Goal: Task Accomplishment & Management: Complete application form

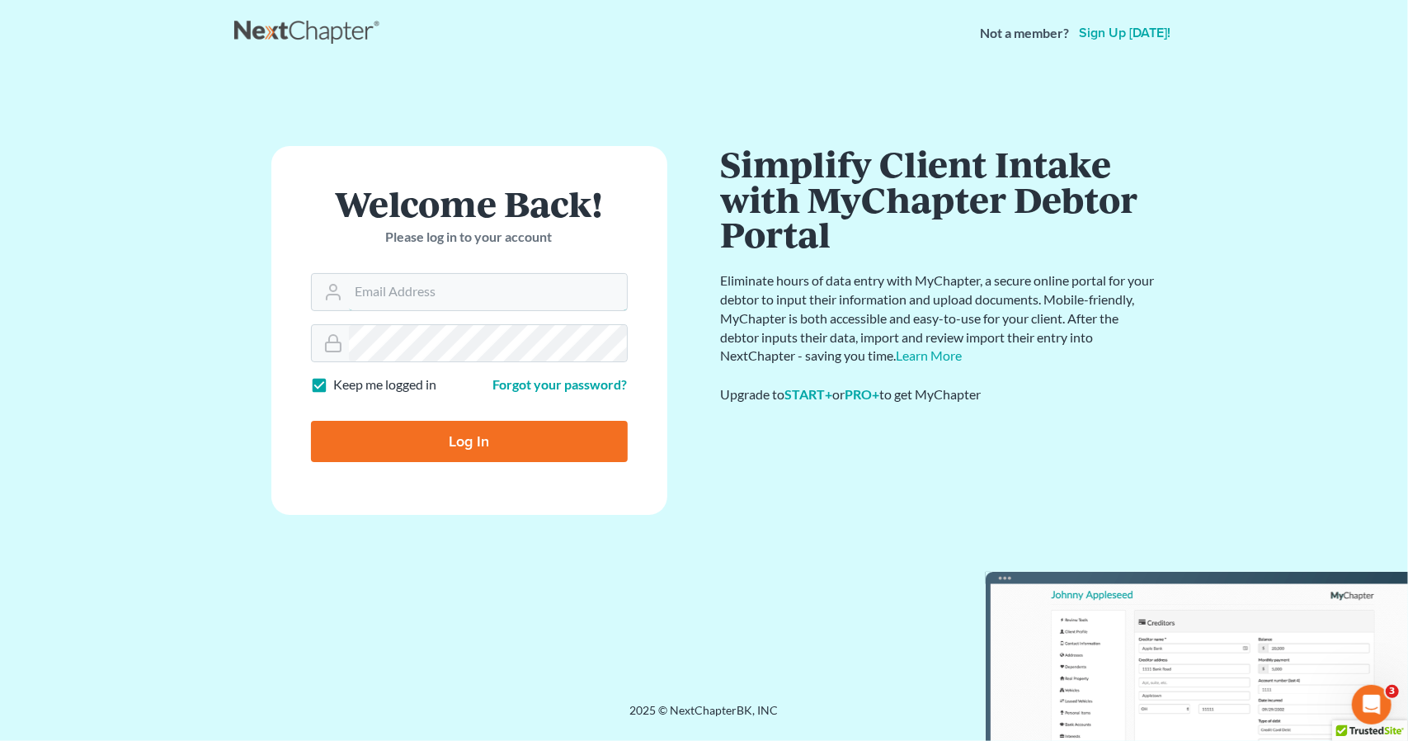
type input "nicole@hollandlaw970.com"
click at [422, 436] on input "Log In" at bounding box center [469, 441] width 317 height 41
type input "Thinking..."
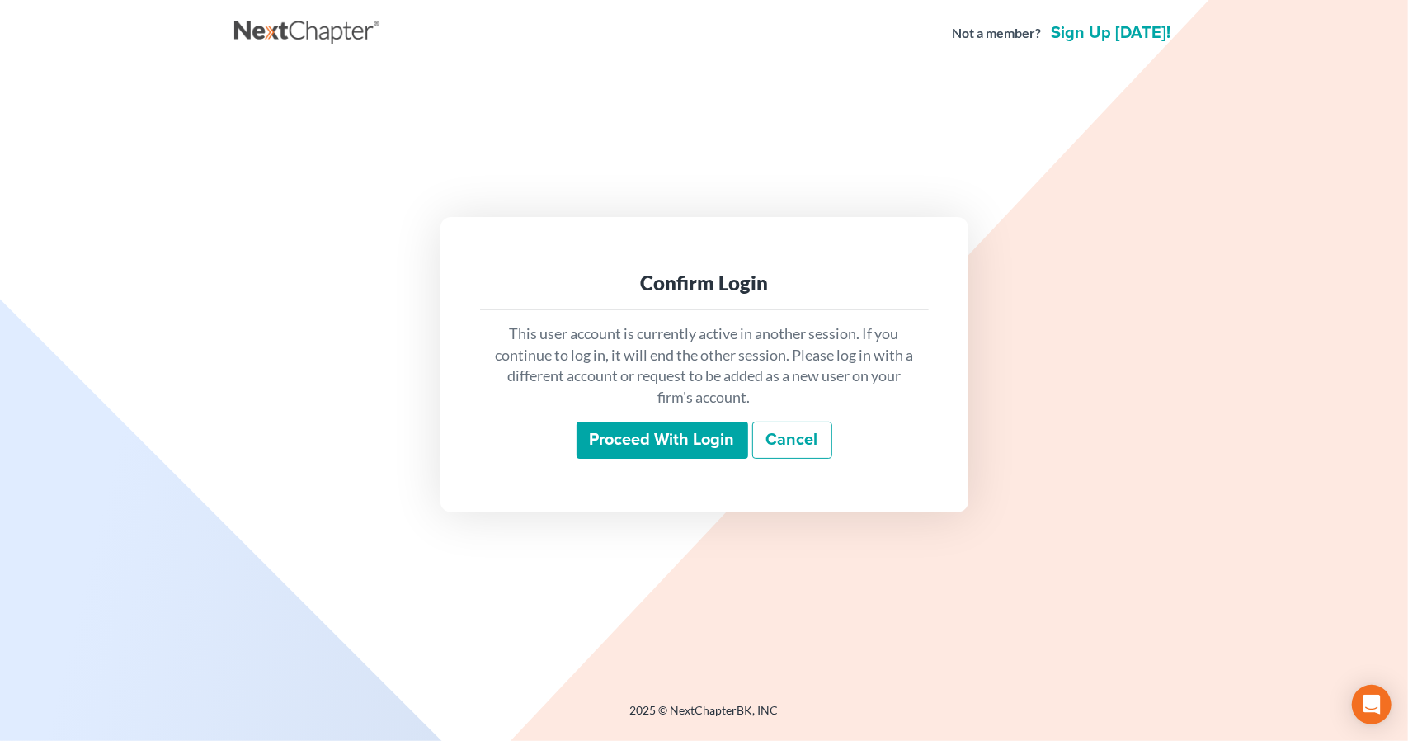
click at [657, 450] on input "Proceed with login" at bounding box center [663, 441] width 172 height 38
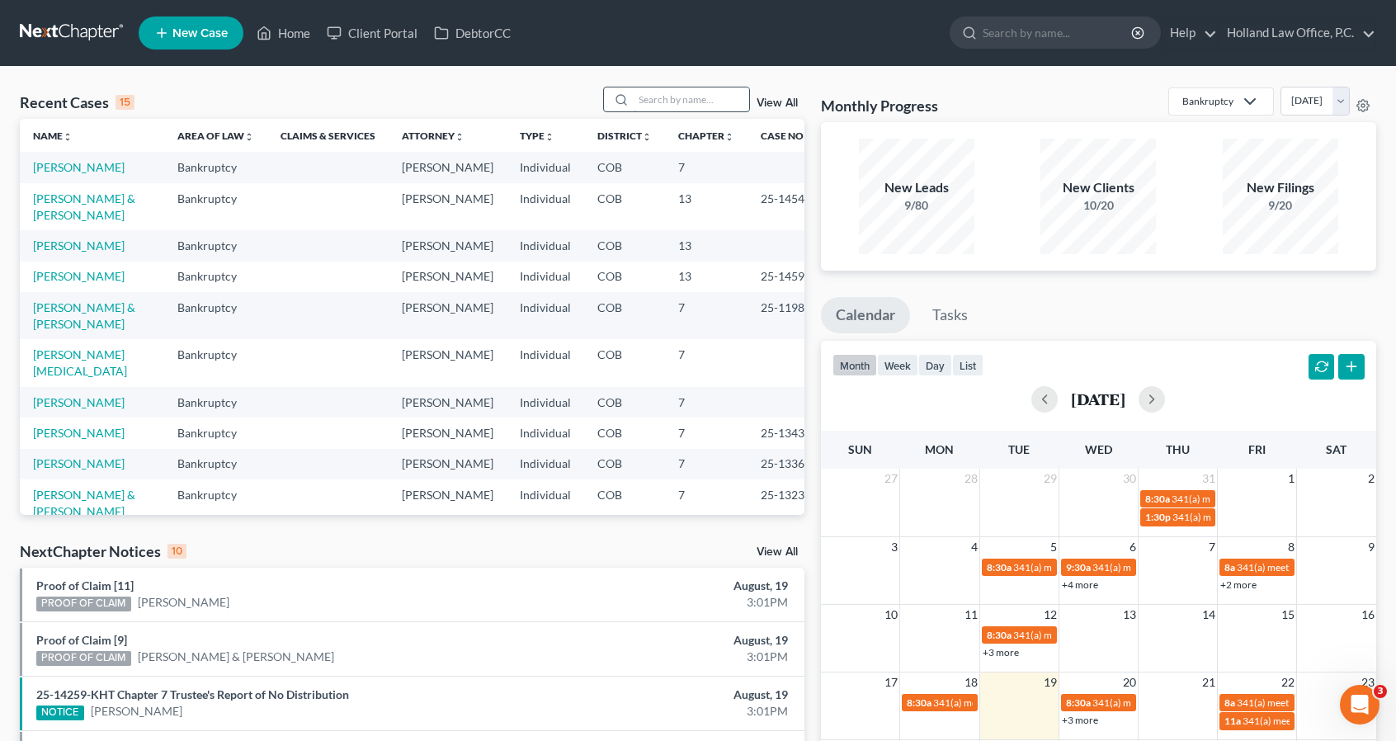
click at [645, 103] on input "search" at bounding box center [691, 99] width 115 height 24
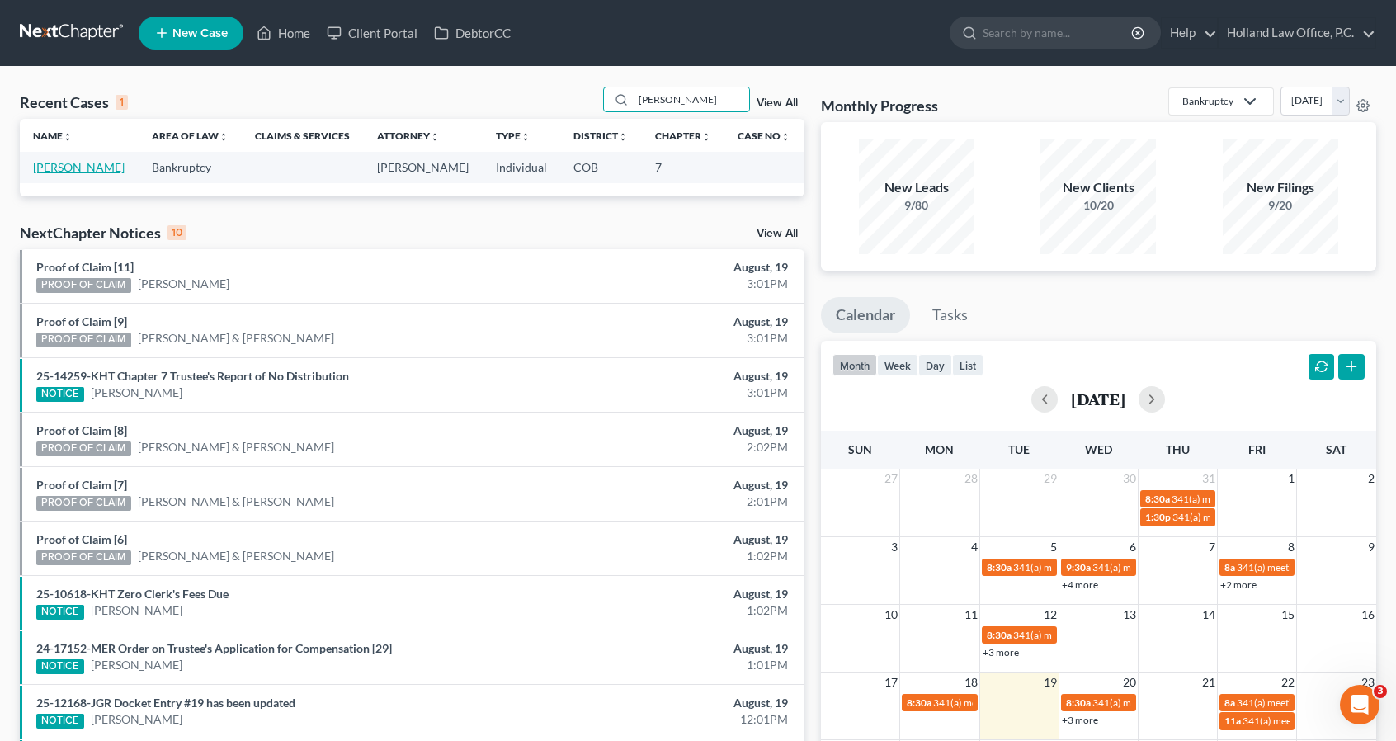
type input "[PERSON_NAME]"
click at [97, 169] on link "[PERSON_NAME]" at bounding box center [79, 167] width 92 height 14
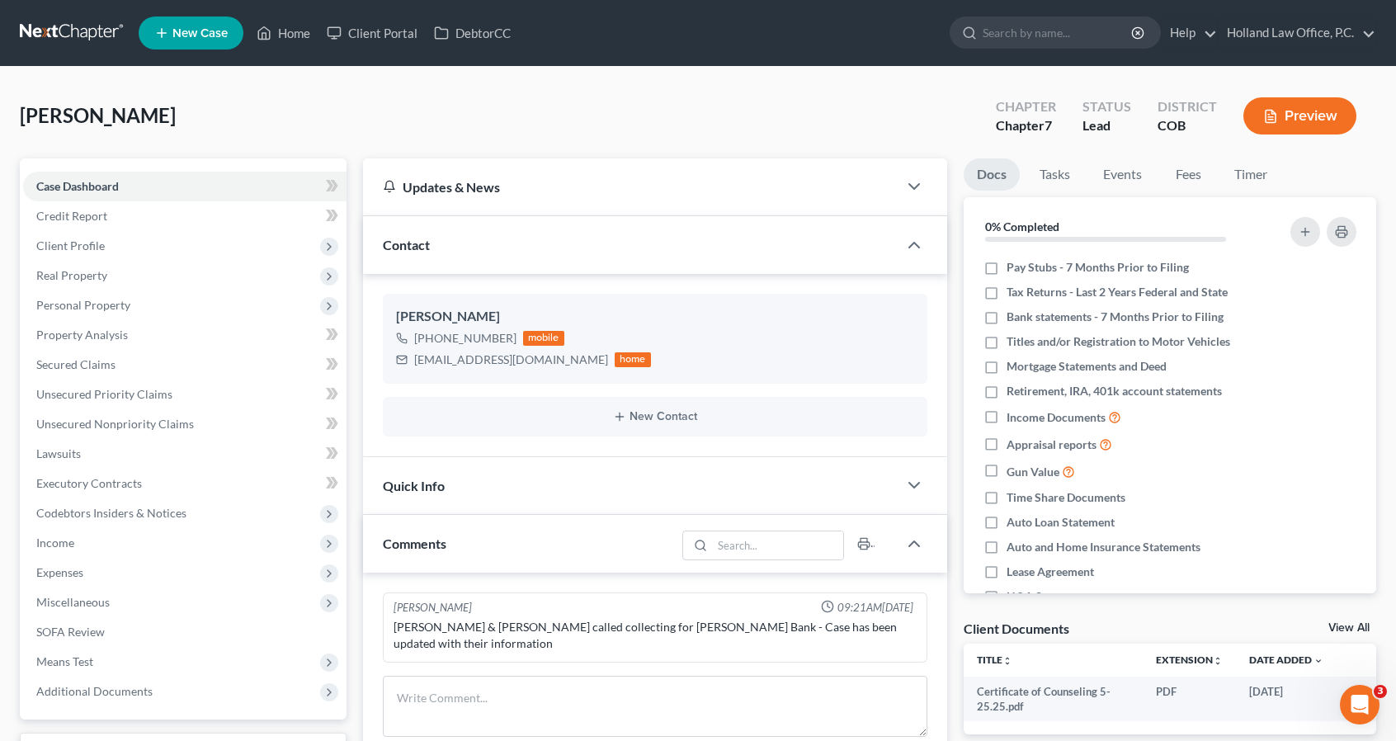
click at [346, 108] on div "[PERSON_NAME] Upgraded Chapter Chapter 7 Status Lead District COB Preview" at bounding box center [698, 123] width 1356 height 72
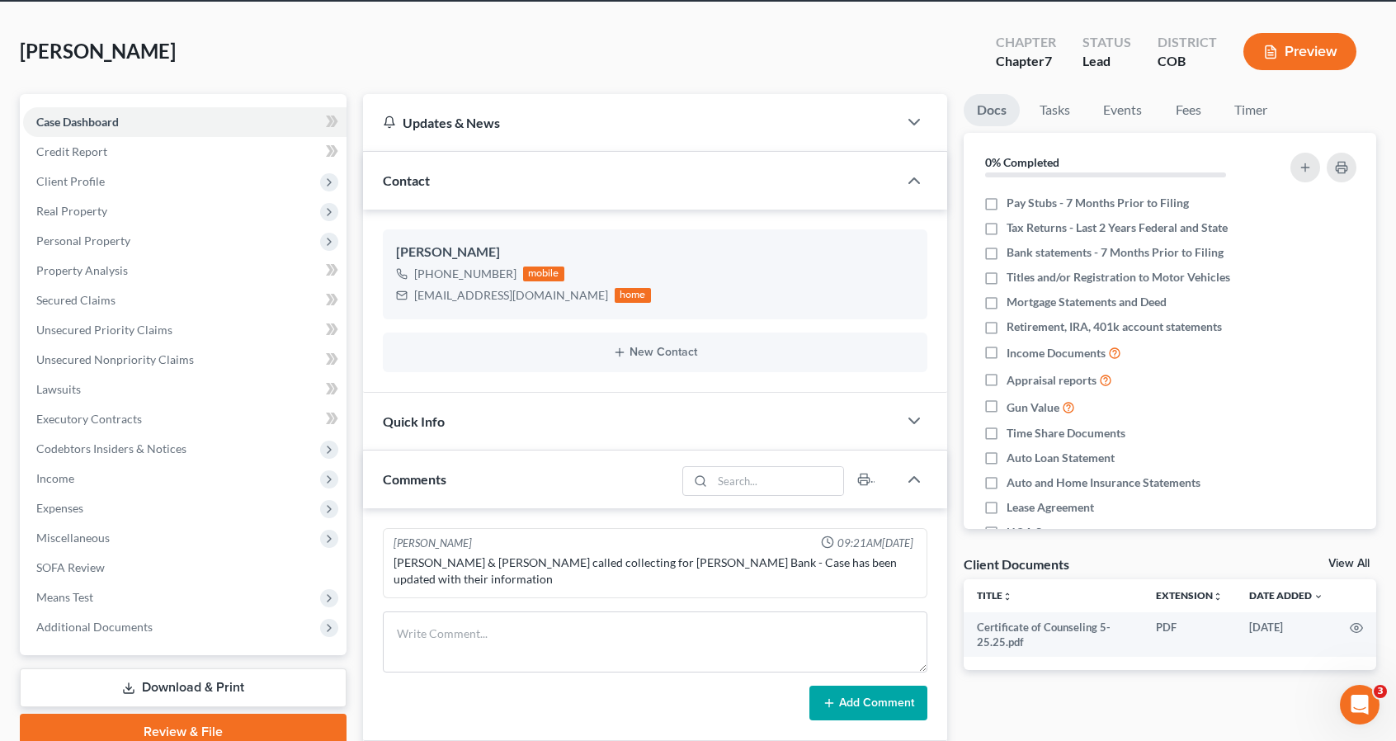
scroll to position [66, 0]
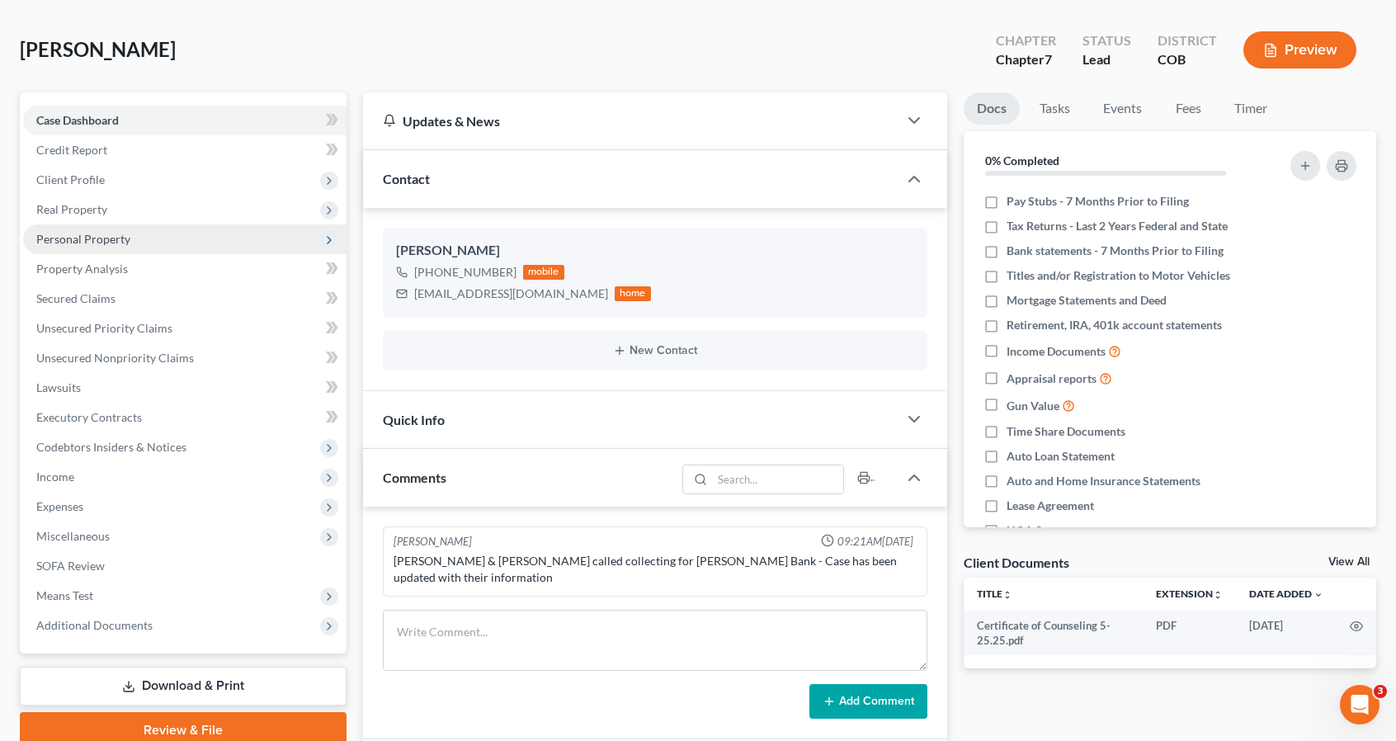
click at [96, 235] on span "Personal Property" at bounding box center [83, 239] width 94 height 14
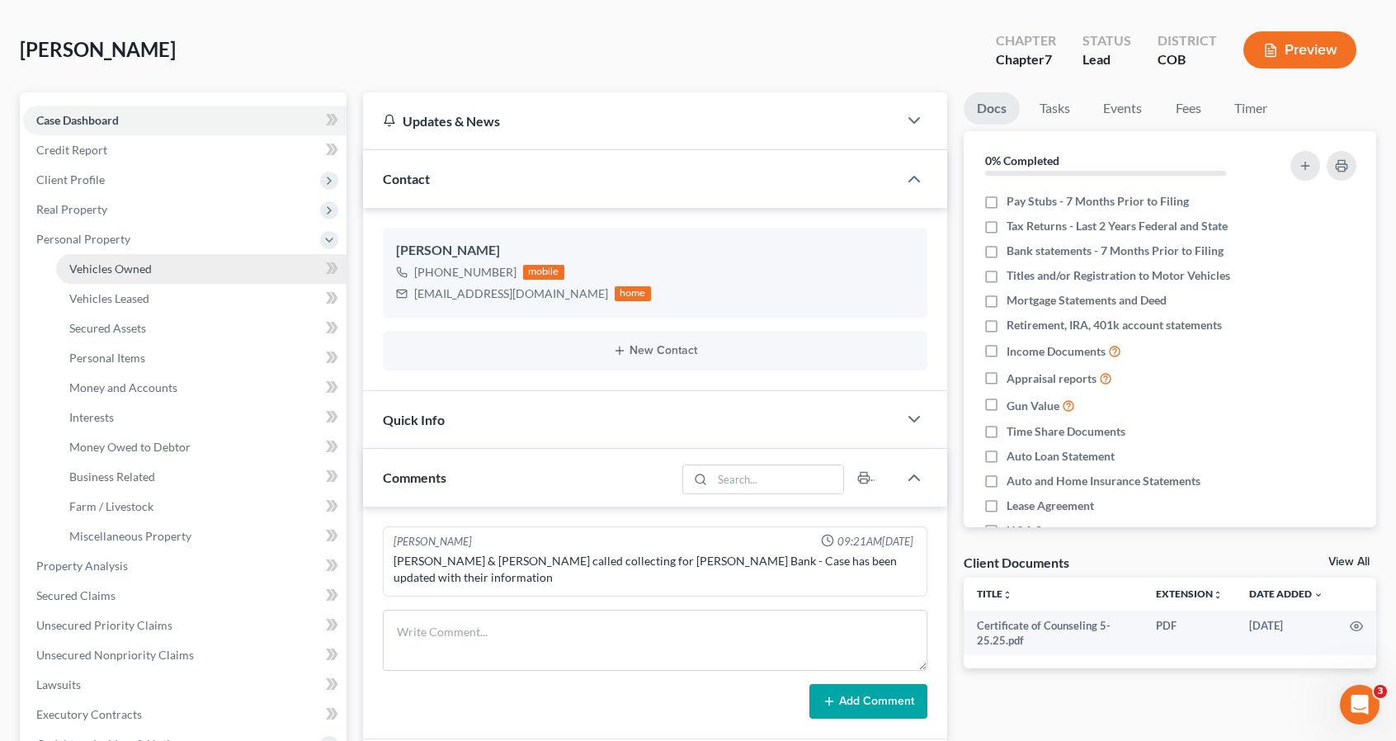
click at [127, 263] on span "Vehicles Owned" at bounding box center [110, 269] width 82 height 14
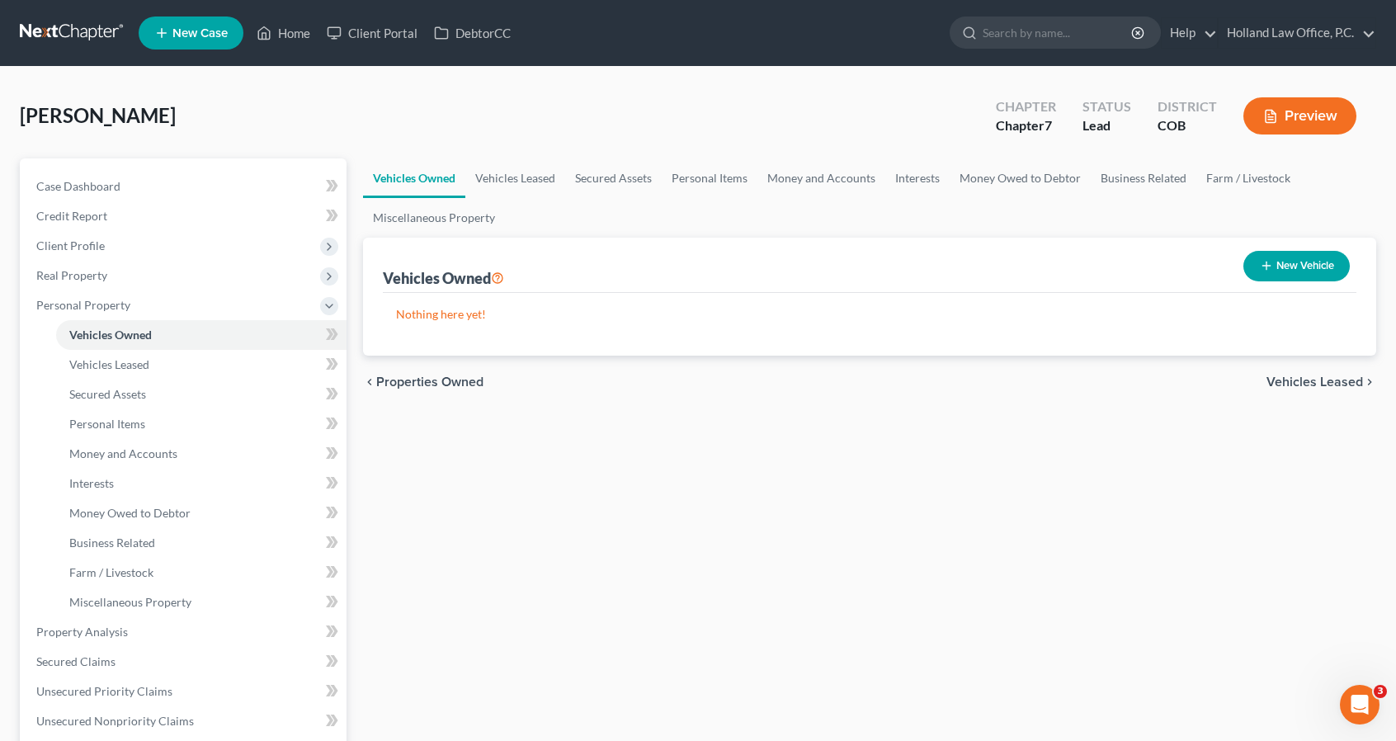
click at [1325, 260] on button "New Vehicle" at bounding box center [1296, 266] width 106 height 31
select select "0"
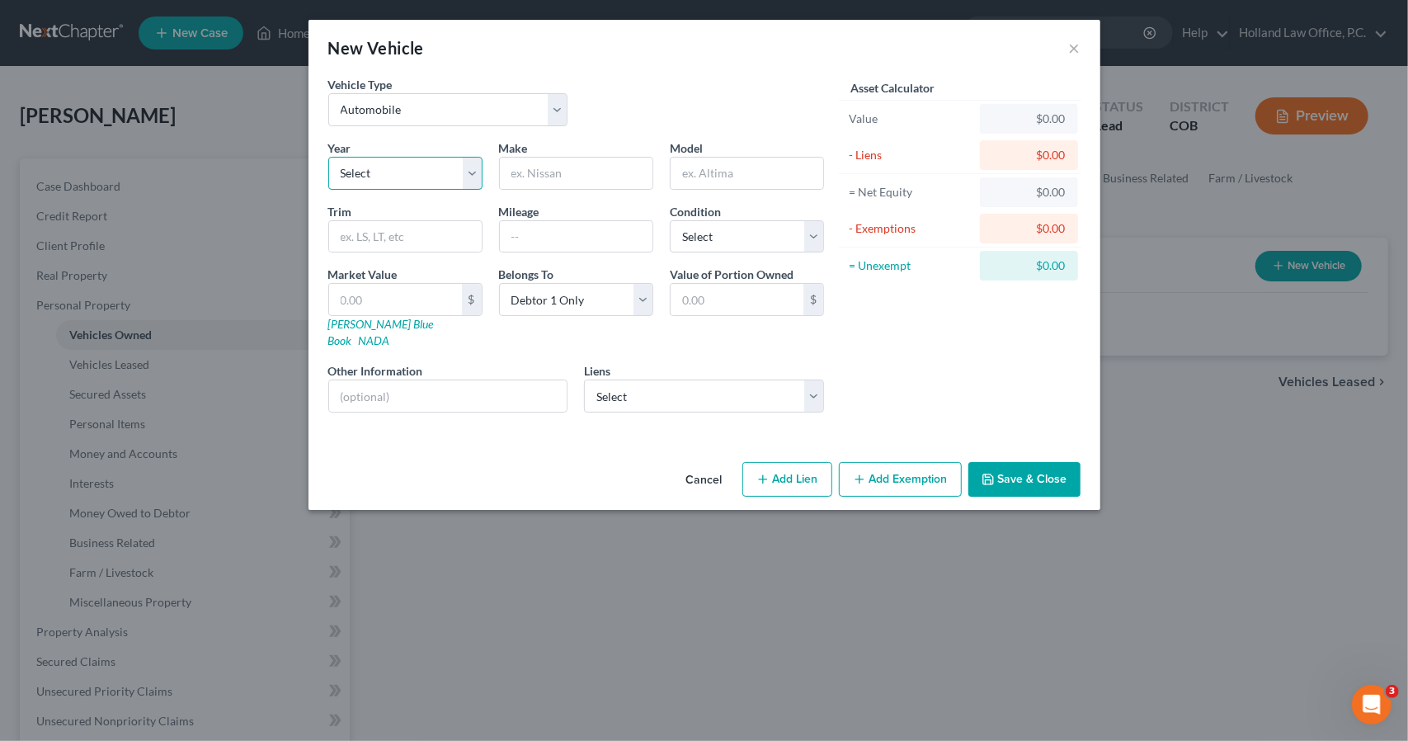
click at [452, 181] on select "Select 2026 2025 2024 2023 2022 2021 2020 2019 2018 2017 2016 2015 2014 2013 20…" at bounding box center [405, 173] width 154 height 33
select select "2"
click at [328, 157] on select "Select 2026 2025 2024 2023 2022 2021 2020 2019 2018 2017 2016 2015 2014 2013 20…" at bounding box center [405, 173] width 154 height 33
type input "Nissan"
type input "Leaf"
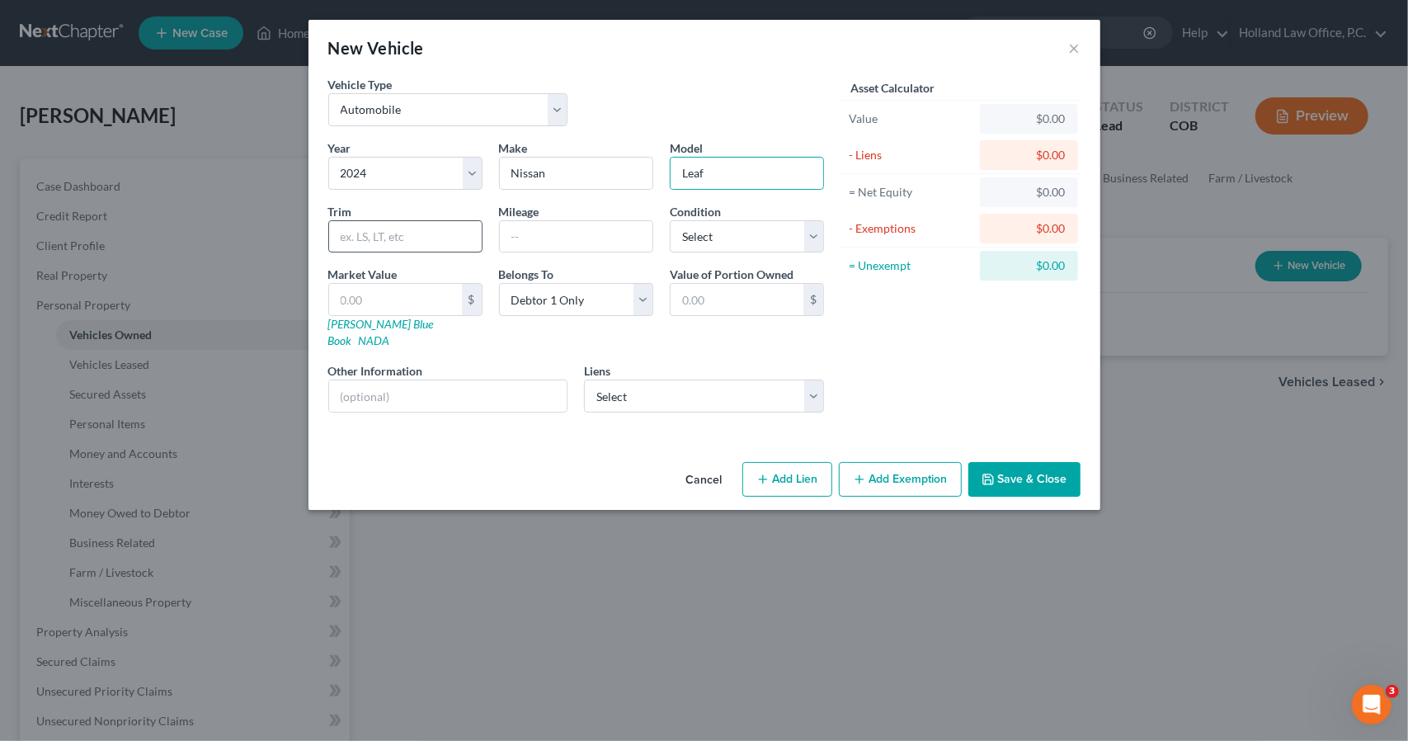
click at [424, 223] on input "text" at bounding box center [405, 236] width 153 height 31
click at [535, 230] on input "text" at bounding box center [576, 236] width 153 height 31
type input "12945"
click at [780, 244] on select "Select Excellent Very Good Good Fair Poor" at bounding box center [747, 236] width 154 height 33
select select "2"
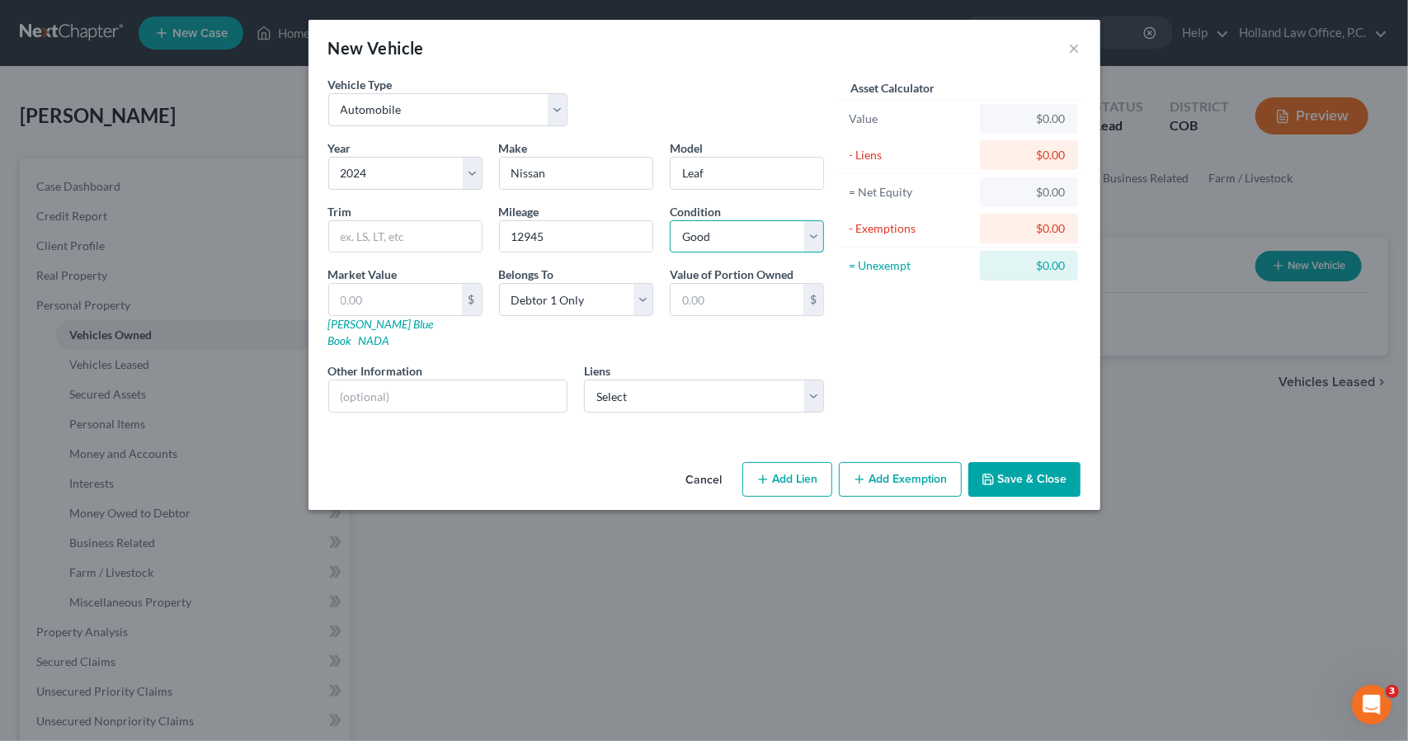
click at [670, 220] on select "Select Excellent Very Good Good Fair Poor" at bounding box center [747, 236] width 154 height 33
click at [450, 294] on input "text" at bounding box center [395, 299] width 133 height 31
type input "1"
type input "1.00"
type input "15"
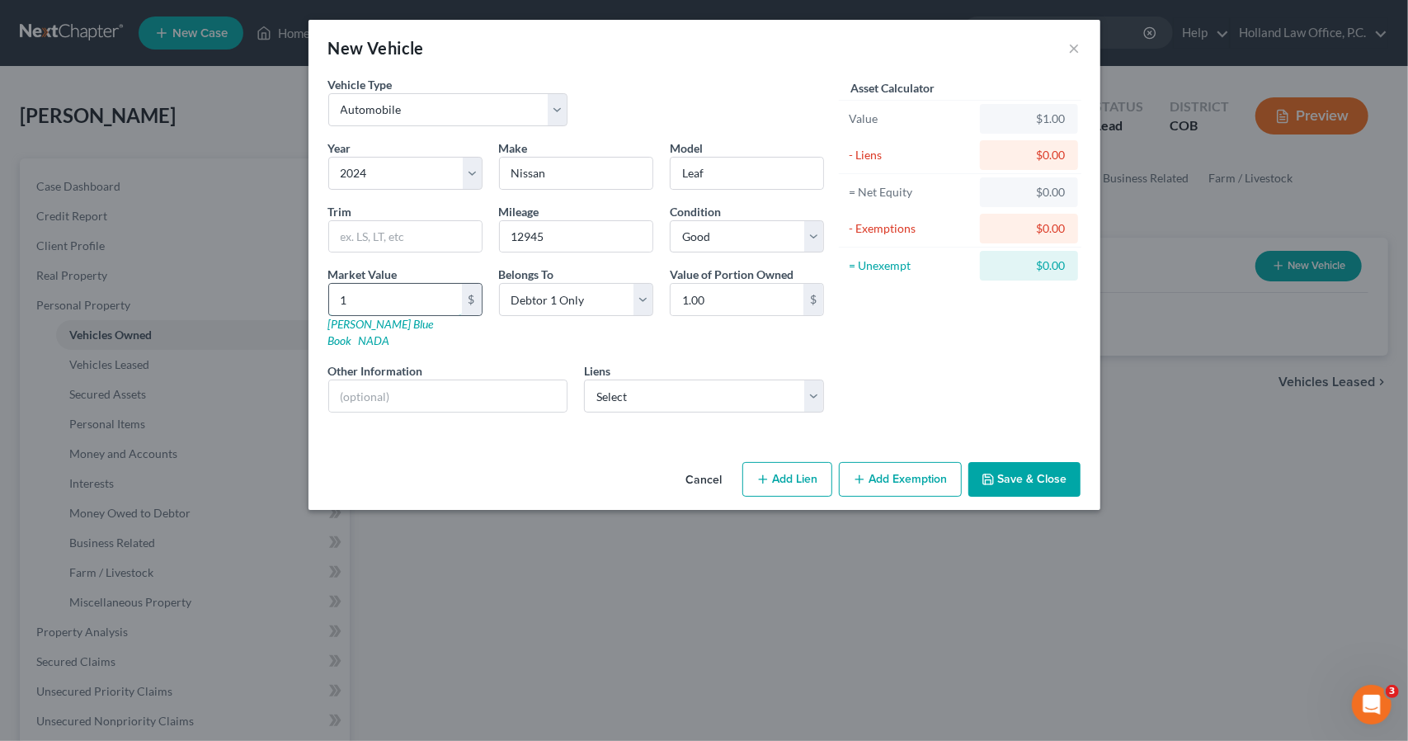
type input "15.00"
type input "154"
type input "154.00"
type input "1548"
type input "1,548.00"
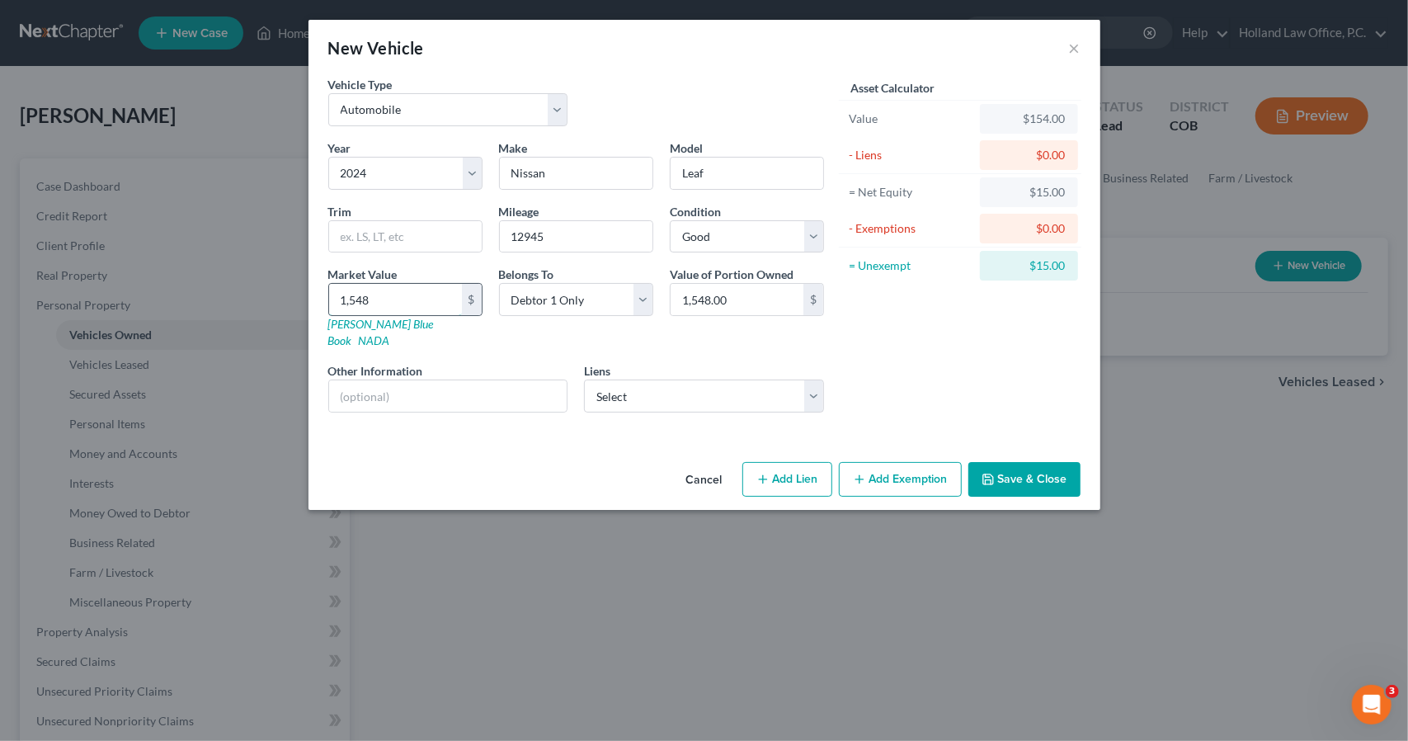
type input "1,5483"
type input "15,483.00"
type input "15,483"
click at [682, 387] on select "Select Nissn Inf Lt - $1,501.00" at bounding box center [704, 395] width 240 height 33
select select "45"
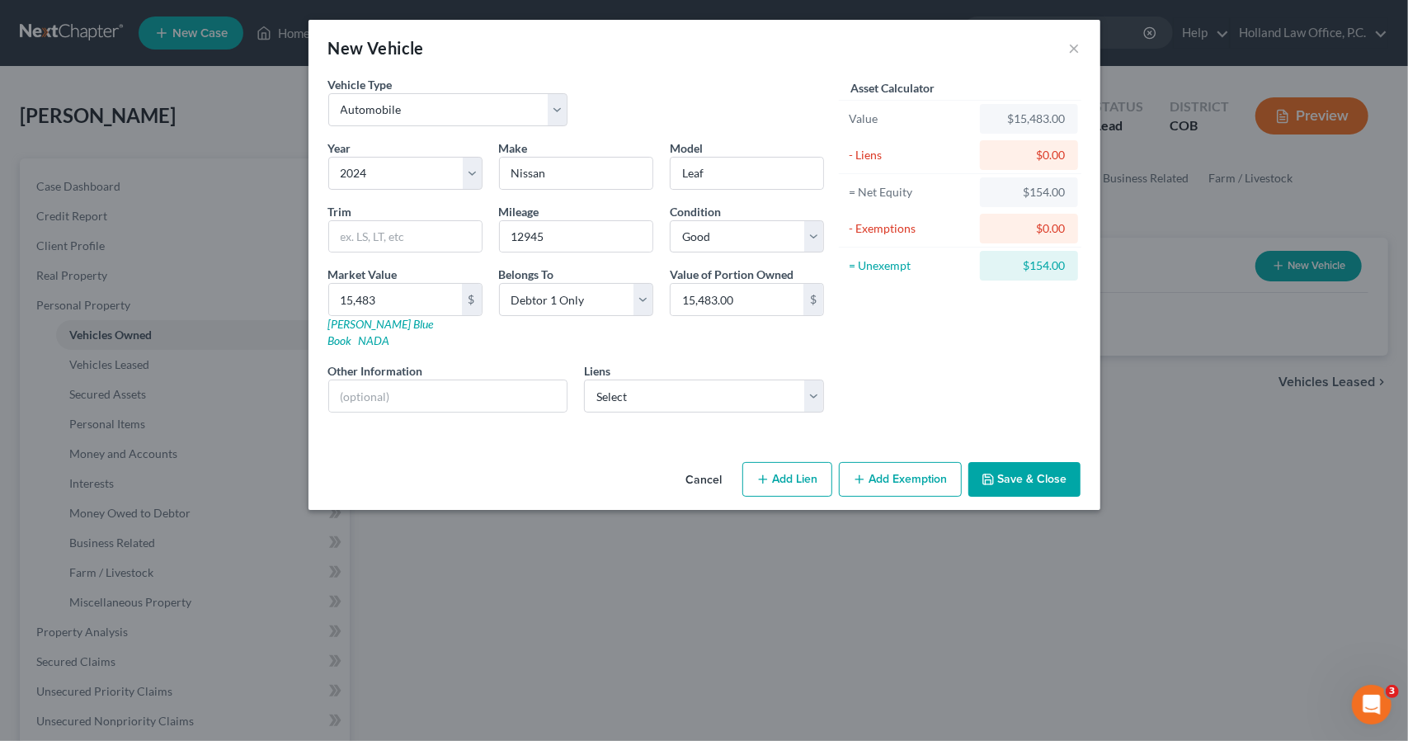
select select "0"
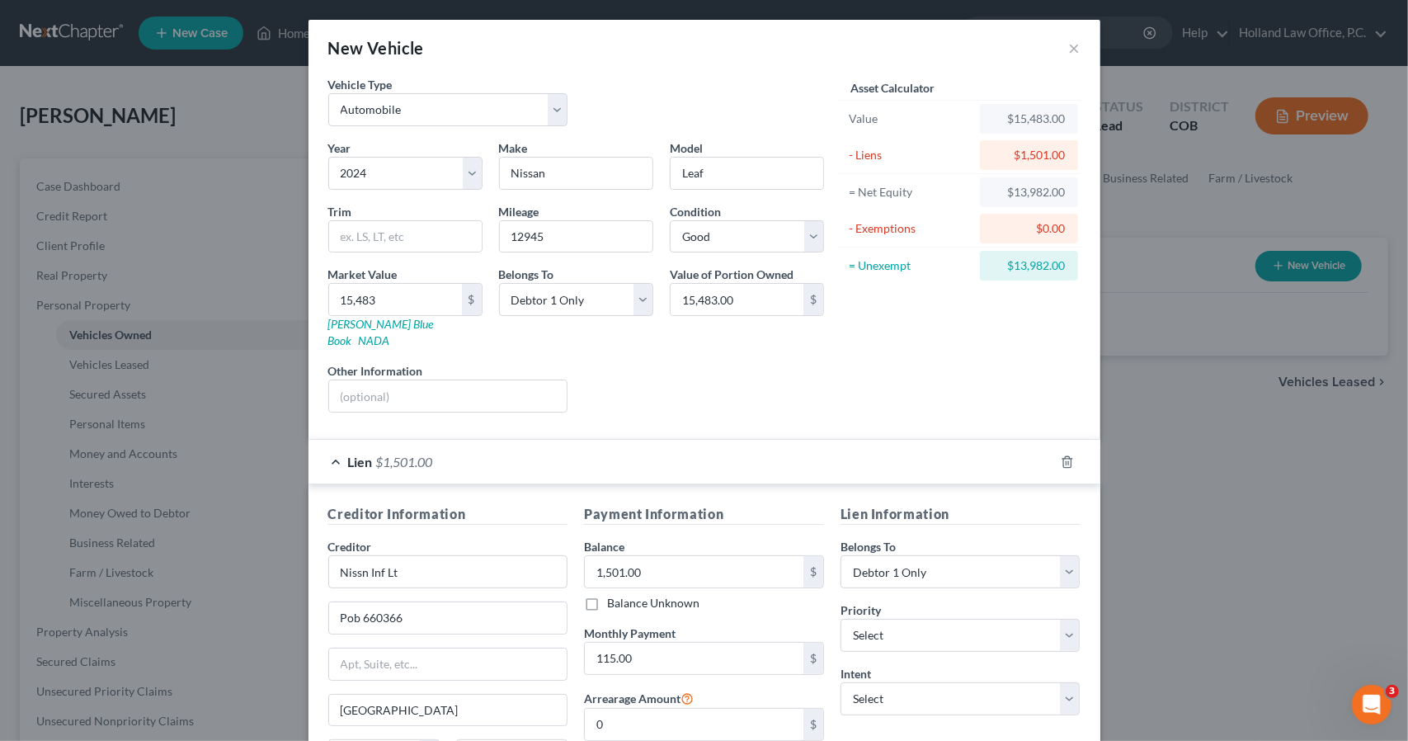
click at [709, 451] on div "Lien $1,501.00" at bounding box center [682, 462] width 746 height 44
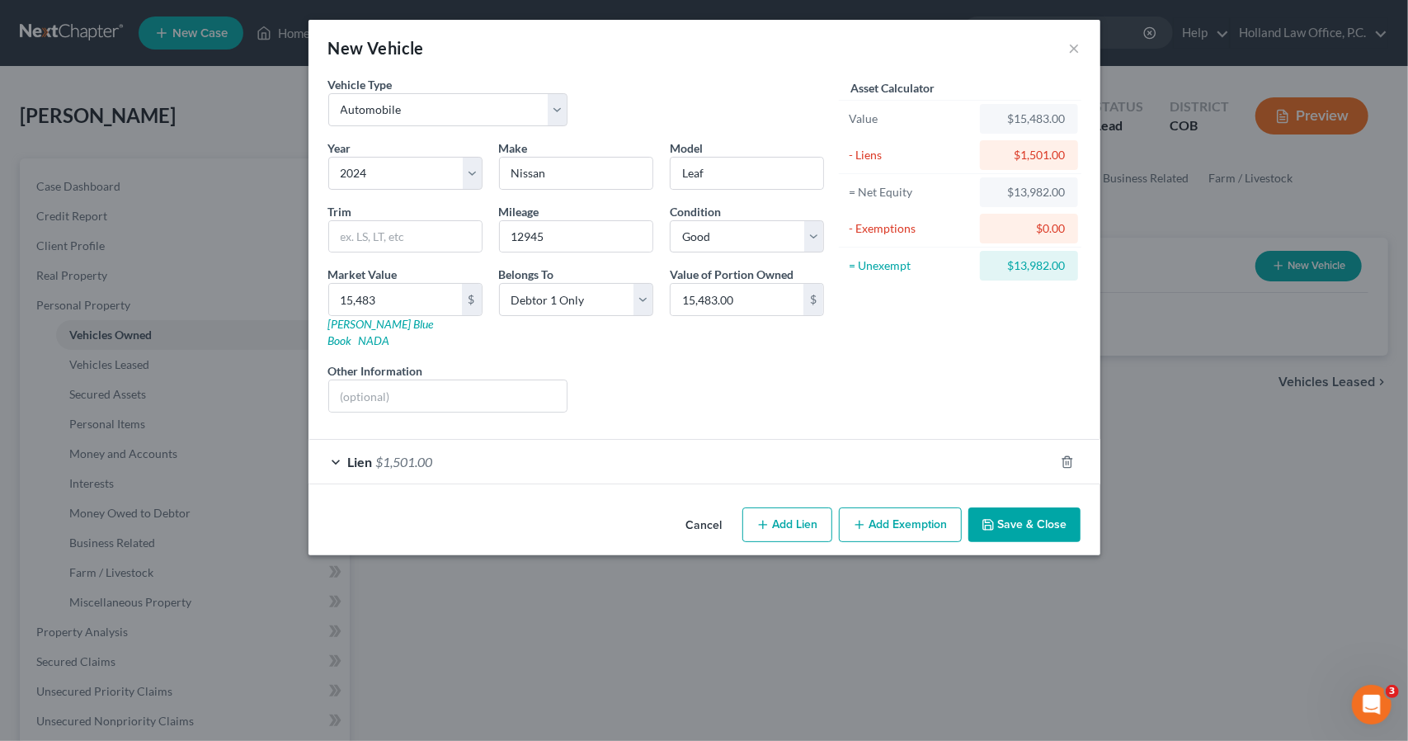
click at [899, 507] on button "Add Exemption" at bounding box center [900, 524] width 123 height 35
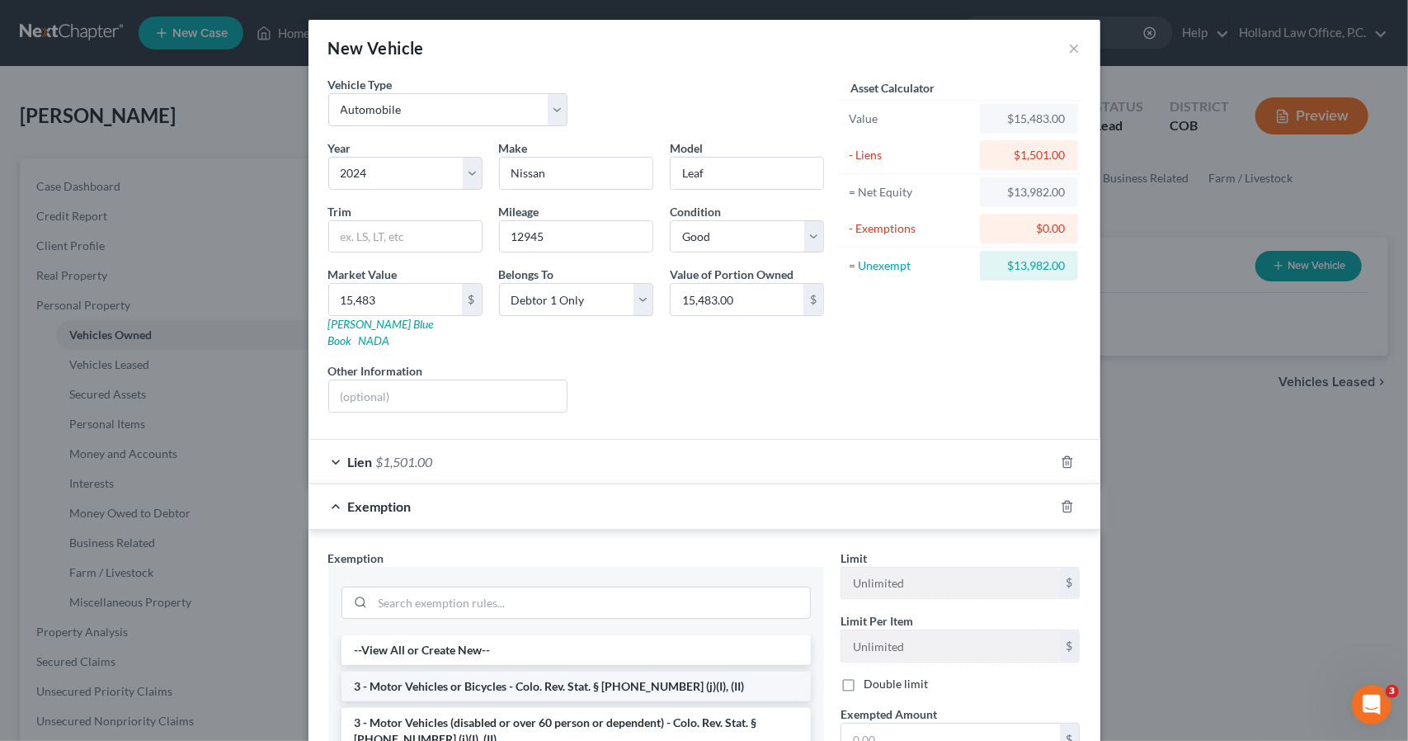
click at [575, 672] on li "3 - Motor Vehicles or Bicycles - Colo. Rev. Stat. § [PHONE_NUMBER] (j)(I), (II)" at bounding box center [576, 687] width 469 height 30
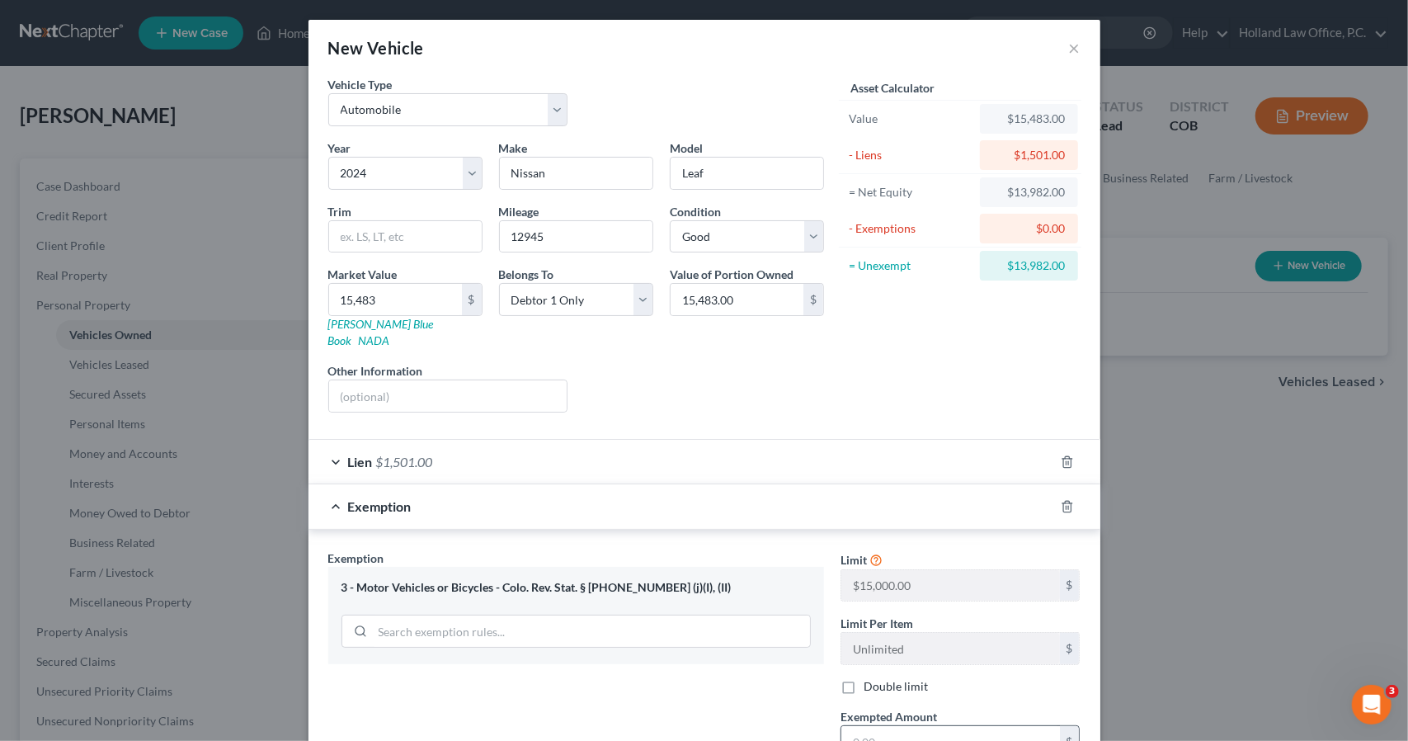
click at [863, 726] on input "text" at bounding box center [950, 741] width 219 height 31
type input "13,982"
click at [865, 484] on div "Exemption $13,982.00" at bounding box center [682, 506] width 746 height 44
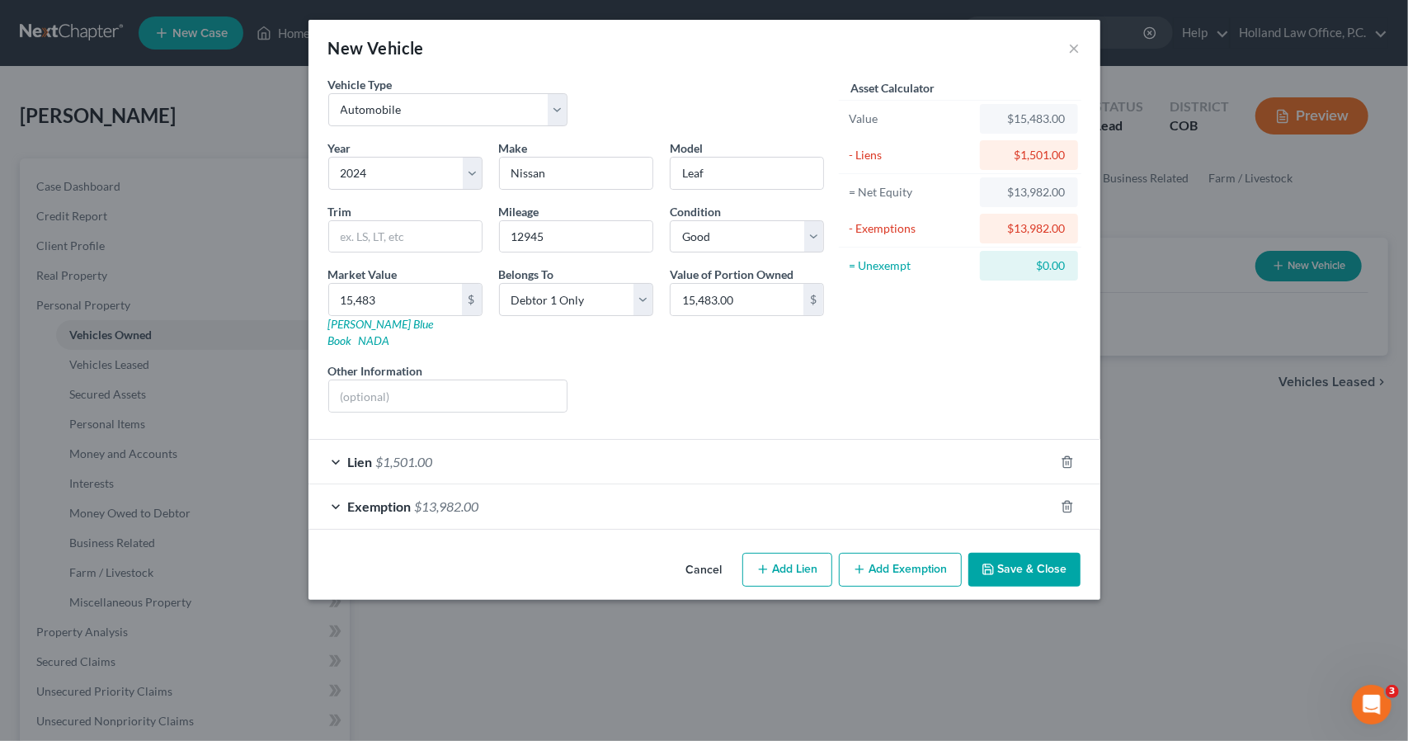
click at [1001, 553] on button "Save & Close" at bounding box center [1024, 570] width 112 height 35
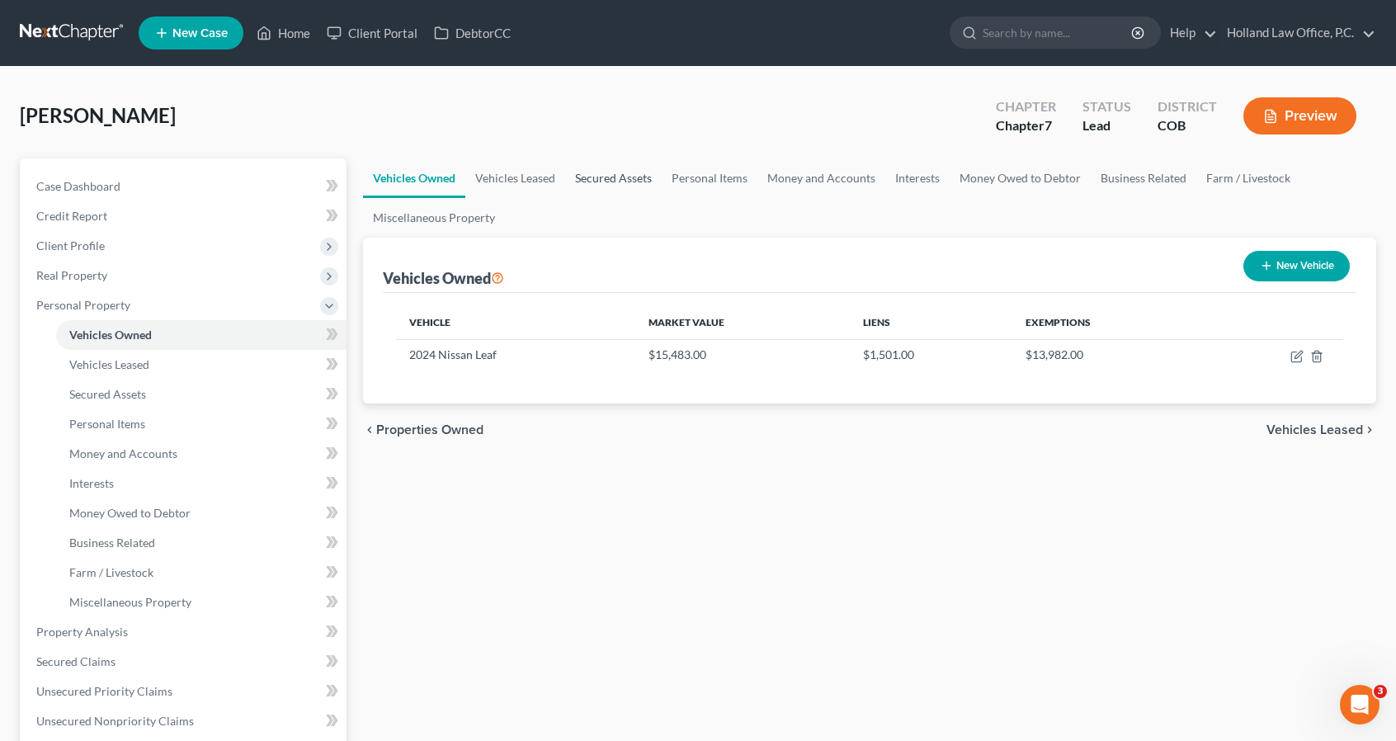
click at [617, 179] on link "Secured Assets" at bounding box center [613, 178] width 97 height 40
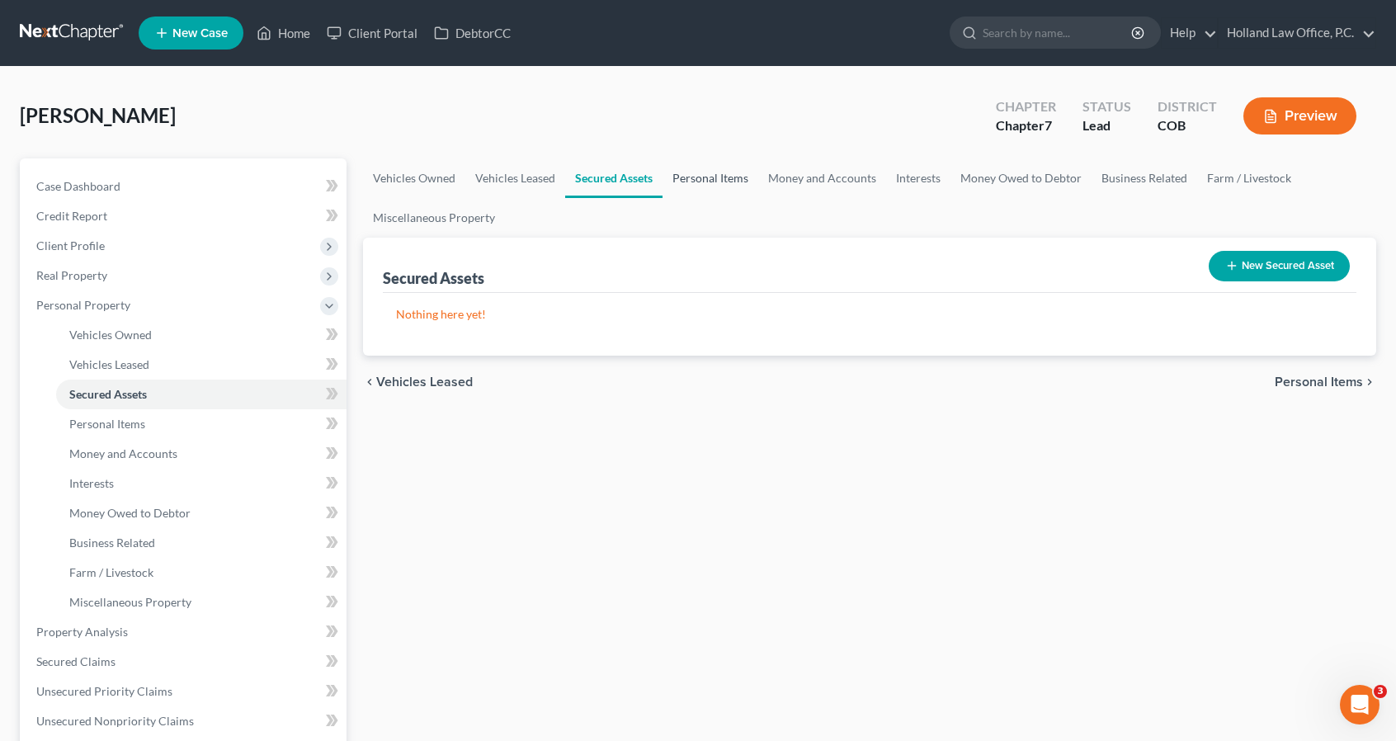
click at [687, 179] on link "Personal Items" at bounding box center [710, 178] width 96 height 40
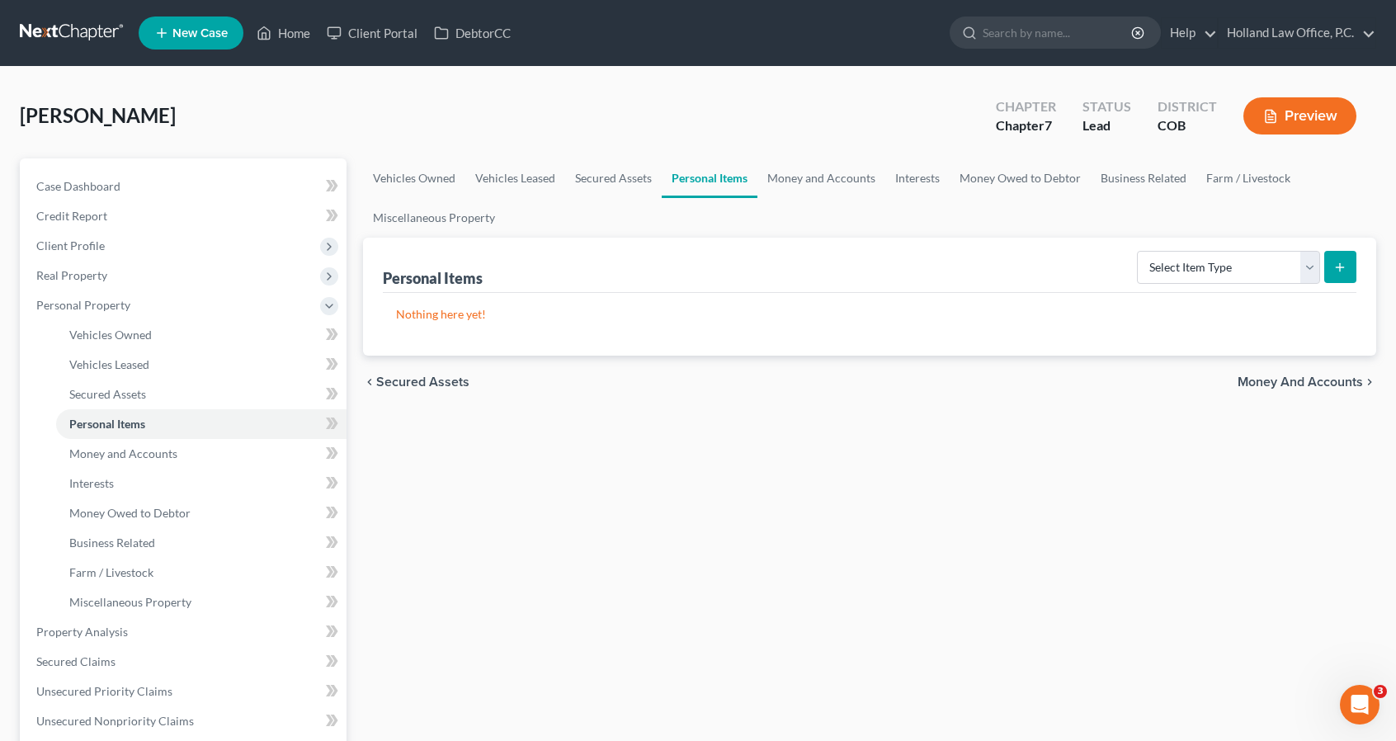
click at [1138, 270] on div "Select Item Type Clothing Collectibles Of Value Electronics Firearms Household …" at bounding box center [1243, 266] width 226 height 44
click at [1168, 271] on select "Select Item Type Clothing Collectibles Of Value Electronics Firearms Household …" at bounding box center [1228, 267] width 183 height 33
select select "clothing"
click at [1139, 251] on select "Select Item Type Clothing Collectibles Of Value Electronics Firearms Household …" at bounding box center [1228, 267] width 183 height 33
click at [1348, 265] on button "submit" at bounding box center [1340, 267] width 32 height 32
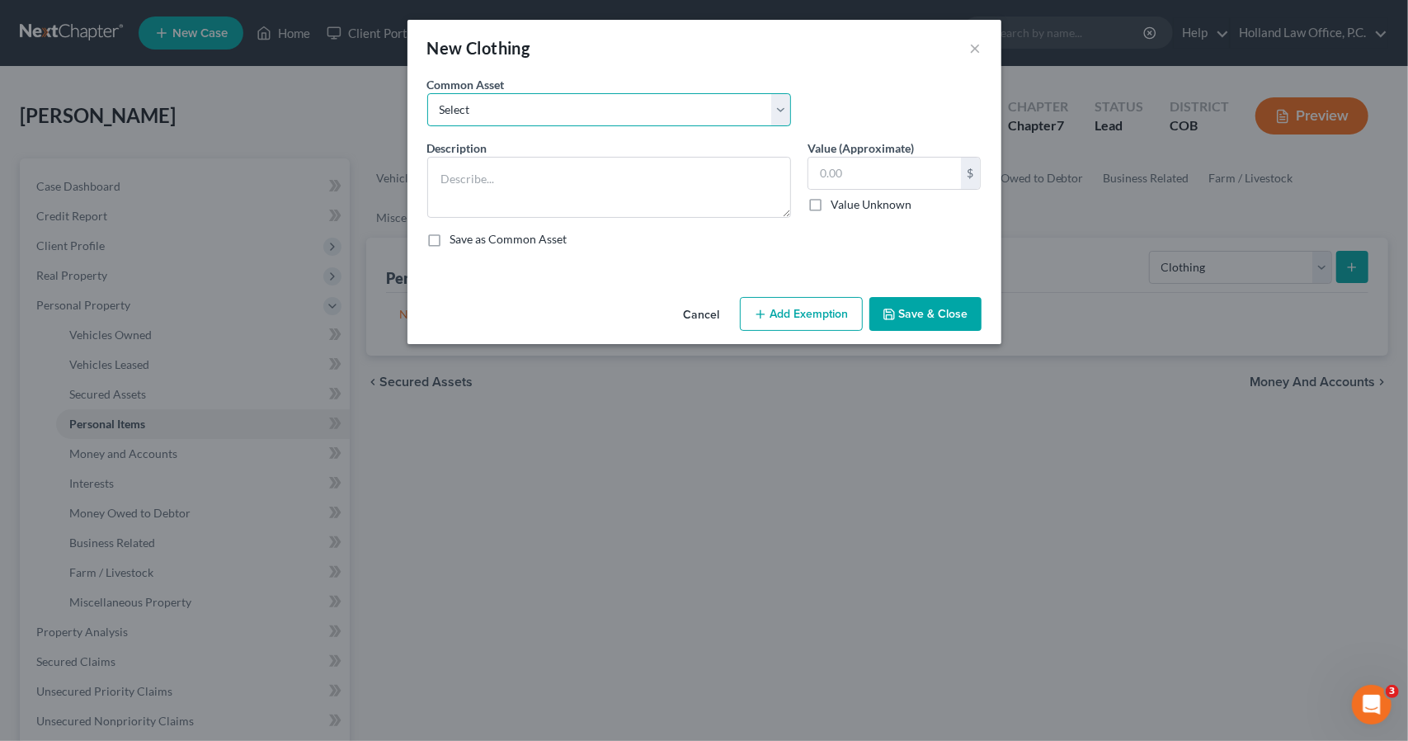
click at [653, 115] on select "Select Women's clothing, shoes and accessories Womens Clothing Childrens Clothi…" at bounding box center [609, 109] width 364 height 33
select select "4"
click at [427, 93] on select "Select Women's clothing, shoes and accessories Womens Clothing Childrens Clothi…" at bounding box center [609, 109] width 364 height 33
type textarea "Men Clothing, shoes and accessories Women's clothing, shoes and accessories Chi…"
type input "200.00"
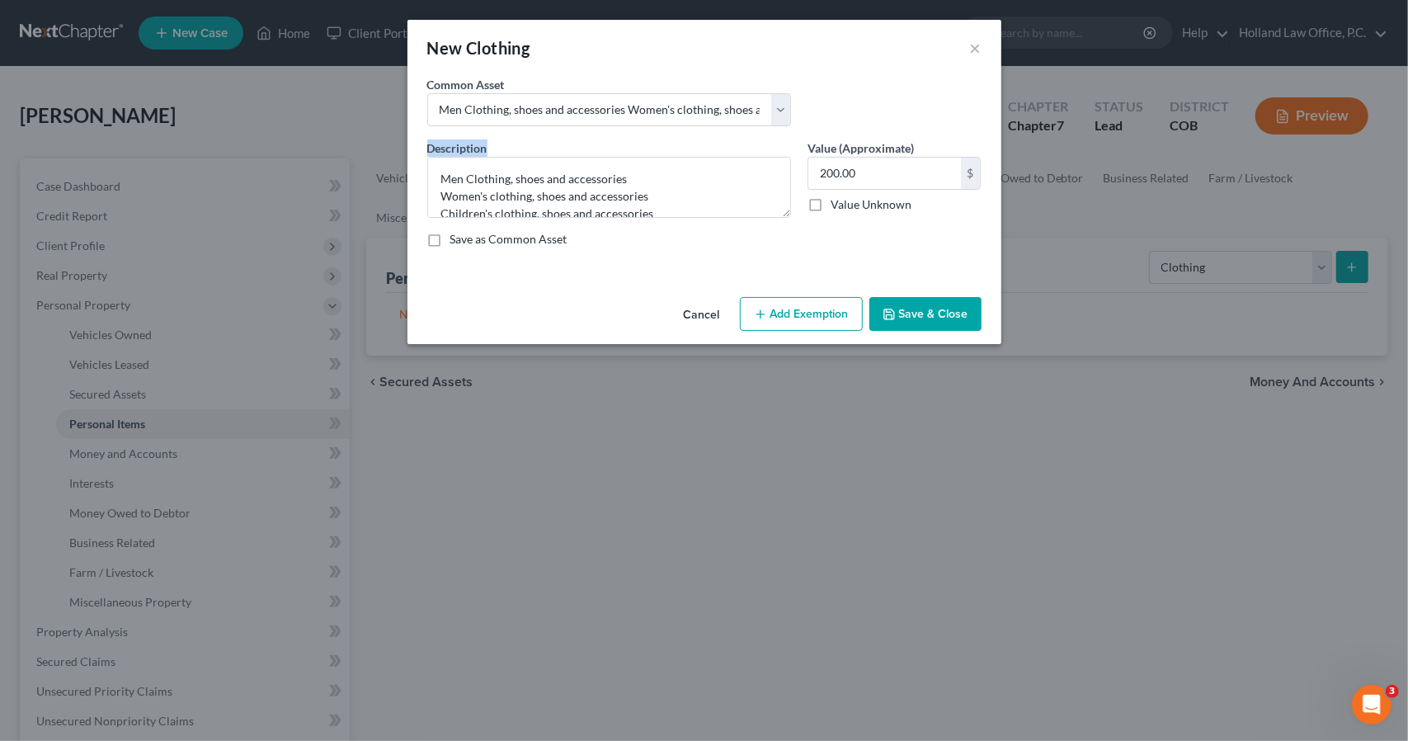
drag, startPoint x: 673, startPoint y: 219, endPoint x: 525, endPoint y: 220, distance: 148.5
click at [525, 220] on div "Description * Men Clothing, shoes and accessories Women's clothing, shoes and a…" at bounding box center [704, 199] width 571 height 121
click at [511, 184] on textarea "Men Clothing, shoes and accessories Women's clothing, shoes and accessories Chi…" at bounding box center [609, 187] width 364 height 61
drag, startPoint x: 444, startPoint y: 196, endPoint x: 436, endPoint y: 179, distance: 18.4
click at [436, 179] on textarea "Men Clothing, shoes and accessories Women's clothing, shoes and accessories Chi…" at bounding box center [609, 187] width 364 height 61
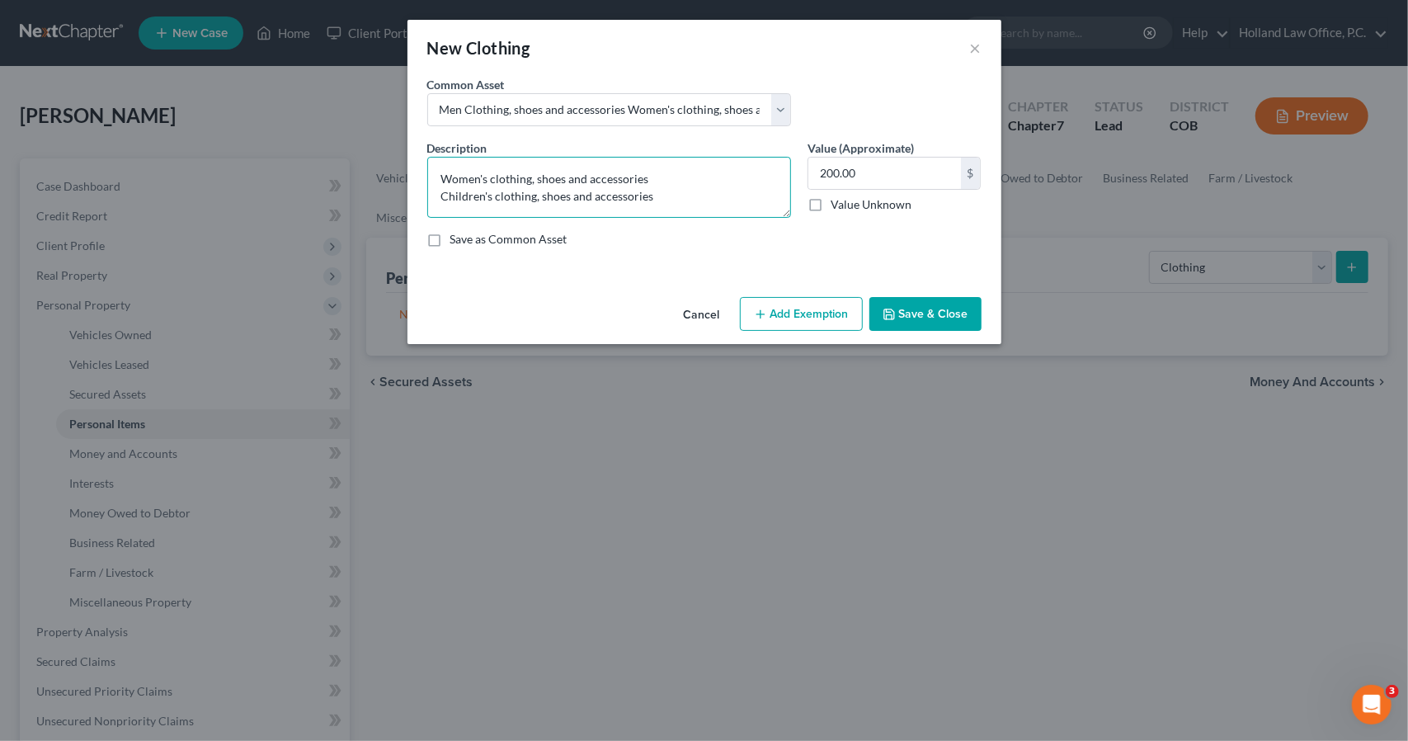
drag, startPoint x: 439, startPoint y: 197, endPoint x: 657, endPoint y: 194, distance: 218.6
click at [657, 194] on textarea "Women's clothing, shoes and accessories Children's clothing, shoes and accessor…" at bounding box center [609, 187] width 364 height 61
type textarea "Women's clothing, shoes and accessories"
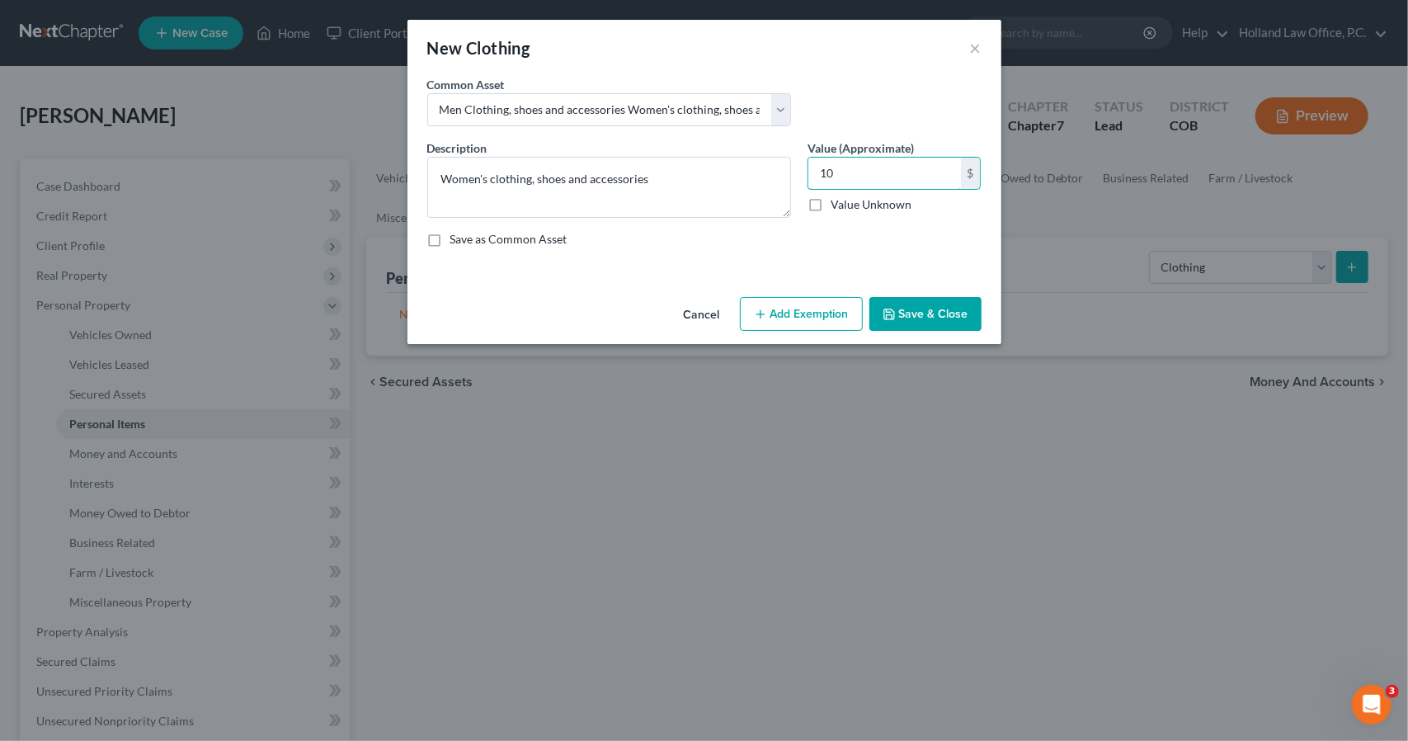
type input "10"
click at [762, 314] on line "button" at bounding box center [759, 314] width 7 height 0
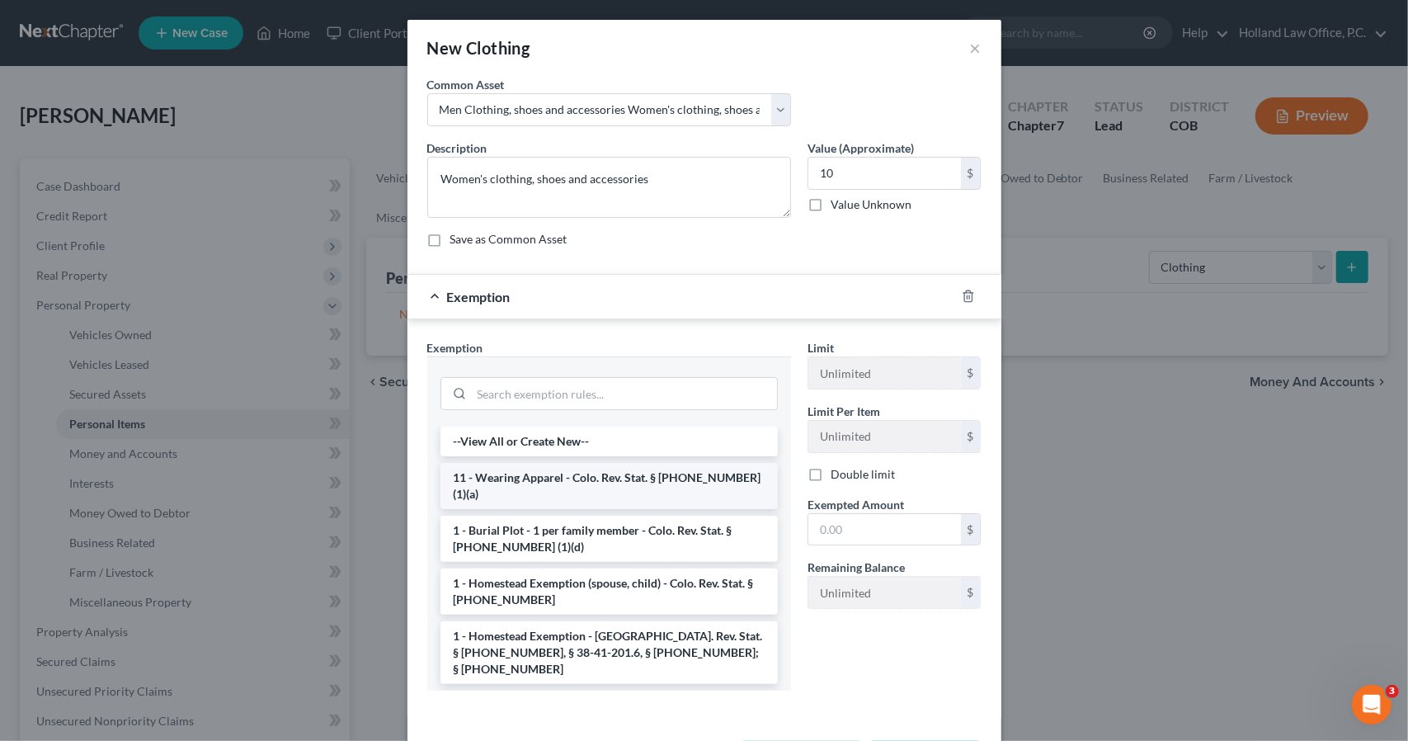
click at [693, 476] on li "11 - Wearing Apparel - Colo. Rev. Stat. § [PHONE_NUMBER] (1)(a)" at bounding box center [609, 486] width 337 height 46
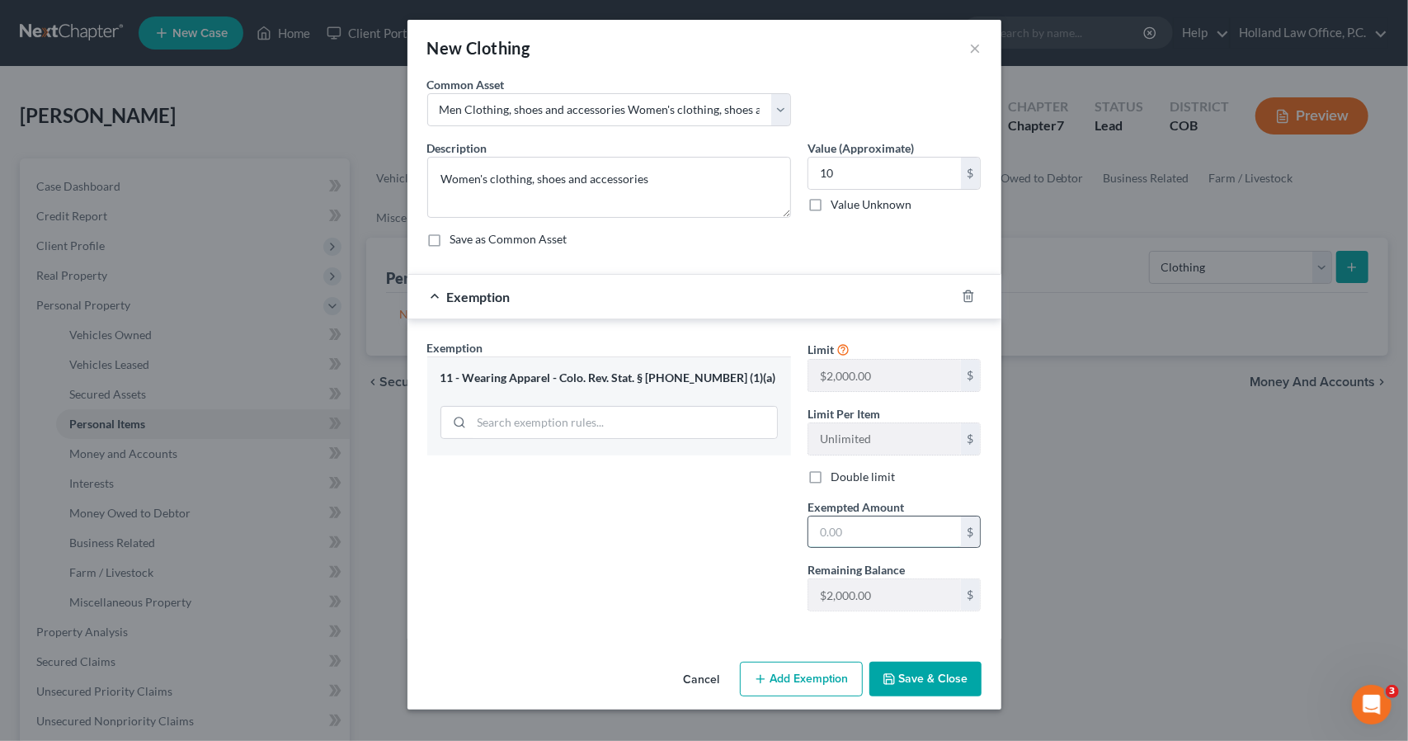
click at [841, 537] on input "text" at bounding box center [884, 531] width 153 height 31
type input "10"
click at [754, 616] on div "Exemption Set must be selected for CA. Exemption * 11 - Wearing Apparel - Colo.…" at bounding box center [609, 481] width 380 height 285
click at [893, 672] on icon "button" at bounding box center [889, 678] width 13 height 13
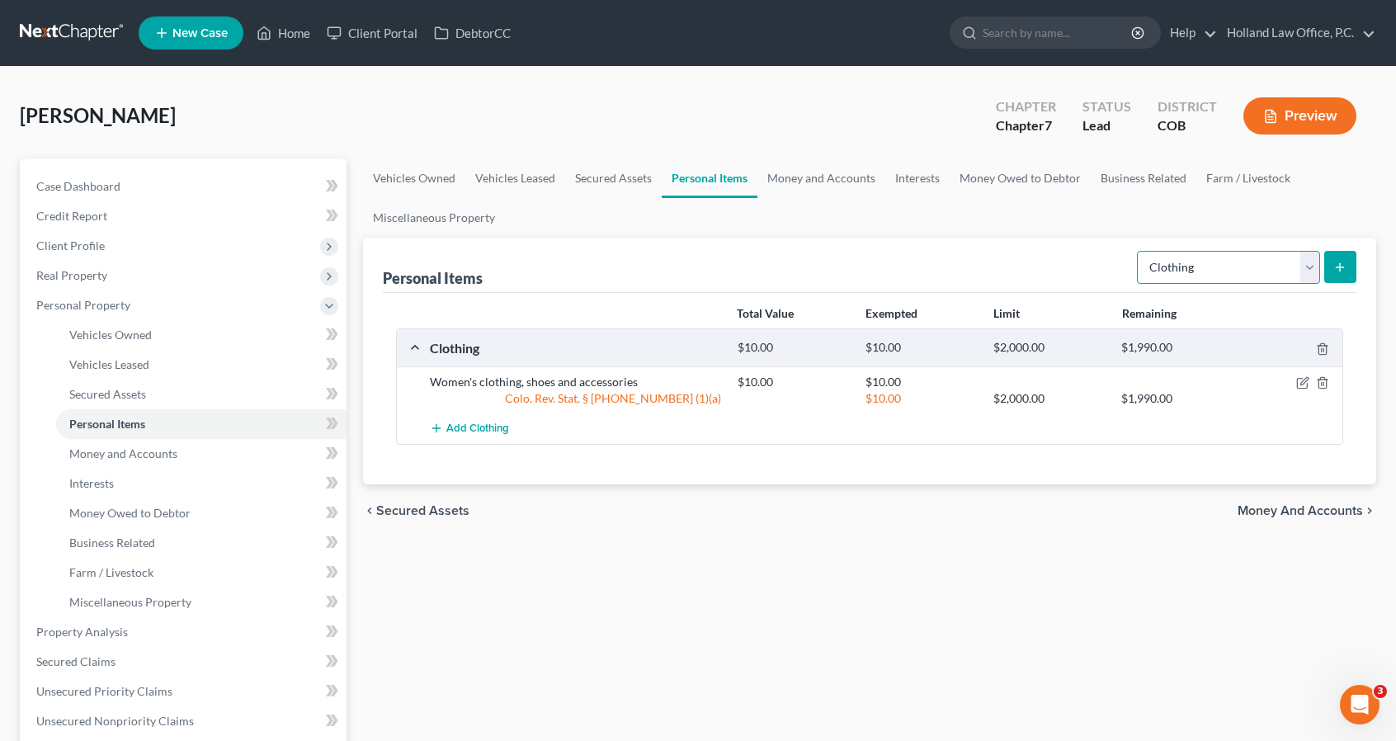
click at [1188, 273] on select "Select Item Type Clothing Collectibles Of Value Electronics Firearms Household …" at bounding box center [1228, 267] width 183 height 33
select select "electronics"
click at [1139, 251] on select "Select Item Type Clothing Collectibles Of Value Electronics Firearms Household …" at bounding box center [1228, 267] width 183 height 33
click at [1347, 264] on button "submit" at bounding box center [1340, 267] width 32 height 32
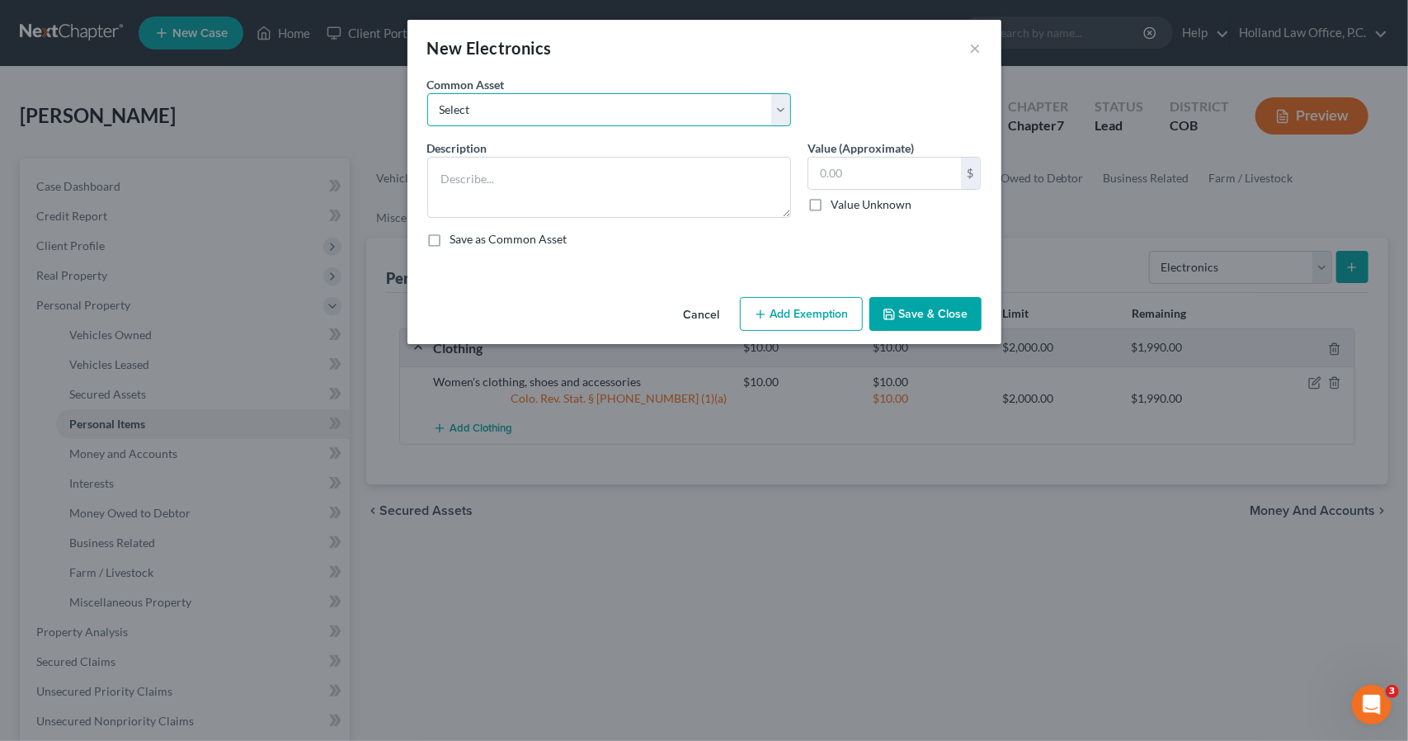
click at [654, 106] on select "Select 3 TV Xbox Computer 2 Tablets 3 Cell Phones nintendo switch playstation T…" at bounding box center [609, 109] width 364 height 33
select select "2"
click at [427, 93] on select "Select 3 TV Xbox Computer 2 Tablets 3 Cell Phones nintendo switch playstation T…" at bounding box center [609, 109] width 364 height 33
type textarea "TV, Gaming Console, Laptop, Tablet, Cell phone, Computer Printer, Surround Sound"
type input "500.00"
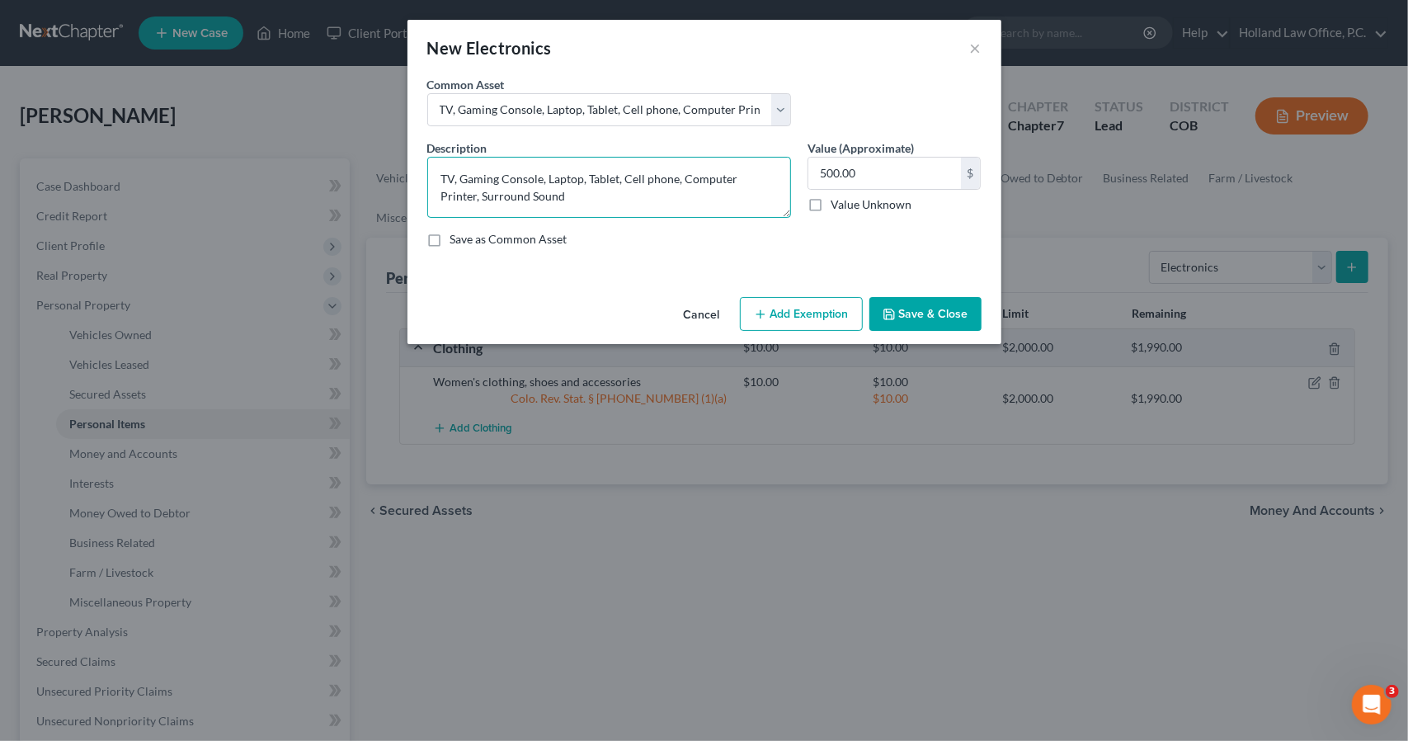
drag, startPoint x: 544, startPoint y: 179, endPoint x: 467, endPoint y: 163, distance: 79.3
click at [467, 163] on textarea "TV, Gaming Console, Laptop, Tablet, Cell phone, Computer Printer, Surround Sound" at bounding box center [609, 187] width 364 height 61
drag, startPoint x: 499, startPoint y: 174, endPoint x: 535, endPoint y: 179, distance: 36.6
click at [535, 179] on textarea "TV, Laptop, Tablet, Cell phone, Computer Printer, Surround Sound" at bounding box center [609, 187] width 364 height 61
drag, startPoint x: 556, startPoint y: 181, endPoint x: 612, endPoint y: 181, distance: 56.1
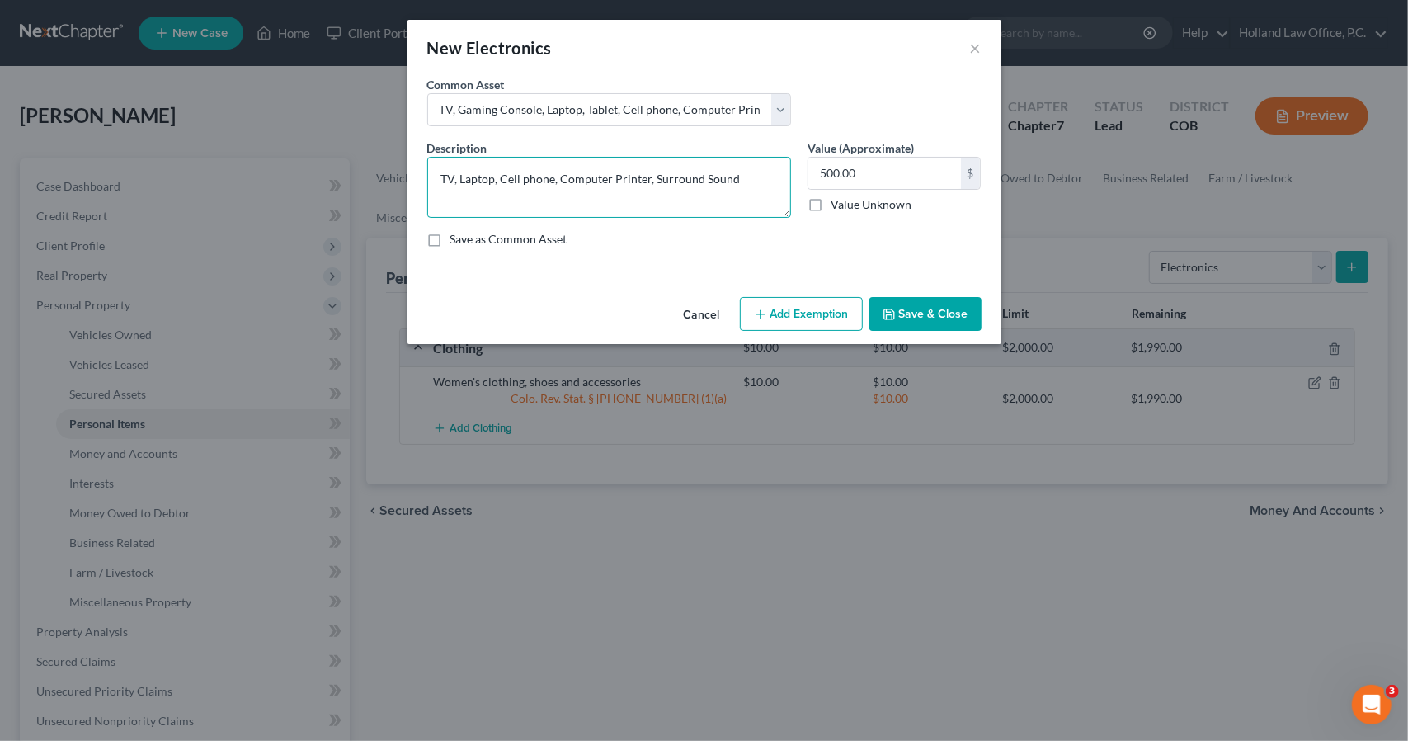
click at [612, 181] on textarea "TV, Laptop, Cell phone, Computer Printer, Surround Sound" at bounding box center [609, 187] width 364 height 61
drag, startPoint x: 594, startPoint y: 177, endPoint x: 686, endPoint y: 176, distance: 92.4
click at [686, 176] on textarea "TV, Laptop, Cell phone, Printer, Surround Sound" at bounding box center [609, 187] width 364 height 61
type textarea "TV, Laptop, Cell phone, Printer"
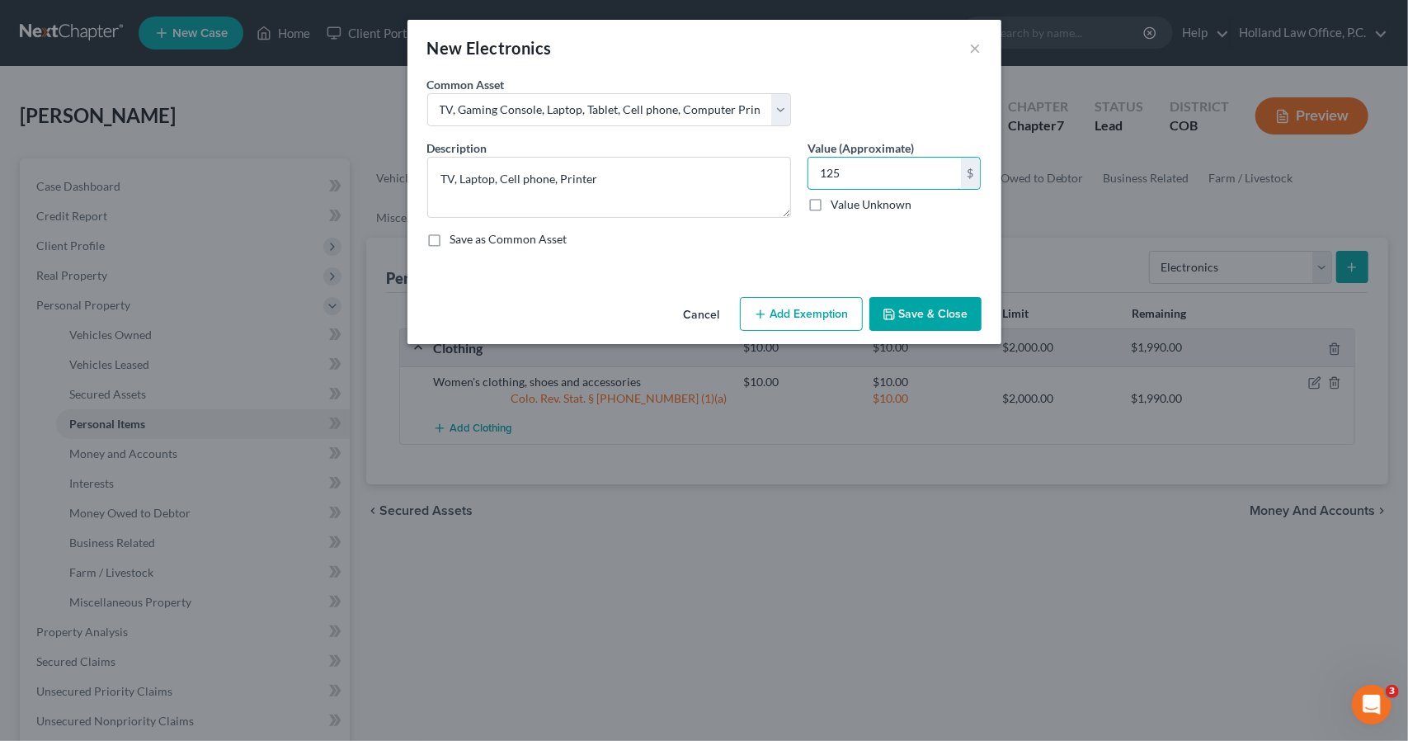
type input "125"
click at [767, 318] on icon "button" at bounding box center [760, 314] width 13 height 13
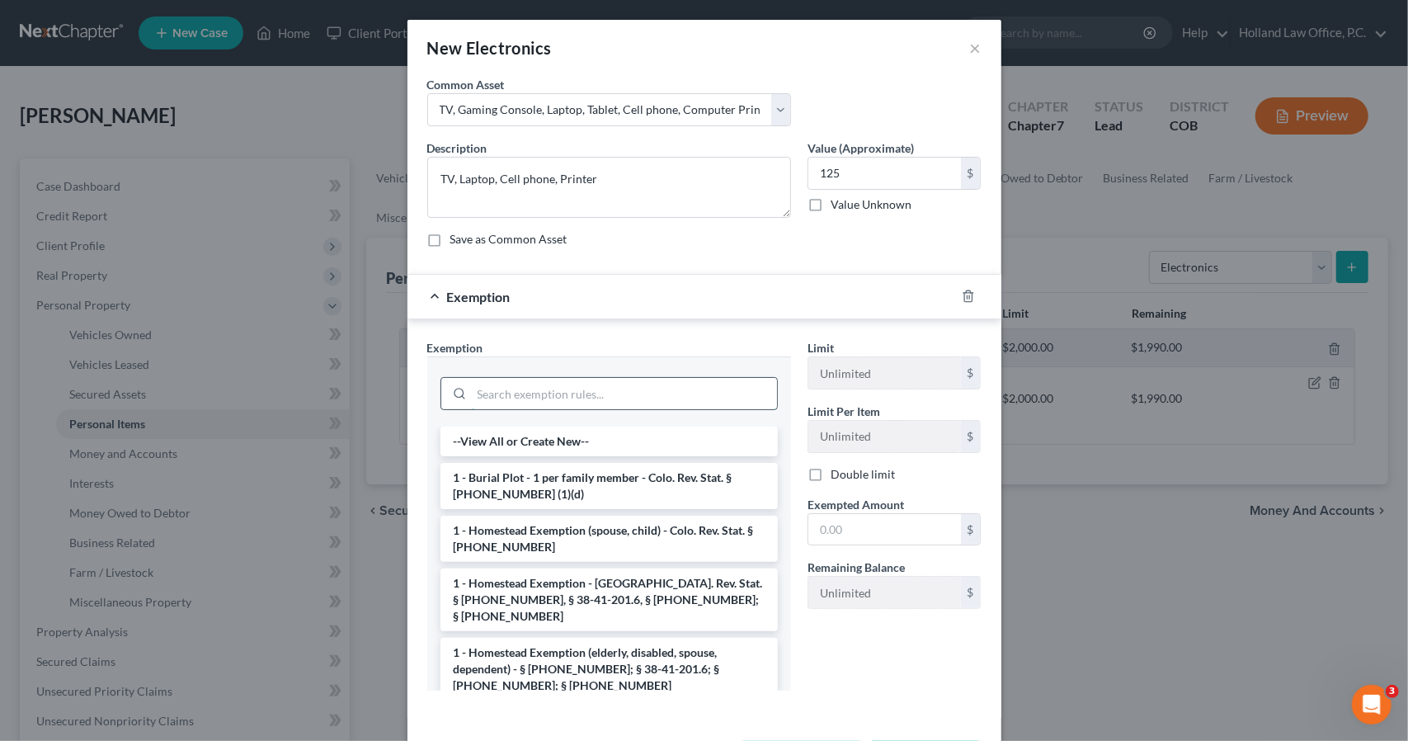
click at [645, 389] on input "search" at bounding box center [624, 393] width 305 height 31
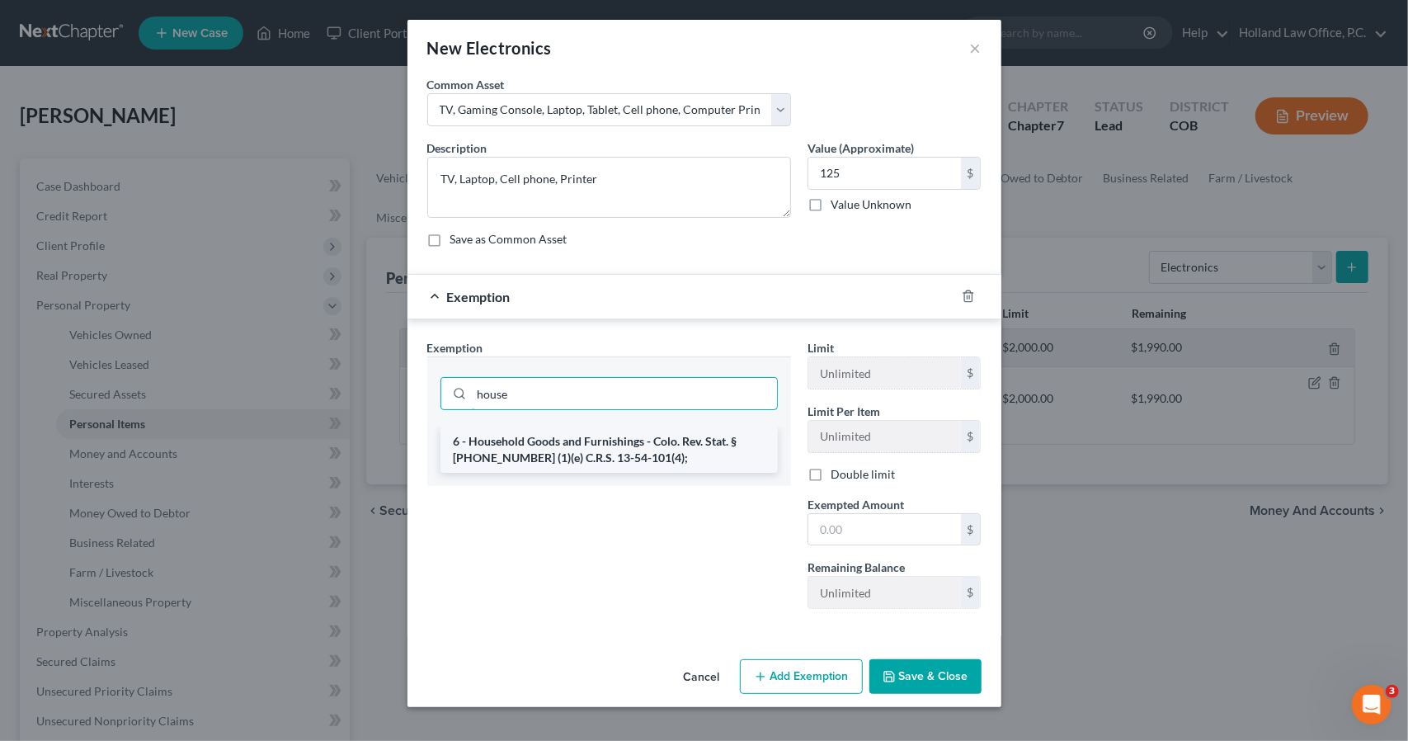
type input "house"
click at [657, 430] on li "6 - Household Goods and Furnishings - Colo. Rev. Stat. § [PHONE_NUMBER] (1)(e) …" at bounding box center [609, 449] width 337 height 46
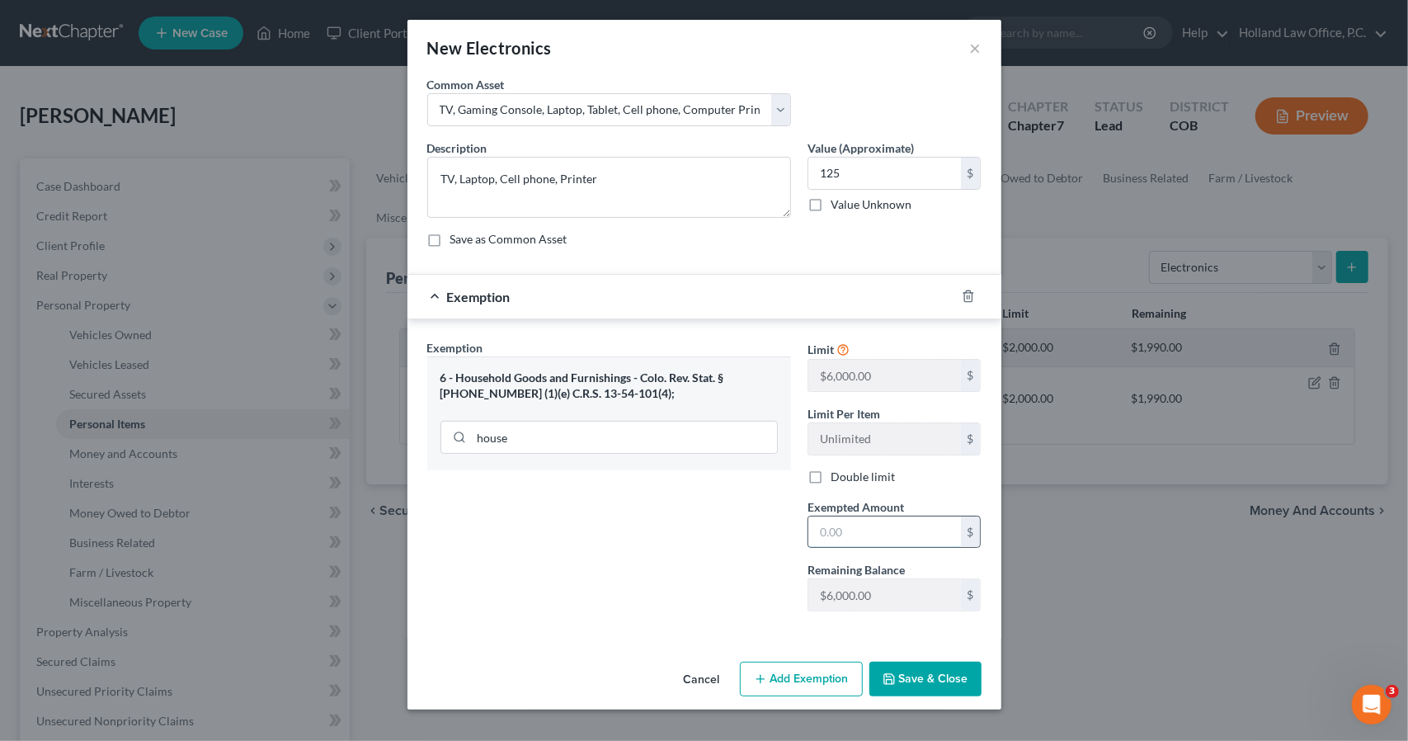
click at [836, 518] on input "text" at bounding box center [884, 531] width 153 height 31
type input "125"
click at [902, 664] on button "Save & Close" at bounding box center [925, 679] width 112 height 35
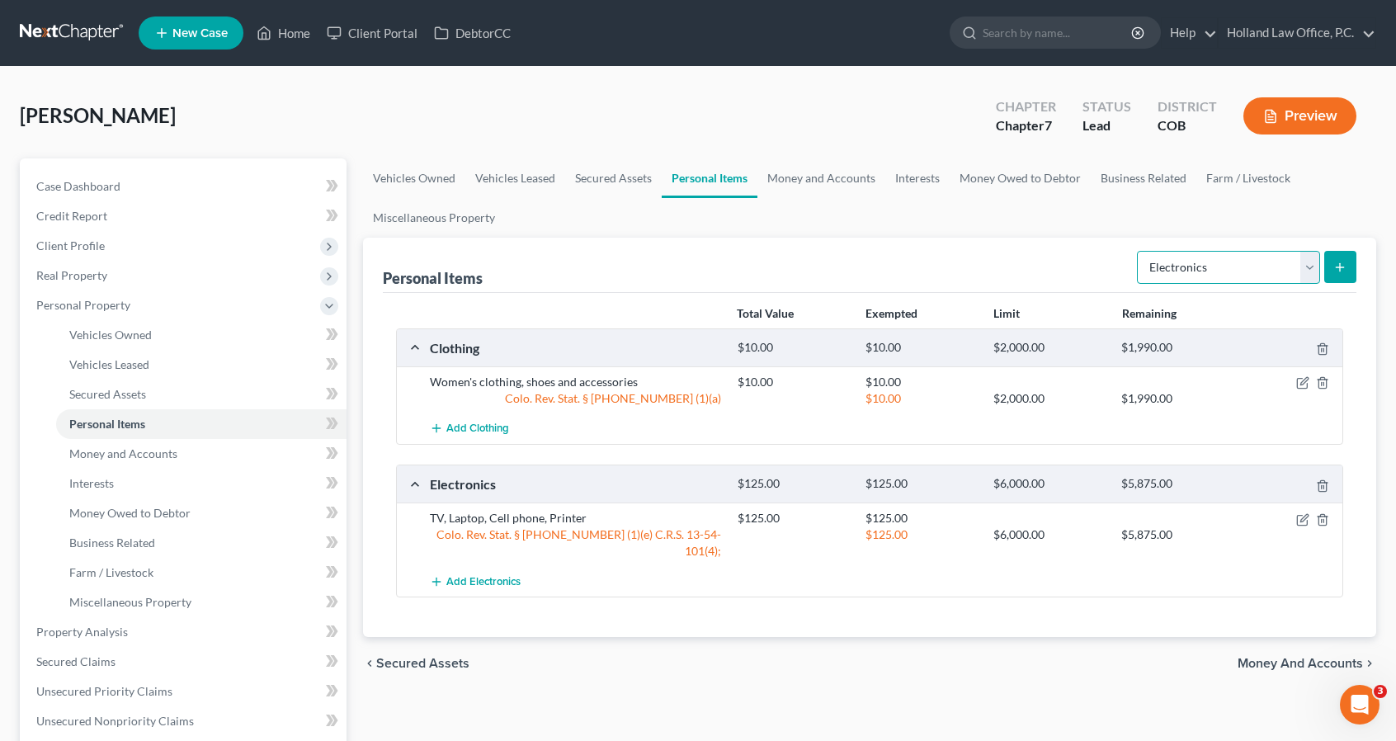
click at [1237, 273] on select "Select Item Type Clothing Collectibles Of Value Electronics Firearms Household …" at bounding box center [1228, 267] width 183 height 33
select select "household_goods"
click at [1139, 251] on select "Select Item Type Clothing Collectibles Of Value Electronics Firearms Household …" at bounding box center [1228, 267] width 183 height 33
click at [1327, 266] on button "submit" at bounding box center [1340, 267] width 32 height 32
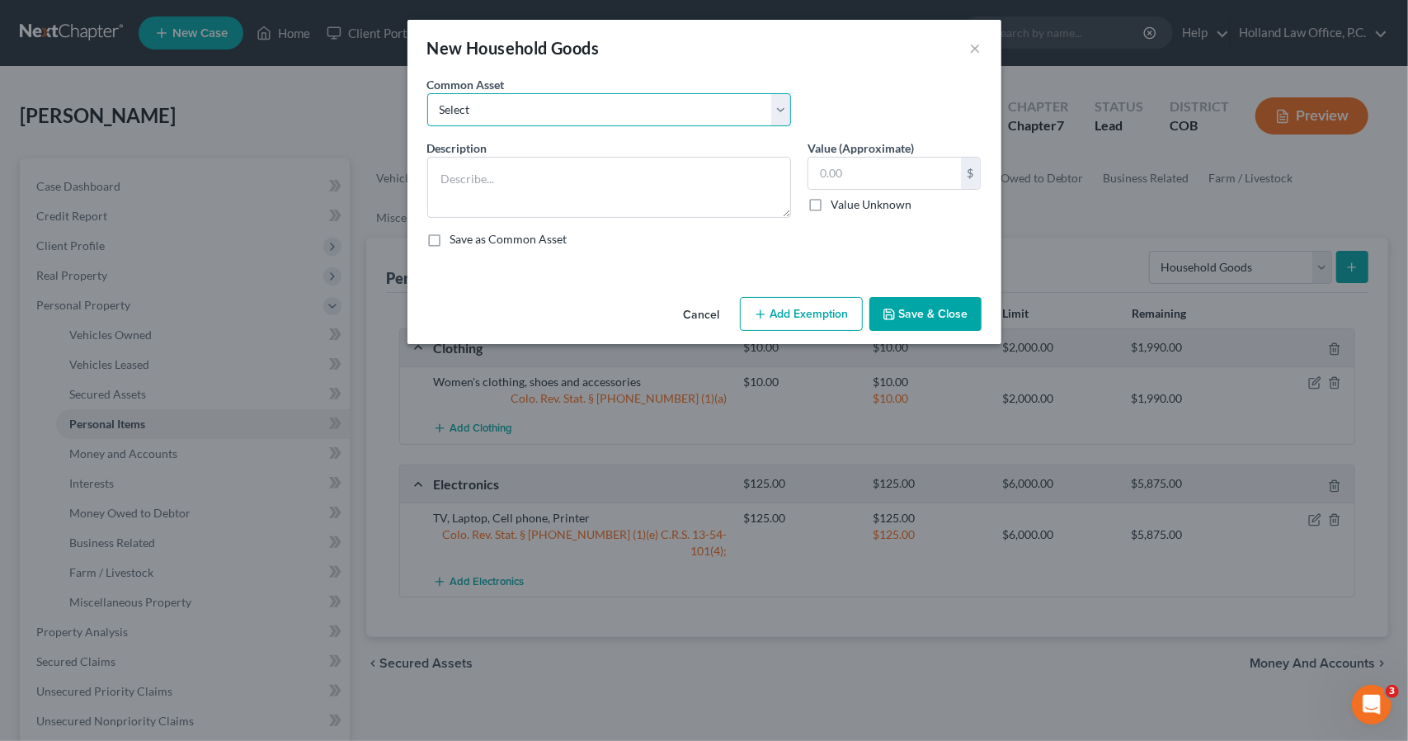
click at [709, 118] on select "Select Childrens Toys Sofa Loveseat Chair Tables Bedroom Furniture Desks Night …" at bounding box center [609, 109] width 364 height 33
select select "6"
click at [427, 93] on select "Select Childrens Toys Sofa Loveseat Chair Tables Bedroom Furniture Desks Night …" at bounding box center [609, 109] width 364 height 33
type textarea "Sofa, End Tables, Twin bed, 3 Dressers, Book Shelf, Utensils, Dinette Set, Lawn…"
type input "1,500.00"
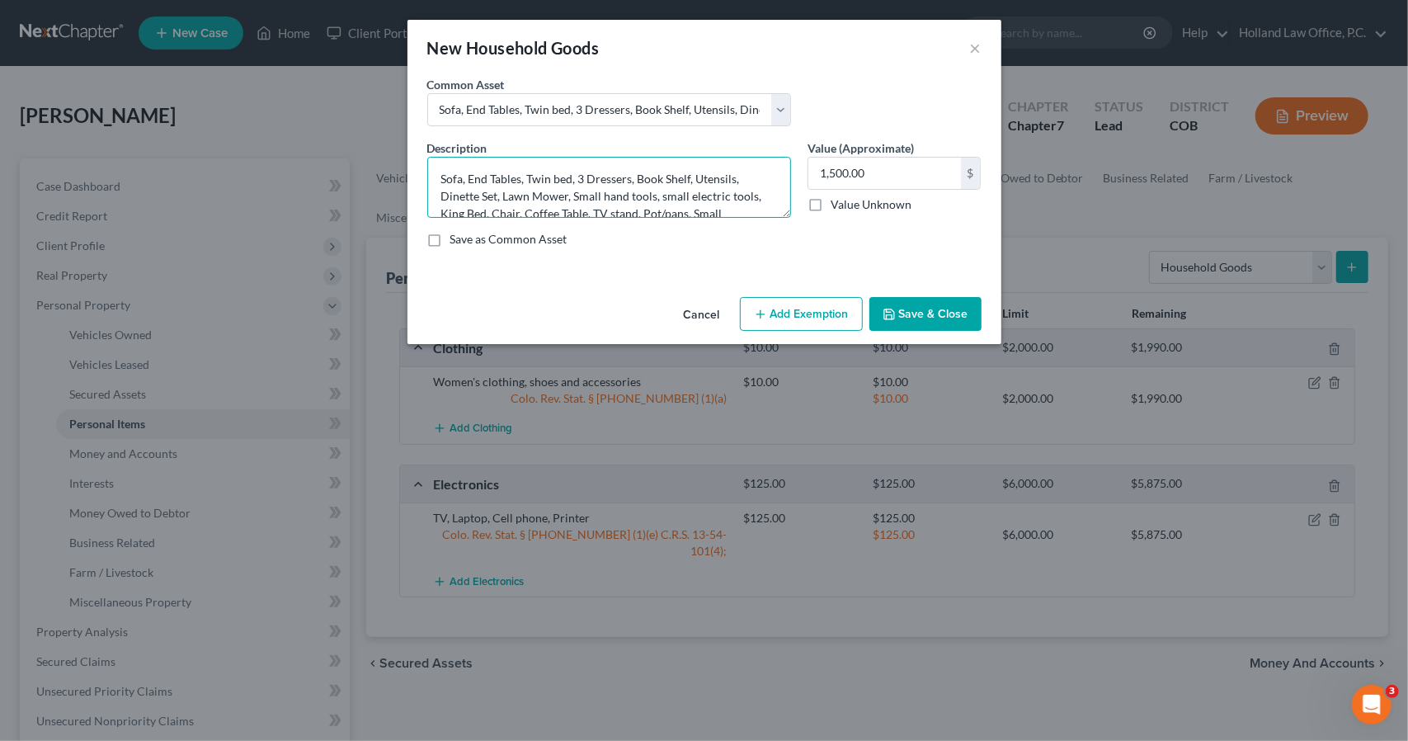
drag, startPoint x: 528, startPoint y: 174, endPoint x: 635, endPoint y: 174, distance: 107.2
click at [635, 174] on textarea "Sofa, End Tables, Twin bed, 3 Dressers, Book Shelf, Utensils, Dinette Set, Lawn…" at bounding box center [609, 187] width 364 height 61
drag, startPoint x: 692, startPoint y: 180, endPoint x: 679, endPoint y: 188, distance: 15.6
click at [679, 188] on textarea "Sofa, End Tables, Book Shelf, Utensils, Dinette Set, Lawn Mower, Small hand too…" at bounding box center [609, 187] width 364 height 61
drag, startPoint x: 726, startPoint y: 180, endPoint x: 472, endPoint y: 188, distance: 254.2
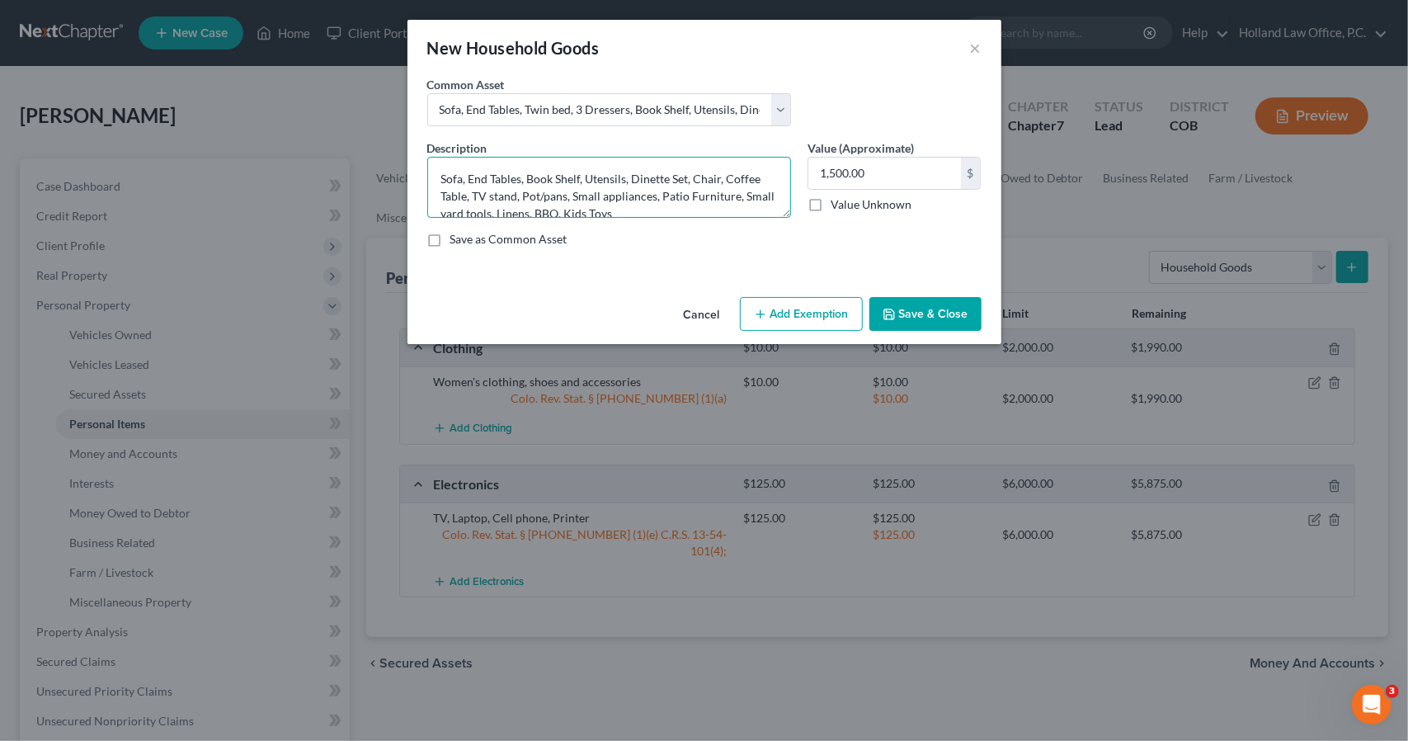
click at [472, 188] on textarea "Sofa, End Tables, Book Shelf, Utensils, Dinette Set, Chair, Coffee Table, TV st…" at bounding box center [609, 187] width 364 height 61
drag, startPoint x: 659, startPoint y: 196, endPoint x: 746, endPoint y: 197, distance: 86.6
click at [746, 197] on textarea "Sofa, End Tables, Book Shelf, Utensils, Dinette Set, Chair, Pot/pans, Small app…" at bounding box center [609, 187] width 364 height 61
drag, startPoint x: 690, startPoint y: 193, endPoint x: 709, endPoint y: 209, distance: 24.6
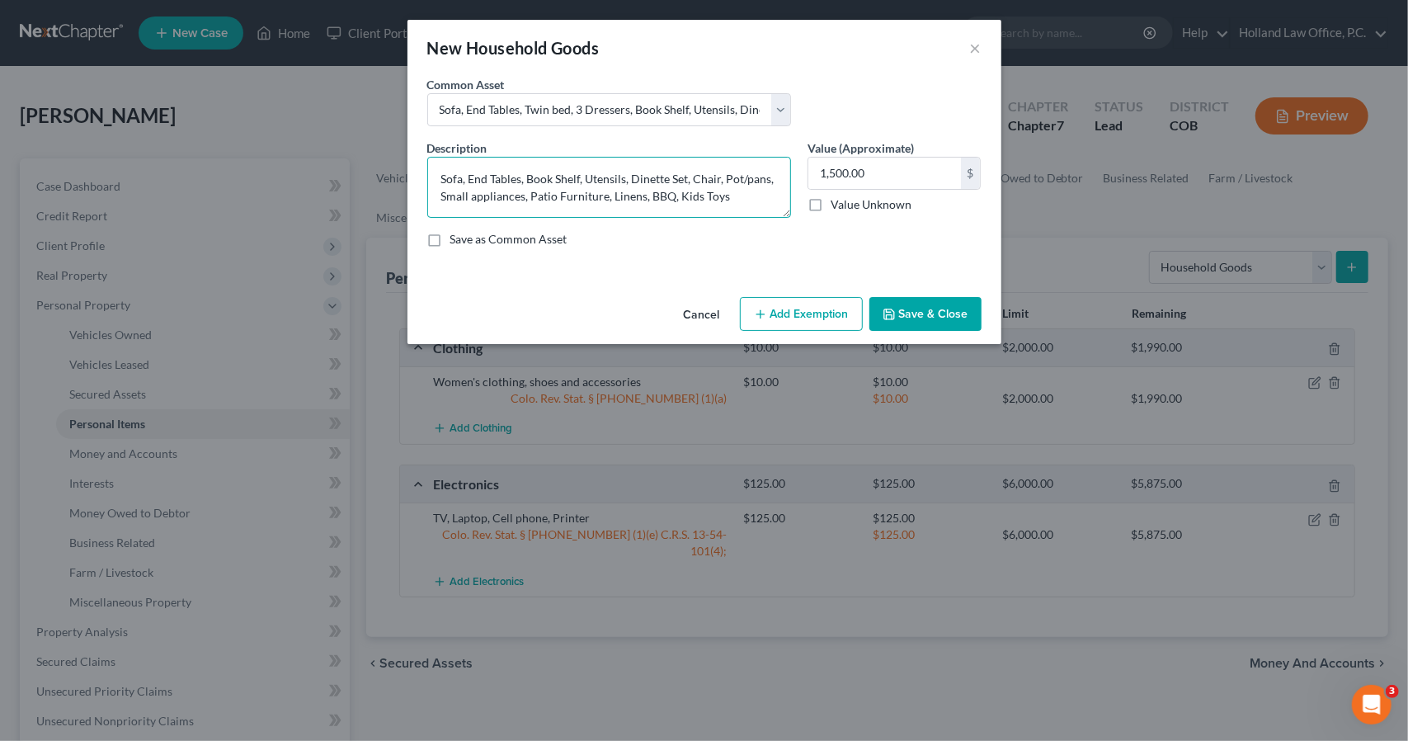
click at [709, 209] on textarea "Sofa, End Tables, Book Shelf, Utensils, Dinette Set, Chair, Pot/pans, Small app…" at bounding box center [609, 187] width 364 height 61
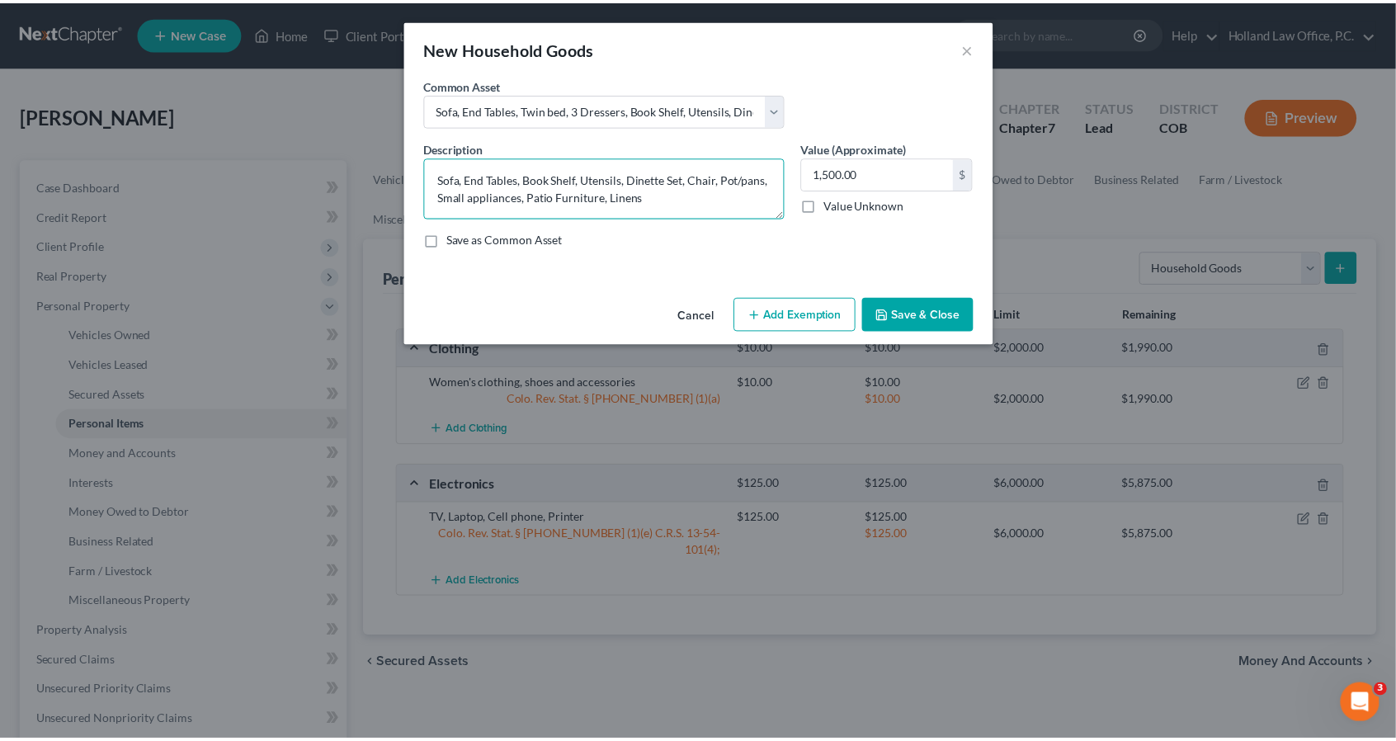
scroll to position [0, 0]
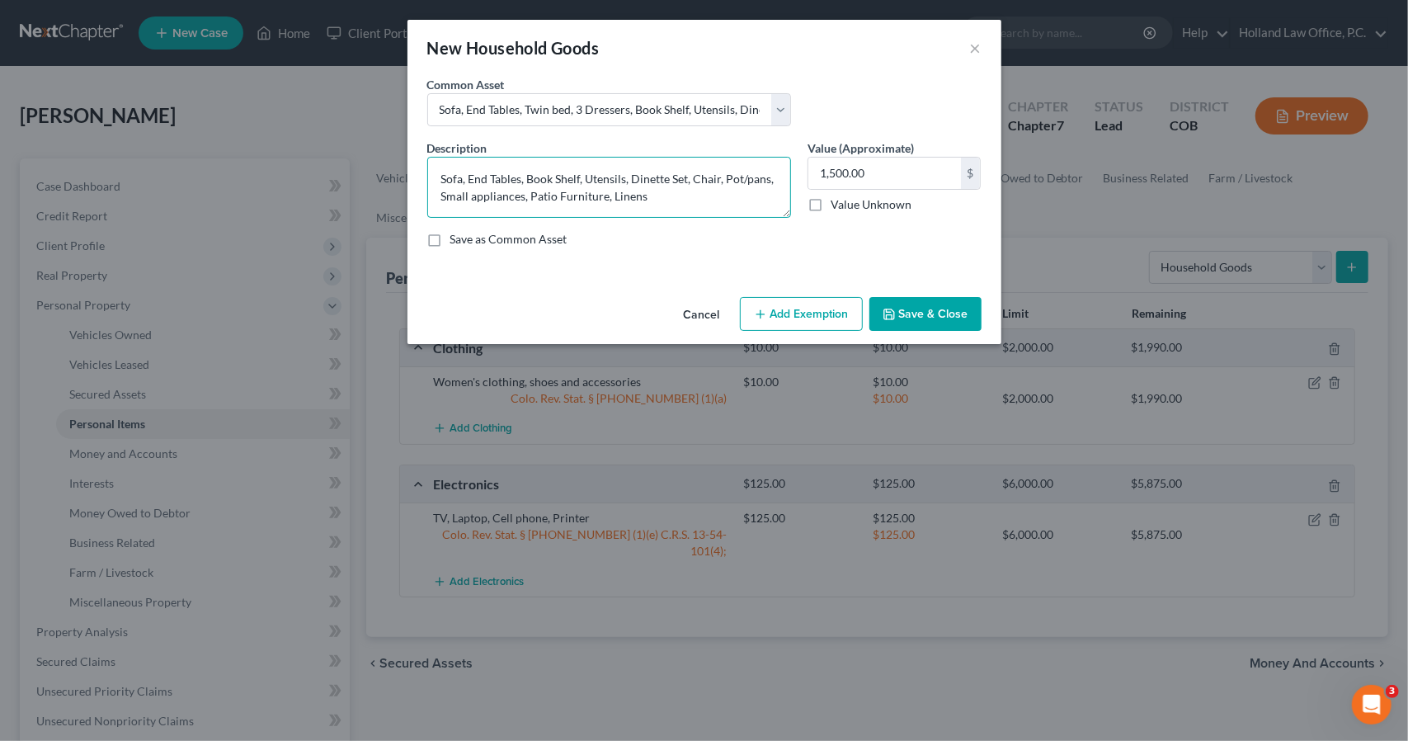
type textarea "Sofa, End Tables, Book Shelf, Utensils, Dinette Set, Chair, Pot/pans, Small app…"
type input "150"
click at [809, 304] on button "Add Exemption" at bounding box center [801, 314] width 123 height 35
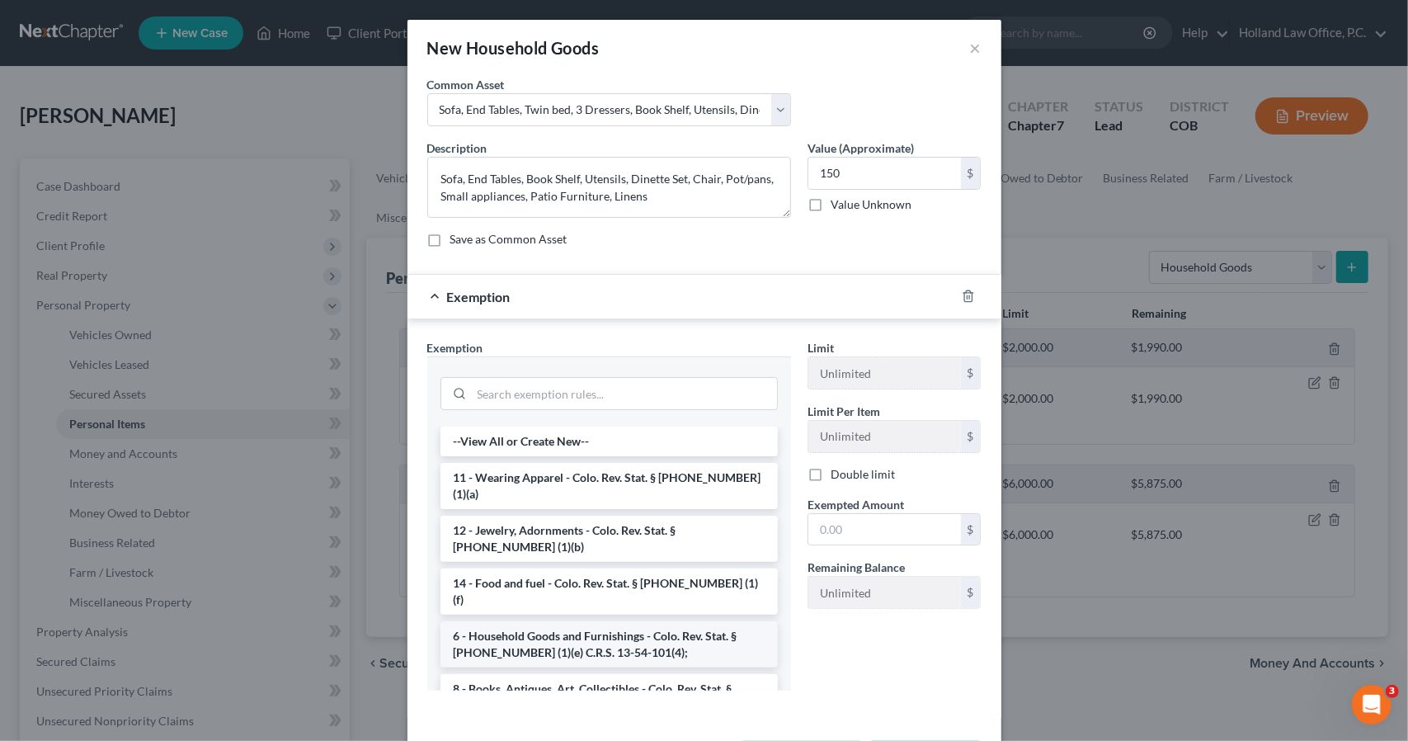
click at [661, 621] on li "6 - Household Goods and Furnishings - Colo. Rev. Stat. § [PHONE_NUMBER] (1)(e) …" at bounding box center [609, 644] width 337 height 46
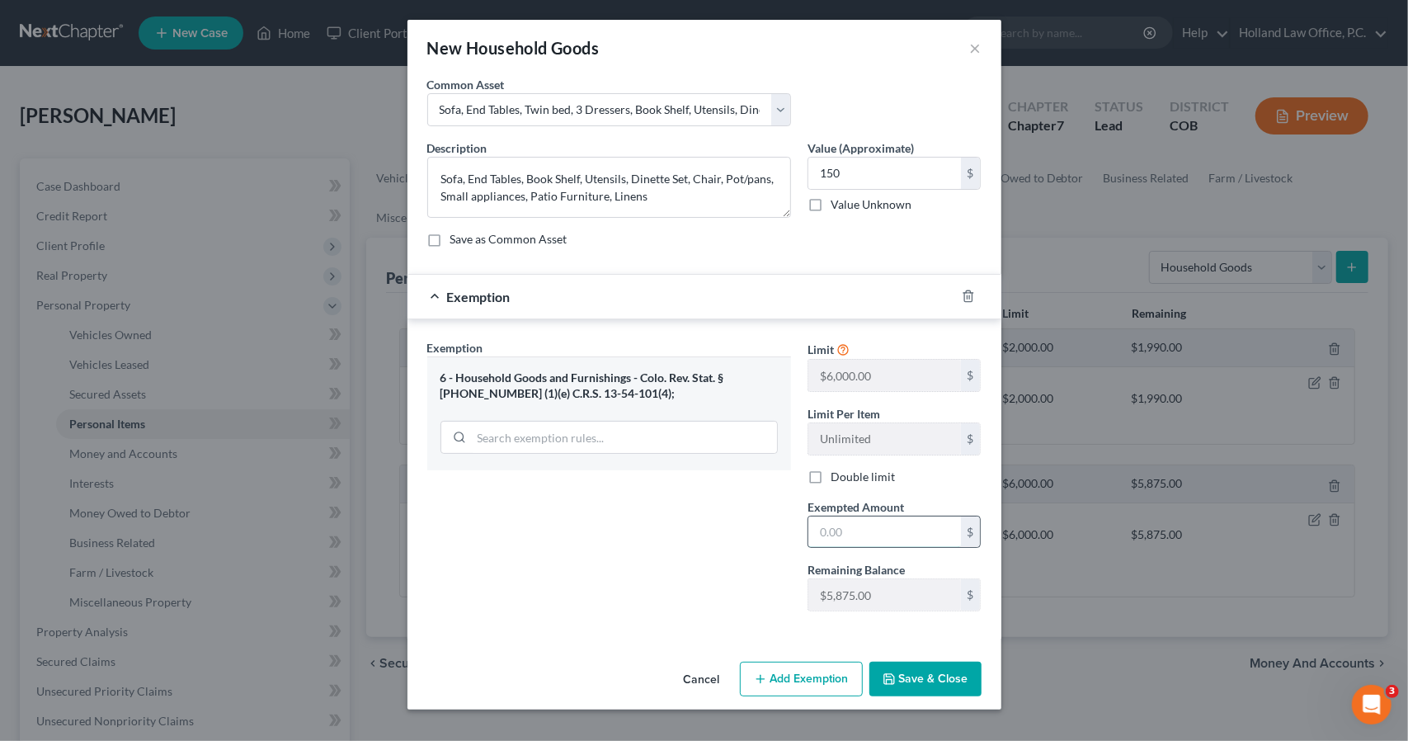
click at [838, 533] on input "text" at bounding box center [884, 531] width 153 height 31
type input "150"
click at [883, 677] on button "Save & Close" at bounding box center [925, 679] width 112 height 35
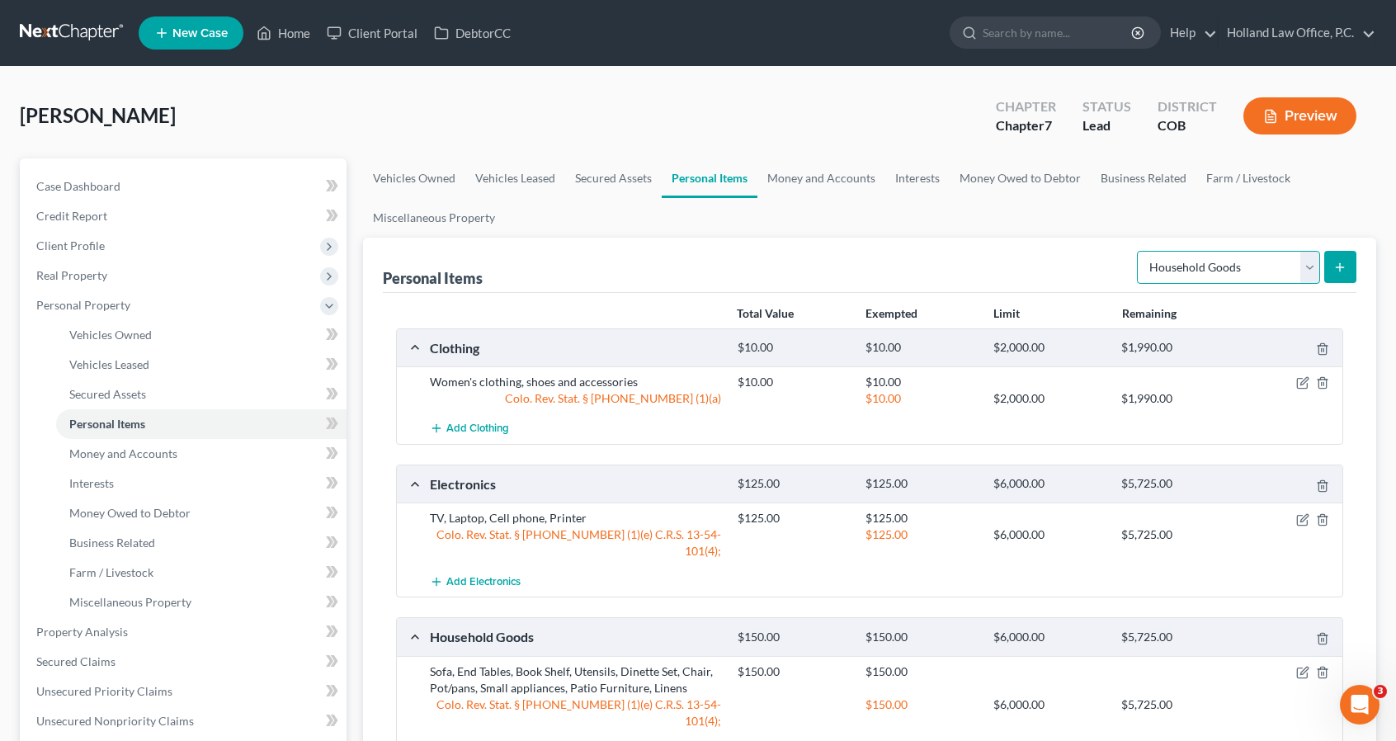
click at [1259, 260] on select "Select Item Type Clothing Collectibles Of Value Electronics Firearms Household …" at bounding box center [1228, 267] width 183 height 33
select select "jewelry"
click at [1139, 251] on select "Select Item Type Clothing Collectibles Of Value Electronics Firearms Household …" at bounding box center [1228, 267] width 183 height 33
click at [1347, 255] on button "submit" at bounding box center [1340, 267] width 32 height 32
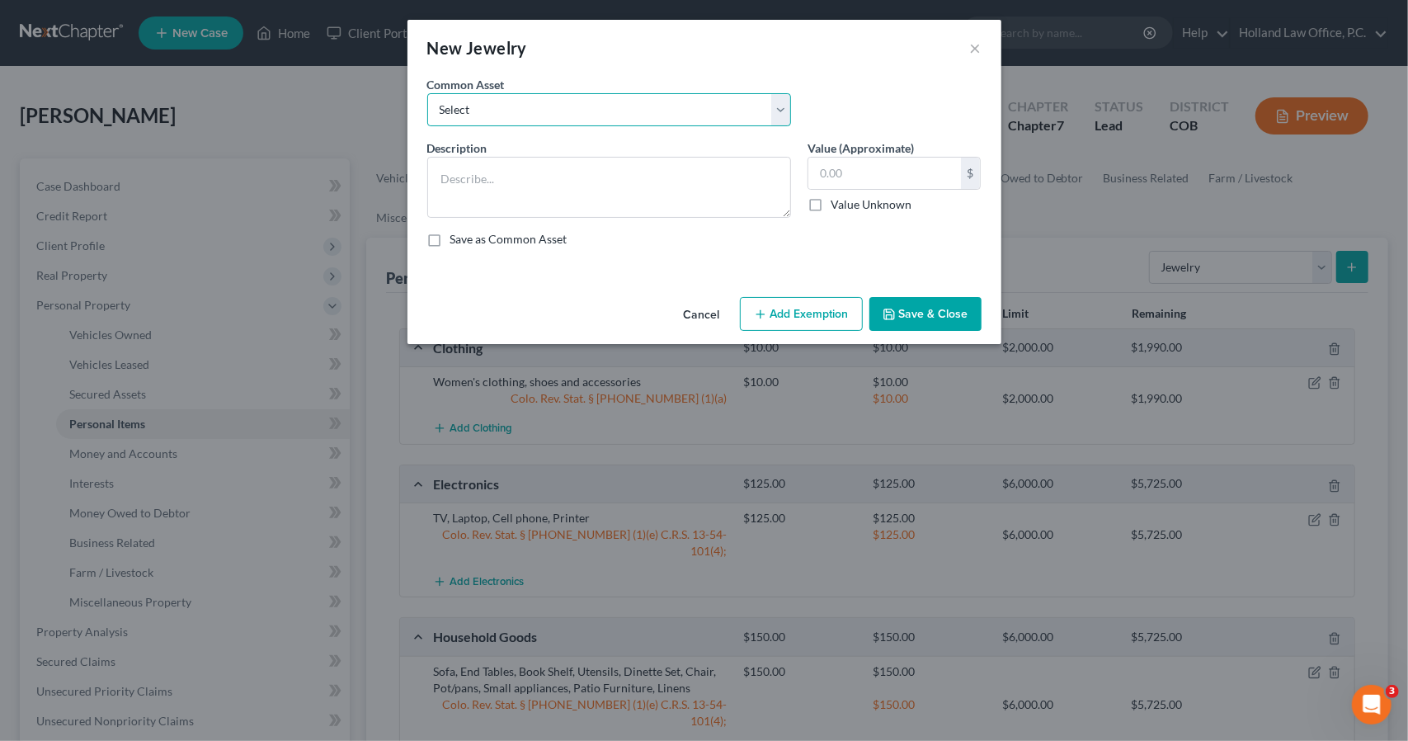
click at [759, 117] on select "Select Costume Jewlery Costume Jewelry Wedding set, Necklaces, Watches, earring…" at bounding box center [609, 109] width 364 height 33
select select "2"
click at [427, 93] on select "Select Costume Jewlery Costume Jewelry Wedding set, Necklaces, Watches, earring…" at bounding box center [609, 109] width 364 height 33
type textarea "Wedding set, Necklaces, Watches, earrings, costume jewelry"
type input "50.00"
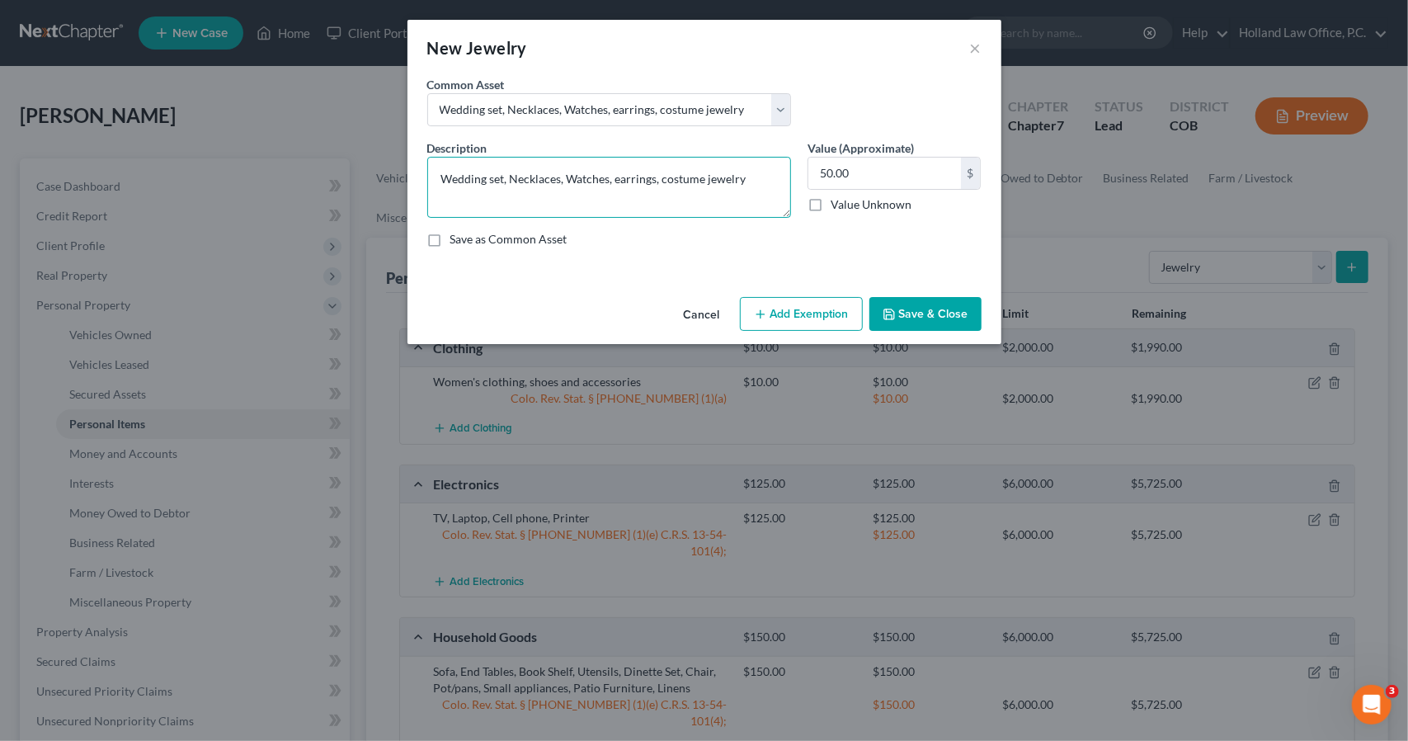
drag, startPoint x: 566, startPoint y: 174, endPoint x: 374, endPoint y: 178, distance: 192.3
click at [374, 178] on div "New Jewelry × An exemption set must first be selected from the Filing Informati…" at bounding box center [704, 370] width 1408 height 741
drag, startPoint x: 536, startPoint y: 185, endPoint x: 490, endPoint y: 169, distance: 48.8
click at [490, 169] on textarea "Watches, earrings, costume jewelry" at bounding box center [609, 187] width 364 height 61
type textarea "Watches, costume jewelry"
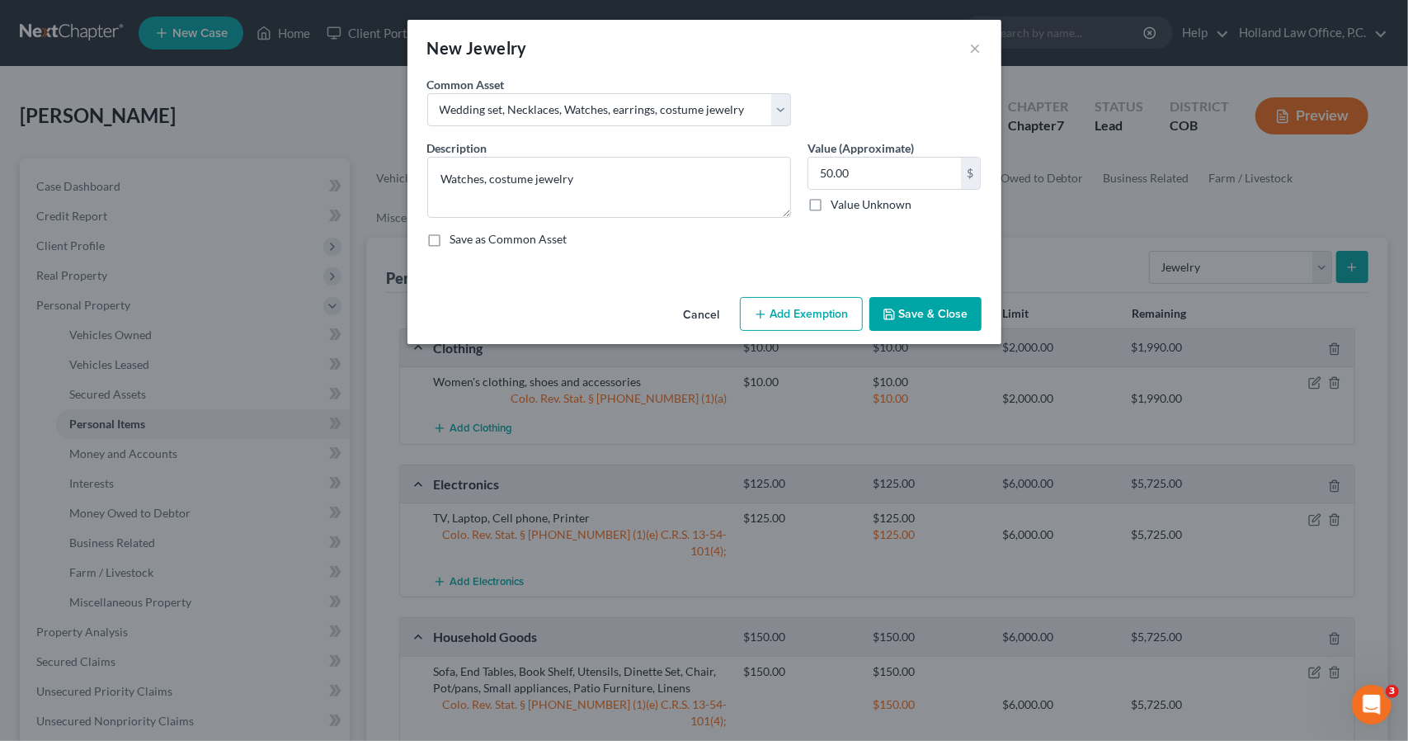
click at [782, 303] on button "Add Exemption" at bounding box center [801, 314] width 123 height 35
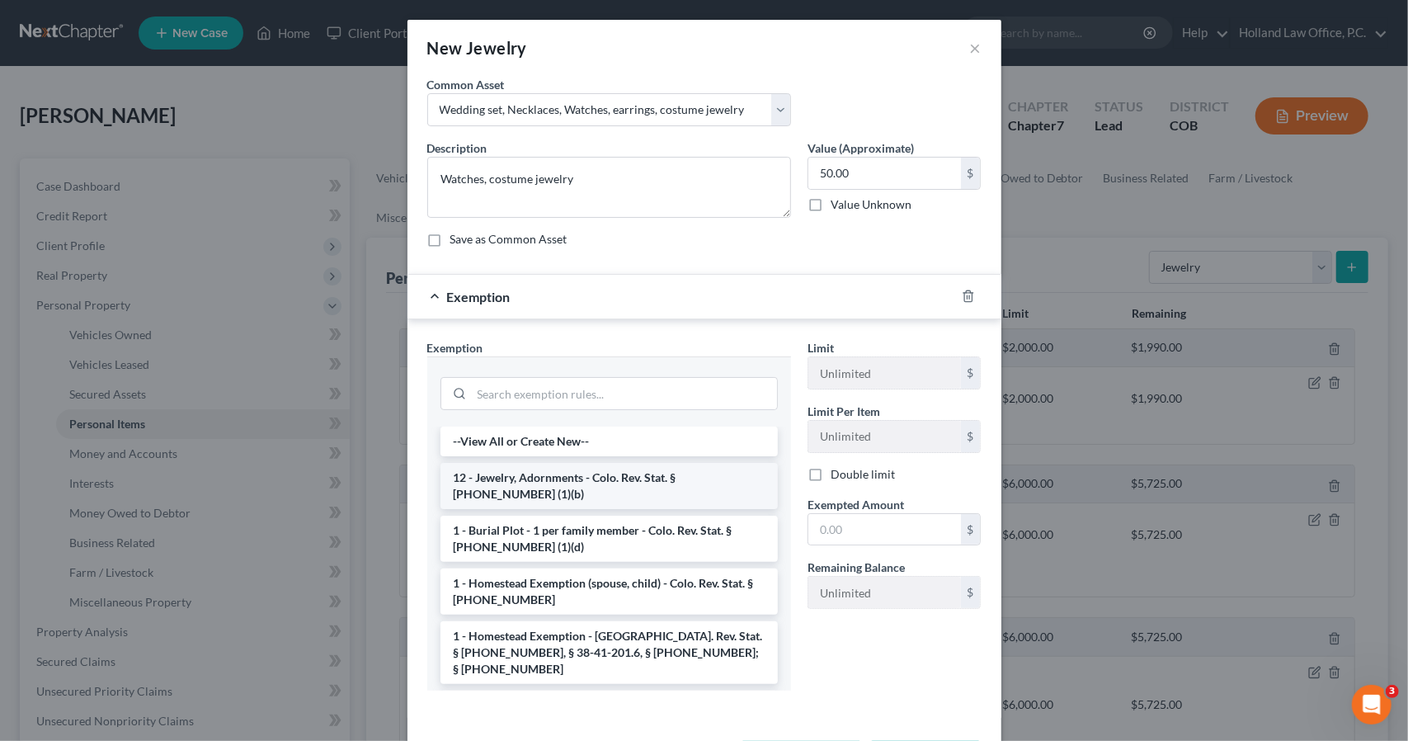
click at [633, 467] on li "12 - Jewelry, Adornments - Colo. Rev. Stat. § [PHONE_NUMBER] (1)(b)" at bounding box center [609, 486] width 337 height 46
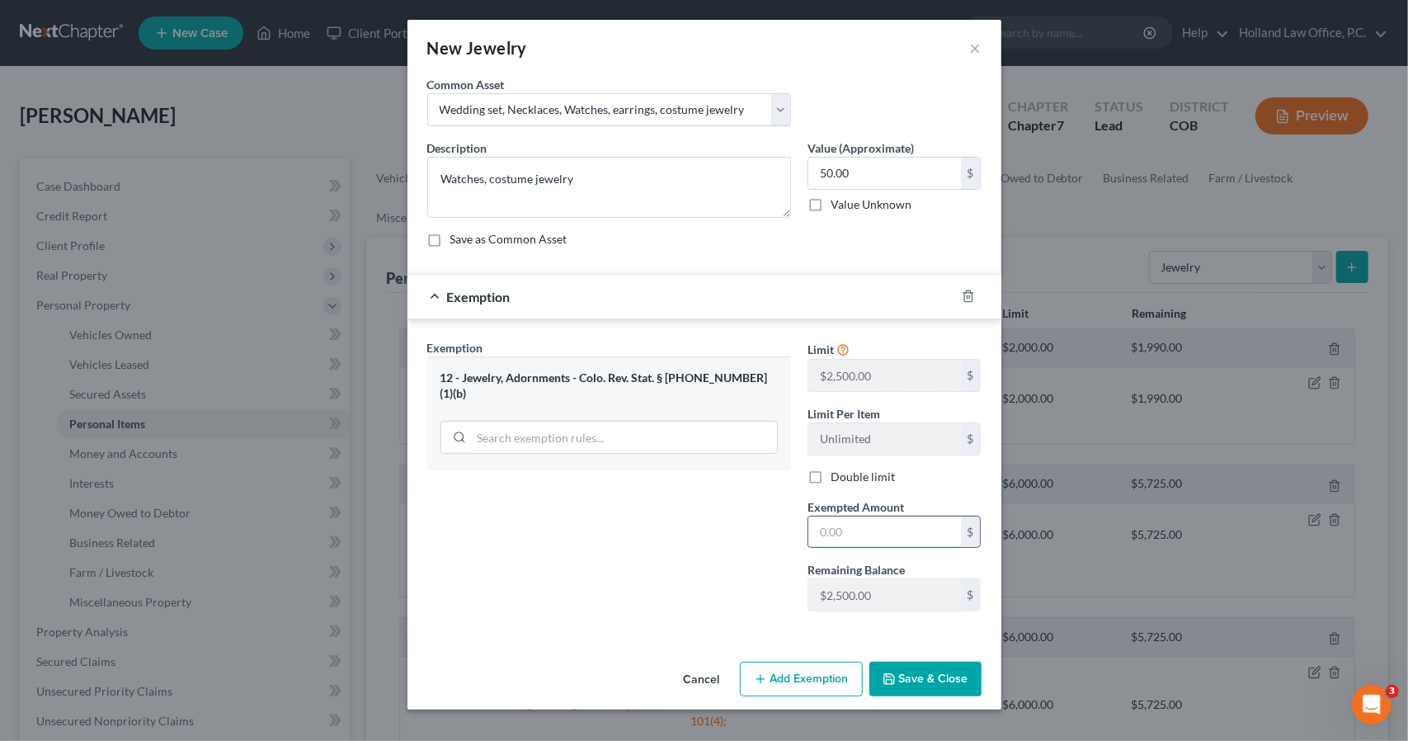
click at [832, 528] on input "text" at bounding box center [884, 531] width 153 height 31
type input "50"
click at [715, 554] on div "Exemption Set must be selected for CA. Exemption * 12 - Jewelry, Adornments - […" at bounding box center [609, 481] width 380 height 285
click at [965, 672] on button "Save & Close" at bounding box center [925, 679] width 112 height 35
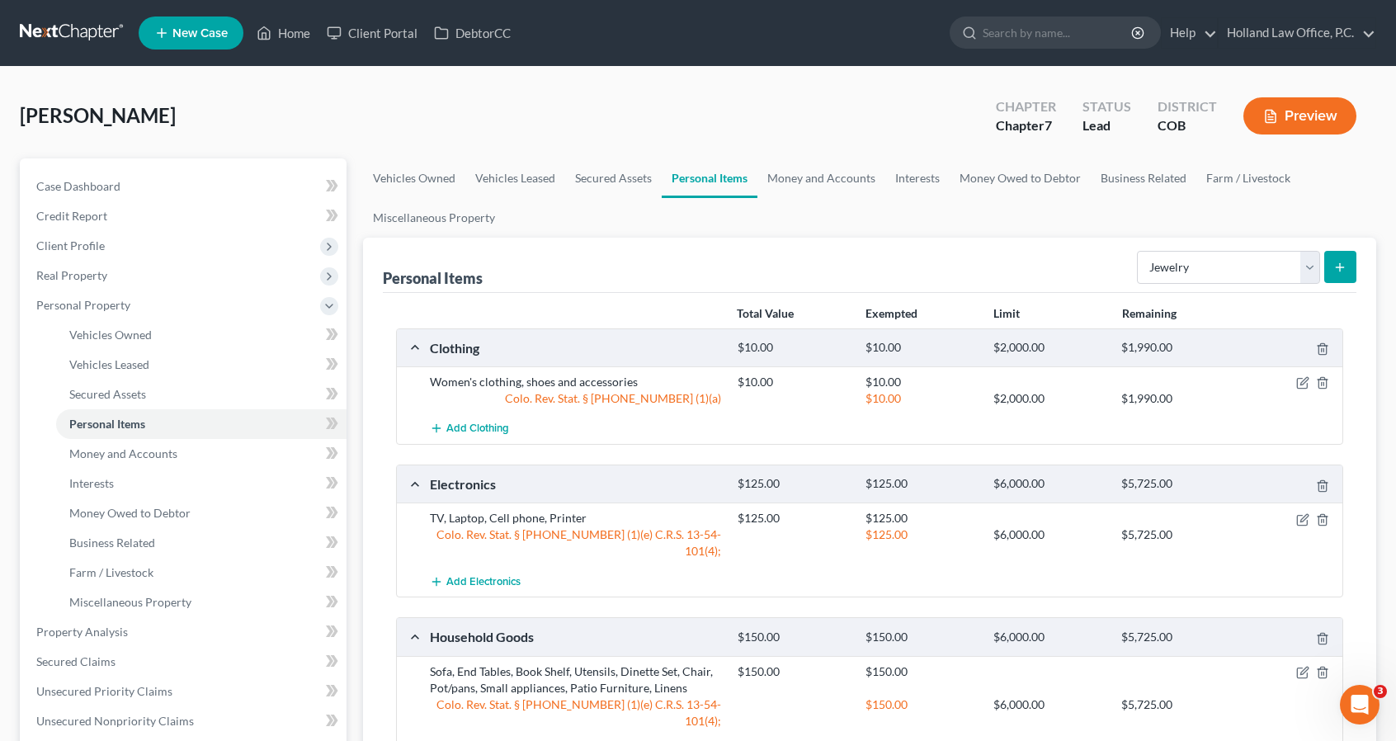
click at [1235, 284] on div "Select Item Type Clothing Collectibles Of Value Electronics Firearms Household …" at bounding box center [1243, 266] width 226 height 44
click at [1234, 276] on select "Select Item Type Clothing Collectibles Of Value Electronics Firearms Household …" at bounding box center [1228, 267] width 183 height 33
select select "collectibles_of_value"
click at [1139, 251] on select "Select Item Type Clothing Collectibles Of Value Electronics Firearms Household …" at bounding box center [1228, 267] width 183 height 33
click at [1345, 254] on button "submit" at bounding box center [1340, 267] width 32 height 32
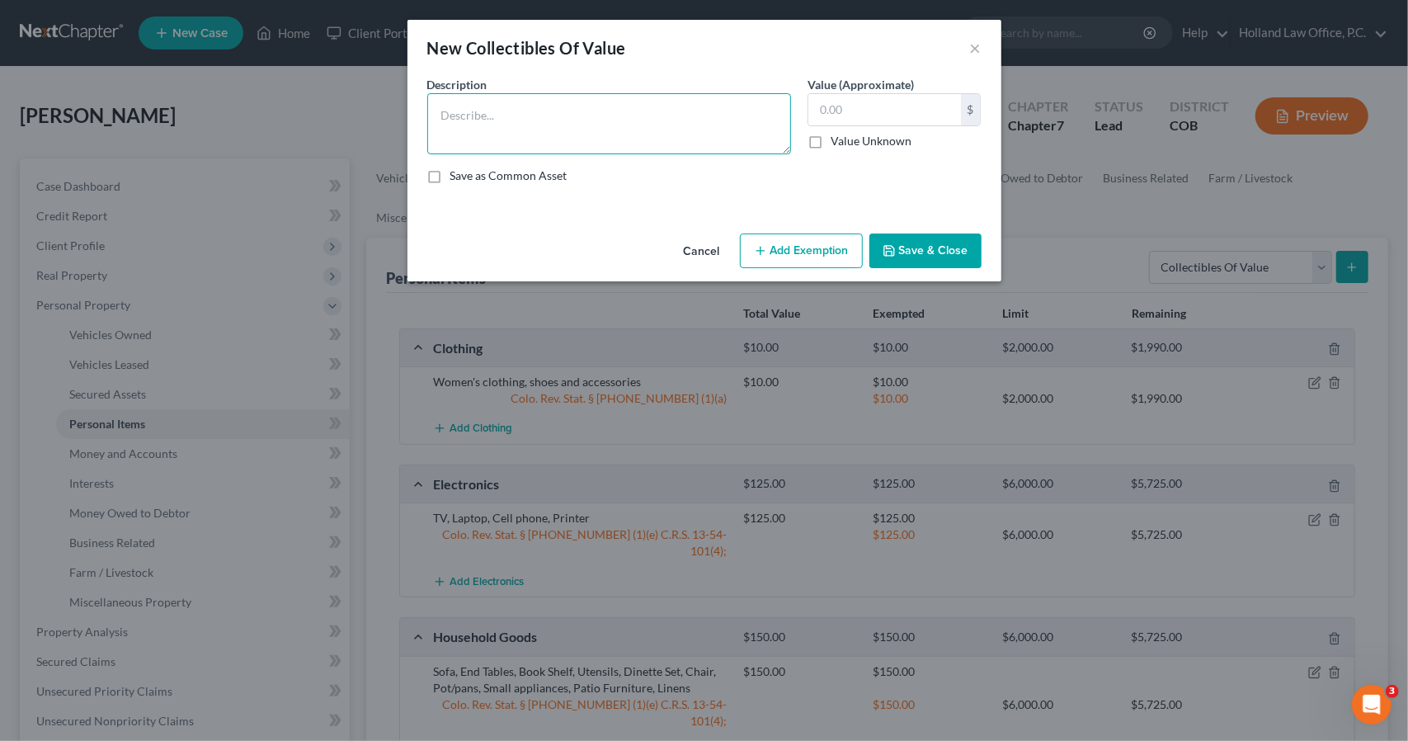
click at [733, 140] on textarea at bounding box center [609, 123] width 364 height 61
type textarea "Prints"
type input "40"
click at [829, 230] on div "Cancel Add Exemption Save & Close" at bounding box center [705, 254] width 594 height 54
click at [828, 253] on button "Add Exemption" at bounding box center [801, 250] width 123 height 35
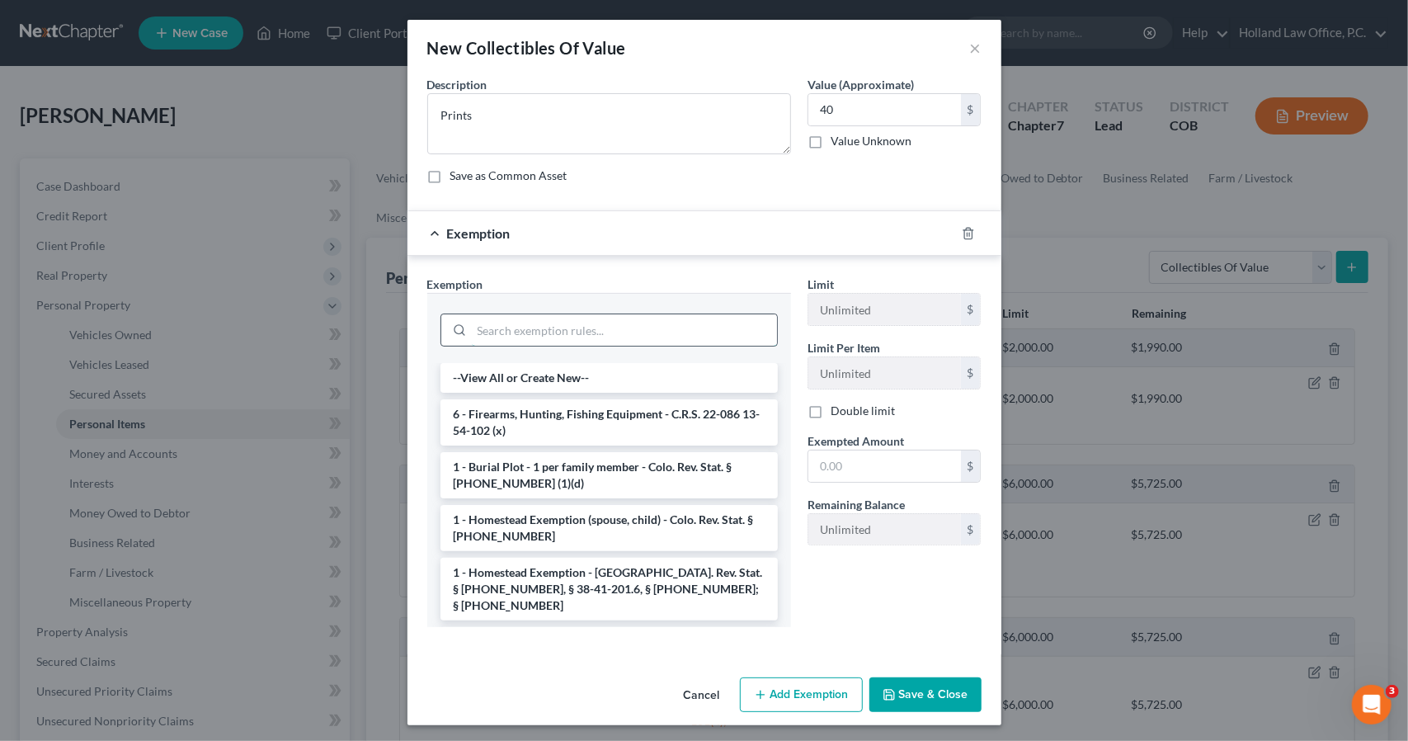
click at [678, 336] on input "search" at bounding box center [624, 329] width 305 height 31
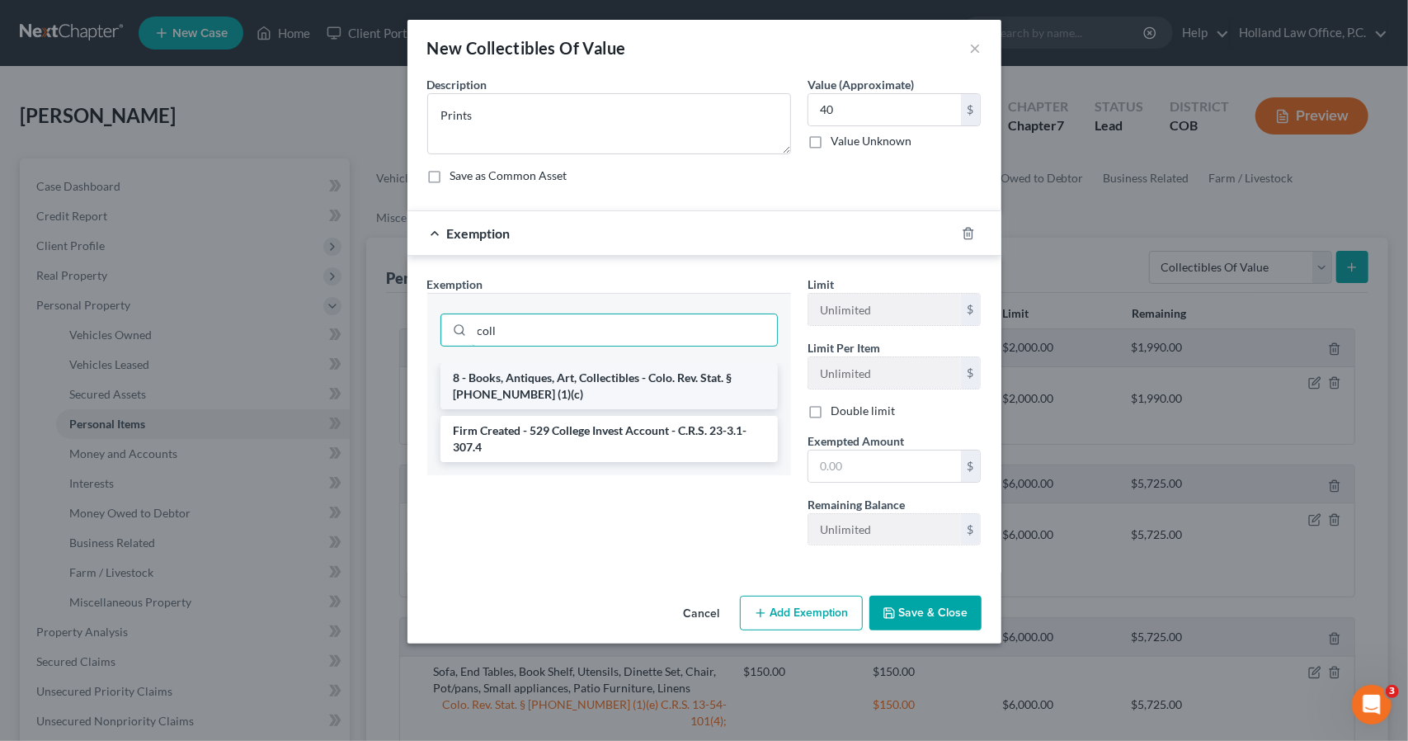
type input "coll"
click at [665, 397] on li "8 - Books, Antiques, Art, Collectibles - Colo. Rev. Stat. § [PHONE_NUMBER] (1)(…" at bounding box center [609, 386] width 337 height 46
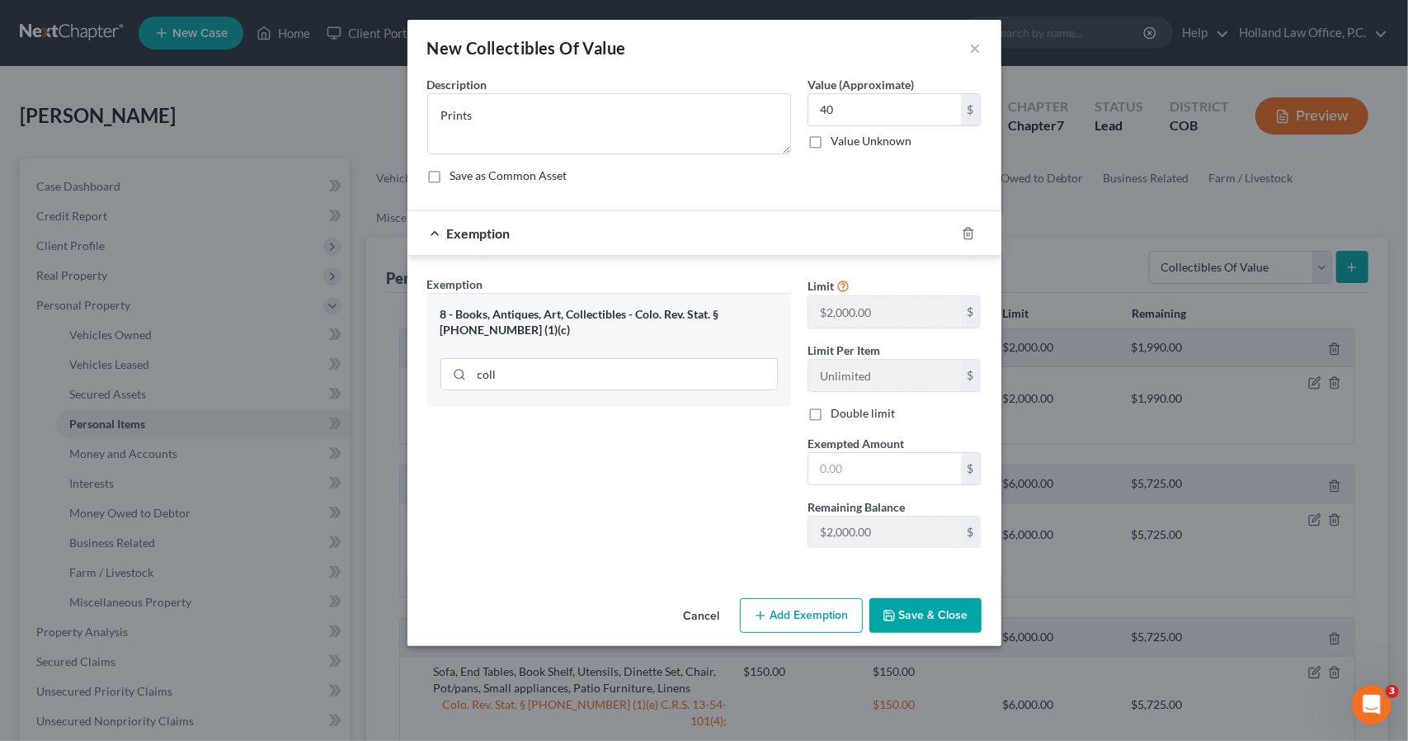
click at [841, 485] on div "Limit $2,000.00 $ Limit Per Item Unlimited $ Double limit Exempted Amount * $ R…" at bounding box center [894, 418] width 191 height 285
click at [836, 460] on input "text" at bounding box center [884, 468] width 153 height 31
type input "40"
click at [882, 605] on button "Save & Close" at bounding box center [925, 615] width 112 height 35
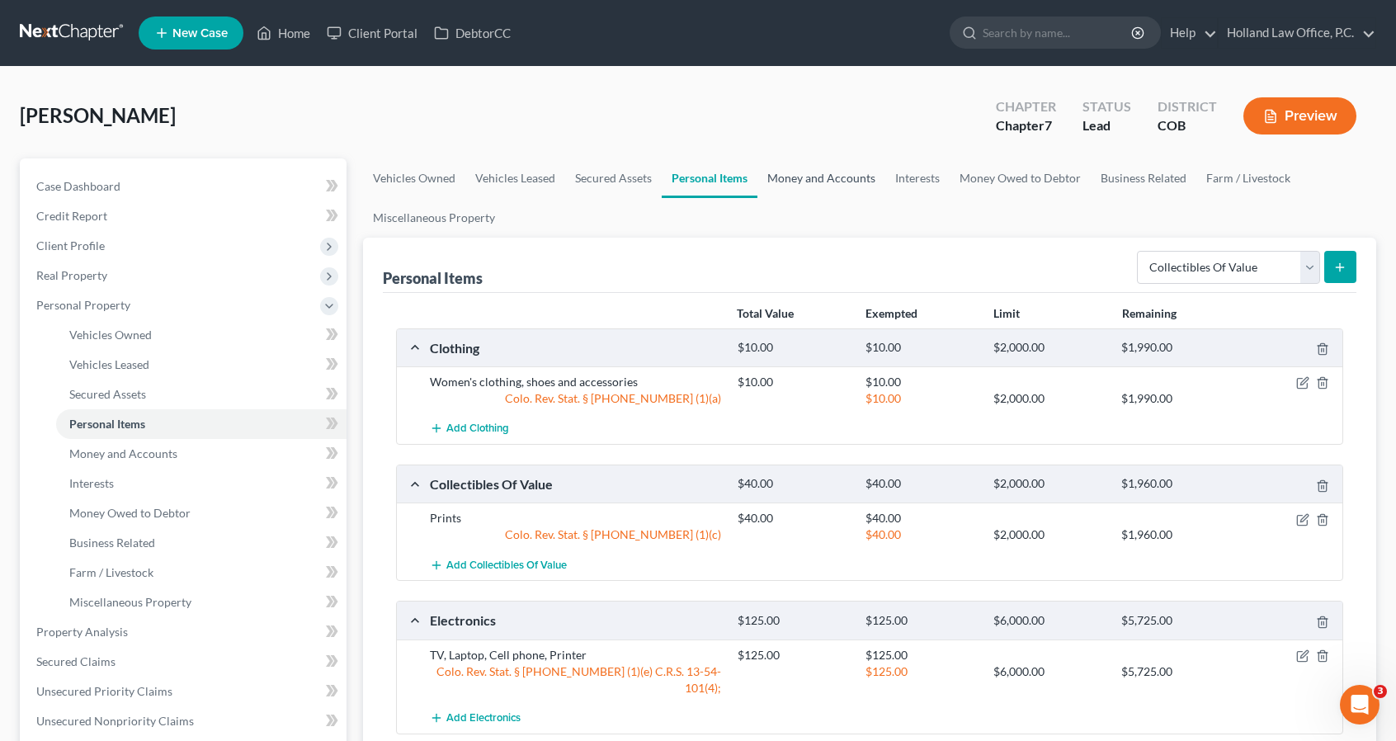
click at [835, 164] on link "Money and Accounts" at bounding box center [821, 178] width 128 height 40
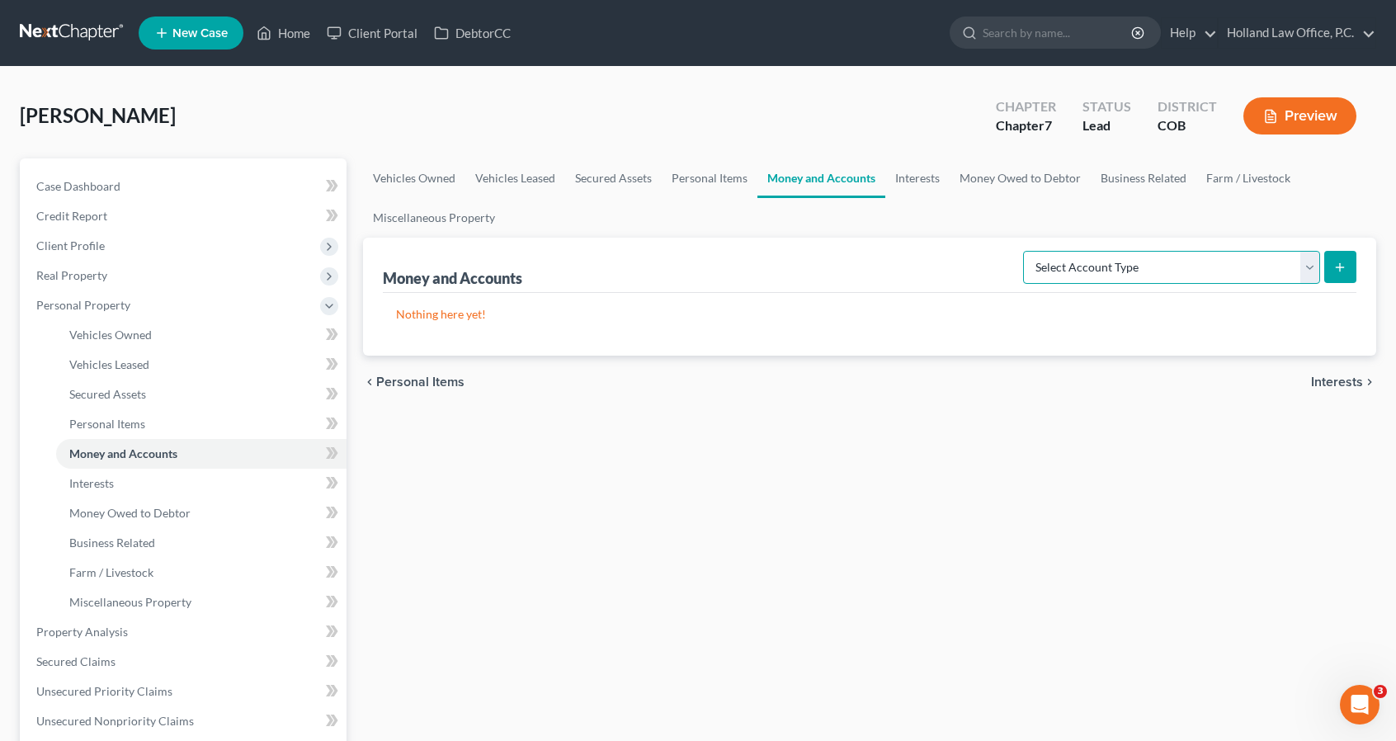
click at [1137, 269] on select "Select Account Type Brokerage Cash on Hand Certificates of Deposit Checking Acc…" at bounding box center [1171, 267] width 297 height 33
select select "checking"
click at [1027, 251] on select "Select Account Type Brokerage Cash on Hand Certificates of Deposit Checking Acc…" at bounding box center [1171, 267] width 297 height 33
click at [1327, 278] on button "submit" at bounding box center [1340, 267] width 32 height 32
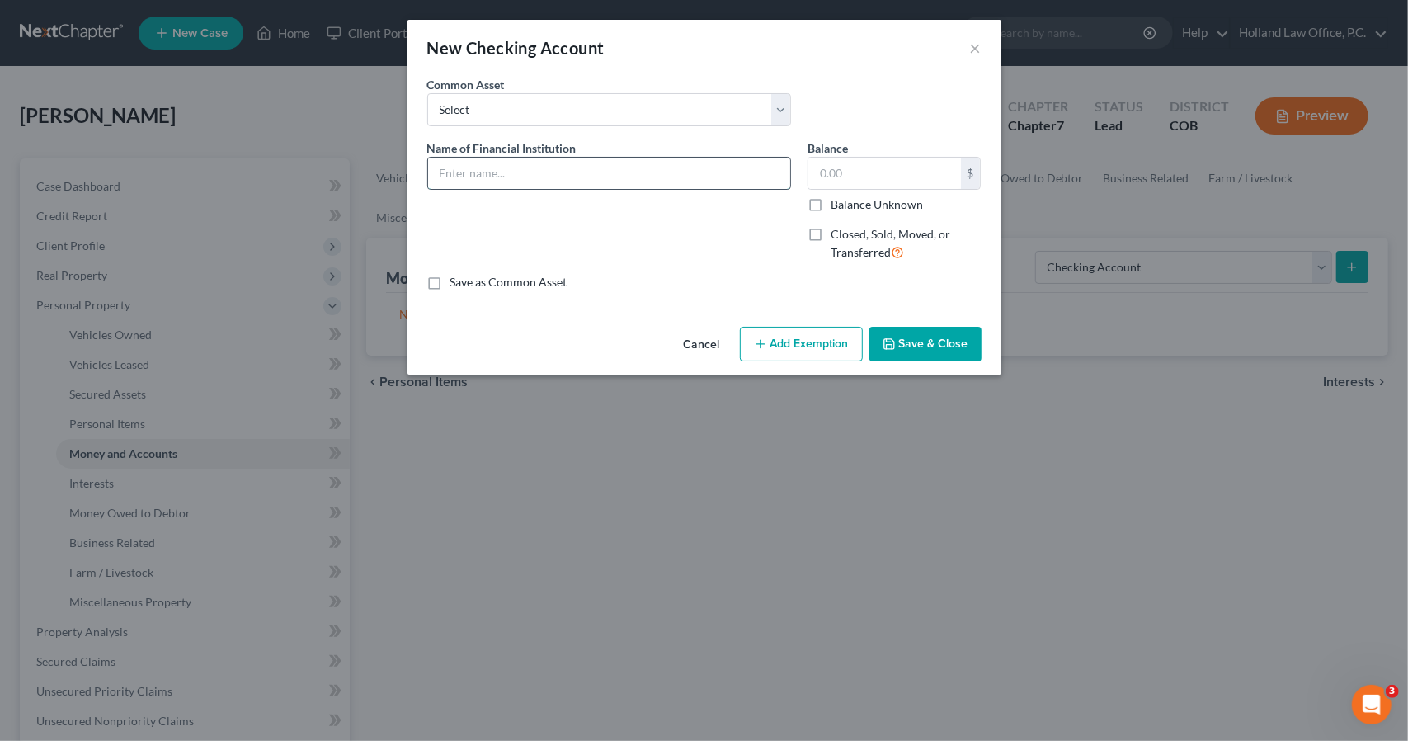
click at [653, 161] on input "text" at bounding box center [609, 173] width 362 height 31
type input "Bank of Estes Parks - 0680"
click at [784, 348] on button "Add Exemption" at bounding box center [801, 344] width 123 height 35
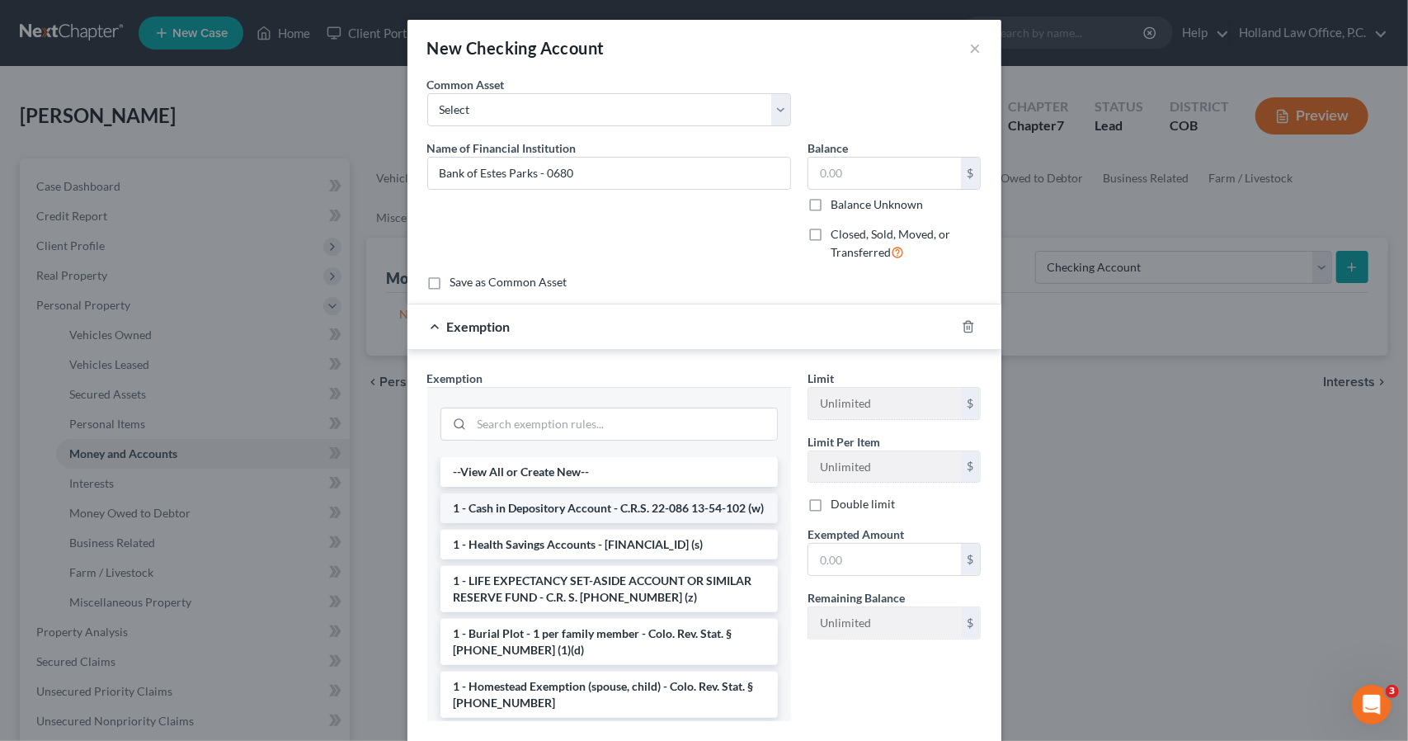
click at [616, 516] on li "1 - Cash in Depository Account - C.R.S. 22-086 13-54-102 (w)" at bounding box center [609, 508] width 337 height 30
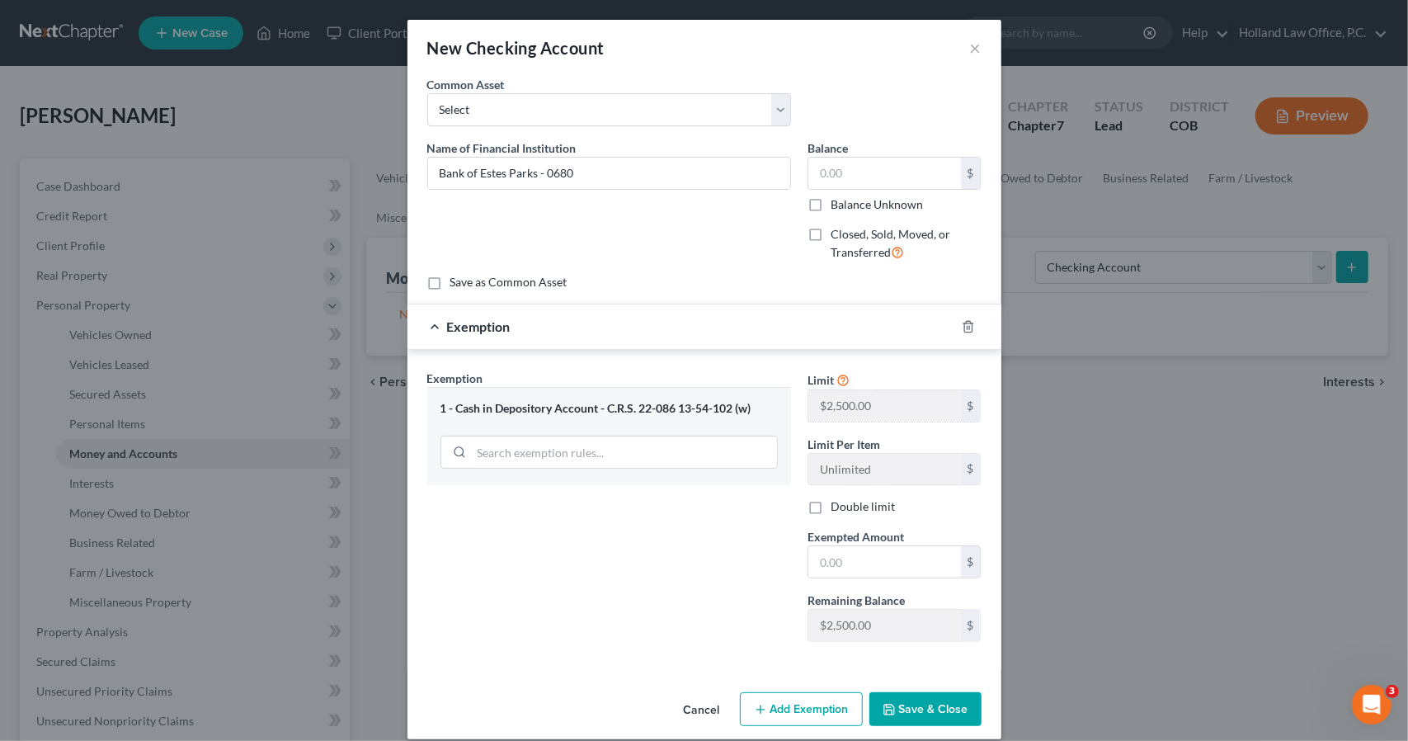
click at [910, 576] on div "Limit $2,500.00 $ Limit Per Item Unlimited $ Double limit Exempted Amount * $ R…" at bounding box center [894, 512] width 191 height 285
click at [907, 557] on input "text" at bounding box center [884, 561] width 153 height 31
type input "0"
click at [896, 699] on button "Save & Close" at bounding box center [925, 709] width 112 height 35
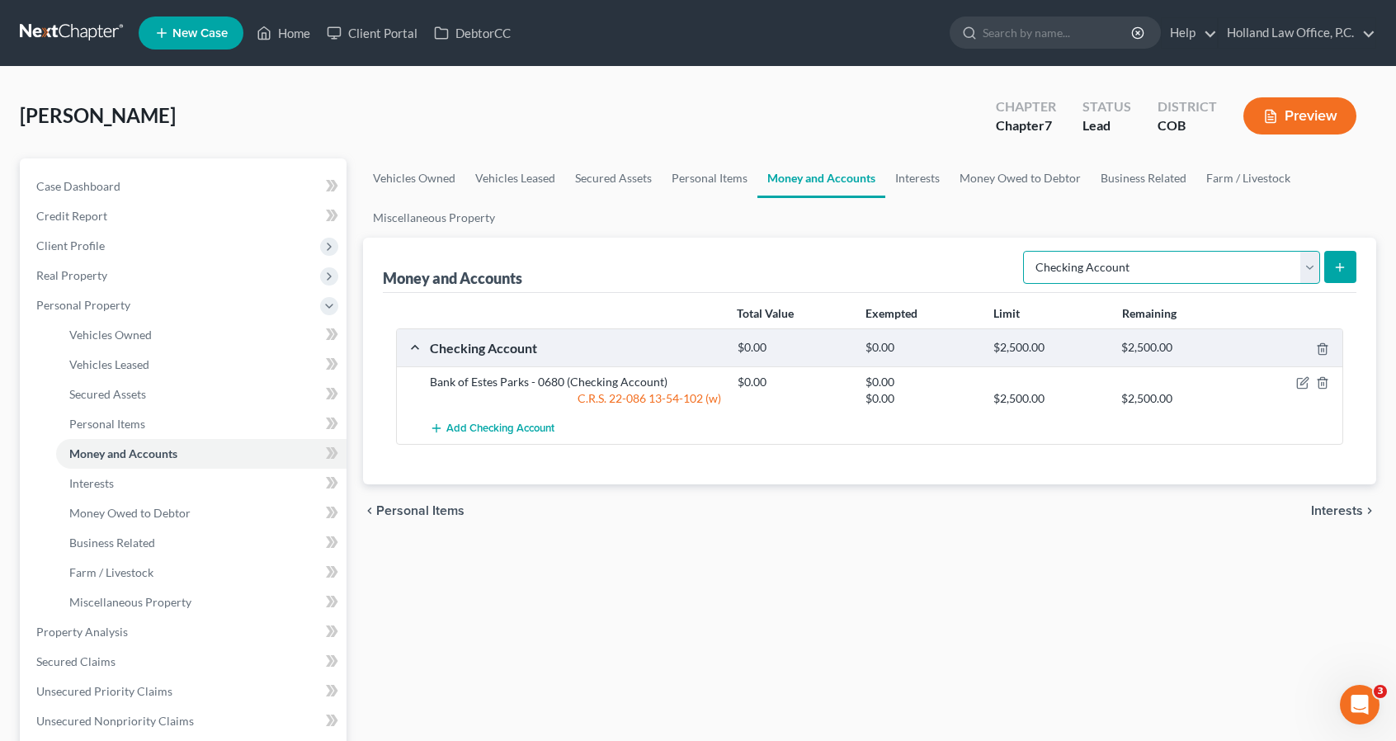
click at [1178, 269] on select "Select Account Type Brokerage Cash on Hand Certificates of Deposit Checking Acc…" at bounding box center [1171, 267] width 297 height 33
select select "savings"
click at [1027, 251] on select "Select Account Type Brokerage Cash on Hand Certificates of Deposit Checking Acc…" at bounding box center [1171, 267] width 297 height 33
click at [1345, 261] on icon "submit" at bounding box center [1339, 267] width 13 height 13
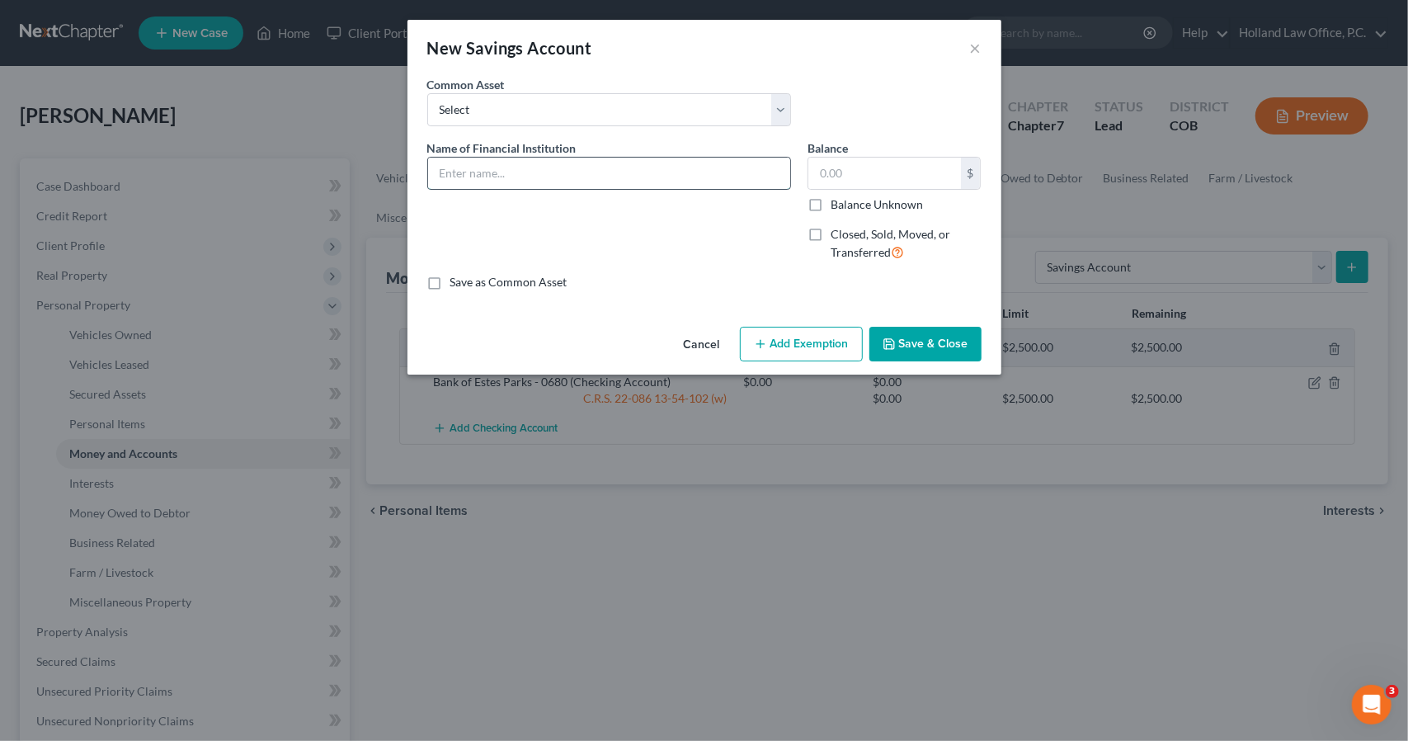
click at [782, 164] on input "text" at bounding box center [609, 173] width 362 height 31
type input "Bank of Estes Parks - 0584"
click at [820, 345] on button "Add Exemption" at bounding box center [801, 344] width 123 height 35
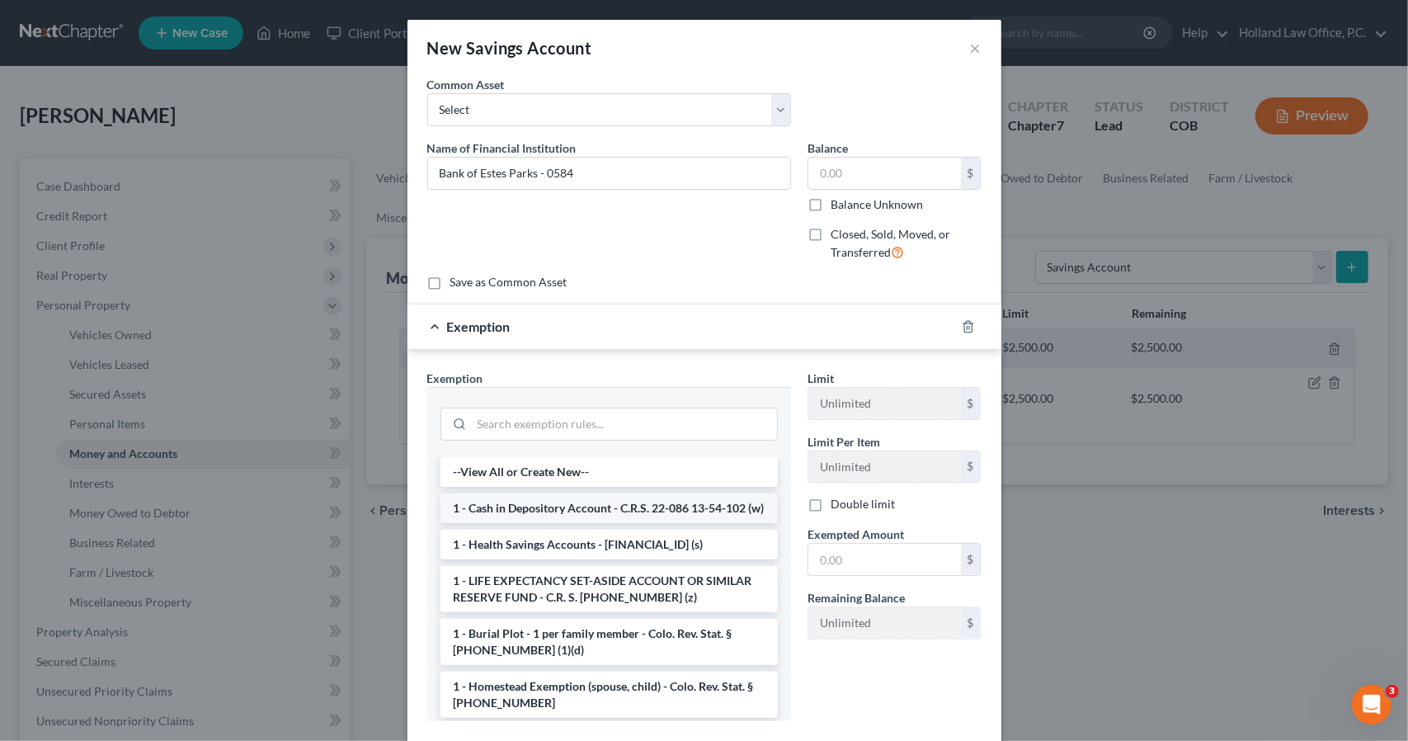
click at [684, 506] on li "1 - Cash in Depository Account - C.R.S. 22-086 13-54-102 (w)" at bounding box center [609, 508] width 337 height 30
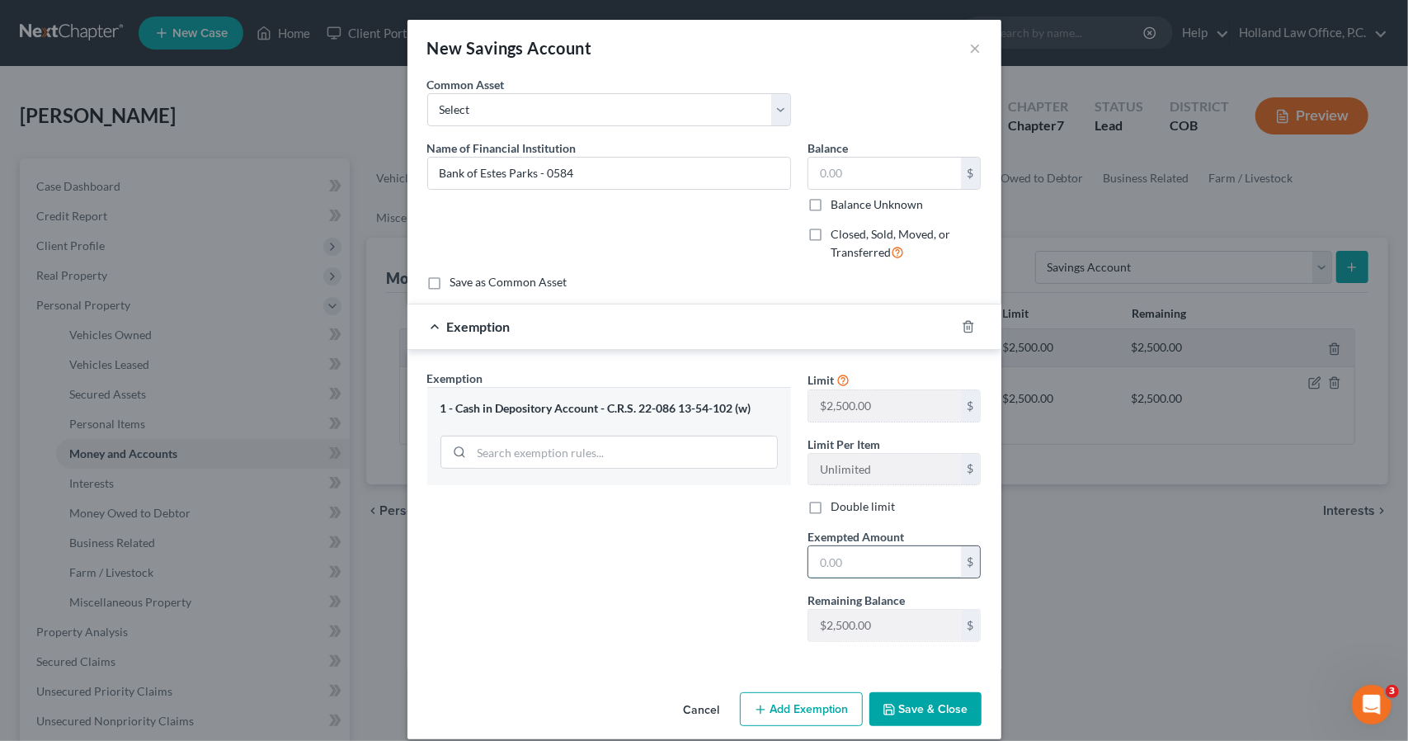
click at [823, 553] on input "text" at bounding box center [884, 561] width 153 height 31
type input "0"
click at [898, 692] on button "Save & Close" at bounding box center [925, 709] width 112 height 35
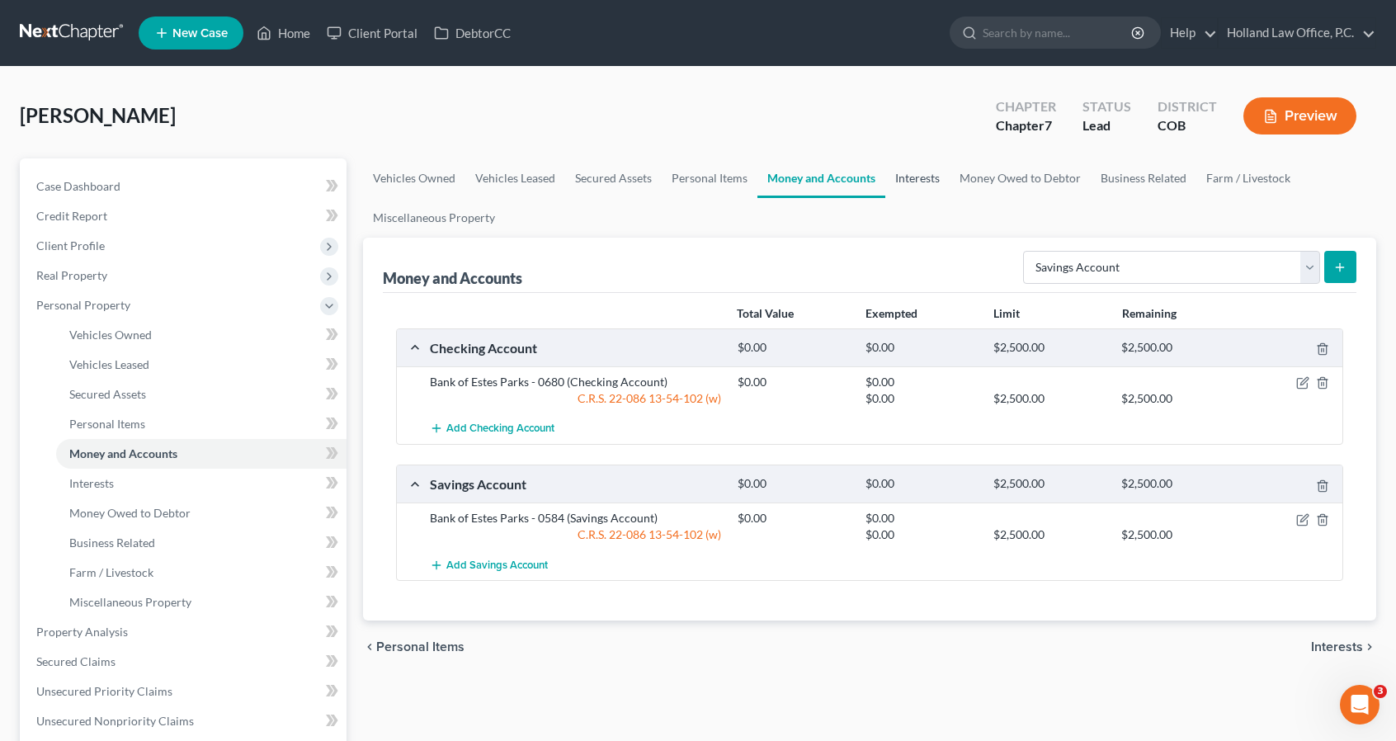
click at [924, 167] on link "Interests" at bounding box center [917, 178] width 64 height 40
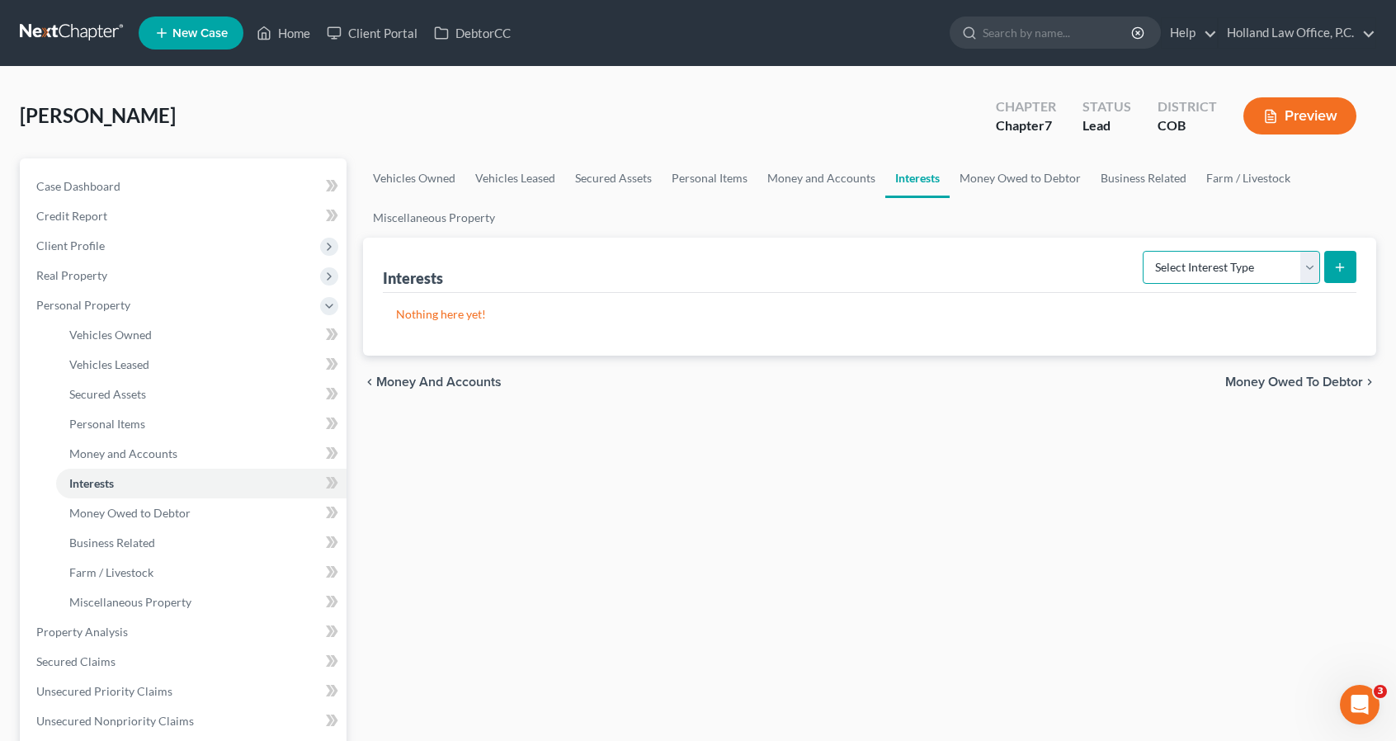
click at [1204, 271] on select "Select Interest Type 401K Annuity Bond Education IRA Government Bond Government…" at bounding box center [1231, 267] width 177 height 33
select select "term_life_insurance"
click at [1145, 251] on select "Select Interest Type 401K Annuity Bond Education IRA Government Bond Government…" at bounding box center [1231, 267] width 177 height 33
click at [1340, 256] on button "submit" at bounding box center [1340, 267] width 32 height 32
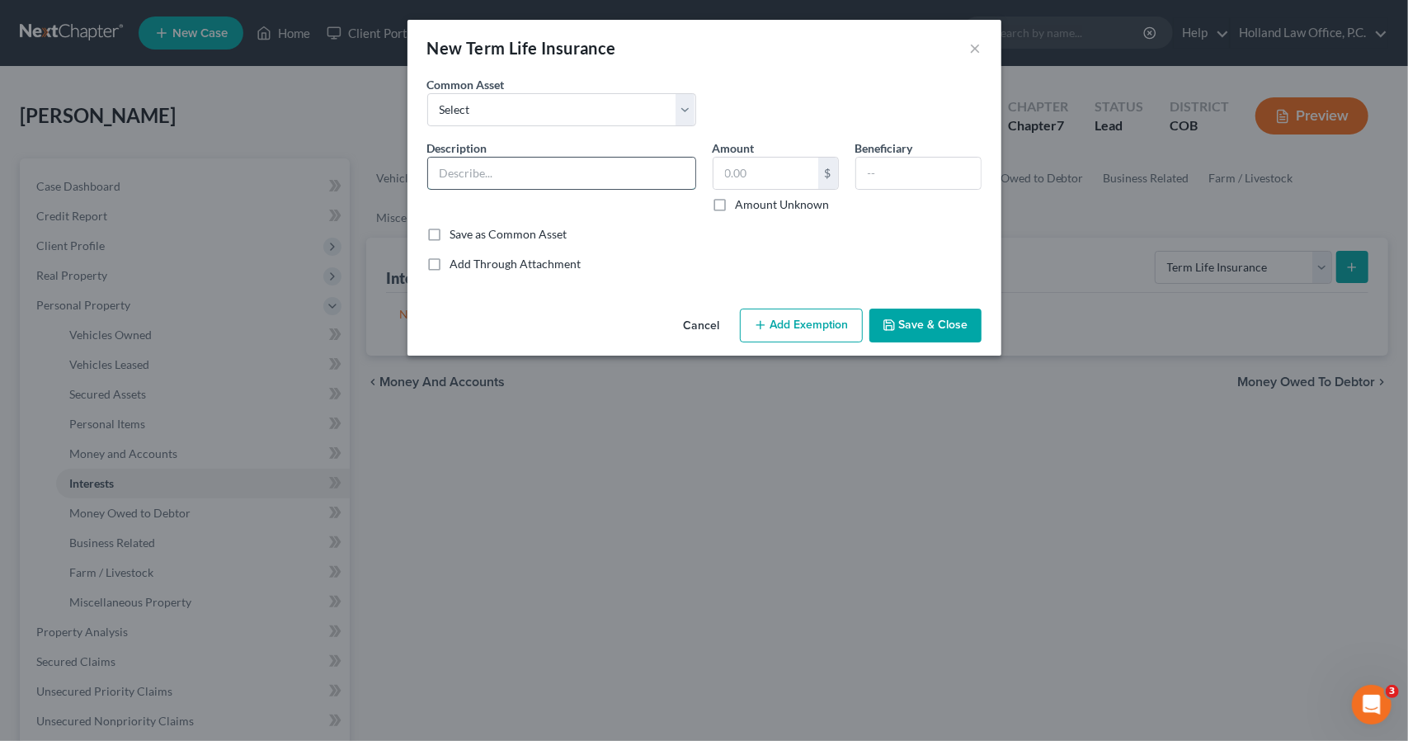
click at [627, 170] on input "text" at bounding box center [561, 173] width 267 height 31
type input "Auto - Geico"
click at [909, 169] on input "text" at bounding box center [918, 173] width 125 height 31
drag, startPoint x: 962, startPoint y: 167, endPoint x: 863, endPoint y: 154, distance: 99.9
click at [863, 154] on div "Beneficiary [PERSON_NAME]" at bounding box center [918, 175] width 143 height 73
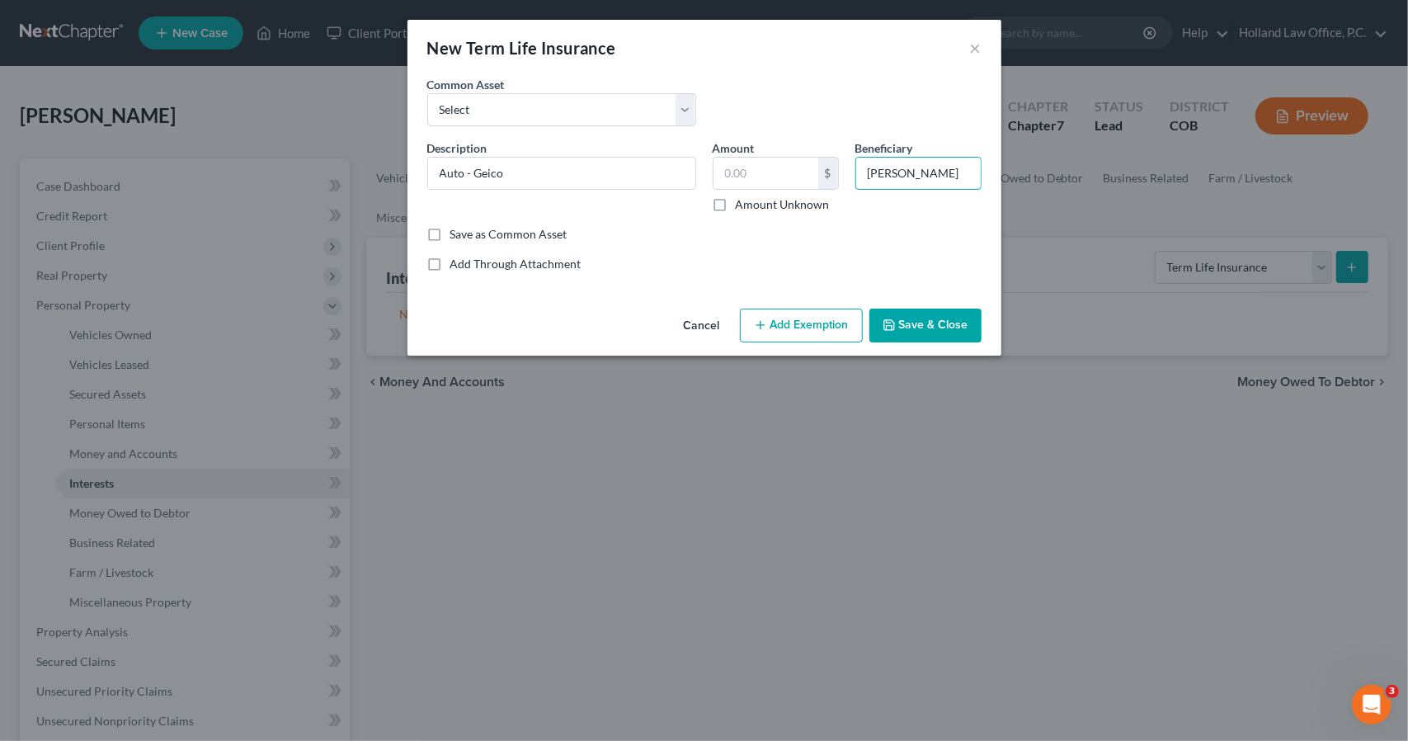
type input "[PERSON_NAME]"
click at [933, 324] on button "Save & Close" at bounding box center [925, 326] width 112 height 35
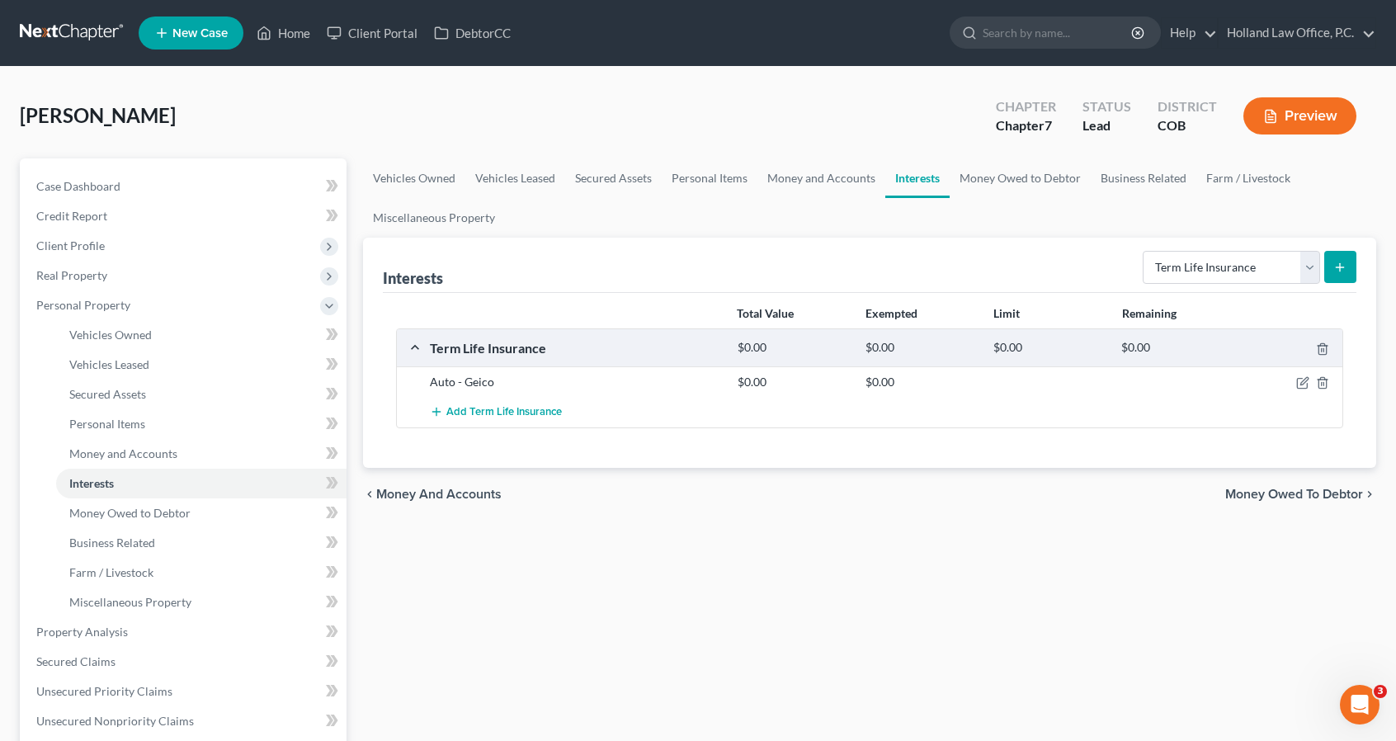
click at [1335, 276] on button "submit" at bounding box center [1340, 267] width 32 height 32
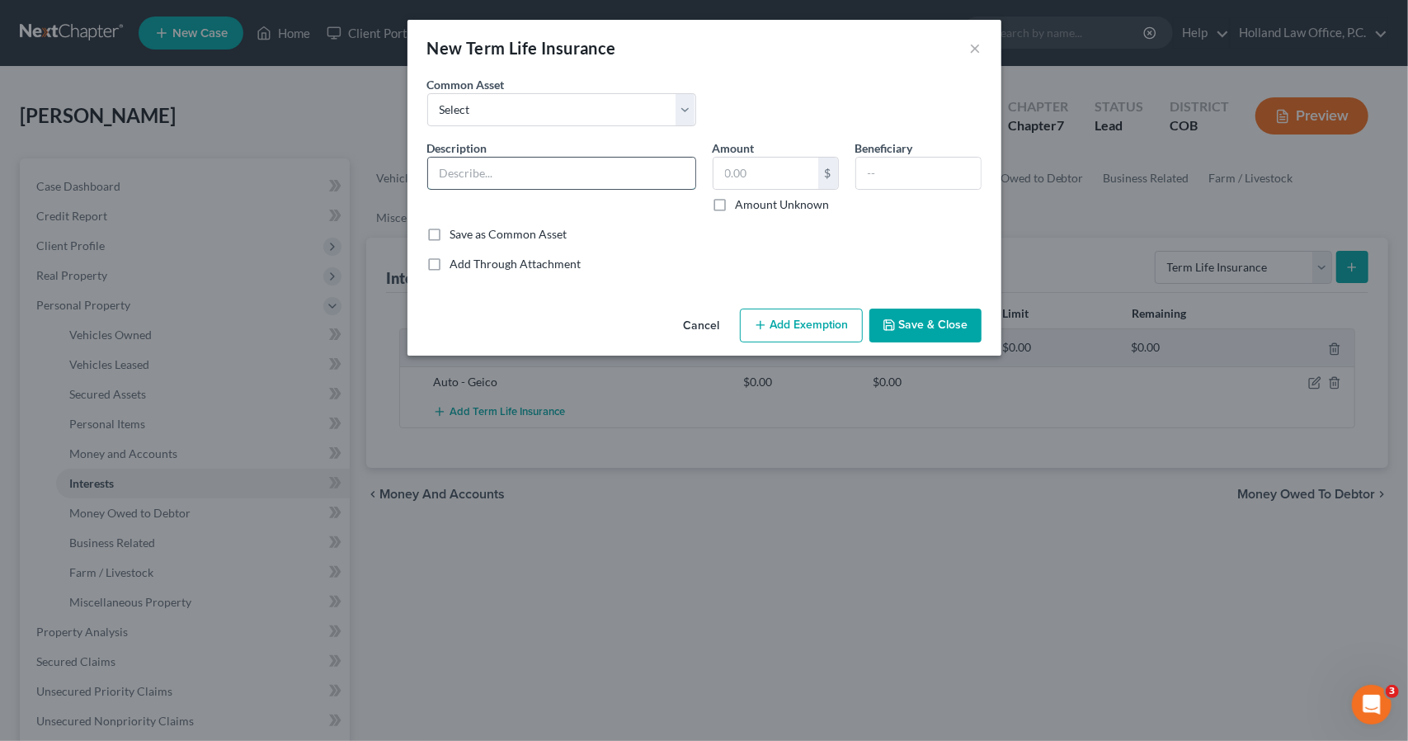
click at [651, 174] on input "text" at bounding box center [561, 173] width 267 height 31
type input "Health - United"
click at [872, 177] on input "text" at bounding box center [918, 173] width 125 height 31
paste input "[PERSON_NAME]"
type input "[PERSON_NAME]"
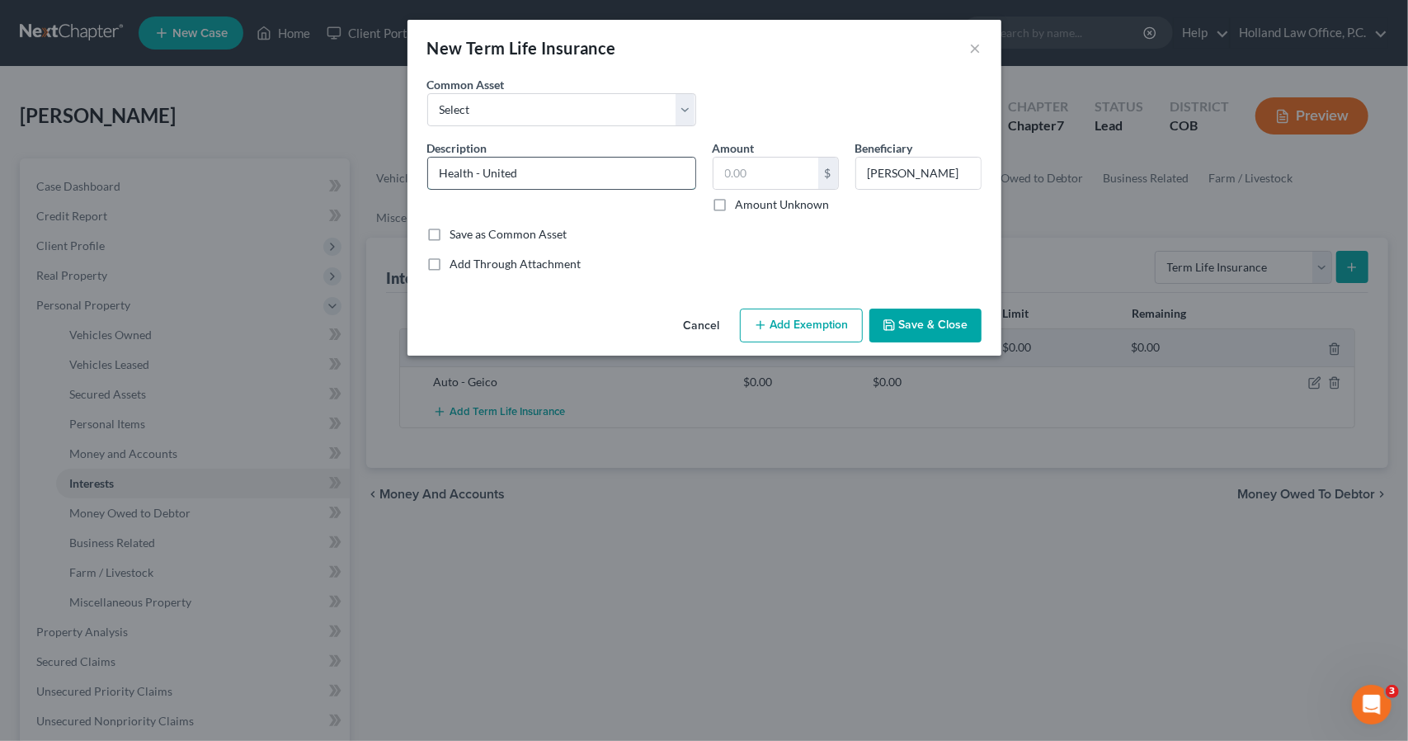
click at [648, 181] on input "Health - United" at bounding box center [561, 173] width 267 height 31
type input "Health - United / Medicare"
click at [940, 328] on button "Save & Close" at bounding box center [925, 326] width 112 height 35
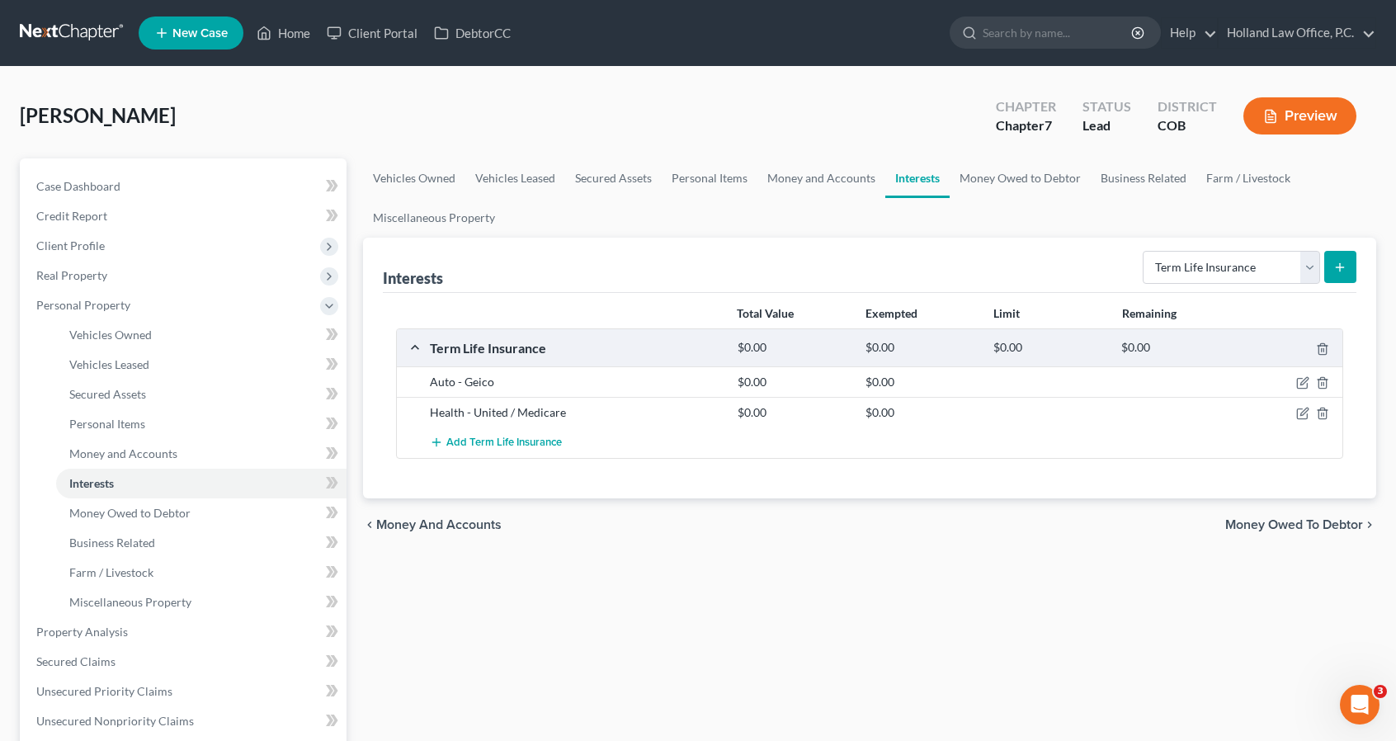
click at [1336, 269] on icon "submit" at bounding box center [1339, 267] width 13 height 13
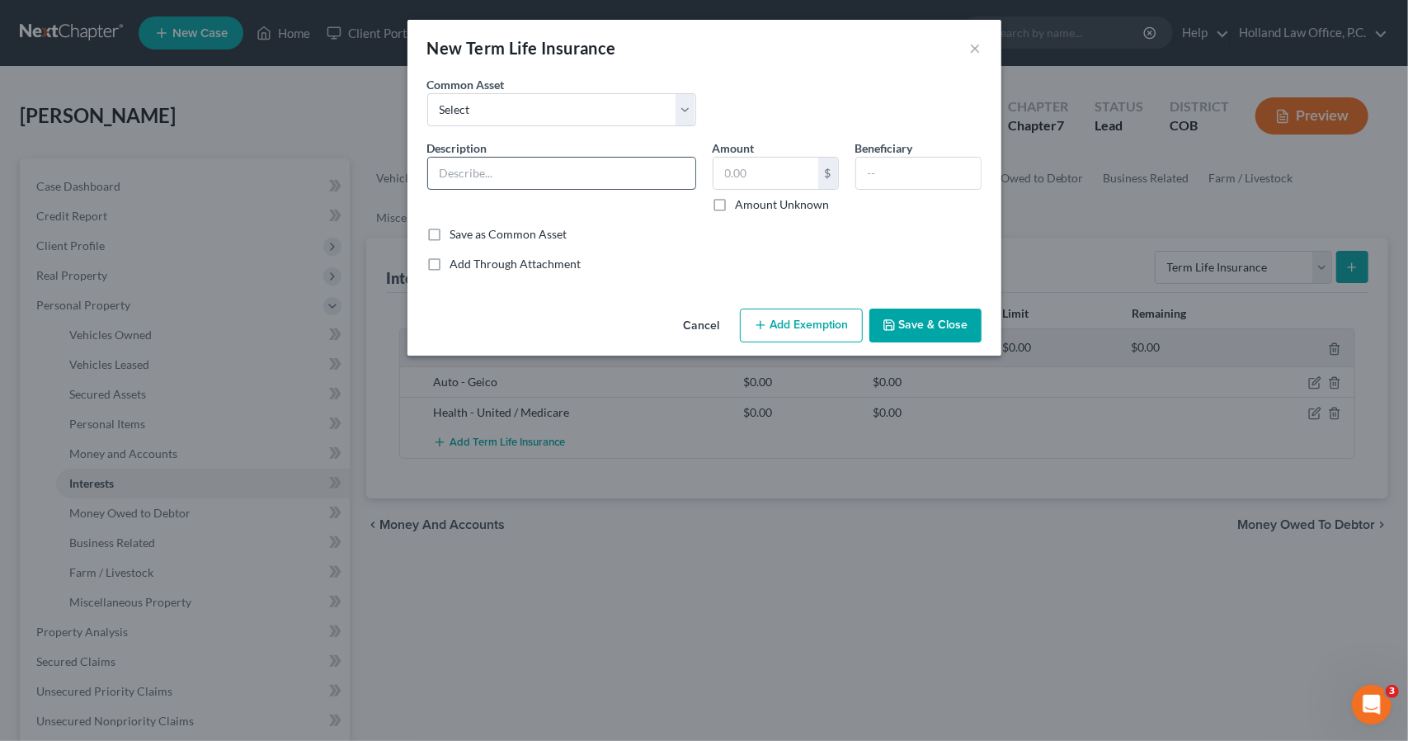
click at [644, 168] on input "text" at bounding box center [561, 173] width 267 height 31
type input "Dental - United / Medicare"
click at [907, 173] on input "text" at bounding box center [918, 173] width 125 height 31
paste input "[PERSON_NAME]"
type input "[PERSON_NAME]"
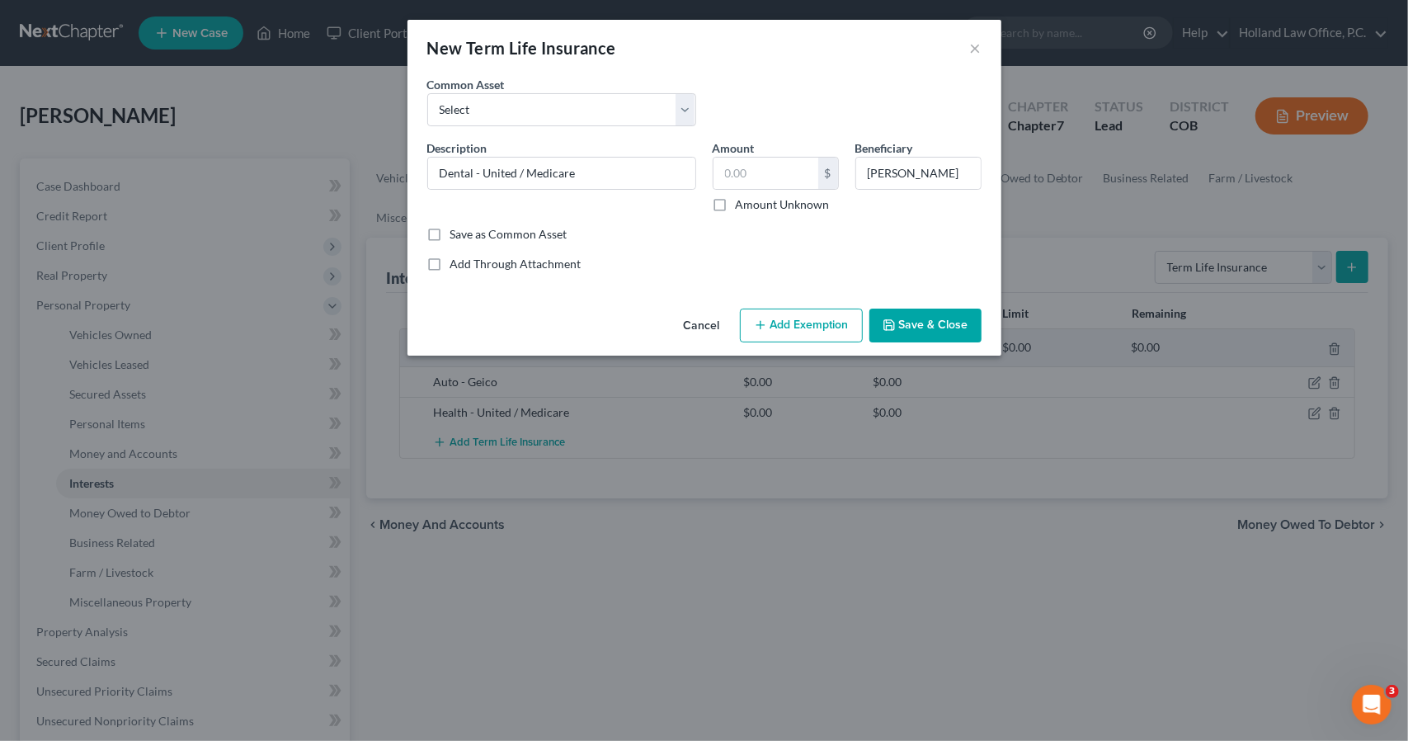
click at [952, 337] on button "Save & Close" at bounding box center [925, 326] width 112 height 35
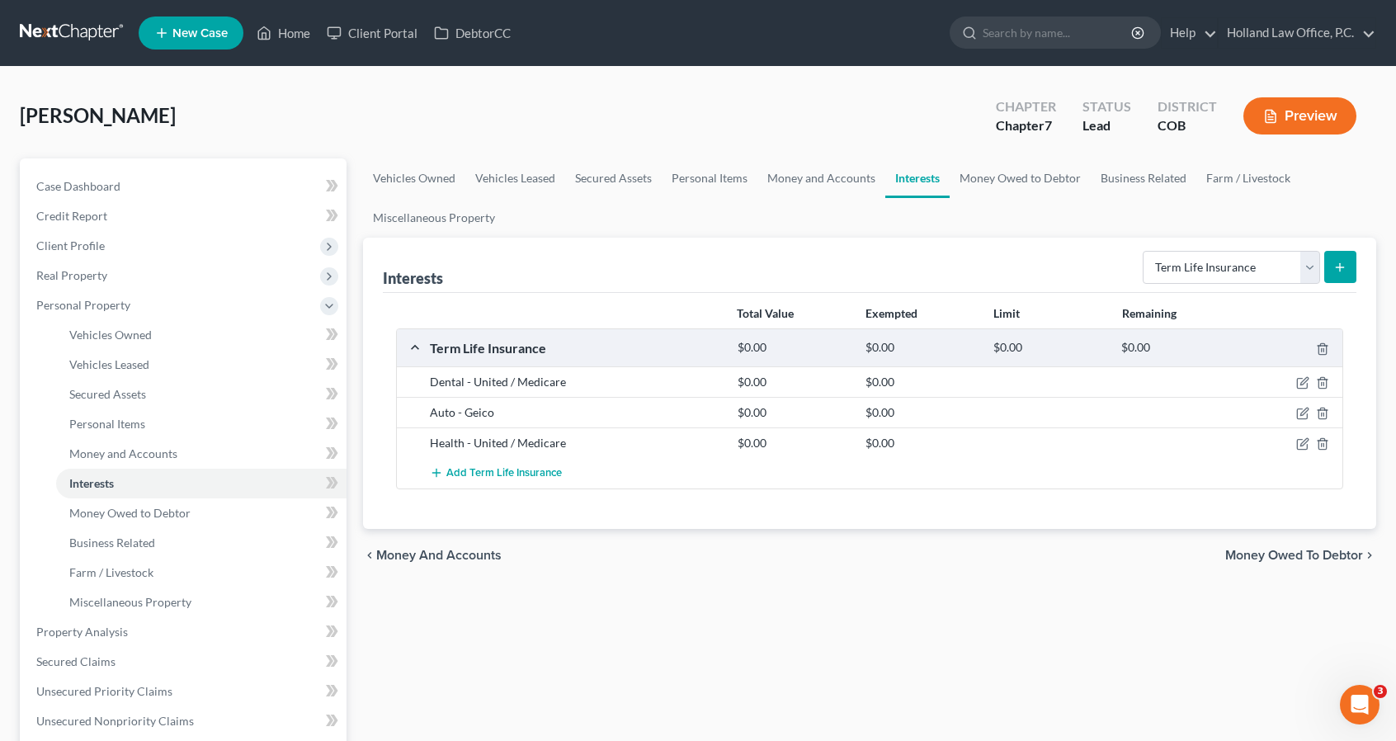
click at [1352, 278] on button "submit" at bounding box center [1340, 267] width 32 height 32
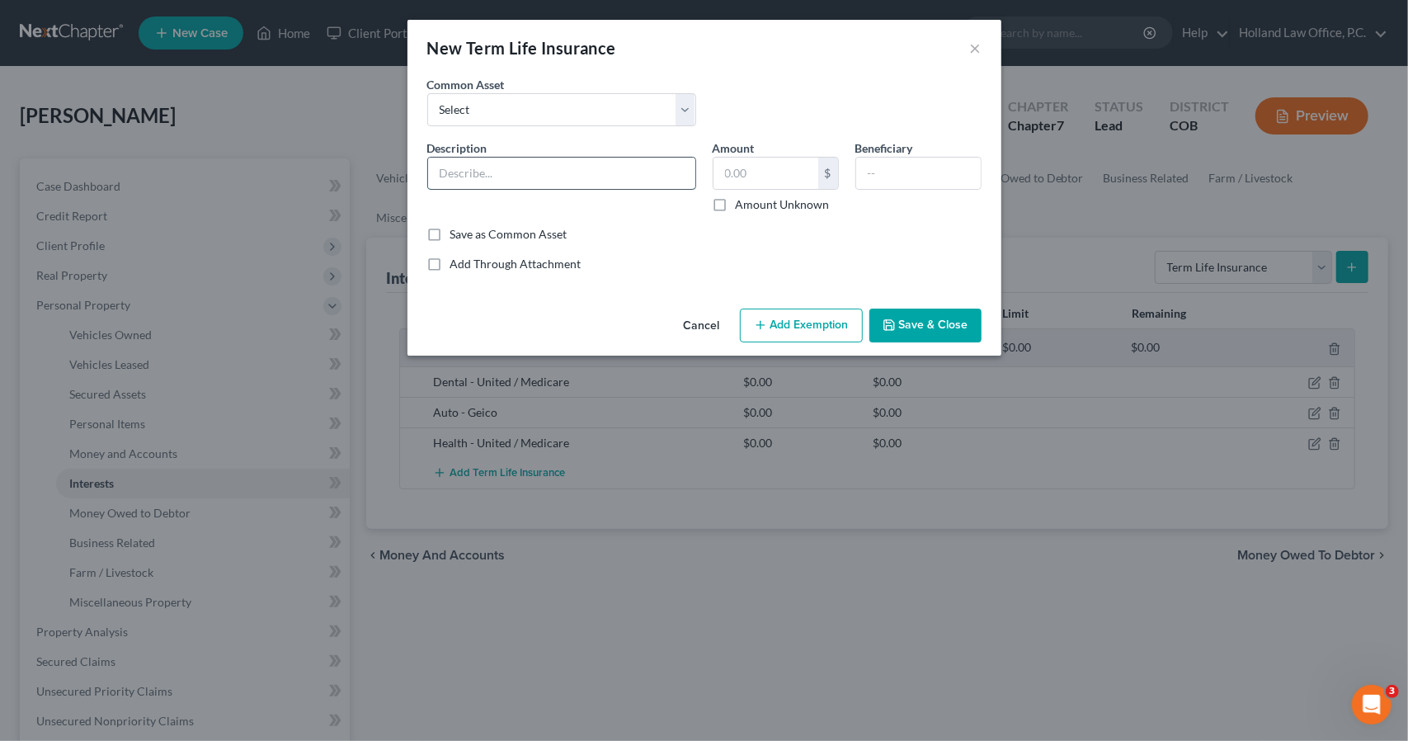
click at [596, 167] on input "text" at bounding box center [561, 173] width 267 height 31
type input "Vision - United / Medicare"
click at [872, 178] on input "text" at bounding box center [918, 173] width 125 height 31
paste input "[PERSON_NAME]"
type input "[PERSON_NAME]"
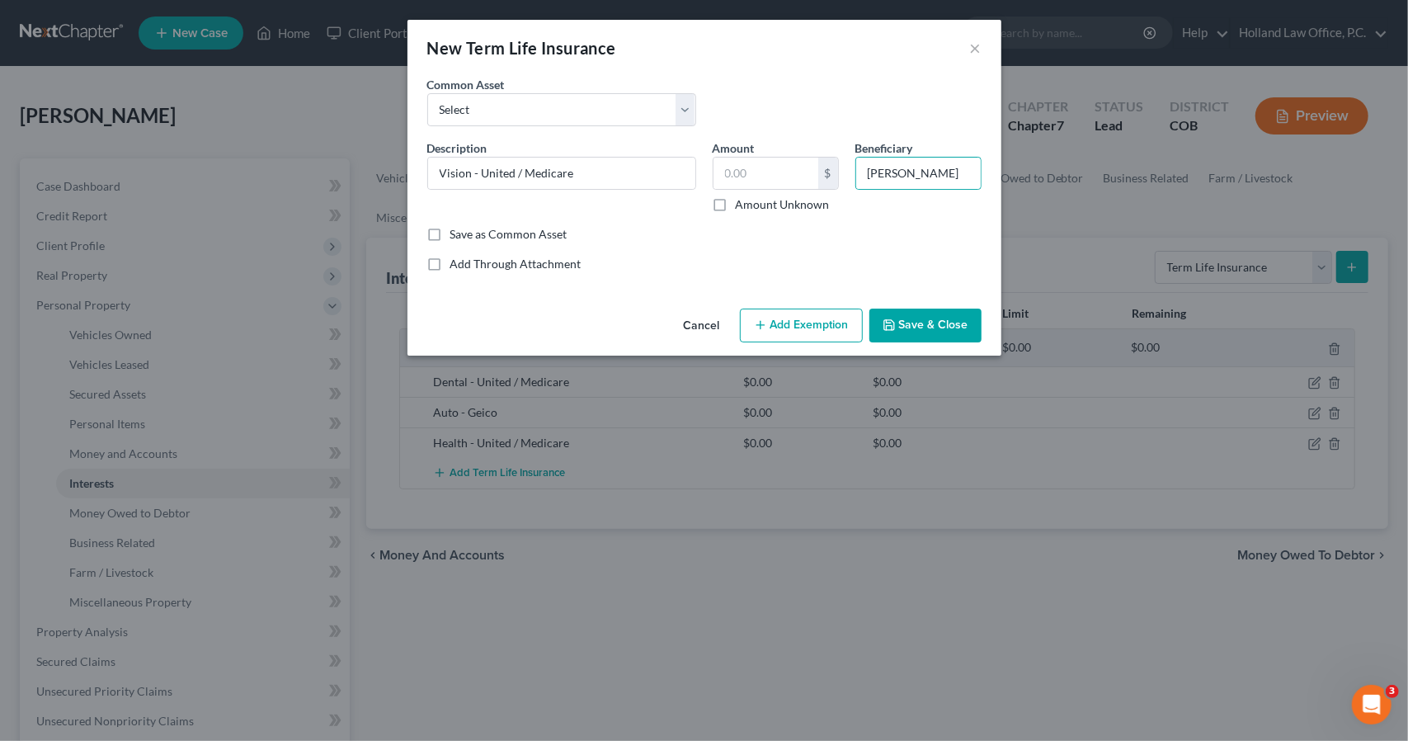
click at [927, 331] on button "Save & Close" at bounding box center [925, 326] width 112 height 35
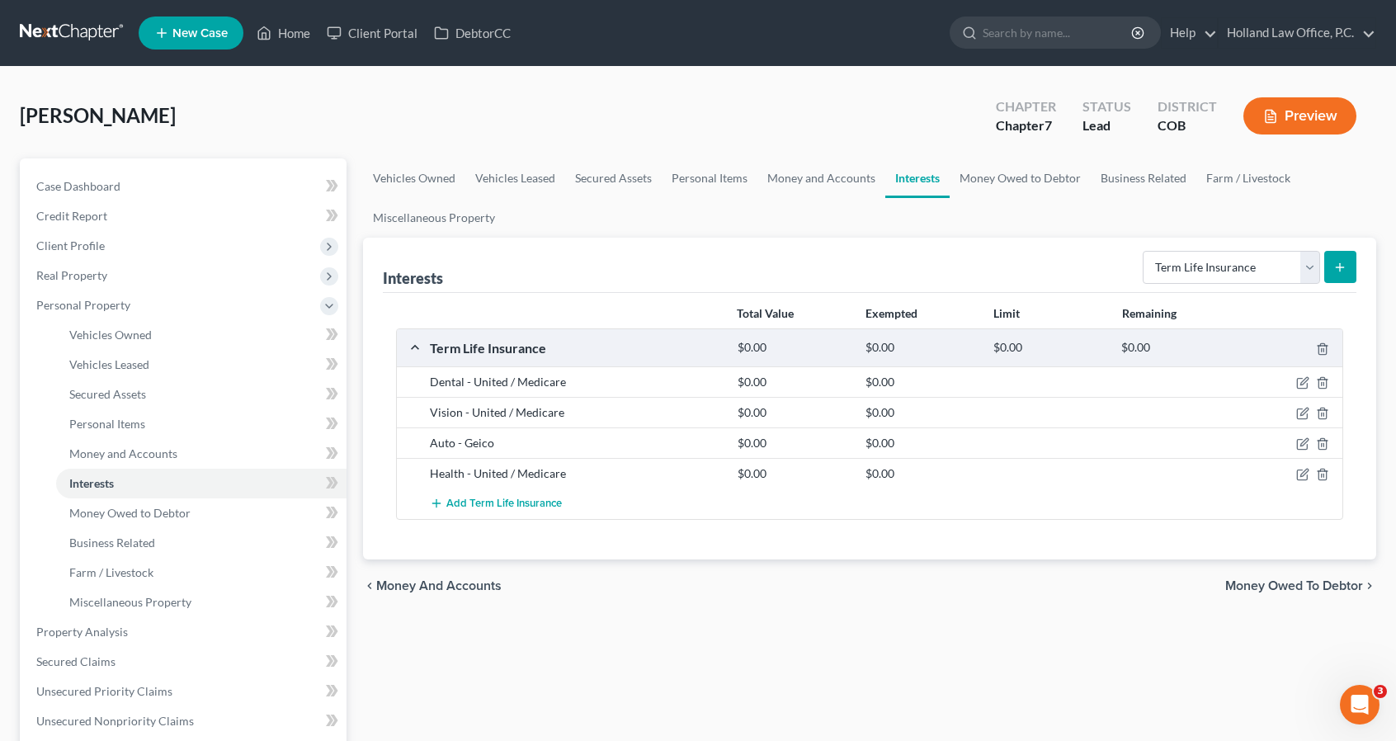
click at [1320, 262] on form "Select Interest Type 401K Annuity Bond Education IRA Government Bond Government…" at bounding box center [1250, 268] width 214 height 34
click at [1344, 267] on line "submit" at bounding box center [1339, 267] width 7 height 0
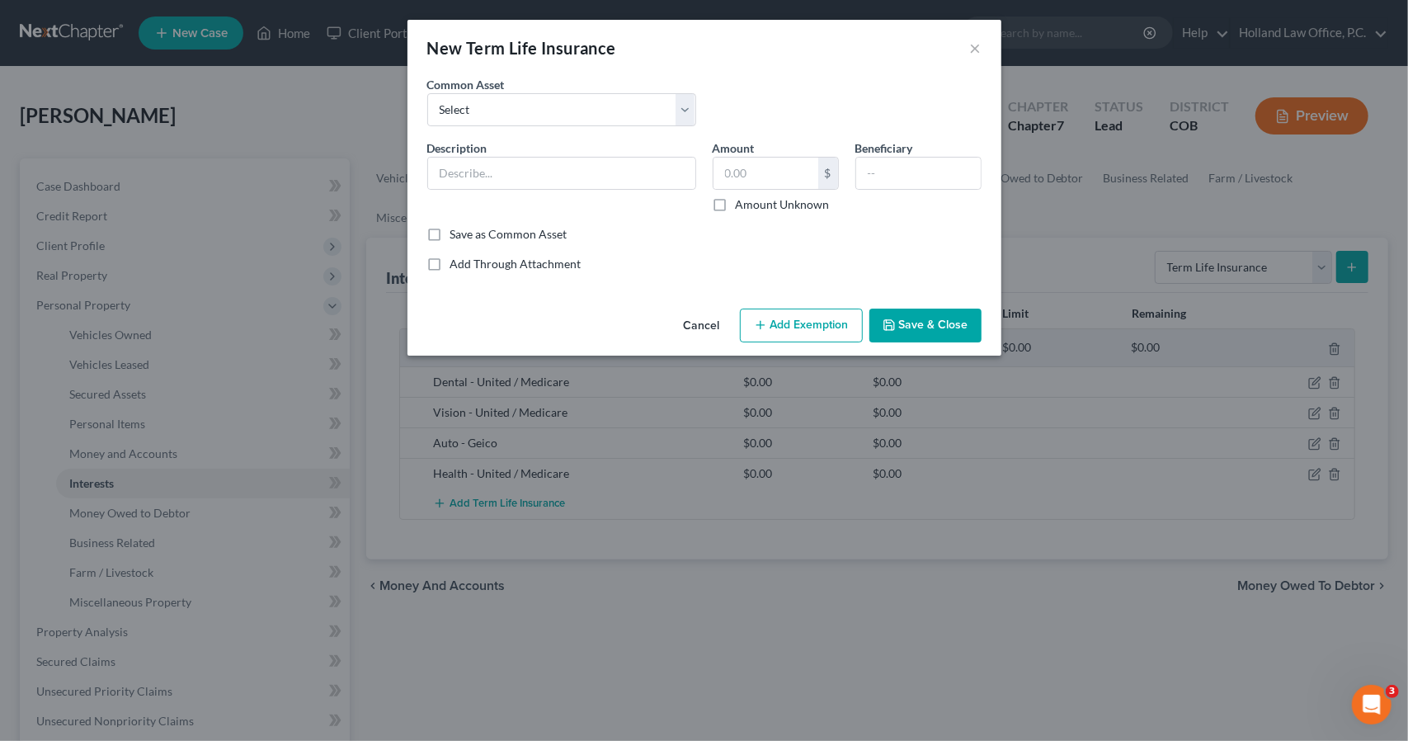
click at [616, 194] on div "Description *" at bounding box center [561, 175] width 285 height 73
click at [611, 171] on input "text" at bounding box center [561, 173] width 267 height 31
type input "Accidental - AAA"
click at [898, 176] on input "text" at bounding box center [918, 173] width 125 height 31
paste input "[PERSON_NAME]"
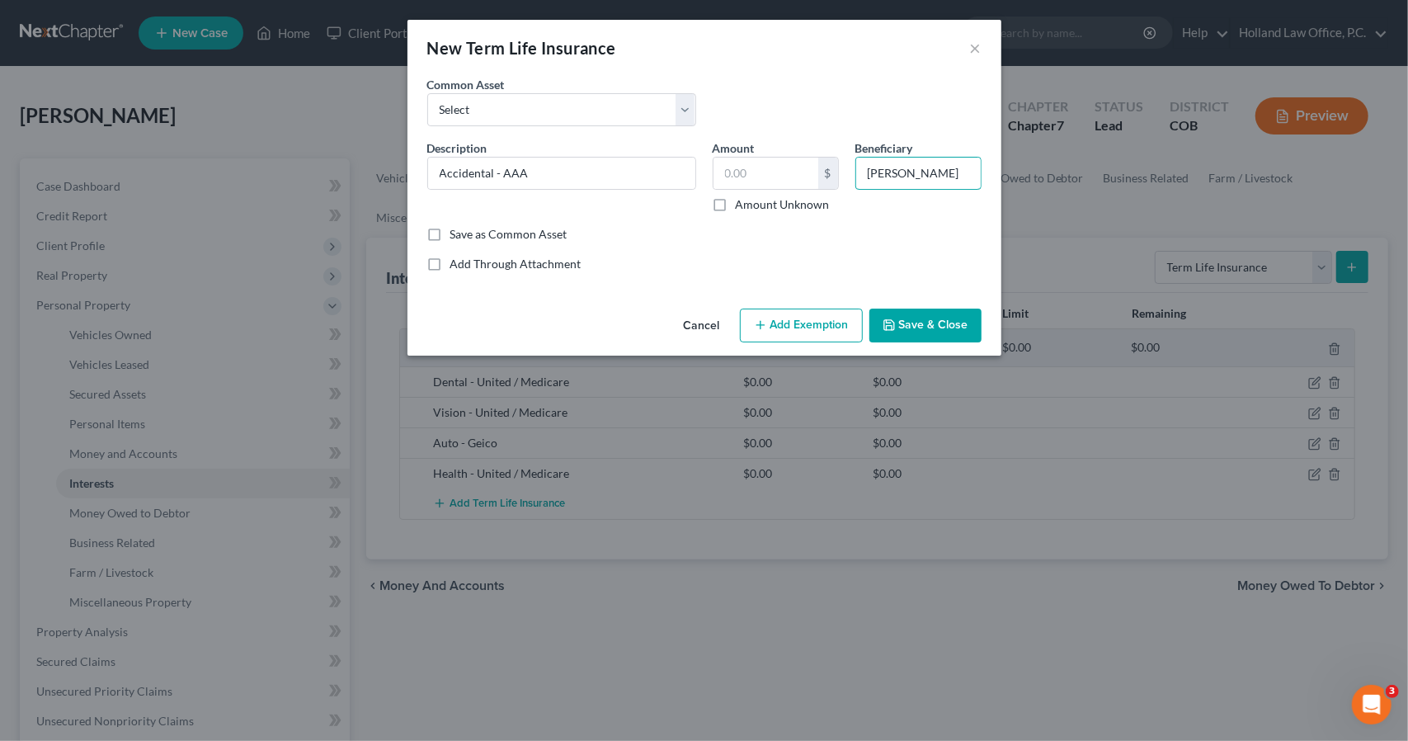
type input "[PERSON_NAME]"
click at [926, 326] on button "Save & Close" at bounding box center [925, 326] width 112 height 35
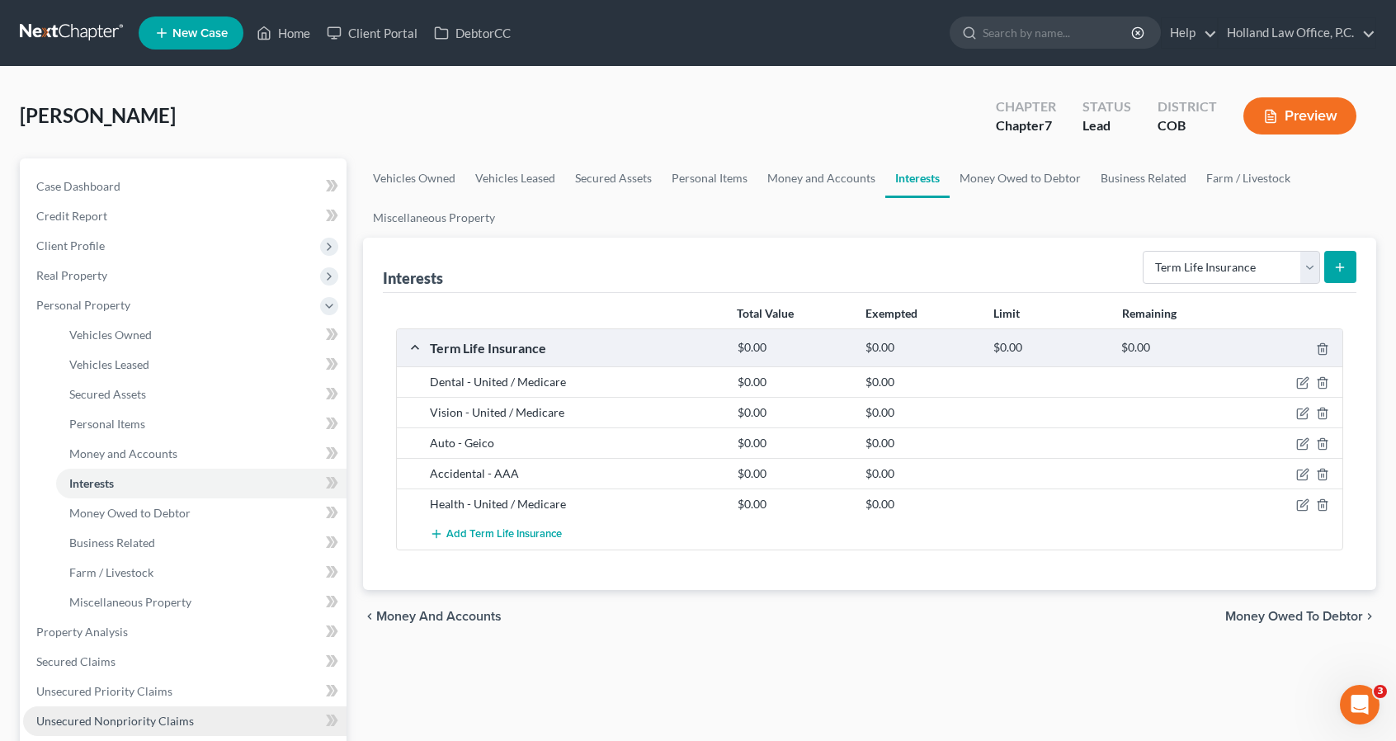
click at [123, 714] on span "Unsecured Nonpriority Claims" at bounding box center [115, 721] width 158 height 14
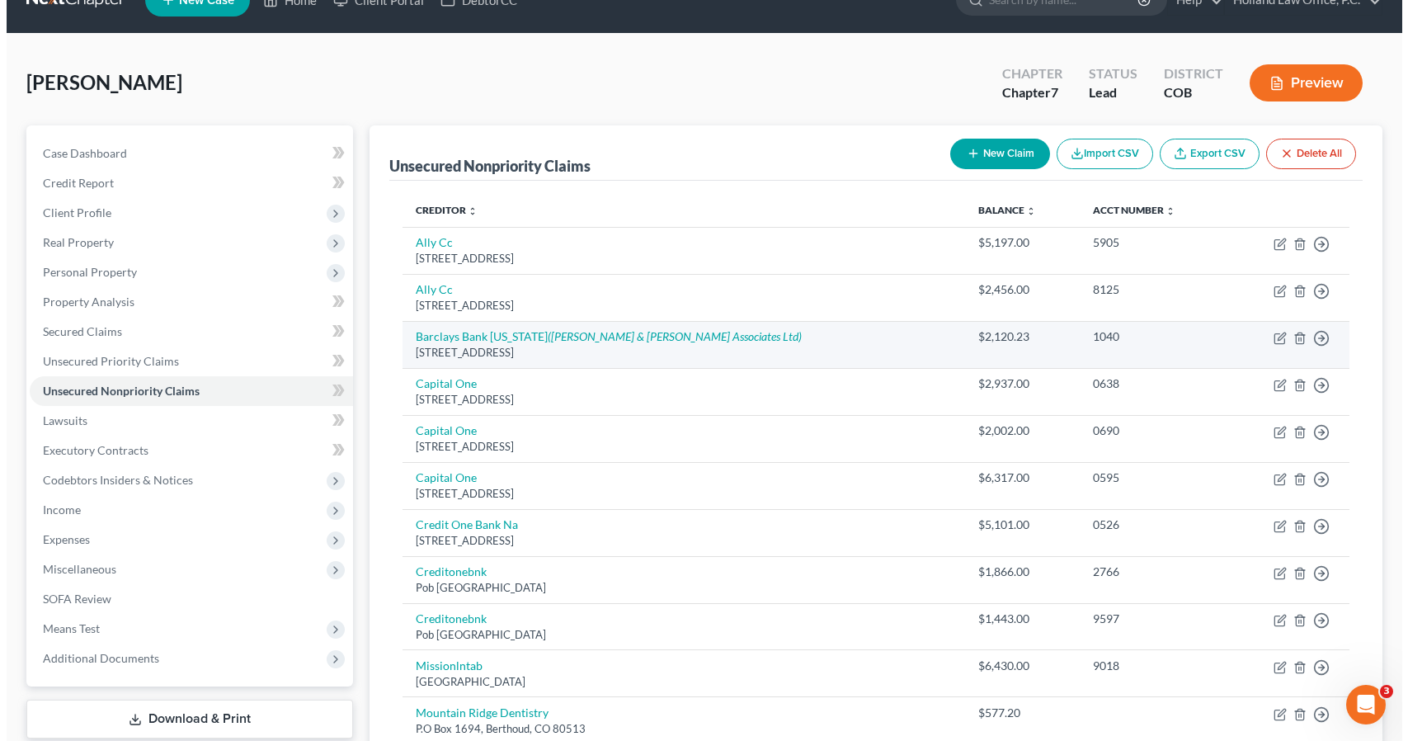
scroll to position [66, 0]
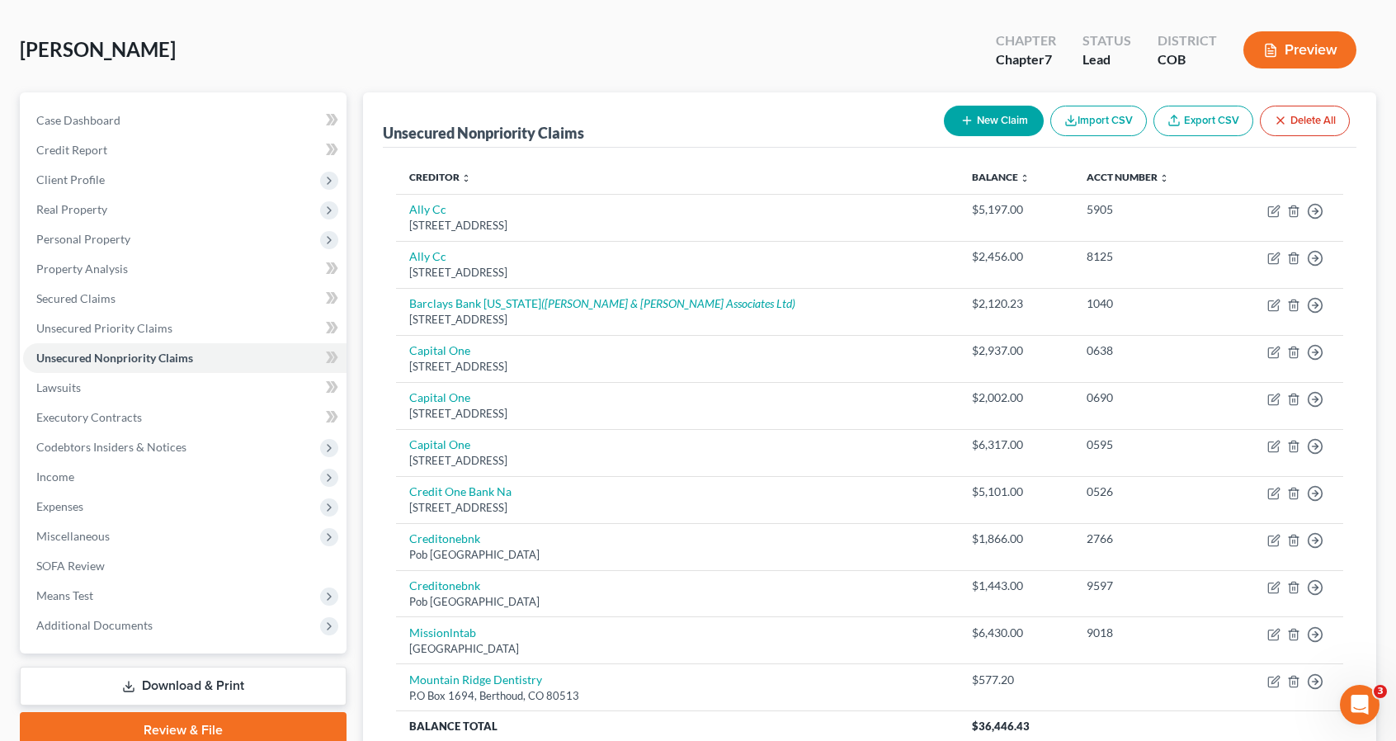
click at [952, 125] on button "New Claim" at bounding box center [994, 121] width 100 height 31
select select "0"
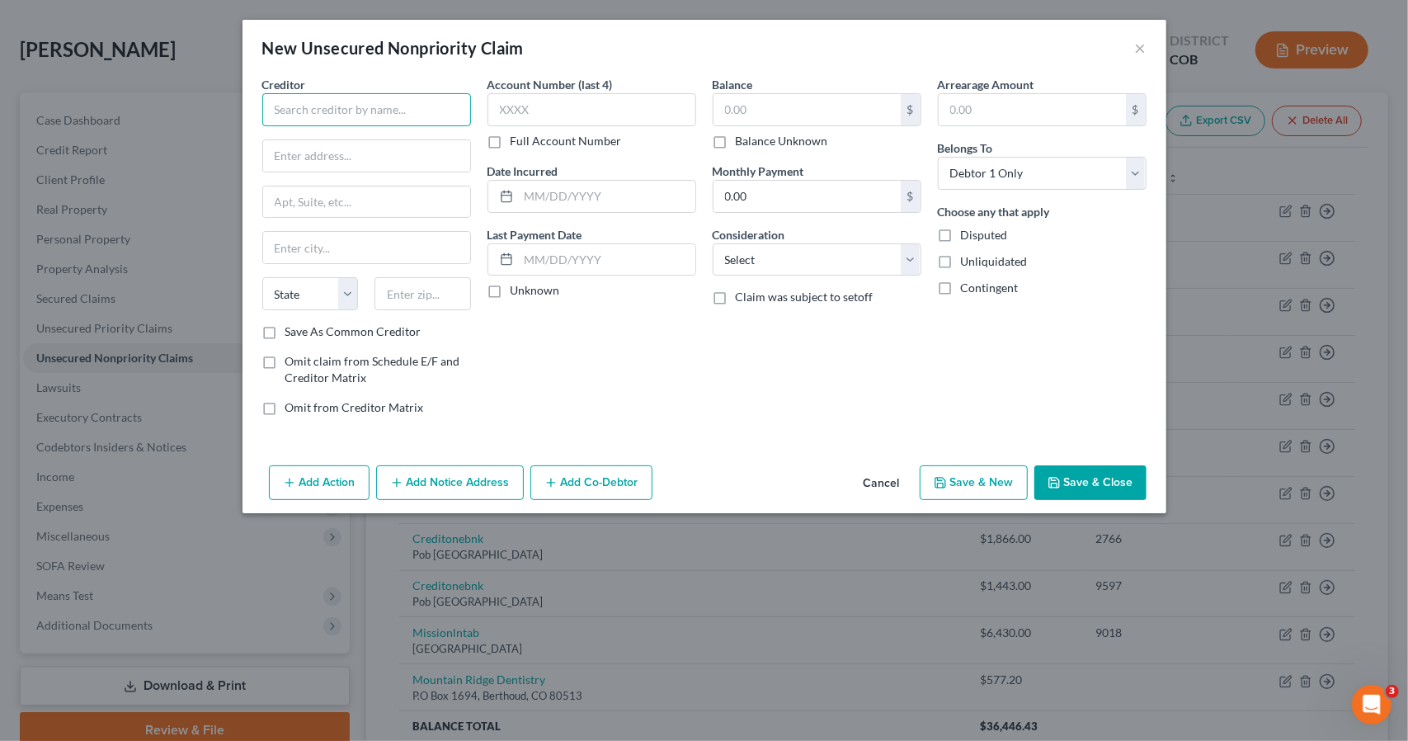
click at [424, 111] on input "text" at bounding box center [366, 109] width 209 height 33
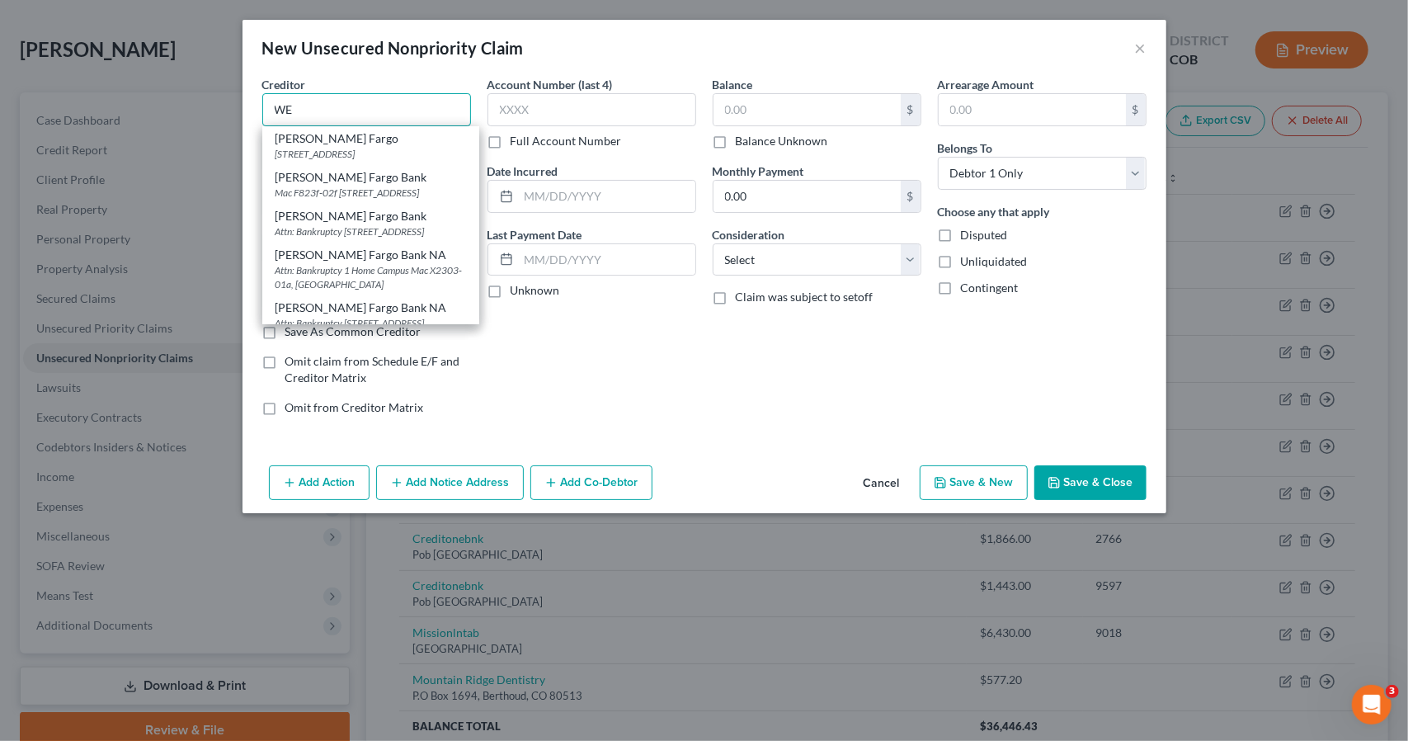
type input "W"
type input "[PERSON_NAME] Fargo"
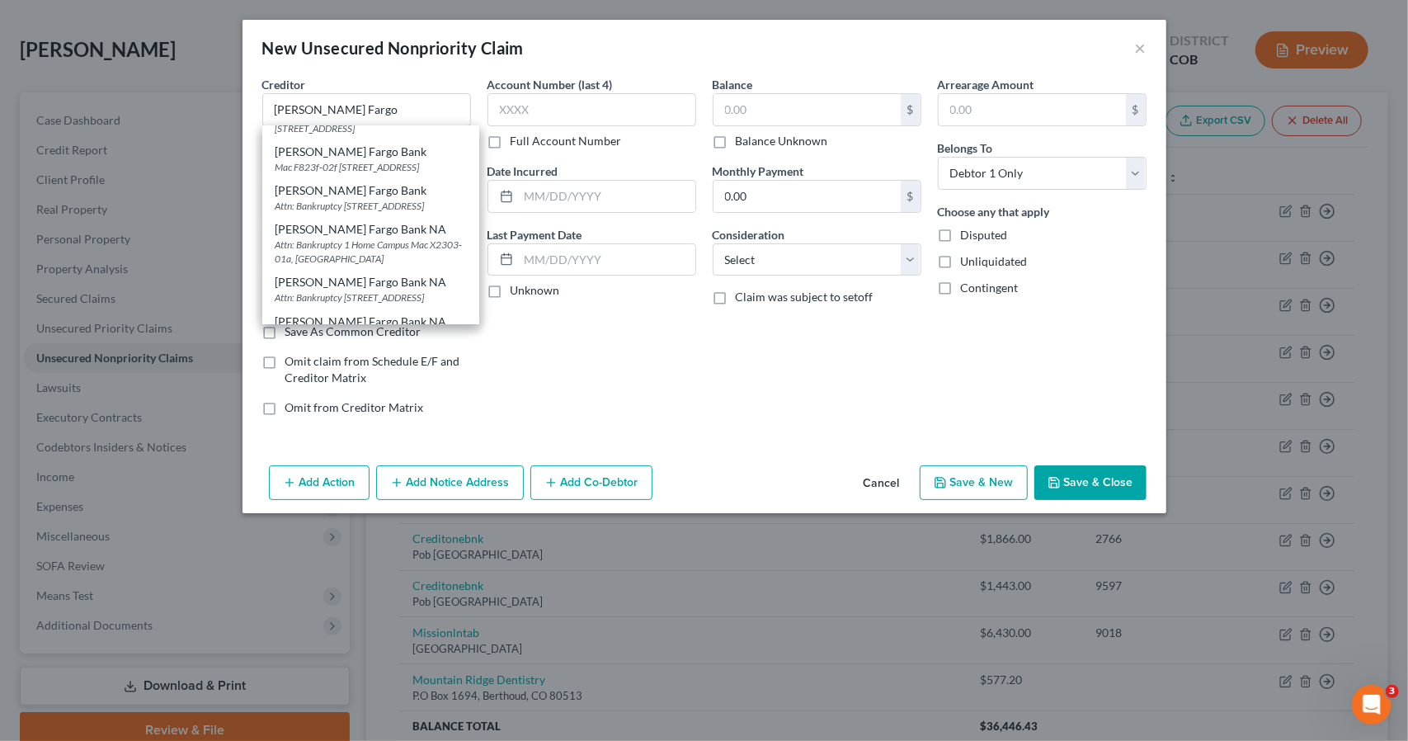
scroll to position [0, 0]
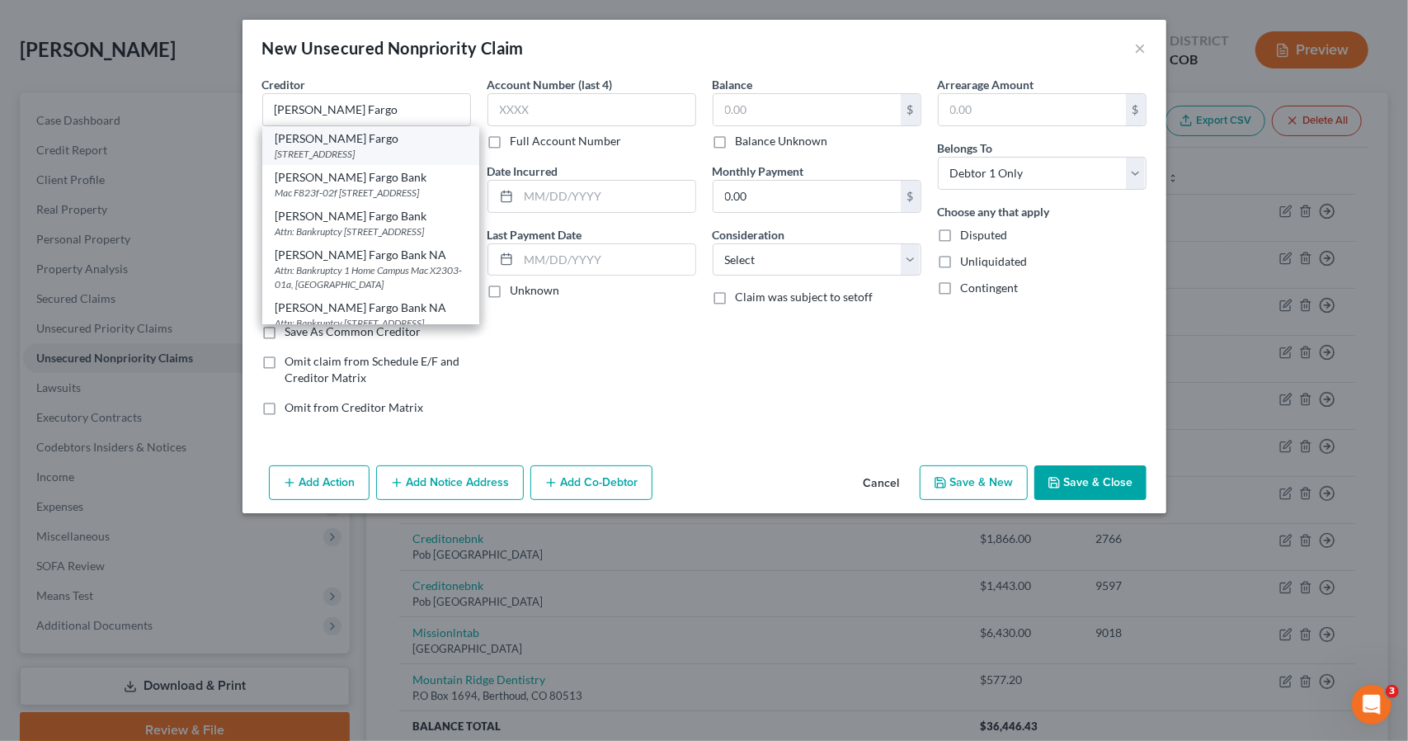
click at [434, 139] on div "[PERSON_NAME] Fargo" at bounding box center [371, 138] width 191 height 16
type input "PO Box 6995"
type input "[GEOGRAPHIC_DATA]"
select select "38"
type input "97228-6995"
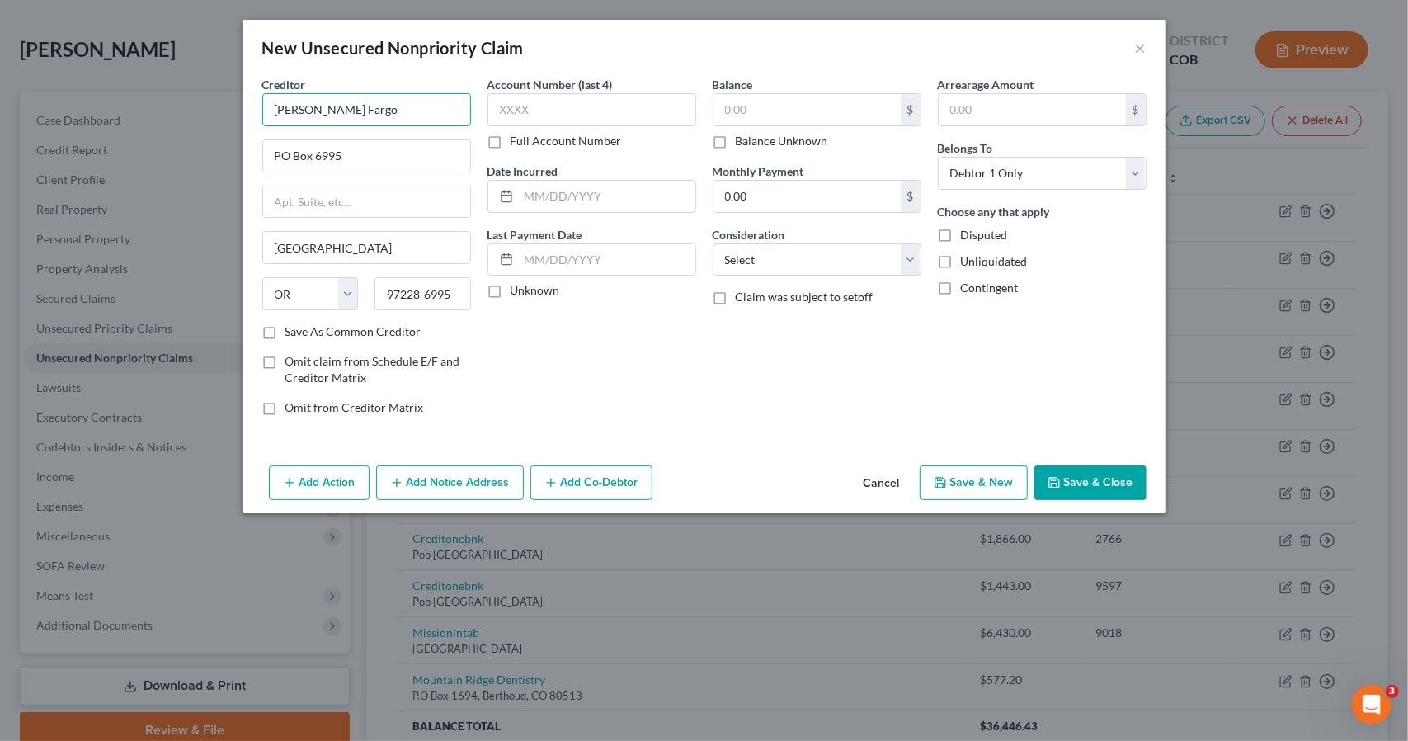
click at [393, 117] on input "[PERSON_NAME] Fargo" at bounding box center [366, 109] width 209 height 33
type input "[PERSON_NAME] Fargo American Furniture Warehouse"
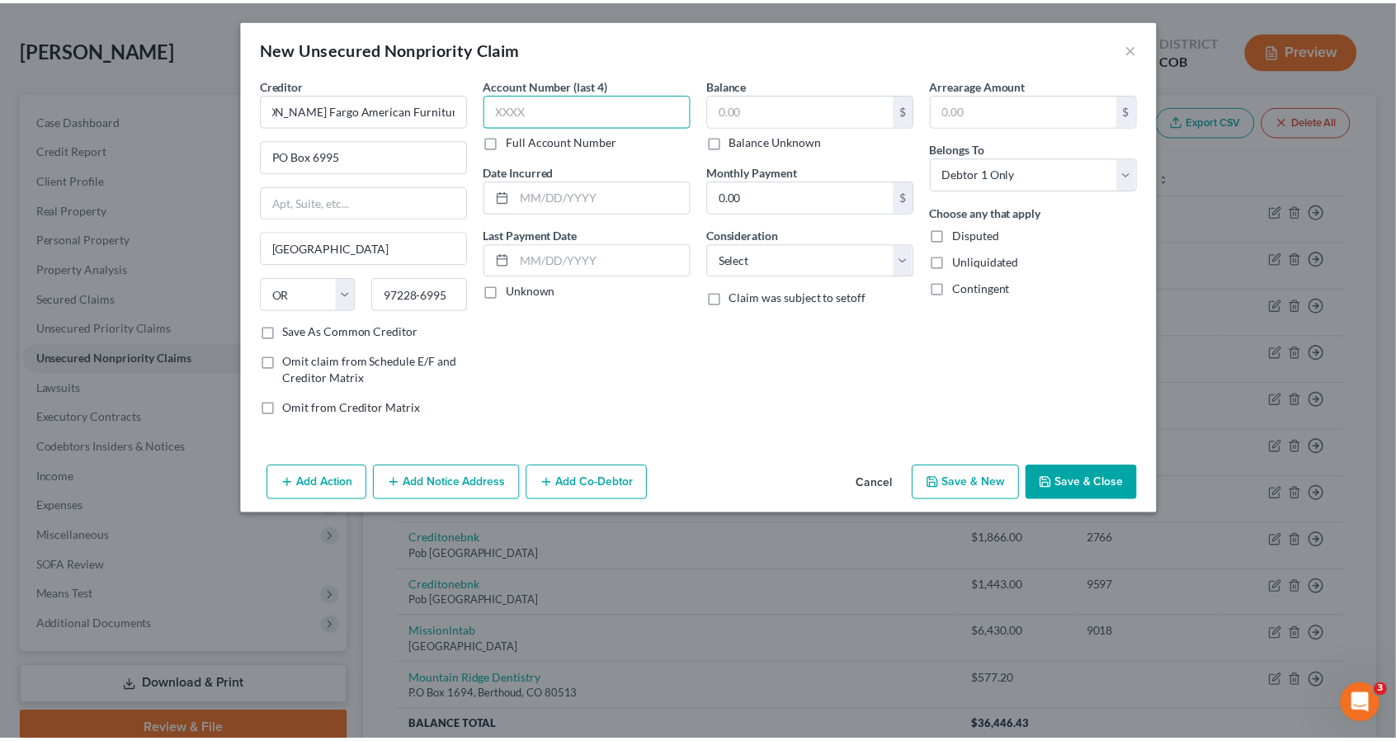
scroll to position [0, 0]
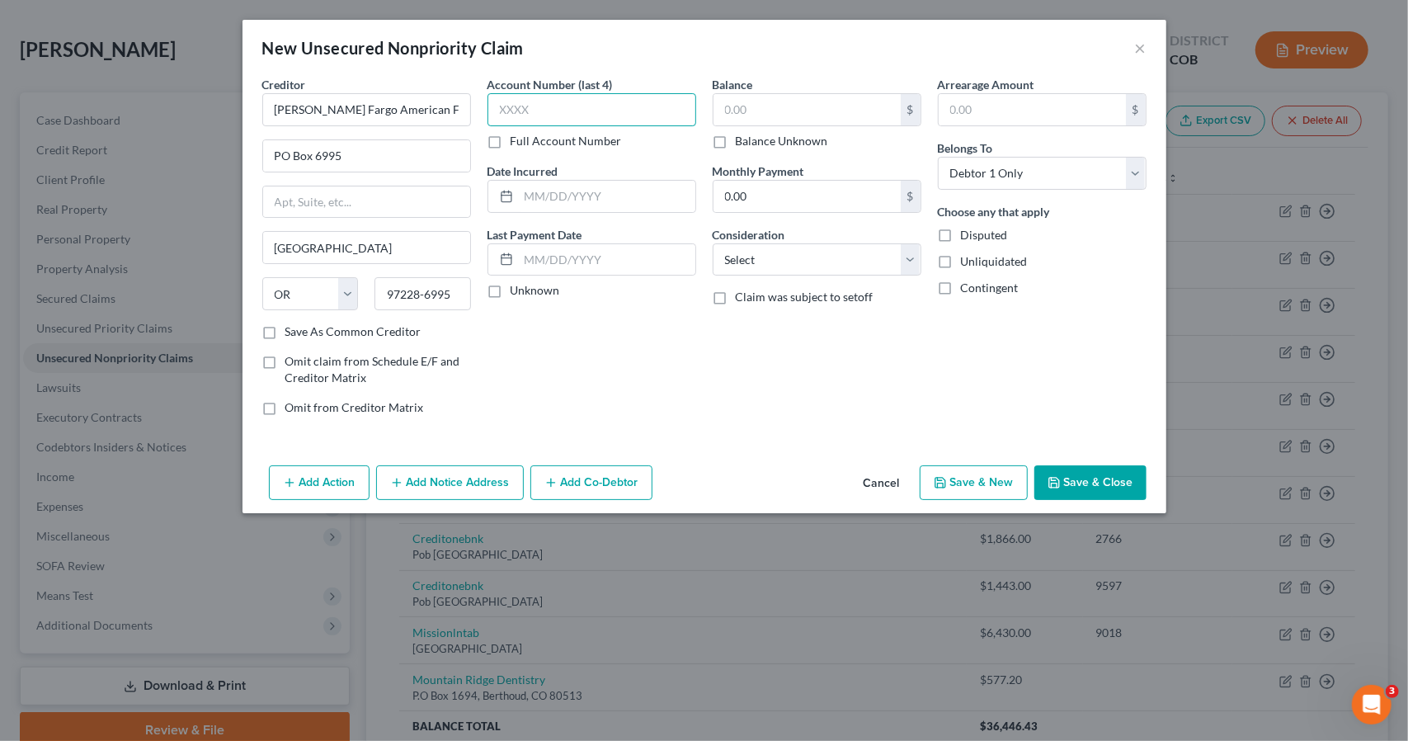
click at [687, 112] on input "text" at bounding box center [592, 109] width 209 height 33
type input "4804"
click at [992, 465] on button "Save & New" at bounding box center [974, 482] width 108 height 35
select select "0"
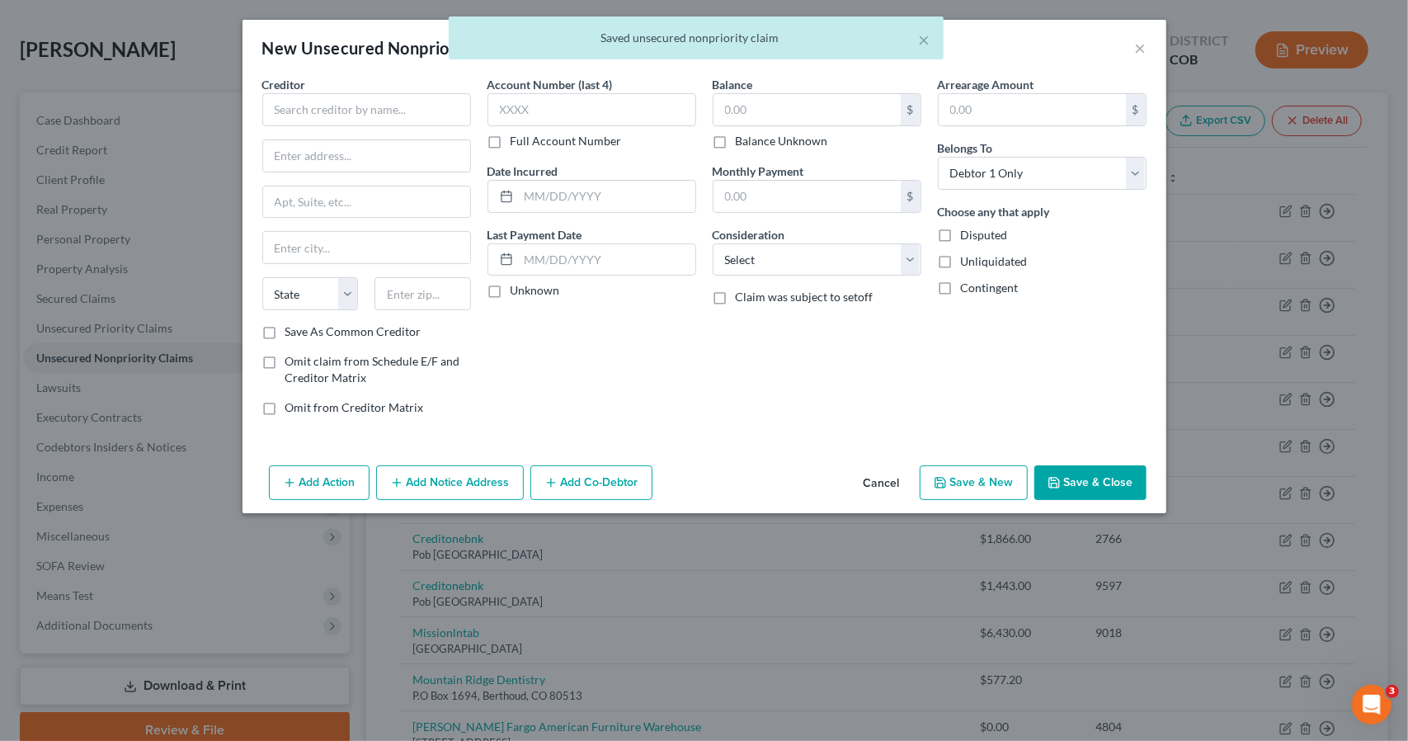
click at [1138, 49] on div "× Saved unsecured nonpriority claim" at bounding box center [696, 41] width 1408 height 51
click at [919, 42] on button "×" at bounding box center [925, 40] width 12 height 20
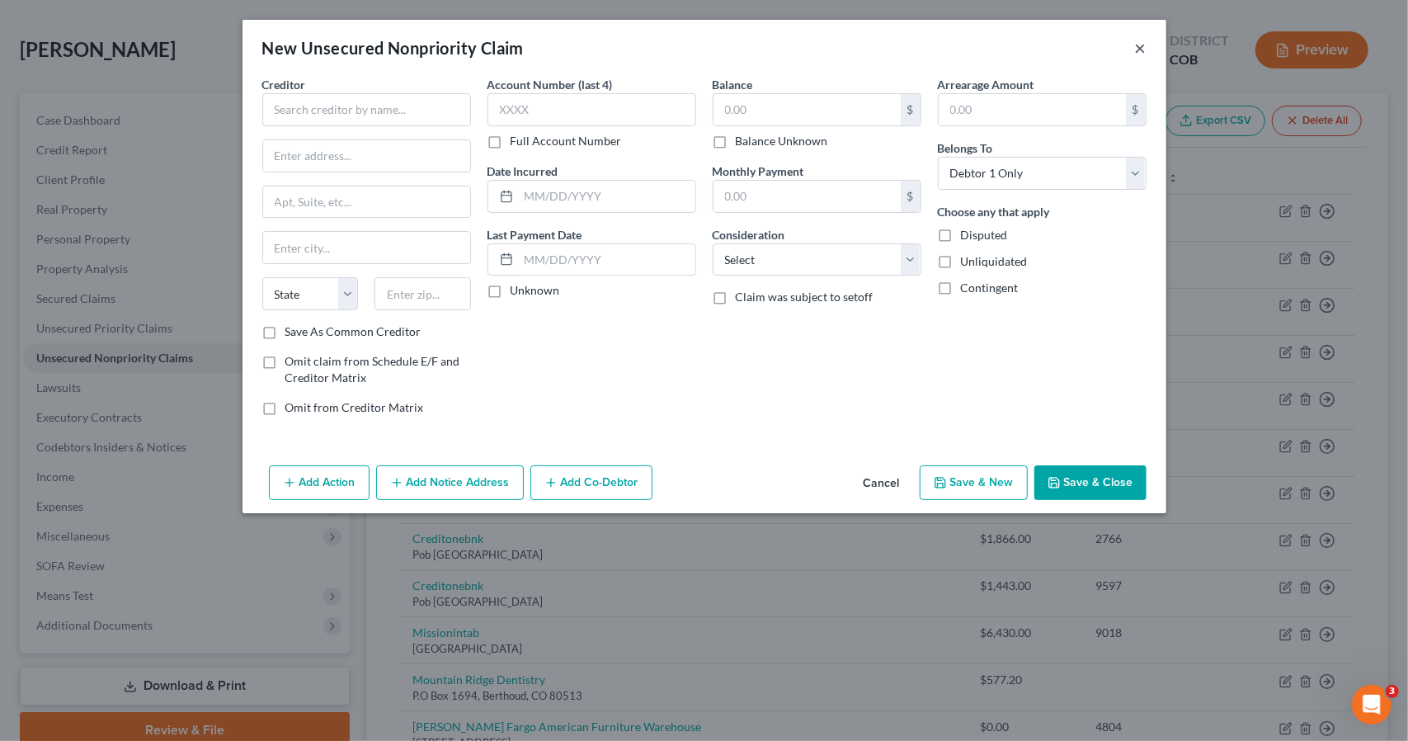
click at [1136, 54] on button "×" at bounding box center [1141, 48] width 12 height 20
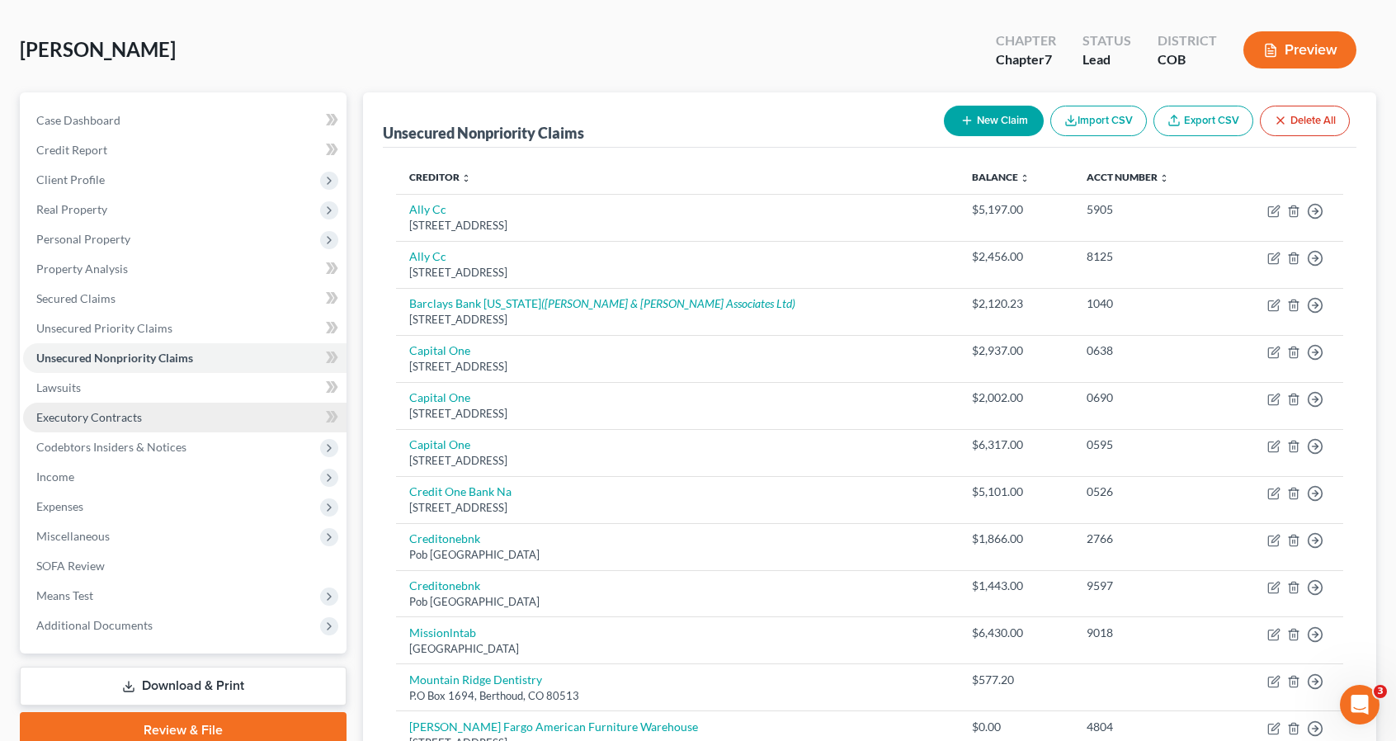
click at [89, 417] on span "Executory Contracts" at bounding box center [89, 417] width 106 height 14
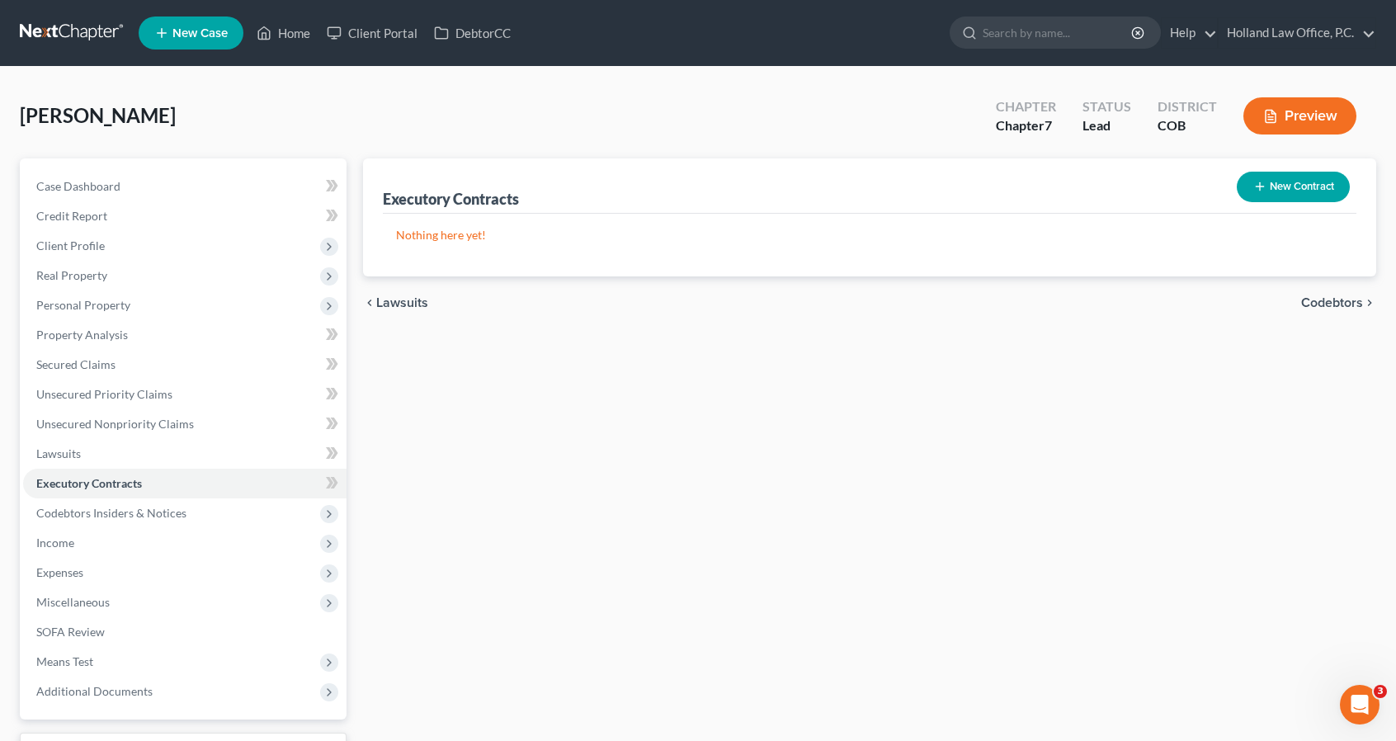
click at [1264, 190] on icon "button" at bounding box center [1259, 186] width 13 height 13
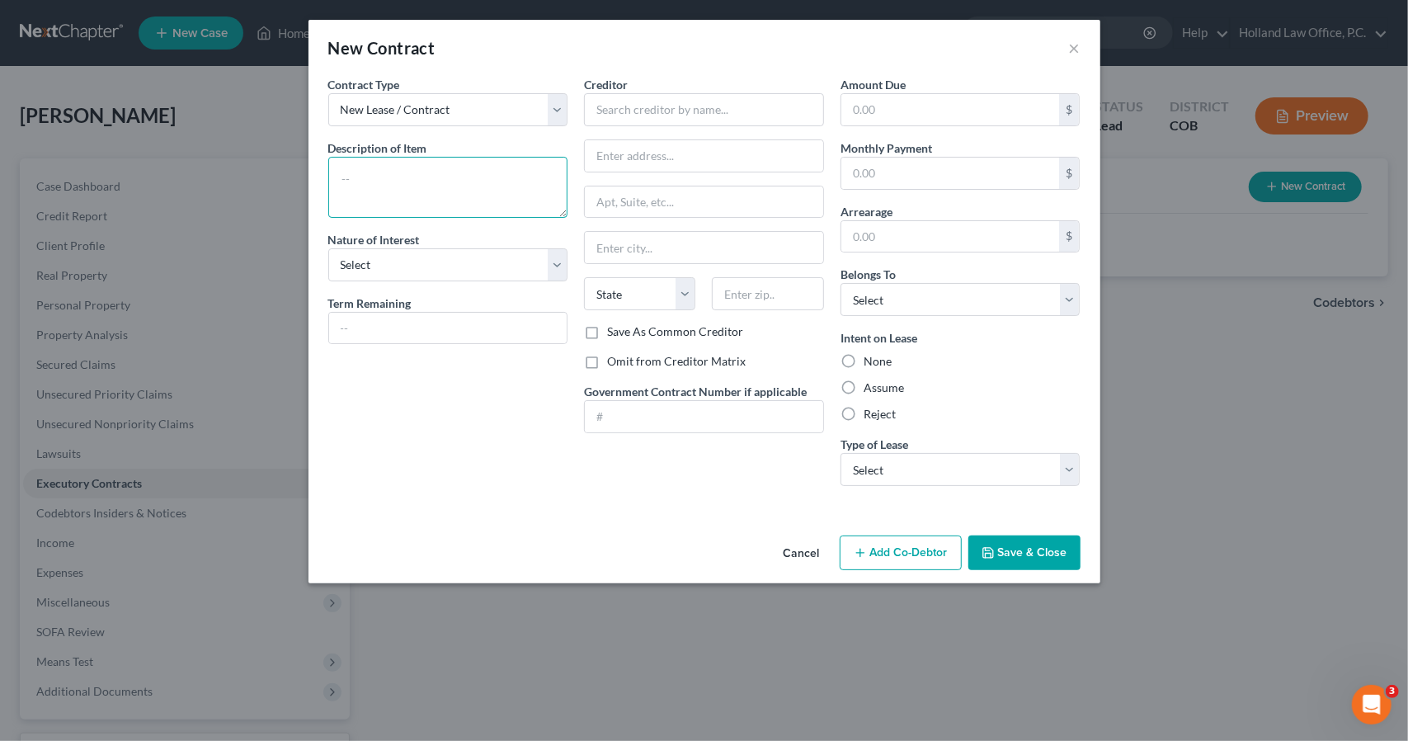
click at [504, 177] on textarea at bounding box center [448, 187] width 240 height 61
type textarea "Rental"
select select "3"
type input "4 Months"
type input "2930 Champion Cir"
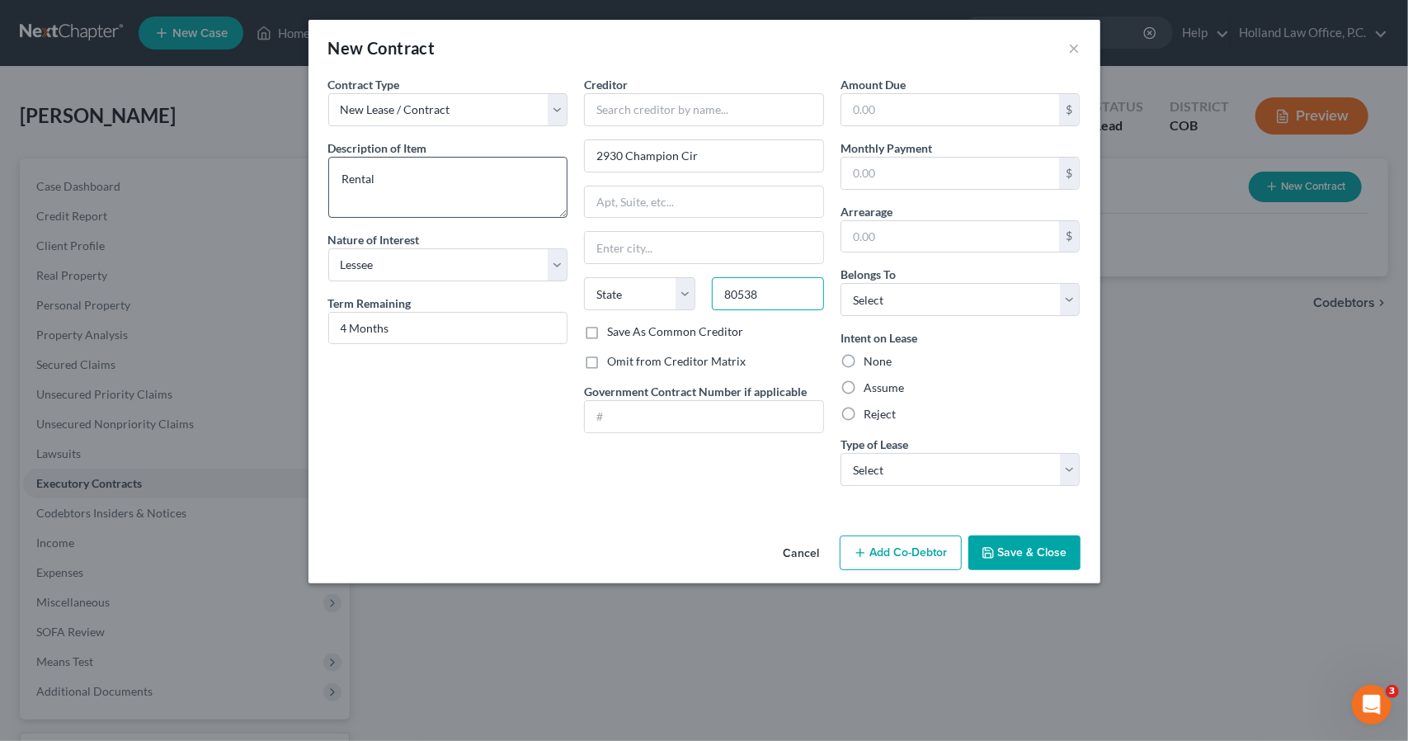
type input "80538"
type input "Loveland"
select select "5"
click at [647, 101] on input "text" at bounding box center [704, 109] width 240 height 33
type input "Hunters Run"
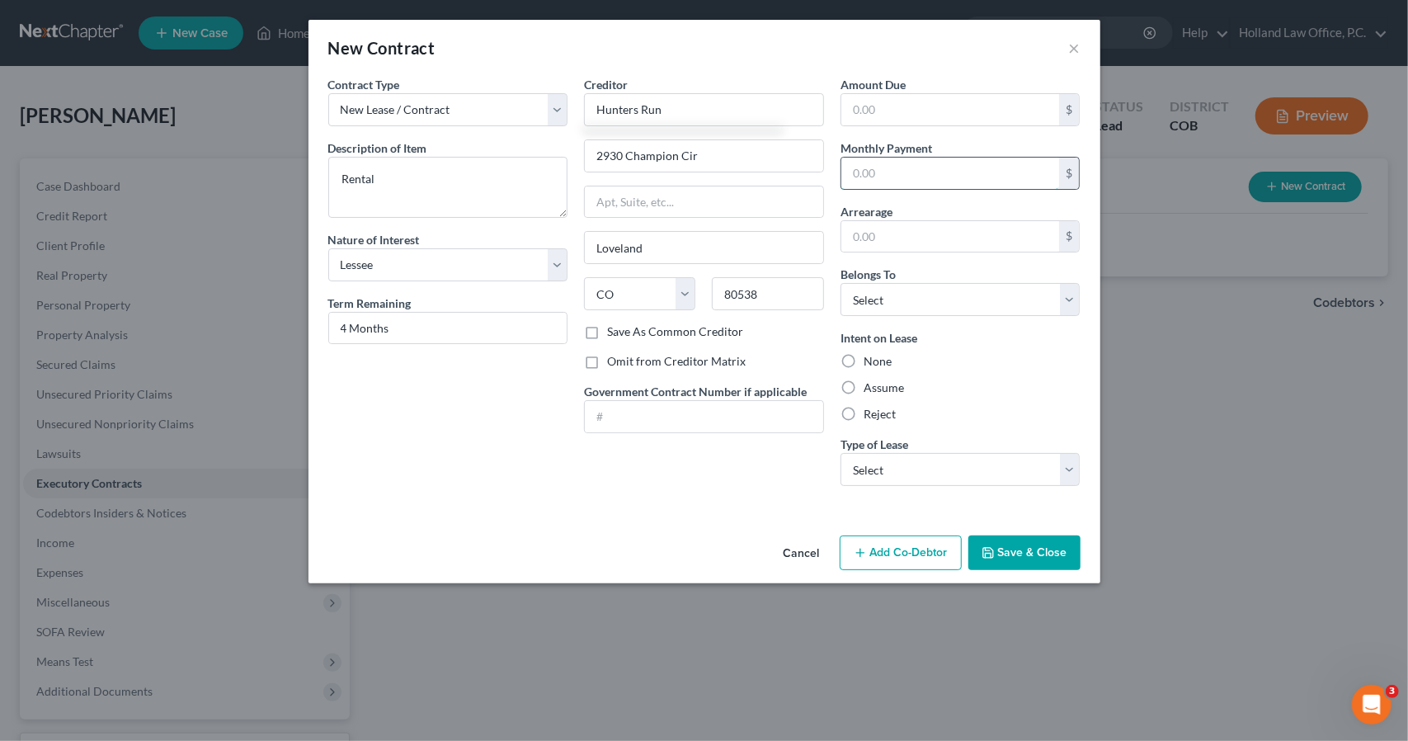
click at [917, 171] on input "text" at bounding box center [950, 173] width 219 height 31
type input "2,000"
click at [917, 293] on select "Select Debtor 1 Only Debtor 2 Only Debtor 1 And Debtor 2 Only At Least One Of T…" at bounding box center [961, 299] width 240 height 33
select select "0"
click at [841, 283] on select "Select Debtor 1 Only Debtor 2 Only Debtor 1 And Debtor 2 Only At Least One Of T…" at bounding box center [961, 299] width 240 height 33
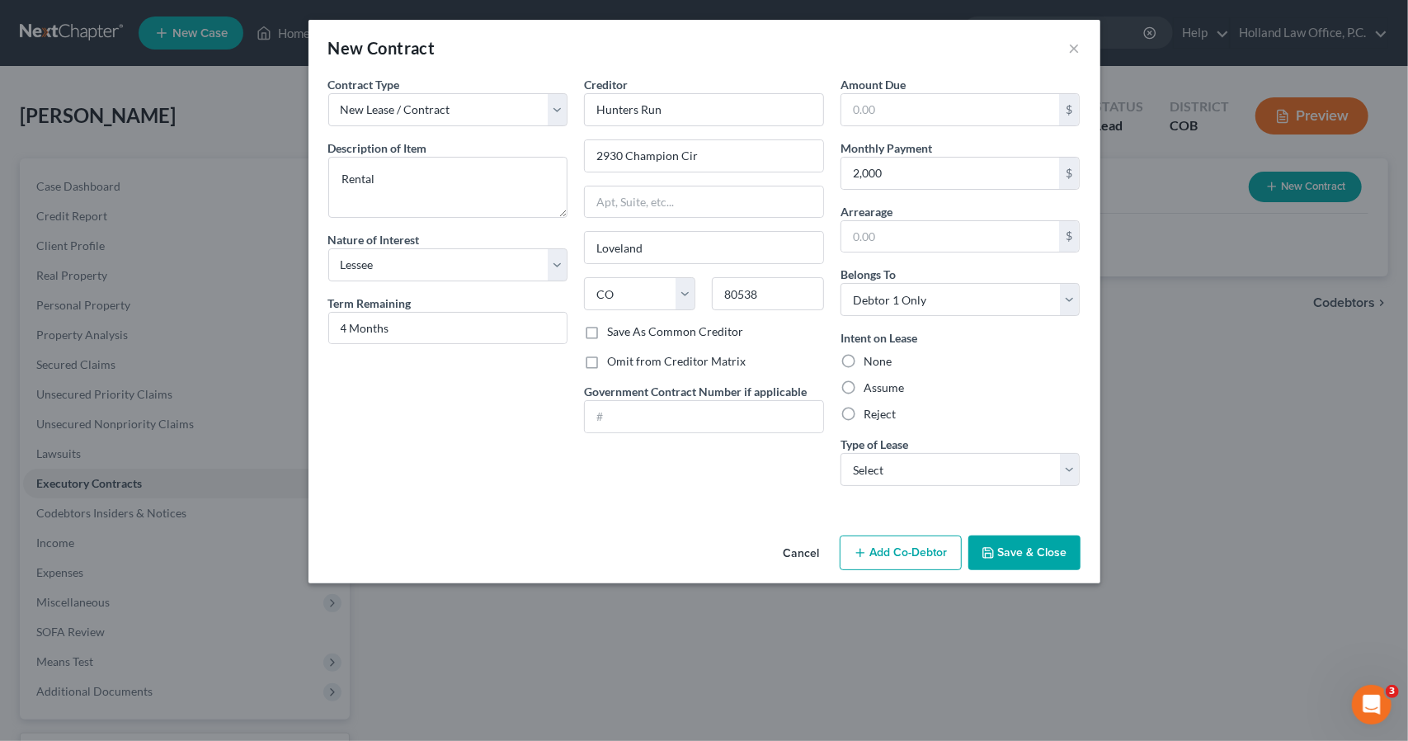
click at [894, 379] on label "Assume" at bounding box center [884, 387] width 40 height 16
click at [881, 379] on input "Assume" at bounding box center [875, 384] width 11 height 11
radio input "true"
click at [914, 469] on select "Select Real Estate Car Other" at bounding box center [961, 469] width 240 height 33
select select "0"
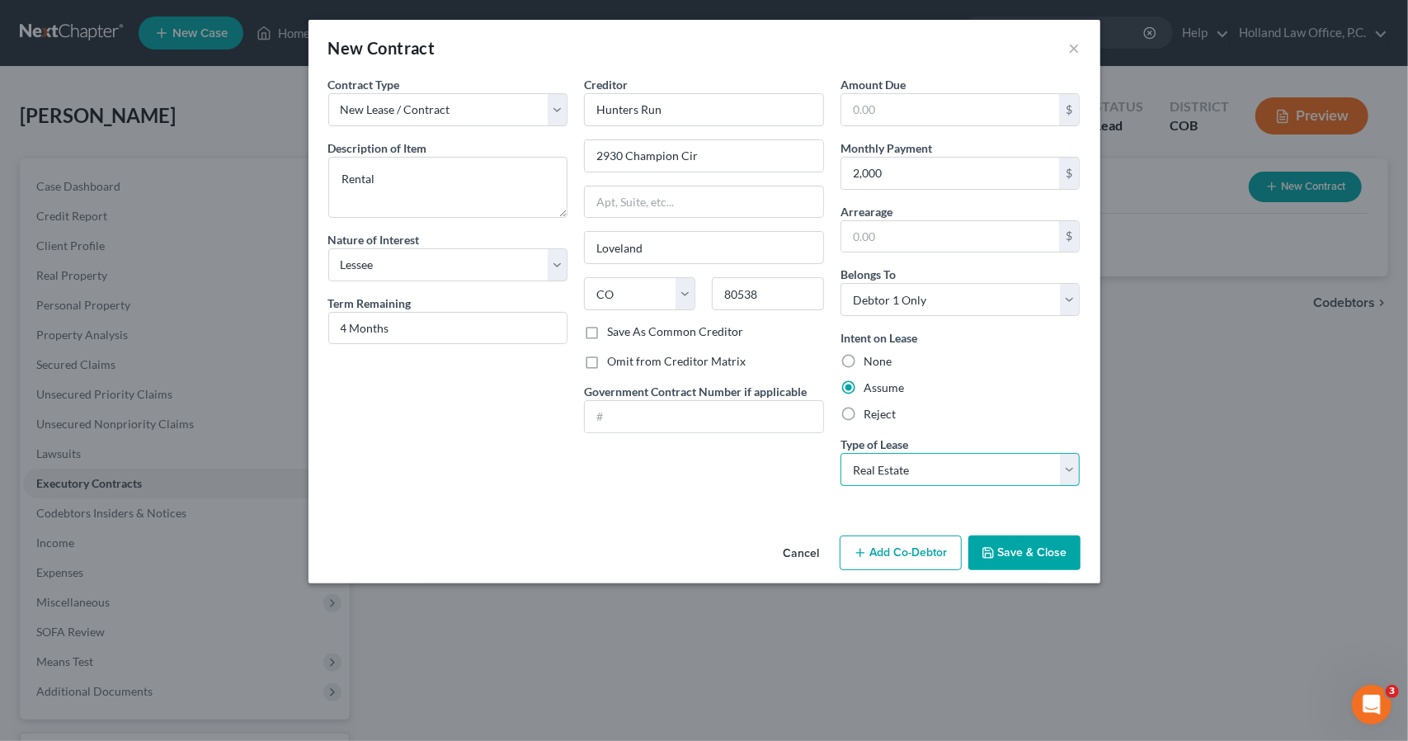
click at [841, 453] on select "Select Real Estate Car Other" at bounding box center [961, 469] width 240 height 33
click at [988, 548] on icon "button" at bounding box center [988, 553] width 10 height 10
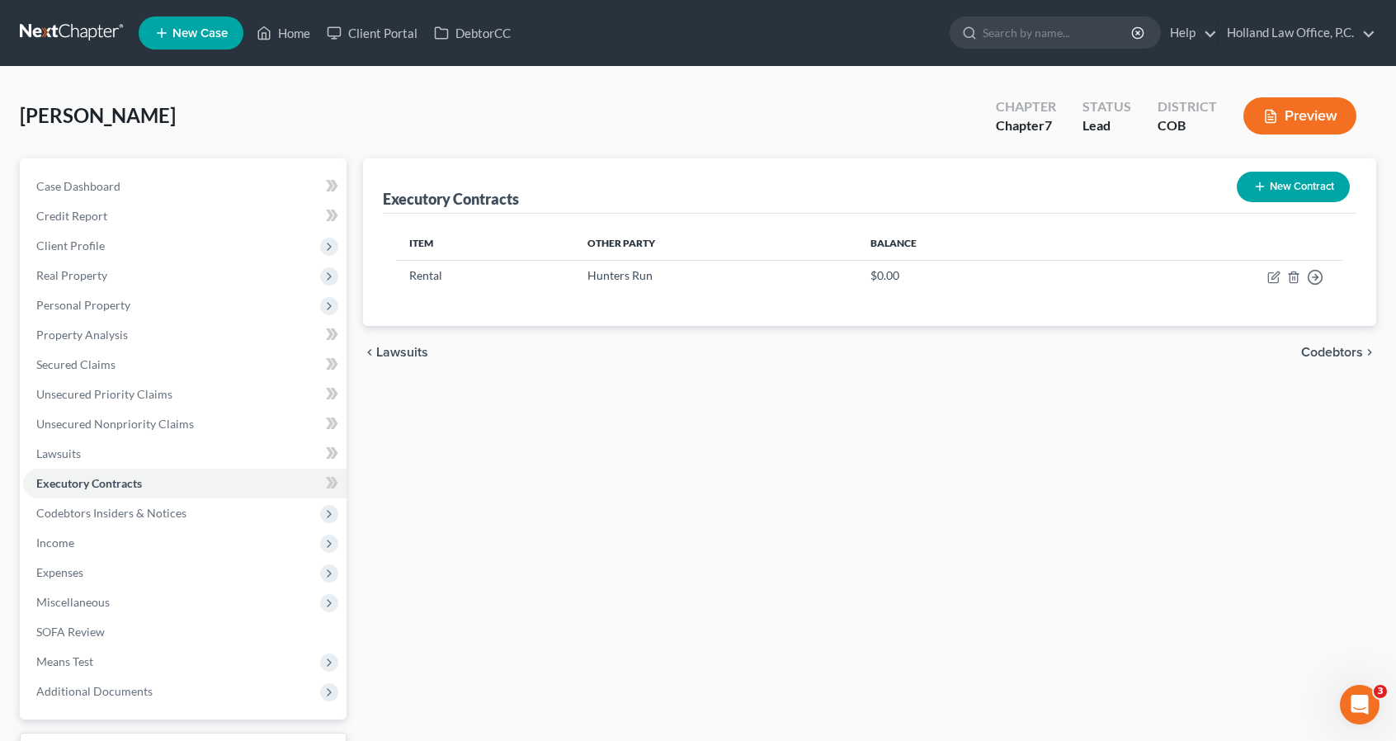
click at [1264, 177] on button "New Contract" at bounding box center [1293, 187] width 113 height 31
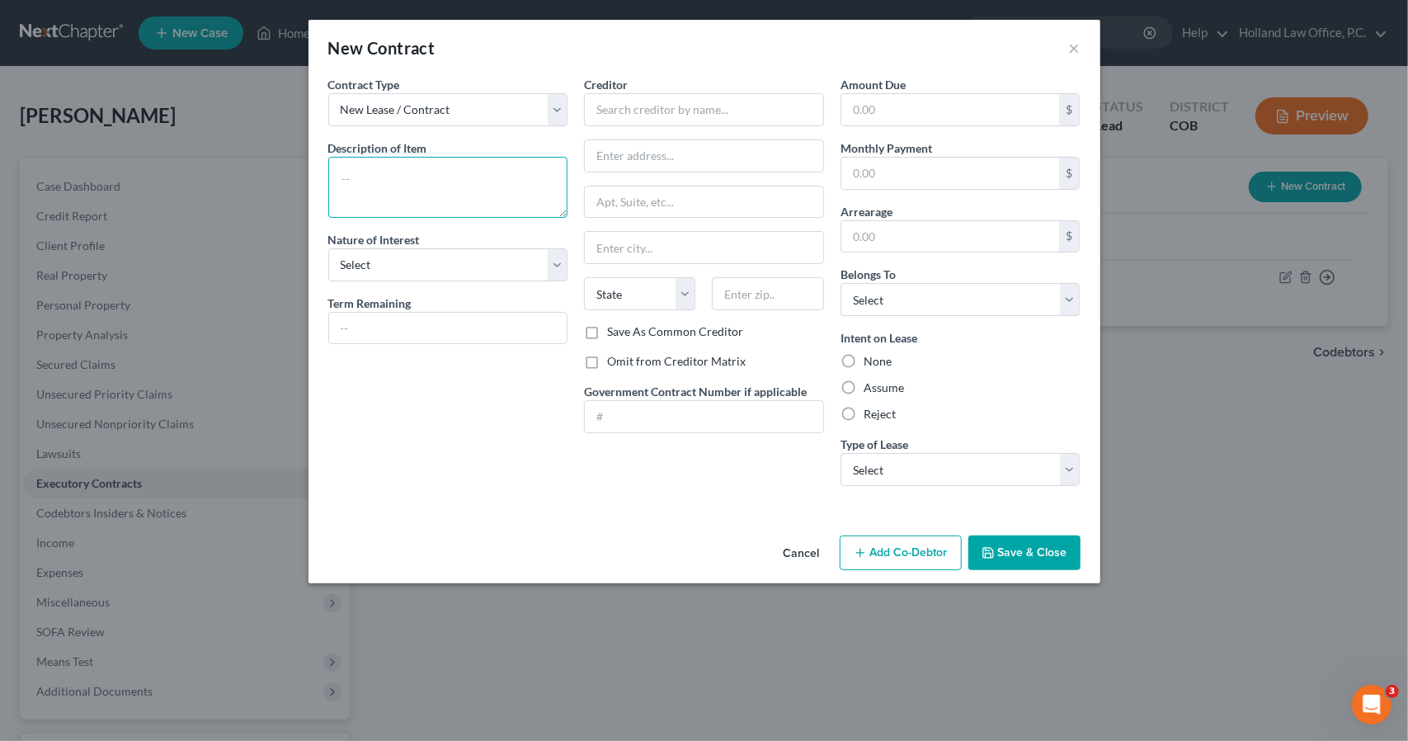
click at [479, 171] on textarea at bounding box center [448, 187] width 240 height 61
type textarea "Car"
select select "3"
type input "10 months"
type input "Fort [PERSON_NAME] Nissan"
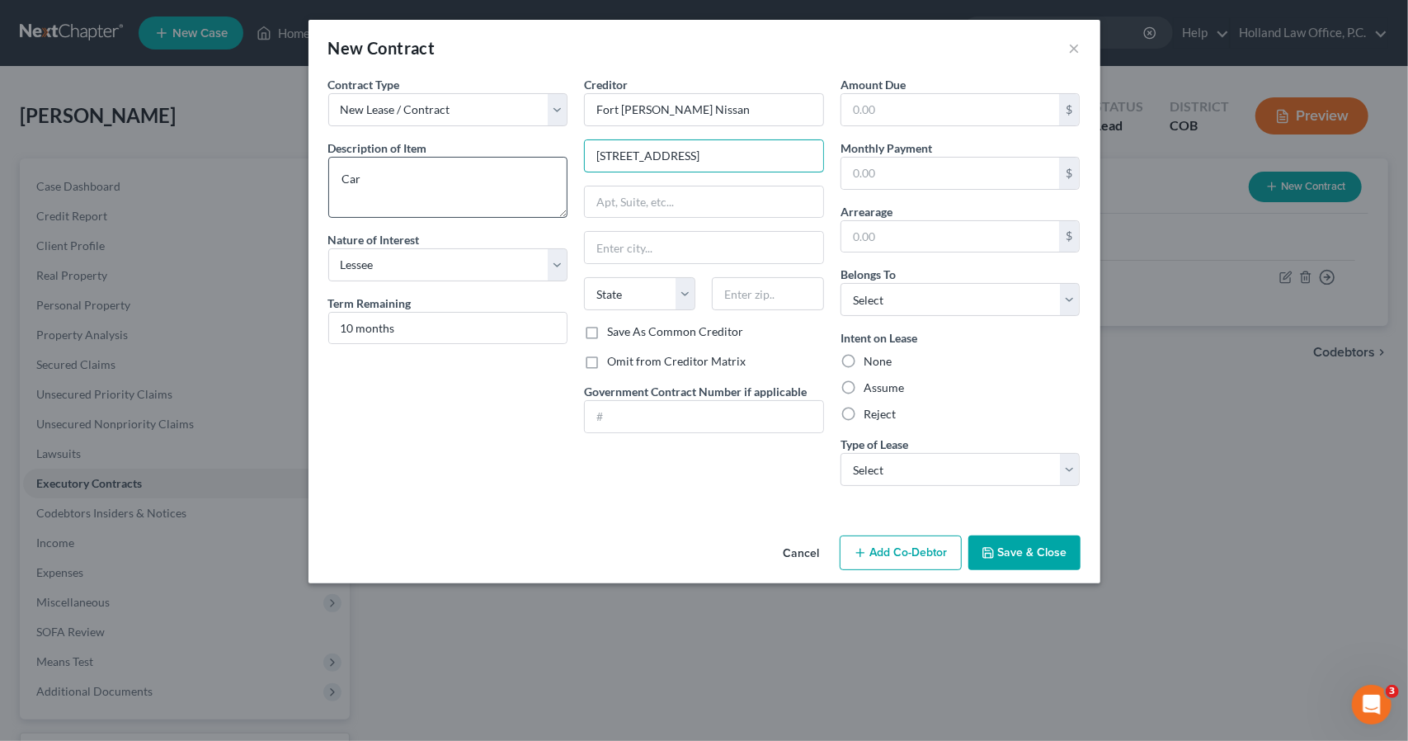
type input "[STREET_ADDRESS]"
type input "80525"
type input "[GEOGRAPHIC_DATA][PERSON_NAME]"
select select "5"
click at [883, 390] on label "Assume" at bounding box center [884, 387] width 40 height 16
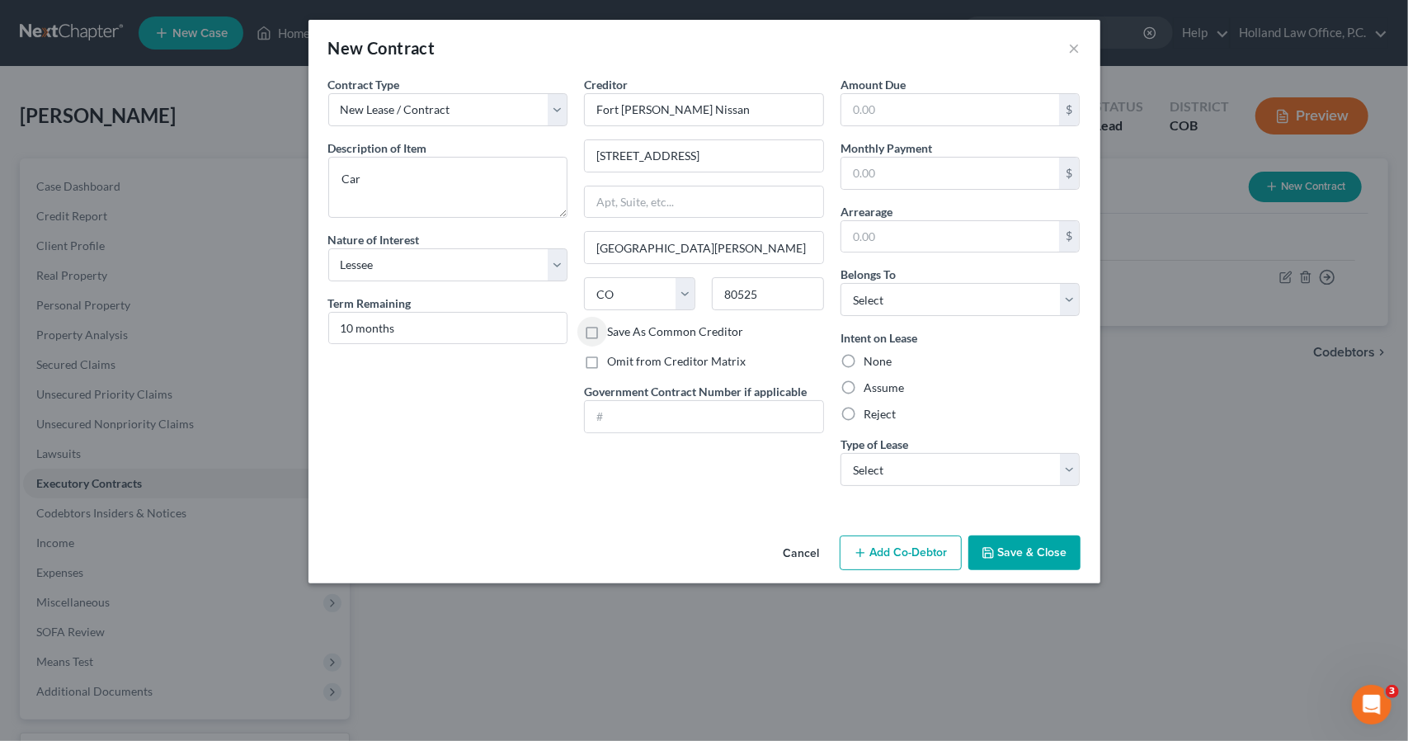
click at [881, 390] on input "Assume" at bounding box center [875, 384] width 11 height 11
radio input "true"
click at [922, 181] on input "text" at bounding box center [950, 173] width 219 height 31
type input "115.51"
click at [950, 292] on select "Select Debtor 1 Only Debtor 2 Only Debtor 1 And Debtor 2 Only At Least One Of T…" at bounding box center [961, 299] width 240 height 33
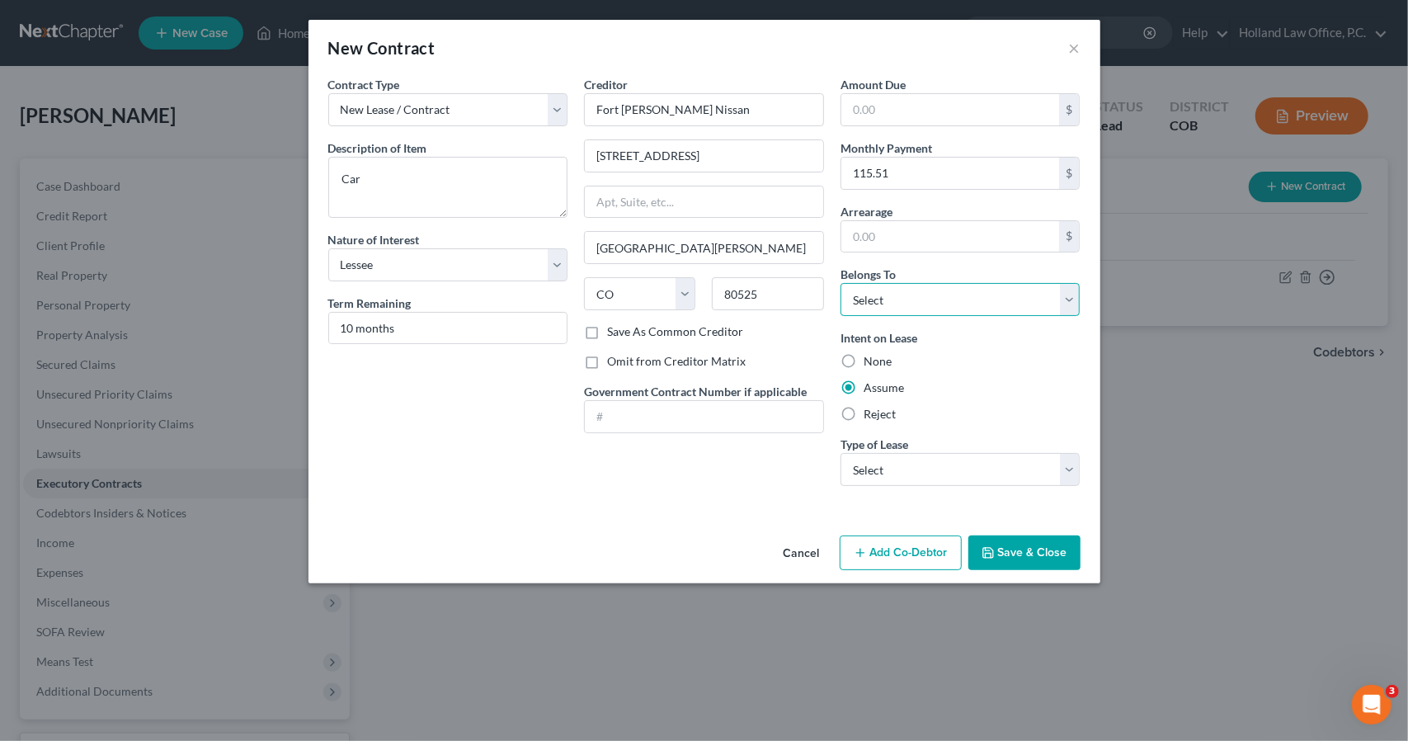
select select "3"
click at [841, 283] on select "Select Debtor 1 Only Debtor 2 Only Debtor 1 And Debtor 2 Only At Least One Of T…" at bounding box center [961, 299] width 240 height 33
click at [985, 474] on select "Select Real Estate Car Other" at bounding box center [961, 469] width 240 height 33
select select "1"
click at [841, 453] on select "Select Real Estate Car Other" at bounding box center [961, 469] width 240 height 33
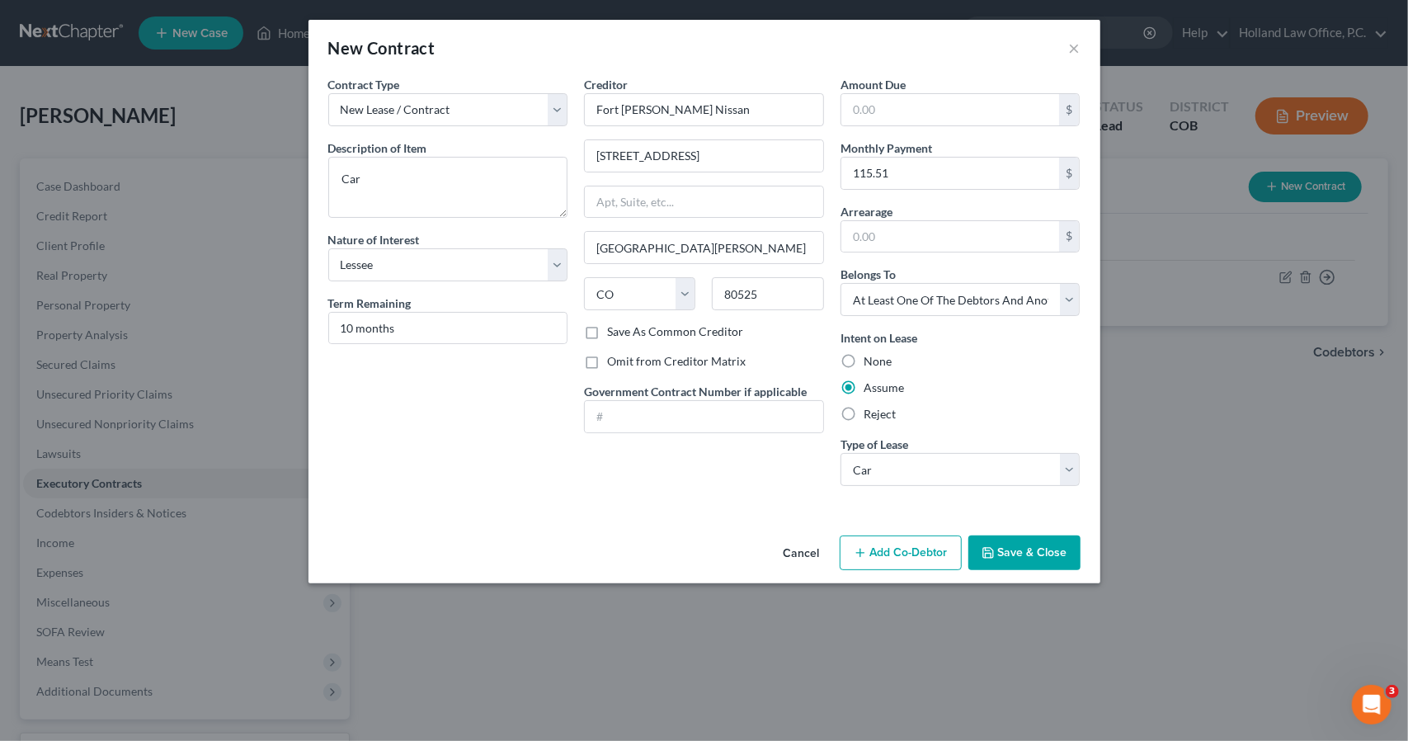
click at [1006, 555] on button "Save & Close" at bounding box center [1024, 552] width 112 height 35
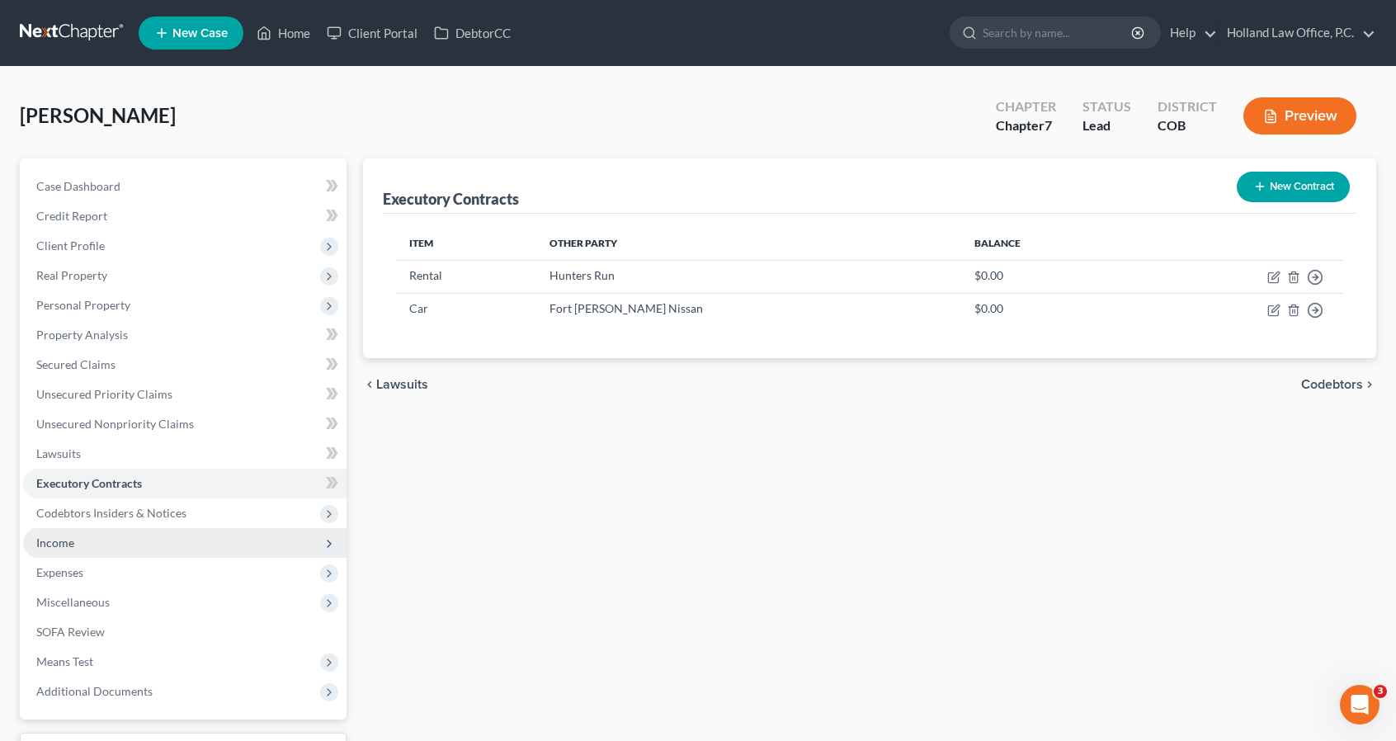
click at [155, 546] on span "Income" at bounding box center [184, 543] width 323 height 30
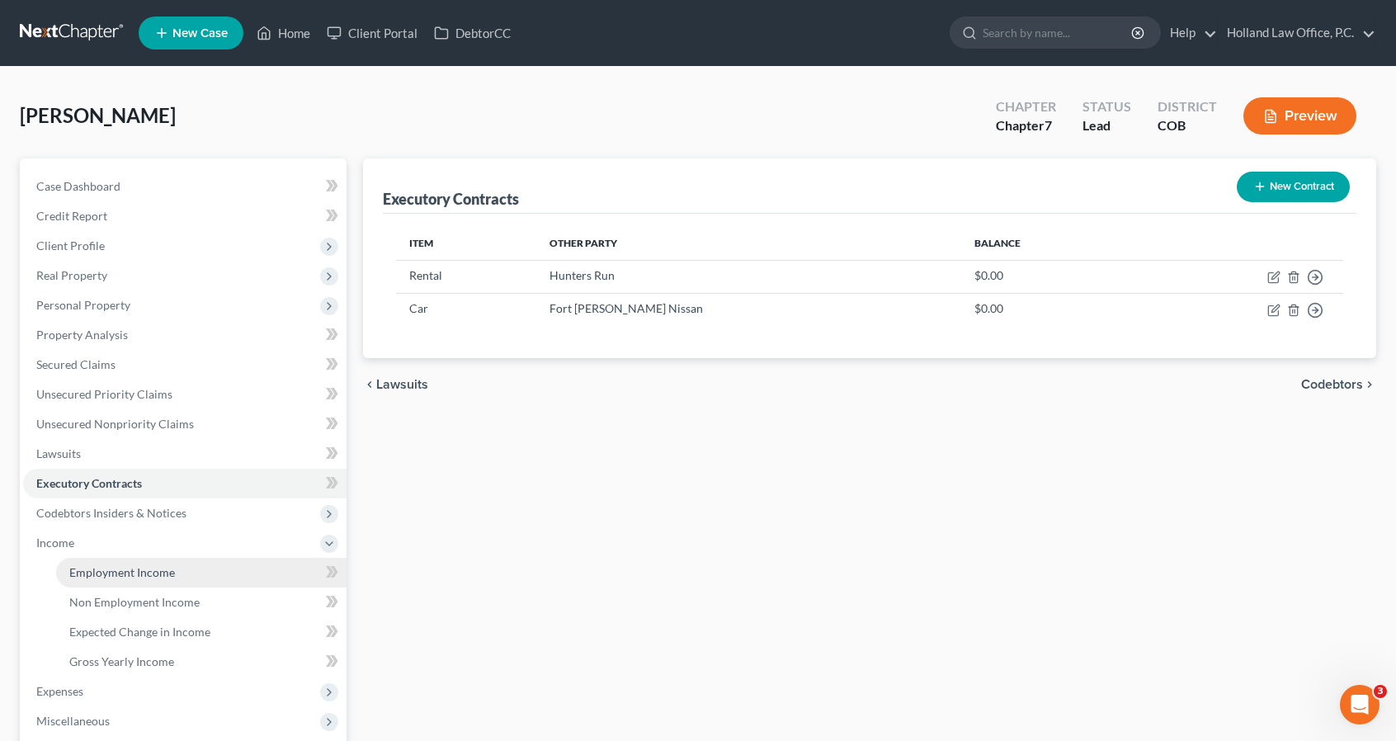
click at [167, 572] on span "Employment Income" at bounding box center [122, 572] width 106 height 14
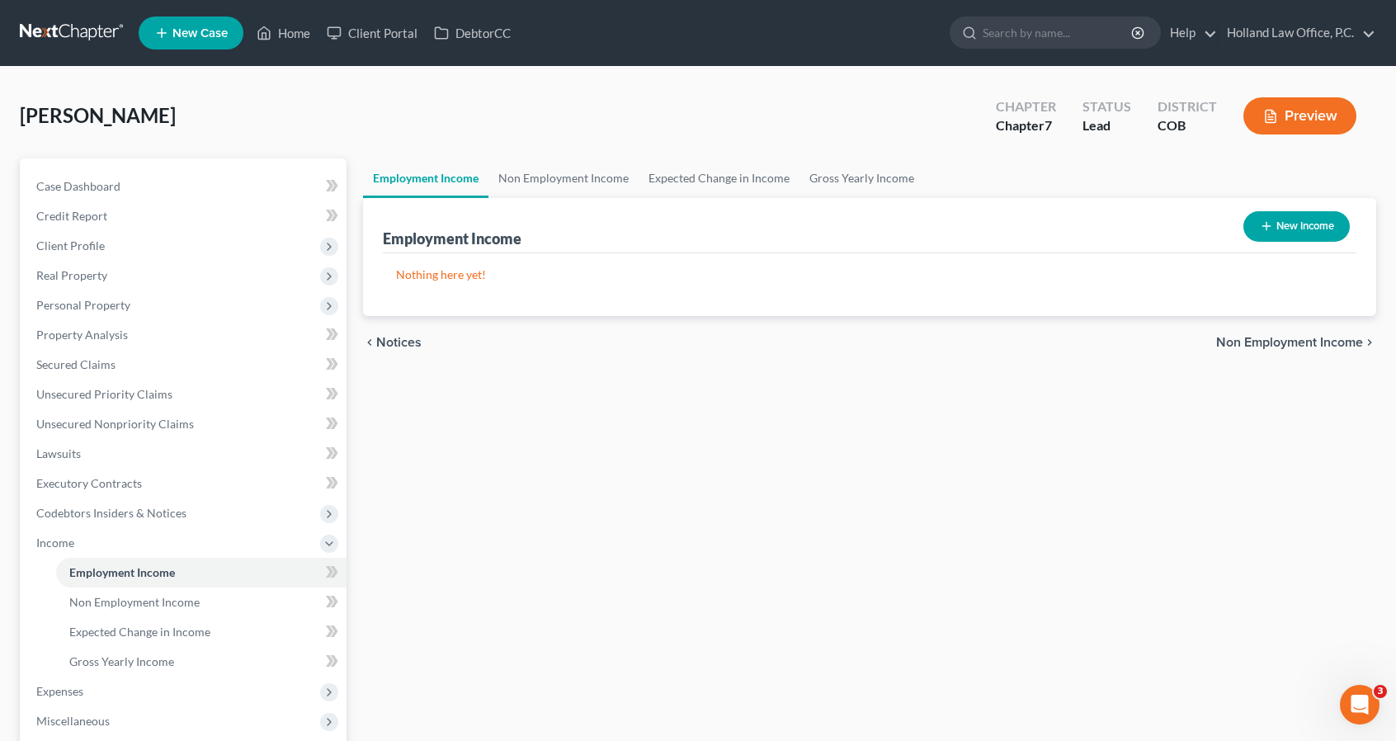
click at [1269, 238] on button "New Income" at bounding box center [1296, 226] width 106 height 31
select select "0"
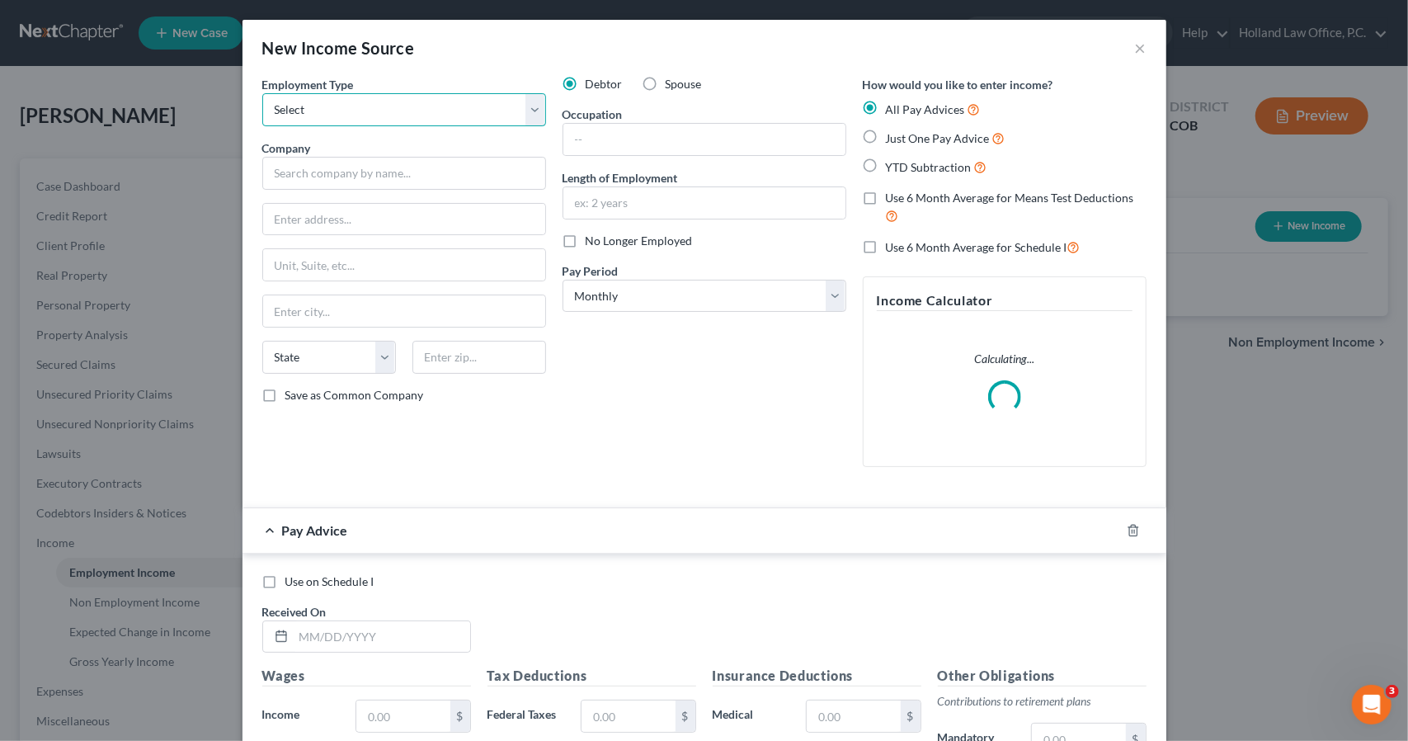
click at [415, 106] on select "Select Full or [DEMOGRAPHIC_DATA] Employment Self Employment" at bounding box center [404, 109] width 284 height 33
select select "0"
click at [262, 93] on select "Select Full or [DEMOGRAPHIC_DATA] Employment Self Employment" at bounding box center [404, 109] width 284 height 33
click at [422, 176] on input "text" at bounding box center [404, 173] width 284 height 33
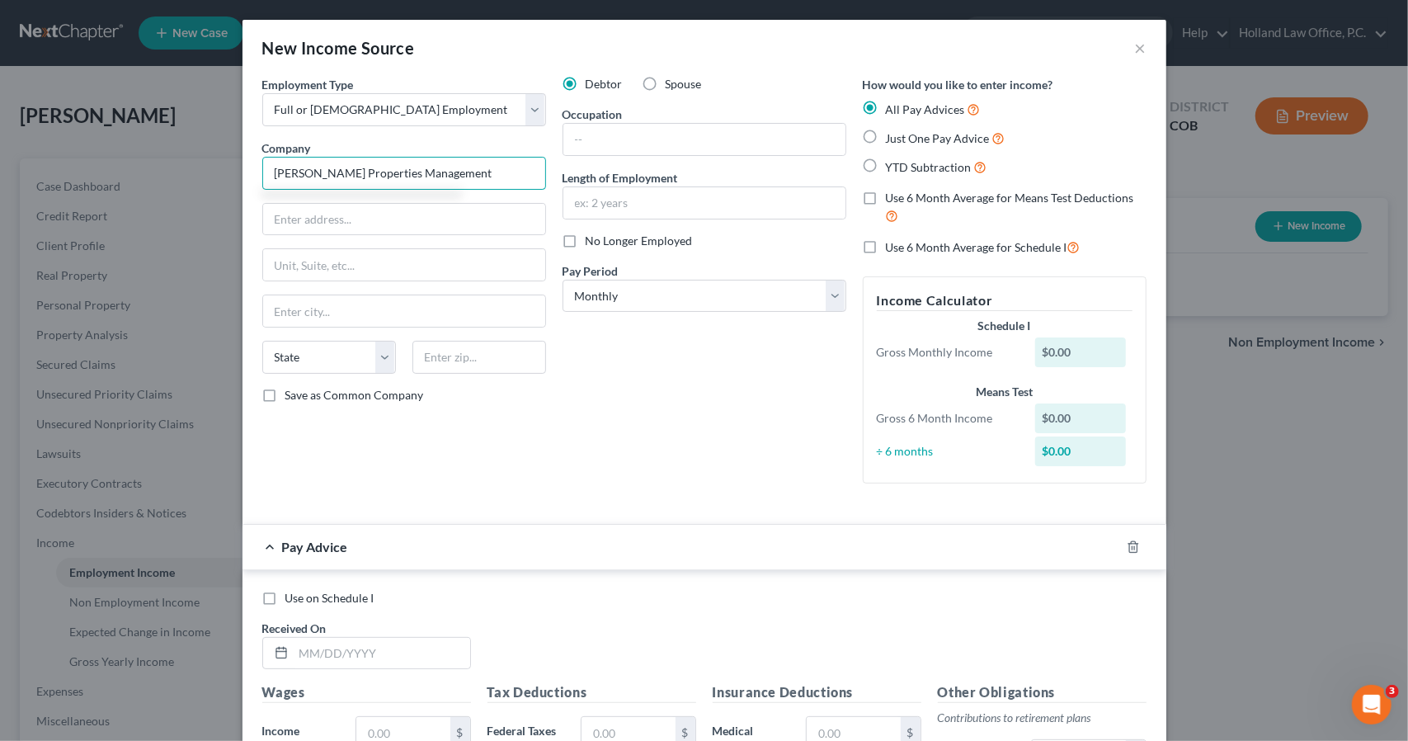
type input "[PERSON_NAME] Properties Management"
type input "PO Box 4020"
type input "80517"
type input "[PERSON_NAME][GEOGRAPHIC_DATA]"
select select "5"
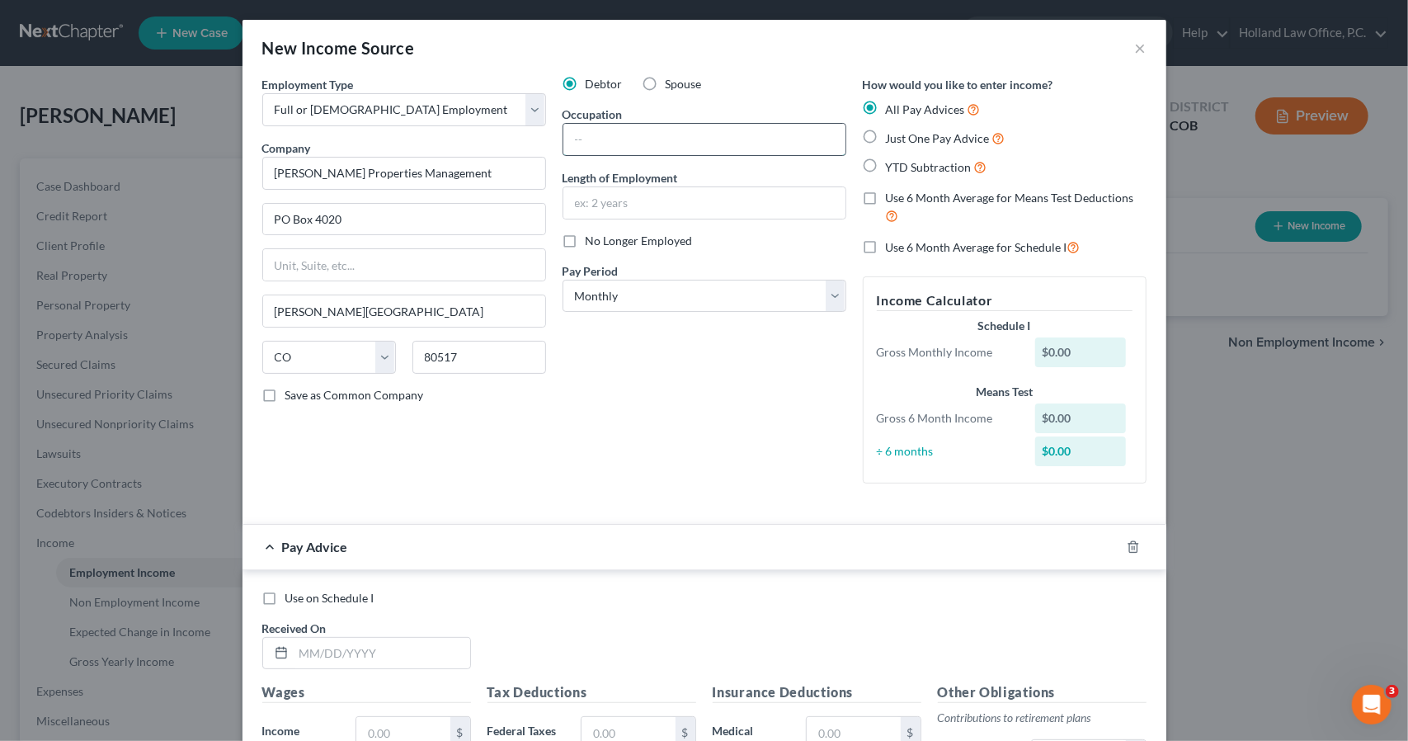
click at [708, 146] on input "text" at bounding box center [704, 139] width 282 height 31
click at [886, 257] on label "Use 6 Month Average for Schedule I" at bounding box center [983, 247] width 195 height 19
click at [893, 248] on input "Use 6 Month Average for Schedule I" at bounding box center [898, 243] width 11 height 11
checkbox input "true"
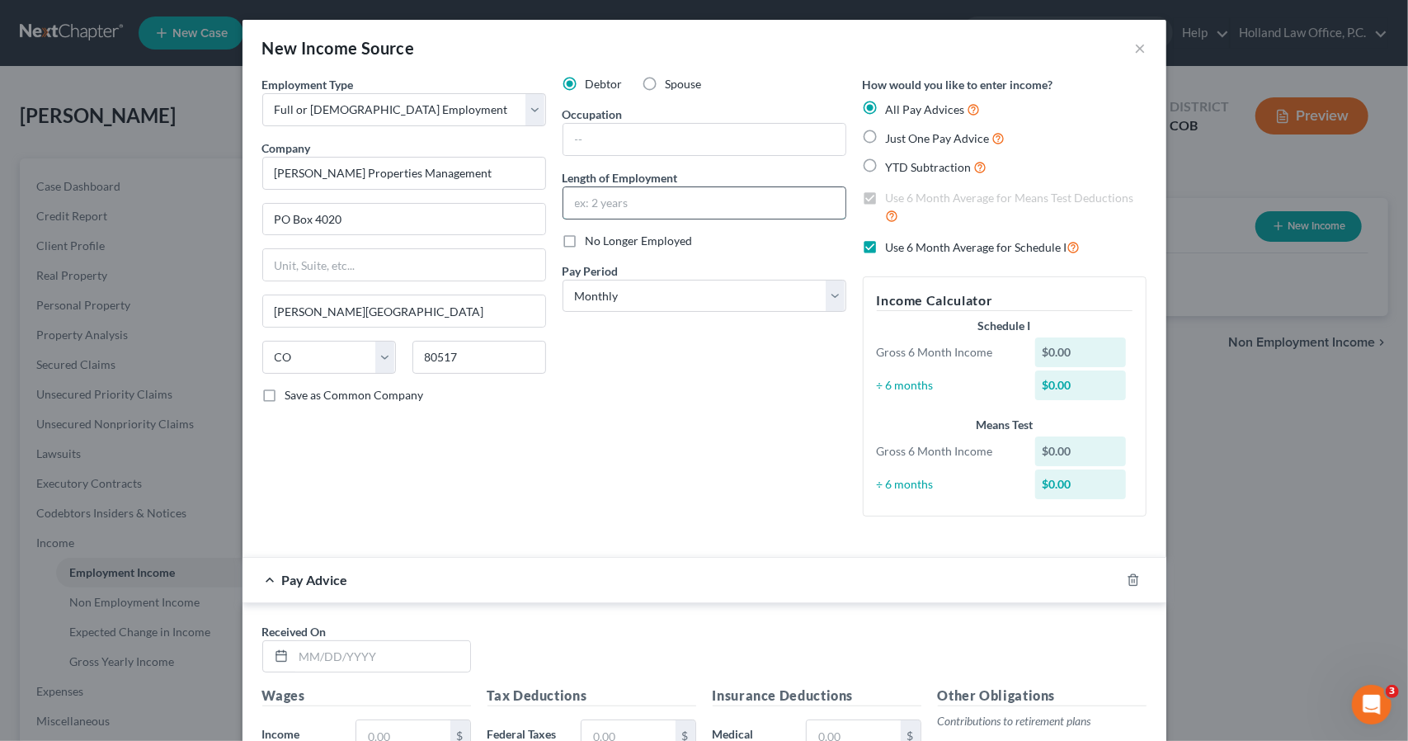
click at [716, 209] on input "text" at bounding box center [704, 202] width 282 height 31
type input "13 years"
click at [792, 403] on div "Debtor Spouse Occupation Length of Employment 13 years No Longer Employed Pay P…" at bounding box center [704, 303] width 300 height 454
click at [1127, 577] on icon "button" at bounding box center [1133, 579] width 13 height 13
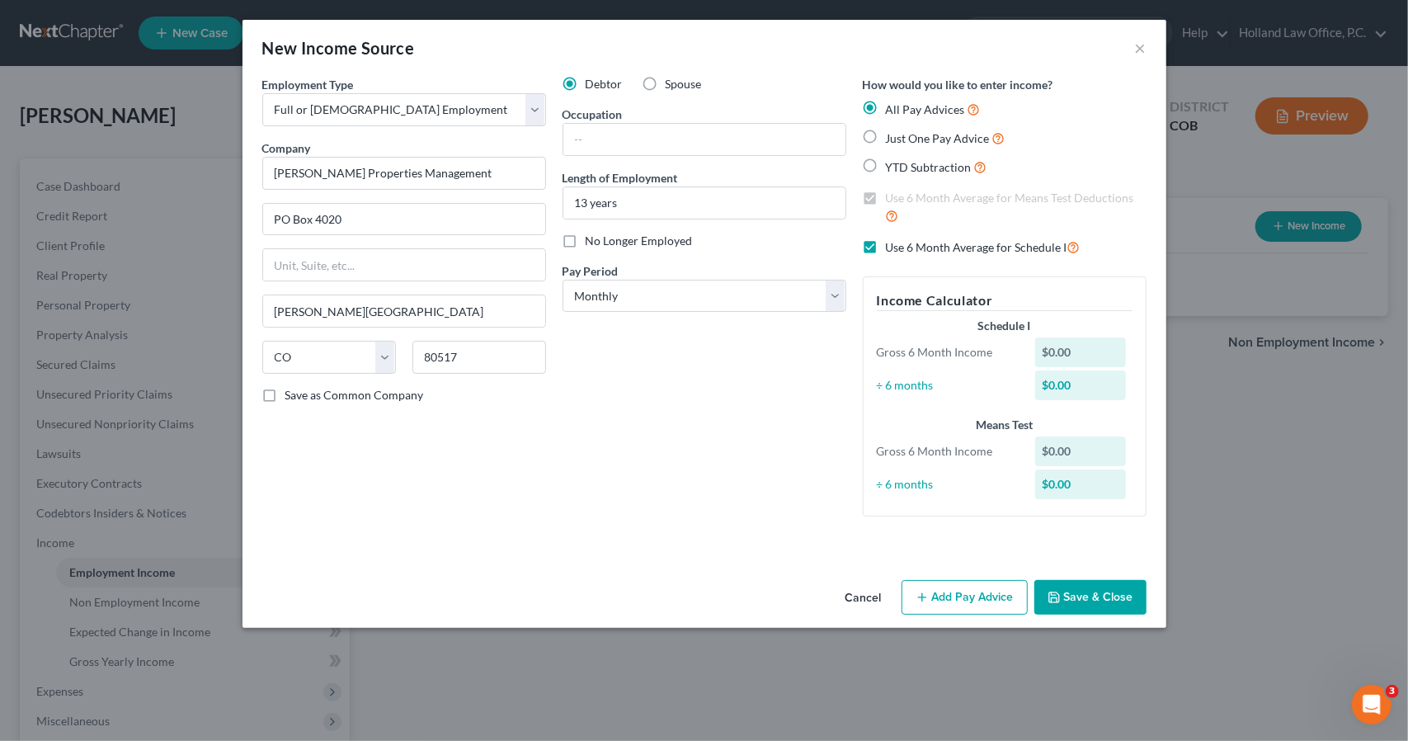
click at [1120, 591] on button "Save & Close" at bounding box center [1090, 597] width 112 height 35
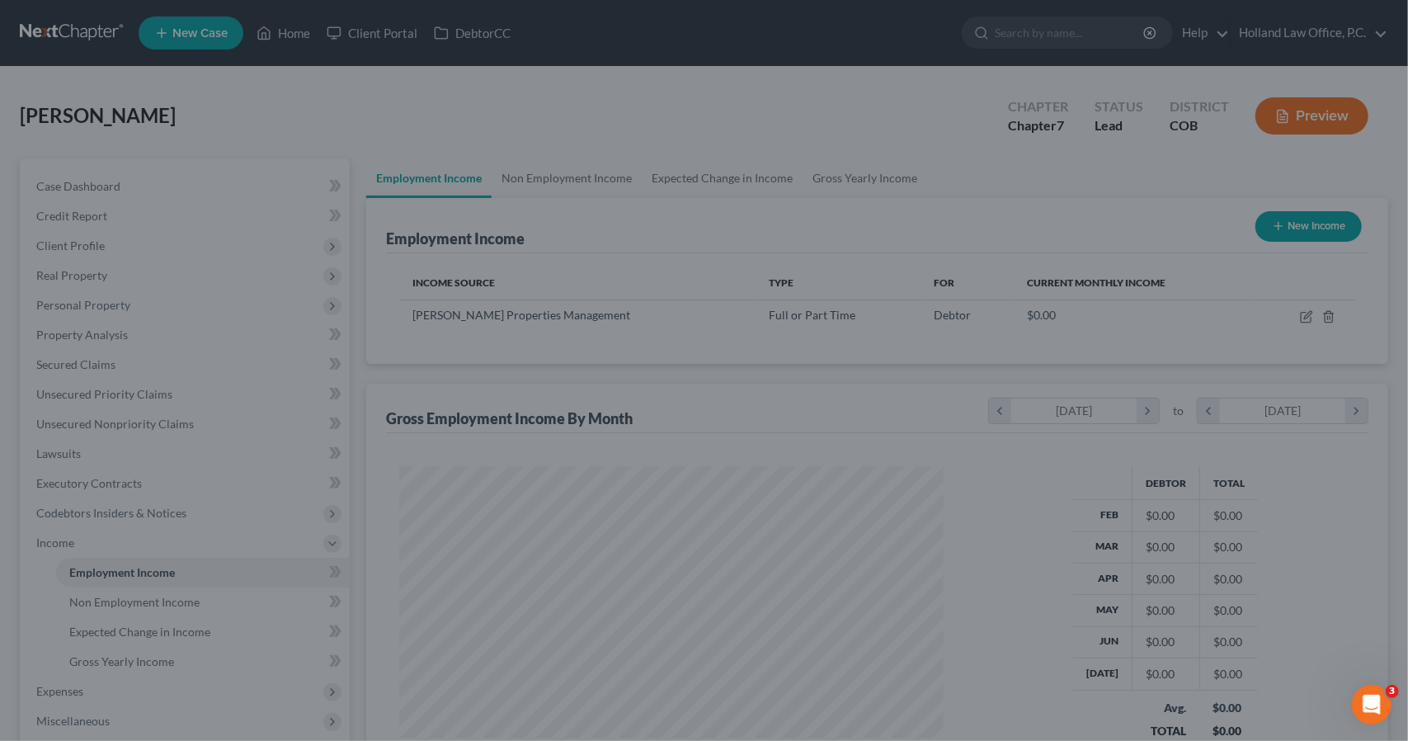
scroll to position [294, 571]
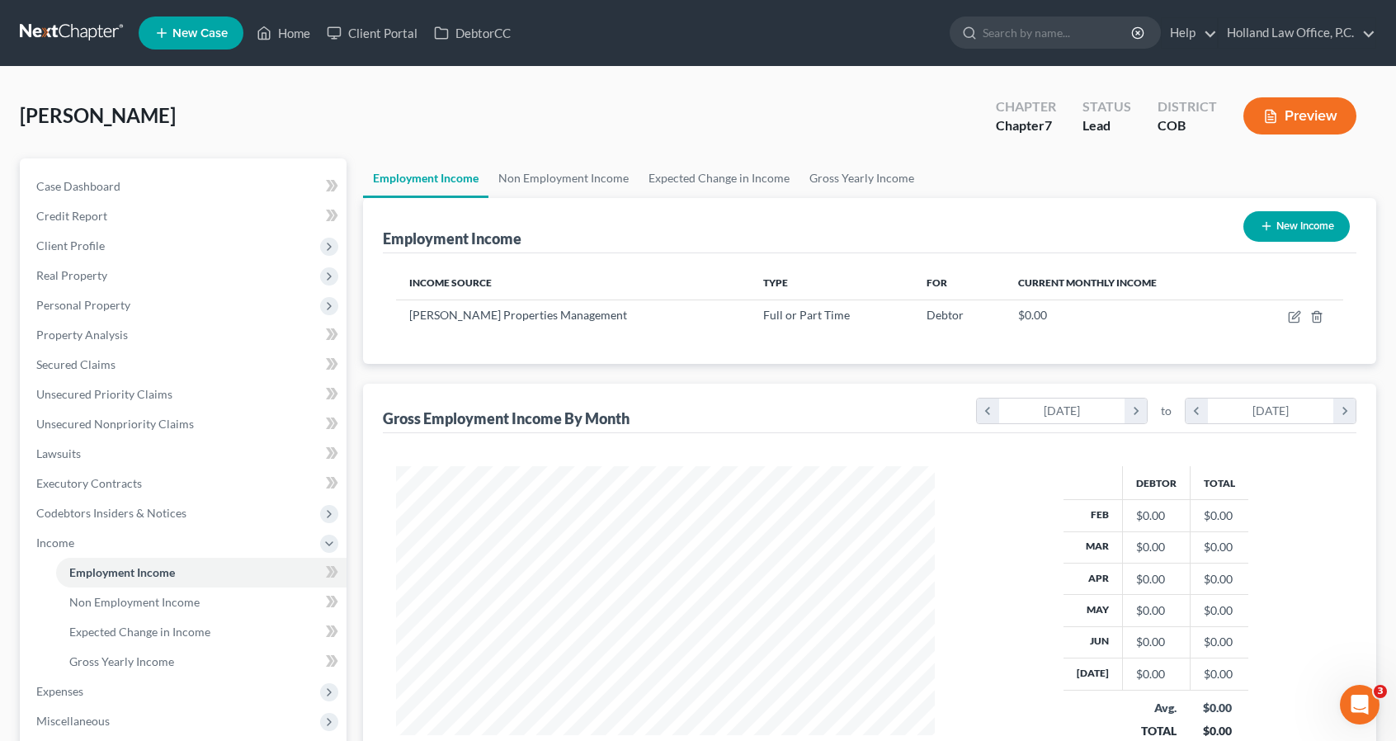
click at [1280, 234] on button "New Income" at bounding box center [1296, 226] width 106 height 31
select select "0"
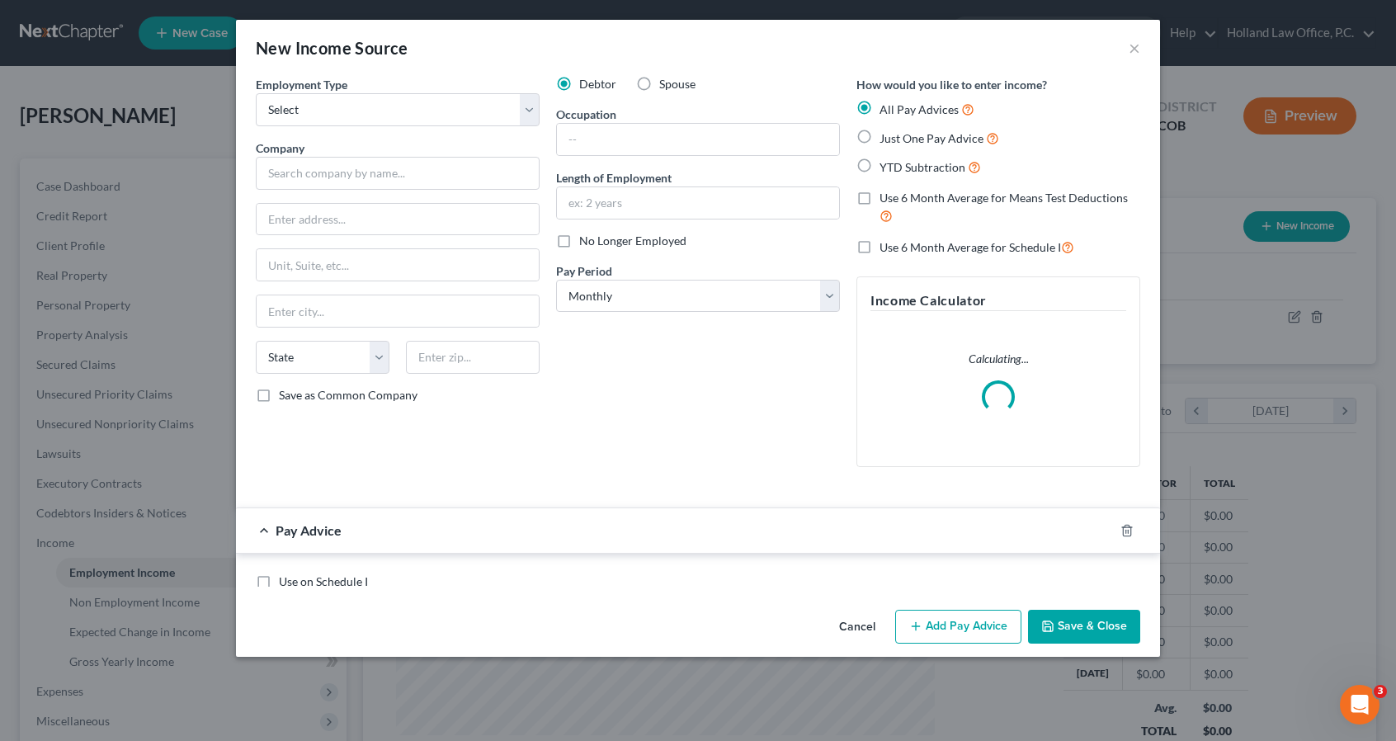
scroll to position [294, 577]
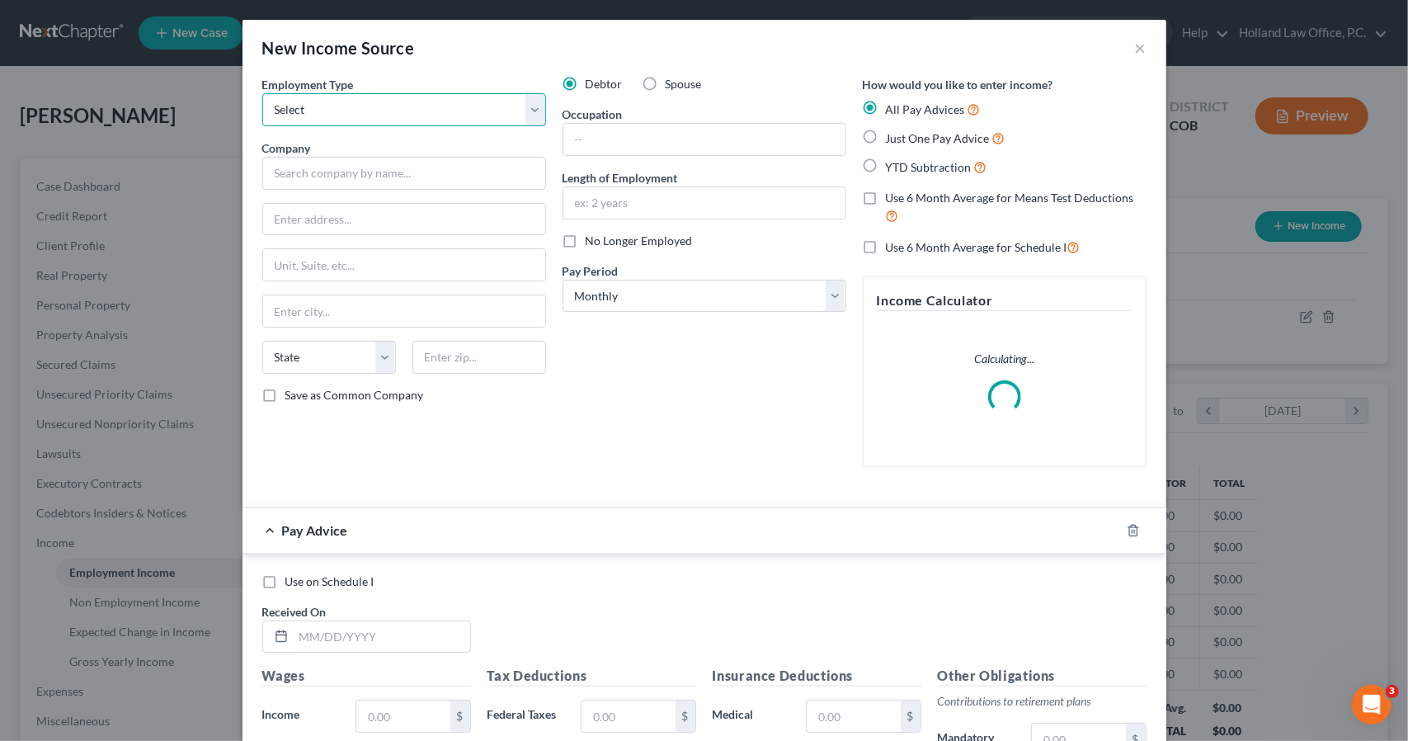
click at [432, 108] on select "Select Full or [DEMOGRAPHIC_DATA] Employment Self Employment" at bounding box center [404, 109] width 284 height 33
select select "0"
click at [262, 93] on select "Select Full or [DEMOGRAPHIC_DATA] Employment Self Employment" at bounding box center [404, 109] width 284 height 33
click at [416, 186] on input "text" at bounding box center [404, 173] width 284 height 33
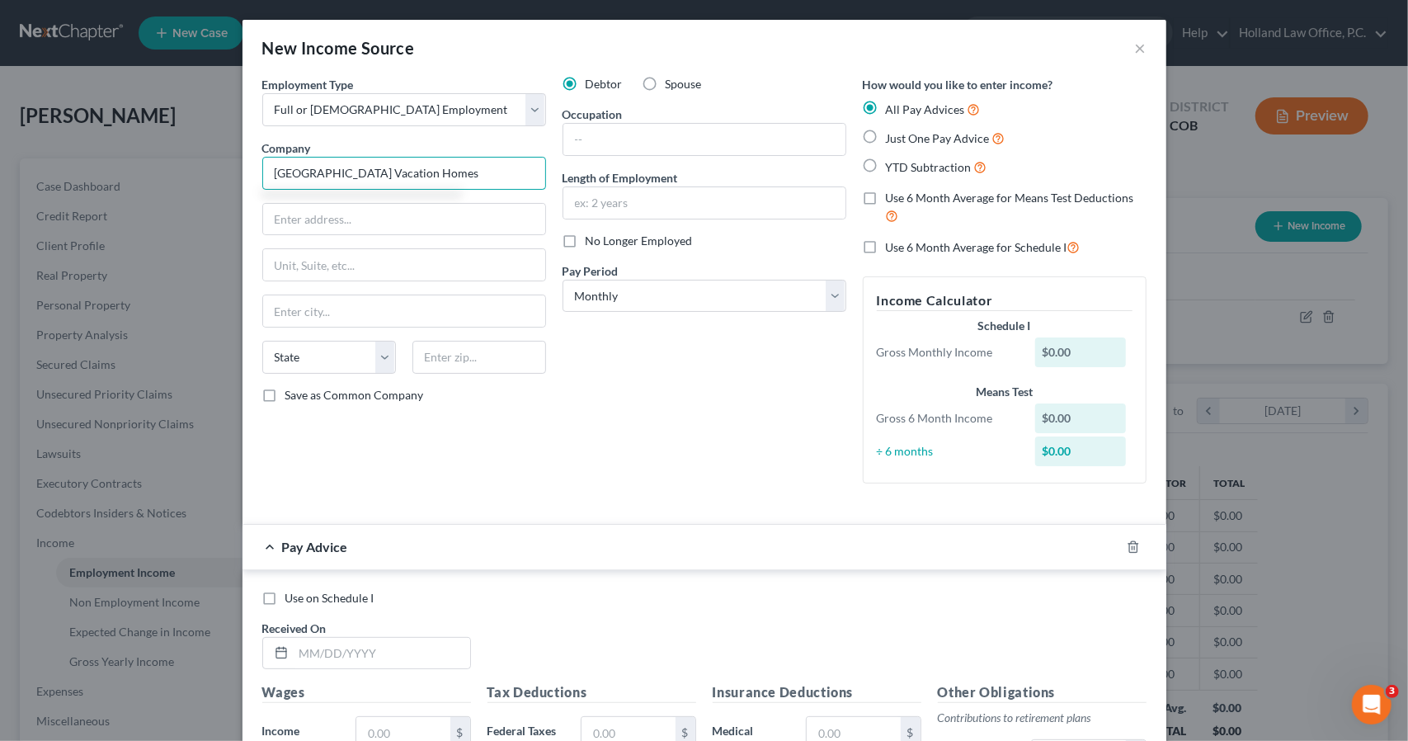
type input "[GEOGRAPHIC_DATA] Vacation Homes"
type input "[STREET_ADDRESS][PERSON_NAME]"
type input "80538"
type input "Loveland"
select select "5"
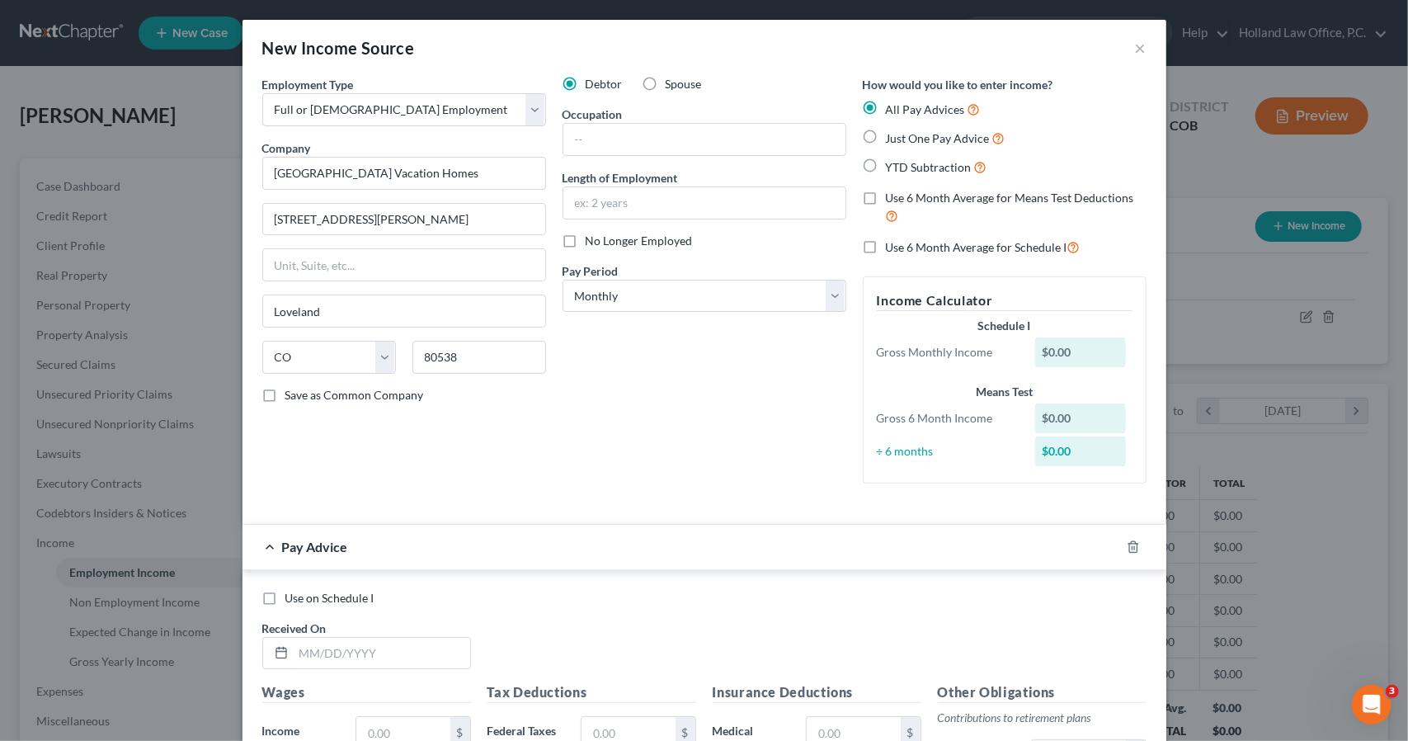
click at [886, 242] on label "Use 6 Month Average for Schedule I" at bounding box center [983, 247] width 195 height 19
click at [893, 242] on input "Use 6 Month Average for Schedule I" at bounding box center [898, 243] width 11 height 11
checkbox input "true"
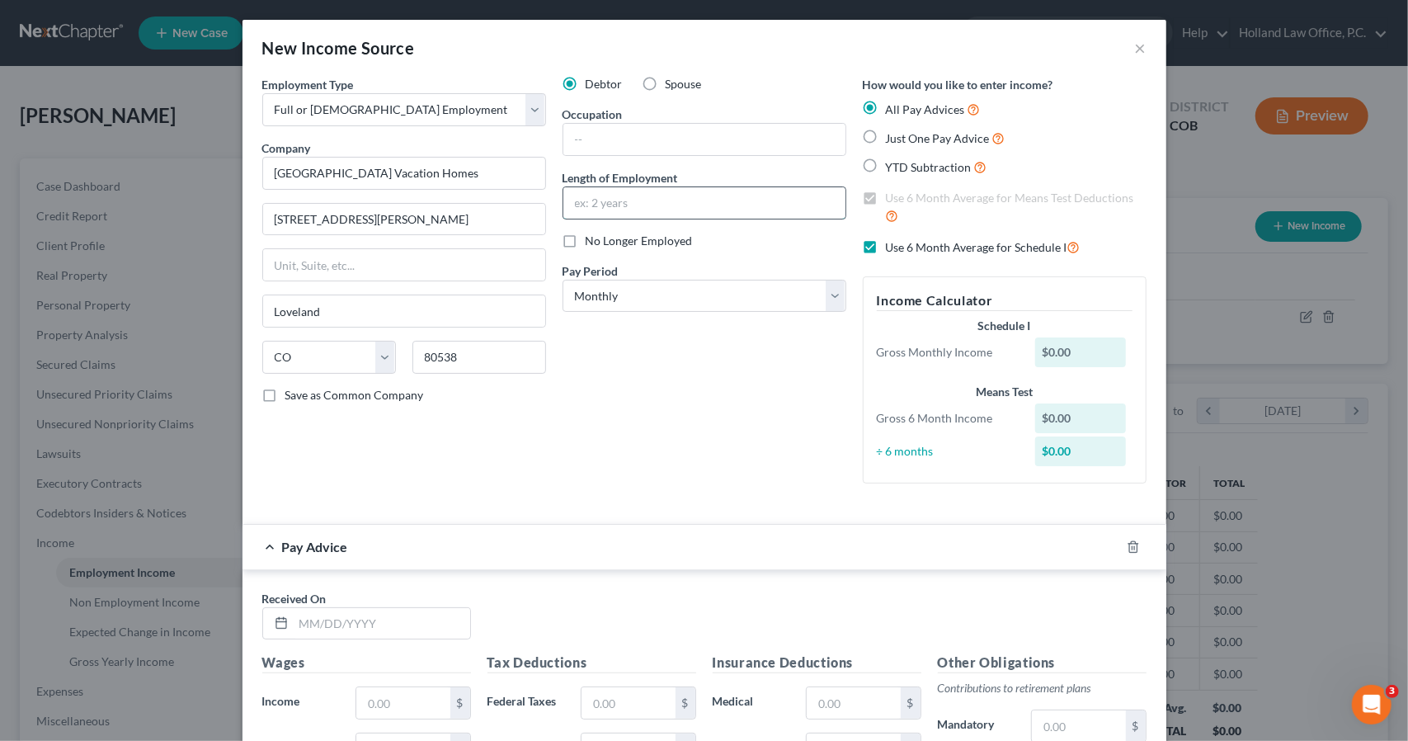
click at [812, 204] on input "text" at bounding box center [704, 202] width 282 height 31
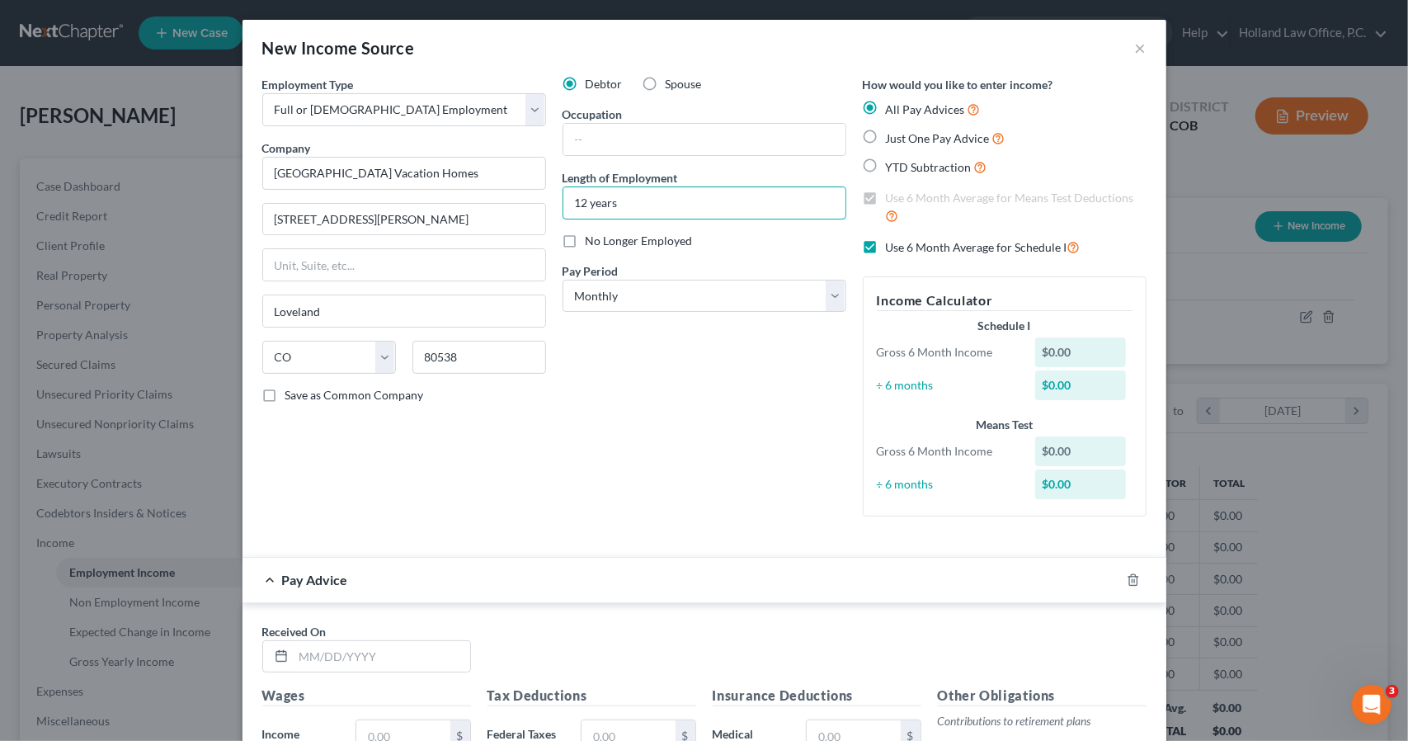
type input "12 years"
click at [635, 237] on span "No Longer Employed" at bounding box center [639, 240] width 107 height 14
click at [603, 237] on input "No Longer Employed" at bounding box center [597, 238] width 11 height 11
click at [586, 238] on label "No Longer Employed" at bounding box center [639, 241] width 107 height 16
click at [592, 238] on input "No Longer Employed" at bounding box center [597, 238] width 11 height 11
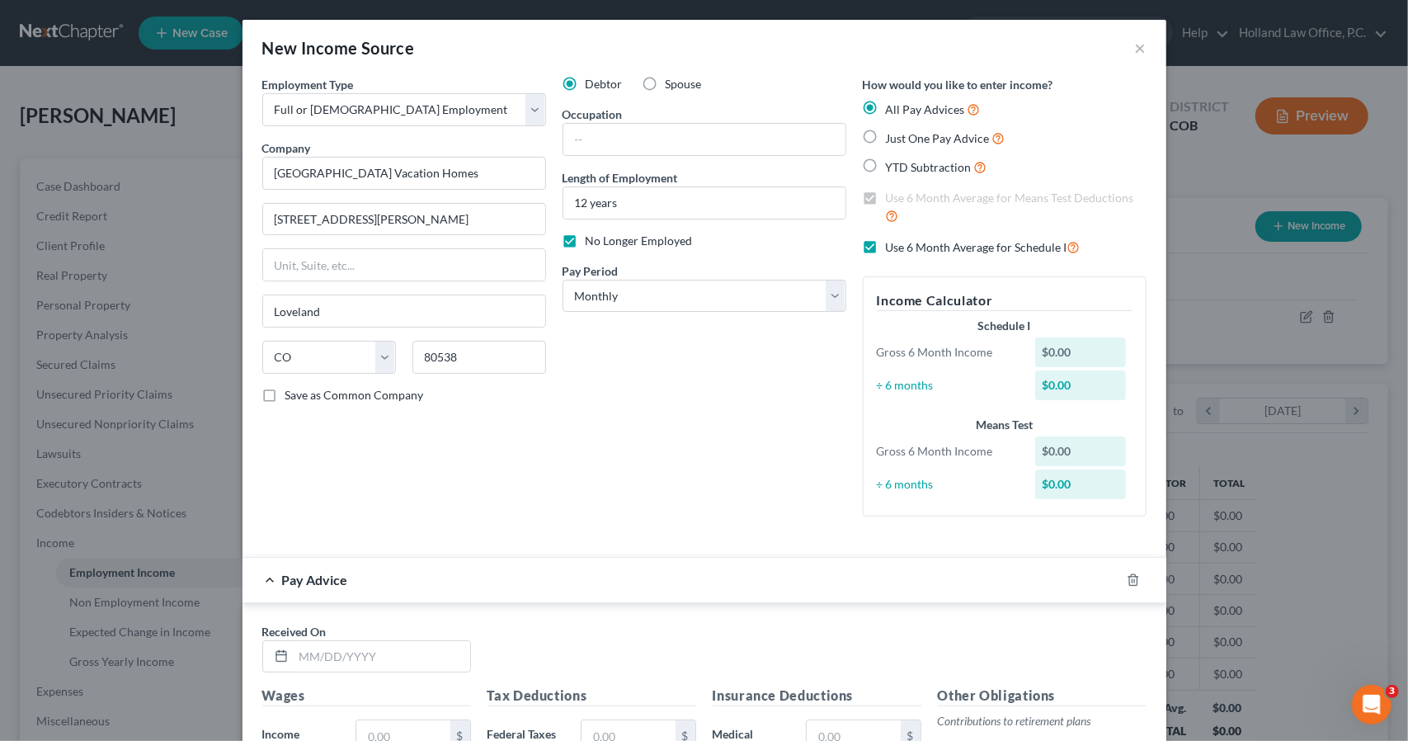
checkbox input "false"
click at [1132, 582] on icon "button" at bounding box center [1133, 579] width 13 height 13
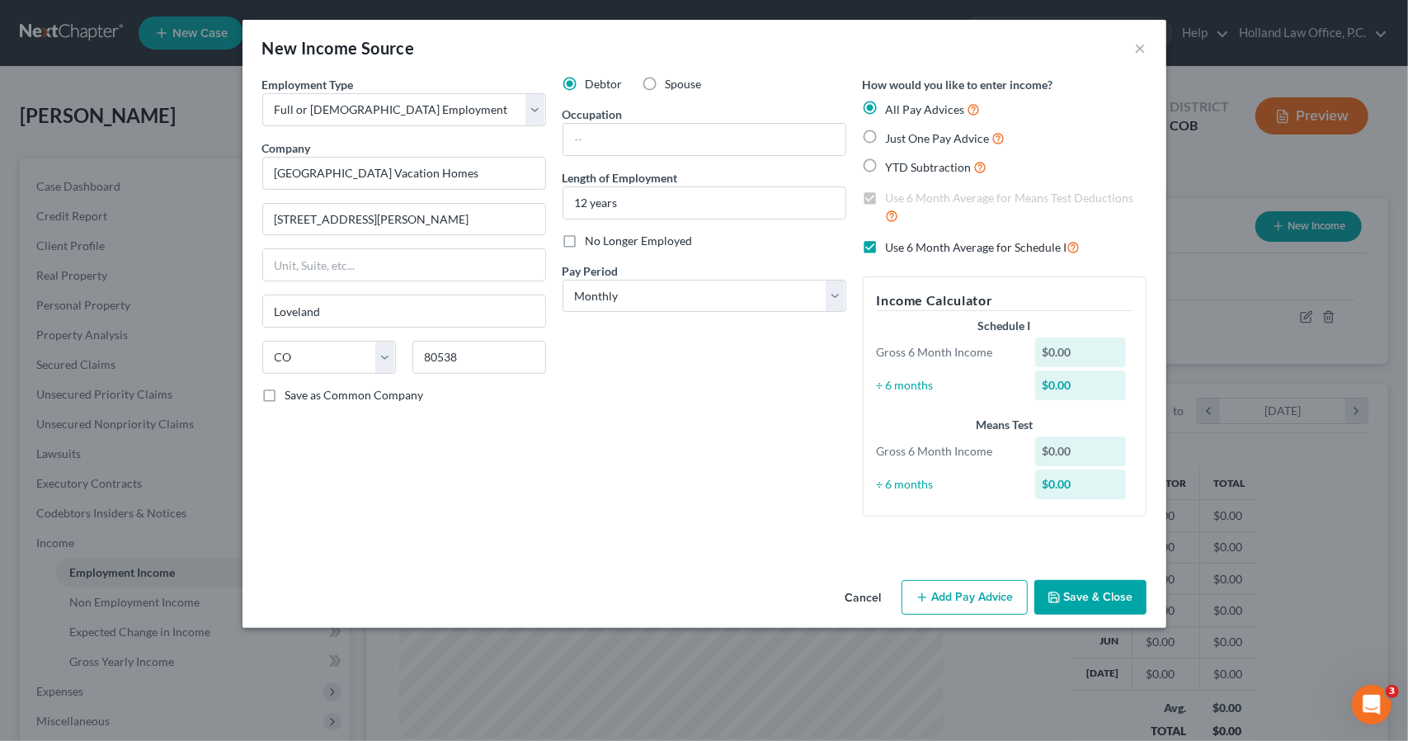
click at [1130, 591] on button "Save & Close" at bounding box center [1090, 597] width 112 height 35
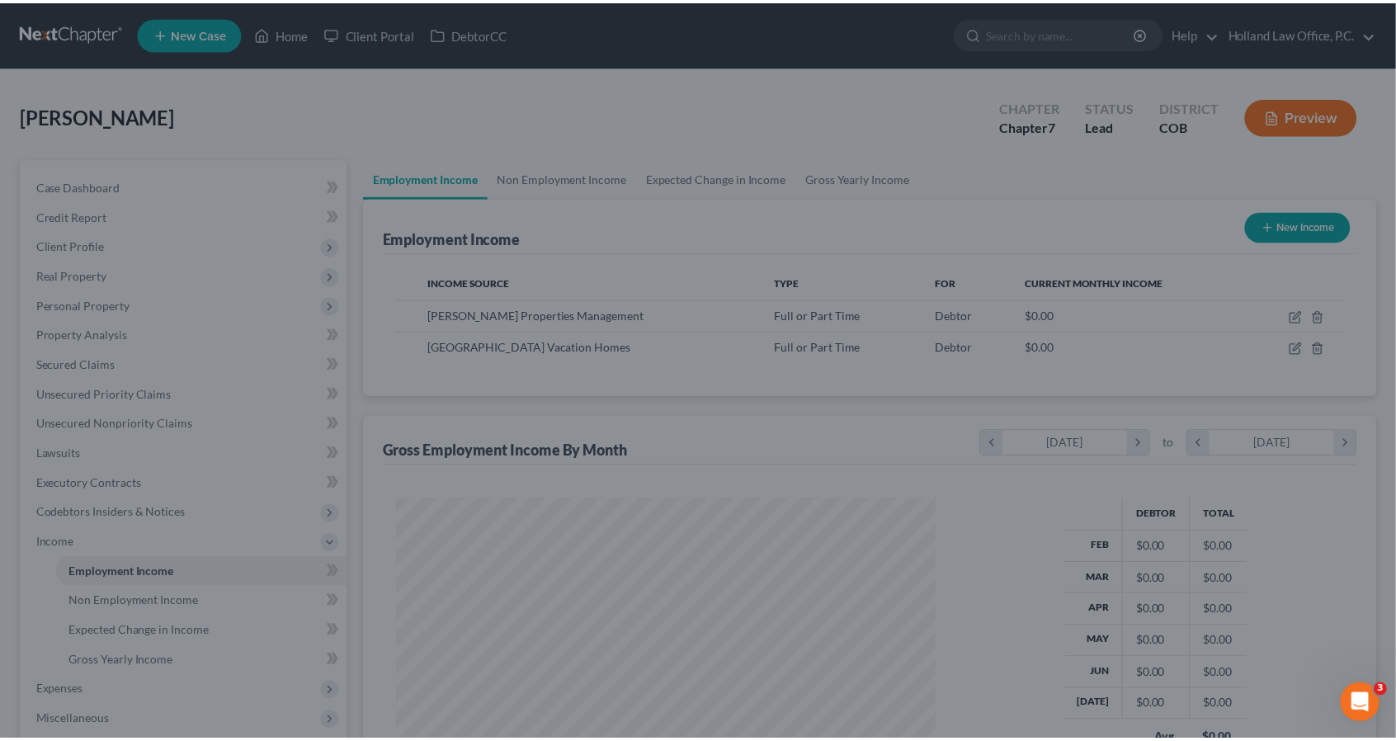
scroll to position [824648, 824369]
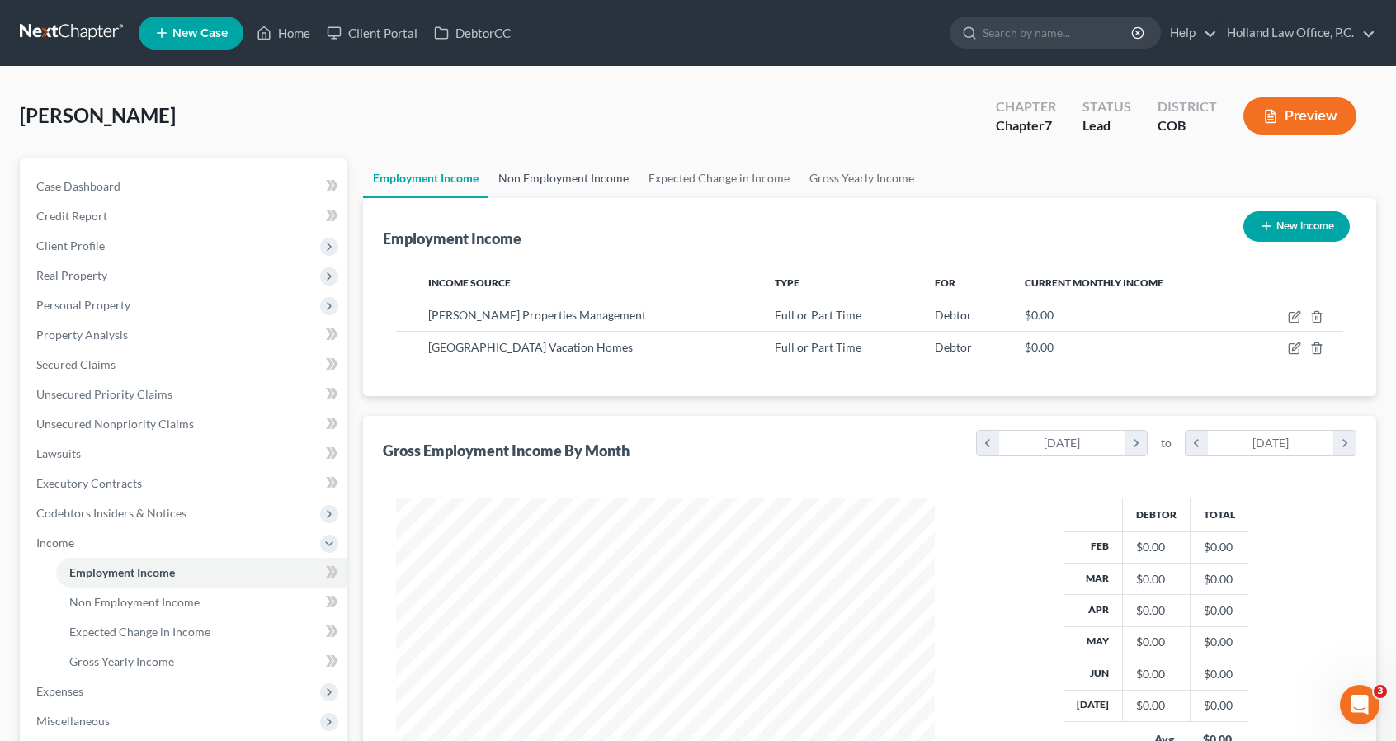
click at [577, 169] on link "Non Employment Income" at bounding box center [563, 178] width 150 height 40
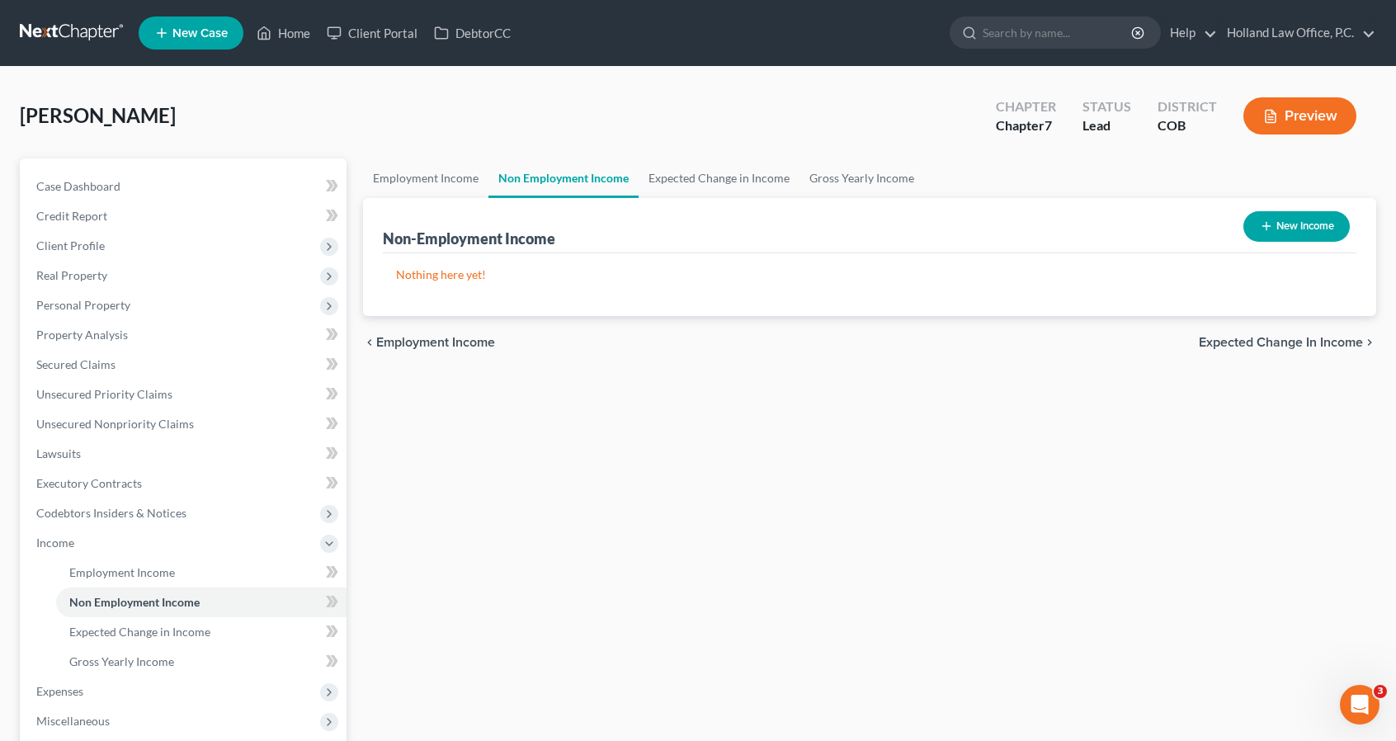
click at [1269, 230] on icon "button" at bounding box center [1266, 225] width 13 height 13
select select "0"
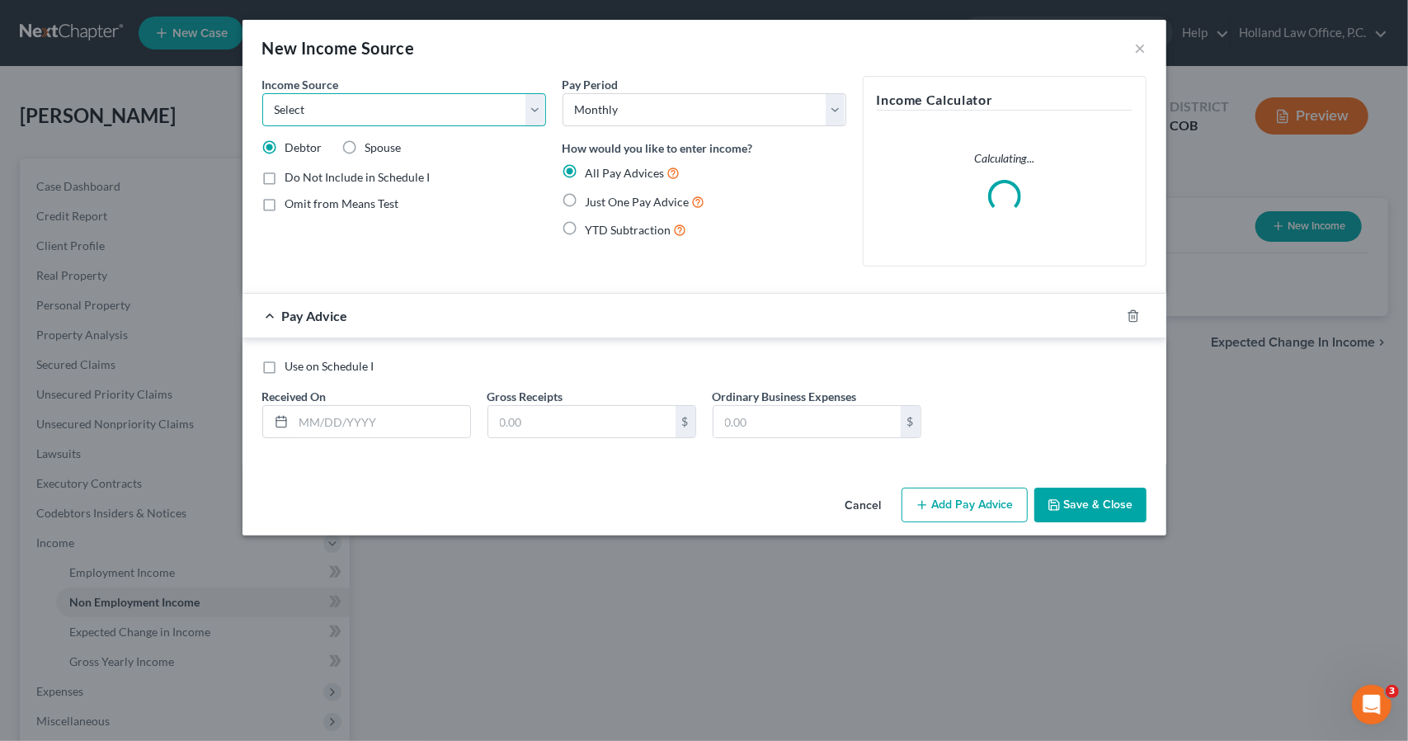
click at [396, 97] on select "Select Unemployment Disability (from employer) Pension Retirement Social Securi…" at bounding box center [404, 109] width 284 height 33
select select "4"
click at [262, 93] on select "Select Unemployment Disability (from employer) Pension Retirement Social Securi…" at bounding box center [404, 109] width 284 height 33
click at [449, 420] on input "text" at bounding box center [382, 421] width 177 height 31
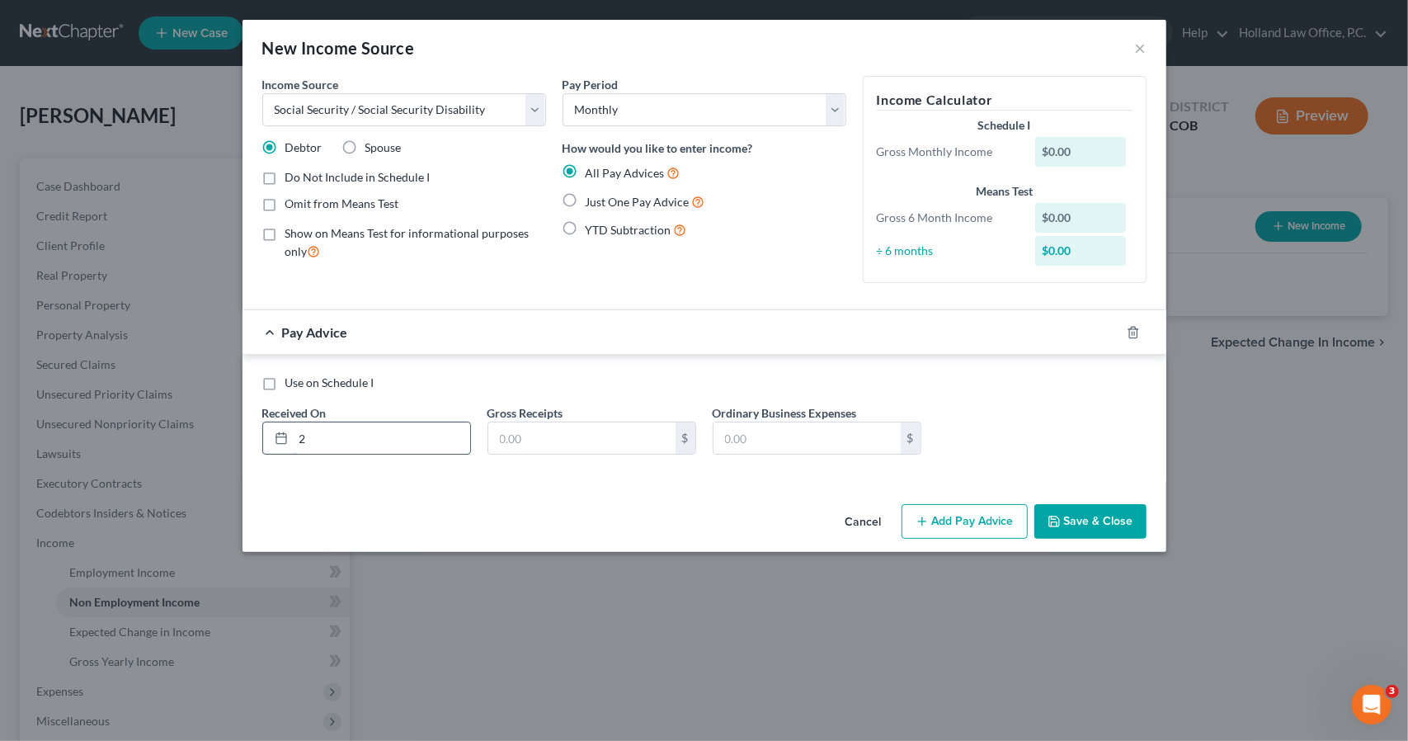
type input "[DATE]"
click at [513, 440] on input "text" at bounding box center [581, 437] width 187 height 31
type input "2,597"
click at [1118, 331] on icon "button" at bounding box center [1113, 332] width 13 height 13
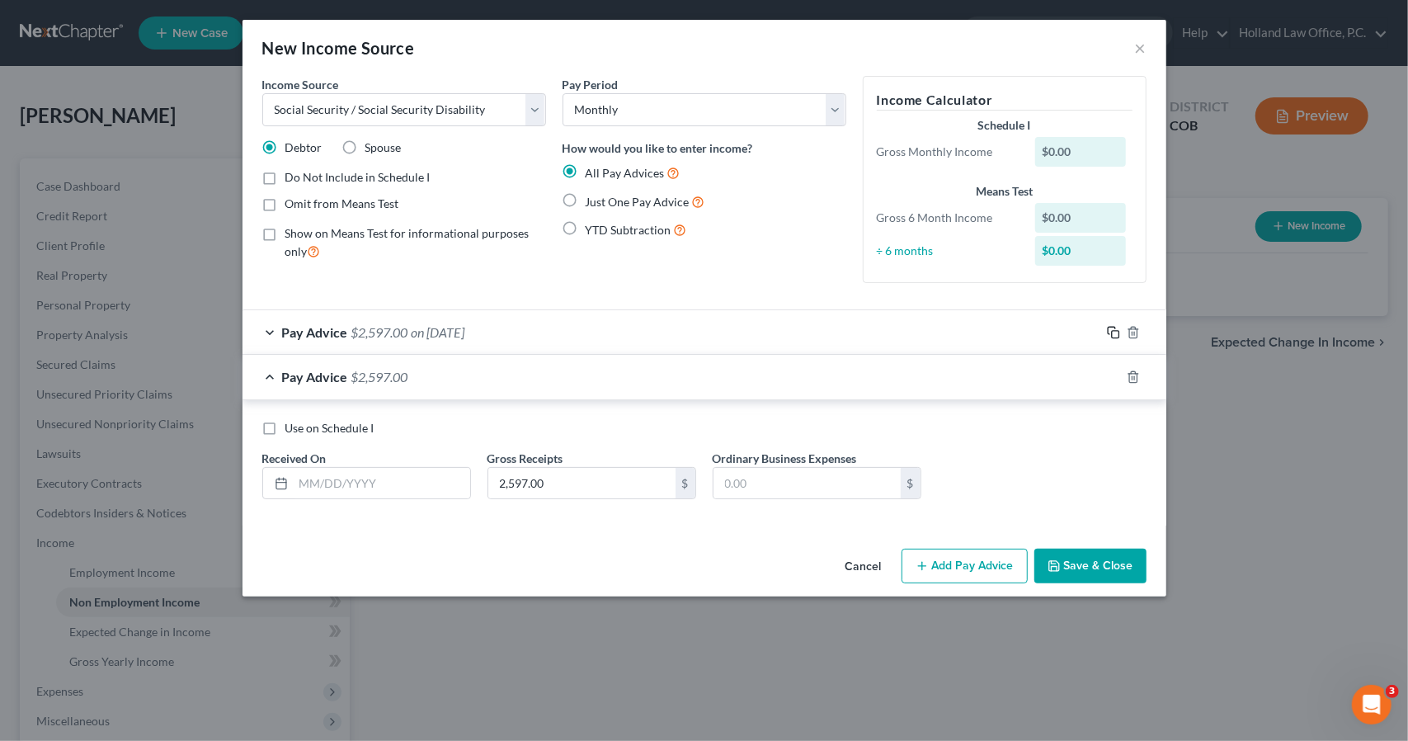
click at [1116, 333] on icon "button" at bounding box center [1113, 332] width 13 height 13
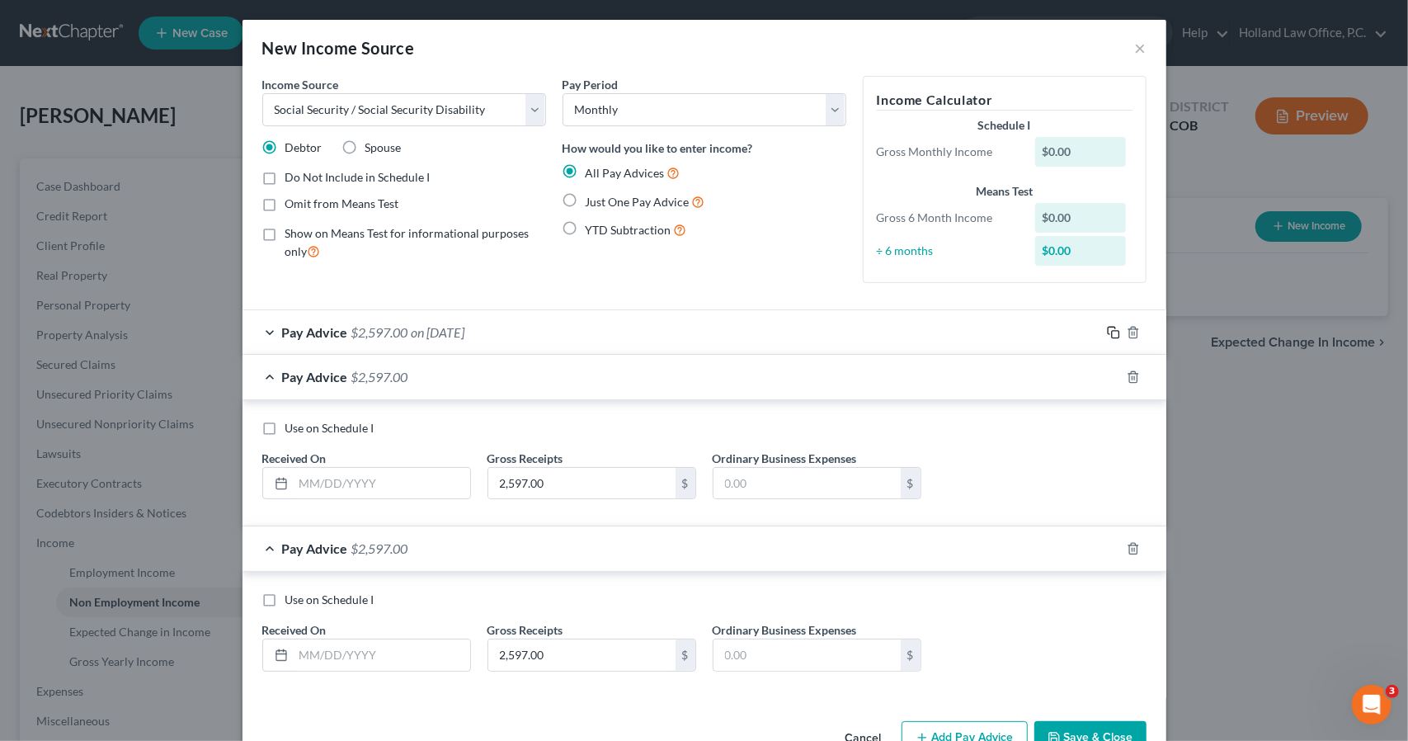
click at [1116, 333] on div at bounding box center [1133, 332] width 66 height 26
click at [1108, 330] on icon "button" at bounding box center [1113, 332] width 13 height 13
click at [434, 470] on input "text" at bounding box center [382, 483] width 177 height 31
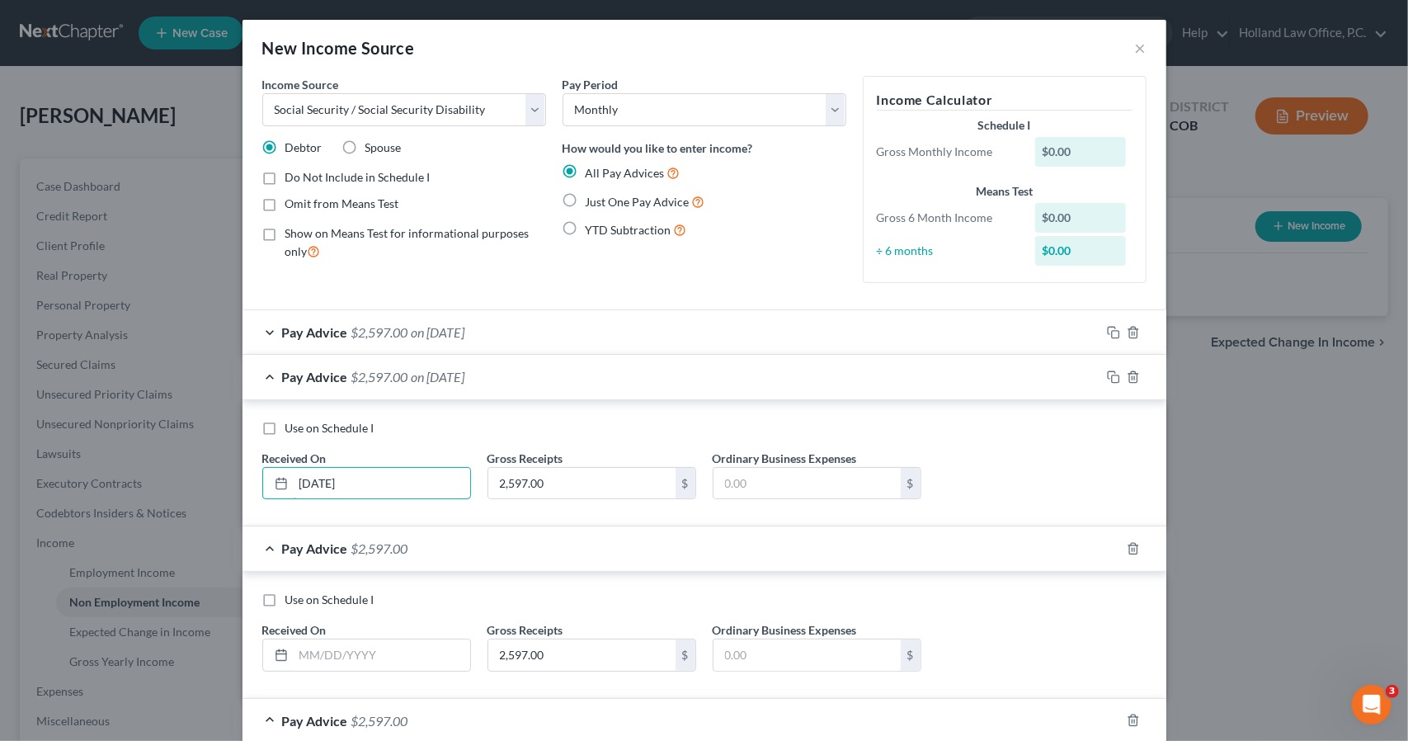
type input "[DATE]"
click at [455, 389] on div "Pay Advice $2,597.00 on [DATE]" at bounding box center [672, 377] width 858 height 44
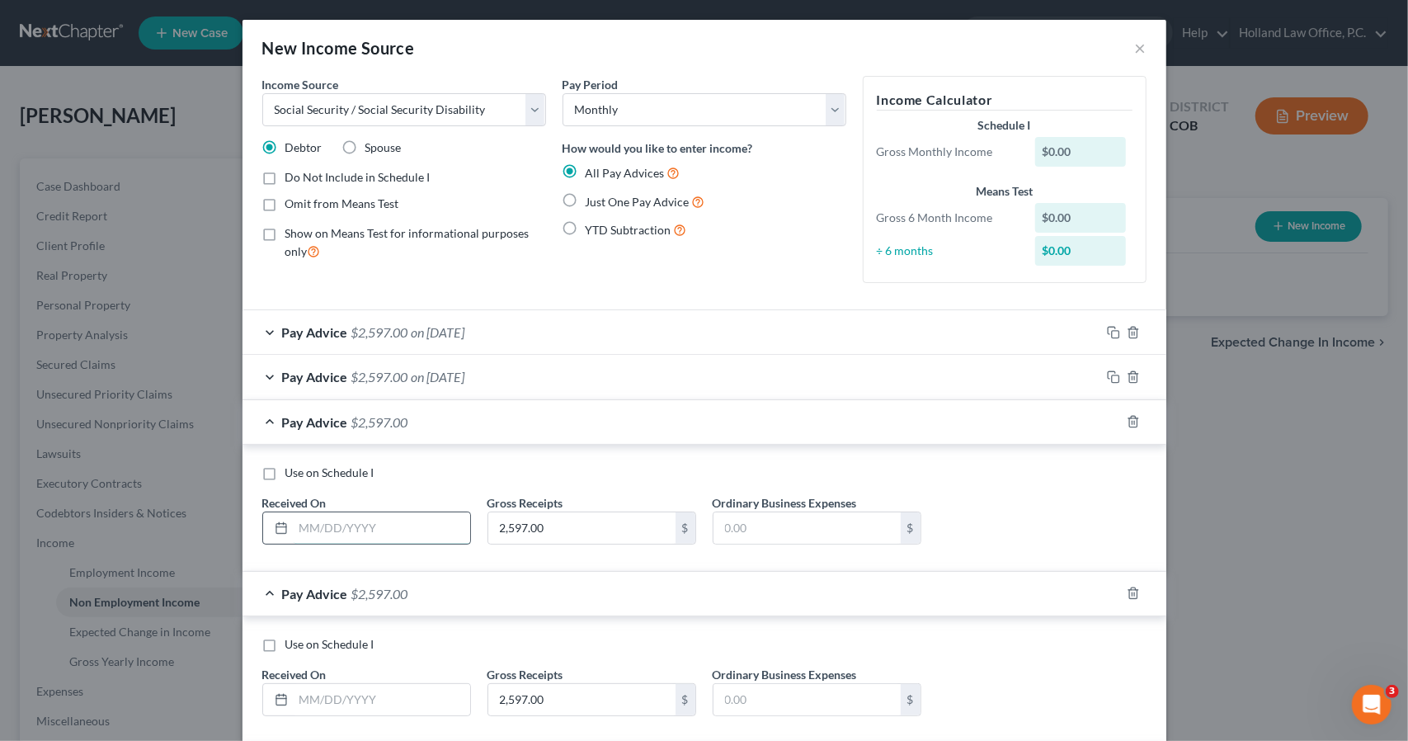
click at [413, 517] on input "text" at bounding box center [382, 527] width 177 height 31
type input "[DATE]"
click at [446, 414] on span "on [DATE]" at bounding box center [439, 422] width 54 height 16
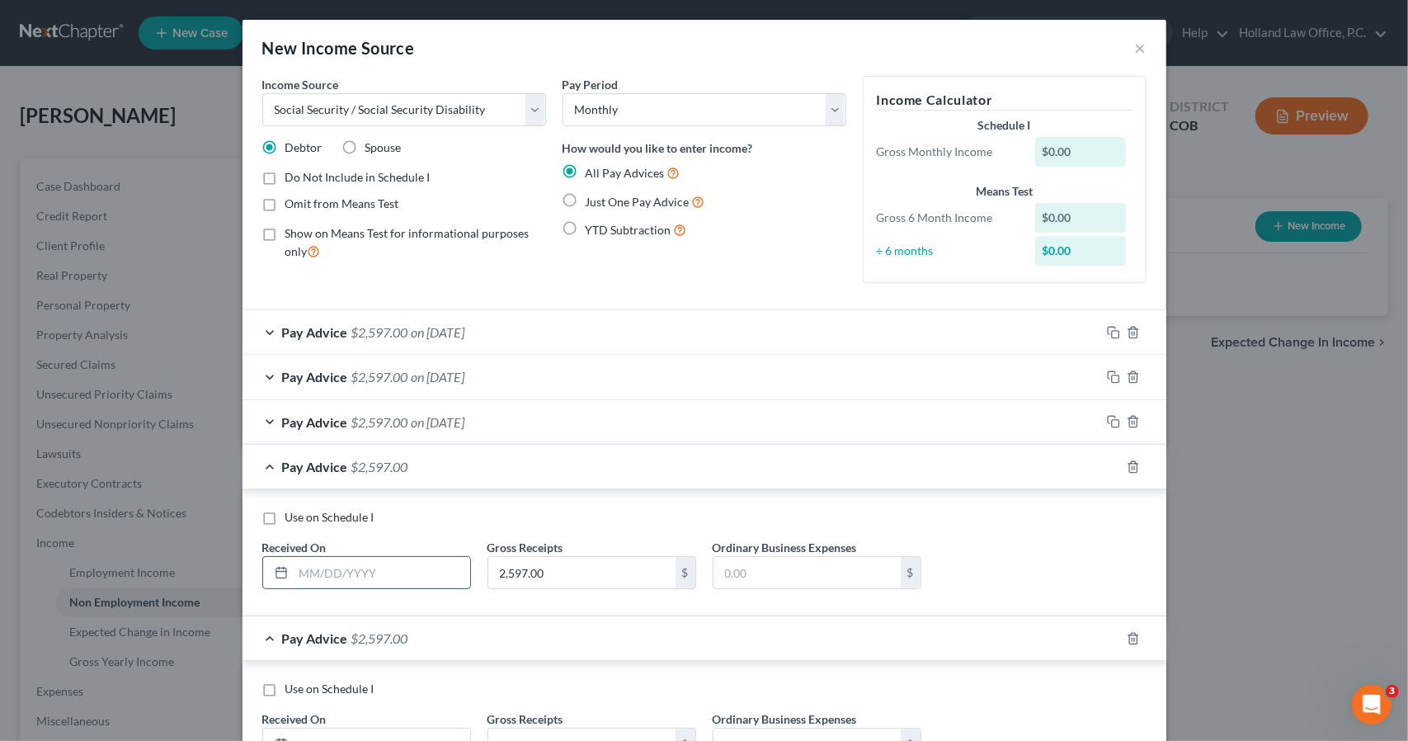
click at [396, 575] on input "text" at bounding box center [382, 572] width 177 height 31
type input "[DATE]"
click at [421, 478] on div "Pay Advice $2,597.00 on [DATE]" at bounding box center [672, 467] width 858 height 44
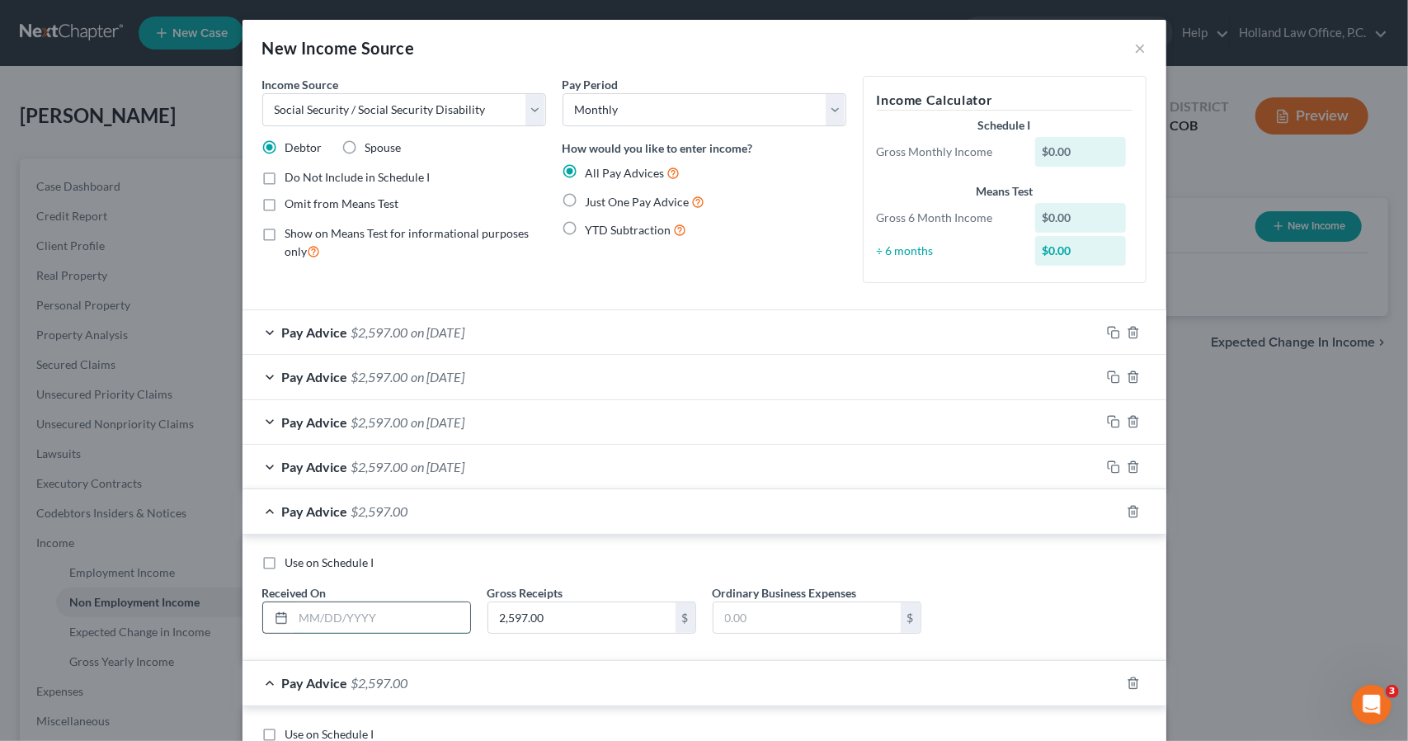
click at [386, 612] on input "text" at bounding box center [382, 617] width 177 height 31
type input "[DATE]"
click at [440, 510] on span "on [DATE]" at bounding box center [439, 511] width 54 height 16
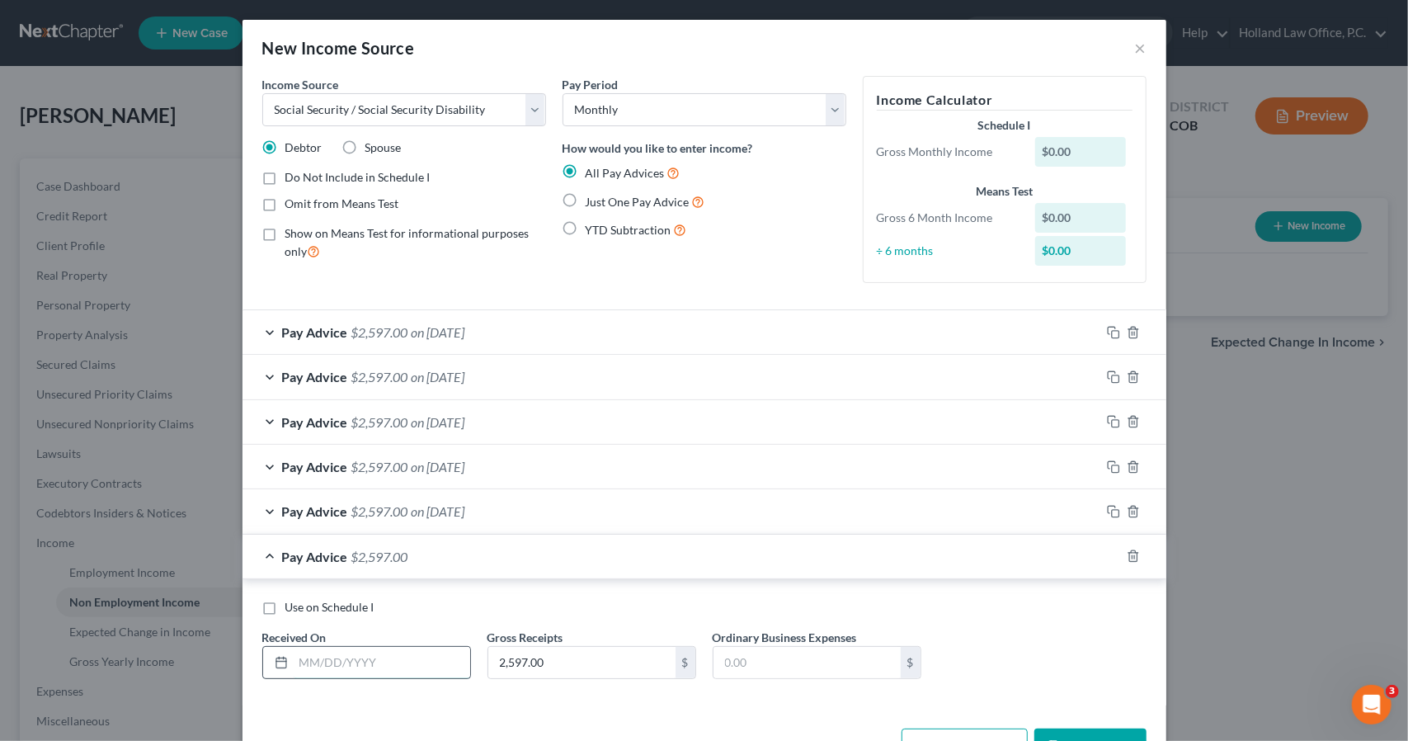
click at [423, 666] on input "text" at bounding box center [382, 662] width 177 height 31
type input "[DATE]"
click at [477, 580] on div "Use on Schedule I Received On * [DATE] Gross Receipts 2,597.00 $ Ordinary Busin…" at bounding box center [705, 642] width 924 height 126
click at [477, 562] on div "Pay Advice $2,597.00 on [DATE]" at bounding box center [672, 557] width 858 height 44
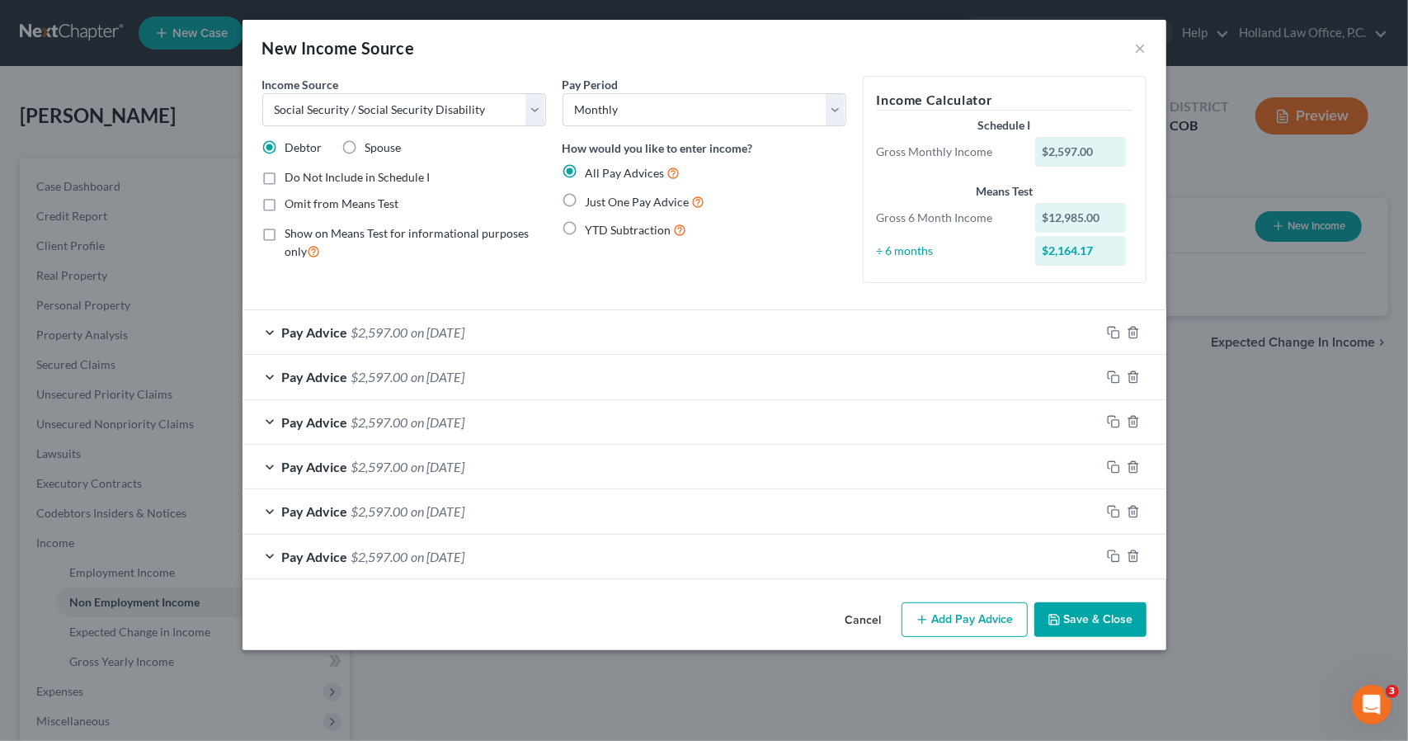
click at [1077, 620] on button "Save & Close" at bounding box center [1090, 619] width 112 height 35
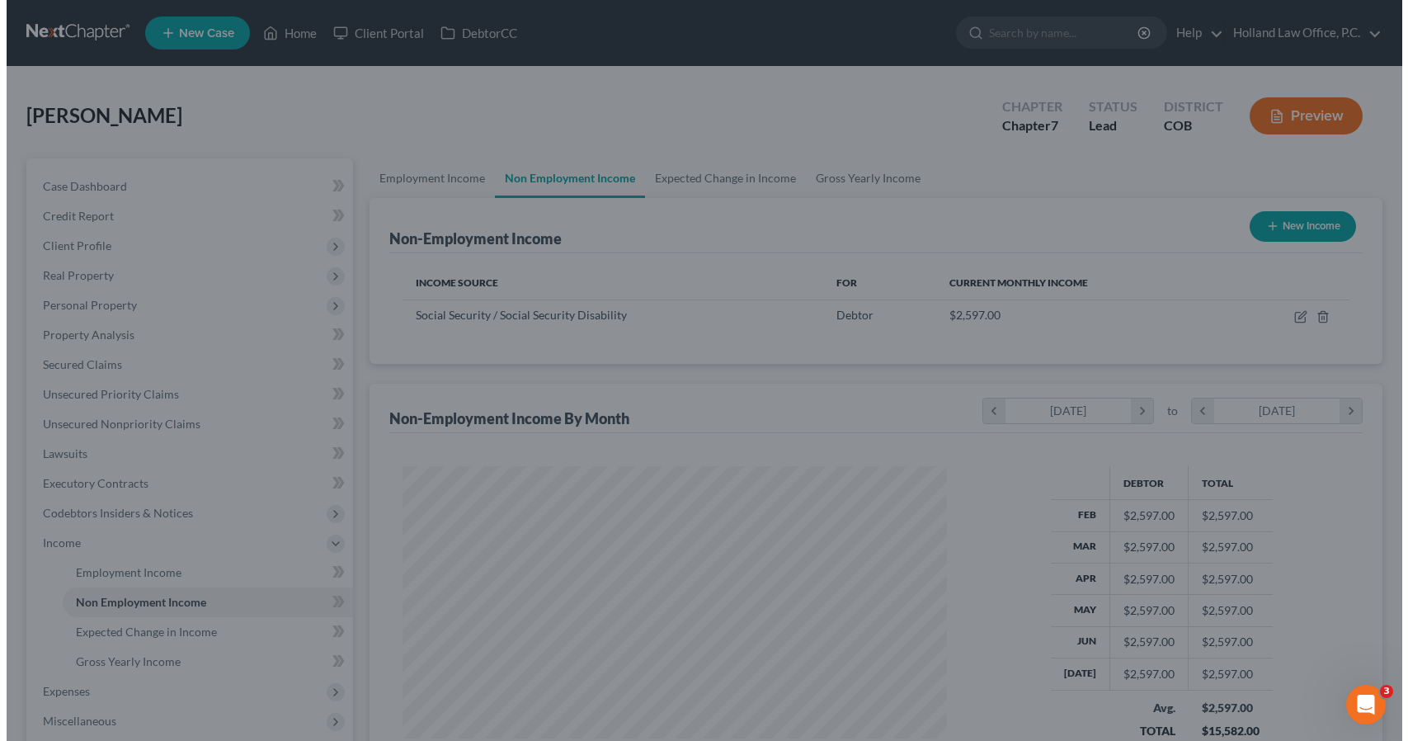
scroll to position [294, 571]
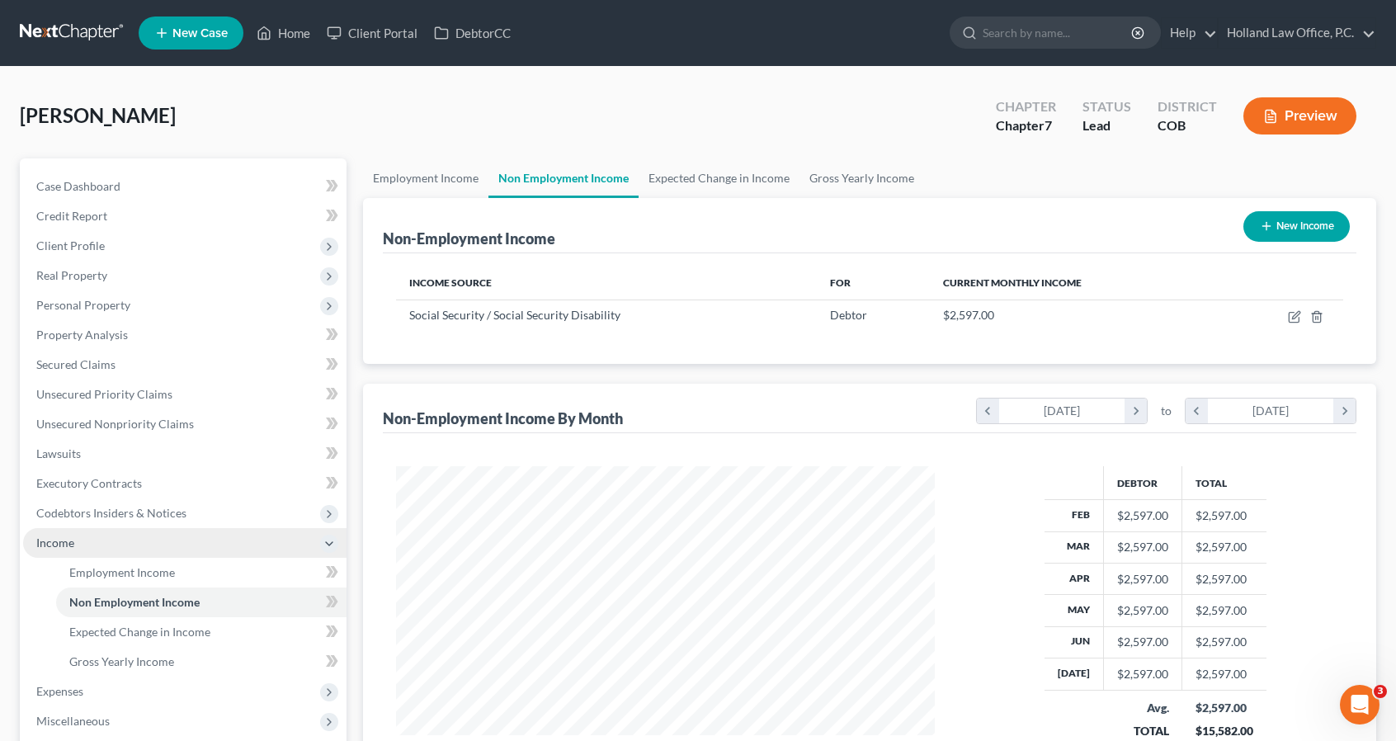
click at [125, 540] on span "Income" at bounding box center [184, 543] width 323 height 30
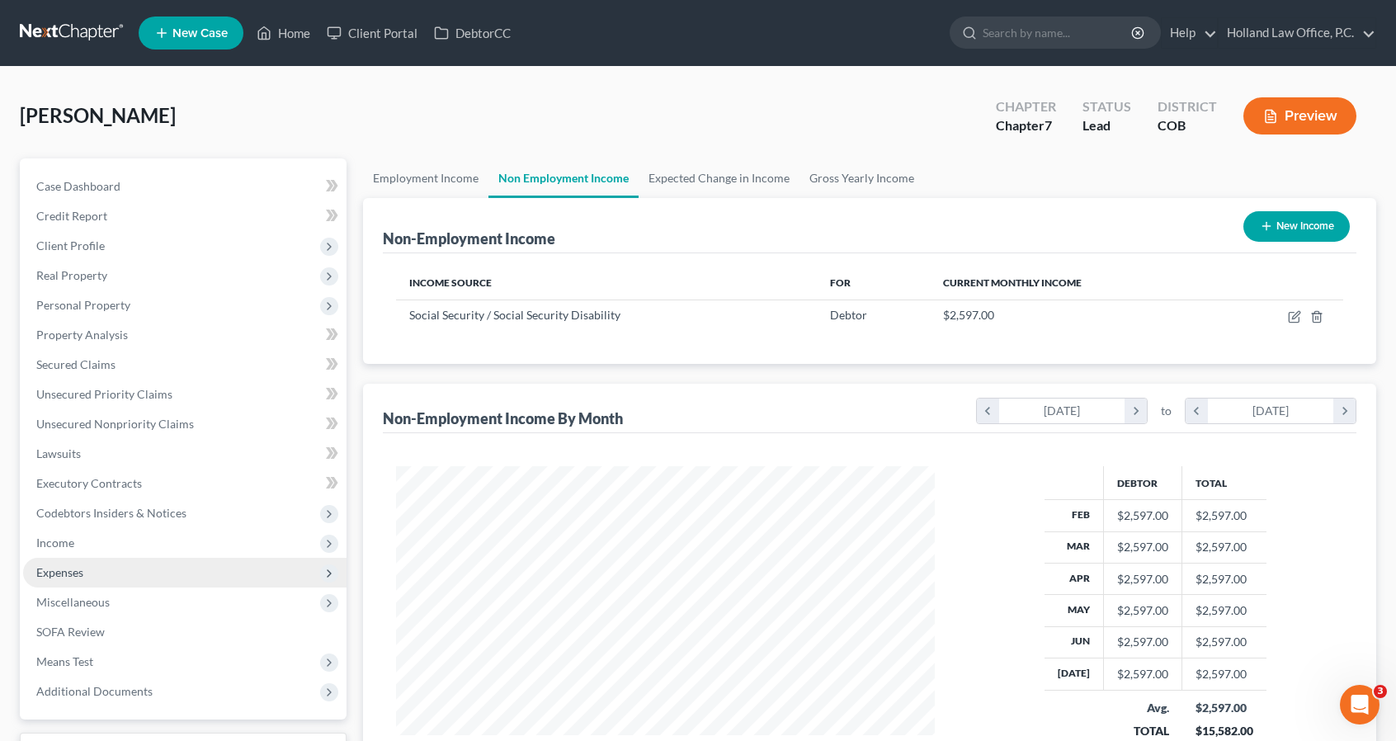
click at [134, 580] on span "Expenses" at bounding box center [184, 573] width 323 height 30
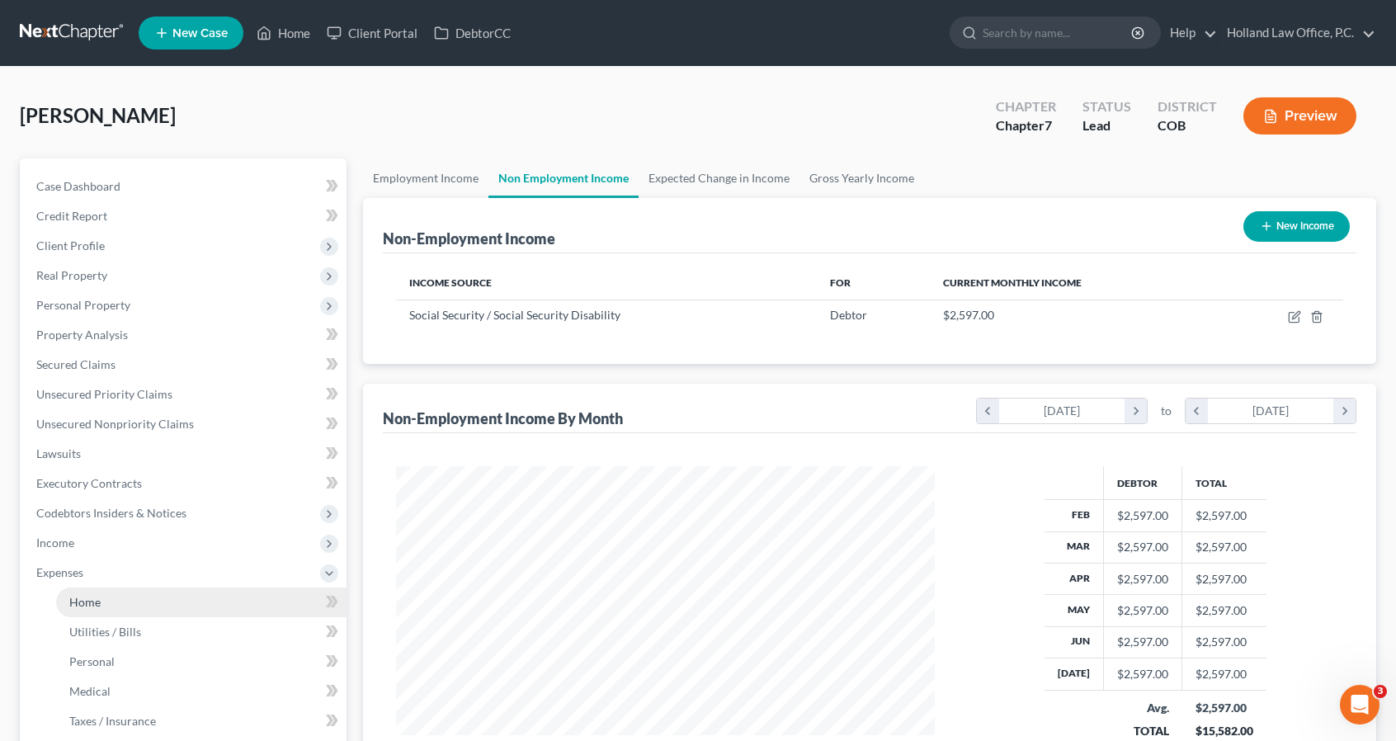
click at [200, 591] on link "Home" at bounding box center [201, 602] width 290 height 30
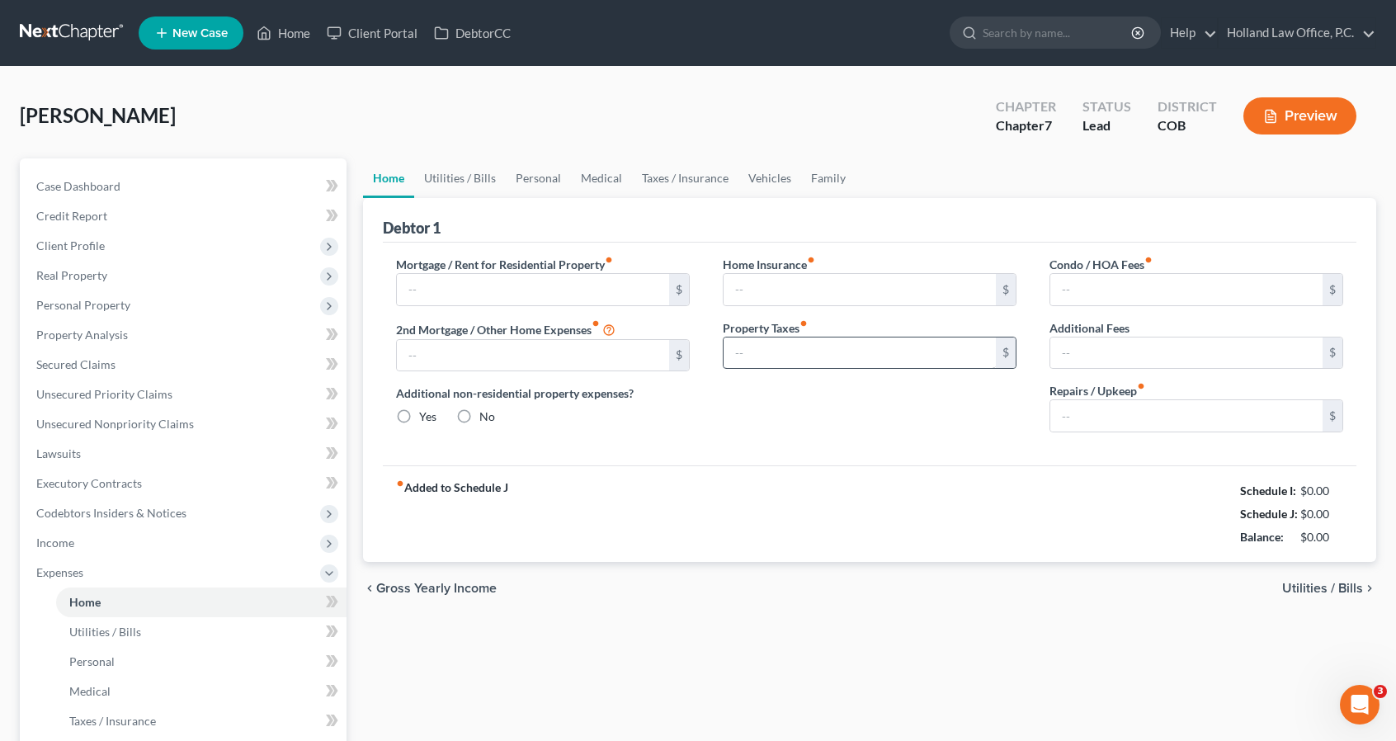
type input "0.00"
radio input "true"
type input "0.00"
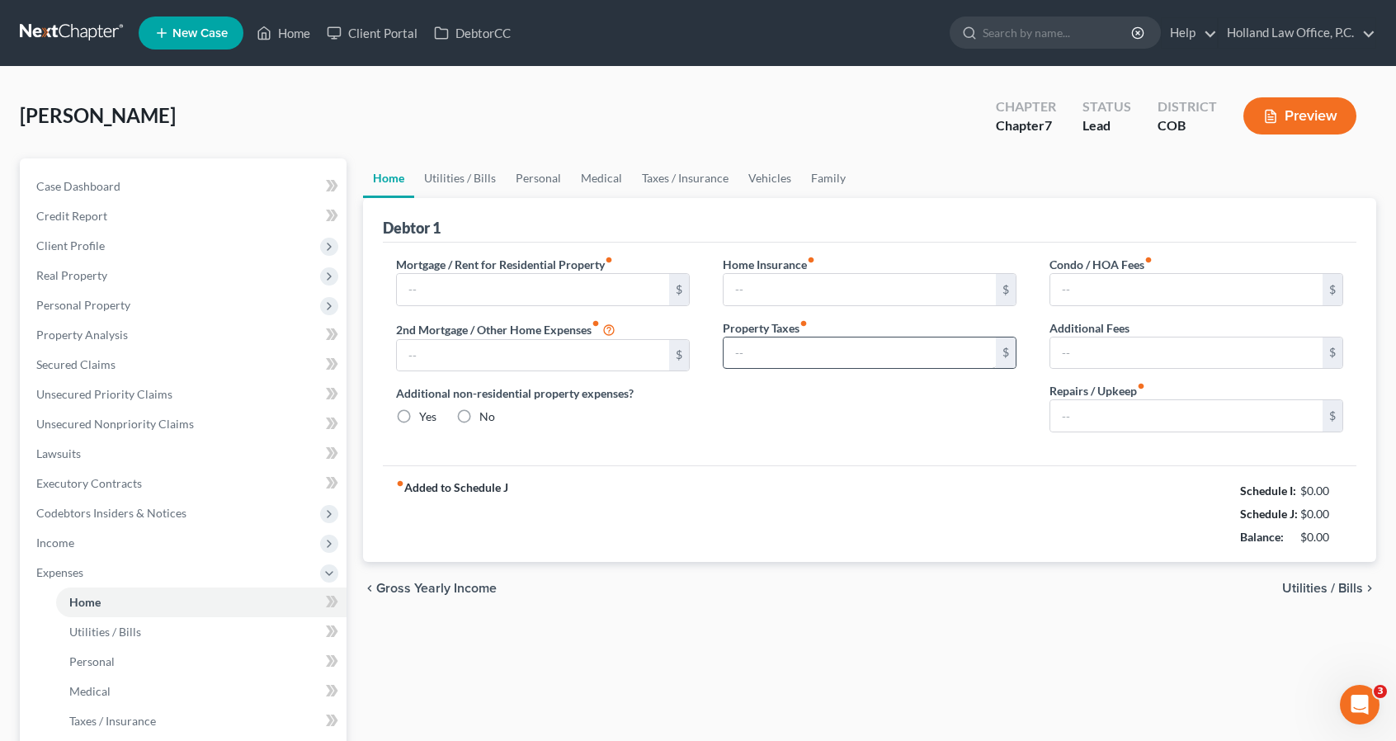
type input "0.00"
click at [629, 286] on input "text" at bounding box center [533, 289] width 272 height 31
type input "1,000"
click at [475, 189] on link "Utilities / Bills" at bounding box center [460, 178] width 92 height 40
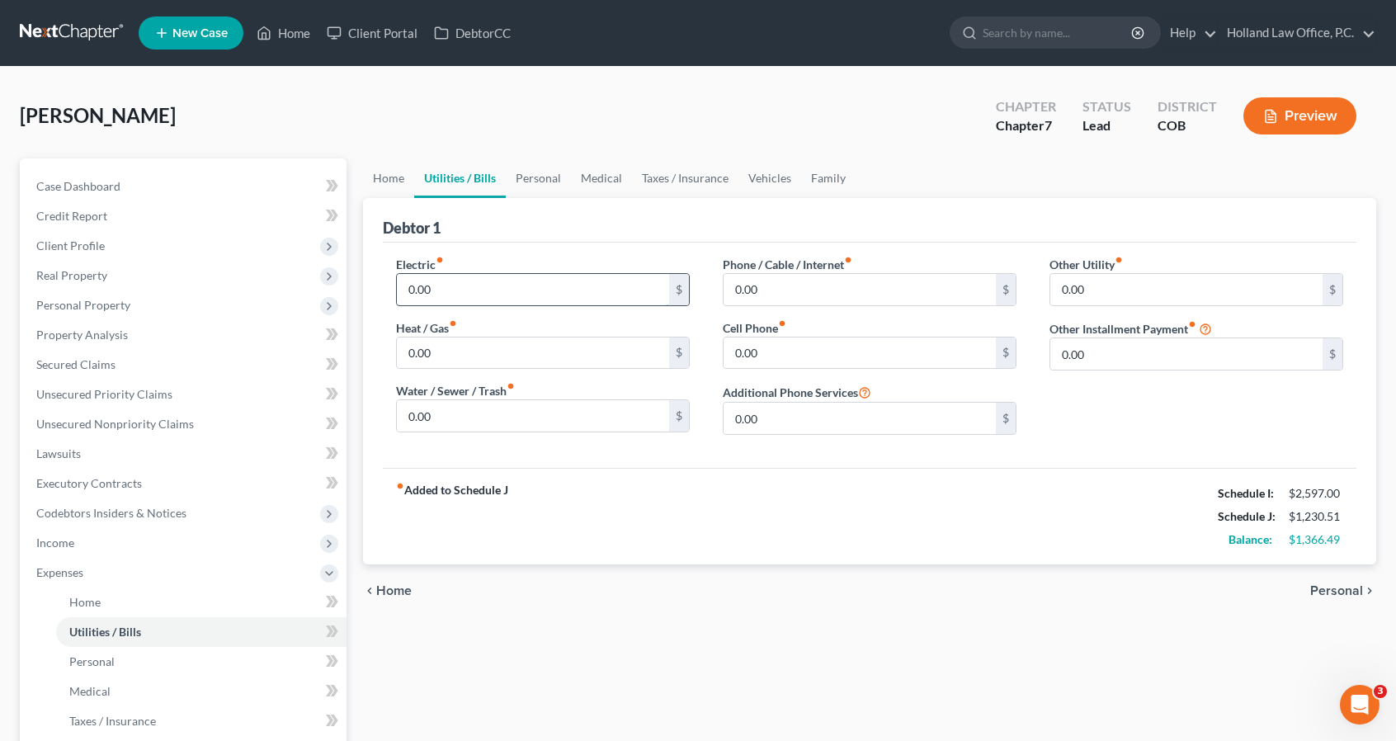
click at [465, 280] on input "0.00" at bounding box center [533, 289] width 272 height 31
type input "28.45"
type input "88.65"
click at [780, 293] on input "0.00" at bounding box center [859, 289] width 272 height 31
type input "123.56"
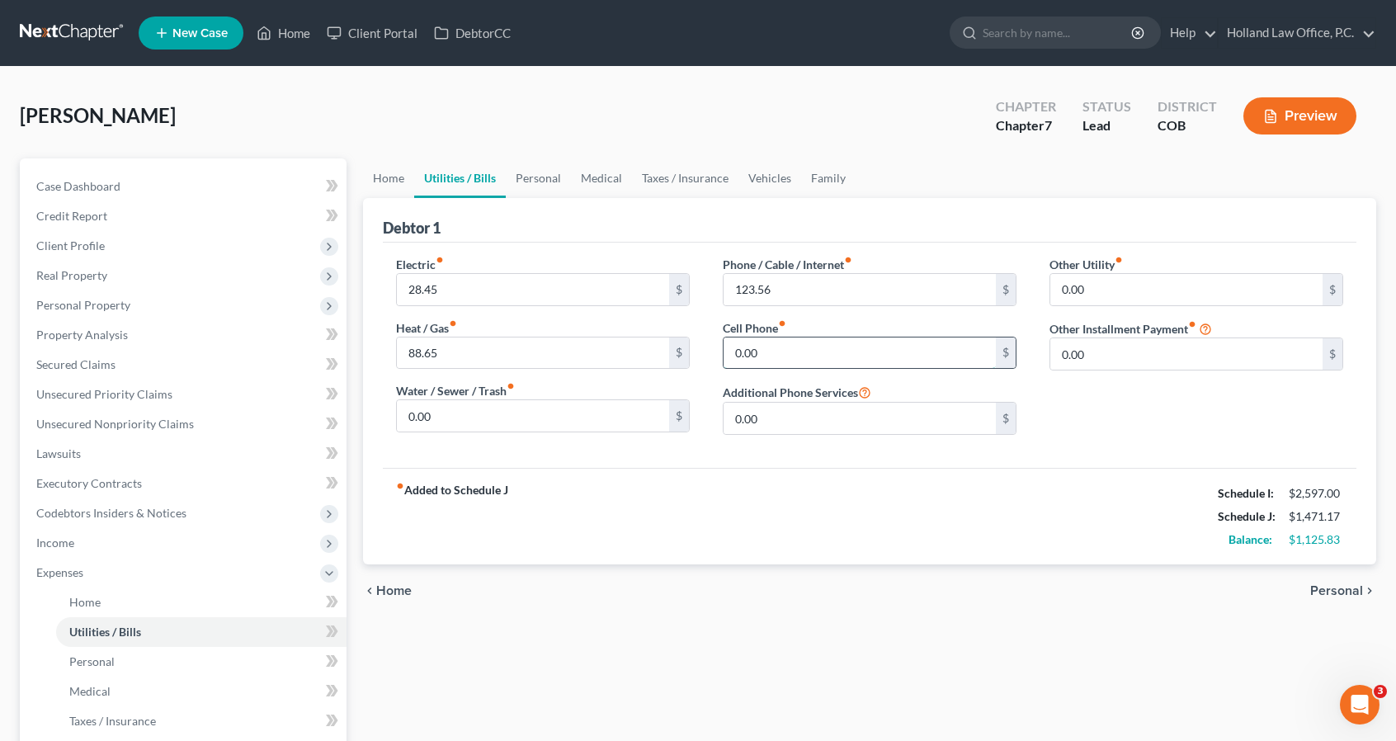
click at [772, 348] on input "0.00" at bounding box center [859, 352] width 272 height 31
type input "164"
click at [549, 182] on link "Personal" at bounding box center [538, 178] width 65 height 40
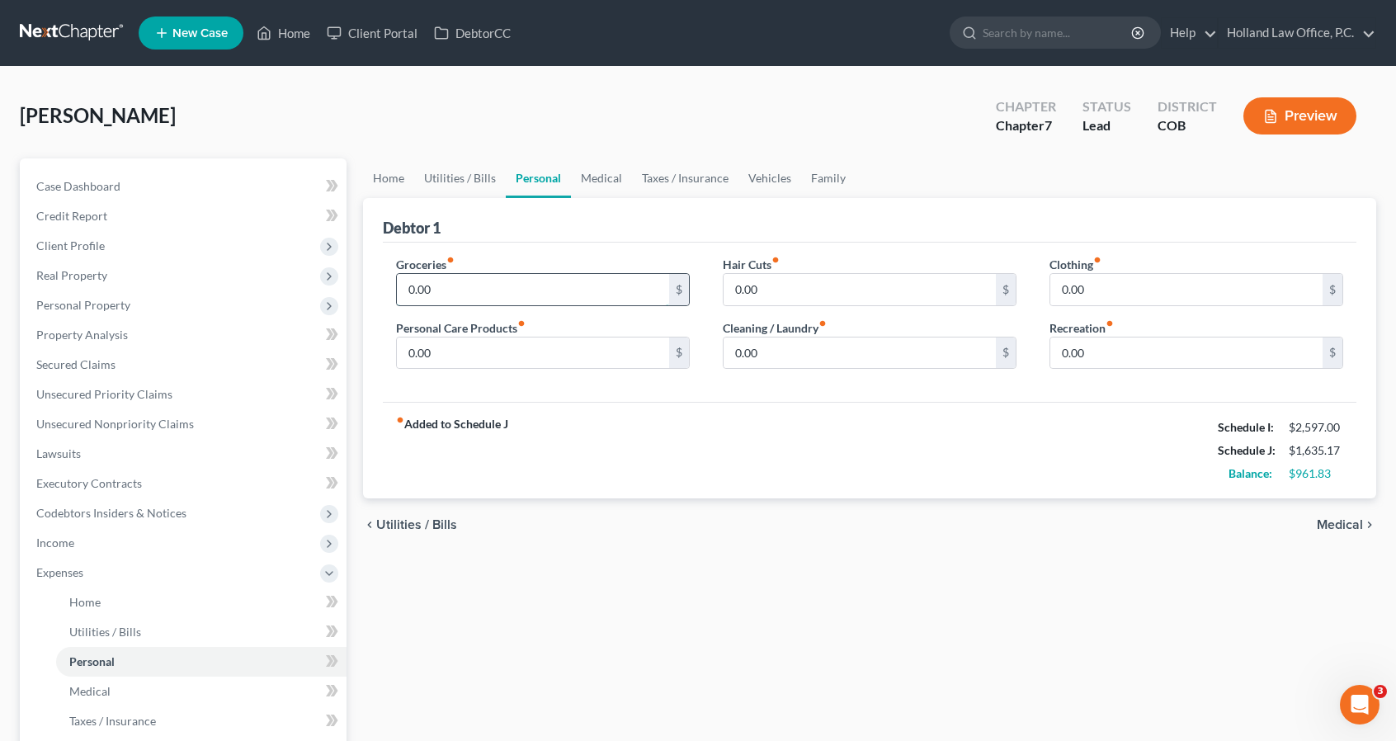
click at [519, 287] on input "0.00" at bounding box center [533, 289] width 272 height 31
type input "600"
click at [444, 351] on input "0.00" at bounding box center [533, 352] width 272 height 31
type input "75"
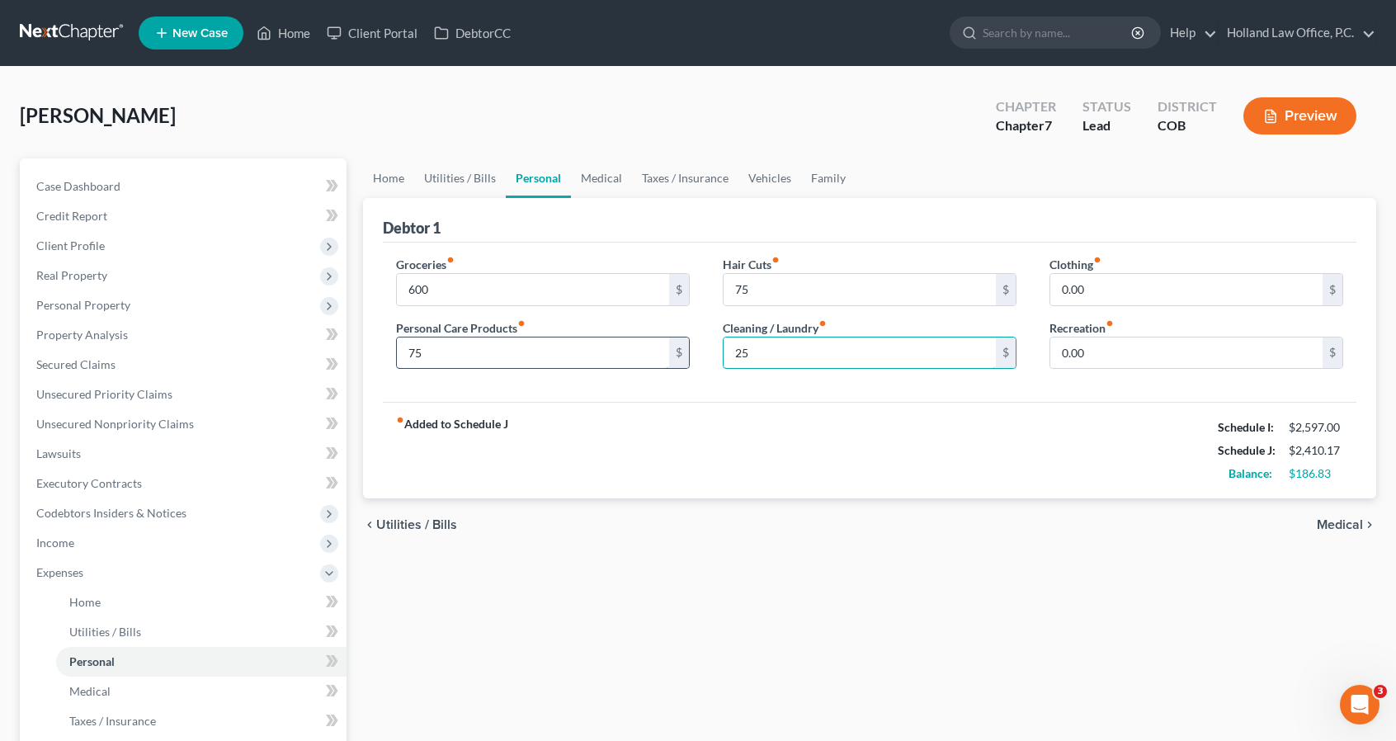
type input "25"
type input "50"
type input "150"
click at [615, 179] on link "Medical" at bounding box center [601, 178] width 61 height 40
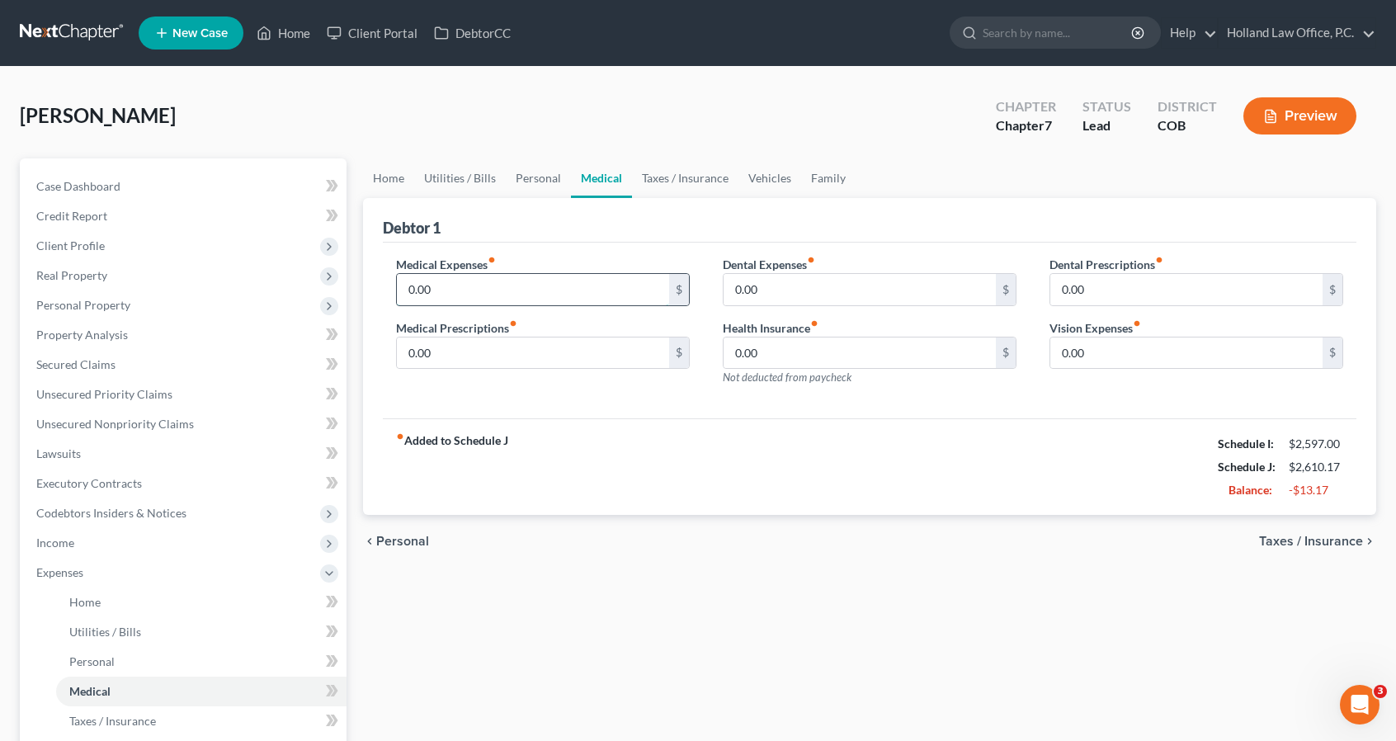
click at [505, 280] on input "0.00" at bounding box center [533, 289] width 272 height 31
click at [759, 274] on input "0.00" at bounding box center [859, 289] width 272 height 31
type input "27.91"
click at [797, 351] on input "0.00" at bounding box center [859, 352] width 272 height 31
type input "54"
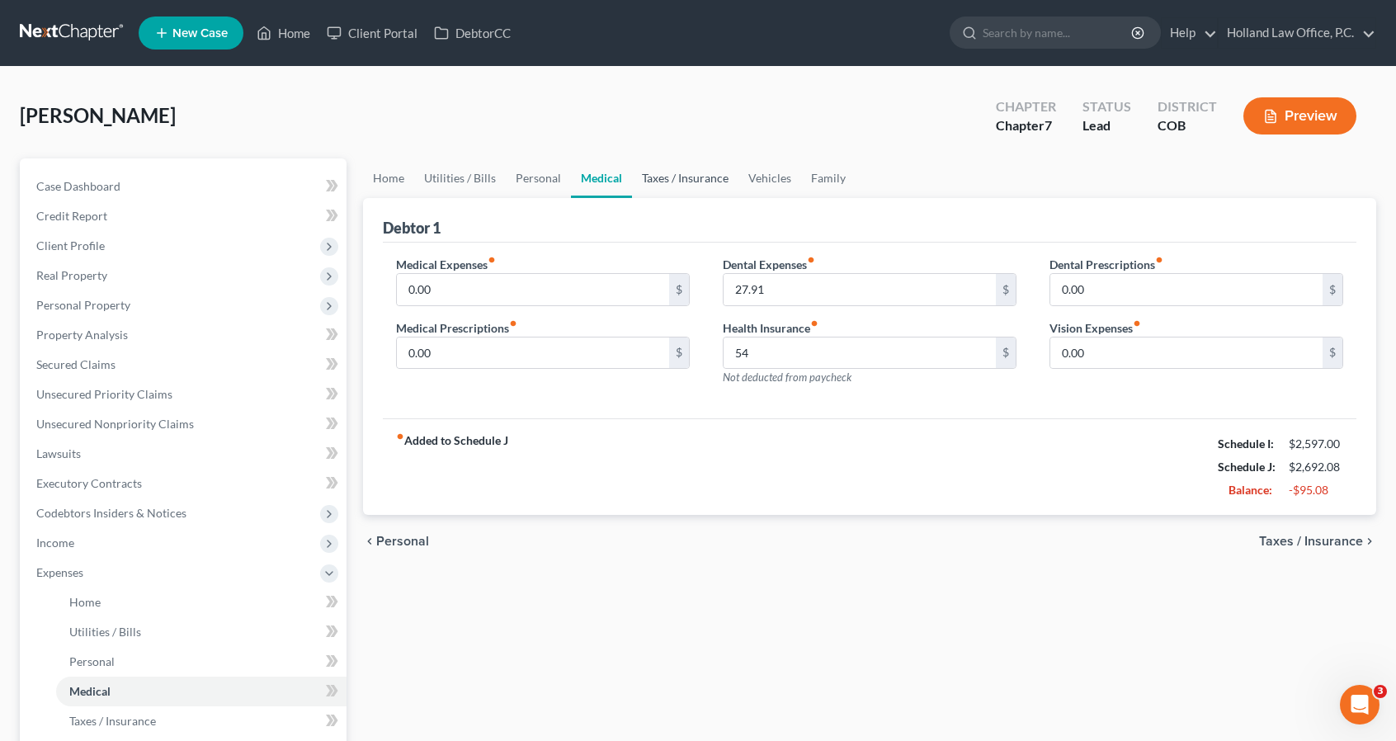
click at [718, 187] on link "Taxes / Insurance" at bounding box center [685, 178] width 106 height 40
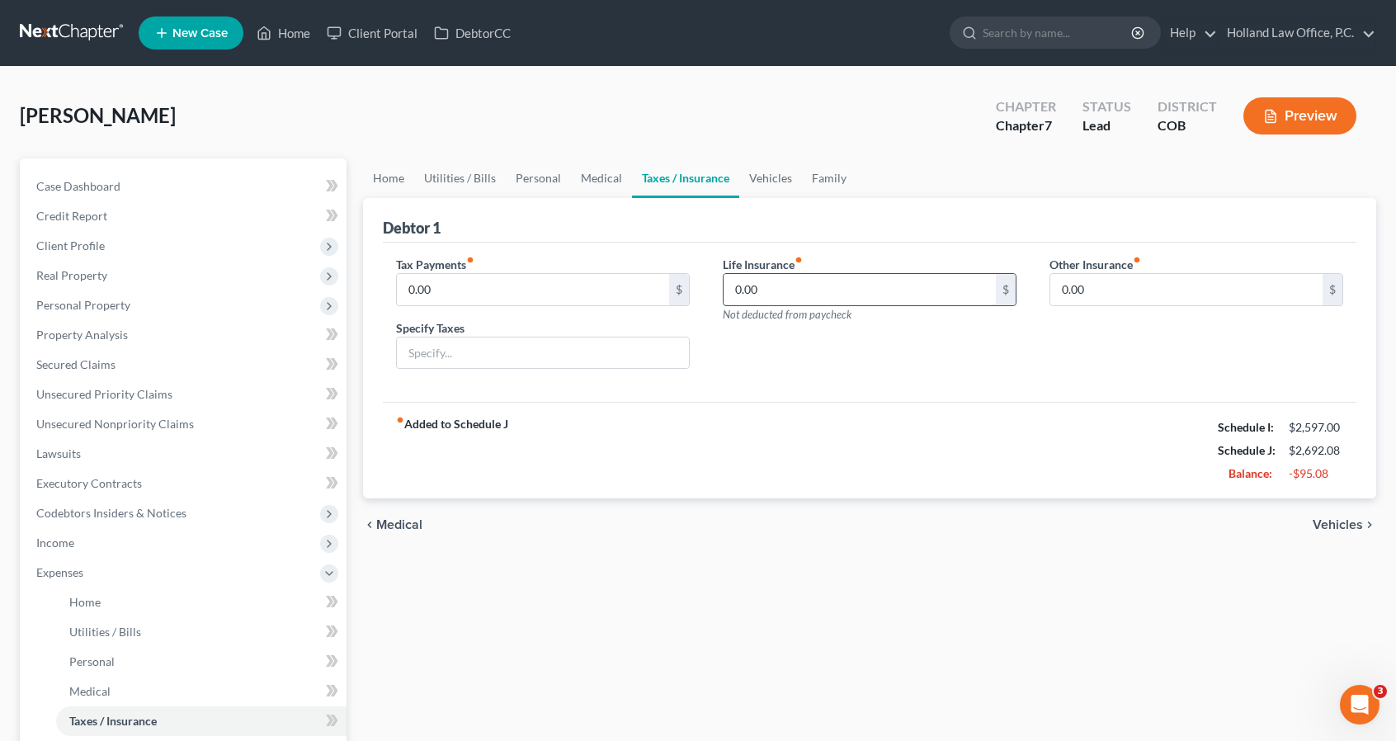
click at [915, 285] on input "0.00" at bounding box center [859, 289] width 272 height 31
type input "19"
click at [758, 188] on link "Vehicles" at bounding box center [770, 178] width 63 height 40
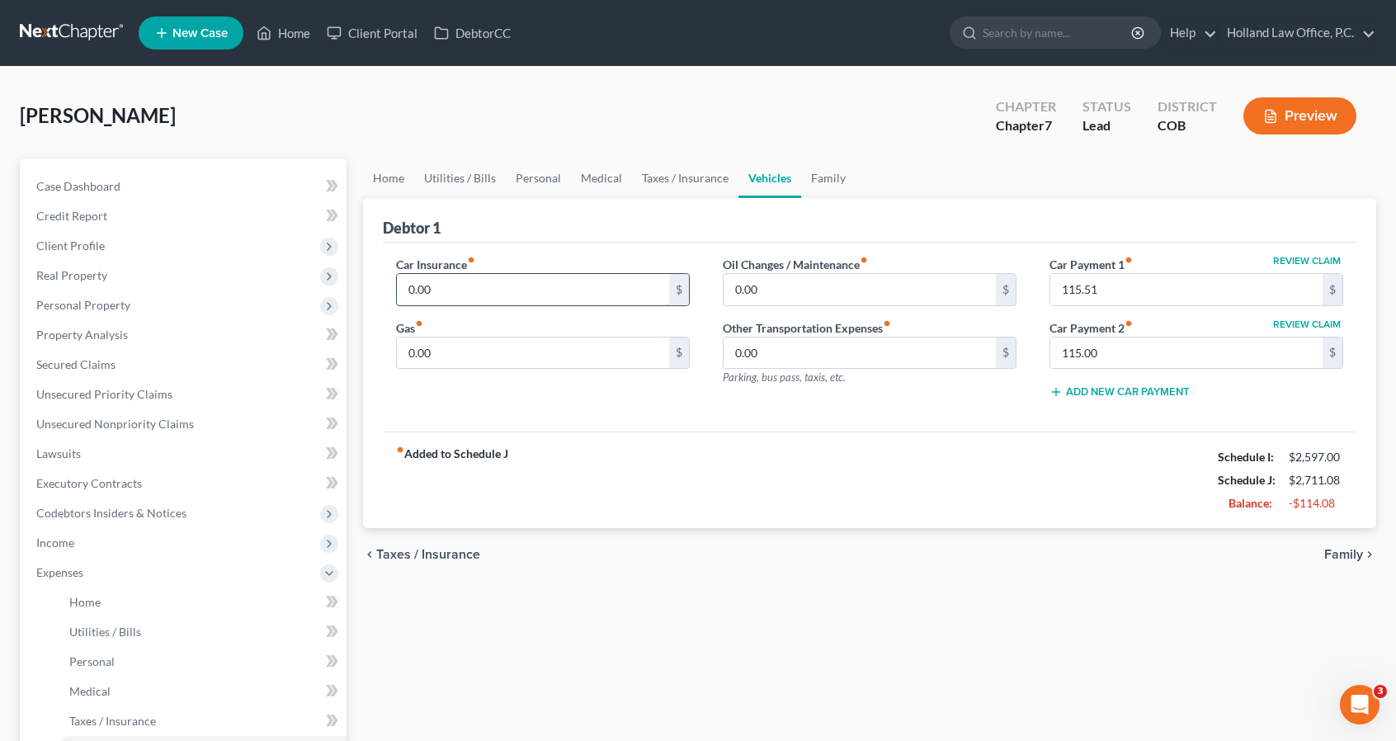
click at [560, 286] on input "0.00" at bounding box center [533, 289] width 272 height 31
type input "202"
type input "52.50"
click at [821, 177] on link "Family" at bounding box center [828, 178] width 54 height 40
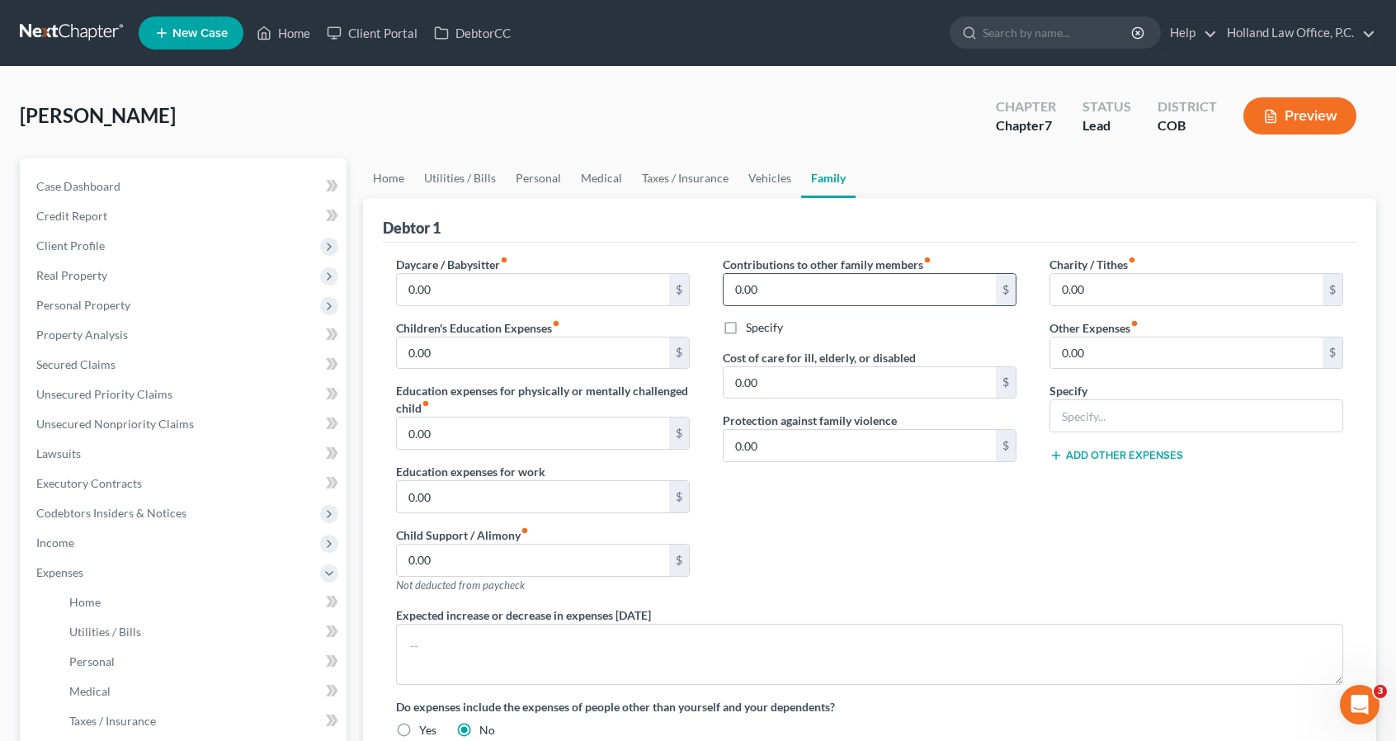
click at [815, 297] on input "0.00" at bounding box center [859, 289] width 272 height 31
type input "70"
click at [746, 326] on label "Specify" at bounding box center [764, 327] width 37 height 16
click at [752, 326] on input "Specify" at bounding box center [757, 324] width 11 height 11
checkbox input "true"
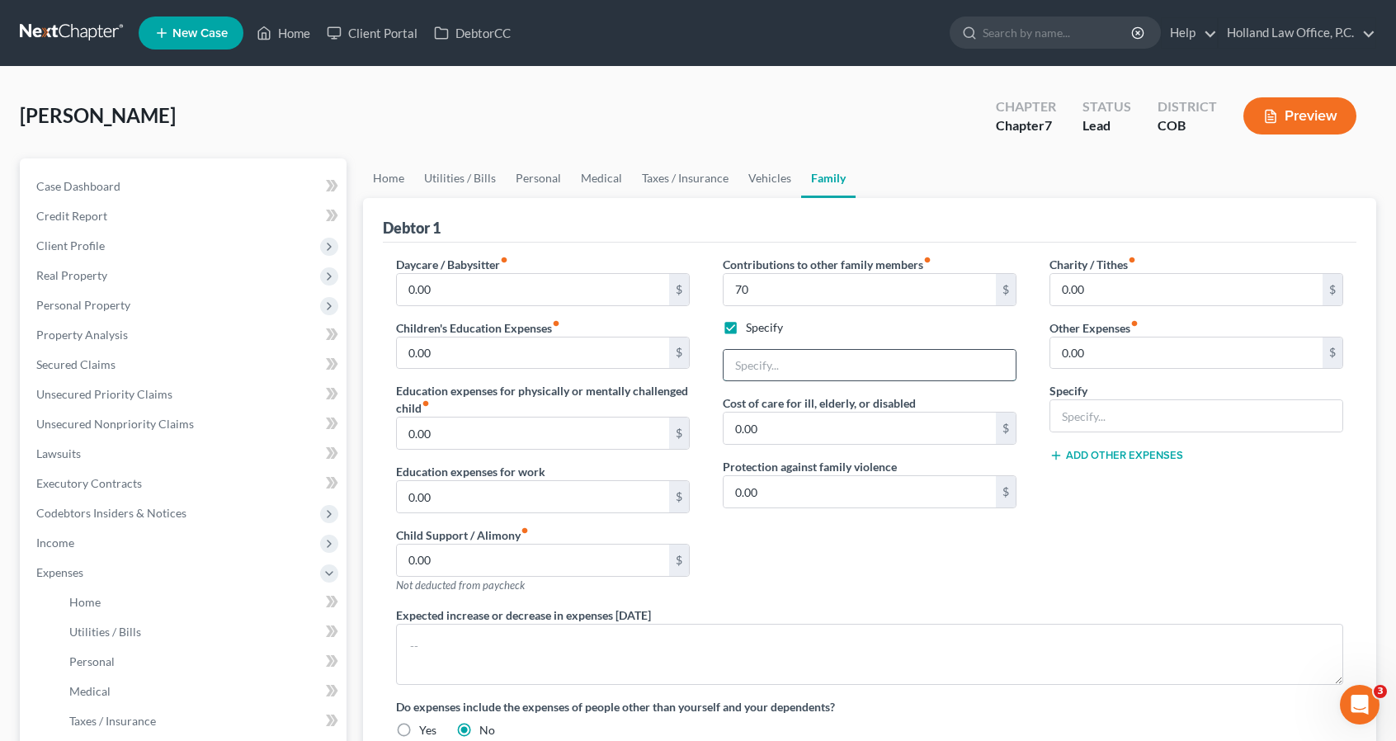
click at [779, 353] on input "text" at bounding box center [869, 365] width 292 height 31
type input "Sons Rehab"
click at [846, 338] on div "Contributions to other family members fiber_manual_record 70 $ Specify Sons Reh…" at bounding box center [869, 431] width 327 height 351
click at [100, 252] on span "Client Profile" at bounding box center [184, 246] width 323 height 30
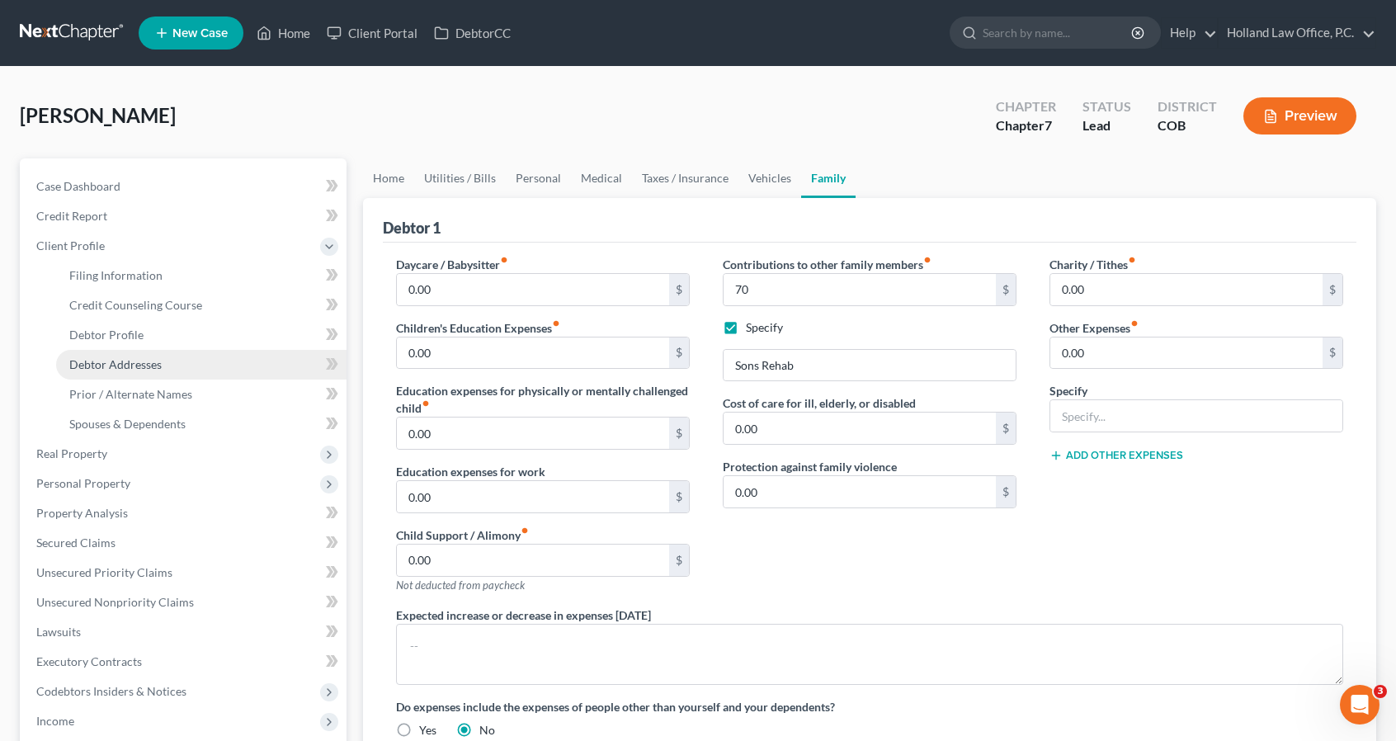
click at [135, 366] on span "Debtor Addresses" at bounding box center [115, 364] width 92 height 14
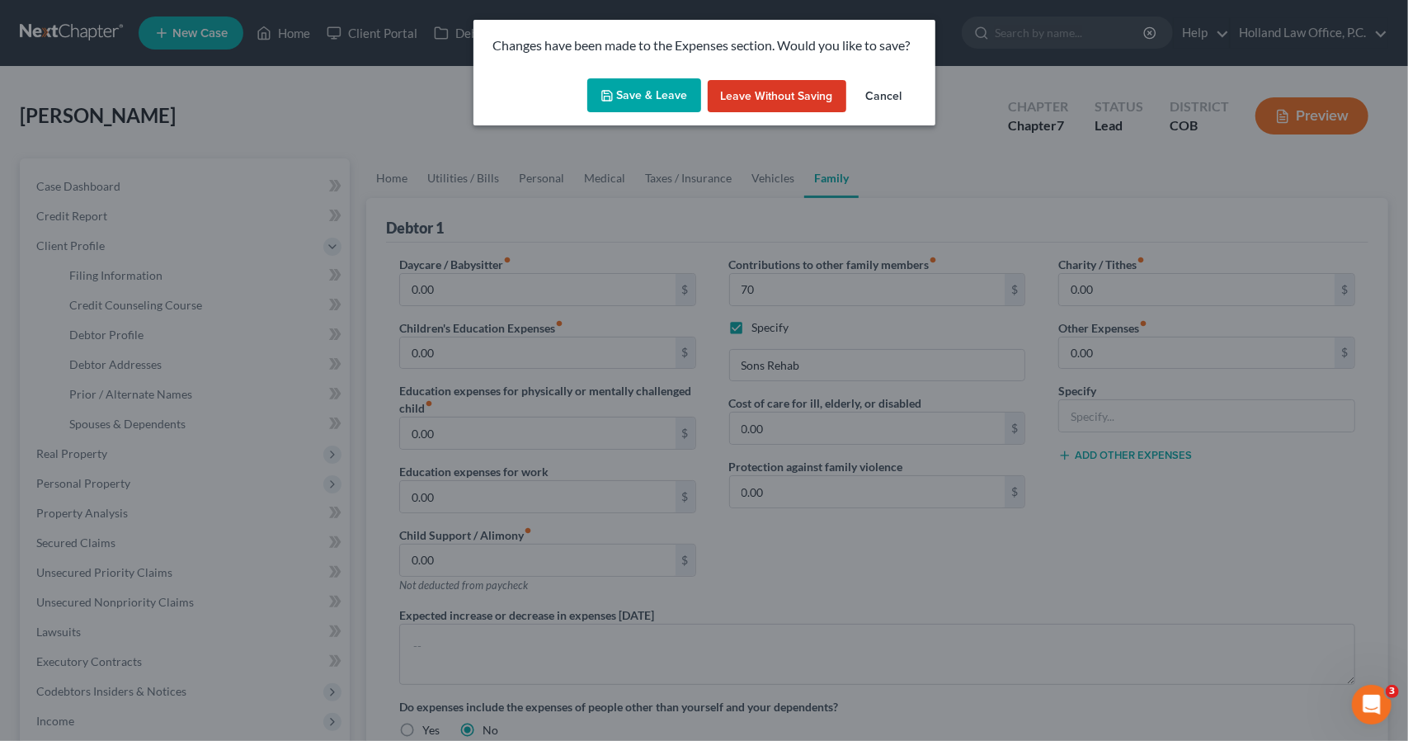
click at [688, 102] on button "Save & Leave" at bounding box center [644, 95] width 114 height 35
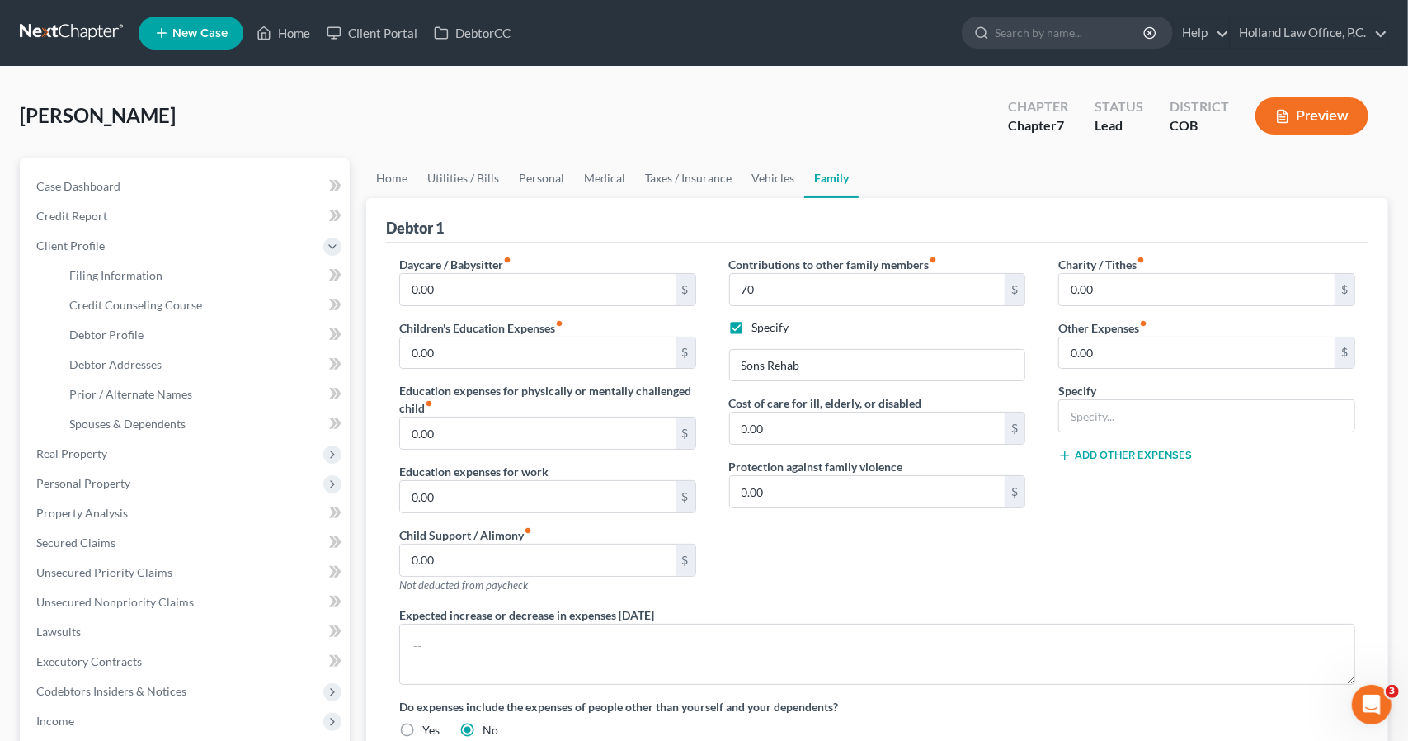
type input "70.00"
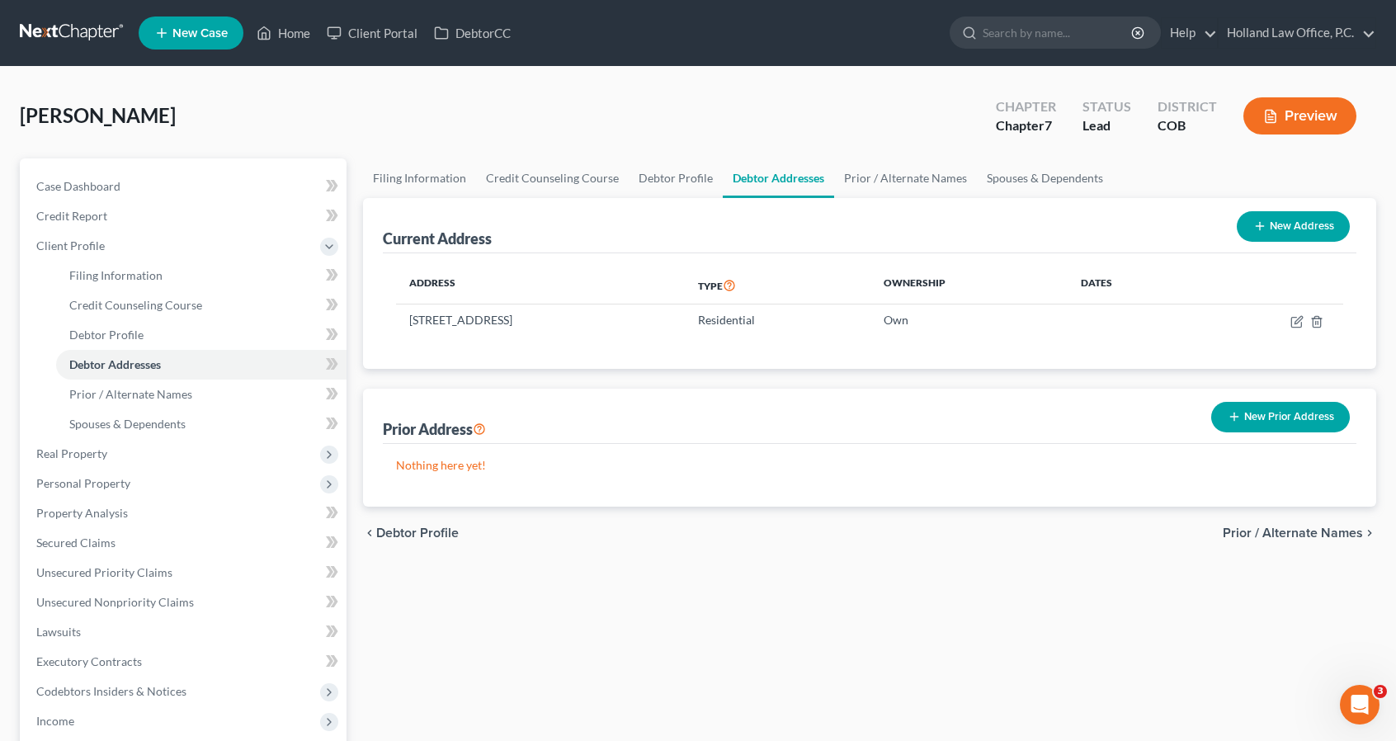
click at [1246, 414] on button "New Prior Address" at bounding box center [1280, 417] width 139 height 31
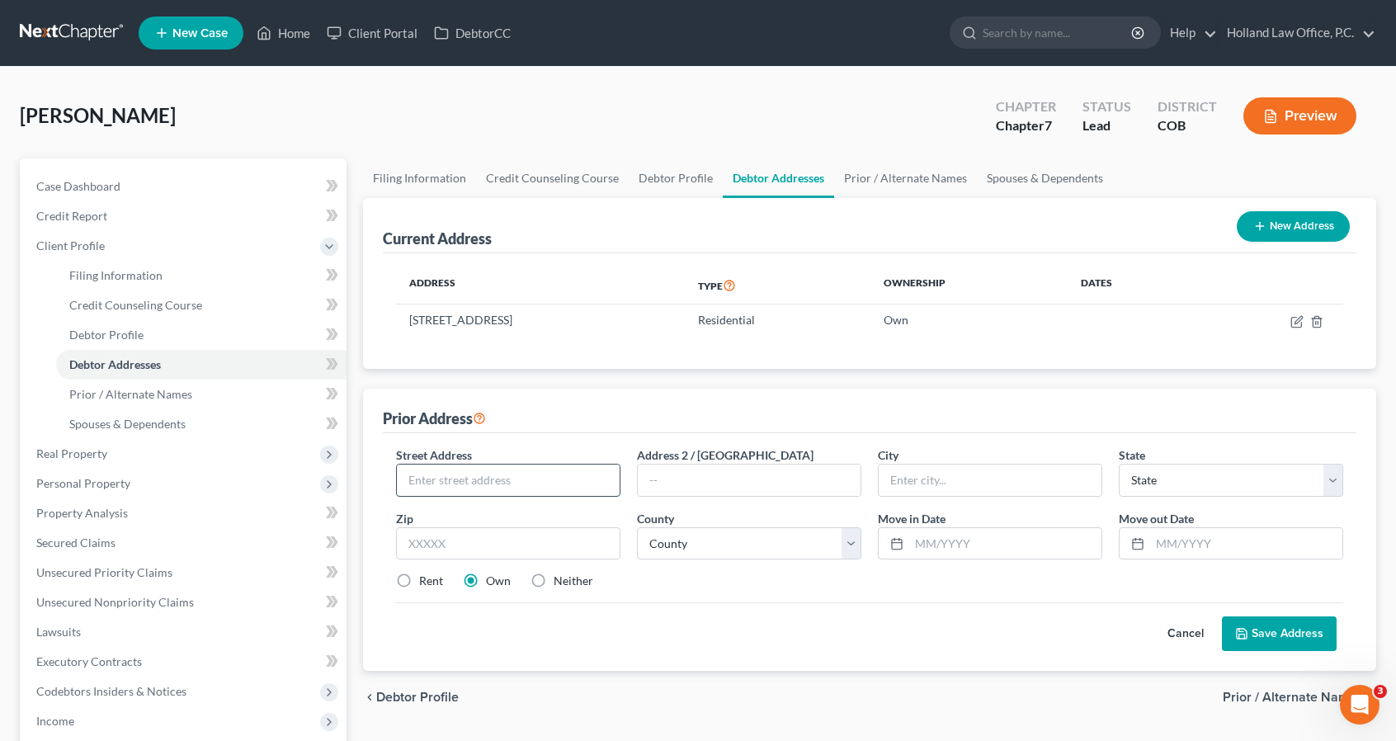
click at [570, 481] on input "text" at bounding box center [508, 479] width 223 height 31
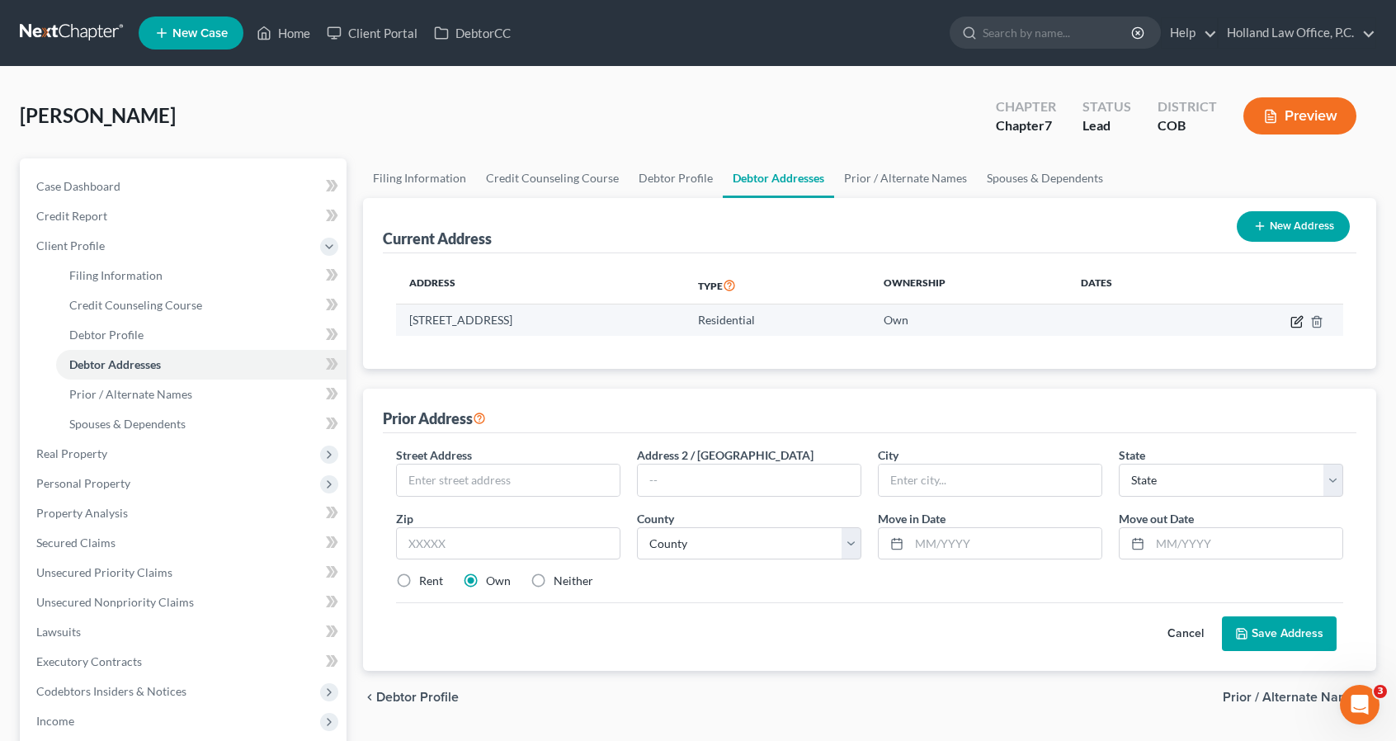
click at [1295, 318] on icon "button" at bounding box center [1296, 321] width 13 height 13
select select "5"
select select "0"
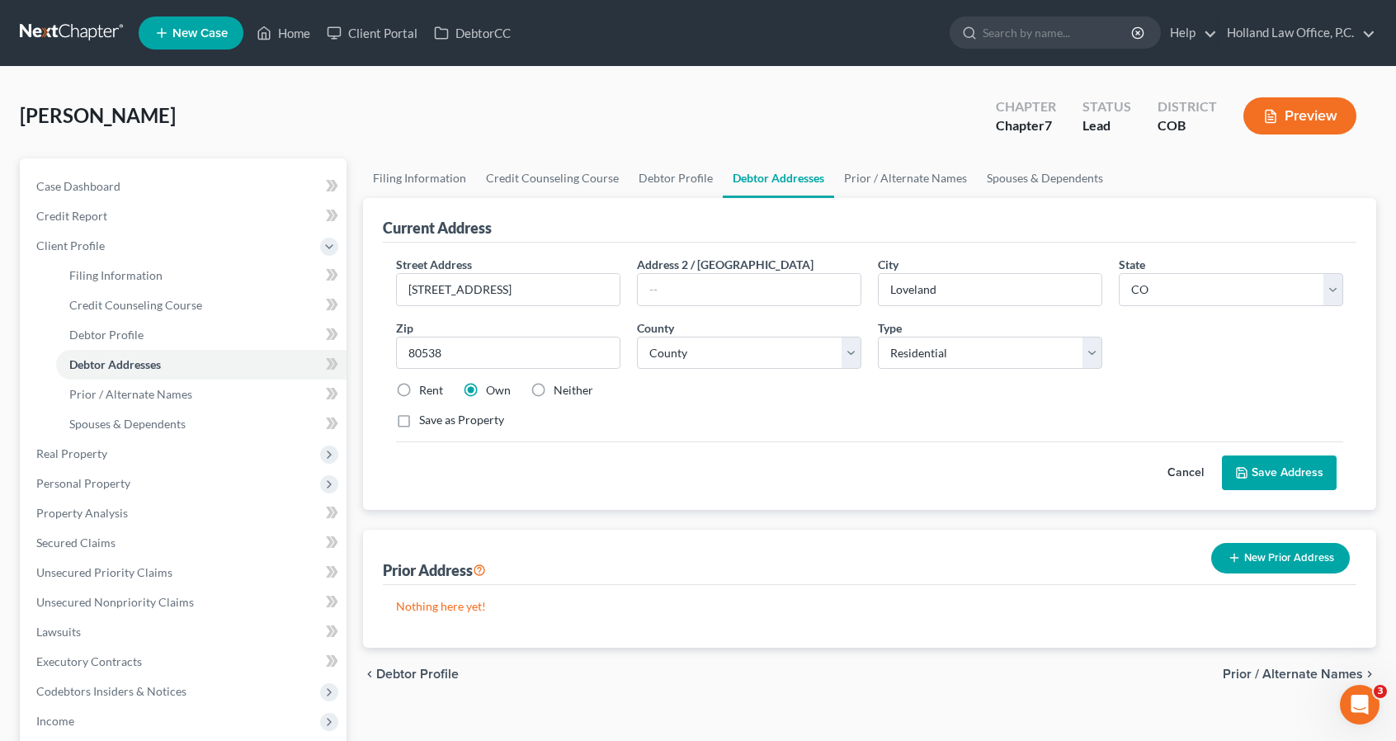
click at [436, 382] on label "Rent" at bounding box center [431, 390] width 24 height 16
click at [436, 382] on input "Rent" at bounding box center [431, 387] width 11 height 11
radio input "true"
click at [1244, 476] on icon at bounding box center [1242, 473] width 10 height 10
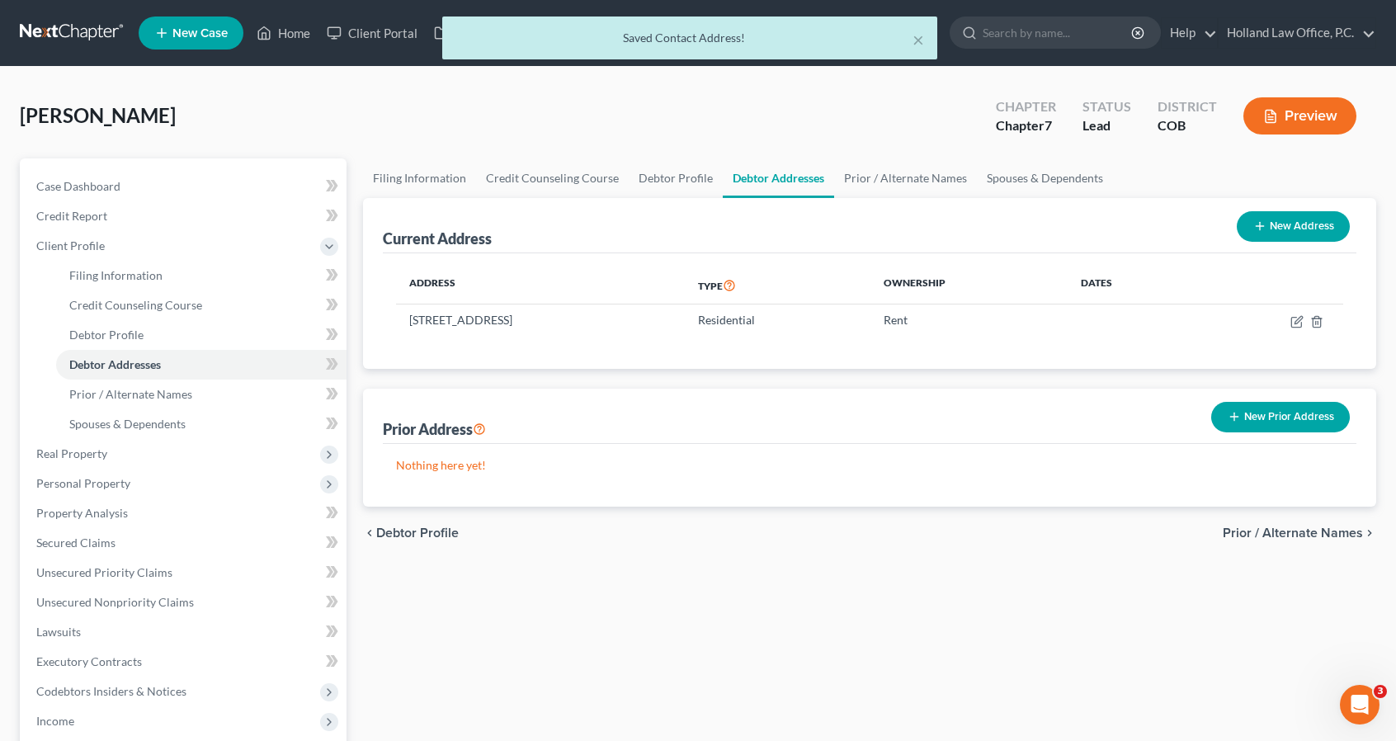
click at [1242, 430] on button "New Prior Address" at bounding box center [1280, 417] width 139 height 31
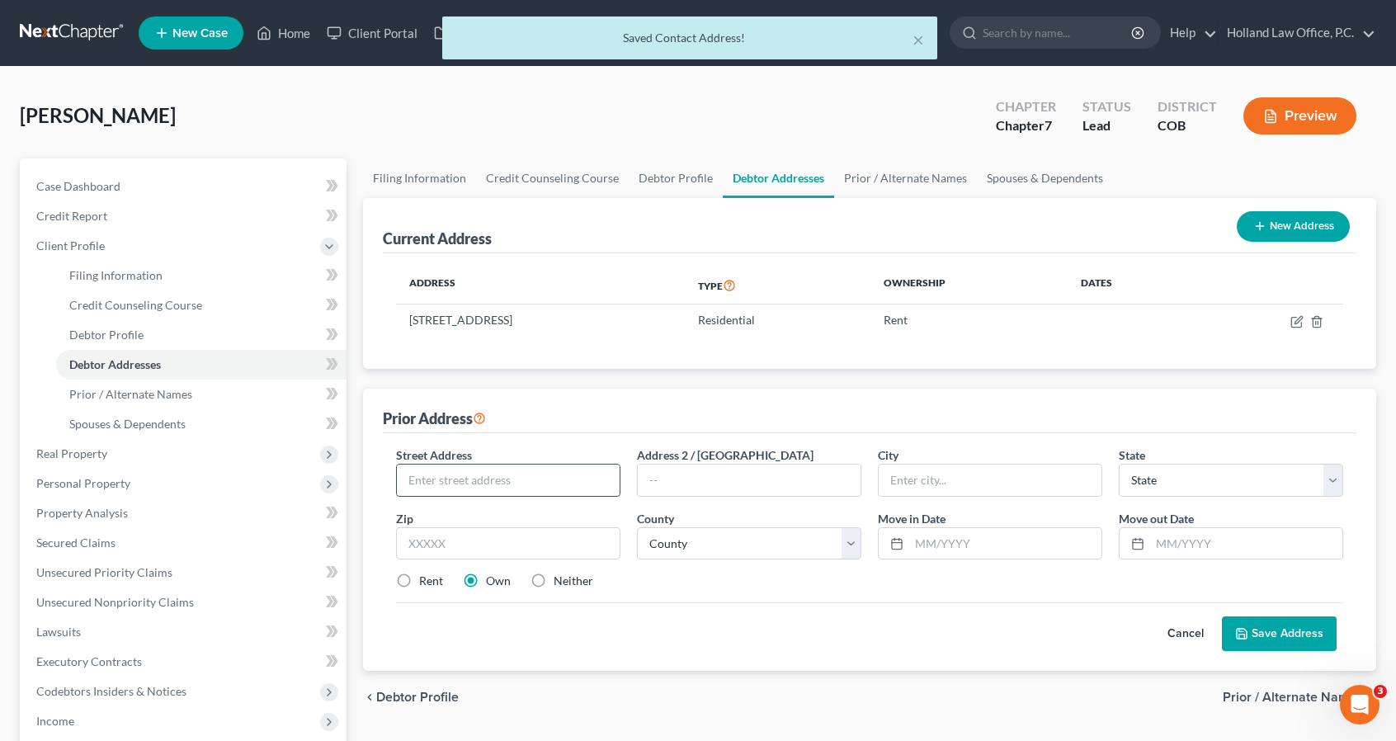
click at [564, 482] on input "text" at bounding box center [508, 479] width 223 height 31
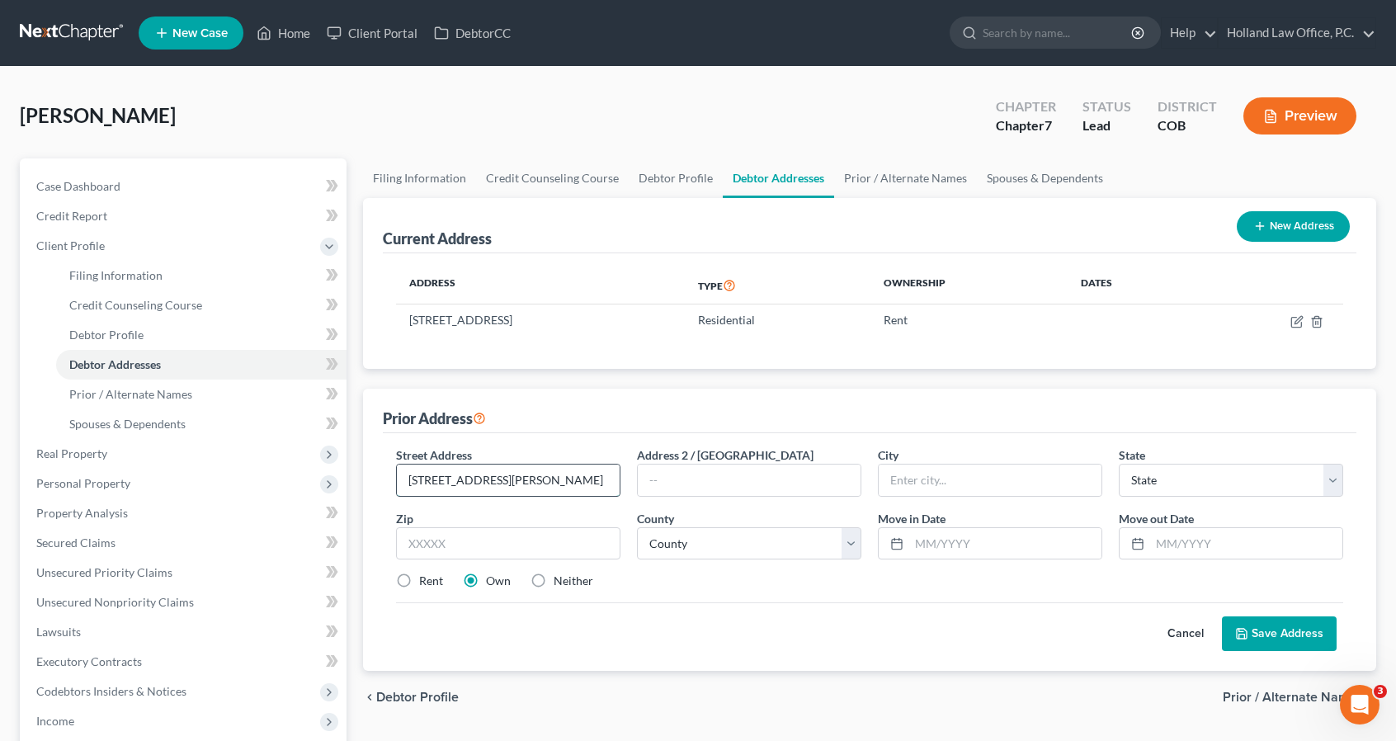
type input "[STREET_ADDRESS][PERSON_NAME]"
type input "80517"
type input "[PERSON_NAME][GEOGRAPHIC_DATA]"
select select "5"
select select "35"
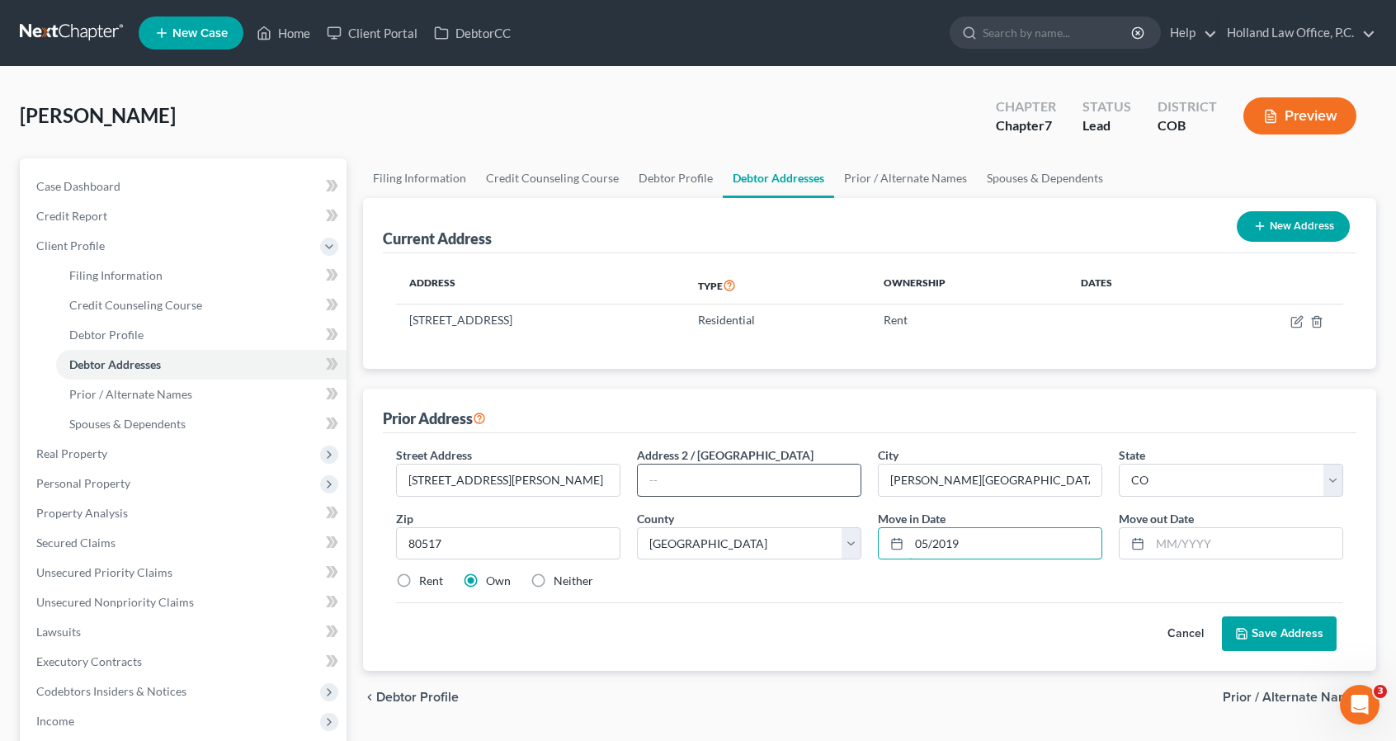
type input "05/2019"
type input "01/2022"
click at [419, 582] on label "Rent" at bounding box center [431, 581] width 24 height 16
click at [426, 582] on input "Rent" at bounding box center [431, 578] width 11 height 11
radio input "true"
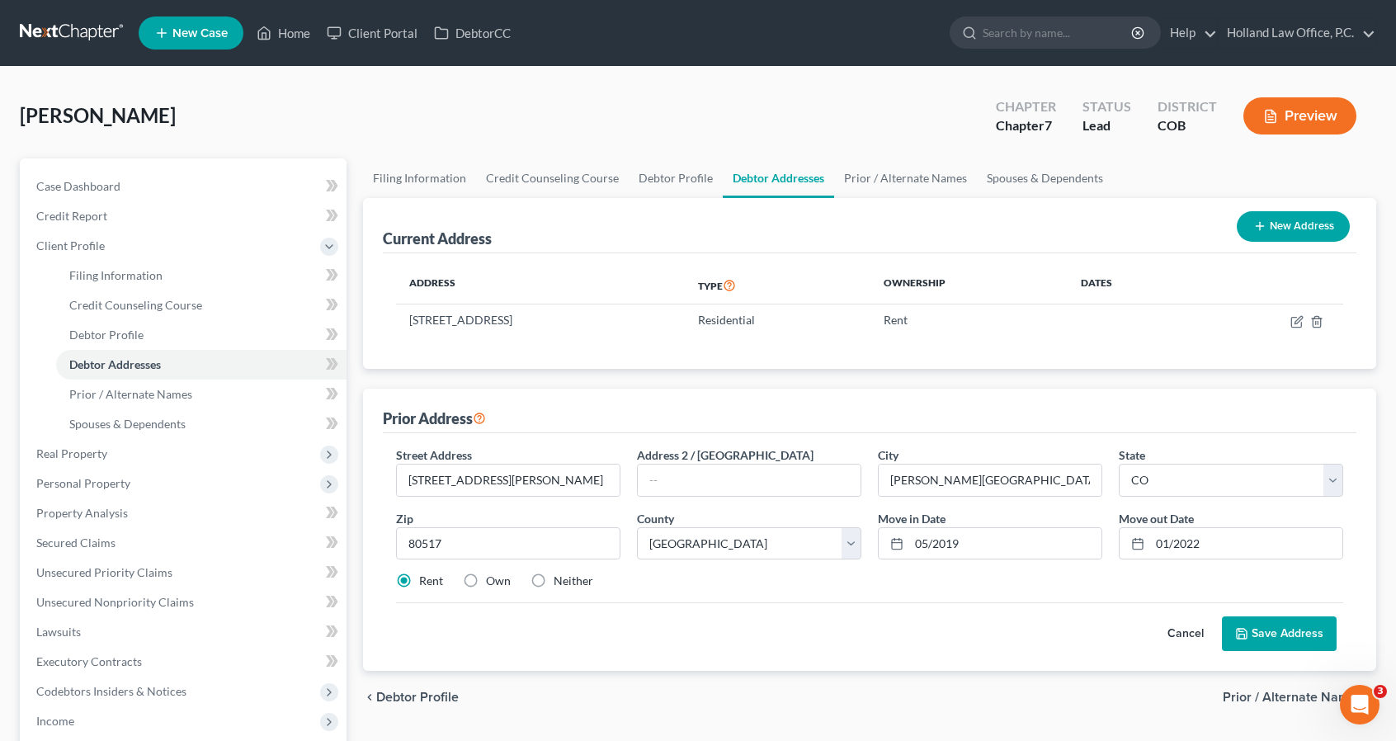
click at [1275, 634] on button "Save Address" at bounding box center [1279, 633] width 115 height 35
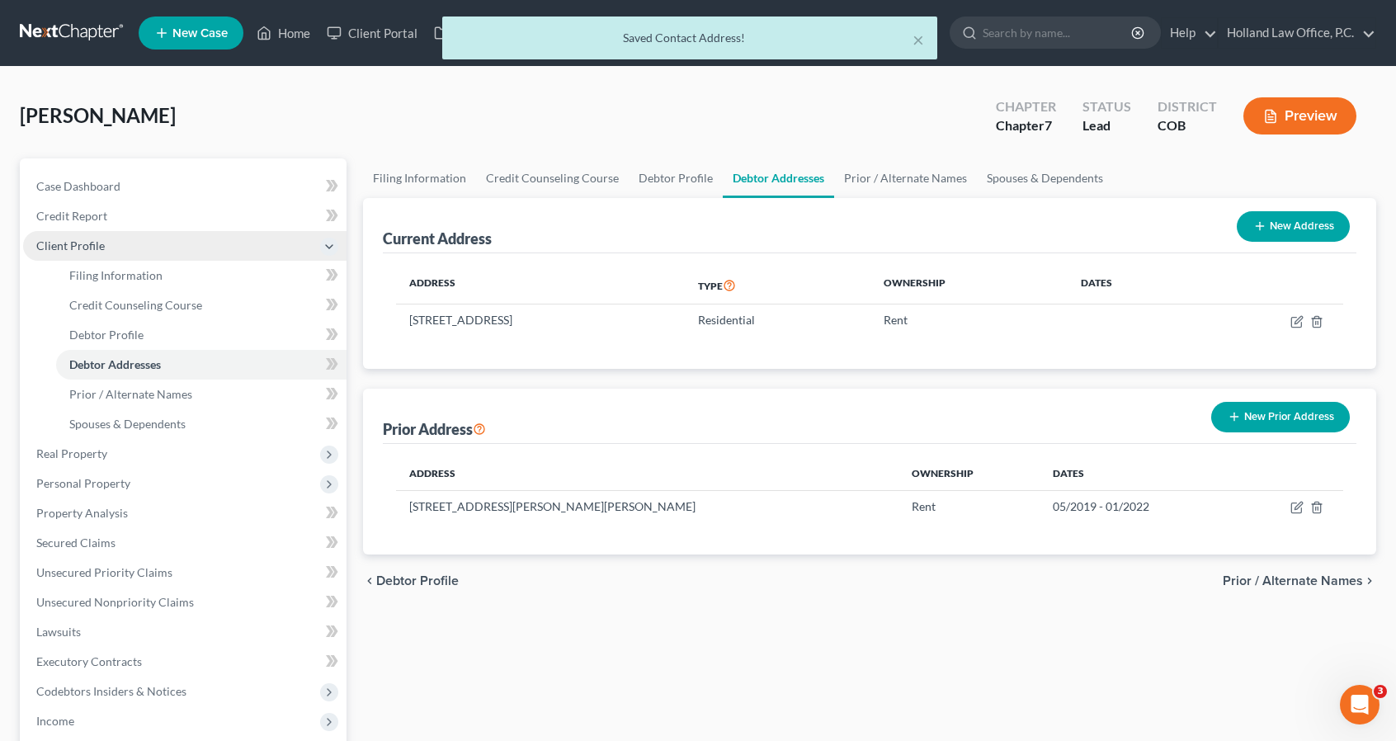
click at [188, 242] on span "Client Profile" at bounding box center [184, 246] width 323 height 30
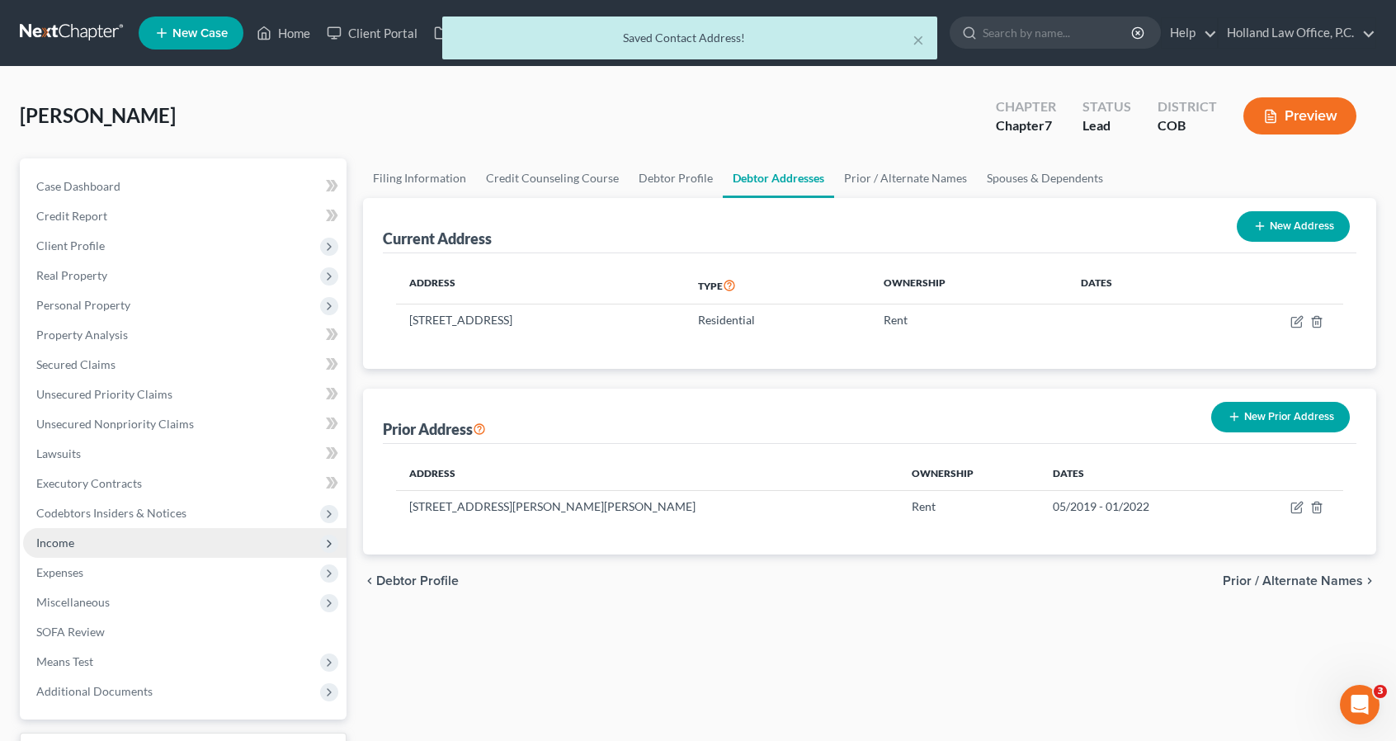
click at [163, 539] on span "Income" at bounding box center [184, 543] width 323 height 30
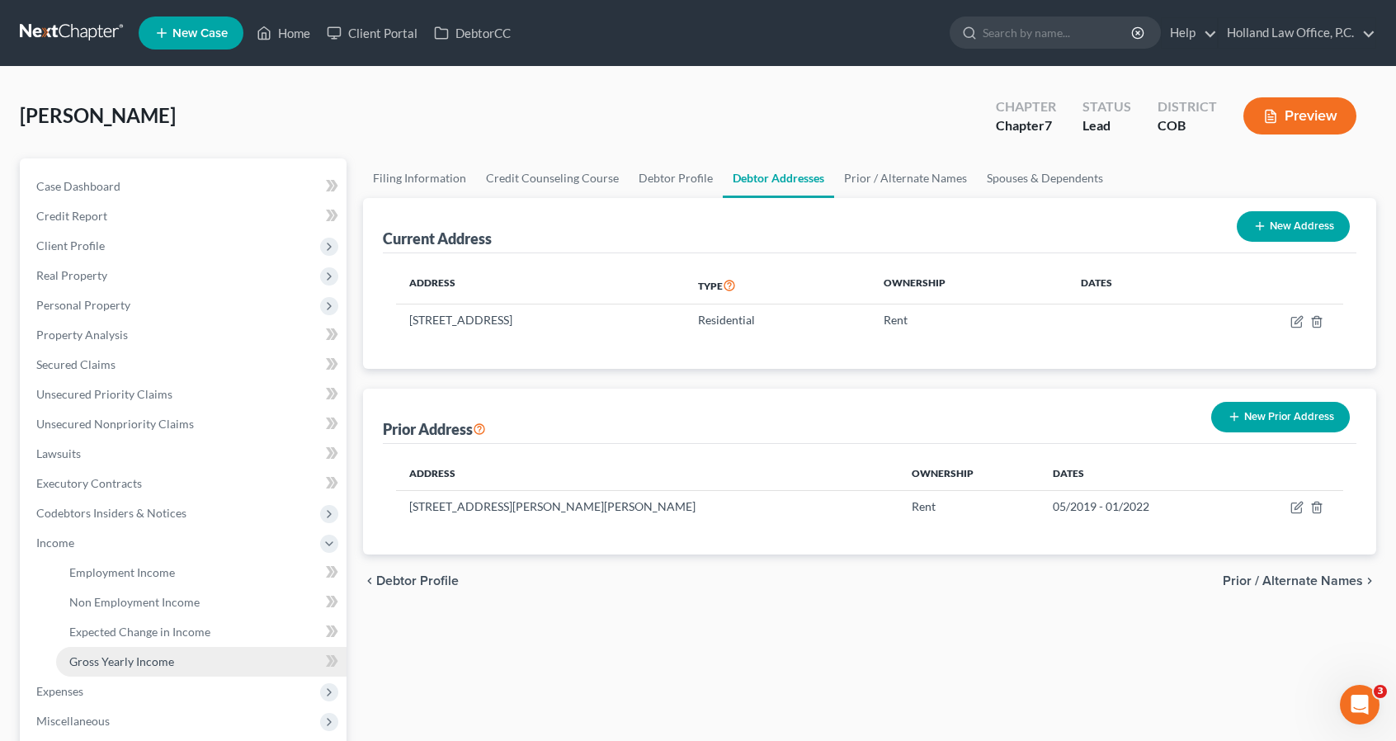
click at [166, 659] on span "Gross Yearly Income" at bounding box center [121, 661] width 105 height 14
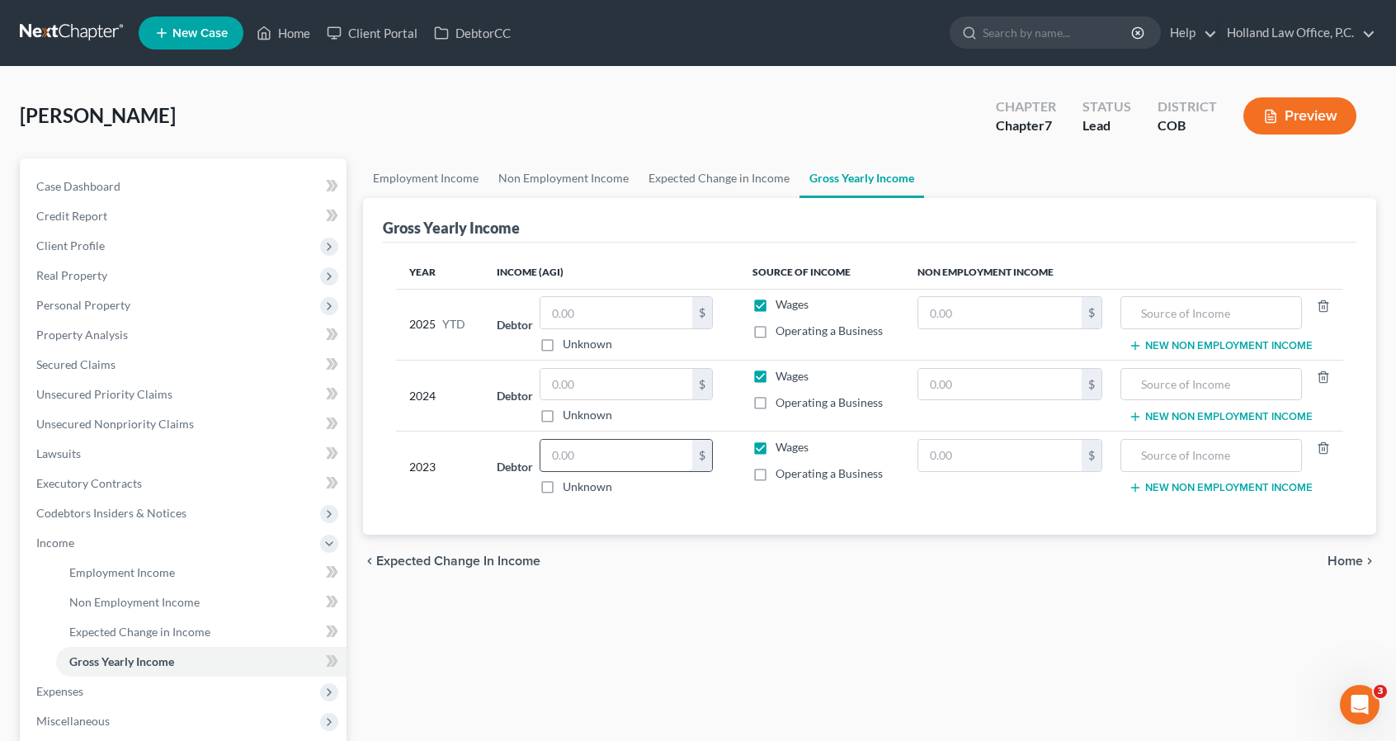
click at [636, 457] on input "text" at bounding box center [616, 455] width 152 height 31
type input "16,012"
click at [610, 387] on input "text" at bounding box center [616, 384] width 152 height 31
type input "13,182"
click at [947, 444] on input "text" at bounding box center [999, 455] width 163 height 31
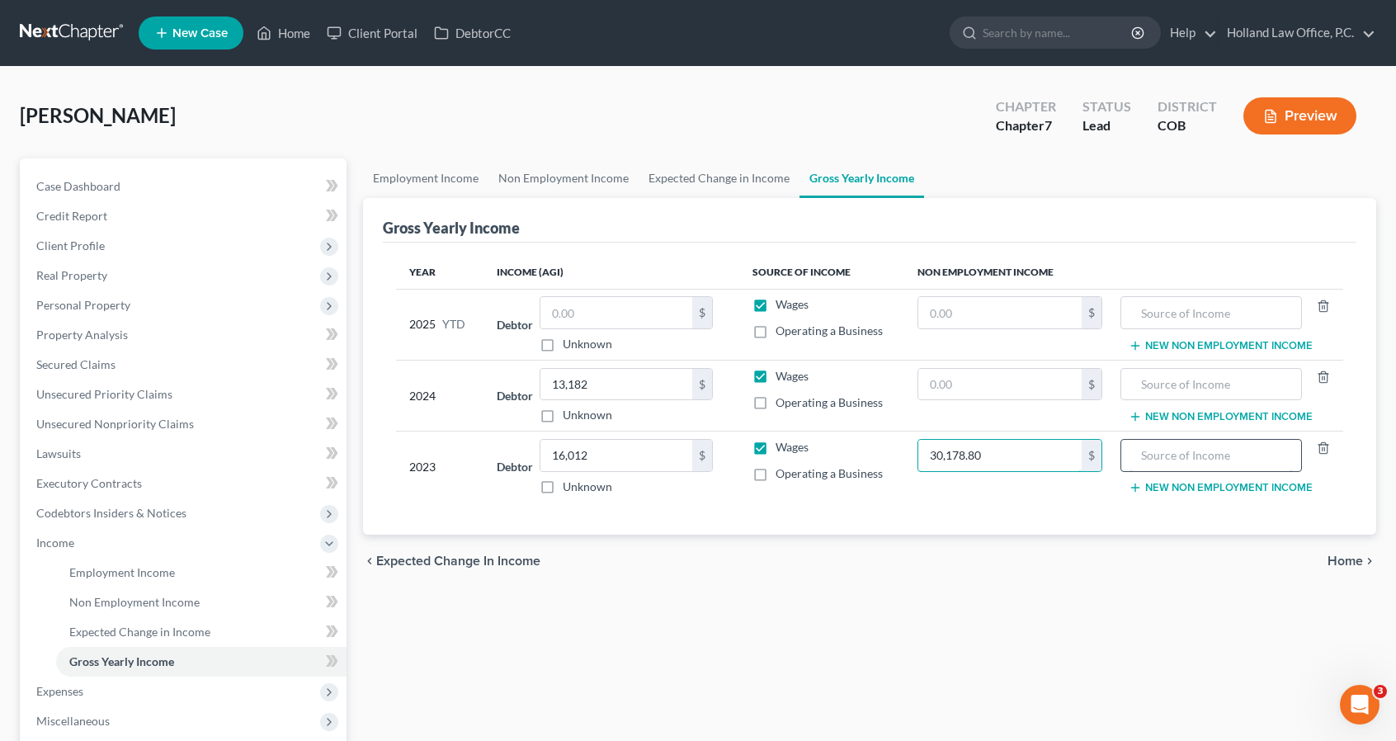
type input "30,178.80"
click at [1146, 453] on input "text" at bounding box center [1210, 455] width 163 height 31
type input "Social Secuirty"
click at [1076, 372] on input "text" at bounding box center [999, 384] width 163 height 31
type input "31,184.40"
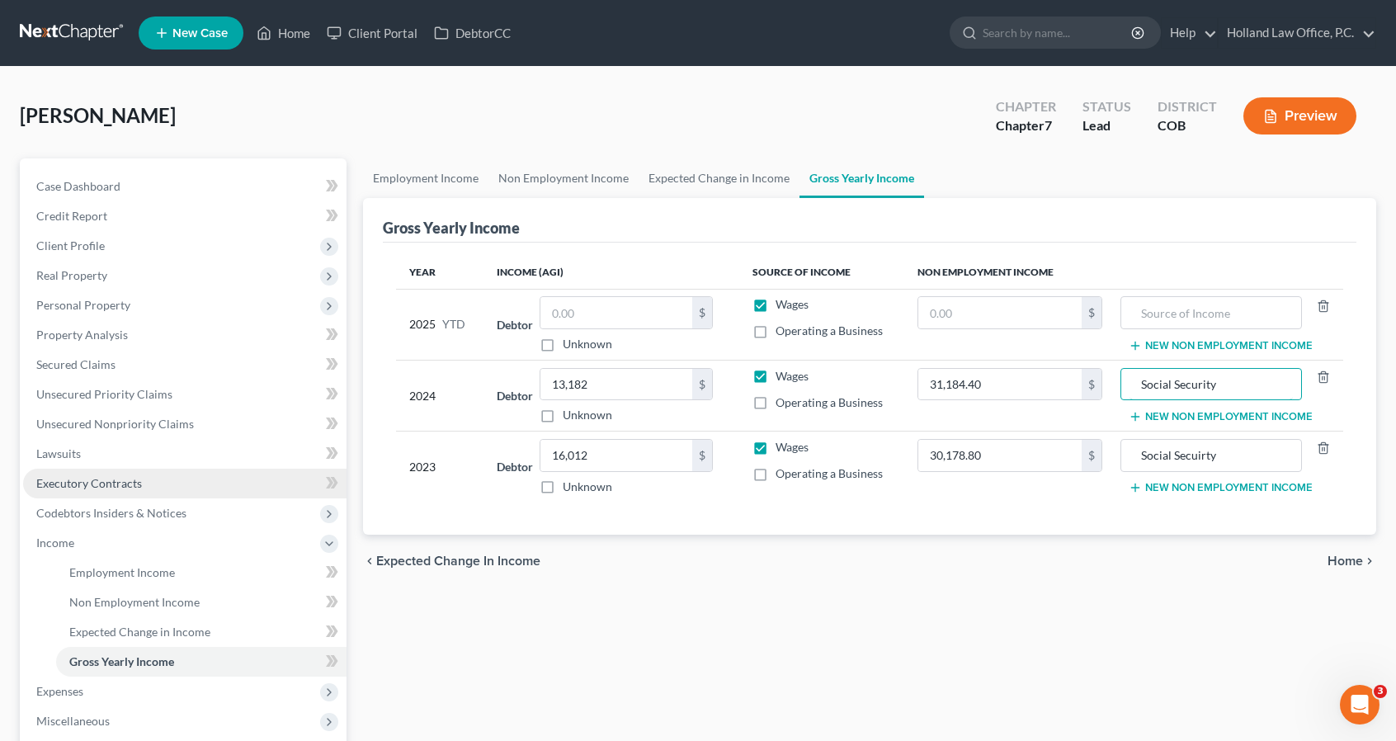
type input "Social Security"
click at [143, 488] on link "Executory Contracts" at bounding box center [184, 484] width 323 height 30
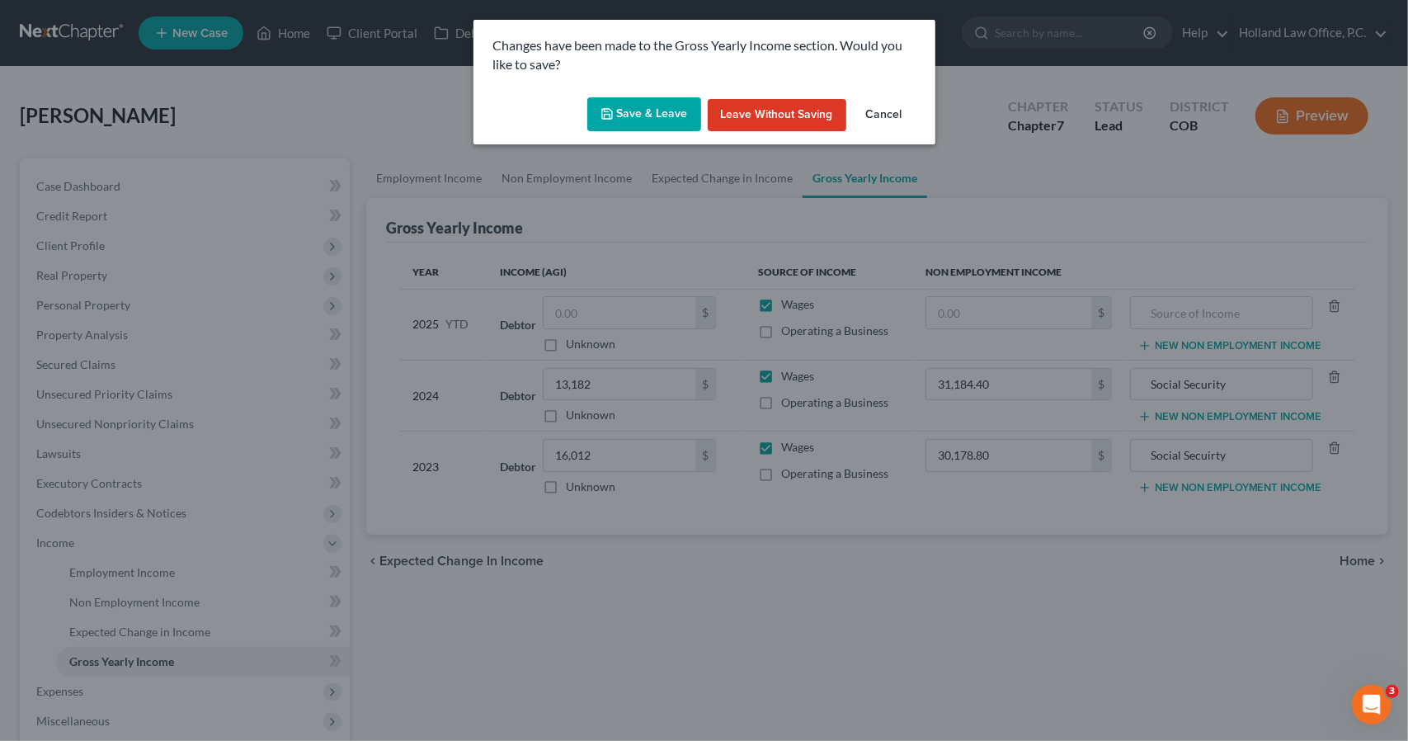
click at [639, 107] on button "Save & Leave" at bounding box center [644, 114] width 114 height 35
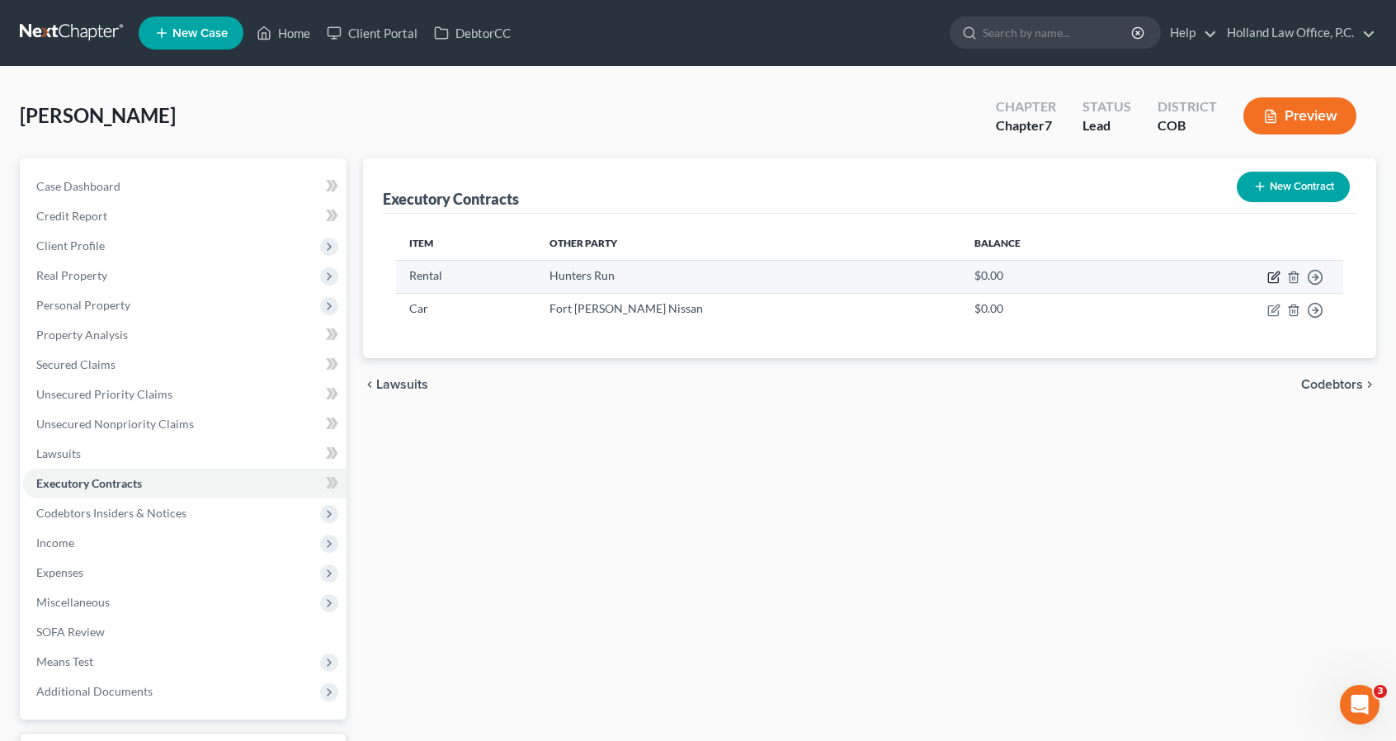
click at [1271, 276] on icon "button" at bounding box center [1273, 277] width 13 height 13
select select "3"
select select "5"
select select "0"
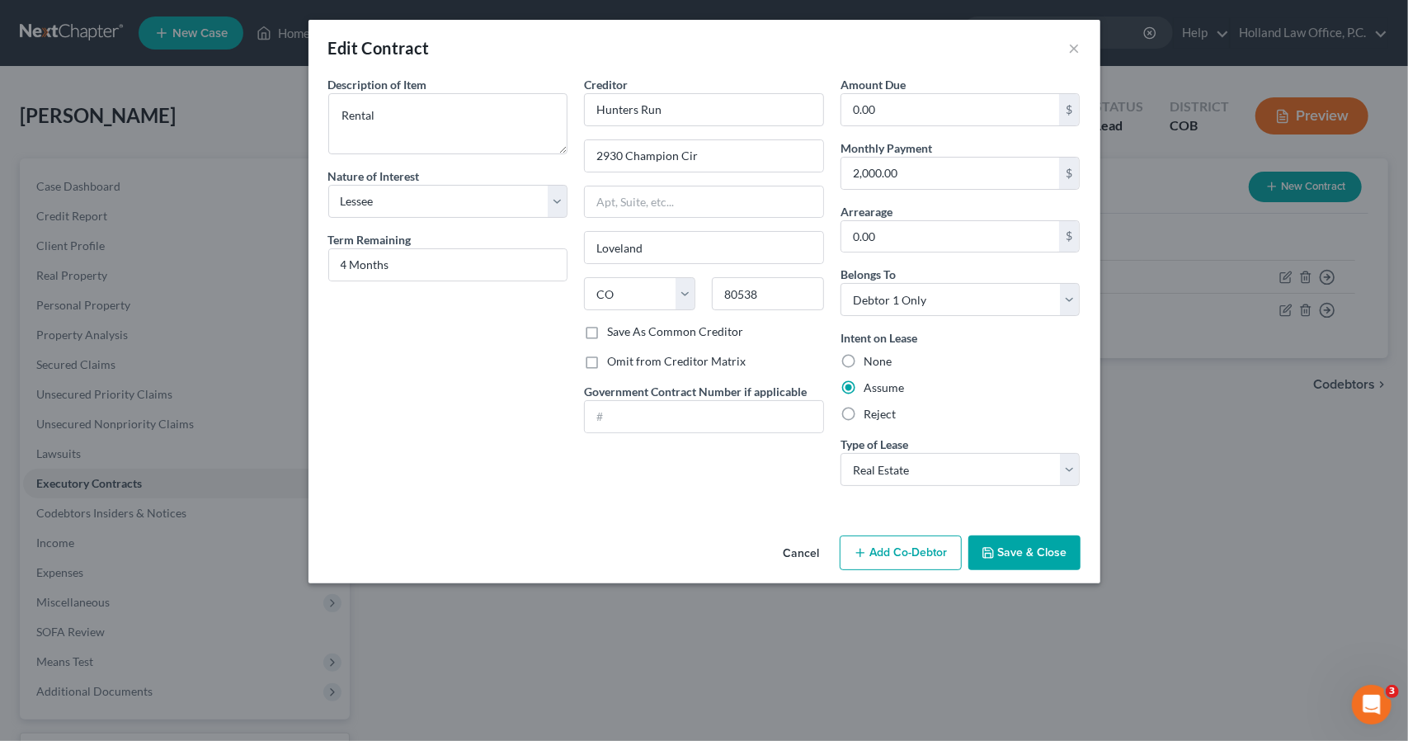
click at [1013, 544] on button "Save & Close" at bounding box center [1024, 552] width 112 height 35
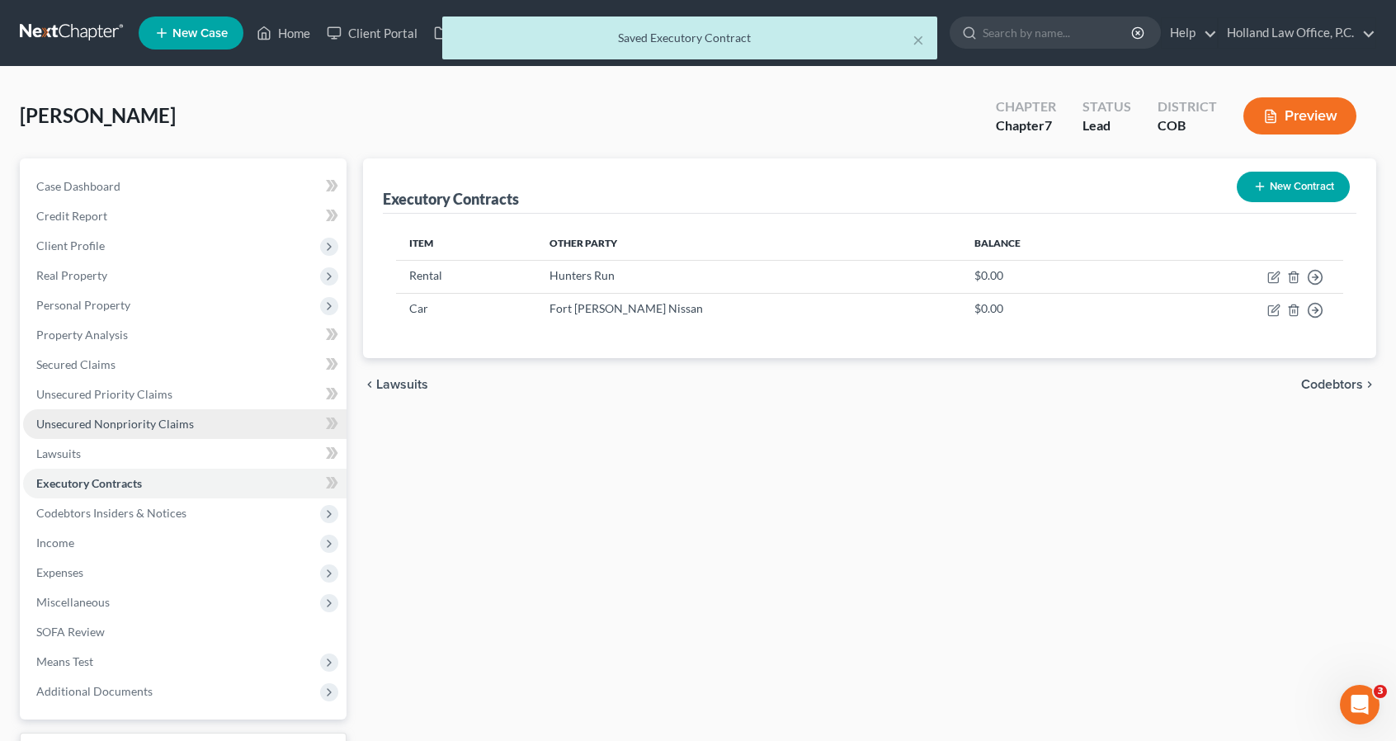
click at [161, 425] on span "Unsecured Nonpriority Claims" at bounding box center [115, 424] width 158 height 14
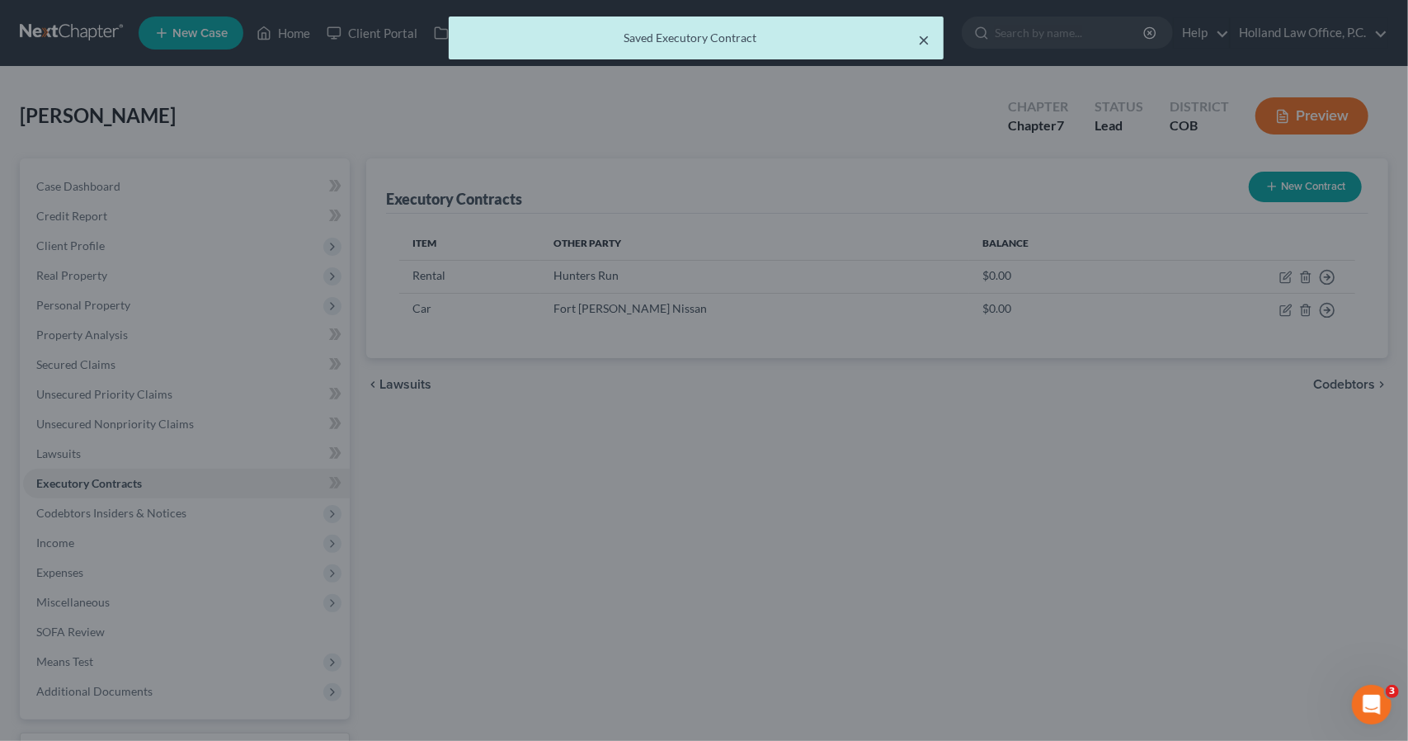
click at [921, 44] on button "×" at bounding box center [925, 40] width 12 height 20
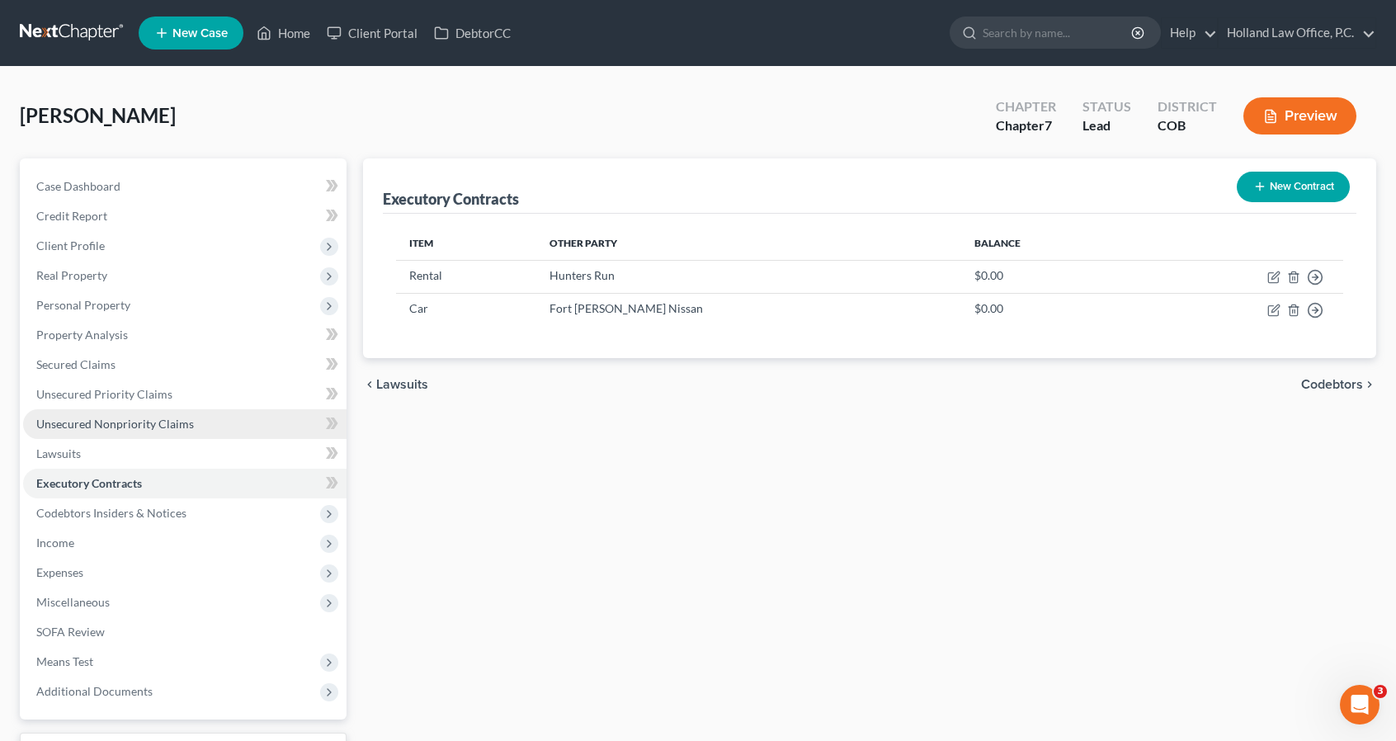
click at [153, 423] on span "Unsecured Nonpriority Claims" at bounding box center [115, 424] width 158 height 14
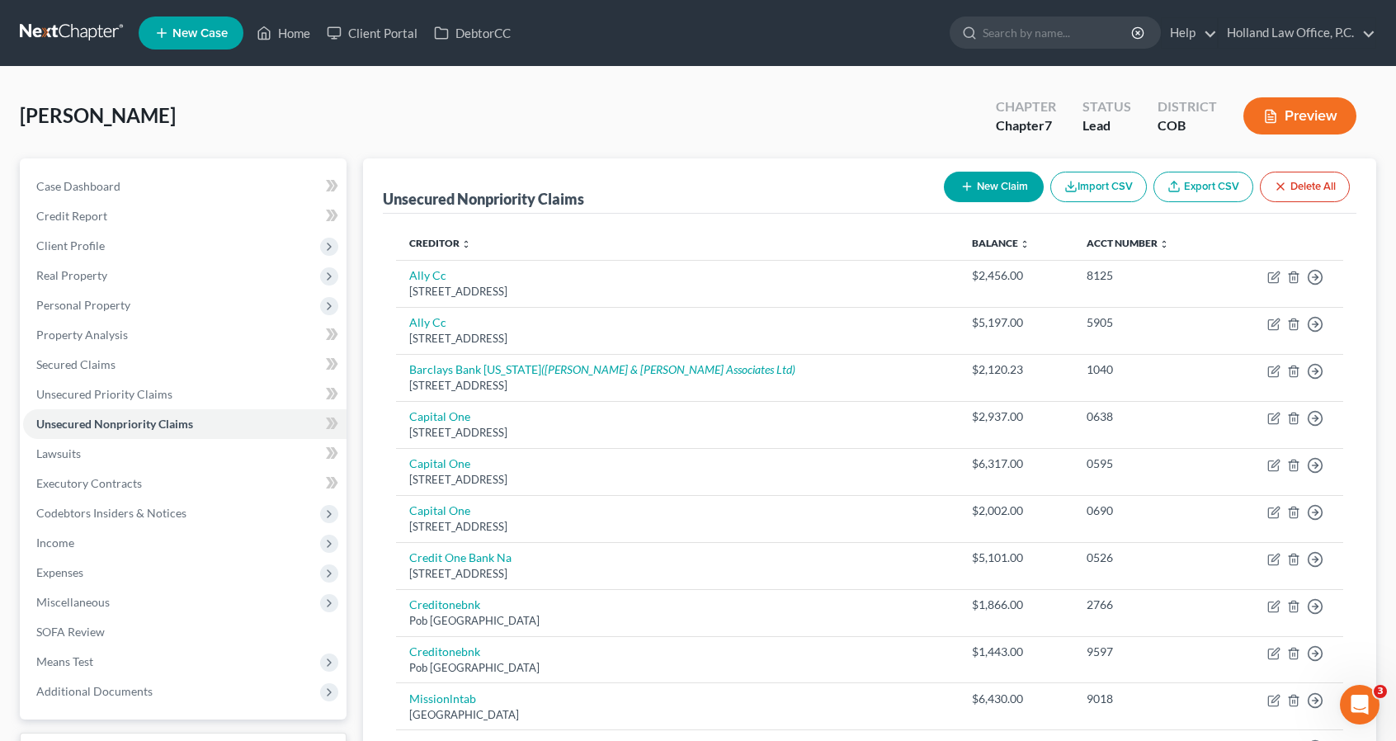
click at [989, 180] on button "New Claim" at bounding box center [994, 187] width 100 height 31
select select "0"
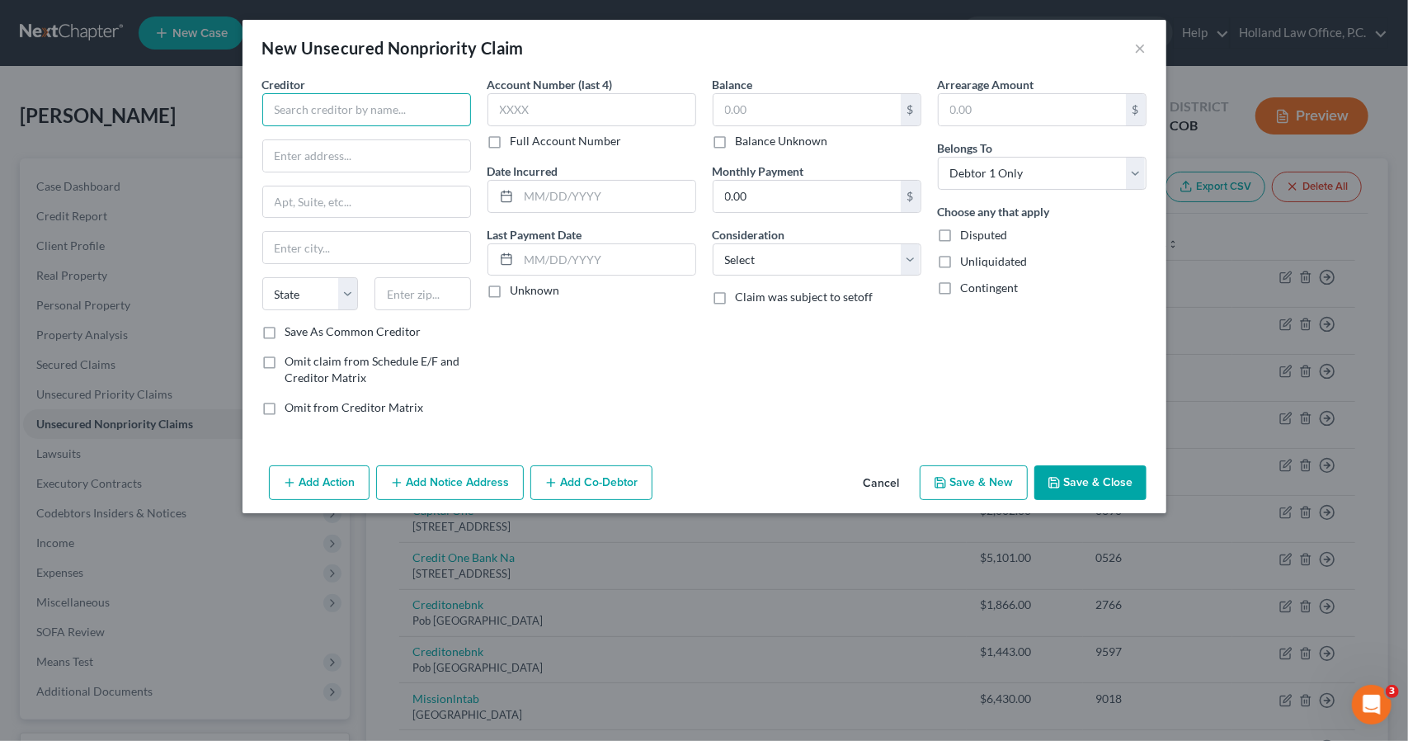
click at [289, 102] on input "text" at bounding box center [366, 109] width 209 height 33
type input "Tamara Jorolimek"
type input "[STREET_ADDRESS][PERSON_NAME]"
type input "80538"
type input "Loveland"
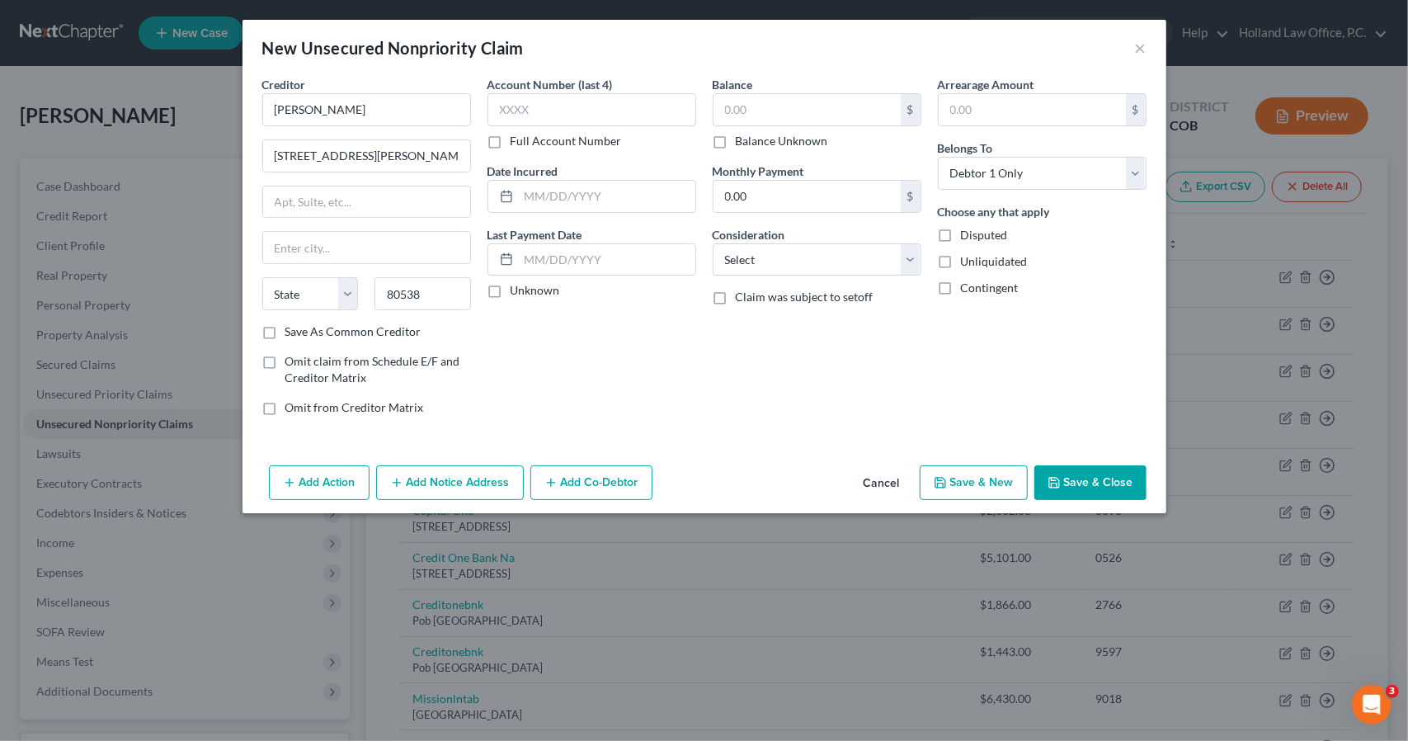
select select "5"
click at [292, 365] on span "Omit claim from Schedule E/F and Creditor Matrix" at bounding box center [372, 369] width 175 height 31
click at [292, 364] on input "Omit claim from Schedule E/F and Creditor Matrix" at bounding box center [297, 358] width 11 height 11
checkbox input "true"
click at [555, 262] on input "text" at bounding box center [607, 259] width 177 height 31
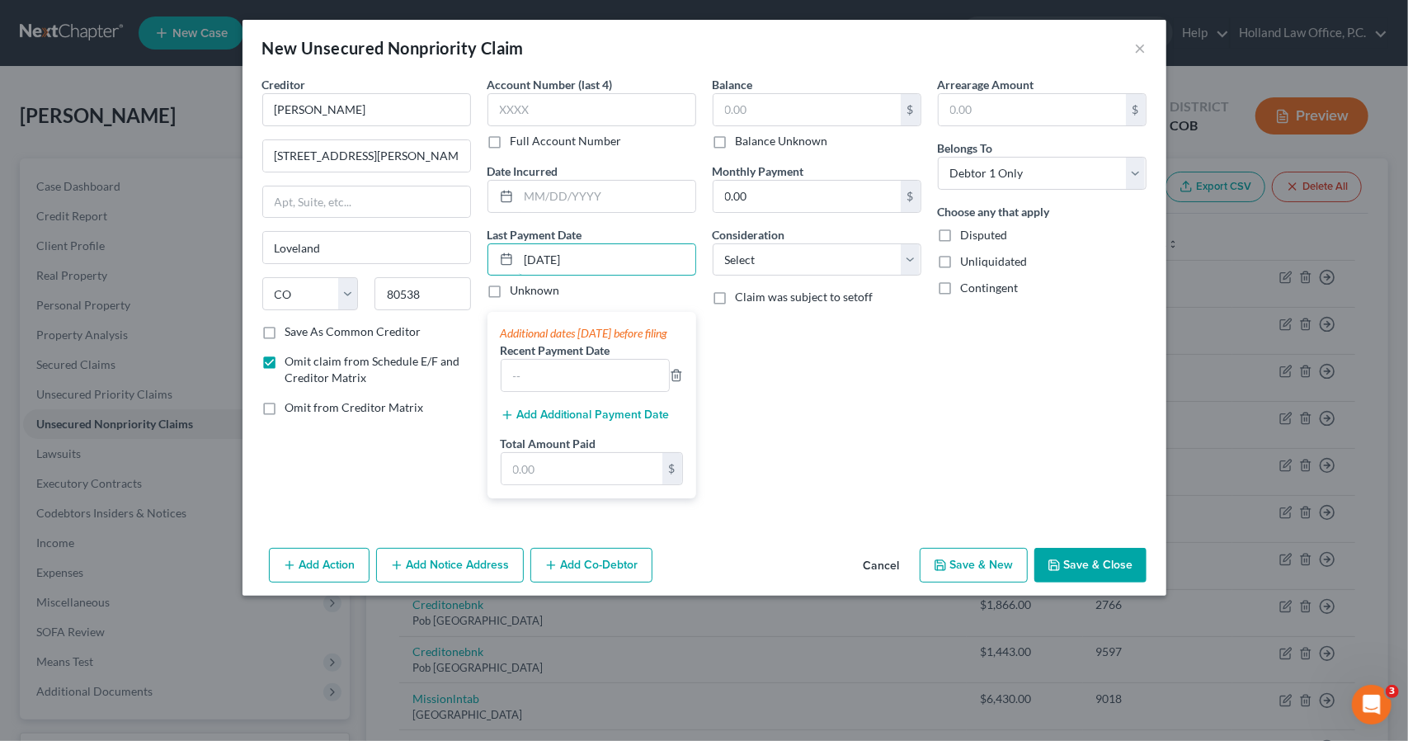
type input "8/1/2025"
click at [569, 422] on button "Add Additional Payment Date" at bounding box center [585, 414] width 169 height 13
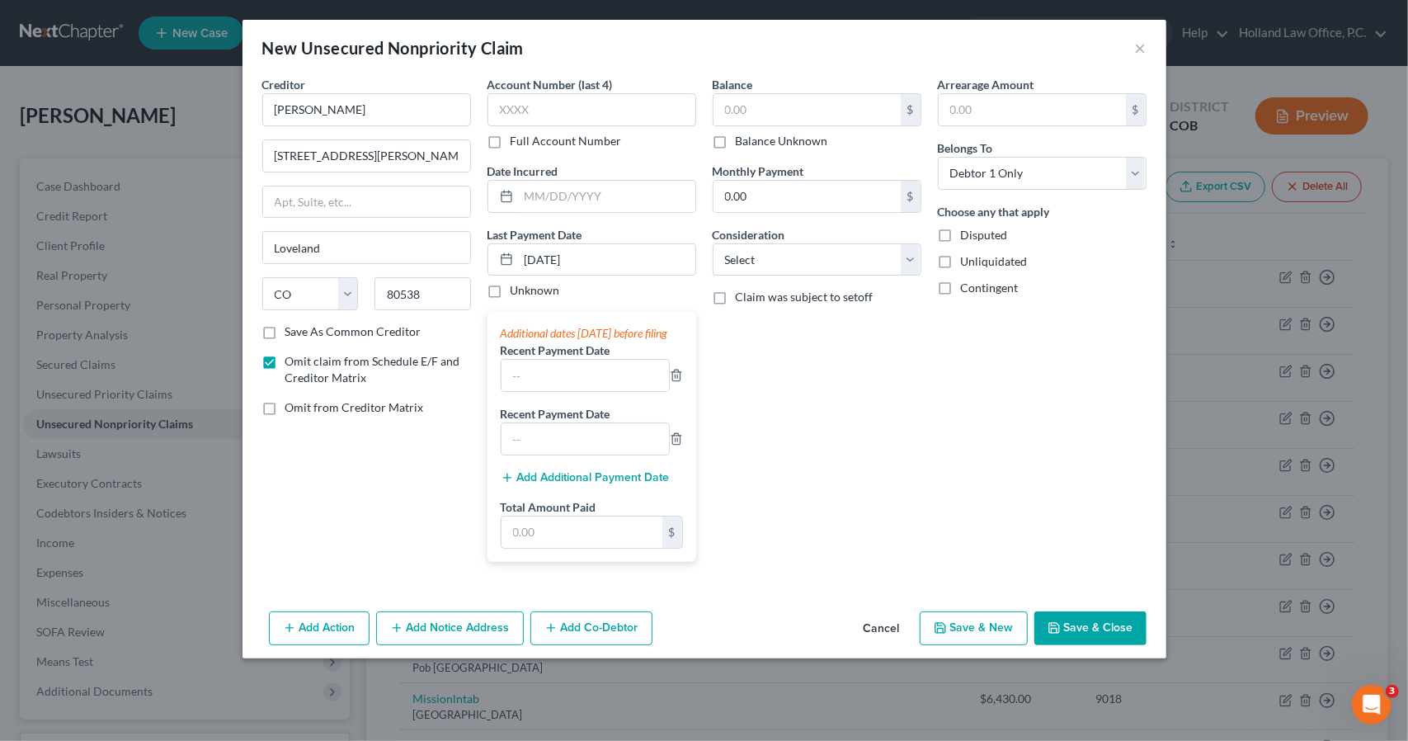
click at [571, 484] on button "Add Additional Payment Date" at bounding box center [585, 477] width 169 height 13
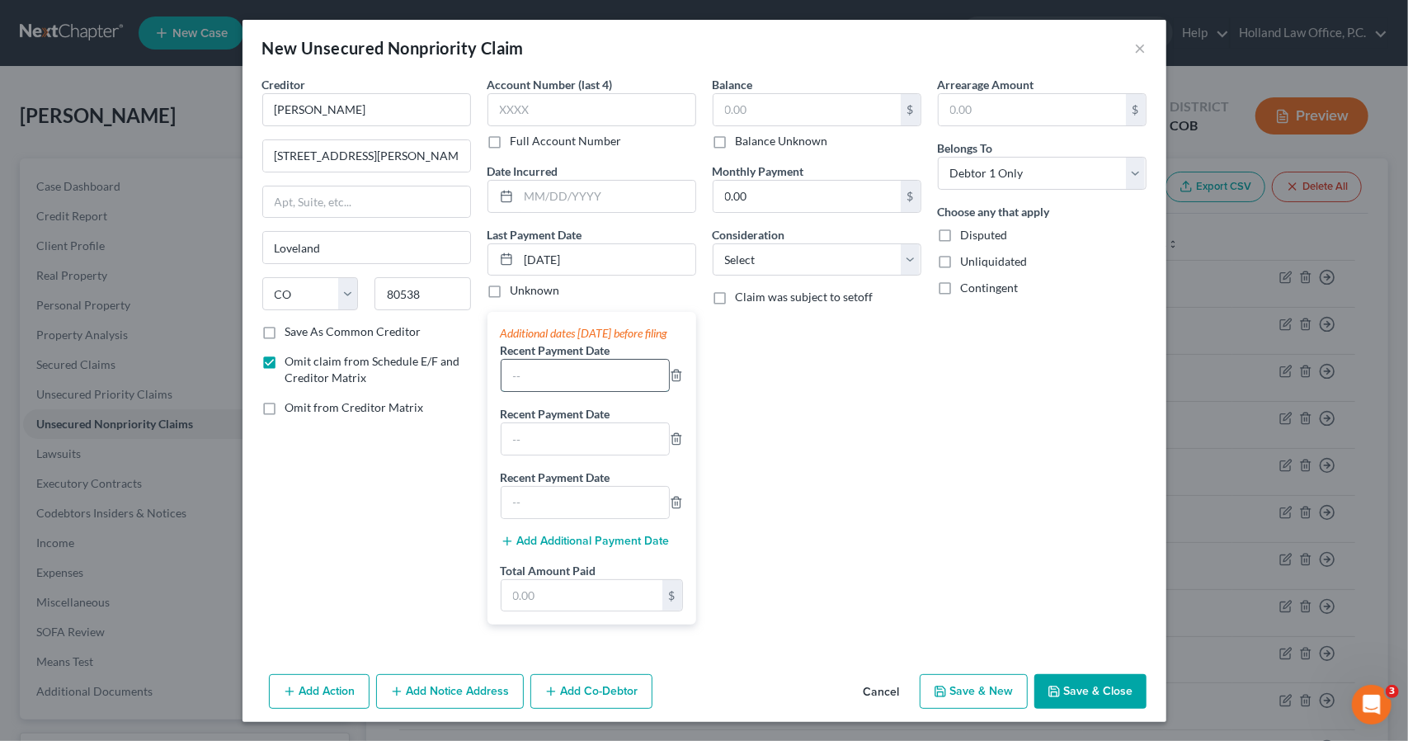
click at [574, 389] on input "text" at bounding box center [585, 375] width 167 height 31
type input "8/1/2025"
type input "[DATE]"
type input "3,000"
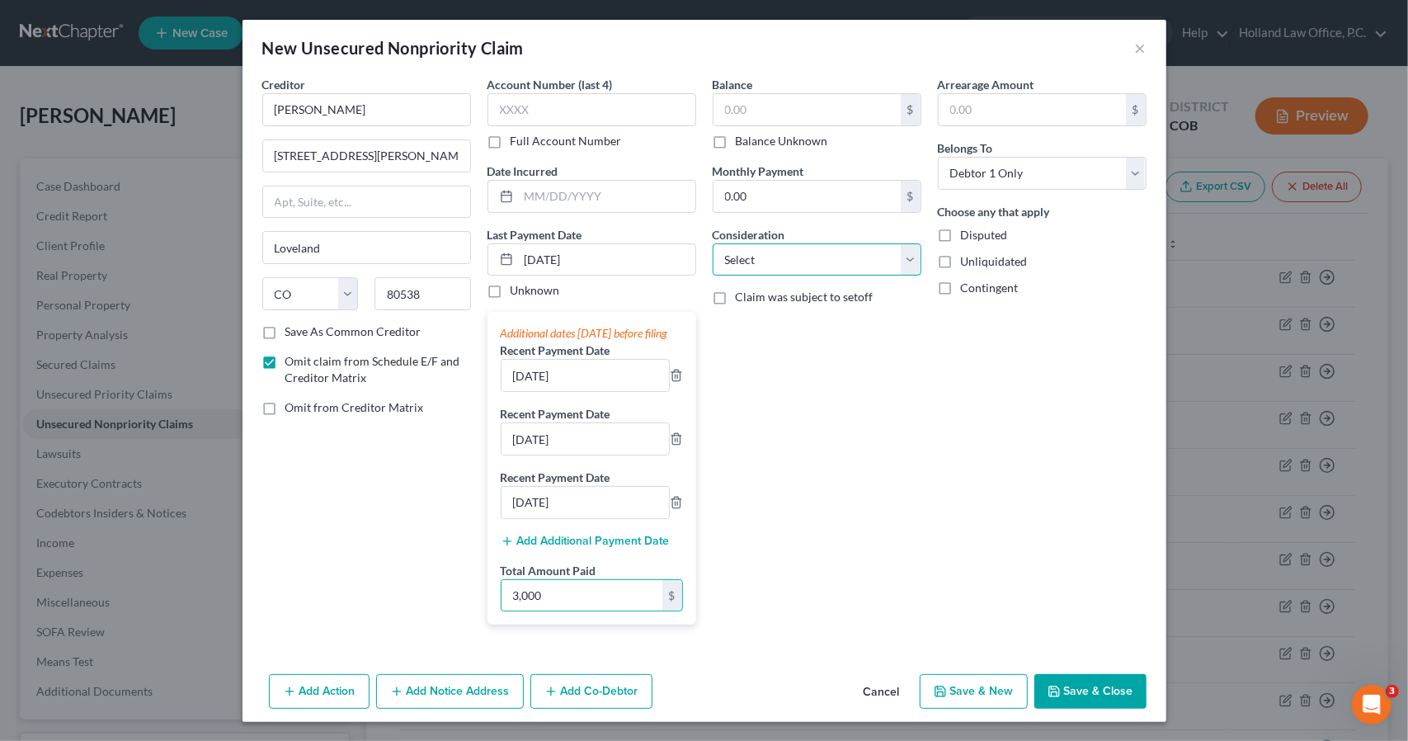
click at [885, 266] on select "Select Cable / Satellite Services Collection Agency Credit Card Debt Debt Couns…" at bounding box center [817, 259] width 209 height 33
select select "14"
click at [713, 243] on select "Select Cable / Satellite Services Collection Agency Credit Card Debt Debt Couns…" at bounding box center [817, 259] width 209 height 33
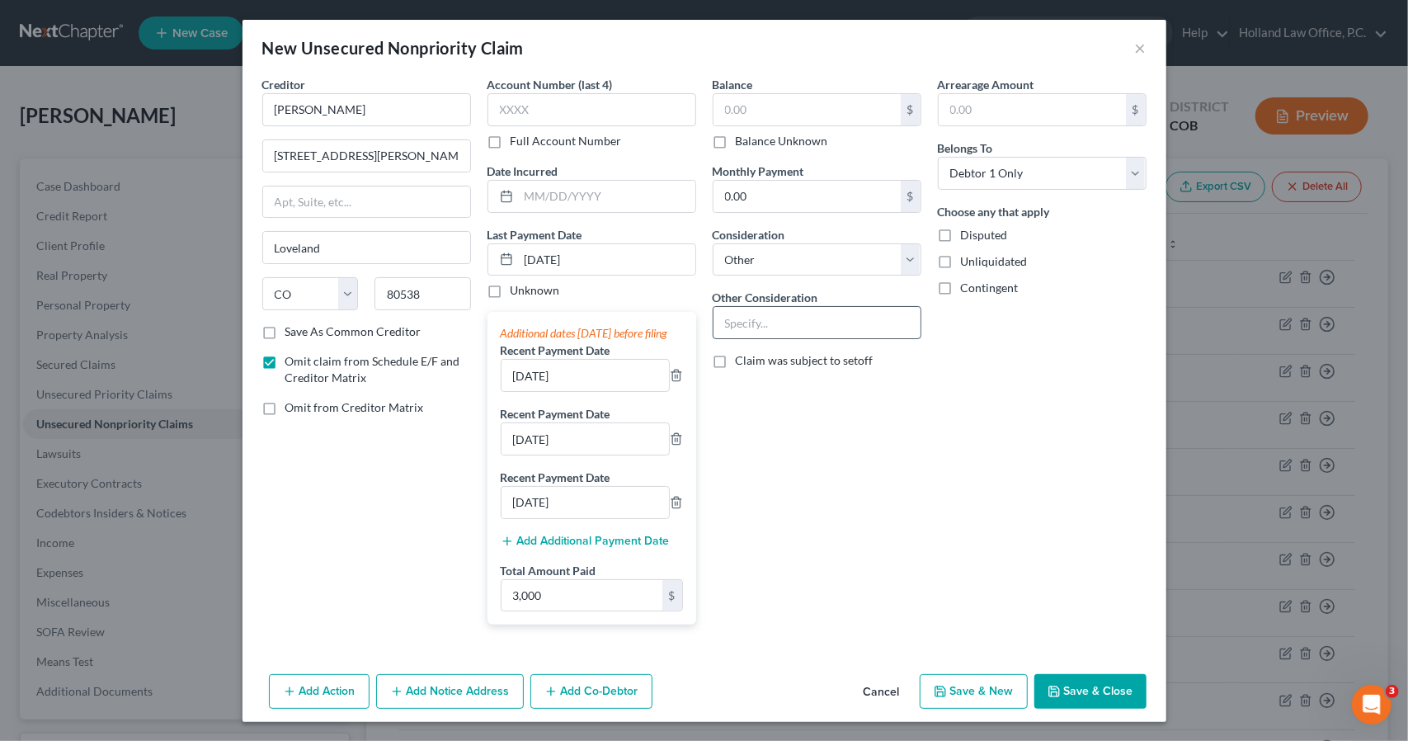
click at [822, 318] on input "text" at bounding box center [817, 322] width 207 height 31
type input "Rent"
click at [956, 499] on div "Arrearage Amount $ Belongs To * Select Debtor 1 Only Debtor 2 Only Debtor 1 And…" at bounding box center [1042, 357] width 225 height 562
click at [968, 700] on button "Save & New" at bounding box center [974, 691] width 108 height 35
select select "0"
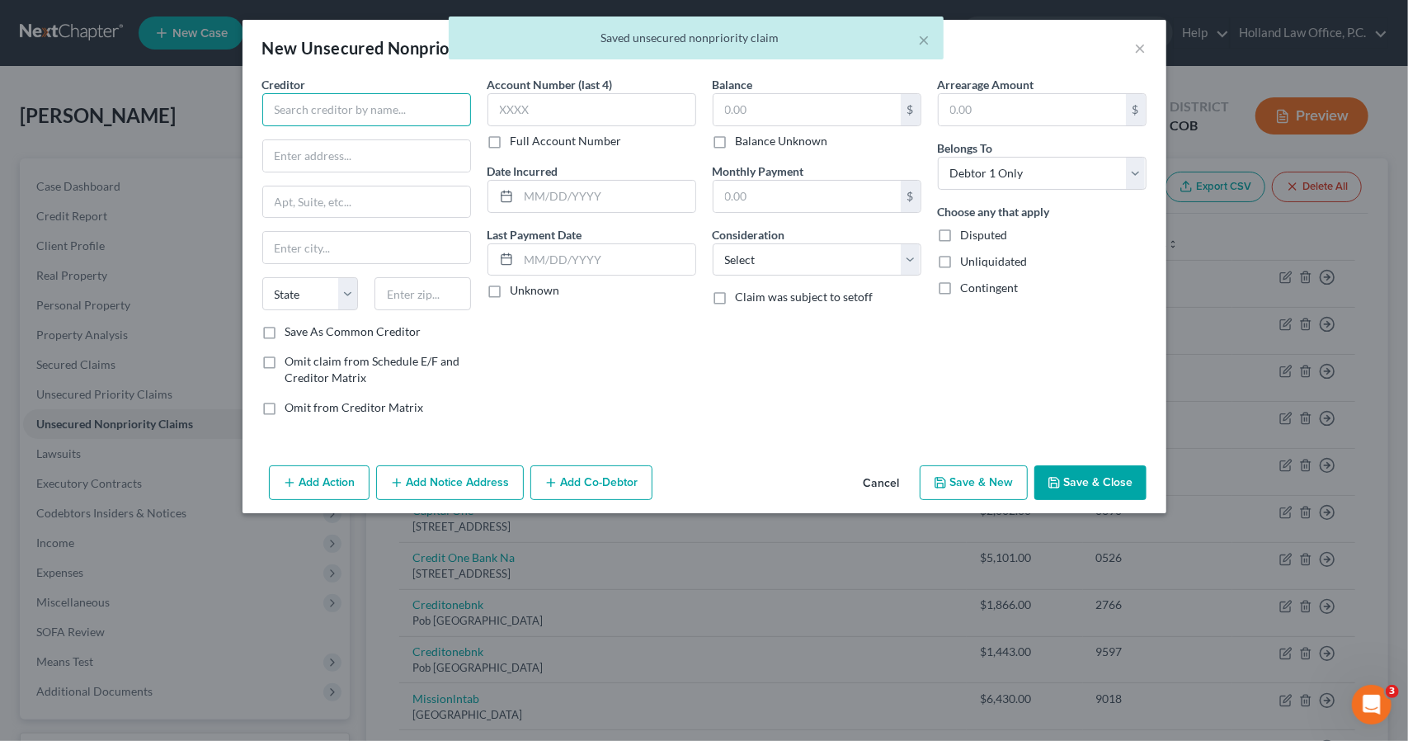
click at [410, 113] on input "text" at bounding box center [366, 109] width 209 height 33
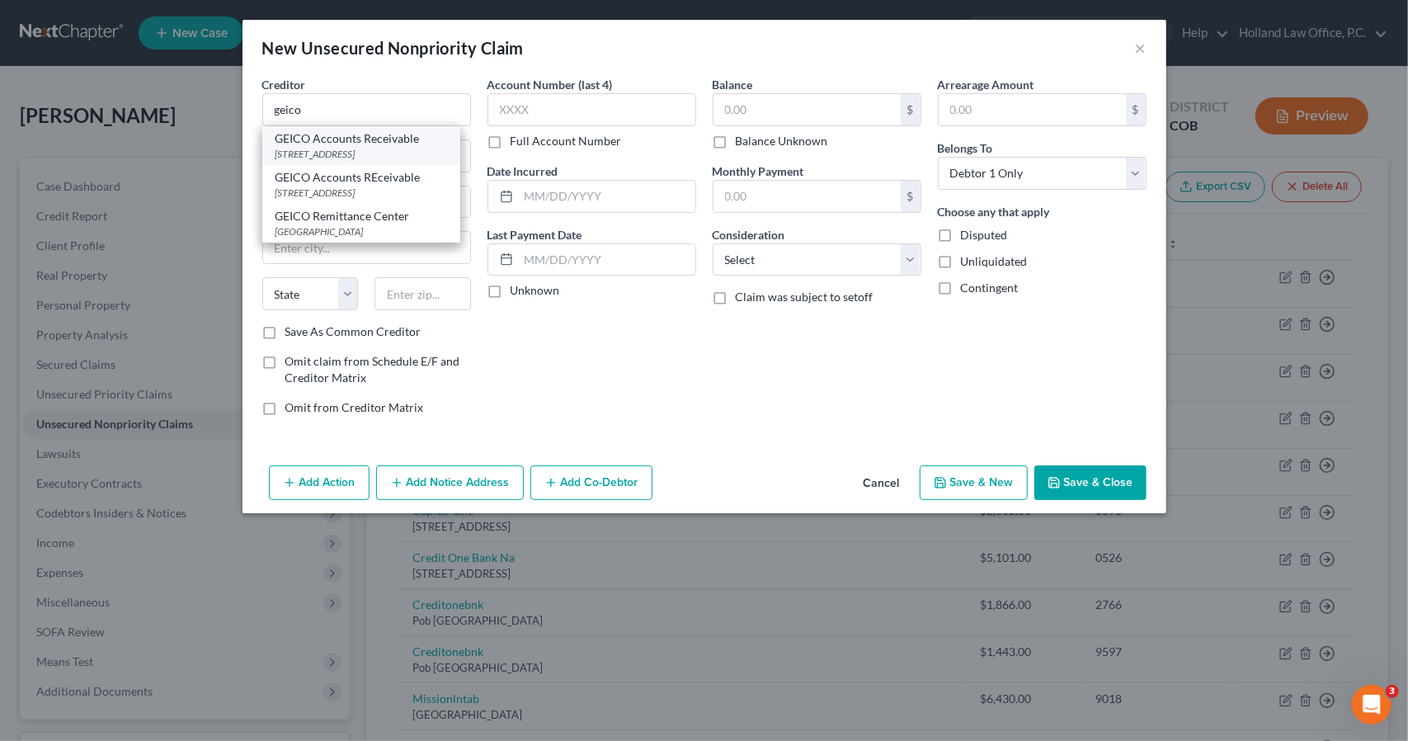
click at [374, 150] on div "PO Box 9130, Macon, GA 31208" at bounding box center [362, 154] width 172 height 14
type input "GEICO Accounts Receivable"
type input "PO Box 9130"
type input "Macon"
select select "10"
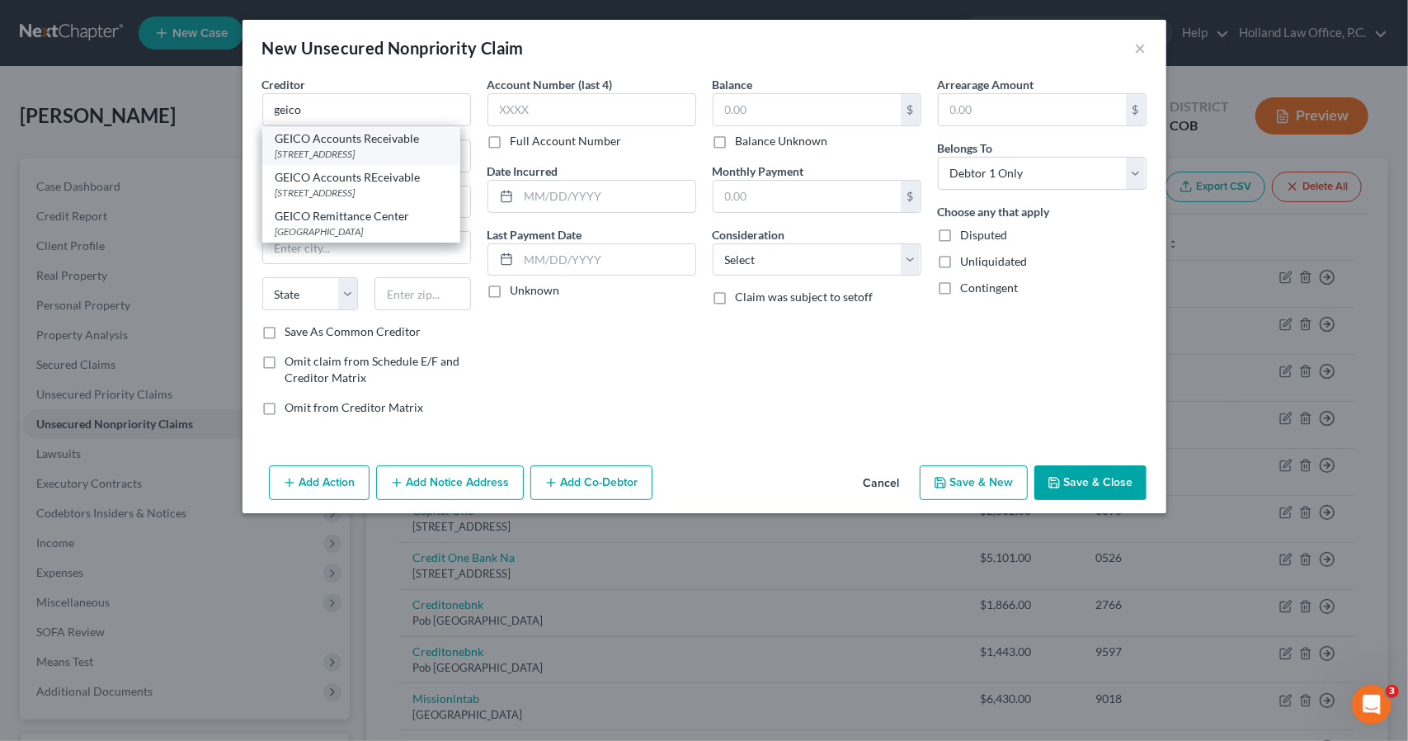
type input "31208"
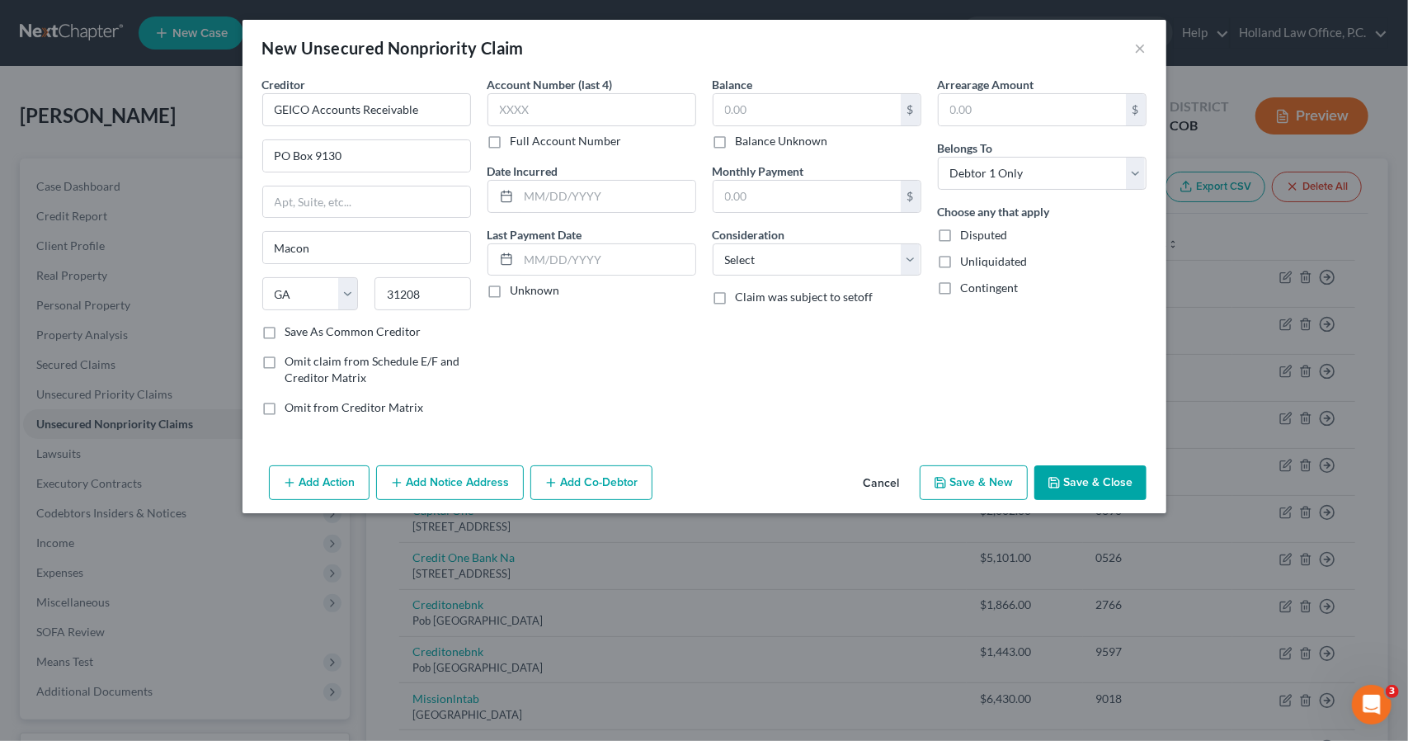
click at [356, 382] on label "Omit claim from Schedule E/F and Creditor Matrix" at bounding box center [378, 369] width 186 height 33
click at [303, 364] on input "Omit claim from Schedule E/F and Creditor Matrix" at bounding box center [297, 358] width 11 height 11
checkbox input "true"
click at [573, 216] on div "Account Number (last 4) Full Account Number Date Incurred Last Payment Date Unk…" at bounding box center [591, 252] width 225 height 353
click at [576, 247] on input "text" at bounding box center [607, 259] width 177 height 31
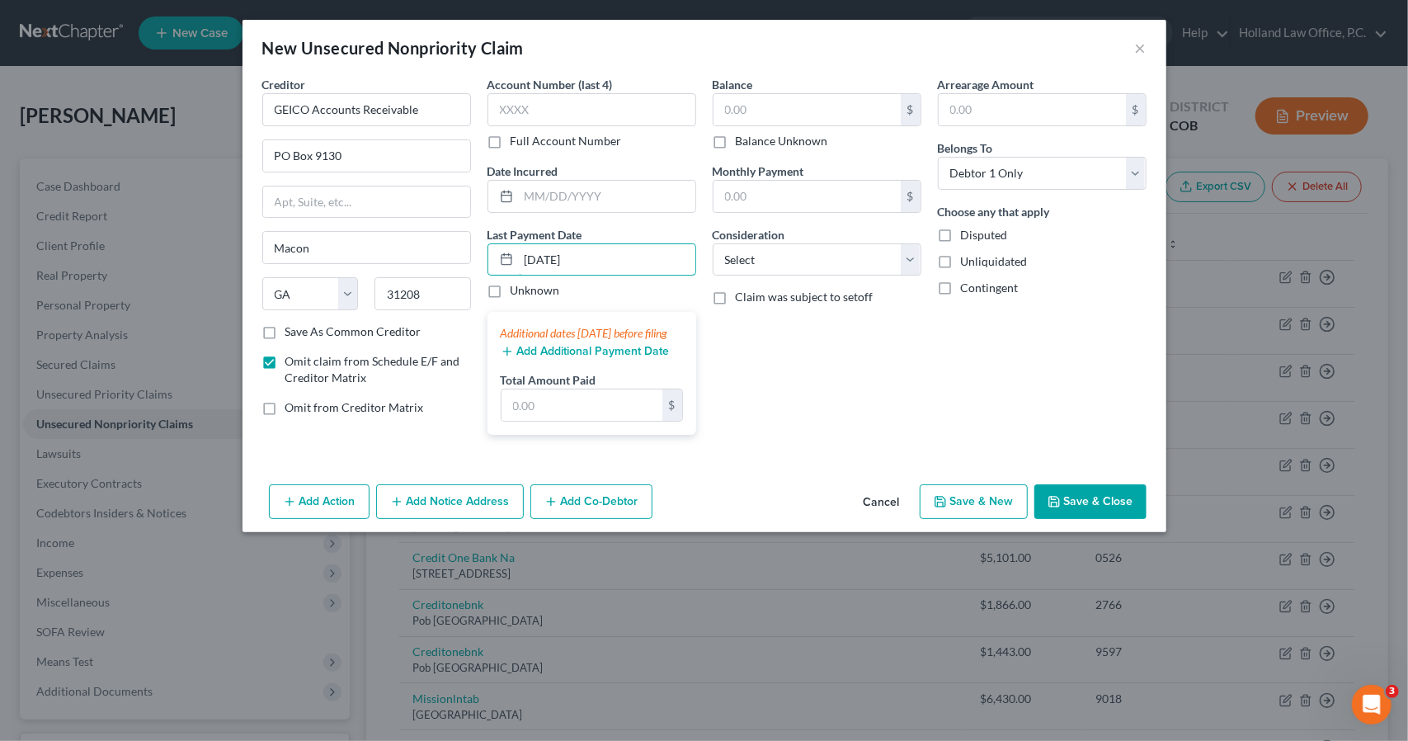
type input "8/1/2025"
click at [584, 358] on button "Add Additional Payment Date" at bounding box center [585, 351] width 169 height 13
click at [586, 379] on div "Additional dates within 90 days before filing Add Additional Payment Date Total…" at bounding box center [592, 373] width 209 height 123
click at [584, 358] on button "Add Additional Payment Date" at bounding box center [585, 351] width 169 height 13
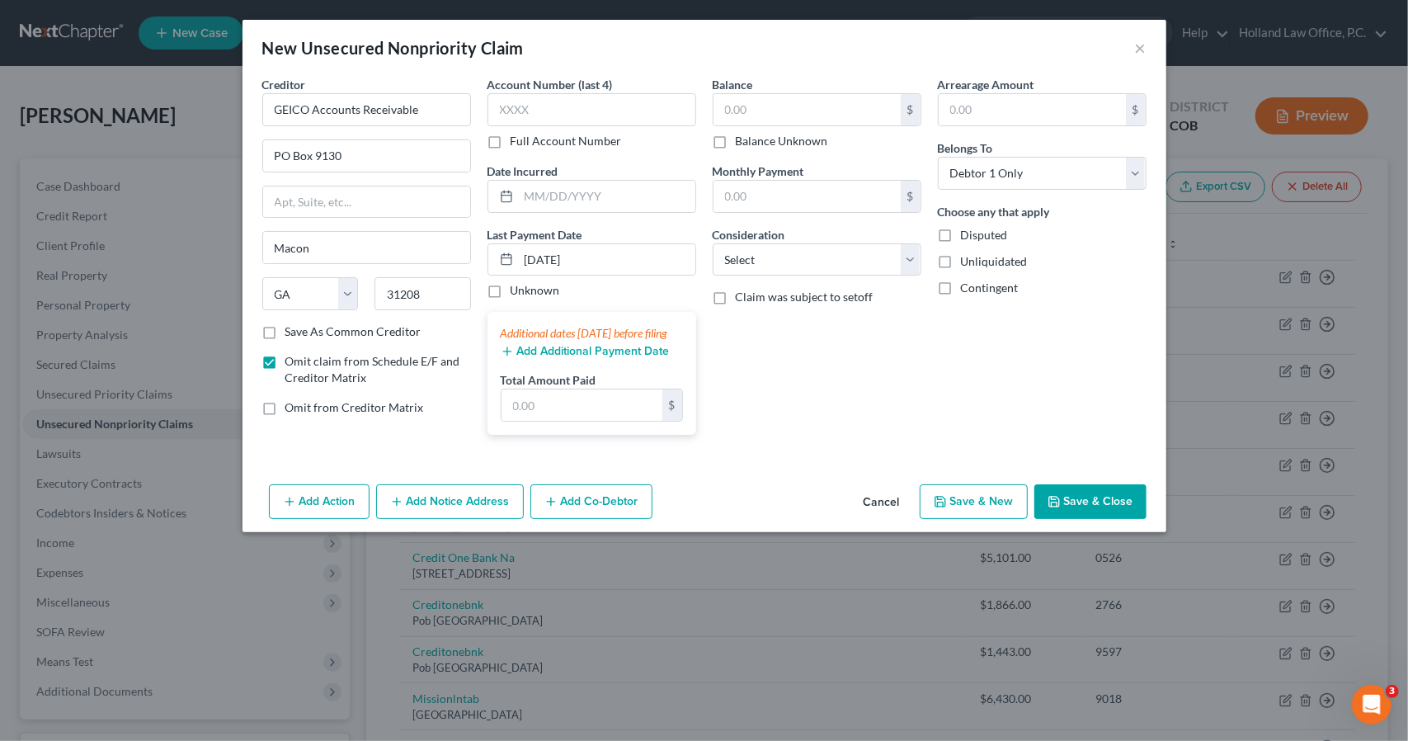
click at [584, 358] on button "Add Additional Payment Date" at bounding box center [585, 351] width 169 height 13
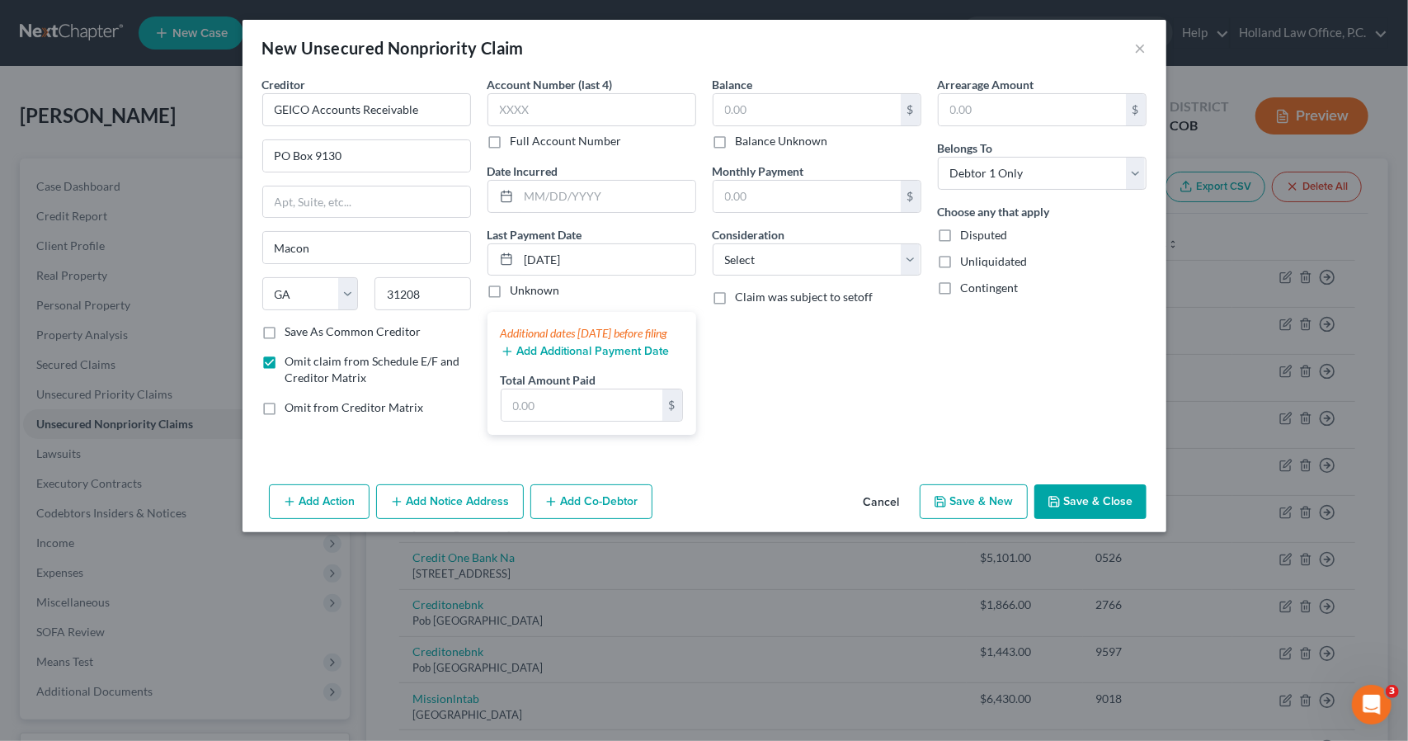
click at [584, 358] on button "Add Additional Payment Date" at bounding box center [585, 351] width 169 height 13
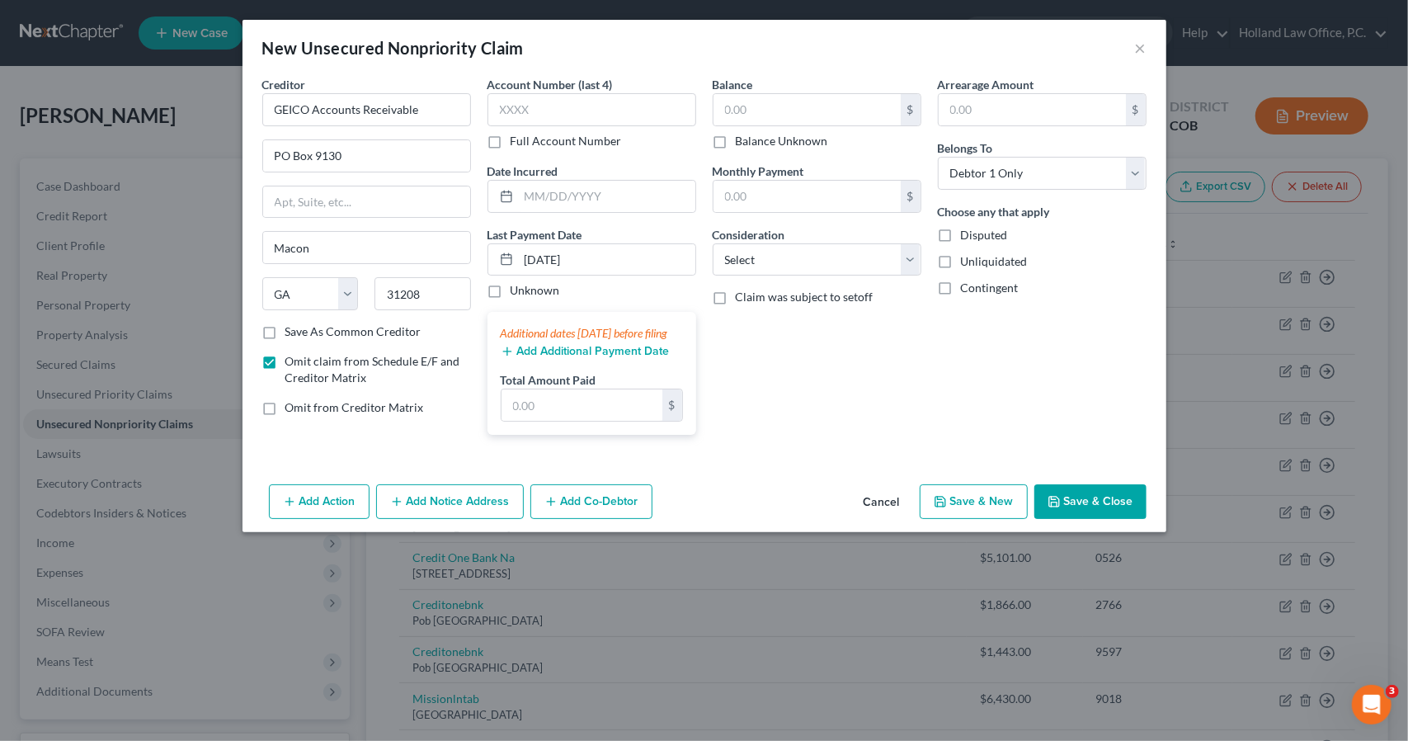
click at [584, 358] on button "Add Additional Payment Date" at bounding box center [585, 351] width 169 height 13
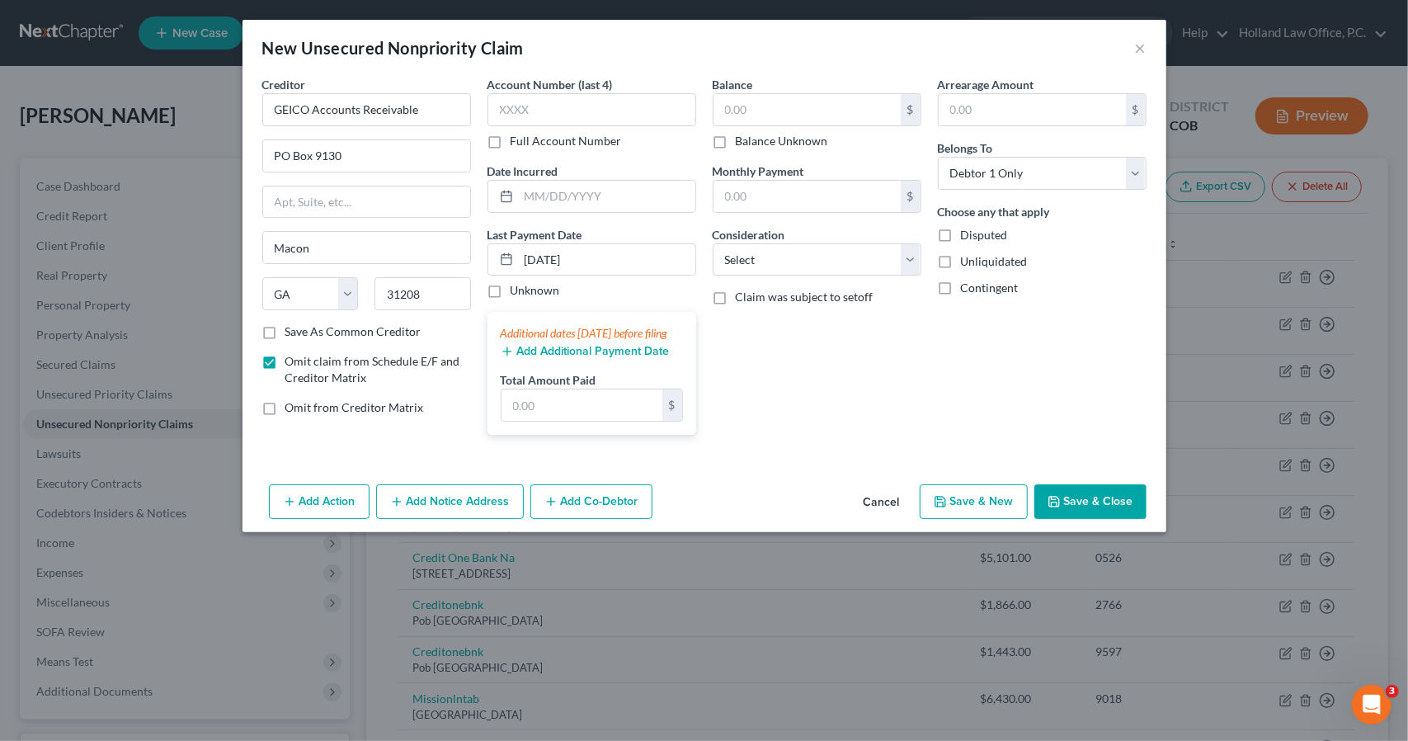
click at [584, 358] on button "Add Additional Payment Date" at bounding box center [585, 351] width 169 height 13
click at [587, 421] on input "text" at bounding box center [582, 404] width 161 height 31
type input "606"
click at [1087, 506] on button "Save & Close" at bounding box center [1090, 501] width 112 height 35
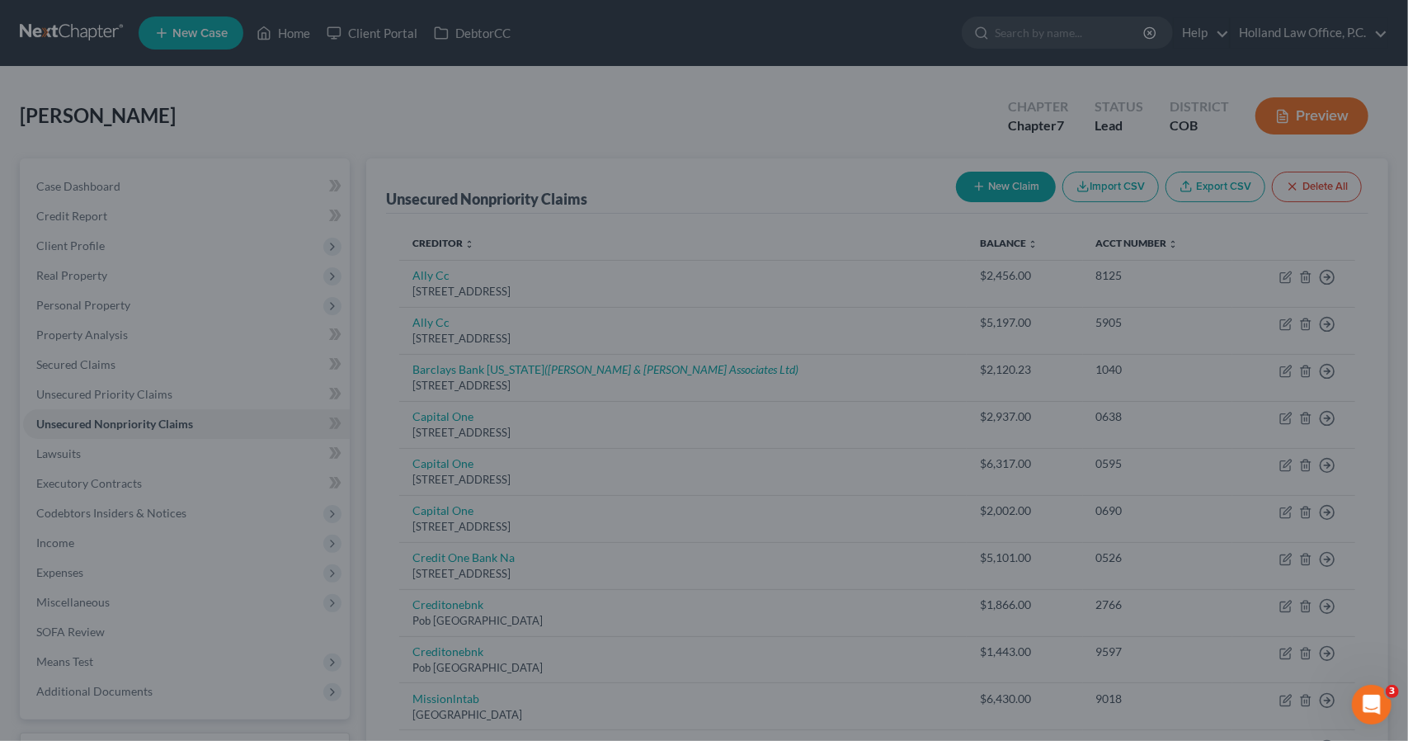
type input "0.00"
type input "606.00"
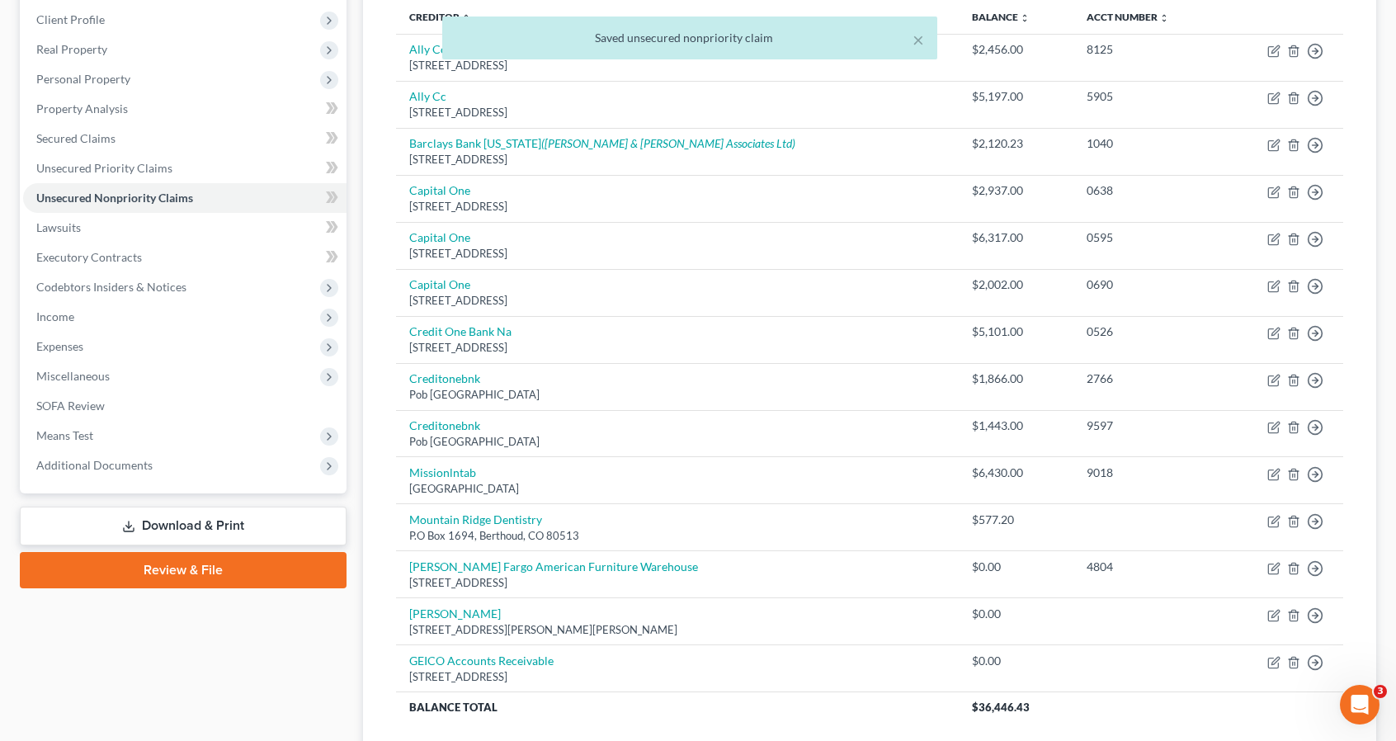
scroll to position [351, 0]
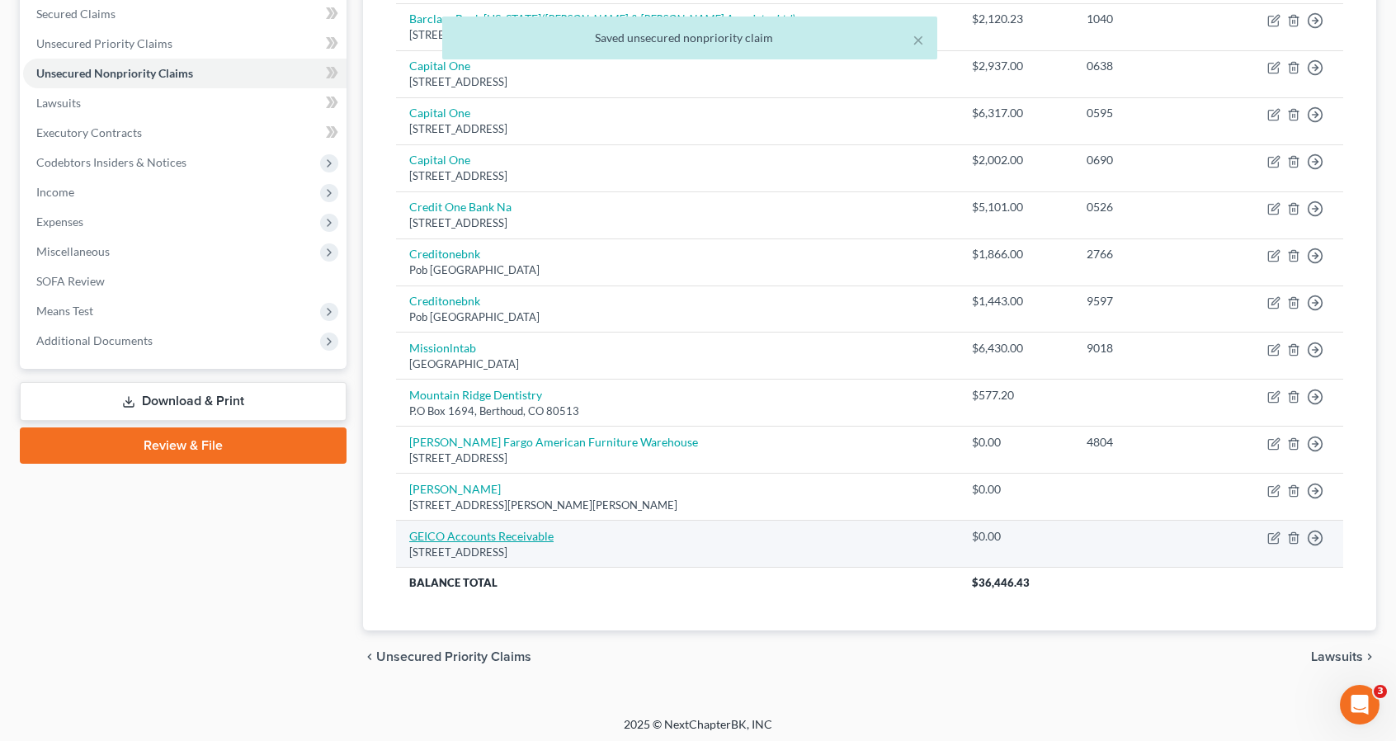
click at [545, 532] on link "GEICO Accounts Receivable" at bounding box center [481, 536] width 144 height 14
select select "10"
select select "0"
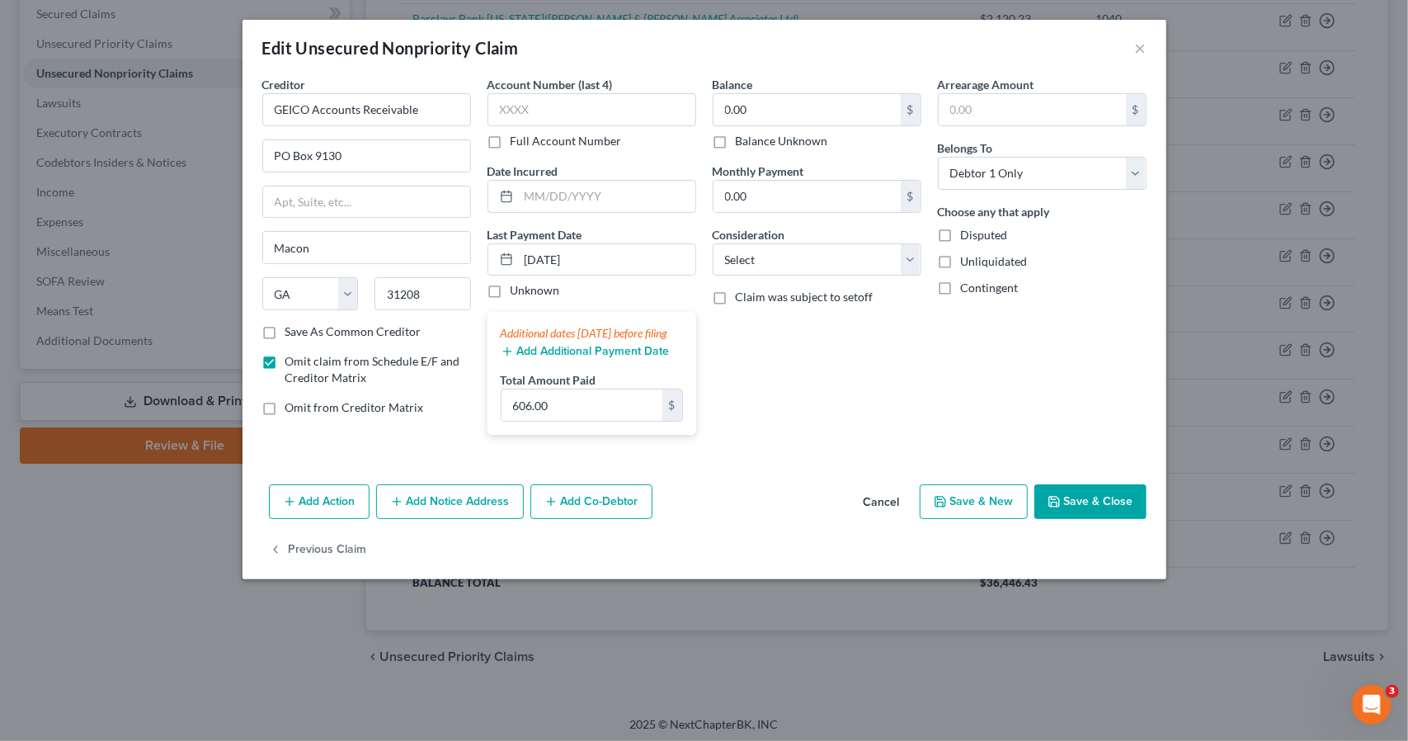
click at [563, 358] on button "Add Additional Payment Date" at bounding box center [585, 351] width 169 height 13
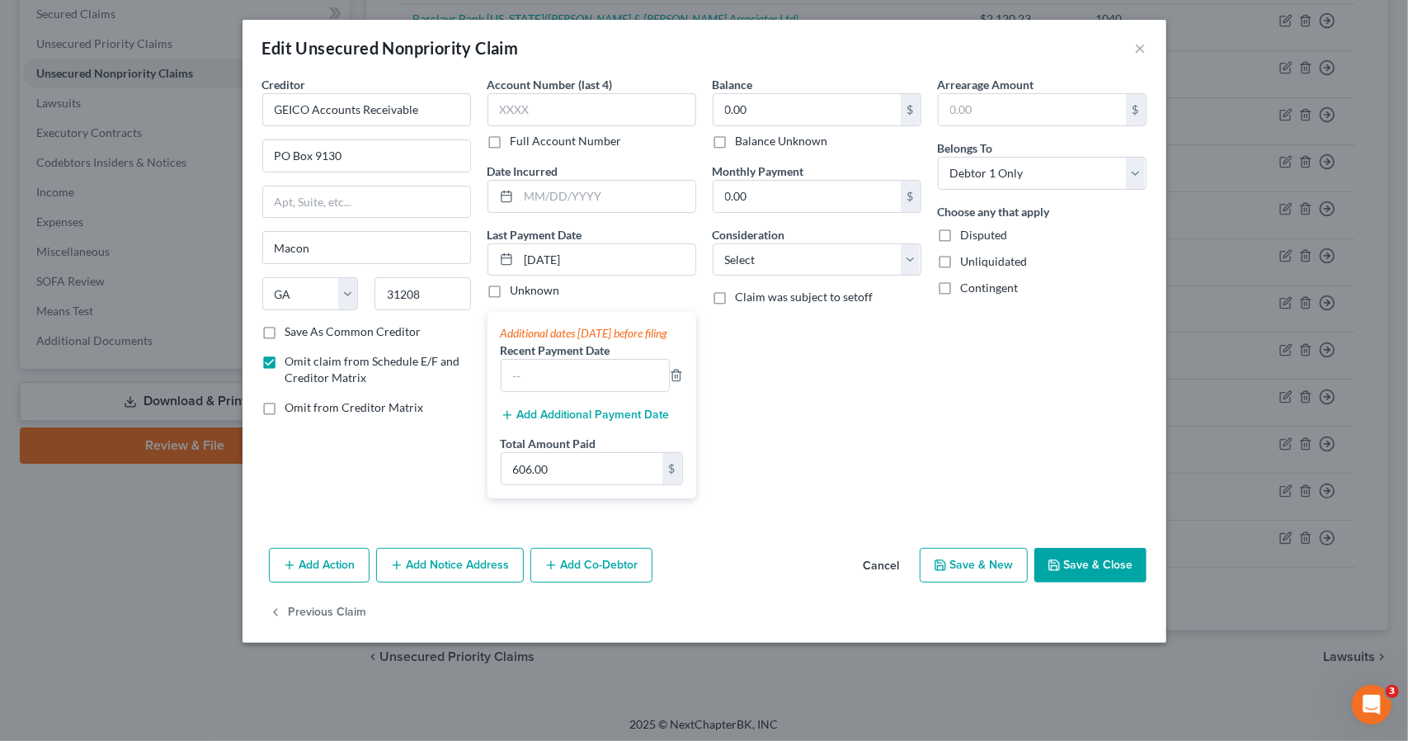
click at [566, 422] on button "Add Additional Payment Date" at bounding box center [585, 414] width 169 height 13
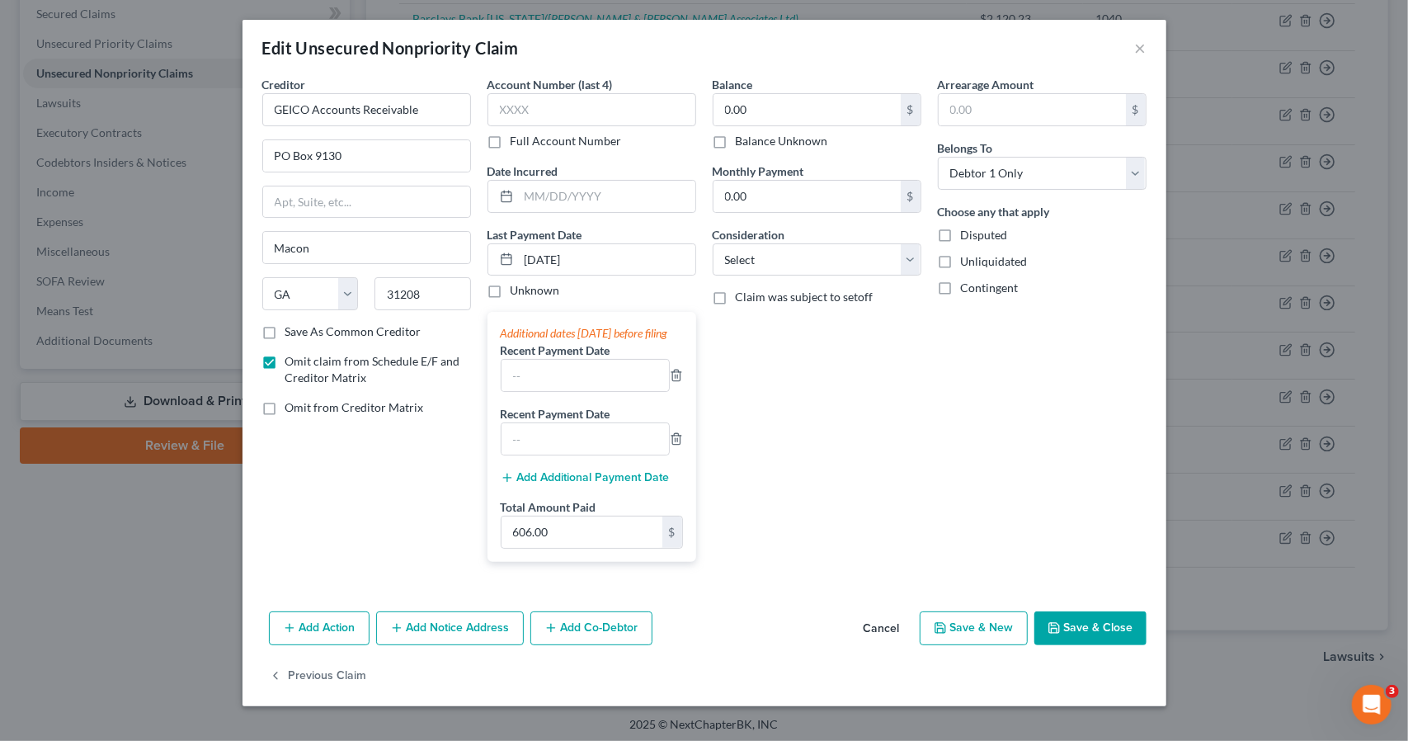
click at [574, 484] on button "Add Additional Payment Date" at bounding box center [585, 477] width 169 height 13
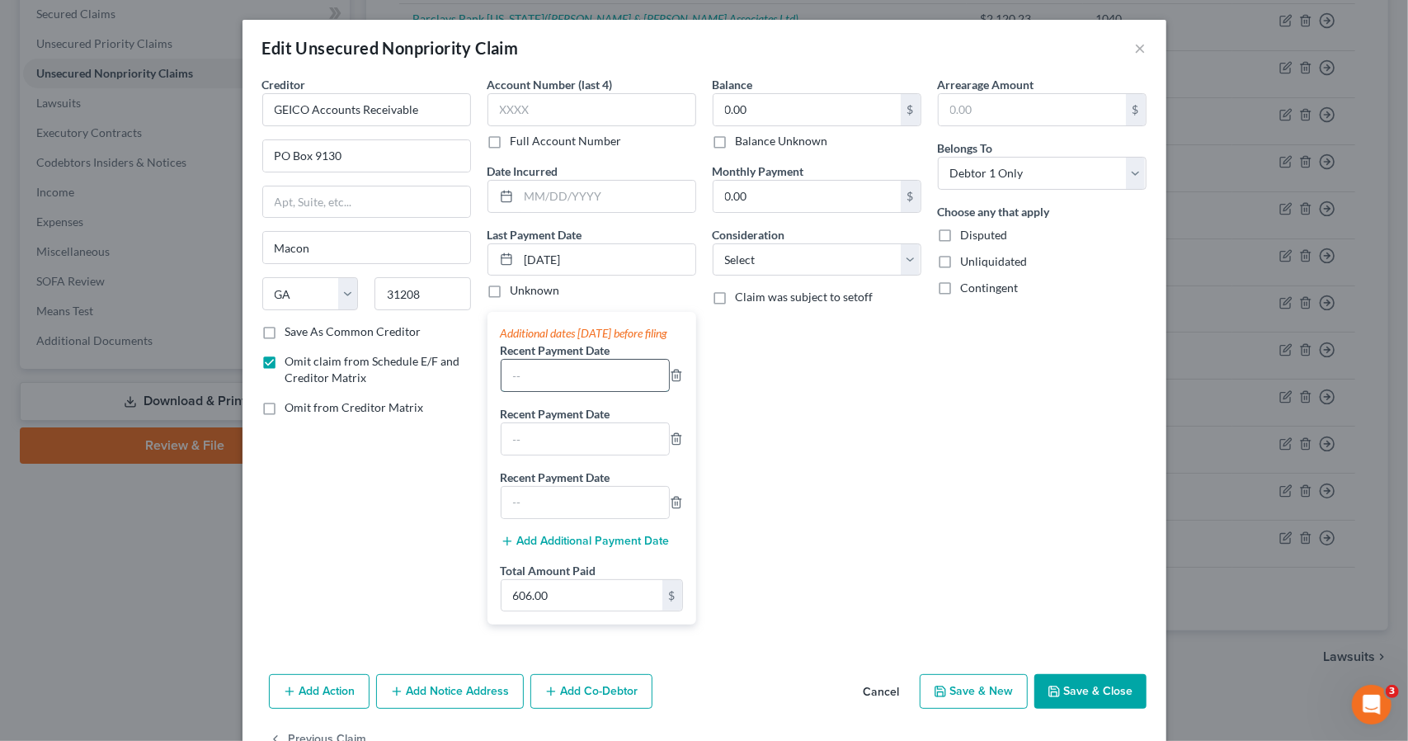
click at [562, 382] on input "text" at bounding box center [585, 375] width 167 height 31
type input "8/1/2025"
type input "[DATE]"
click at [1104, 706] on button "Save & Close" at bounding box center [1090, 691] width 112 height 35
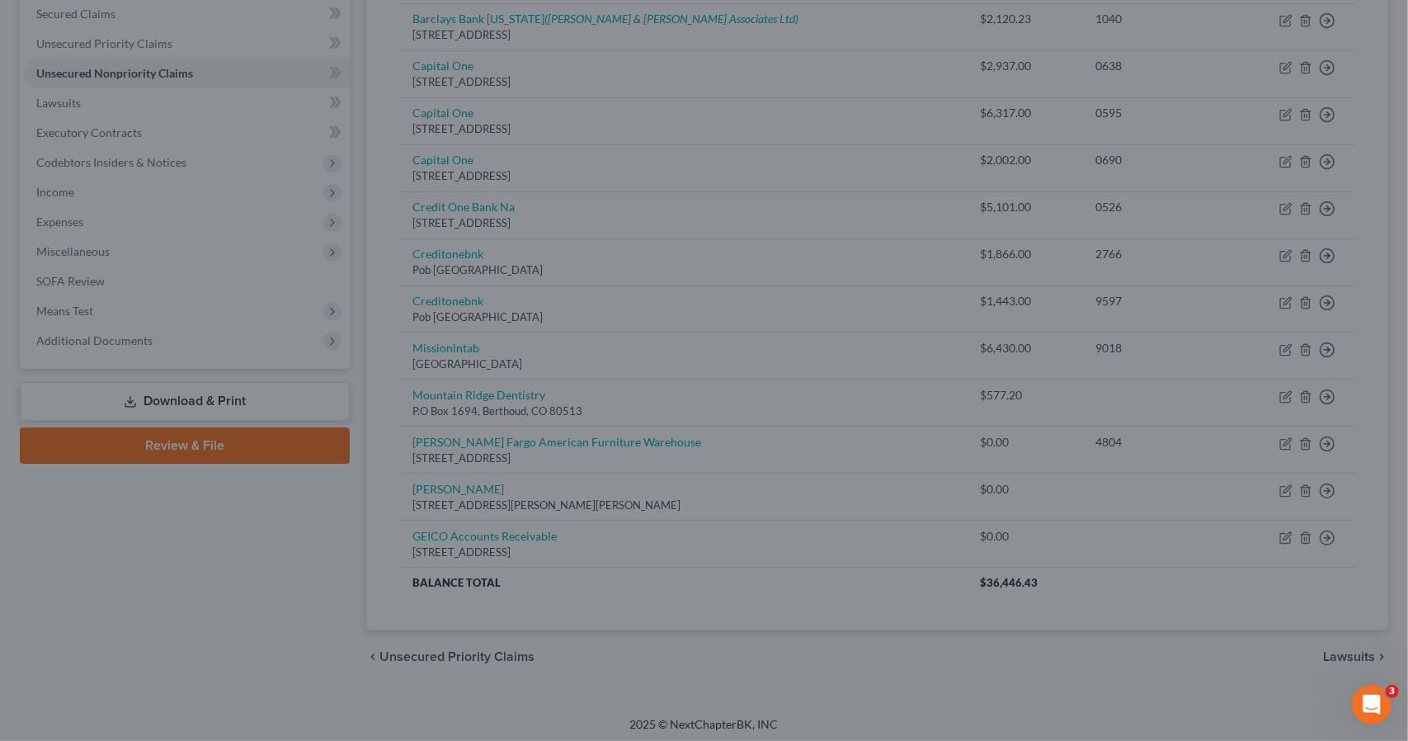
type input "0"
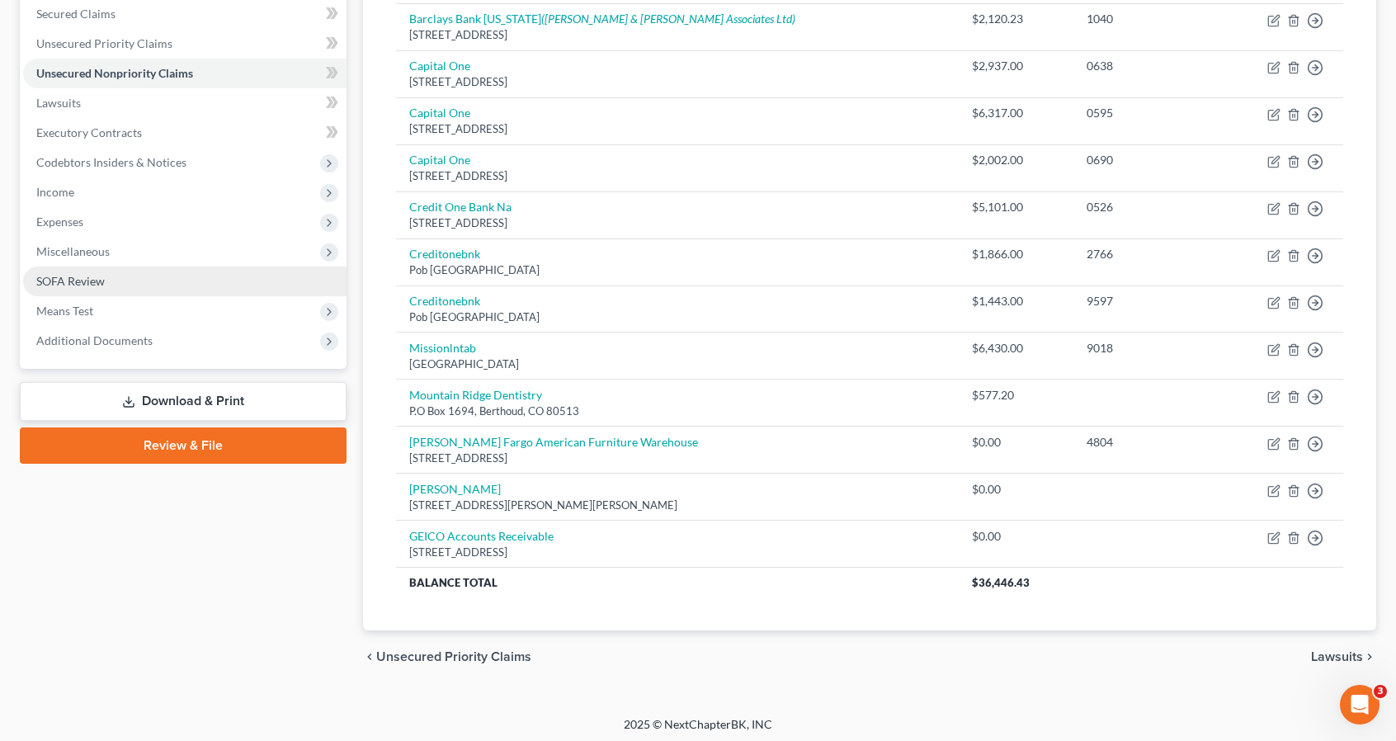
click at [236, 273] on link "SOFA Review" at bounding box center [184, 281] width 323 height 30
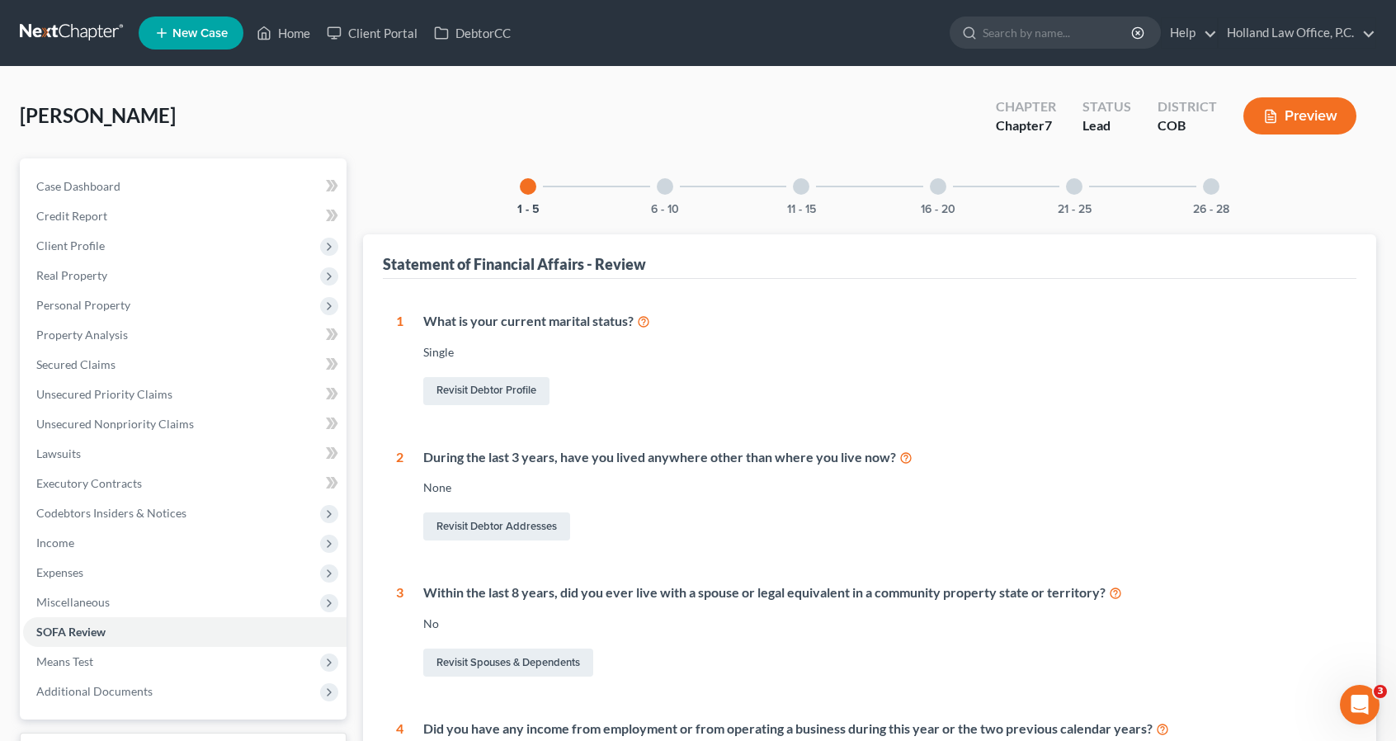
click at [926, 196] on div "16 - 20" at bounding box center [938, 186] width 56 height 56
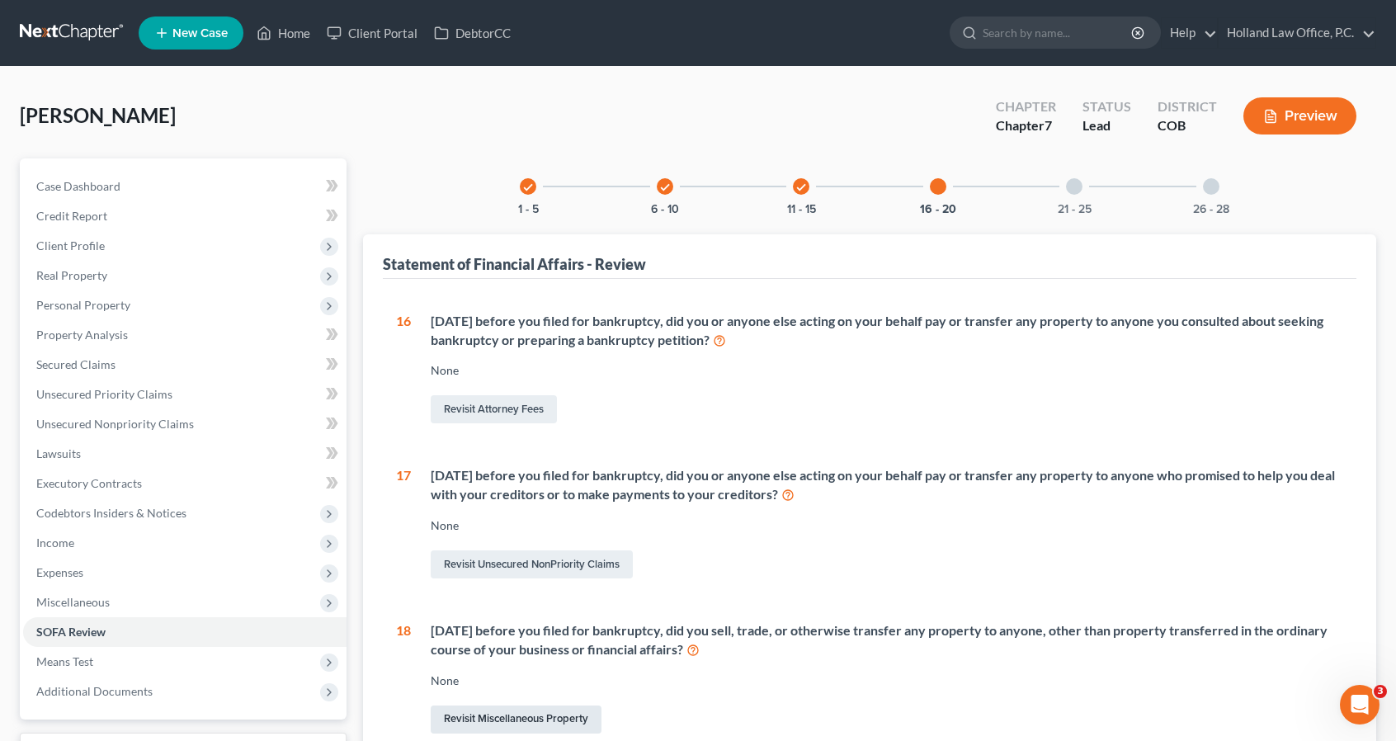
click at [530, 709] on link "Revisit Miscellaneous Property" at bounding box center [516, 719] width 171 height 28
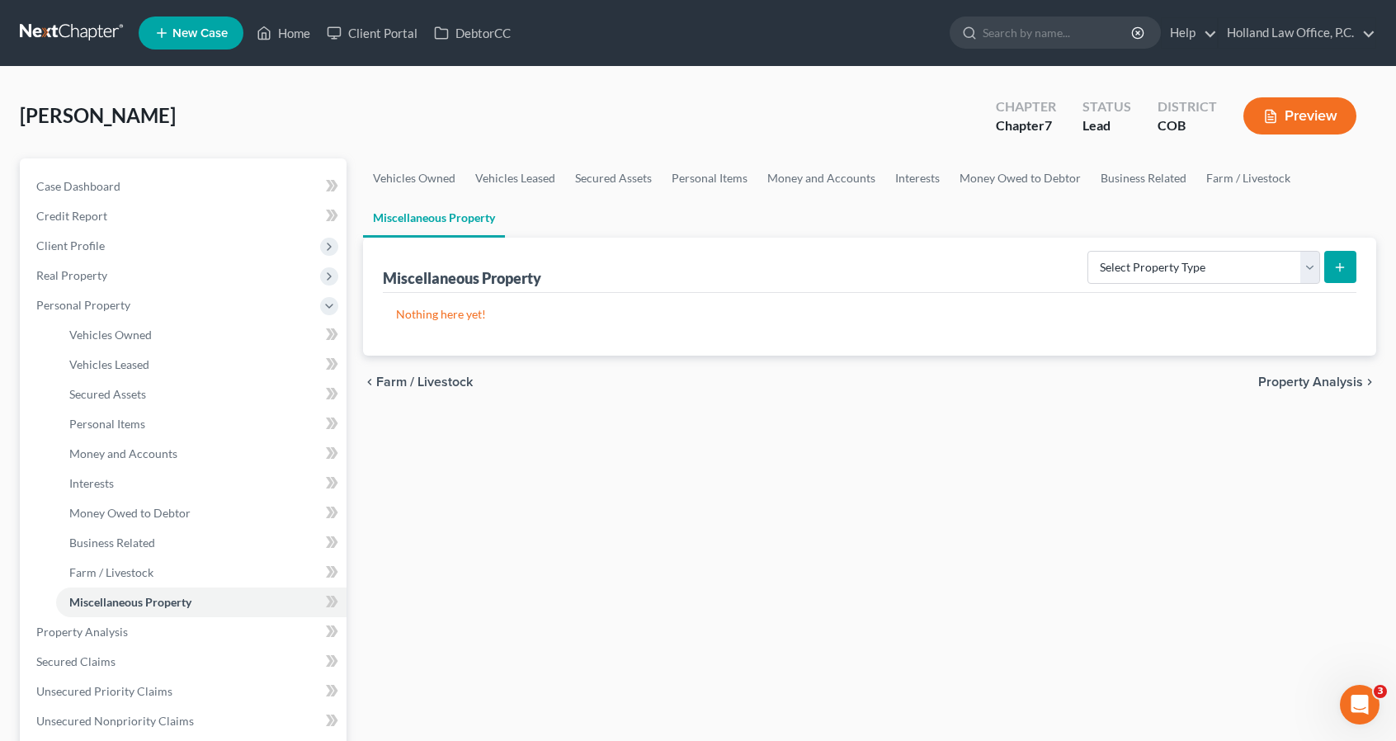
click at [1270, 285] on div "Select Property Type Assigned for Creditor Benefit Within 1 Year Holding for An…" at bounding box center [1219, 266] width 276 height 44
click at [1267, 276] on select "Select Property Type Assigned for Creditor Benefit Within 1 Year Holding for An…" at bounding box center [1203, 267] width 233 height 33
select select "transferred"
click at [1087, 251] on select "Select Property Type Assigned for Creditor Benefit Within 1 Year Holding for An…" at bounding box center [1203, 267] width 233 height 33
click at [1340, 278] on button "submit" at bounding box center [1340, 267] width 32 height 32
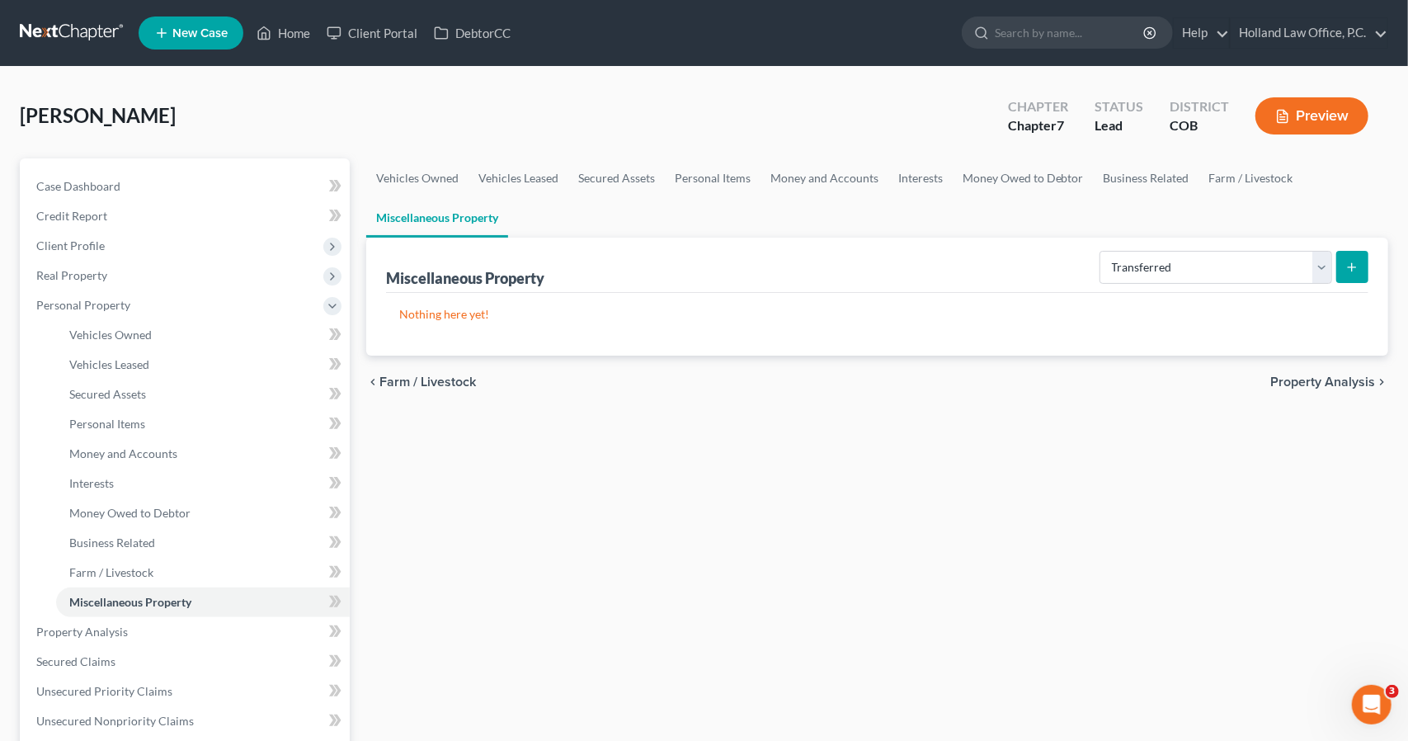
select select "Ordinary (within 2 years)"
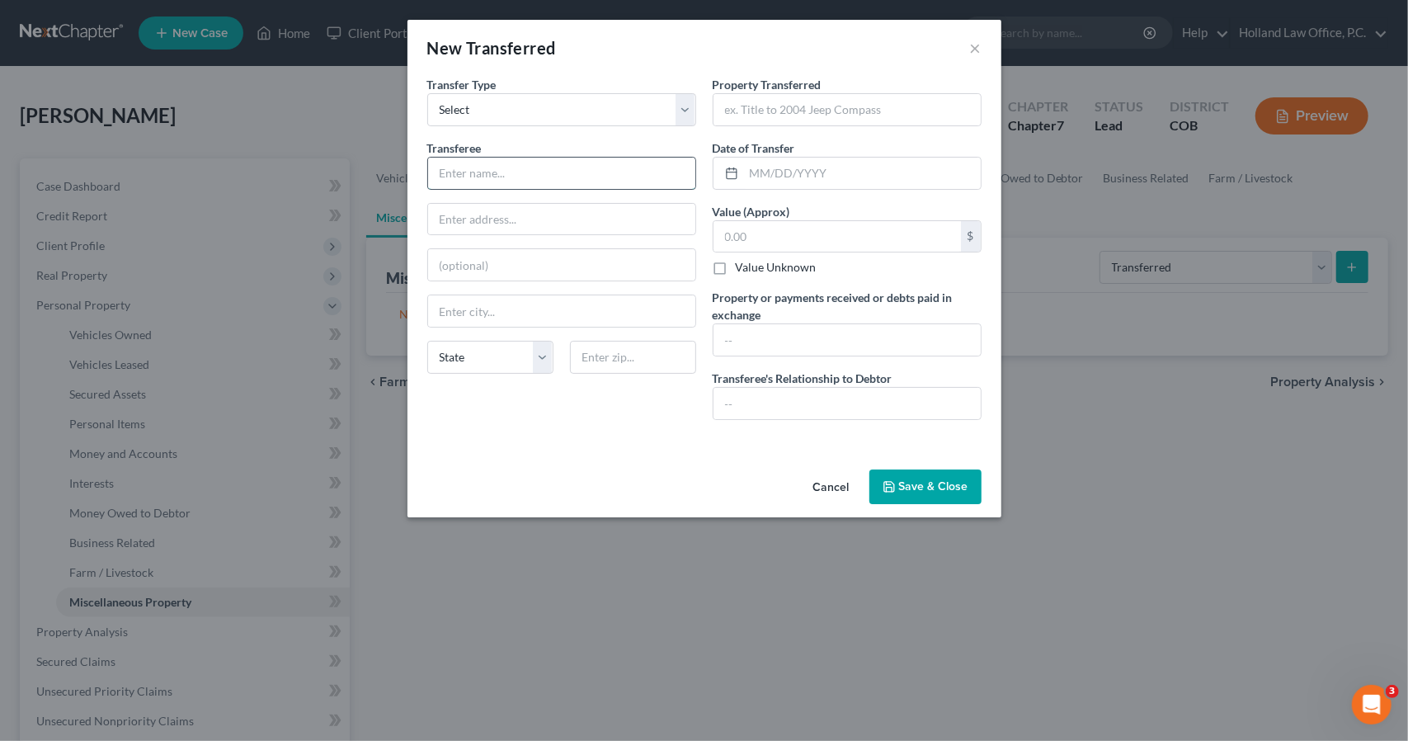
click at [675, 183] on input "text" at bounding box center [561, 173] width 267 height 31
type input "Fort collins Nissan"
type input "5721 S College Ave"
type input "80525"
type input "[GEOGRAPHIC_DATA][PERSON_NAME]"
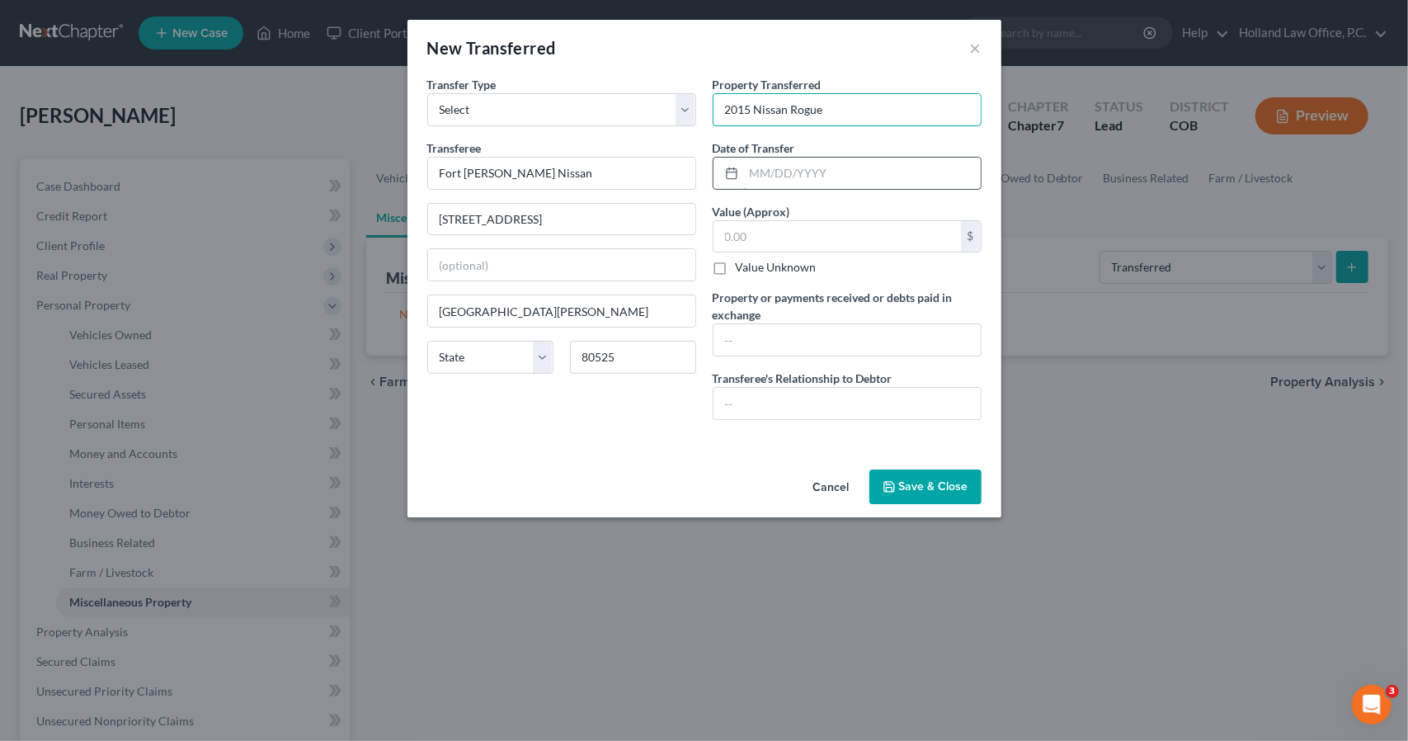
type input "2015 Nissan Rogue"
click at [812, 177] on input "text" at bounding box center [862, 173] width 237 height 31
type input "06/17/2024"
click at [820, 225] on input "text" at bounding box center [837, 236] width 247 height 31
type input "2,500"
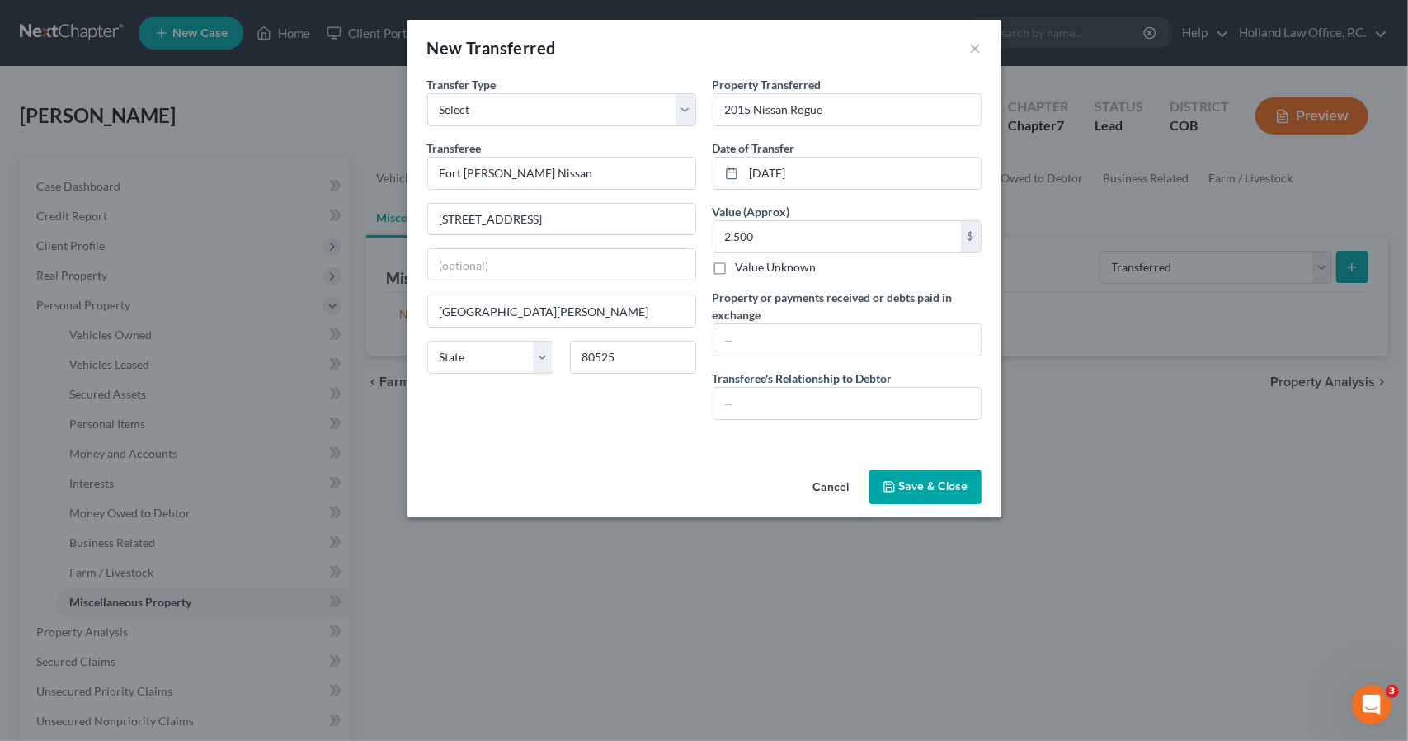
click at [907, 484] on button "Save & Close" at bounding box center [925, 486] width 112 height 35
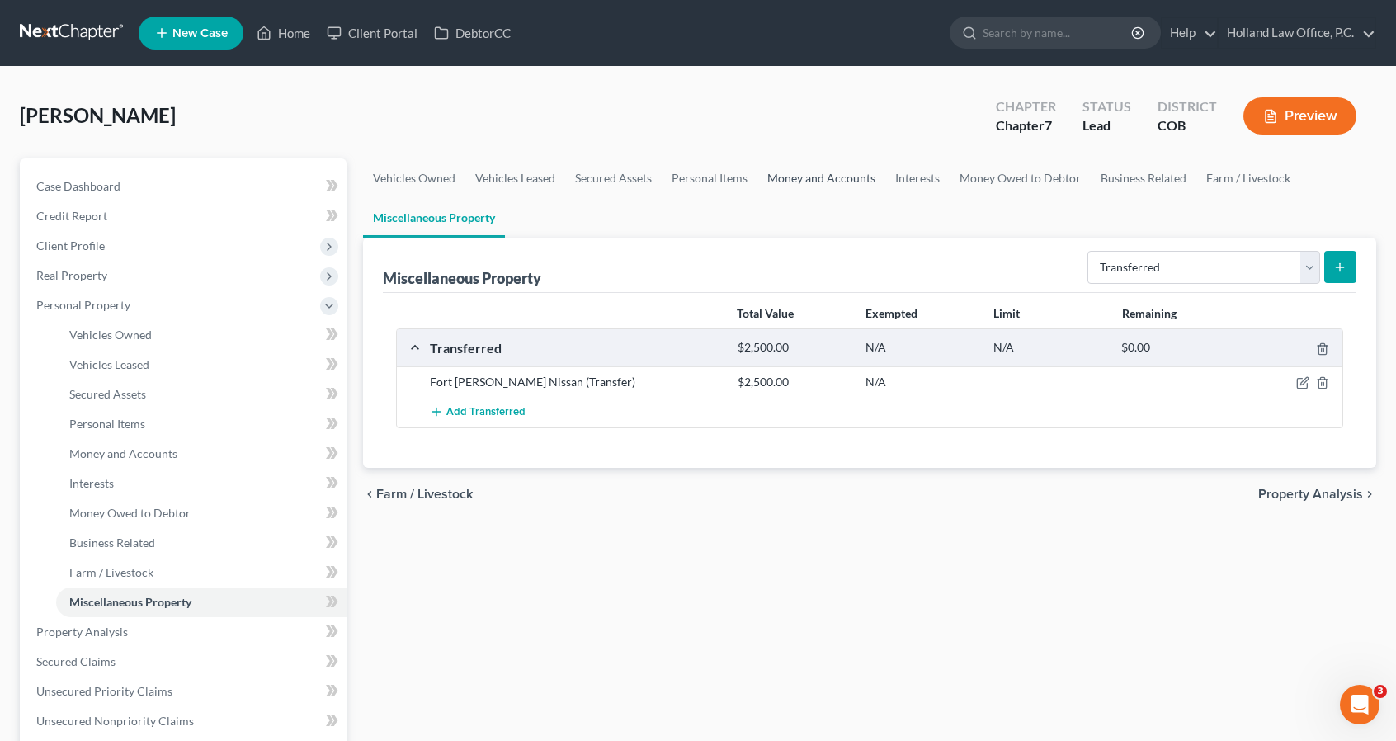
click at [785, 181] on link "Money and Accounts" at bounding box center [821, 178] width 128 height 40
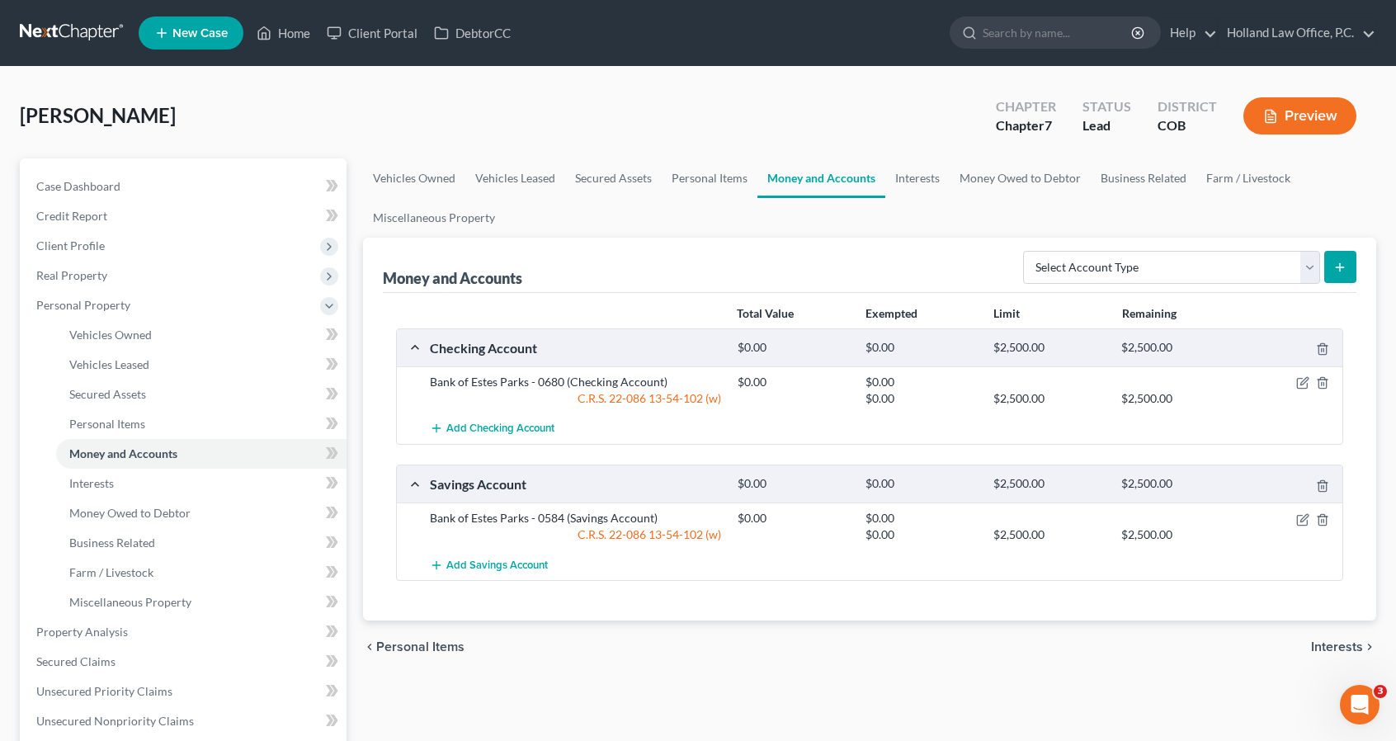
click at [1127, 283] on div "Select Account Type Brokerage Cash on Hand Certificates of Deposit Checking Acc…" at bounding box center [1186, 266] width 340 height 44
click at [1127, 271] on select "Select Account Type Brokerage Cash on Hand Certificates of Deposit Checking Acc…" at bounding box center [1171, 267] width 297 height 33
select select "safe_deposit_box"
click at [1027, 251] on select "Select Account Type Brokerage Cash on Hand Certificates of Deposit Checking Acc…" at bounding box center [1171, 267] width 297 height 33
click at [1324, 273] on button "submit" at bounding box center [1340, 267] width 32 height 32
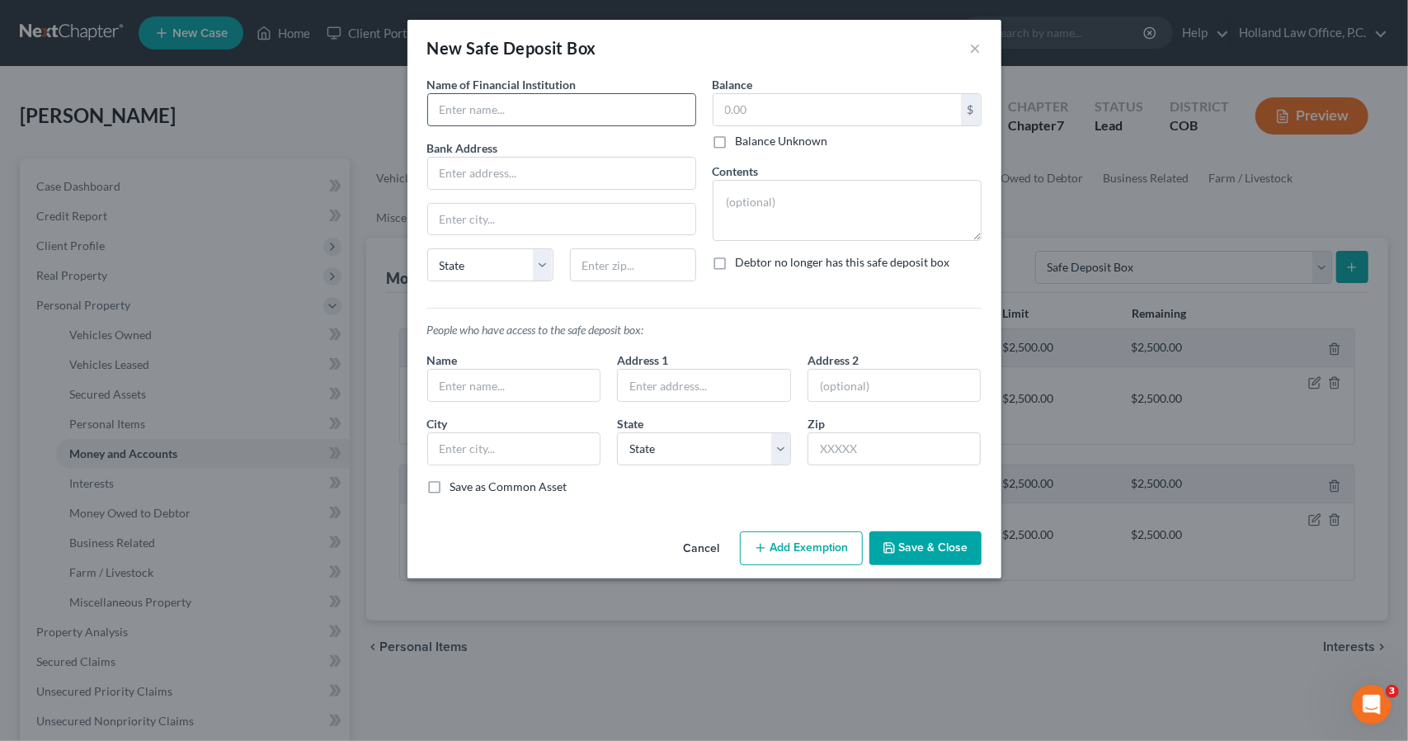
click at [619, 111] on input "text" at bounding box center [561, 109] width 267 height 31
type input "FNBT Bank"
type input "415 Harbor Blvd"
type input "32541"
type input "Destin"
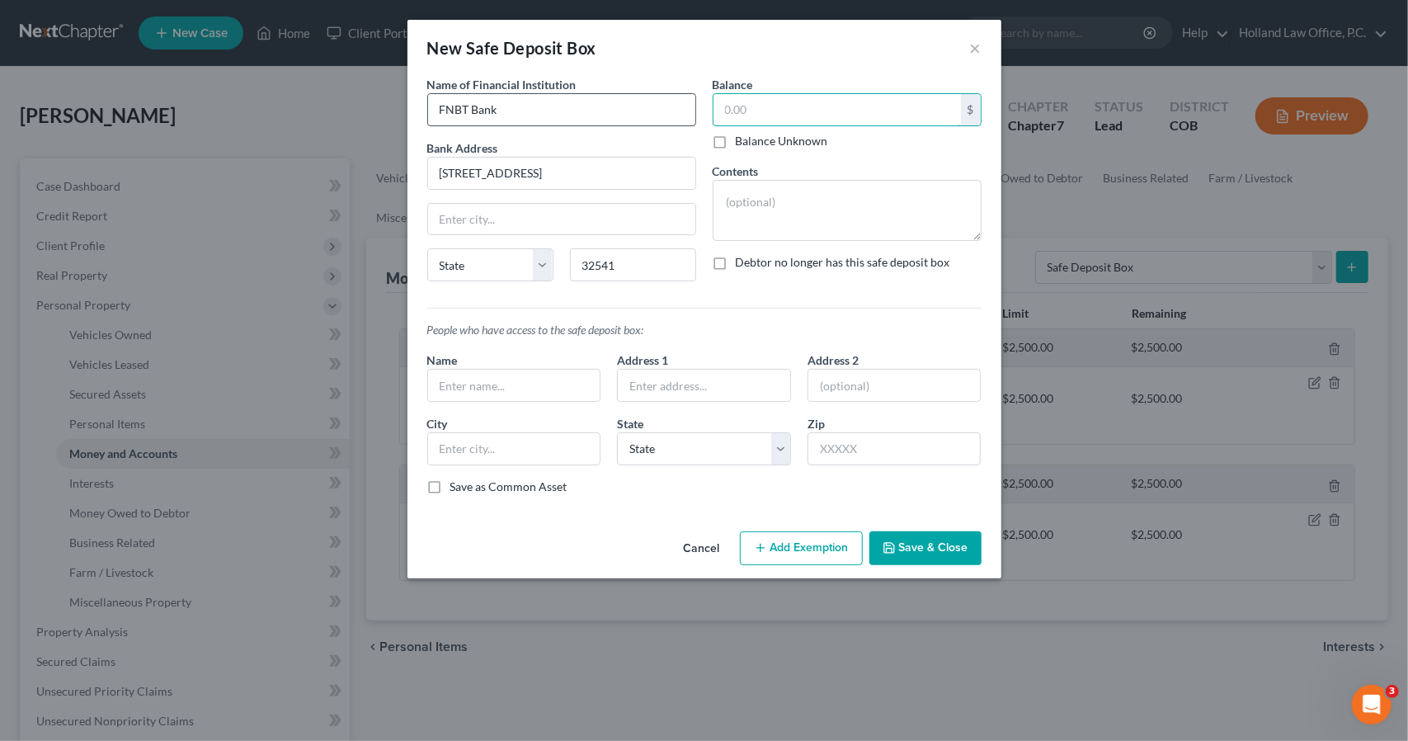
select select "9"
click at [769, 192] on textarea at bounding box center [847, 210] width 269 height 61
type textarea "Paperwork"
click at [945, 546] on button "Save & Close" at bounding box center [925, 548] width 112 height 35
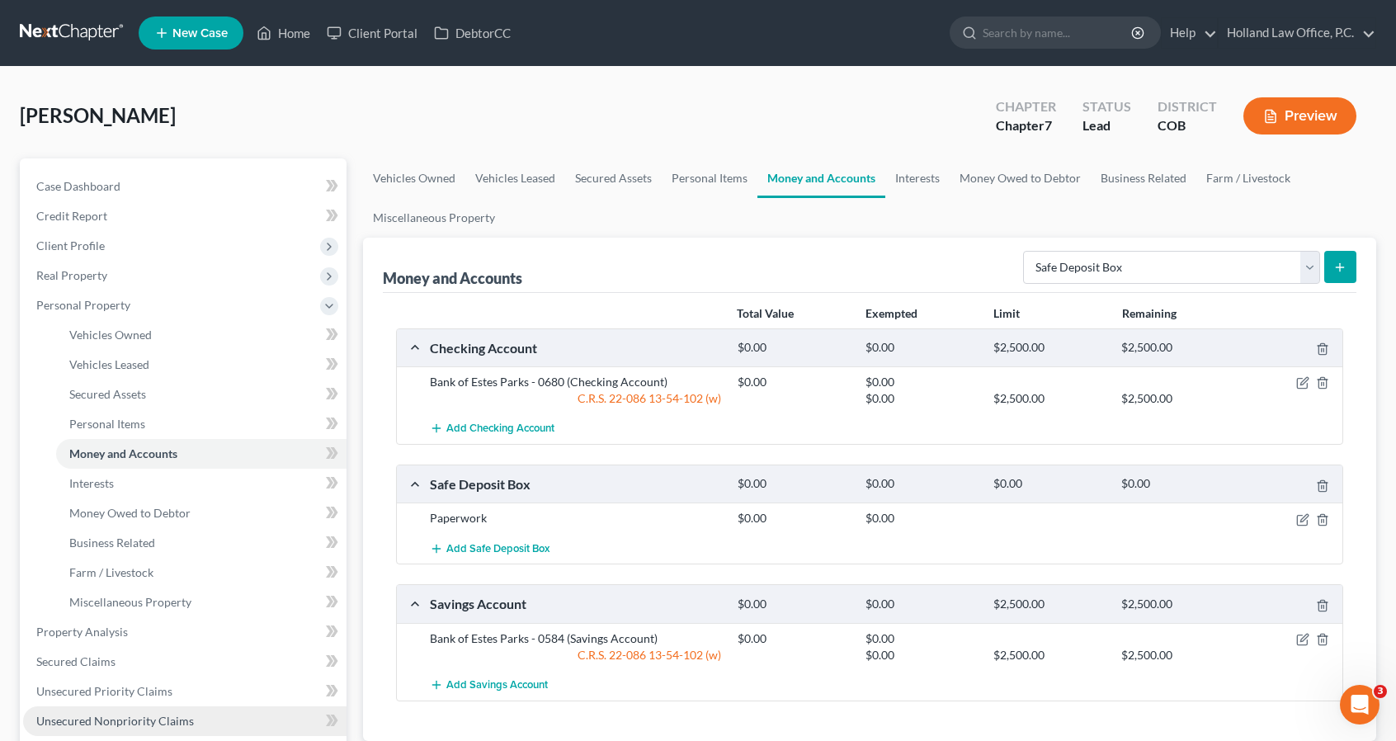
click at [114, 712] on link "Unsecured Nonpriority Claims" at bounding box center [184, 721] width 323 height 30
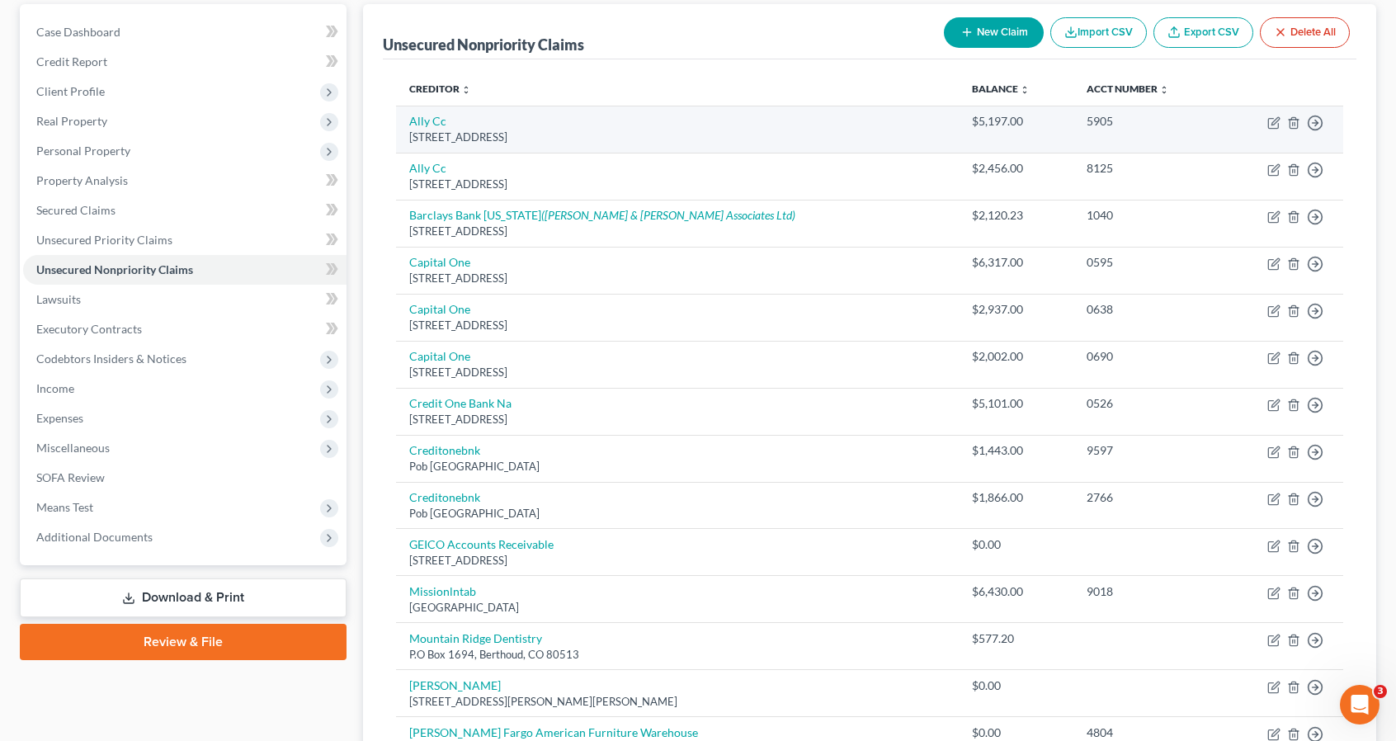
scroll to position [132, 0]
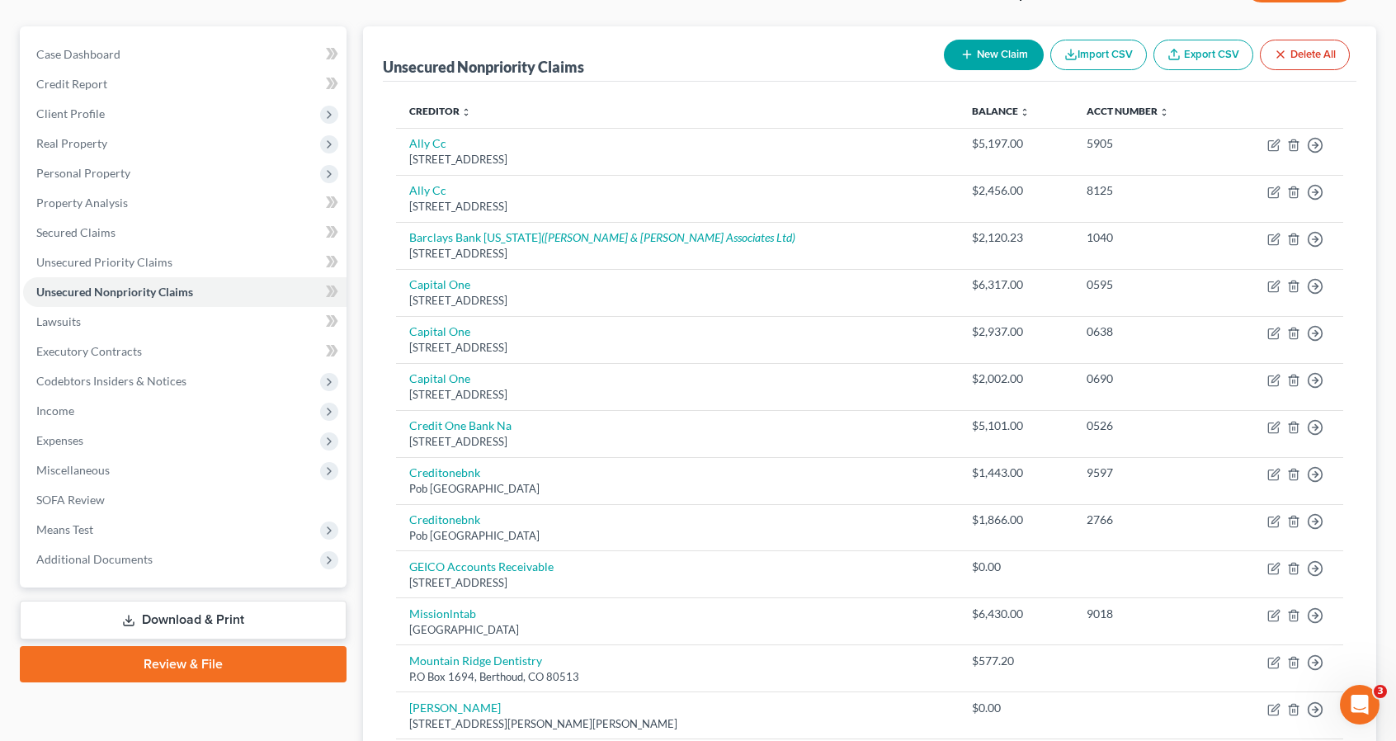
click at [978, 45] on button "New Claim" at bounding box center [994, 55] width 100 height 31
select select "0"
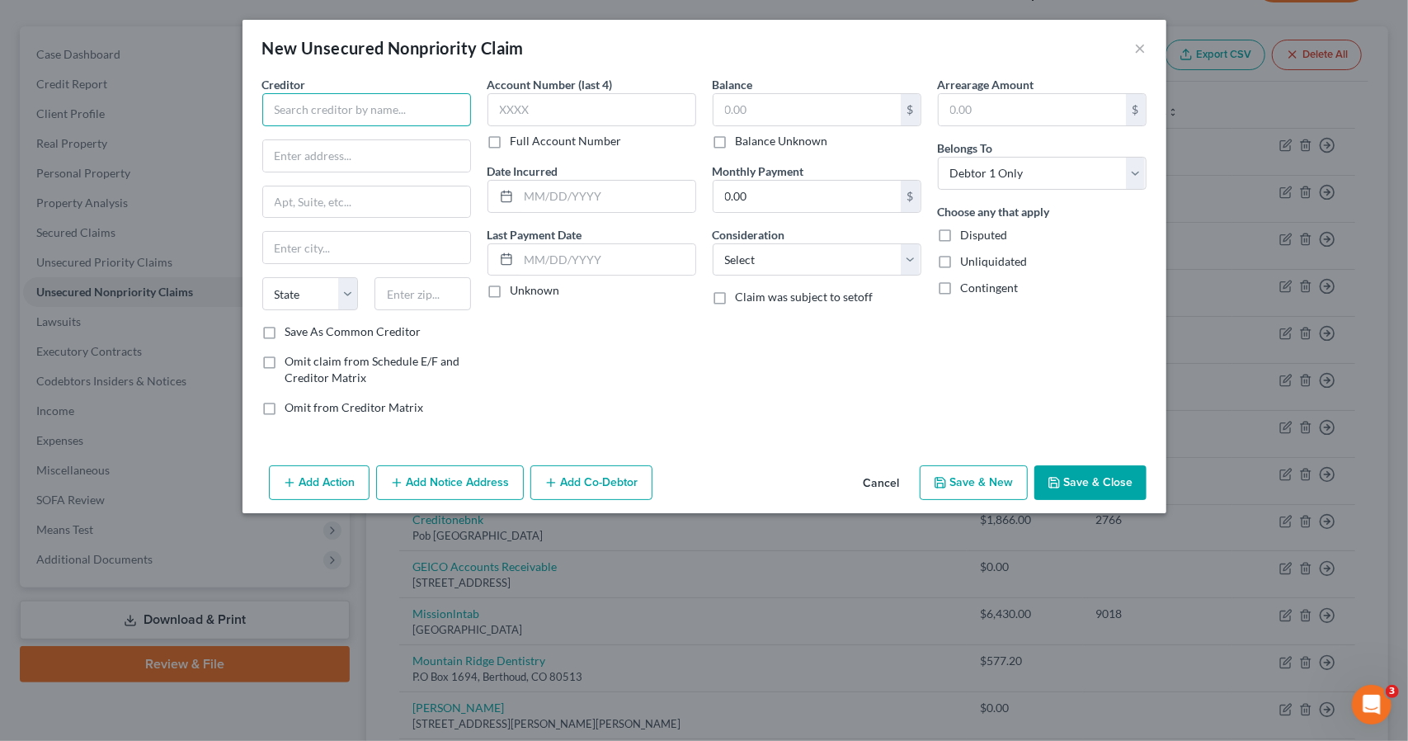
click at [464, 113] on input "text" at bounding box center [366, 109] width 209 height 33
type input "Bank of [PERSON_NAME][GEOGRAPHIC_DATA]"
click at [1142, 50] on button "×" at bounding box center [1141, 48] width 12 height 20
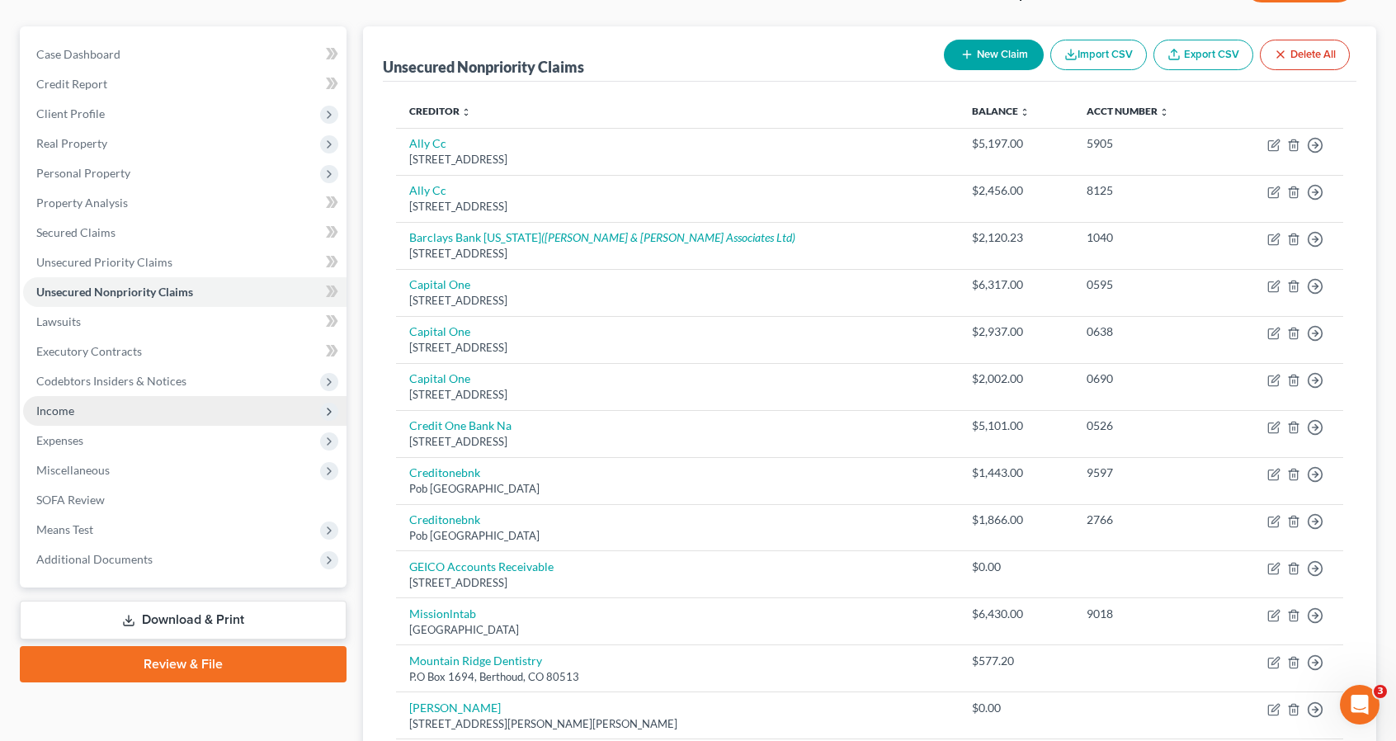
click at [78, 410] on span "Income" at bounding box center [184, 411] width 323 height 30
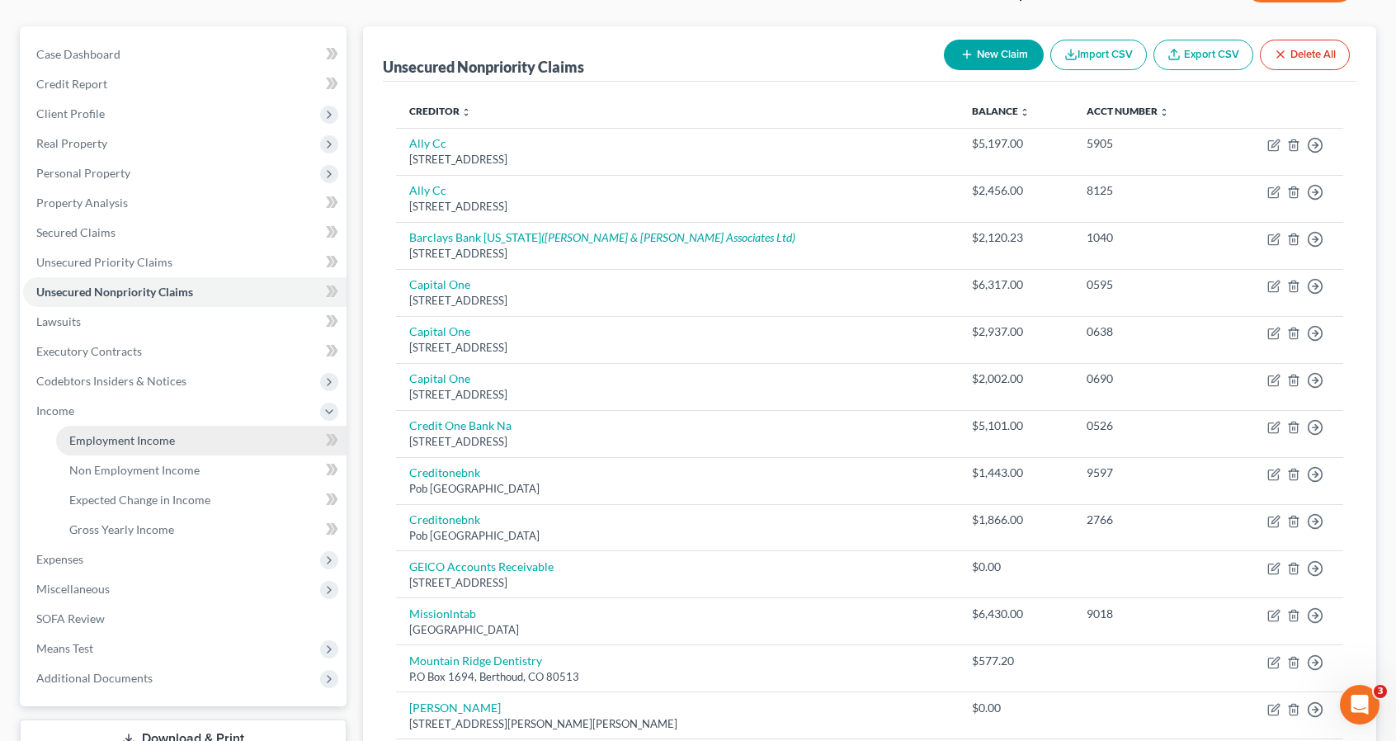
click at [92, 446] on link "Employment Income" at bounding box center [201, 441] width 290 height 30
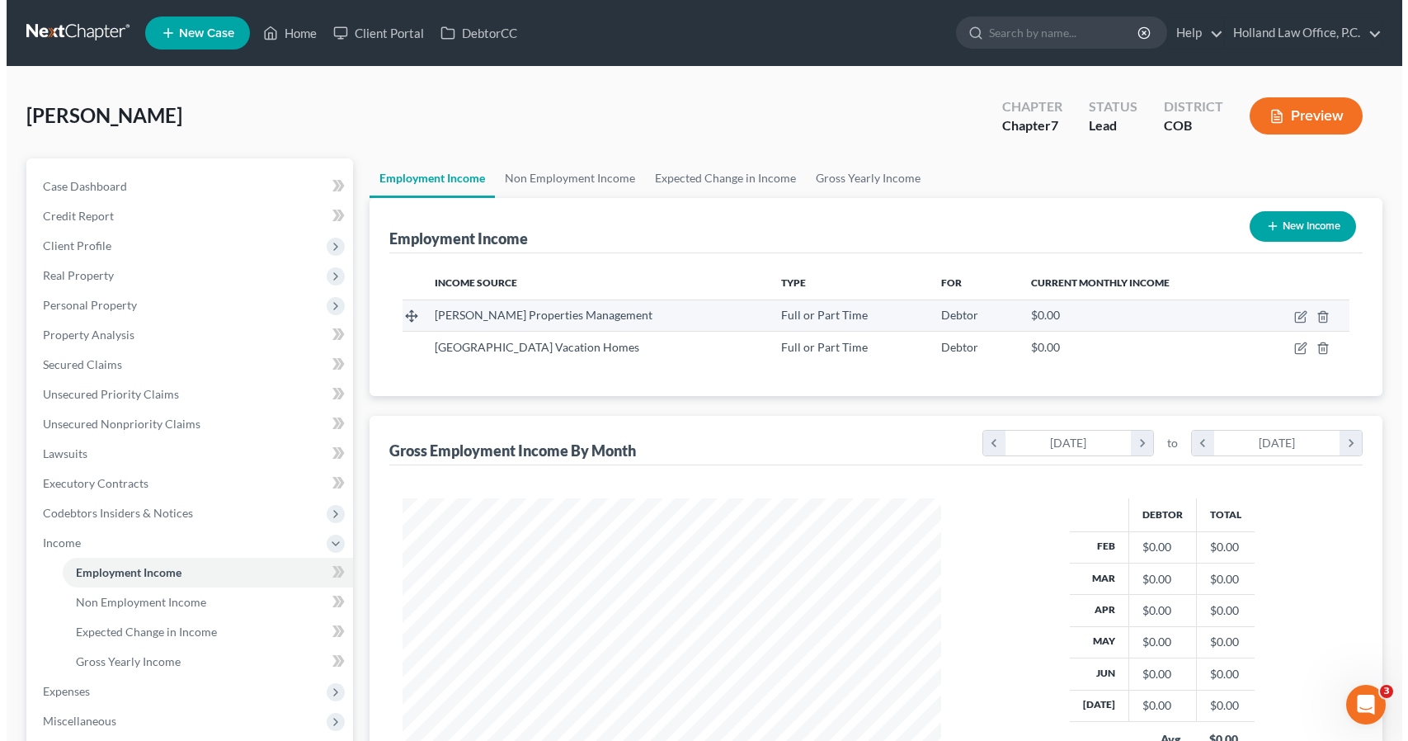
scroll to position [294, 571]
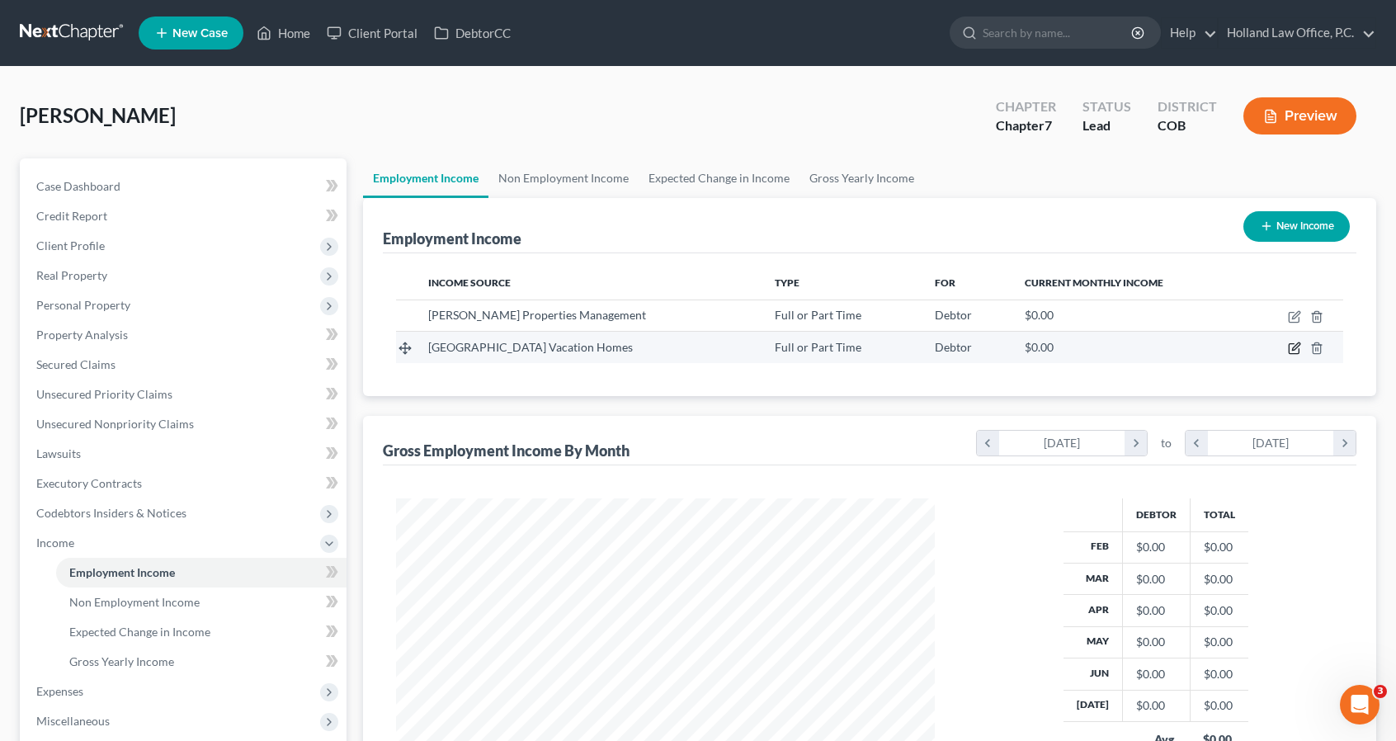
click at [1290, 346] on icon "button" at bounding box center [1294, 348] width 13 height 13
select select "0"
select select "5"
select select "0"
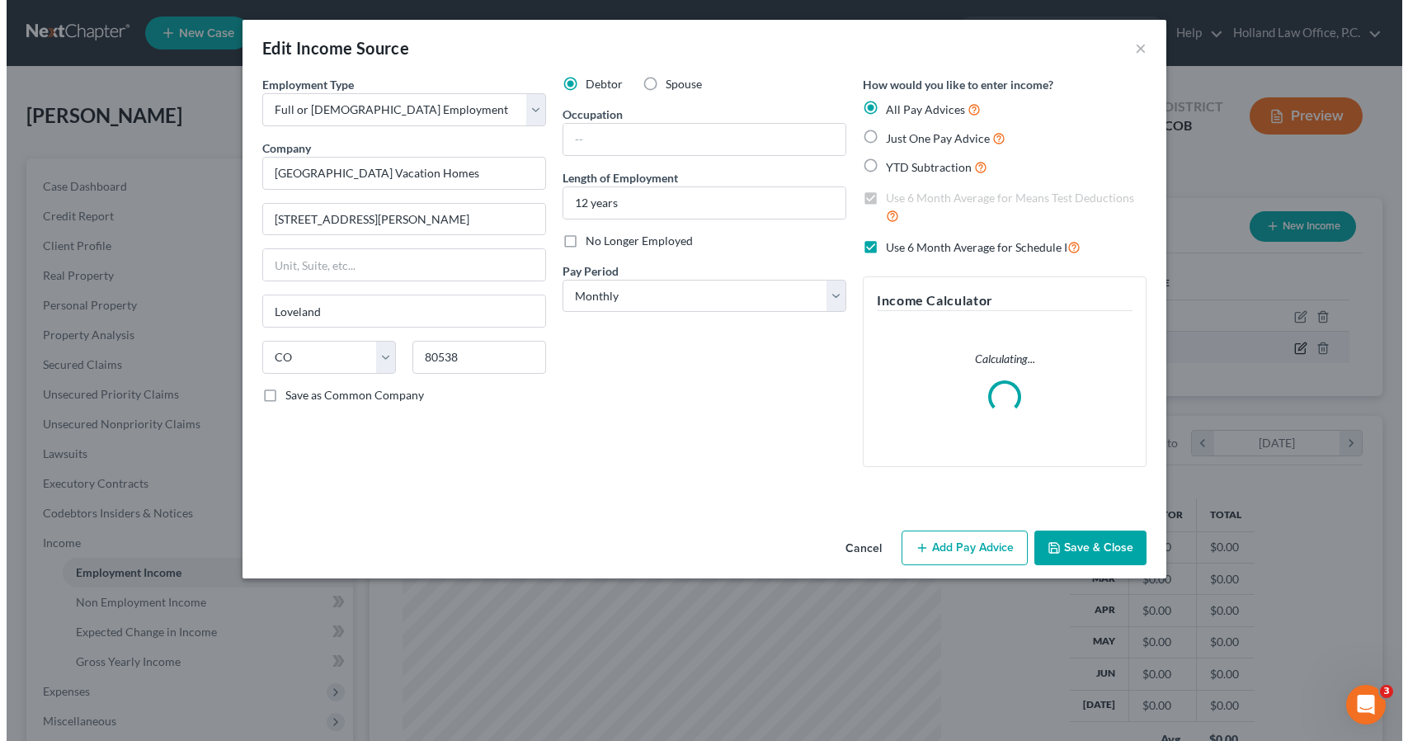
scroll to position [294, 577]
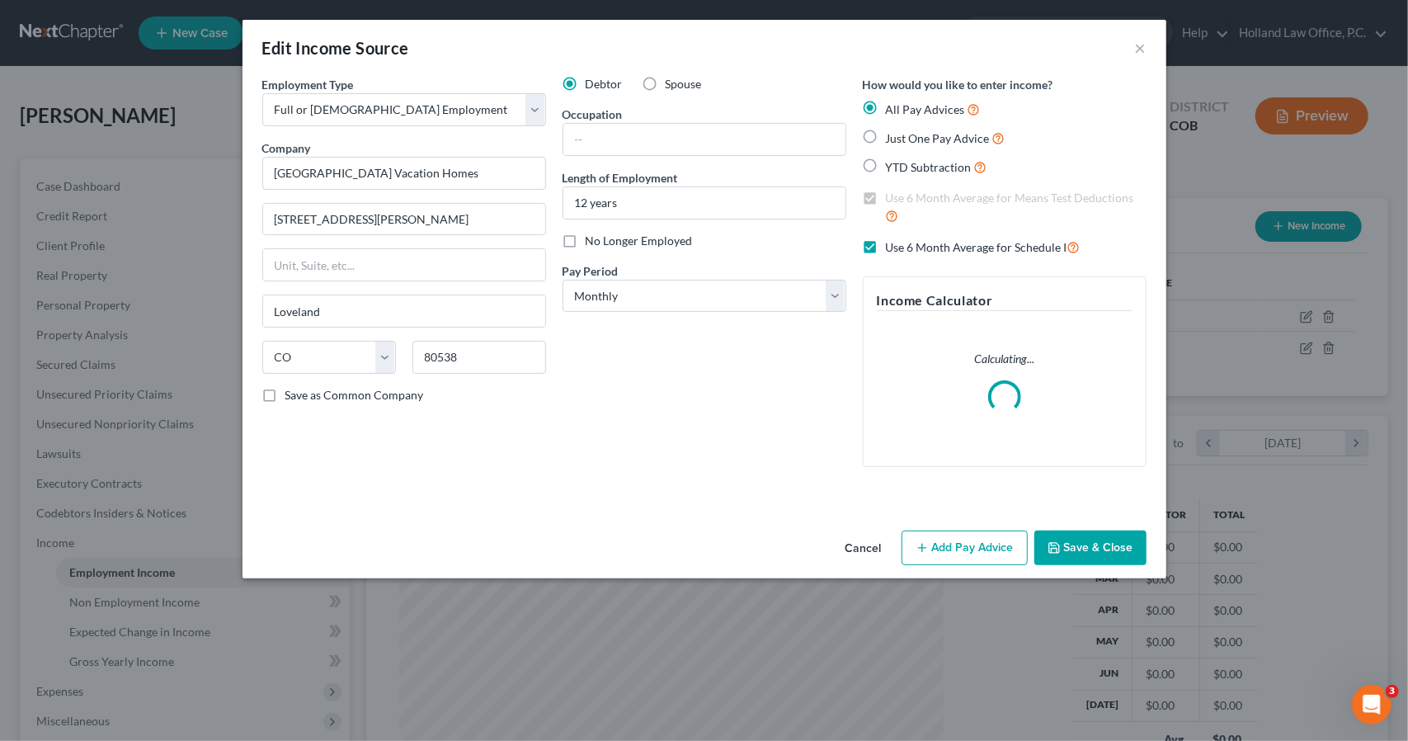
click at [923, 555] on button "Add Pay Advice" at bounding box center [965, 547] width 126 height 35
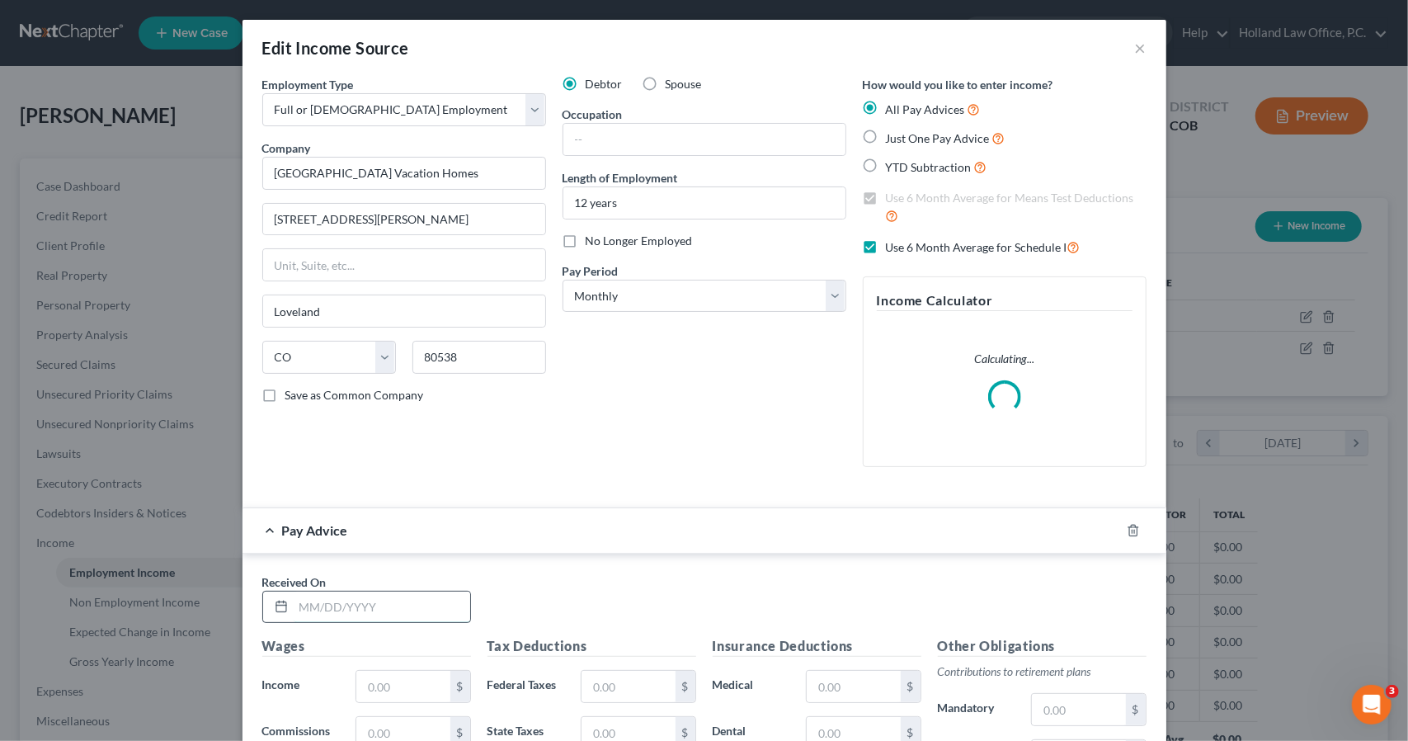
click at [421, 610] on input "text" at bounding box center [382, 606] width 177 height 31
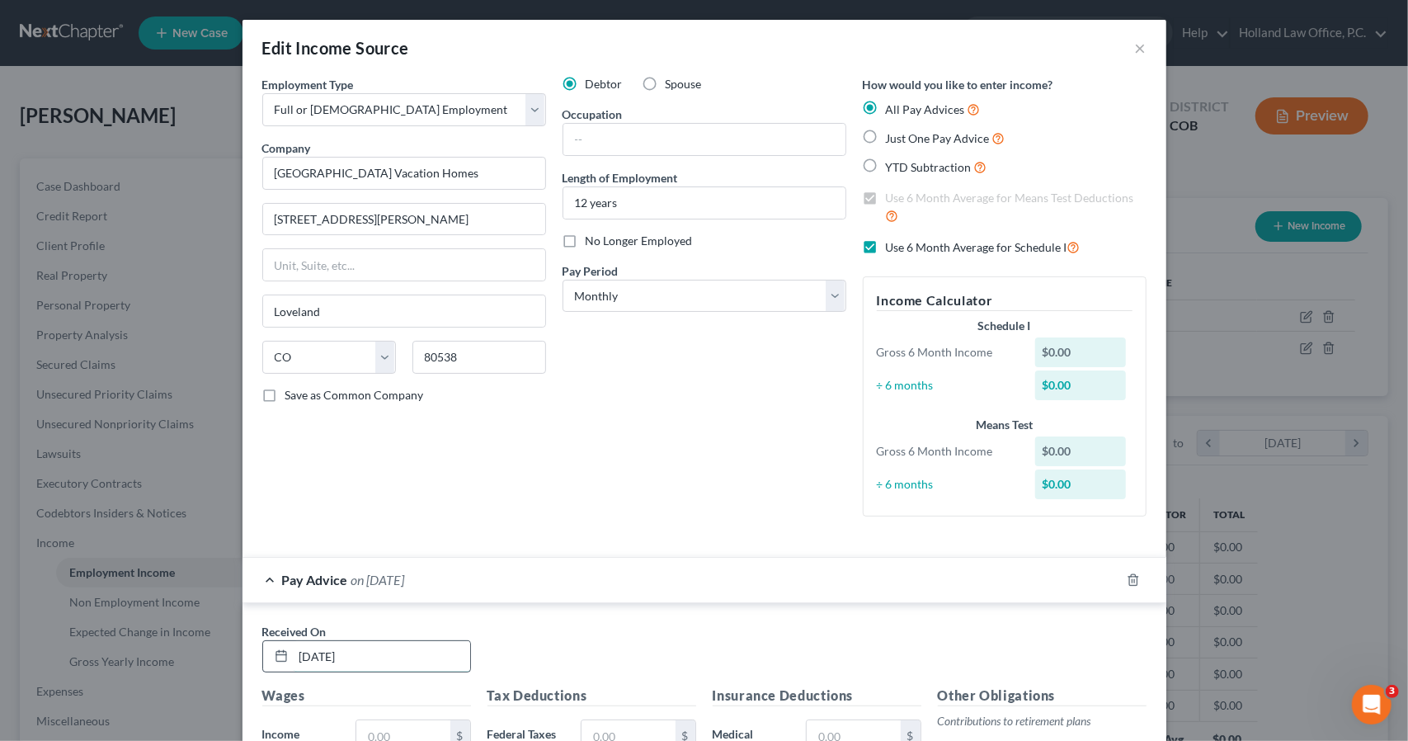
type input "4/30/2025"
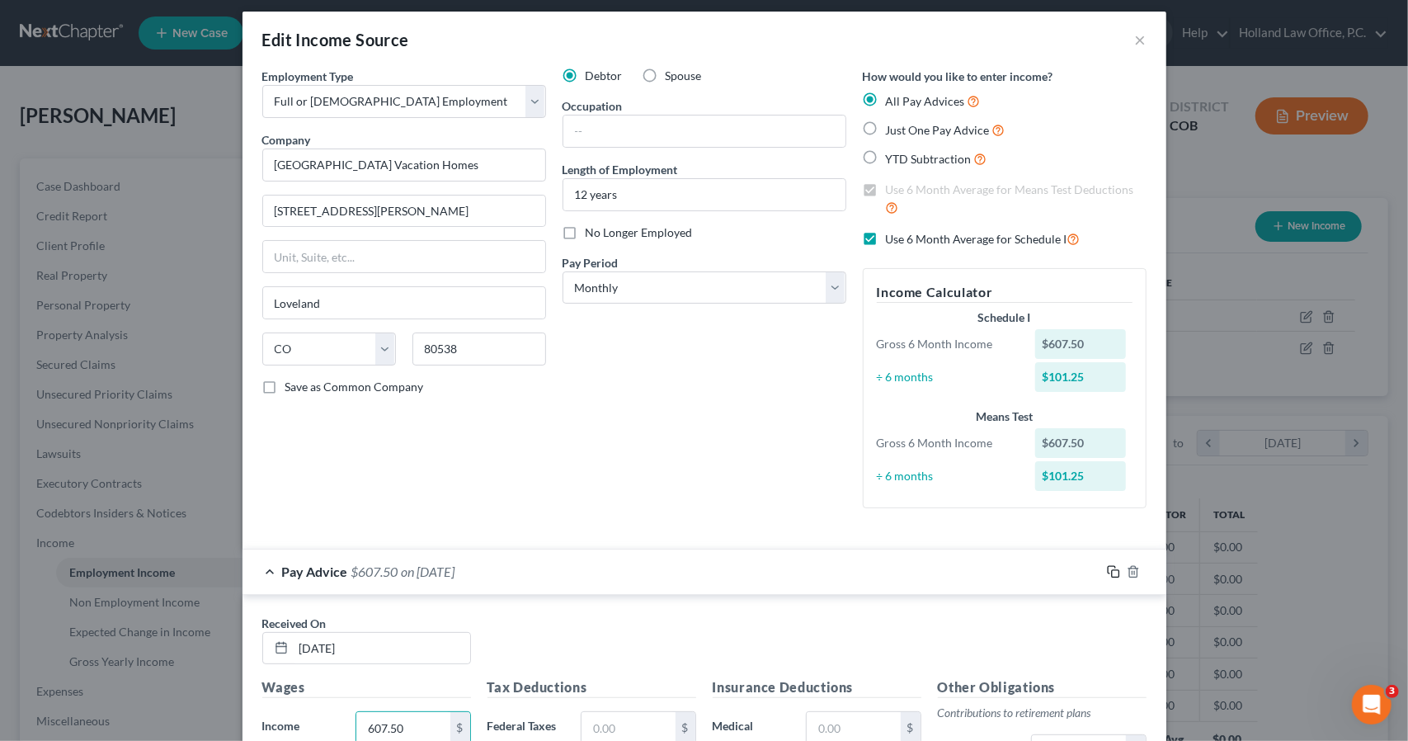
type input "607.50"
click at [1107, 565] on icon "button" at bounding box center [1113, 571] width 13 height 13
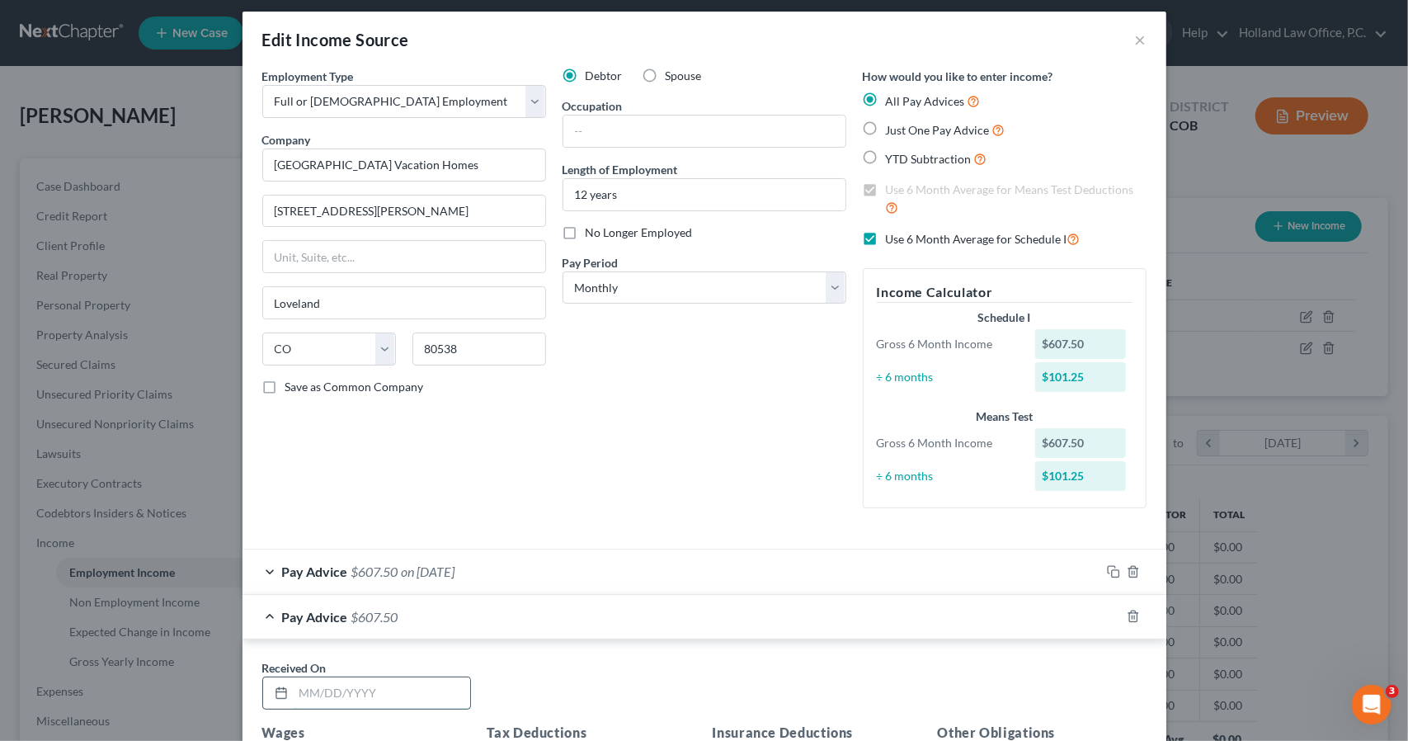
click at [421, 681] on input "text" at bounding box center [382, 692] width 177 height 31
type input "[DATE]"
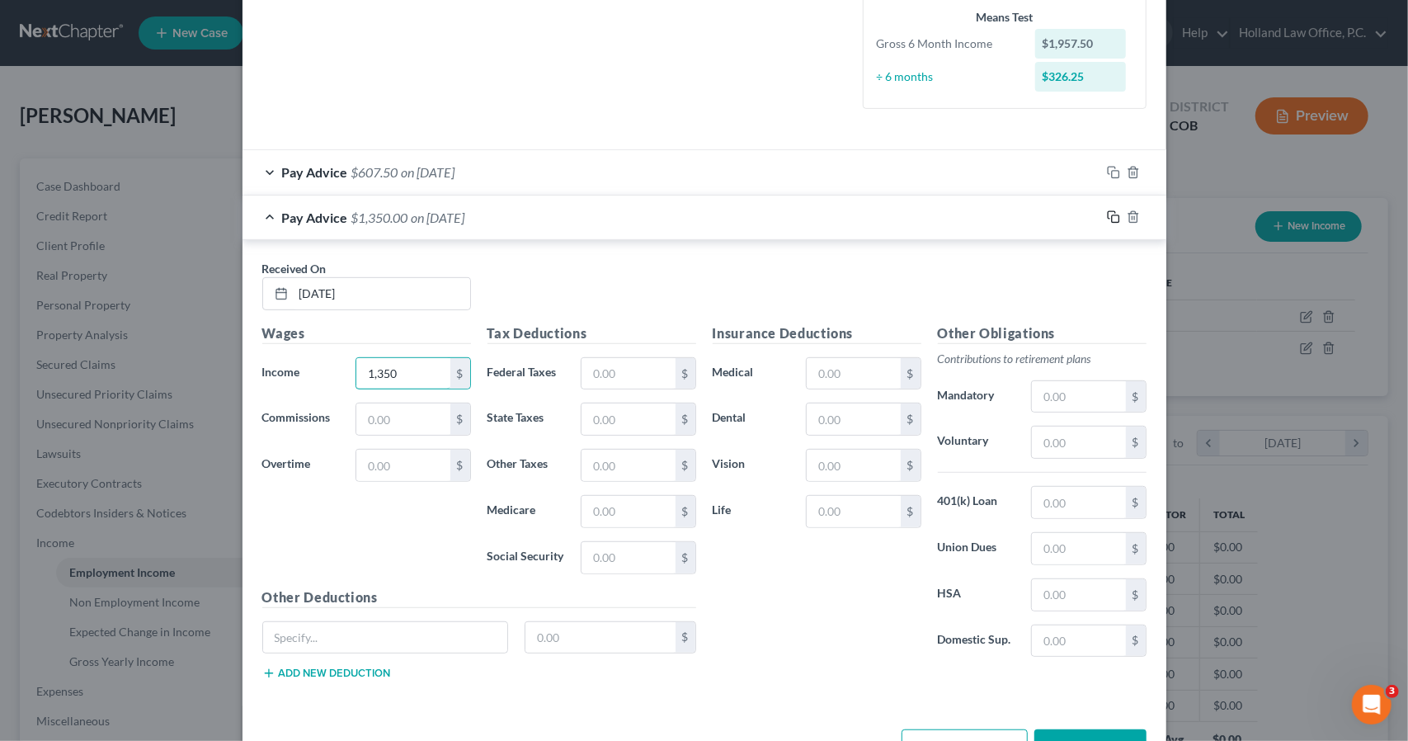
type input "1,350"
click at [1107, 214] on icon "button" at bounding box center [1113, 216] width 13 height 13
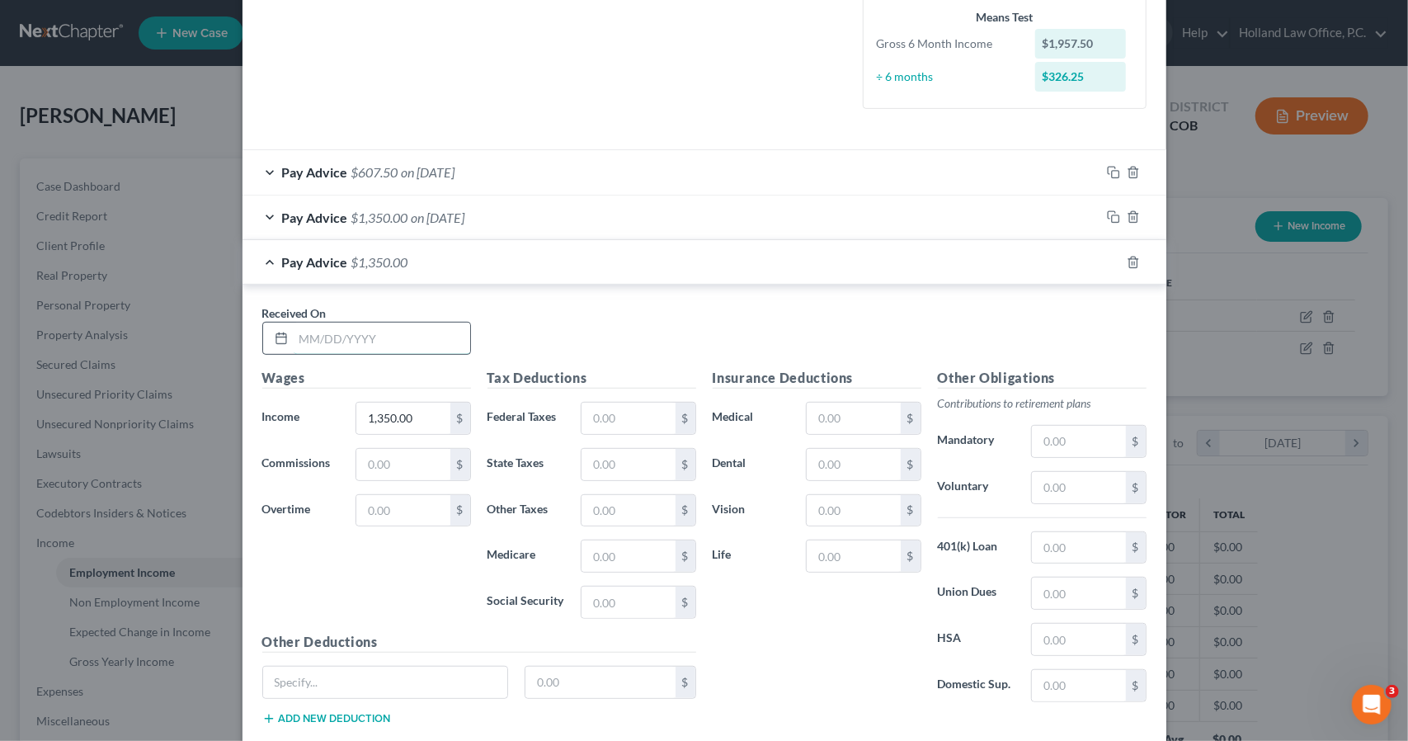
click at [364, 336] on input "text" at bounding box center [382, 338] width 177 height 31
type input "7/31/2025"
type input "1,125"
click at [497, 252] on div "Pay Advice $1,125.00 on 07/31/2025" at bounding box center [672, 262] width 858 height 44
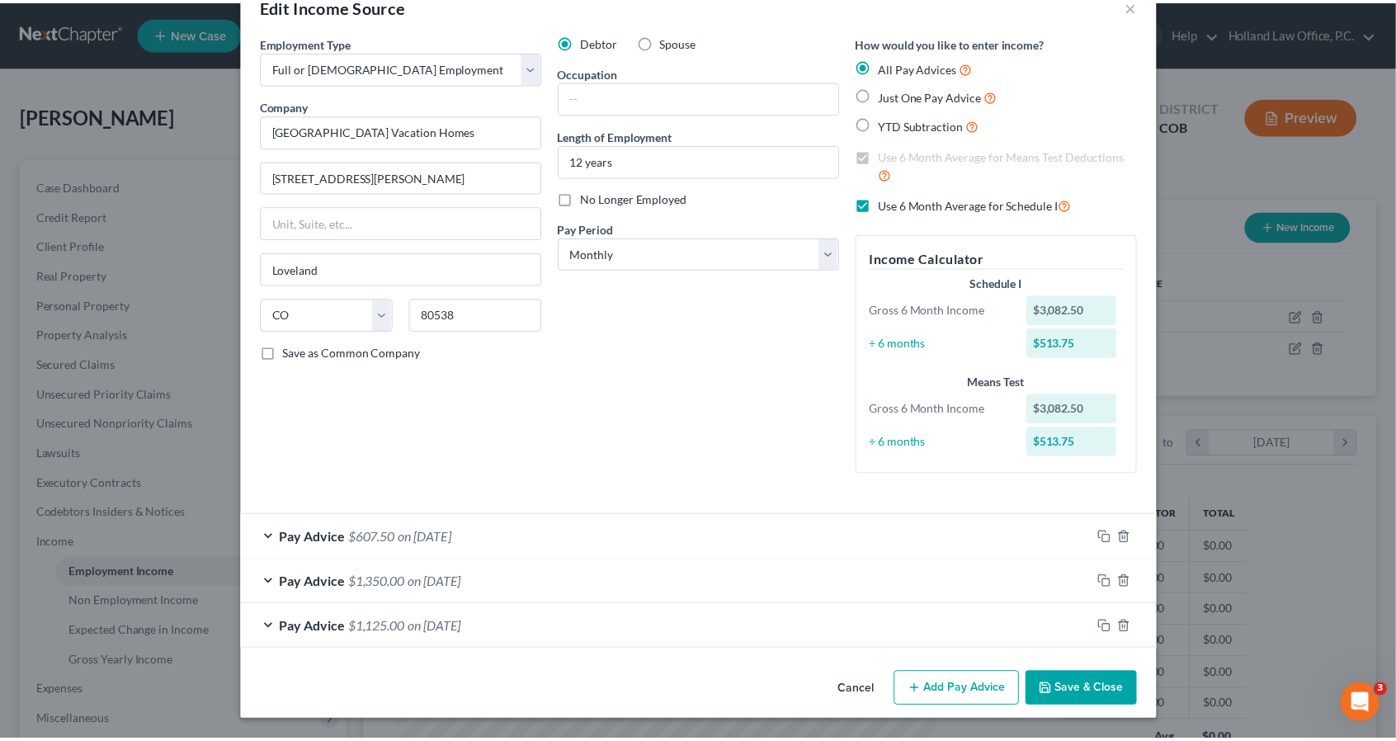
scroll to position [40, 0]
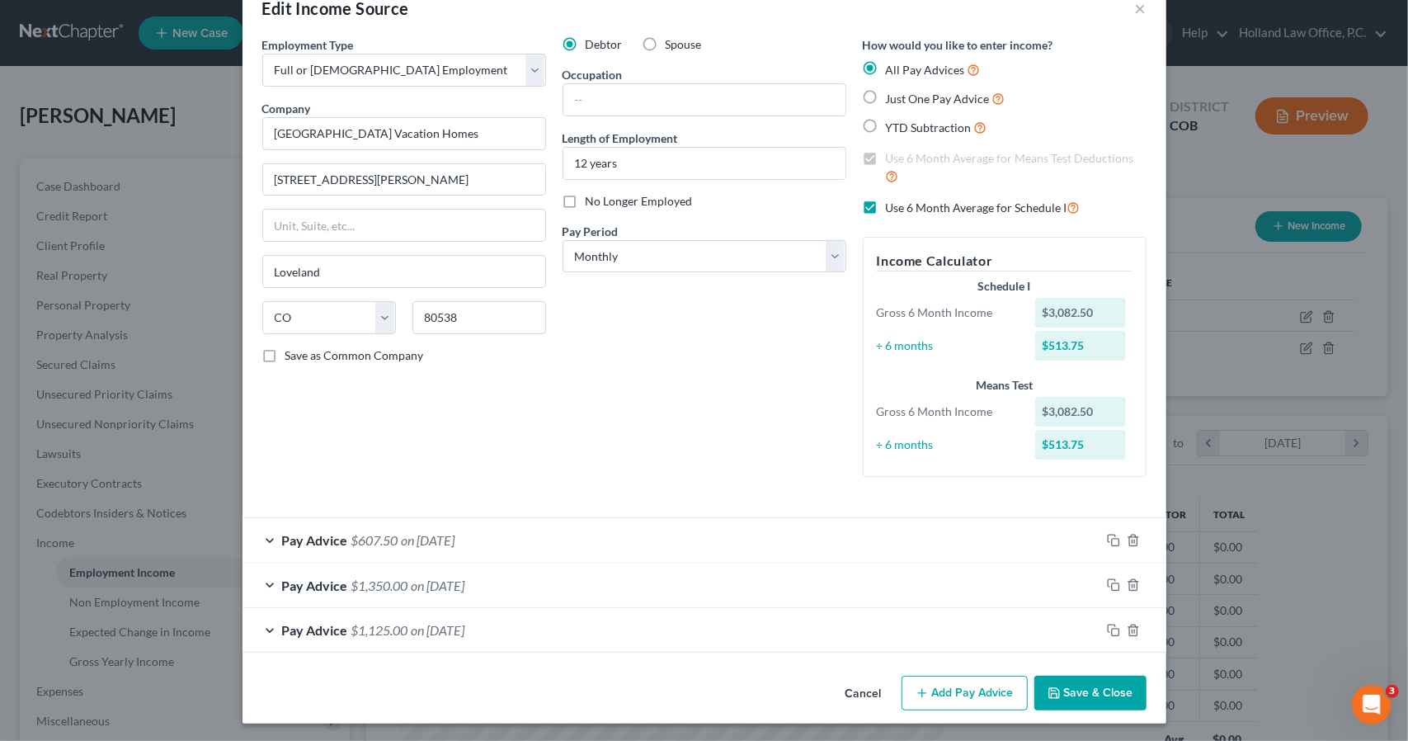
click at [1126, 689] on button "Save & Close" at bounding box center [1090, 693] width 112 height 35
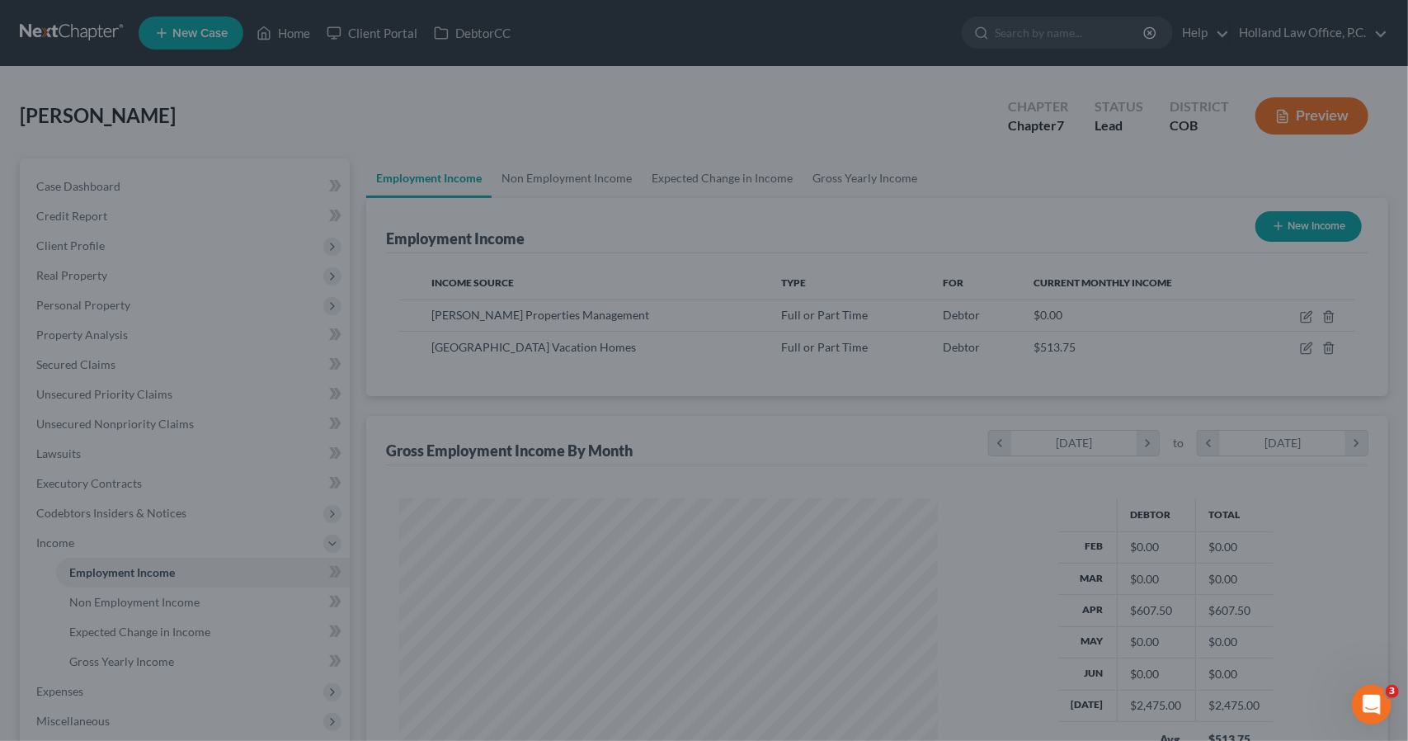
scroll to position [824648, 824369]
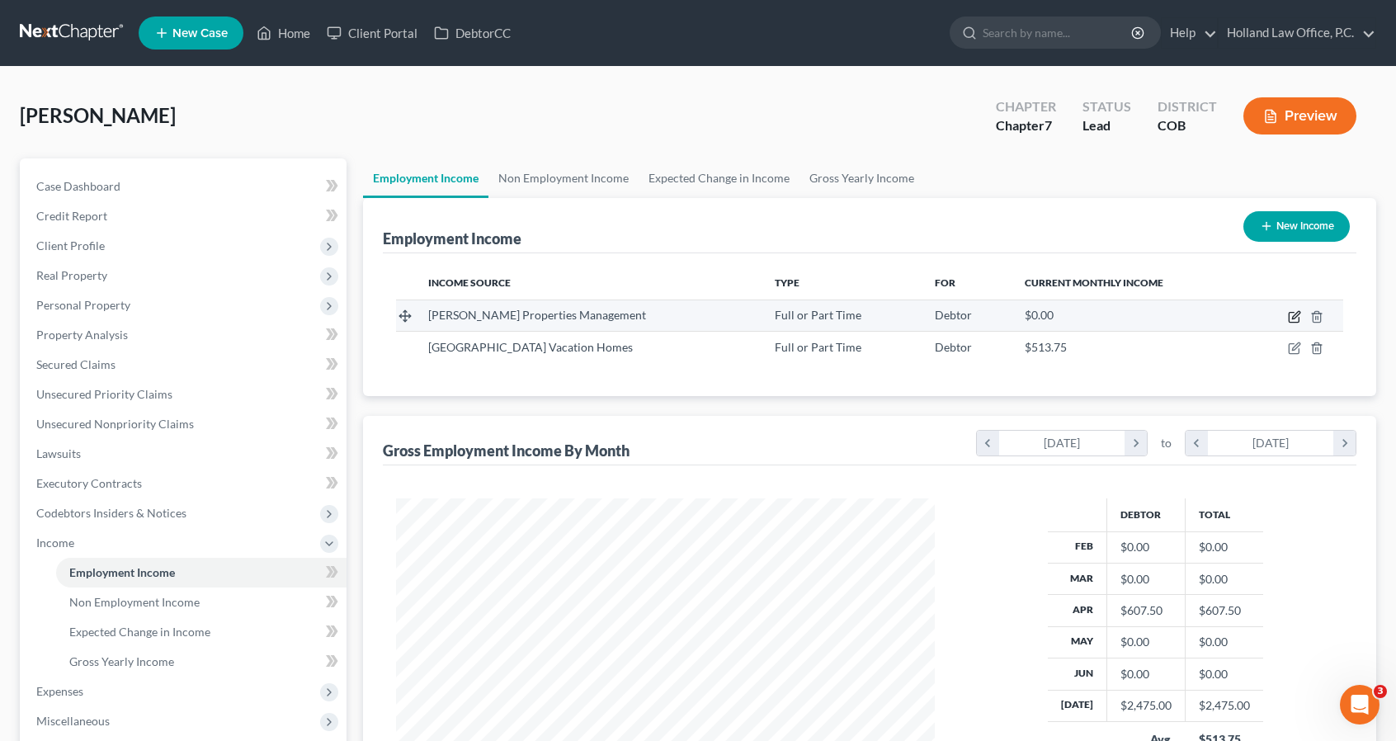
click at [1297, 313] on icon "button" at bounding box center [1294, 316] width 13 height 13
select select "0"
select select "5"
select select "0"
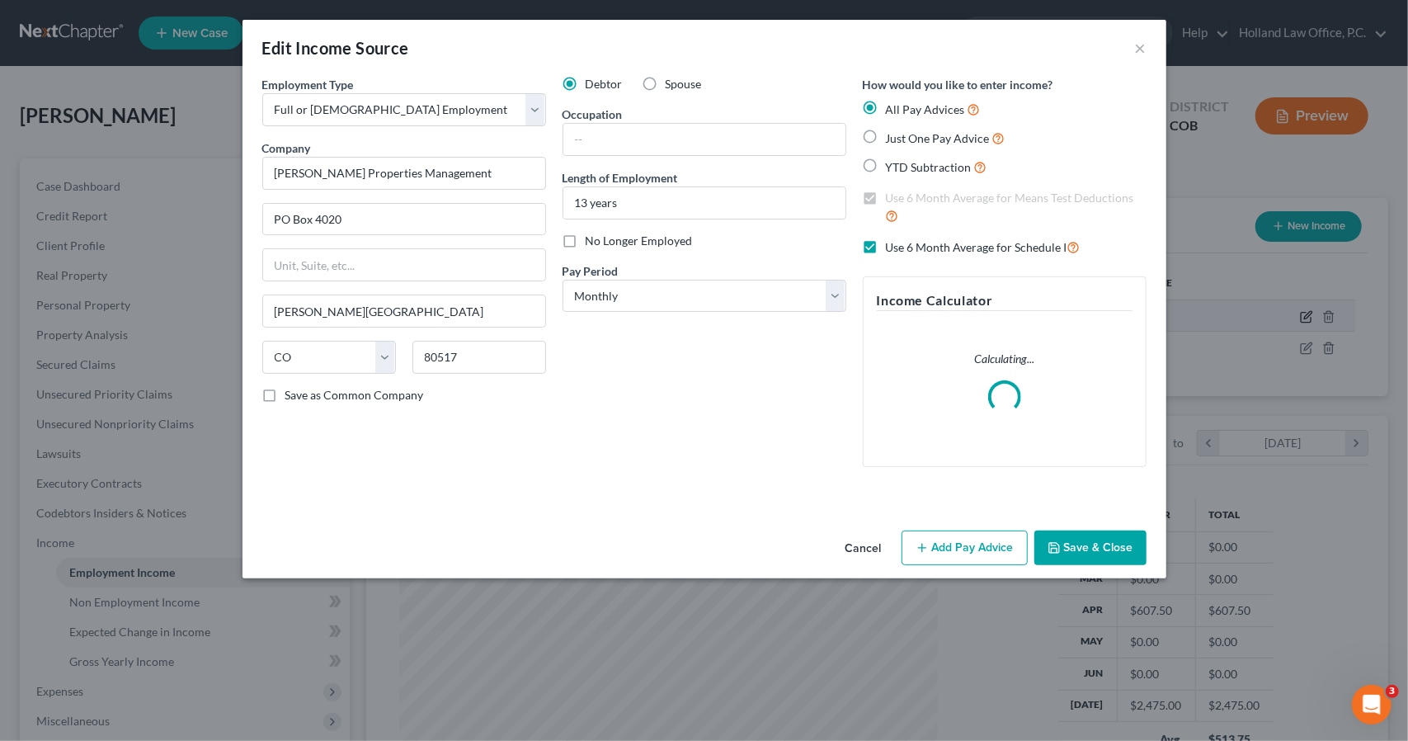
scroll to position [294, 577]
click at [906, 545] on button "Add Pay Advice" at bounding box center [965, 547] width 126 height 35
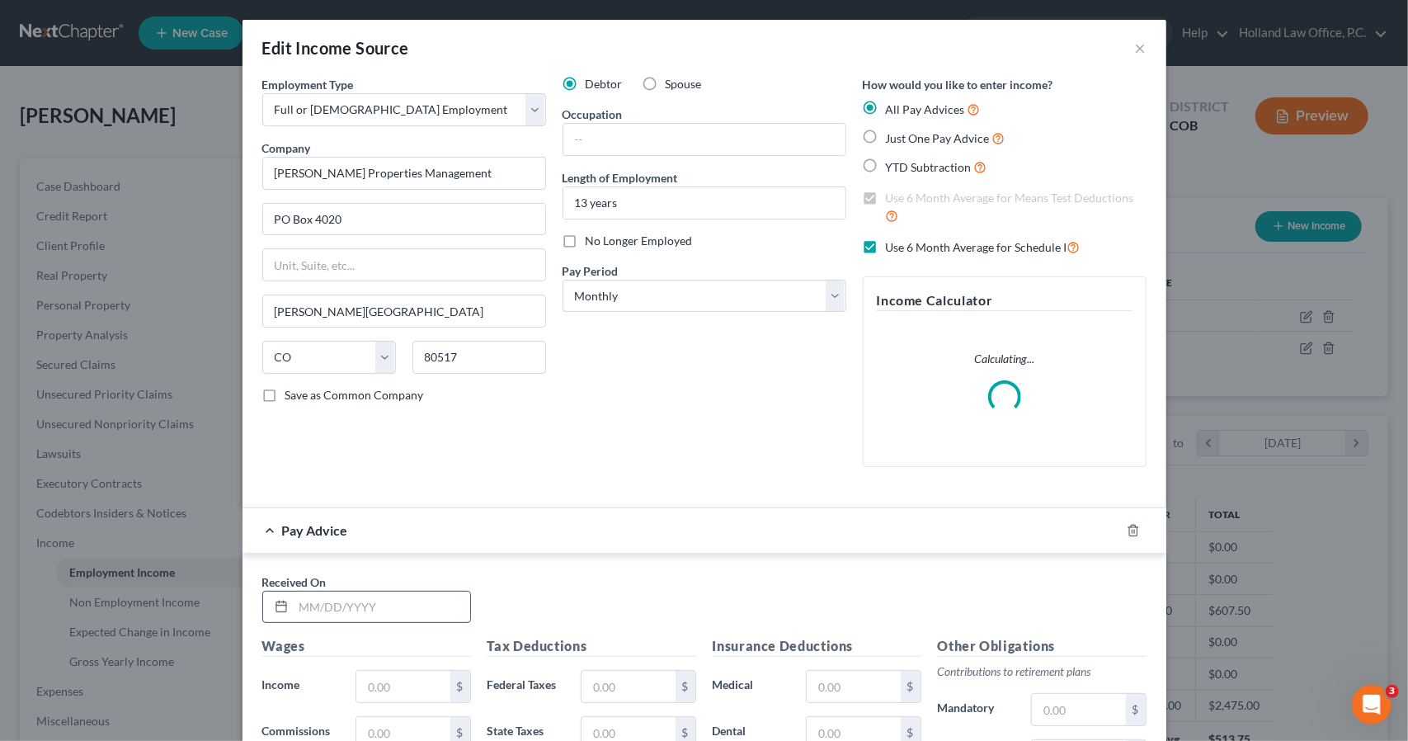
click at [384, 603] on input "text" at bounding box center [382, 606] width 177 height 31
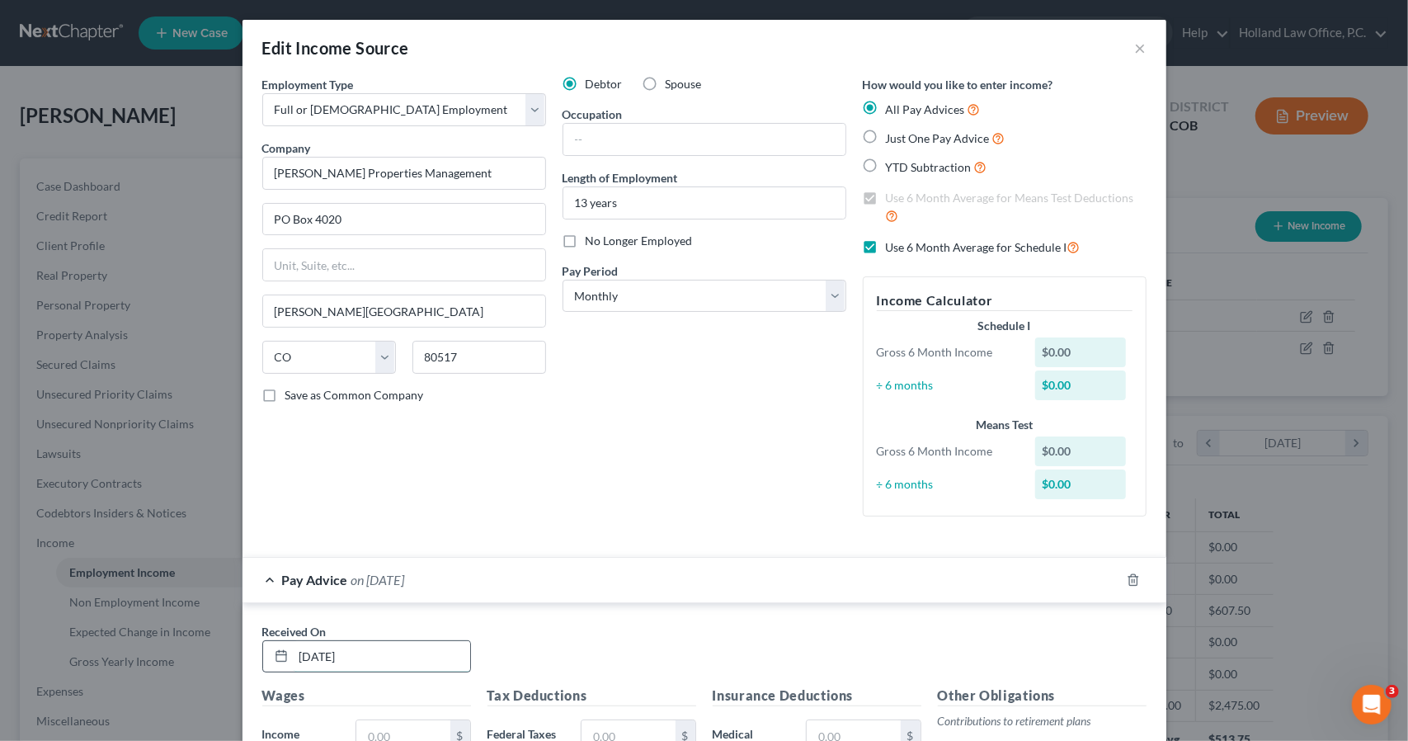
type input "2/6/2025"
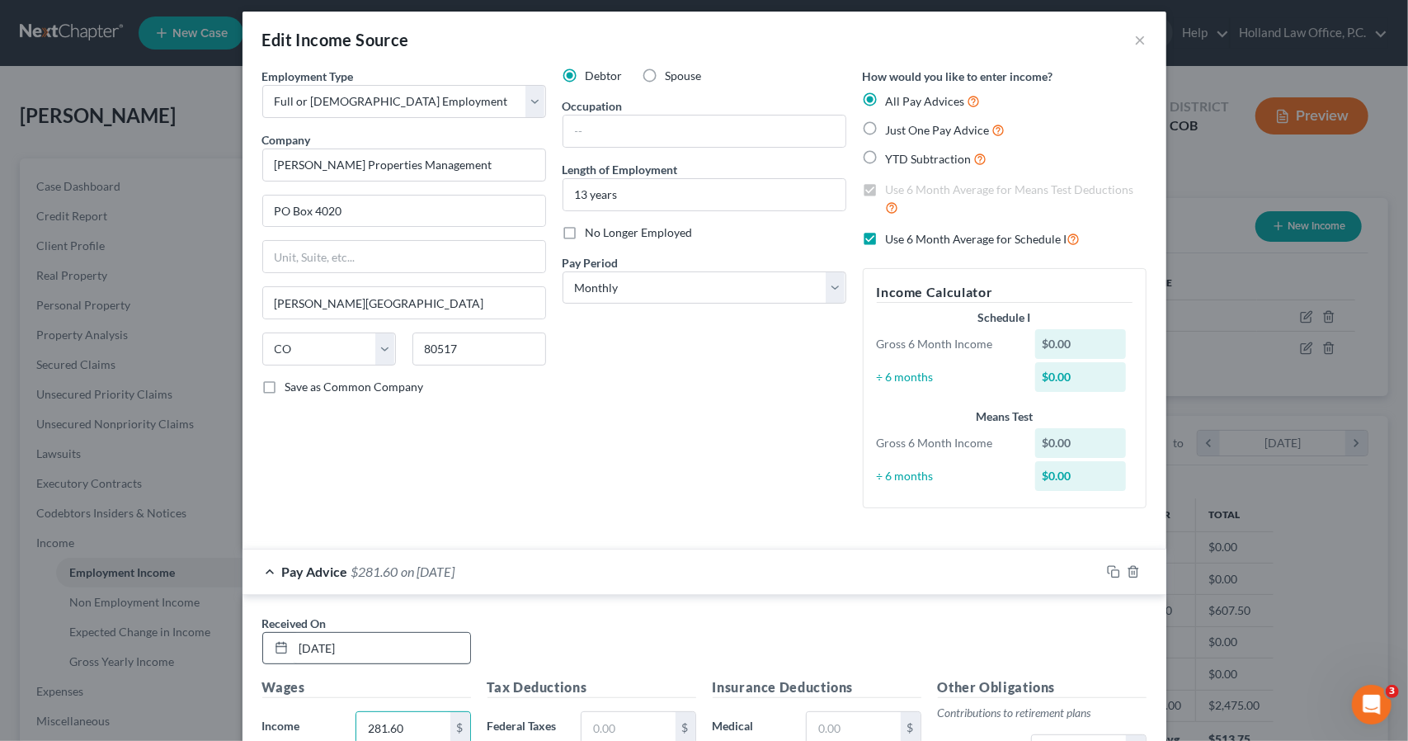
type input "281.60"
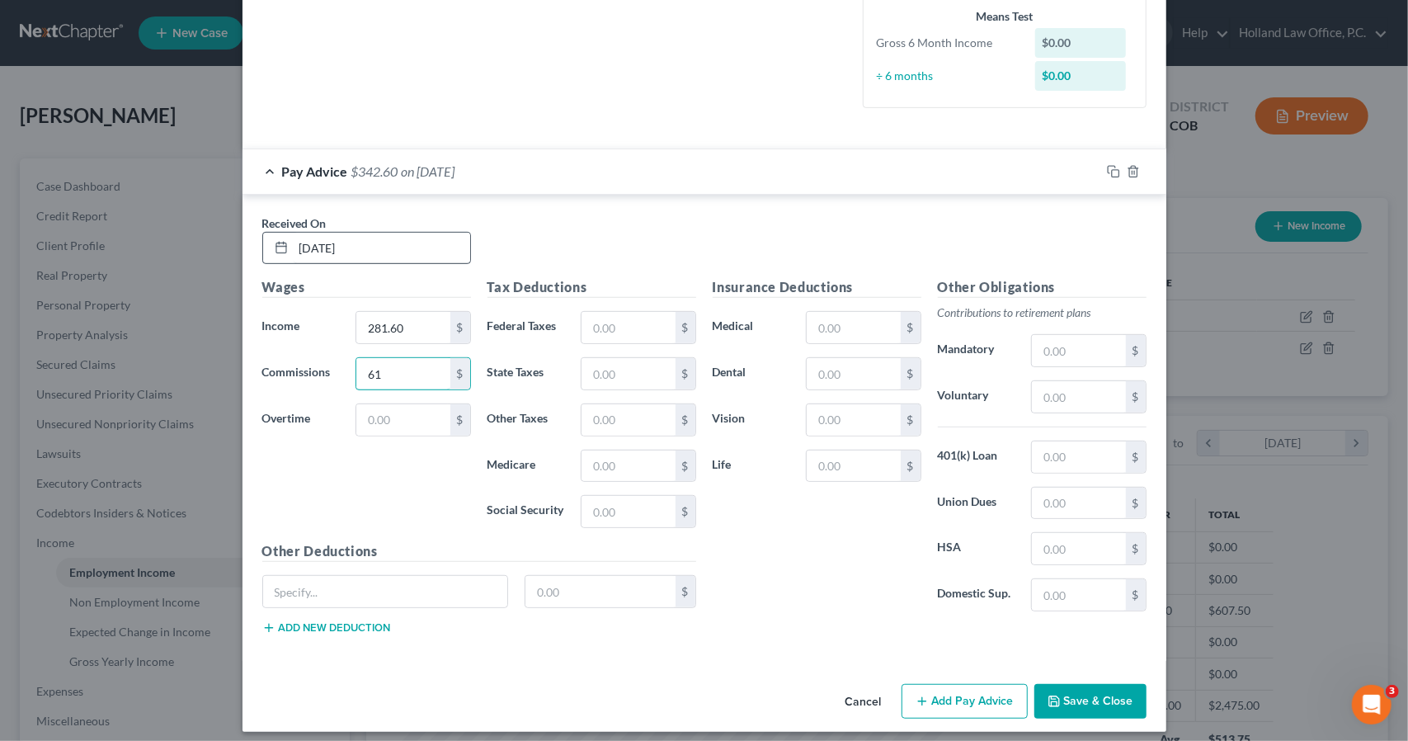
type input "6"
click at [605, 313] on input "text" at bounding box center [628, 327] width 93 height 31
type input "61.81"
click at [1108, 171] on icon "button" at bounding box center [1111, 169] width 7 height 7
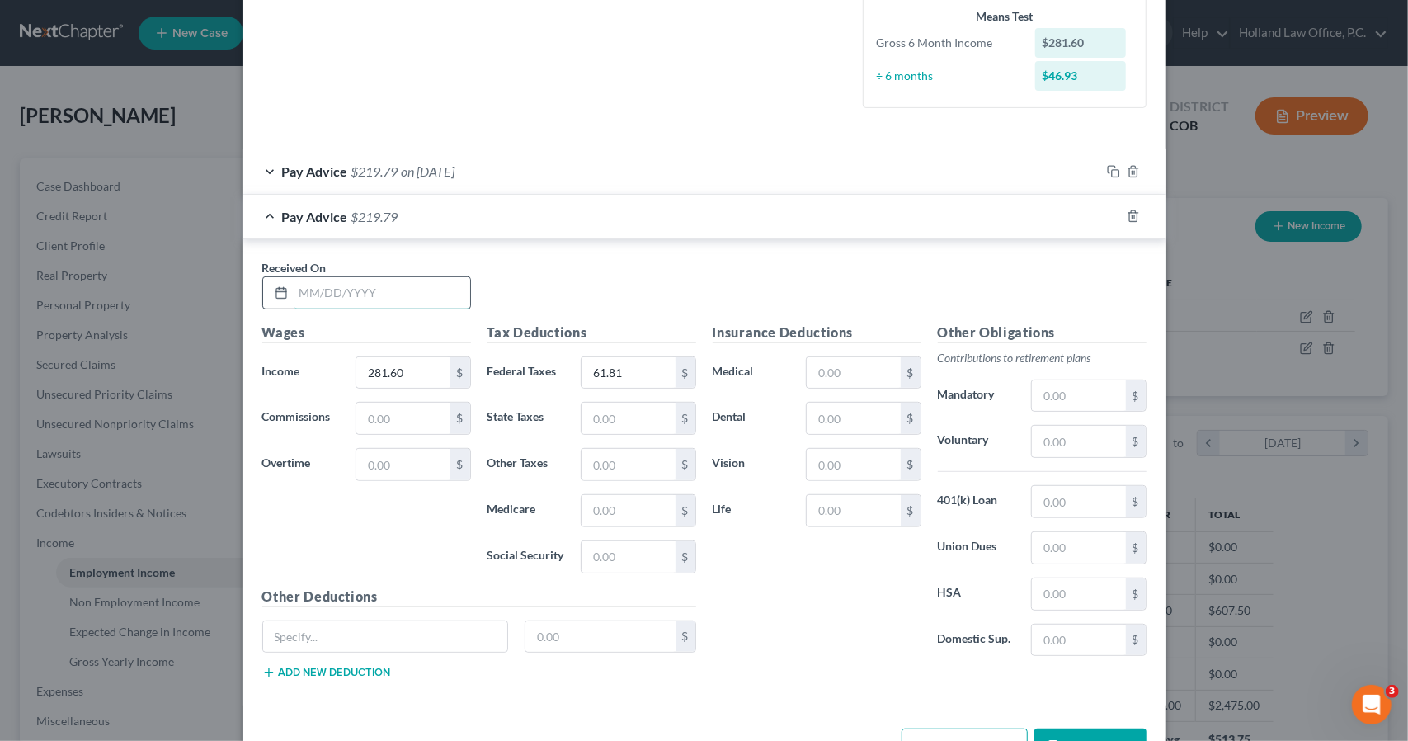
click at [417, 283] on input "text" at bounding box center [382, 292] width 177 height 31
type input "2/20/2025"
type input "265"
type input "60.47"
click at [1110, 214] on icon "button" at bounding box center [1113, 216] width 13 height 13
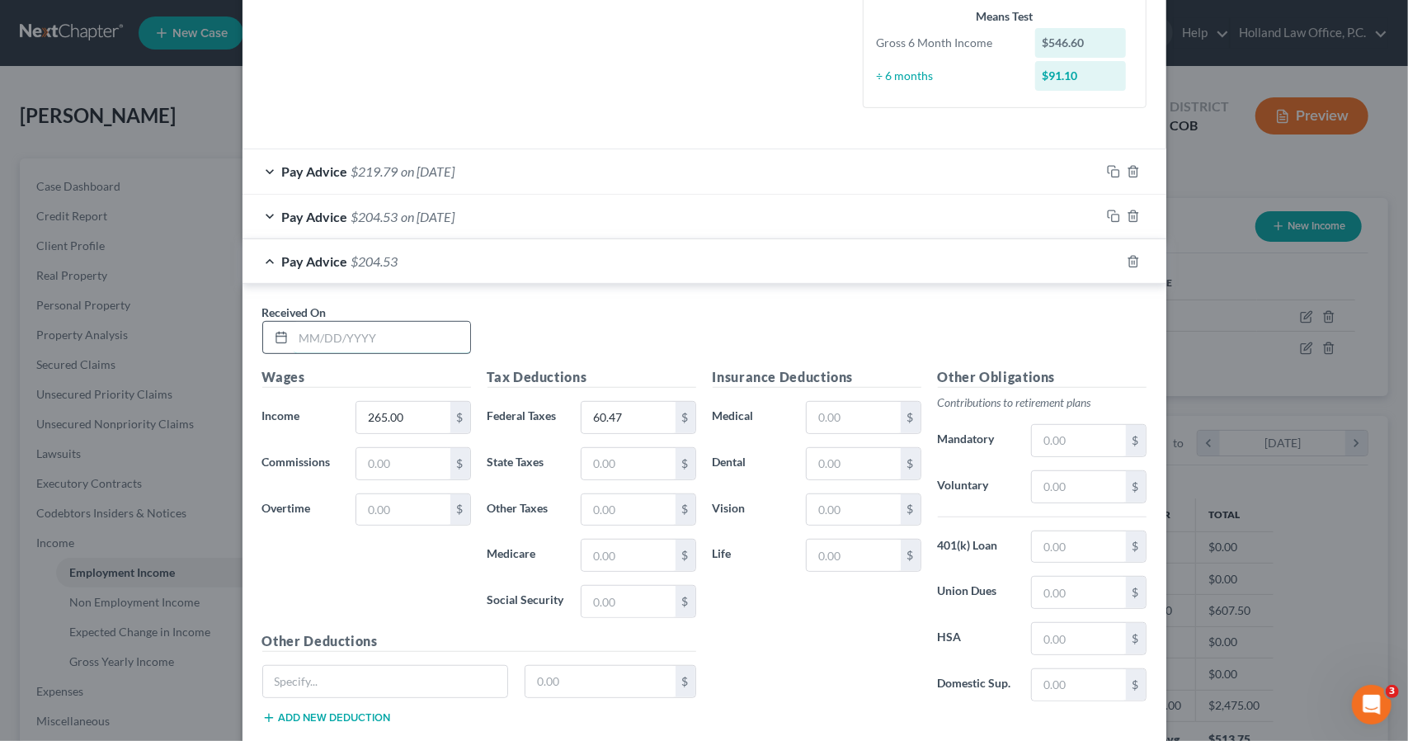
click at [444, 333] on input "text" at bounding box center [382, 337] width 177 height 31
type input "3/6/2025"
type input "243"
type input "57.72"
click at [424, 406] on input "243" at bounding box center [402, 417] width 93 height 31
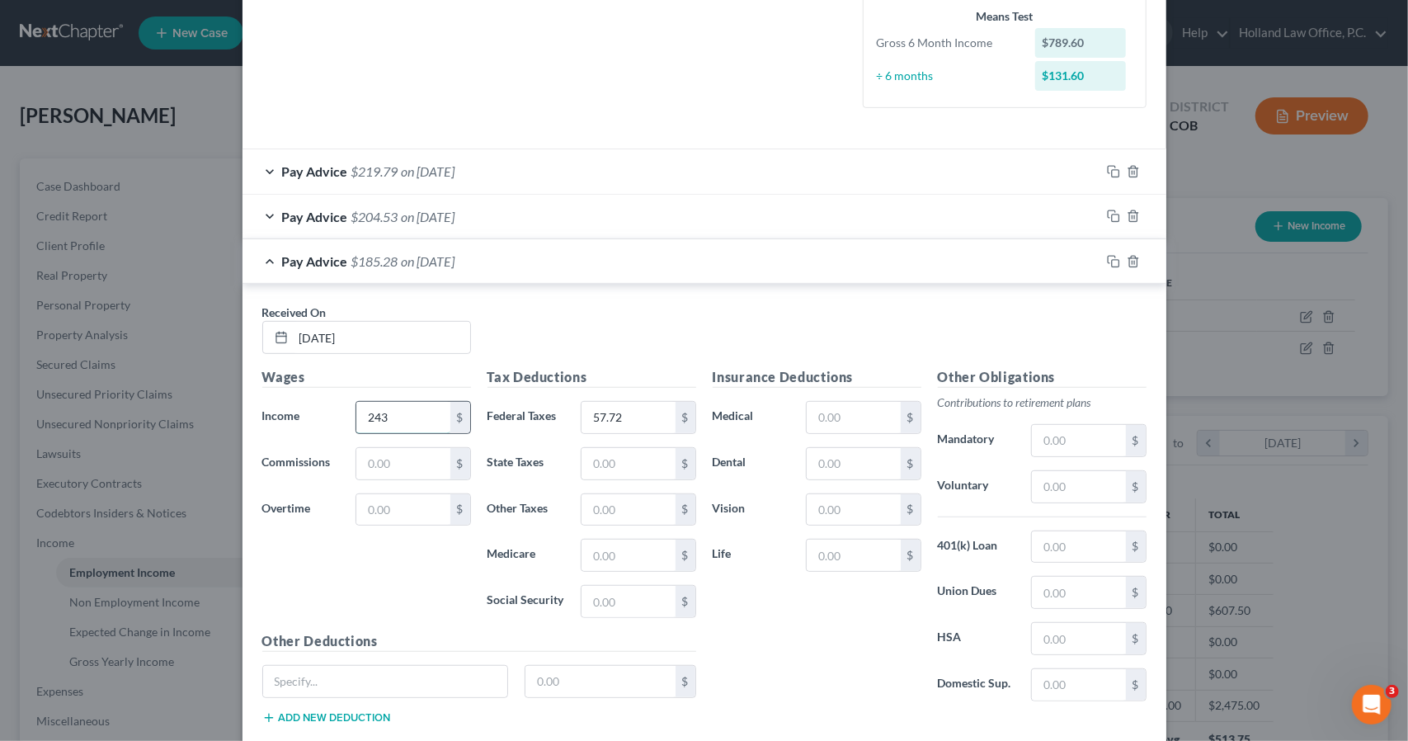
click at [424, 406] on input "243" at bounding box center [402, 417] width 93 height 31
type input "243.40"
click at [1108, 260] on icon "button" at bounding box center [1113, 261] width 13 height 13
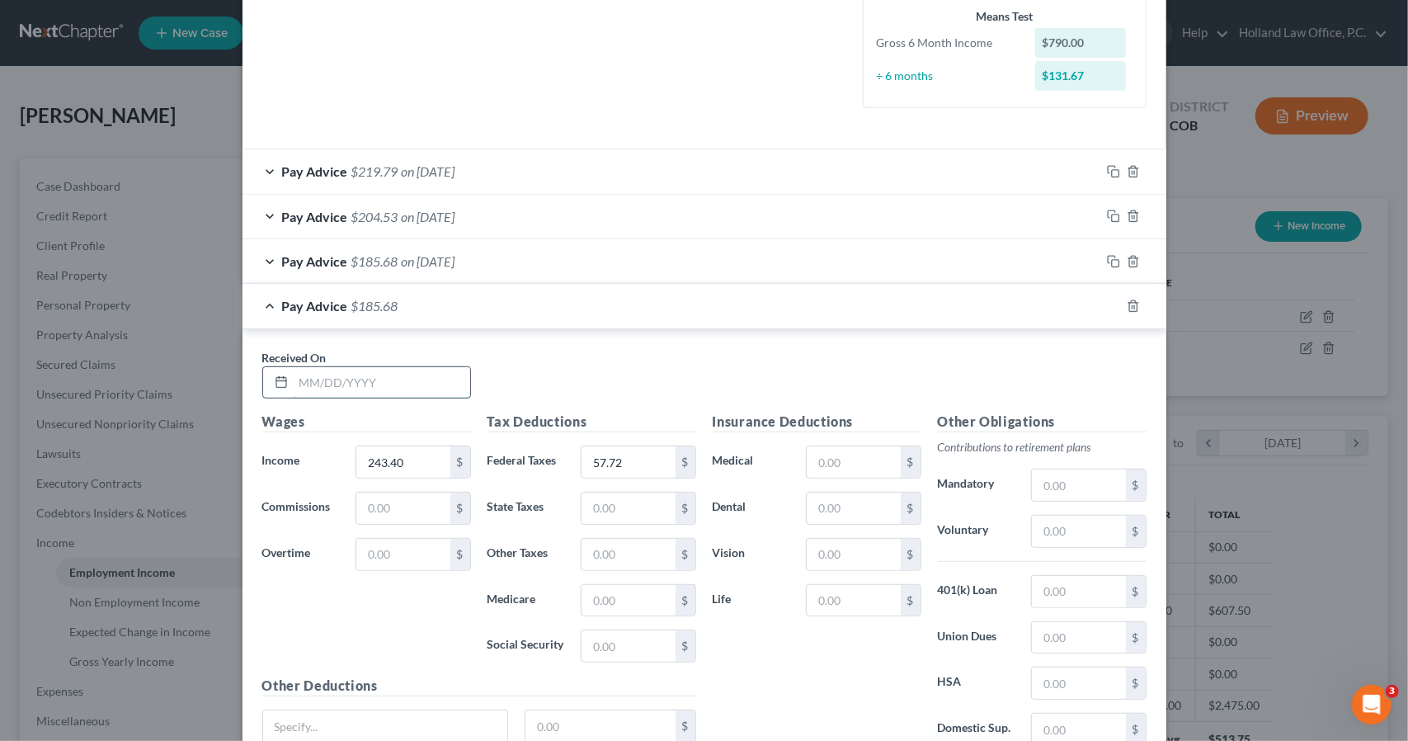
click at [431, 370] on input "text" at bounding box center [382, 382] width 177 height 31
type input "3/20/2025"
type input "238.40"
type input "56.30"
click at [1109, 305] on icon "button" at bounding box center [1113, 305] width 13 height 13
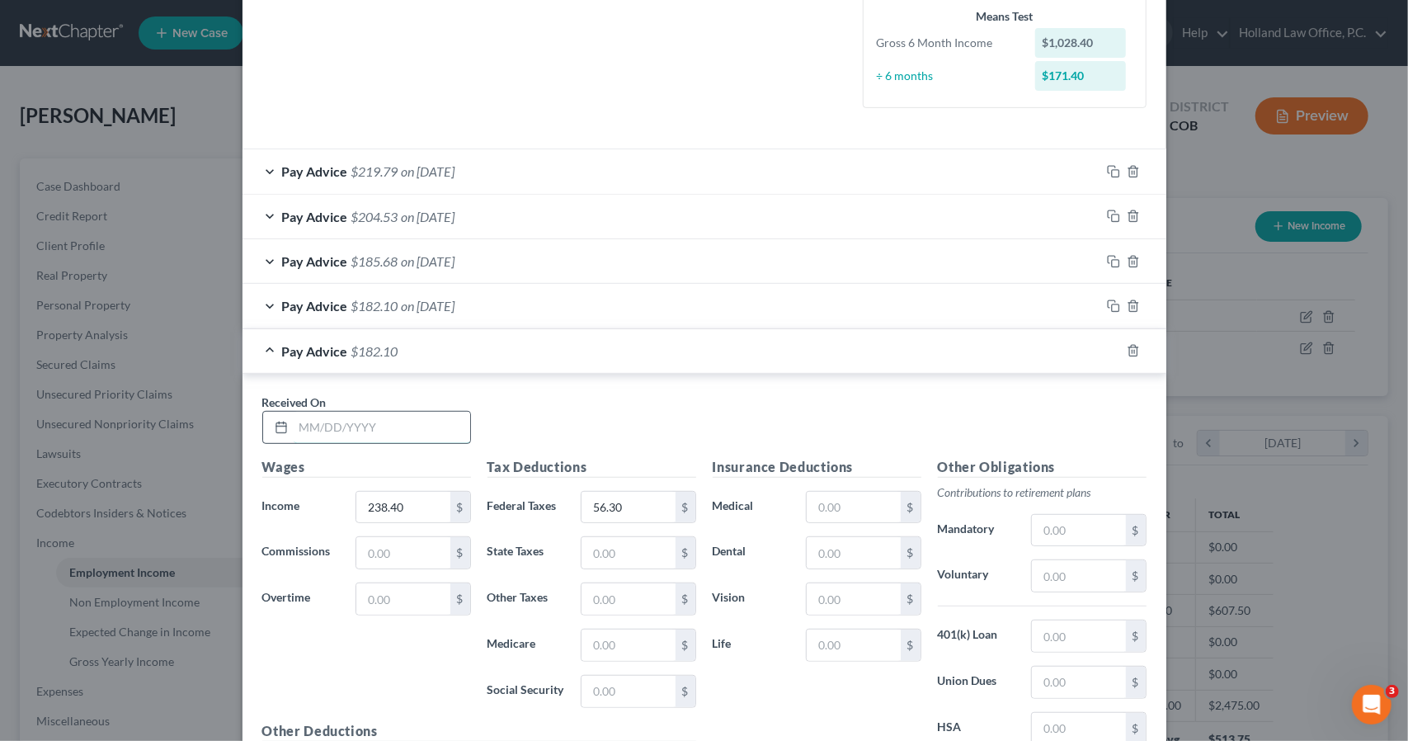
click at [419, 426] on input "text" at bounding box center [382, 427] width 177 height 31
type input "4/3/2025"
type input "241.60"
type input "57.58"
click at [1112, 351] on rect "button" at bounding box center [1115, 352] width 7 height 7
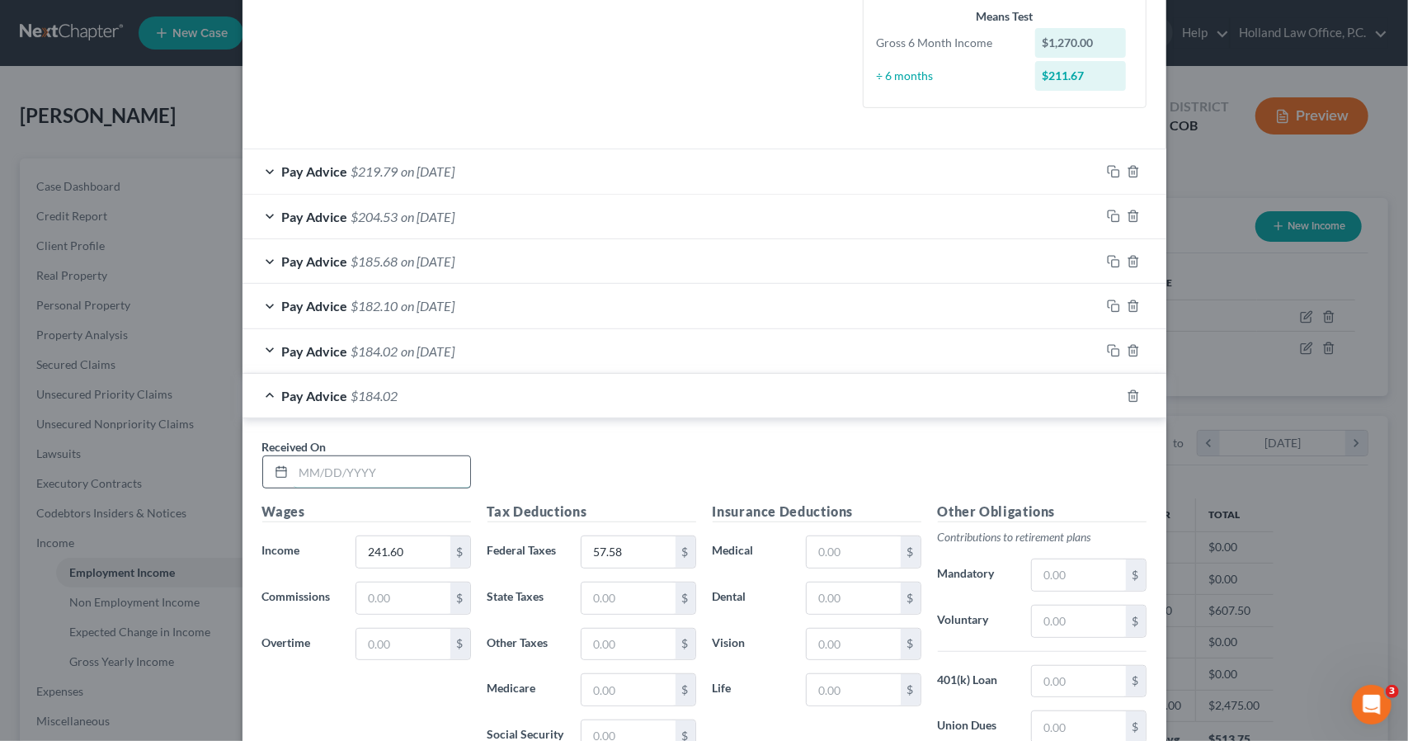
click at [455, 466] on input "text" at bounding box center [382, 471] width 177 height 31
type input "4/17/2025"
type input "218.40"
type input "54.68"
click at [1107, 395] on icon "button" at bounding box center [1113, 395] width 13 height 13
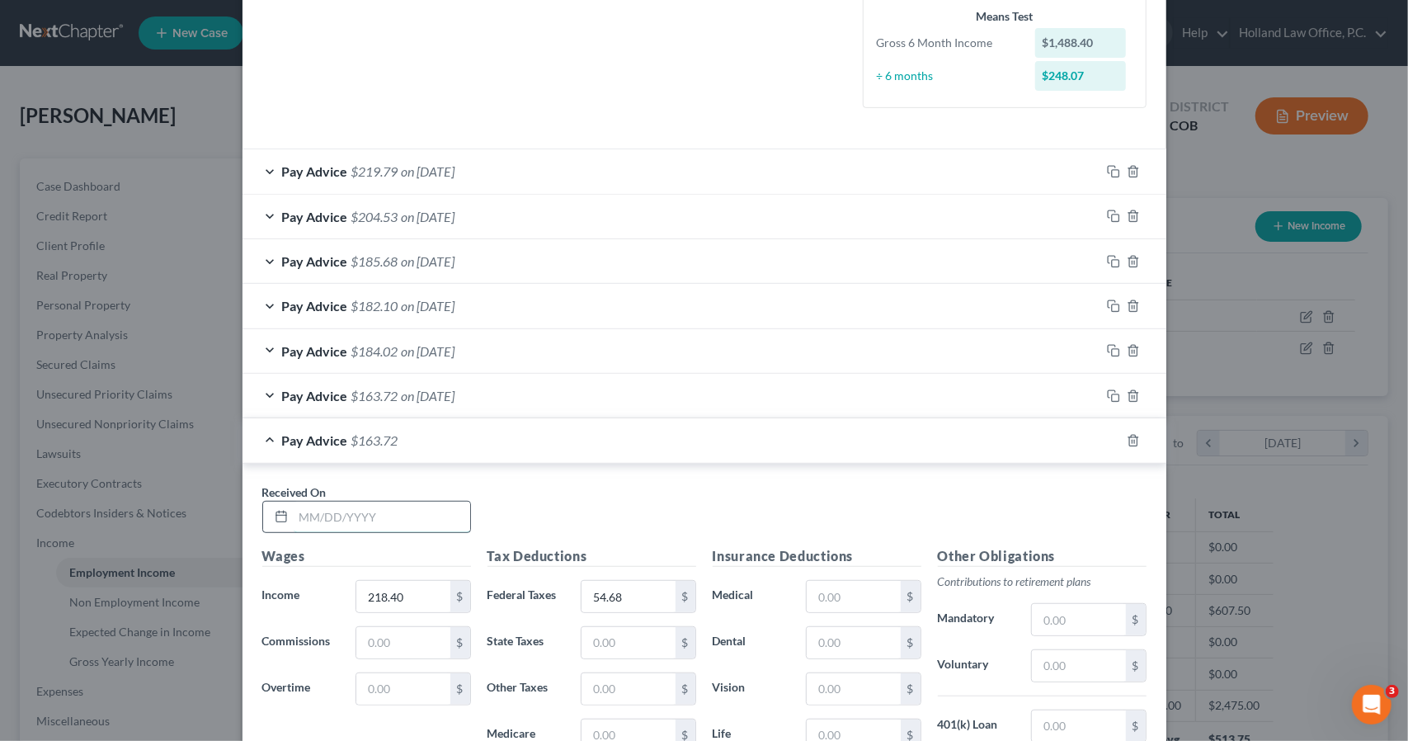
click at [312, 507] on input "text" at bounding box center [382, 517] width 177 height 31
type input "[DATE]"
type input "223.40"
type input "55.10"
click at [1109, 438] on icon "button" at bounding box center [1113, 440] width 13 height 13
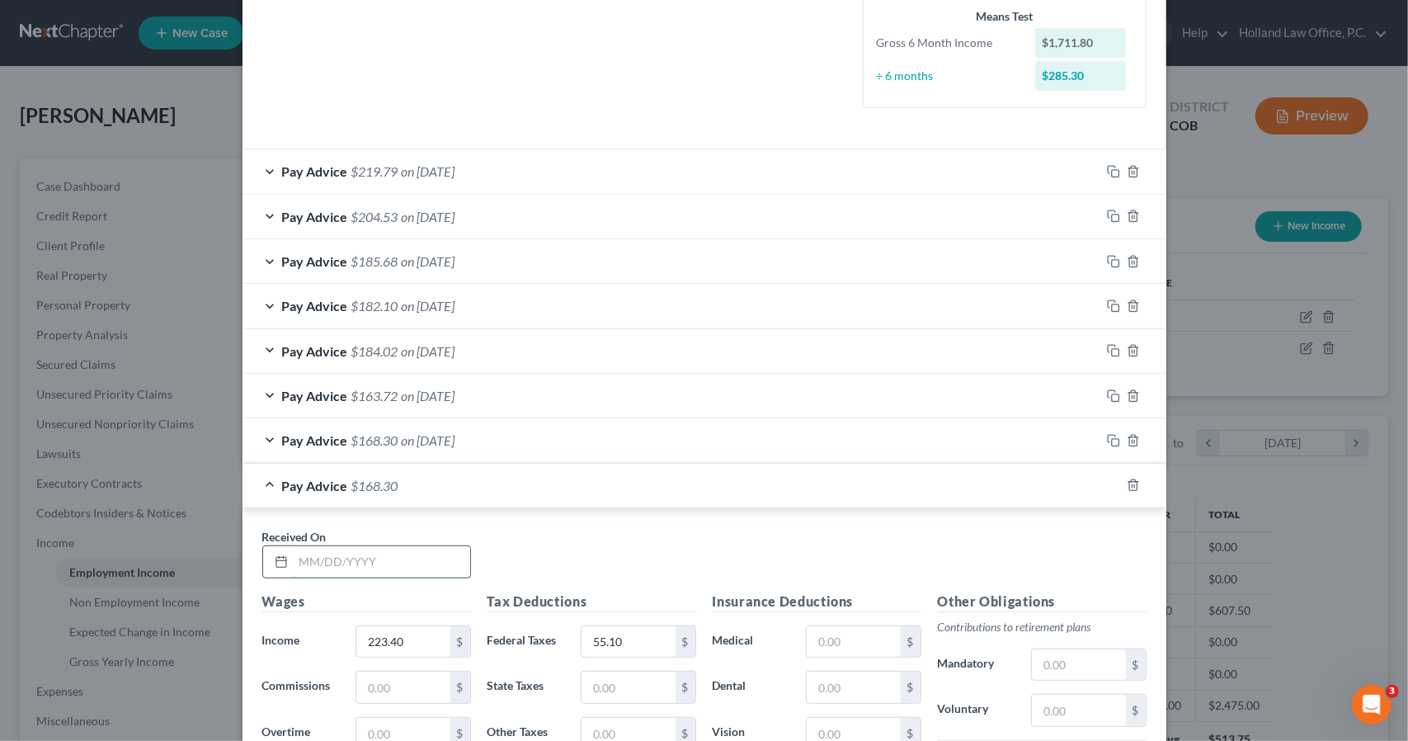
click at [342, 557] on input "text" at bounding box center [382, 561] width 177 height 31
type input "5/15/2025"
type input "221.60"
type input "54.96"
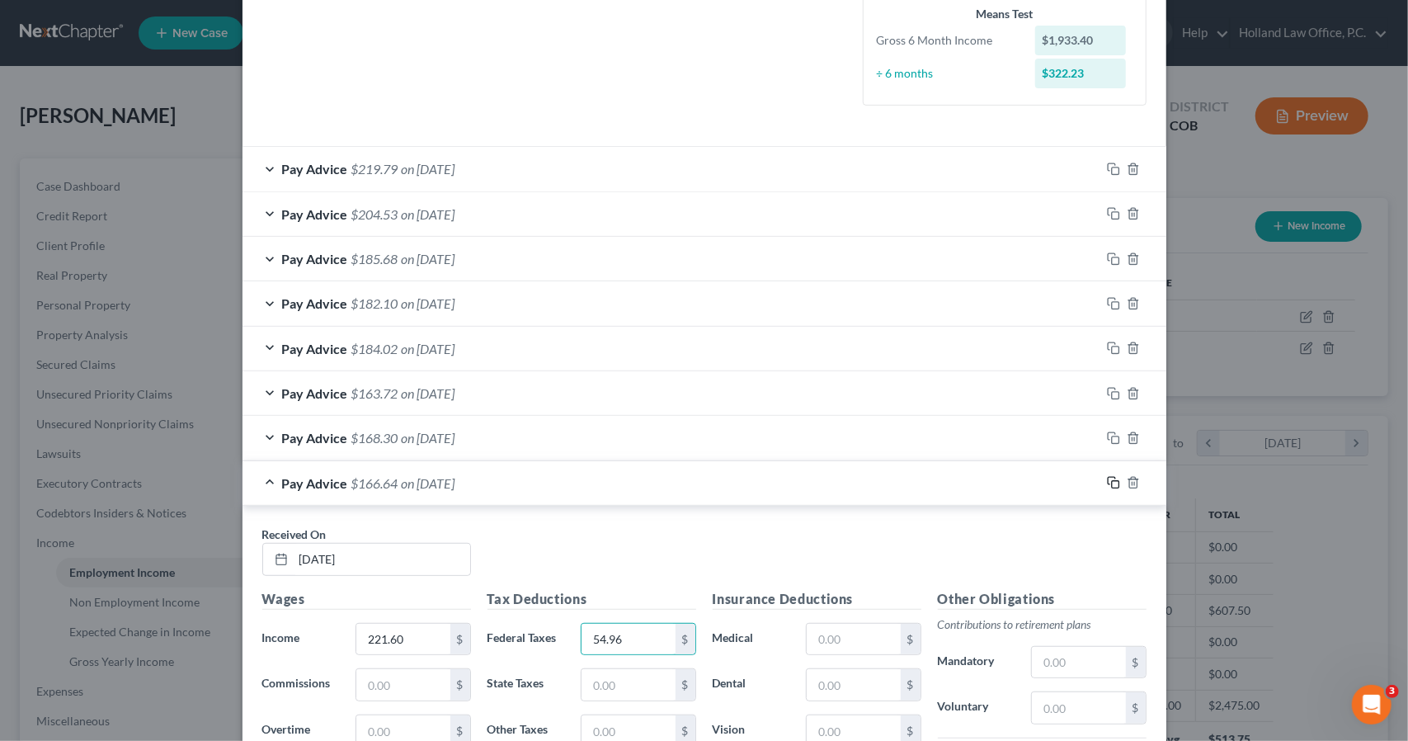
click at [1107, 478] on icon "button" at bounding box center [1113, 482] width 13 height 13
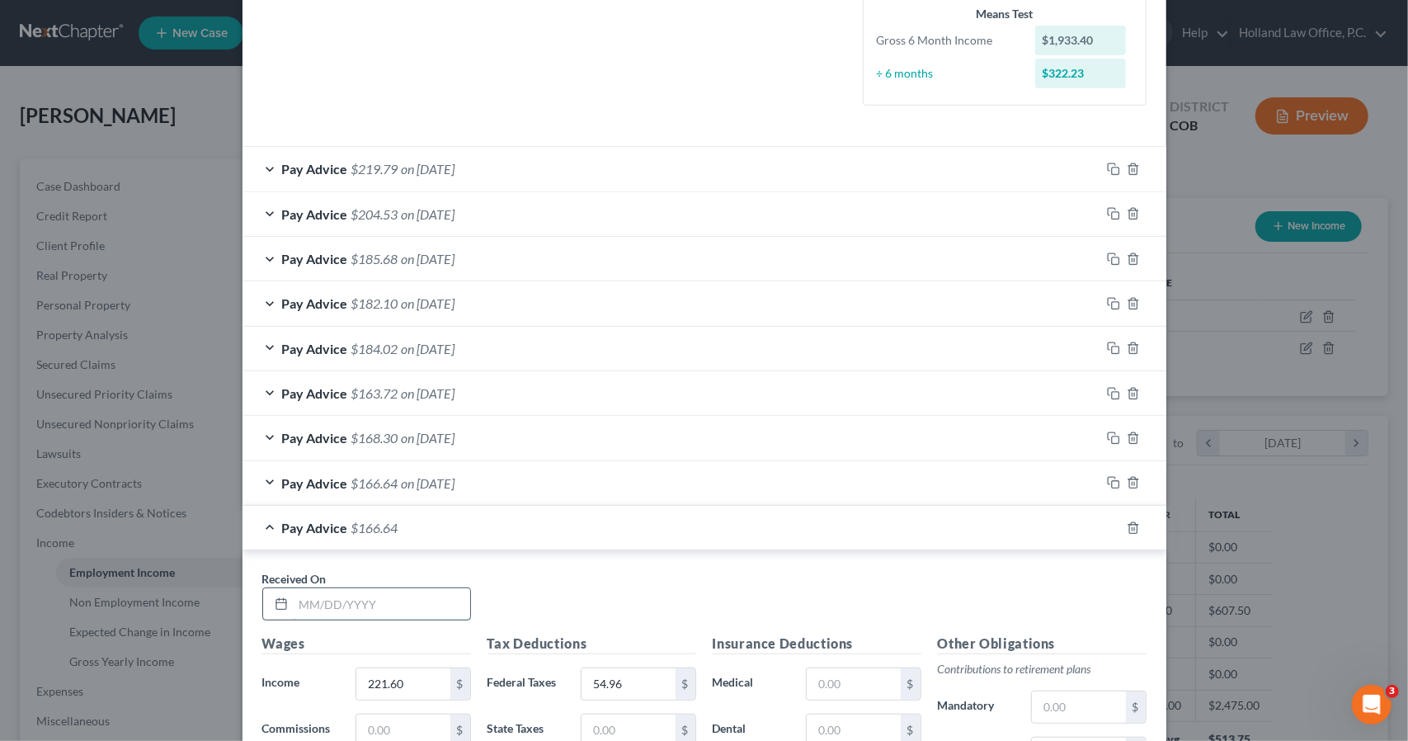
click at [374, 592] on input "text" at bounding box center [382, 603] width 177 height 31
type input "5/29/2025"
type input "255.57"
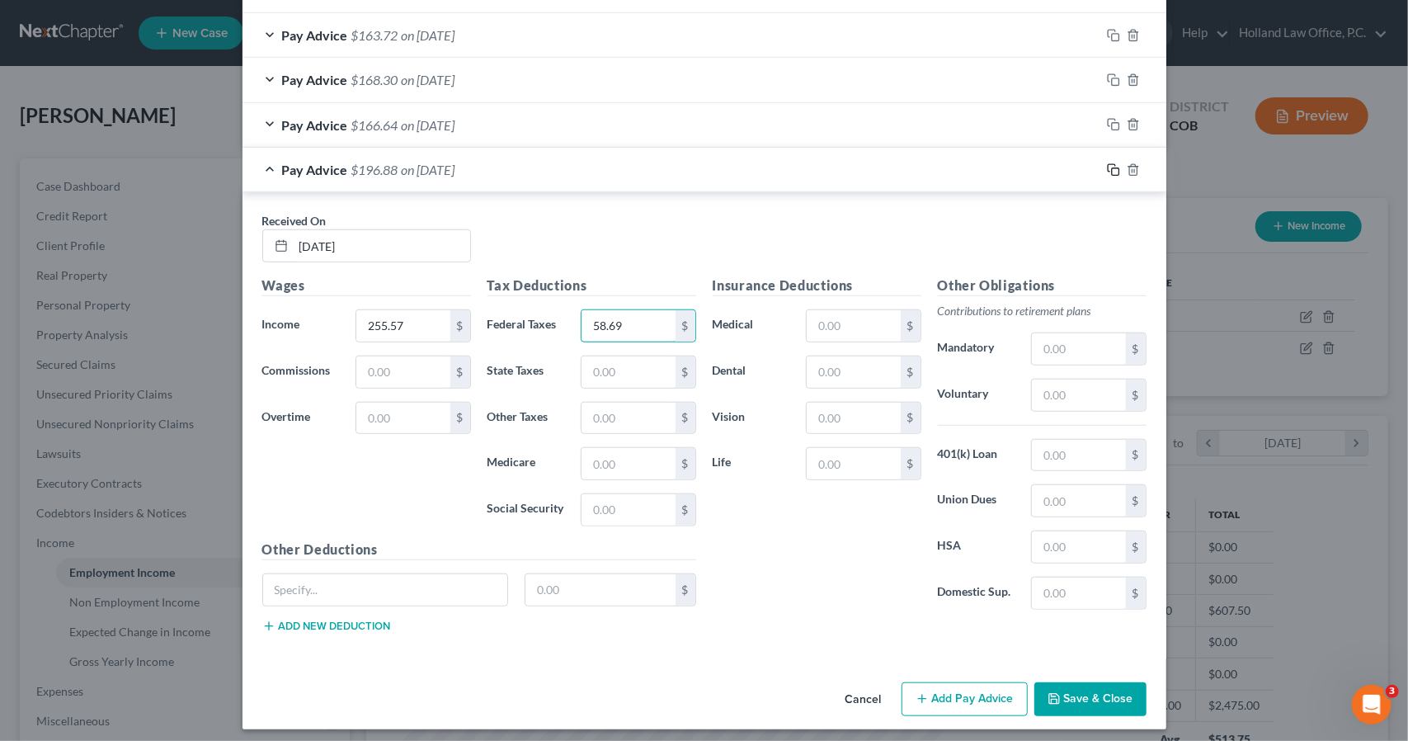
type input "58.69"
click at [1107, 167] on icon "button" at bounding box center [1113, 169] width 13 height 13
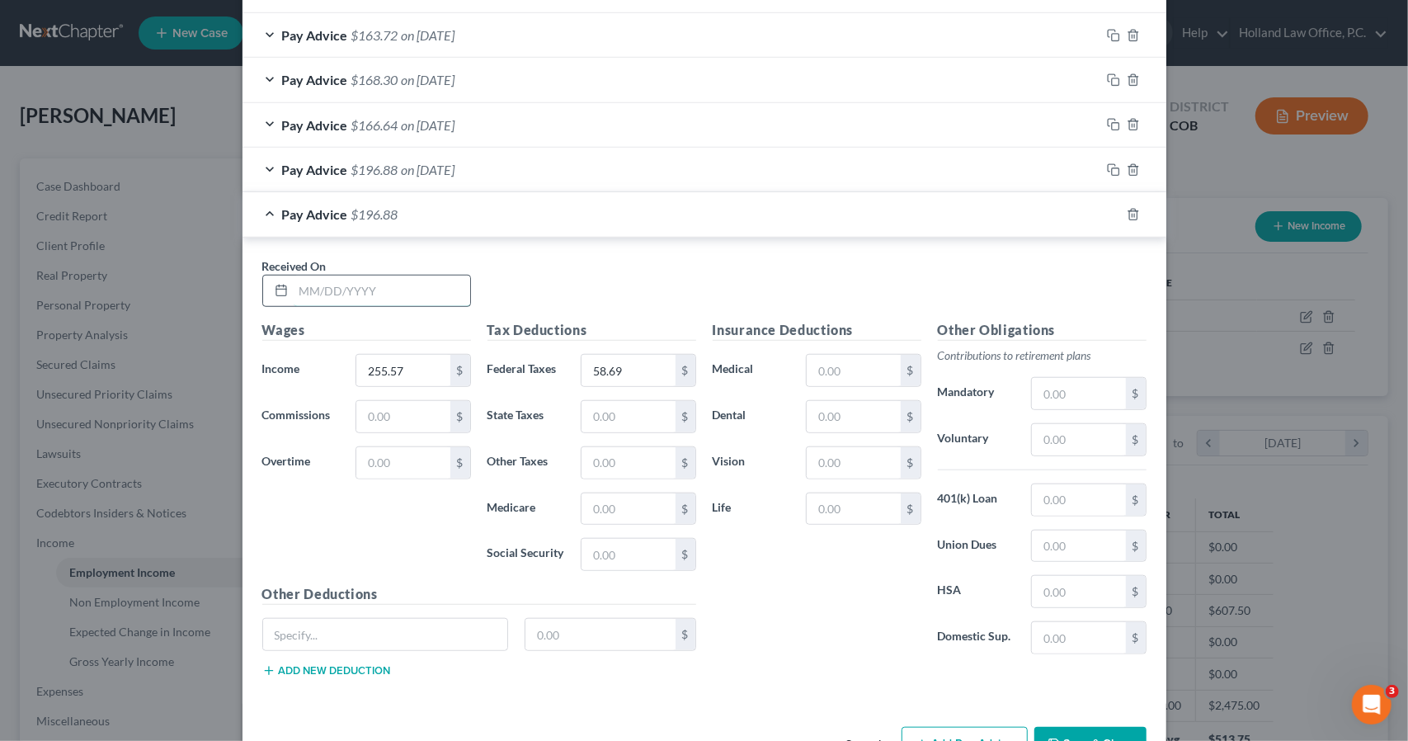
click at [379, 286] on input "text" at bounding box center [382, 291] width 177 height 31
type input "6/12/2025"
type input "257.25"
type input "58.84"
click at [1112, 213] on rect "button" at bounding box center [1115, 216] width 7 height 7
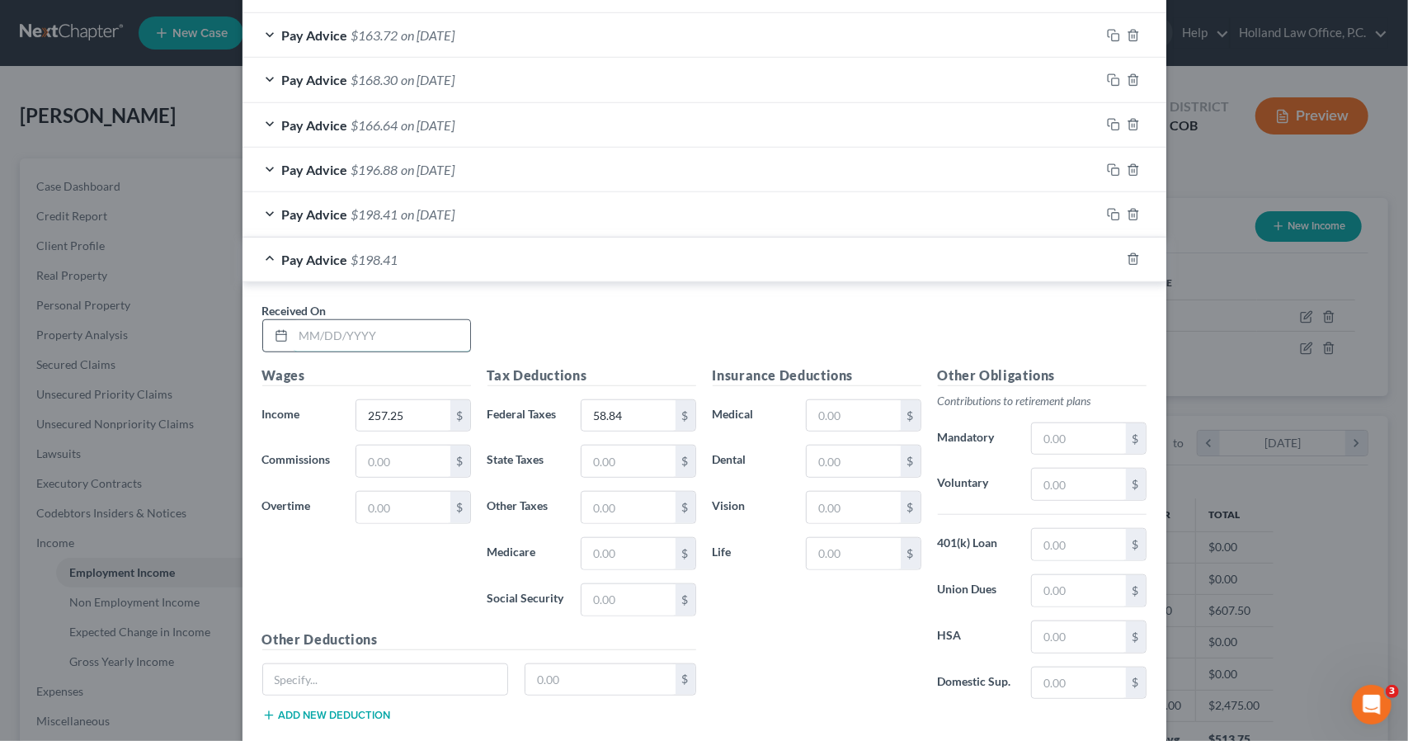
click at [326, 332] on input "text" at bounding box center [382, 335] width 177 height 31
type input "6/26/2025"
type input "260.82"
type input "59.12"
click at [1109, 255] on icon "button" at bounding box center [1113, 258] width 13 height 13
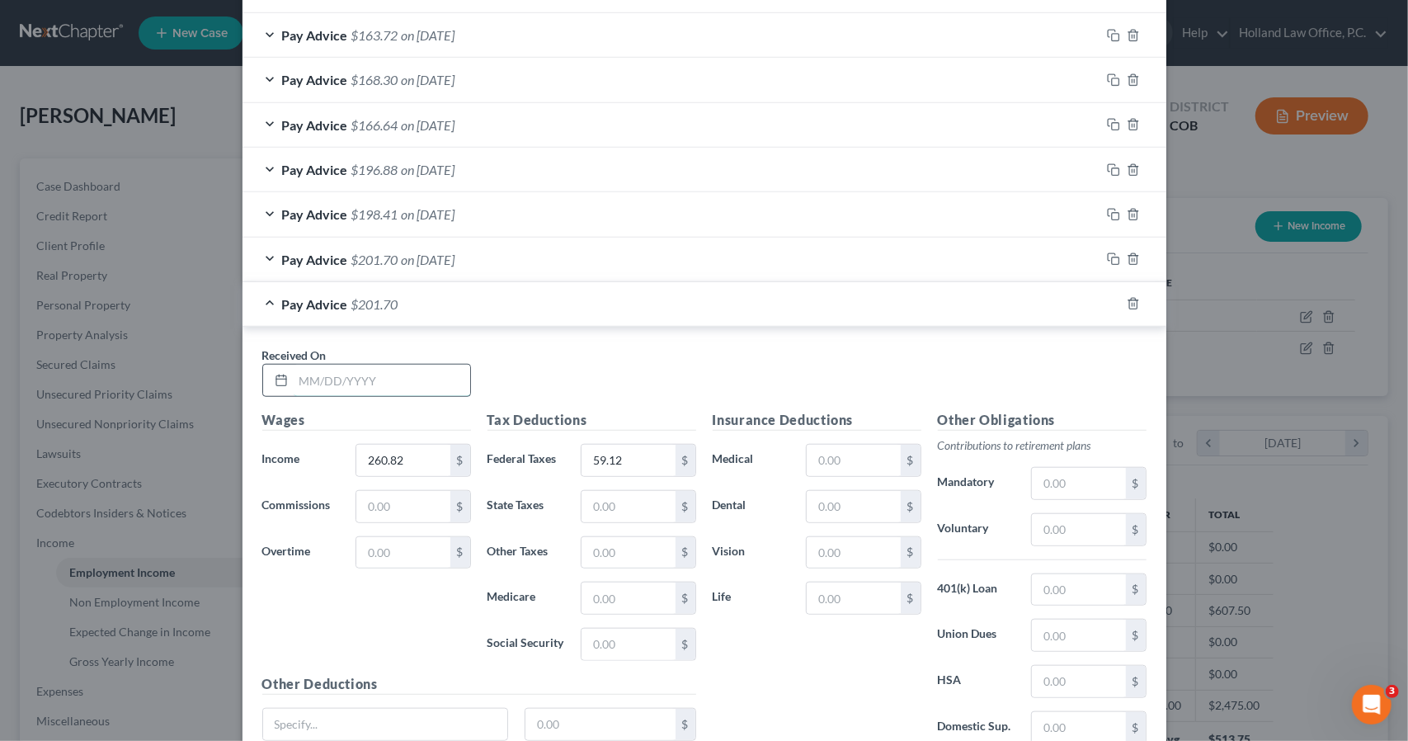
click at [450, 366] on input "text" at bounding box center [382, 380] width 177 height 31
type input "7/10/2025"
type input "255.57"
type input "58.71"
click at [1112, 303] on rect "button" at bounding box center [1115, 305] width 7 height 7
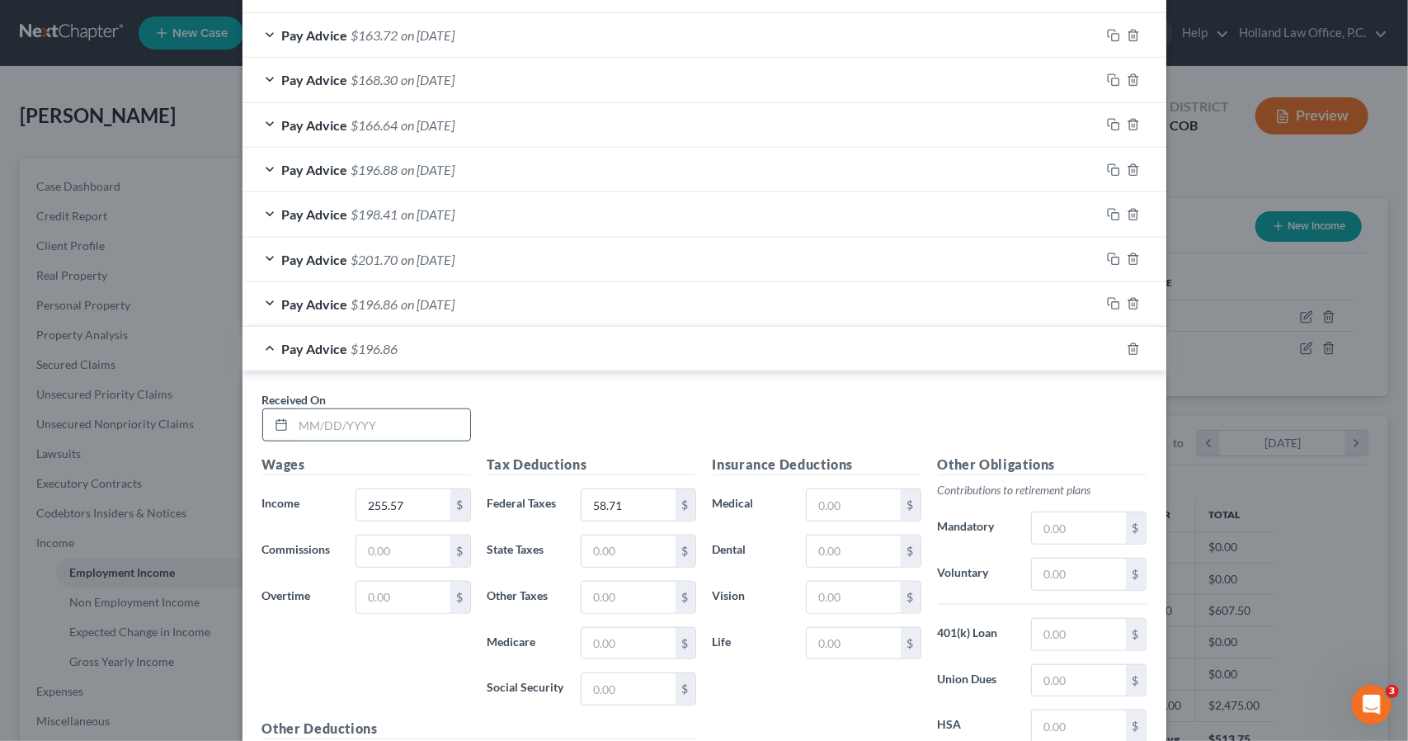
click at [354, 425] on input "text" at bounding box center [382, 424] width 177 height 31
type input "7/24/2025"
type input "258.93"
type input "58.97"
click at [563, 341] on div "Pay Advice $199.96 on 07/24/2025" at bounding box center [672, 349] width 858 height 44
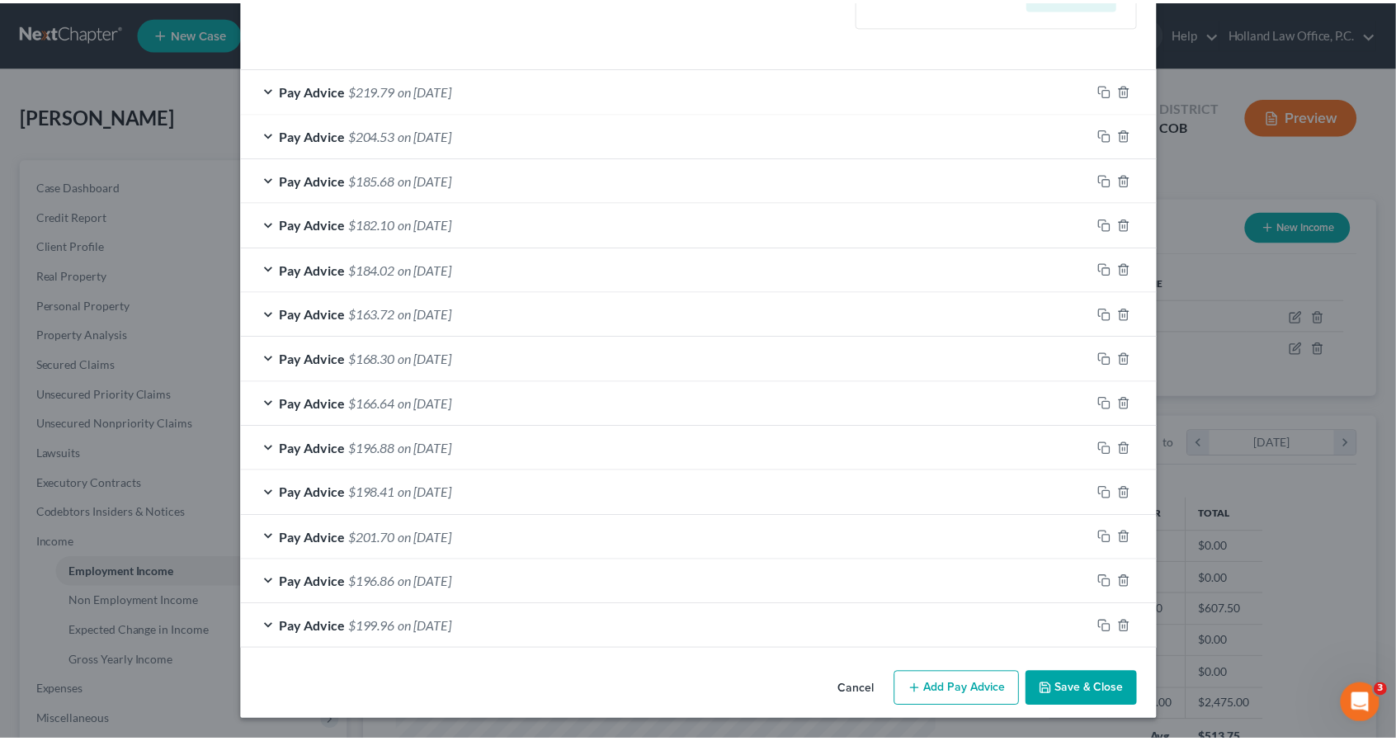
scroll to position [485, 0]
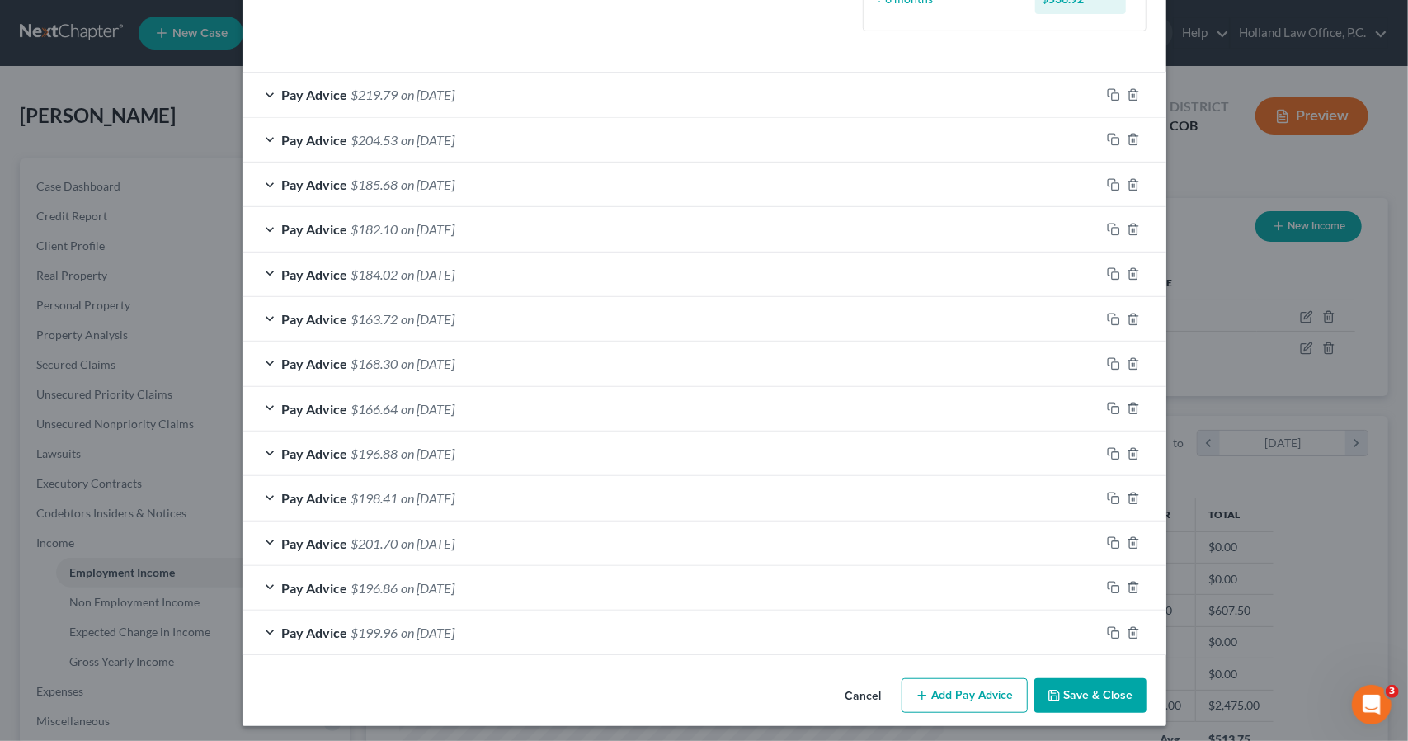
click at [1051, 690] on polyline "button" at bounding box center [1053, 691] width 4 height 2
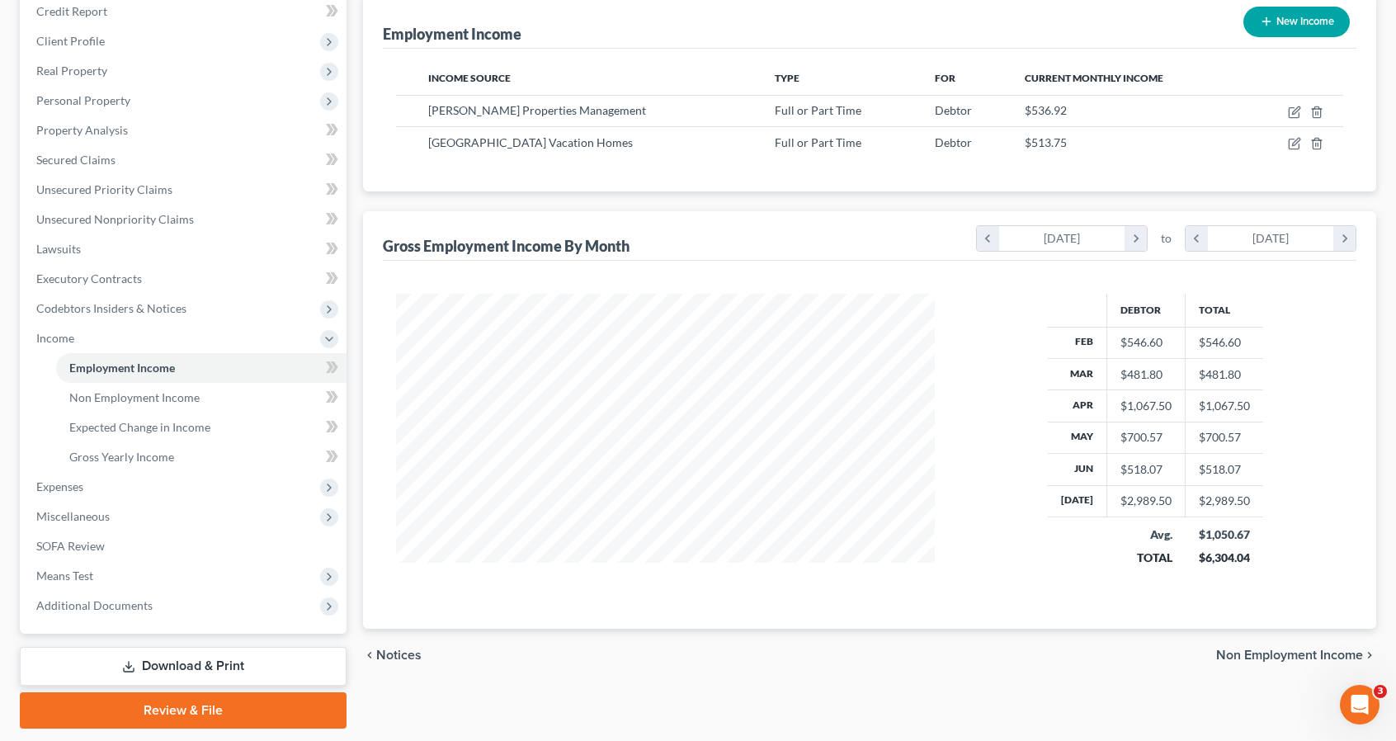
scroll to position [252, 0]
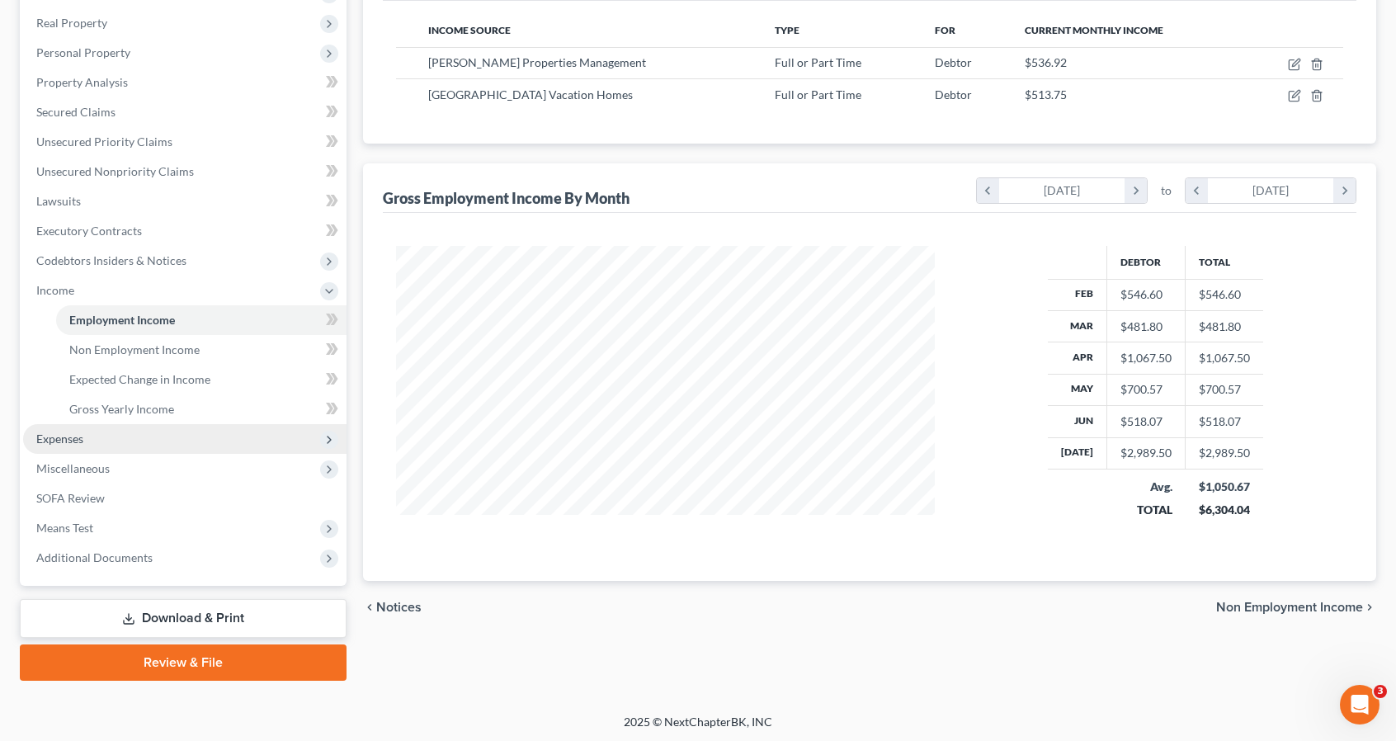
click at [104, 435] on span "Expenses" at bounding box center [184, 439] width 323 height 30
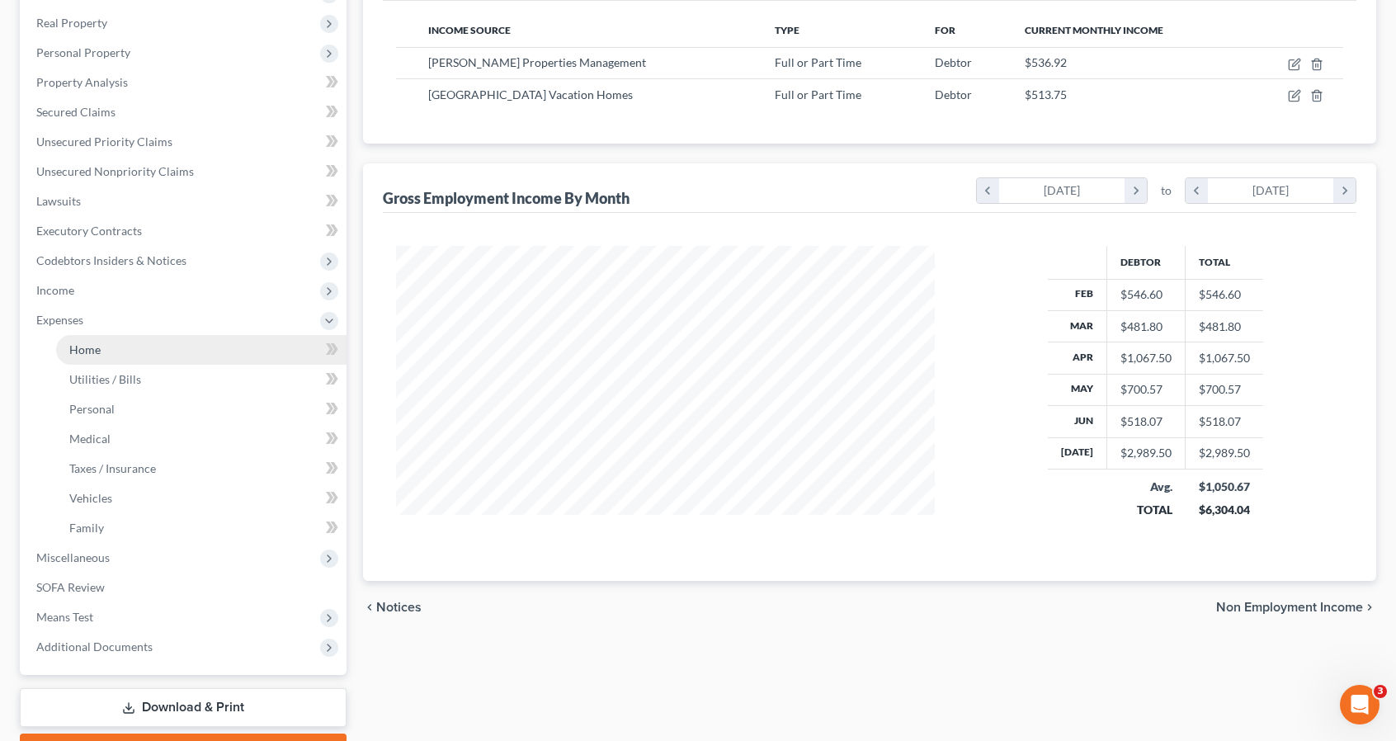
click at [107, 351] on link "Home" at bounding box center [201, 350] width 290 height 30
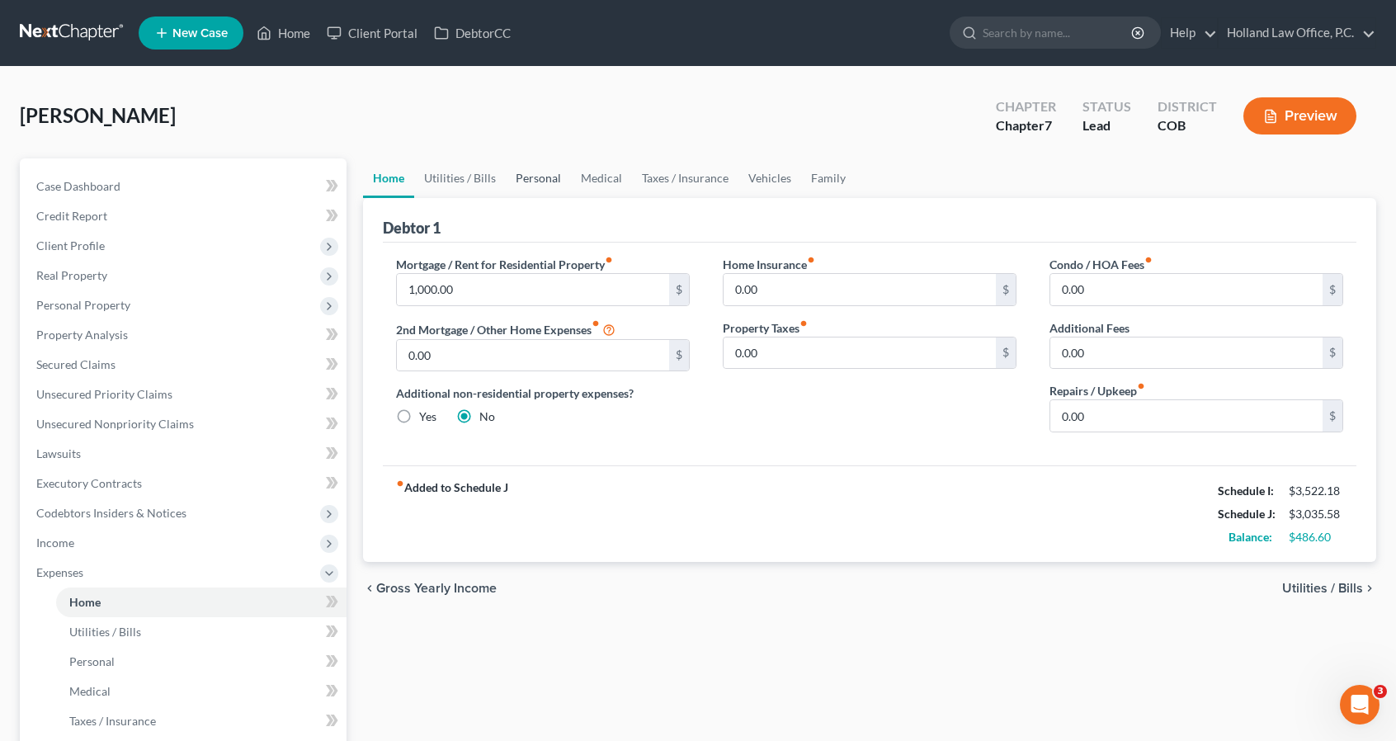
click at [535, 172] on link "Personal" at bounding box center [538, 178] width 65 height 40
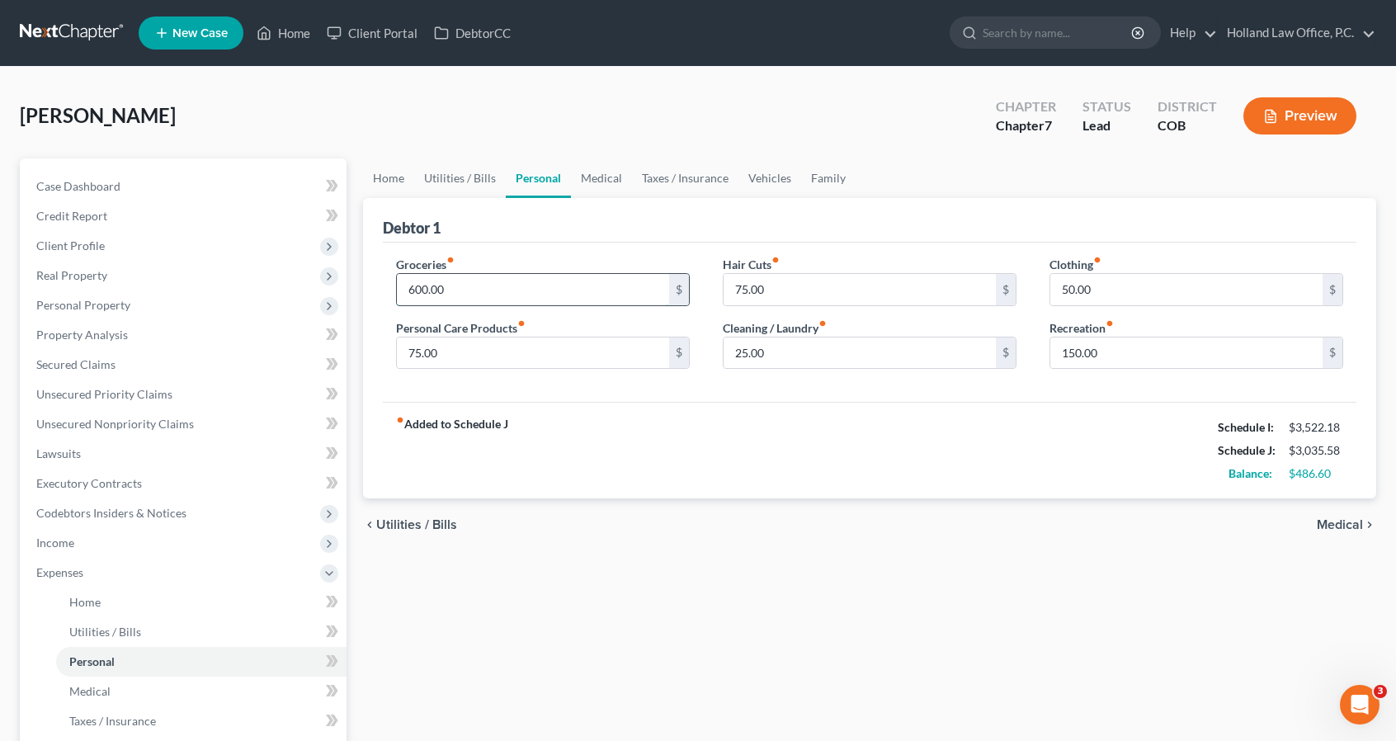
click at [492, 284] on input "600.00" at bounding box center [533, 289] width 272 height 31
type input "1,000"
click at [777, 339] on input "25.00" at bounding box center [859, 352] width 272 height 31
type input "50"
click at [627, 189] on link "Medical" at bounding box center [601, 178] width 61 height 40
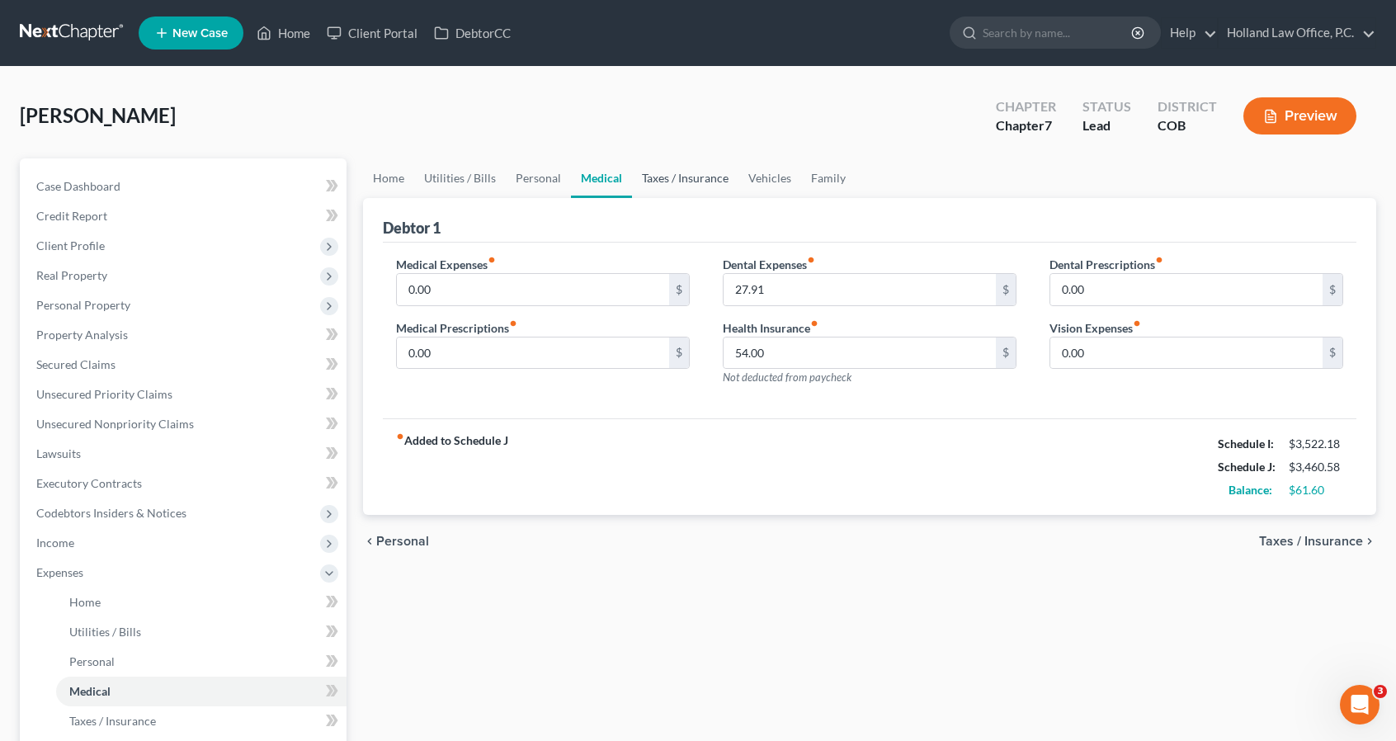
click at [647, 191] on link "Taxes / Insurance" at bounding box center [685, 178] width 106 height 40
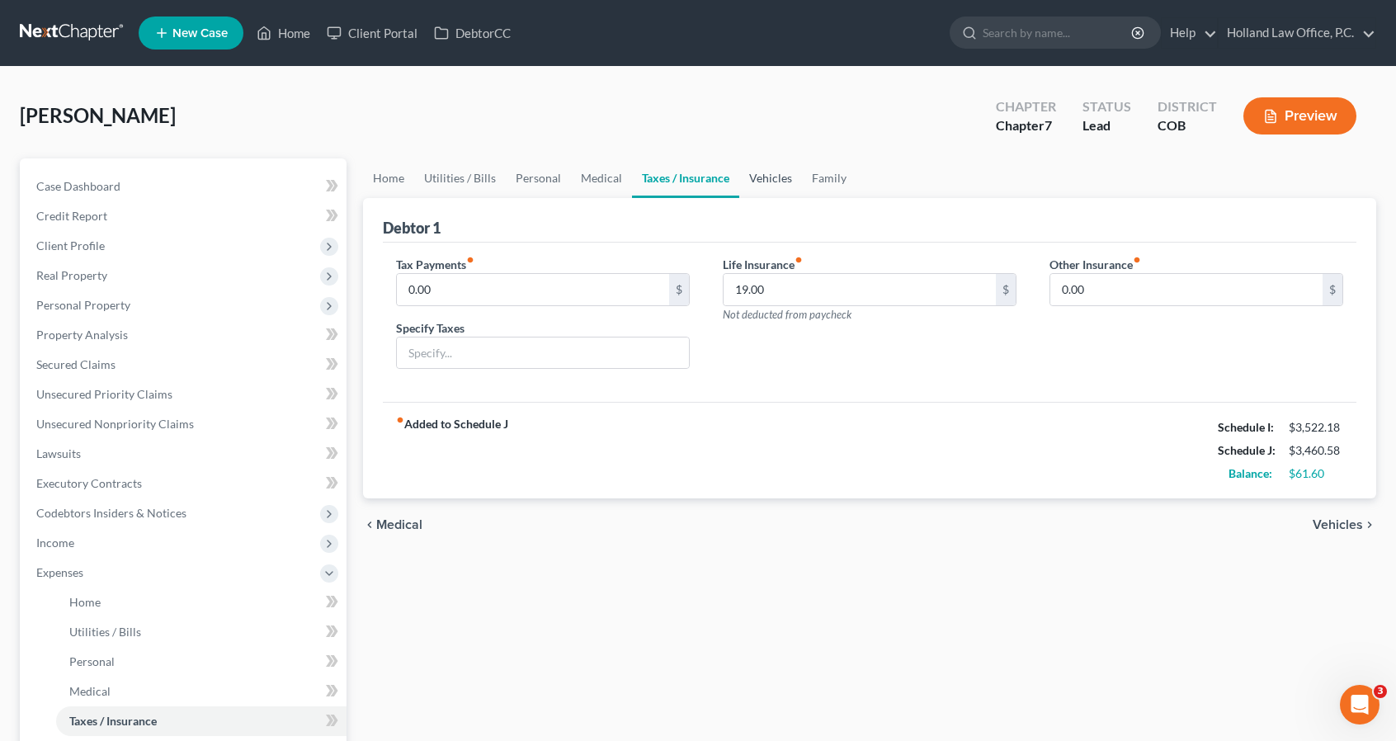
click at [764, 196] on link "Vehicles" at bounding box center [770, 178] width 63 height 40
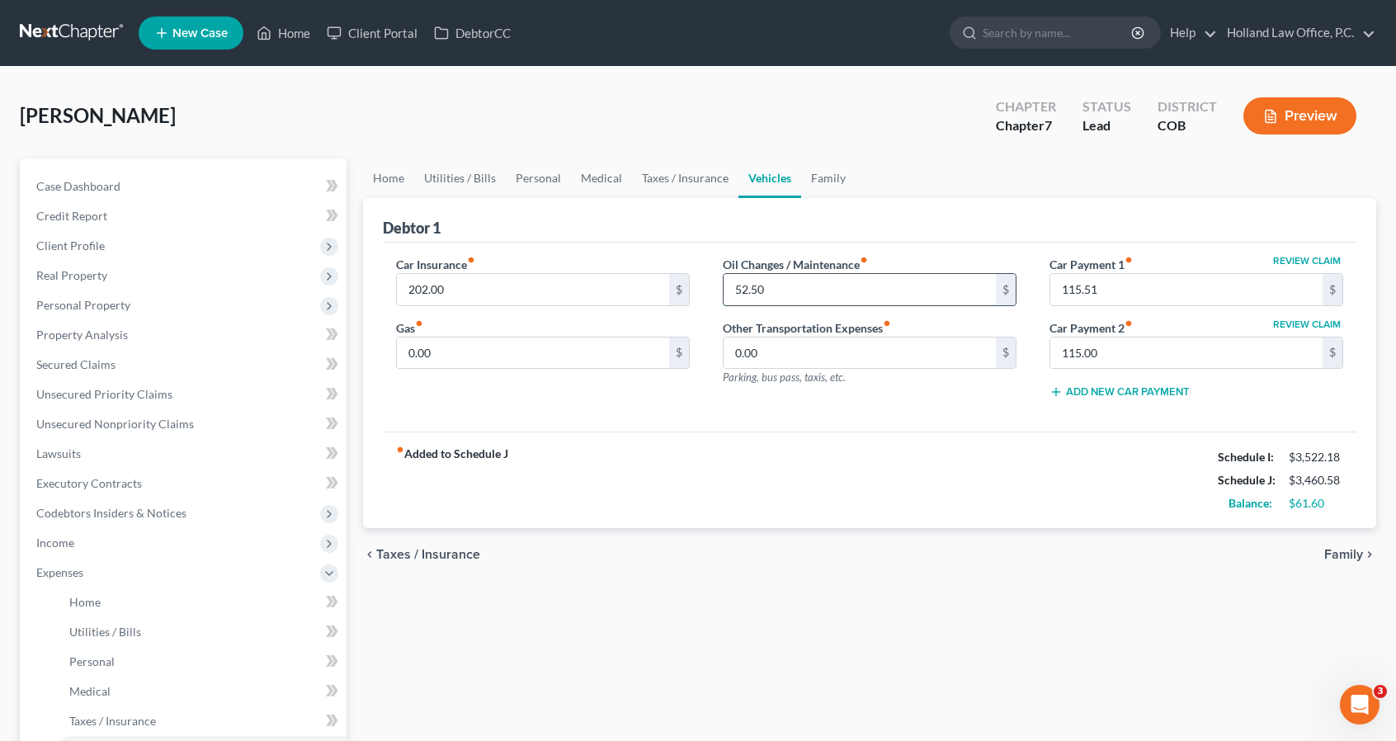
click at [771, 287] on input "52.50" at bounding box center [859, 289] width 272 height 31
type input "60"
click at [1223, 339] on input "115.00" at bounding box center [1186, 352] width 272 height 31
click at [1183, 408] on div "Review Claim Car Payment 1 fiber_manual_record 115.51 $ Review Claim Car Paymen…" at bounding box center [1196, 334] width 327 height 157
click at [821, 174] on link "Family" at bounding box center [828, 178] width 54 height 40
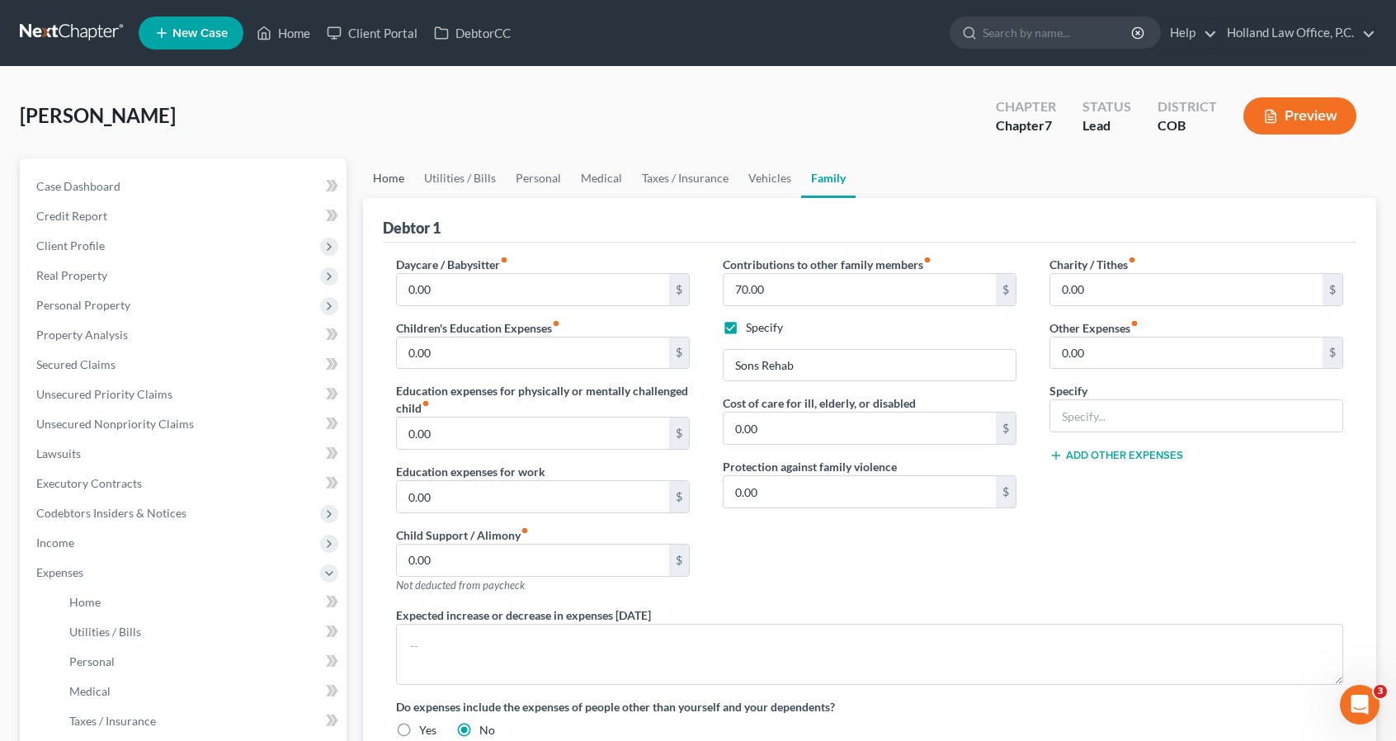
click at [398, 177] on link "Home" at bounding box center [388, 178] width 51 height 40
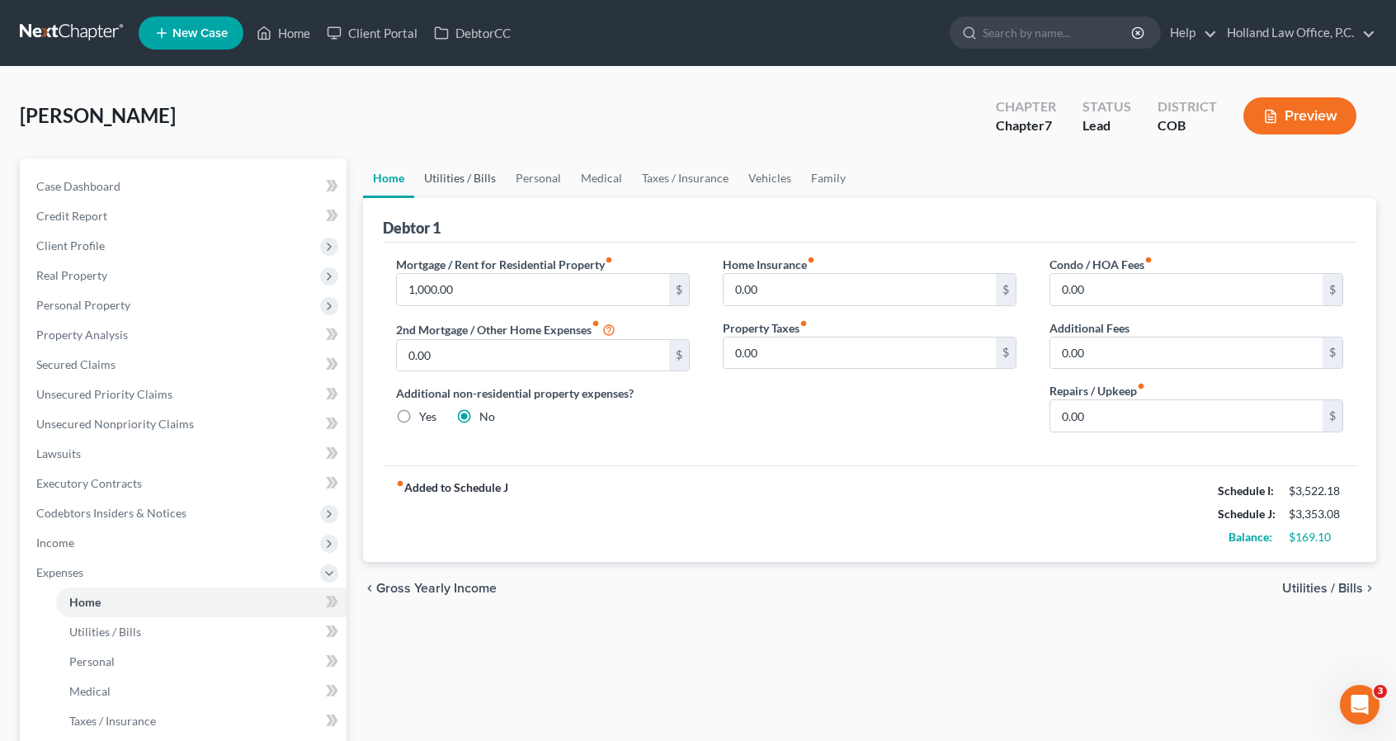
click at [440, 179] on link "Utilities / Bills" at bounding box center [460, 178] width 92 height 40
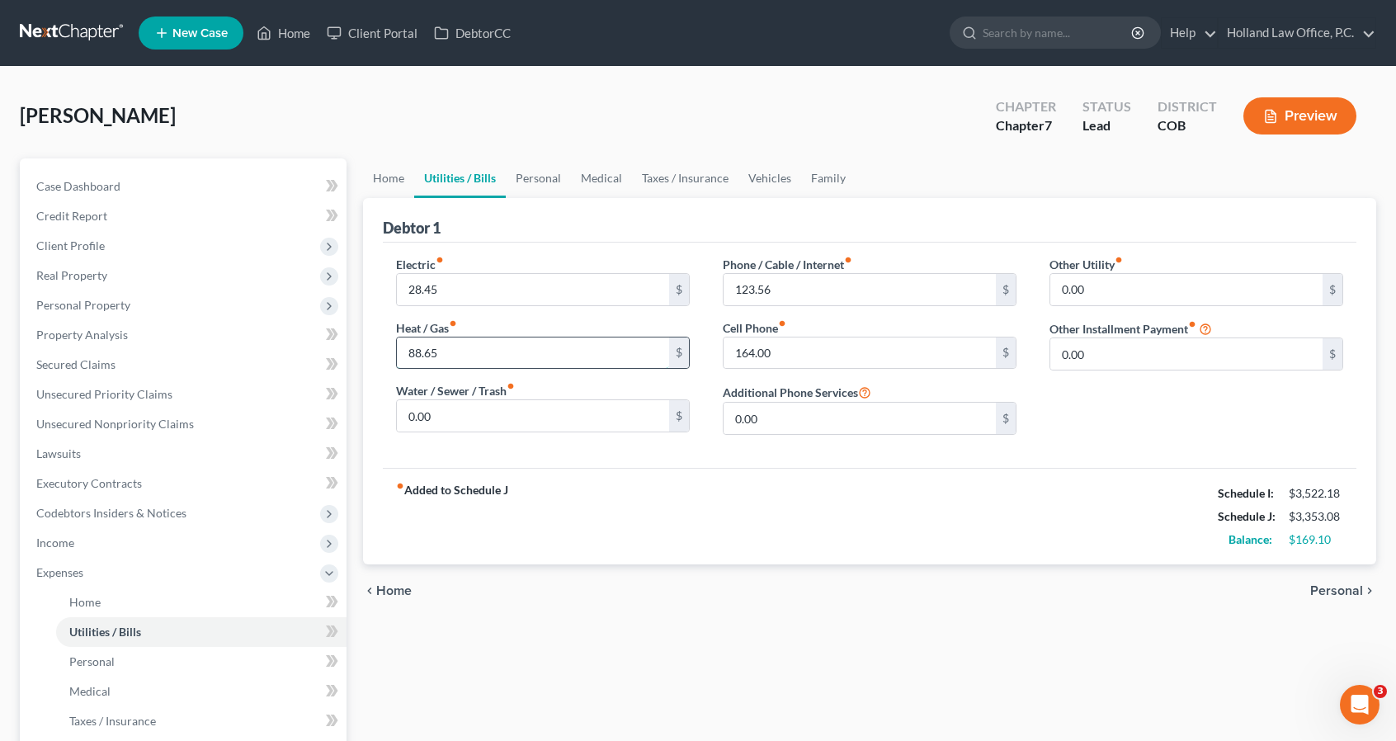
click at [454, 359] on input "88.65" at bounding box center [533, 352] width 272 height 31
type input "100"
click at [448, 293] on input "28.45" at bounding box center [533, 289] width 272 height 31
type input "40"
click at [530, 181] on link "Personal" at bounding box center [538, 178] width 65 height 40
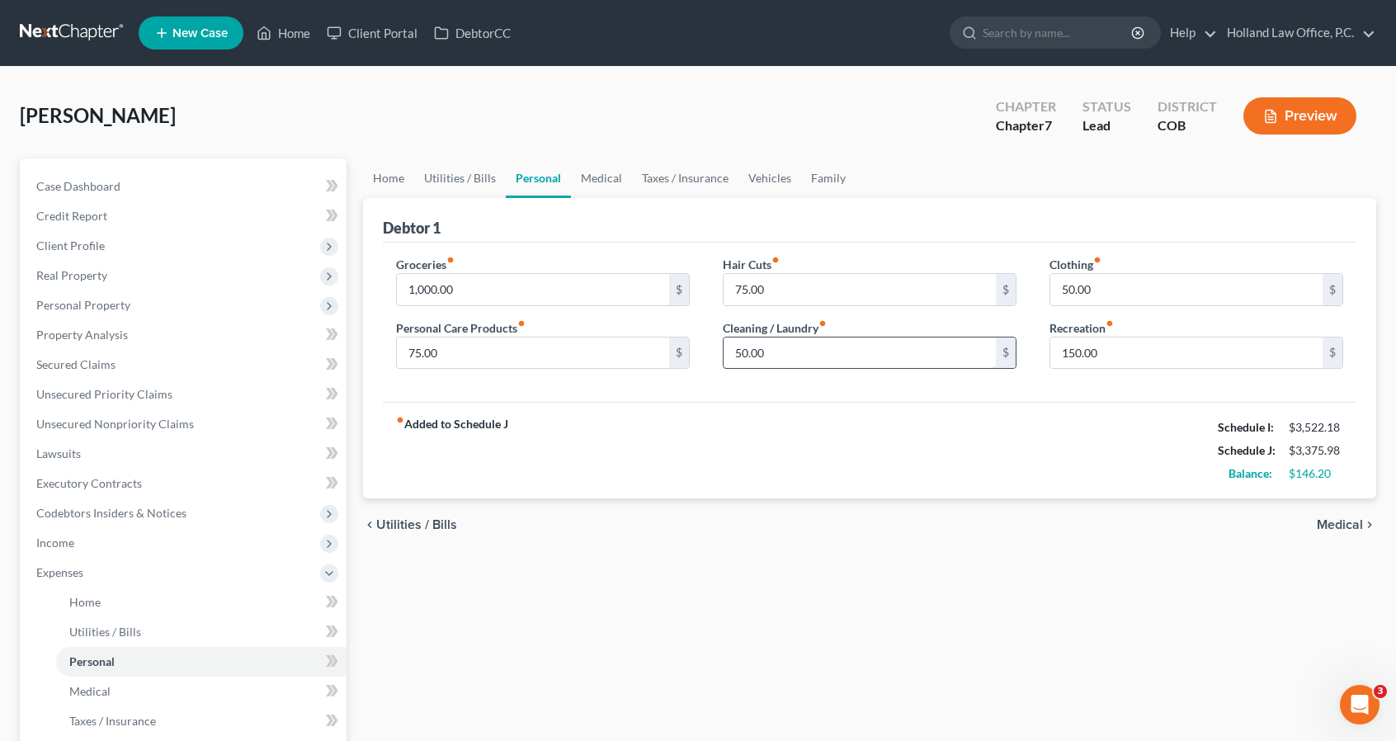
click at [805, 346] on input "50.00" at bounding box center [859, 352] width 272 height 31
type input "75"
click at [522, 292] on input "1,000.00" at bounding box center [533, 289] width 272 height 31
click at [504, 337] on input "75.00" at bounding box center [533, 352] width 272 height 31
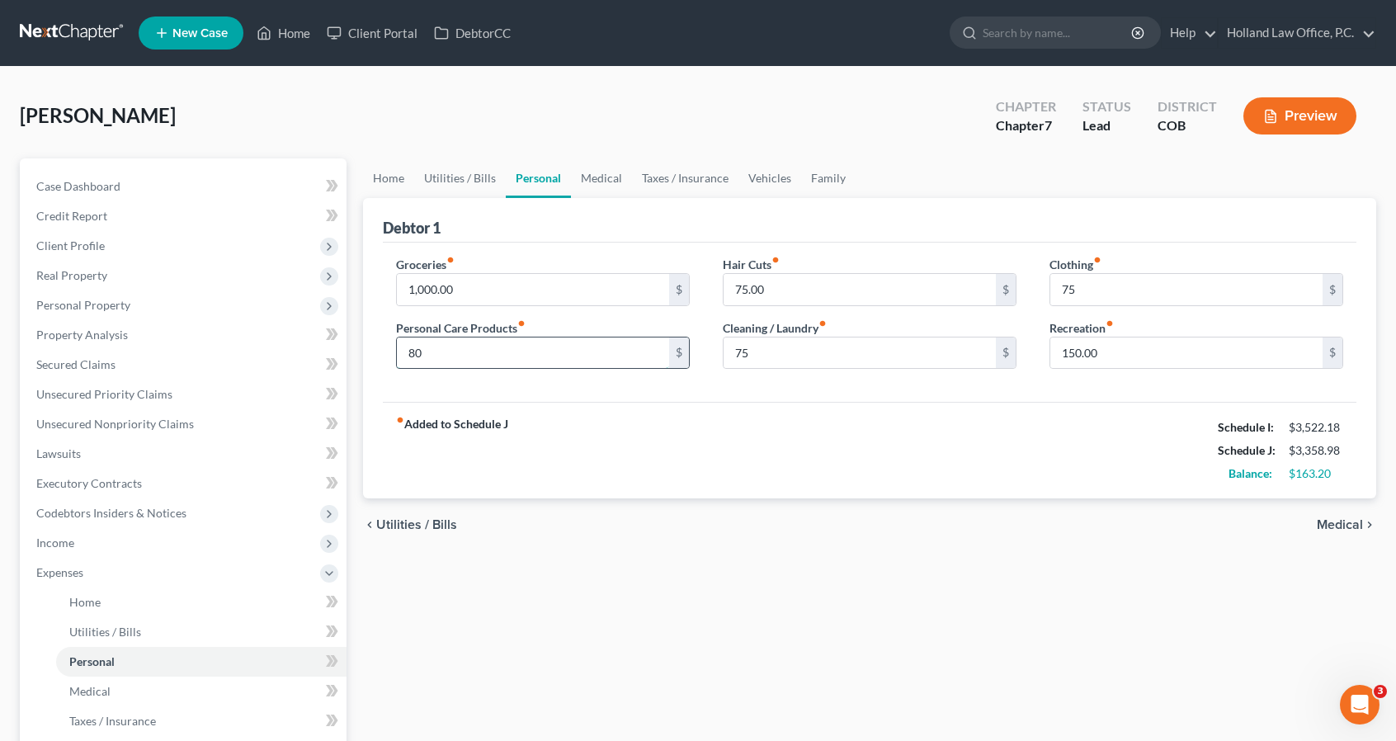
type input "80"
click at [469, 285] on input "1,000.00" at bounding box center [533, 289] width 272 height 31
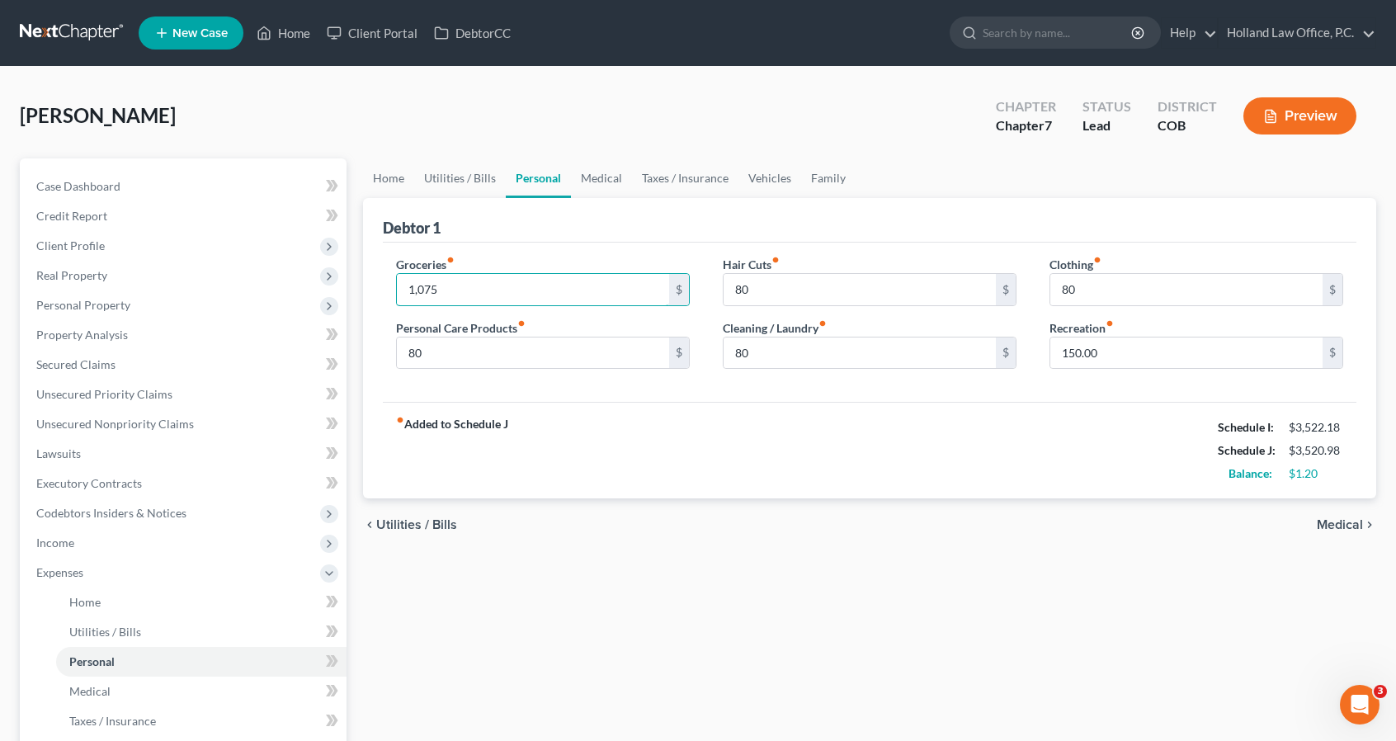
type input "1,075"
click at [535, 422] on div "fiber_manual_record Added to Schedule J Schedule I: $3,522.18 Schedule J: $3,52…" at bounding box center [869, 450] width 973 height 97
click at [775, 186] on link "Vehicles" at bounding box center [769, 178] width 63 height 40
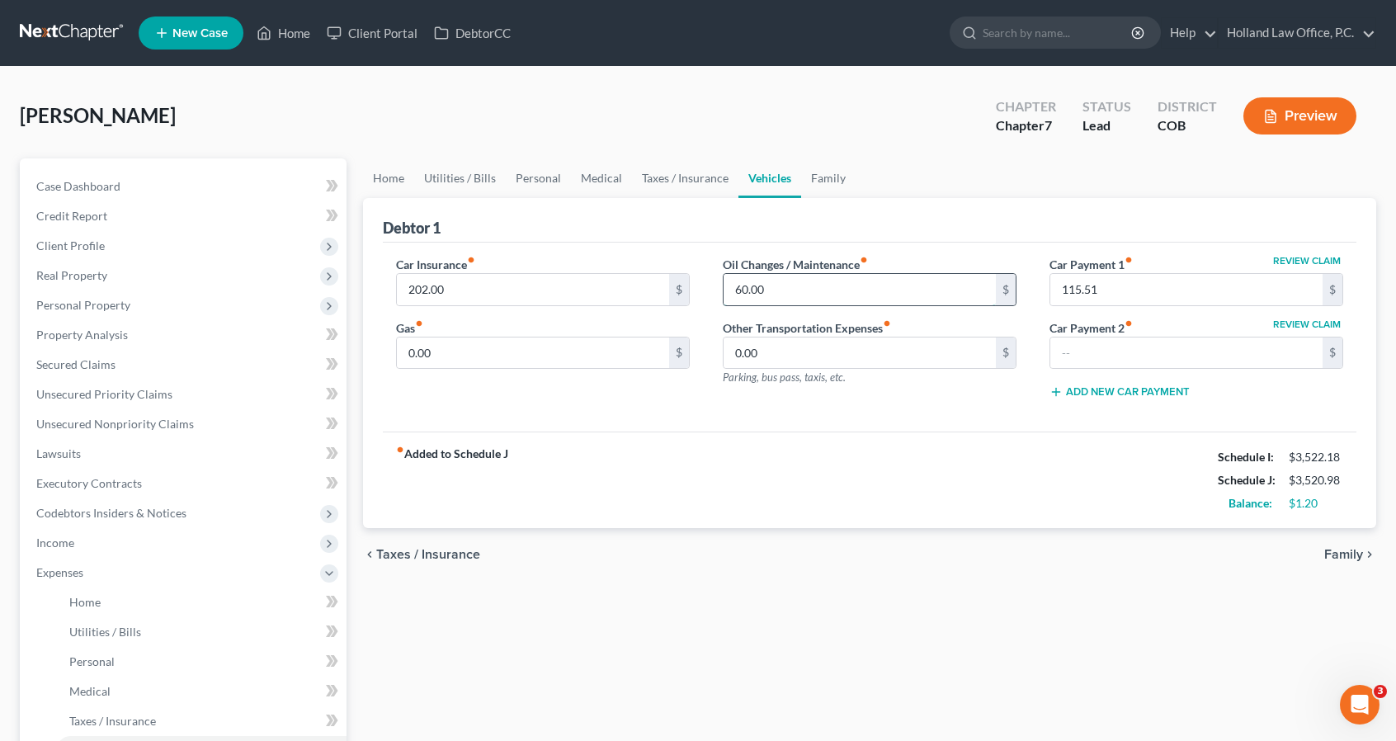
click at [791, 278] on input "60.00" at bounding box center [859, 289] width 272 height 31
type input "75"
click at [528, 180] on link "Personal" at bounding box center [538, 178] width 65 height 40
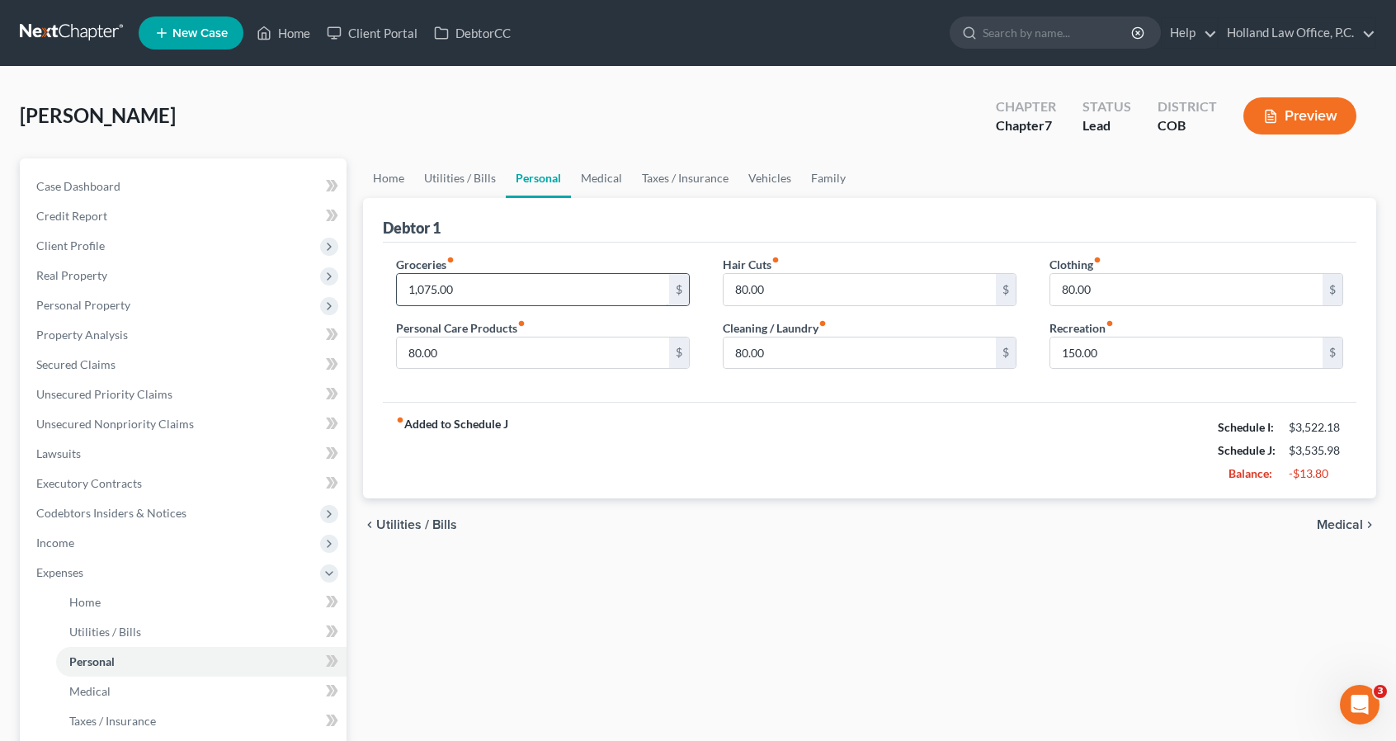
click at [502, 285] on input "1,075.00" at bounding box center [533, 289] width 272 height 31
type input "1,000"
click at [1132, 295] on input "80.00" at bounding box center [1186, 289] width 272 height 31
type input "100"
click at [935, 348] on input "80.00" at bounding box center [859, 352] width 272 height 31
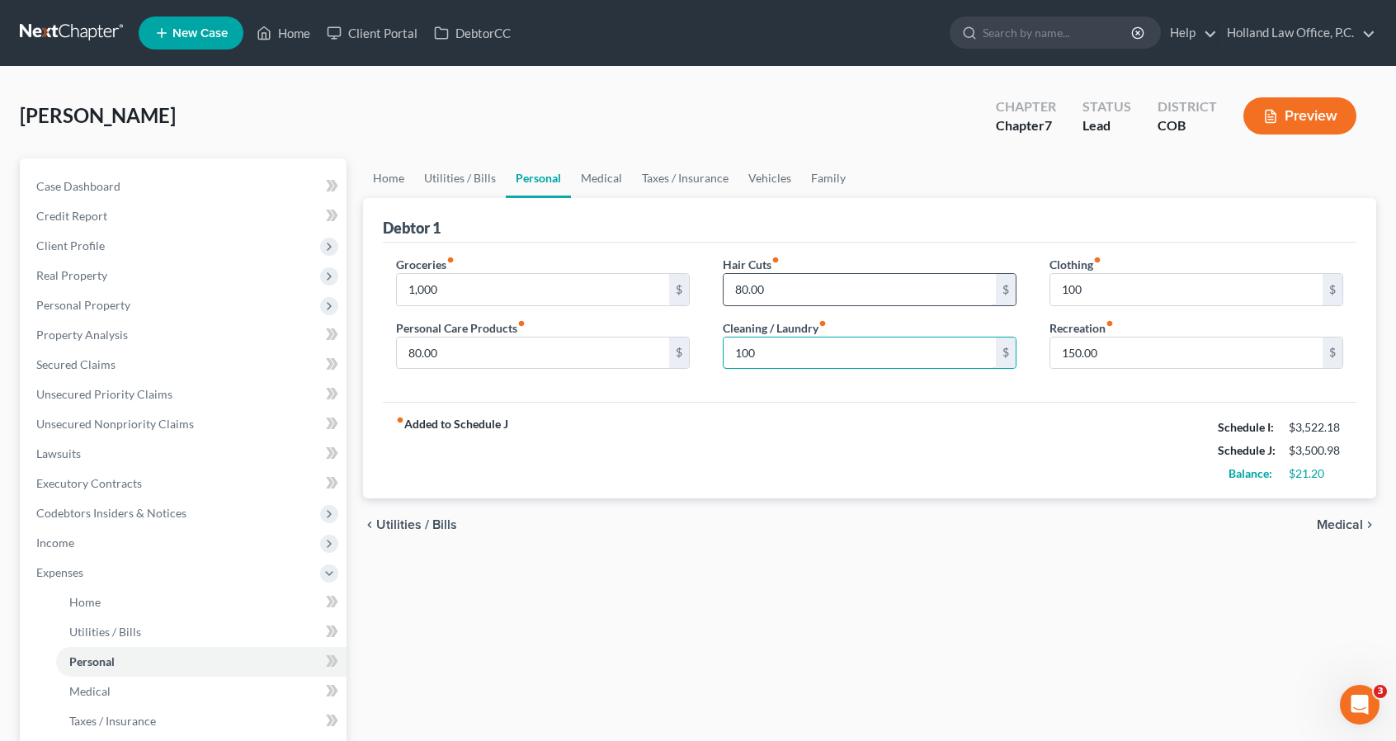
type input "100"
click at [857, 285] on input "80.00" at bounding box center [859, 289] width 272 height 31
click at [581, 337] on input "80.00" at bounding box center [533, 352] width 272 height 31
type input "100"
click at [271, 40] on icon at bounding box center [264, 33] width 15 height 20
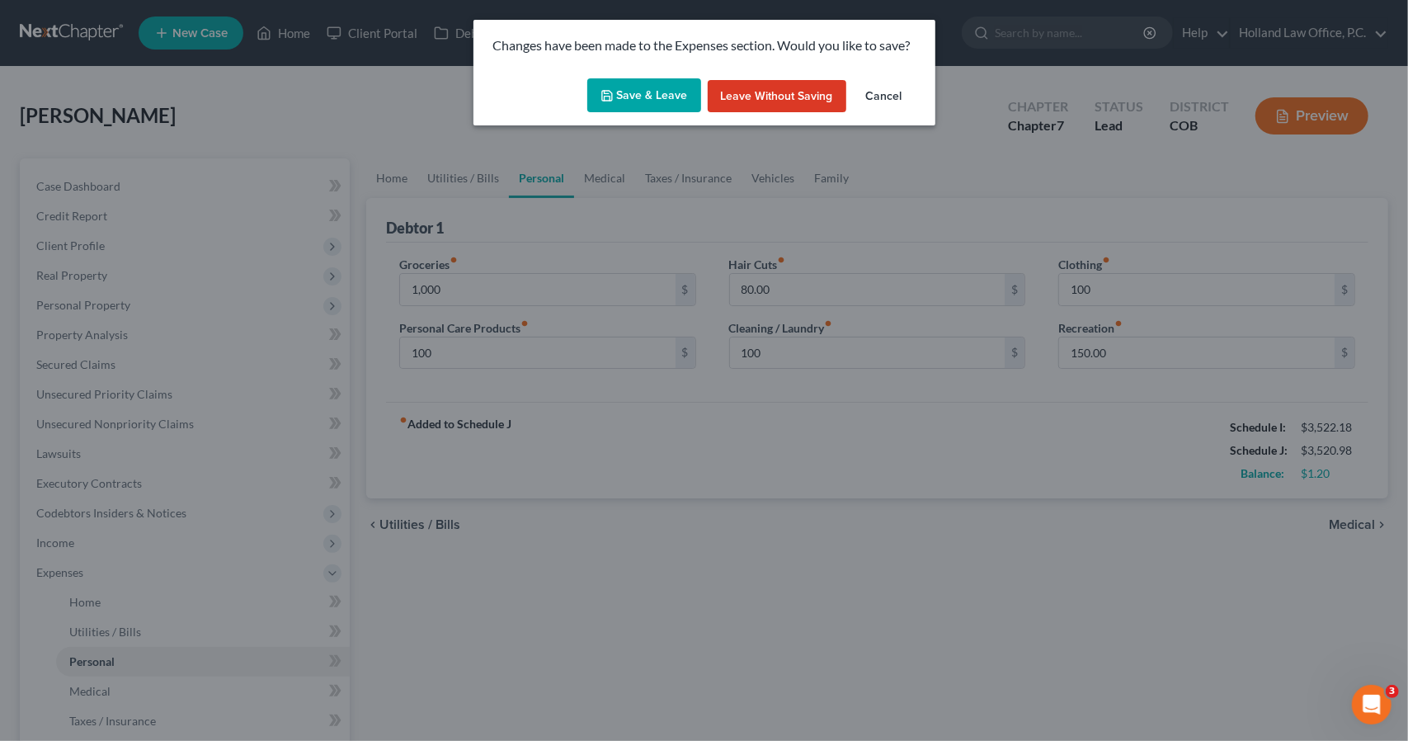
click at [607, 110] on button "Save & Leave" at bounding box center [644, 95] width 114 height 35
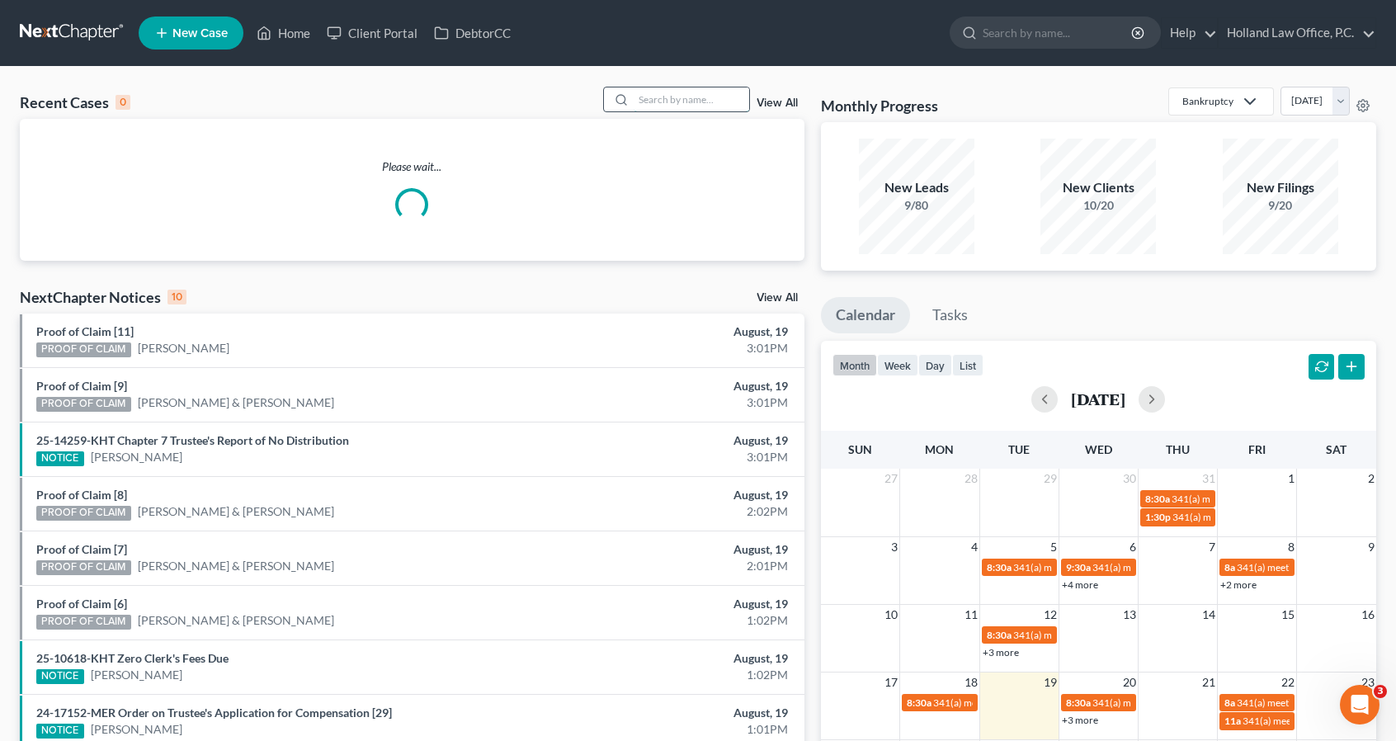
click at [647, 104] on input "search" at bounding box center [691, 99] width 115 height 24
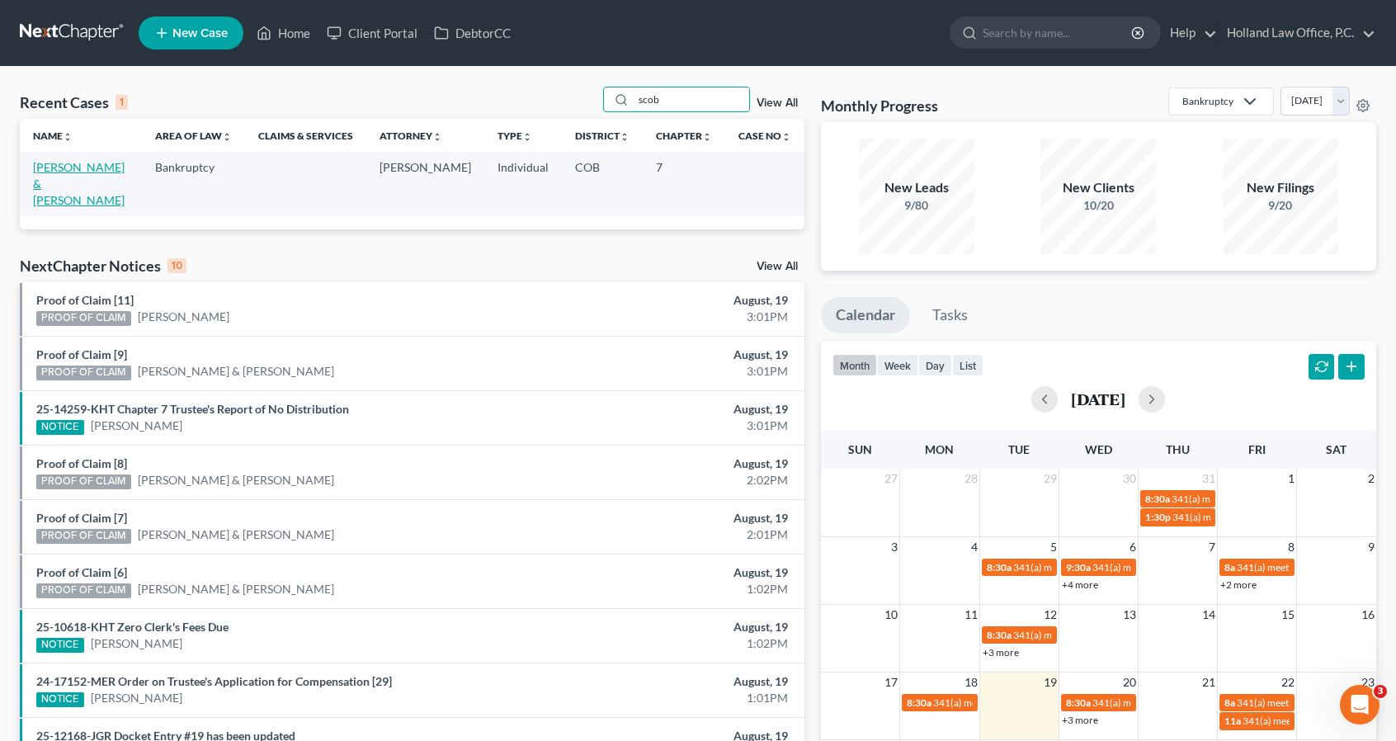
type input "scob"
click at [91, 167] on link "Scoby, Jason & Rebecca" at bounding box center [79, 183] width 92 height 47
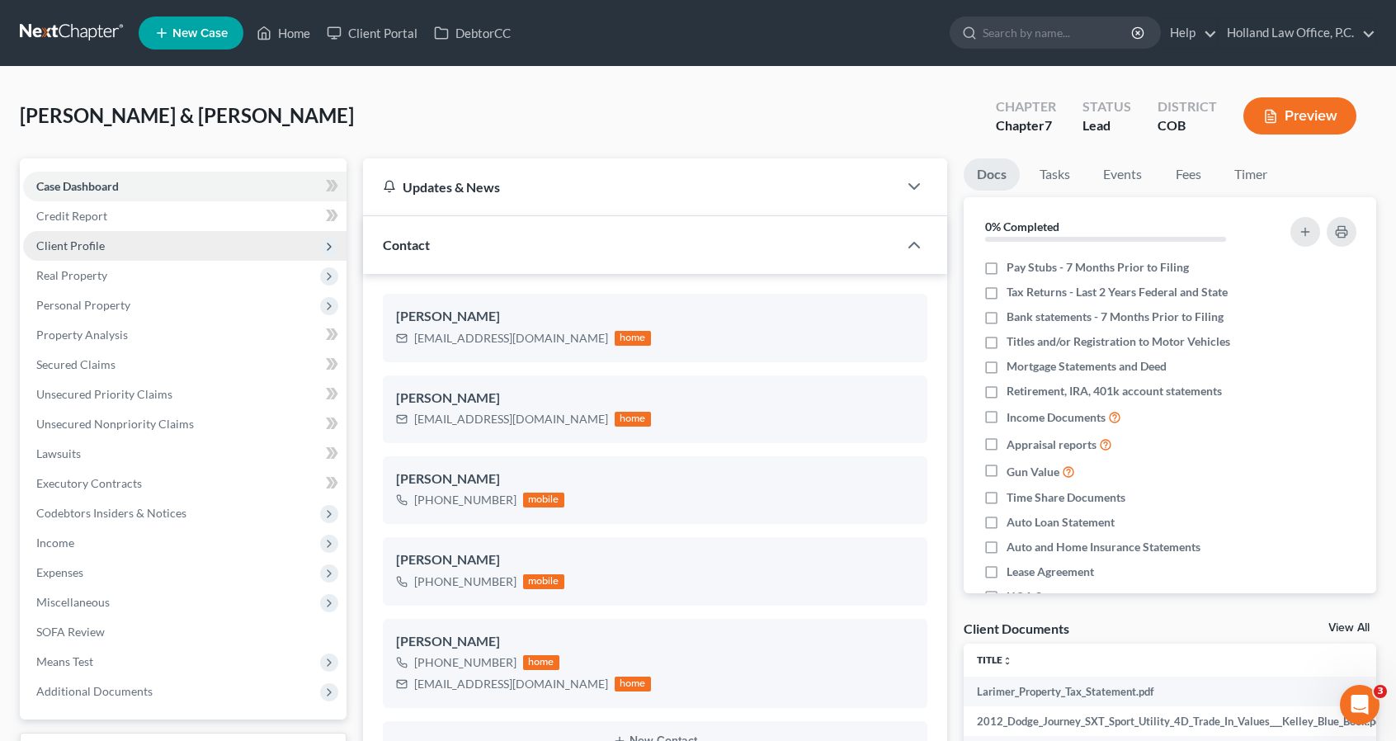
click at [68, 233] on span "Client Profile" at bounding box center [184, 246] width 323 height 30
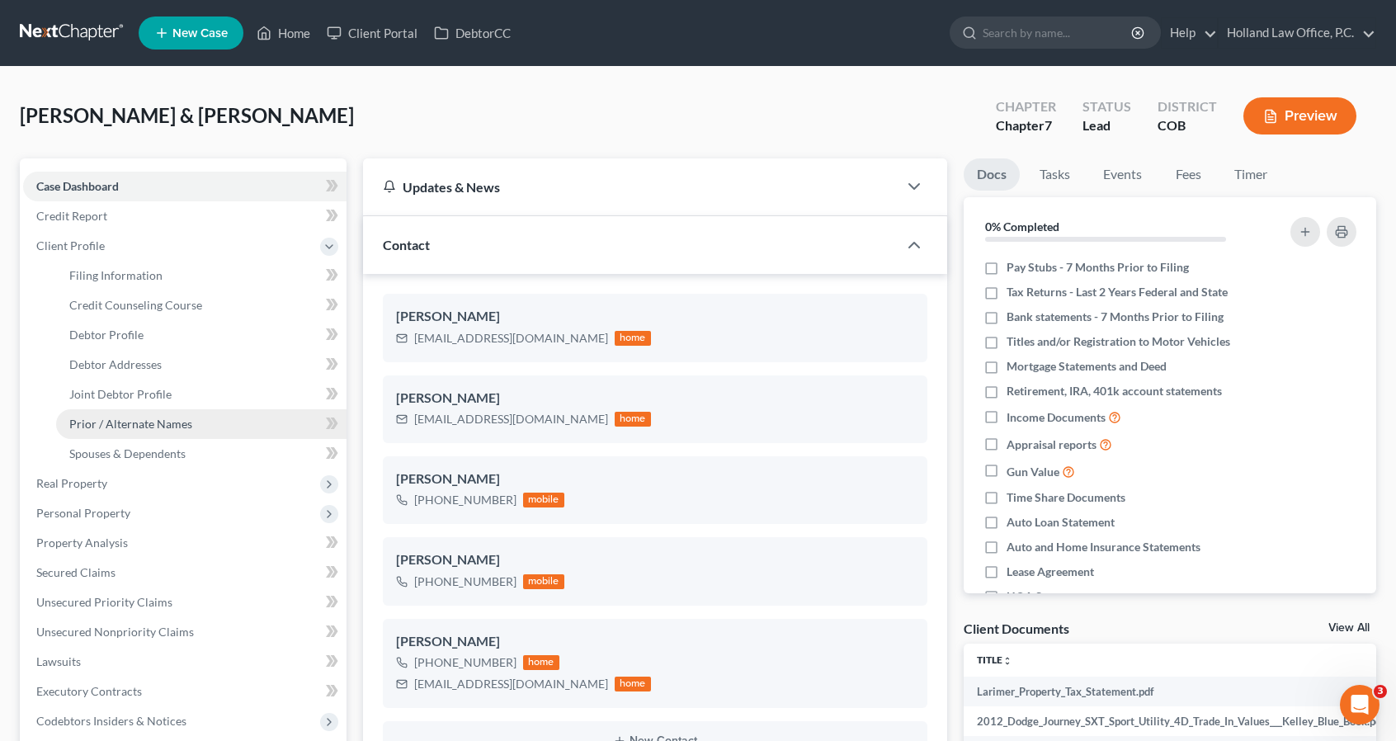
click at [108, 415] on link "Prior / Alternate Names" at bounding box center [201, 424] width 290 height 30
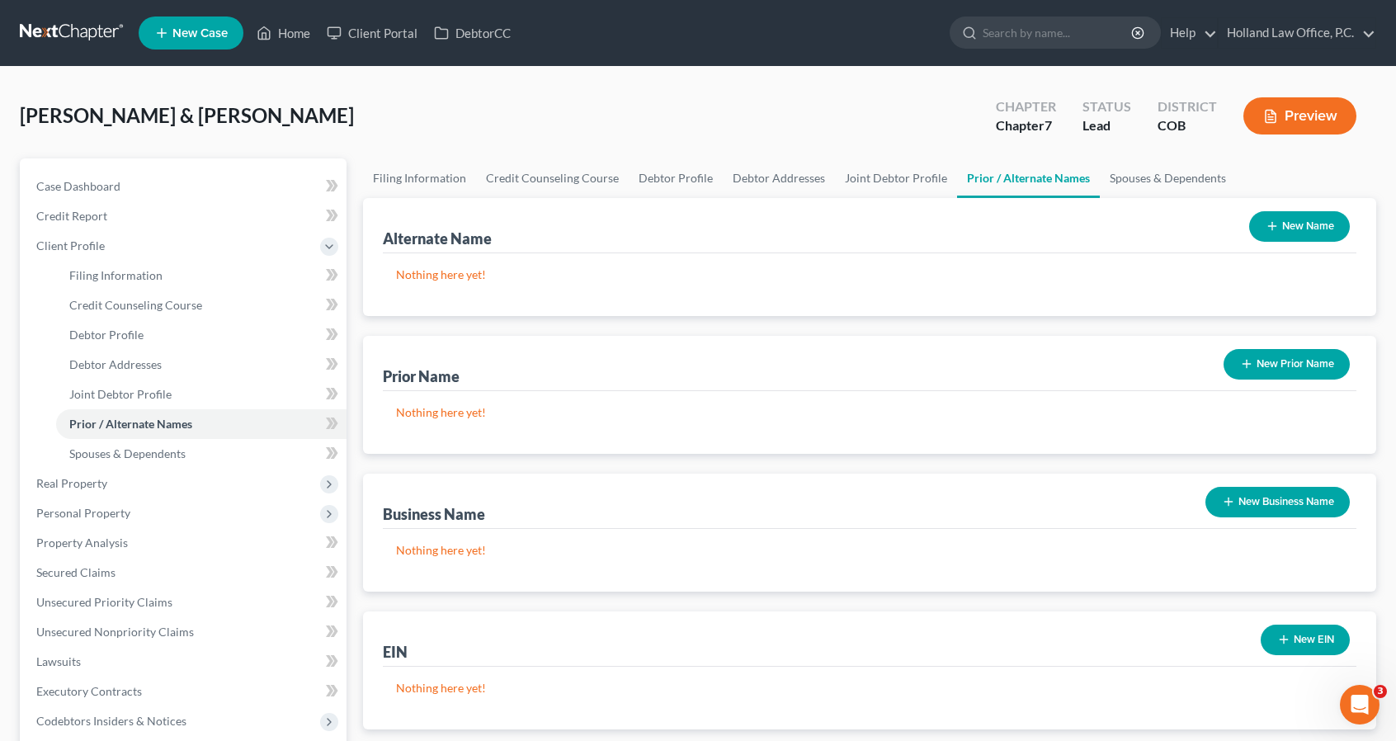
click at [1236, 491] on button "New Business Name" at bounding box center [1277, 502] width 144 height 31
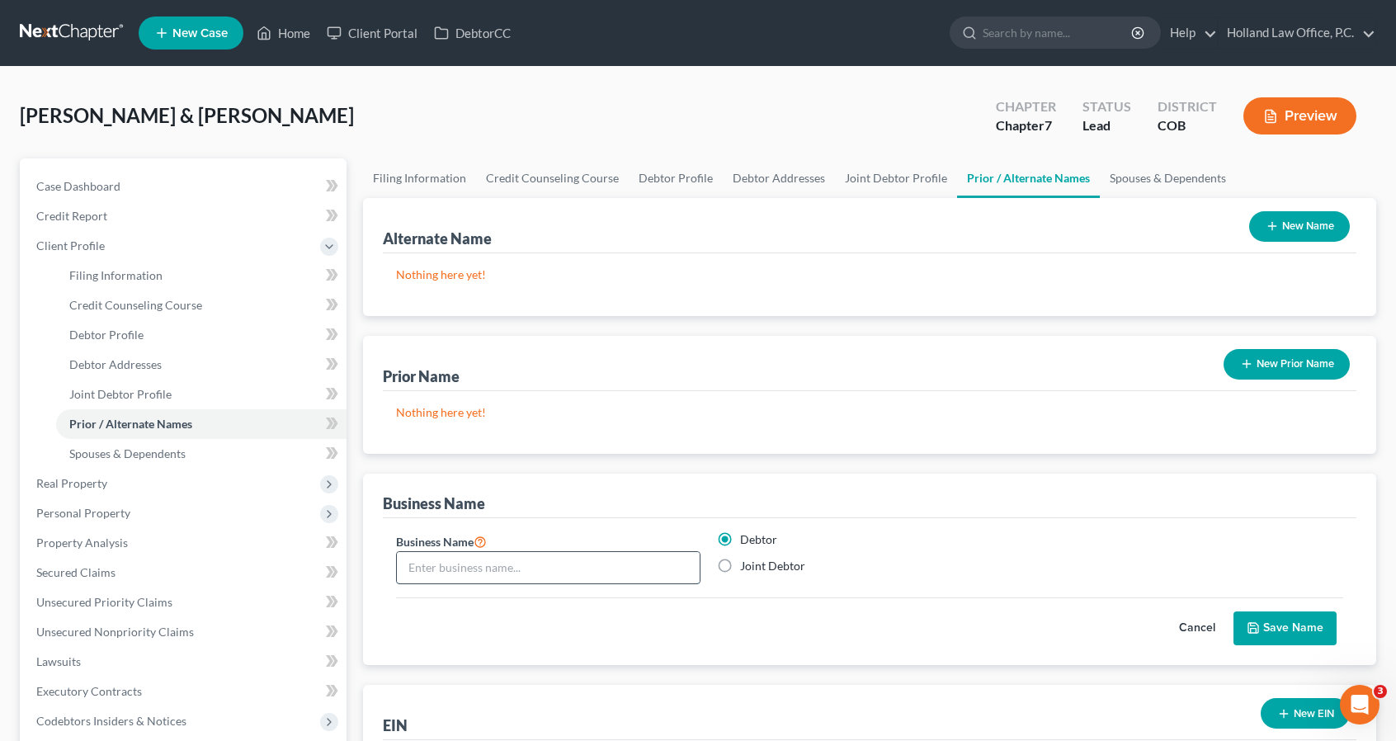
click at [577, 568] on input "text" at bounding box center [548, 567] width 303 height 31
type input "BBB Snacks LLC"
click at [1269, 624] on button "Save Name" at bounding box center [1284, 628] width 103 height 35
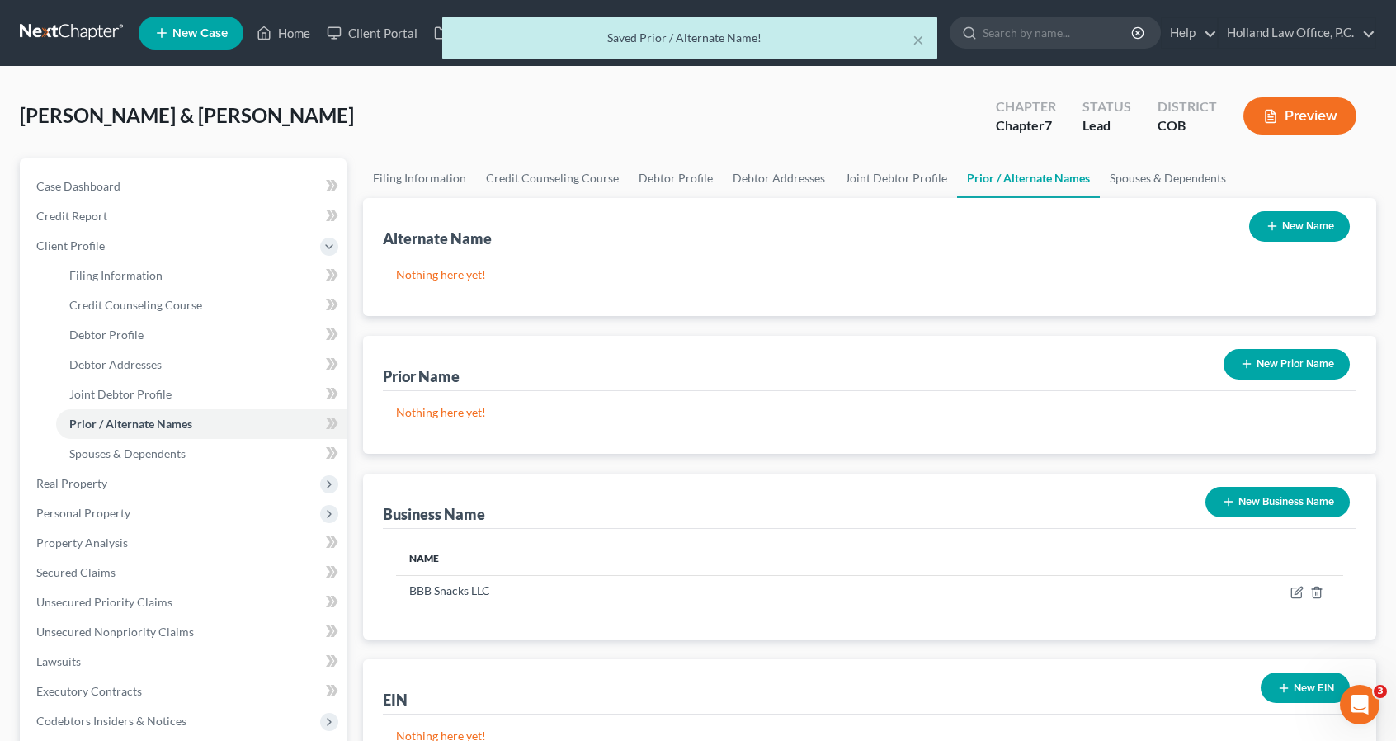
click at [1256, 500] on button "New Business Name" at bounding box center [1277, 502] width 144 height 31
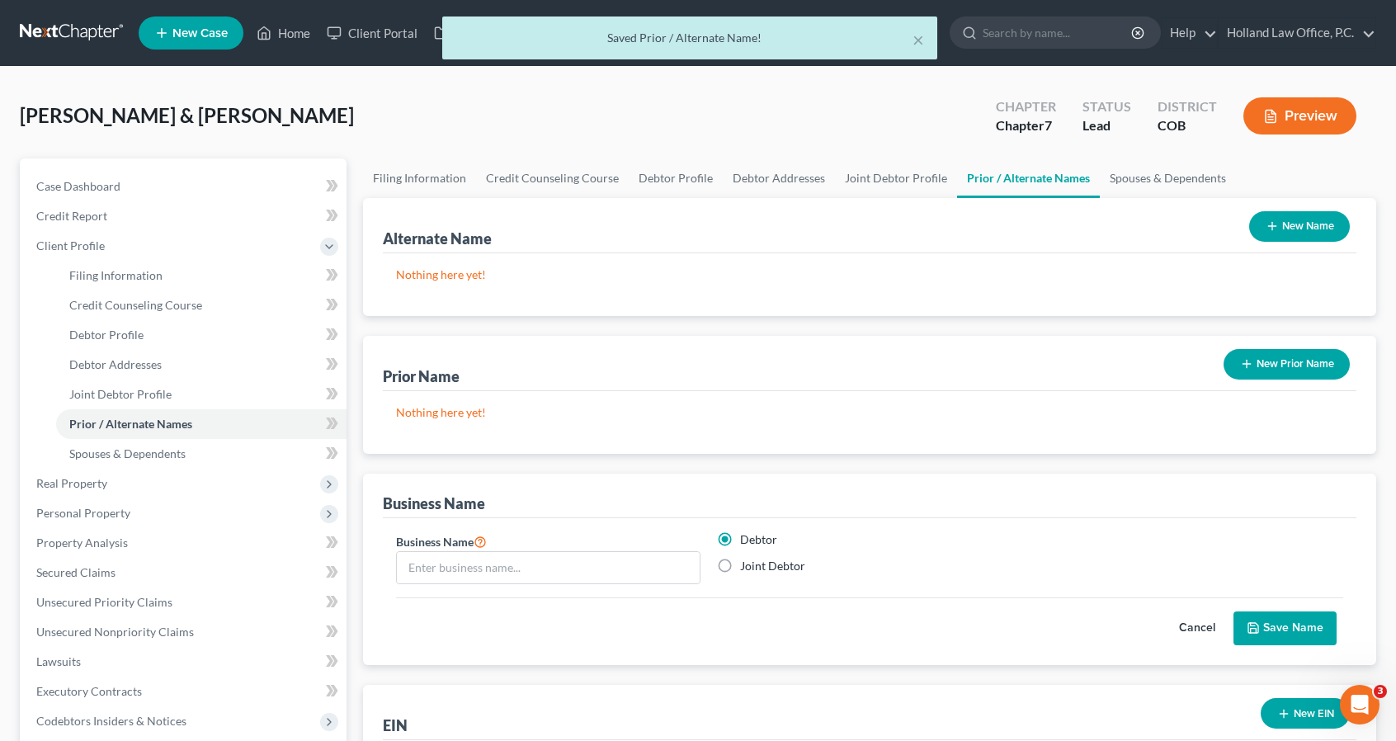
click at [792, 555] on div "Debtor Joint Debtor" at bounding box center [869, 557] width 321 height 53
click at [788, 560] on label "Joint Debtor" at bounding box center [772, 566] width 65 height 16
click at [757, 560] on input "Joint Debtor" at bounding box center [752, 563] width 11 height 11
radio input "true"
radio input "false"
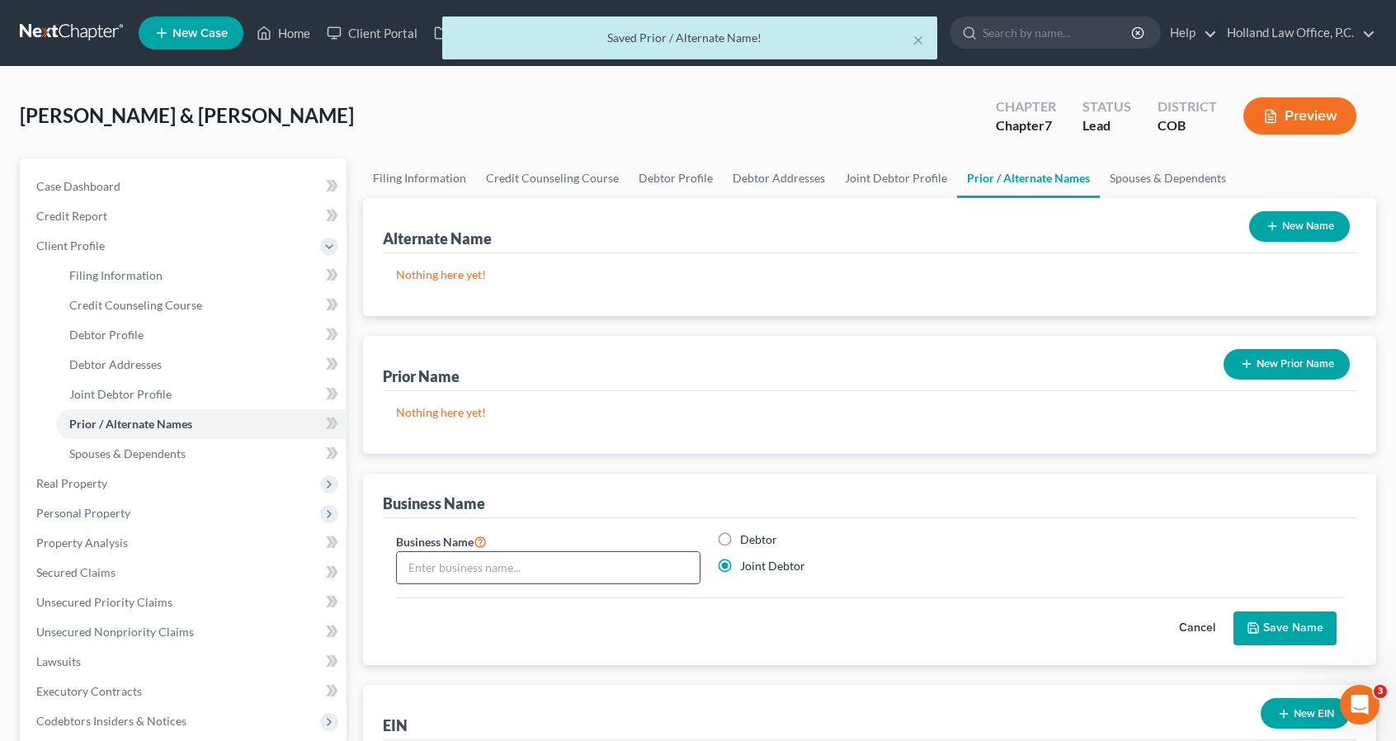
click at [574, 575] on input "text" at bounding box center [548, 567] width 303 height 31
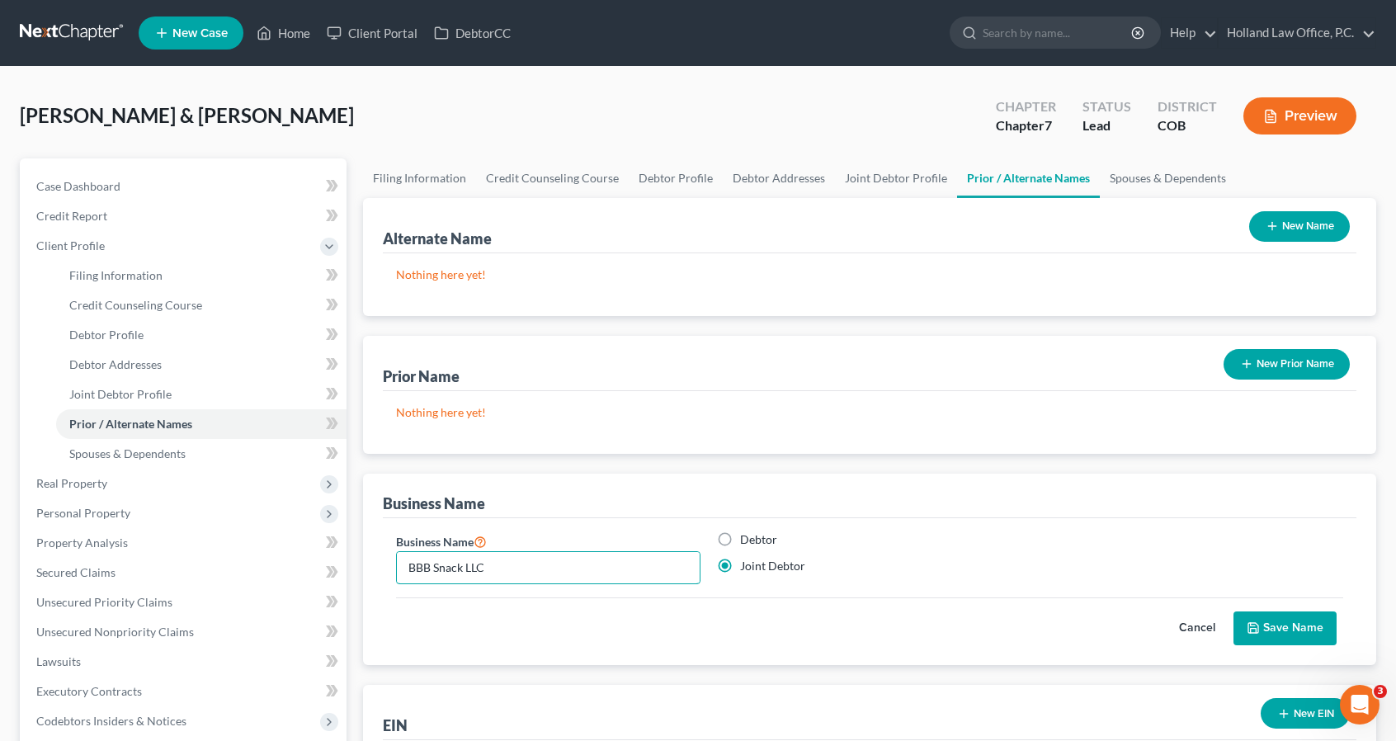
type input "BBB Snack LLC"
click at [1251, 637] on button "Save Name" at bounding box center [1284, 628] width 103 height 35
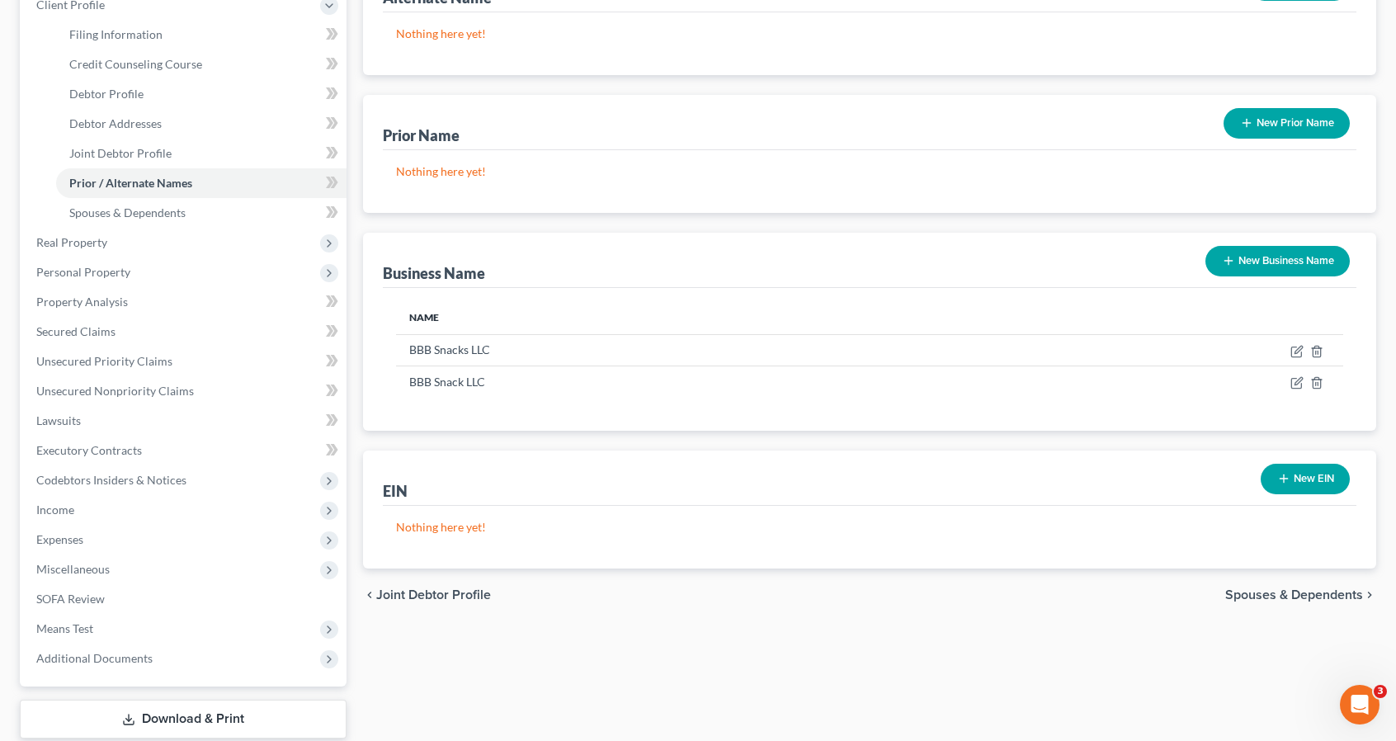
scroll to position [264, 0]
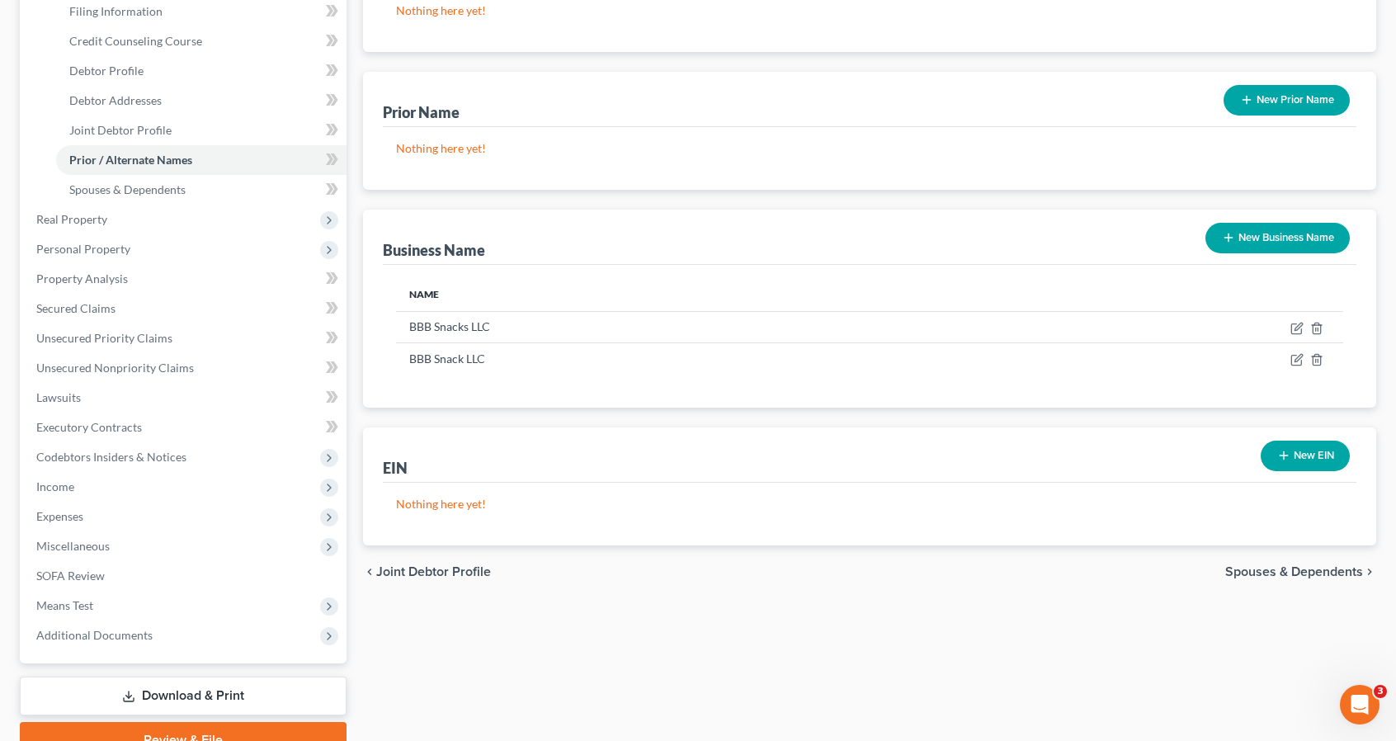
click at [1307, 457] on button "New EIN" at bounding box center [1305, 456] width 89 height 31
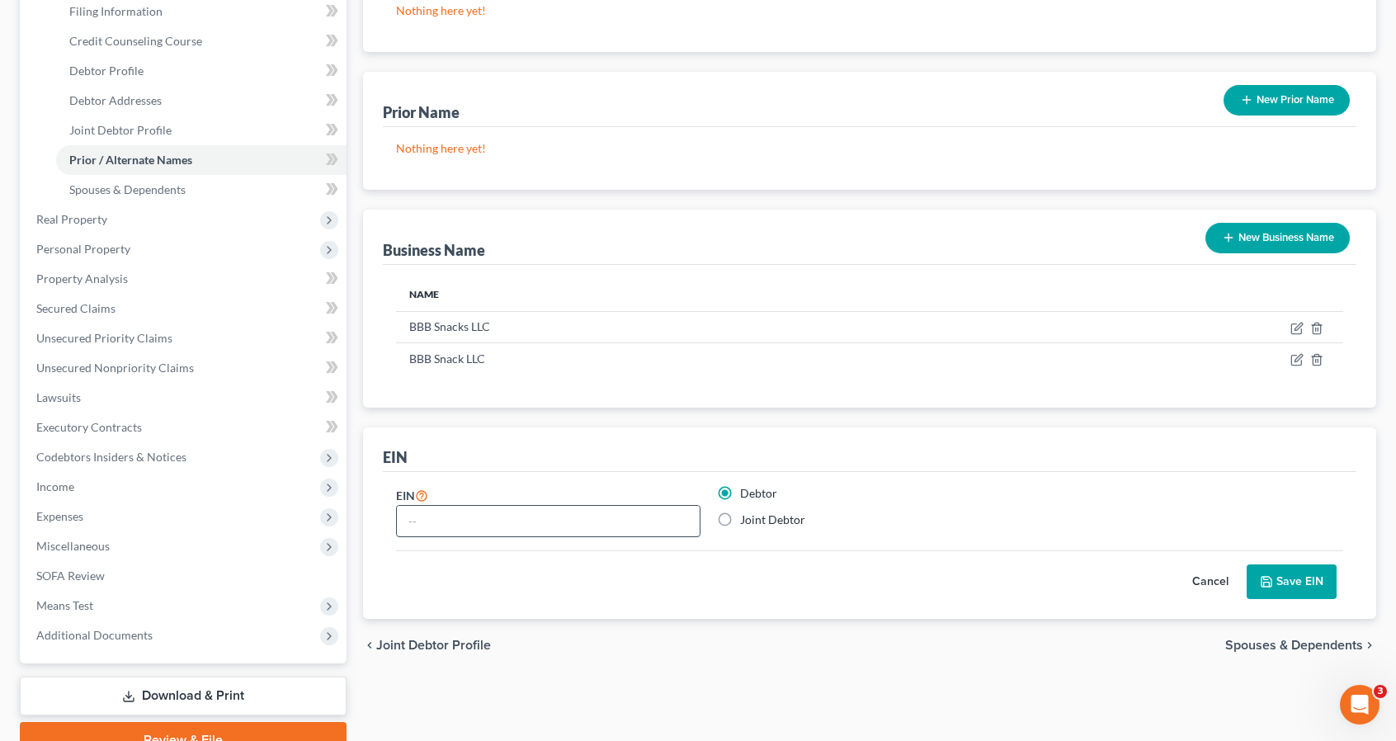
click at [614, 517] on input "text" at bounding box center [548, 521] width 303 height 31
type input "92-0330639"
click at [1283, 590] on button "Save EIN" at bounding box center [1291, 581] width 90 height 35
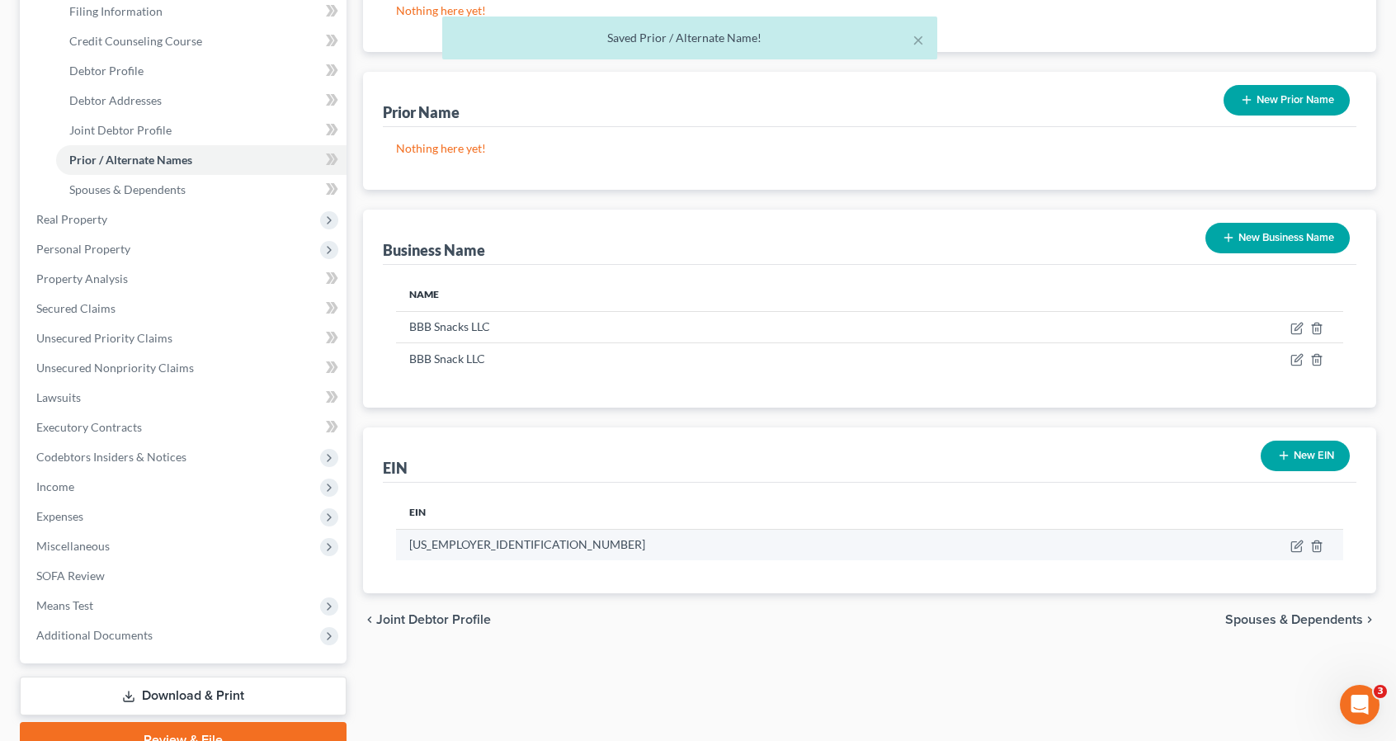
click at [446, 542] on td "92-0330639" at bounding box center [774, 544] width 756 height 31
drag, startPoint x: 483, startPoint y: 540, endPoint x: 405, endPoint y: 539, distance: 78.4
click at [405, 539] on td "92-0330639" at bounding box center [774, 544] width 756 height 31
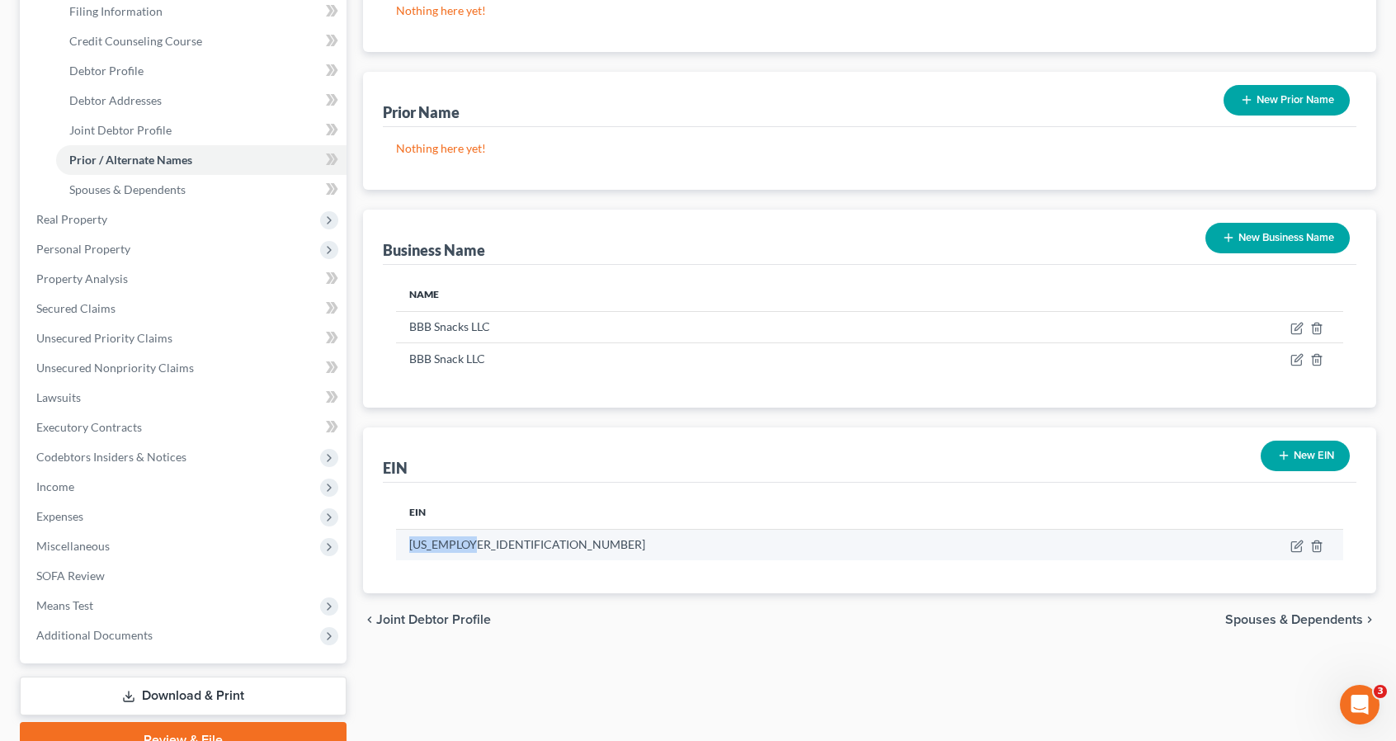
copy td "92-0330639"
click at [1258, 458] on div "New EIN" at bounding box center [1305, 456] width 102 height 44
click at [1289, 459] on icon "button" at bounding box center [1283, 455] width 13 height 13
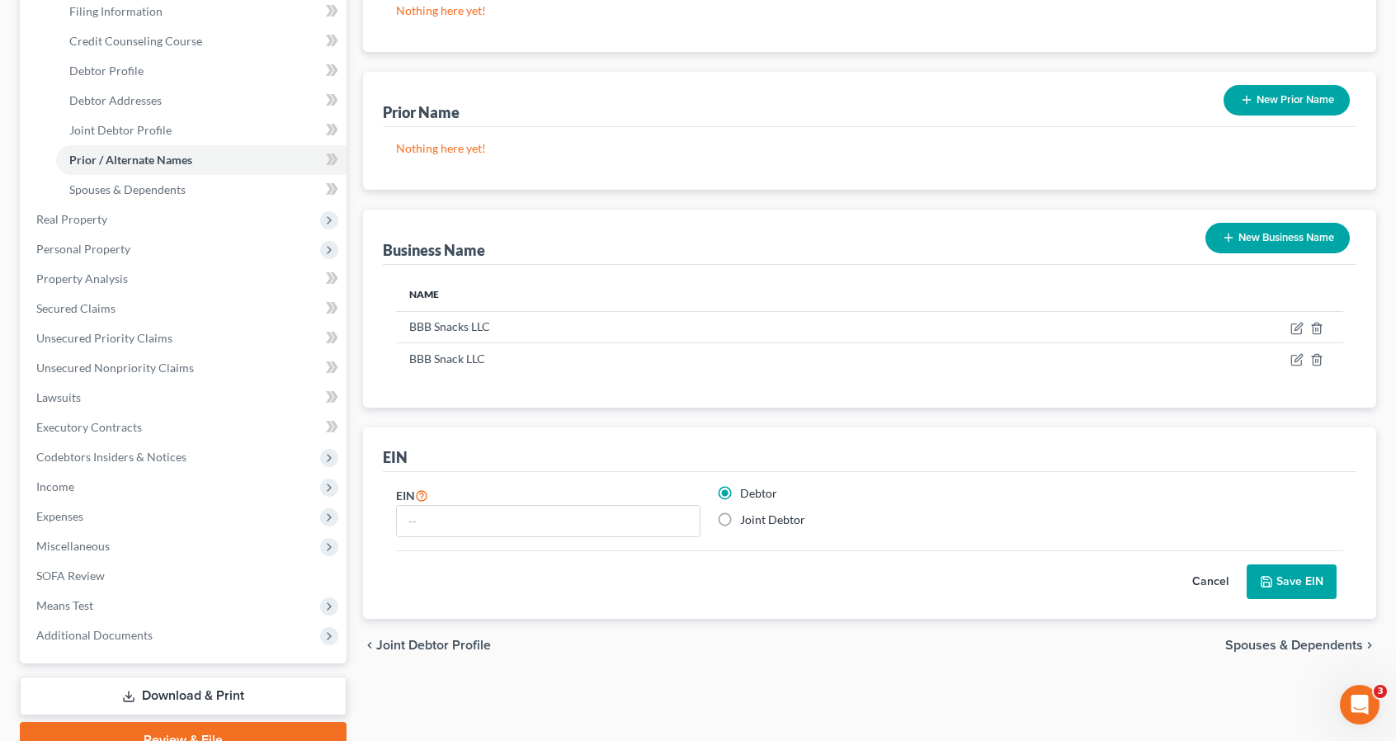
click at [794, 516] on label "Joint Debtor" at bounding box center [772, 519] width 65 height 16
click at [757, 516] on input "Joint Debtor" at bounding box center [752, 516] width 11 height 11
radio input "true"
radio input "false"
click at [627, 514] on input "text" at bounding box center [548, 521] width 303 height 31
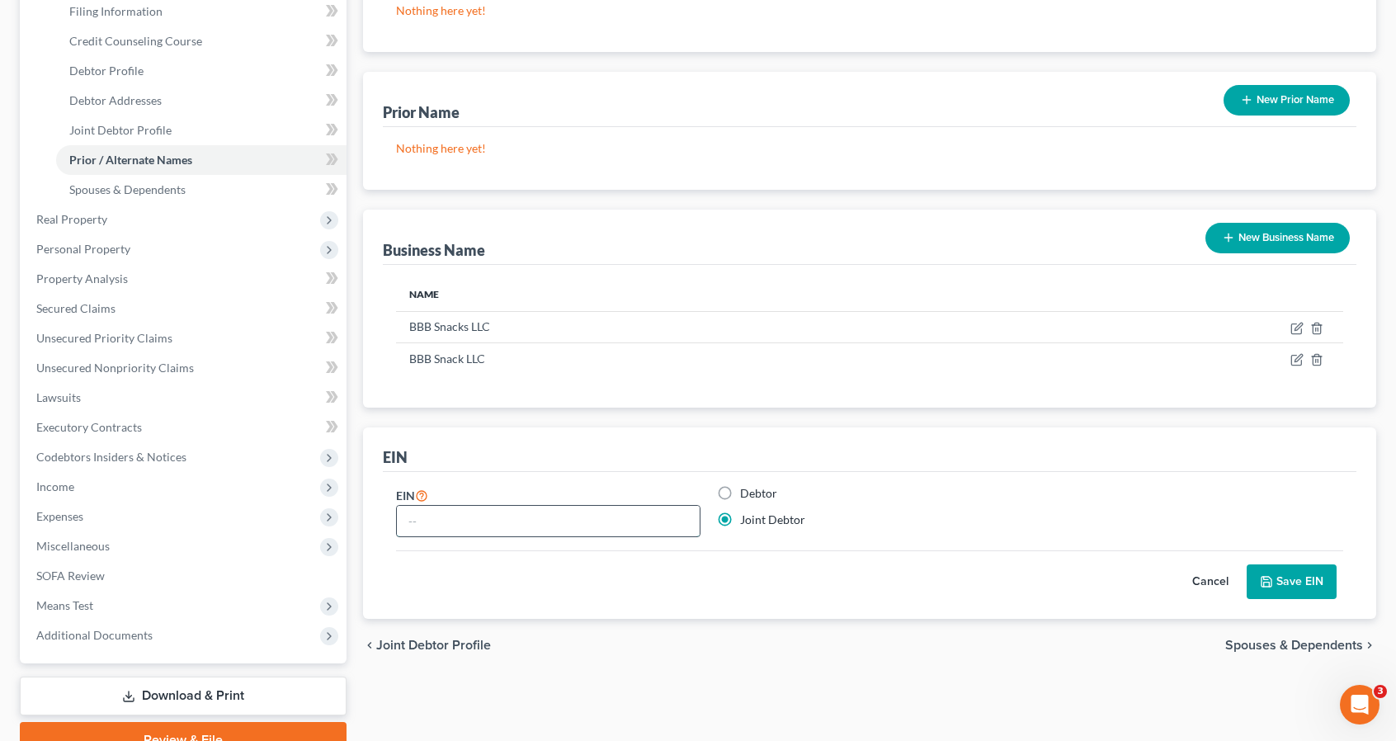
paste input "92-0330639"
type input "92-0330639"
click at [1300, 578] on button "Save EIN" at bounding box center [1291, 581] width 90 height 35
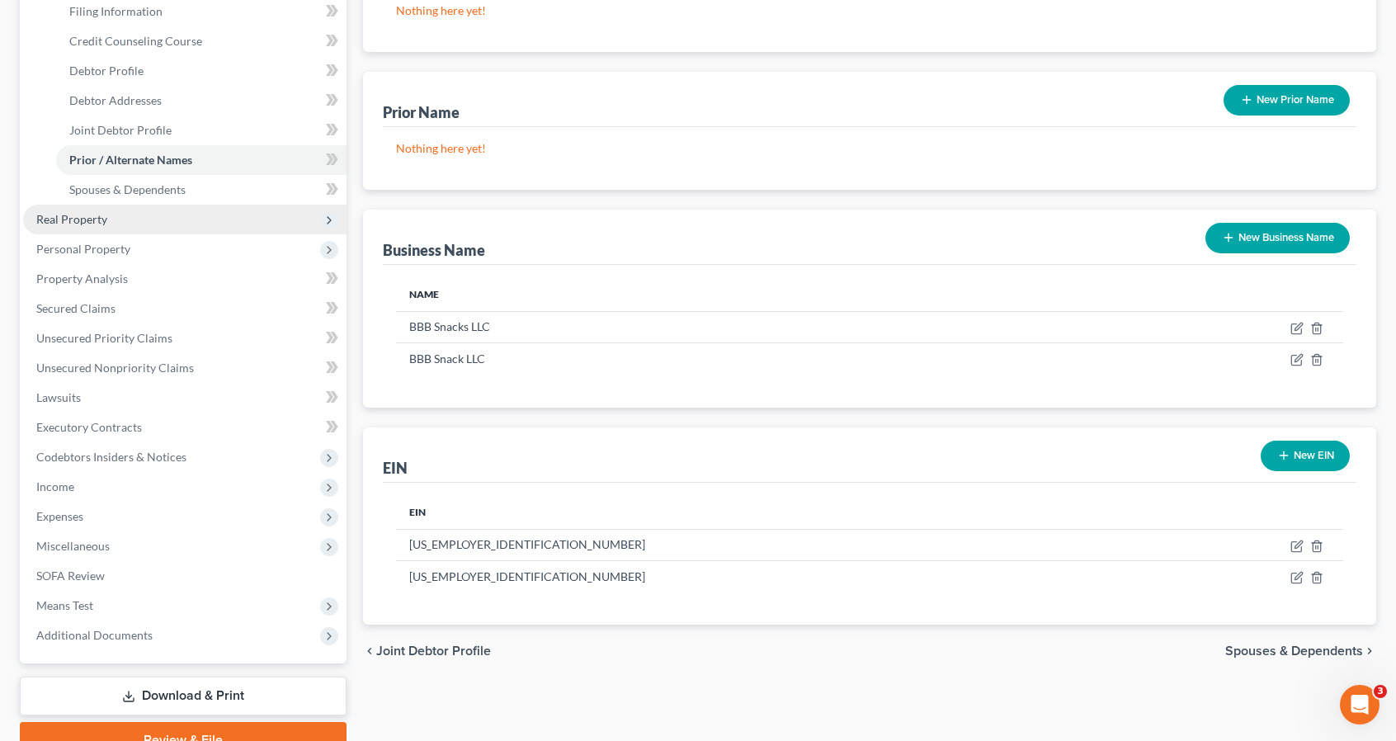
click at [218, 219] on span "Real Property" at bounding box center [184, 220] width 323 height 30
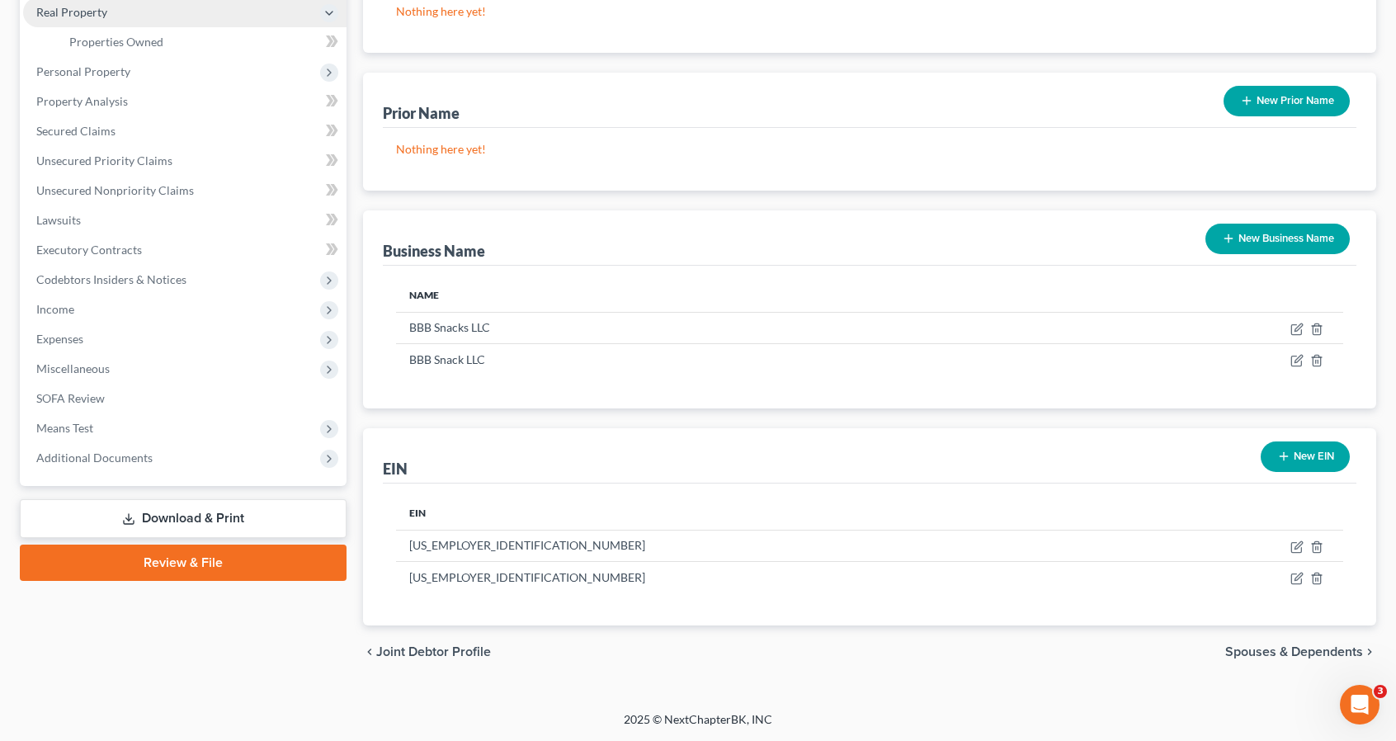
scroll to position [261, 0]
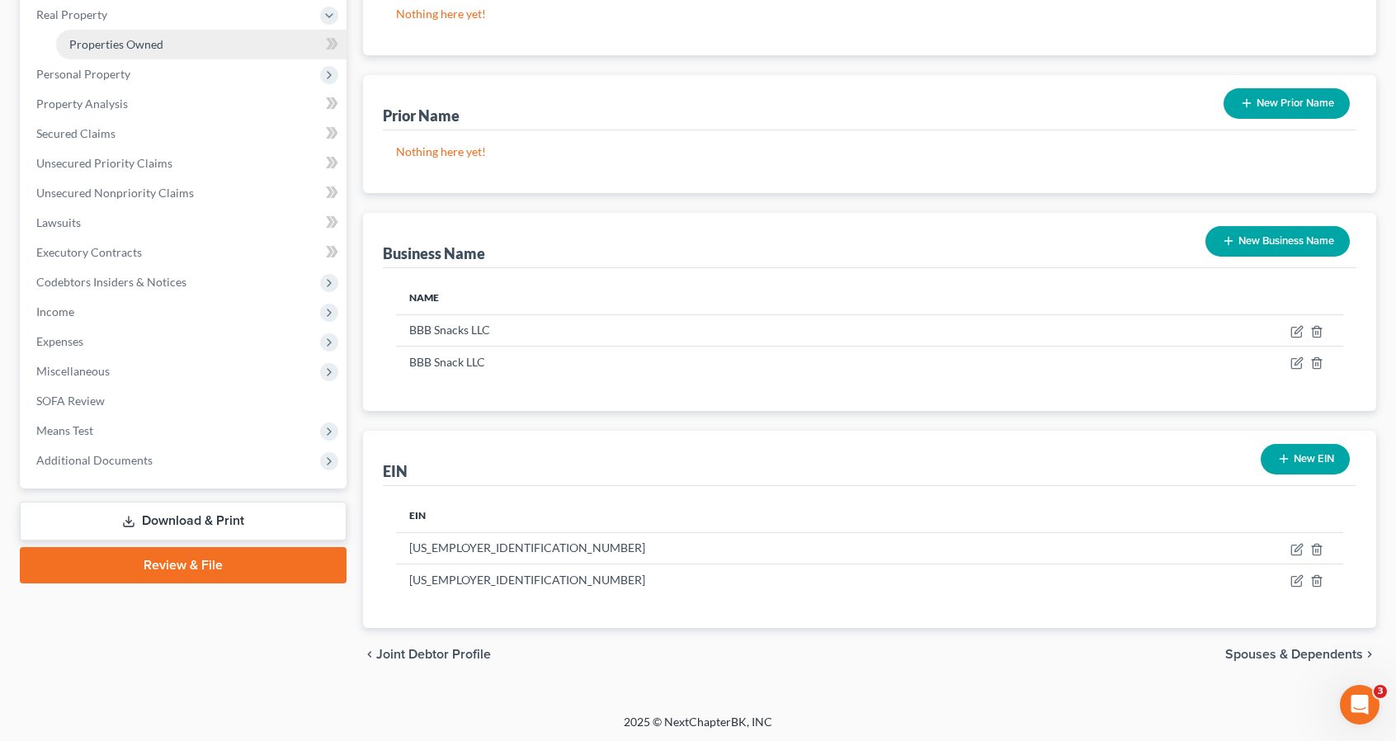
click at [218, 39] on link "Properties Owned" at bounding box center [201, 45] width 290 height 30
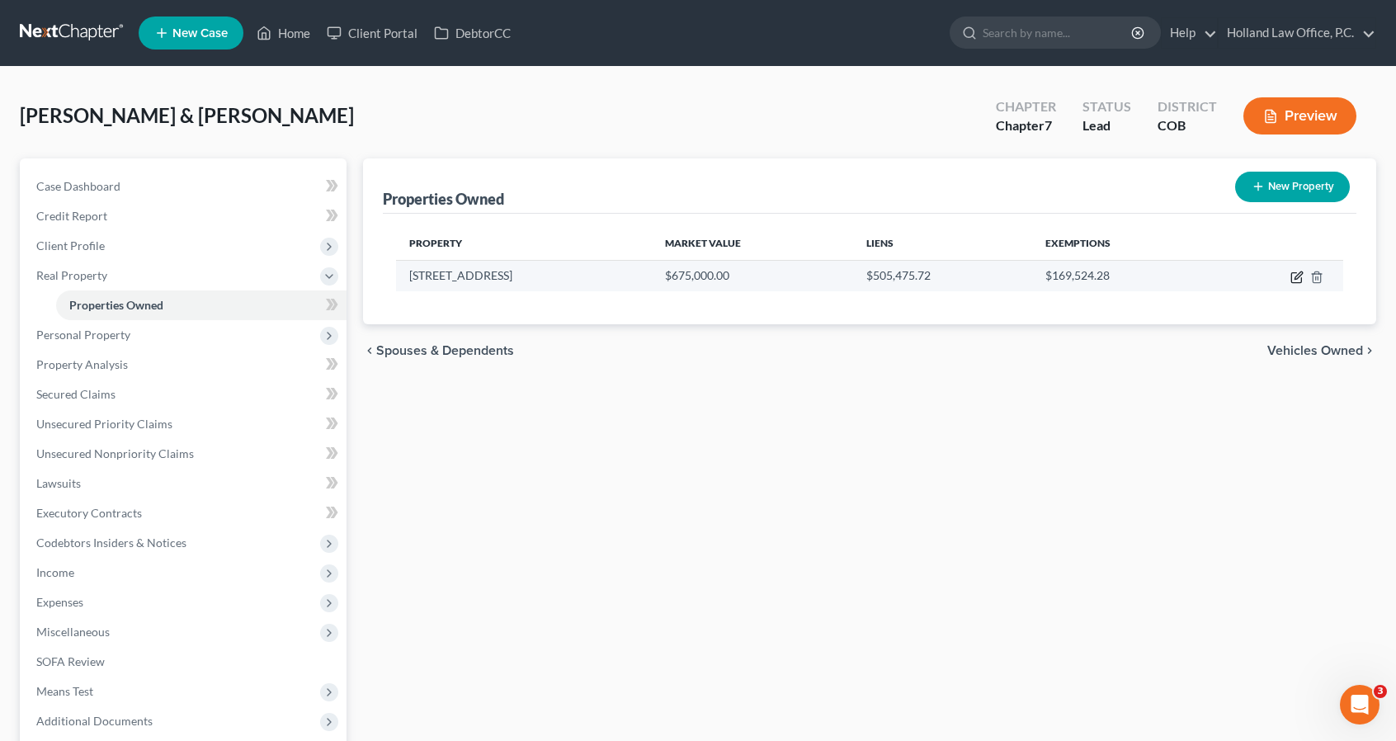
click at [1295, 275] on icon "button" at bounding box center [1296, 277] width 13 height 13
select select "5"
select select "2"
select select "0"
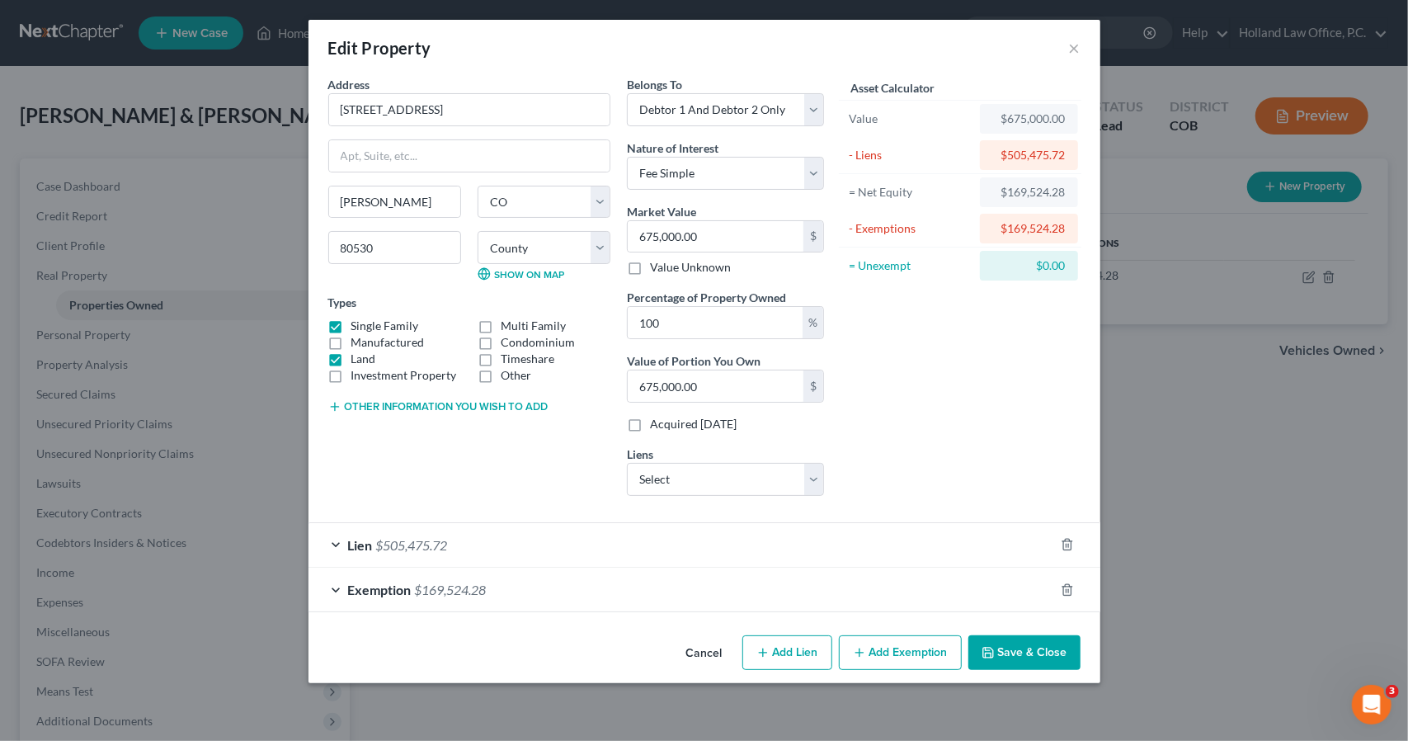
click at [1010, 644] on button "Save & Close" at bounding box center [1024, 652] width 112 height 35
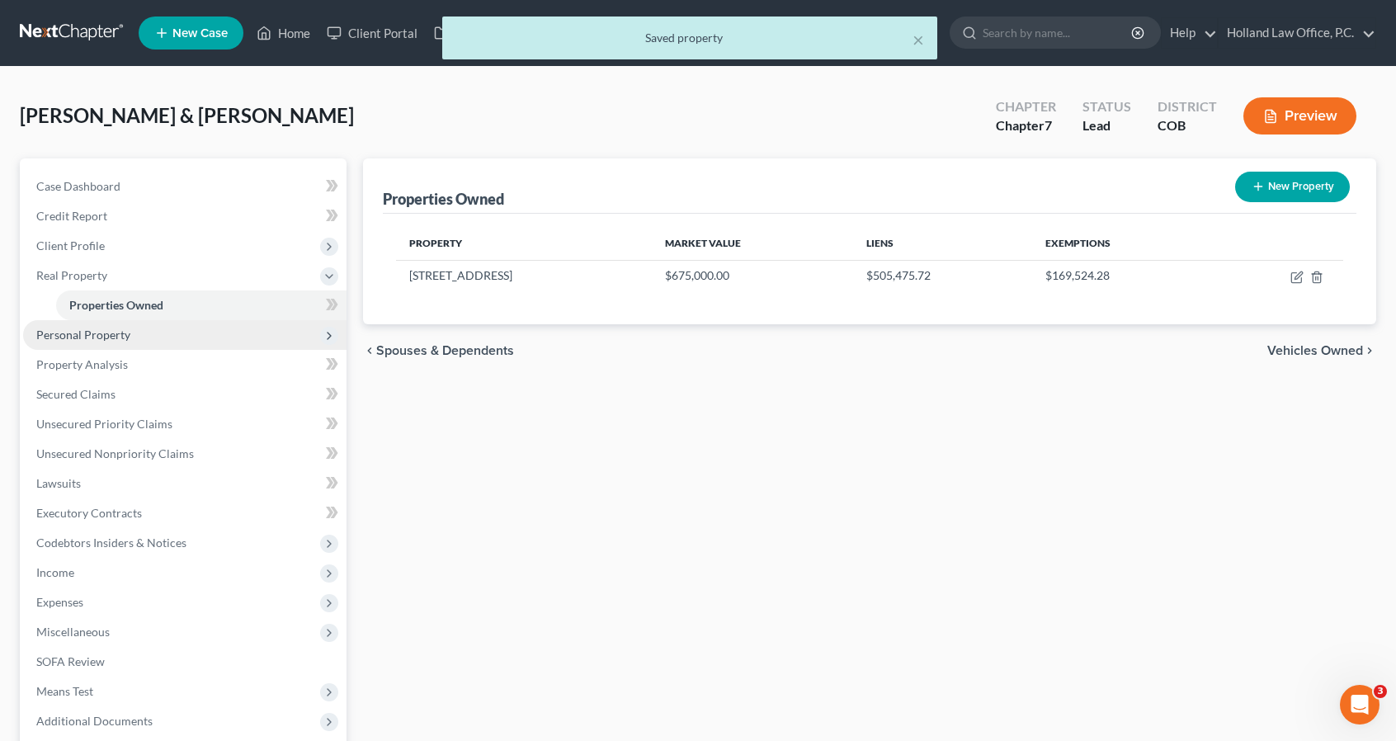
click at [191, 337] on span "Personal Property" at bounding box center [184, 335] width 323 height 30
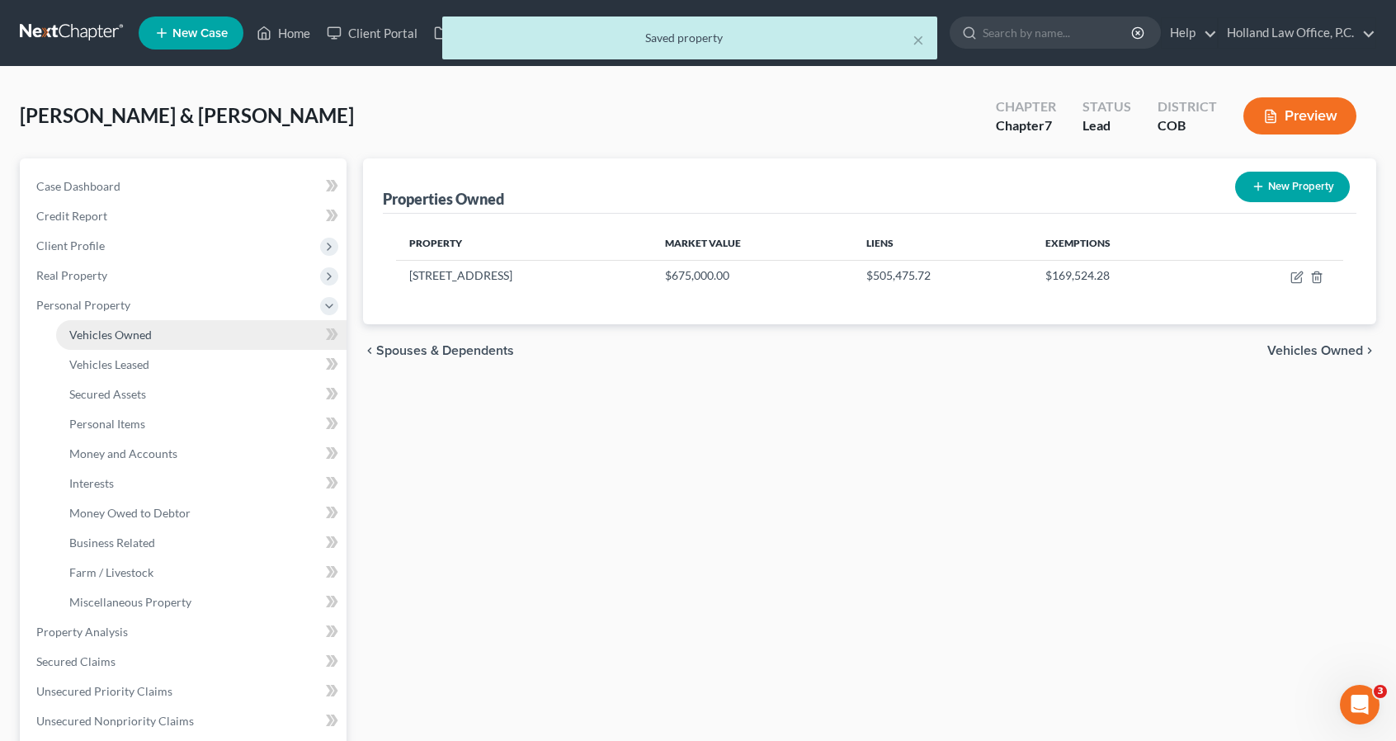
click at [190, 334] on link "Vehicles Owned" at bounding box center [201, 335] width 290 height 30
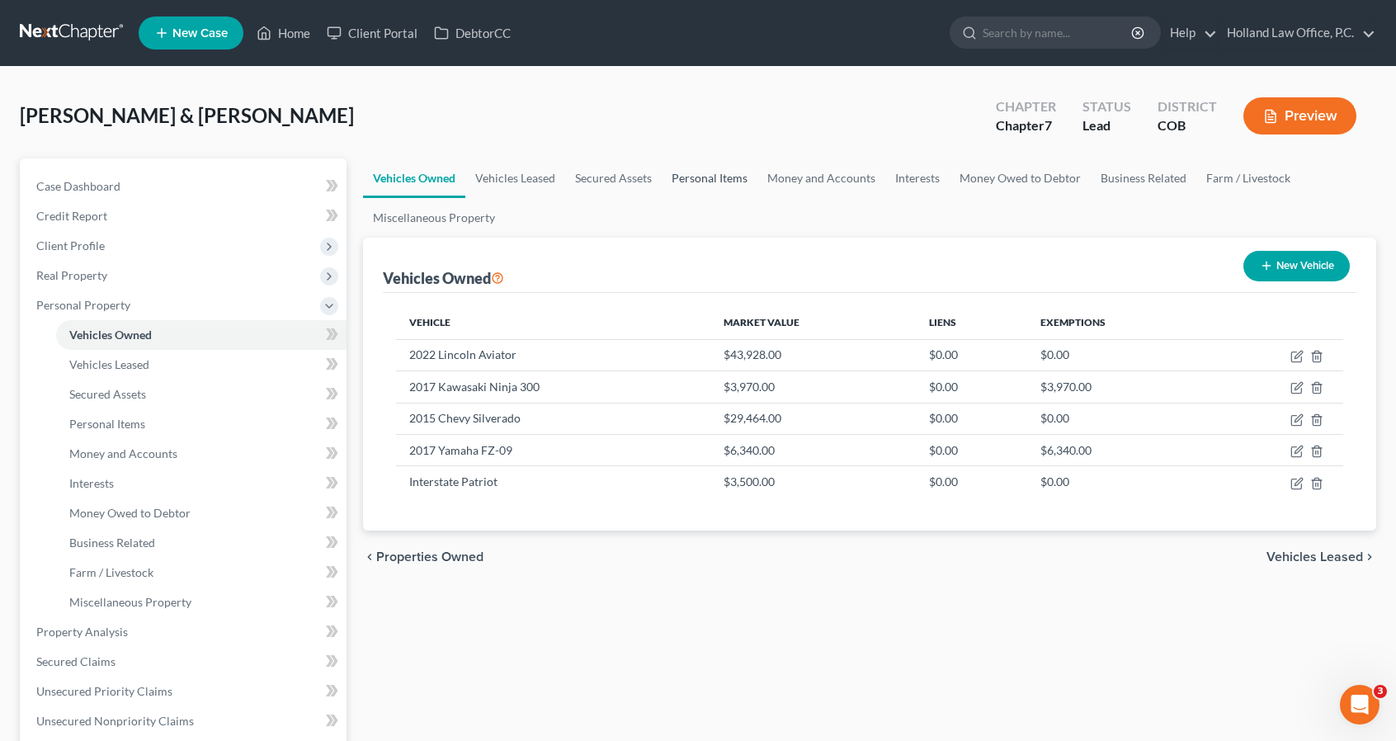
click at [712, 186] on link "Personal Items" at bounding box center [710, 178] width 96 height 40
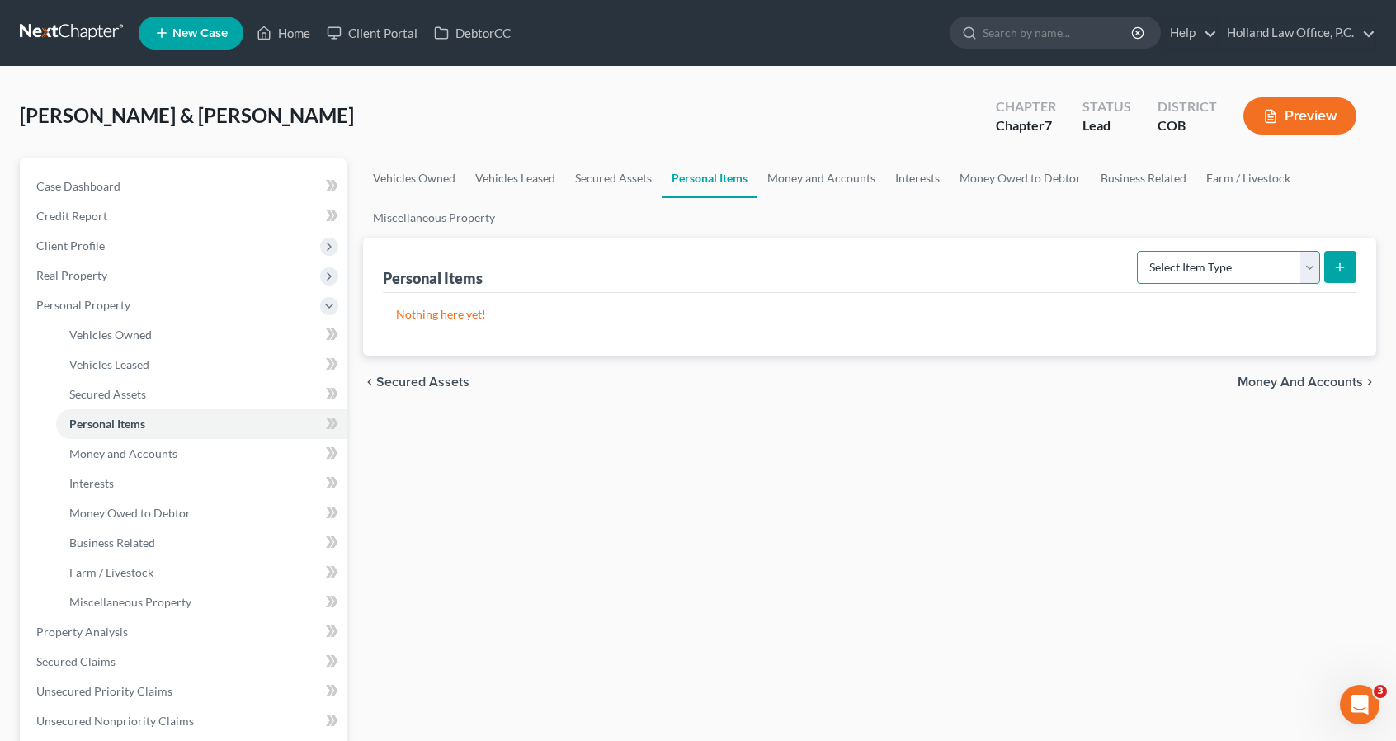
click at [1171, 263] on select "Select Item Type Clothing Collectibles Of Value Electronics Firearms Household …" at bounding box center [1228, 267] width 183 height 33
select select "clothing"
click at [1139, 251] on select "Select Item Type Clothing Collectibles Of Value Electronics Firearms Household …" at bounding box center [1228, 267] width 183 height 33
click at [1350, 273] on button "submit" at bounding box center [1340, 267] width 32 height 32
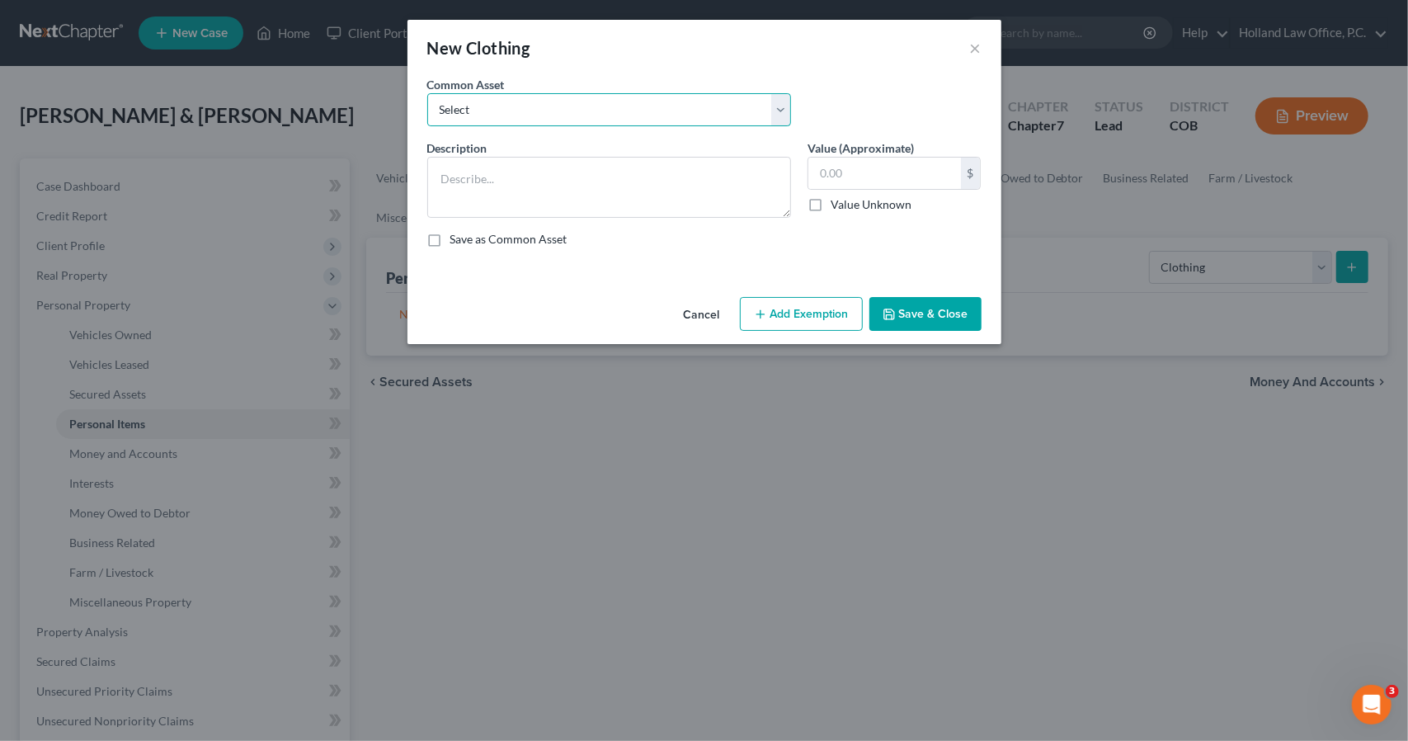
click at [594, 114] on select "Select Women's clothing, shoes and accessories Womens Clothing Childrens Clothi…" at bounding box center [609, 109] width 364 height 33
select select "4"
click at [427, 93] on select "Select Women's clothing, shoes and accessories Womens Clothing Childrens Clothi…" at bounding box center [609, 109] width 364 height 33
type textarea "Men Clothing, shoes and accessories Women's clothing, shoes and accessories Chi…"
type input "200.00"
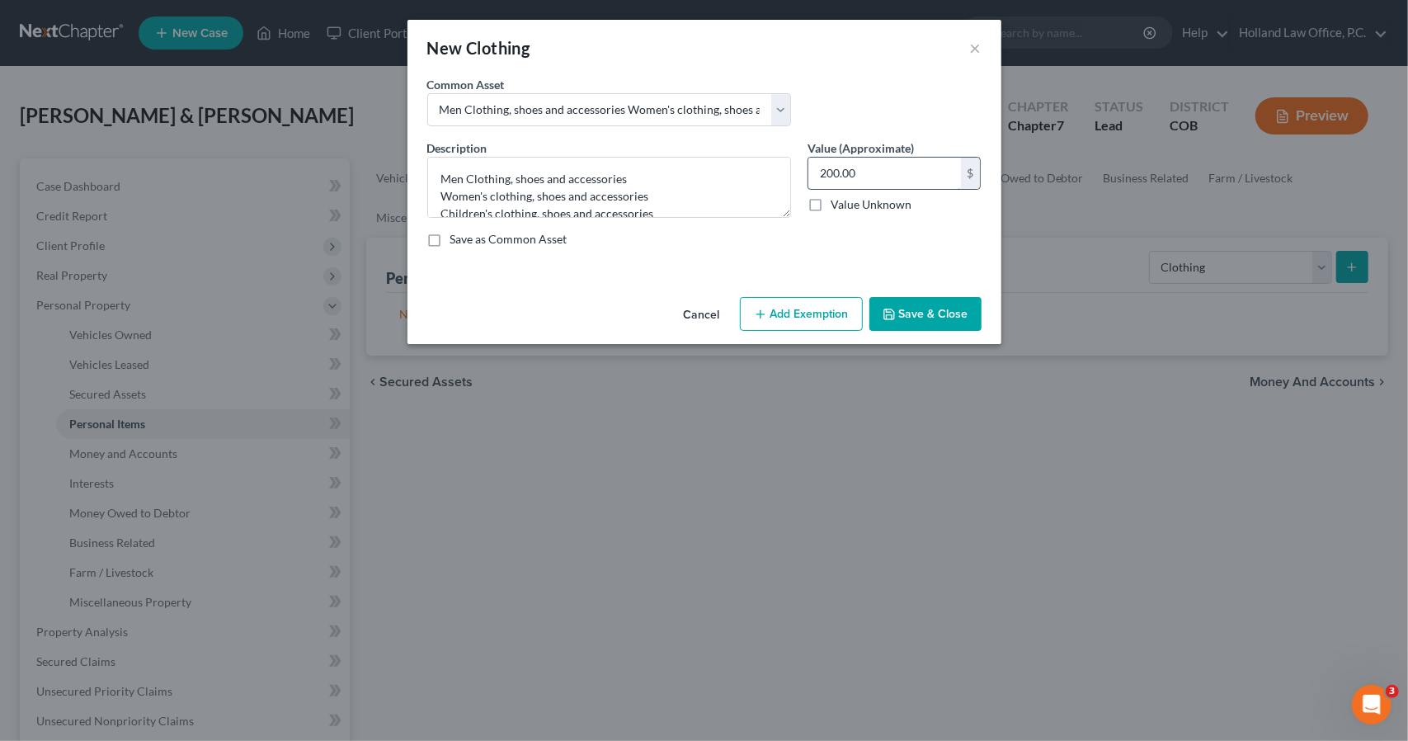
click at [896, 178] on input "200.00" at bounding box center [884, 173] width 153 height 31
click at [855, 313] on button "Add Exemption" at bounding box center [801, 314] width 123 height 35
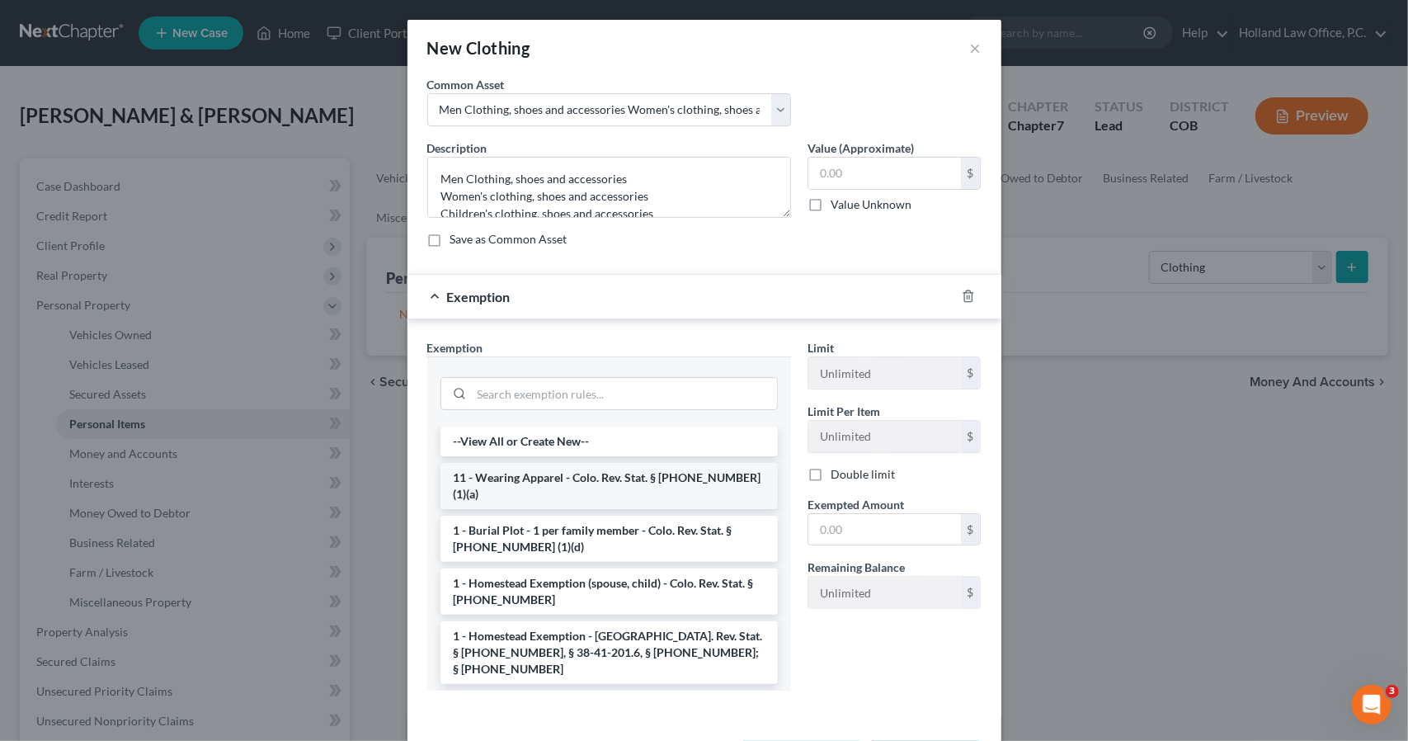
click at [668, 471] on li "11 - Wearing Apparel - Colo. Rev. Stat. § [PHONE_NUMBER] (1)(a)" at bounding box center [609, 486] width 337 height 46
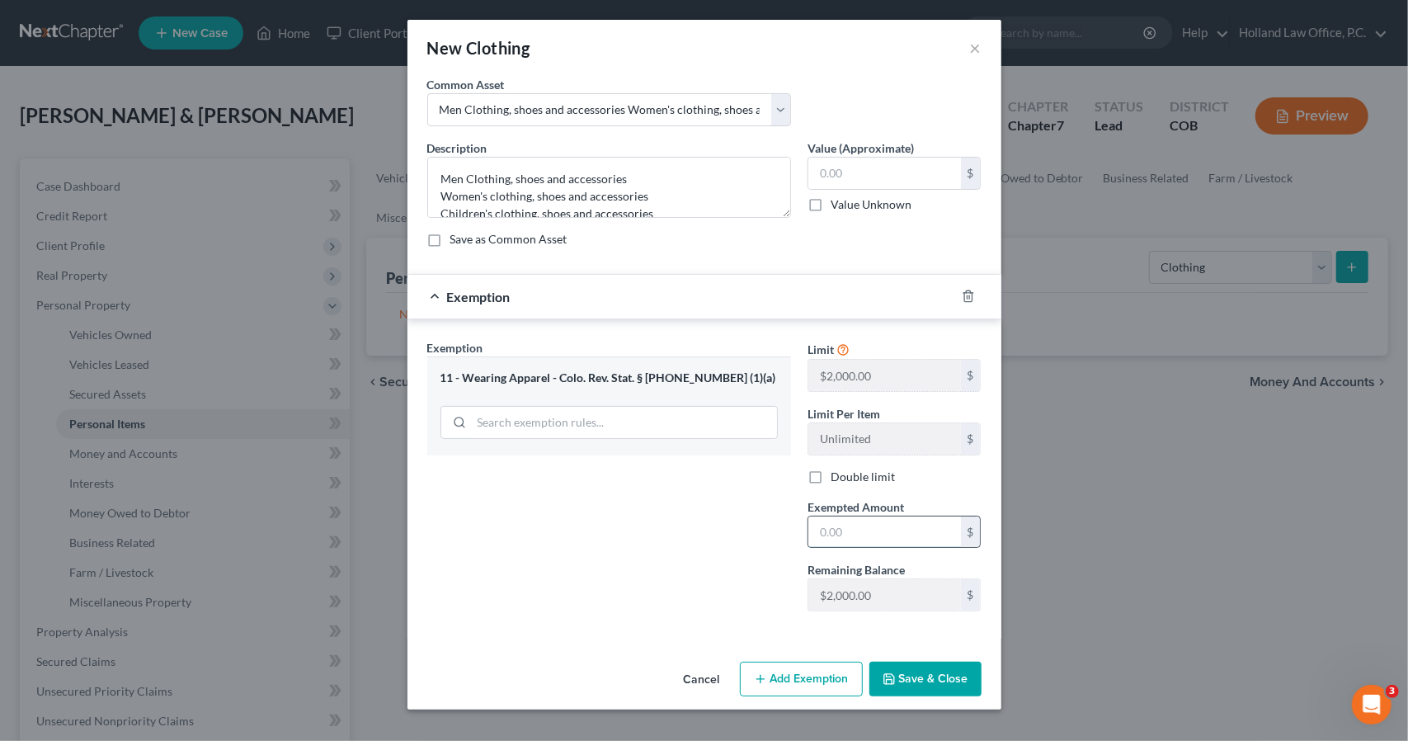
click at [836, 523] on input "text" at bounding box center [884, 531] width 153 height 31
type input "0"
click at [880, 685] on button "Save & Close" at bounding box center [925, 679] width 112 height 35
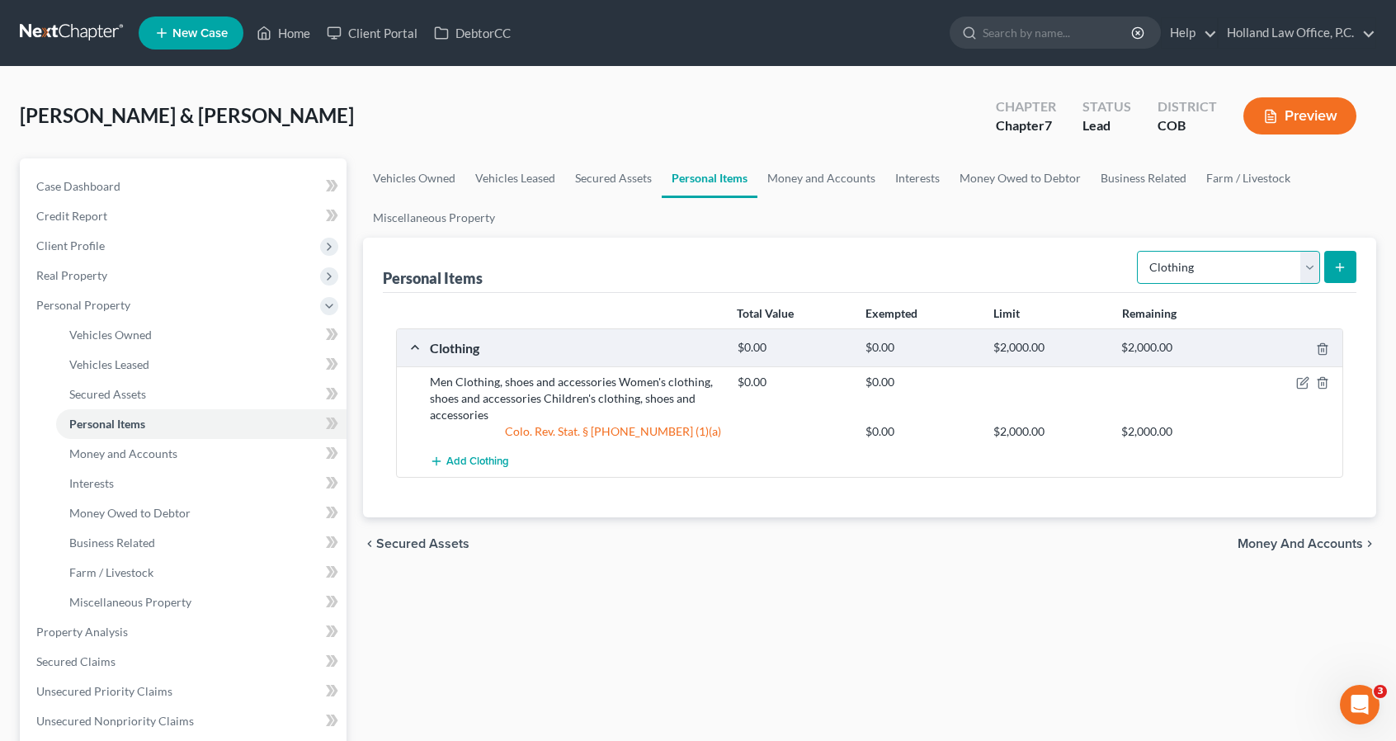
click at [1250, 269] on select "Select Item Type Clothing Collectibles Of Value Electronics Firearms Household …" at bounding box center [1228, 267] width 183 height 33
select select "electronics"
click at [1139, 251] on select "Select Item Type Clothing Collectibles Of Value Electronics Firearms Household …" at bounding box center [1228, 267] width 183 height 33
click at [1350, 262] on button "submit" at bounding box center [1340, 267] width 32 height 32
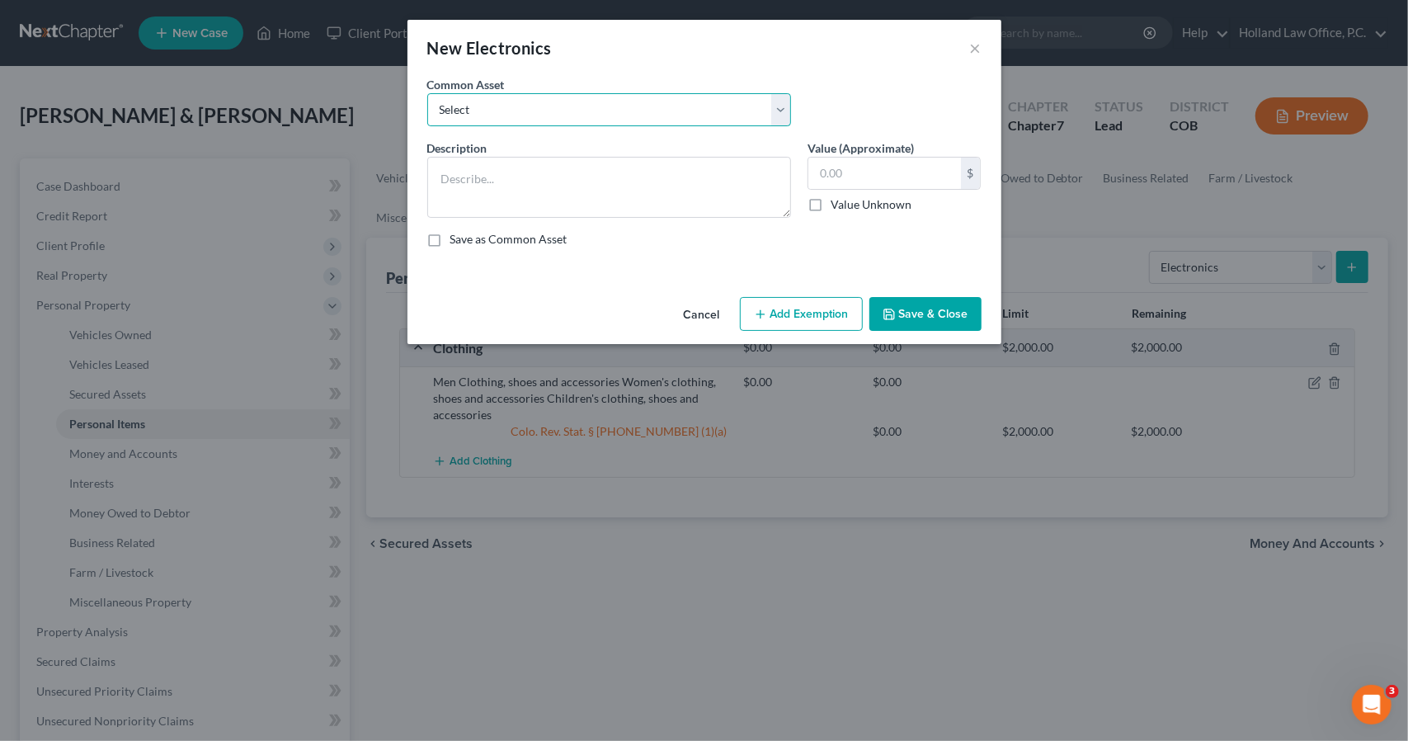
click at [655, 123] on select "Select 3 TV Xbox Computer 2 Tablets 3 Cell Phones nintendo switch playstation T…" at bounding box center [609, 109] width 364 height 33
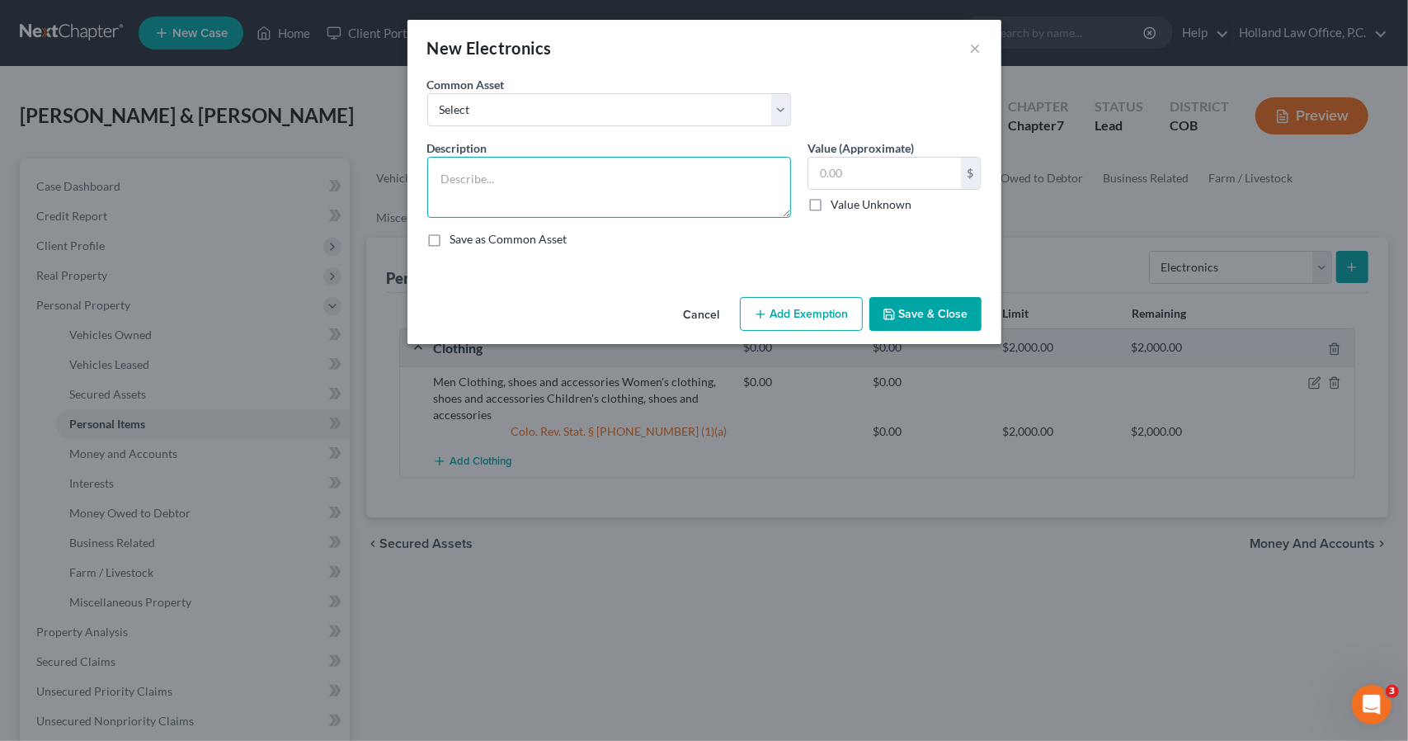
click at [663, 210] on textarea at bounding box center [609, 187] width 364 height 61
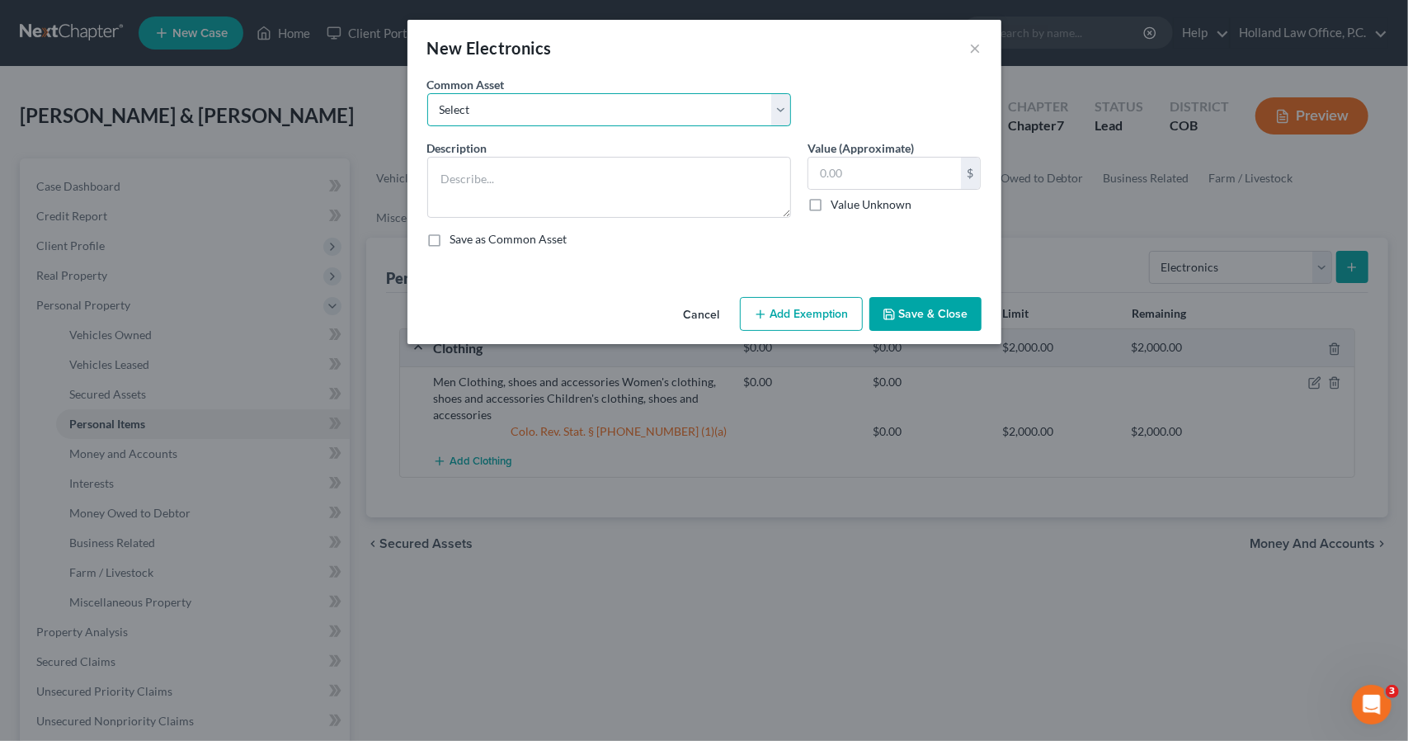
click at [642, 118] on select "Select 3 TV Xbox Computer 2 Tablets 3 Cell Phones nintendo switch playstation T…" at bounding box center [609, 109] width 364 height 33
select select "2"
click at [427, 93] on select "Select 3 TV Xbox Computer 2 Tablets 3 Cell Phones nintendo switch playstation T…" at bounding box center [609, 109] width 364 height 33
type textarea "TV, Gaming Console, Laptop, Tablet, Cell phone, Computer Printer, Surround Sound"
type input "500.00"
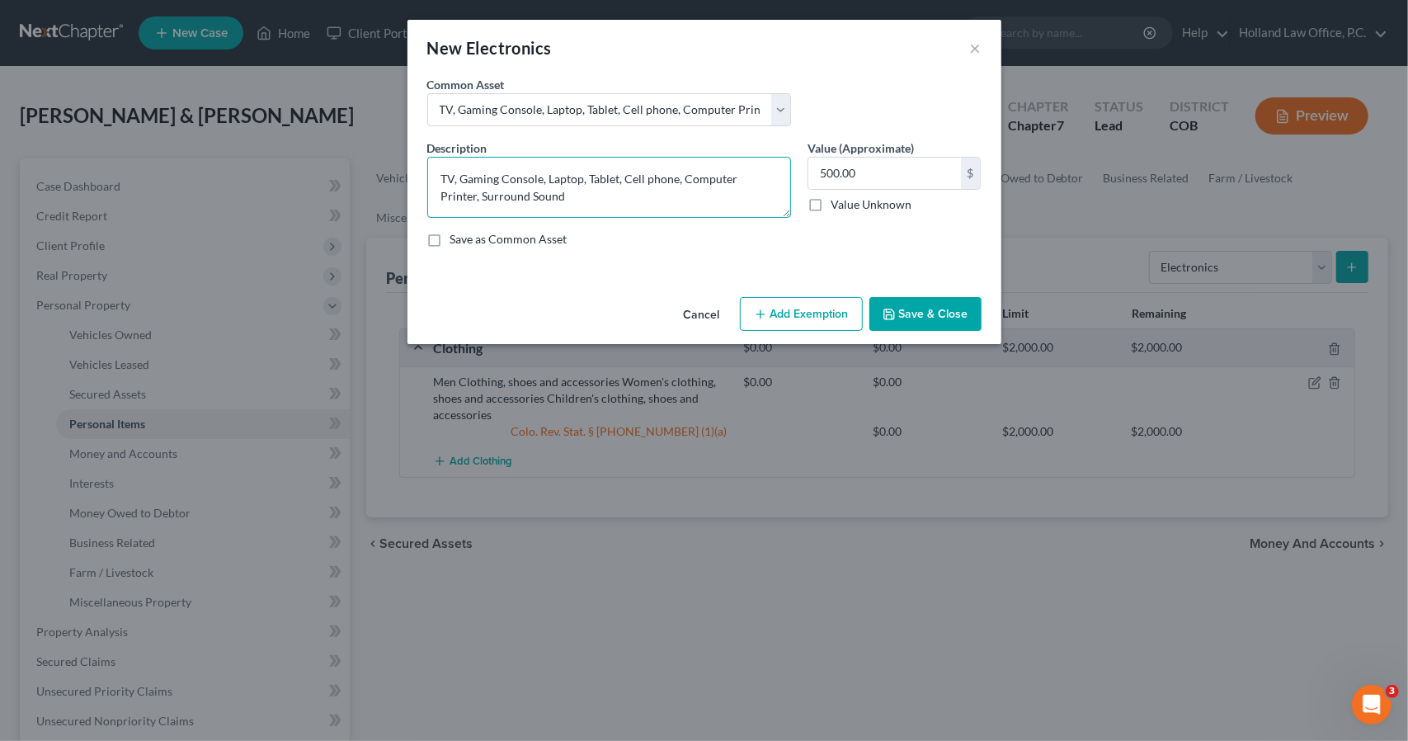
drag, startPoint x: 736, startPoint y: 182, endPoint x: 685, endPoint y: 167, distance: 53.3
click at [685, 167] on textarea "TV, Gaming Console, Laptop, Tablet, Cell phone, Computer Printer, Surround Sound" at bounding box center [609, 187] width 364 height 61
type textarea "TV, Gaming Console, Laptop, Tablet, Cell phone, Printer, Surround Sound"
click at [858, 181] on input "500.00" at bounding box center [884, 173] width 153 height 31
click at [793, 327] on button "Add Exemption" at bounding box center [801, 314] width 123 height 35
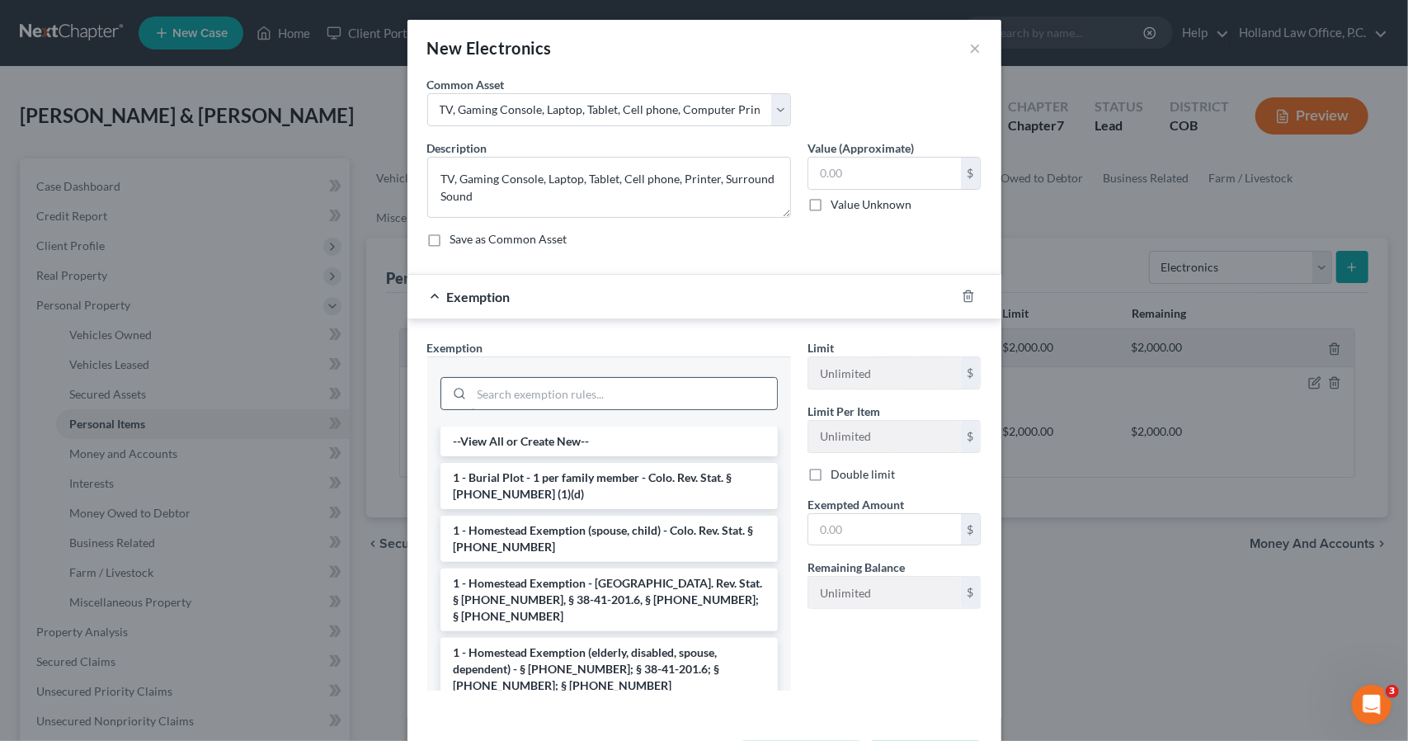
click at [645, 395] on input "search" at bounding box center [624, 393] width 305 height 31
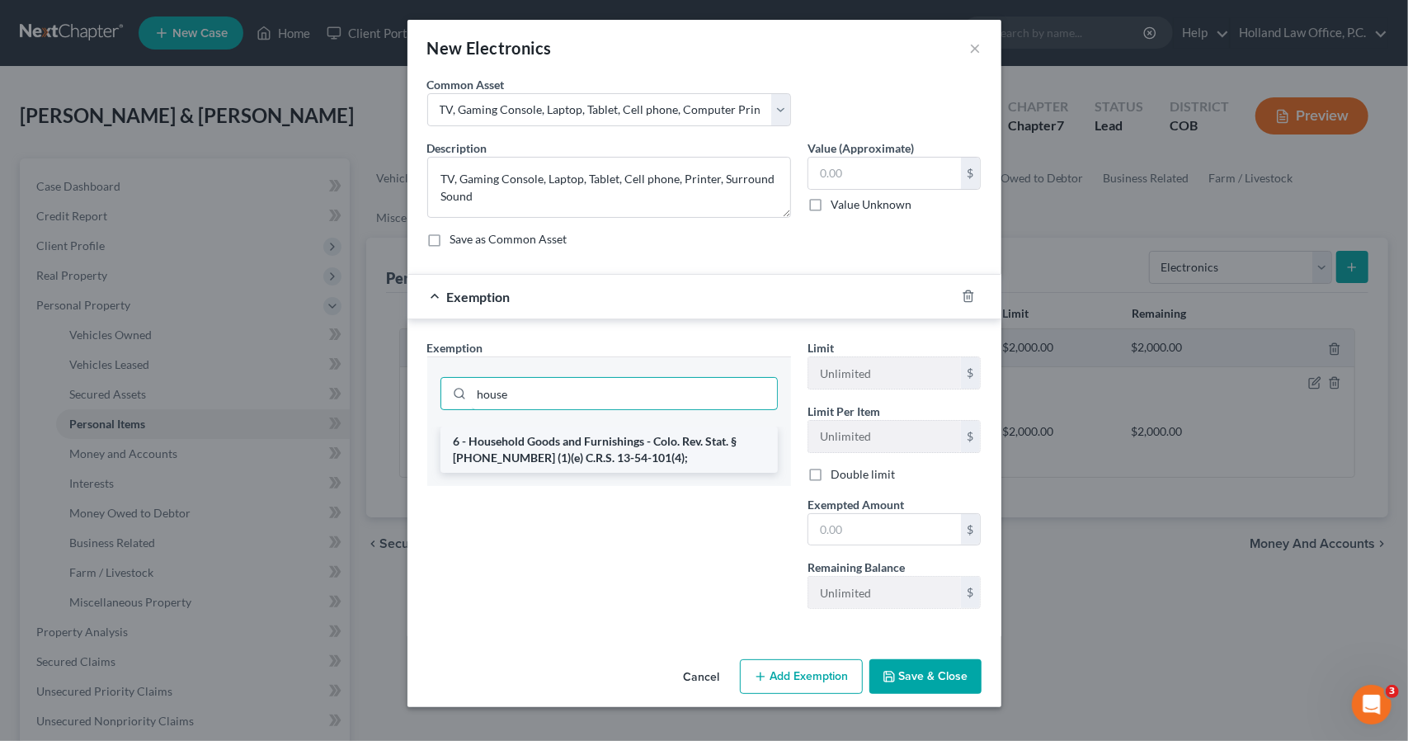
type input "house"
click at [653, 431] on li "6 - Household Goods and Furnishings - Colo. Rev. Stat. § [PHONE_NUMBER] (1)(e) …" at bounding box center [609, 449] width 337 height 46
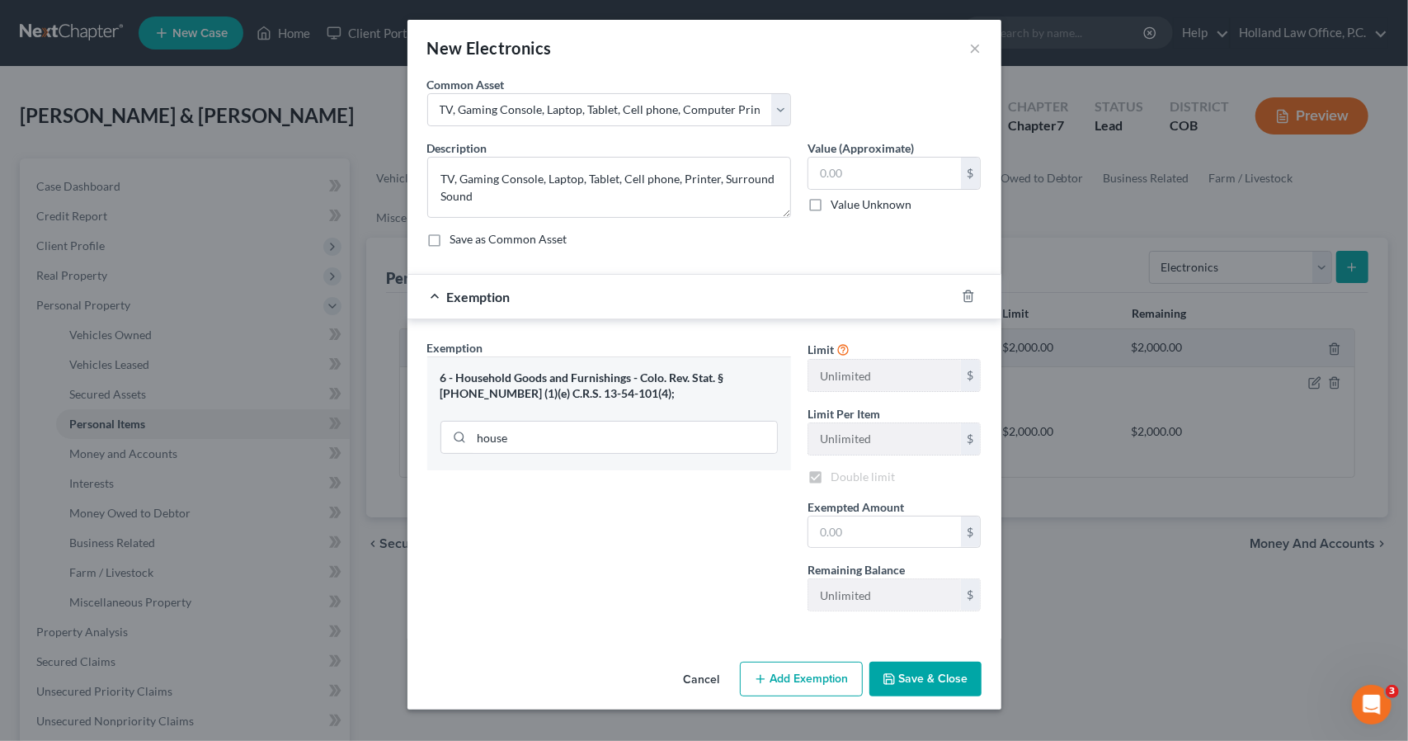
checkbox input "true"
click at [860, 522] on input "text" at bounding box center [884, 531] width 153 height 31
type input "0"
click at [688, 578] on div "Exemption Set must be selected for CA. Exemption * 6 - Household Goods and Furn…" at bounding box center [609, 481] width 380 height 285
click at [888, 662] on button "Save & Close" at bounding box center [925, 679] width 112 height 35
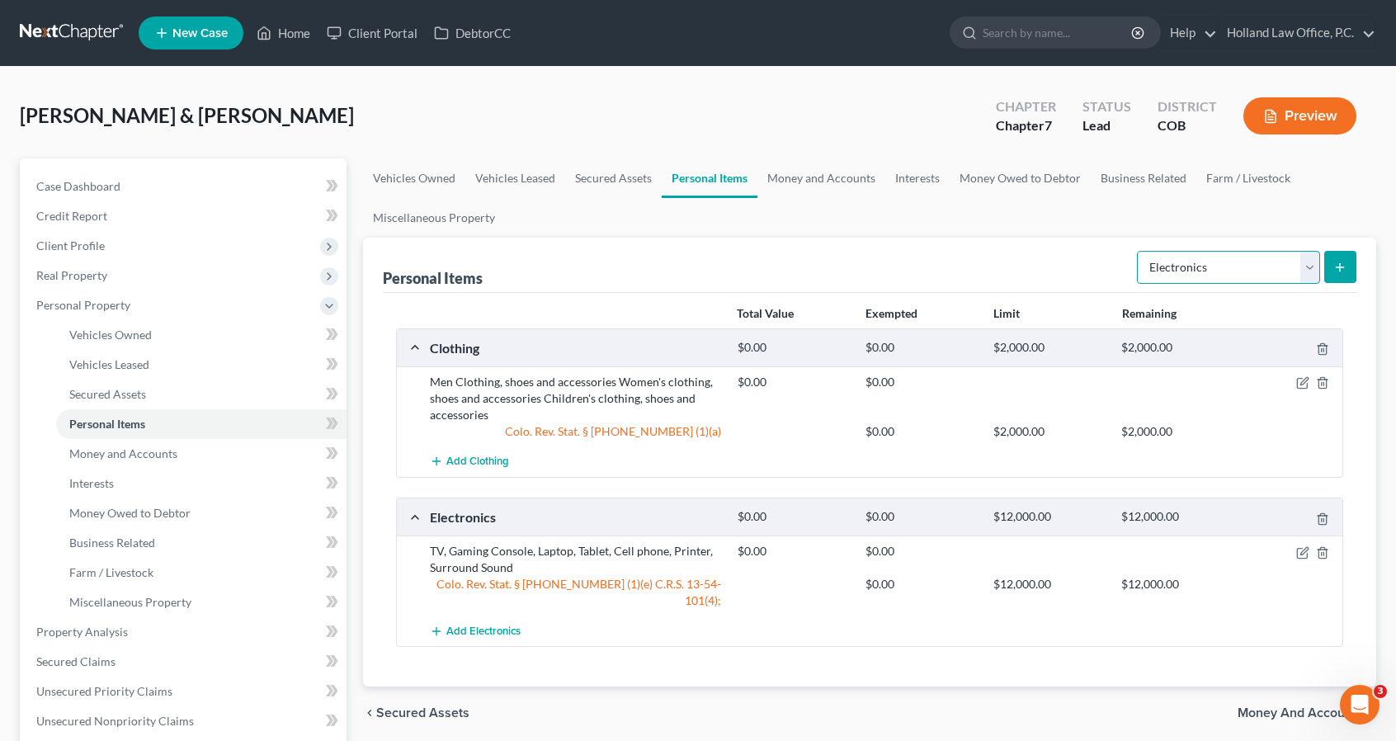
click at [1305, 255] on select "Select Item Type Clothing Collectibles Of Value Electronics Firearms Household …" at bounding box center [1228, 267] width 183 height 33
select select "household_goods"
click at [1139, 251] on select "Select Item Type Clothing Collectibles Of Value Electronics Firearms Household …" at bounding box center [1228, 267] width 183 height 33
click at [1333, 255] on button "submit" at bounding box center [1340, 267] width 32 height 32
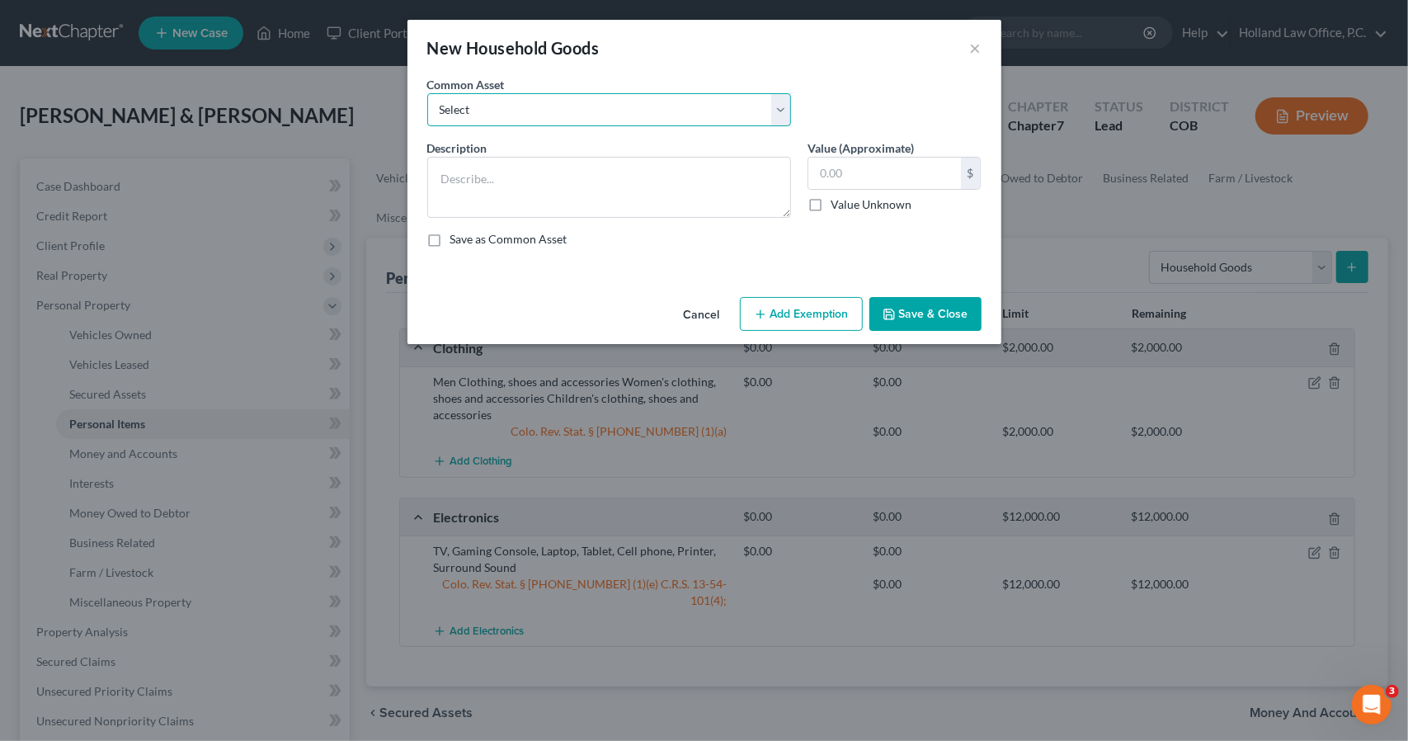
click at [754, 108] on select "Select Childrens Toys Sofa Loveseat Chair Tables Bedroom Furniture Desks Night …" at bounding box center [609, 109] width 364 height 33
select select "6"
click at [427, 93] on select "Select Childrens Toys Sofa Loveseat Chair Tables Bedroom Furniture Desks Night …" at bounding box center [609, 109] width 364 height 33
type textarea "Sofa, End Tables, Twin bed, 3 Dressers, Book Shelf, Utensils, Dinette Set, Lawn…"
type input "1,500.00"
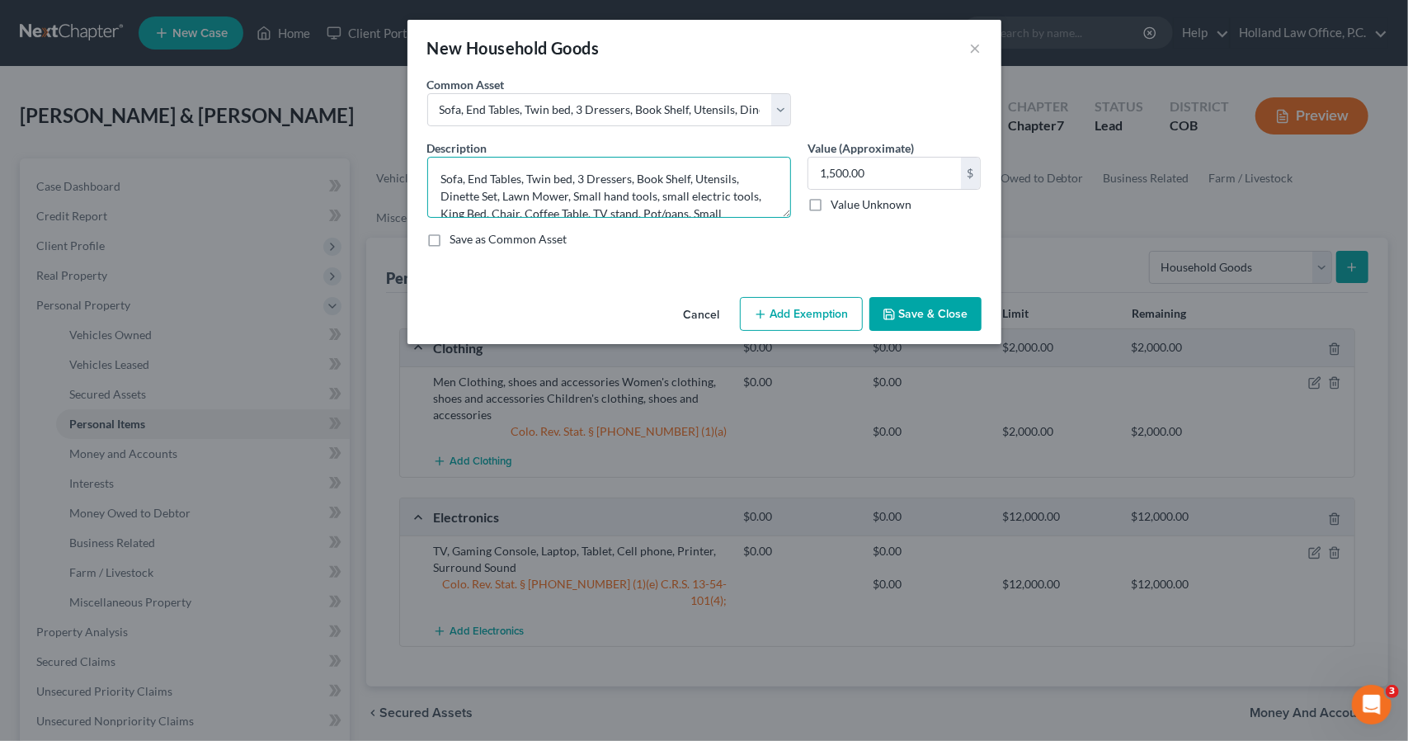
drag, startPoint x: 525, startPoint y: 172, endPoint x: 576, endPoint y: 174, distance: 50.3
click at [576, 174] on textarea "Sofa, End Tables, Twin bed, 3 Dressers, Book Shelf, Utensils, Dinette Set, Lawn…" at bounding box center [609, 187] width 364 height 61
drag, startPoint x: 696, startPoint y: 191, endPoint x: 742, endPoint y: 193, distance: 46.2
click at [742, 193] on textarea "Sofa, End Tables, 3 Dressers, Book Shelf, Utensils, Dinette Set, Lawn Mower, Sm…" at bounding box center [609, 187] width 364 height 61
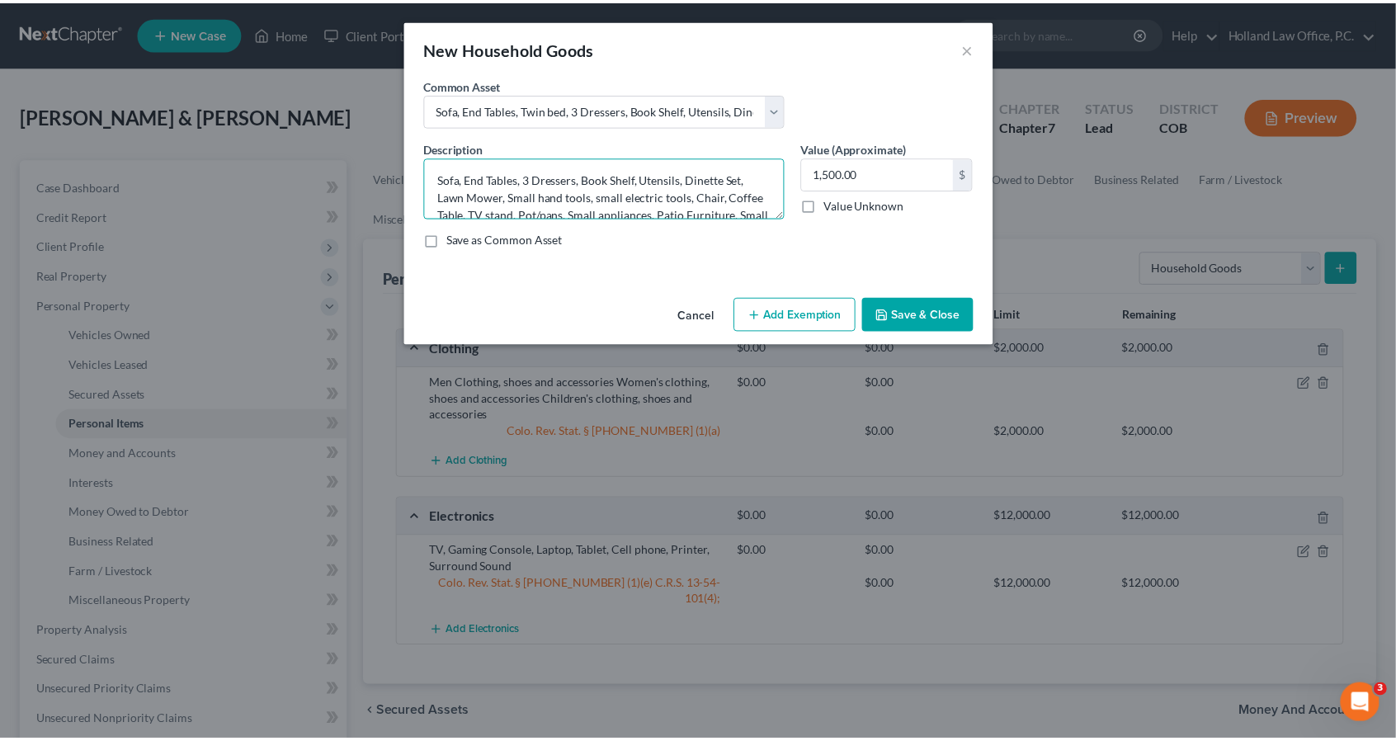
scroll to position [35, 0]
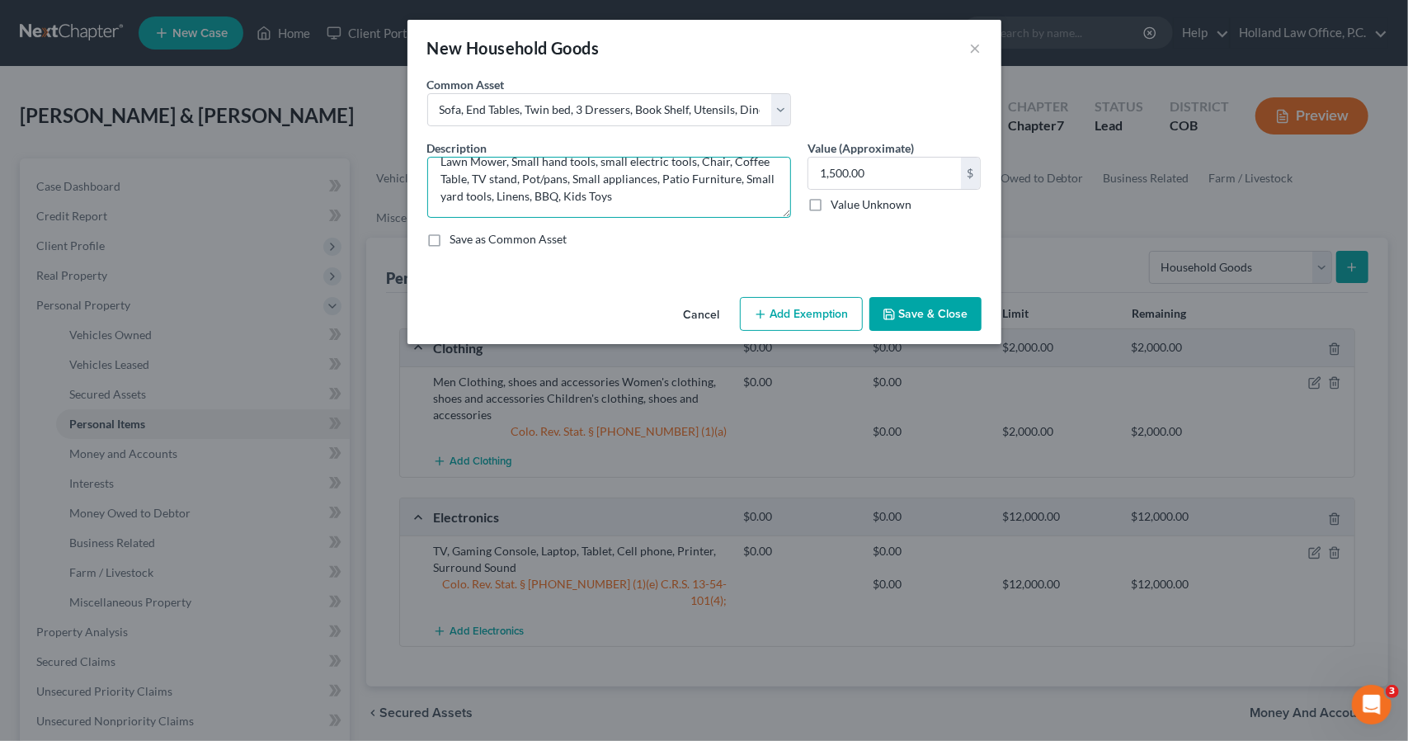
click at [682, 197] on textarea "Sofa, End Tables, 3 Dressers, Book Shelf, Utensils, Dinette Set, Lawn Mower, Sm…" at bounding box center [609, 187] width 364 height 61
type textarea "Sofa, End Tables, 3 Dressers, Book Shelf, Utensils, Dinette Set, Lawn Mower, Sm…"
click at [800, 298] on button "Add Exemption" at bounding box center [801, 314] width 123 height 35
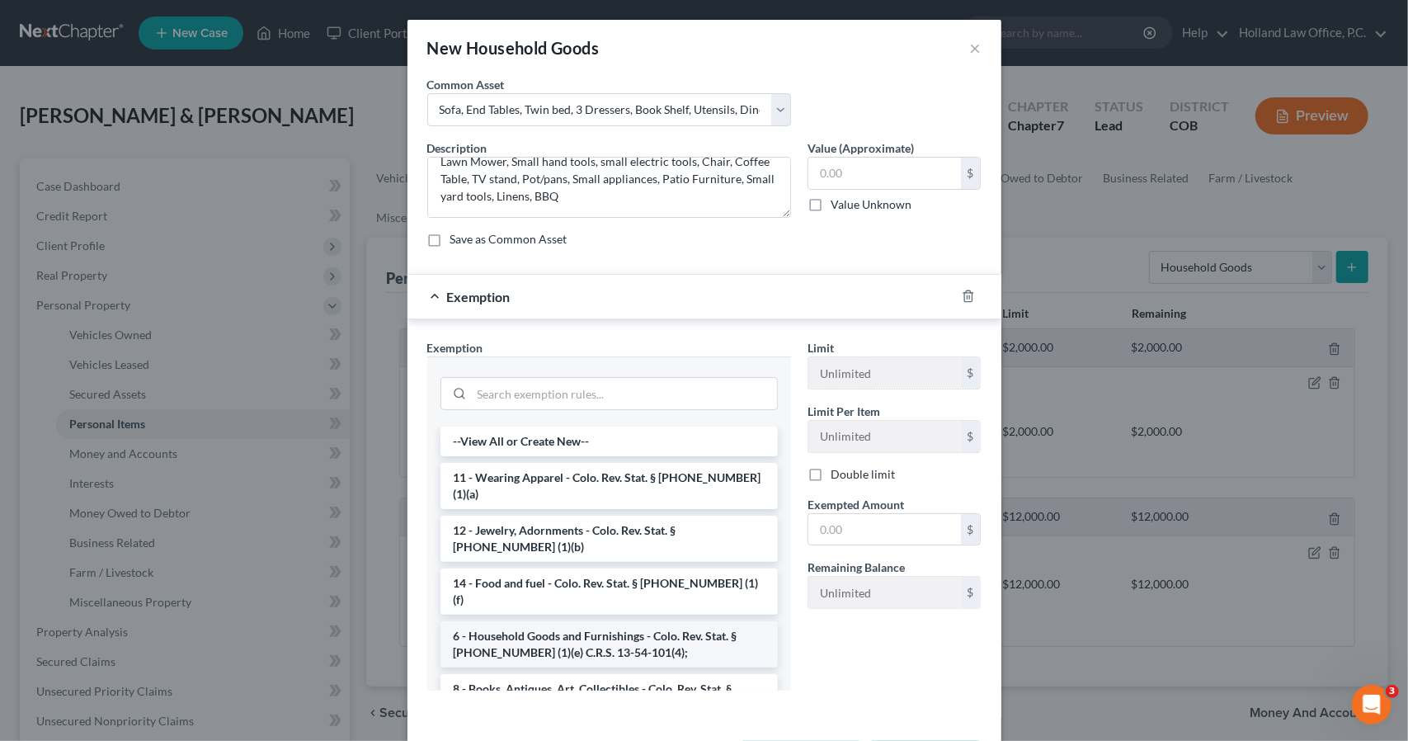
click at [638, 621] on li "6 - Household Goods and Furnishings - Colo. Rev. Stat. § [PHONE_NUMBER] (1)(e) …" at bounding box center [609, 644] width 337 height 46
checkbox input "true"
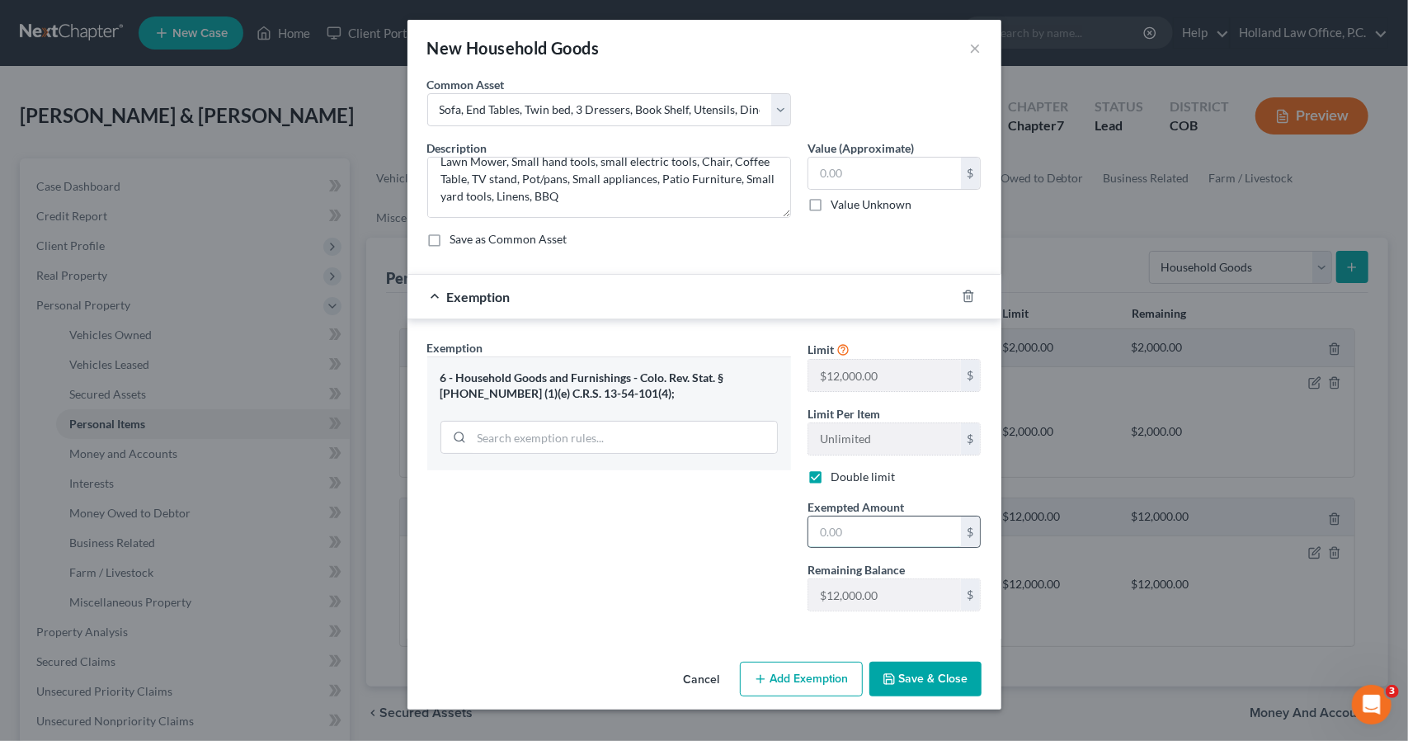
click at [841, 534] on input "text" at bounding box center [884, 531] width 153 height 31
type input "0"
click at [885, 674] on icon "button" at bounding box center [889, 679] width 10 height 10
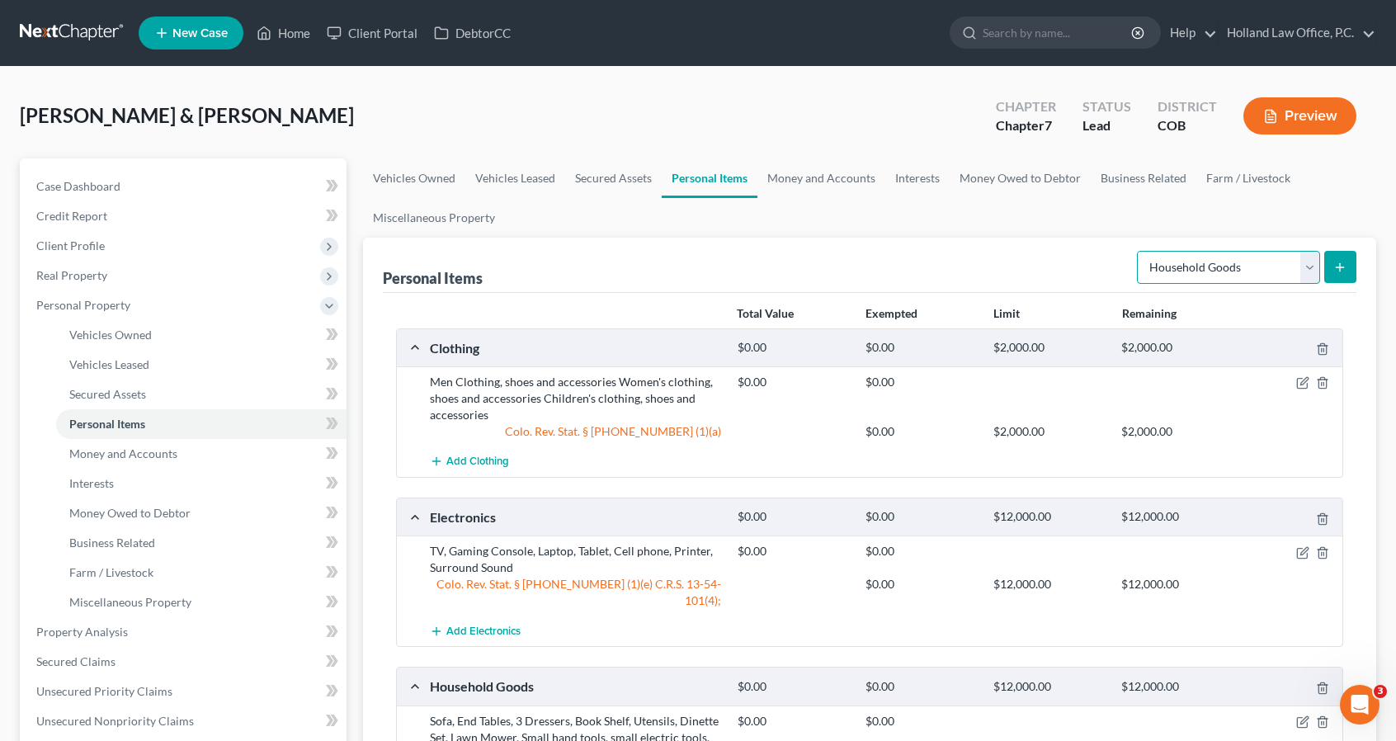
click at [1213, 274] on select "Select Item Type Clothing Collectibles Of Value Electronics Firearms Household …" at bounding box center [1228, 267] width 183 height 33
select select "pets"
click at [1139, 251] on select "Select Item Type Clothing Collectibles Of Value Electronics Firearms Household …" at bounding box center [1228, 267] width 183 height 33
click at [1338, 275] on button "submit" at bounding box center [1340, 267] width 32 height 32
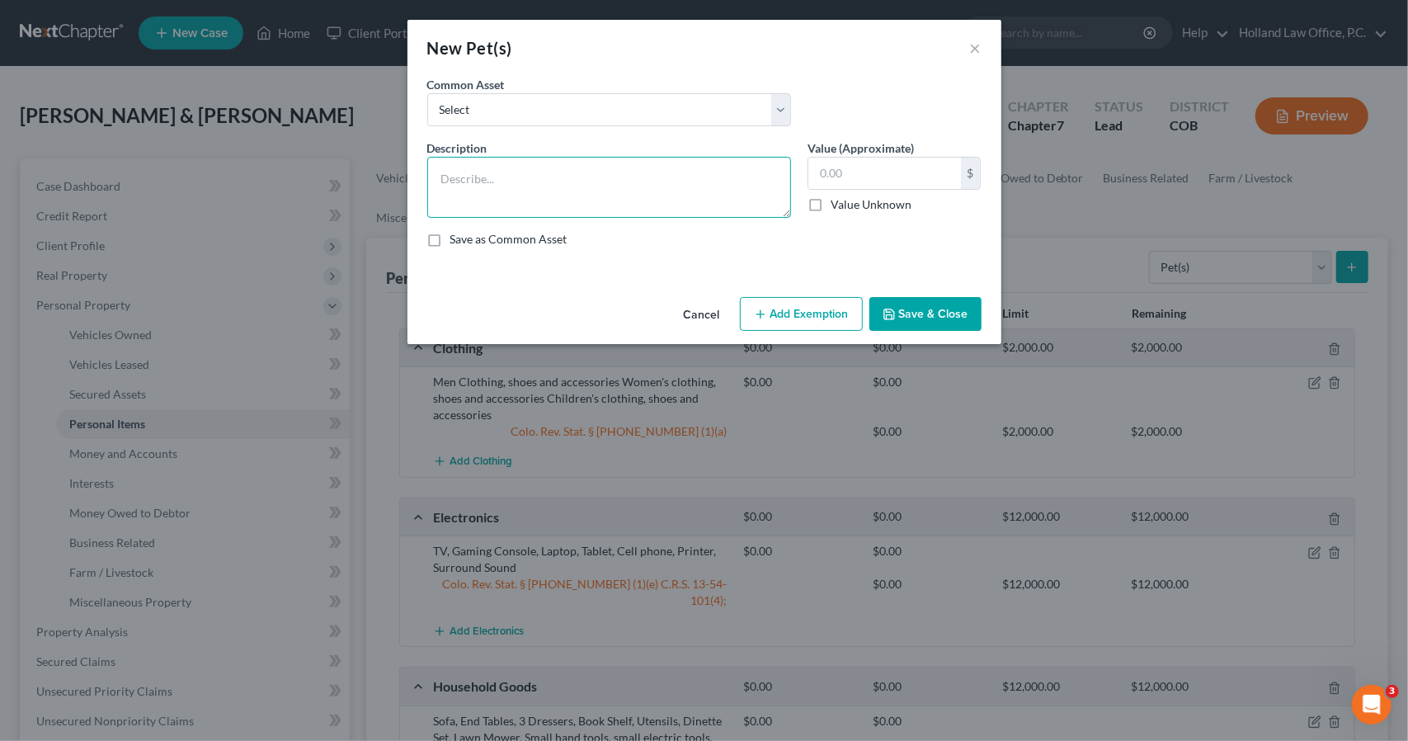
click at [670, 166] on textarea at bounding box center [609, 187] width 364 height 61
type textarea "2 Cats"
click at [874, 313] on button "Save & Close" at bounding box center [925, 314] width 112 height 35
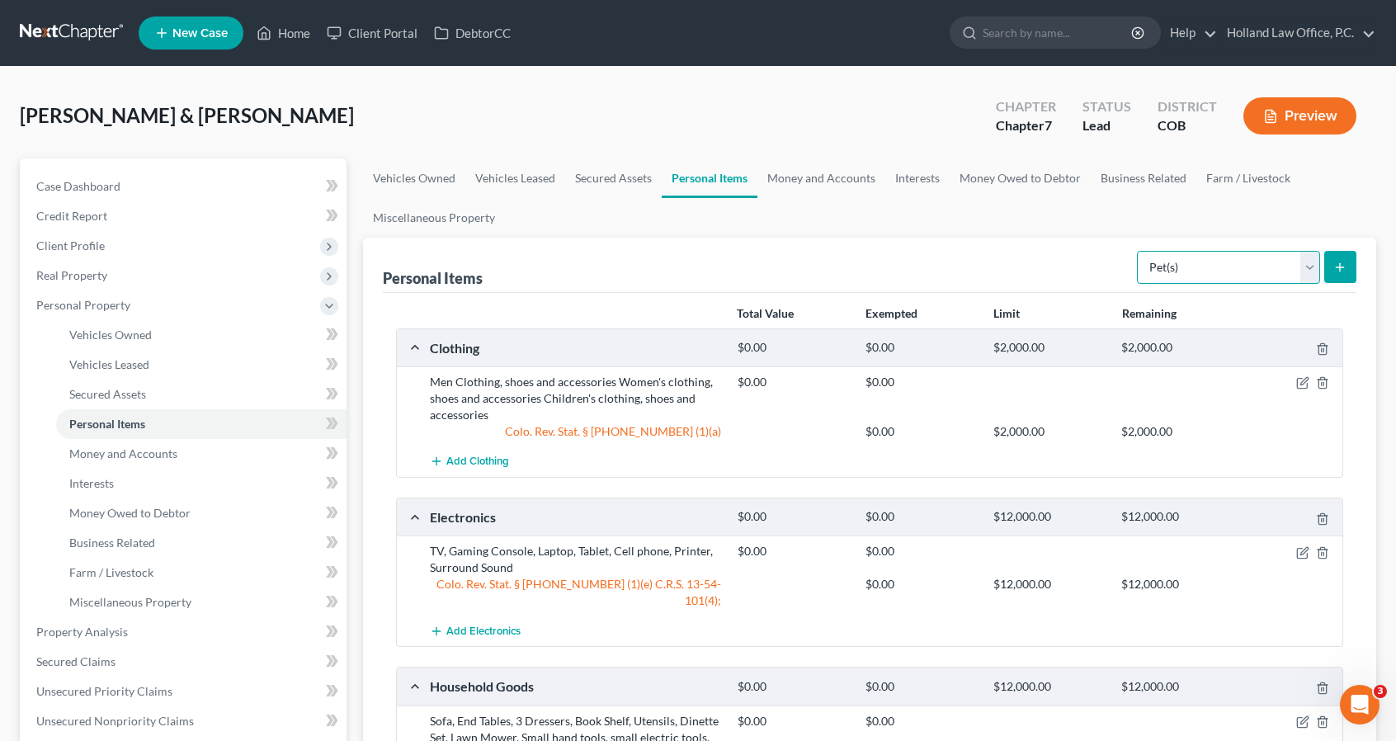
click at [1178, 272] on select "Select Item Type Clothing Collectibles Of Value Electronics Firearms Household …" at bounding box center [1228, 267] width 183 height 33
select select "jewelry"
click at [1139, 251] on select "Select Item Type Clothing Collectibles Of Value Electronics Firearms Household …" at bounding box center [1228, 267] width 183 height 33
click at [1350, 272] on button "submit" at bounding box center [1340, 267] width 32 height 32
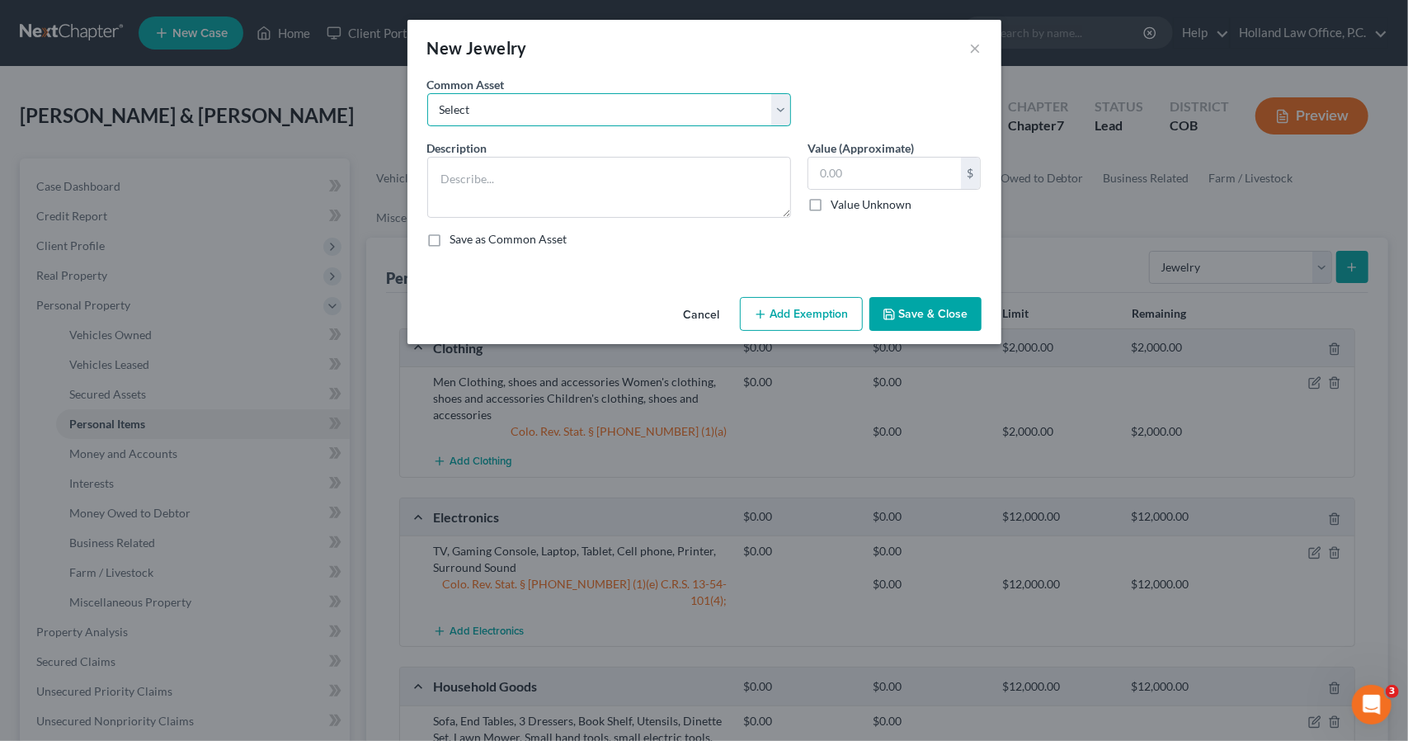
click at [757, 123] on select "Select Costume Jewlery Costume Jewelry Wedding set, Necklaces, Watches, earring…" at bounding box center [609, 109] width 364 height 33
select select "2"
click at [427, 93] on select "Select Costume Jewlery Costume Jewelry Wedding set, Necklaces, Watches, earring…" at bounding box center [609, 109] width 364 height 33
type textarea "Wedding set, Necklaces, Watches, earrings, costume jewelry"
type input "50.00"
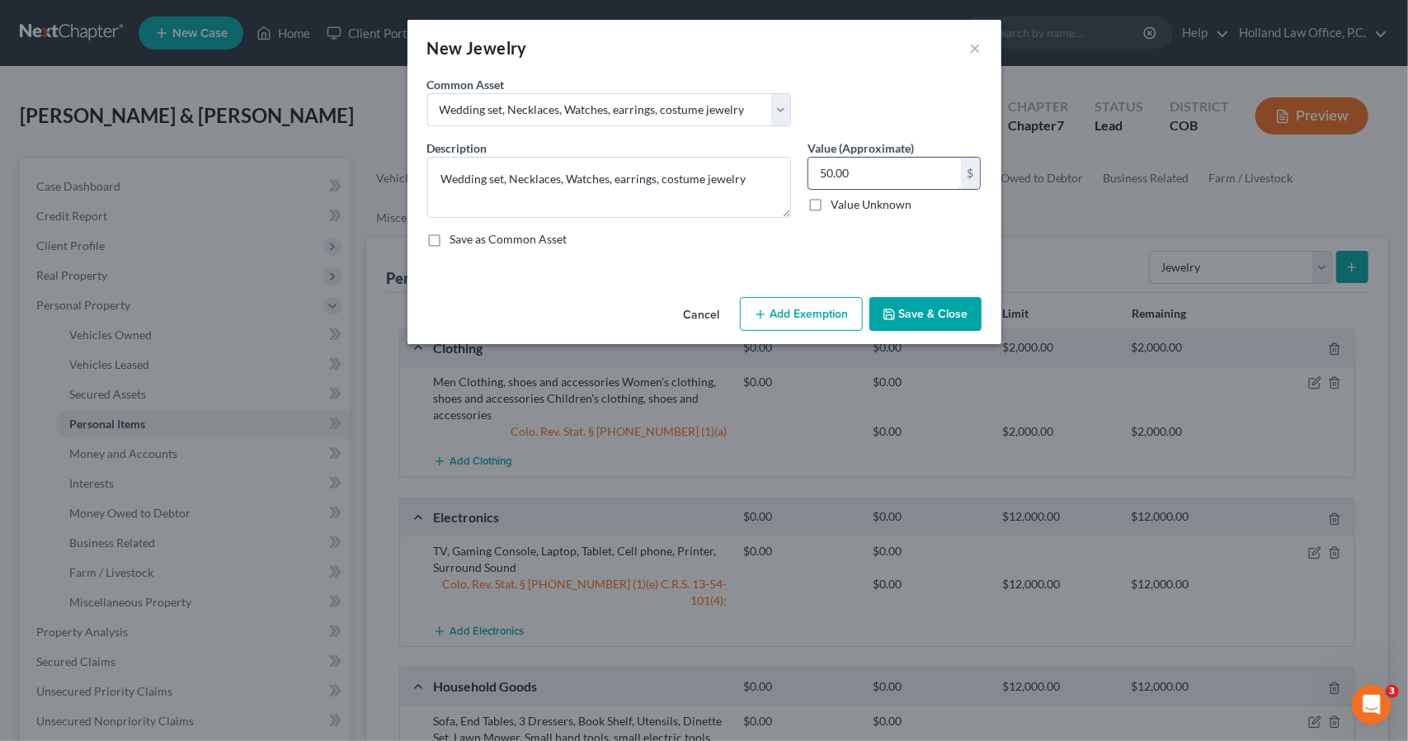
click at [859, 172] on input "50.00" at bounding box center [884, 173] width 153 height 31
click at [823, 313] on button "Add Exemption" at bounding box center [801, 314] width 123 height 35
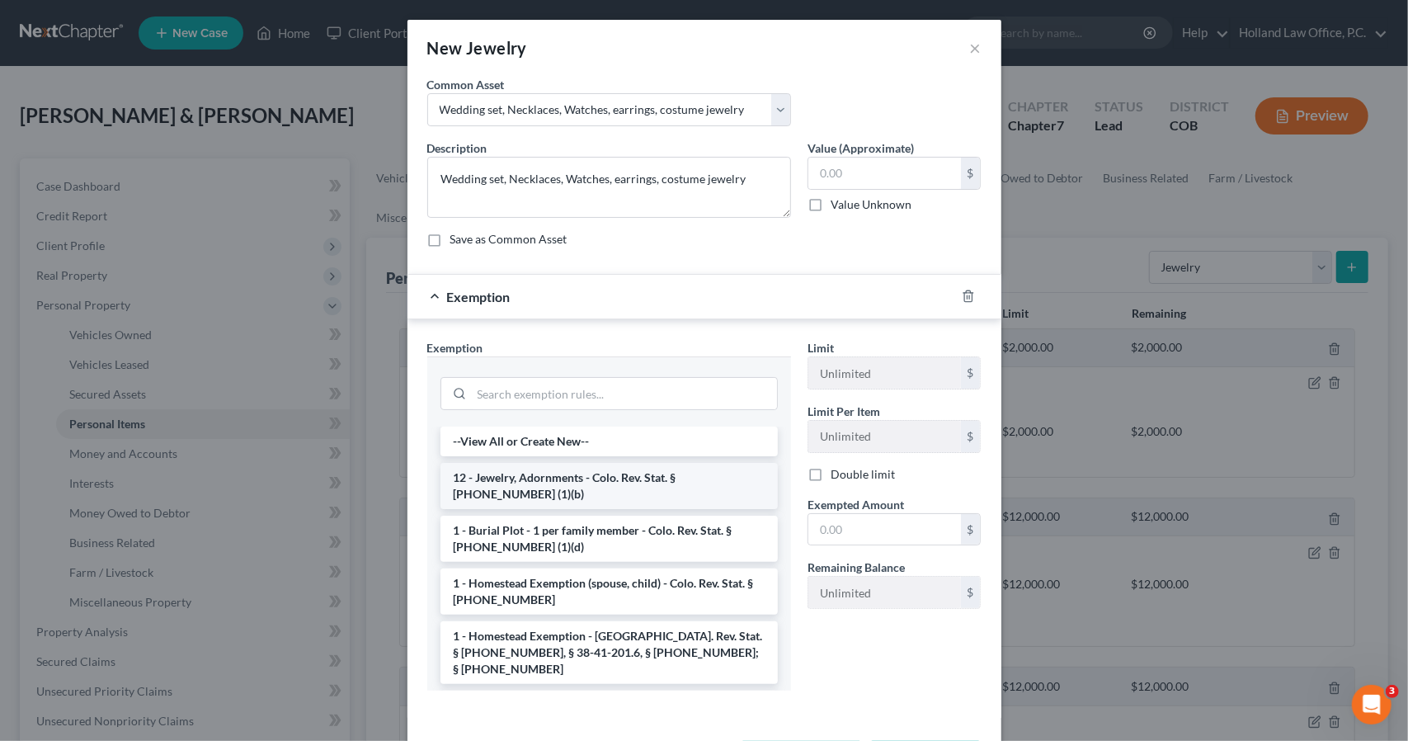
click at [728, 469] on li "12 - Jewelry, Adornments - Colo. Rev. Stat. § [PHONE_NUMBER] (1)(b)" at bounding box center [609, 486] width 337 height 46
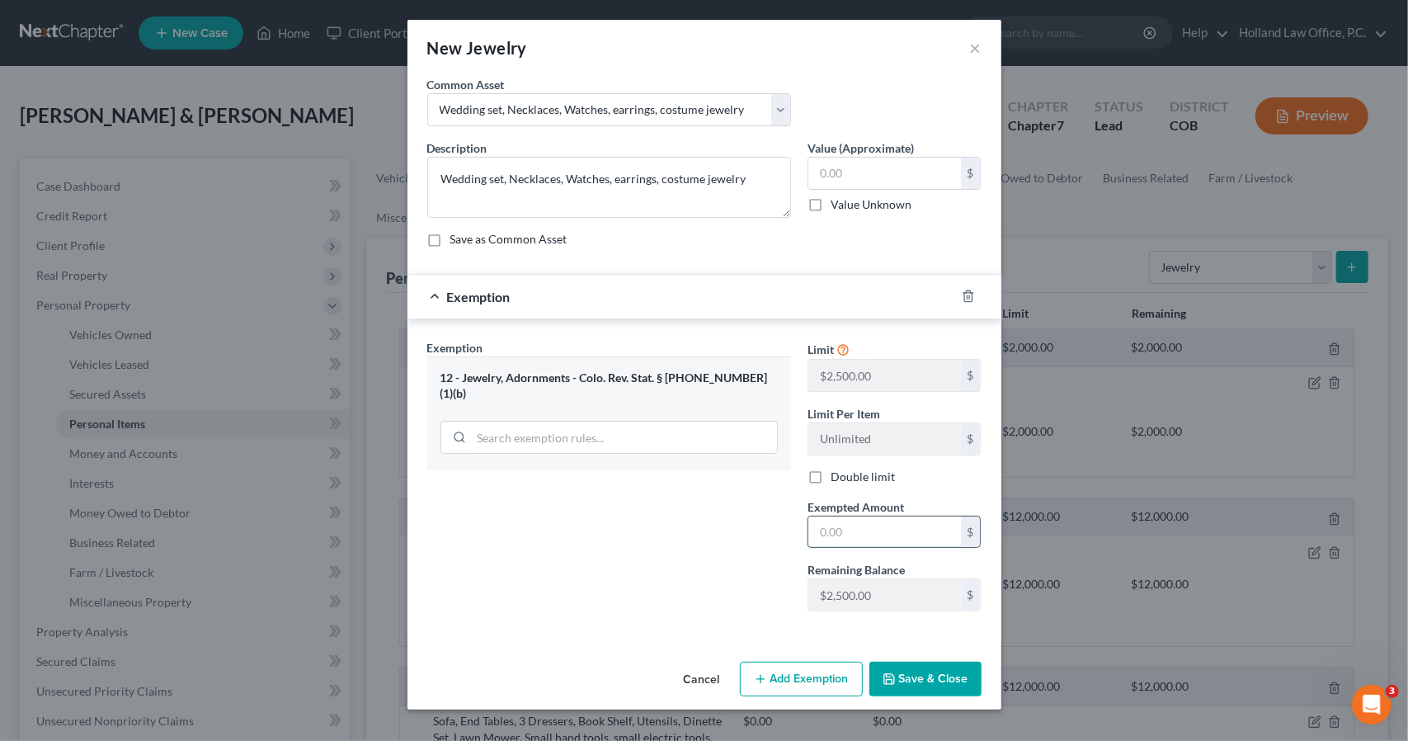
click at [873, 535] on input "text" at bounding box center [884, 531] width 153 height 31
type input "0"
click at [831, 469] on label "Double limit" at bounding box center [863, 477] width 64 height 16
click at [837, 469] on input "Double limit" at bounding box center [842, 474] width 11 height 11
checkbox input "true"
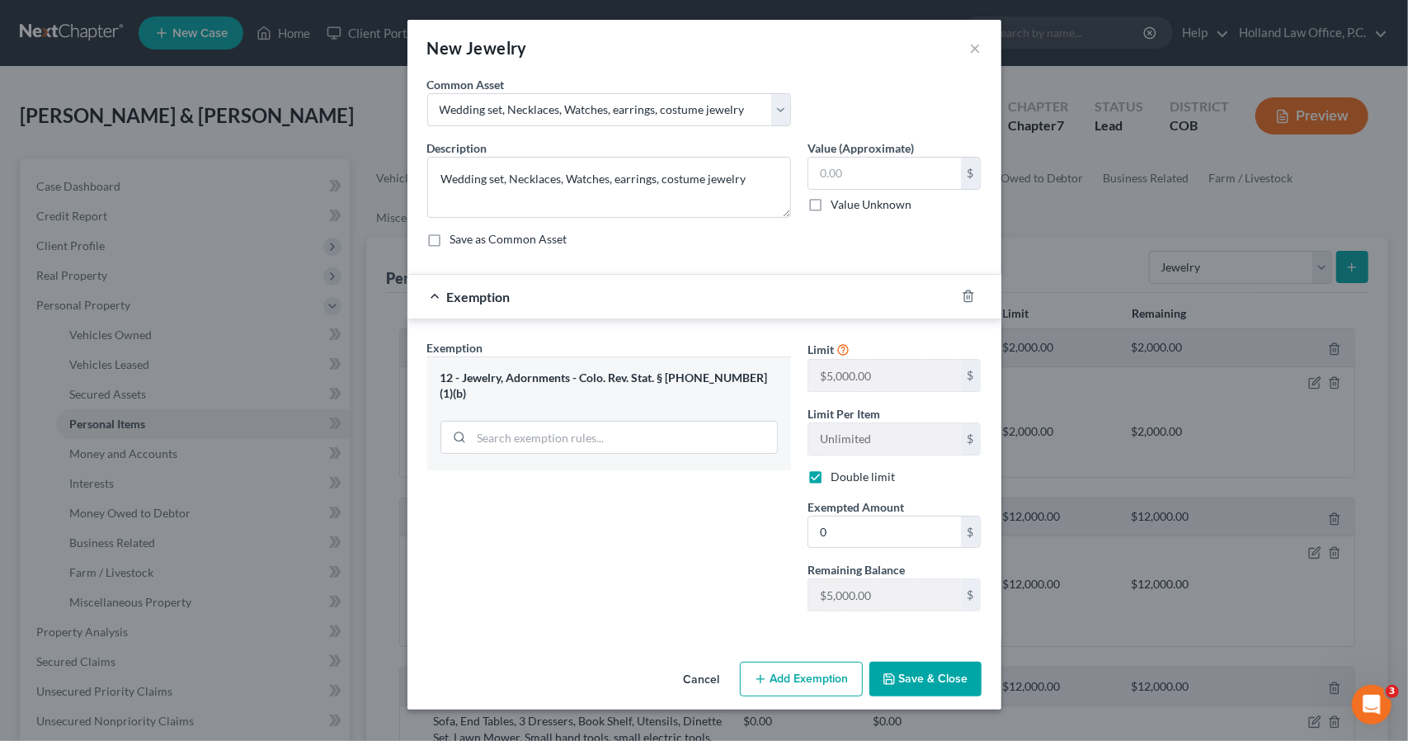
click at [898, 680] on button "Save & Close" at bounding box center [925, 679] width 112 height 35
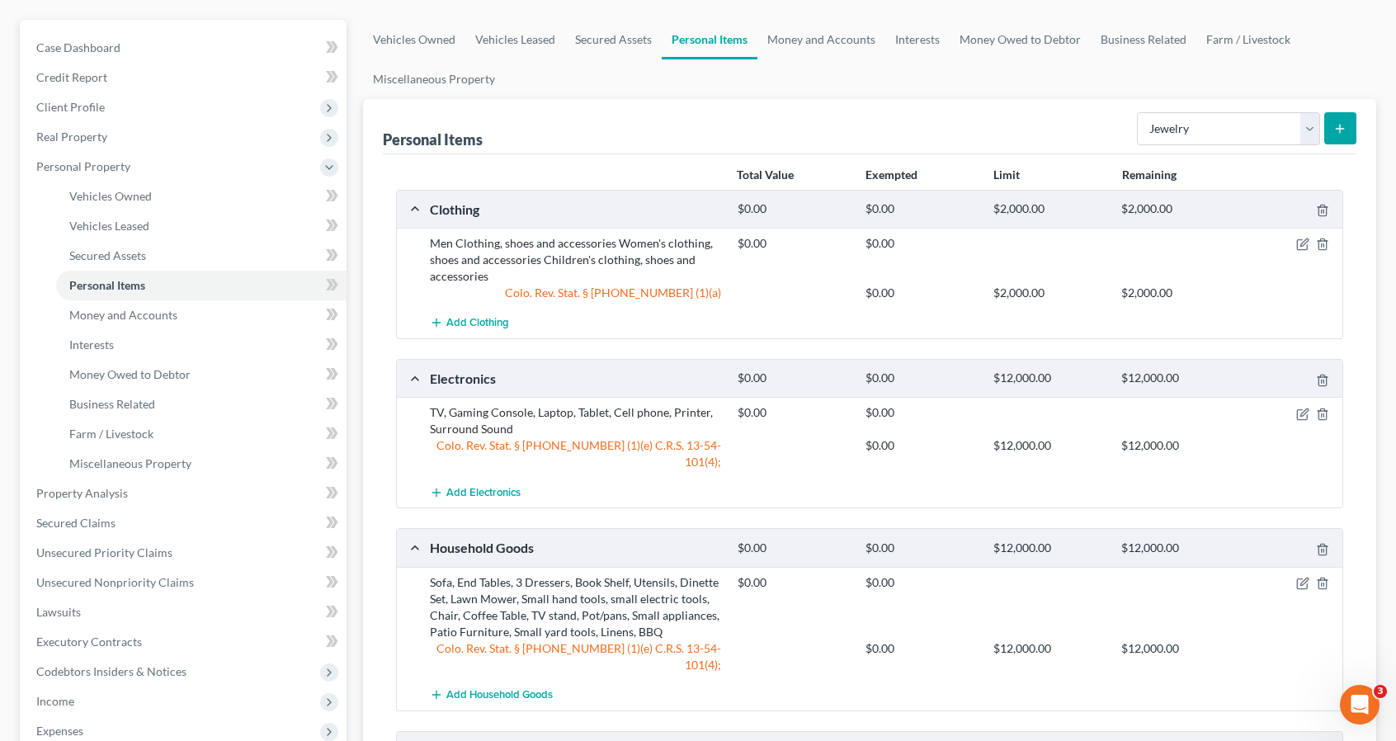
scroll to position [165, 0]
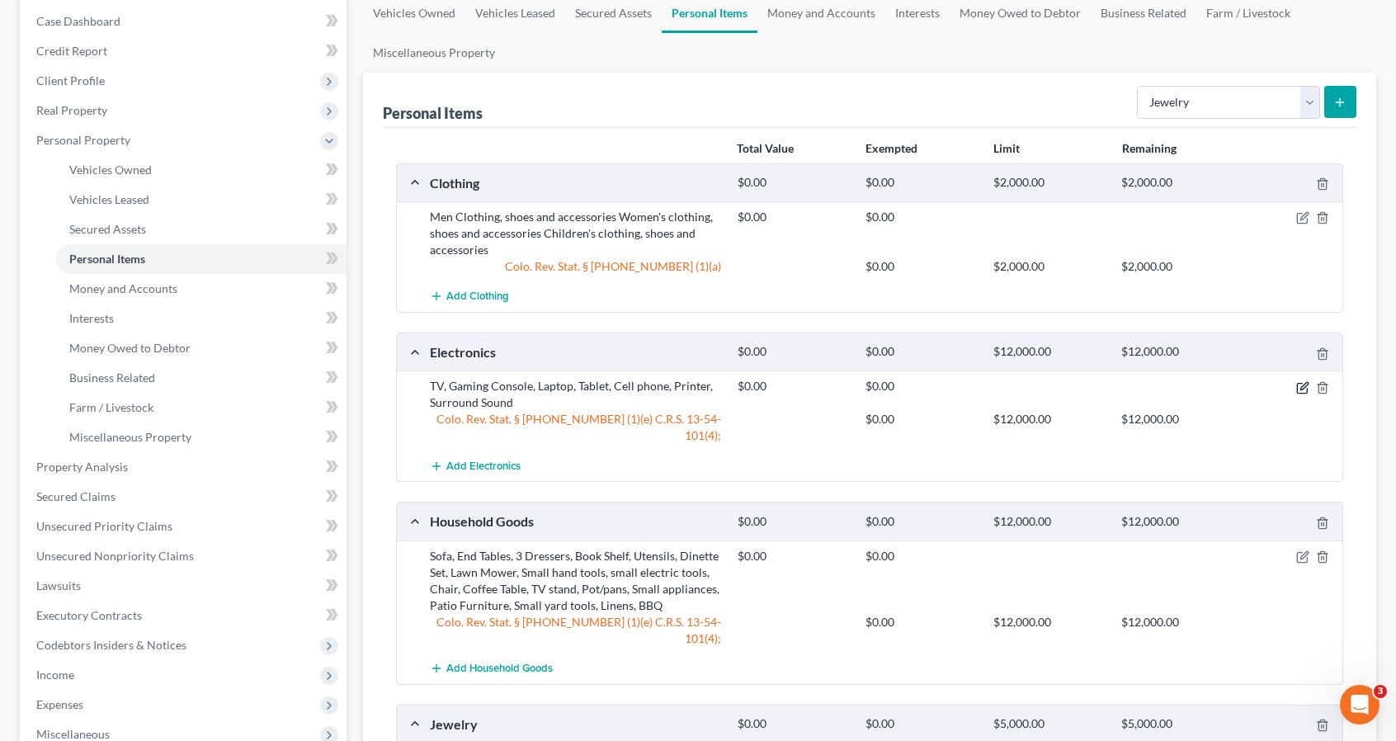
click at [1306, 381] on icon "button" at bounding box center [1302, 387] width 13 height 13
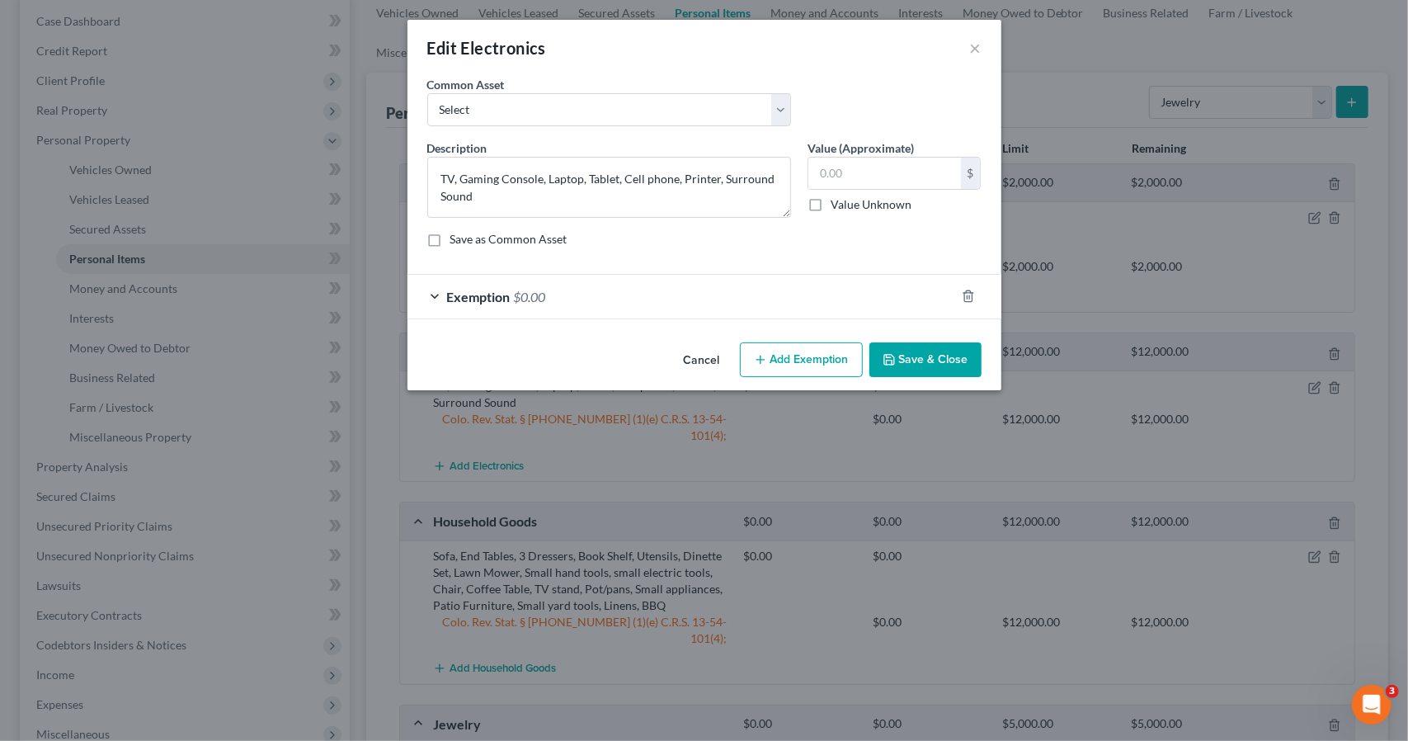
click at [855, 295] on div "Exemption $0.00" at bounding box center [682, 297] width 548 height 44
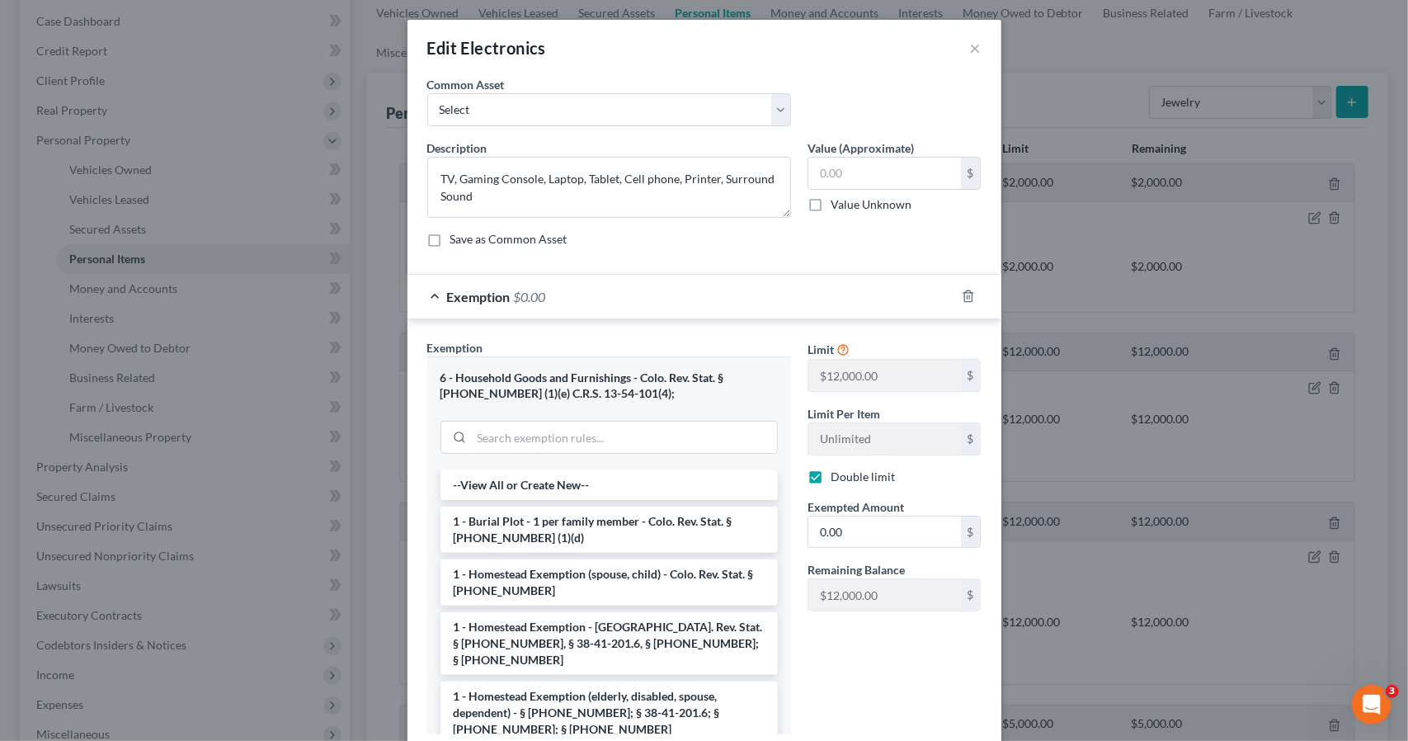
click at [810, 295] on div "Exemption $0.00" at bounding box center [682, 297] width 548 height 44
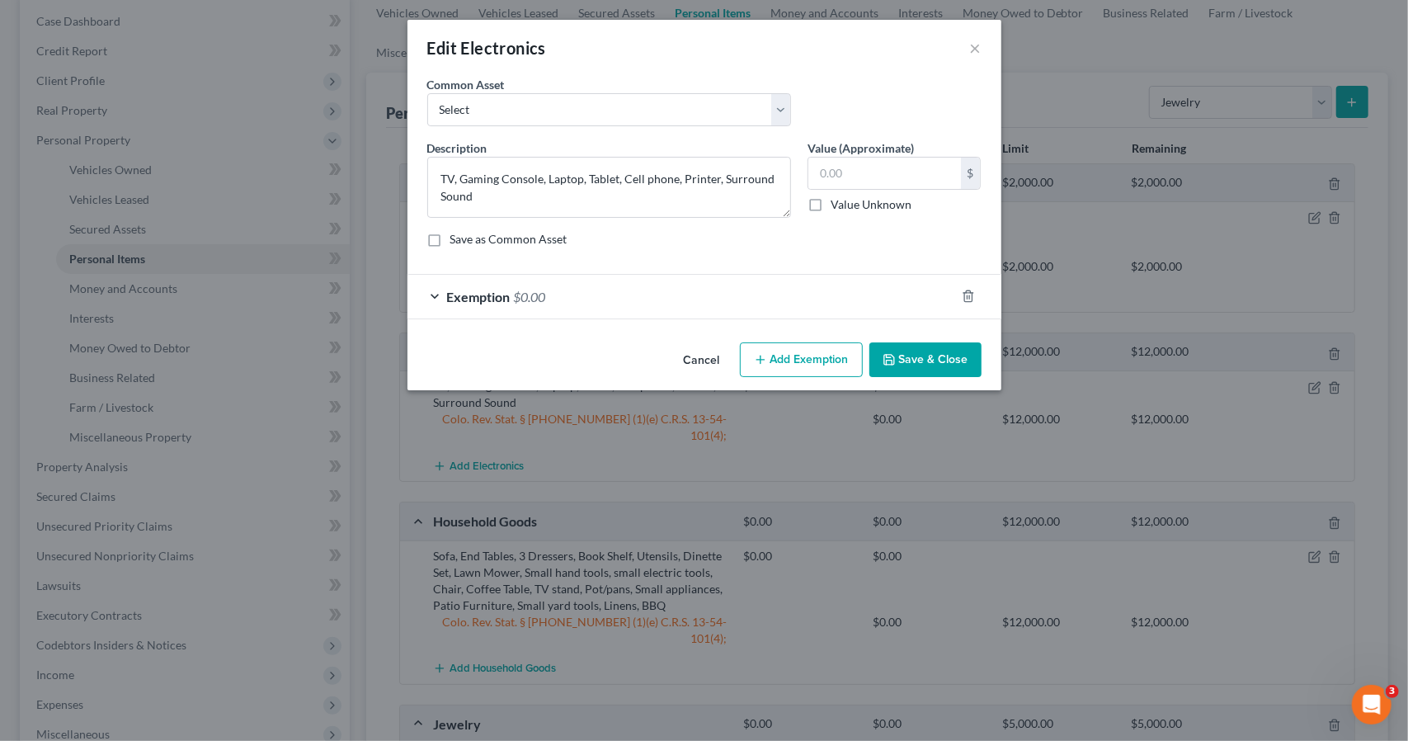
click at [913, 369] on button "Save & Close" at bounding box center [925, 359] width 112 height 35
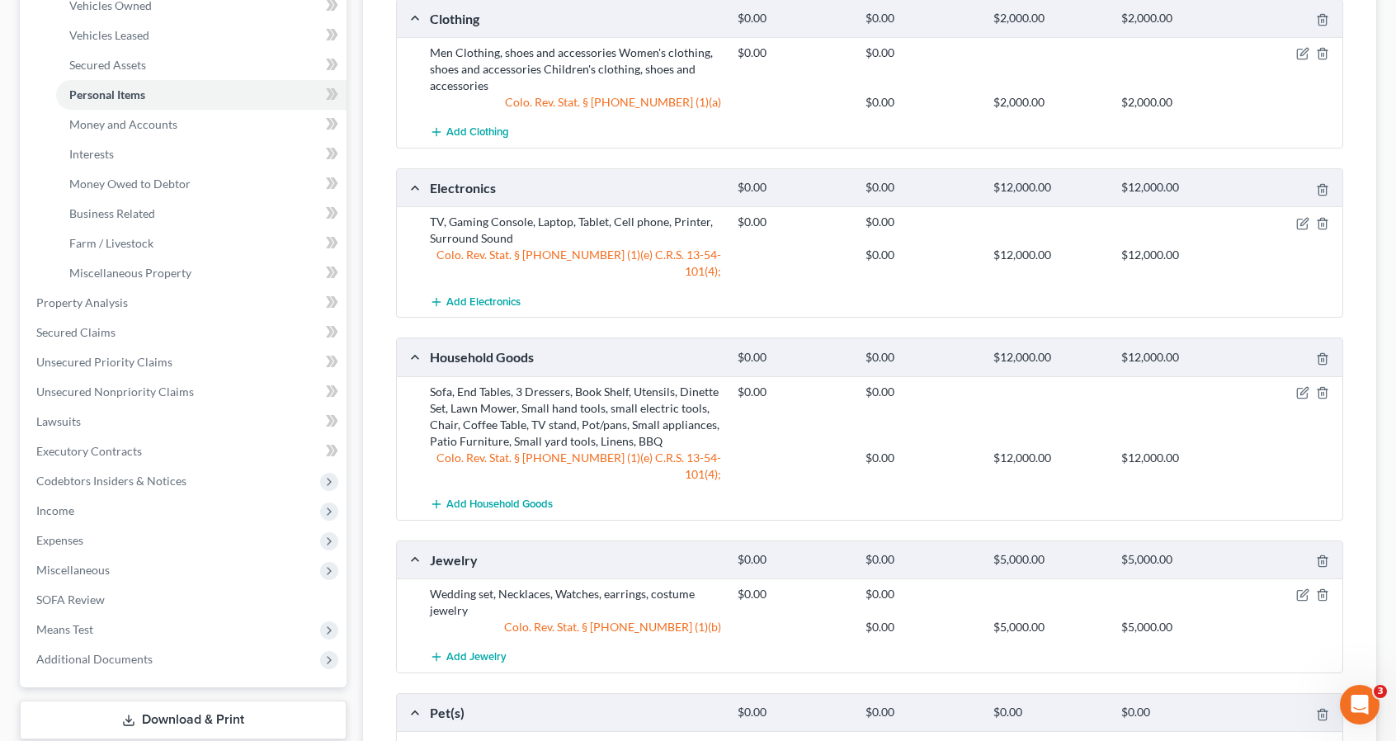
scroll to position [330, 0]
click at [1300, 55] on icon "button" at bounding box center [1302, 52] width 13 height 13
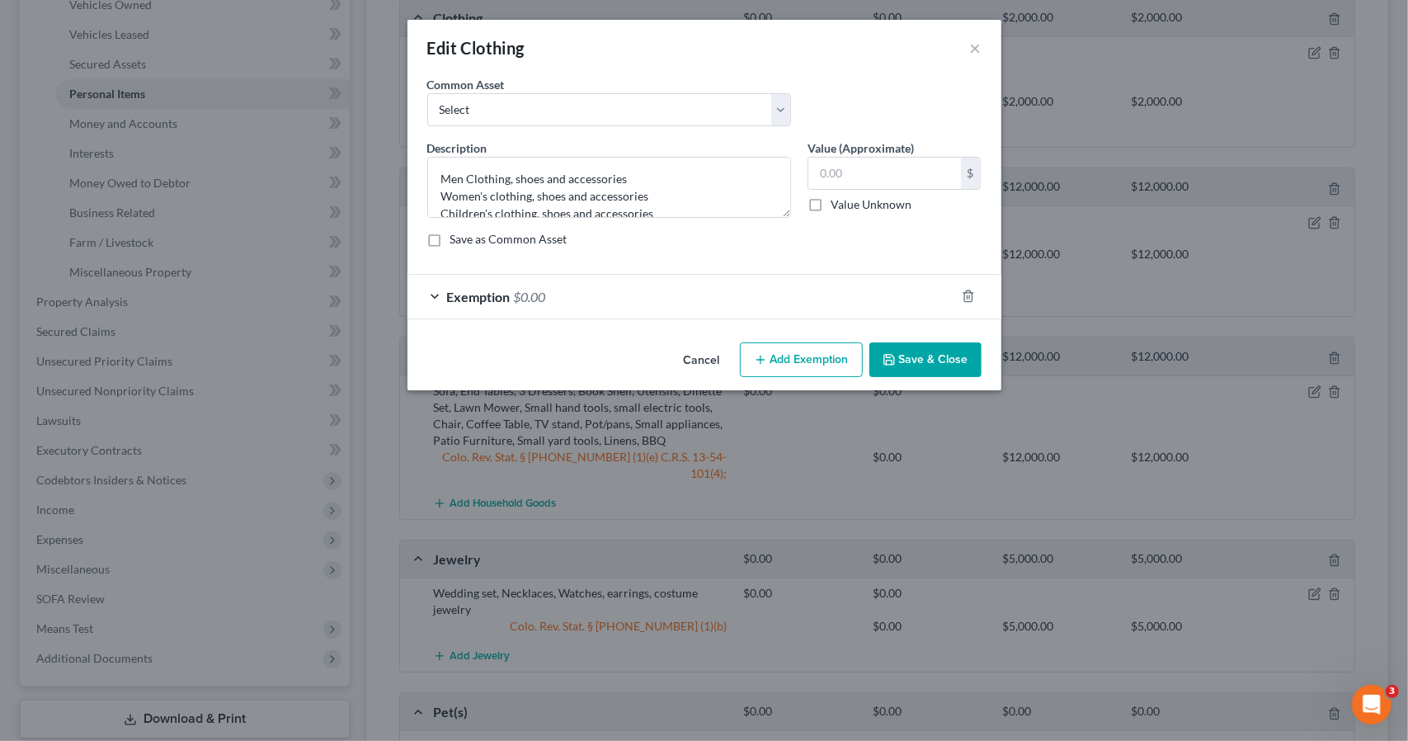
click at [835, 266] on form "An exemption set must first be selected from the Filing Information section. Co…" at bounding box center [704, 197] width 554 height 243
click at [828, 290] on div "Exemption $0.00" at bounding box center [682, 297] width 548 height 44
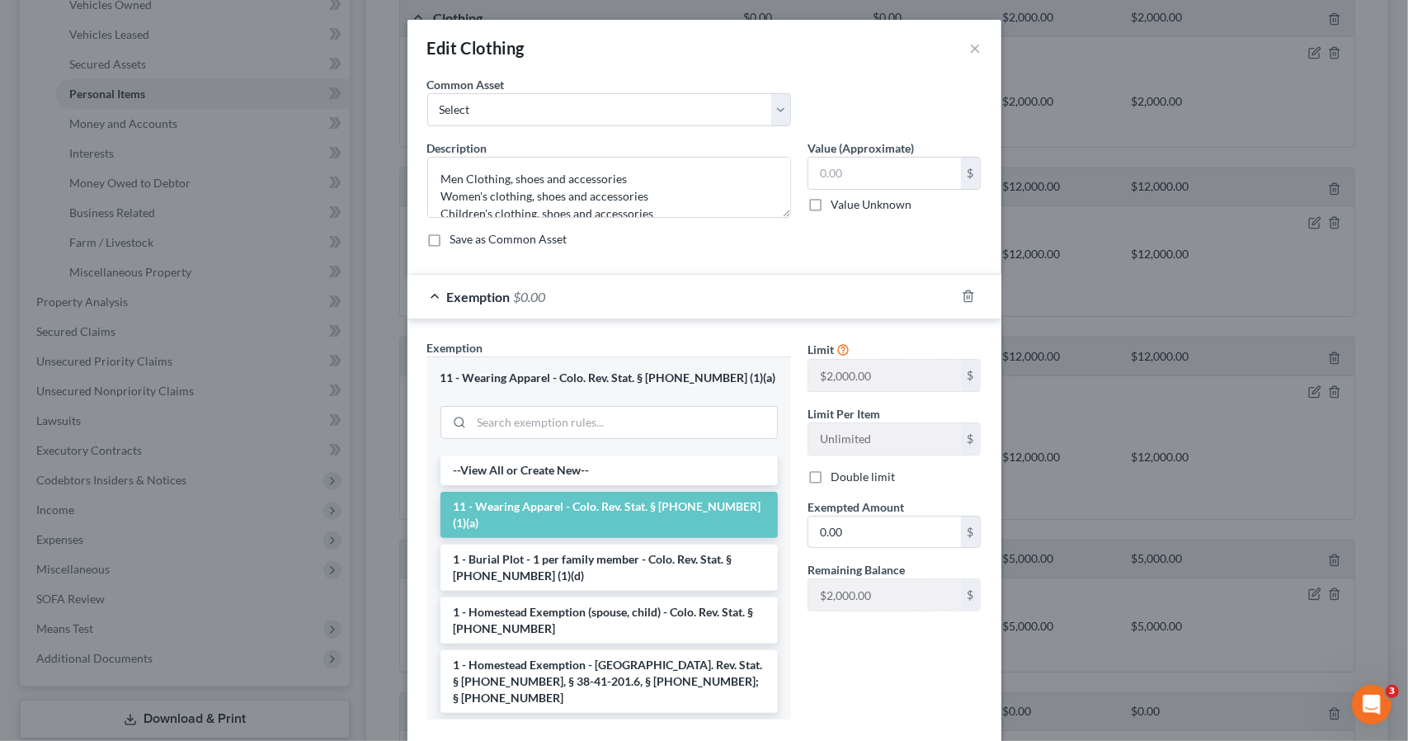
click at [831, 483] on label "Double limit" at bounding box center [863, 477] width 64 height 16
click at [837, 479] on input "Double limit" at bounding box center [842, 474] width 11 height 11
checkbox input "true"
click at [784, 316] on div "Exemption $0.00" at bounding box center [682, 297] width 548 height 44
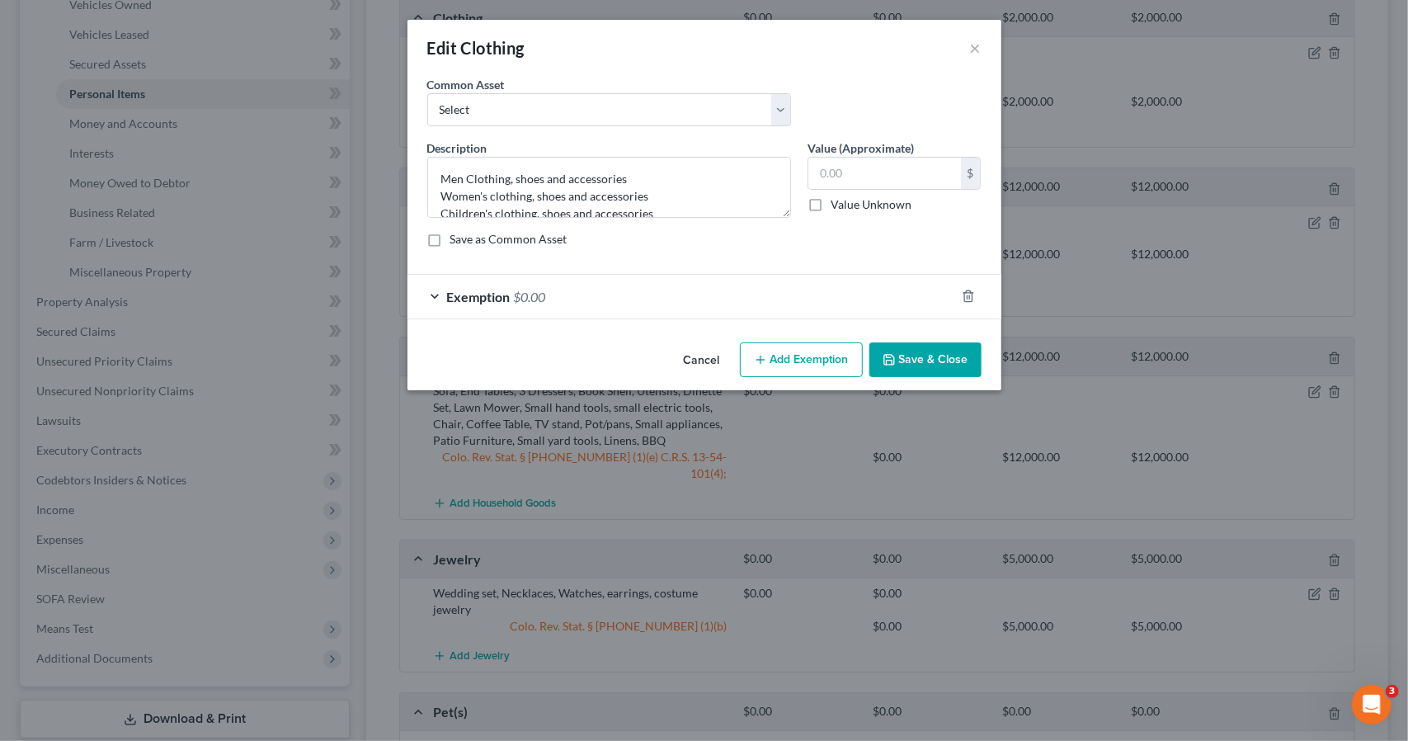
click at [928, 363] on button "Save & Close" at bounding box center [925, 359] width 112 height 35
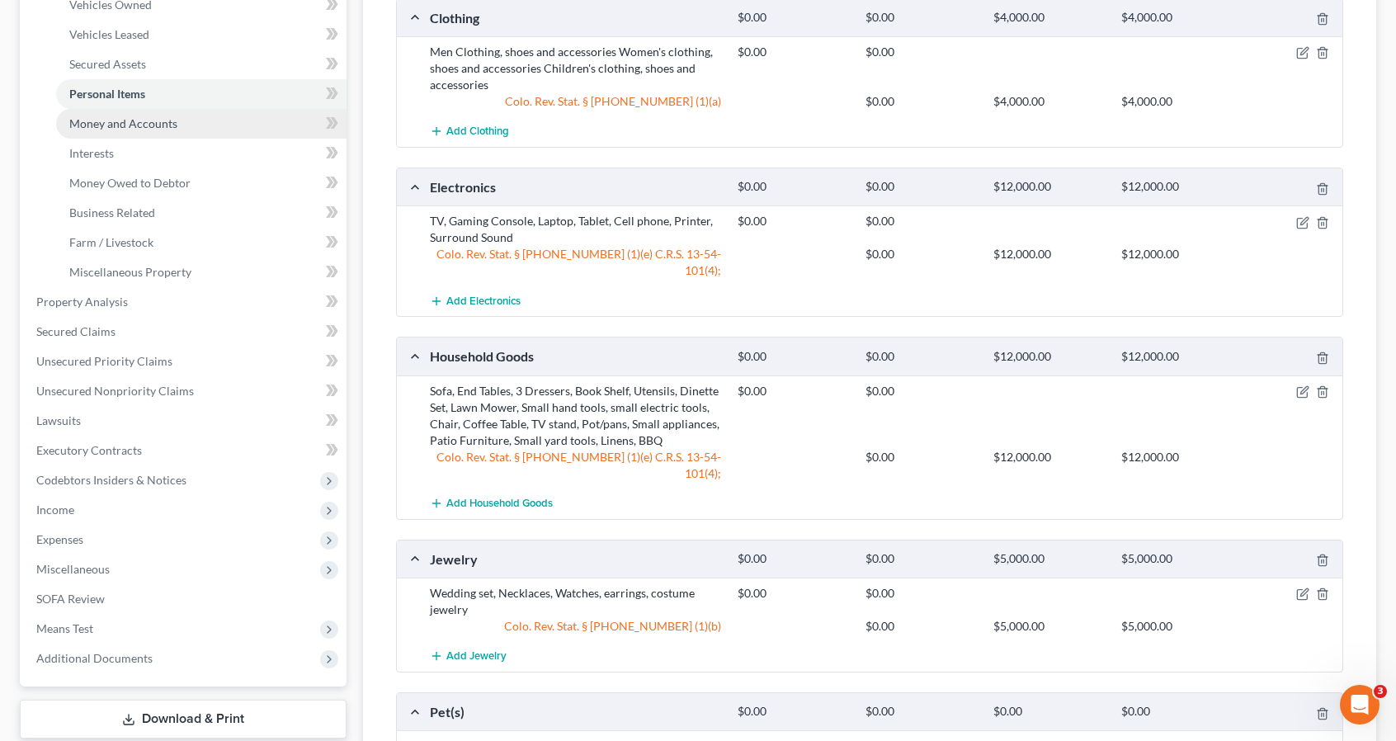
click at [184, 125] on link "Money and Accounts" at bounding box center [201, 124] width 290 height 30
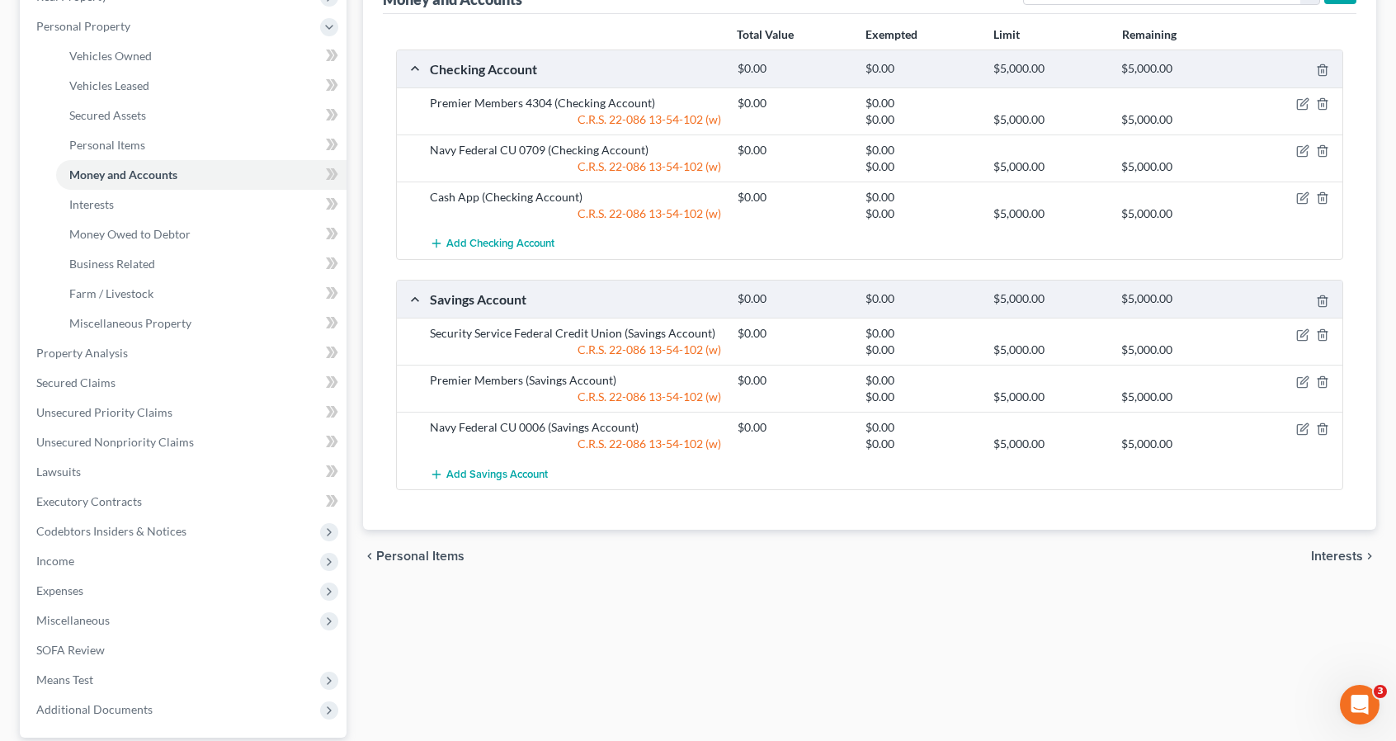
scroll to position [330, 0]
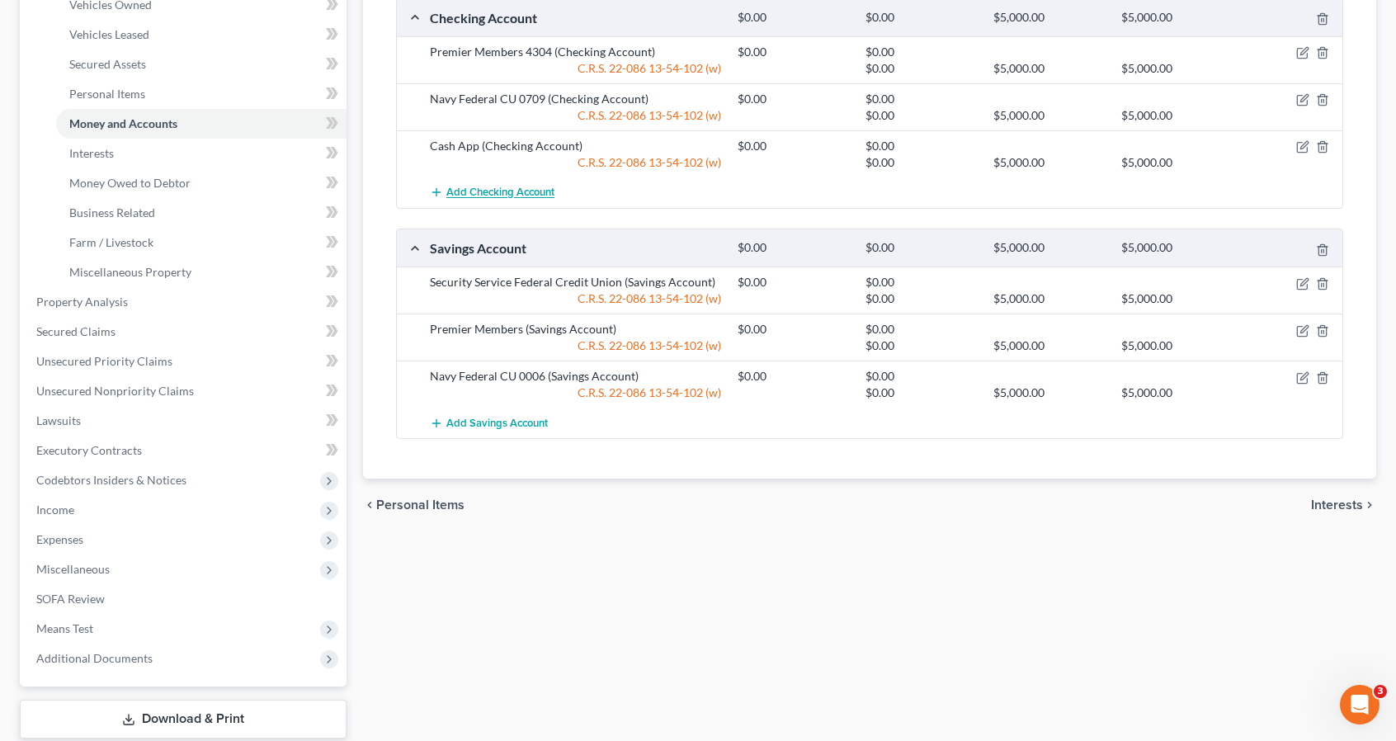
click at [502, 191] on span "Add Checking Account" at bounding box center [500, 192] width 108 height 13
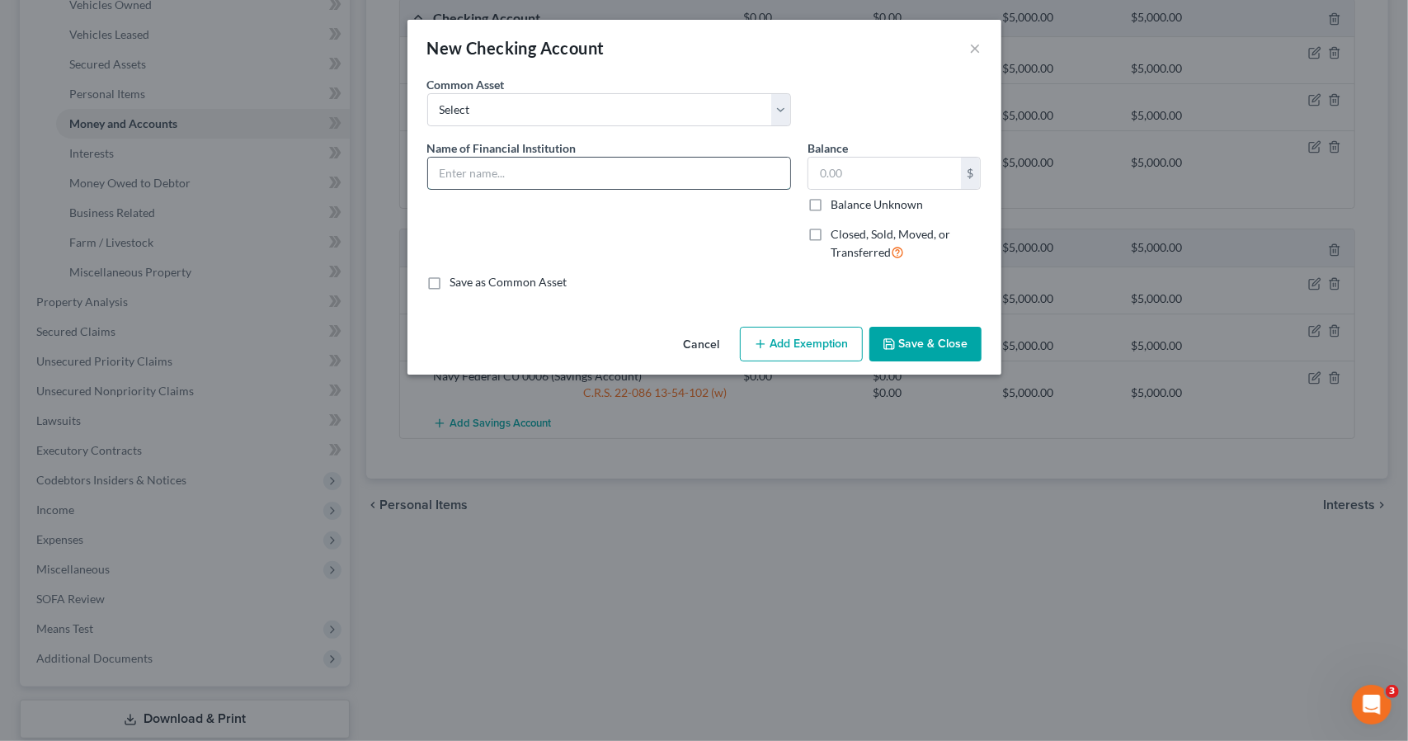
click at [501, 167] on input "text" at bounding box center [609, 173] width 362 height 31
type input "Navy Federal CU - 5706"
click at [802, 348] on button "Add Exemption" at bounding box center [801, 344] width 123 height 35
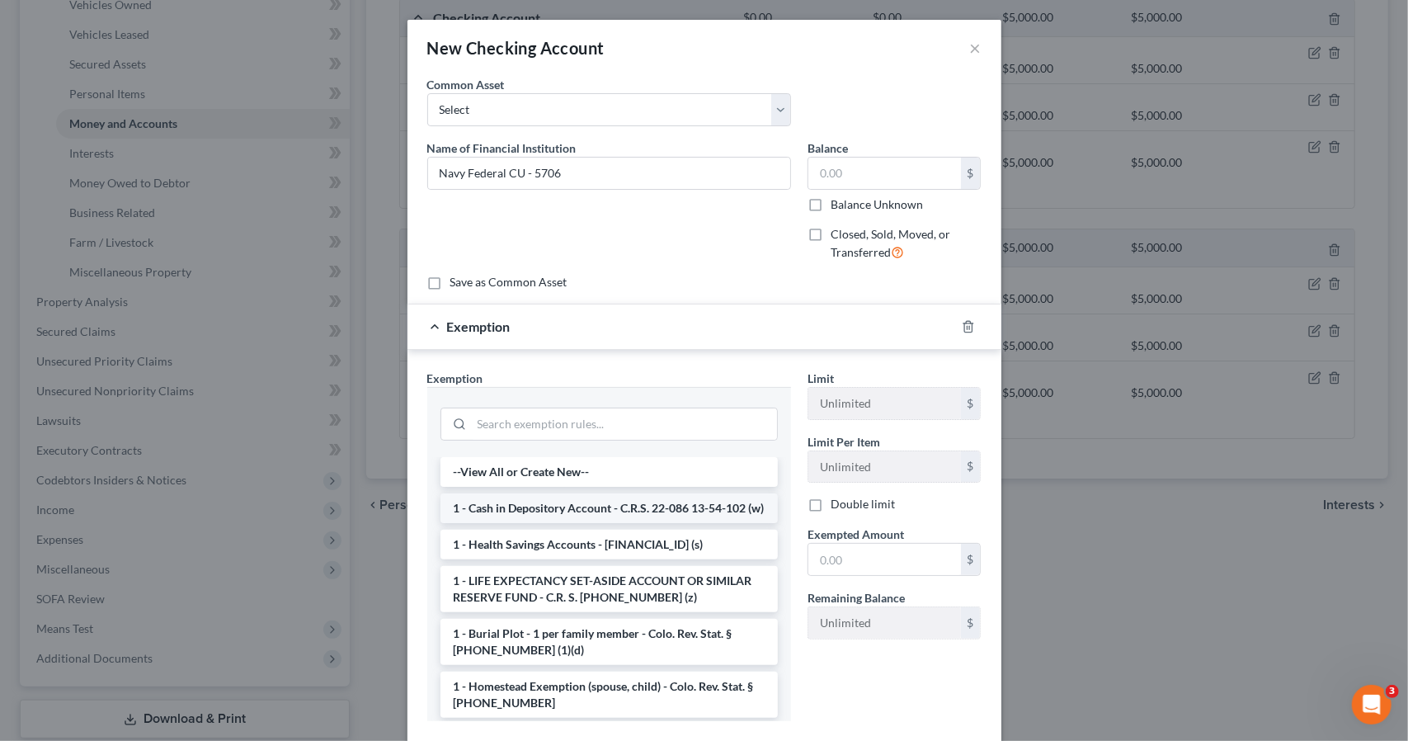
click at [597, 494] on li "1 - Cash in Depository Account - C.R.S. 22-086 13-54-102 (w)" at bounding box center [609, 508] width 337 height 30
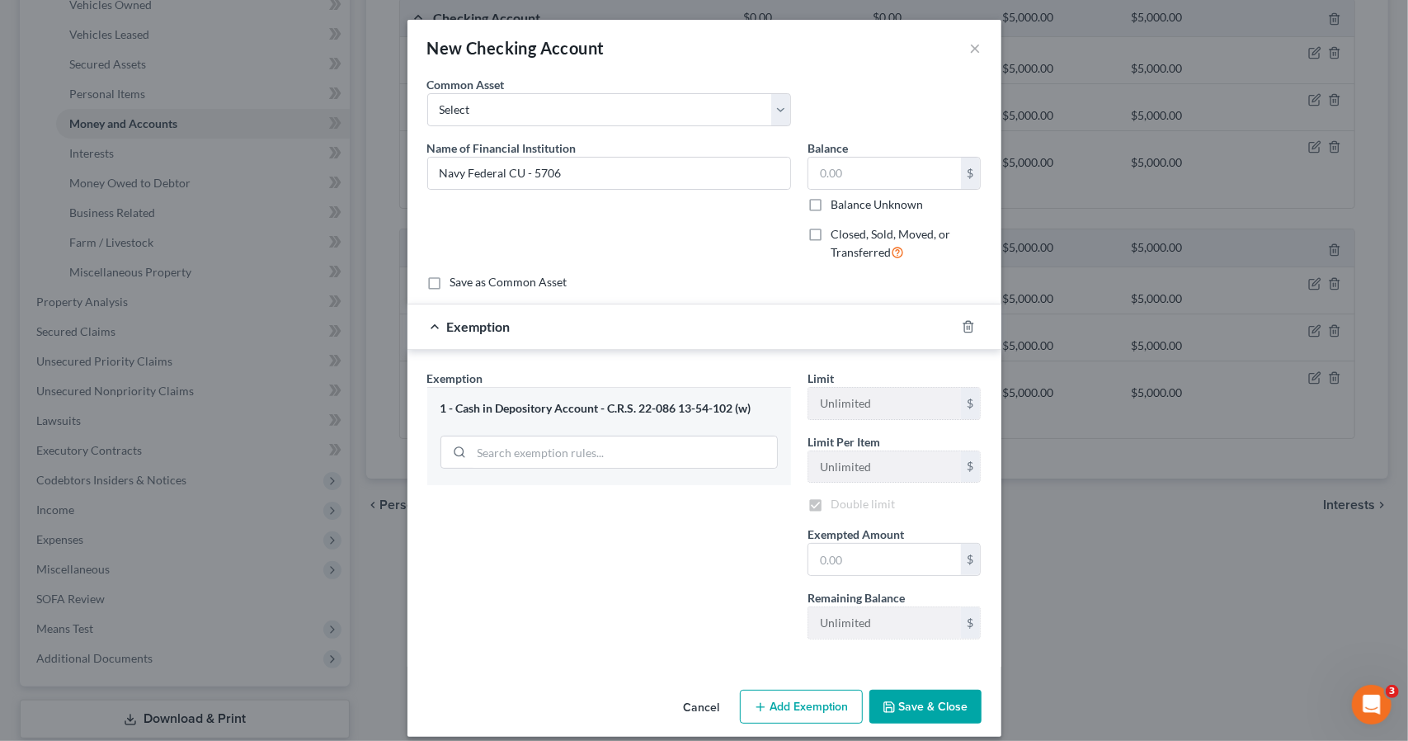
checkbox input "true"
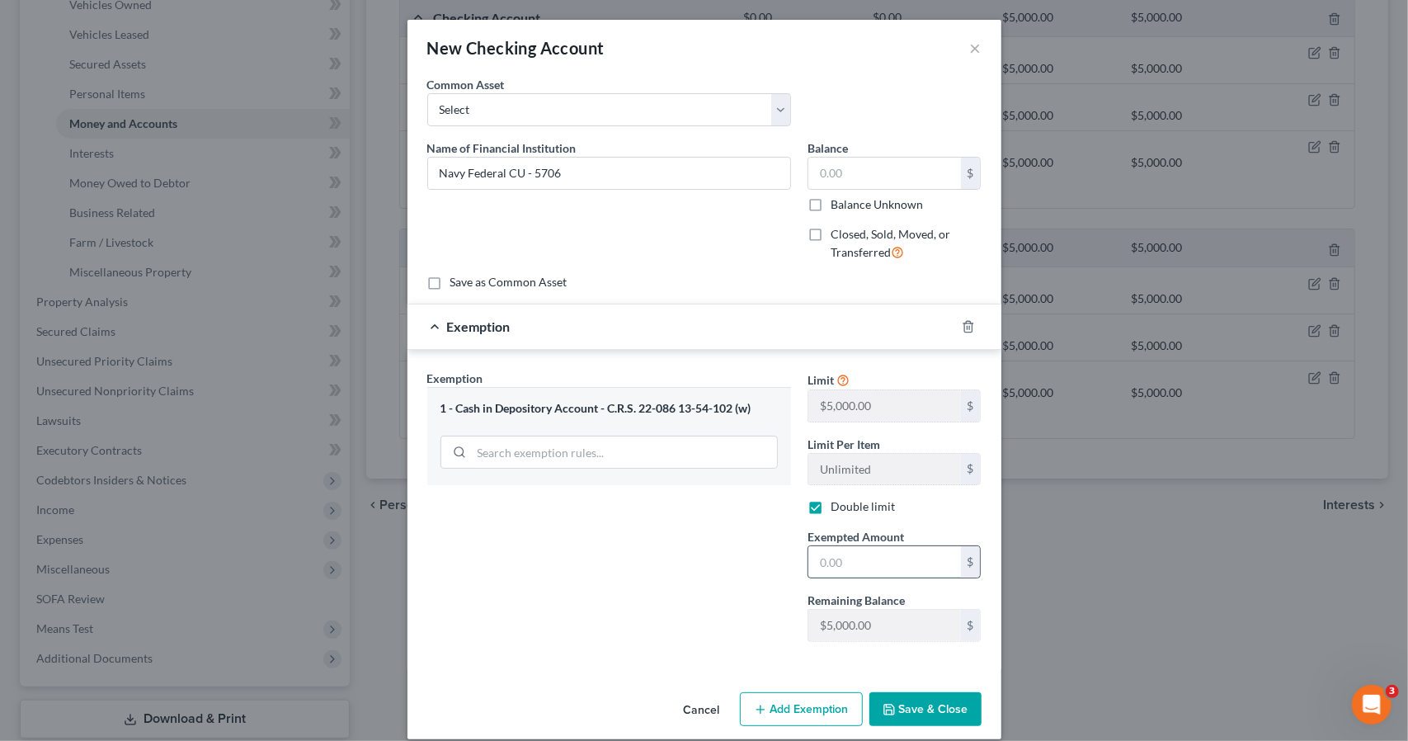
click at [836, 553] on input "text" at bounding box center [884, 561] width 153 height 31
type input "0"
click at [883, 703] on icon "button" at bounding box center [889, 709] width 13 height 13
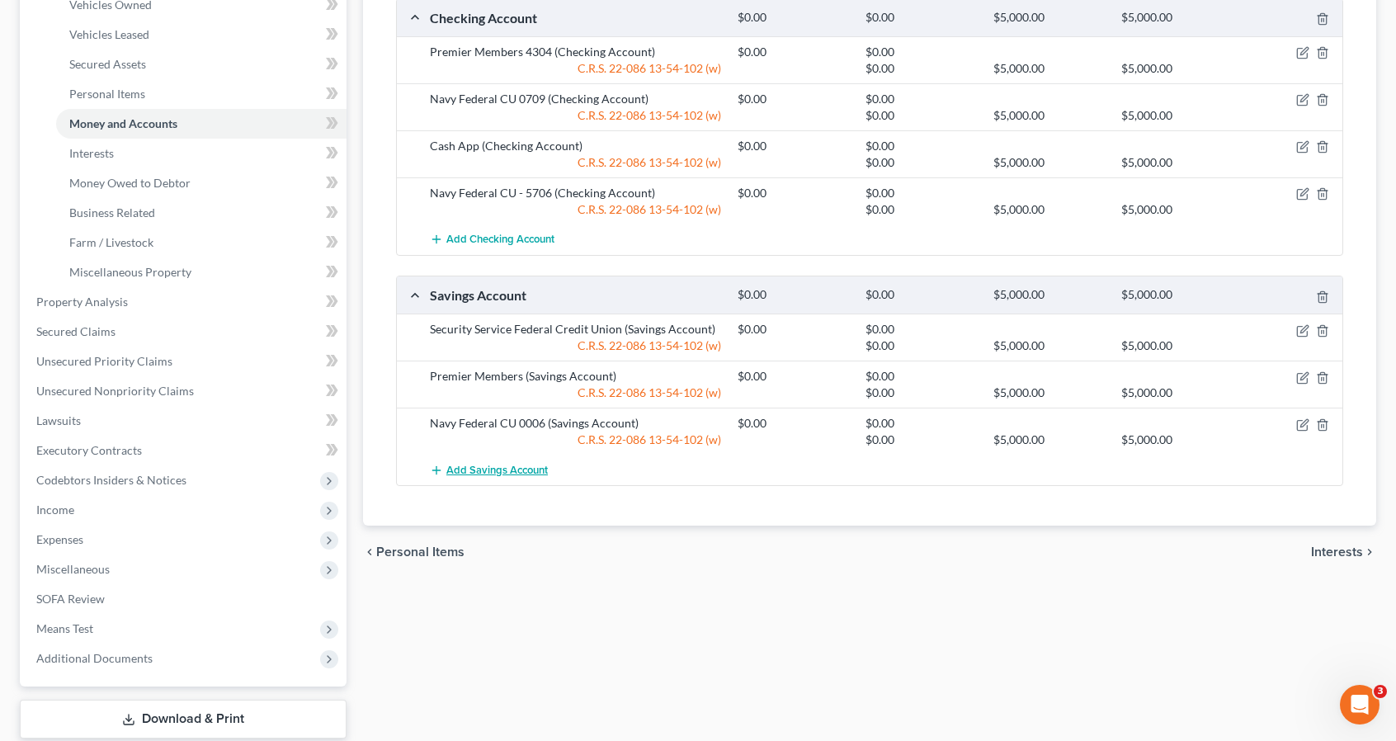
click at [485, 475] on button "Add Savings Account" at bounding box center [489, 470] width 118 height 31
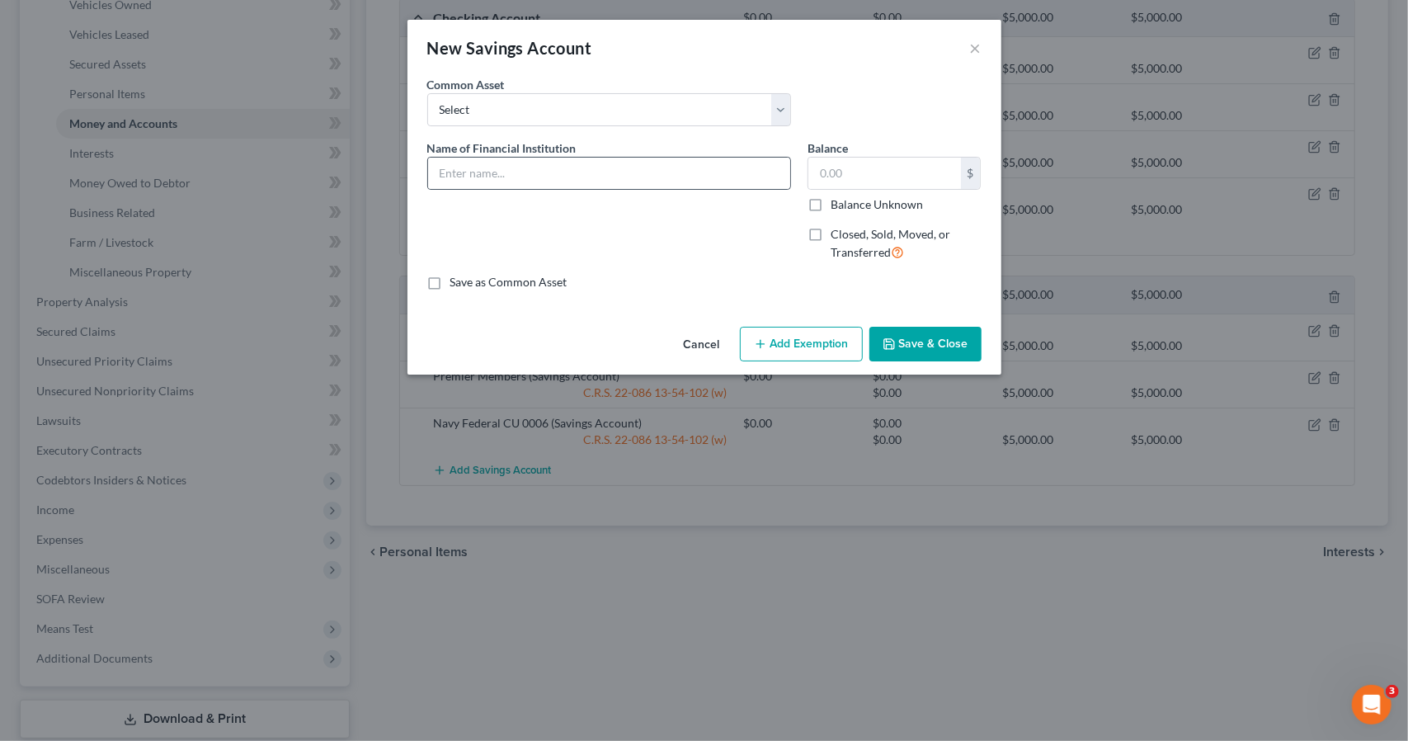
click at [595, 187] on div at bounding box center [609, 173] width 364 height 33
click at [595, 182] on input "text" at bounding box center [609, 173] width 362 height 31
type input "Navy Federal CU - 2957"
click at [828, 349] on button "Add Exemption" at bounding box center [801, 344] width 123 height 35
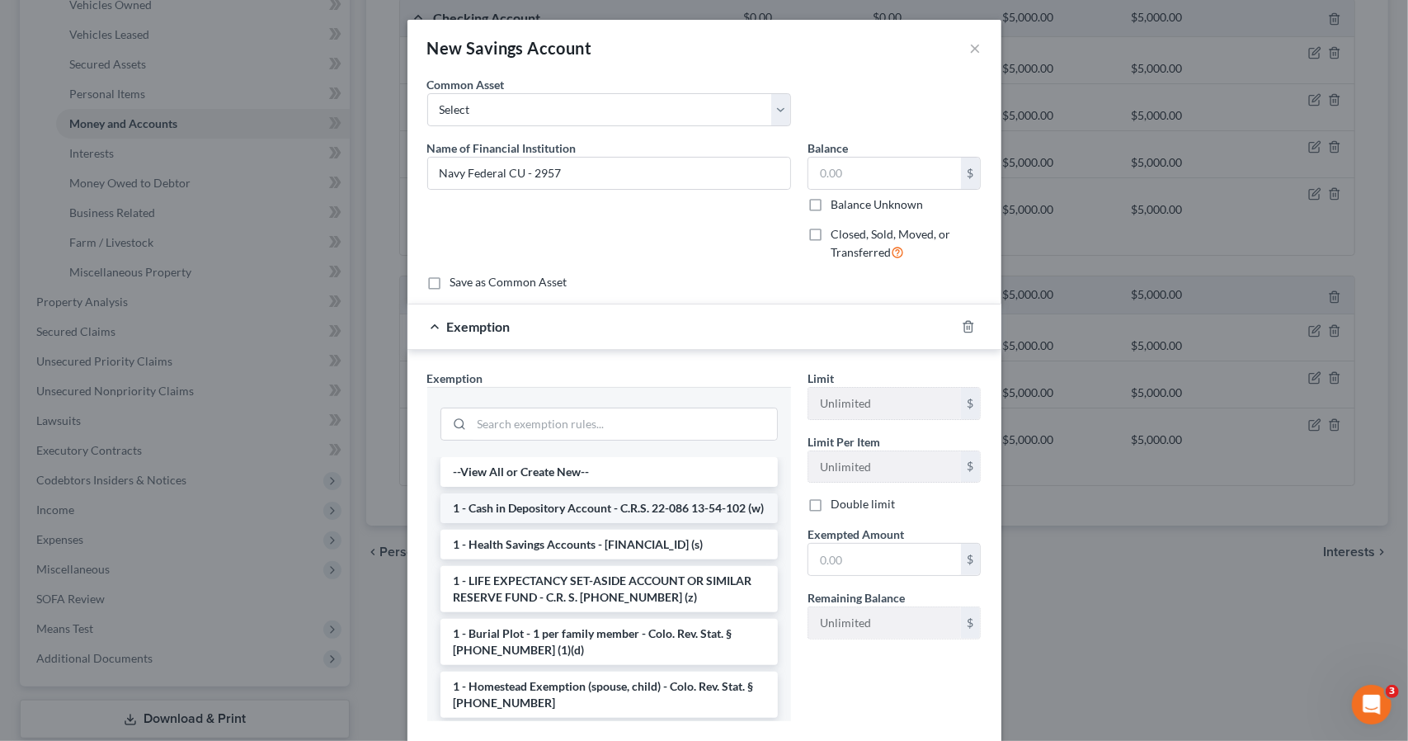
click at [645, 497] on li "1 - Cash in Depository Account - C.R.S. 22-086 13-54-102 (w)" at bounding box center [609, 508] width 337 height 30
checkbox input "true"
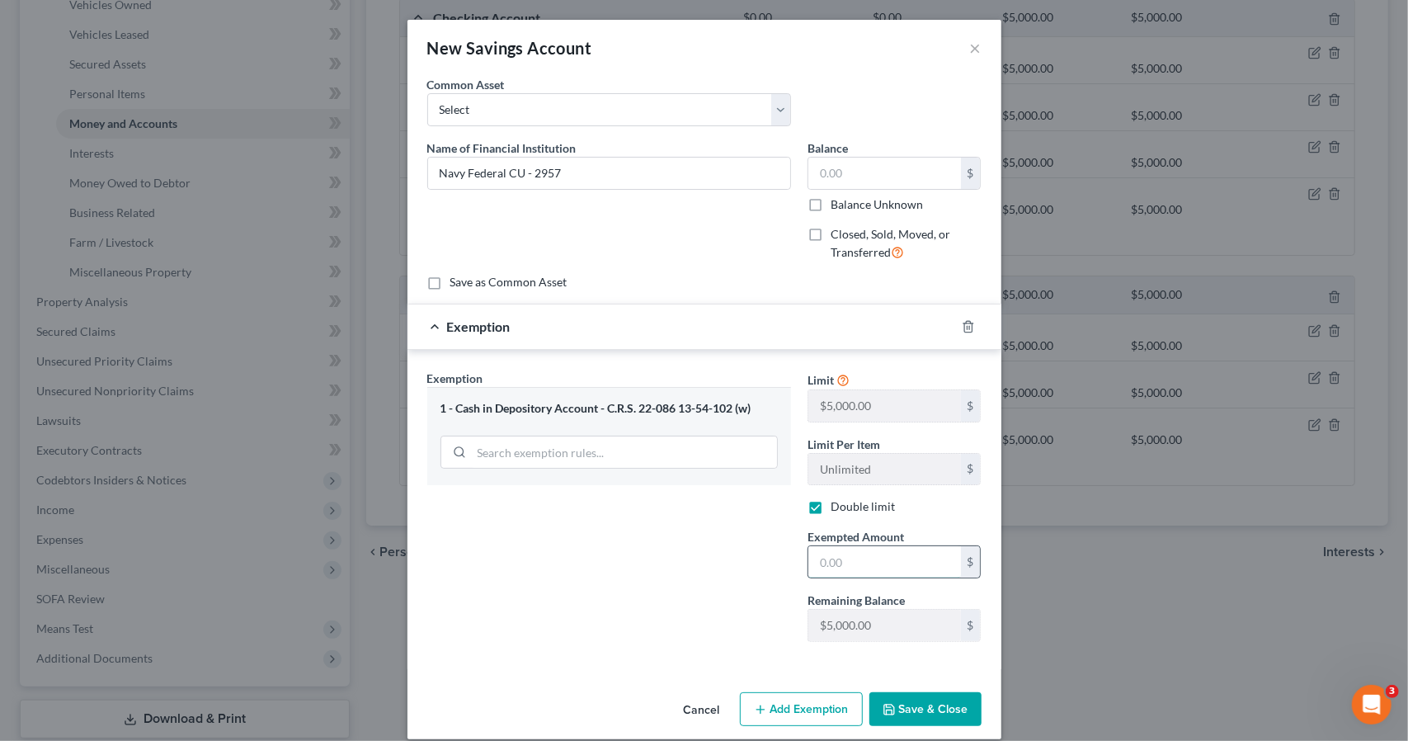
click at [840, 553] on input "text" at bounding box center [884, 561] width 153 height 31
type input "0"
click at [892, 717] on button "Save & Close" at bounding box center [925, 709] width 112 height 35
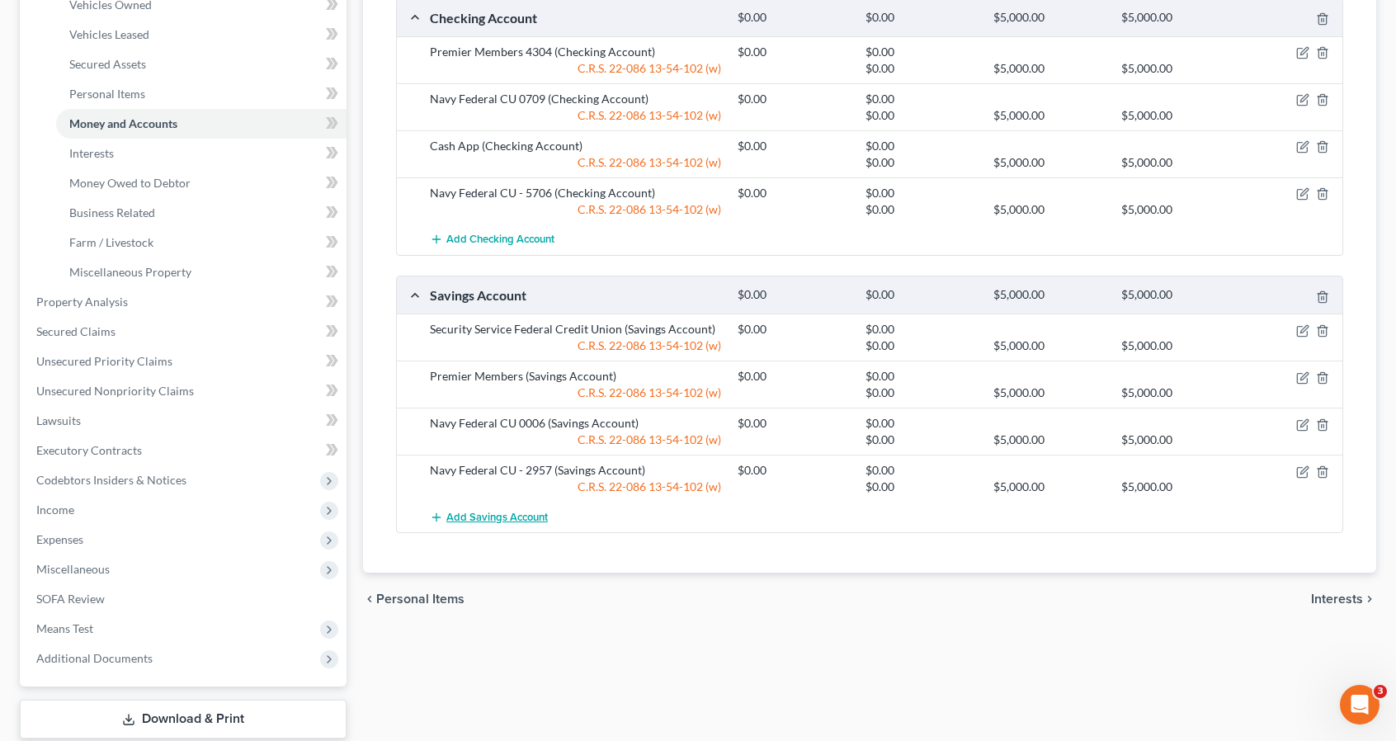
click at [528, 506] on button "Add Savings Account" at bounding box center [489, 517] width 118 height 31
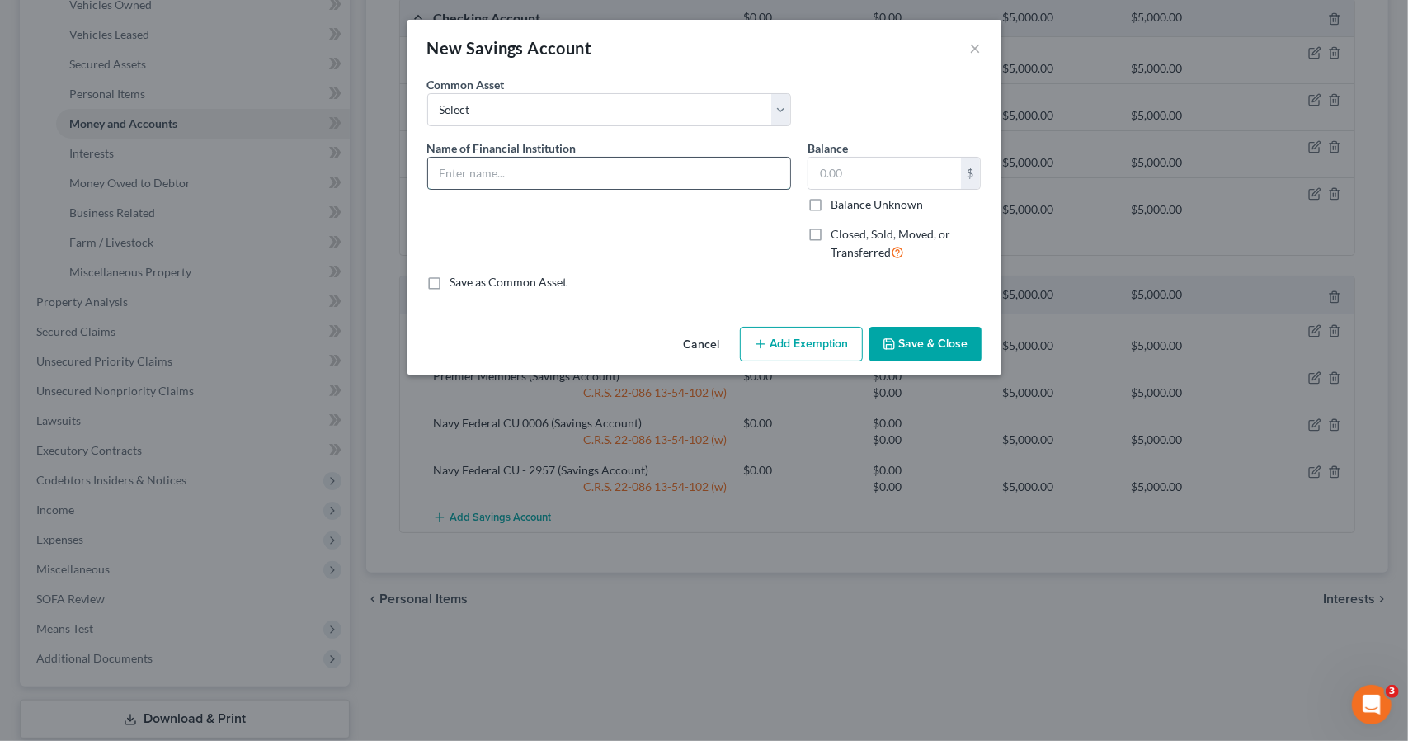
click at [569, 162] on input "text" at bounding box center [609, 173] width 362 height 31
type input "Digital Federal CU - 6514"
click at [780, 341] on button "Add Exemption" at bounding box center [801, 344] width 123 height 35
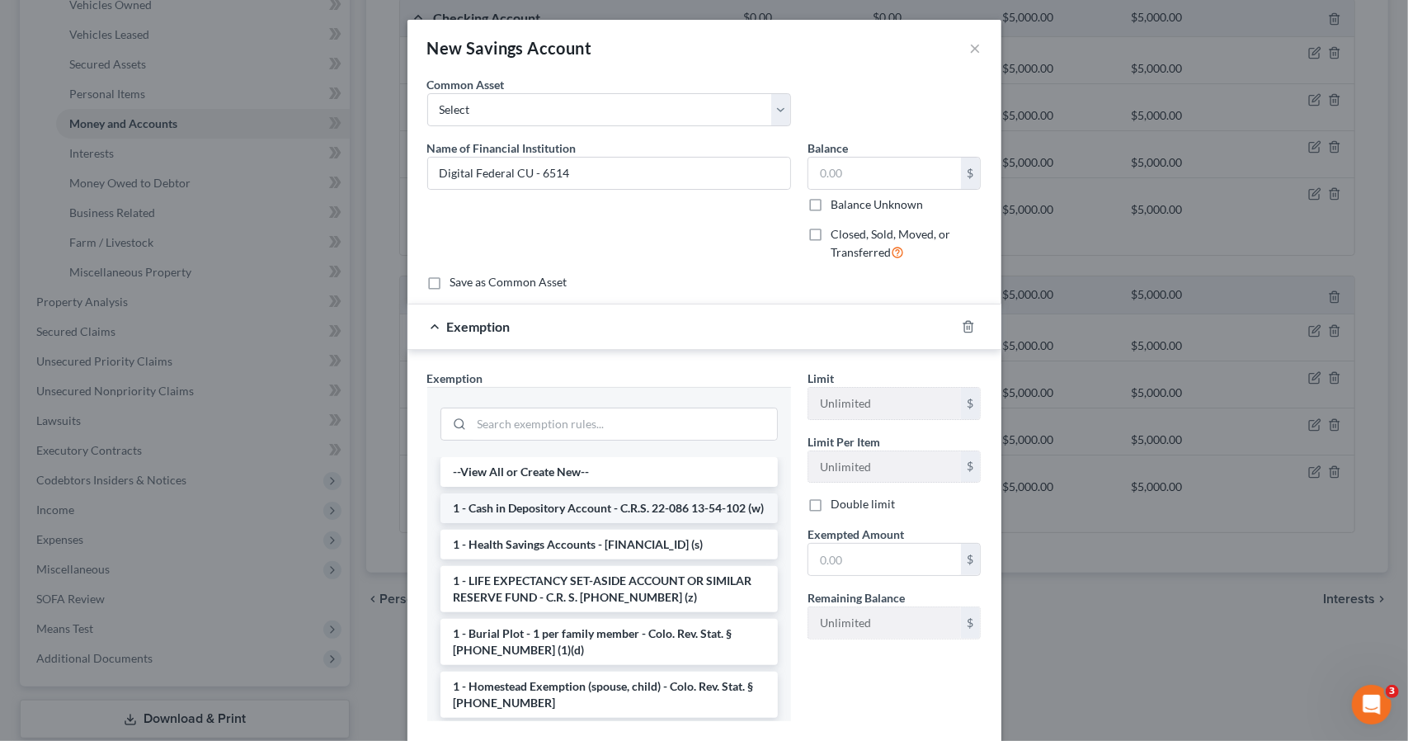
click at [693, 497] on li "1 - Cash in Depository Account - C.R.S. 22-086 13-54-102 (w)" at bounding box center [609, 508] width 337 height 30
checkbox input "true"
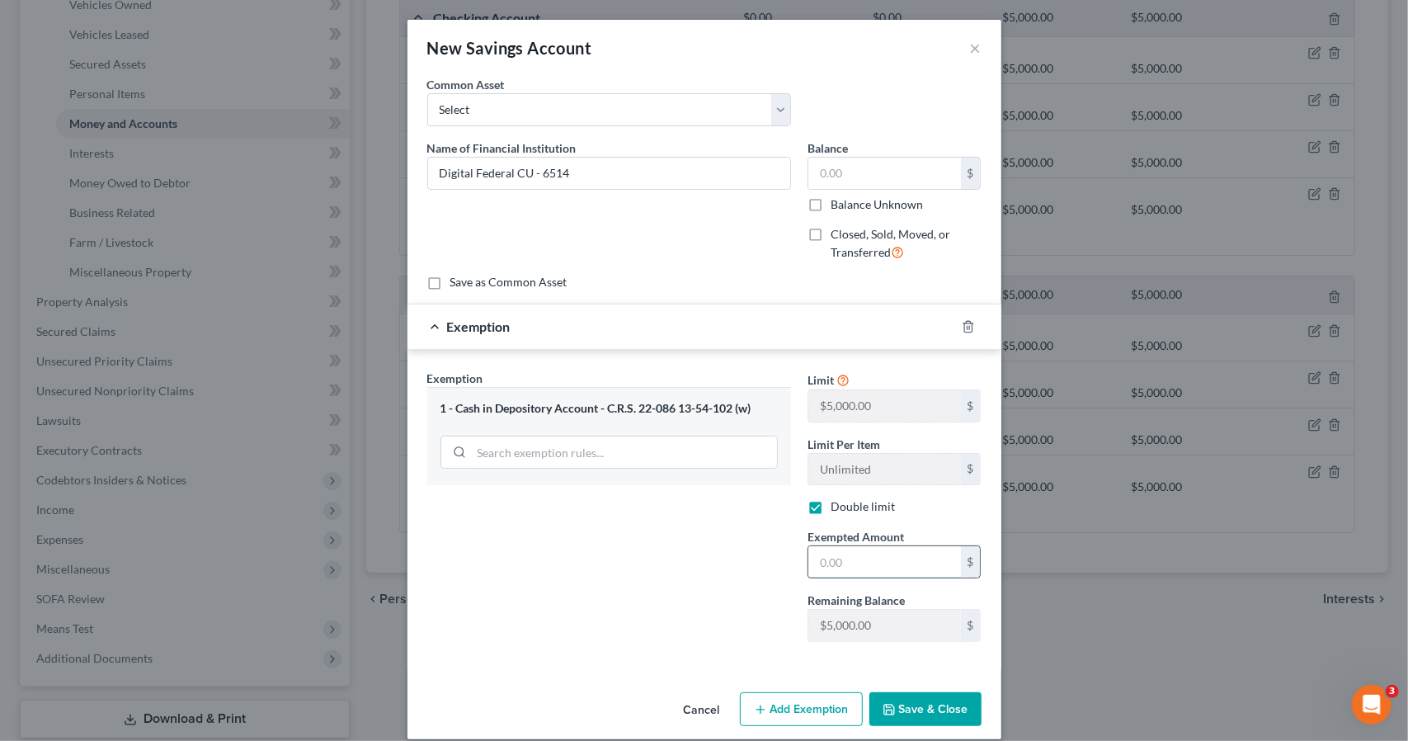
click at [835, 555] on input "text" at bounding box center [884, 561] width 153 height 31
type input "0"
click at [898, 705] on button "Save & Close" at bounding box center [925, 709] width 112 height 35
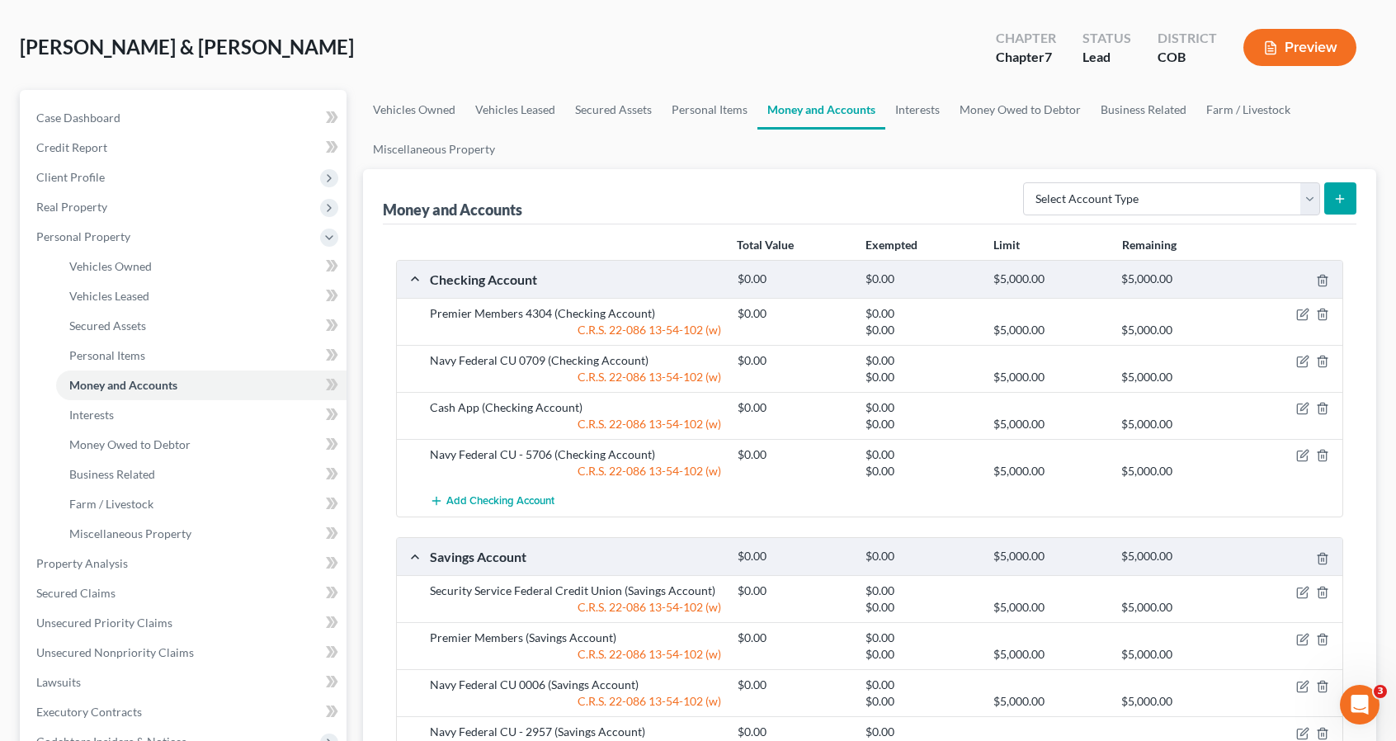
scroll to position [66, 0]
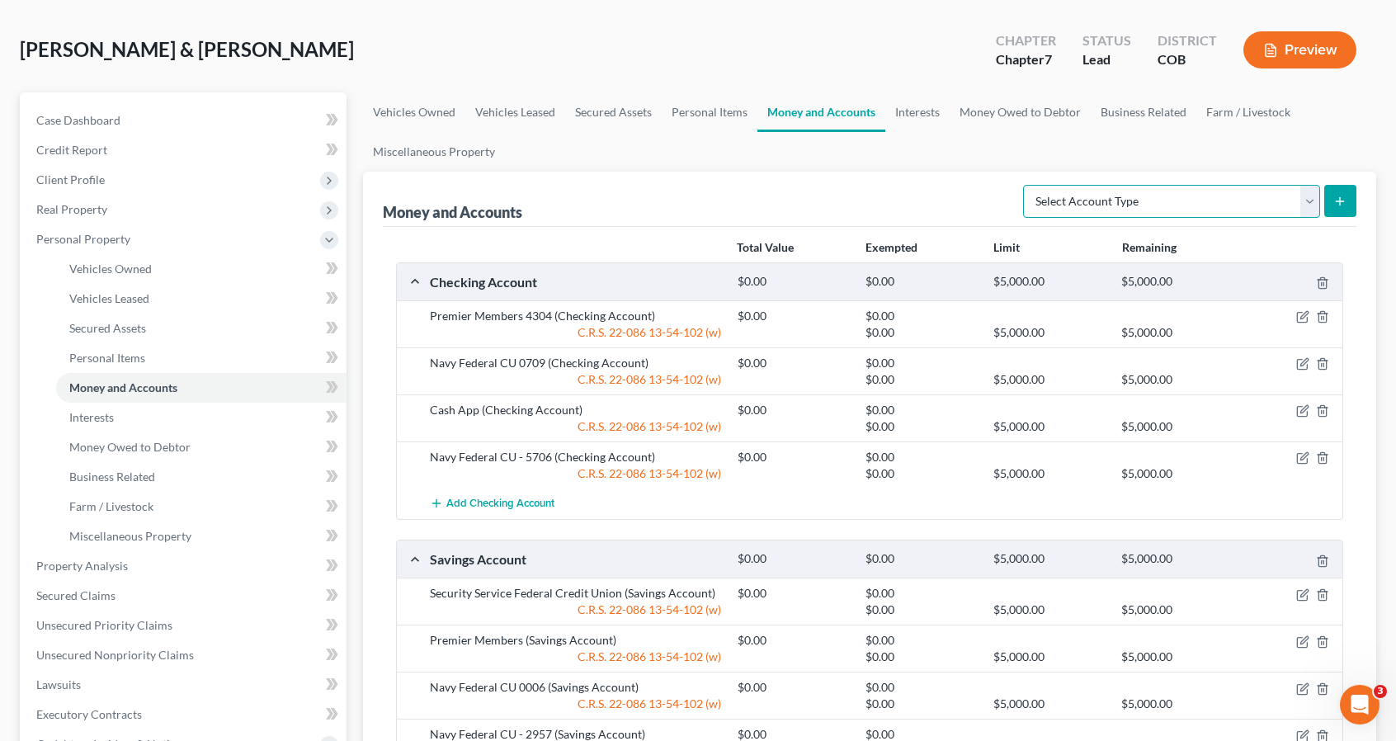
click at [1284, 205] on select "Select Account Type Brokerage Cash on Hand Certificates of Deposit Checking Acc…" at bounding box center [1171, 201] width 297 height 33
select select "other"
click at [1027, 185] on select "Select Account Type Brokerage Cash on Hand Certificates of Deposit Checking Acc…" at bounding box center [1171, 201] width 297 height 33
click at [1333, 205] on icon "submit" at bounding box center [1339, 201] width 13 height 13
click at [1340, 202] on line "submit" at bounding box center [1340, 200] width 0 height 7
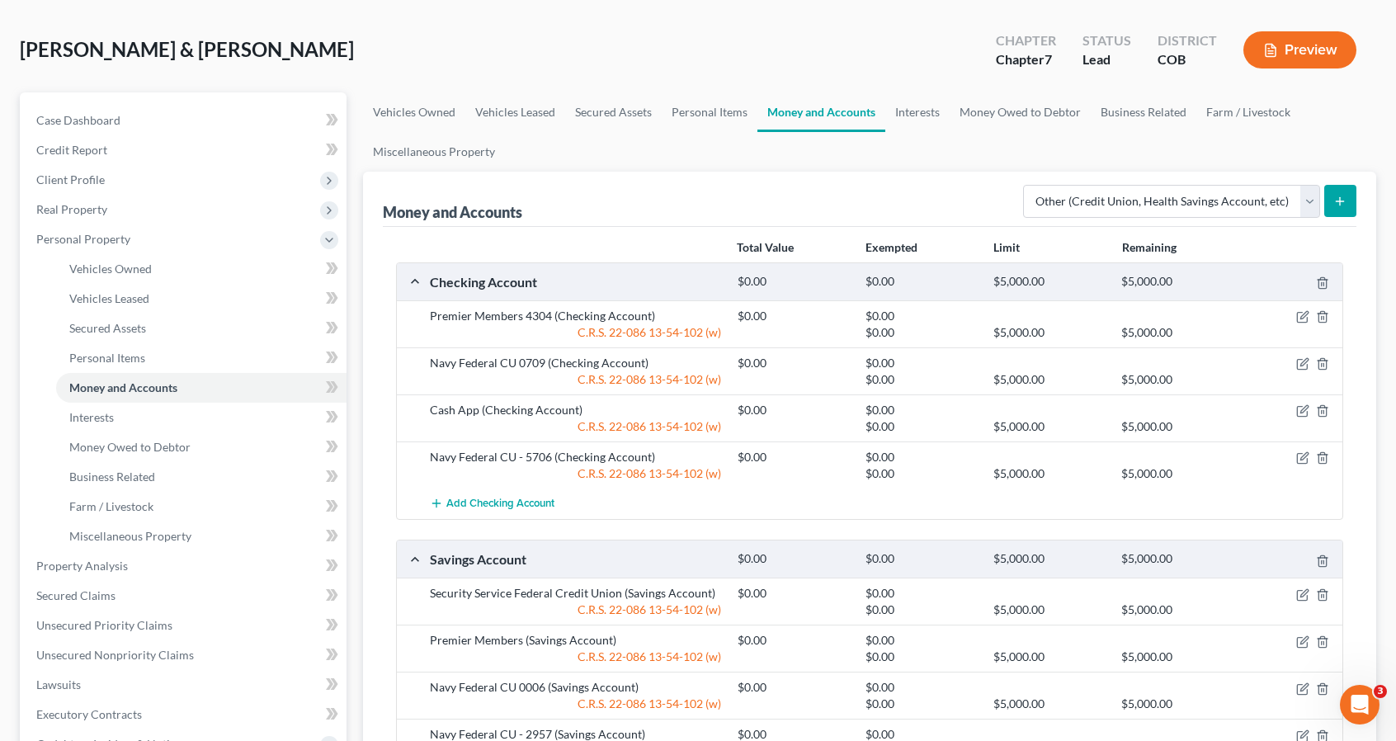
click at [1340, 202] on line "submit" at bounding box center [1340, 200] width 0 height 7
click at [934, 111] on link "Interests" at bounding box center [917, 112] width 64 height 40
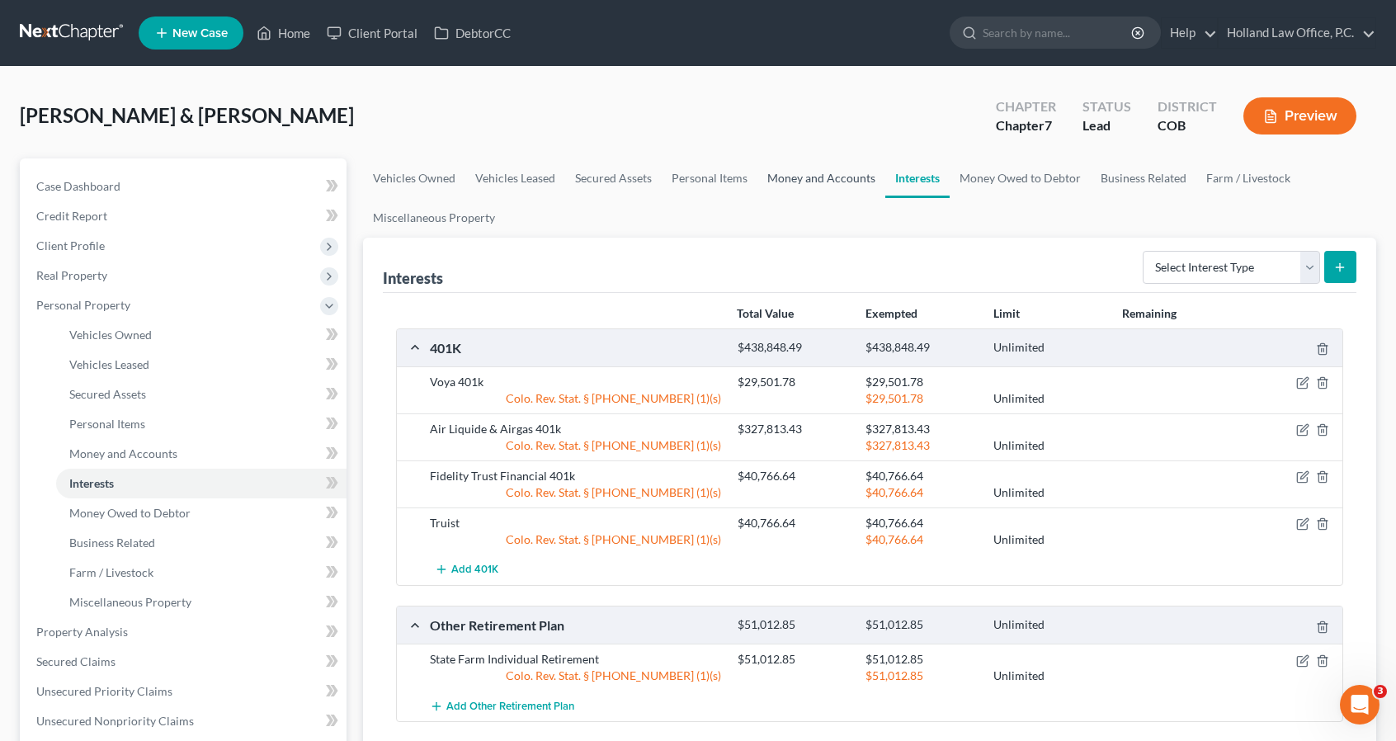
click at [828, 174] on link "Money and Accounts" at bounding box center [821, 178] width 128 height 40
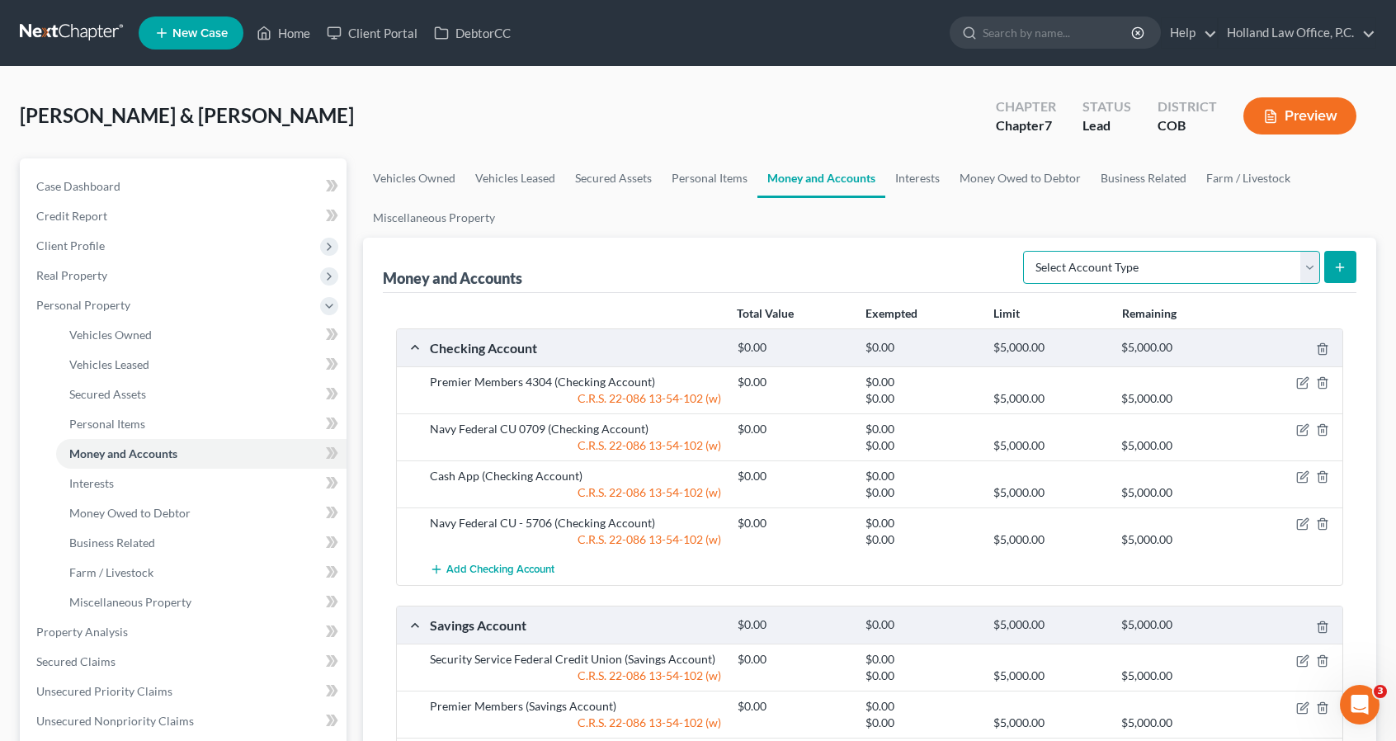
click at [1214, 254] on select "Select Account Type Brokerage Cash on Hand Certificates of Deposit Checking Acc…" at bounding box center [1171, 267] width 297 height 33
select select "other"
click at [1027, 251] on select "Select Account Type Brokerage Cash on Hand Certificates of Deposit Checking Acc…" at bounding box center [1171, 267] width 297 height 33
click at [1345, 276] on button "submit" at bounding box center [1340, 267] width 32 height 32
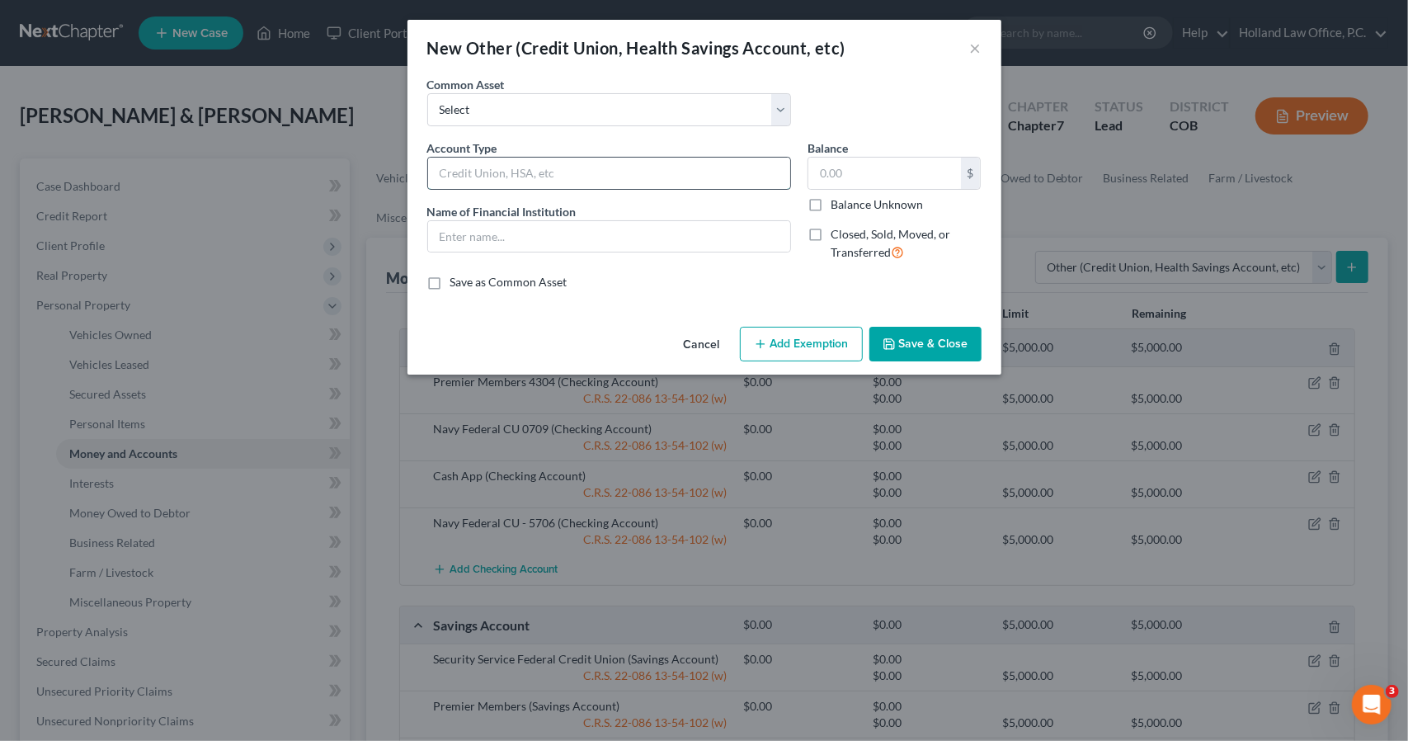
click at [523, 163] on input "text" at bounding box center [609, 173] width 362 height 31
type input "FSA"
type input "Alright"
click at [929, 349] on button "Save & Close" at bounding box center [925, 344] width 112 height 35
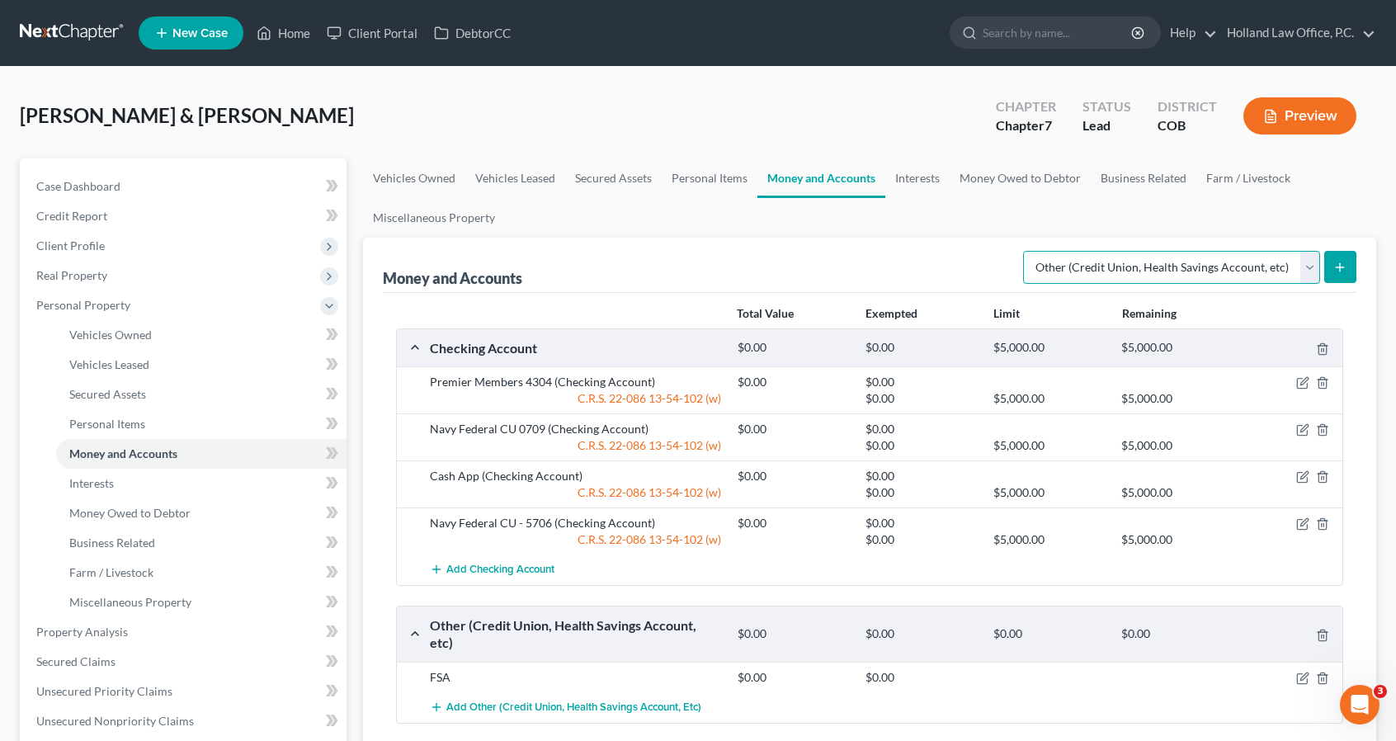
click at [1239, 262] on select "Select Account Type Brokerage Cash on Hand Certificates of Deposit Checking Acc…" at bounding box center [1171, 267] width 297 height 33
click at [937, 182] on link "Interests" at bounding box center [917, 178] width 64 height 40
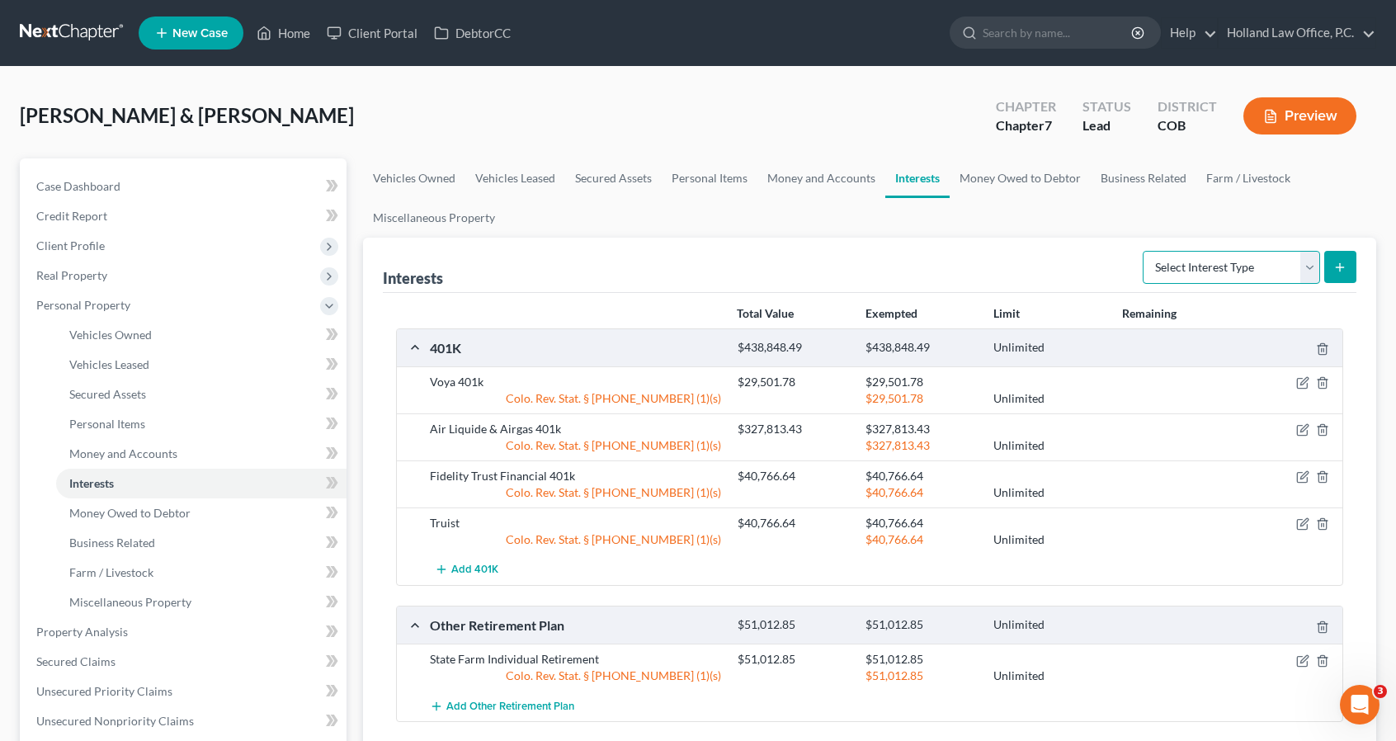
click at [1198, 265] on select "Select Interest Type 401K Annuity Bond Education IRA Government Bond Government…" at bounding box center [1231, 267] width 177 height 33
click at [1016, 266] on div "Interests Select Interest Type 401K Annuity Bond Education IRA Government Bond …" at bounding box center [869, 265] width 973 height 55
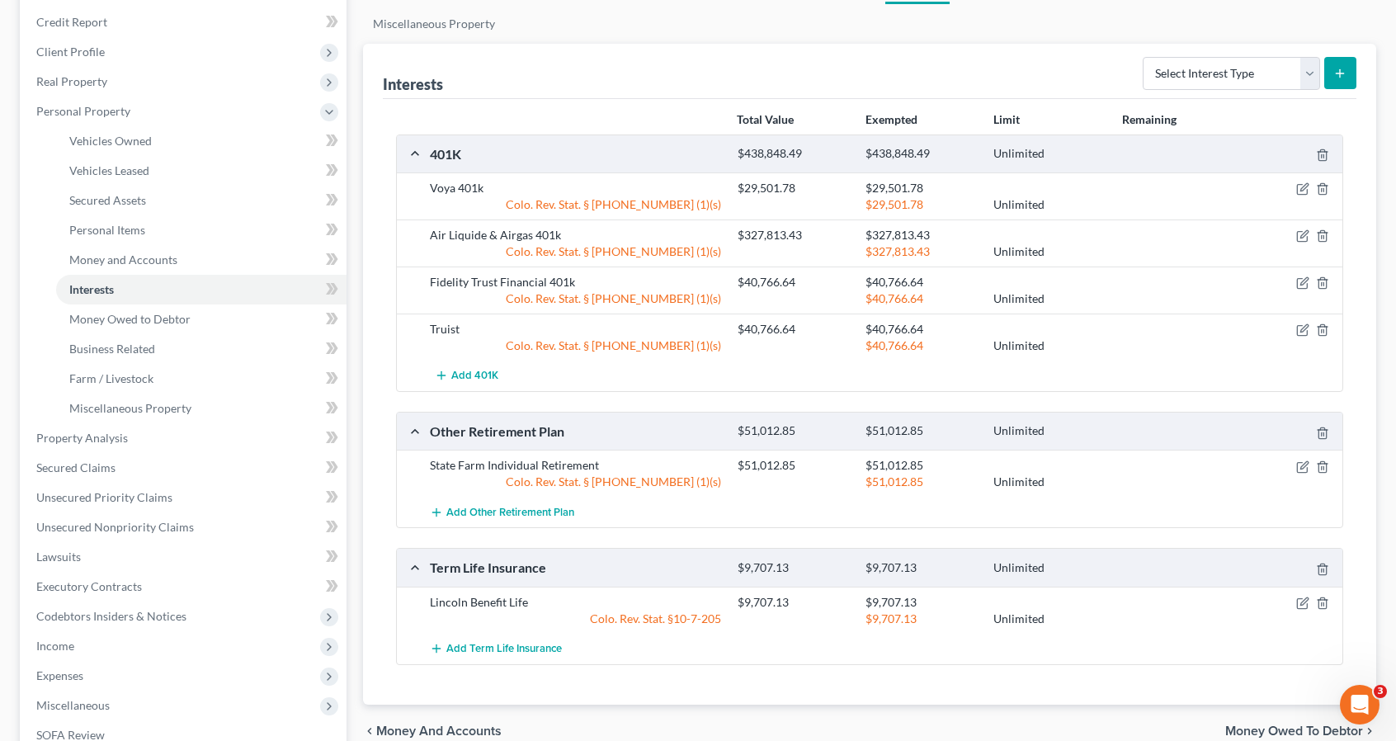
scroll to position [198, 0]
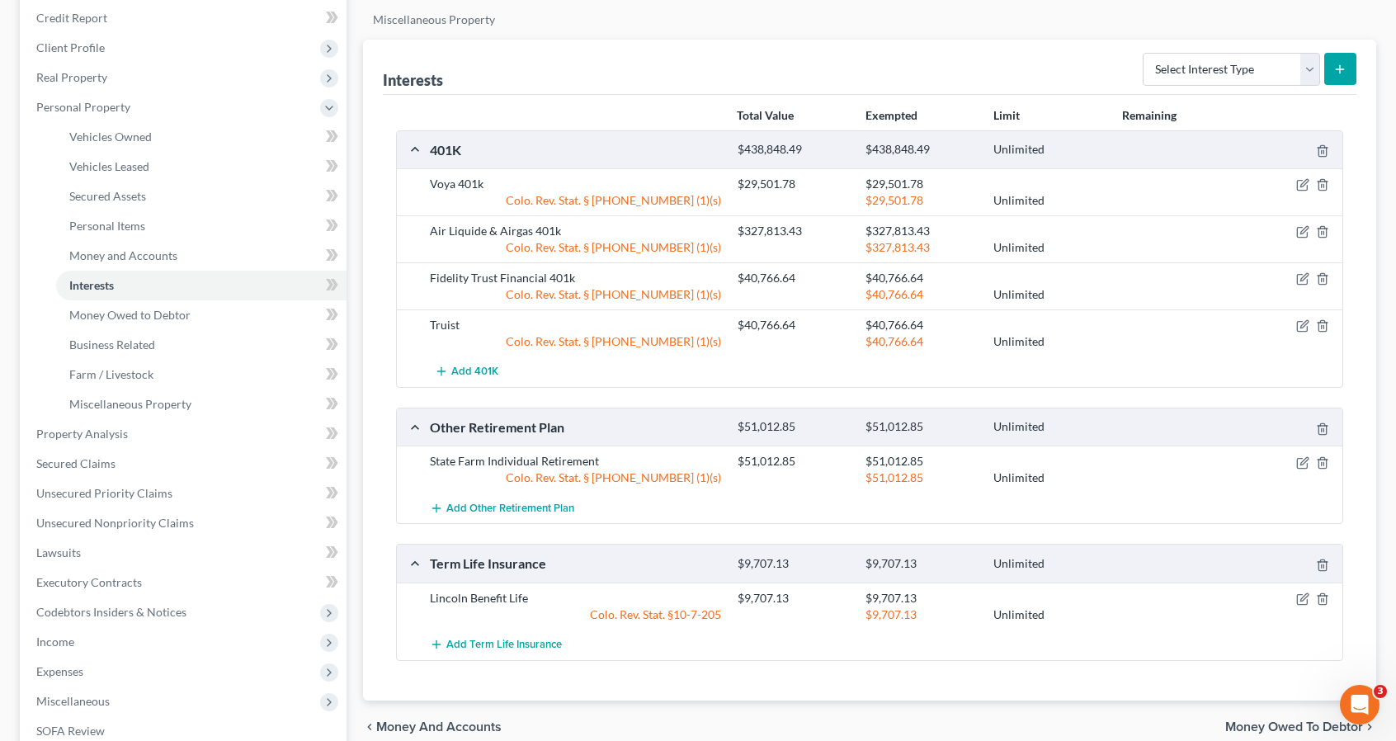
click at [772, 85] on div "Interests Select Interest Type 401K Annuity Bond Education IRA Government Bond …" at bounding box center [869, 67] width 973 height 55
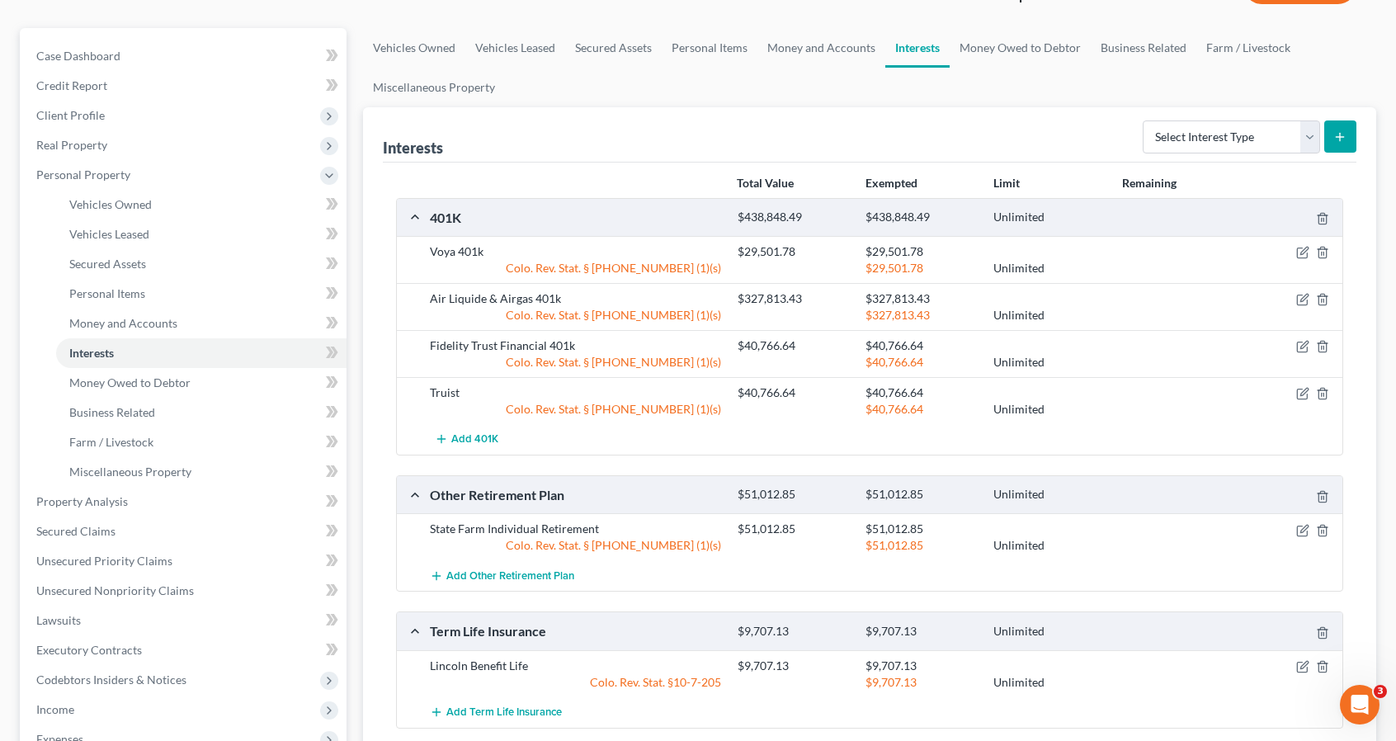
scroll to position [99, 0]
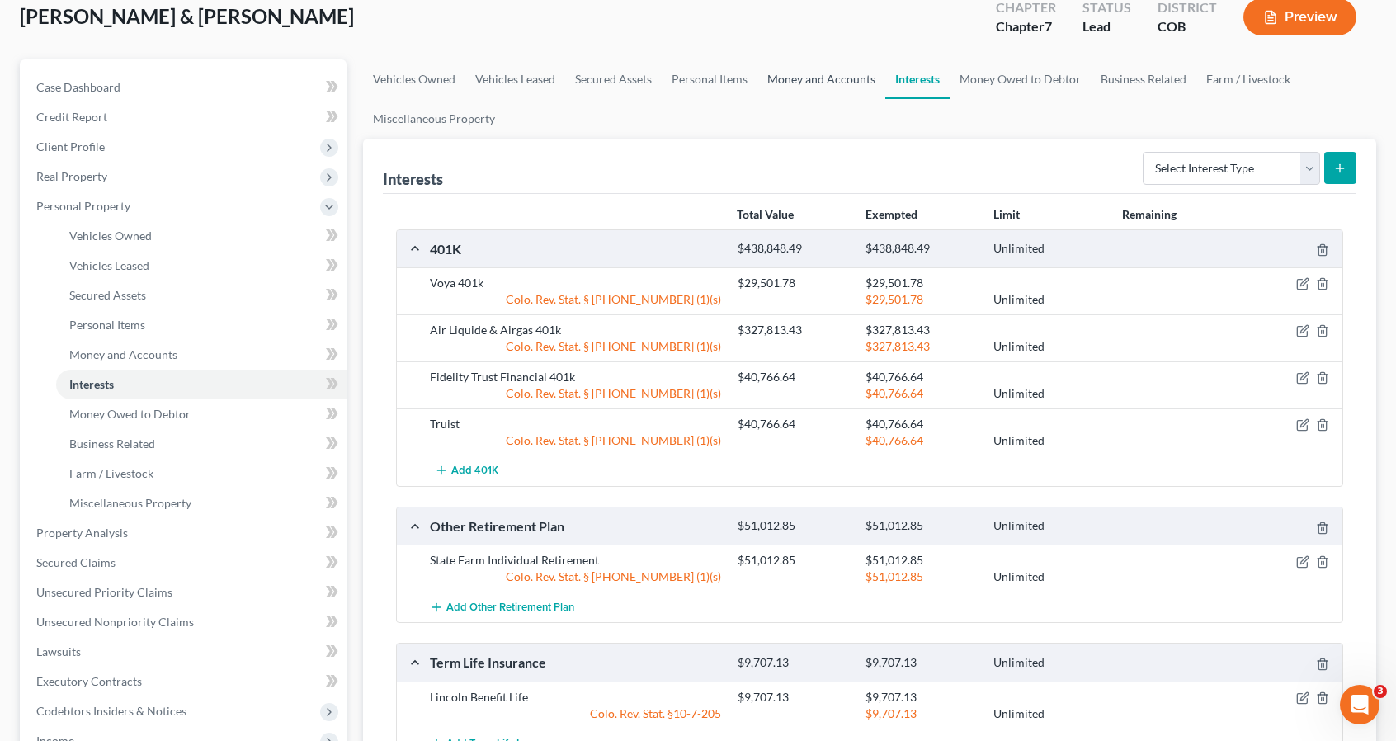
click at [777, 90] on link "Money and Accounts" at bounding box center [821, 79] width 128 height 40
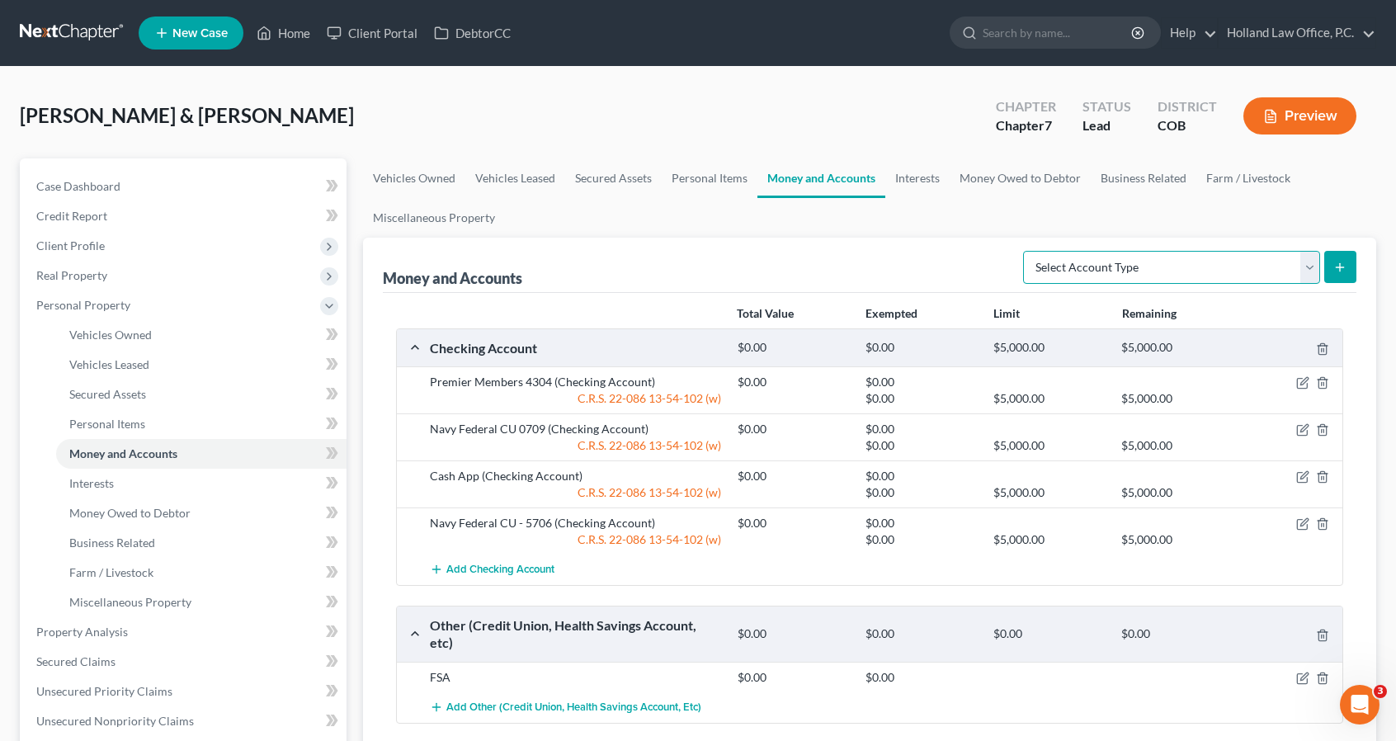
click at [1183, 271] on select "Select Account Type Brokerage Cash on Hand Certificates of Deposit Checking Acc…" at bounding box center [1171, 267] width 297 height 33
select select "security_deposits"
click at [1027, 251] on select "Select Account Type Brokerage Cash on Hand Certificates of Deposit Checking Acc…" at bounding box center [1171, 267] width 297 height 33
click at [1359, 260] on div "Money and Accounts Select Account Type Brokerage Cash on Hand Certificates of D…" at bounding box center [869, 663] width 1013 height 850
click at [1341, 258] on button "submit" at bounding box center [1340, 267] width 32 height 32
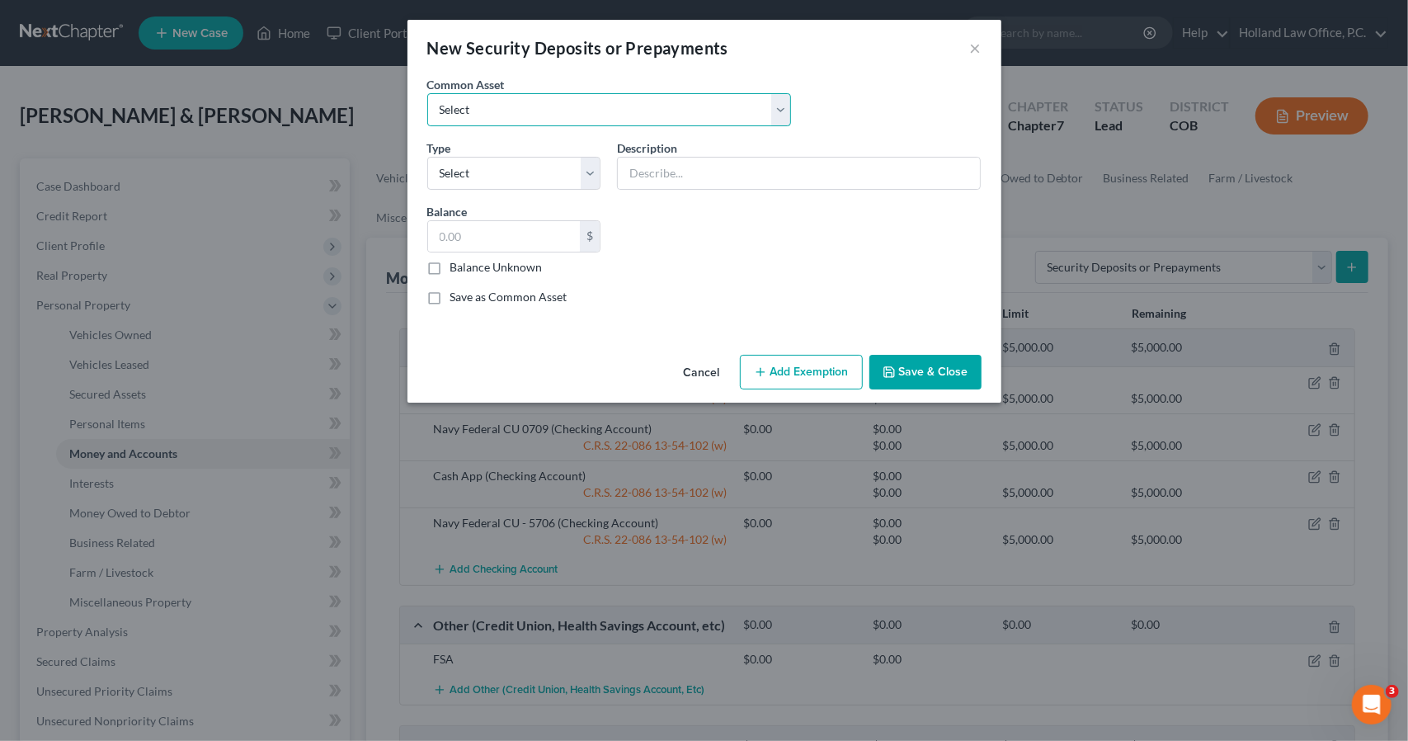
click at [463, 101] on select "Select Rental Security Deposit" at bounding box center [609, 109] width 364 height 33
select select "0"
click at [427, 93] on select "Select Rental Security Deposit" at bounding box center [609, 109] width 364 height 33
type input "Rental Security Deposit"
type input "500.00"
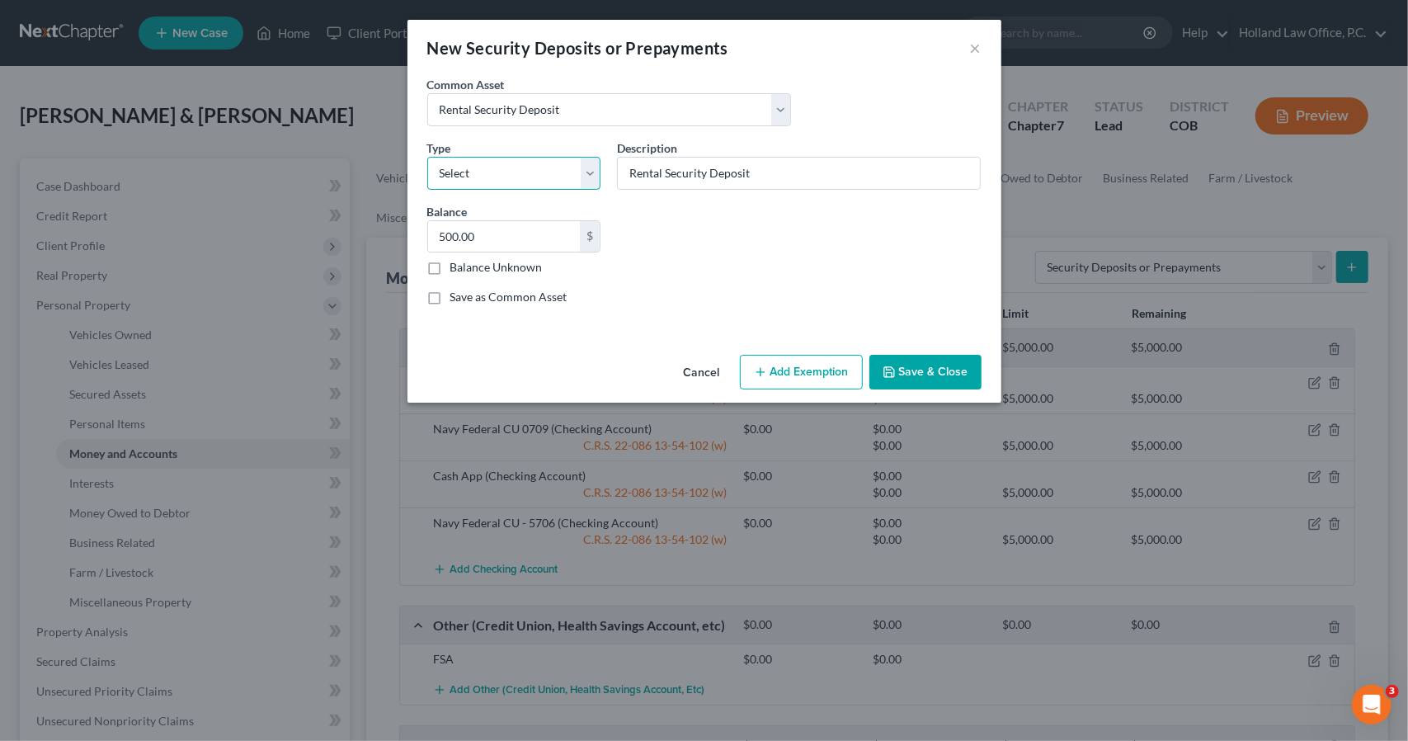
click at [498, 179] on select "Select Electric Gas Heating Oil Security Deposit On Rental Unit Prepaid Rent Te…" at bounding box center [514, 173] width 174 height 33
select select "3"
click at [427, 157] on select "Select Electric Gas Heating Oil Security Deposit On Rental Unit Prepaid Rent Te…" at bounding box center [514, 173] width 174 height 33
click at [502, 245] on input "500.00" at bounding box center [504, 236] width 153 height 31
type input "8,500"
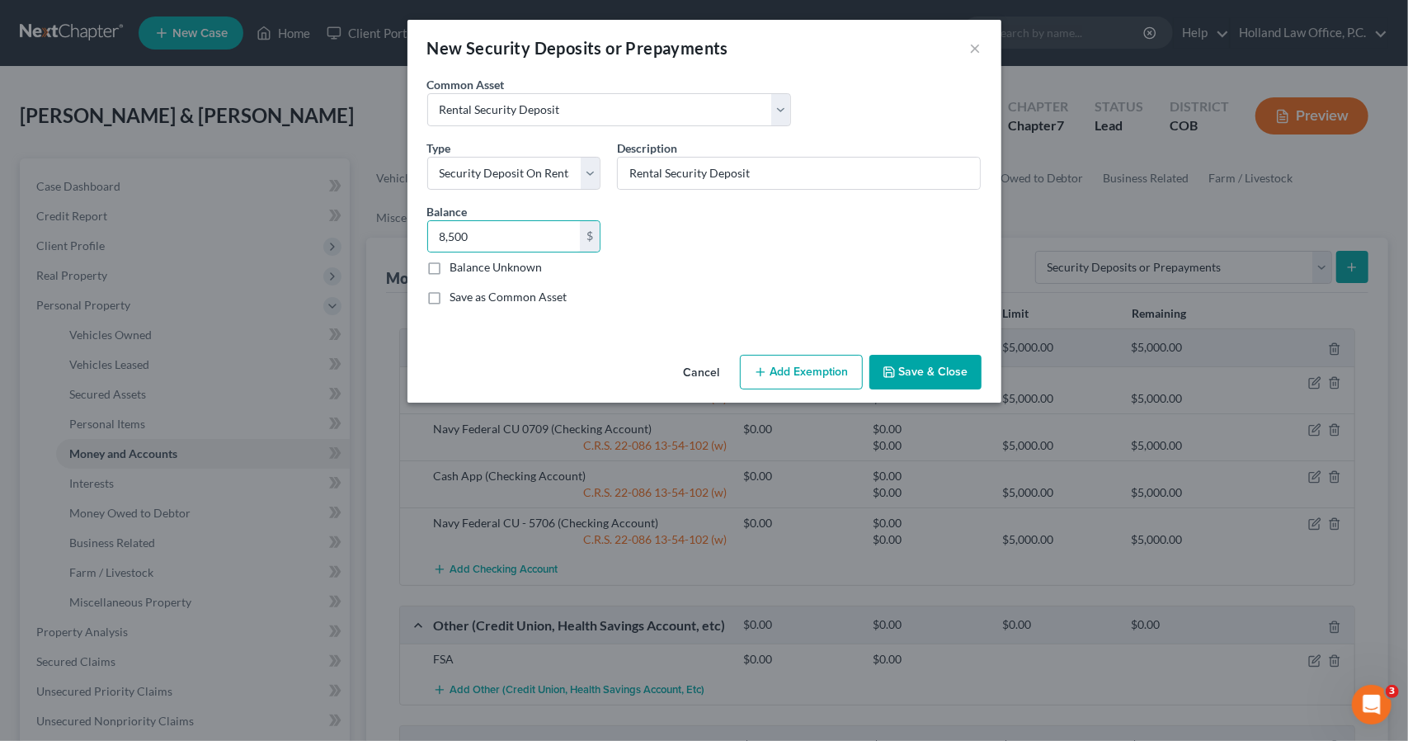
click at [819, 367] on button "Add Exemption" at bounding box center [801, 372] width 123 height 35
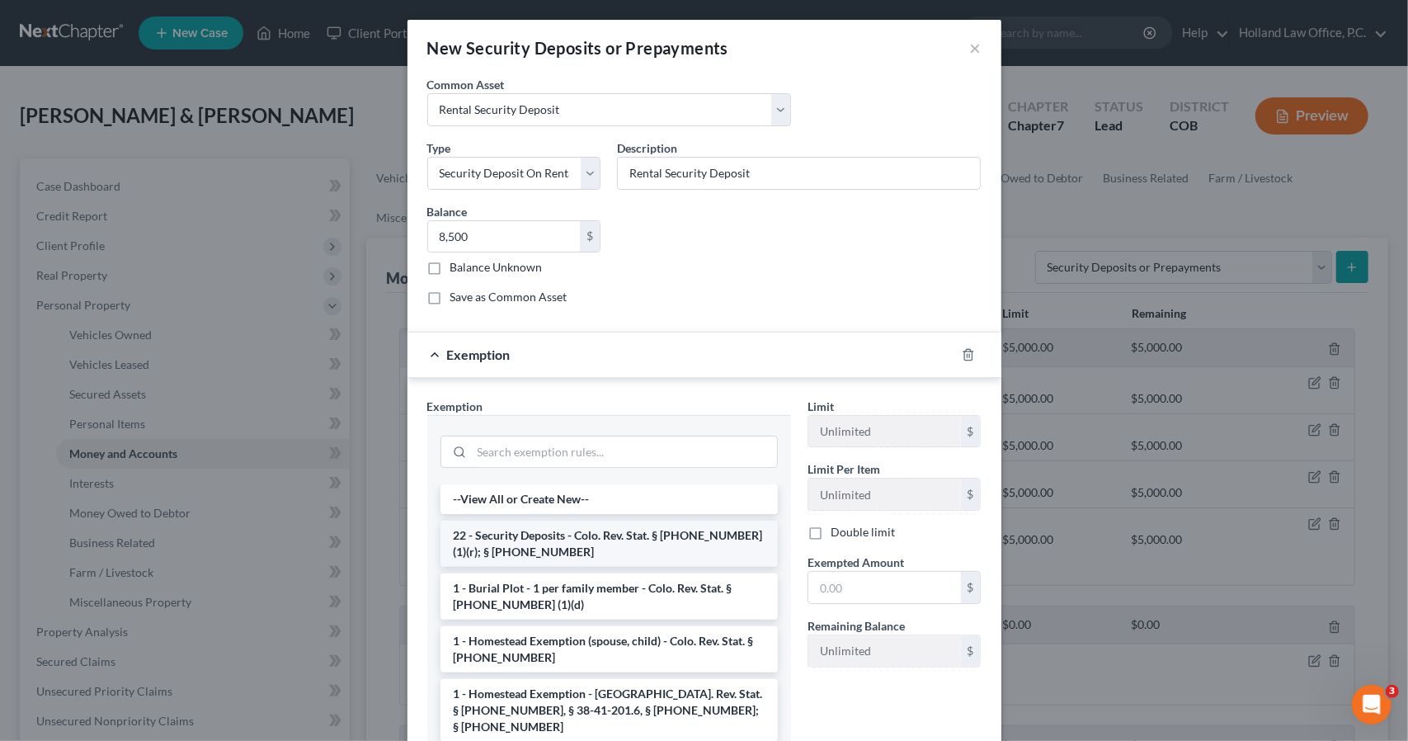
click at [648, 535] on li "22 - Security Deposits - Colo. Rev. Stat. § [PHONE_NUMBER] (1)(r); § [PHONE_NUM…" at bounding box center [609, 544] width 337 height 46
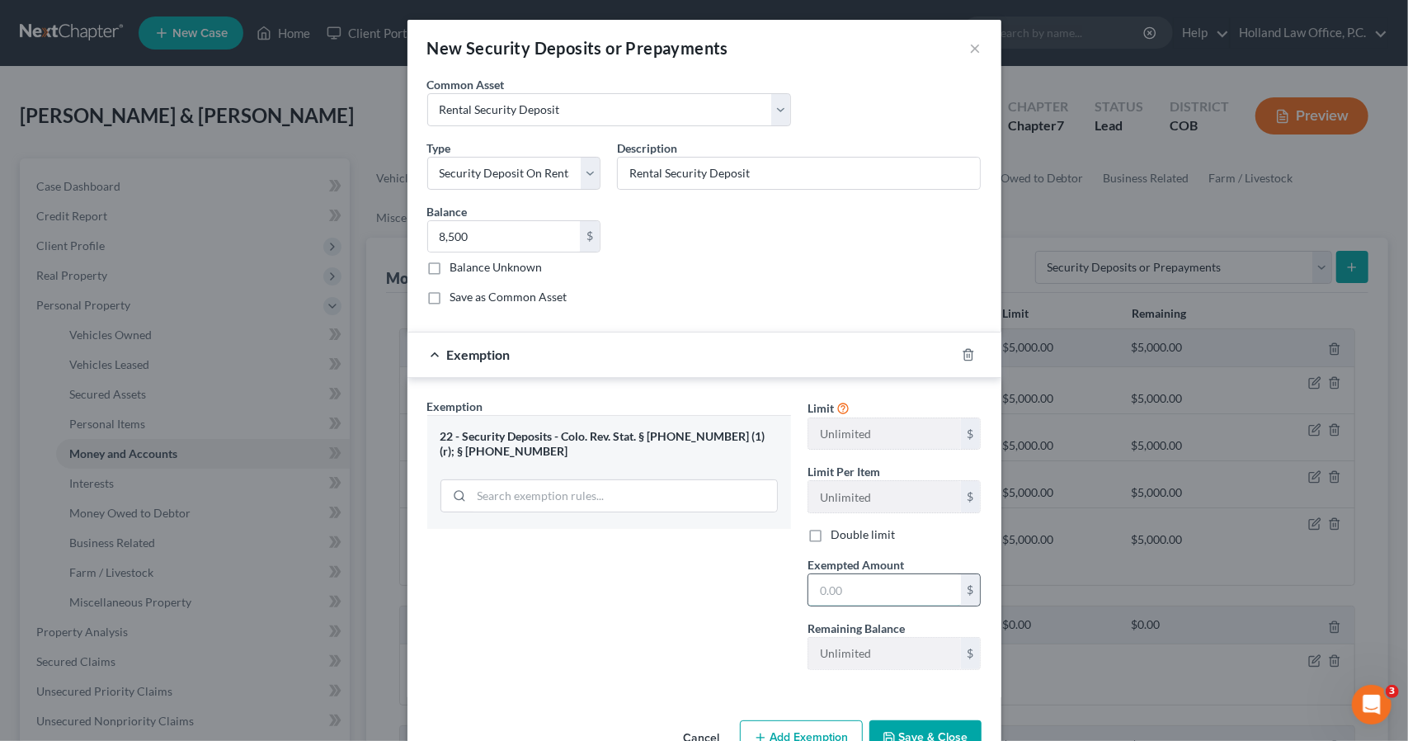
click at [841, 590] on input "text" at bounding box center [884, 589] width 153 height 31
type input "8,500"
click at [898, 720] on button "Save & Close" at bounding box center [925, 737] width 112 height 35
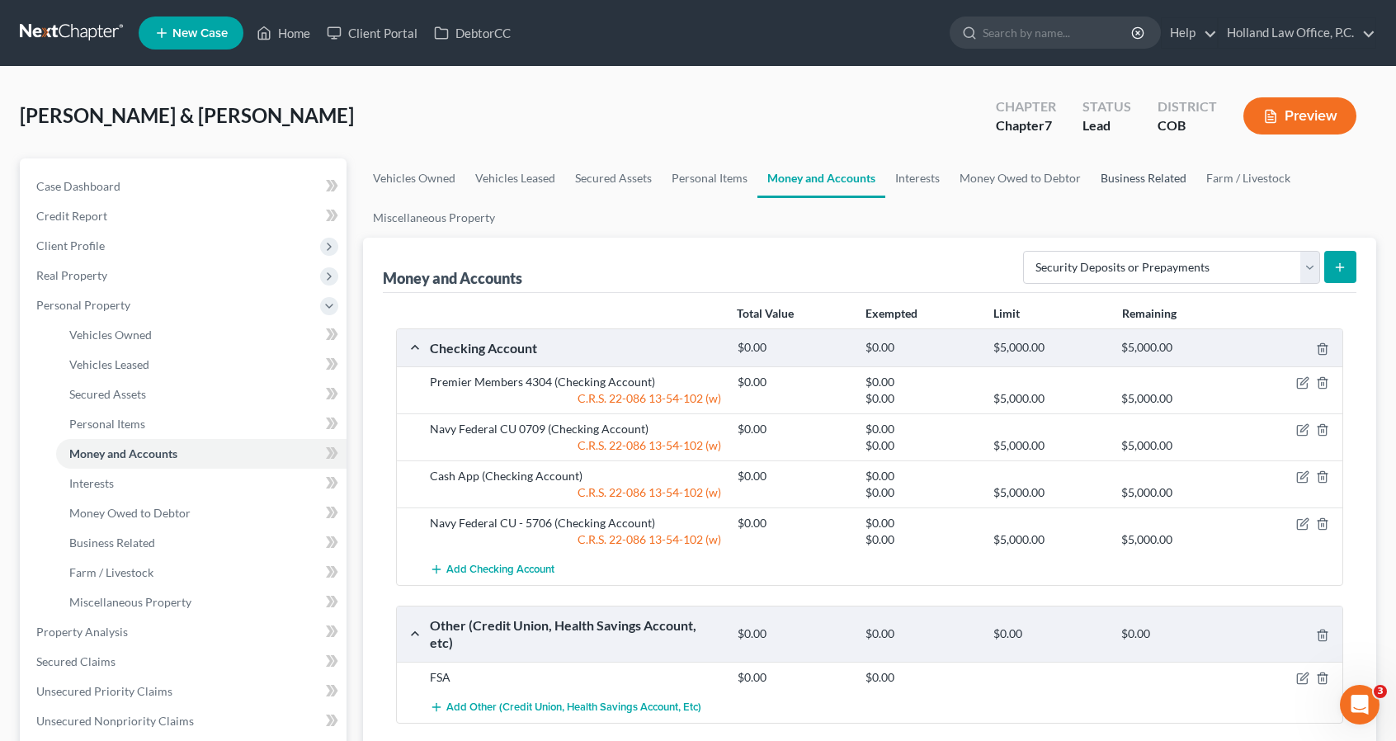
click at [1161, 185] on link "Business Related" at bounding box center [1144, 178] width 106 height 40
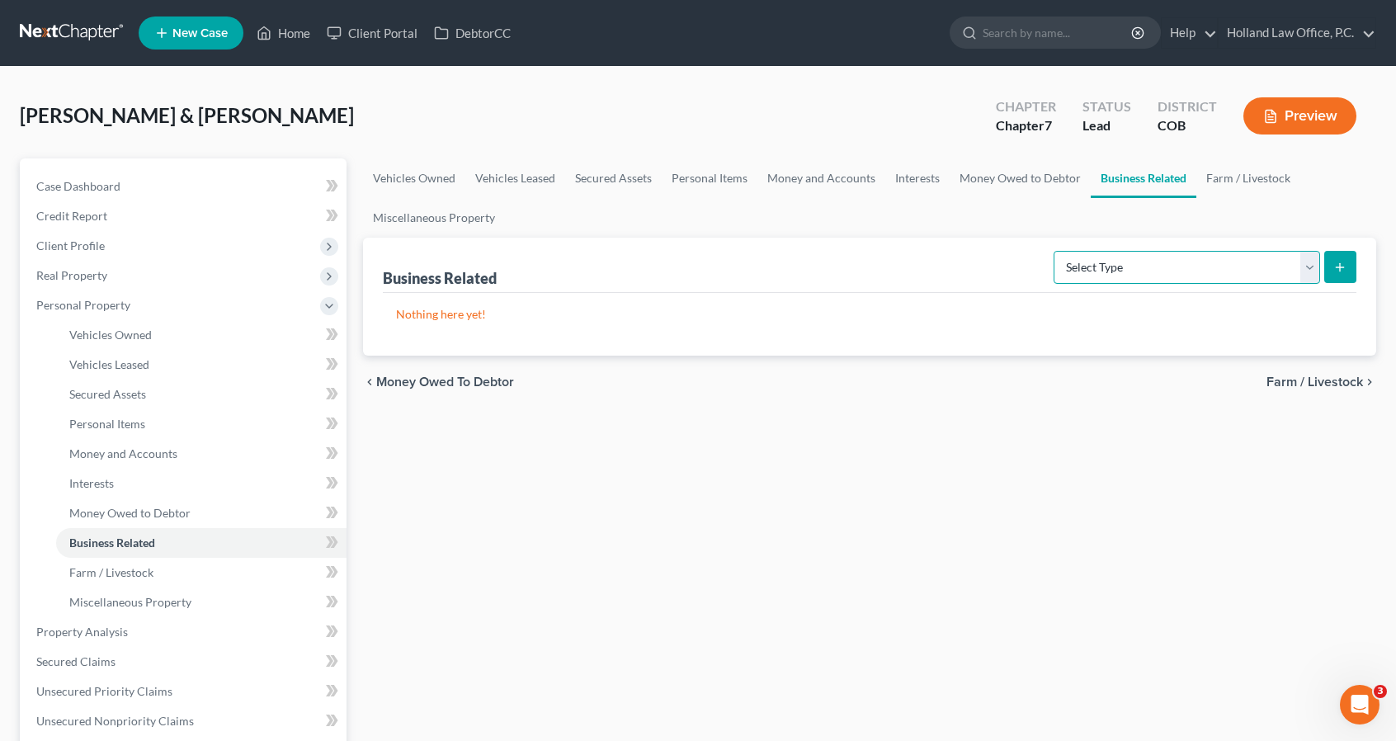
click at [1105, 278] on select "Select Type Customer Lists Franchises Inventory Licenses Machinery Office Equip…" at bounding box center [1186, 267] width 266 height 33
select select "franchise"
click at [1055, 251] on select "Select Type Customer Lists Franchises Inventory Licenses Machinery Office Equip…" at bounding box center [1186, 267] width 266 height 33
click at [1328, 265] on button "submit" at bounding box center [1340, 267] width 32 height 32
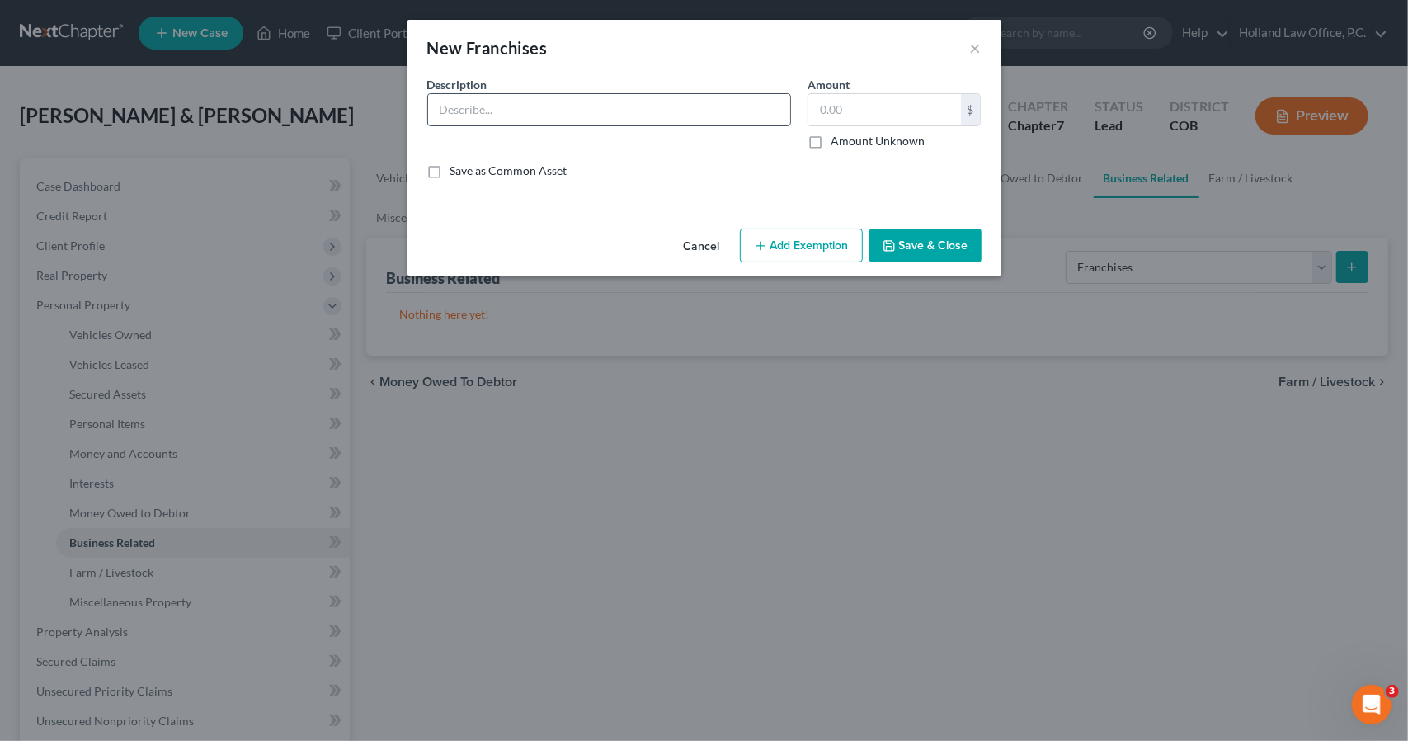
click at [687, 108] on input "text" at bounding box center [609, 109] width 362 height 31
click at [467, 110] on input "Francise Closed" at bounding box center [609, 109] width 362 height 31
type input "Franchise Closed"
click at [902, 235] on button "Save & Close" at bounding box center [925, 246] width 112 height 35
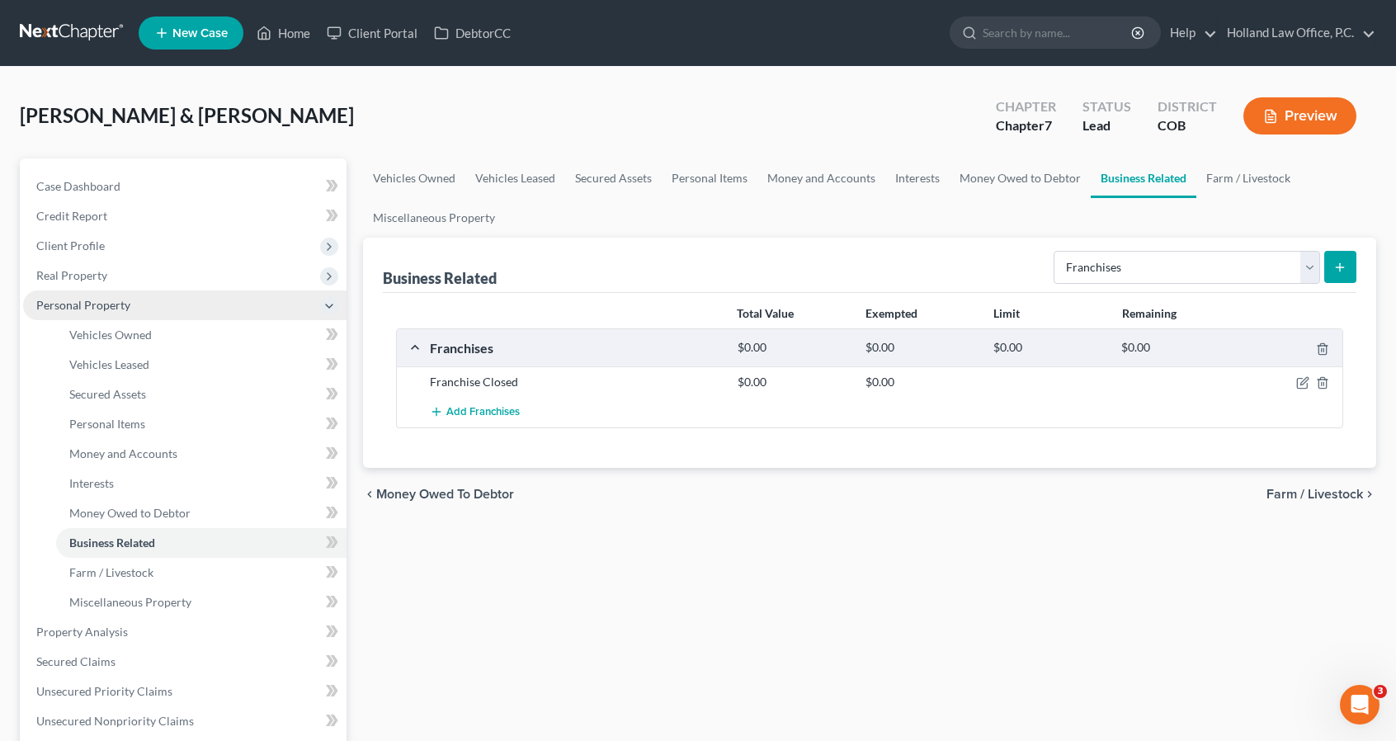
click at [142, 306] on span "Personal Property" at bounding box center [184, 305] width 323 height 30
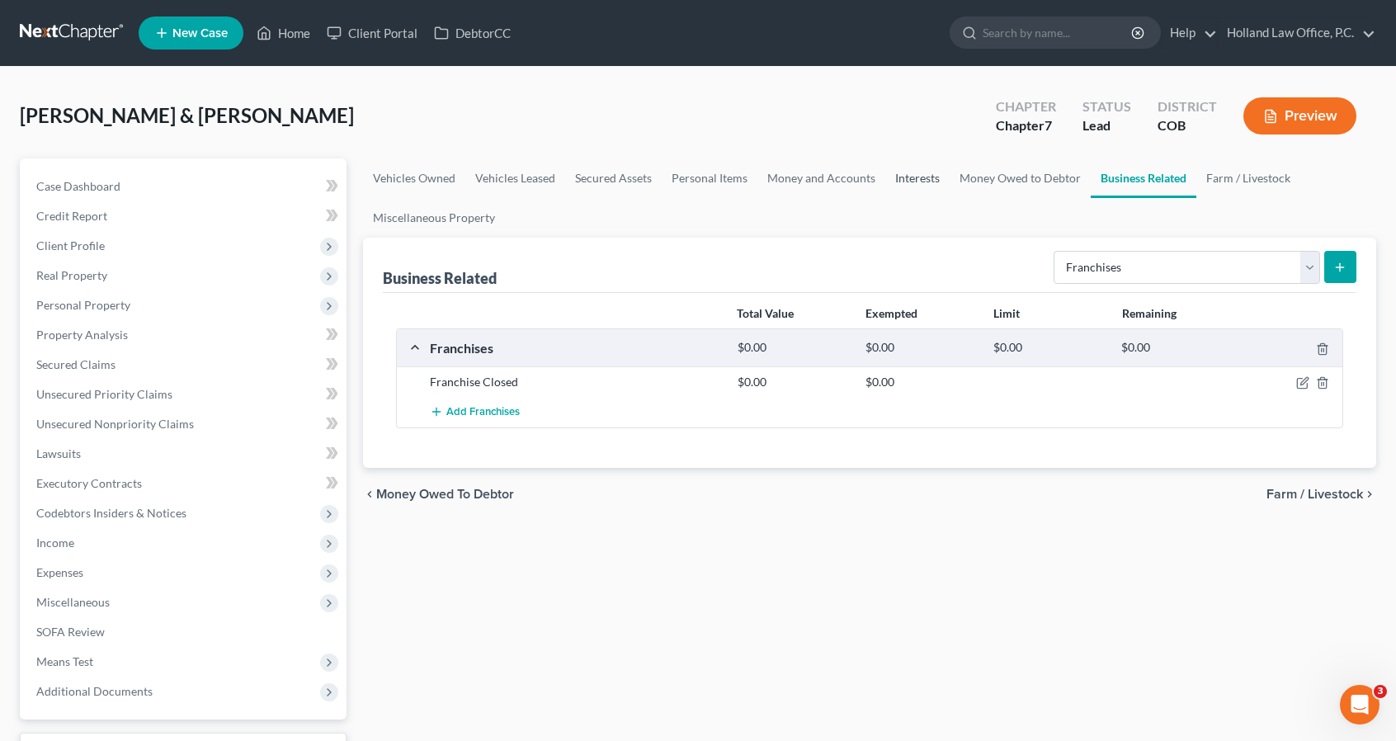
click at [898, 172] on link "Interests" at bounding box center [917, 178] width 64 height 40
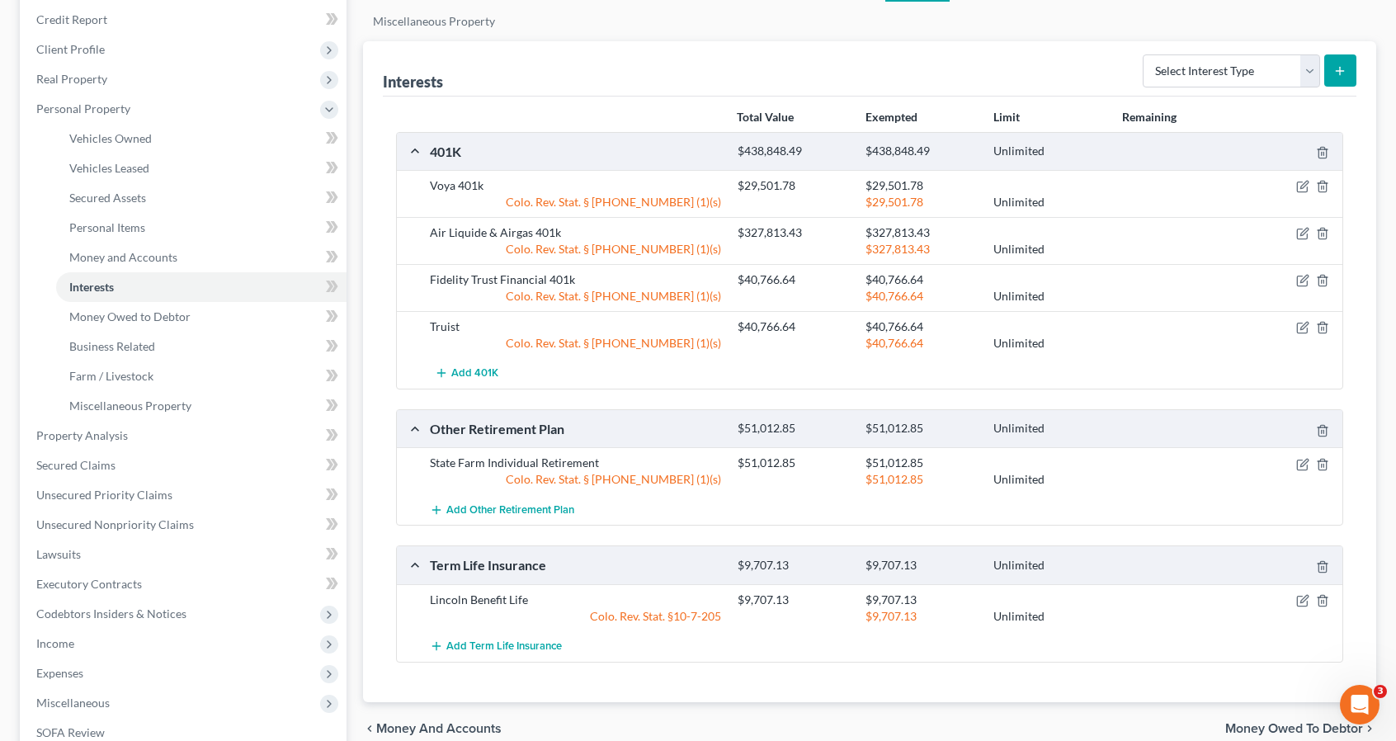
scroll to position [231, 0]
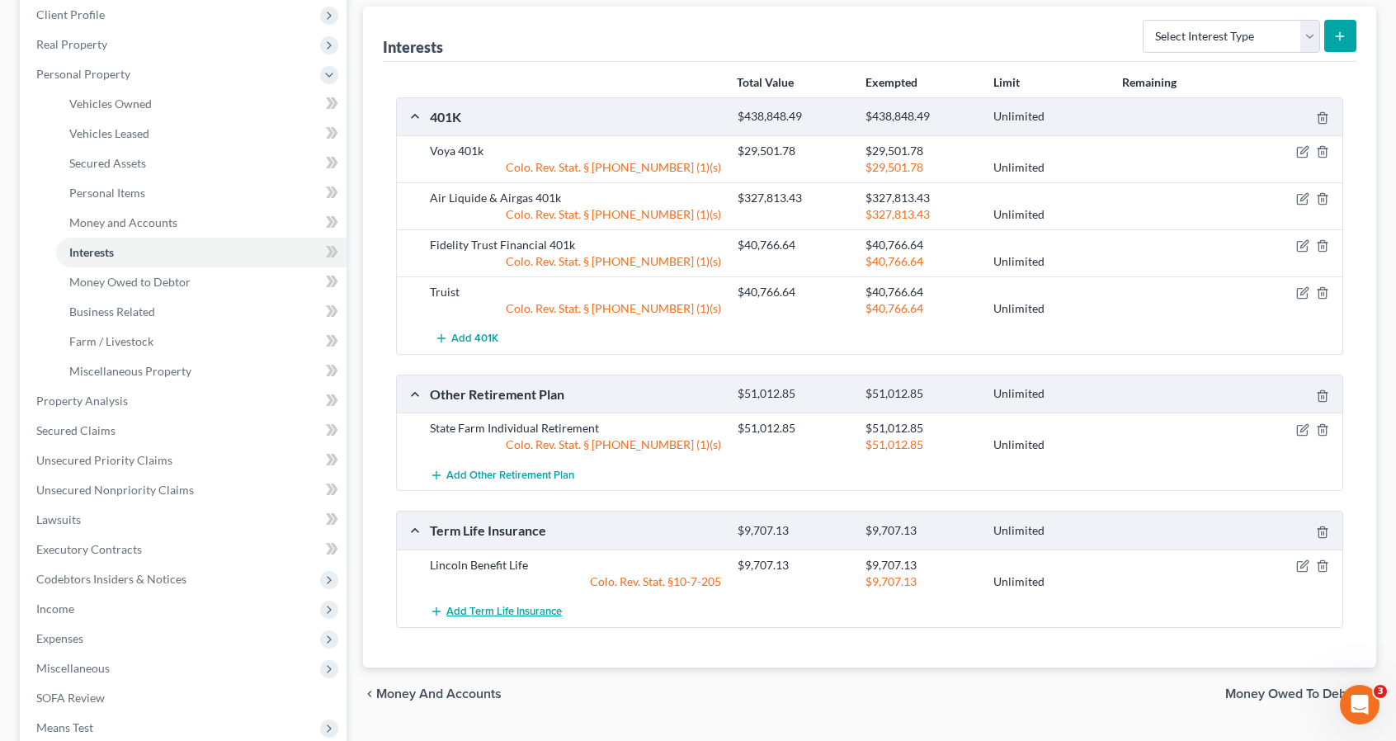
click at [488, 611] on span "Add Term Life Insurance" at bounding box center [503, 611] width 115 height 13
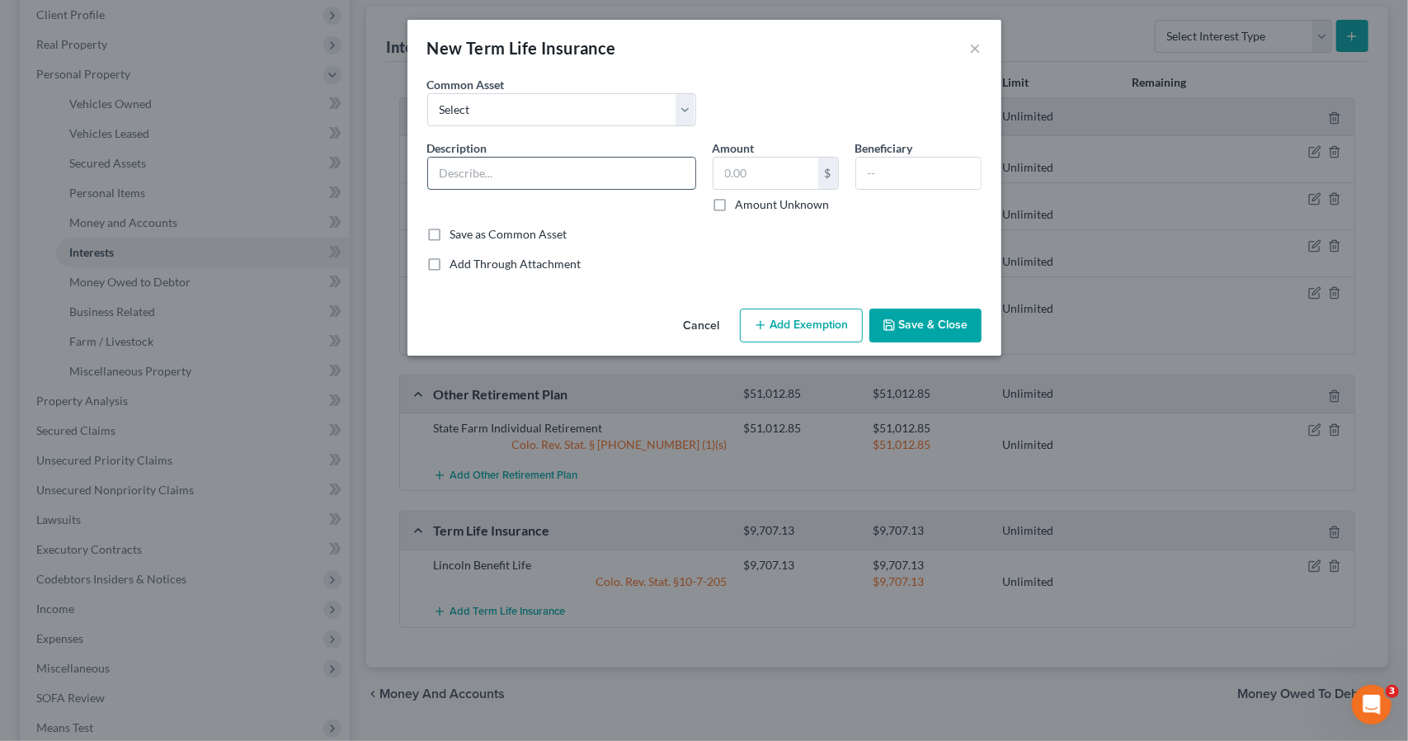
click at [526, 158] on input "text" at bounding box center [561, 173] width 267 height 31
type input "Auto - statefarm"
click at [919, 322] on button "Save & Close" at bounding box center [925, 326] width 112 height 35
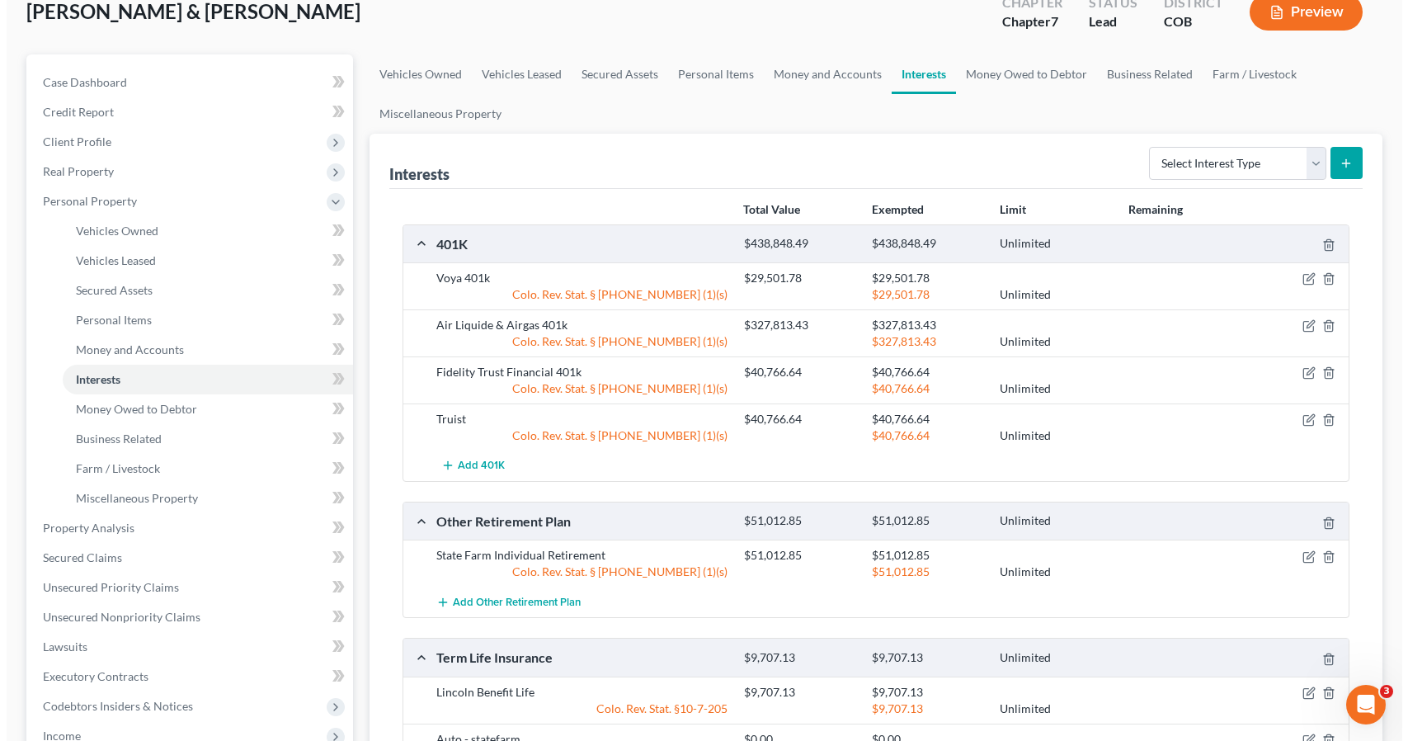
scroll to position [101, 0]
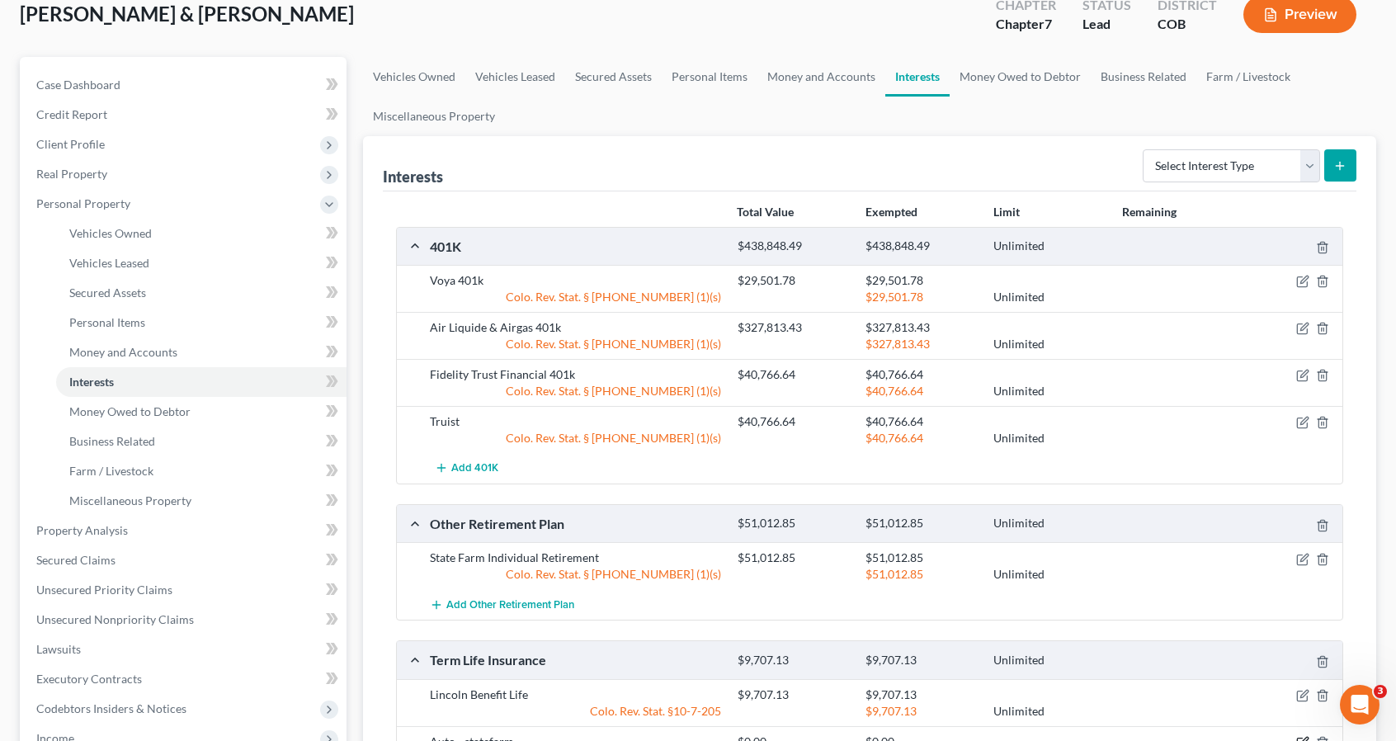
click at [1302, 736] on icon "button" at bounding box center [1302, 742] width 13 height 13
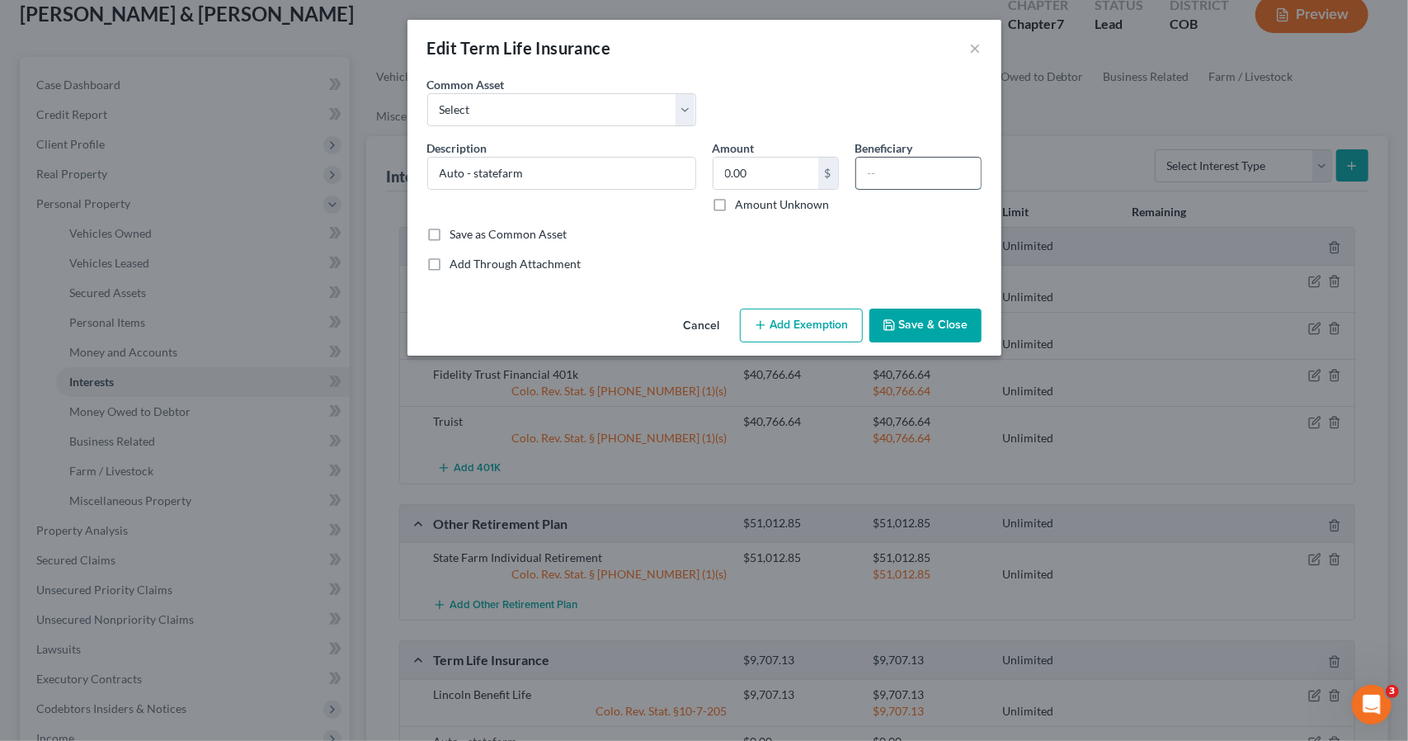
click at [865, 181] on input "text" at bounding box center [918, 173] width 125 height 31
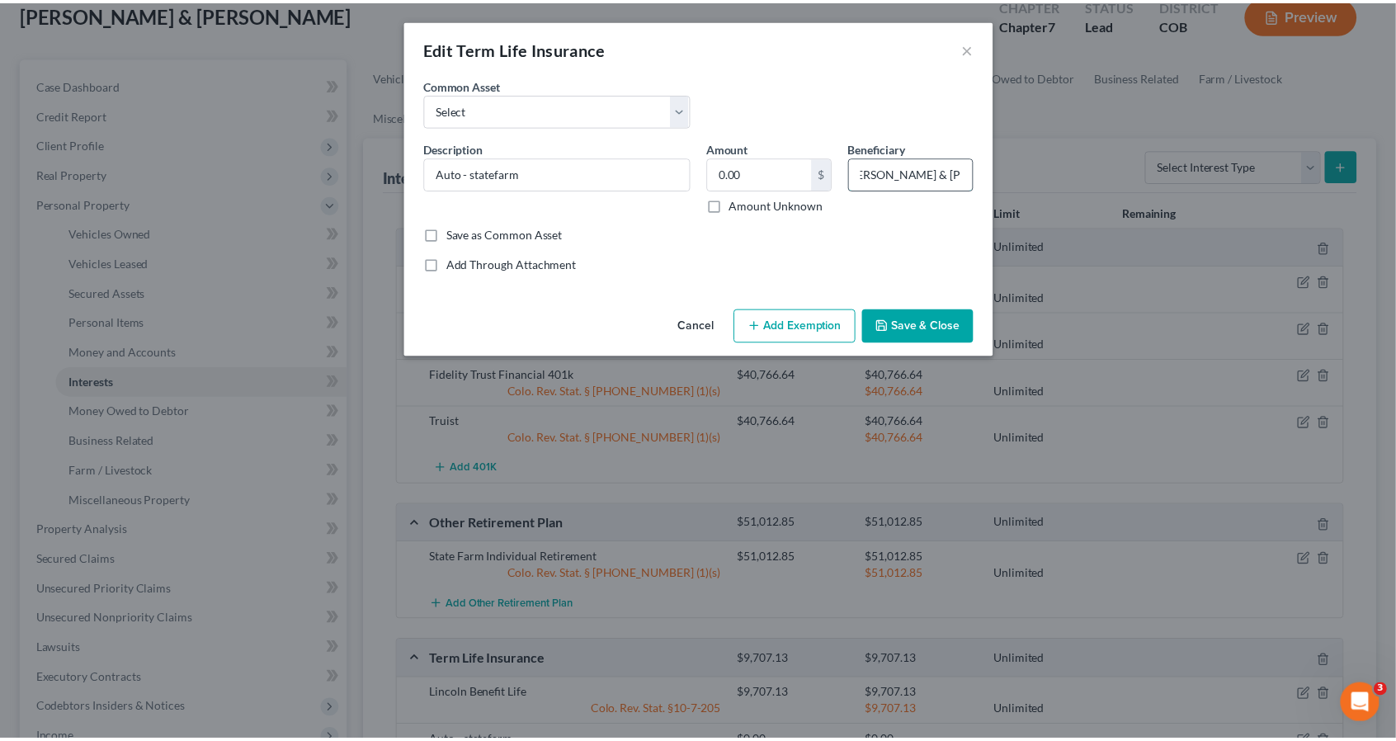
scroll to position [0, 0]
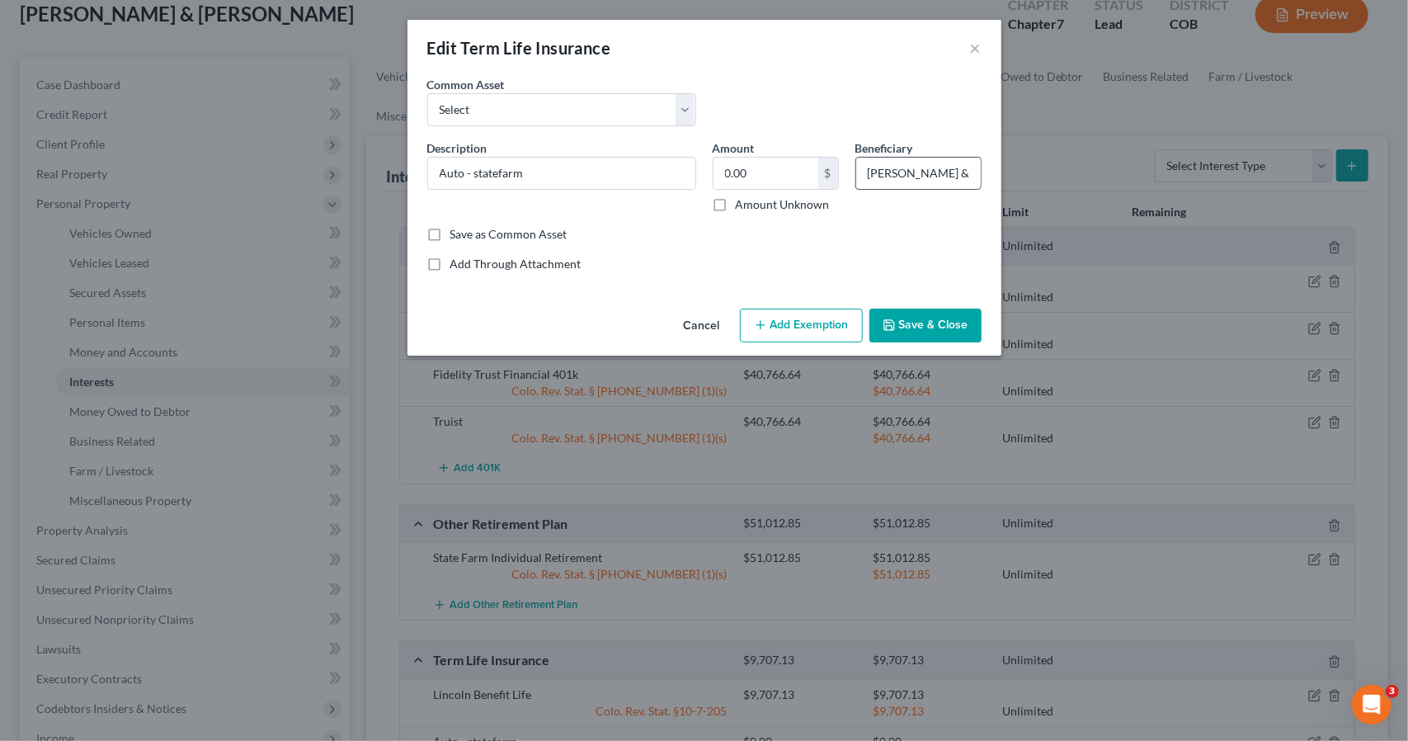
drag, startPoint x: 978, startPoint y: 172, endPoint x: 866, endPoint y: 159, distance: 112.9
click at [866, 159] on input "Jason & Rebecca Scoby" at bounding box center [918, 173] width 125 height 31
type input "Jason & Rebecca Scoby"
click at [936, 324] on button "Save & Close" at bounding box center [925, 326] width 112 height 35
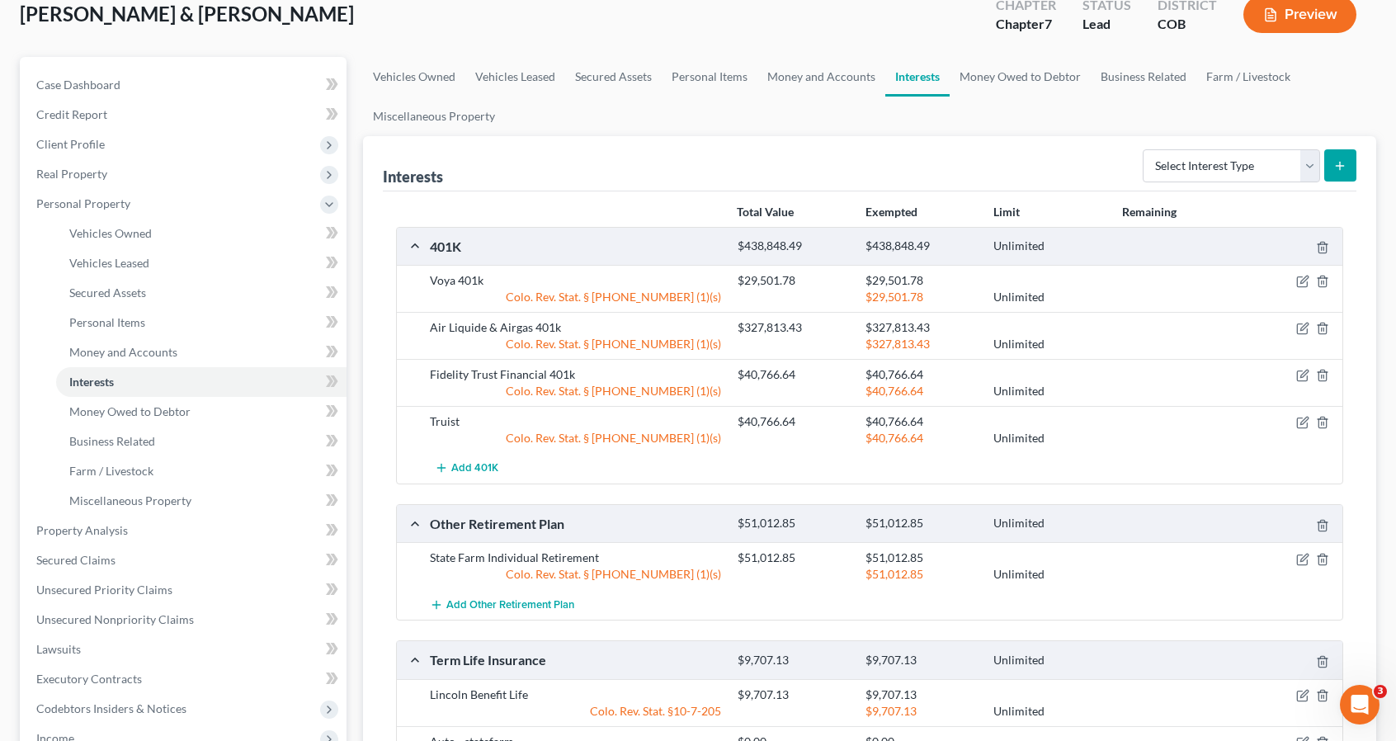
click at [1329, 164] on button "submit" at bounding box center [1340, 165] width 32 height 32
click at [1163, 171] on select "Select Interest Type 401K Annuity Bond Education IRA Government Bond Government…" at bounding box center [1231, 165] width 177 height 33
select select "term_life_insurance"
click at [1145, 149] on select "Select Interest Type 401K Annuity Bond Education IRA Government Bond Government…" at bounding box center [1231, 165] width 177 height 33
click at [1348, 152] on button "submit" at bounding box center [1340, 165] width 32 height 32
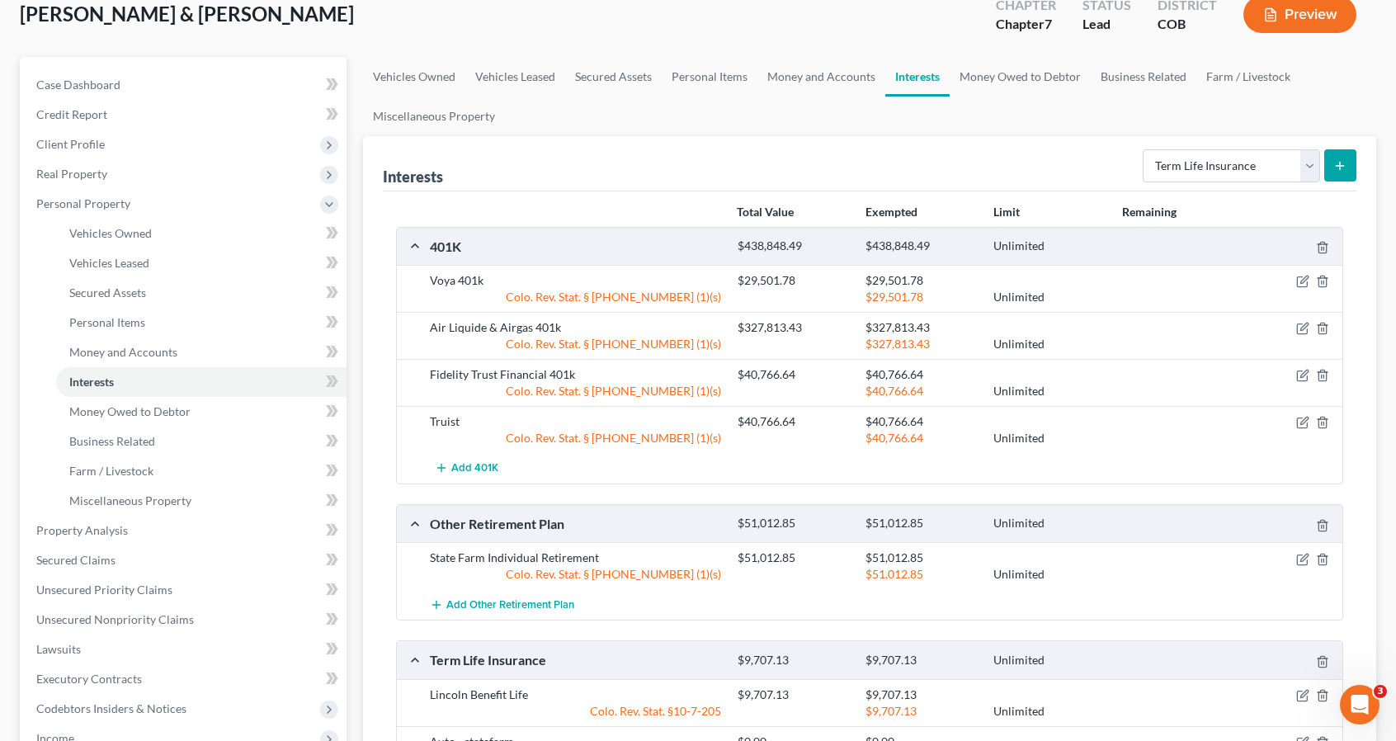
click at [1031, 52] on div "Scoby, Jason & Rebecca Upgraded Chapter Chapter 7 Status Lead District COB Prev…" at bounding box center [698, 21] width 1356 height 72
click at [1026, 70] on link "Money Owed to Debtor" at bounding box center [1020, 77] width 141 height 40
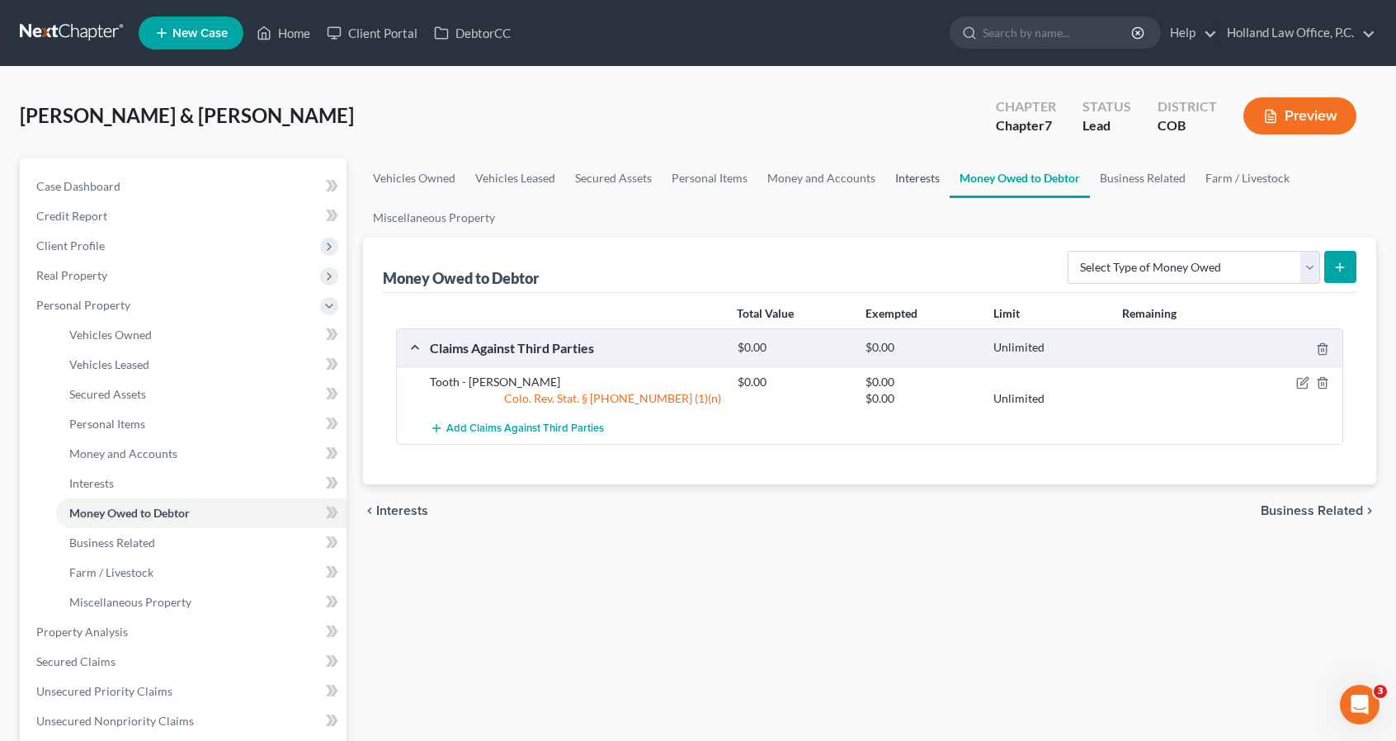
click at [909, 179] on link "Interests" at bounding box center [917, 178] width 64 height 40
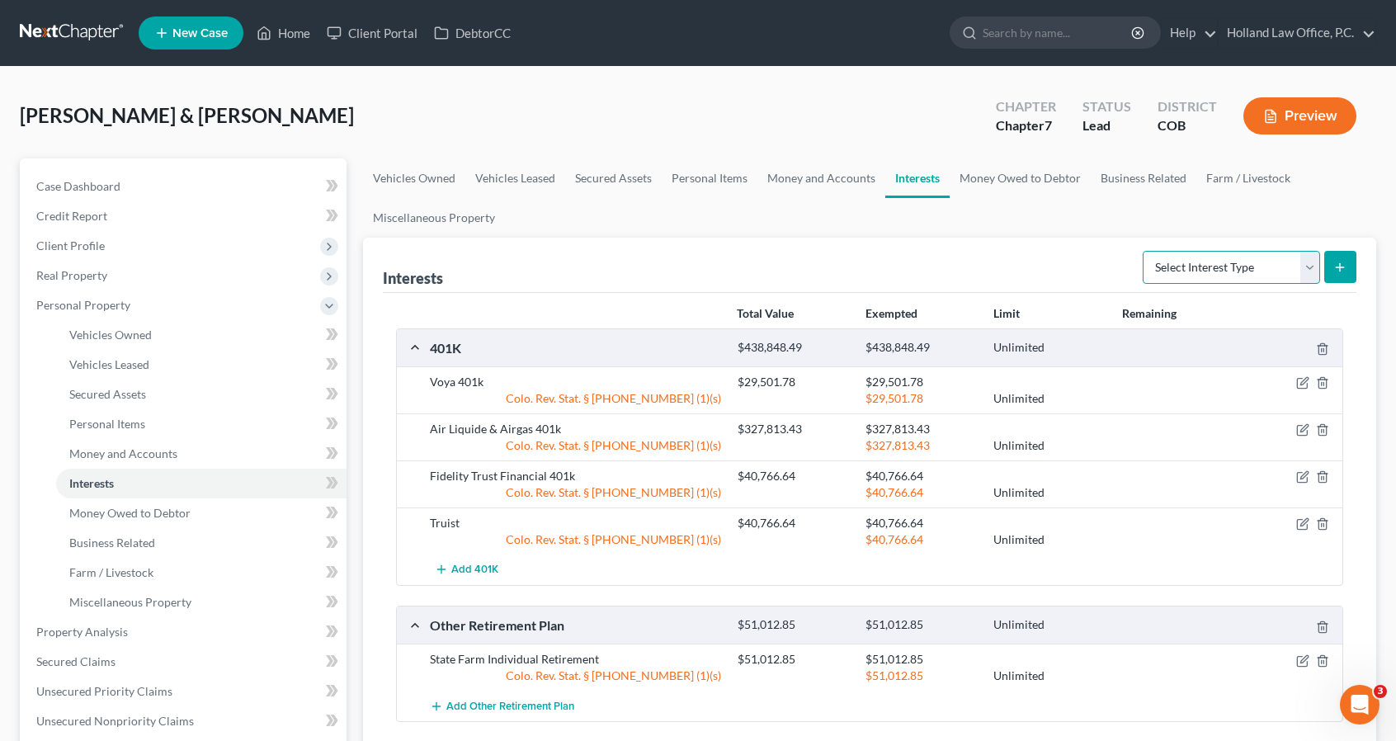
click at [1231, 266] on select "Select Interest Type 401K Annuity Bond Education IRA Government Bond Government…" at bounding box center [1231, 267] width 177 height 33
select select "term_life_insurance"
click at [1145, 251] on select "Select Interest Type 401K Annuity Bond Education IRA Government Bond Government…" at bounding box center [1231, 267] width 177 height 33
click at [1341, 275] on button "submit" at bounding box center [1340, 267] width 32 height 32
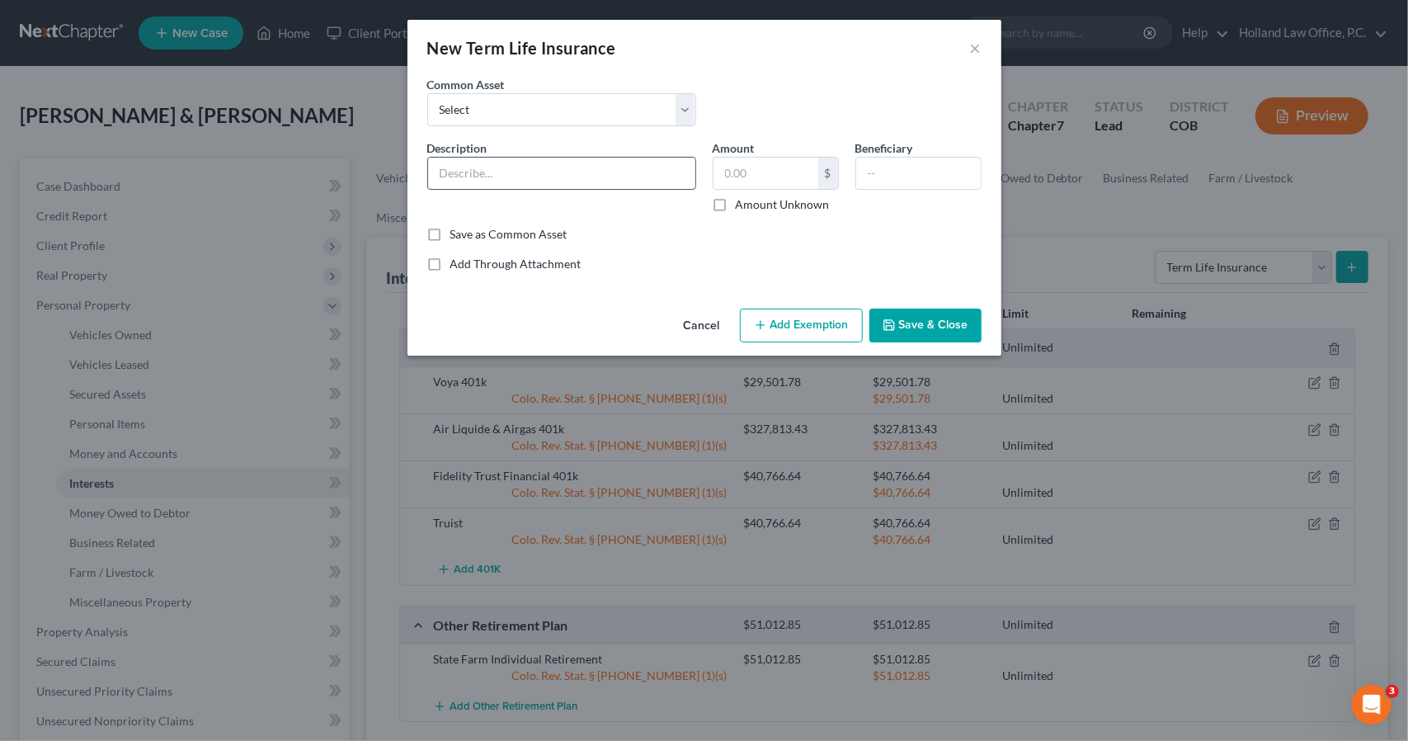
click at [642, 172] on input "text" at bounding box center [561, 173] width 267 height 31
type input "Home - statefarm"
click at [909, 172] on input "text" at bounding box center [918, 173] width 125 height 31
paste input "Jason & Rebecca Scoby"
click at [965, 331] on button "Save & Close" at bounding box center [925, 326] width 112 height 35
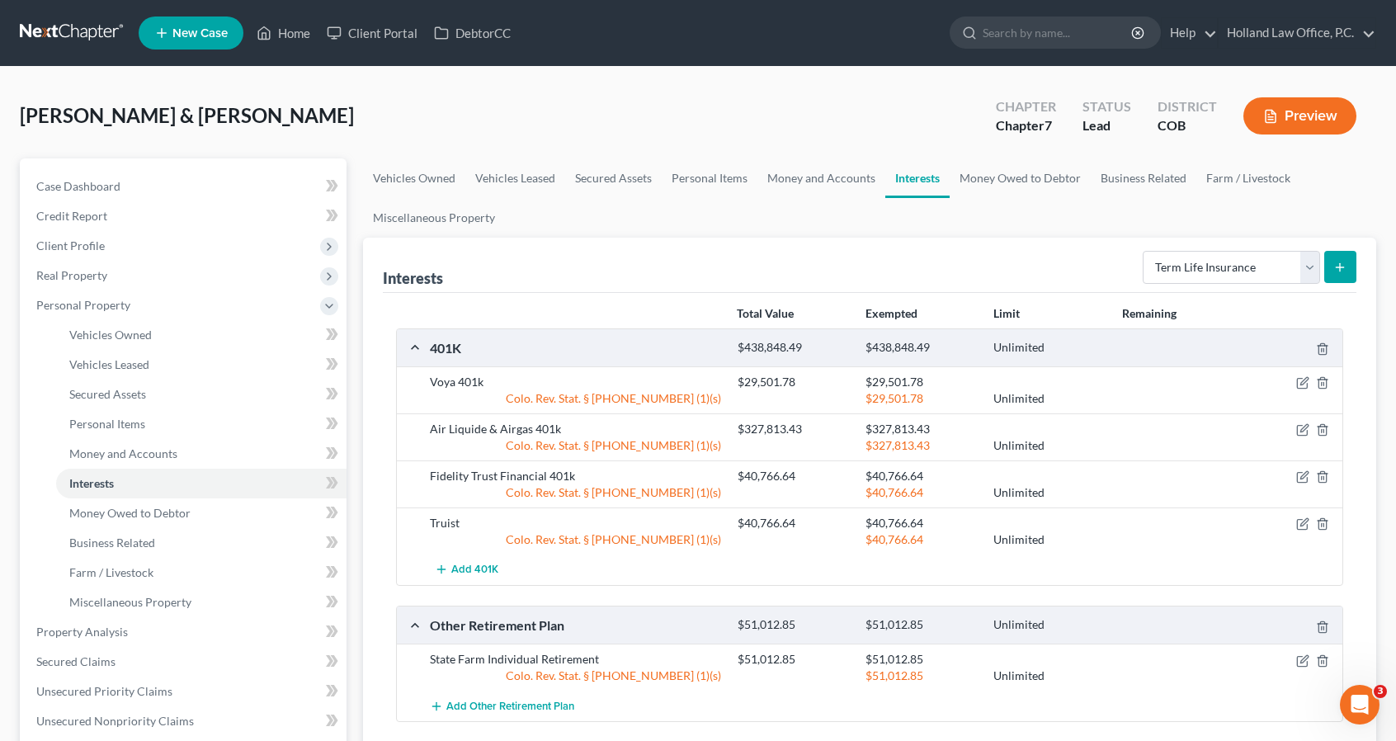
click at [1332, 261] on button "submit" at bounding box center [1340, 267] width 32 height 32
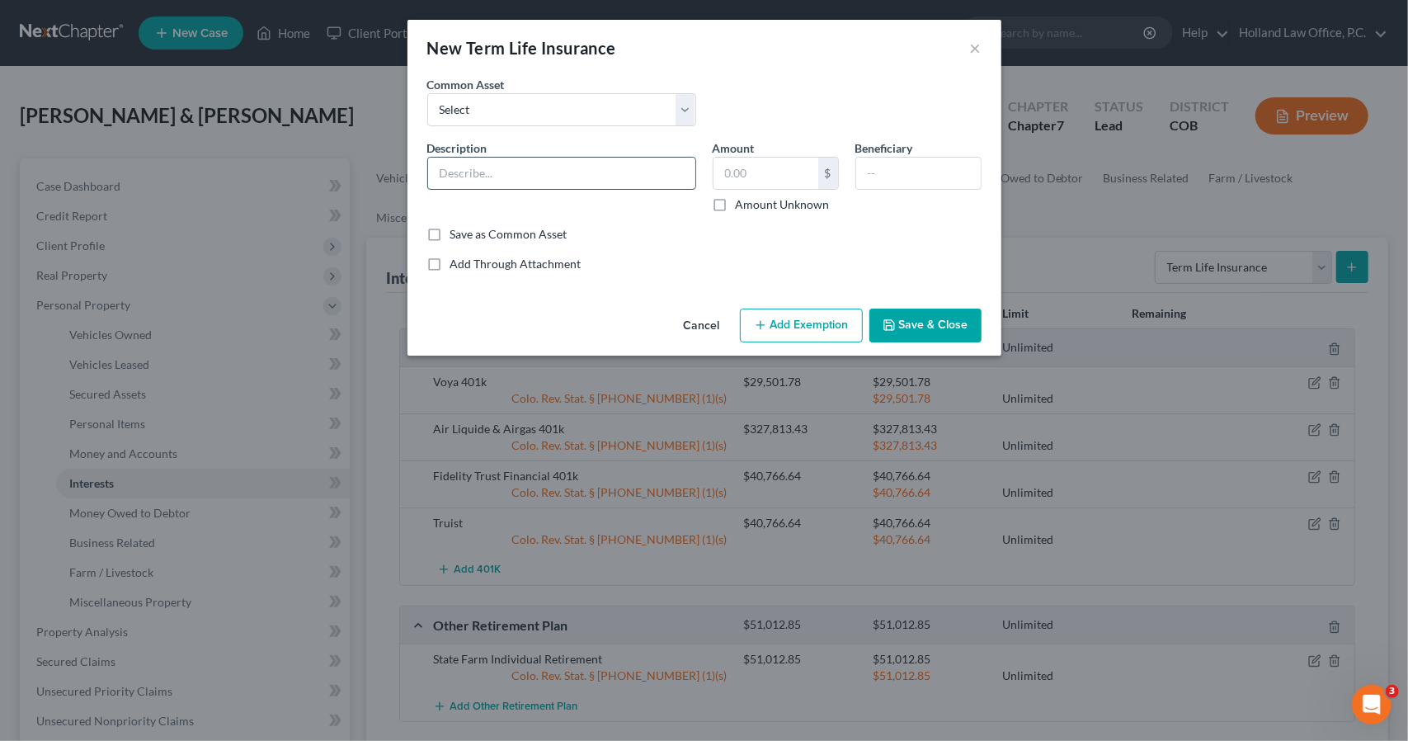
click at [583, 165] on input "text" at bounding box center [561, 173] width 267 height 31
click at [962, 164] on input "text" at bounding box center [918, 173] width 125 height 31
paste input "Jason & Rebecca Scoby"
click at [954, 336] on button "Save & Close" at bounding box center [925, 326] width 112 height 35
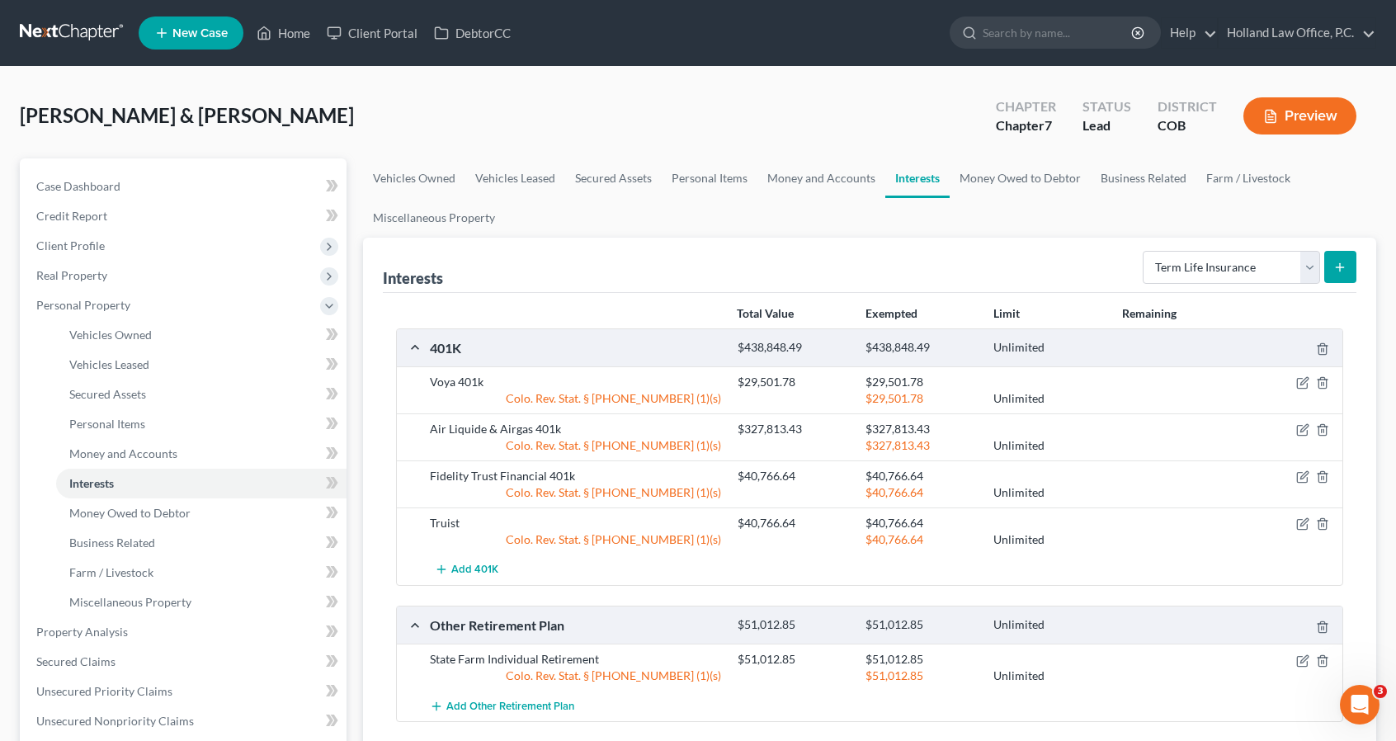
click at [1340, 261] on icon "submit" at bounding box center [1339, 267] width 13 height 13
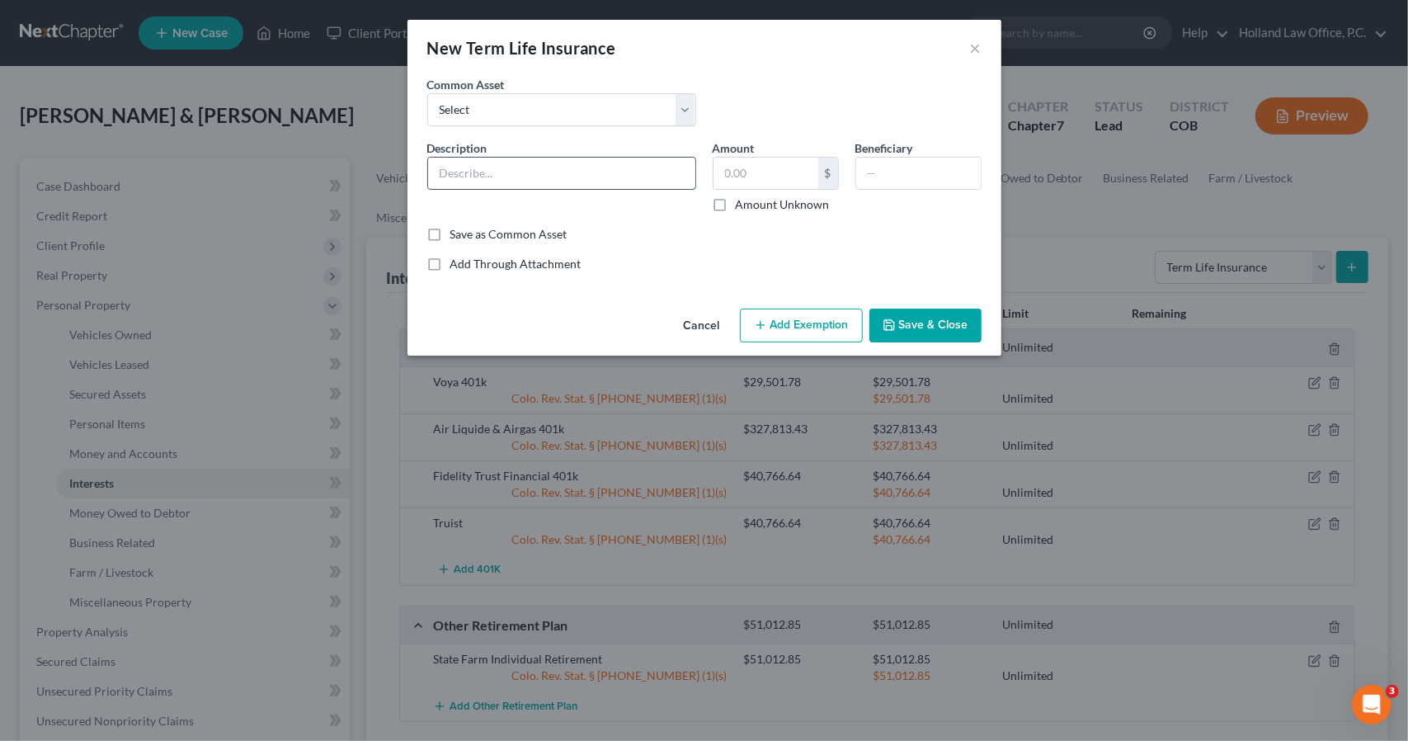
click at [579, 172] on input "text" at bounding box center [561, 173] width 267 height 31
click at [871, 170] on input "text" at bounding box center [918, 173] width 125 height 31
paste input "Jason & Rebecca Scoby"
click at [938, 309] on button "Save & Close" at bounding box center [925, 326] width 112 height 35
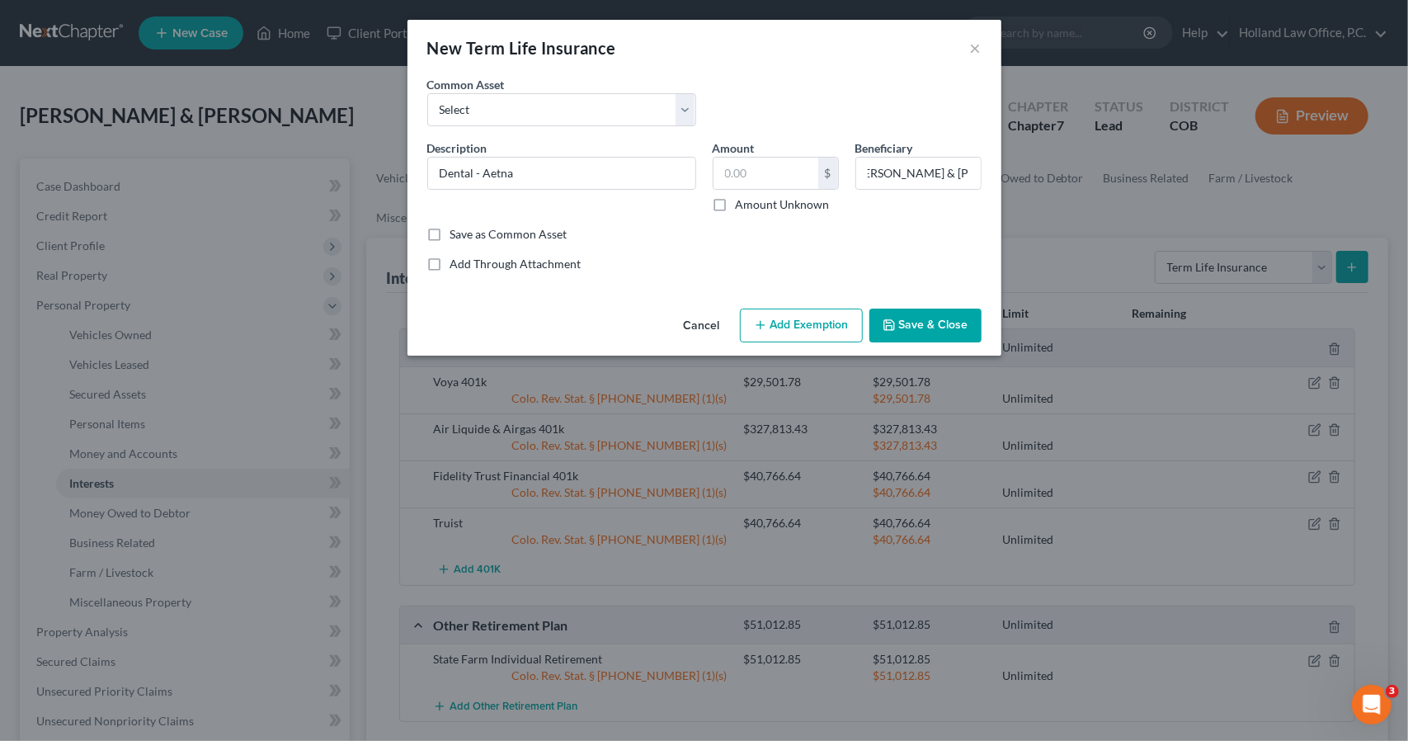
scroll to position [0, 0]
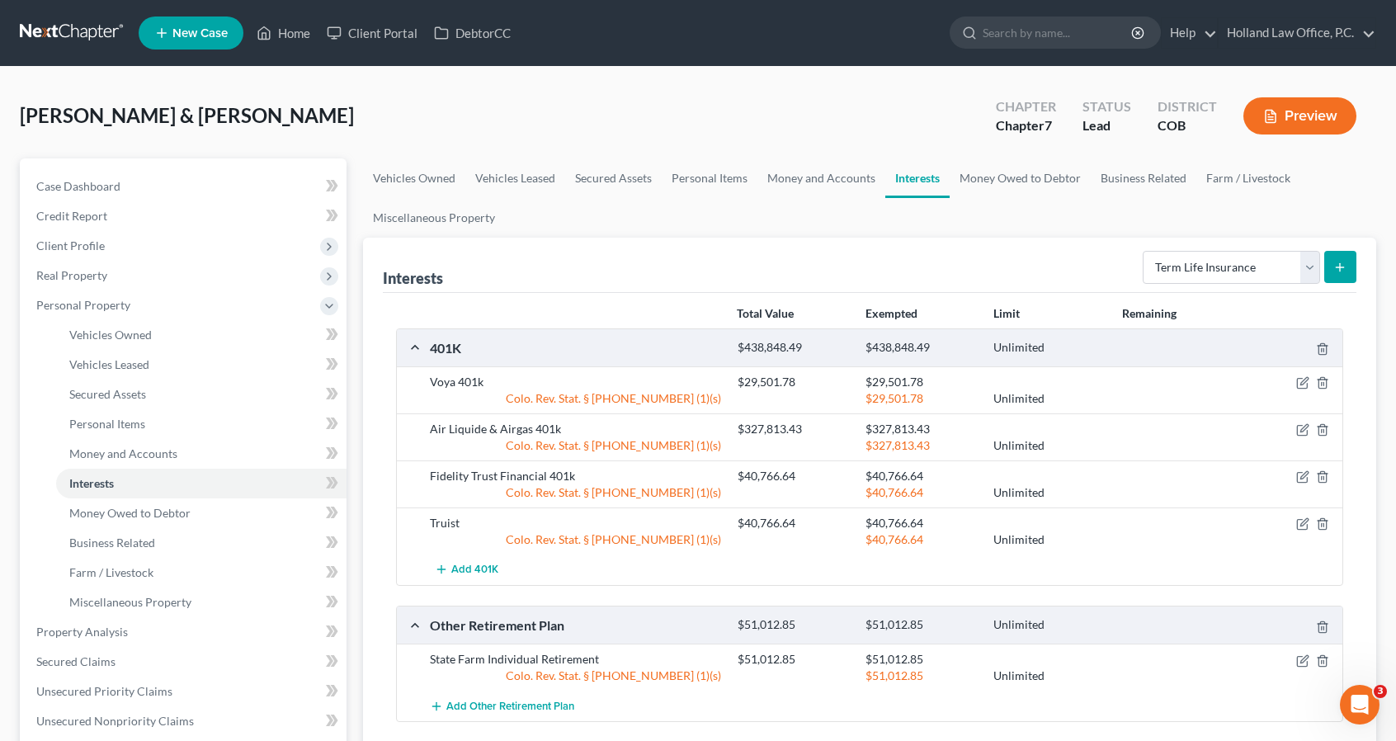
click at [1343, 261] on icon "submit" at bounding box center [1339, 267] width 13 height 13
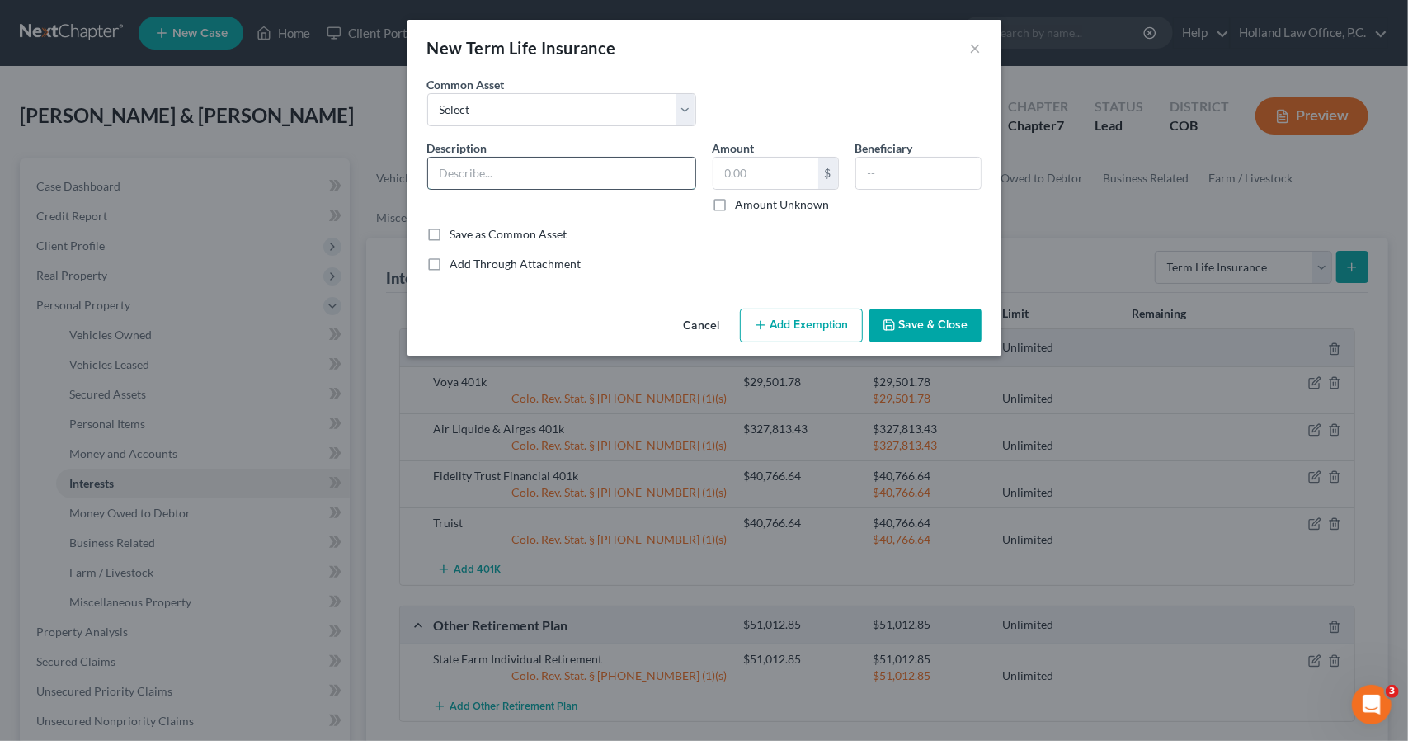
click at [599, 177] on input "text" at bounding box center [561, 173] width 267 height 31
click at [874, 181] on input "text" at bounding box center [918, 173] width 125 height 31
paste input "Jason & Rebecca Scoby"
click at [917, 342] on div "Cancel Add Exemption Save & Close" at bounding box center [705, 329] width 594 height 54
click at [919, 329] on button "Save & Close" at bounding box center [925, 326] width 112 height 35
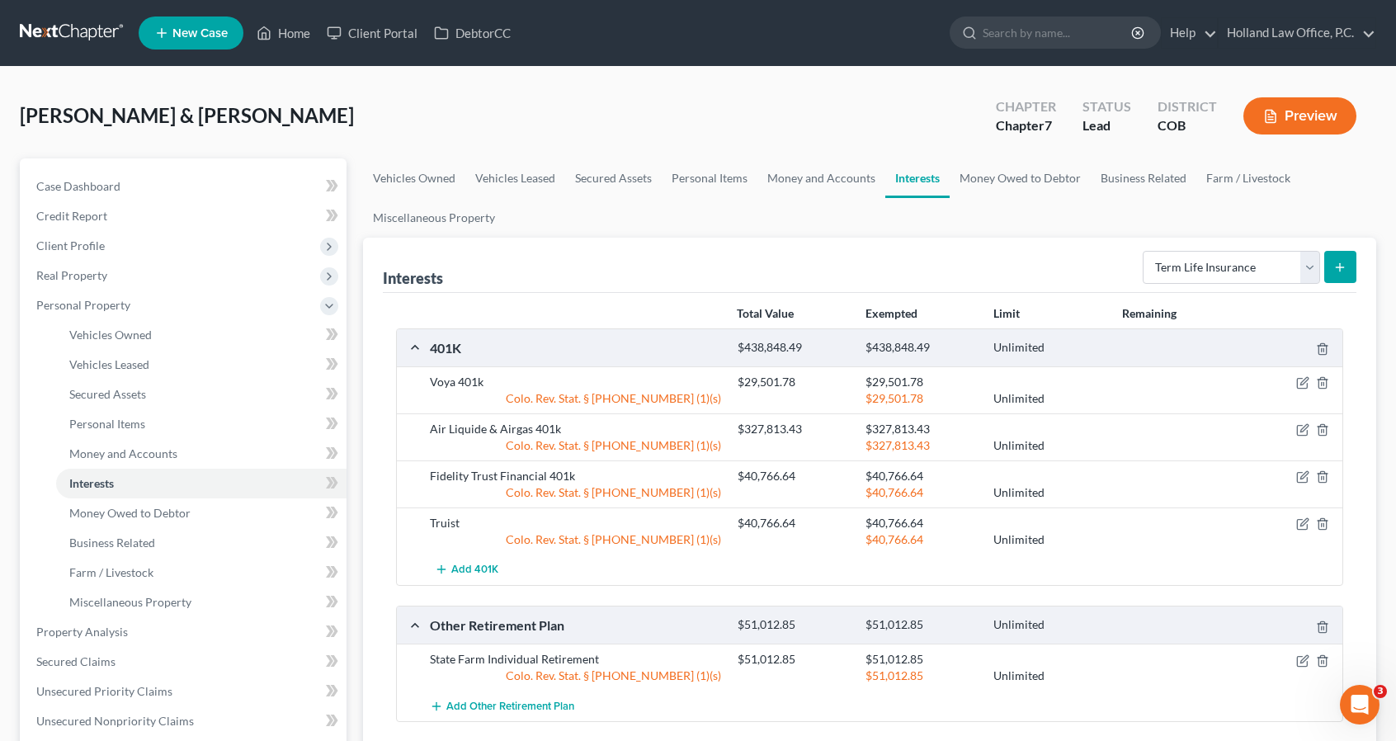
click at [1330, 271] on button "submit" at bounding box center [1340, 267] width 32 height 32
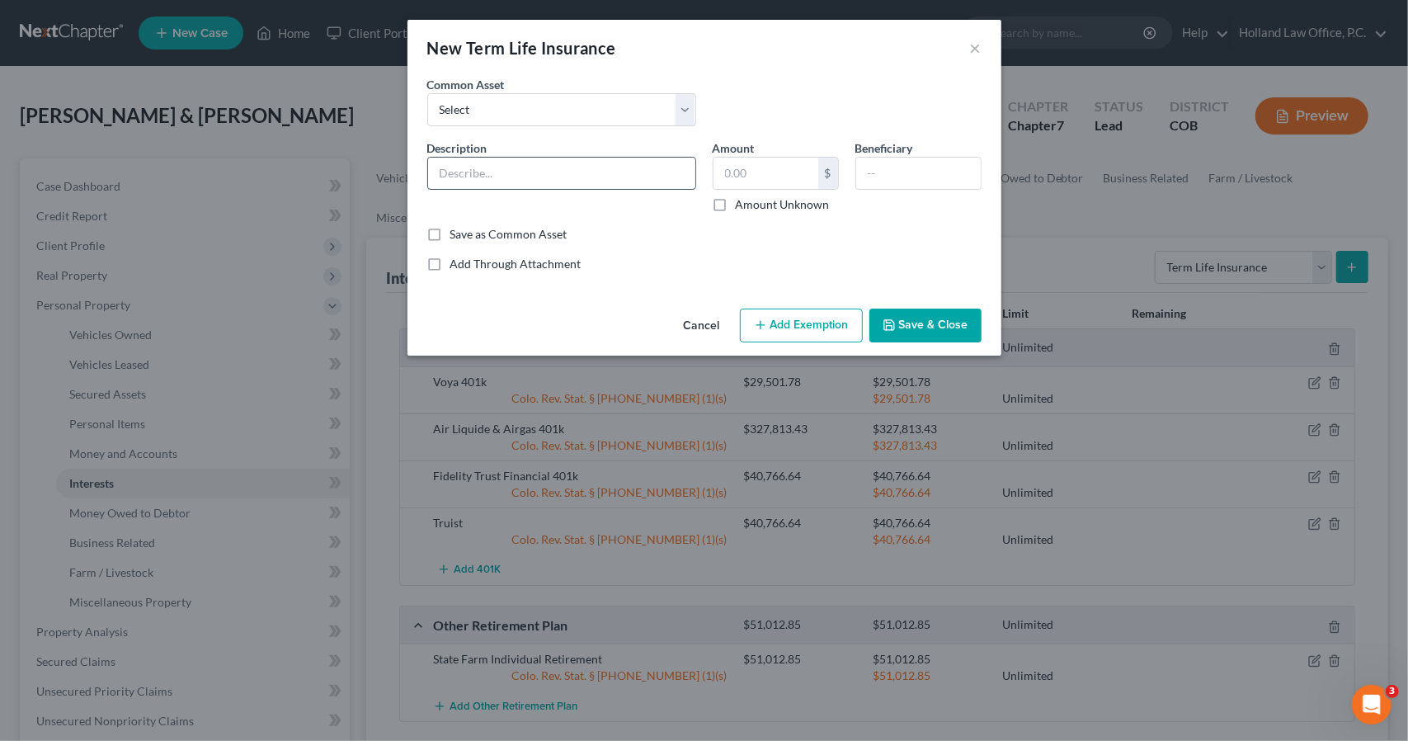
click at [652, 181] on input "text" at bounding box center [561, 173] width 267 height 31
click at [652, 181] on input "Dis" at bounding box center [561, 173] width 267 height 31
click at [916, 172] on input "text" at bounding box center [918, 173] width 125 height 31
paste input "Jason & Rebecca Scoby"
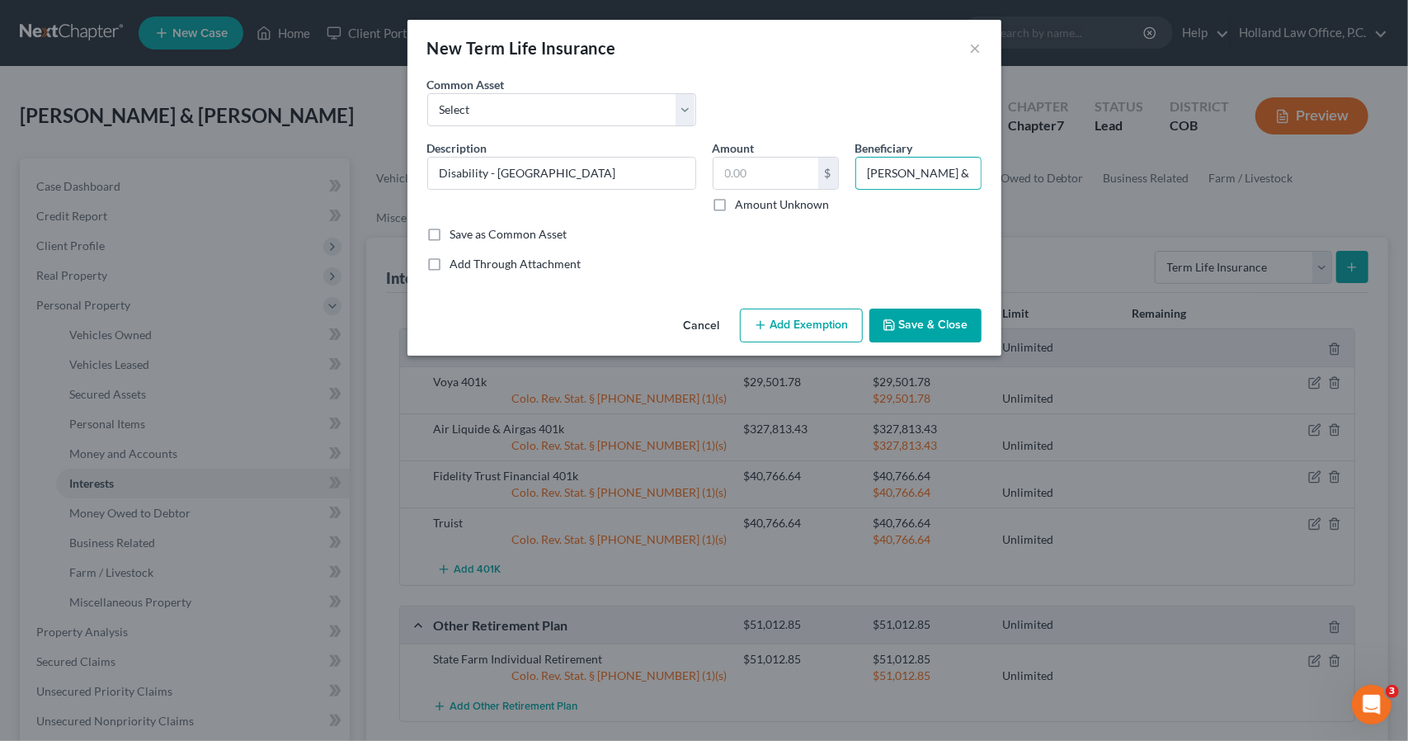
scroll to position [0, 14]
click at [943, 326] on button "Save & Close" at bounding box center [925, 326] width 112 height 35
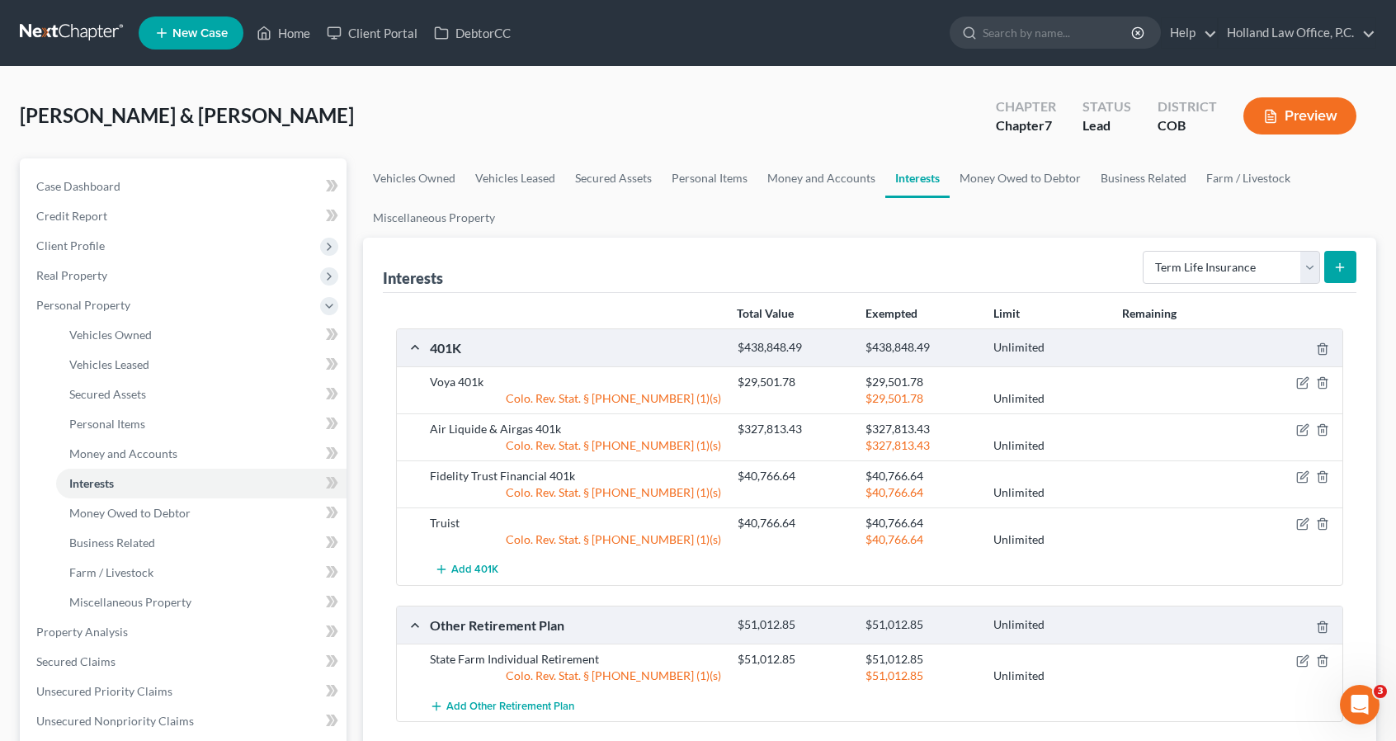
click at [1350, 268] on button "submit" at bounding box center [1340, 267] width 32 height 32
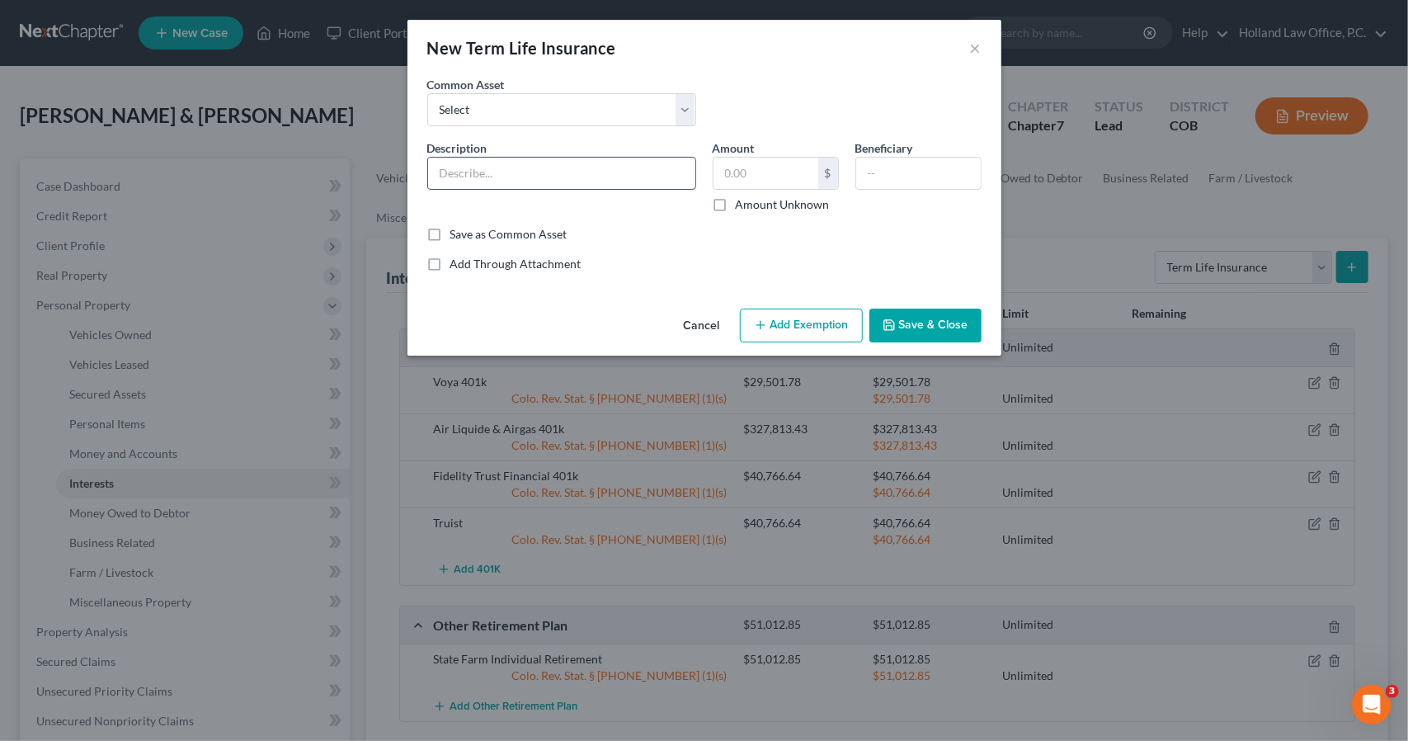
click at [622, 164] on input "text" at bounding box center [561, 173] width 267 height 31
click at [492, 174] on input "STD & LTD - Hartford" at bounding box center [561, 173] width 267 height 31
click at [874, 182] on input "text" at bounding box center [918, 173] width 125 height 31
paste input "Jason & Rebecca Scoby"
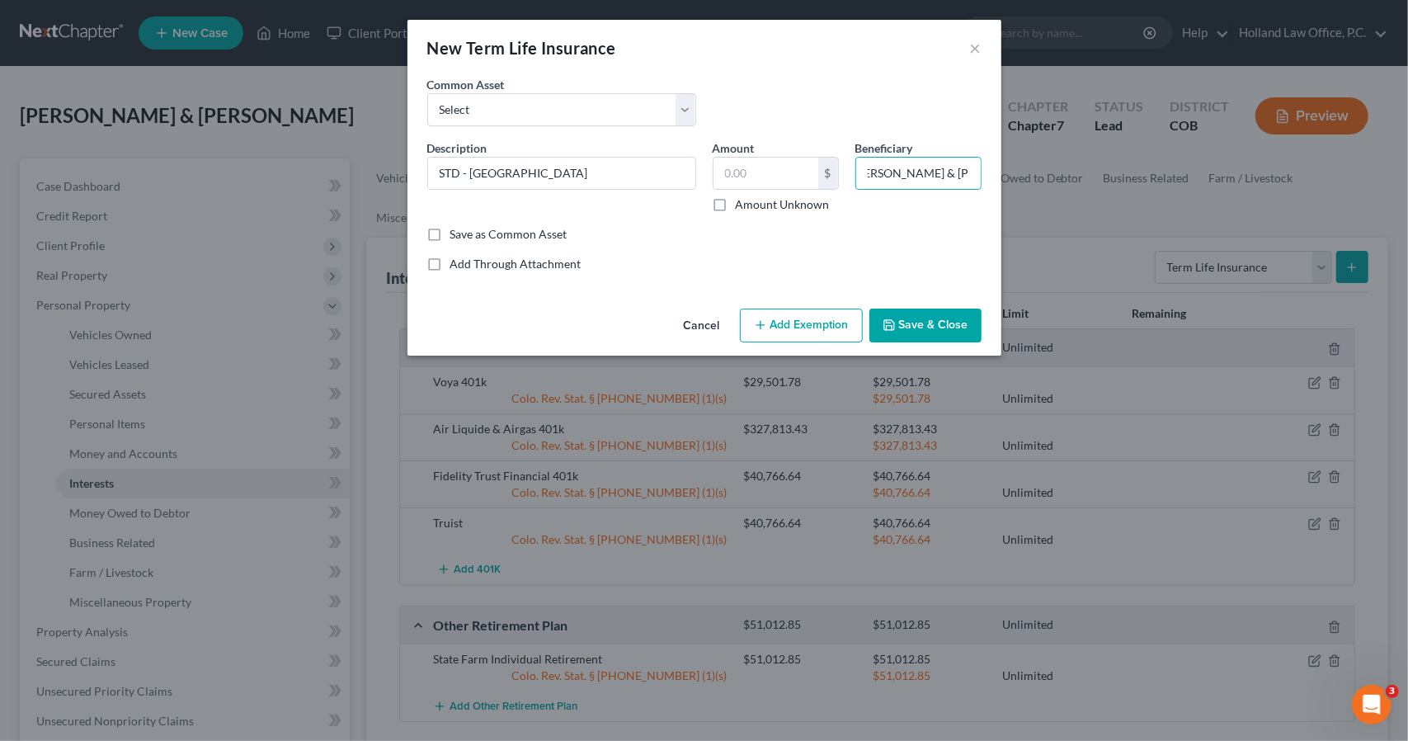
click at [929, 336] on button "Save & Close" at bounding box center [925, 326] width 112 height 35
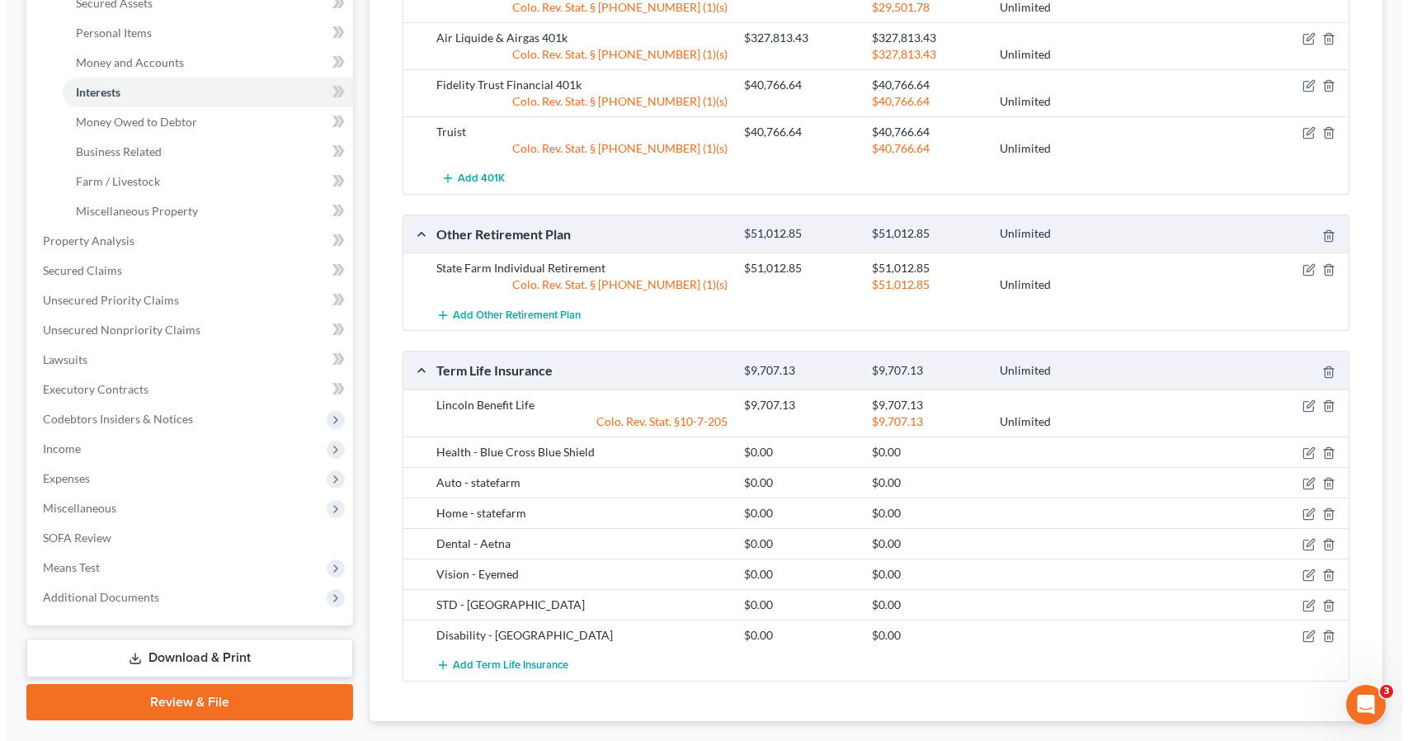
scroll to position [396, 0]
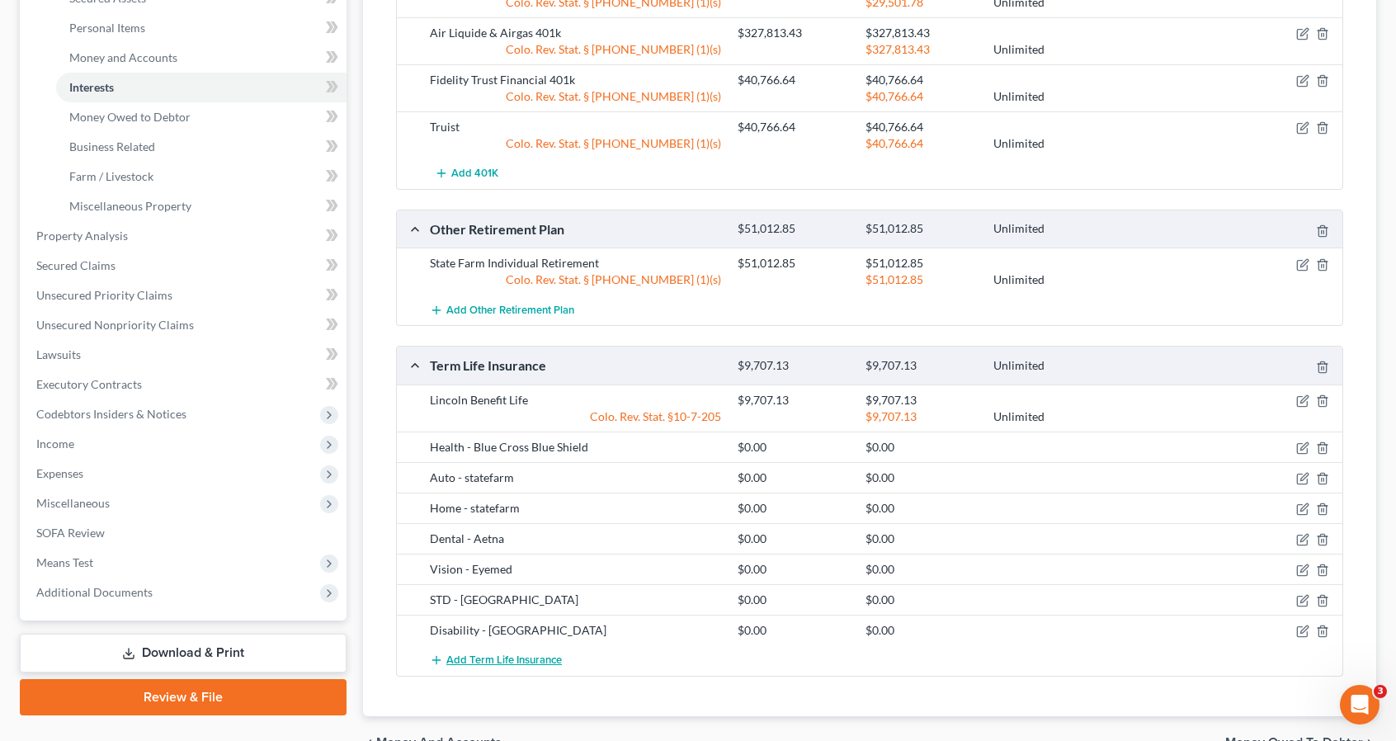
click at [510, 660] on span "Add Term Life Insurance" at bounding box center [503, 659] width 115 height 13
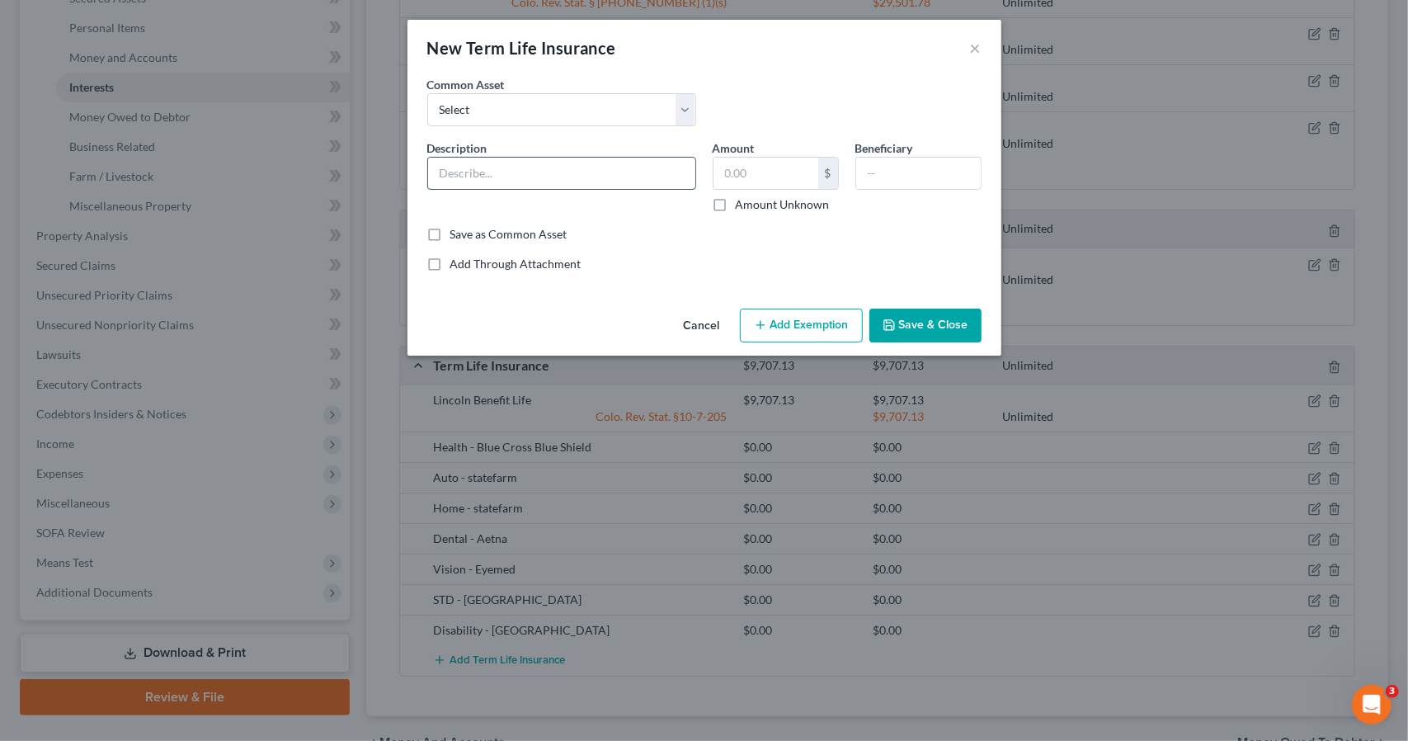
click at [580, 176] on input "text" at bounding box center [561, 173] width 267 height 31
click at [922, 167] on input "text" at bounding box center [918, 173] width 125 height 31
paste input "Jason & Rebecca Scoby"
click at [949, 327] on button "Save & Close" at bounding box center [925, 326] width 112 height 35
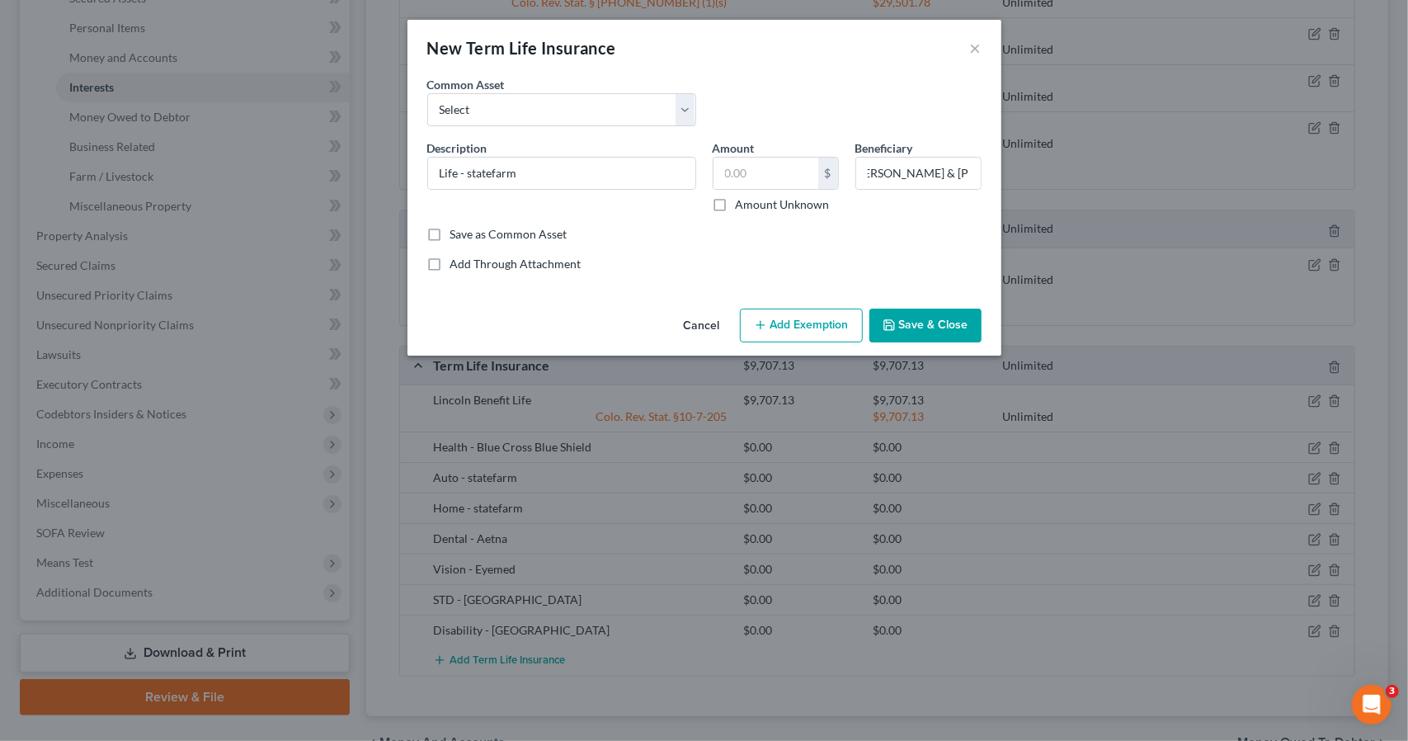
scroll to position [0, 0]
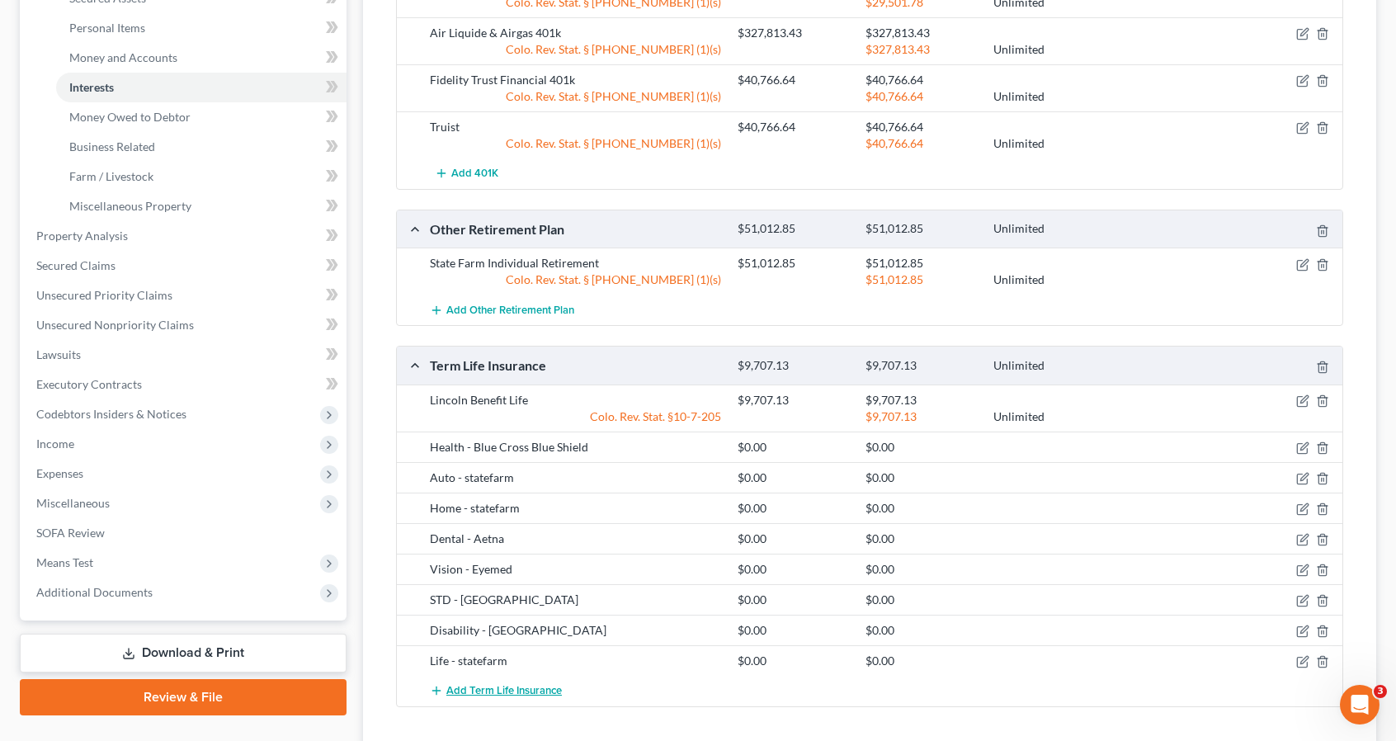
click at [523, 684] on span "Add Term Life Insurance" at bounding box center [503, 690] width 115 height 13
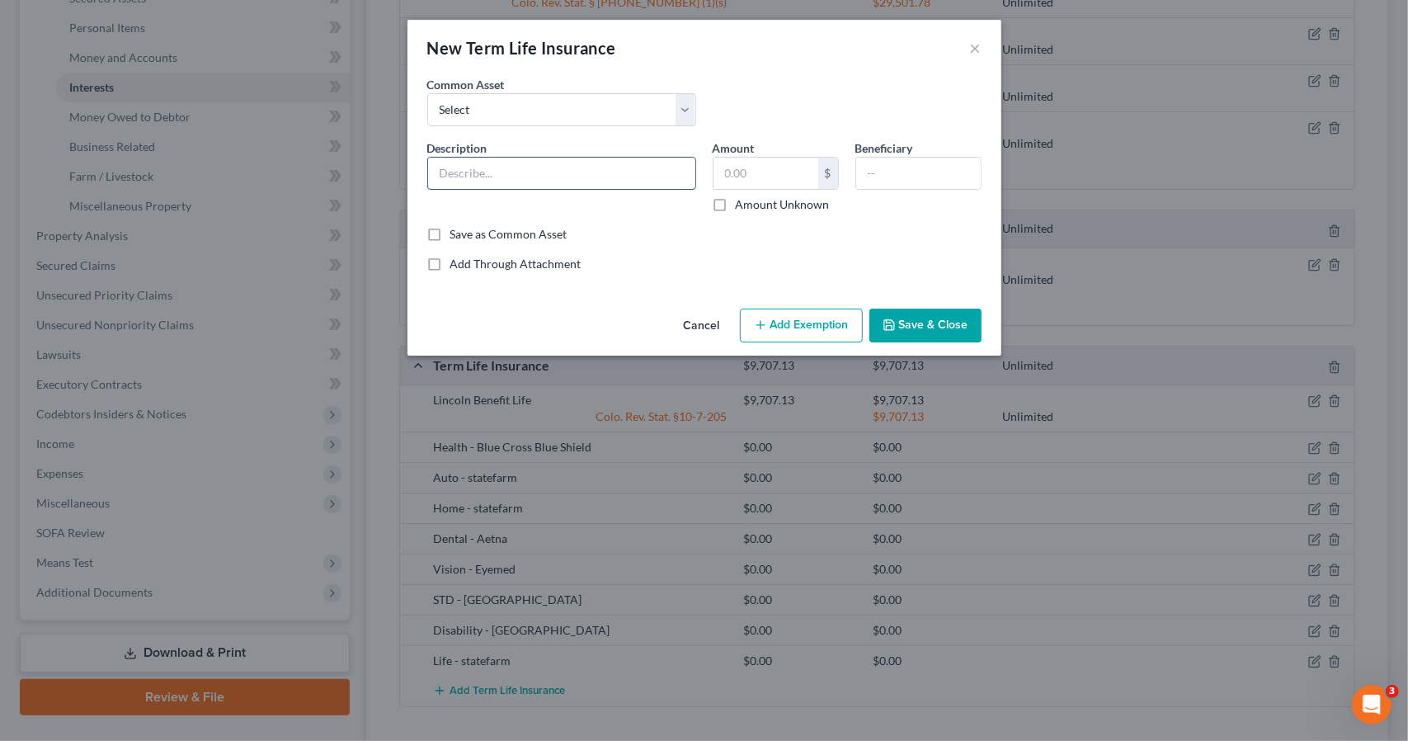
click at [541, 182] on input "text" at bounding box center [561, 173] width 267 height 31
click at [900, 161] on input "text" at bounding box center [918, 173] width 125 height 31
drag, startPoint x: 900, startPoint y: 161, endPoint x: 893, endPoint y: 172, distance: 13.7
paste input "Jason & Rebecca Scoby"
click at [930, 325] on button "Save & Close" at bounding box center [925, 326] width 112 height 35
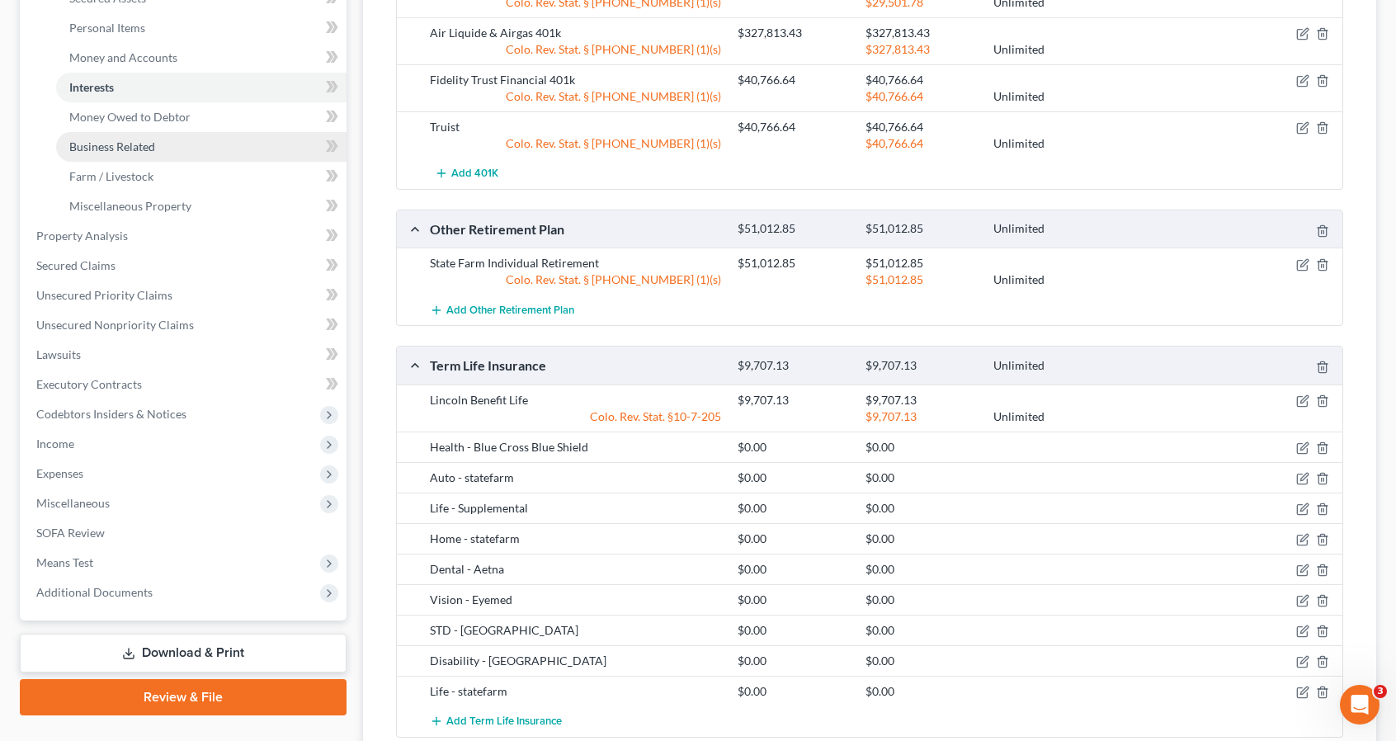
click at [126, 132] on link "Business Related" at bounding box center [201, 147] width 290 height 30
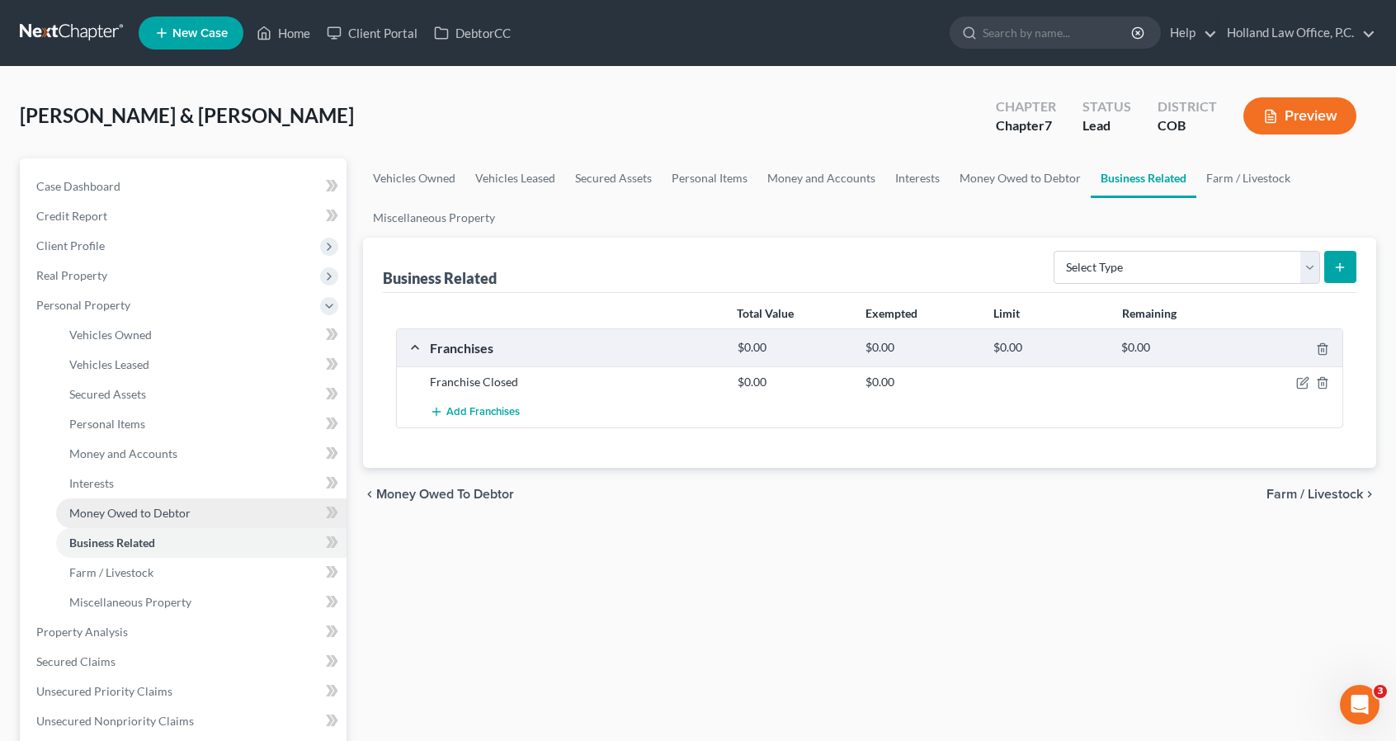
click at [151, 514] on span "Money Owed to Debtor" at bounding box center [129, 513] width 121 height 14
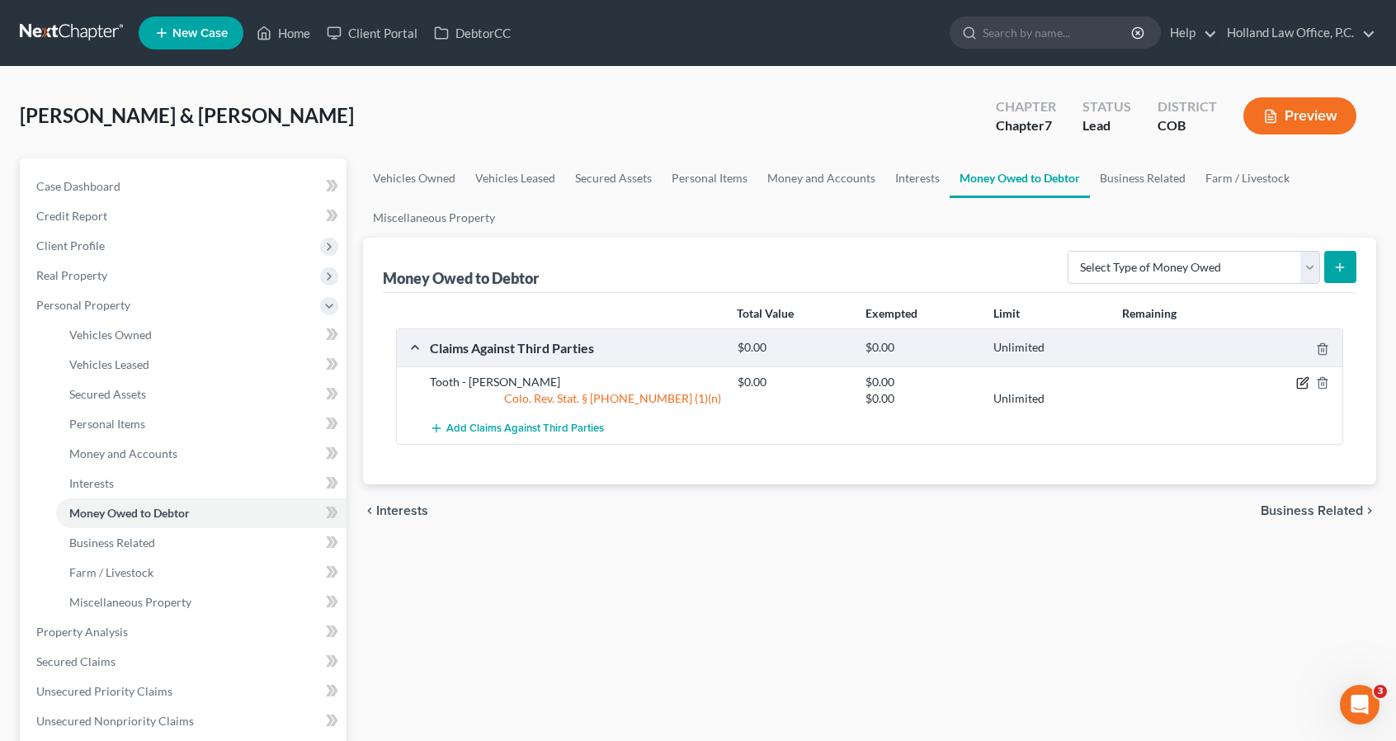
click at [1299, 380] on icon "button" at bounding box center [1302, 382] width 13 height 13
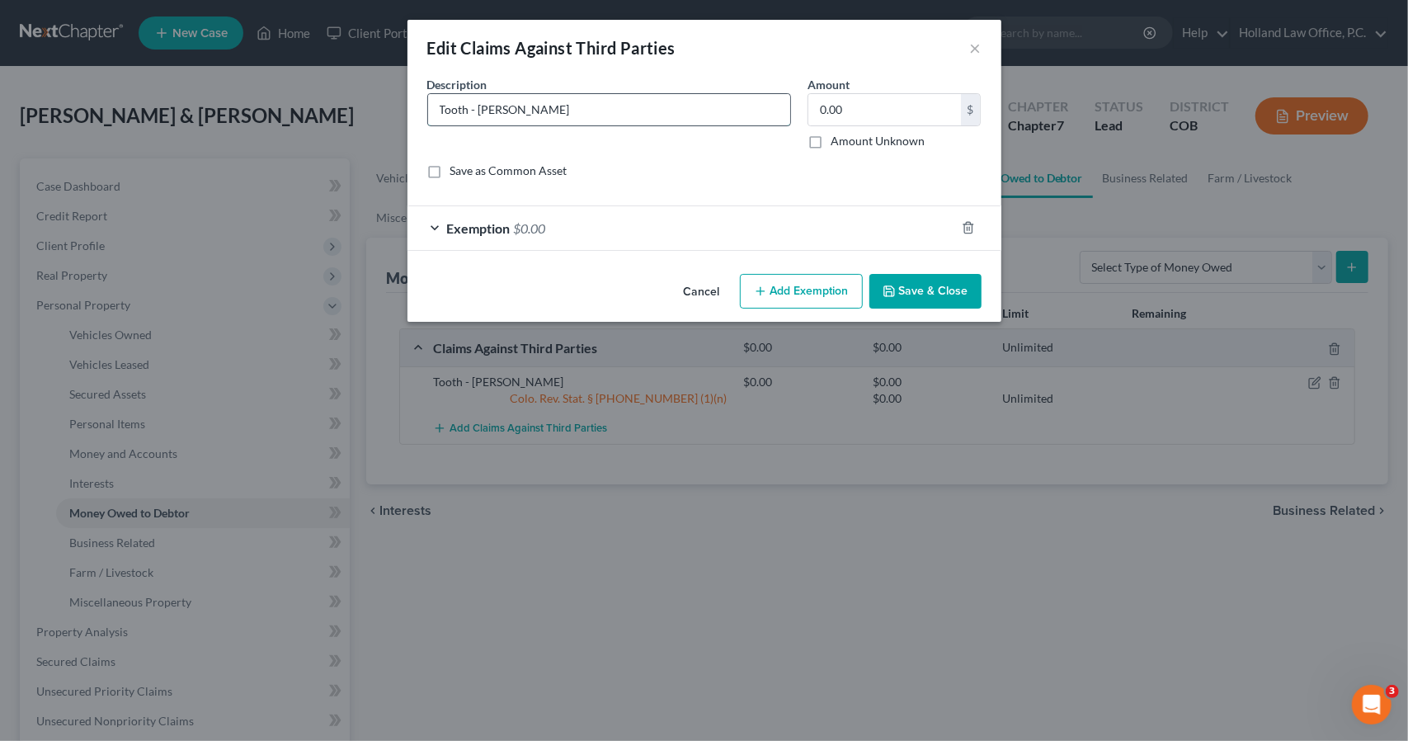
click at [597, 104] on input "Tooth - Rebecca" at bounding box center [609, 109] width 362 height 31
click at [736, 107] on input "Tooth - Rebecca - Andrew Sandomire PLLC 561 Santa Fe Dr 80204" at bounding box center [609, 109] width 362 height 31
click at [916, 281] on button "Save & Close" at bounding box center [925, 291] width 112 height 35
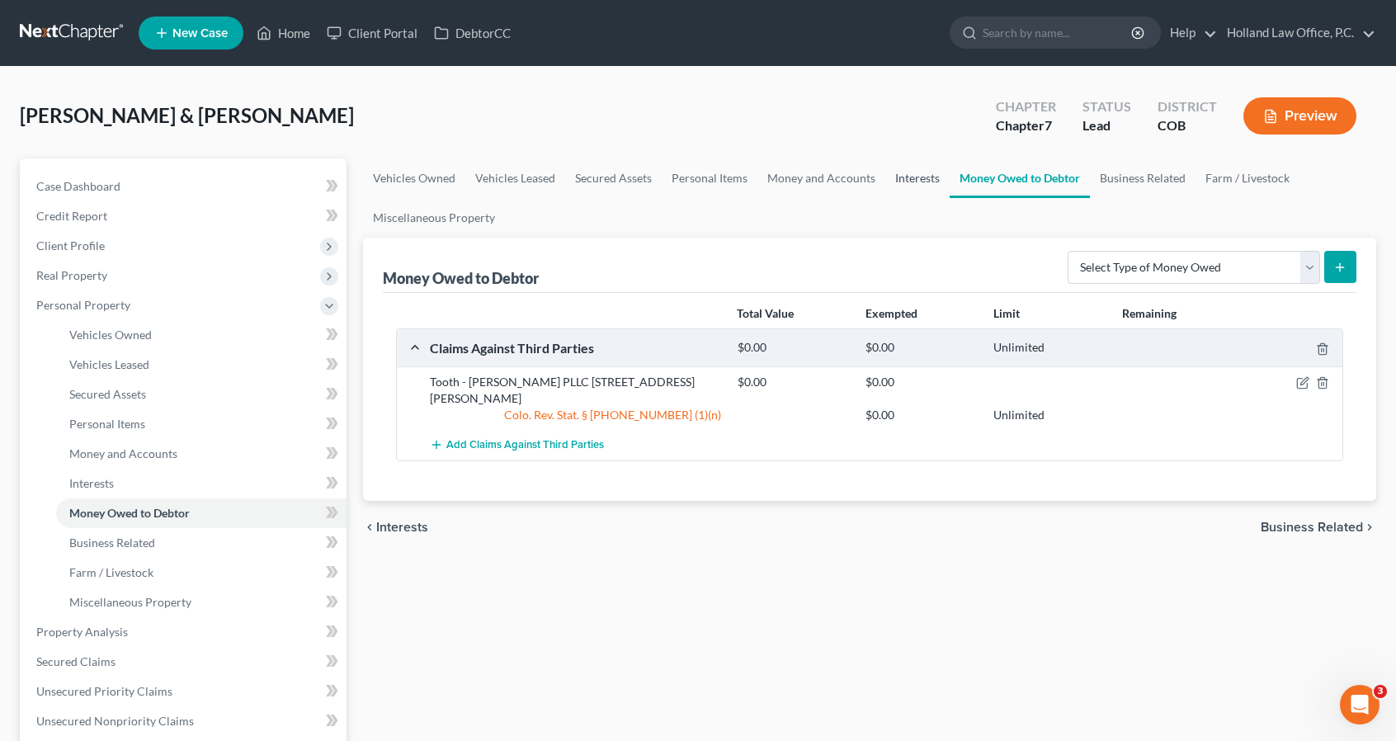
click at [901, 181] on link "Interests" at bounding box center [917, 178] width 64 height 40
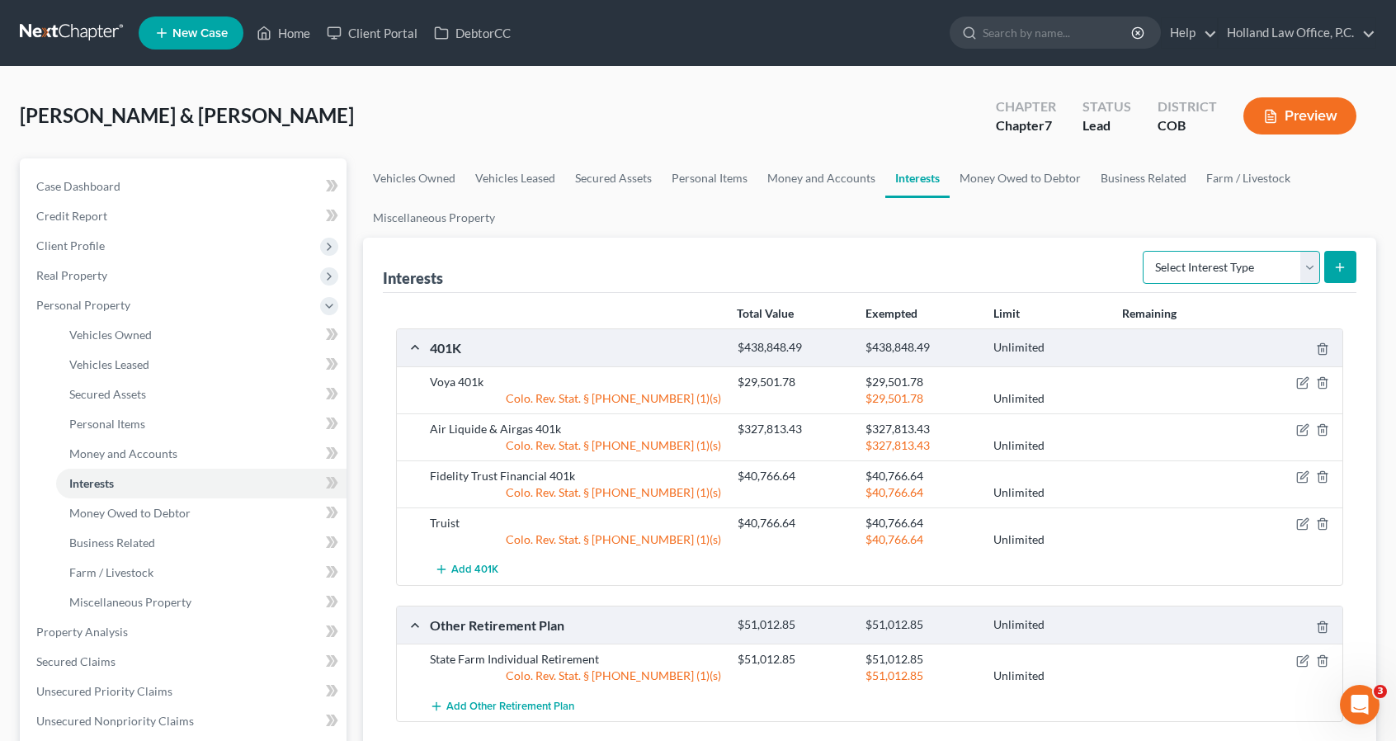
click at [1185, 268] on select "Select Interest Type 401K Annuity Bond Education IRA Government Bond Government…" at bounding box center [1231, 267] width 177 height 33
click at [1145, 251] on select "Select Interest Type 401K Annuity Bond Education IRA Government Bond Government…" at bounding box center [1231, 267] width 177 height 33
click at [1335, 262] on icon "submit" at bounding box center [1339, 267] width 13 height 13
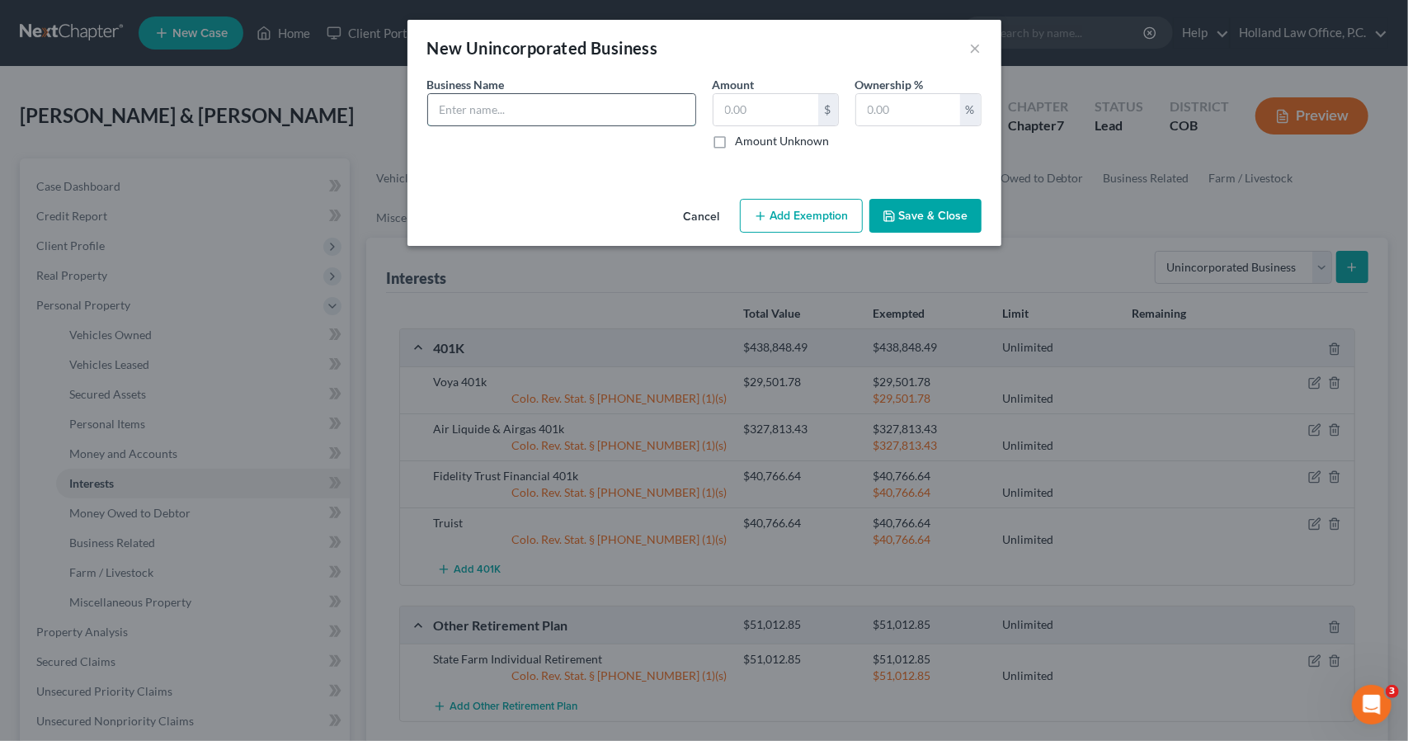
click at [591, 105] on input "text" at bounding box center [561, 109] width 267 height 31
click at [882, 113] on input "text" at bounding box center [908, 109] width 104 height 31
click at [928, 216] on button "Save & Close" at bounding box center [925, 216] width 112 height 35
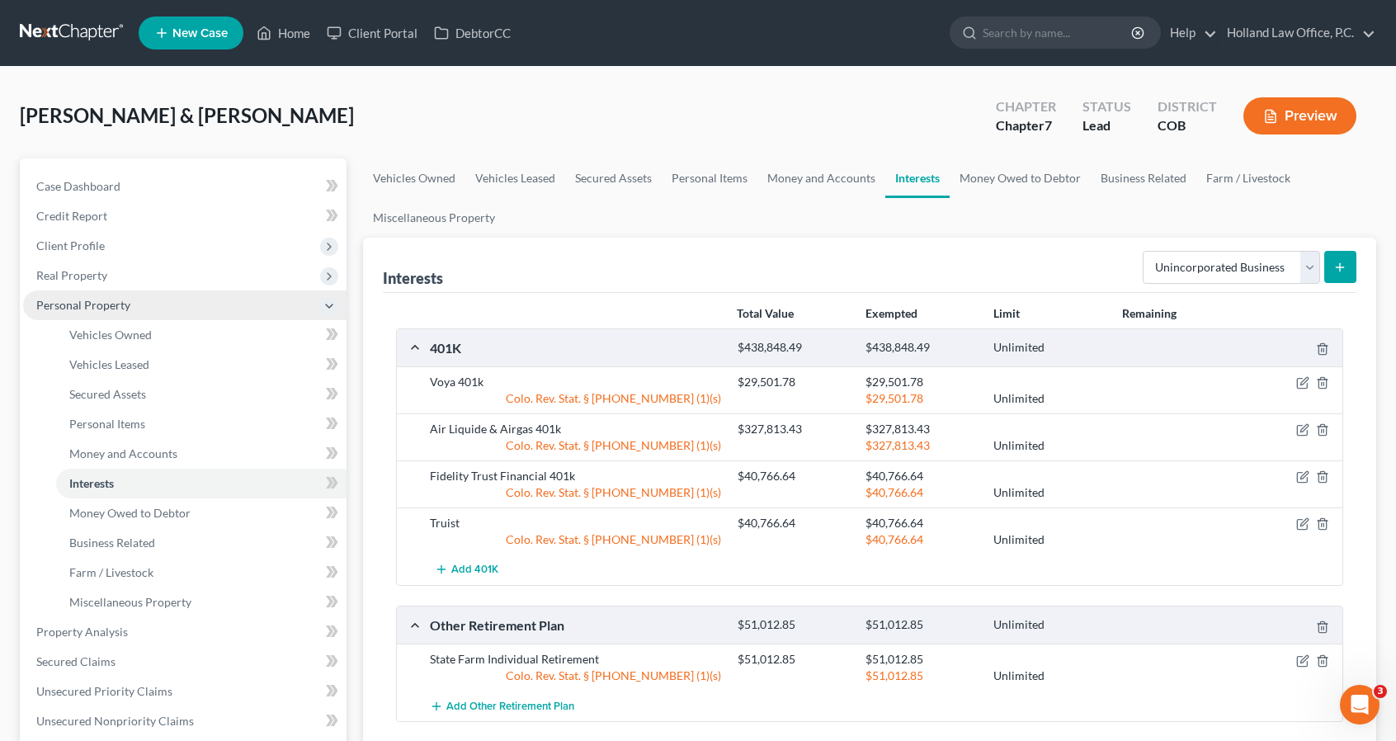
click at [35, 302] on span "Personal Property" at bounding box center [184, 305] width 323 height 30
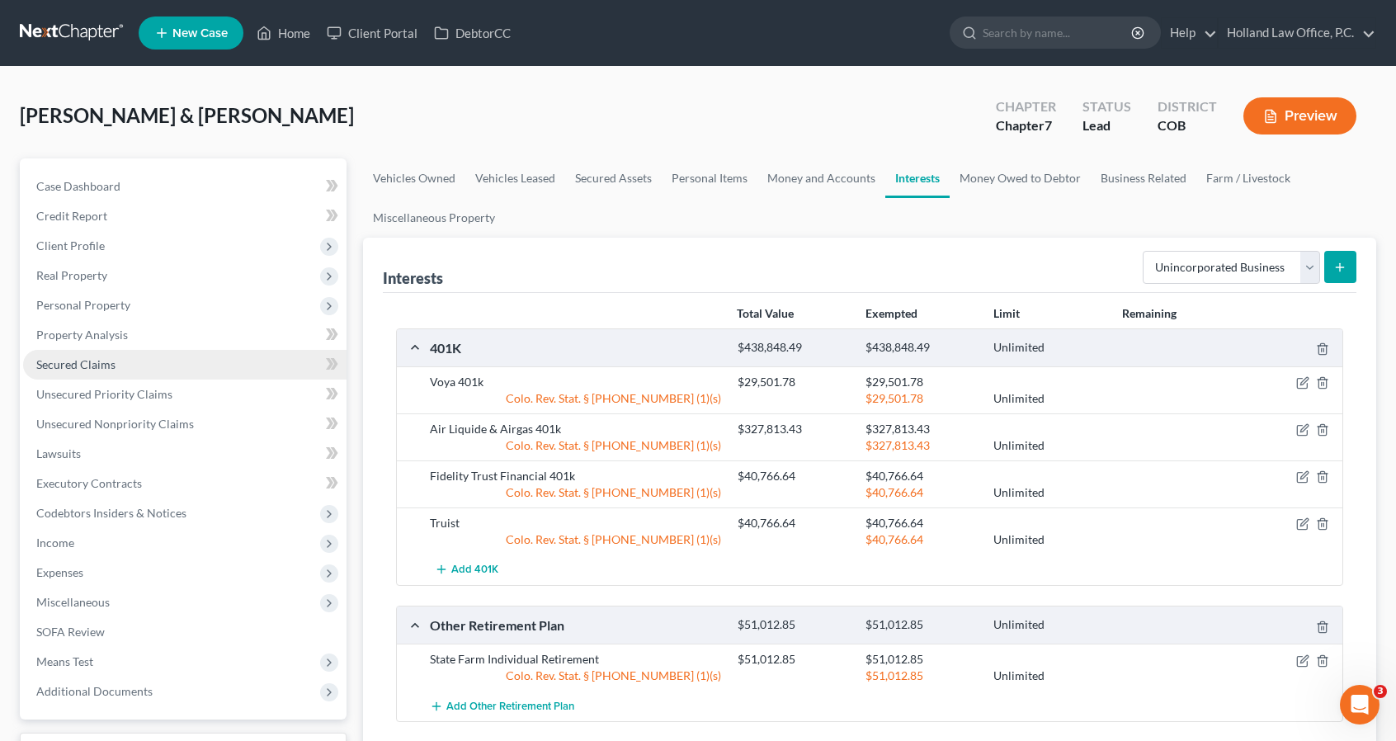
click at [76, 371] on link "Secured Claims" at bounding box center [184, 365] width 323 height 30
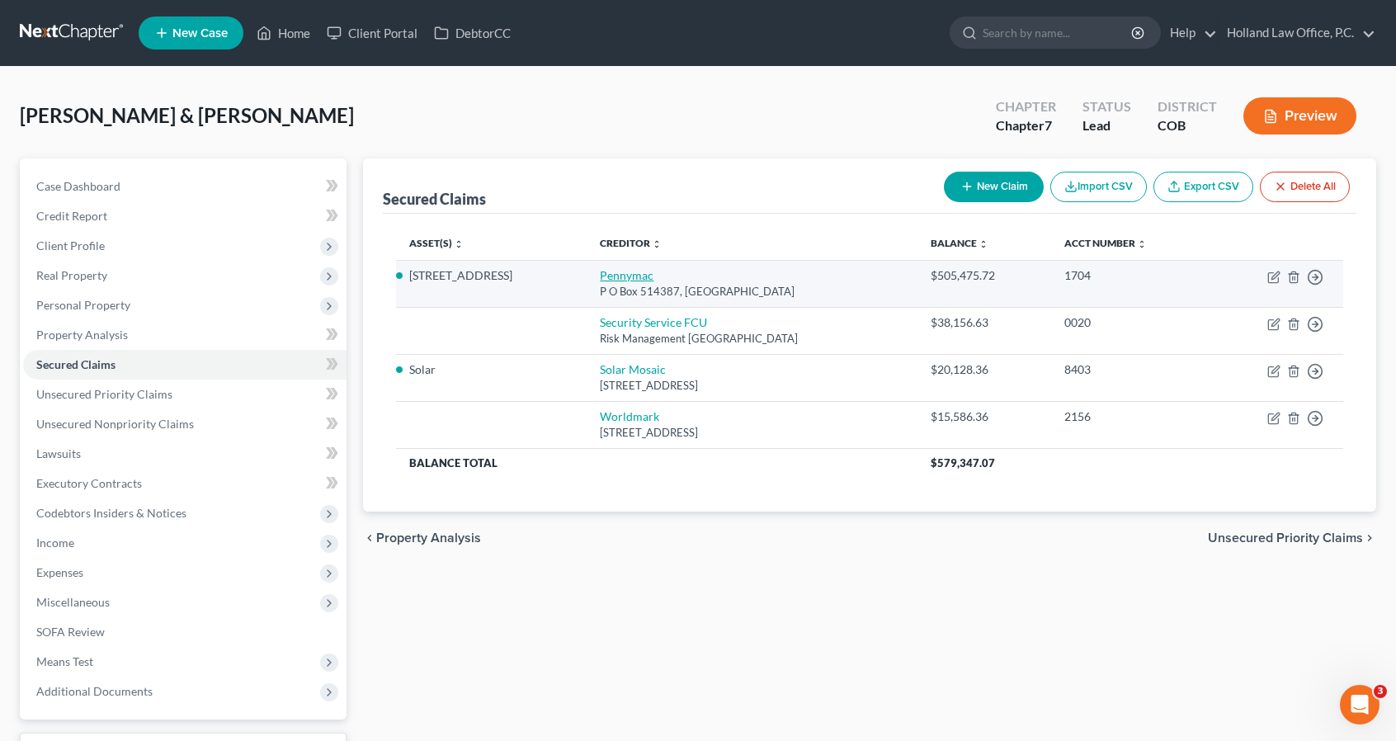
click at [600, 270] on link "Pennymac" at bounding box center [627, 275] width 54 height 14
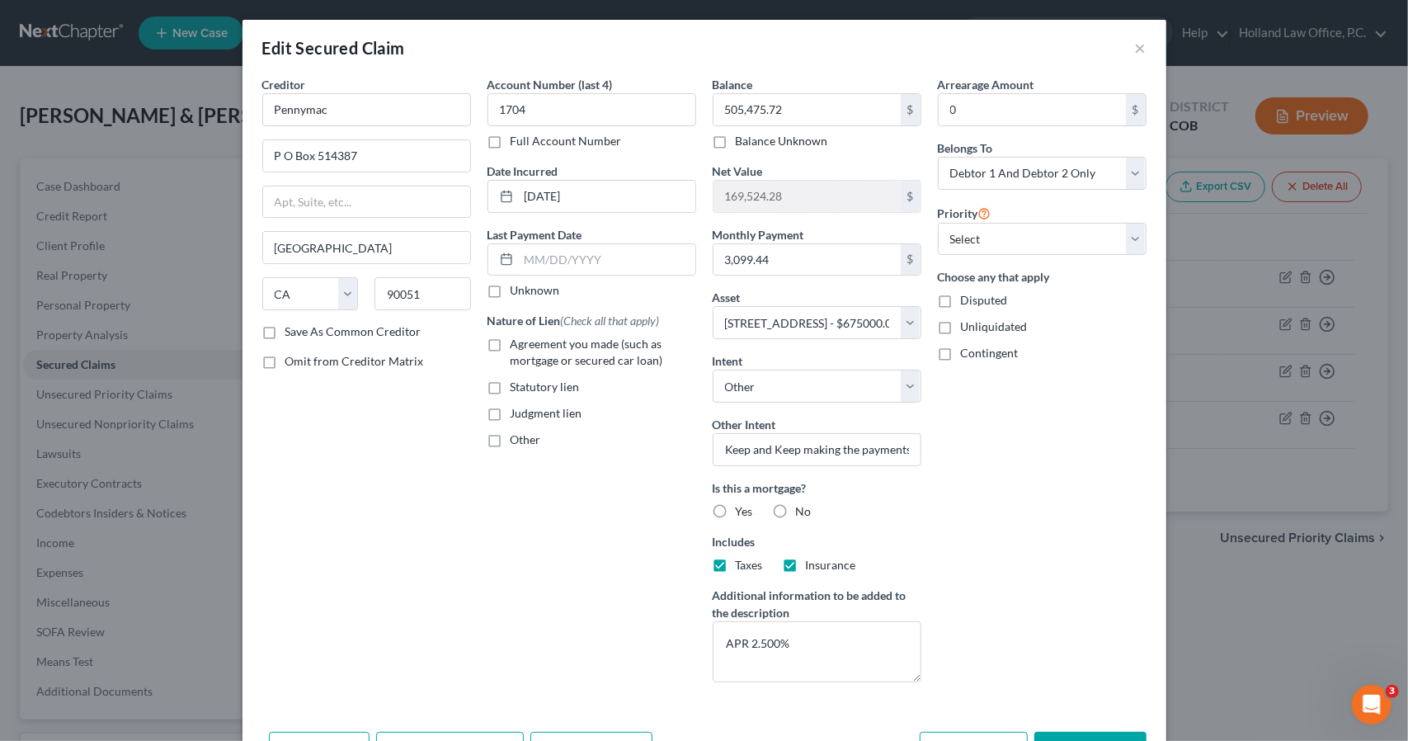
click at [568, 338] on span "Agreement you made (such as mortgage or secured car loan)" at bounding box center [587, 352] width 153 height 31
click at [528, 338] on input "Agreement you made (such as mortgage or secured car loan)" at bounding box center [522, 341] width 11 height 11
click at [736, 503] on label "Yes" at bounding box center [744, 511] width 17 height 16
click at [742, 503] on input "Yes" at bounding box center [747, 508] width 11 height 11
click at [657, 247] on input "text" at bounding box center [607, 259] width 177 height 31
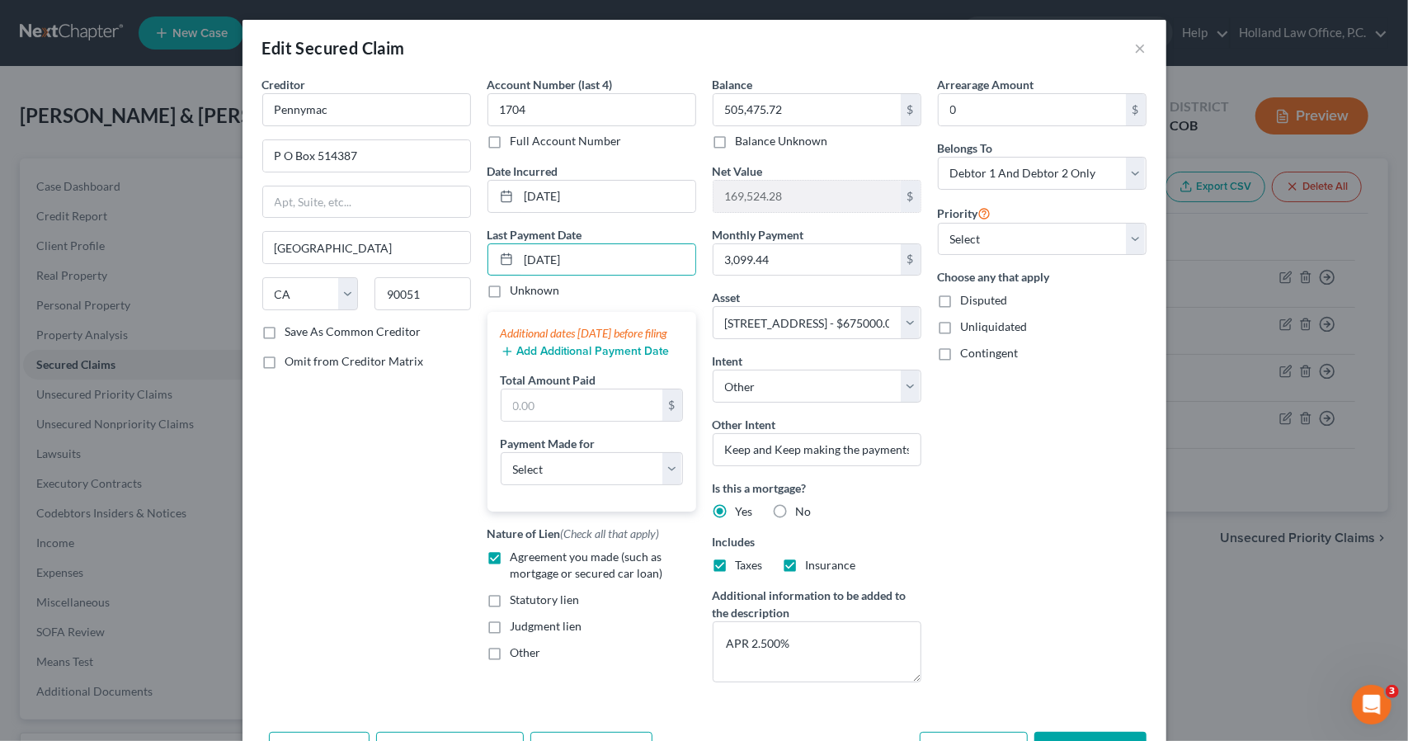
click at [590, 358] on button "Add Additional Payment Date" at bounding box center [585, 351] width 169 height 13
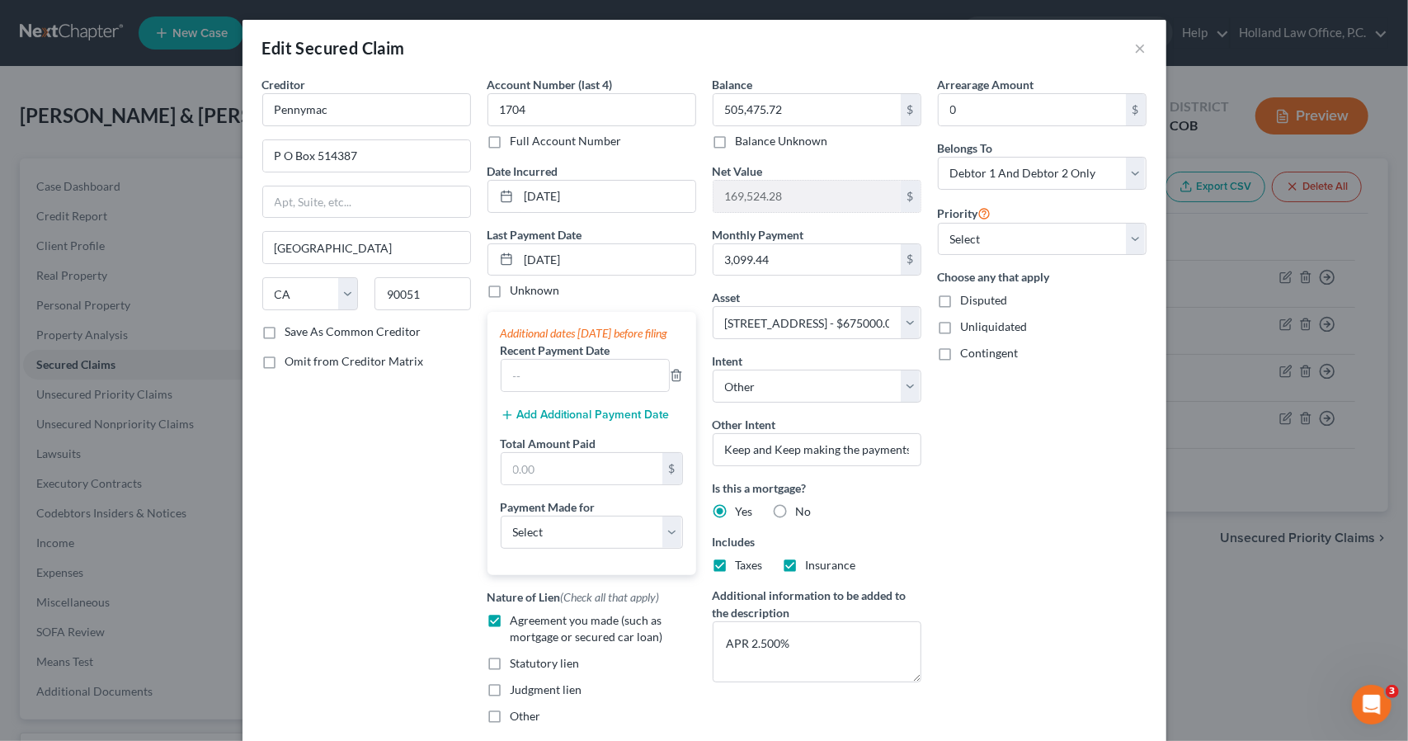
click at [601, 422] on button "Add Additional Payment Date" at bounding box center [585, 414] width 169 height 13
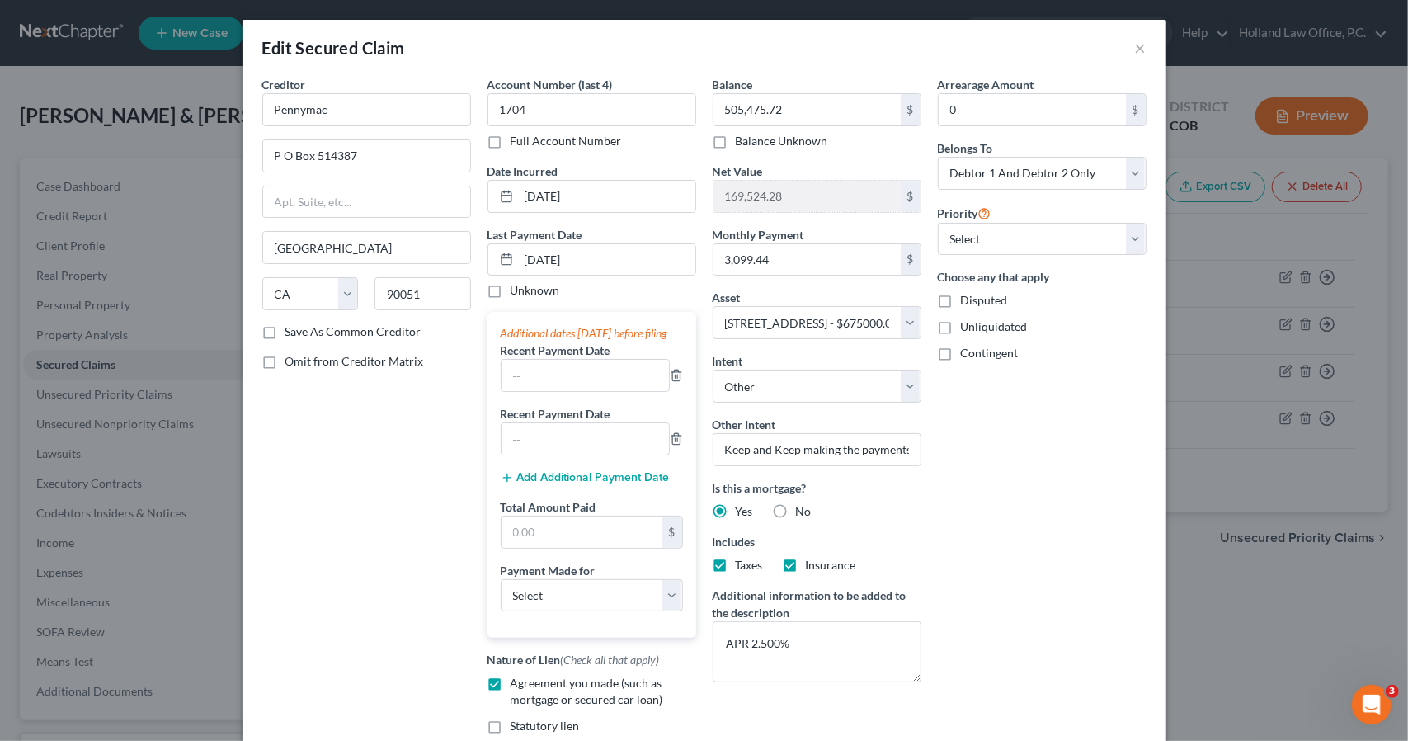
click at [610, 501] on div "Additional dates within 90 days before filing Recent Payment Date Recent Paymen…" at bounding box center [592, 475] width 209 height 326
click at [610, 484] on button "Add Additional Payment Date" at bounding box center [585, 477] width 169 height 13
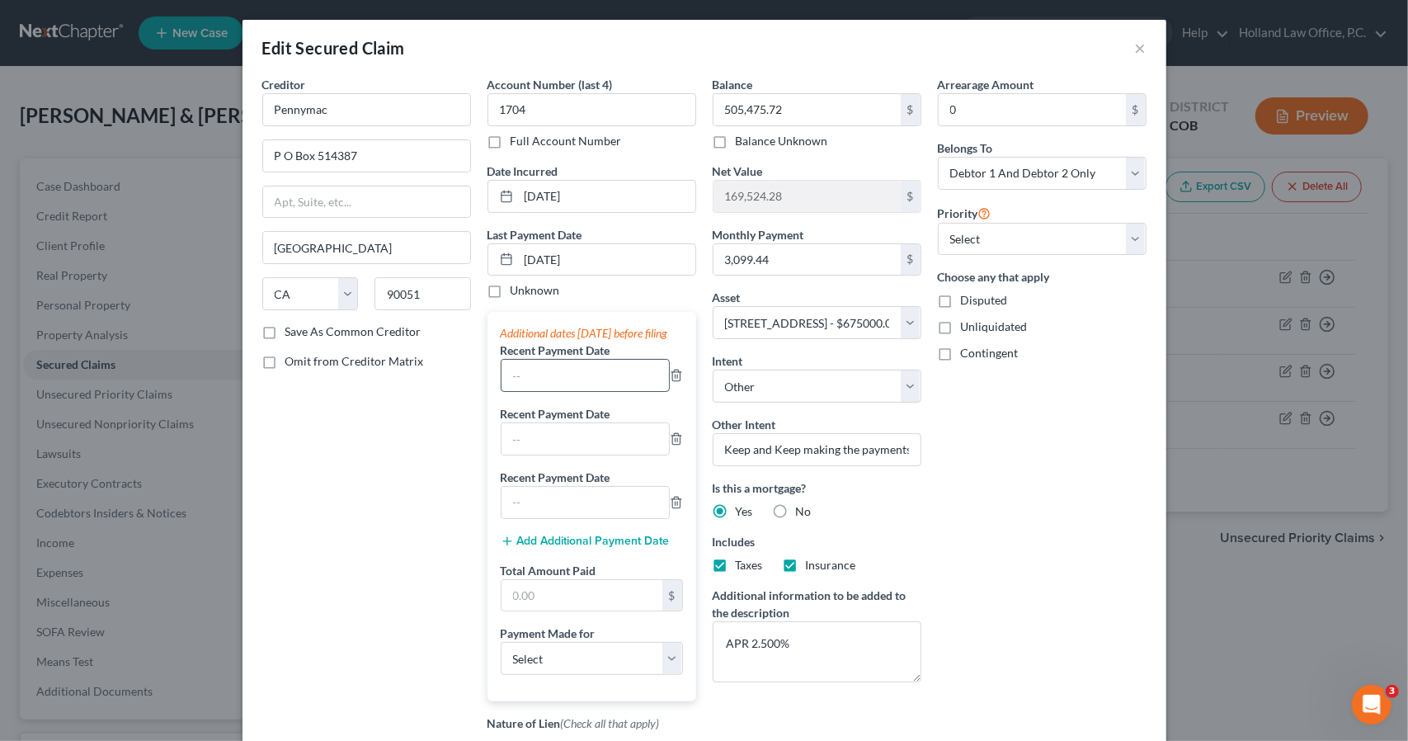
click at [586, 391] on input "text" at bounding box center [585, 375] width 167 height 31
click at [629, 662] on select "Select Car Credit Card Loan Repayment Mortgage Other Suppliers Or Vendors" at bounding box center [592, 658] width 182 height 33
click at [501, 654] on select "Select Car Credit Card Loan Repayment Mortgage Other Suppliers Or Vendors" at bounding box center [592, 658] width 182 height 33
click at [992, 600] on div "Arrearage Amount 0 $ Belongs To * Select Debtor 1 Only Debtor 2 Only Debtor 1 A…" at bounding box center [1042, 470] width 225 height 788
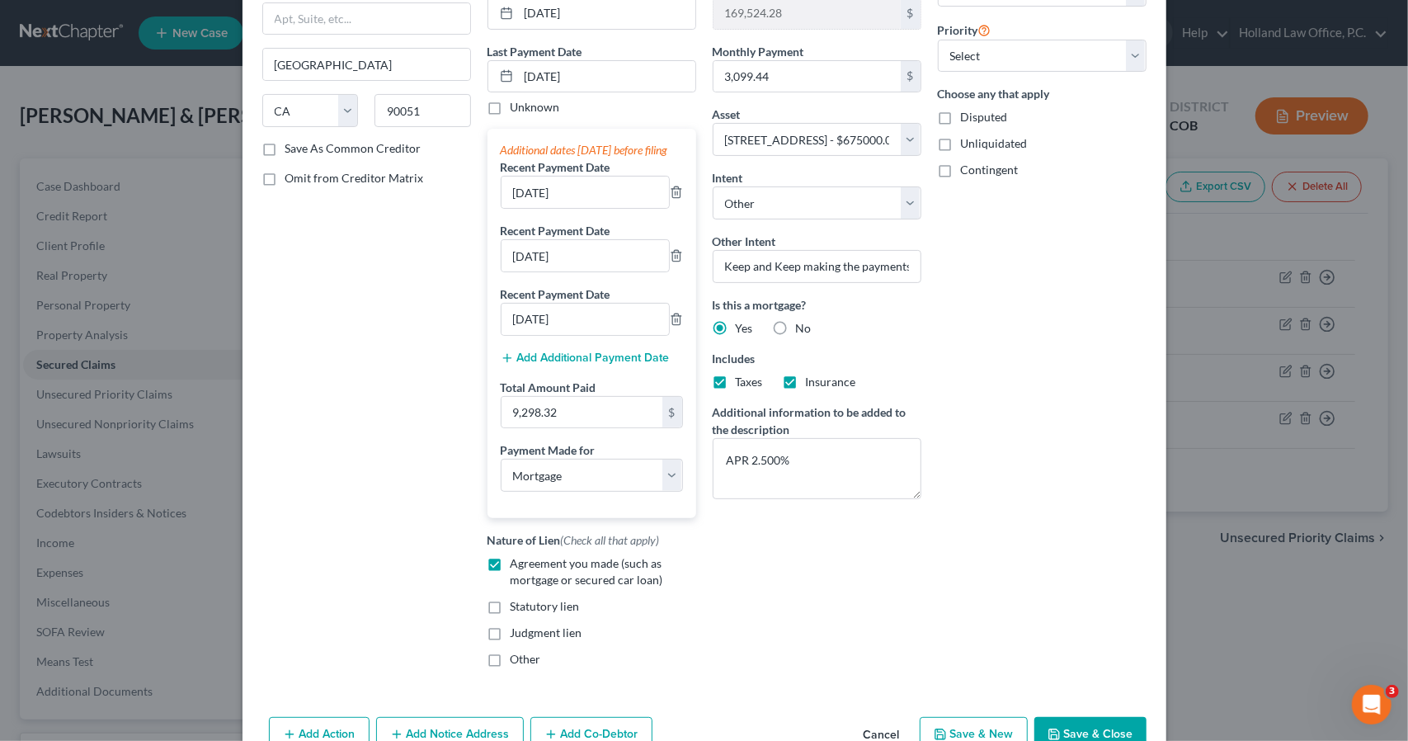
scroll to position [286, 0]
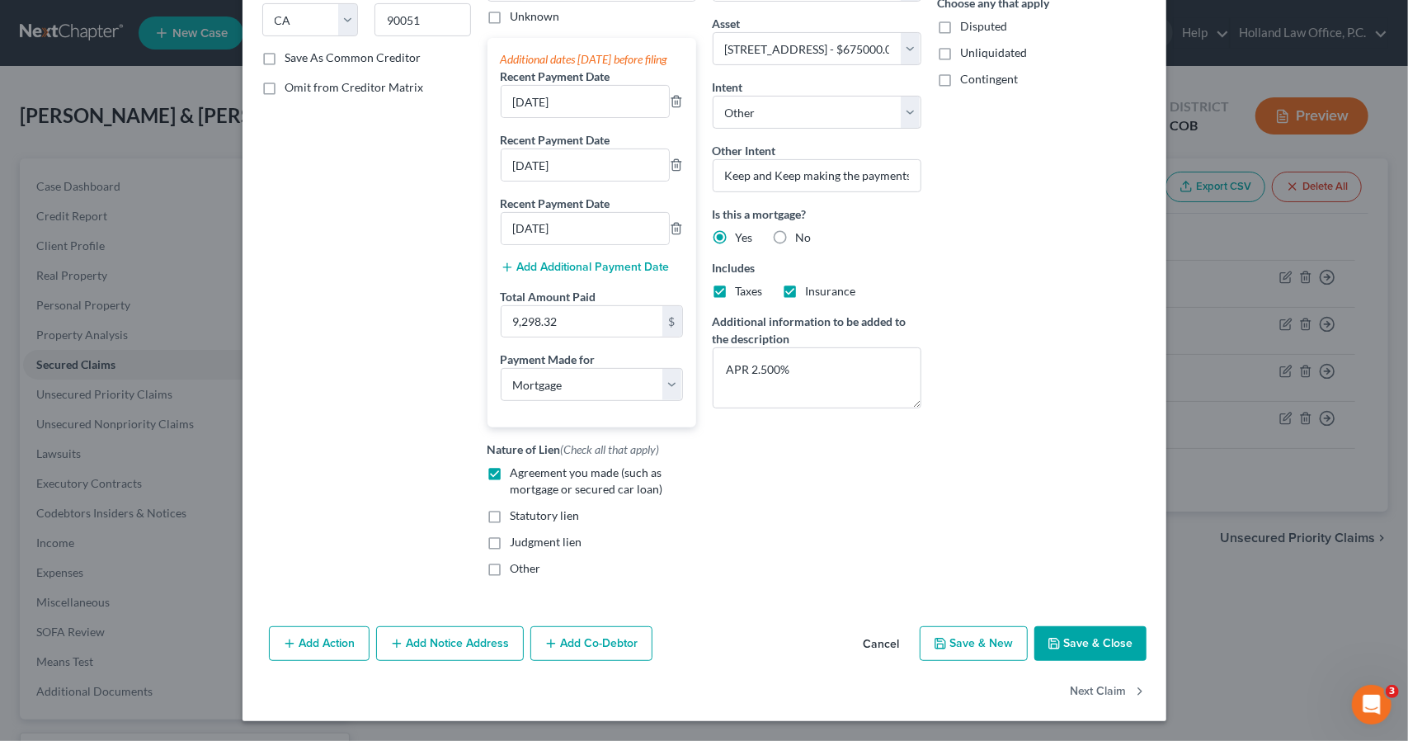
click at [1036, 648] on button "Save & Close" at bounding box center [1090, 643] width 112 height 35
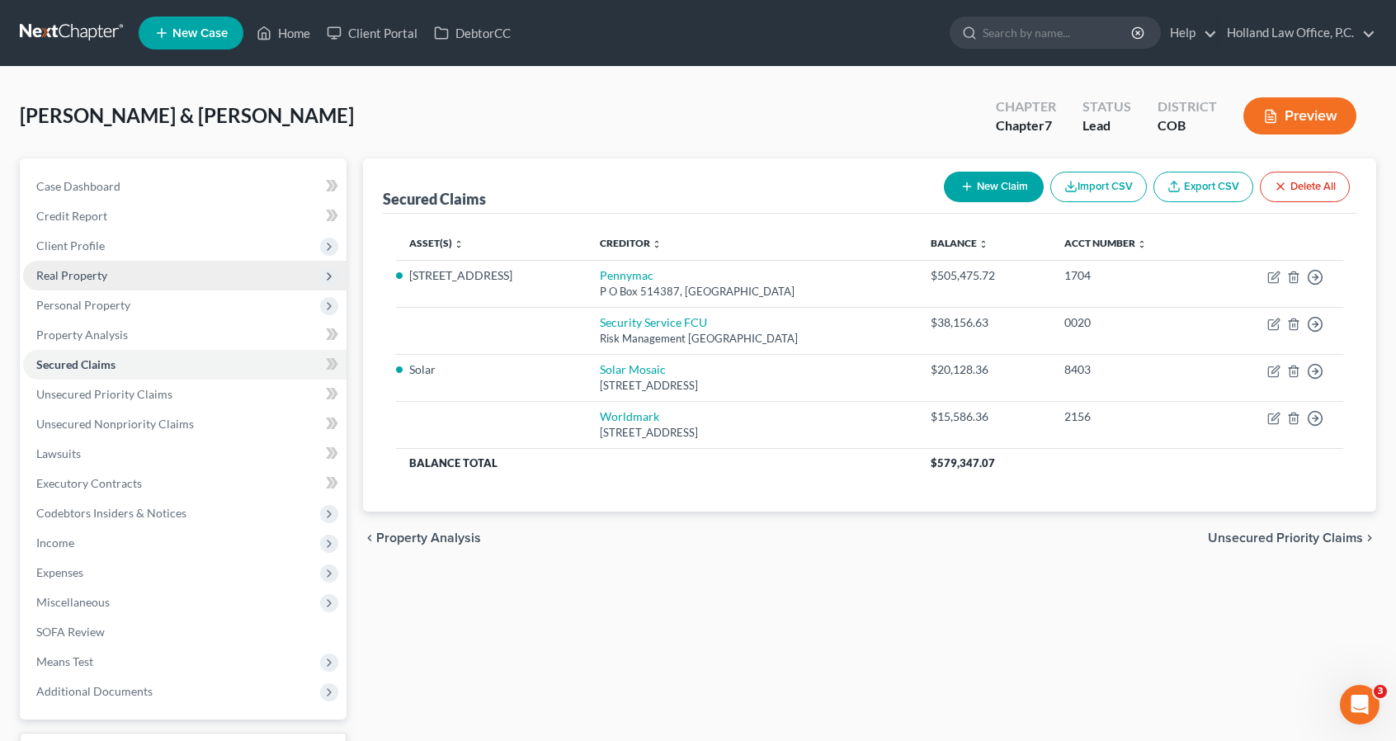
click at [132, 271] on span "Real Property" at bounding box center [184, 276] width 323 height 30
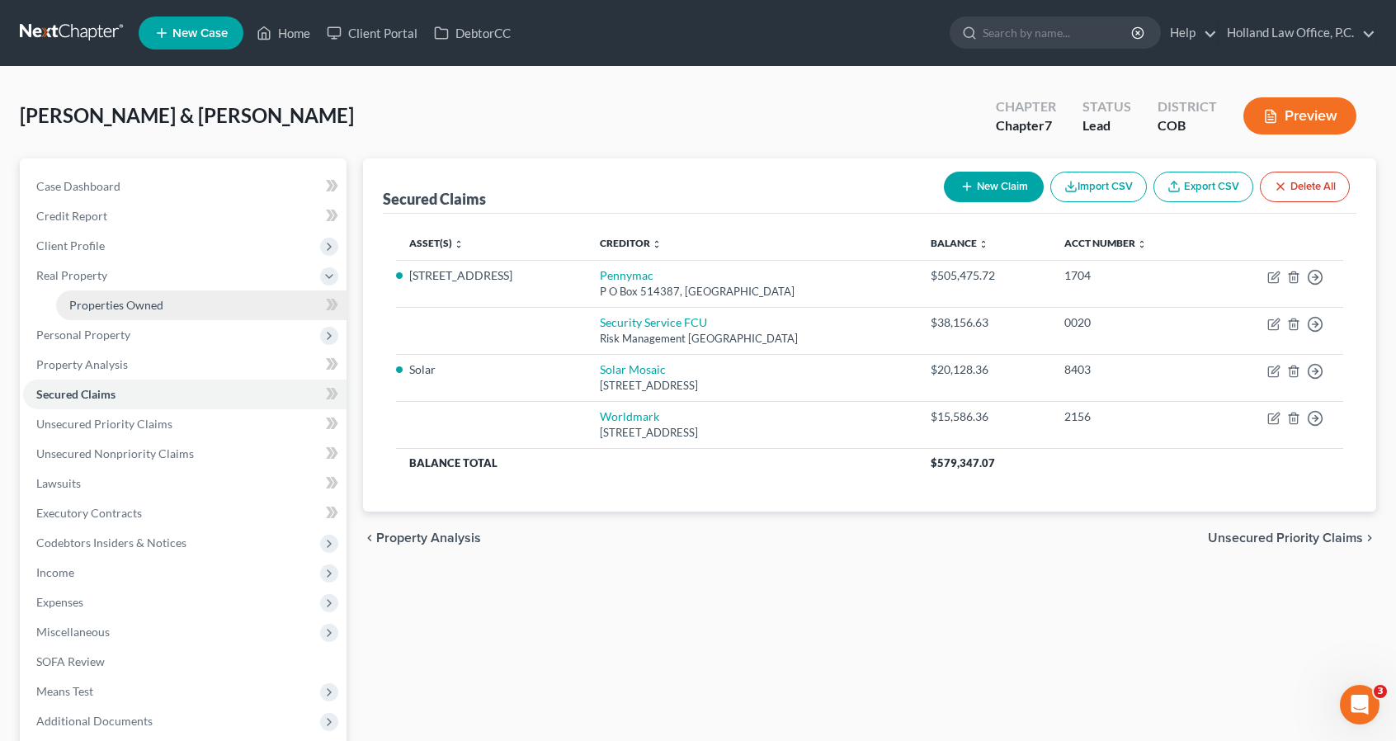
click at [143, 296] on link "Properties Owned" at bounding box center [201, 305] width 290 height 30
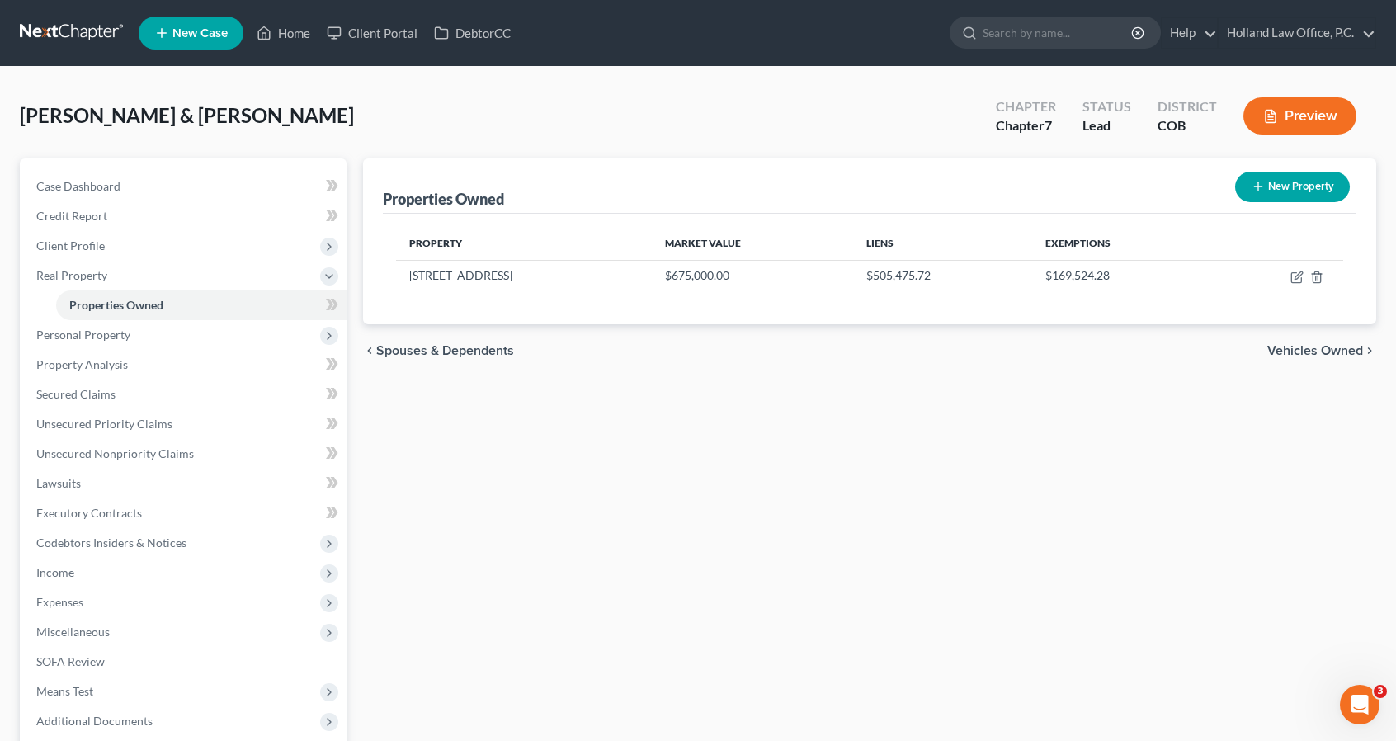
click at [1307, 182] on button "New Property" at bounding box center [1292, 187] width 115 height 31
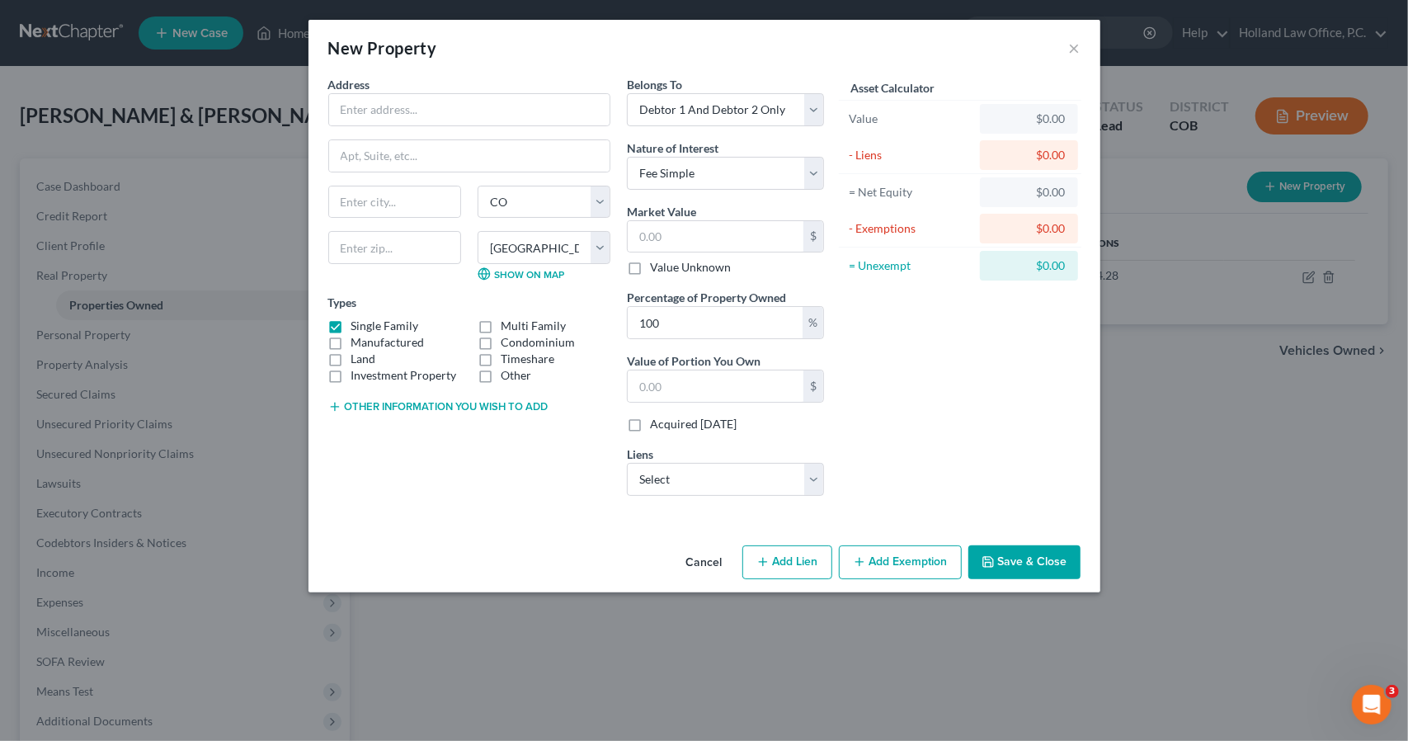
click at [501, 356] on label "Timeshare" at bounding box center [528, 359] width 54 height 16
click at [507, 356] on input "Timeshare" at bounding box center [512, 356] width 11 height 11
click at [351, 321] on label "Single Family" at bounding box center [385, 326] width 68 height 16
click at [358, 321] on input "Single Family" at bounding box center [363, 323] width 11 height 11
click at [379, 103] on input "text" at bounding box center [469, 109] width 280 height 31
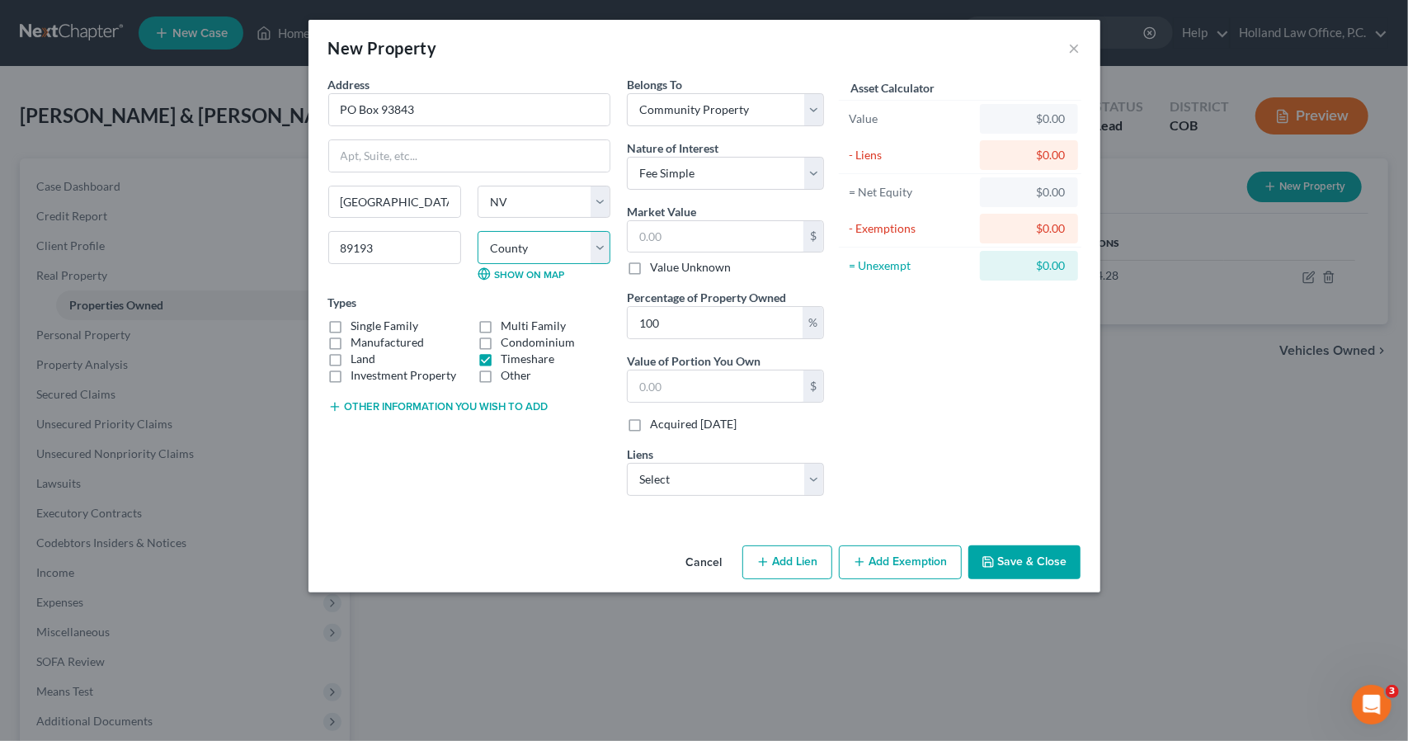
click at [530, 247] on select "County Carson City Churchill County Clark County Douglas County Elko County Esm…" at bounding box center [544, 247] width 133 height 33
click at [508, 243] on select "County Carson City Churchill County Clark County Douglas County Elko County Esm…" at bounding box center [544, 247] width 133 height 33
click at [478, 231] on select "County Carson City Churchill County Clark County Douglas County Elko County Esm…" at bounding box center [544, 247] width 133 height 33
click at [686, 232] on input "text" at bounding box center [716, 236] width 176 height 31
click at [667, 385] on input "text" at bounding box center [716, 385] width 176 height 31
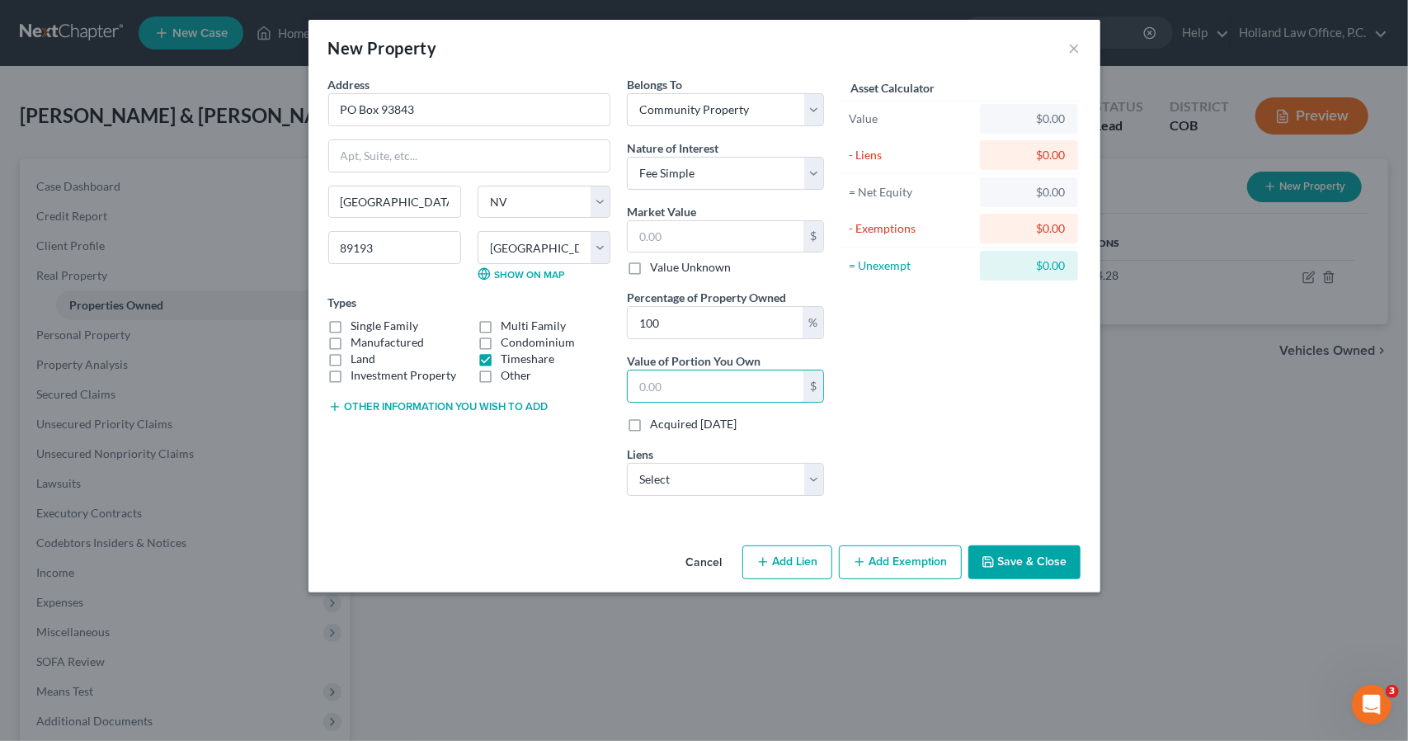
click at [888, 377] on div "Asset Calculator Value $0.00 - Liens $0.00 = Net Equity $0.00 - Exemptions $0.0…" at bounding box center [960, 292] width 257 height 433
click at [802, 470] on select "Select Security Service FCU - $38,156.63 Worldmark - $15,586.36" at bounding box center [725, 479] width 197 height 33
click at [627, 463] on select "Select Security Service FCU - $38,156.63 Worldmark - $15,586.36" at bounding box center [725, 479] width 197 height 33
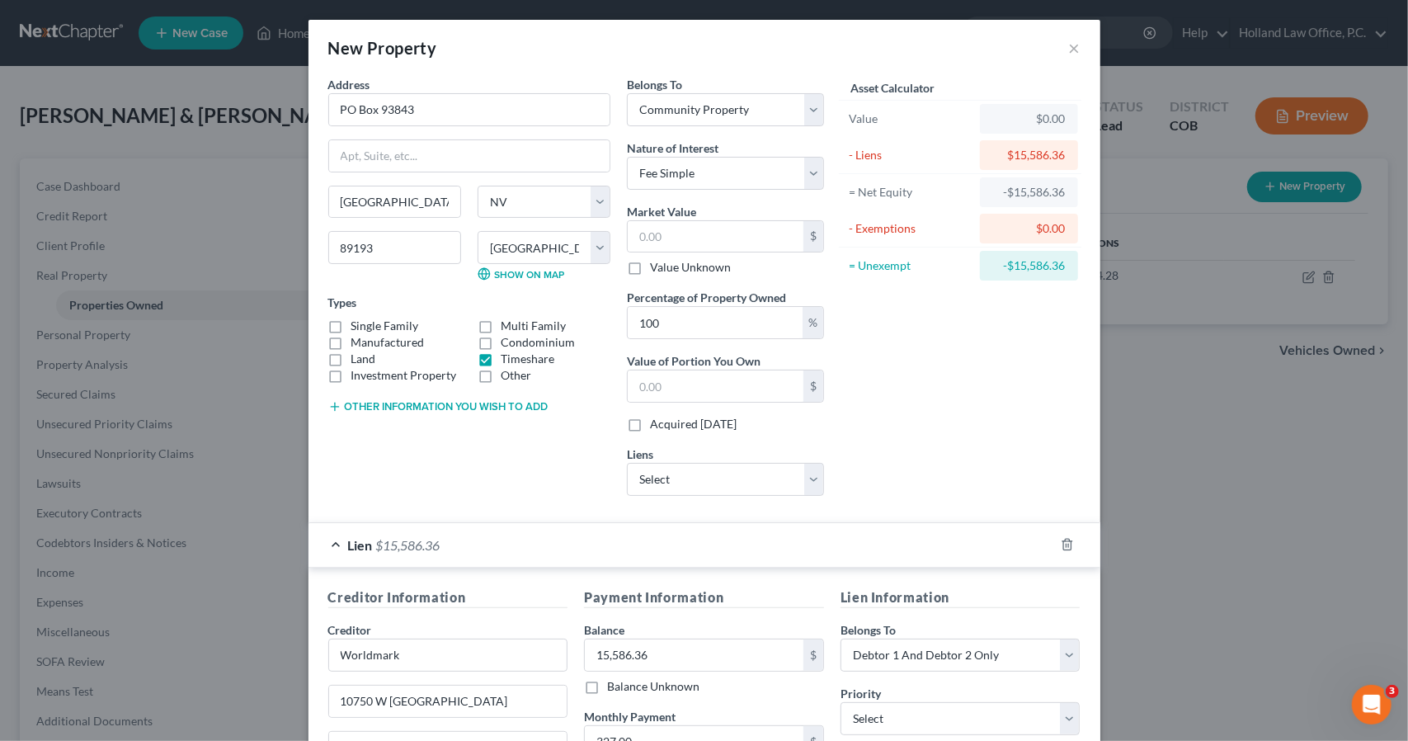
click at [857, 527] on div "Lien $15,586.36" at bounding box center [682, 545] width 746 height 44
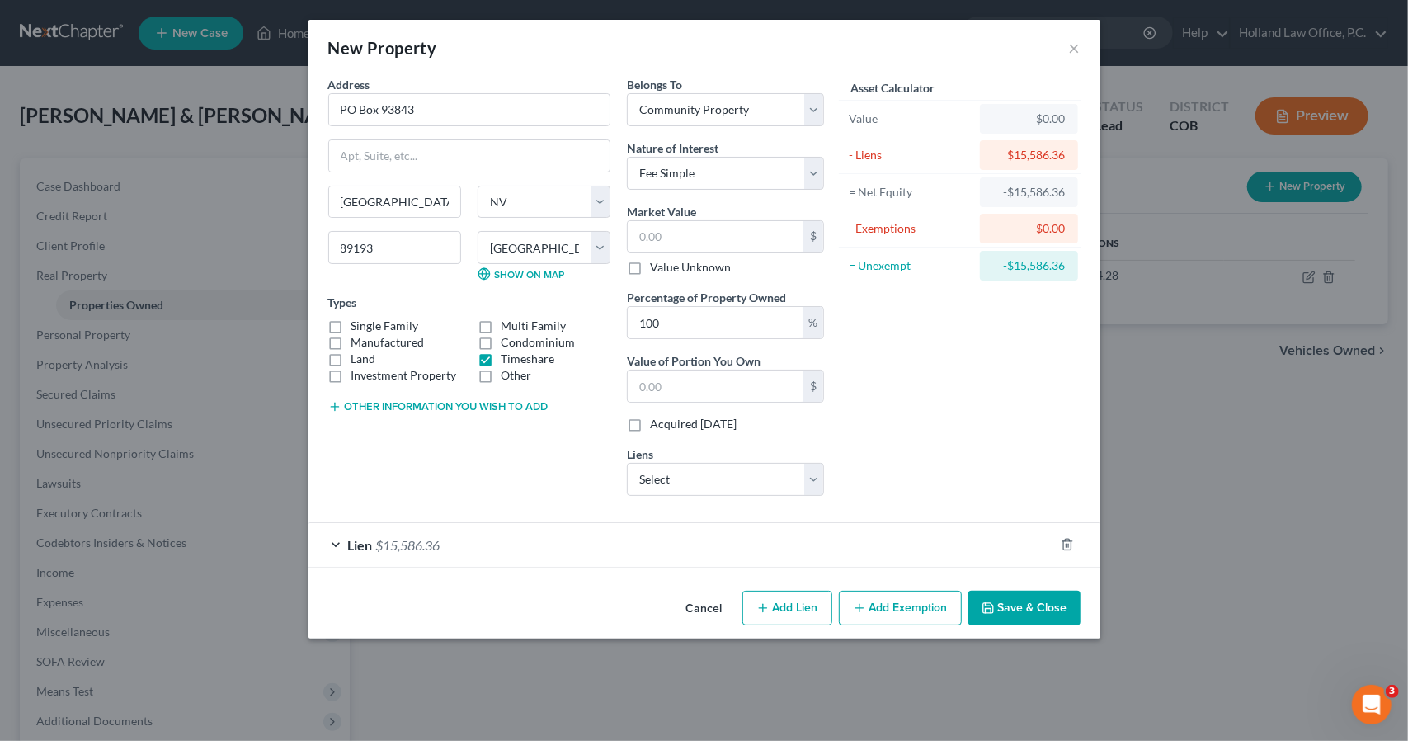
click at [1006, 619] on button "Save & Close" at bounding box center [1024, 608] width 112 height 35
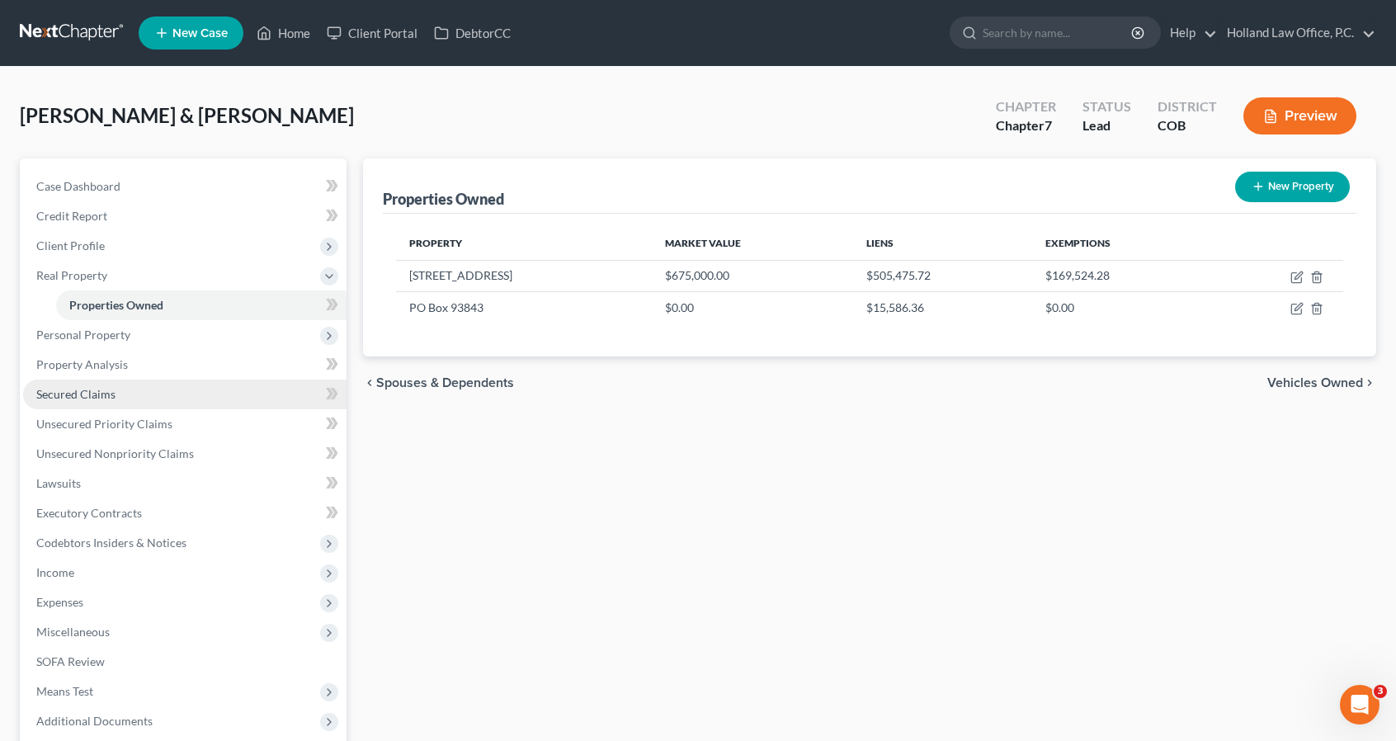
click at [124, 392] on link "Secured Claims" at bounding box center [184, 394] width 323 height 30
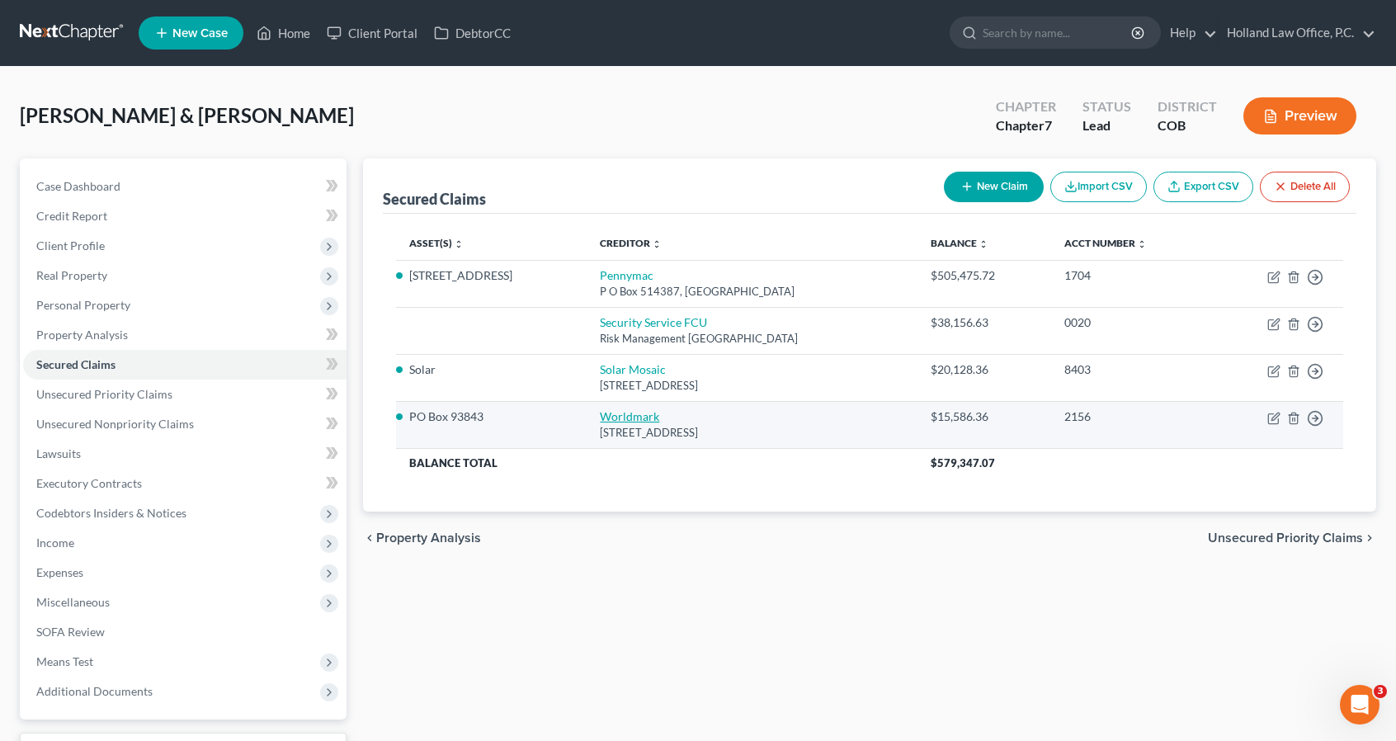
click at [613, 413] on link "Worldmark" at bounding box center [629, 416] width 59 height 14
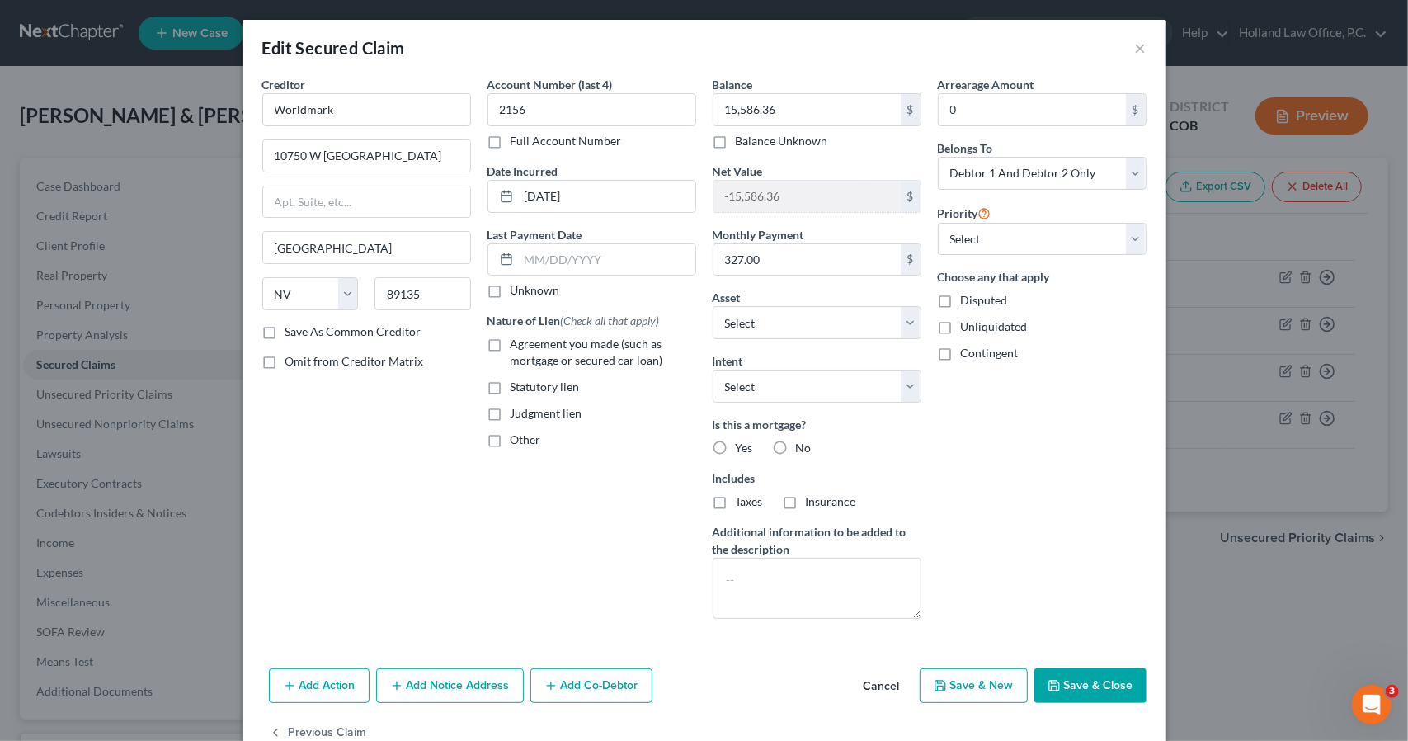
click at [736, 440] on label "Yes" at bounding box center [744, 448] width 17 height 16
click at [742, 440] on input "Yes" at bounding box center [747, 445] width 11 height 11
click at [736, 507] on label "Taxes" at bounding box center [749, 501] width 27 height 16
click at [742, 504] on input "Taxes" at bounding box center [747, 498] width 11 height 11
click at [806, 505] on label "Insurance" at bounding box center [831, 501] width 50 height 16
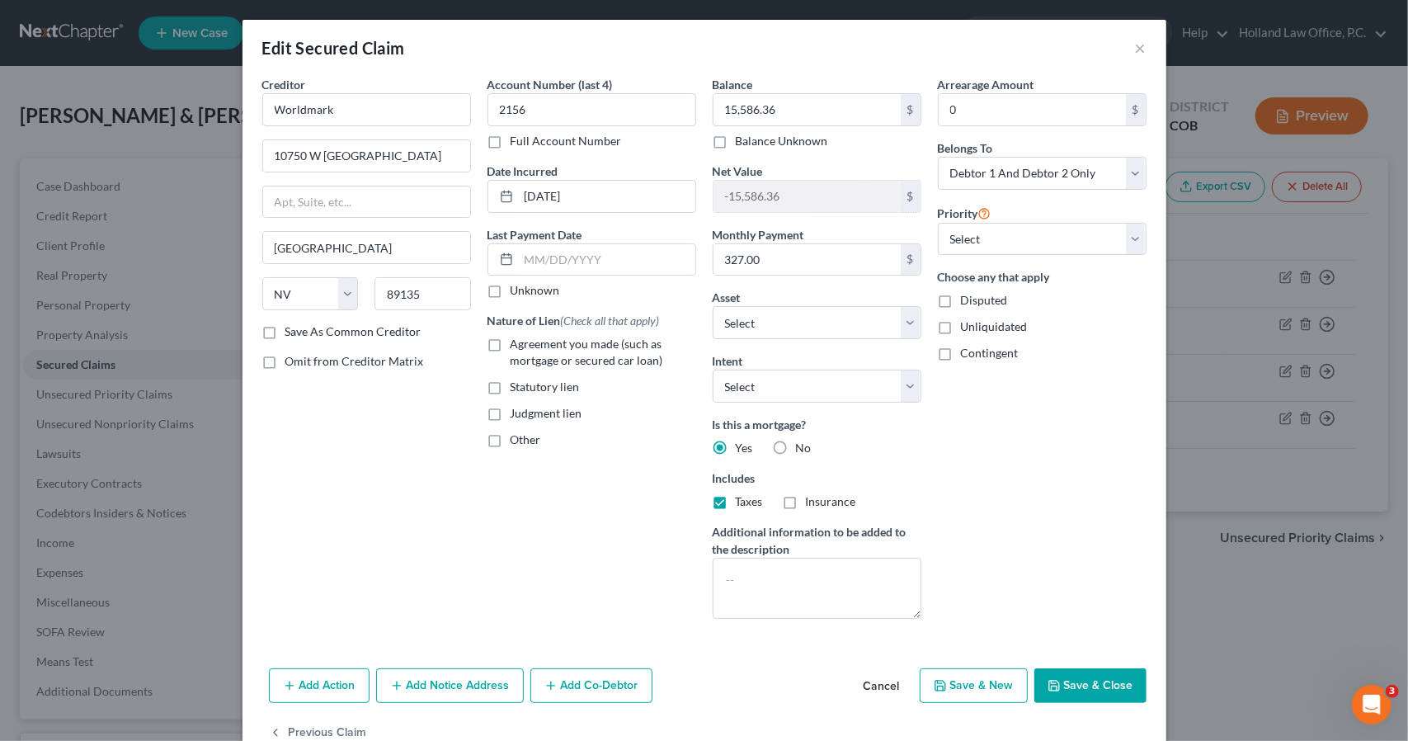
click at [813, 504] on input "Insurance" at bounding box center [818, 498] width 11 height 11
click at [554, 362] on span "Agreement you made (such as mortgage or secured car loan)" at bounding box center [587, 352] width 153 height 31
click at [528, 346] on input "Agreement you made (such as mortgage or secured car loan)" at bounding box center [522, 341] width 11 height 11
click at [756, 373] on select "Select Surrender Redeem Reaffirm Avoid Other" at bounding box center [817, 386] width 209 height 33
click at [713, 370] on select "Select Surrender Redeem Reaffirm Avoid Other" at bounding box center [817, 386] width 209 height 33
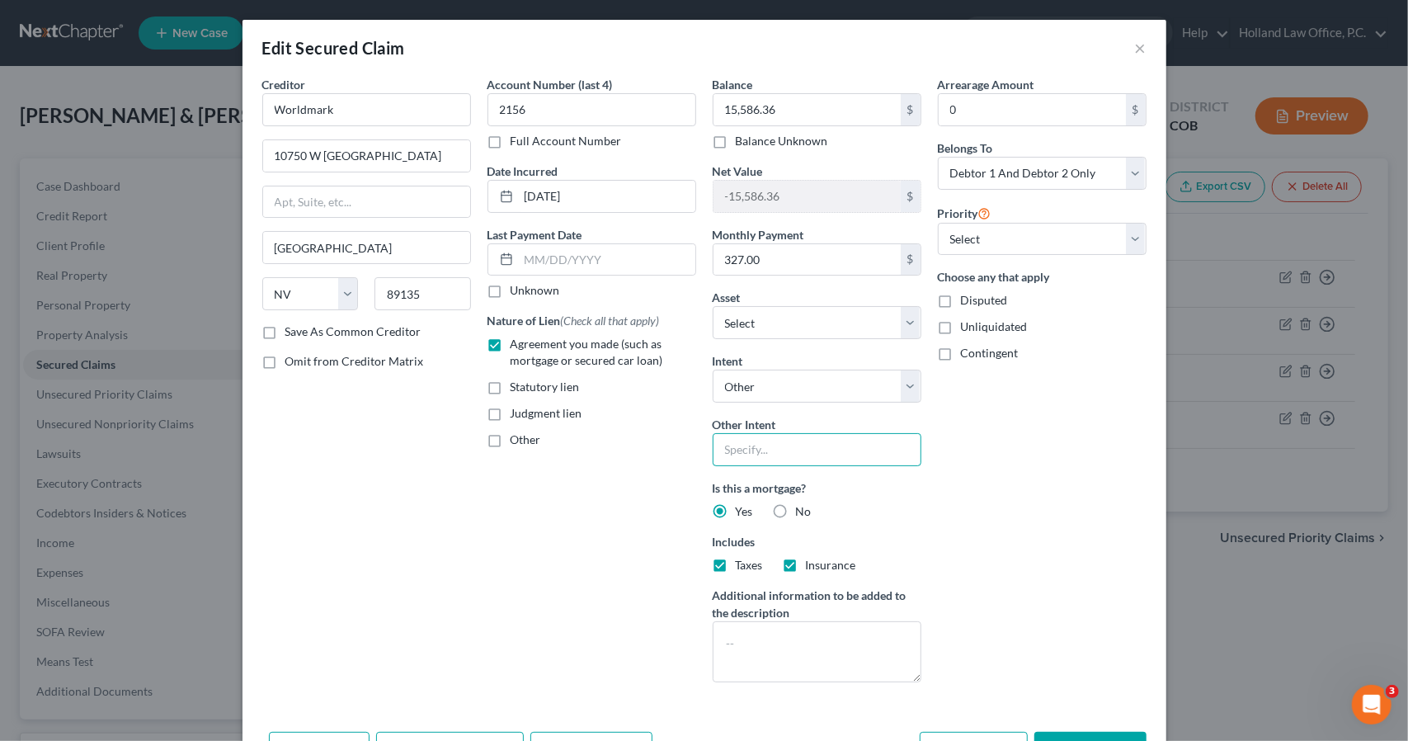
click at [771, 450] on input "text" at bounding box center [817, 449] width 209 height 33
click at [599, 264] on input "text" at bounding box center [607, 259] width 177 height 31
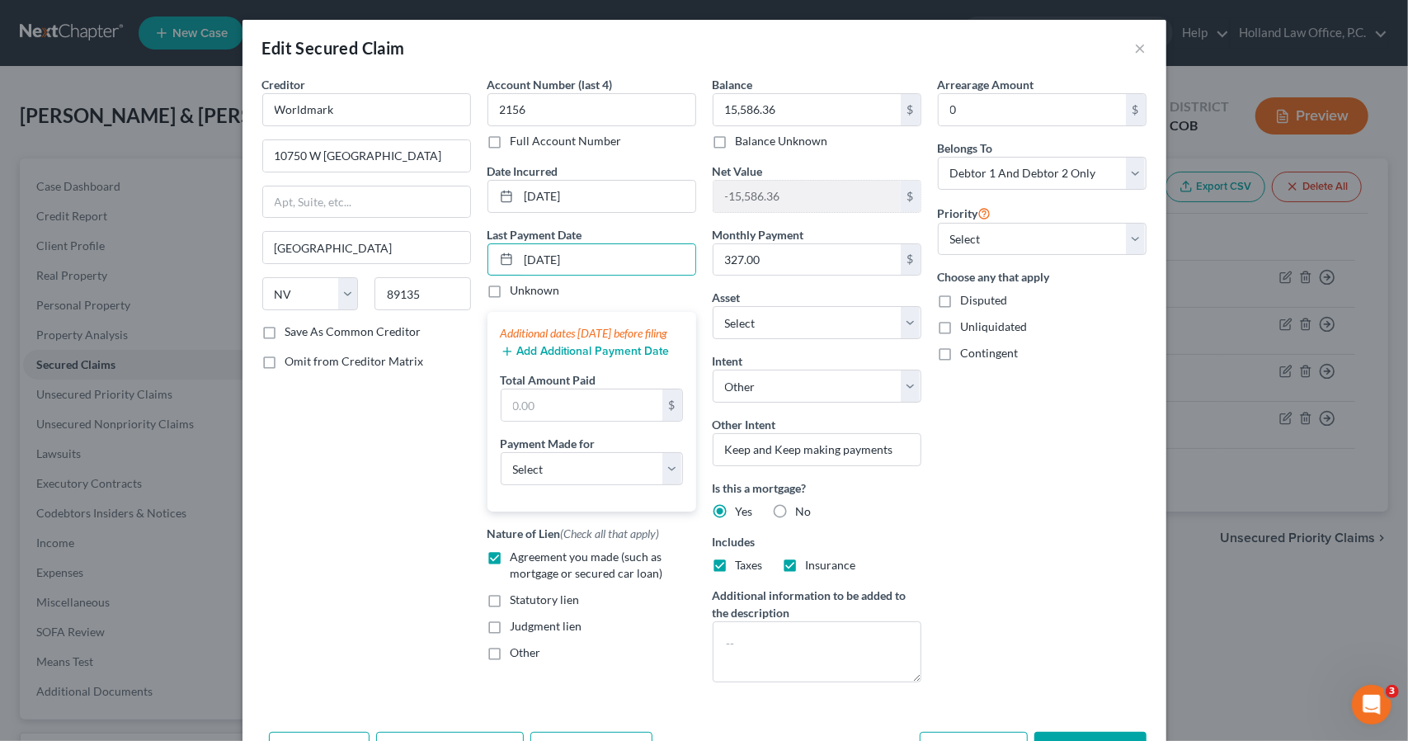
click at [573, 358] on button "Add Additional Payment Date" at bounding box center [585, 351] width 169 height 13
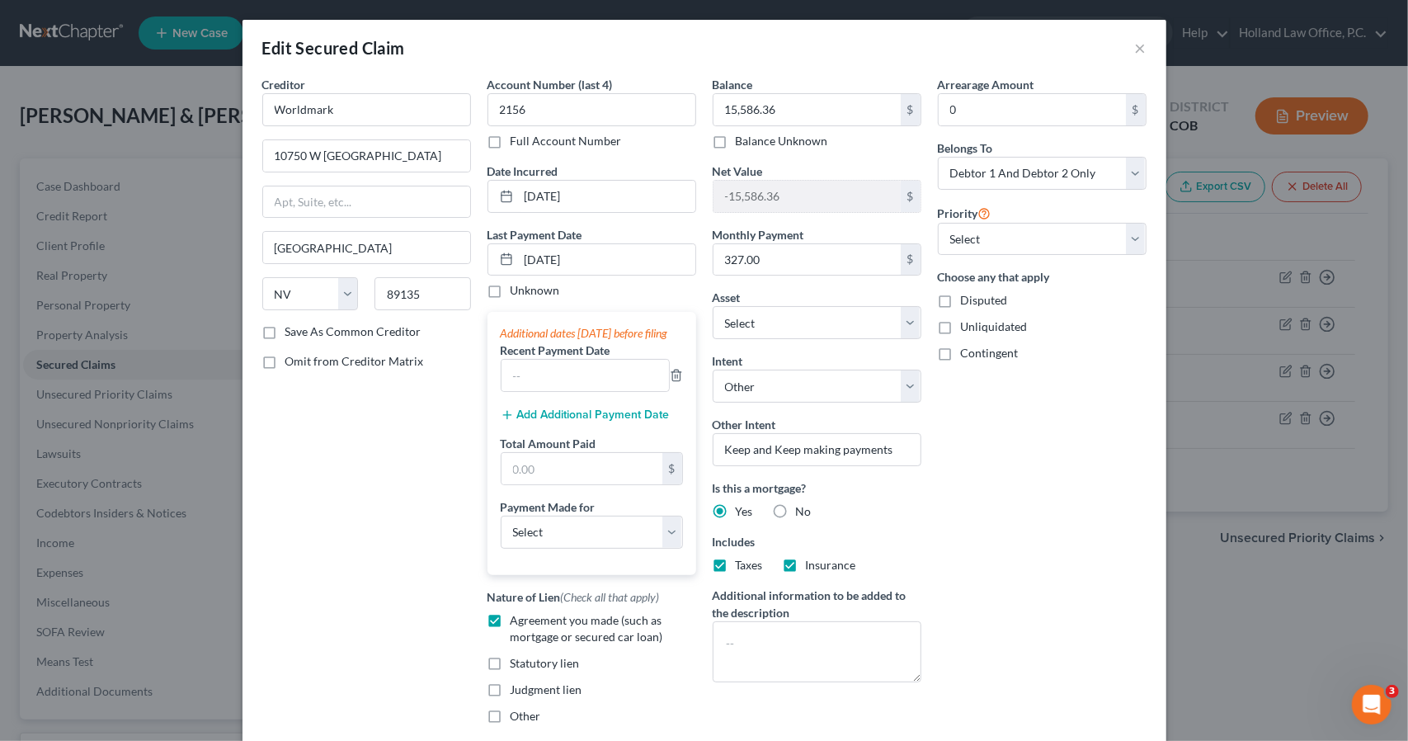
click at [575, 422] on button "Add Additional Payment Date" at bounding box center [585, 414] width 169 height 13
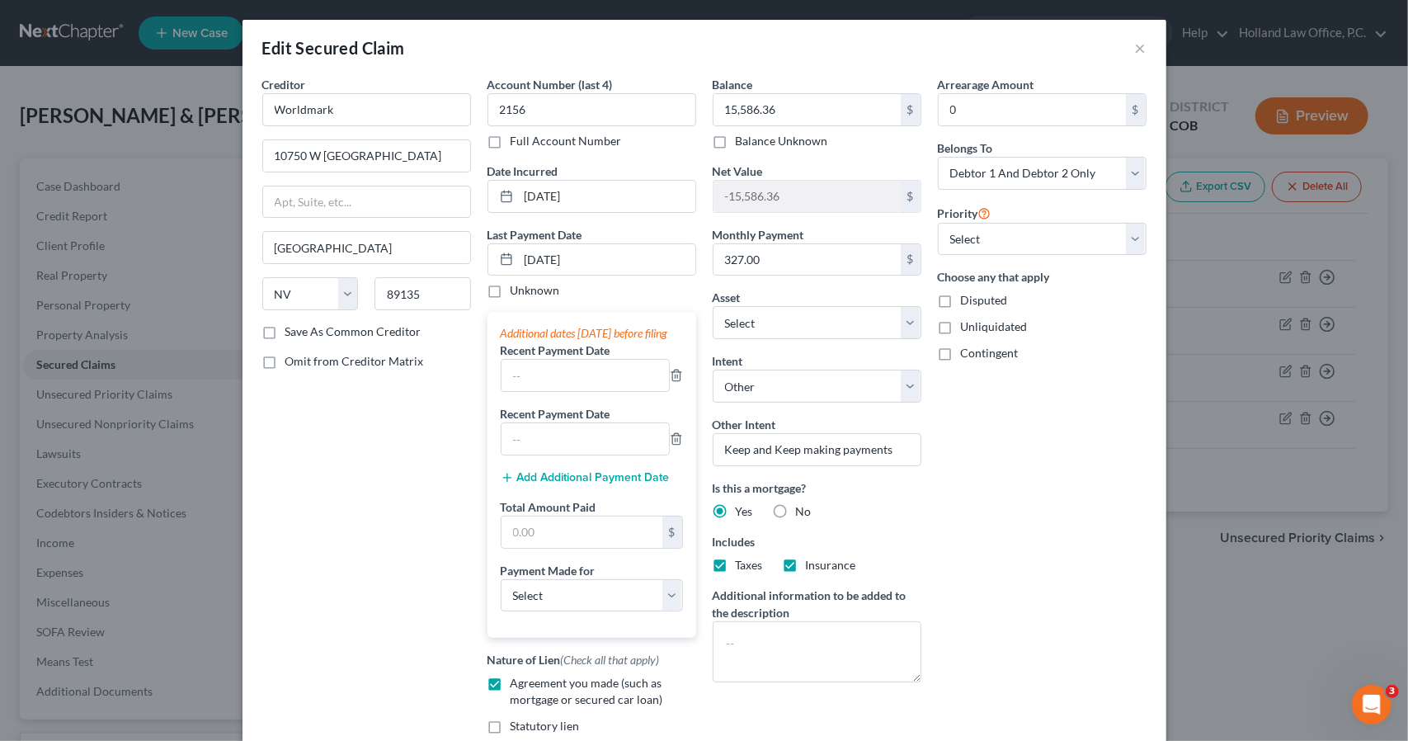
click at [579, 484] on button "Add Additional Payment Date" at bounding box center [585, 477] width 169 height 13
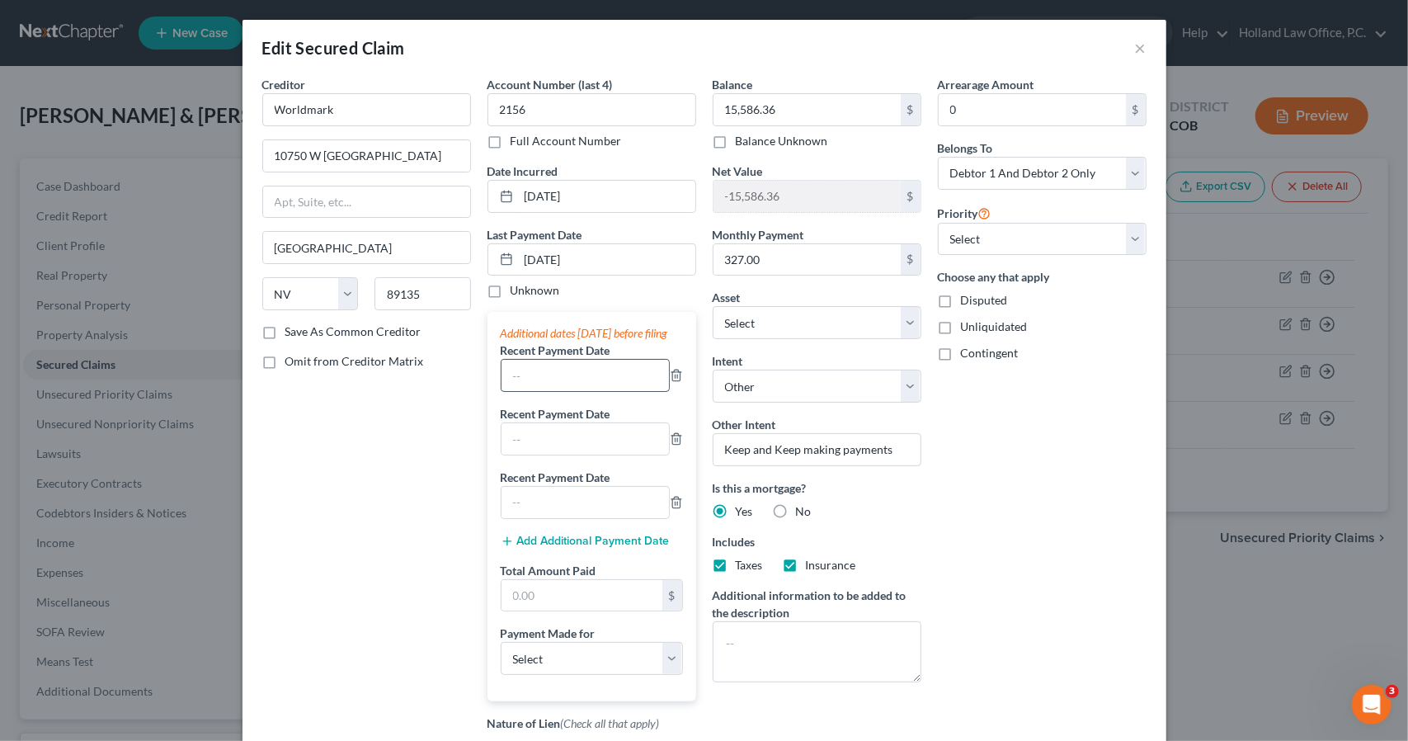
click at [564, 391] on input "text" at bounding box center [585, 375] width 167 height 31
click at [579, 675] on select "Select Car Credit Card Loan Repayment Mortgage Other Suppliers Or Vendors" at bounding box center [592, 658] width 182 height 33
click at [501, 654] on select "Select Car Credit Card Loan Repayment Mortgage Other Suppliers Or Vendors" at bounding box center [592, 658] width 182 height 33
click at [793, 705] on div "Balance 15,586.36 $ Balance Unknown Balance Undetermined 15,586.36 $ Balance Un…" at bounding box center [817, 493] width 225 height 834
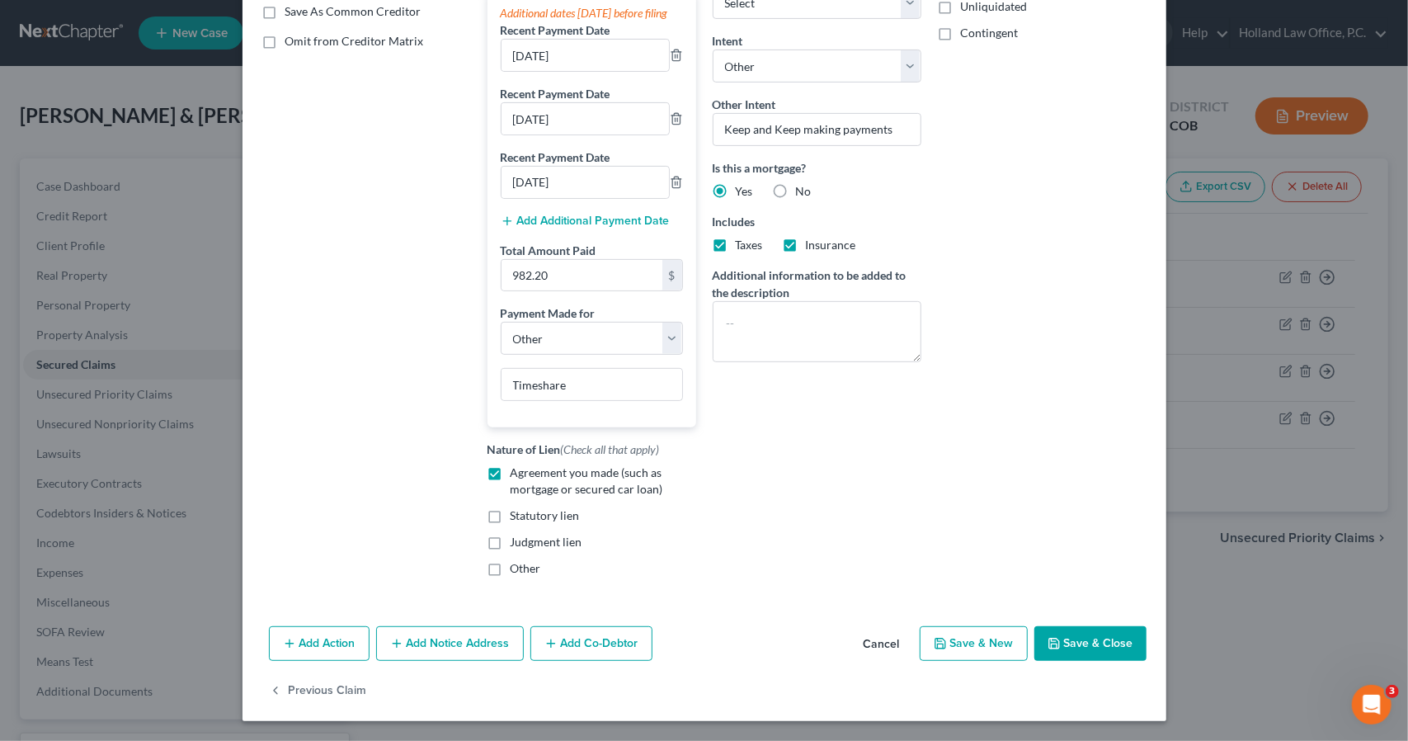
scroll to position [330, 0]
click at [1067, 655] on button "Save & Close" at bounding box center [1090, 643] width 112 height 35
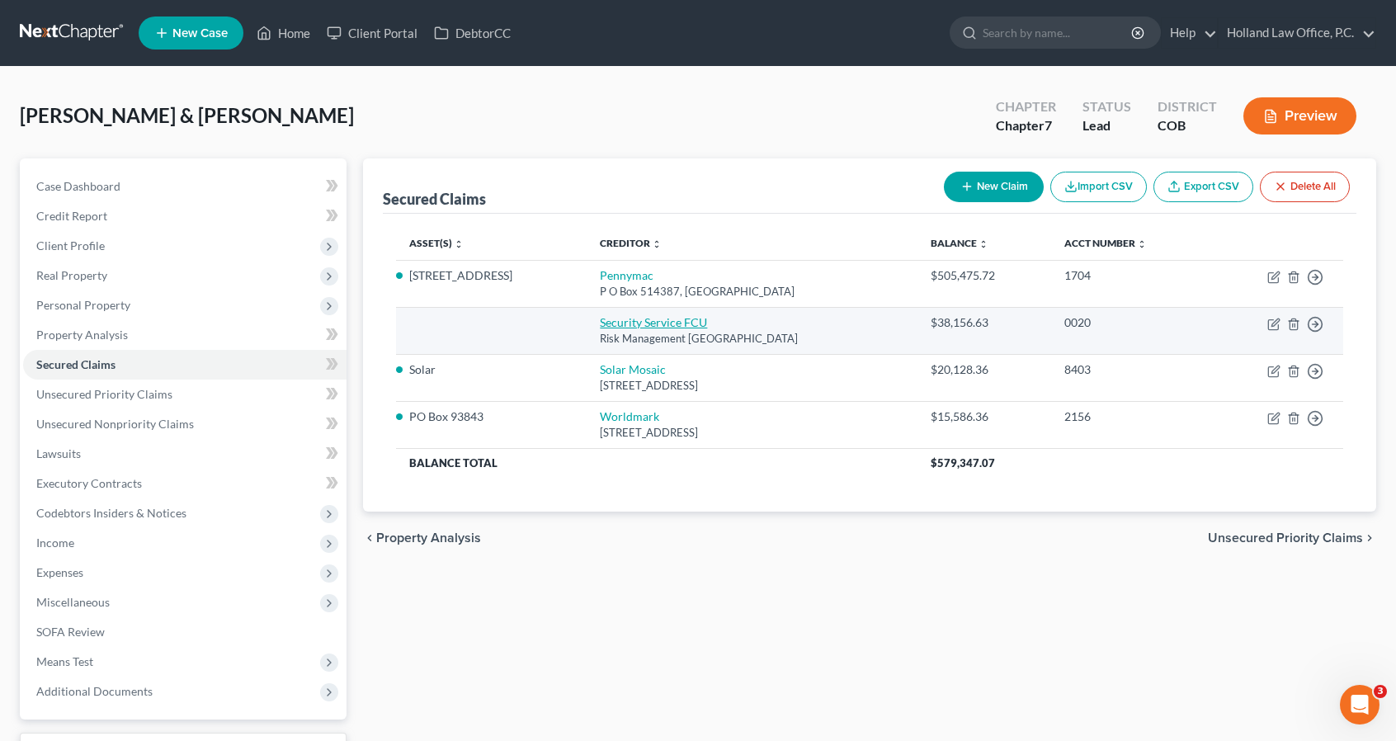
click at [641, 315] on link "Security Service FCU" at bounding box center [653, 322] width 107 height 14
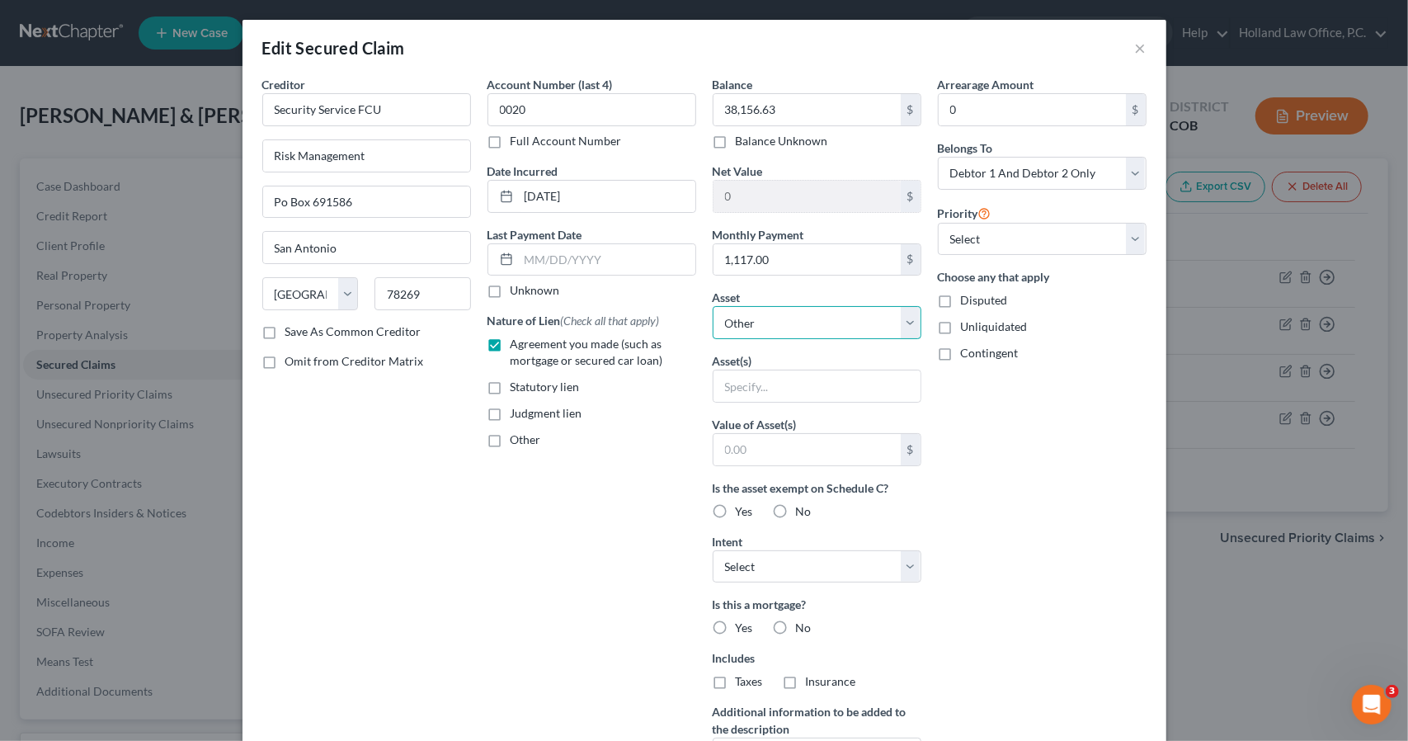
click at [770, 331] on select "Select Other Multiple Assets Voya 401k - $29501.78 2022 Lincoln Aviator - $4392…" at bounding box center [817, 322] width 209 height 33
click at [658, 416] on div "Judgment lien" at bounding box center [592, 413] width 209 height 16
click at [1061, 481] on div "Arrearage Amount 0 $ Belongs To * Select Debtor 1 Only Debtor 2 Only Debtor 1 A…" at bounding box center [1042, 444] width 225 height 736
click at [796, 628] on label "No" at bounding box center [804, 628] width 16 height 16
click at [803, 628] on input "No" at bounding box center [808, 625] width 11 height 11
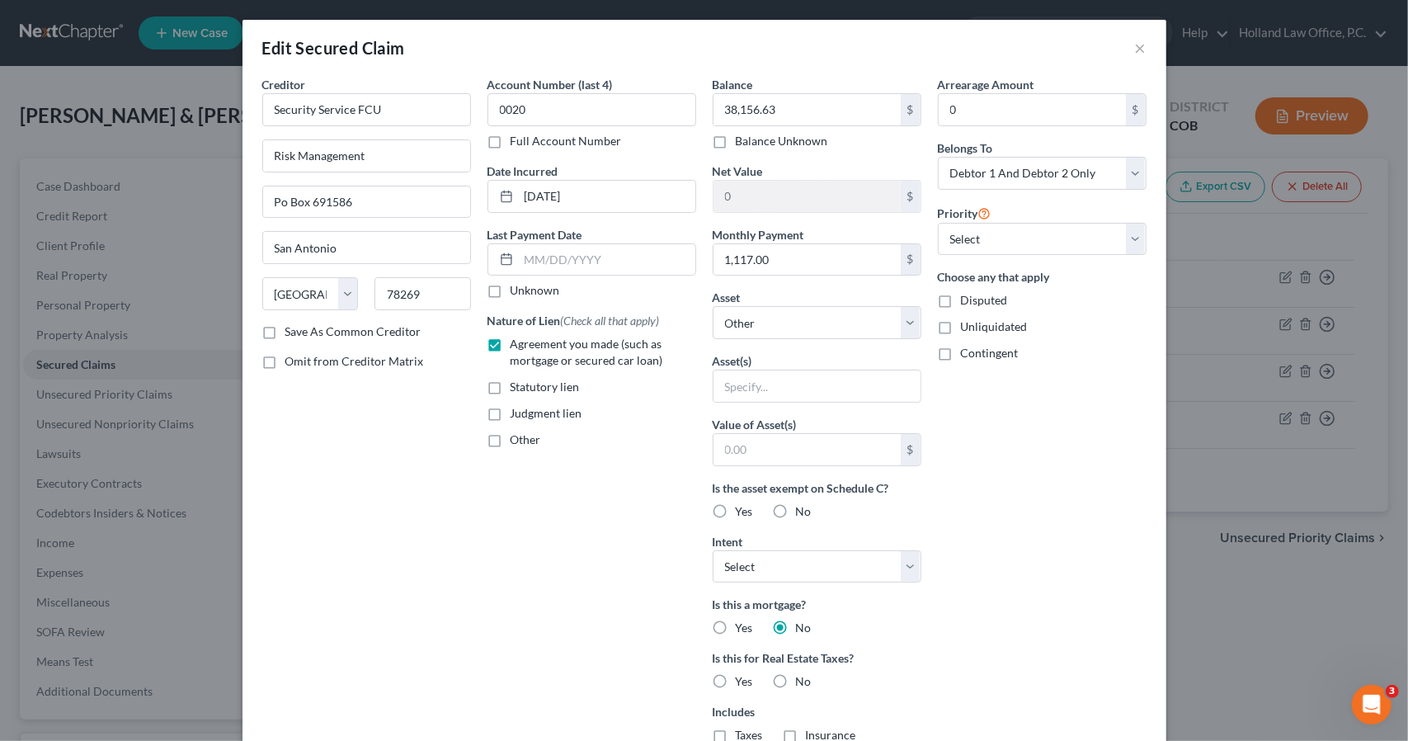
click at [796, 673] on label "No" at bounding box center [804, 681] width 16 height 16
click at [803, 673] on input "No" at bounding box center [808, 678] width 11 height 11
click at [955, 616] on div "Arrearage Amount 0 $ Belongs To * Select Debtor 1 Only Debtor 2 Only Debtor 1 A…" at bounding box center [1042, 470] width 225 height 789
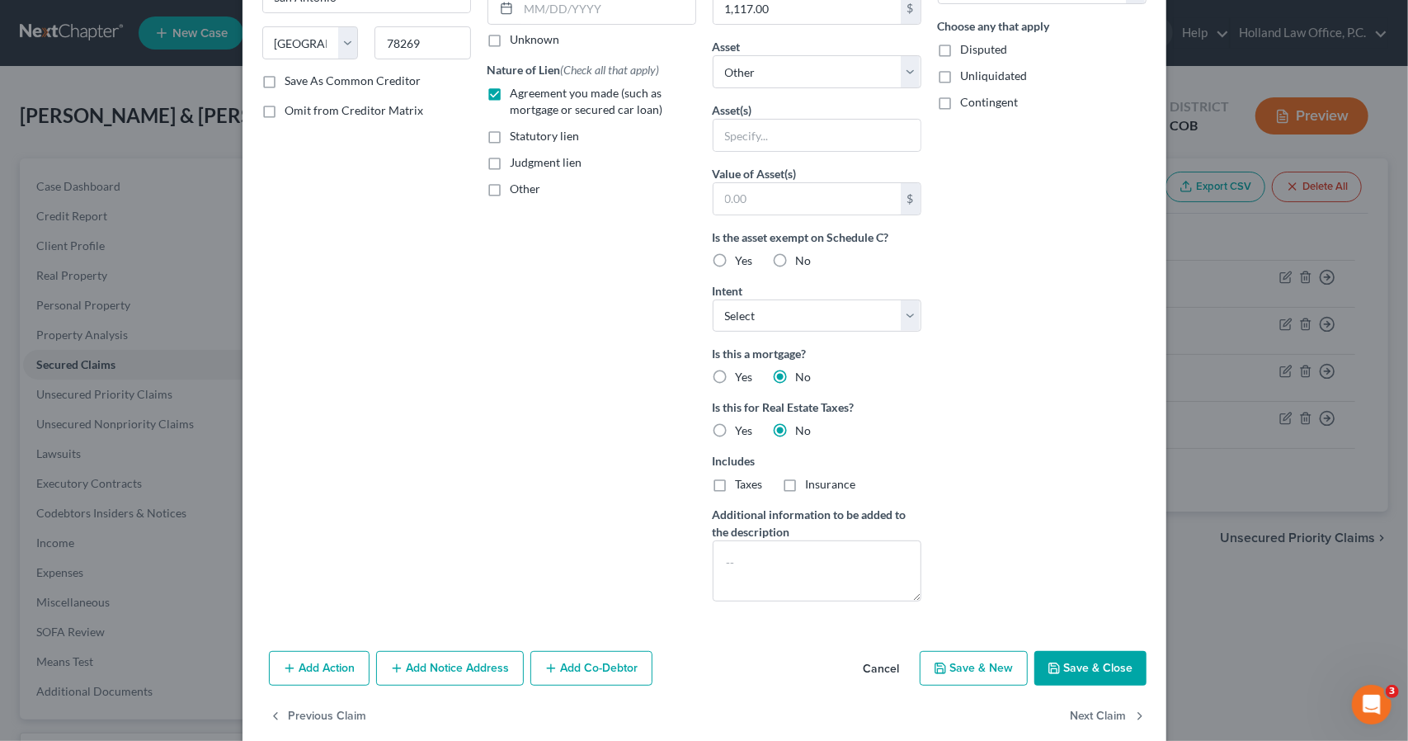
scroll to position [271, 0]
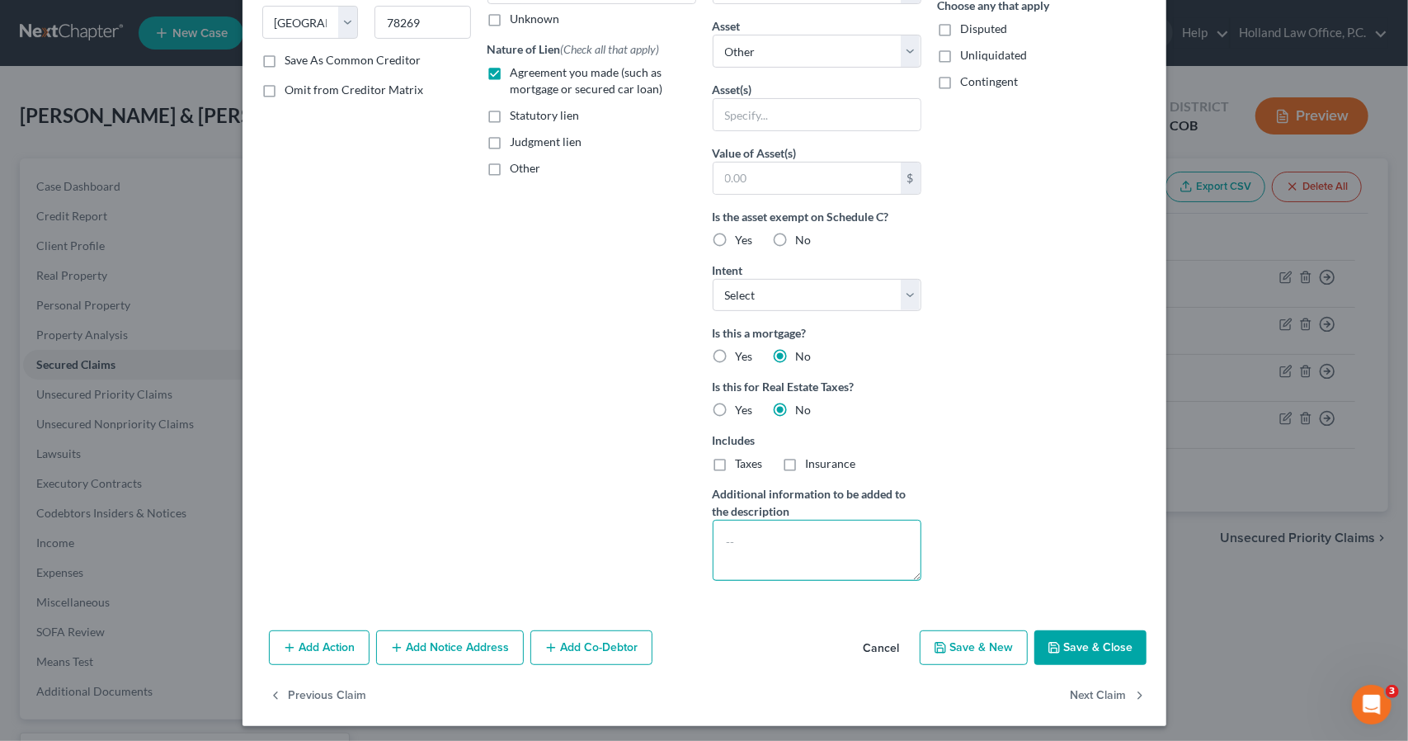
click at [807, 558] on textarea at bounding box center [817, 550] width 209 height 61
click at [1054, 630] on button "Save & Close" at bounding box center [1090, 647] width 112 height 35
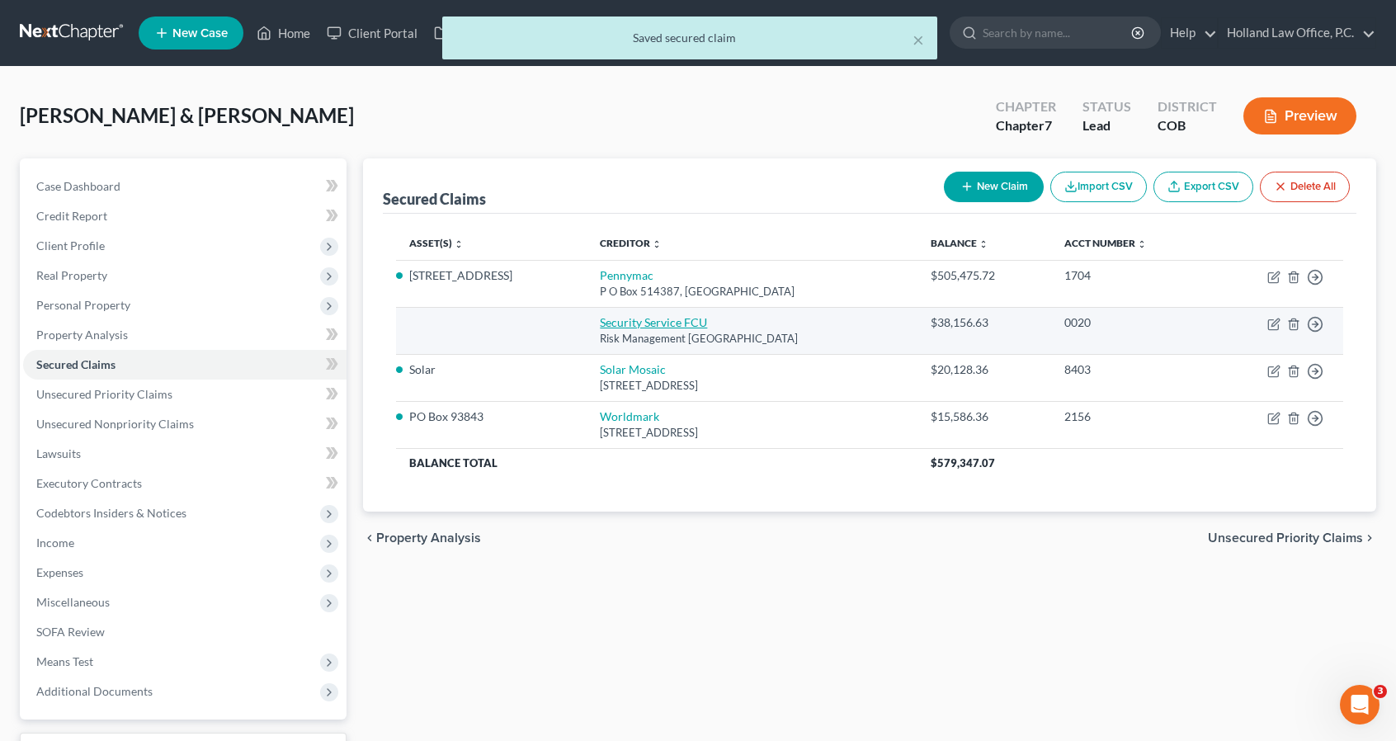
click at [609, 318] on link "Security Service FCU" at bounding box center [653, 322] width 107 height 14
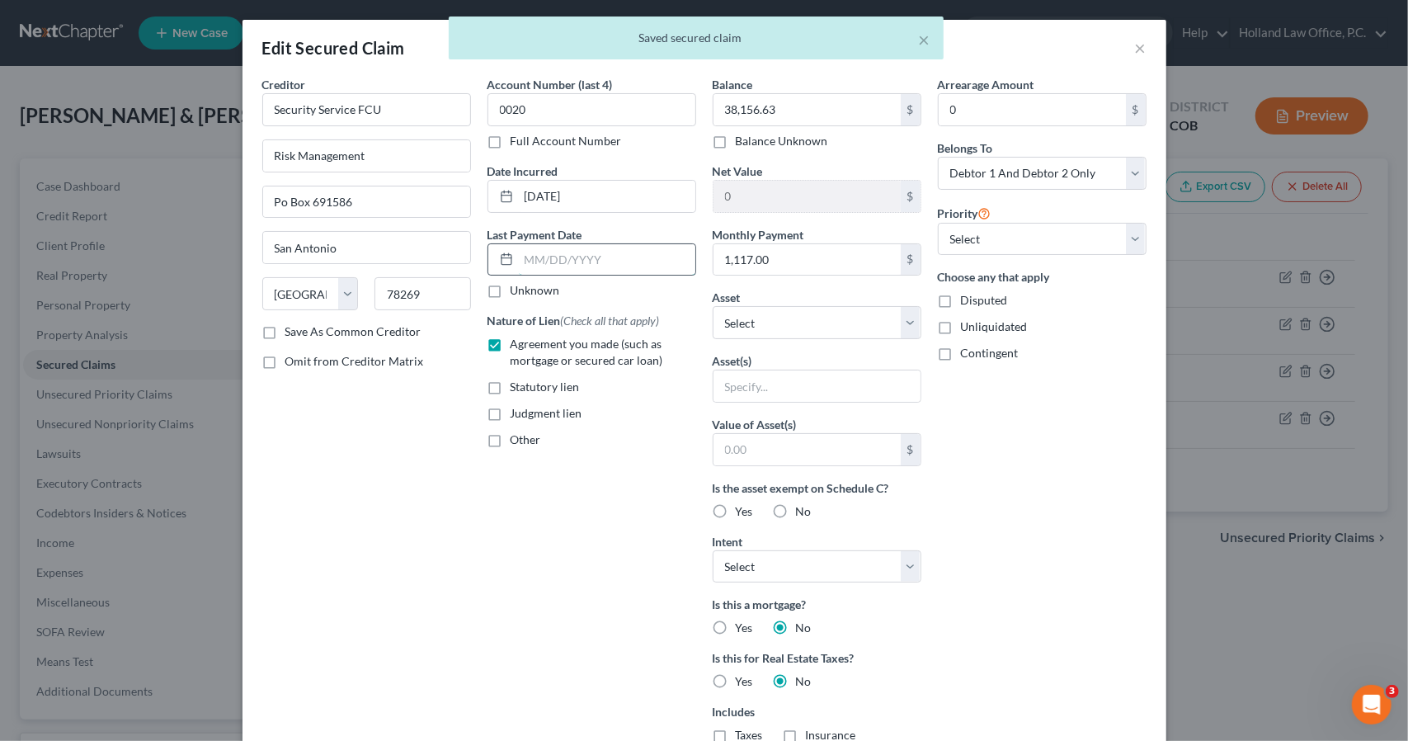
click at [540, 250] on input "text" at bounding box center [607, 259] width 177 height 31
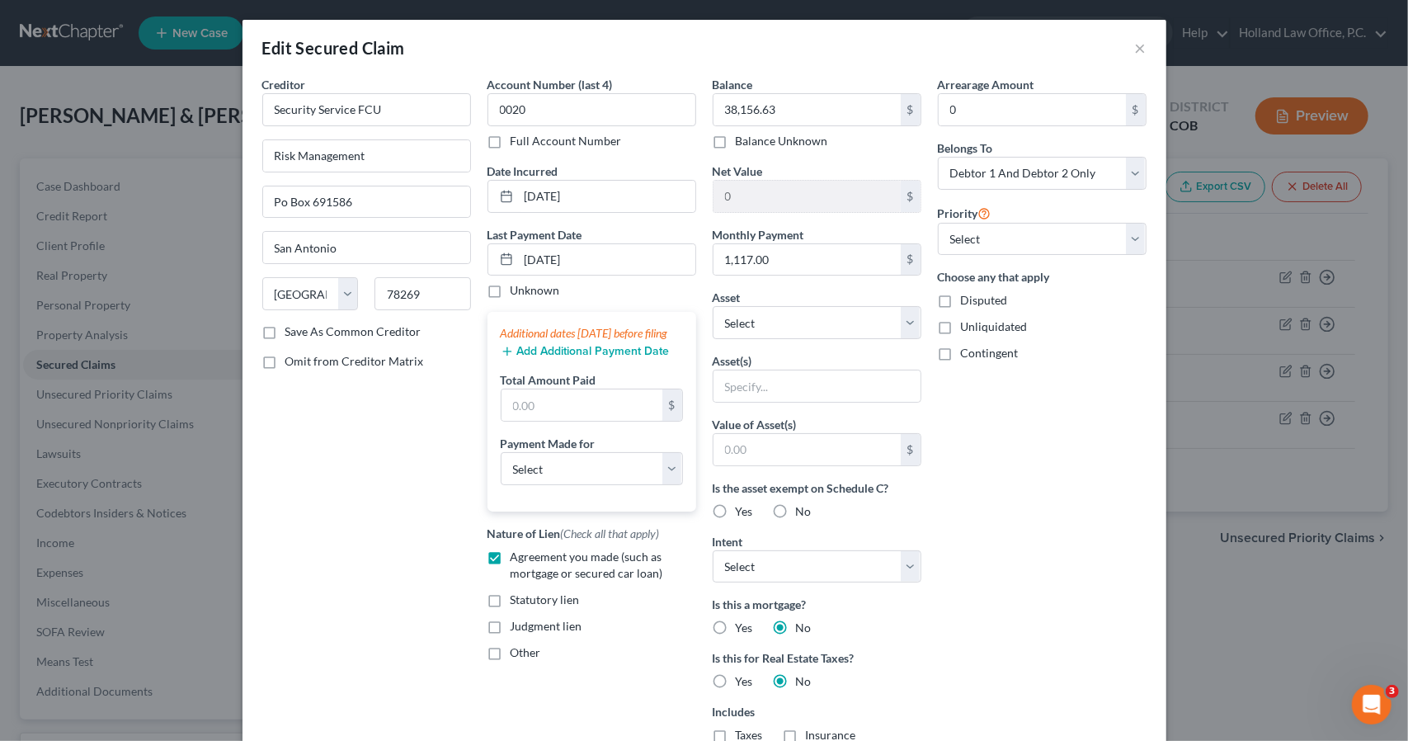
click at [550, 358] on button "Add Additional Payment Date" at bounding box center [585, 351] width 169 height 13
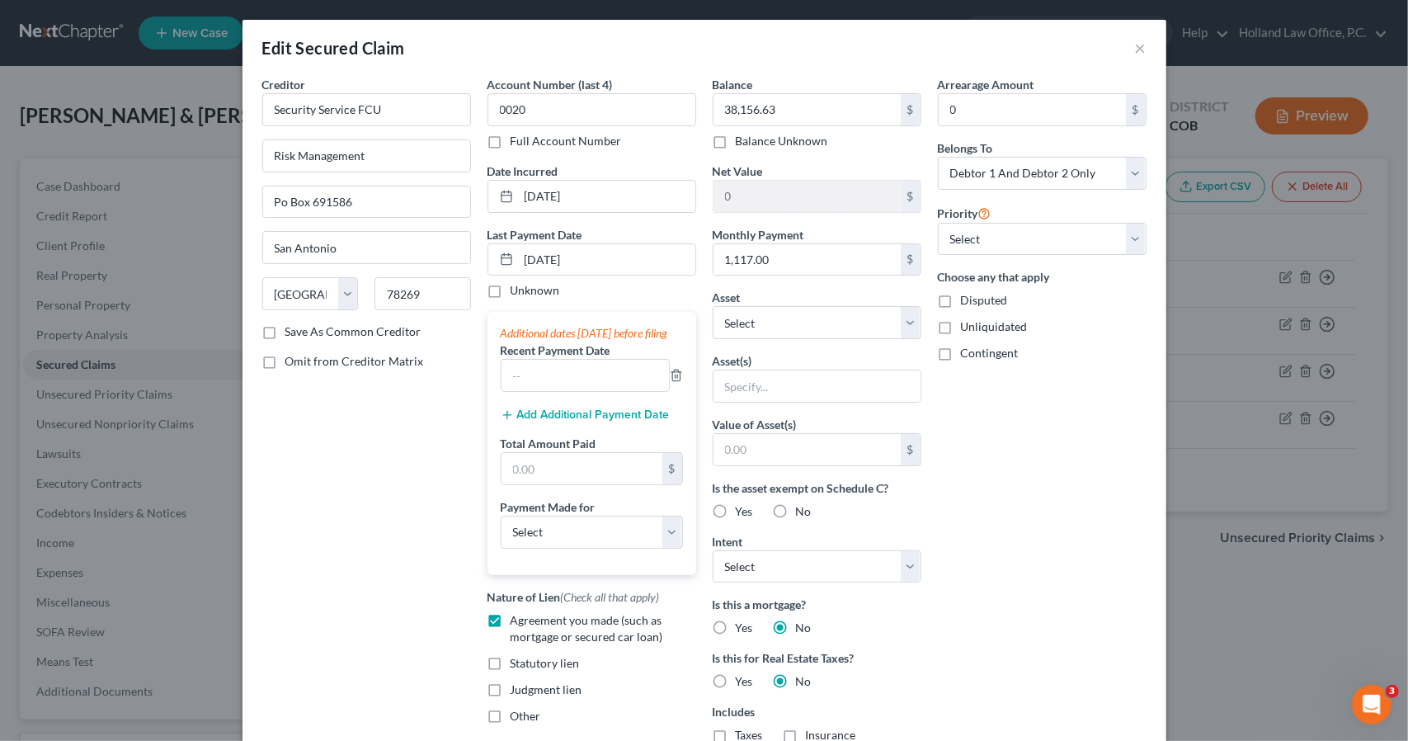
click at [563, 422] on button "Add Additional Payment Date" at bounding box center [585, 414] width 169 height 13
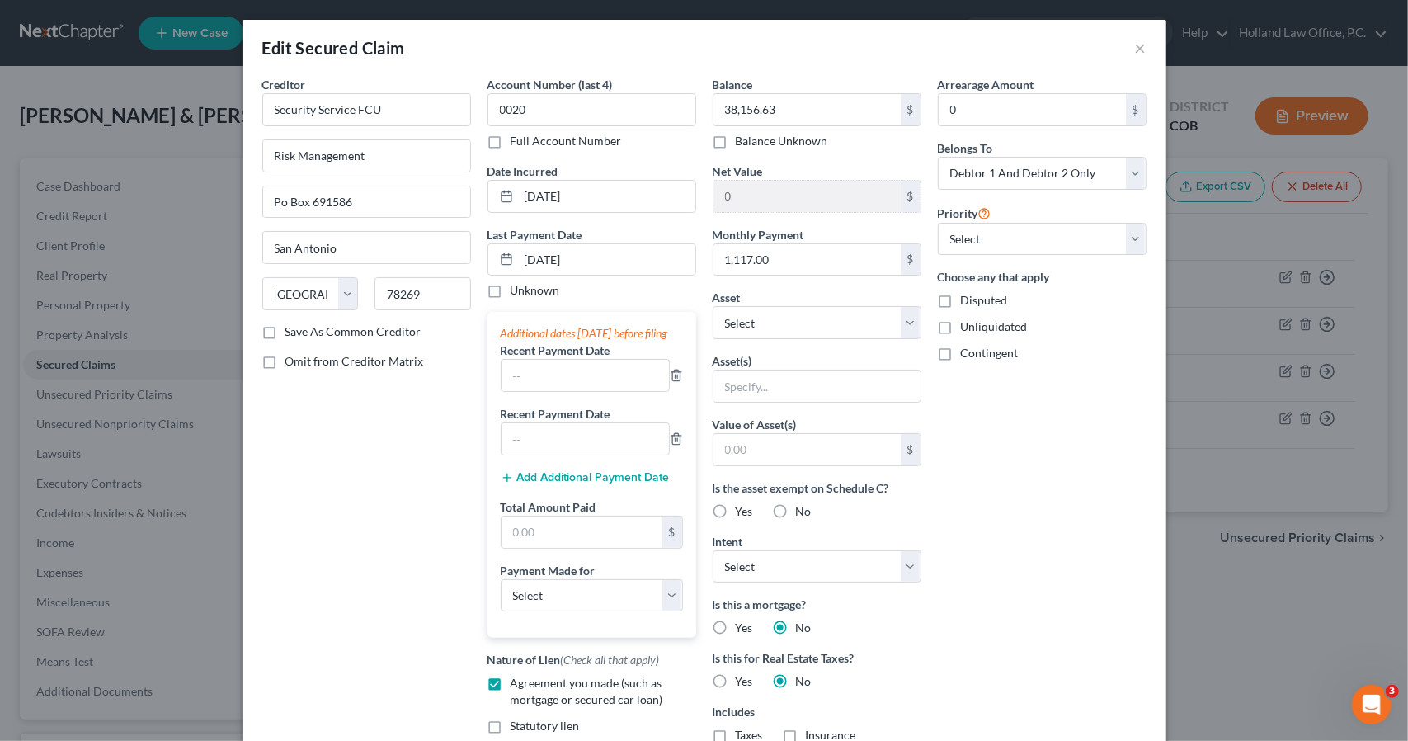
click at [568, 484] on button "Add Additional Payment Date" at bounding box center [585, 477] width 169 height 13
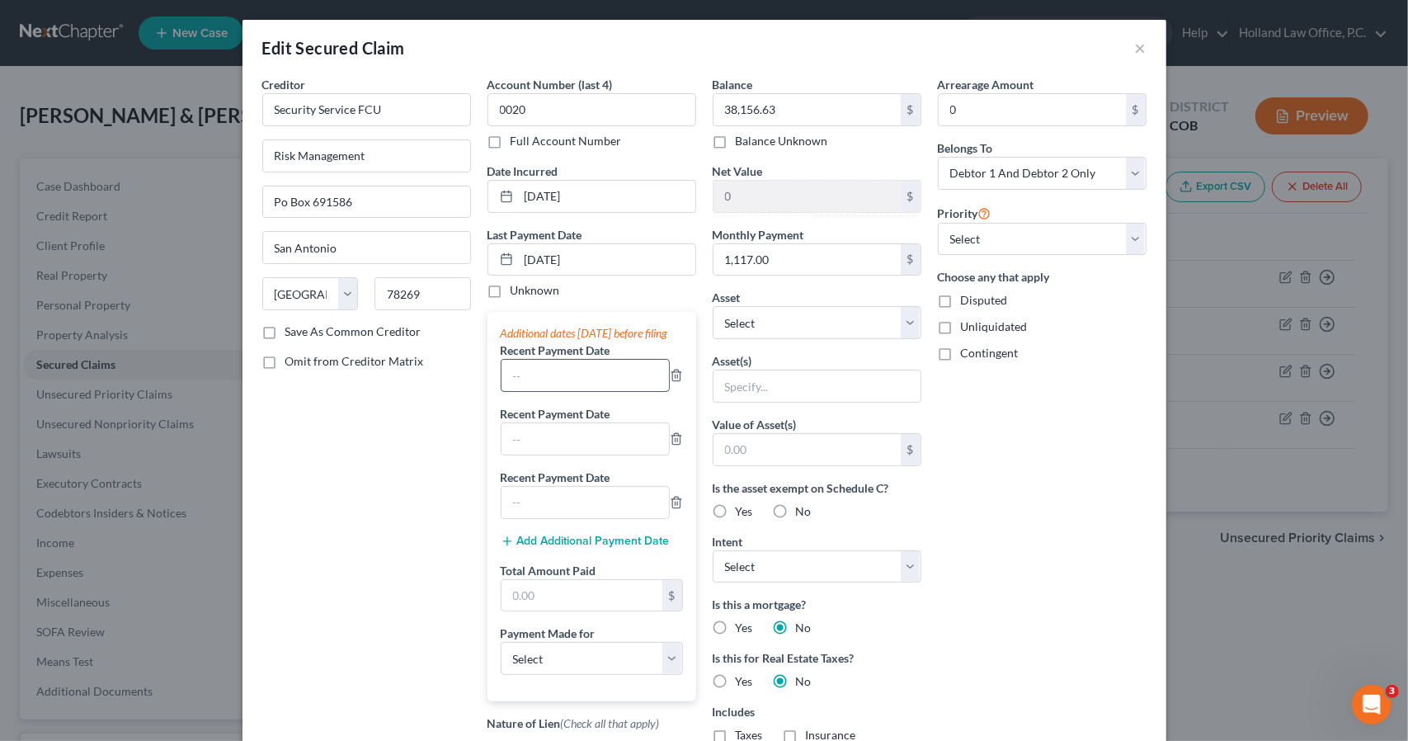
click at [558, 391] on input "text" at bounding box center [585, 375] width 167 height 31
click at [602, 663] on select "Select Car Credit Card Loan Repayment Mortgage Other Suppliers Or Vendors" at bounding box center [592, 658] width 182 height 33
click at [501, 654] on select "Select Car Credit Card Loan Repayment Mortgage Other Suppliers Or Vendors" at bounding box center [592, 658] width 182 height 33
click at [981, 545] on div "Arrearage Amount 0 $ Belongs To * Select Debtor 1 Only Debtor 2 Only Debtor 1 A…" at bounding box center [1042, 470] width 225 height 789
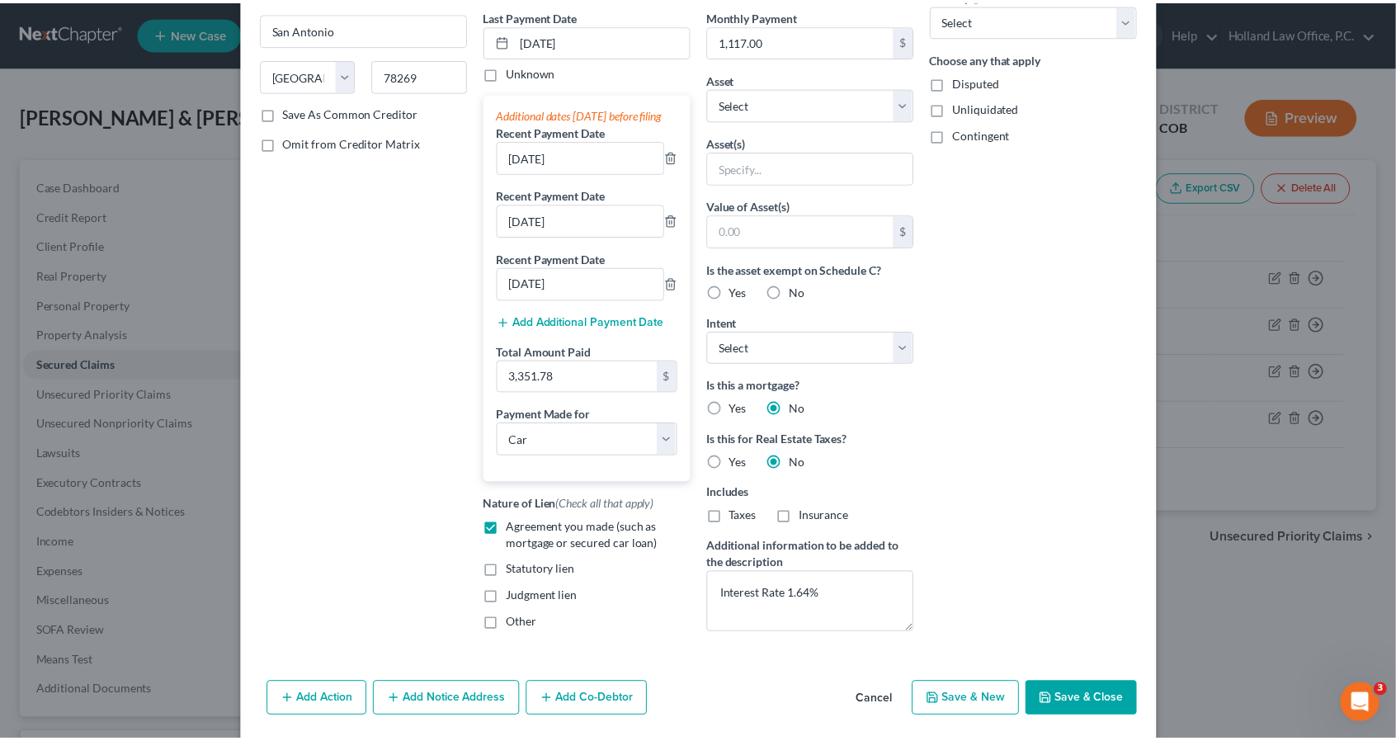
scroll to position [286, 0]
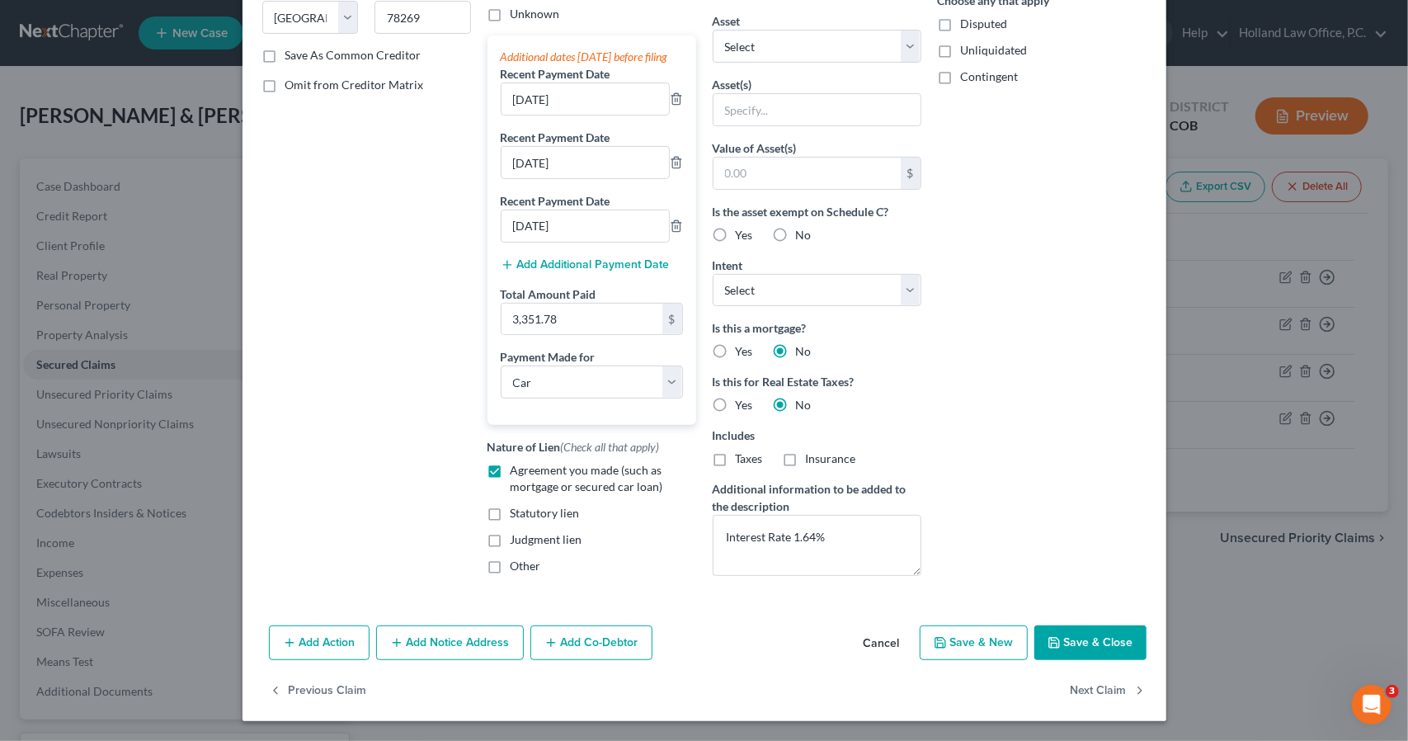
click at [1064, 642] on button "Save & Close" at bounding box center [1090, 642] width 112 height 35
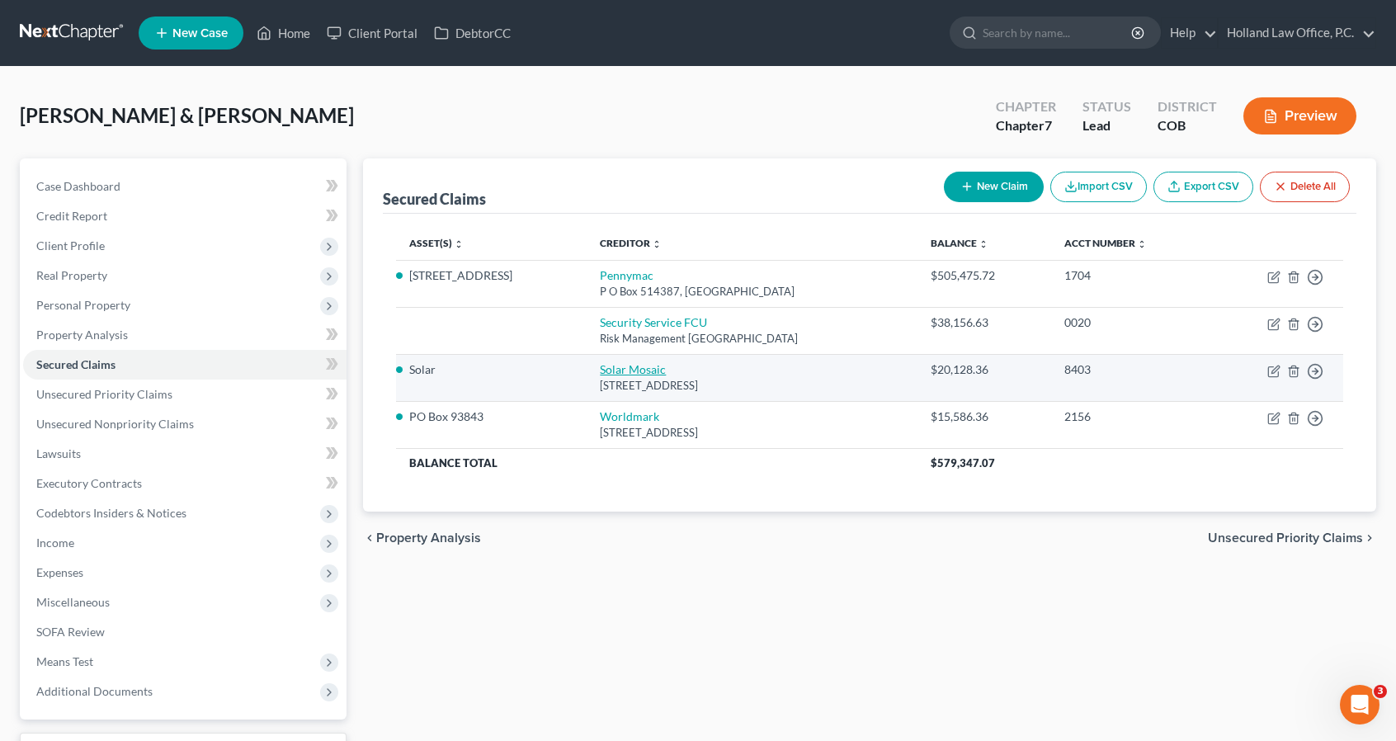
click at [617, 373] on link "Solar Mosaic" at bounding box center [633, 369] width 66 height 14
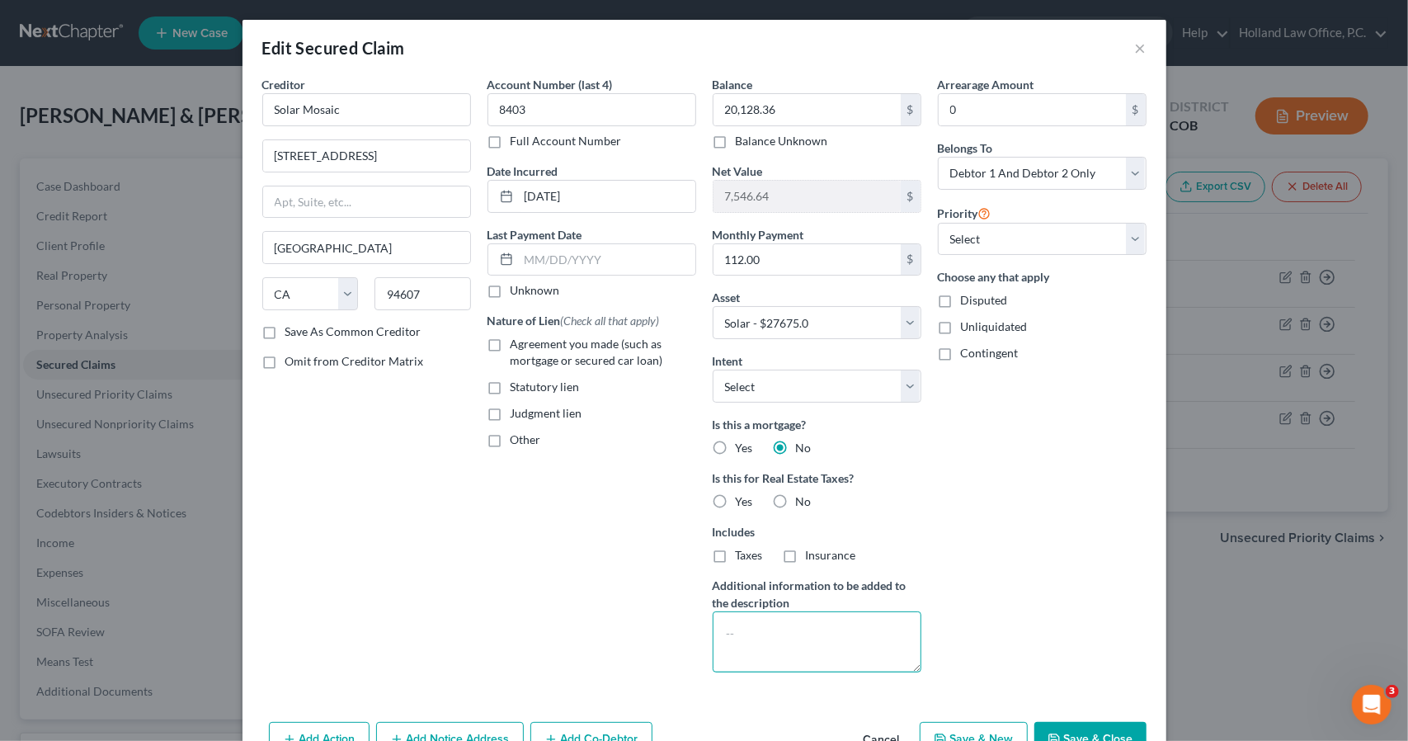
click at [762, 611] on textarea at bounding box center [817, 641] width 209 height 61
click at [796, 502] on label "No" at bounding box center [804, 501] width 16 height 16
click at [803, 502] on input "No" at bounding box center [808, 498] width 11 height 11
click at [541, 359] on span "Agreement you made (such as mortgage or secured car loan)" at bounding box center [587, 352] width 153 height 31
click at [528, 346] on input "Agreement you made (such as mortgage or secured car loan)" at bounding box center [522, 341] width 11 height 11
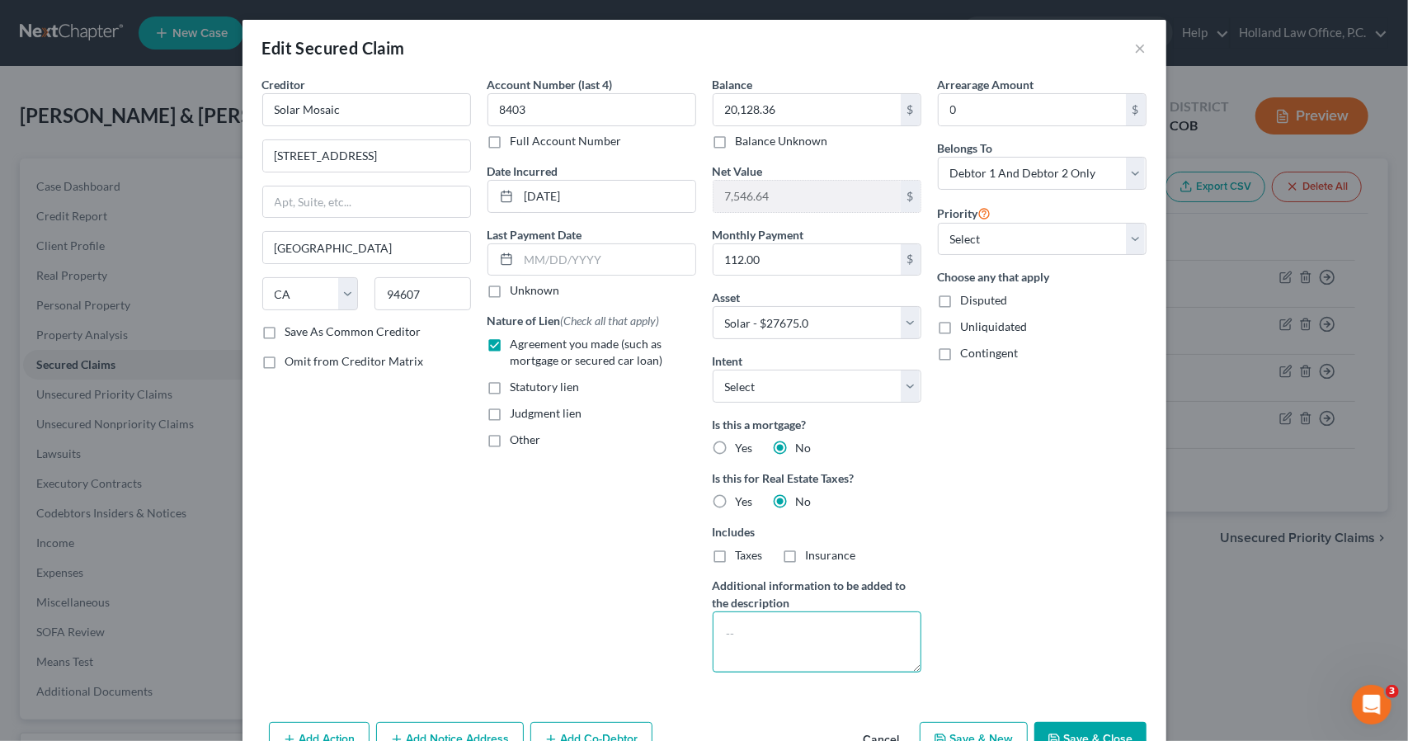
click at [718, 636] on textarea at bounding box center [817, 641] width 209 height 61
click at [624, 260] on input "text" at bounding box center [607, 259] width 177 height 31
click at [966, 362] on div "Arrearage Amount 0 $ Belongs To * Select Debtor 1 Only Debtor 2 Only Debtor 1 A…" at bounding box center [1042, 381] width 225 height 610
click at [1060, 738] on button "Save & Close" at bounding box center [1090, 739] width 112 height 35
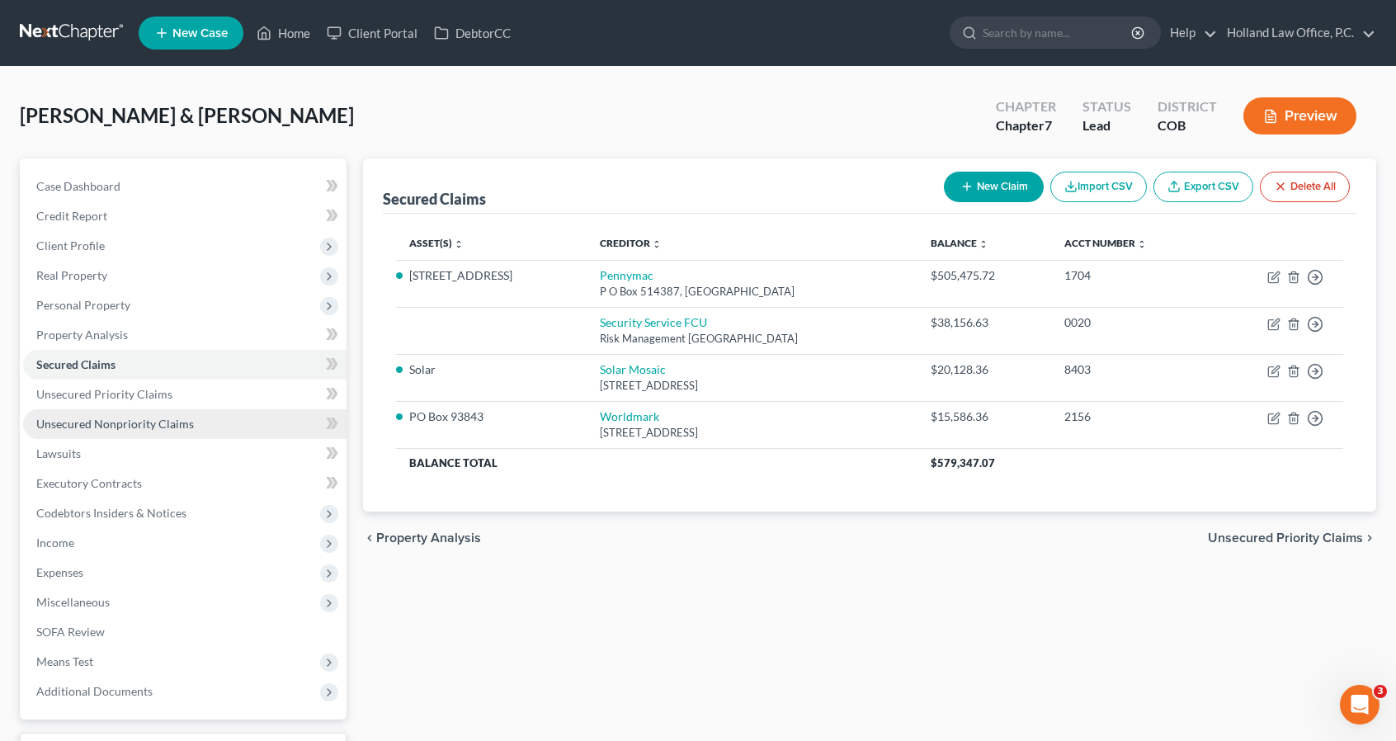
click at [197, 422] on link "Unsecured Nonpriority Claims" at bounding box center [184, 424] width 323 height 30
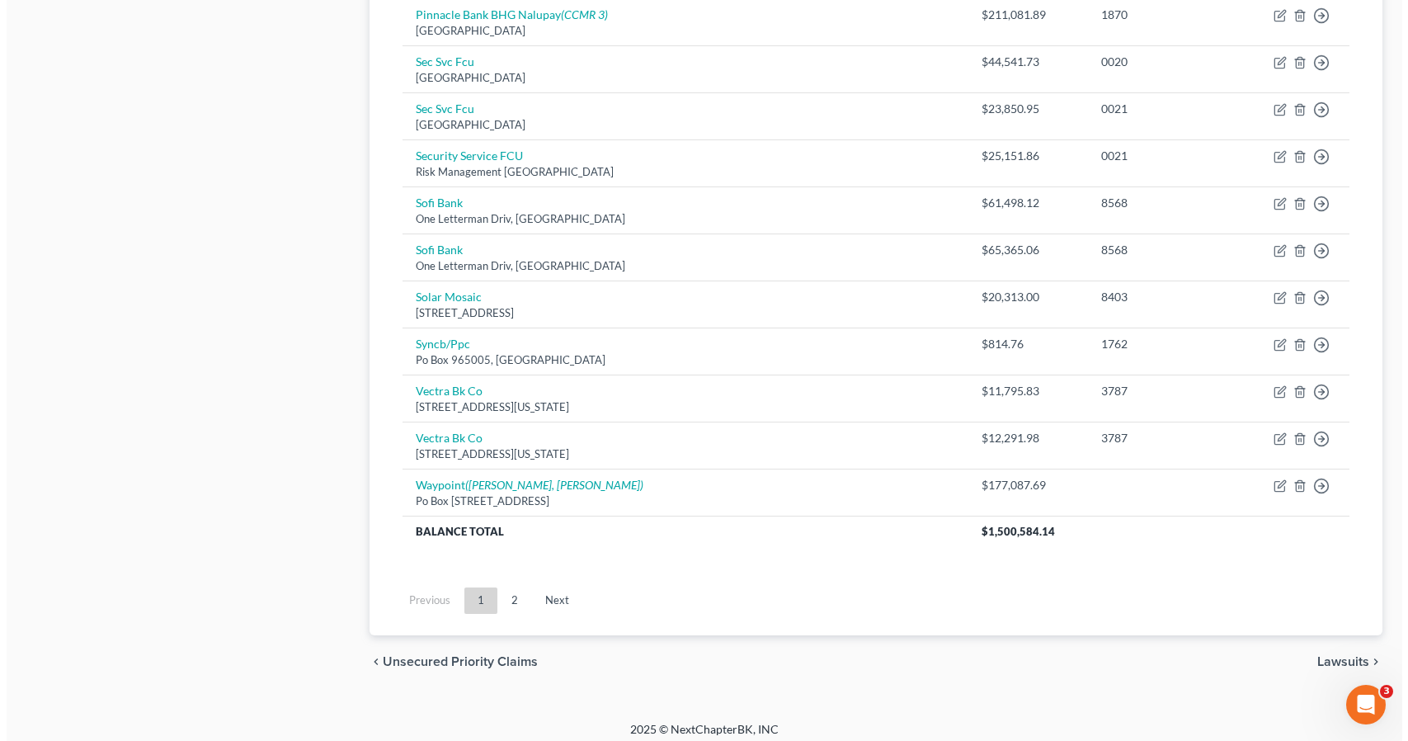
scroll to position [1155, 0]
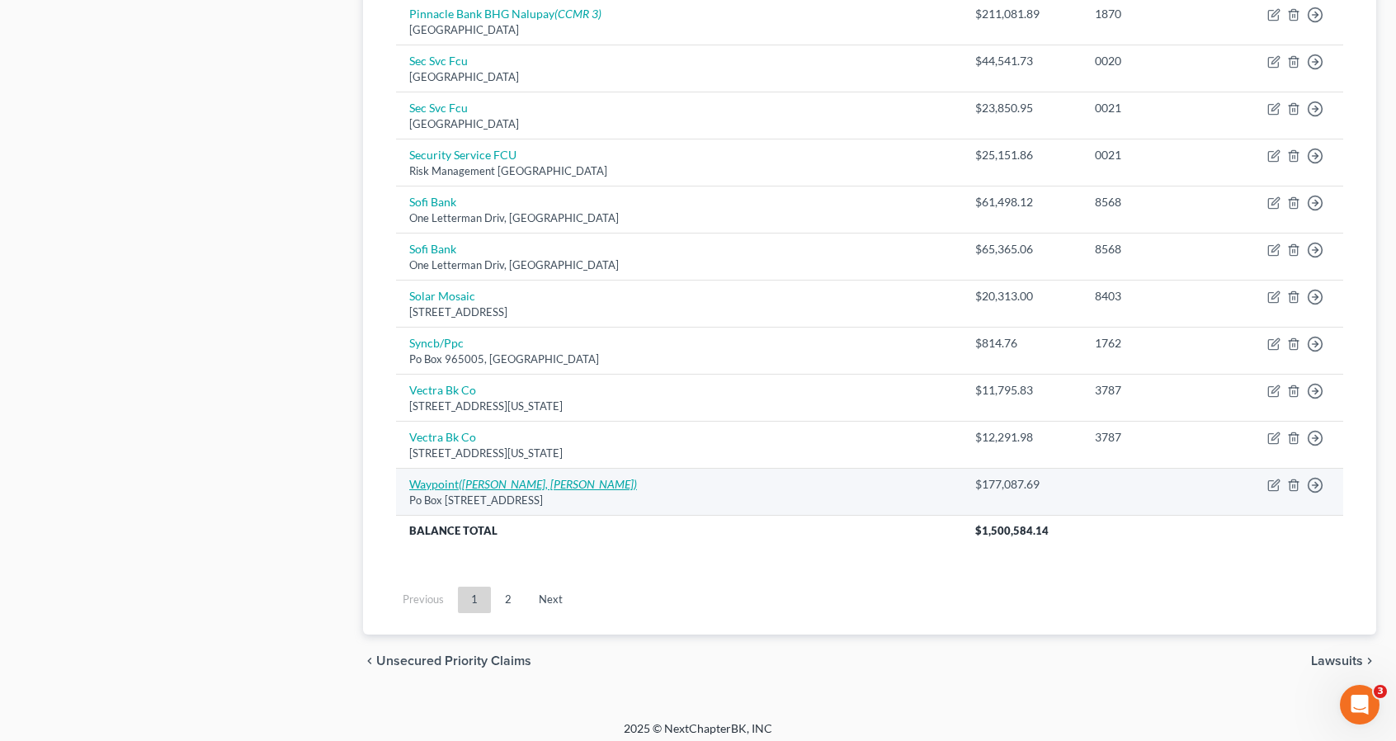
click at [544, 478] on icon "(Rob Woodward, Fennemore)" at bounding box center [548, 484] width 178 height 14
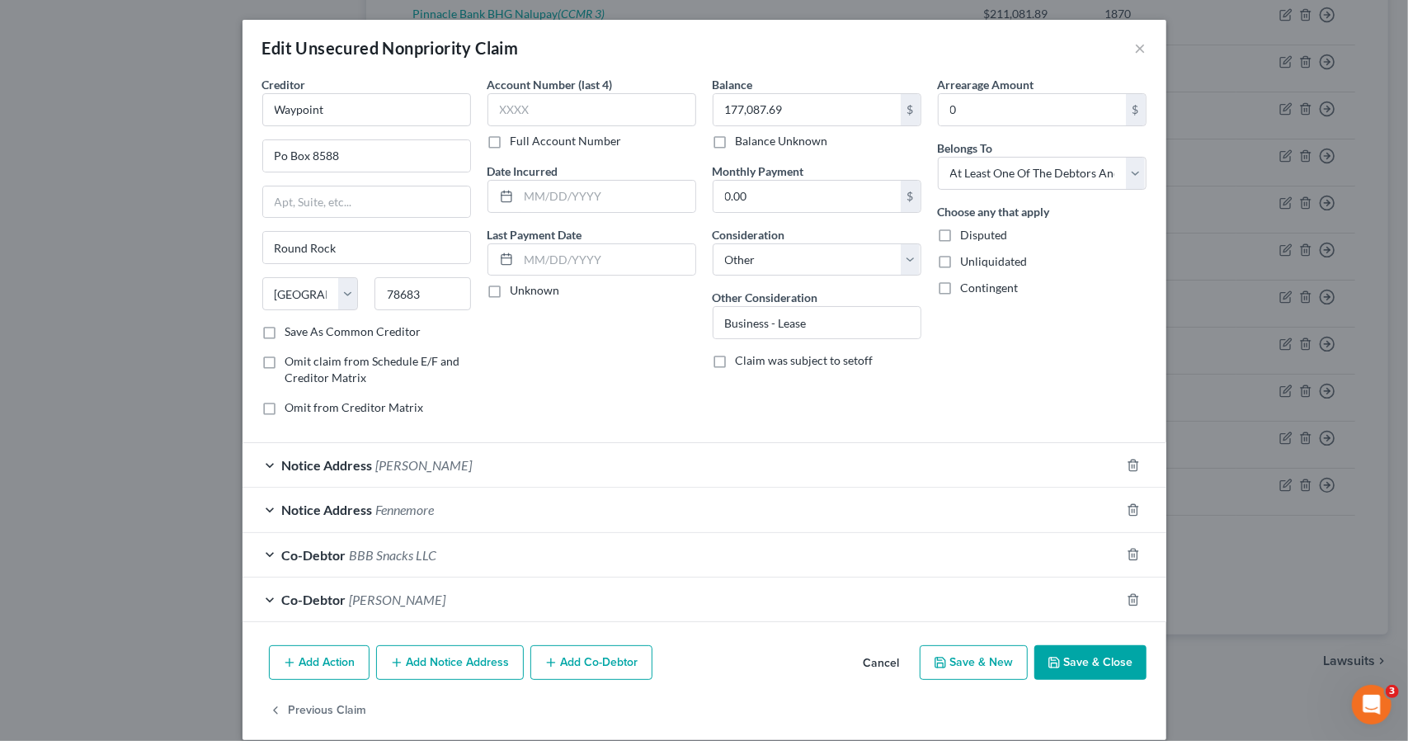
click at [543, 474] on div "Notice Address Rob Woodward" at bounding box center [682, 465] width 878 height 44
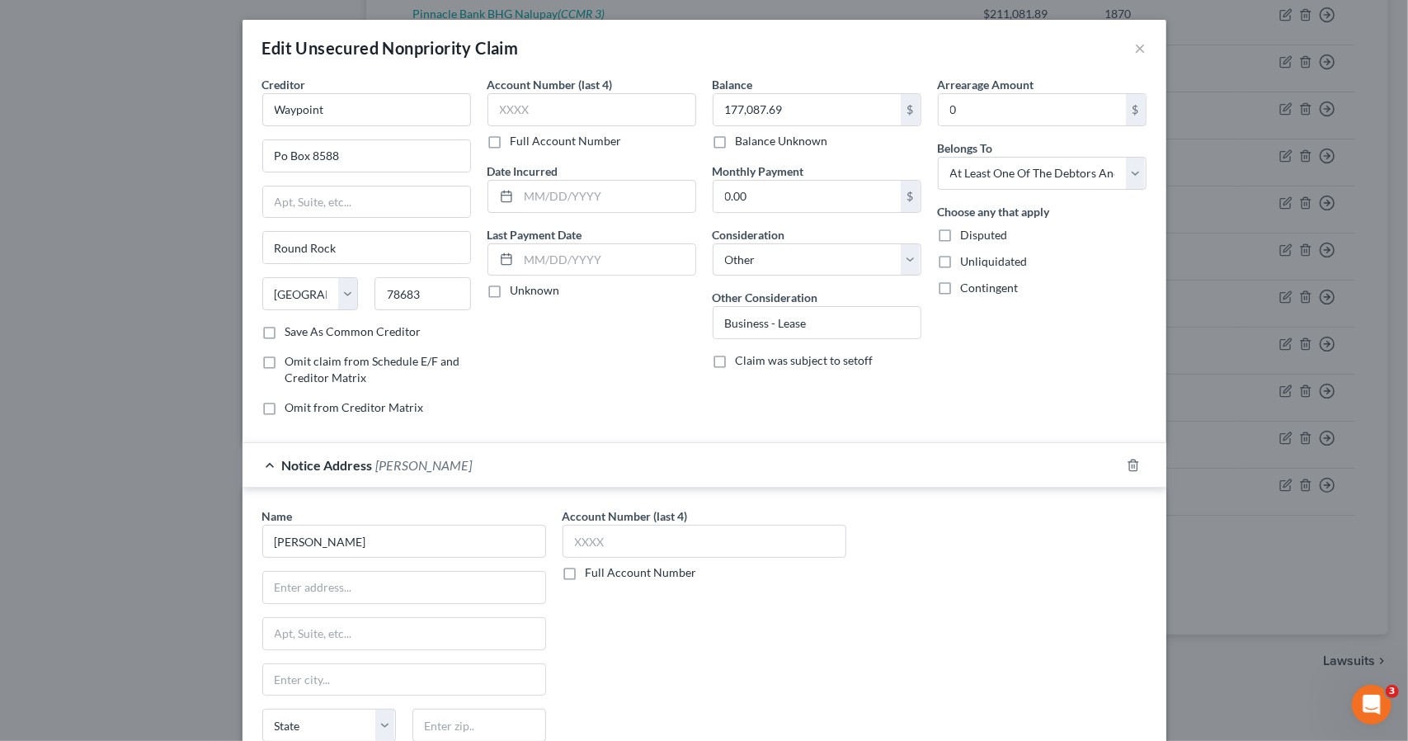
click at [543, 474] on div "Notice Address Rob Woodward" at bounding box center [682, 465] width 878 height 44
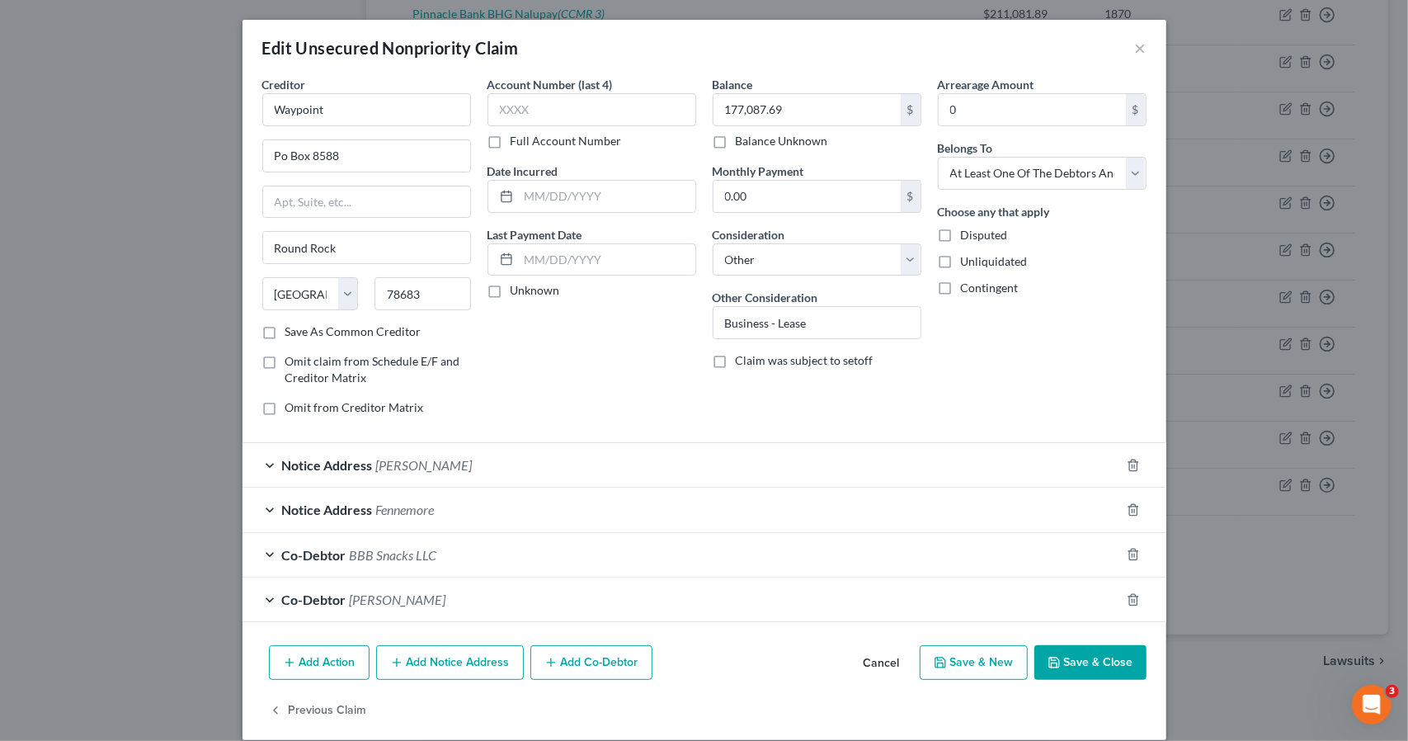
click at [520, 598] on div "Co-Debtor Marilyn Scoby" at bounding box center [682, 599] width 878 height 44
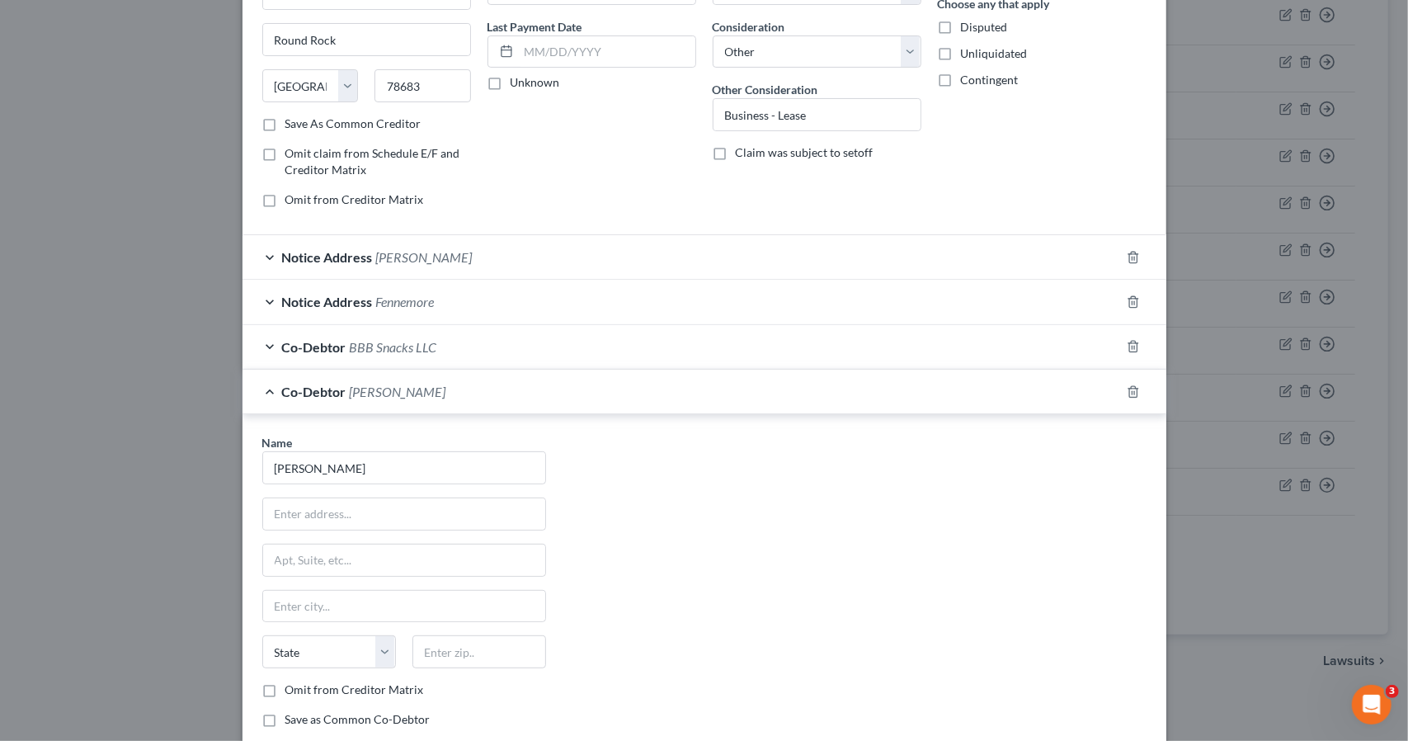
scroll to position [231, 0]
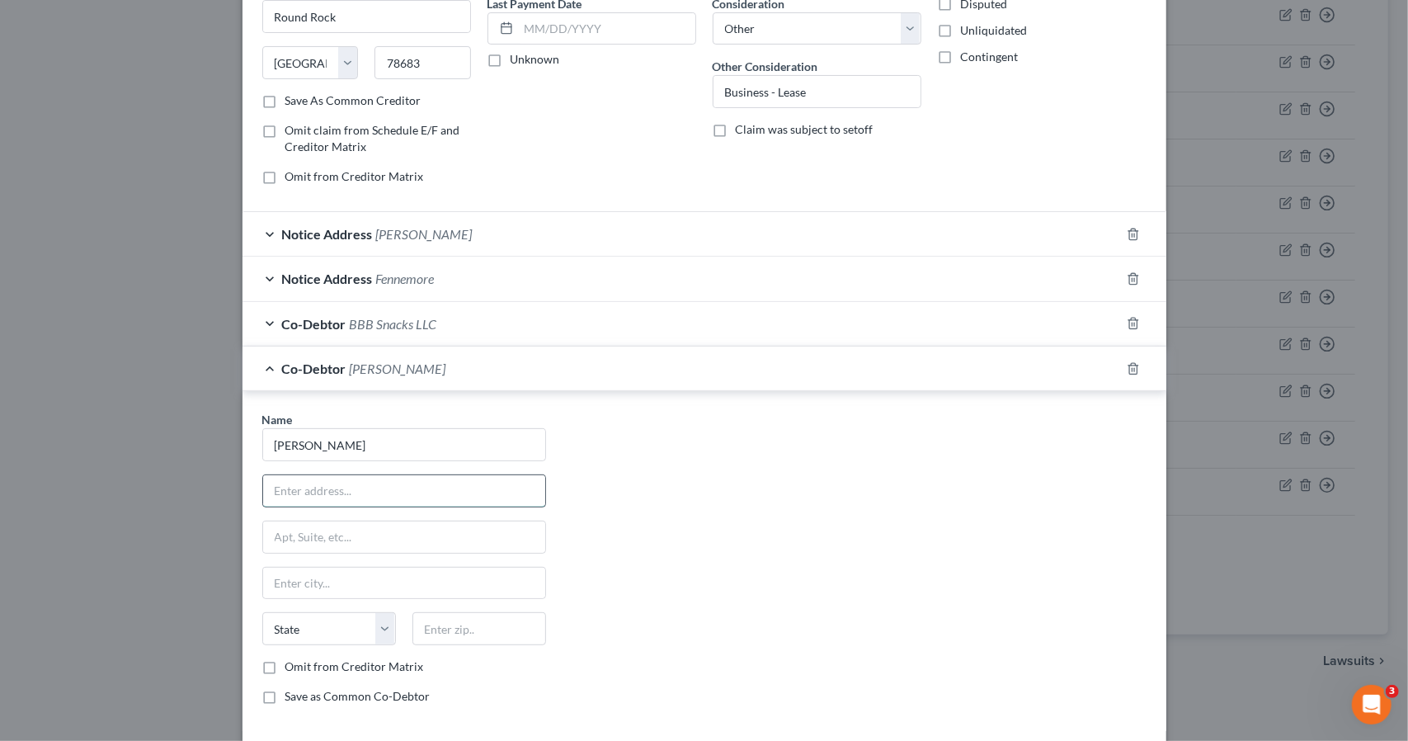
click at [469, 496] on input "text" at bounding box center [404, 490] width 282 height 31
click at [526, 380] on div "Co-Debtor Marilyn Scoby" at bounding box center [682, 368] width 878 height 44
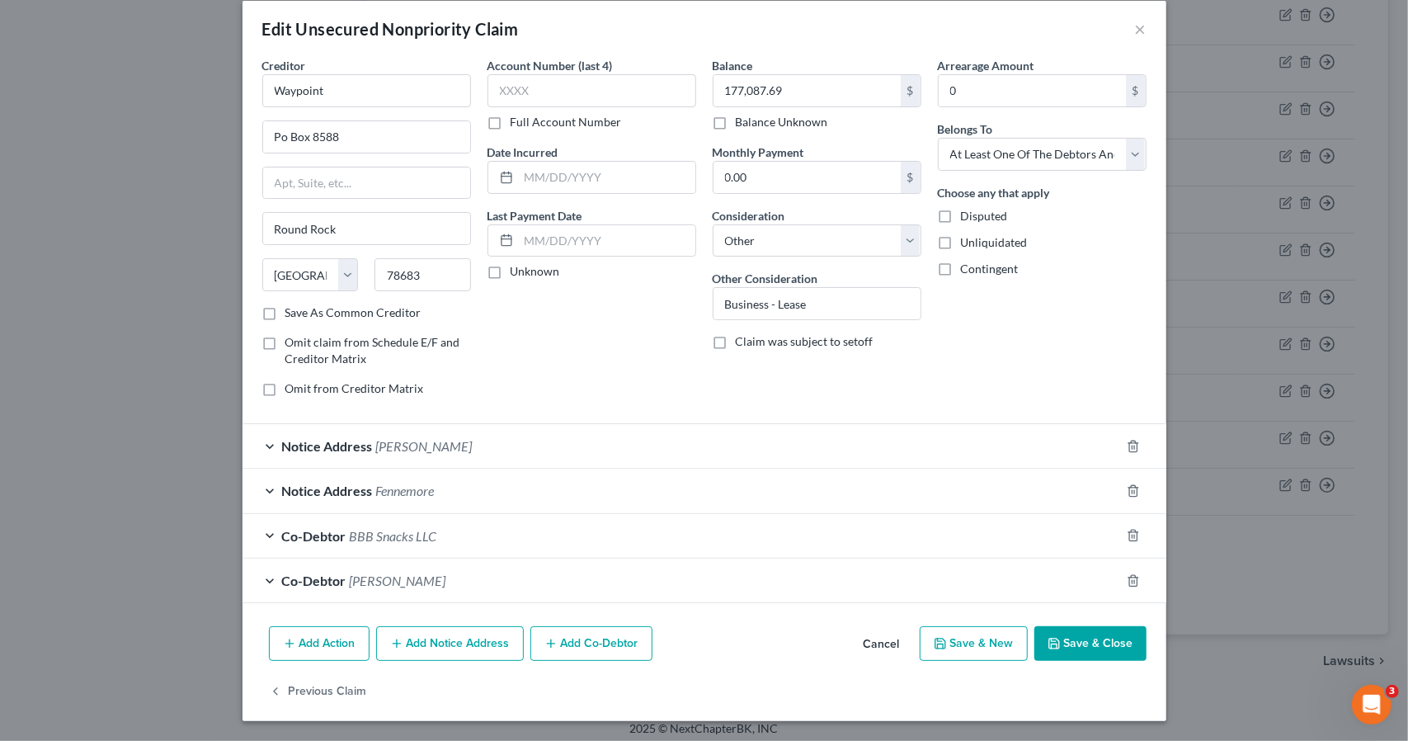
scroll to position [15, 0]
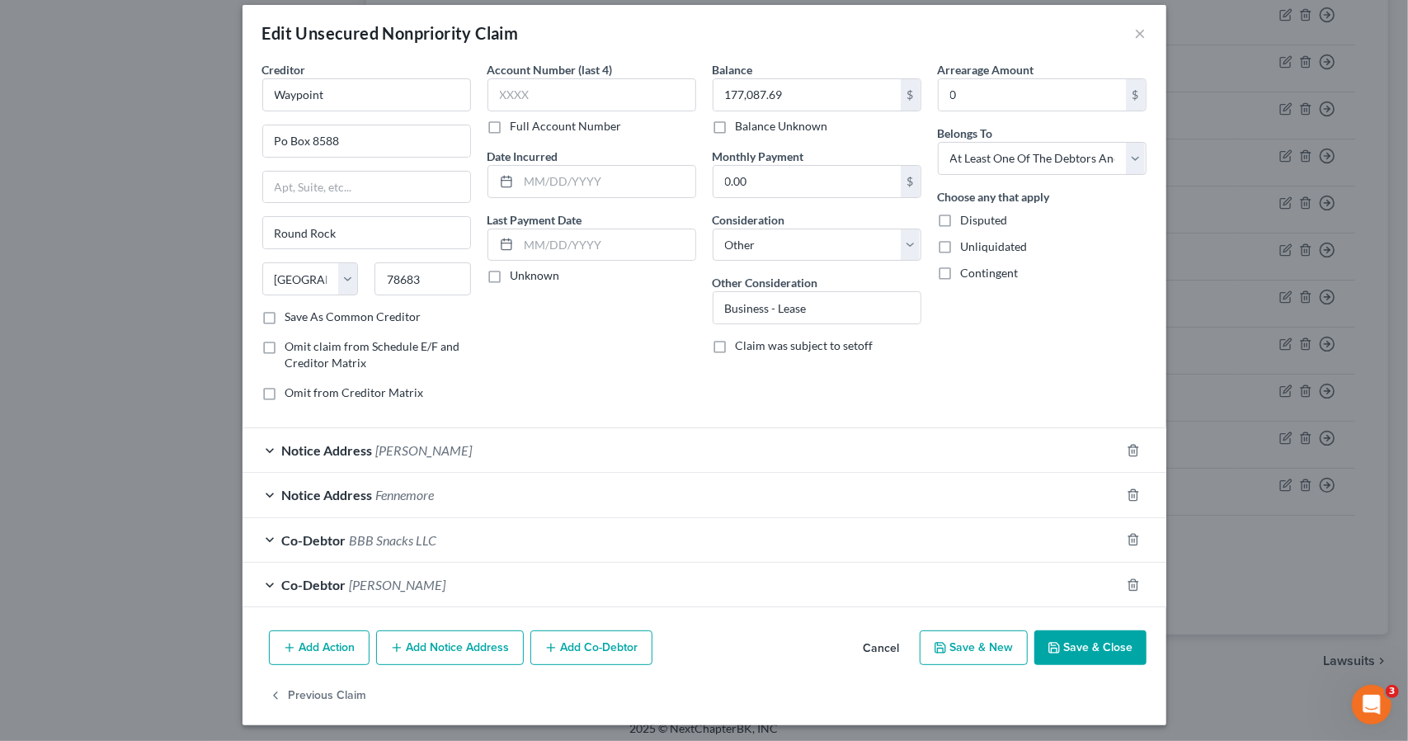
click at [495, 549] on div "Co-Debtor BBB Snacks LLC" at bounding box center [682, 540] width 878 height 44
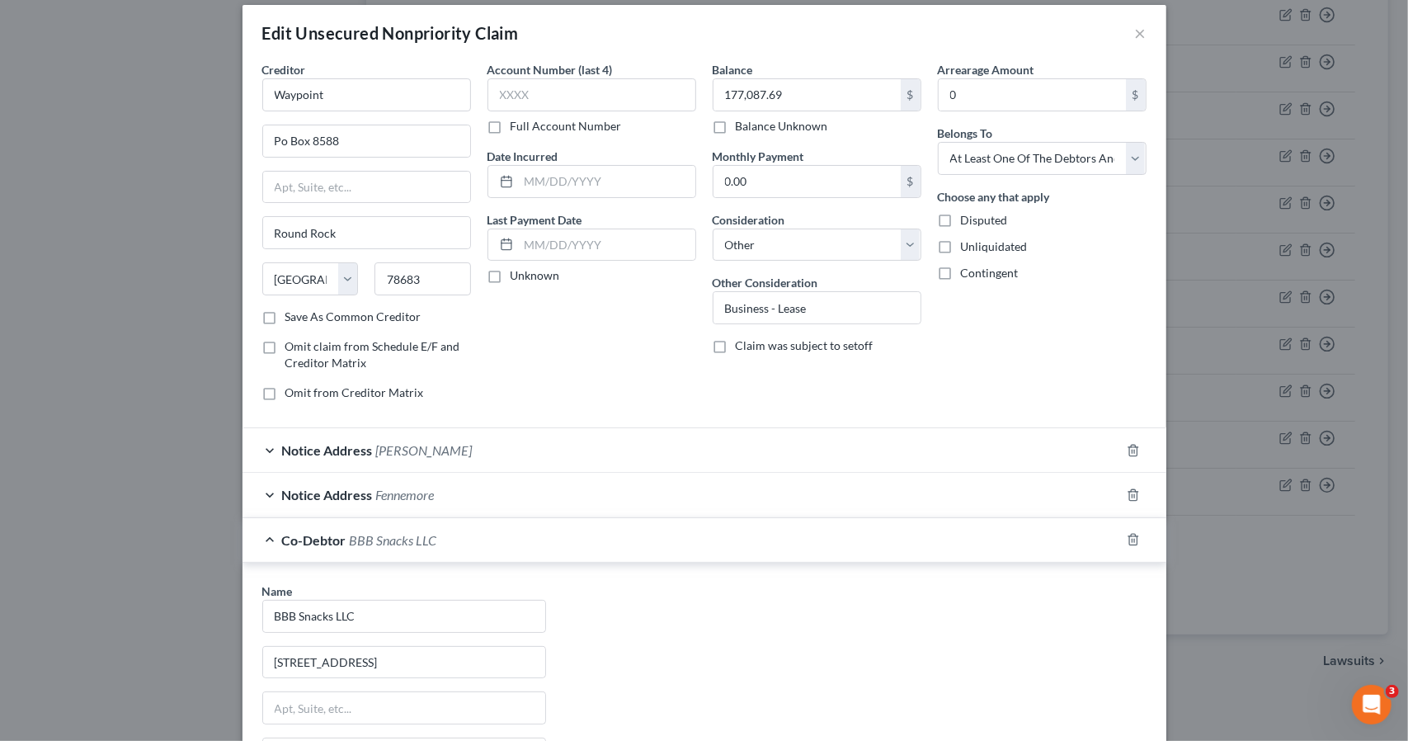
scroll to position [231, 0]
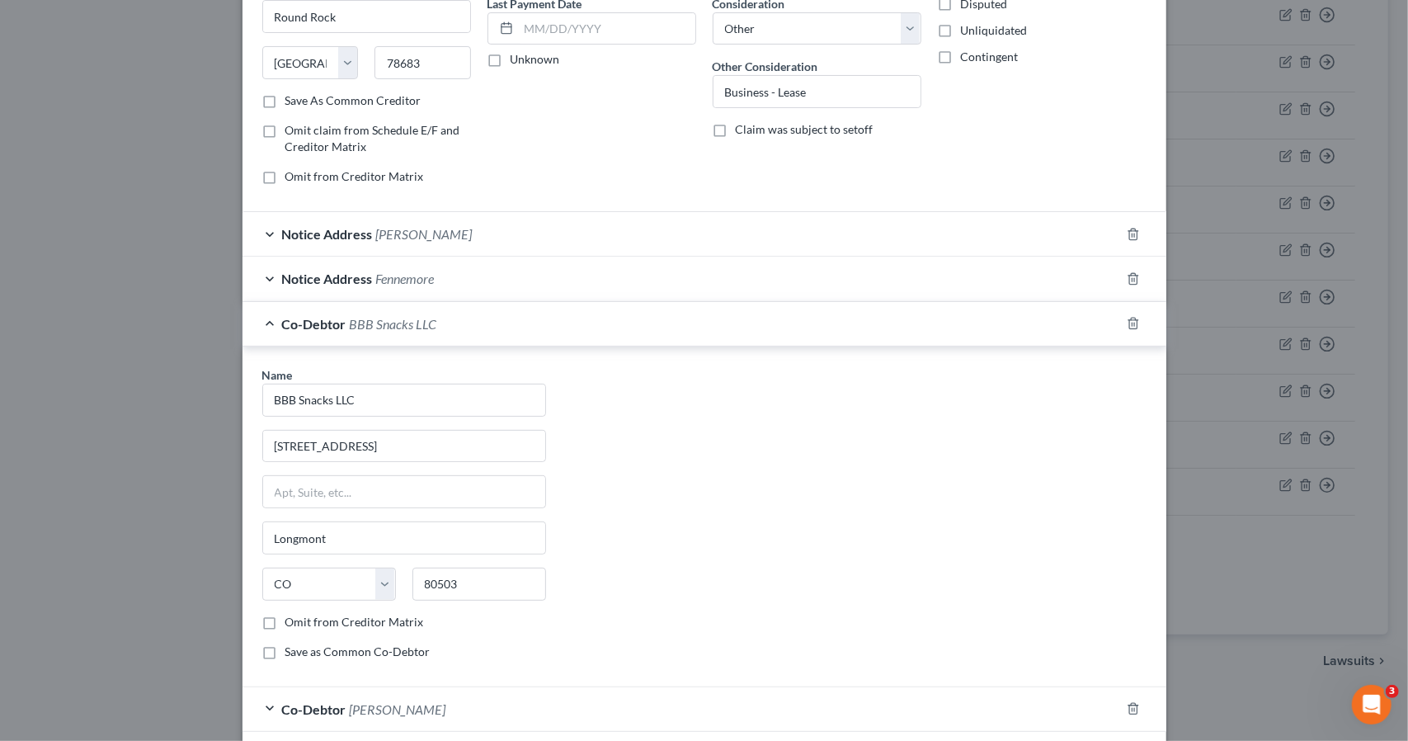
click at [523, 271] on div "Notice Address Fennemore" at bounding box center [682, 279] width 878 height 44
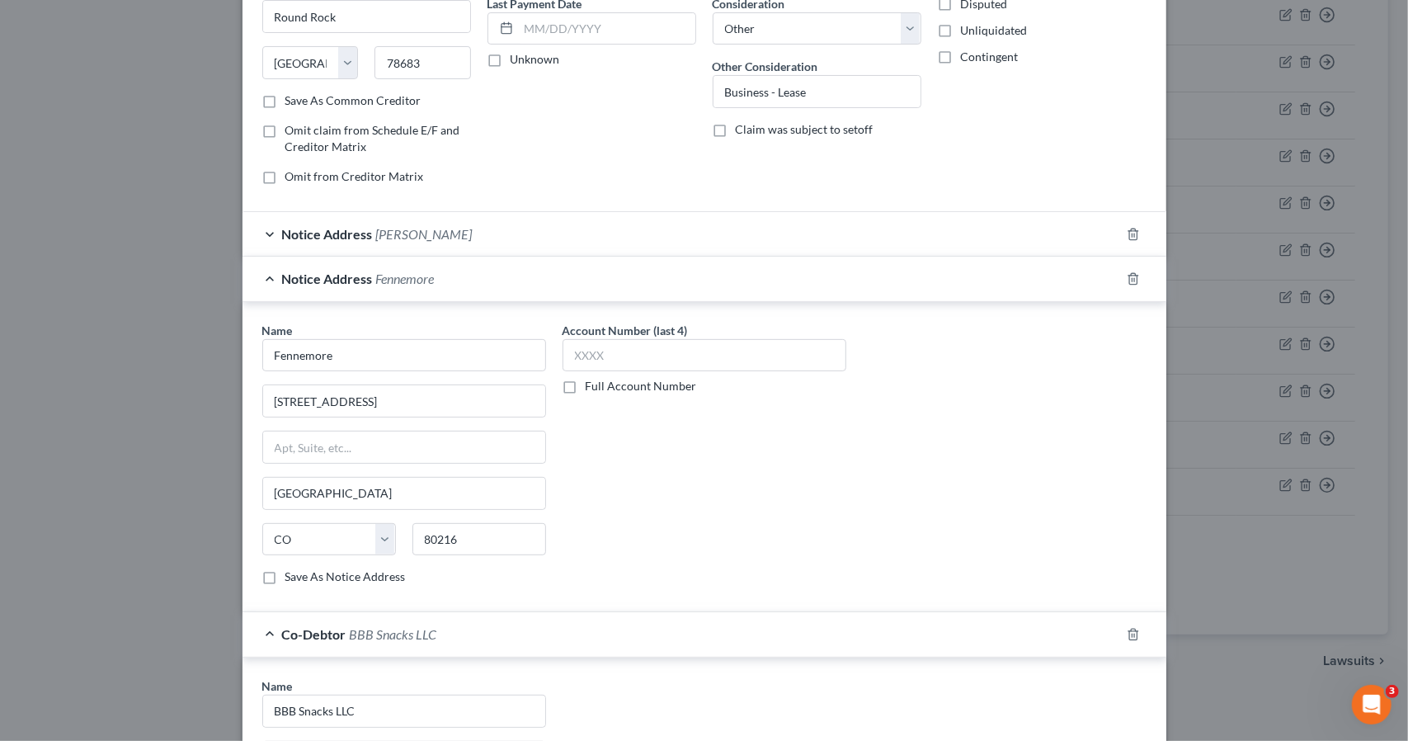
click at [502, 292] on div "Notice Address Fennemore" at bounding box center [682, 279] width 878 height 44
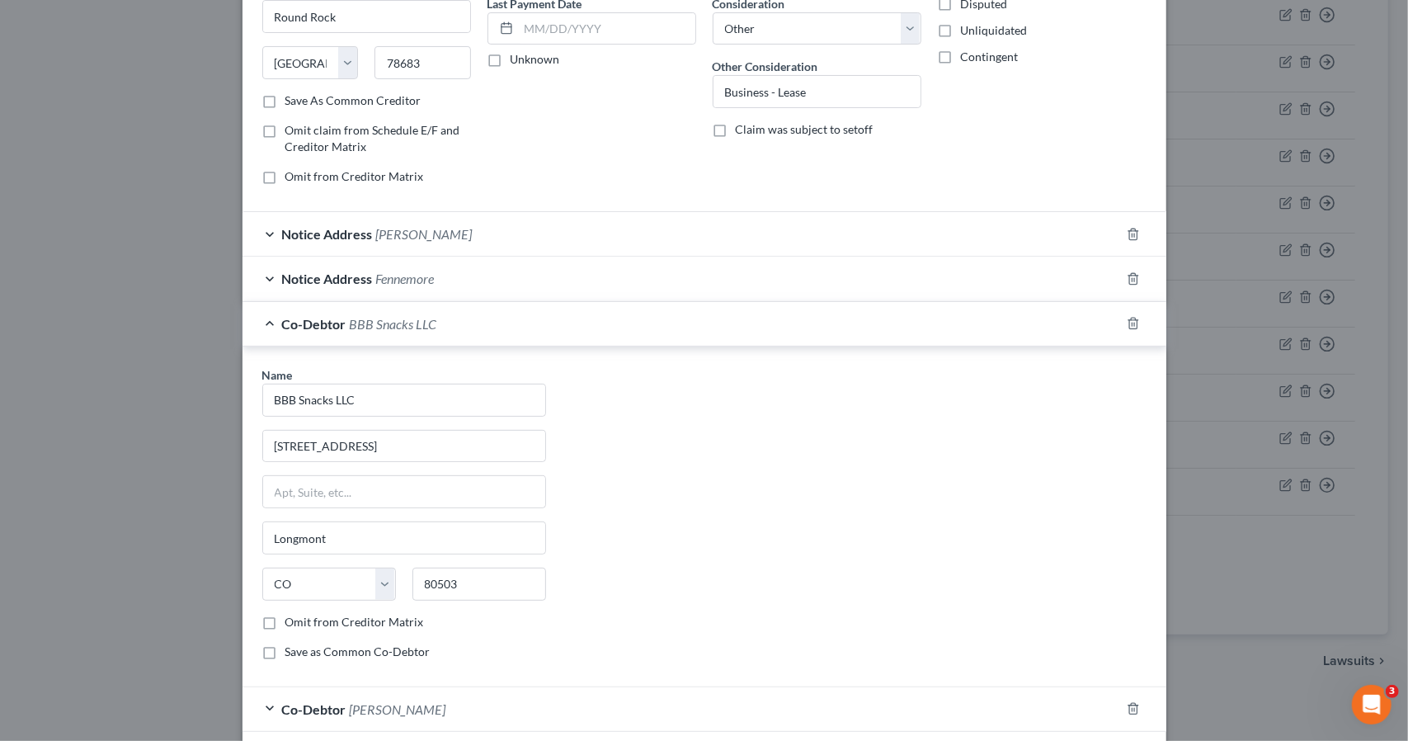
click at [502, 318] on div "Co-Debtor BBB Snacks LLC" at bounding box center [682, 324] width 878 height 44
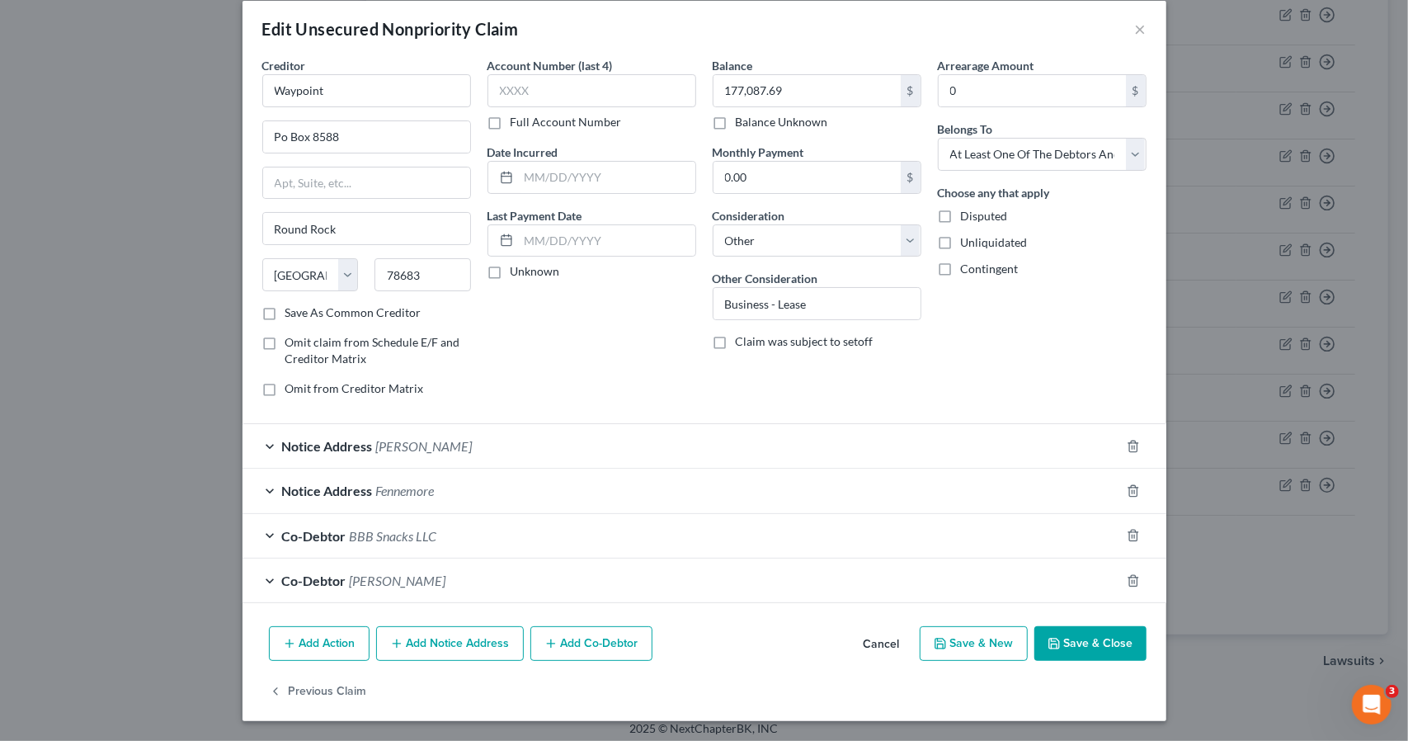
scroll to position [15, 0]
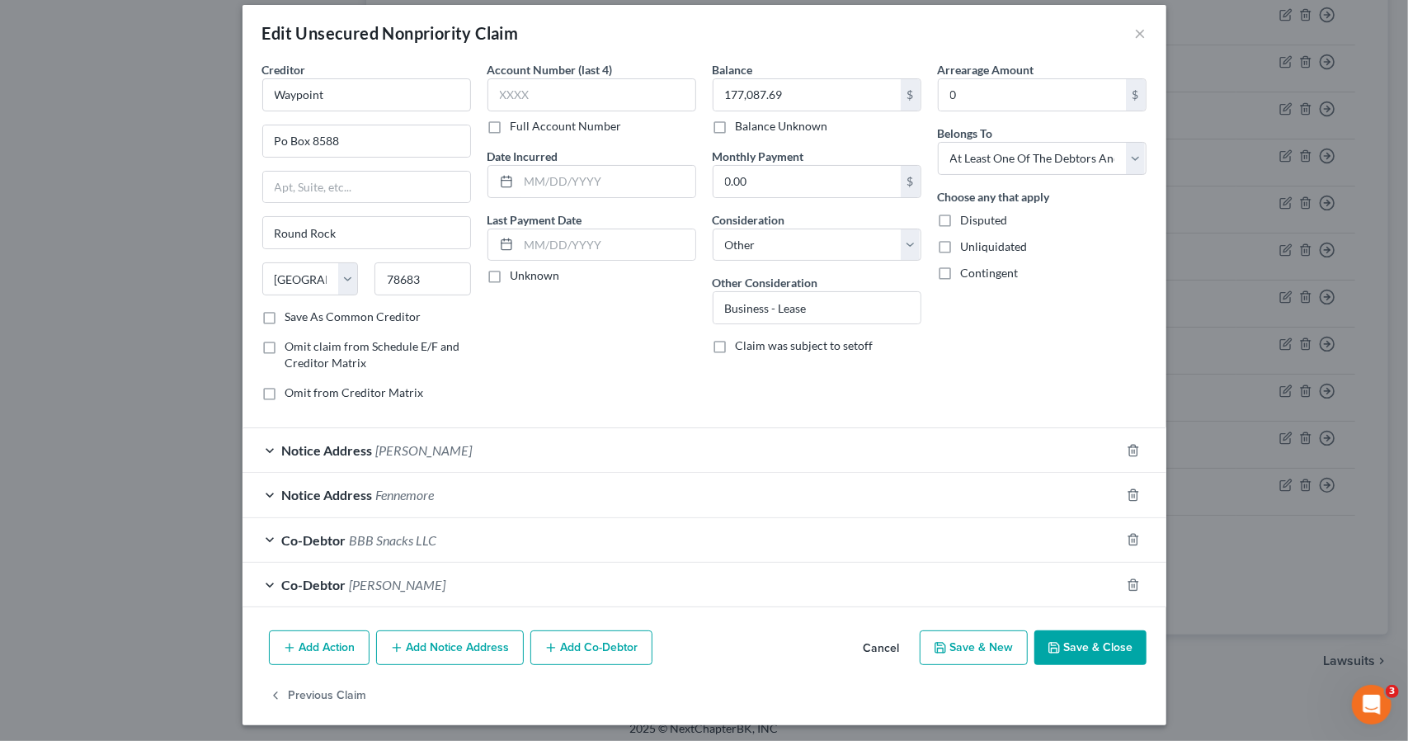
click at [502, 643] on button "Add Notice Address" at bounding box center [450, 647] width 148 height 35
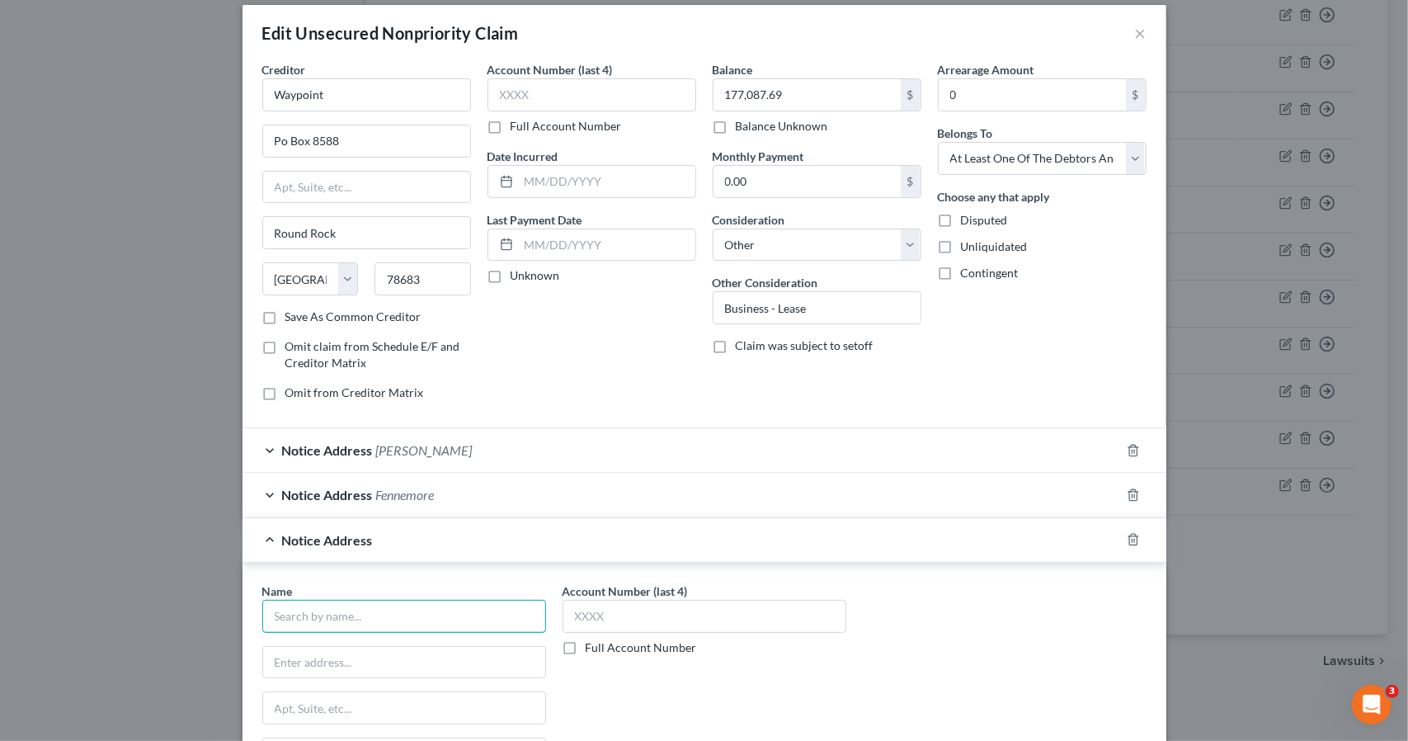
click at [421, 615] on input "text" at bounding box center [404, 616] width 284 height 33
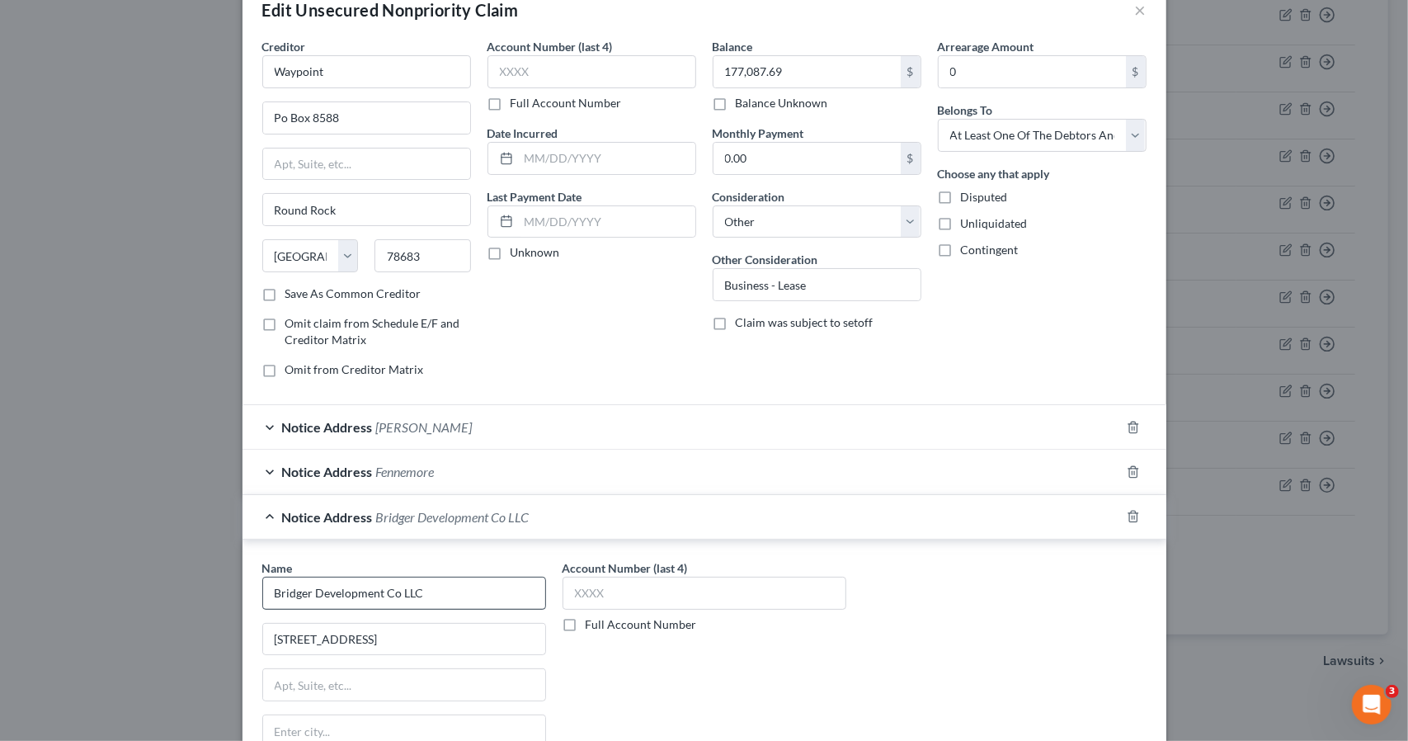
scroll to position [368, 0]
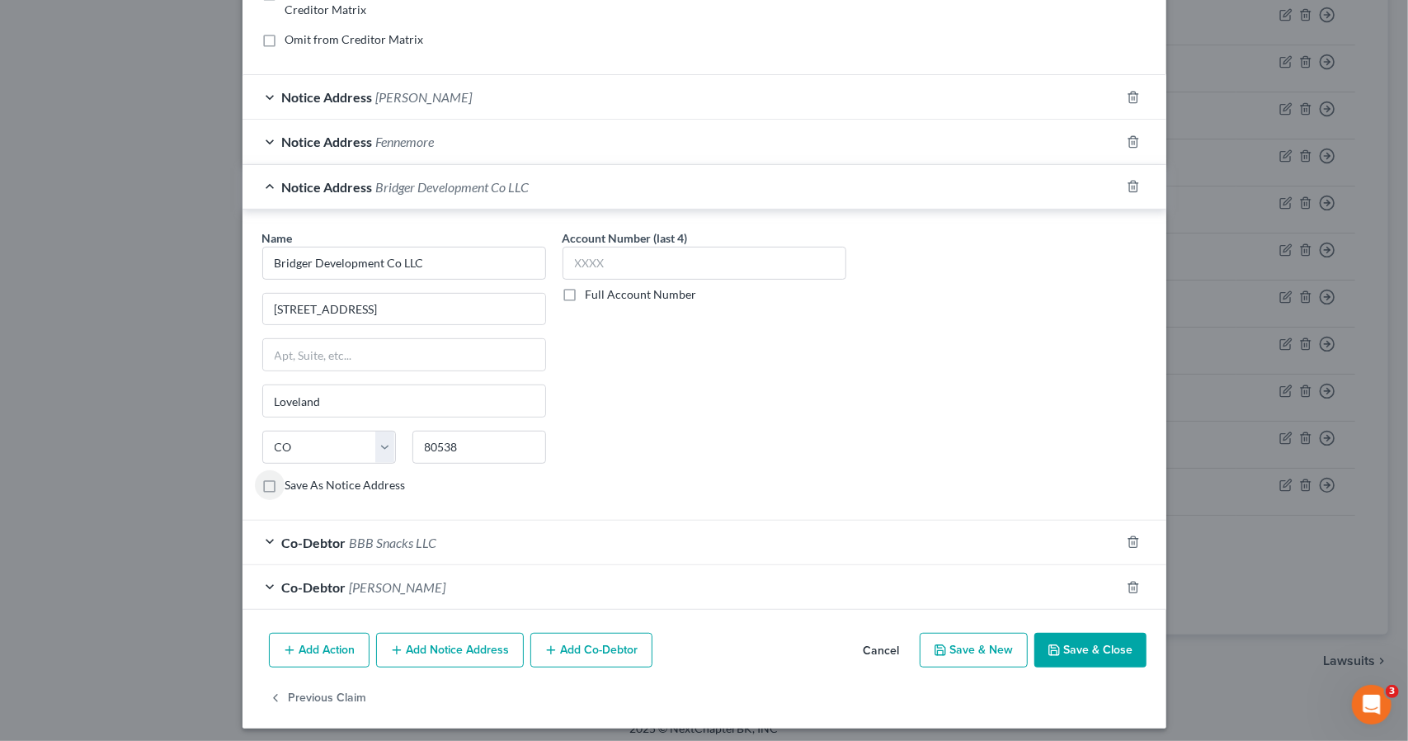
click at [680, 210] on div "Name * Bridger Development Co LLC 1502 Westshore Dr Loveland State AL AK AR AZ …" at bounding box center [705, 365] width 924 height 311
click at [677, 197] on div "Notice Address Bridger Development Co LLC" at bounding box center [682, 187] width 878 height 44
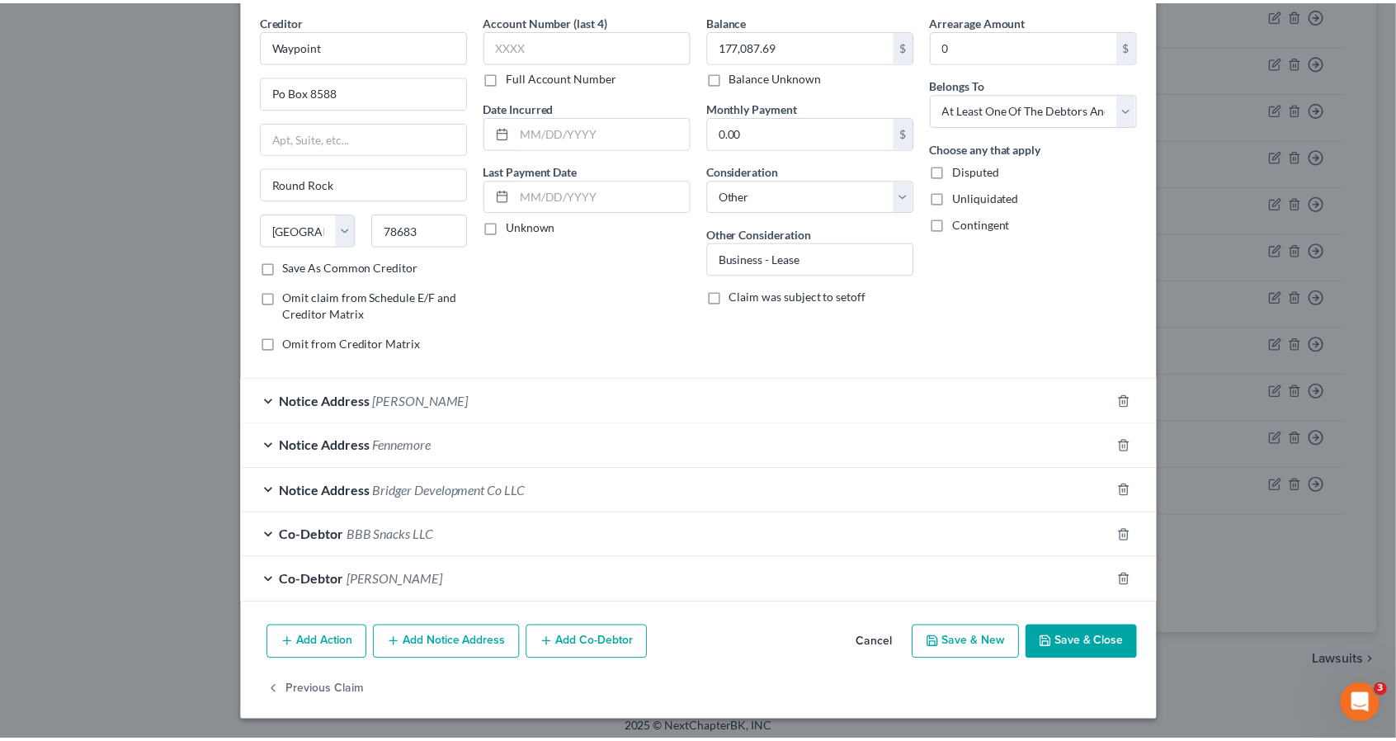
scroll to position [59, 0]
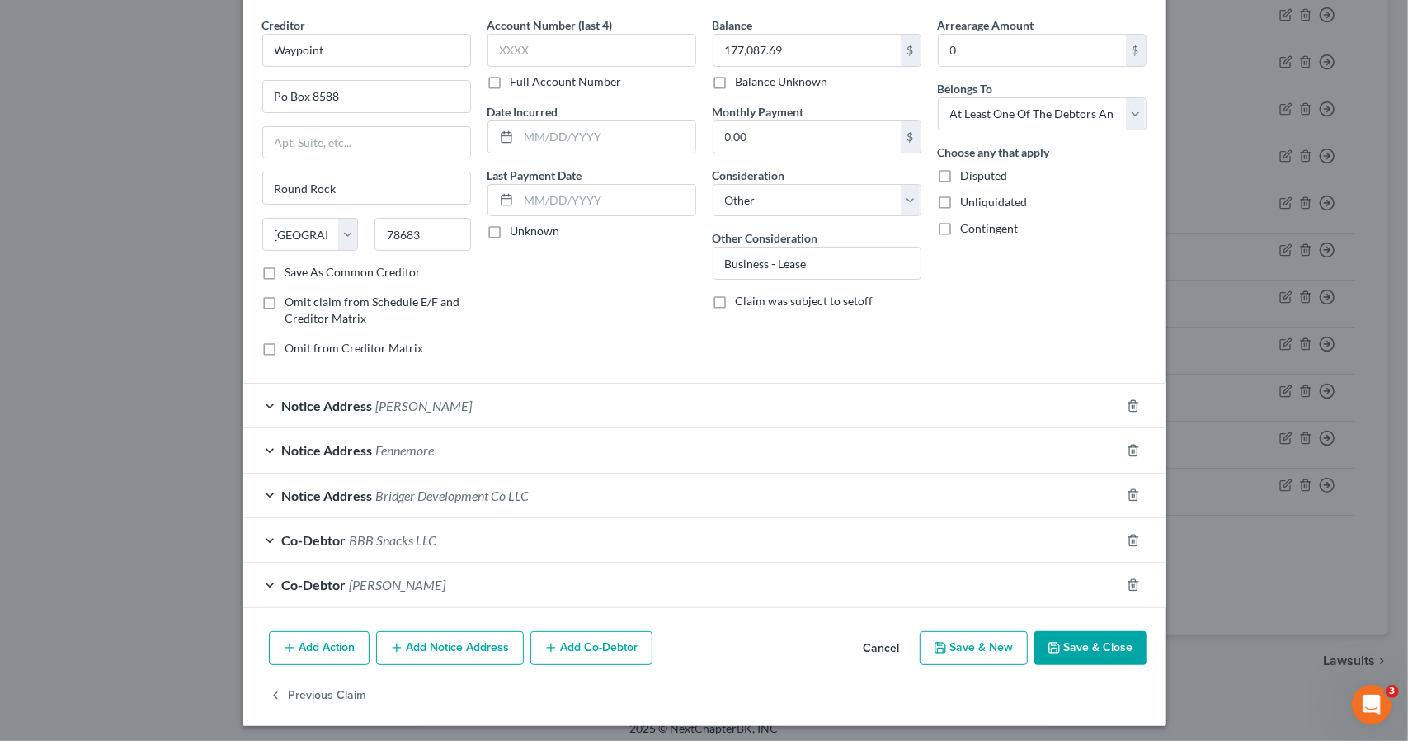
click at [1069, 631] on button "Save & Close" at bounding box center [1090, 648] width 112 height 35
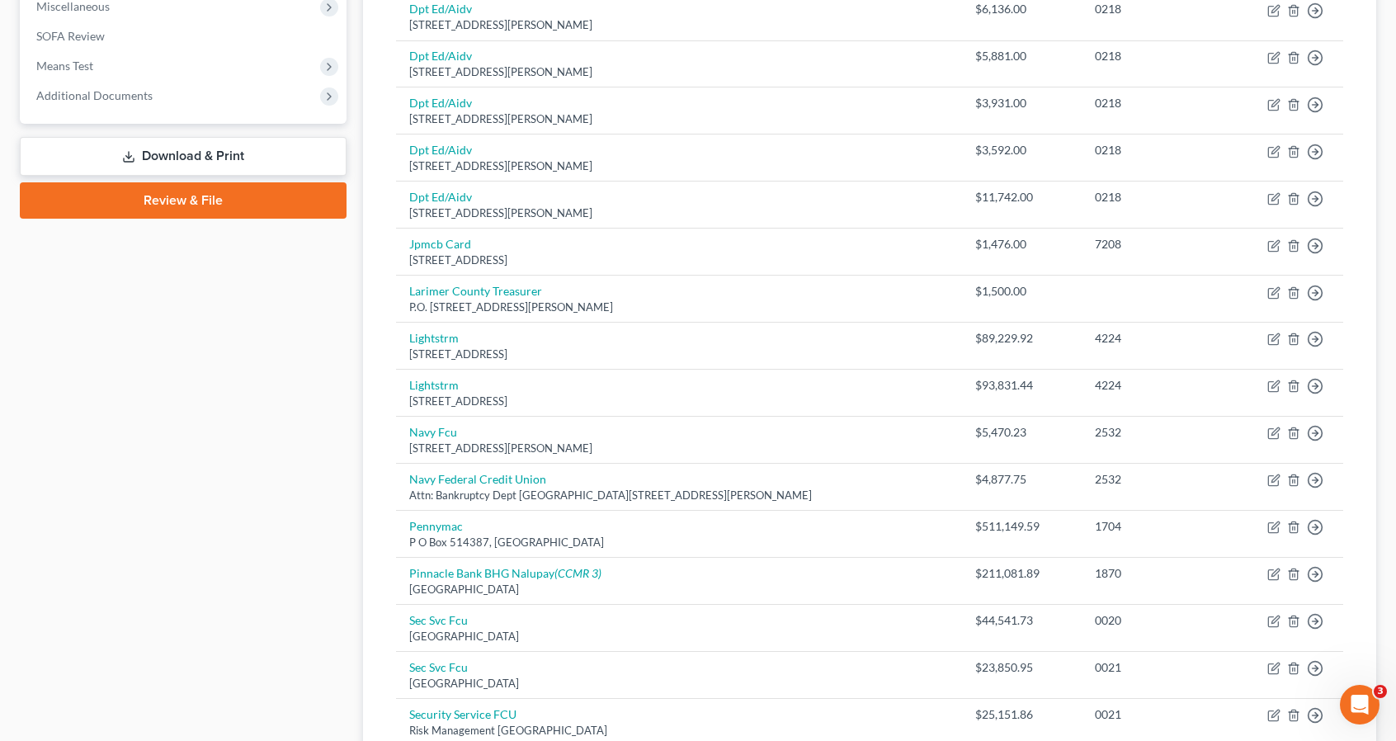
scroll to position [363, 0]
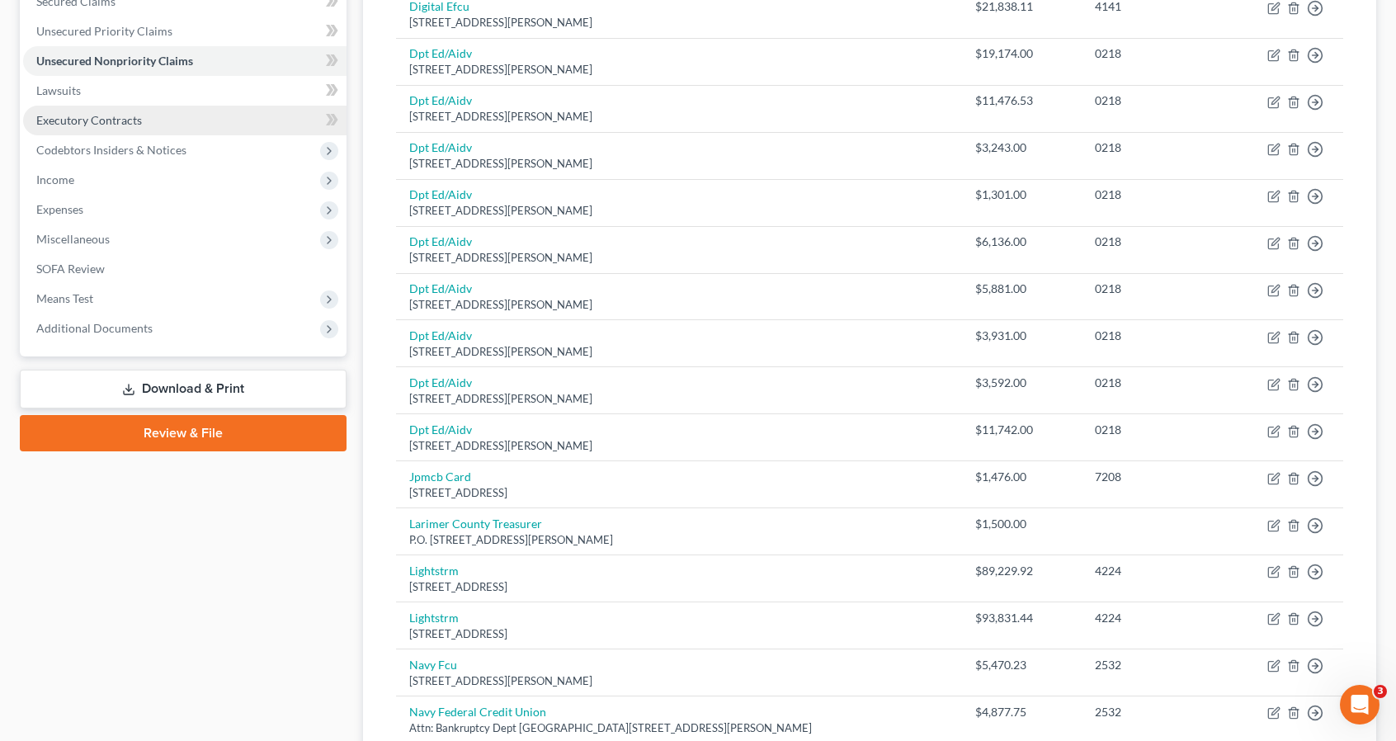
click at [169, 125] on link "Executory Contracts" at bounding box center [184, 121] width 323 height 30
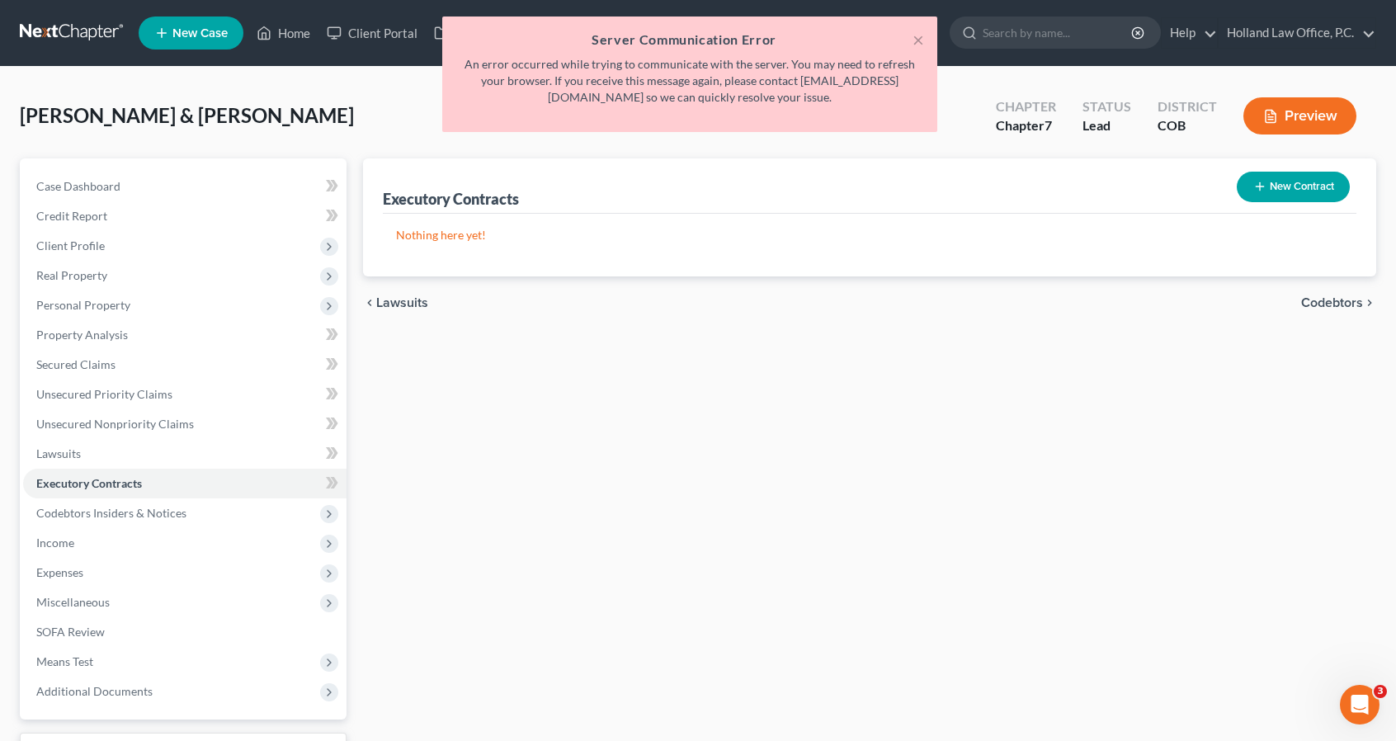
click at [1320, 192] on button "New Contract" at bounding box center [1293, 187] width 113 height 31
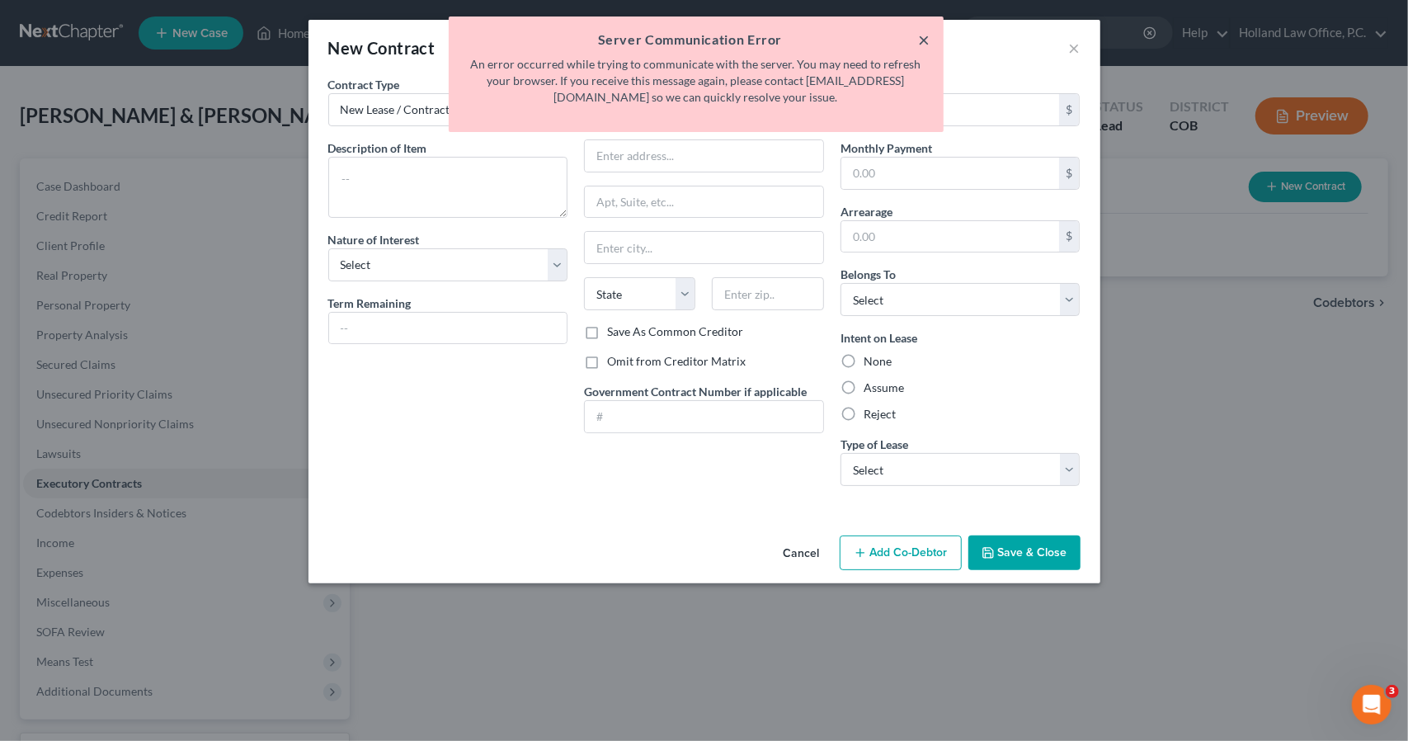
click at [921, 42] on button "×" at bounding box center [925, 40] width 12 height 20
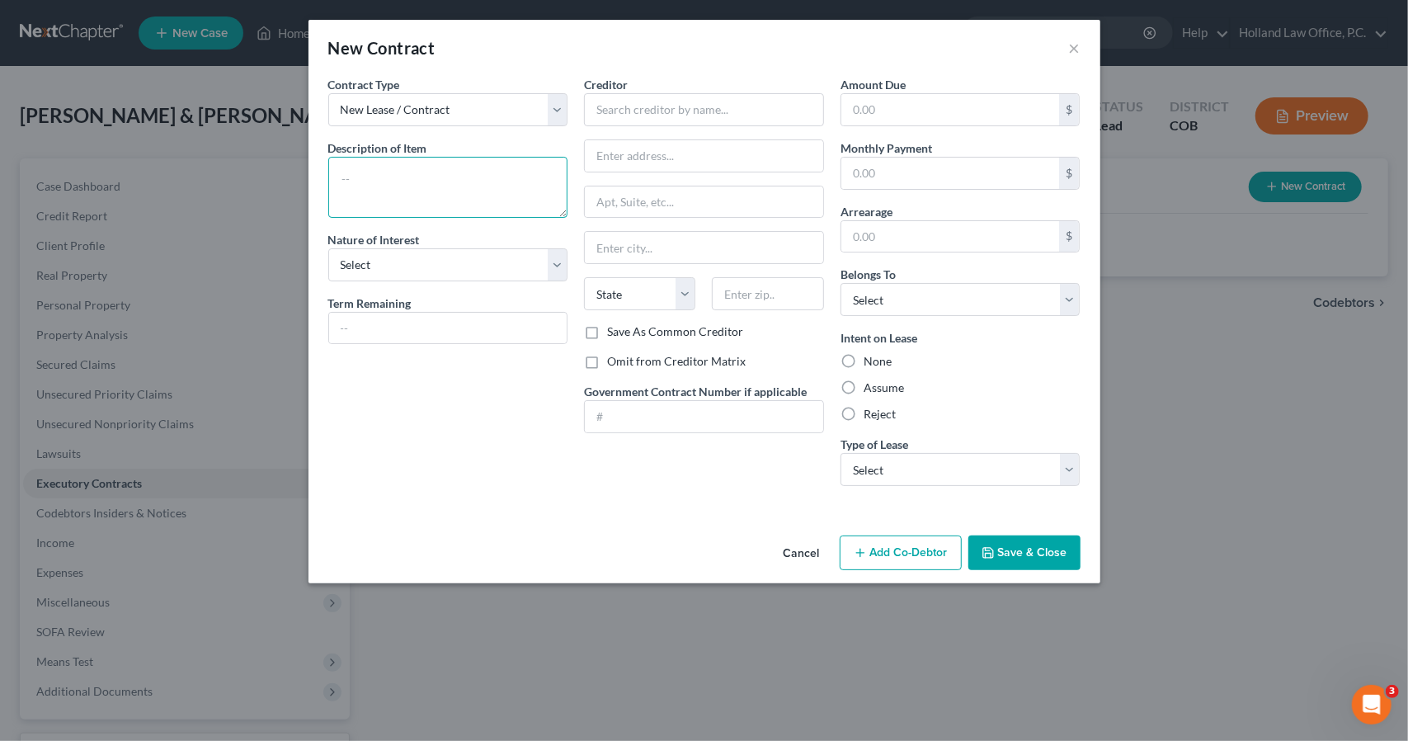
click at [498, 181] on textarea at bounding box center [448, 187] width 240 height 61
click at [457, 270] on select "Select Purchaser Agent Lessor Lessee" at bounding box center [448, 264] width 240 height 33
click at [328, 248] on select "Select Purchaser Agent Lessor Lessee" at bounding box center [448, 264] width 240 height 33
click at [411, 178] on textarea "Lease for Resturaunt" at bounding box center [448, 187] width 240 height 61
click at [420, 324] on input "text" at bounding box center [448, 328] width 238 height 31
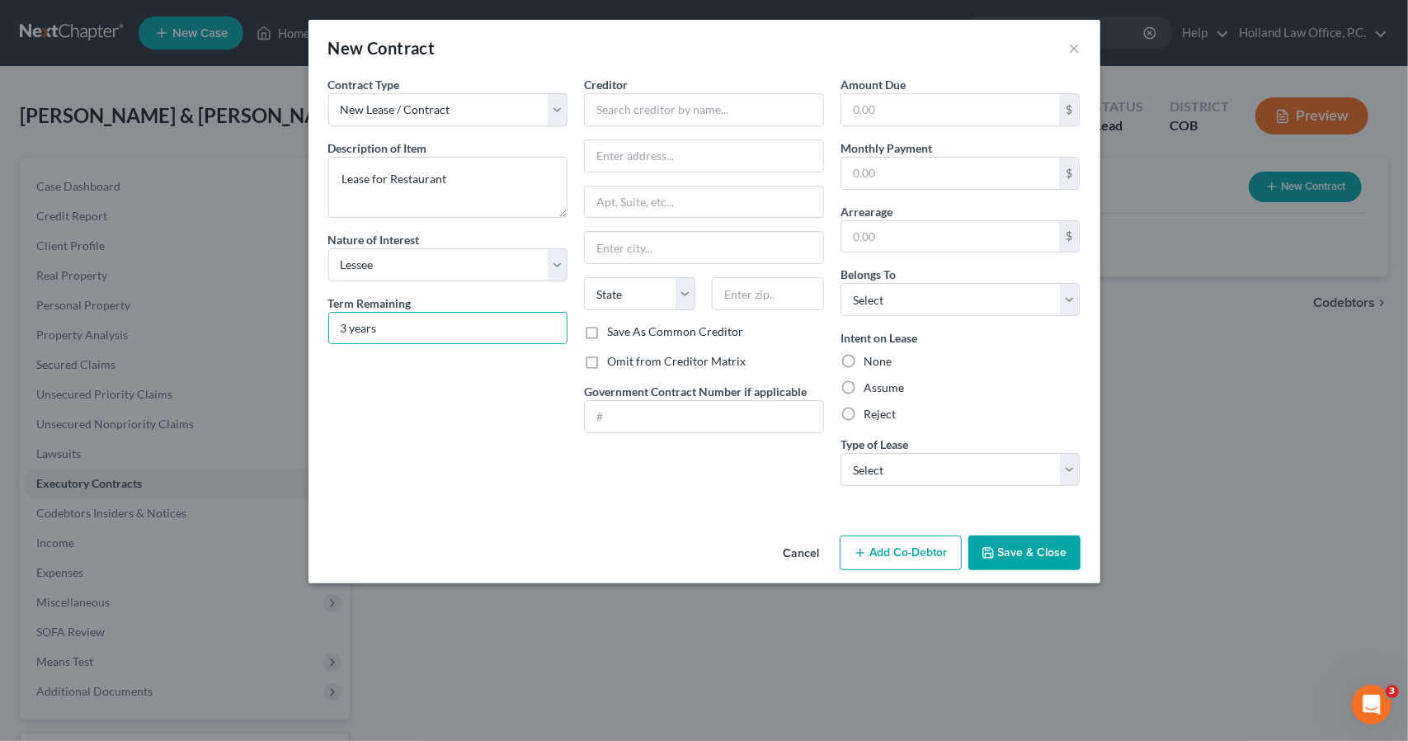
click at [883, 408] on label "Reject" at bounding box center [880, 414] width 32 height 16
click at [881, 408] on input "Reject" at bounding box center [875, 411] width 11 height 11
click at [726, 113] on input "text" at bounding box center [704, 109] width 240 height 33
click at [871, 176] on input "text" at bounding box center [950, 173] width 219 height 31
click at [855, 475] on select "Select Real Estate Car Other" at bounding box center [961, 469] width 240 height 33
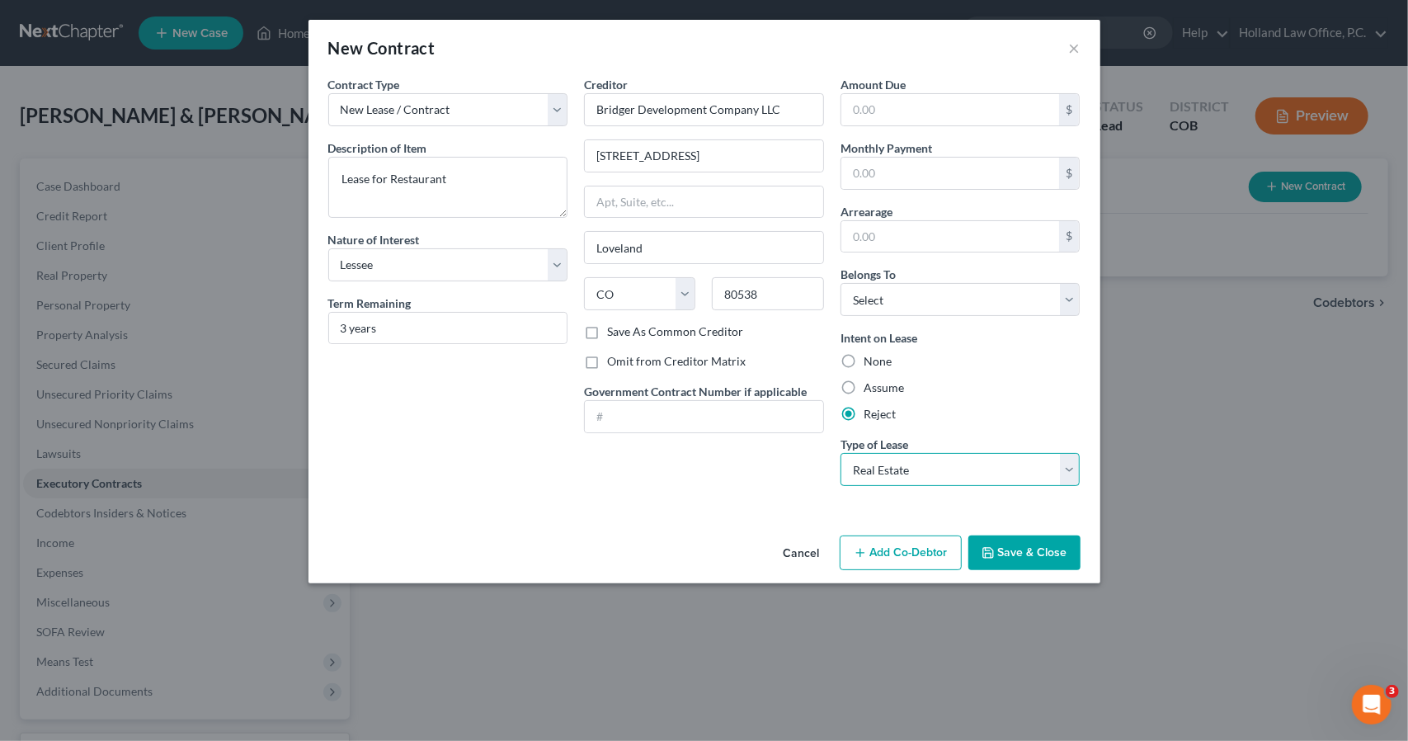
click at [841, 453] on select "Select Real Estate Car Other" at bounding box center [961, 469] width 240 height 33
click at [989, 548] on polyline "button" at bounding box center [987, 549] width 4 height 2
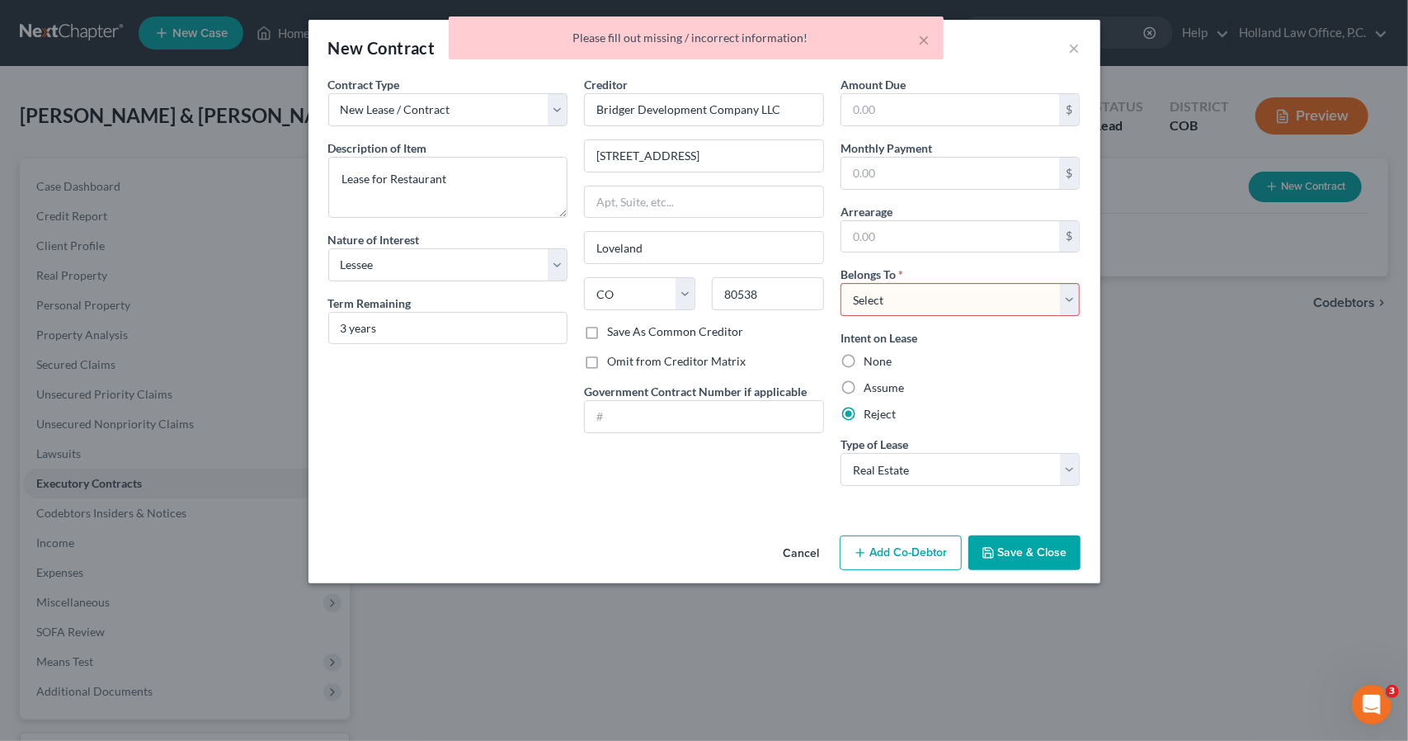
click at [887, 288] on select "Select Debtor 1 Only Debtor 2 Only Debtor 1 And Debtor 2 Only At Least One Of T…" at bounding box center [961, 299] width 240 height 33
click at [841, 283] on select "Select Debtor 1 Only Debtor 2 Only Debtor 1 And Debtor 2 Only At Least One Of T…" at bounding box center [961, 299] width 240 height 33
click at [1018, 552] on button "Save & Close" at bounding box center [1024, 552] width 112 height 35
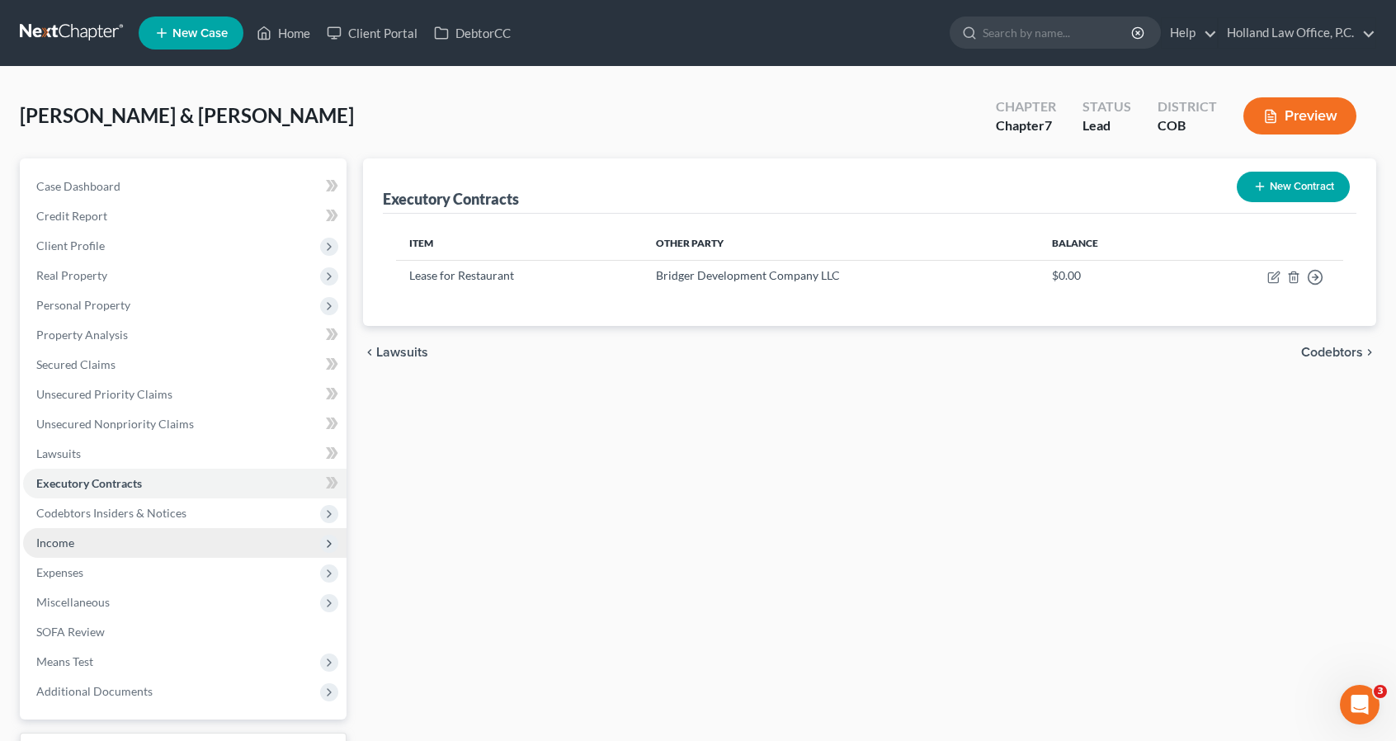
click at [145, 534] on span "Income" at bounding box center [184, 543] width 323 height 30
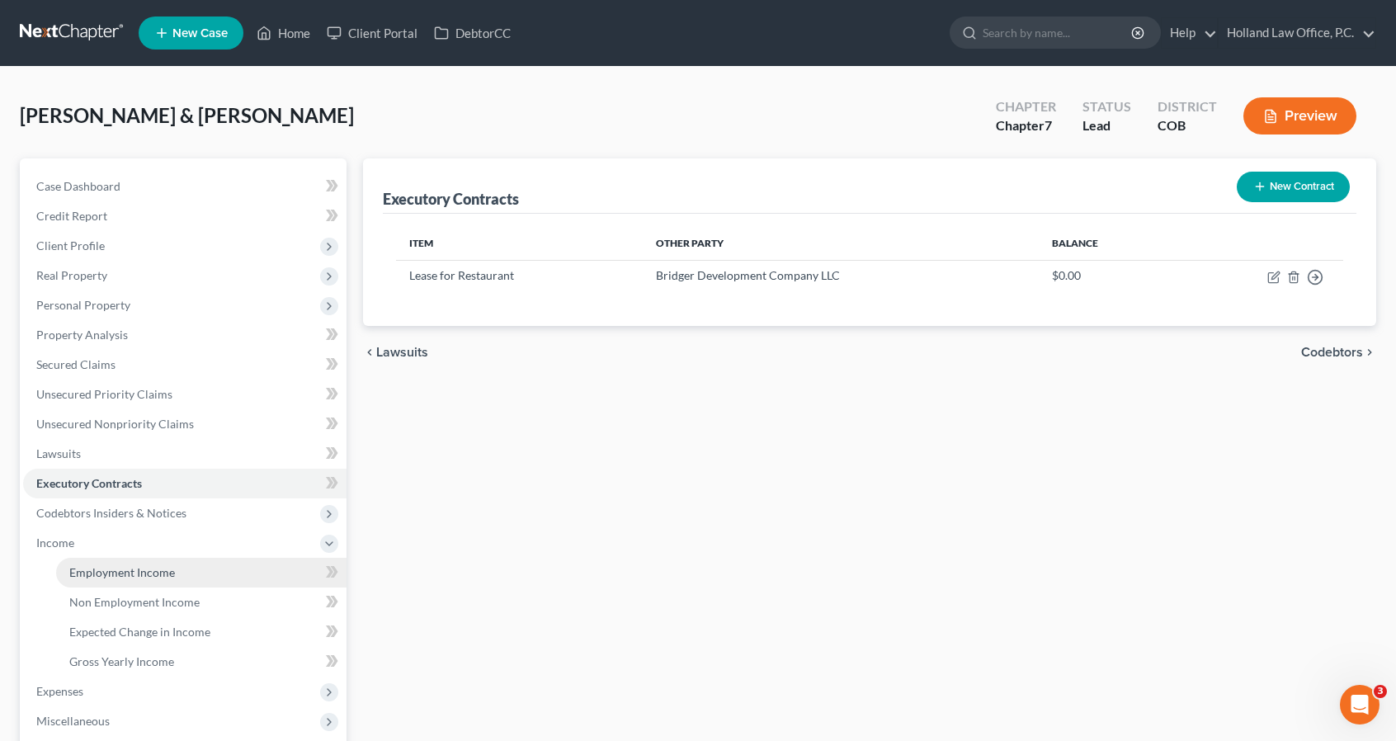
click at [162, 565] on span "Employment Income" at bounding box center [122, 572] width 106 height 14
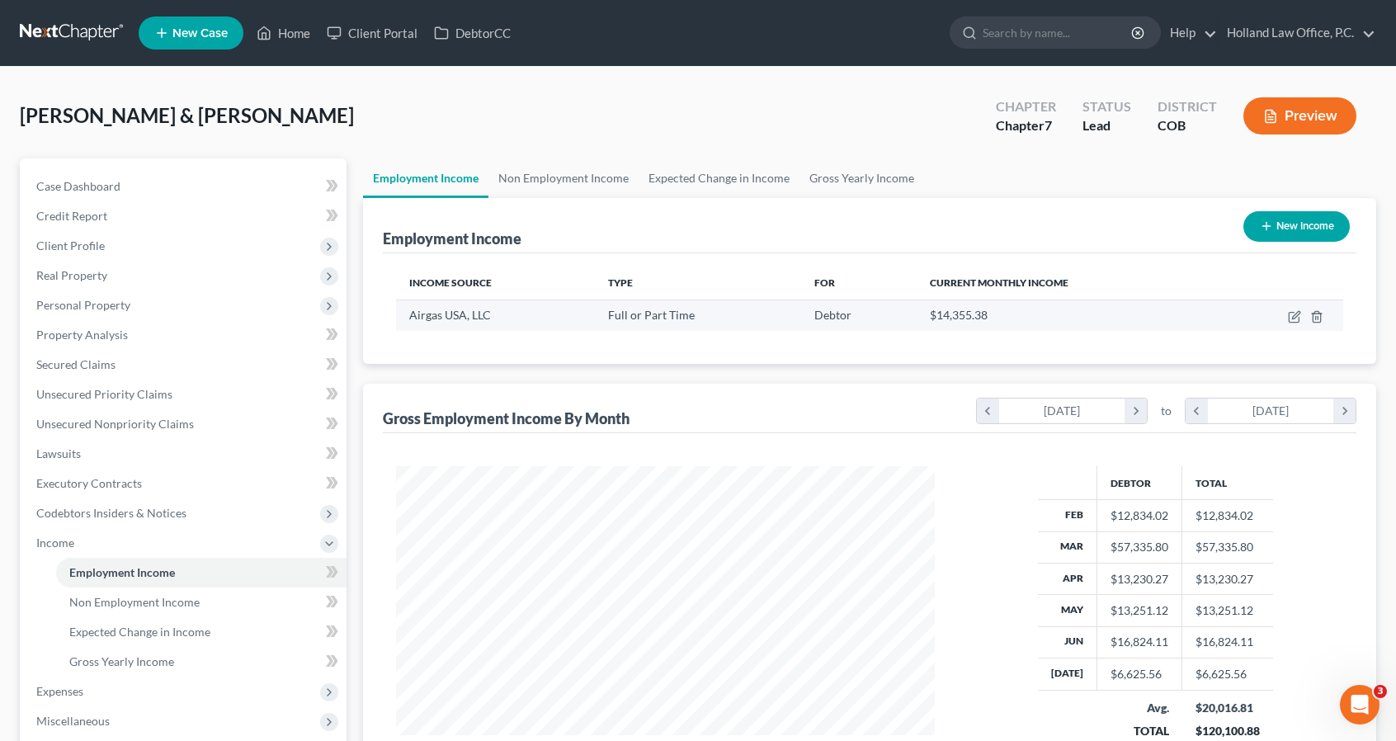
scroll to position [294, 571]
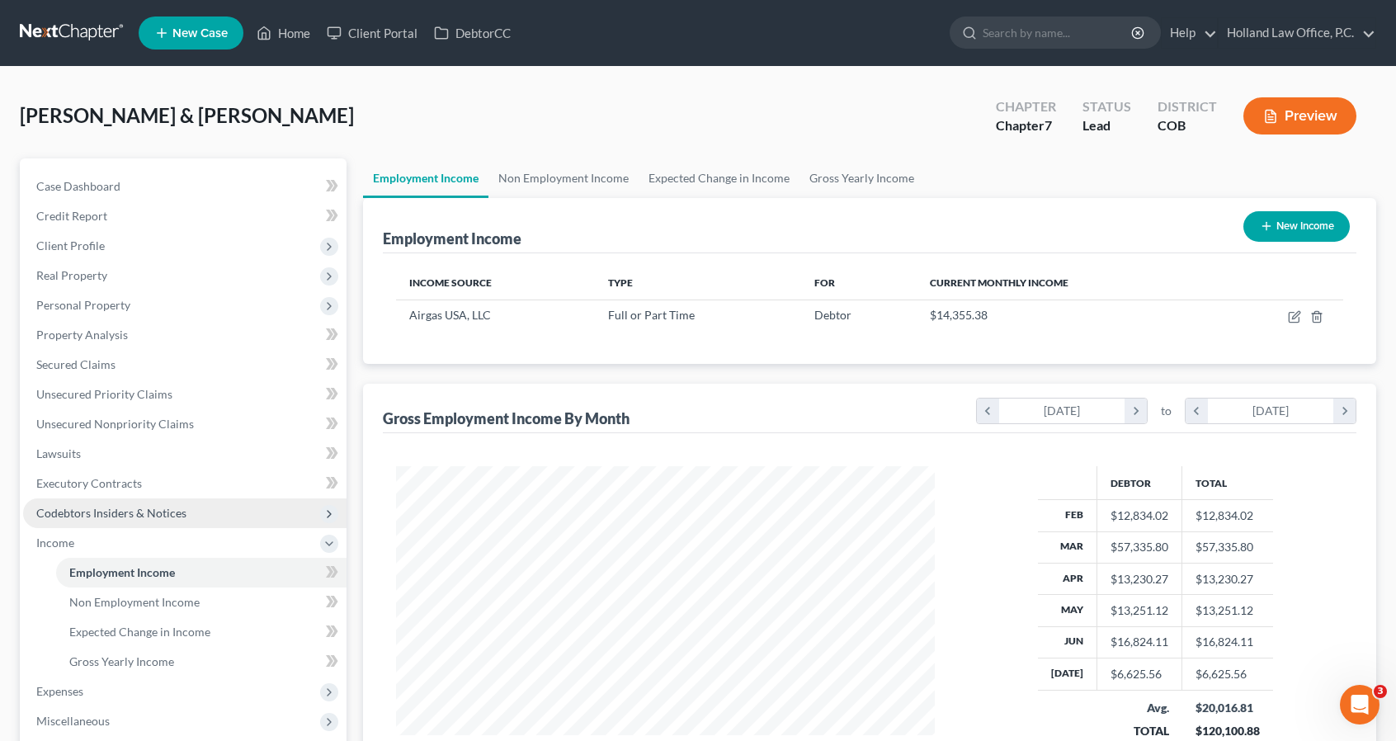
click at [117, 516] on span "Codebtors Insiders & Notices" at bounding box center [111, 513] width 150 height 14
click at [120, 526] on span "Codebtors Insiders & Notices" at bounding box center [184, 513] width 323 height 30
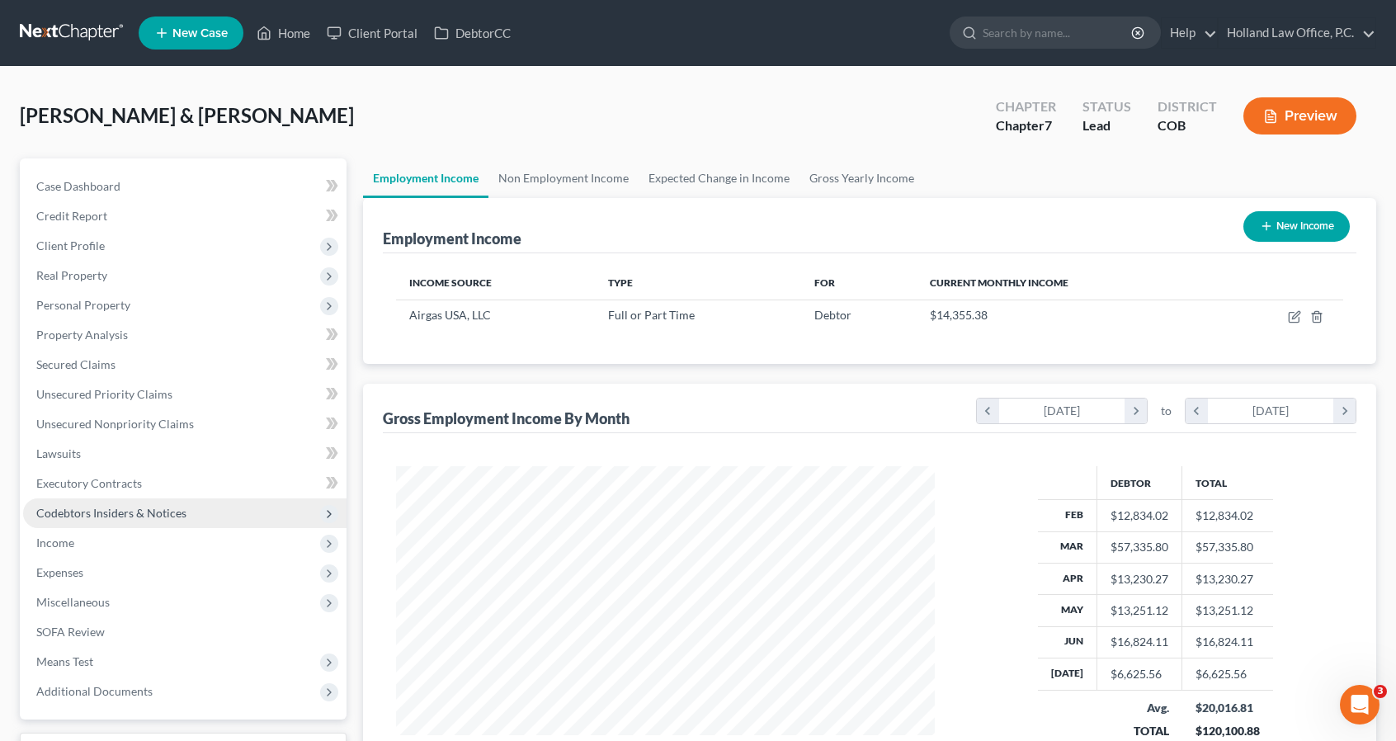
click at [116, 514] on span "Codebtors Insiders & Notices" at bounding box center [111, 513] width 150 height 14
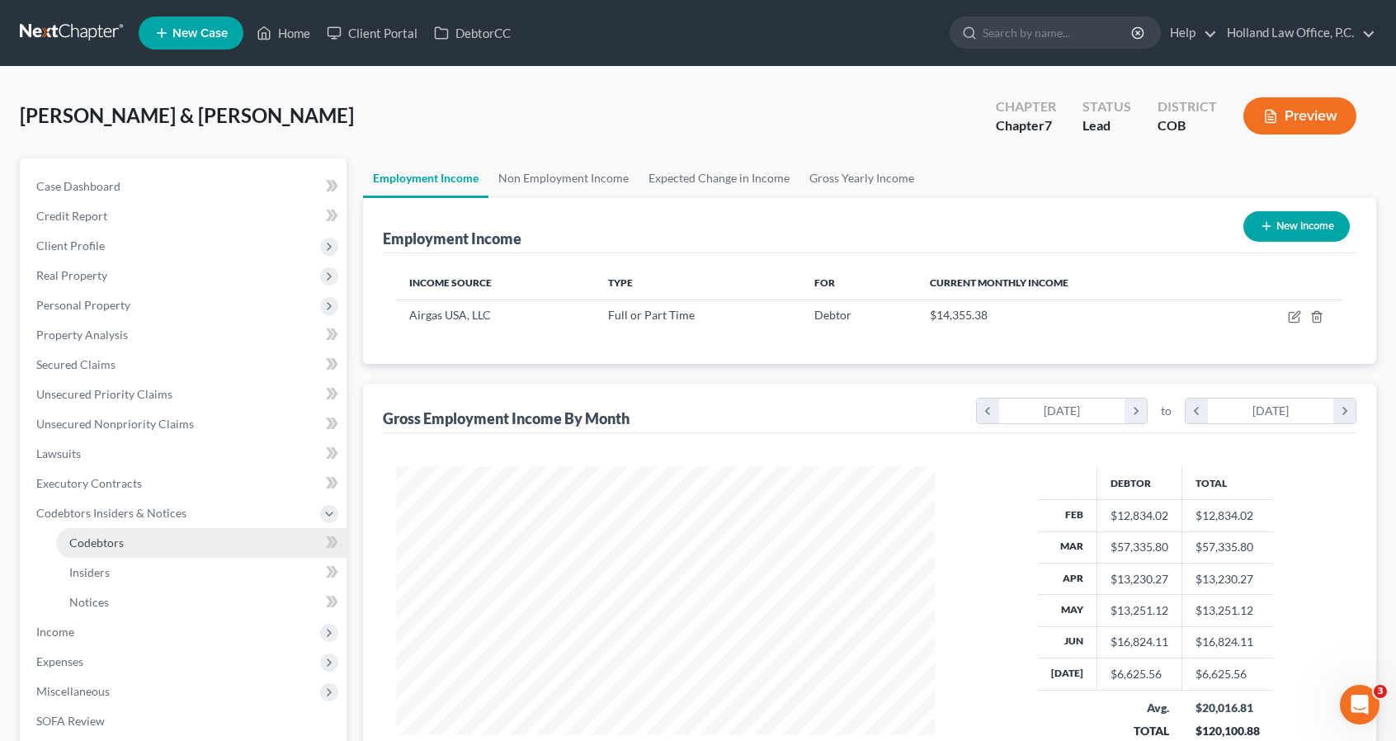
click at [121, 540] on span "Codebtors" at bounding box center [96, 542] width 54 height 14
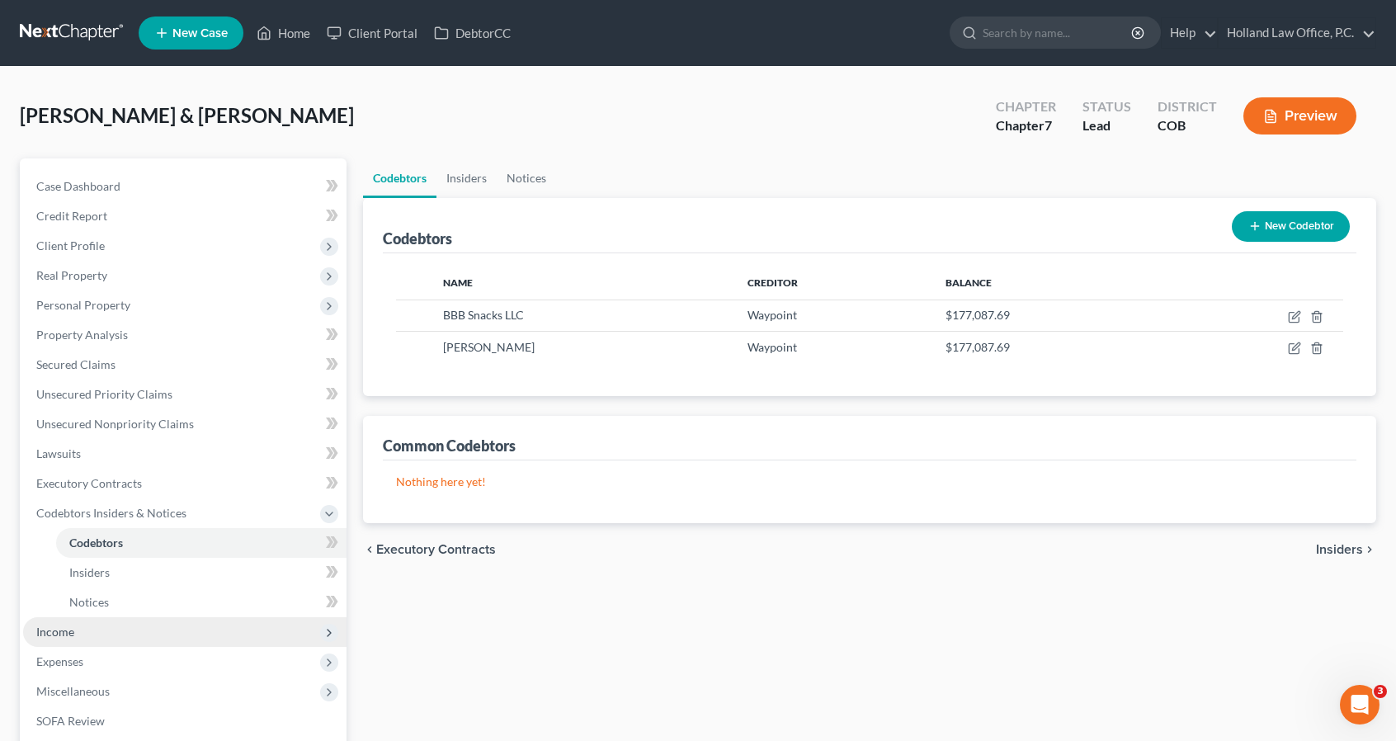
click at [113, 644] on span "Income" at bounding box center [184, 632] width 323 height 30
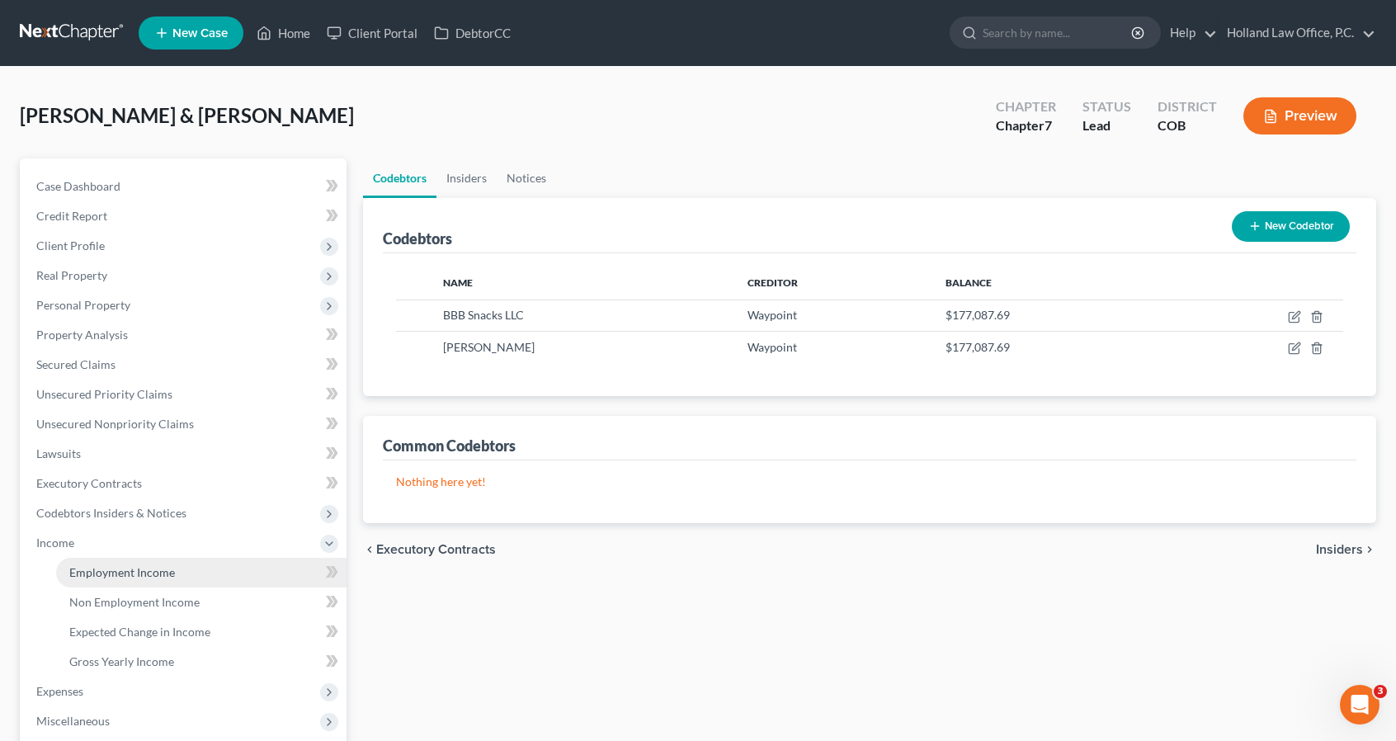
click at [107, 580] on link "Employment Income" at bounding box center [201, 573] width 290 height 30
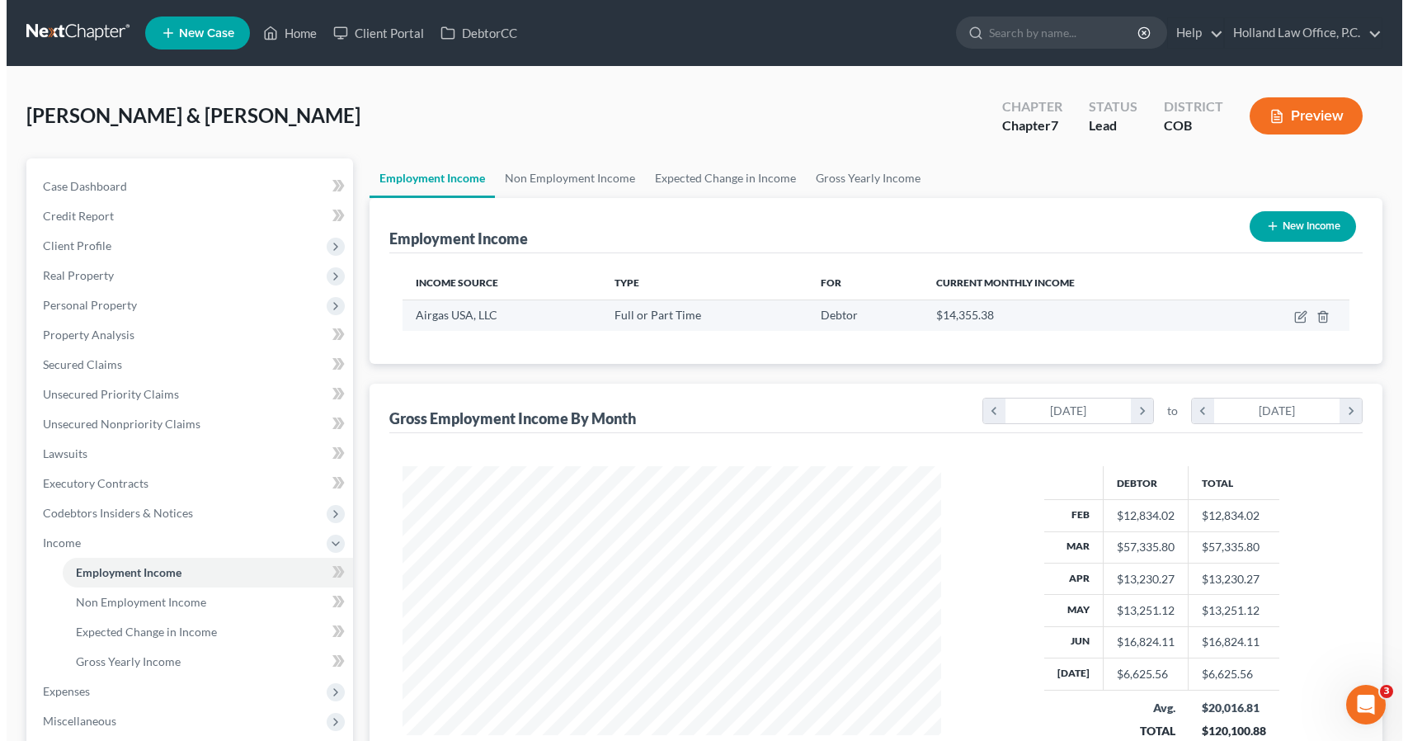
scroll to position [294, 571]
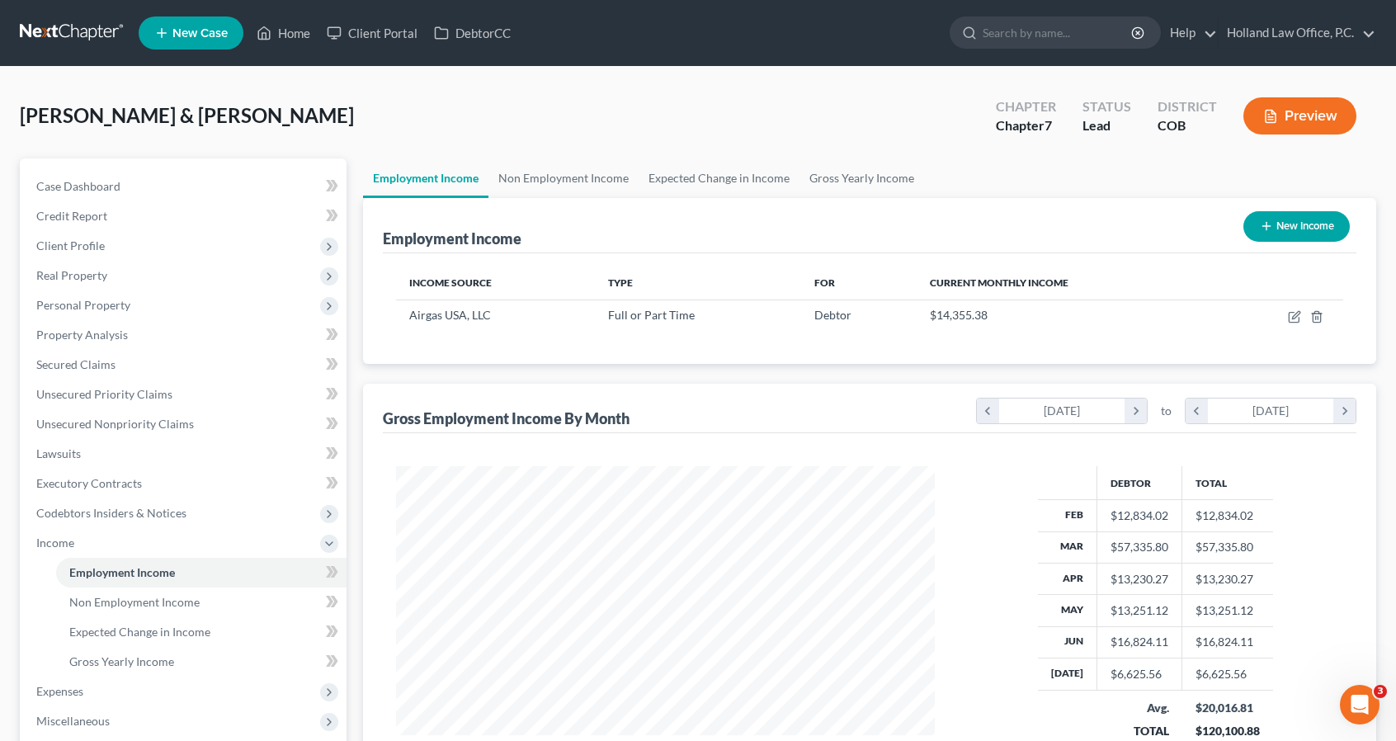
click at [1292, 219] on button "New Income" at bounding box center [1296, 226] width 106 height 31
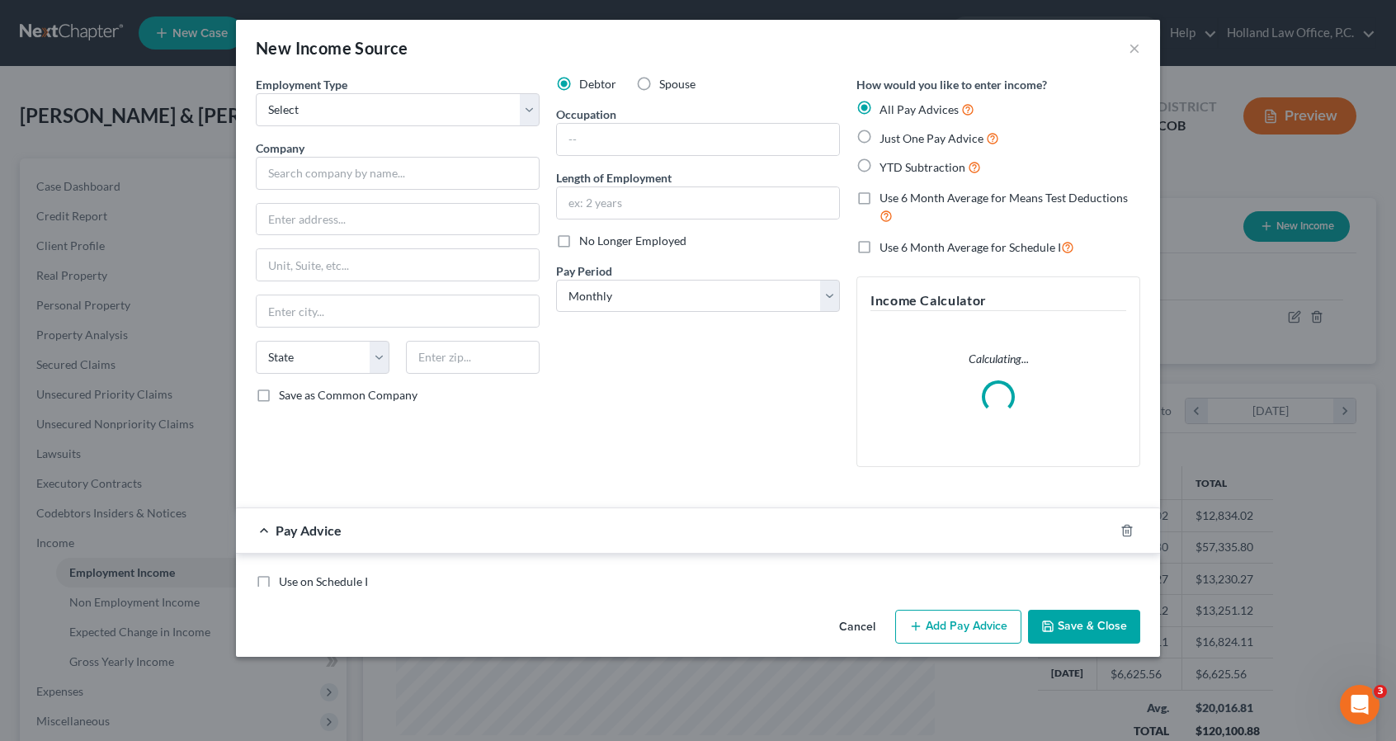
scroll to position [294, 577]
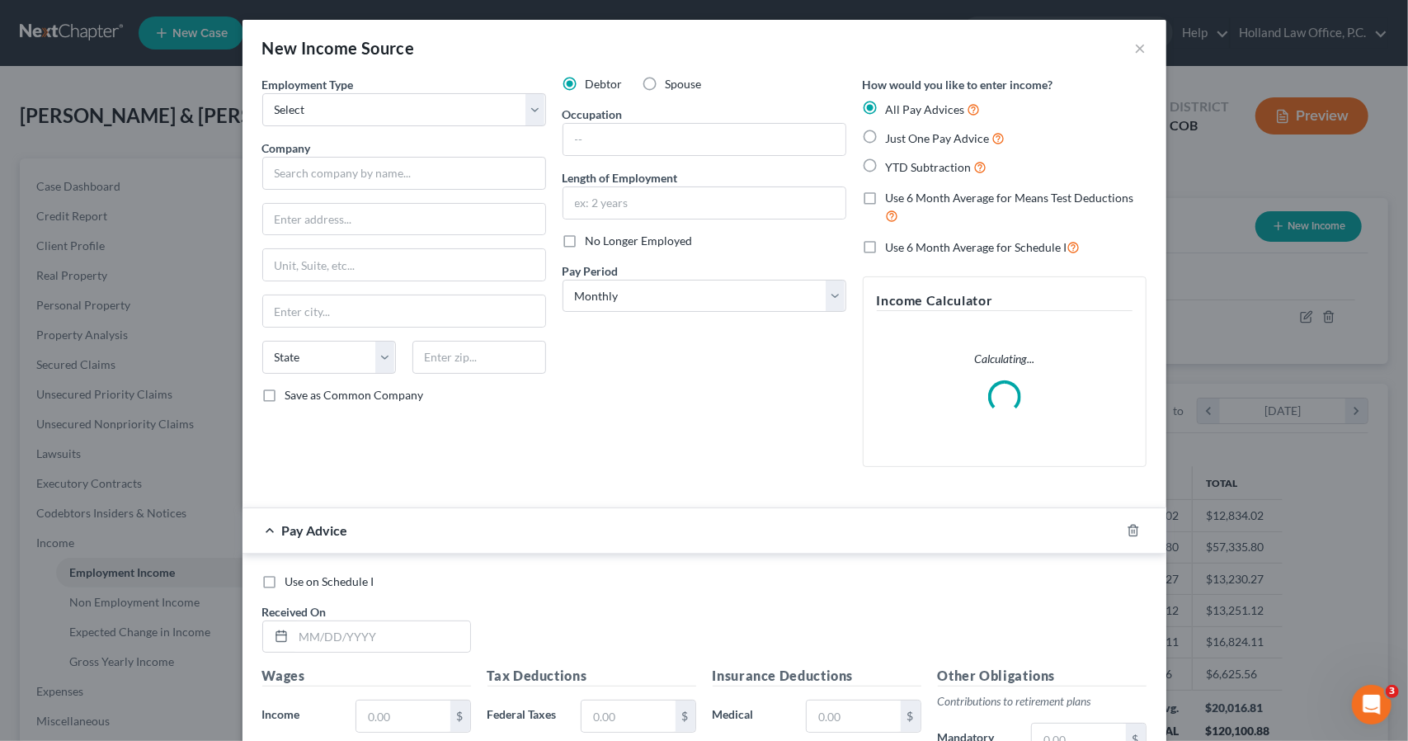
click at [666, 91] on label "Spouse" at bounding box center [684, 84] width 36 height 16
click at [672, 87] on input "Spouse" at bounding box center [677, 81] width 11 height 11
click at [535, 104] on select "Select Full or [DEMOGRAPHIC_DATA] Employment Self Employment" at bounding box center [404, 109] width 284 height 33
click at [262, 93] on select "Select Full or [DEMOGRAPHIC_DATA] Employment Self Employment" at bounding box center [404, 109] width 284 height 33
click at [507, 159] on input "text" at bounding box center [404, 173] width 284 height 33
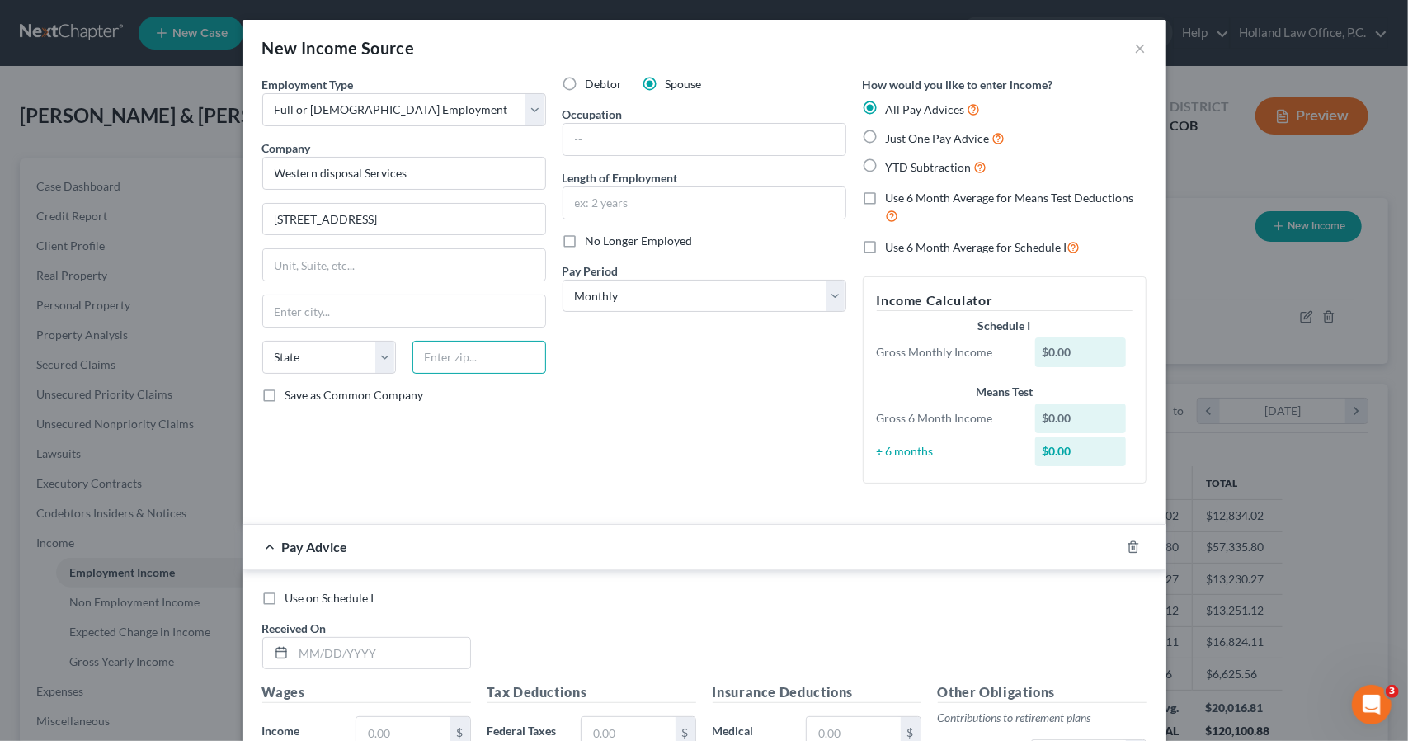
click at [497, 342] on input "text" at bounding box center [479, 357] width 134 height 33
click at [606, 447] on div "Debtor Spouse Occupation Length of Employment No Longer Employed Pay Period * S…" at bounding box center [704, 286] width 300 height 421
click at [655, 135] on input "text" at bounding box center [704, 139] width 282 height 31
click at [886, 253] on label "Use 6 Month Average for Schedule I" at bounding box center [983, 247] width 195 height 19
click at [893, 248] on input "Use 6 Month Average for Schedule I" at bounding box center [898, 243] width 11 height 11
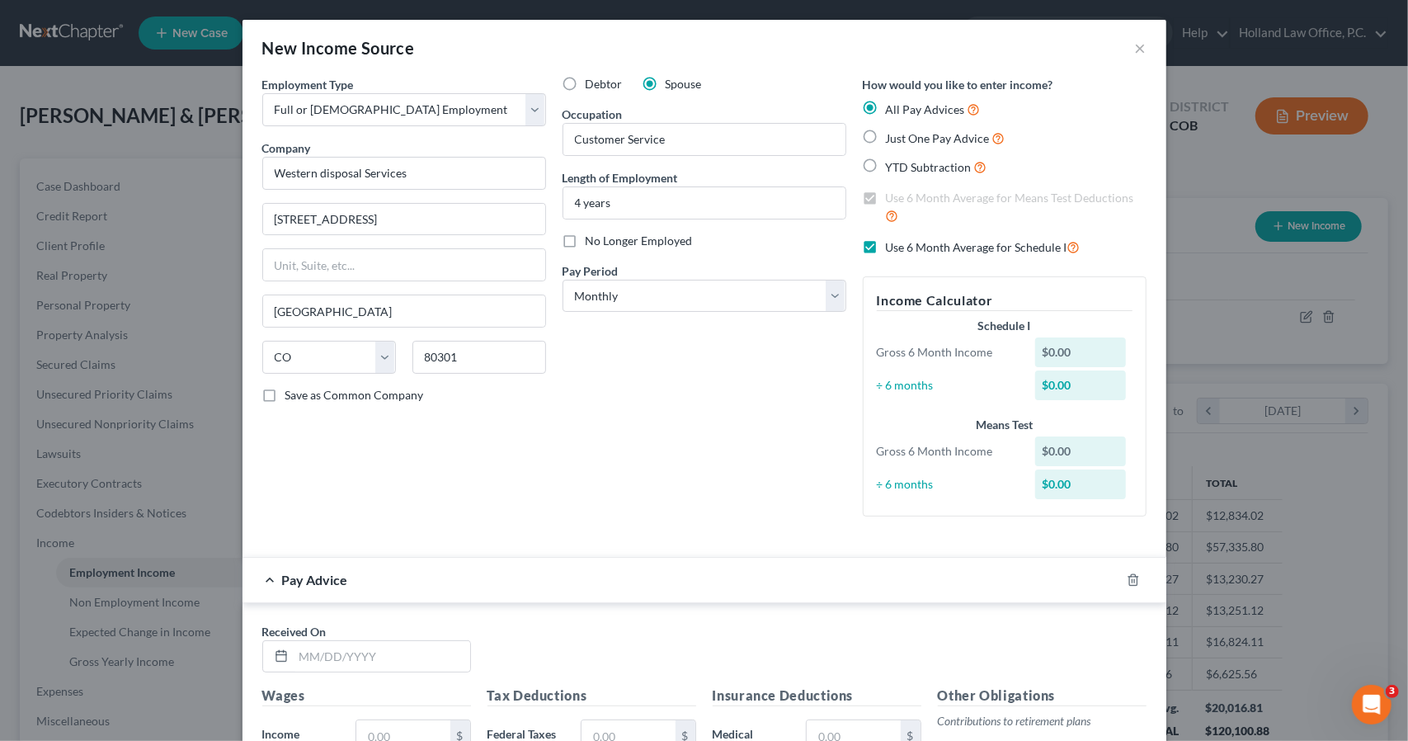
click at [723, 276] on div "Pay Period * Select Monthly Twice Monthly Every Other Week Weekly" at bounding box center [705, 287] width 284 height 50
click at [723, 297] on select "Select Monthly Twice Monthly Every Other Week Weekly" at bounding box center [705, 296] width 284 height 33
click at [563, 280] on select "Select Monthly Twice Monthly Every Other Week Weekly" at bounding box center [705, 296] width 284 height 33
click at [1134, 580] on line "button" at bounding box center [1134, 580] width 0 height 3
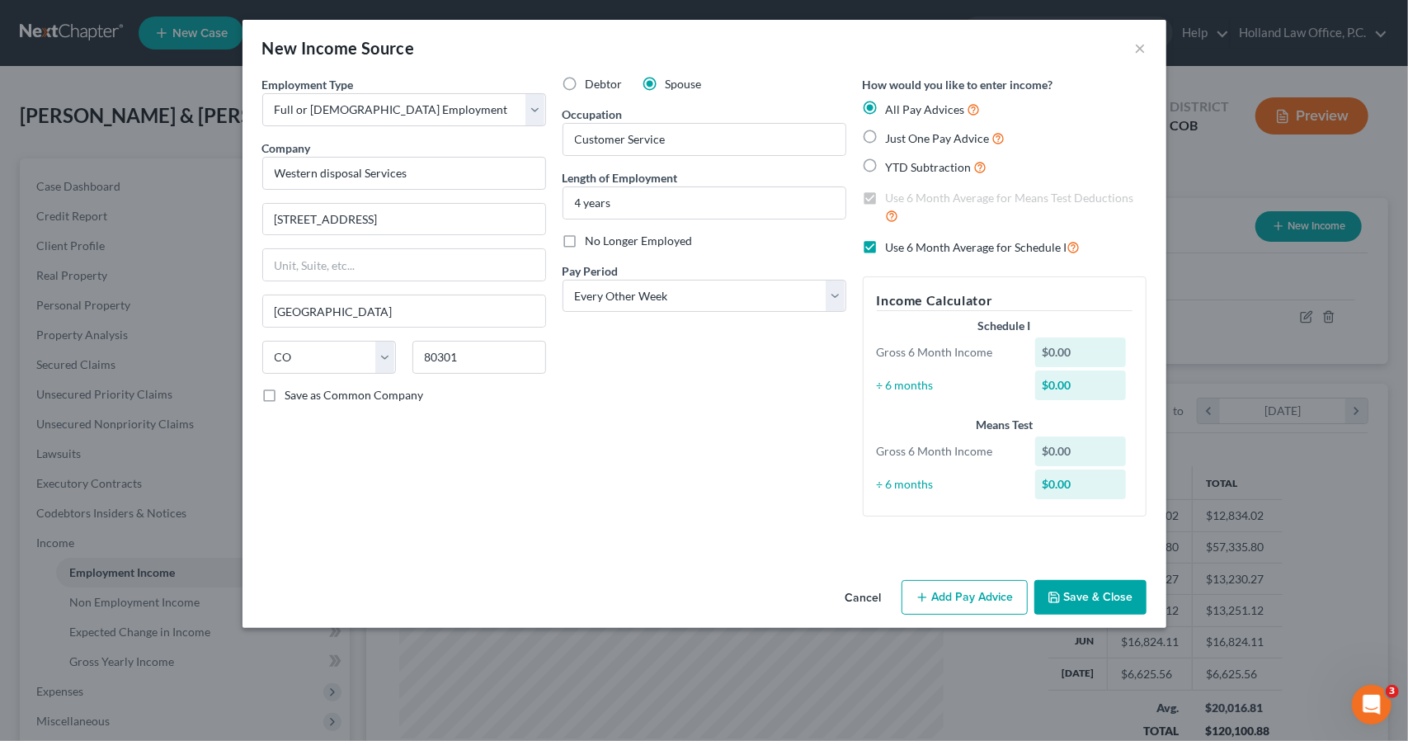
click at [1127, 580] on button "Save & Close" at bounding box center [1090, 597] width 112 height 35
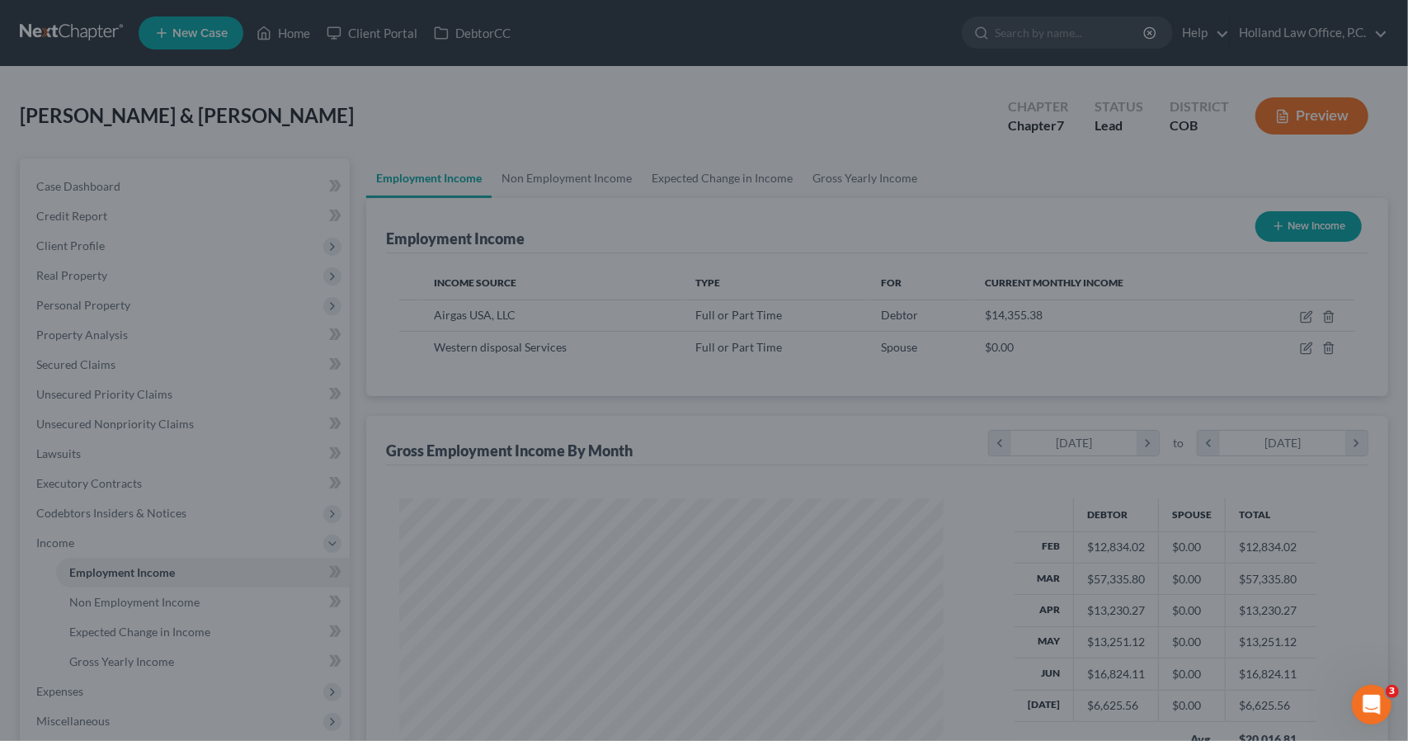
scroll to position [824648, 824369]
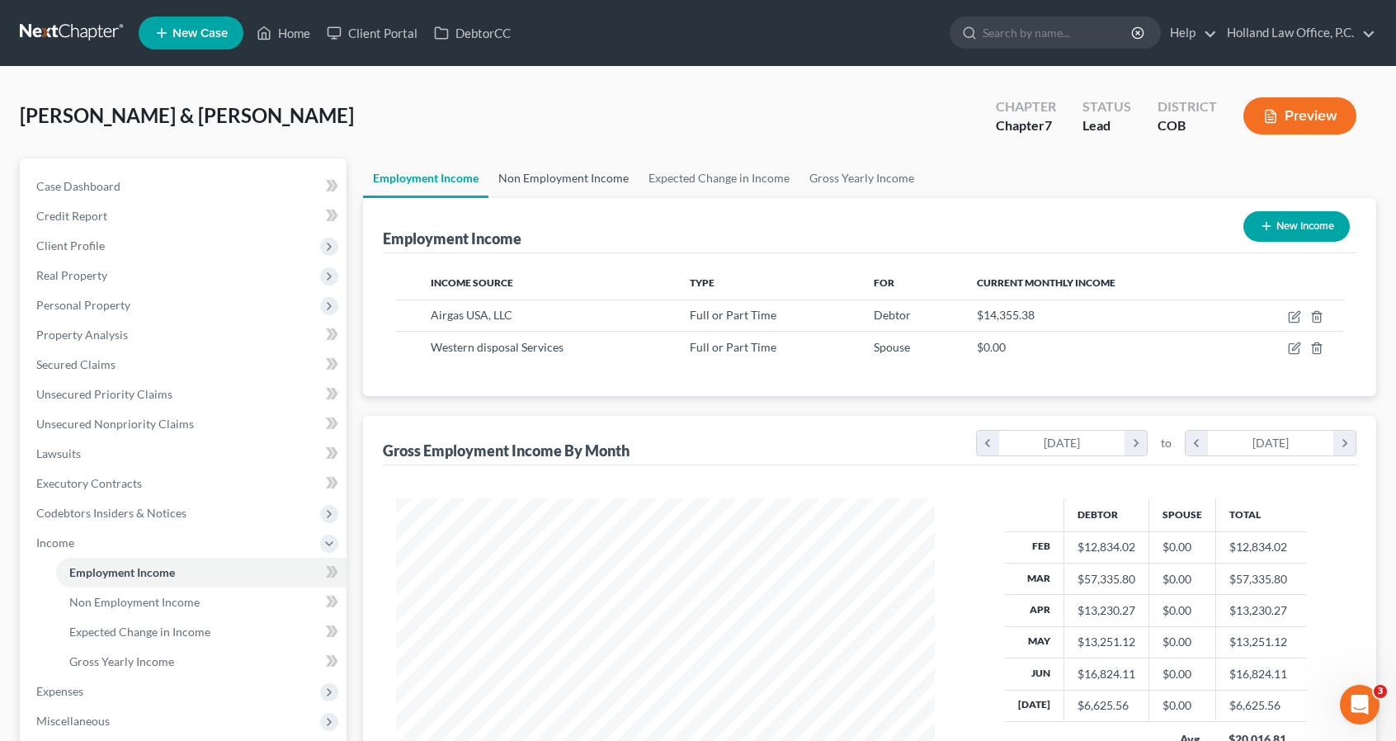
click at [602, 191] on link "Non Employment Income" at bounding box center [563, 178] width 150 height 40
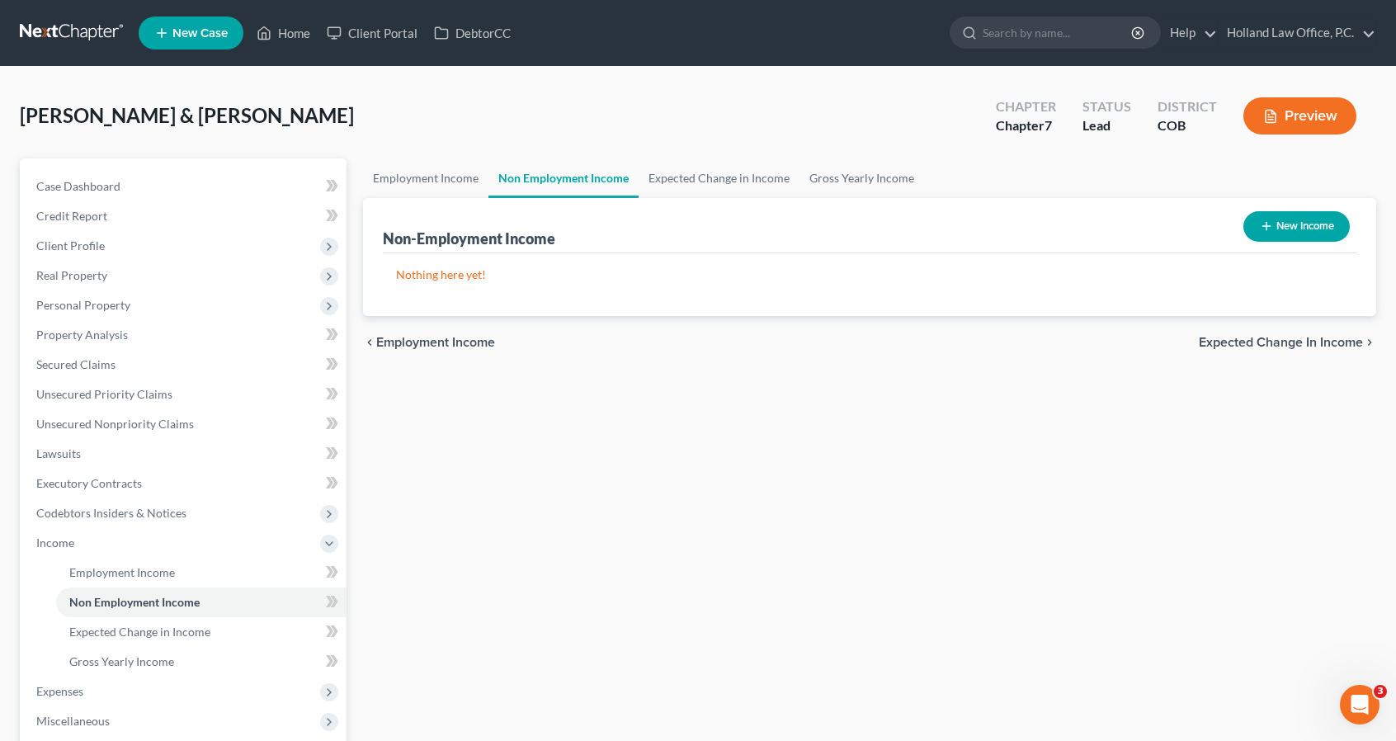
click at [1254, 224] on button "New Income" at bounding box center [1296, 226] width 106 height 31
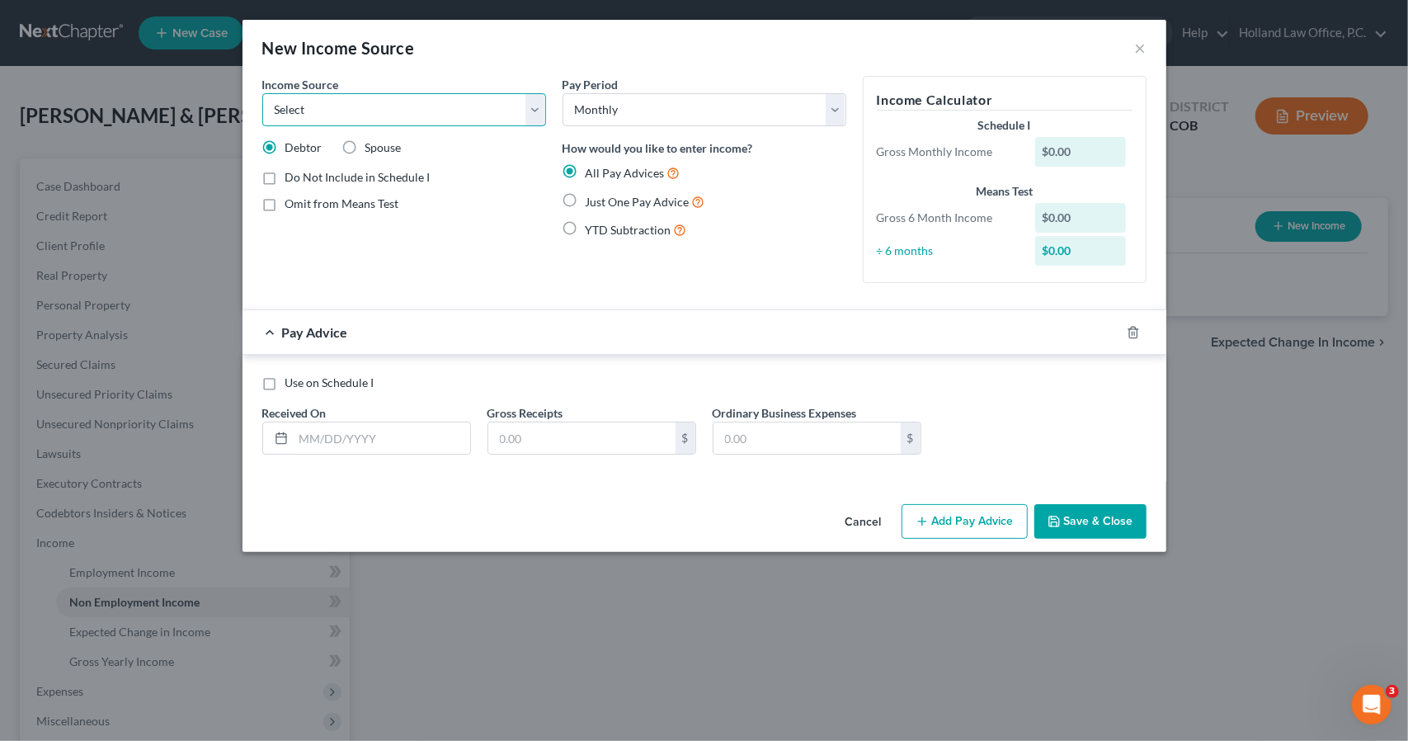
click at [517, 122] on select "Select Unemployment Disability (from employer) Pension Retirement Social Securi…" at bounding box center [404, 109] width 284 height 33
click at [262, 93] on select "Select Unemployment Disability (from employer) Pension Retirement Social Securi…" at bounding box center [404, 109] width 284 height 33
click at [420, 433] on input "text" at bounding box center [382, 437] width 177 height 31
click at [1080, 522] on button "Save & Close" at bounding box center [1090, 521] width 112 height 35
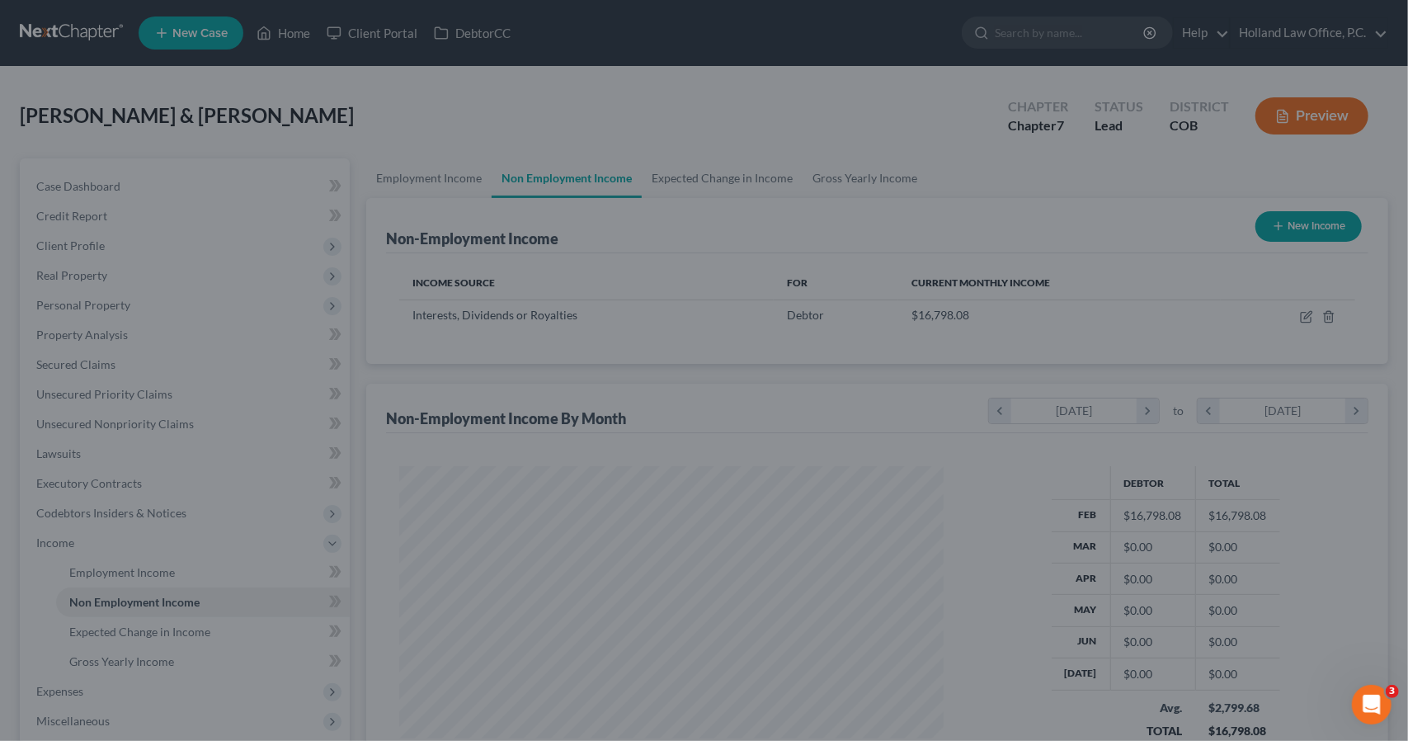
scroll to position [294, 571]
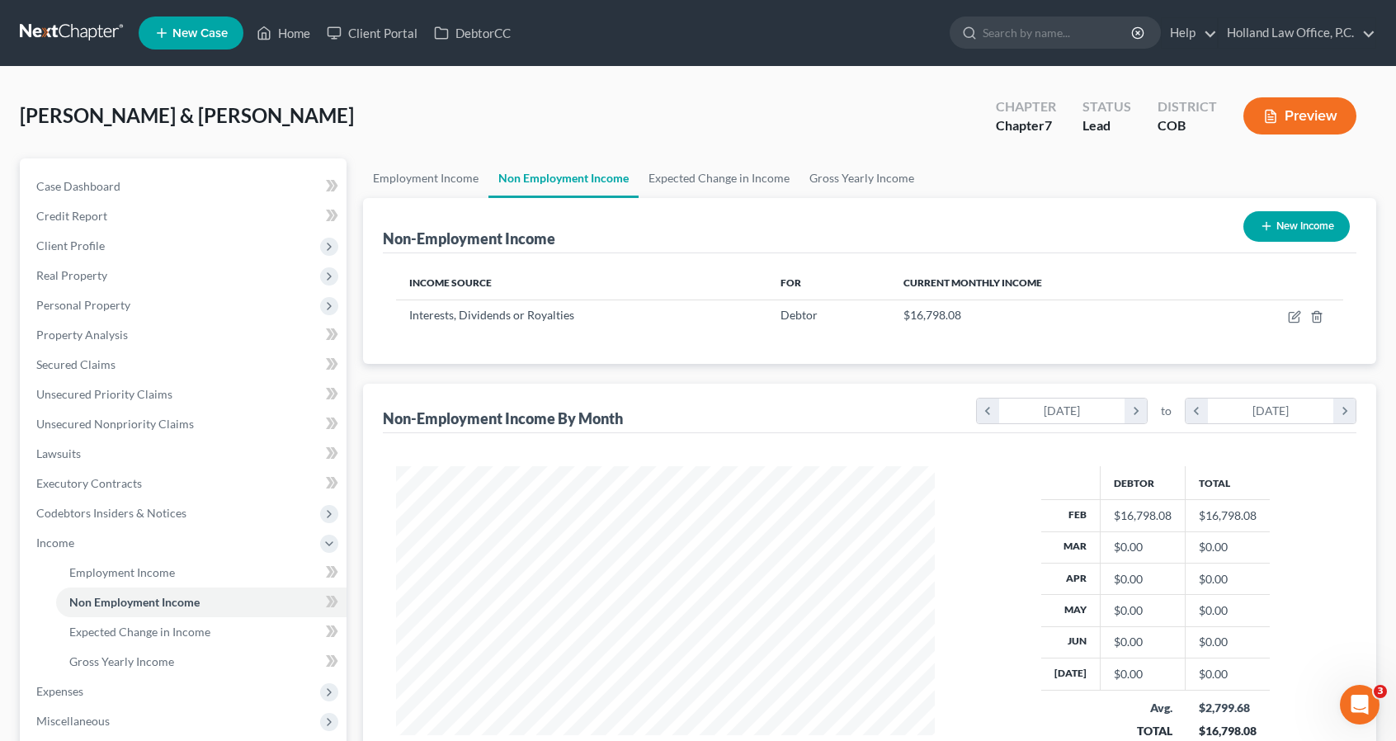
click at [1291, 223] on button "New Income" at bounding box center [1296, 226] width 106 height 31
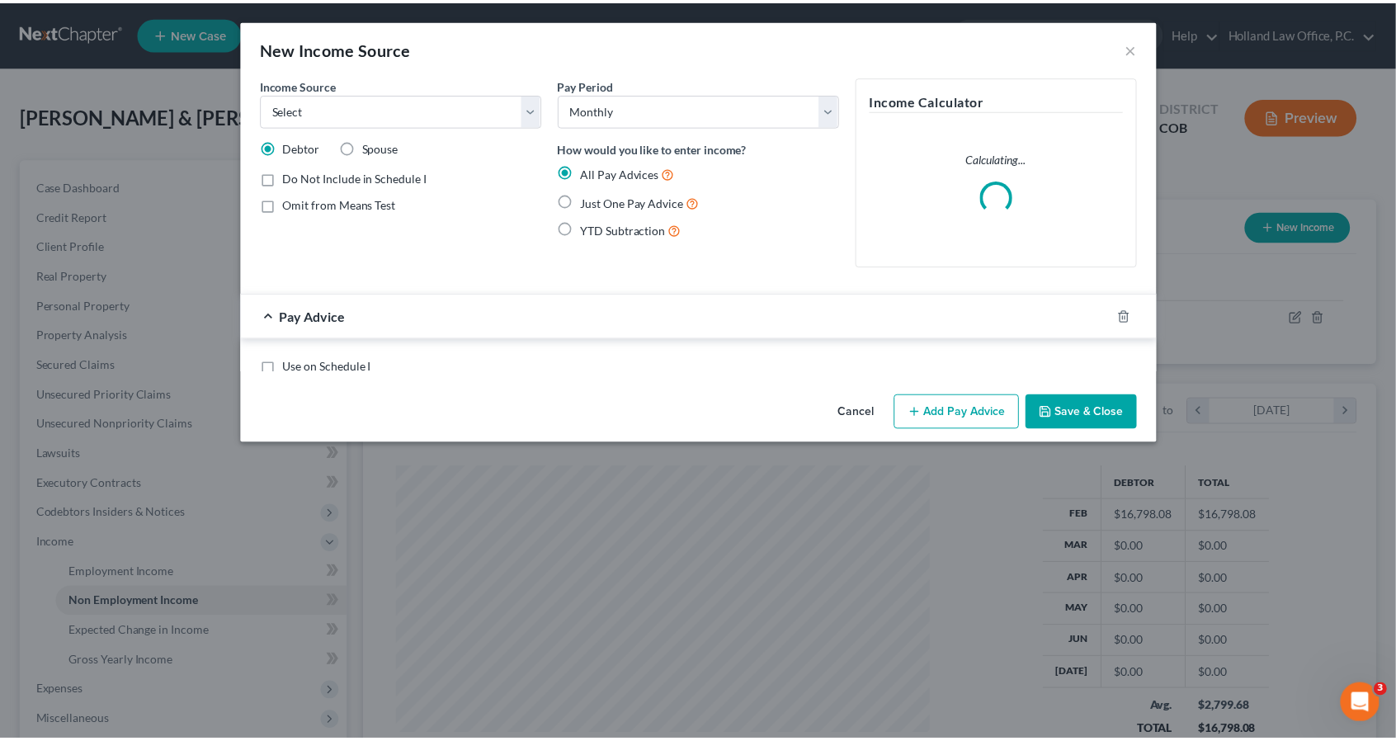
scroll to position [294, 577]
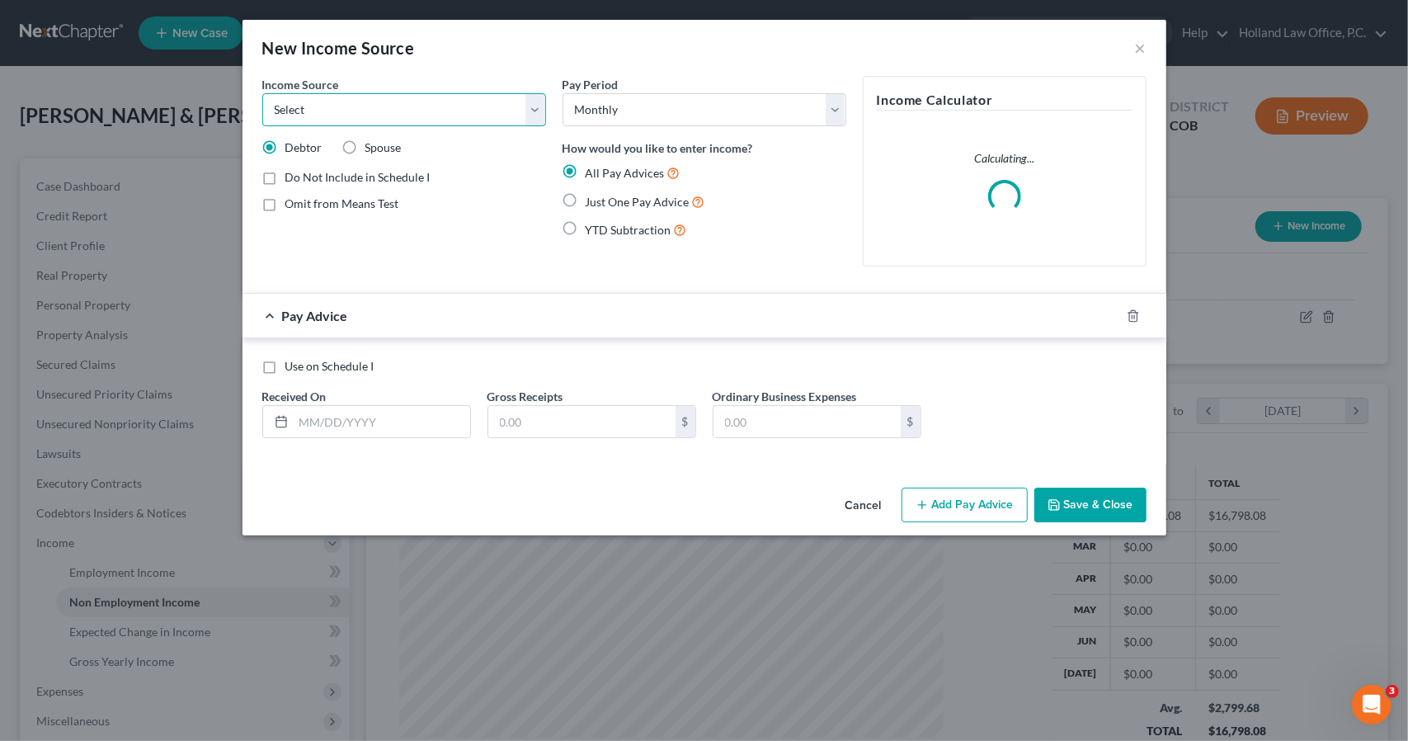
click at [450, 115] on select "Select Unemployment Disability (from employer) Pension Retirement Social Securi…" at bounding box center [404, 109] width 284 height 33
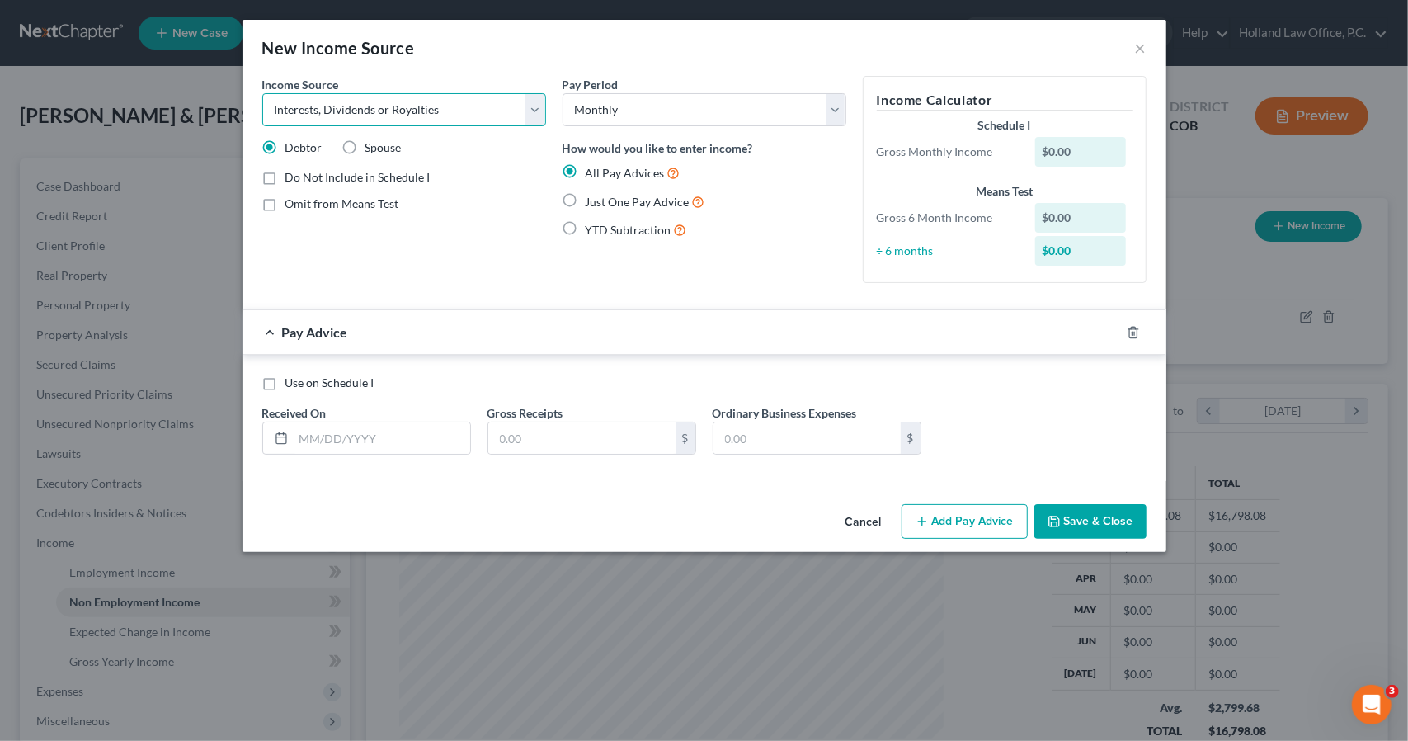
click at [262, 93] on select "Select Unemployment Disability (from employer) Pension Retirement Social Securi…" at bounding box center [404, 109] width 284 height 33
click at [403, 430] on input "text" at bounding box center [382, 437] width 177 height 31
click at [388, 115] on select "Select Unemployment Disability (from employer) Pension Retirement Social Securi…" at bounding box center [404, 109] width 284 height 33
click at [262, 93] on select "Select Unemployment Disability (from employer) Pension Retirement Social Securi…" at bounding box center [404, 109] width 284 height 33
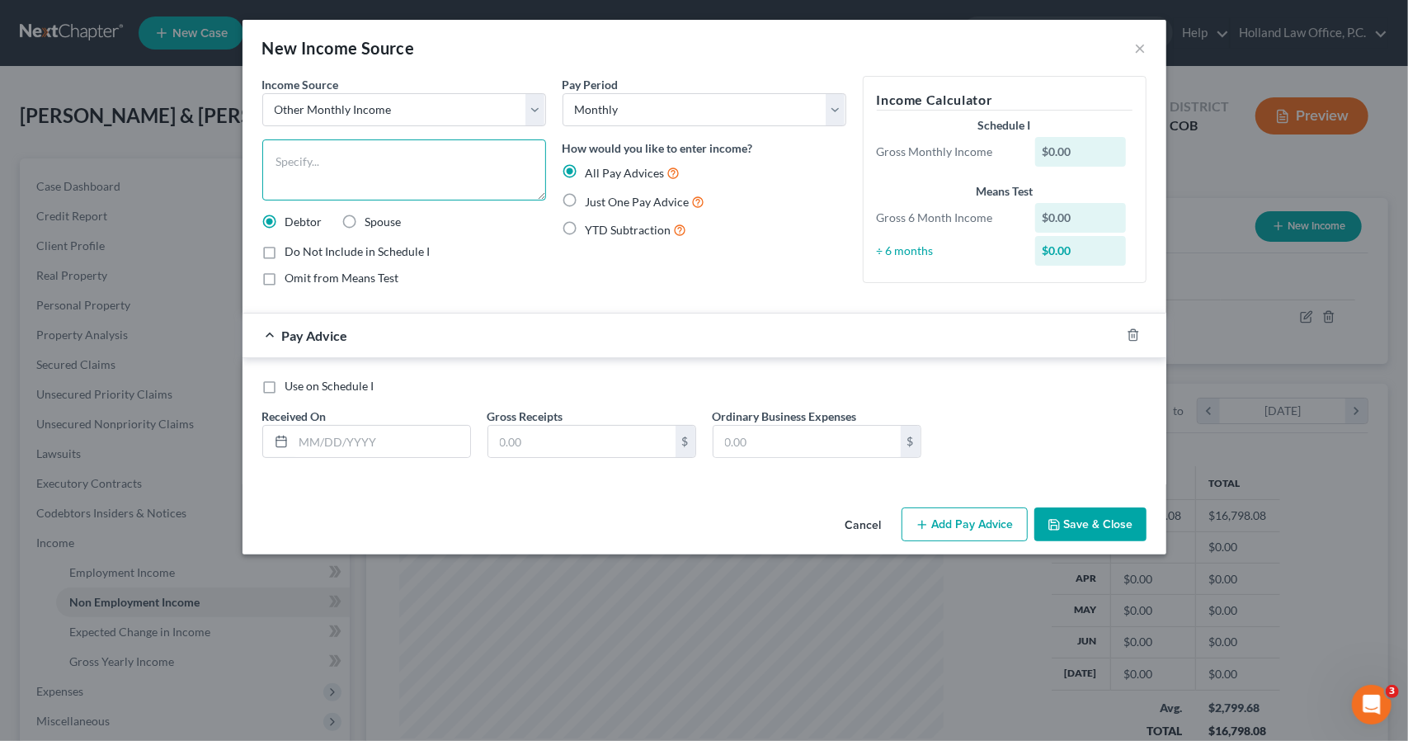
click at [348, 159] on textarea at bounding box center [404, 169] width 284 height 61
click at [351, 106] on select "Select Unemployment Disability (from employer) Pension Retirement Social Securi…" at bounding box center [404, 109] width 284 height 33
click at [352, 110] on select "Select Unemployment Disability (from employer) Pension Retirement Social Securi…" at bounding box center [404, 109] width 284 height 33
click at [337, 452] on input "text" at bounding box center [382, 441] width 177 height 31
click at [848, 337] on div "Pay Advice $1,351.73 on 02/06/2025" at bounding box center [672, 335] width 858 height 44
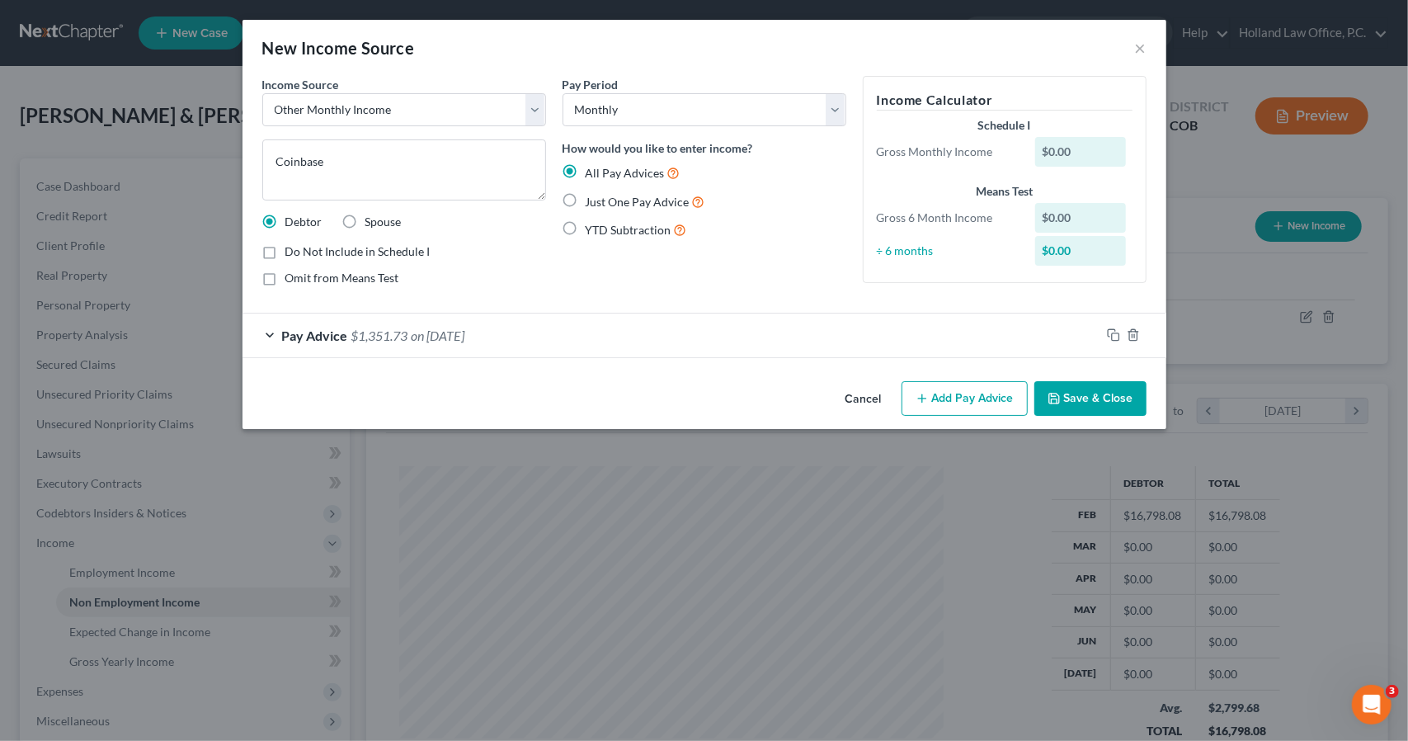
click at [1058, 404] on button "Save & Close" at bounding box center [1090, 398] width 112 height 35
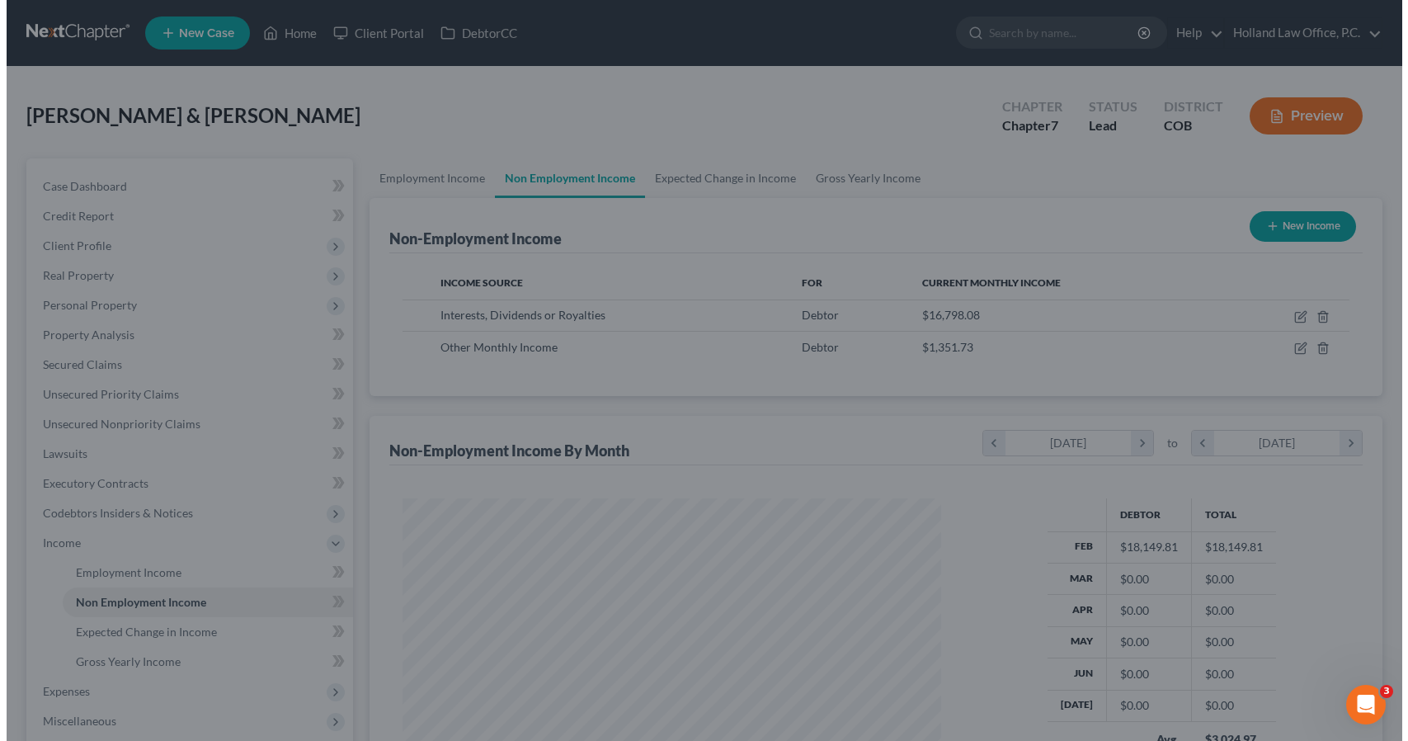
scroll to position [824648, 824369]
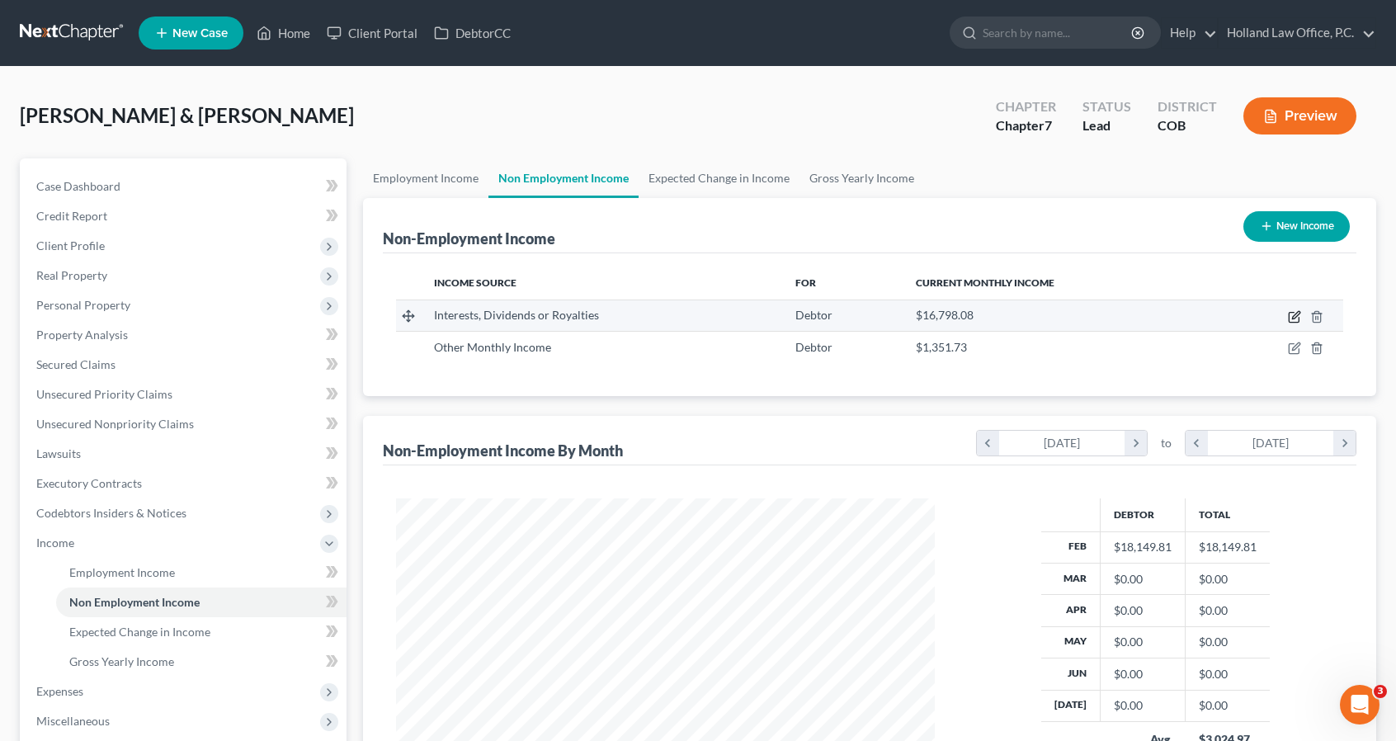
click at [1289, 313] on icon "button" at bounding box center [1294, 316] width 13 height 13
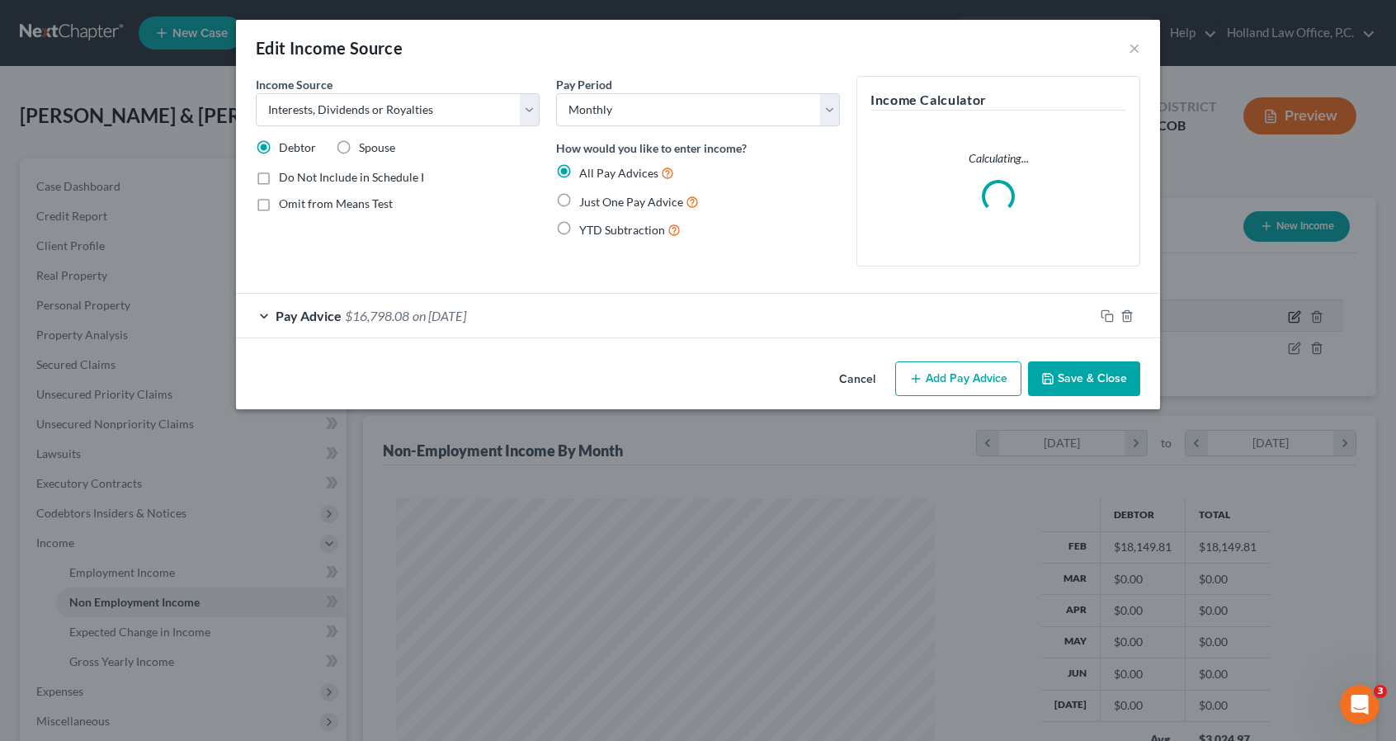
scroll to position [294, 577]
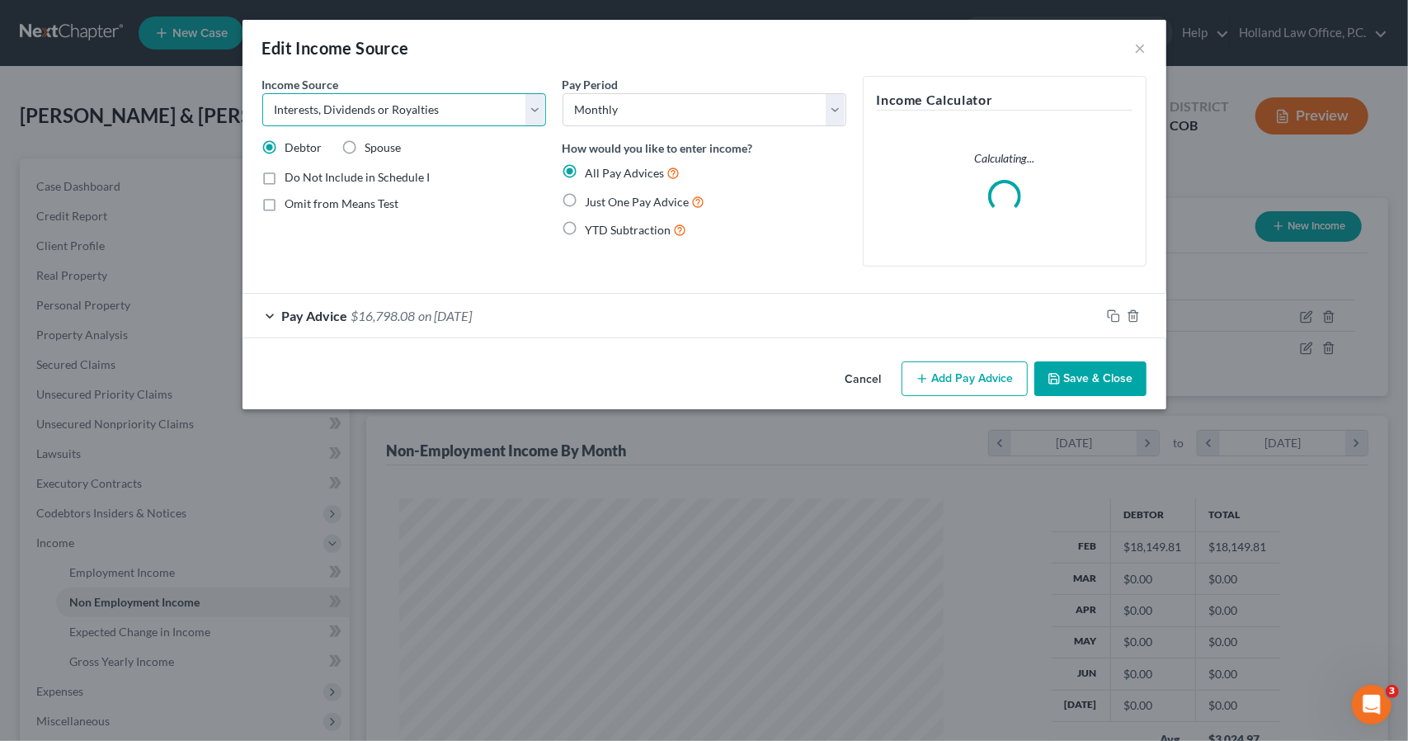
click at [426, 121] on select "Select Unemployment Disability (from employer) Pension Retirement Social Securi…" at bounding box center [404, 109] width 284 height 33
click at [262, 93] on select "Select Unemployment Disability (from employer) Pension Retirement Social Securi…" at bounding box center [404, 109] width 284 height 33
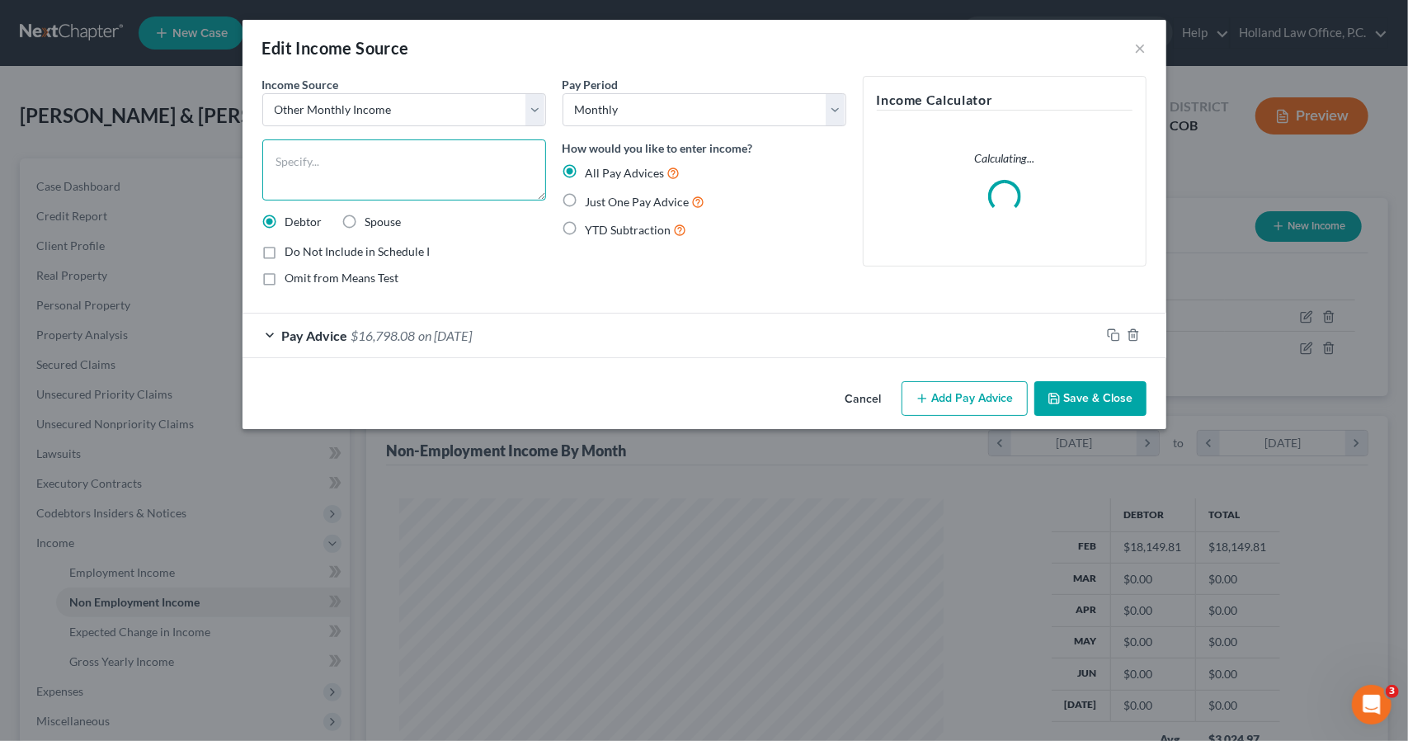
click at [390, 177] on textarea at bounding box center [404, 169] width 284 height 61
click at [1070, 403] on button "Save & Close" at bounding box center [1090, 398] width 112 height 35
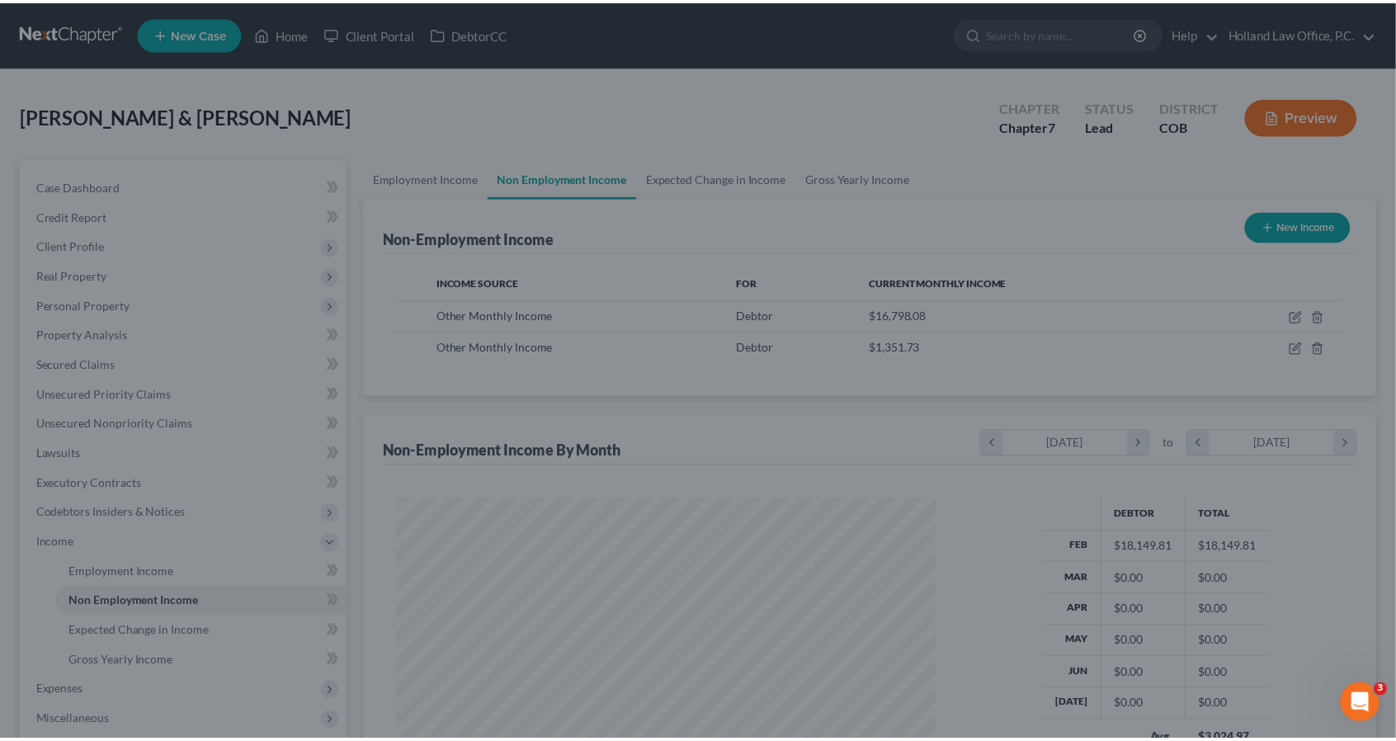
scroll to position [824648, 824369]
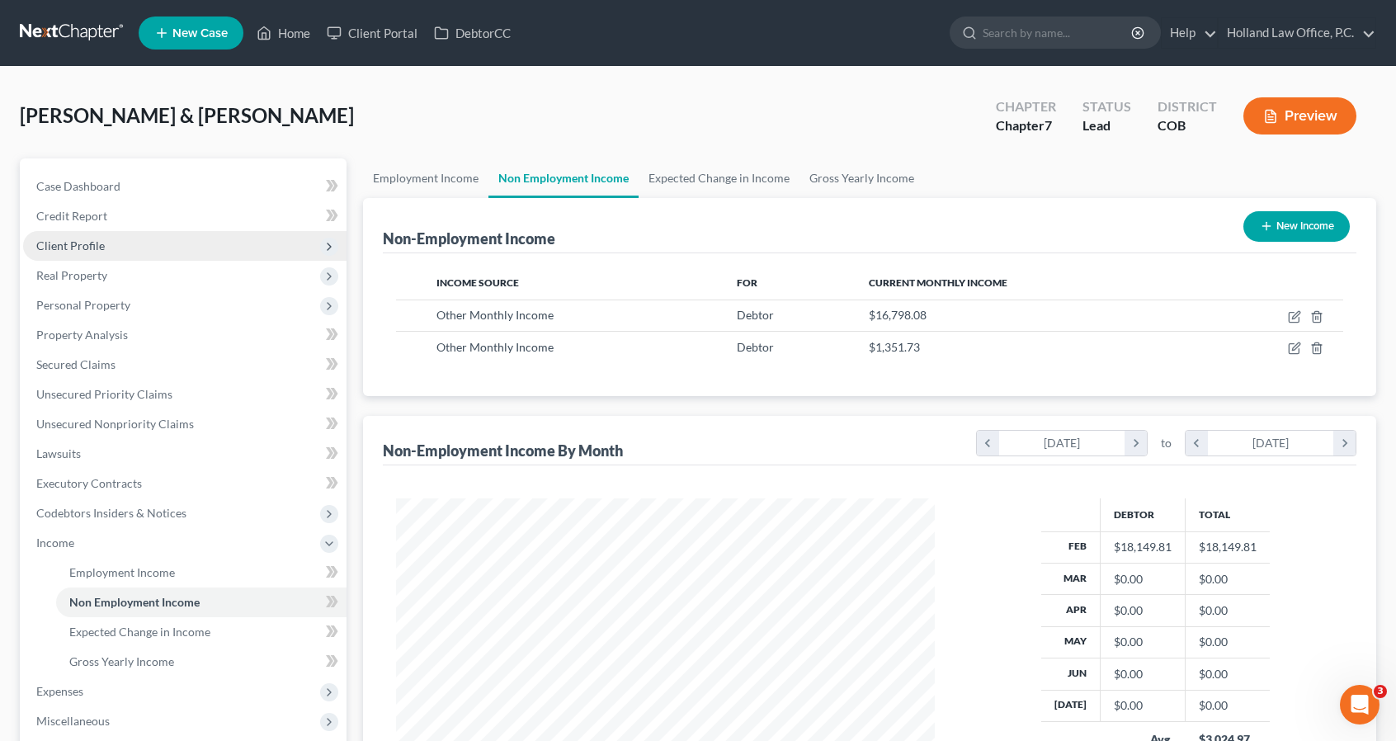
click at [151, 235] on span "Client Profile" at bounding box center [184, 246] width 323 height 30
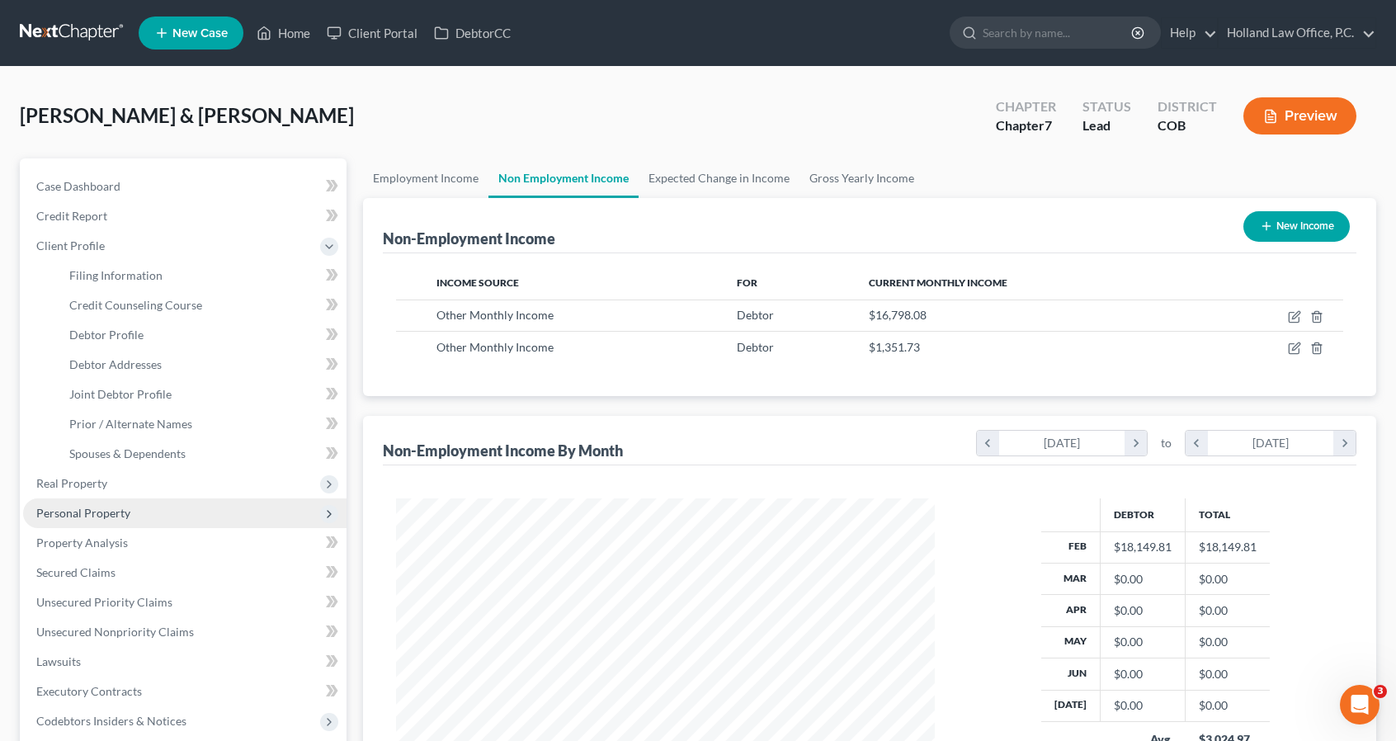
click at [124, 525] on span "Personal Property" at bounding box center [184, 513] width 323 height 30
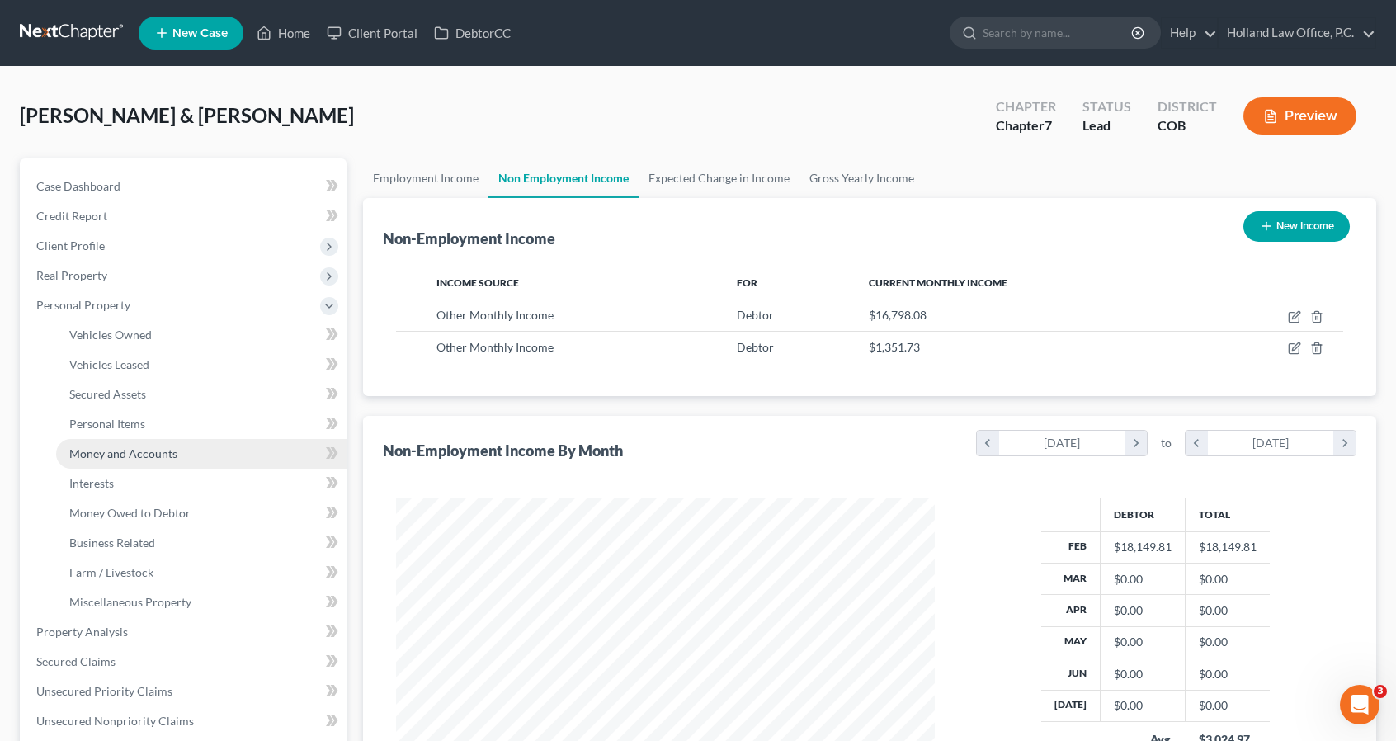
click at [119, 450] on span "Money and Accounts" at bounding box center [123, 453] width 108 height 14
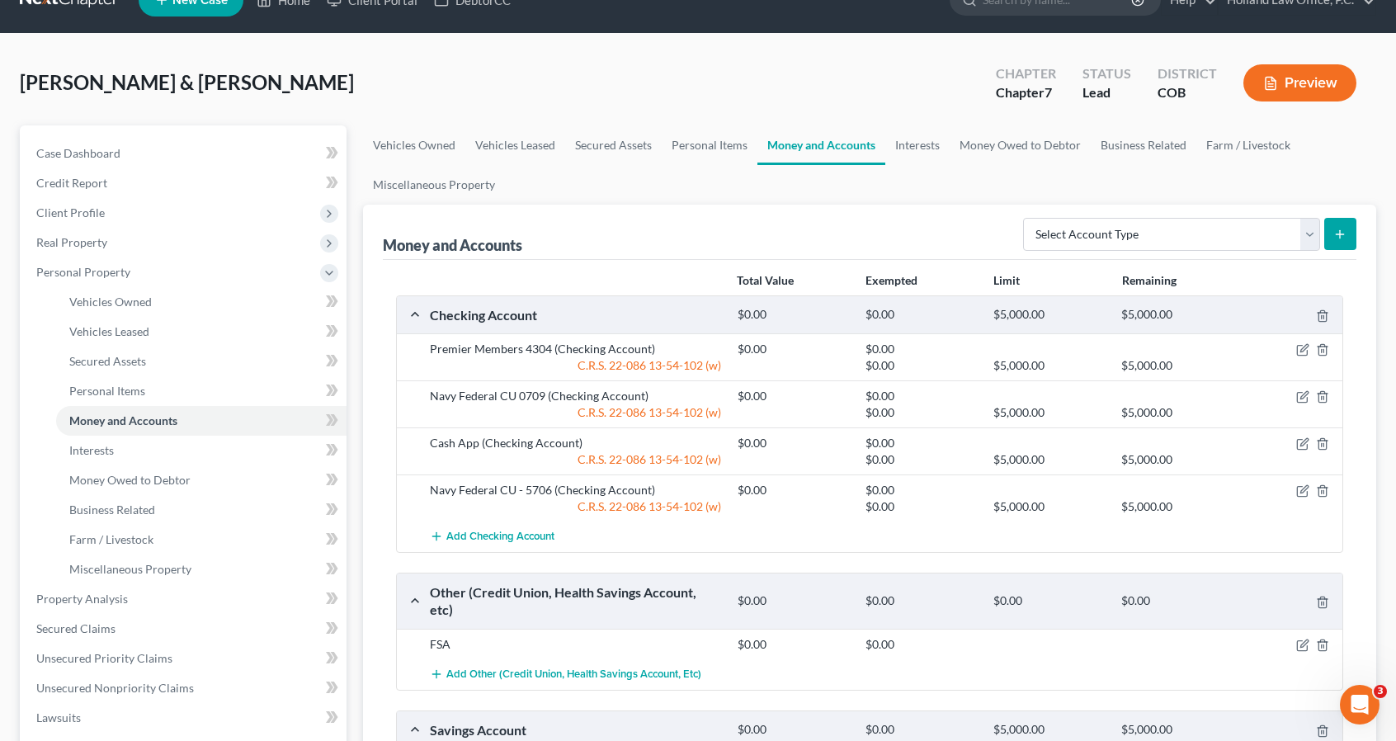
scroll to position [66, 0]
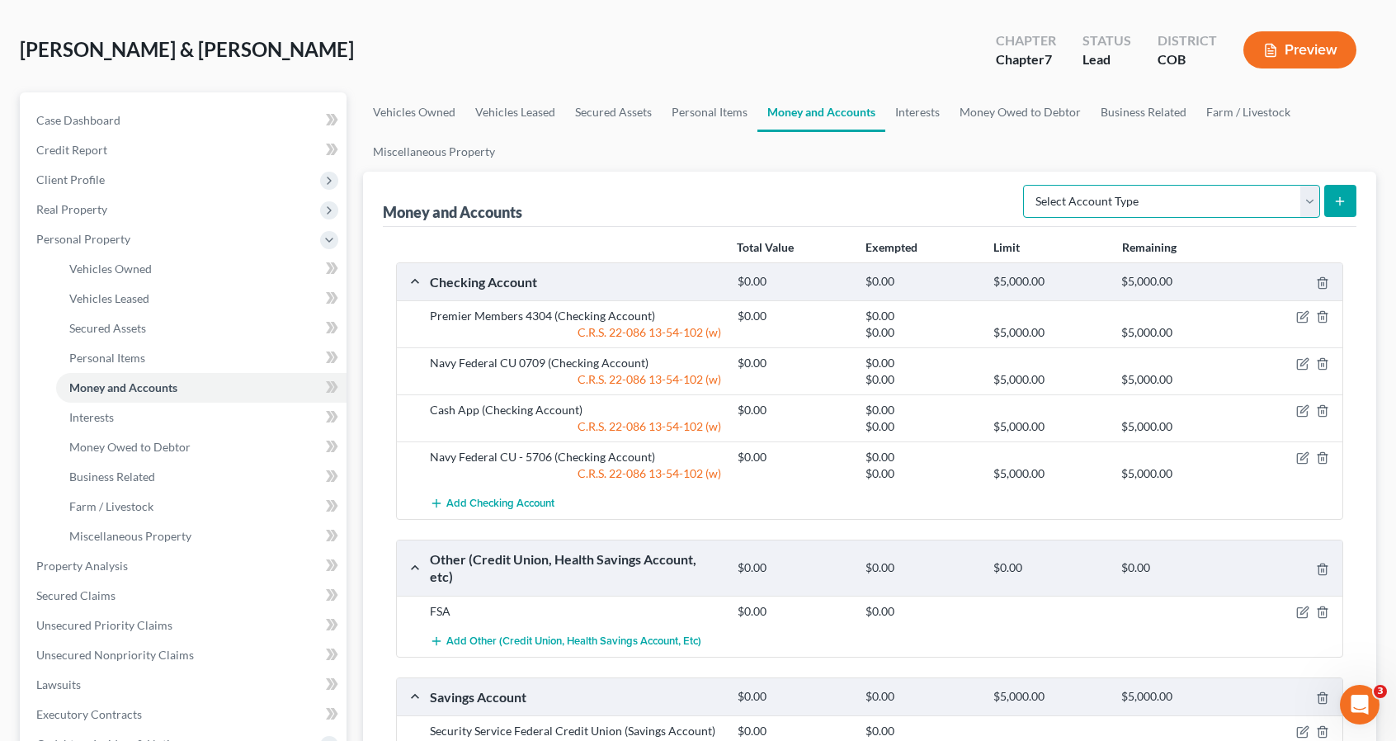
click at [1219, 196] on select "Select Account Type Brokerage Cash on Hand Certificates of Deposit Checking Acc…" at bounding box center [1171, 201] width 297 height 33
click at [1027, 185] on select "Select Account Type Brokerage Cash on Hand Certificates of Deposit Checking Acc…" at bounding box center [1171, 201] width 297 height 33
click at [1328, 207] on button "submit" at bounding box center [1340, 201] width 32 height 32
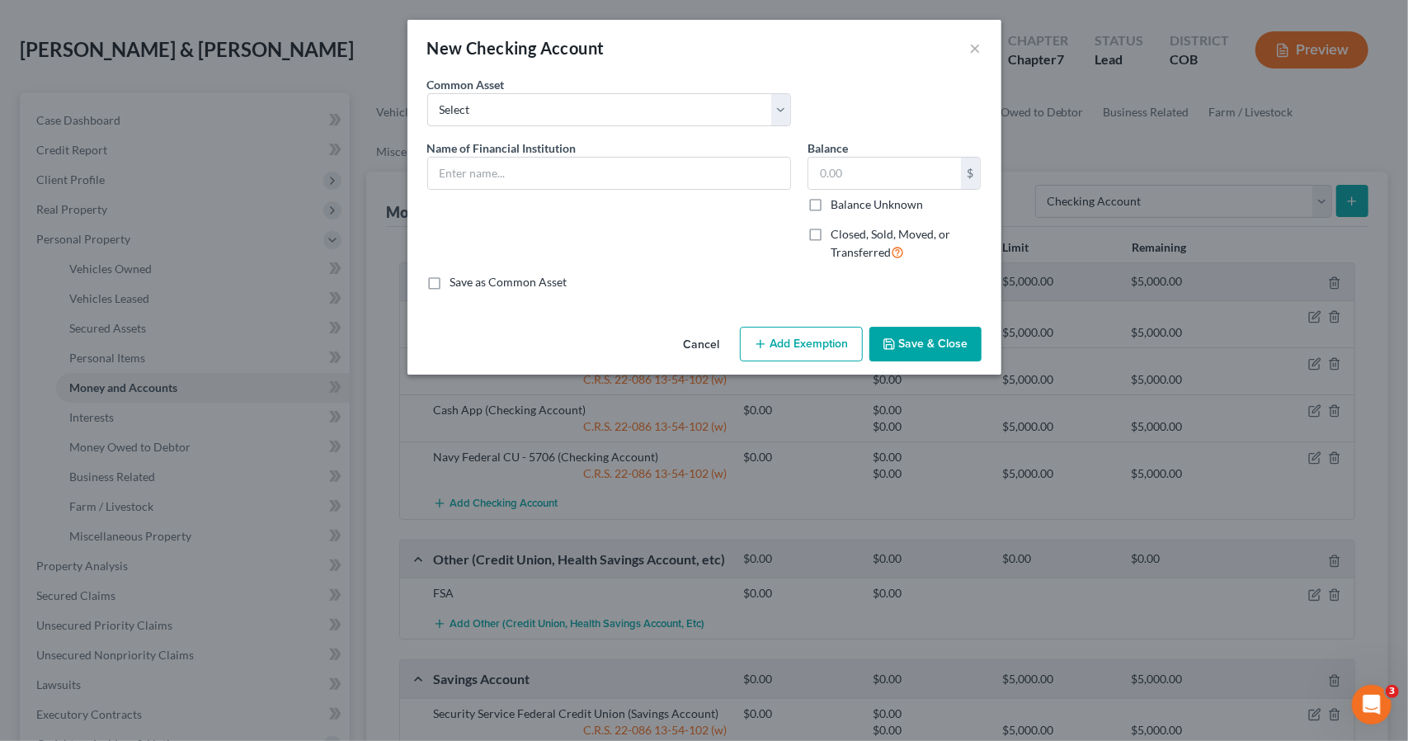
click at [857, 237] on span "Closed, Sold, Moved, or Transferred" at bounding box center [891, 243] width 120 height 32
click at [848, 237] on input "Closed, Sold, Moved, or Transferred" at bounding box center [842, 231] width 11 height 11
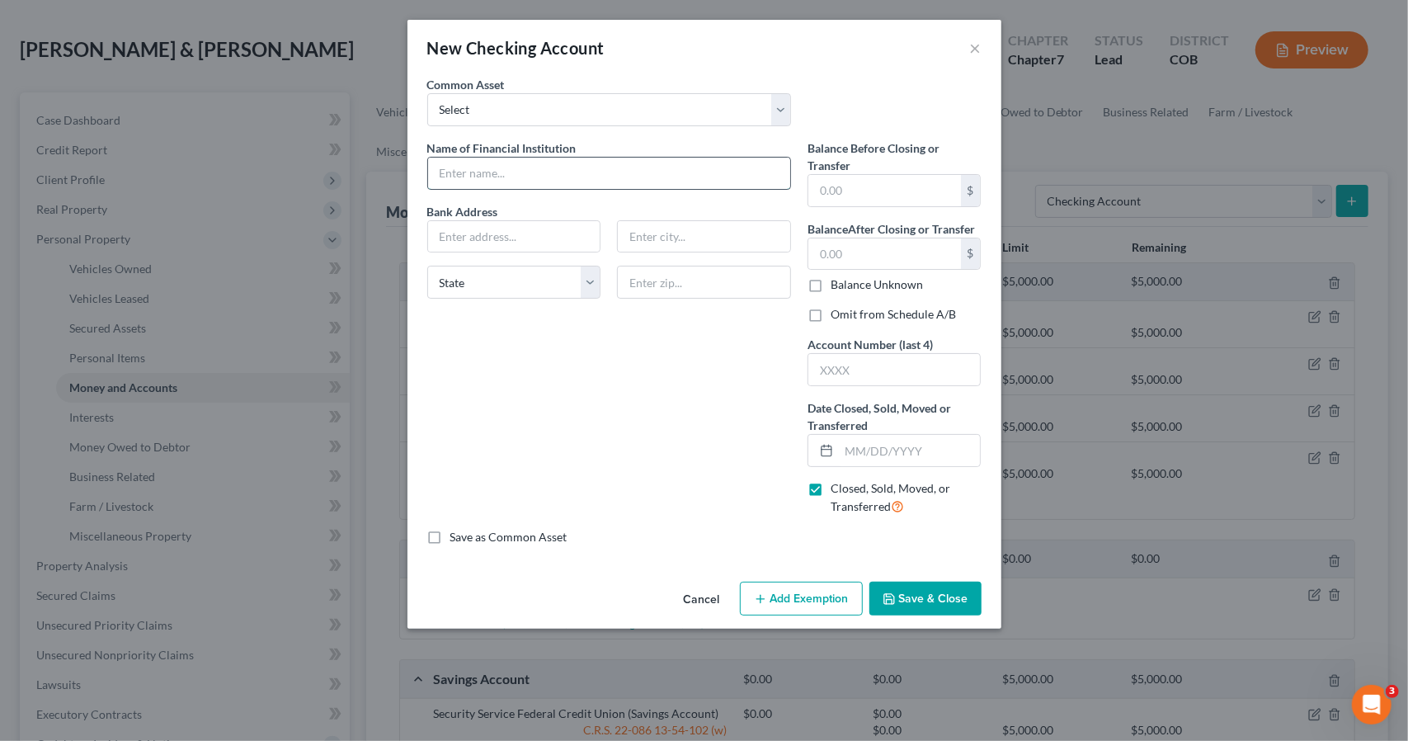
click at [741, 175] on input "text" at bounding box center [609, 173] width 362 height 31
click at [757, 333] on div "Name of Financial Institution * Chase Bank Address PO box 182051 State AL AK AR…" at bounding box center [609, 333] width 380 height 389
click at [863, 191] on input "text" at bounding box center [884, 190] width 153 height 31
click at [852, 367] on input "text" at bounding box center [894, 369] width 172 height 31
click at [861, 437] on input "text" at bounding box center [910, 450] width 142 height 31
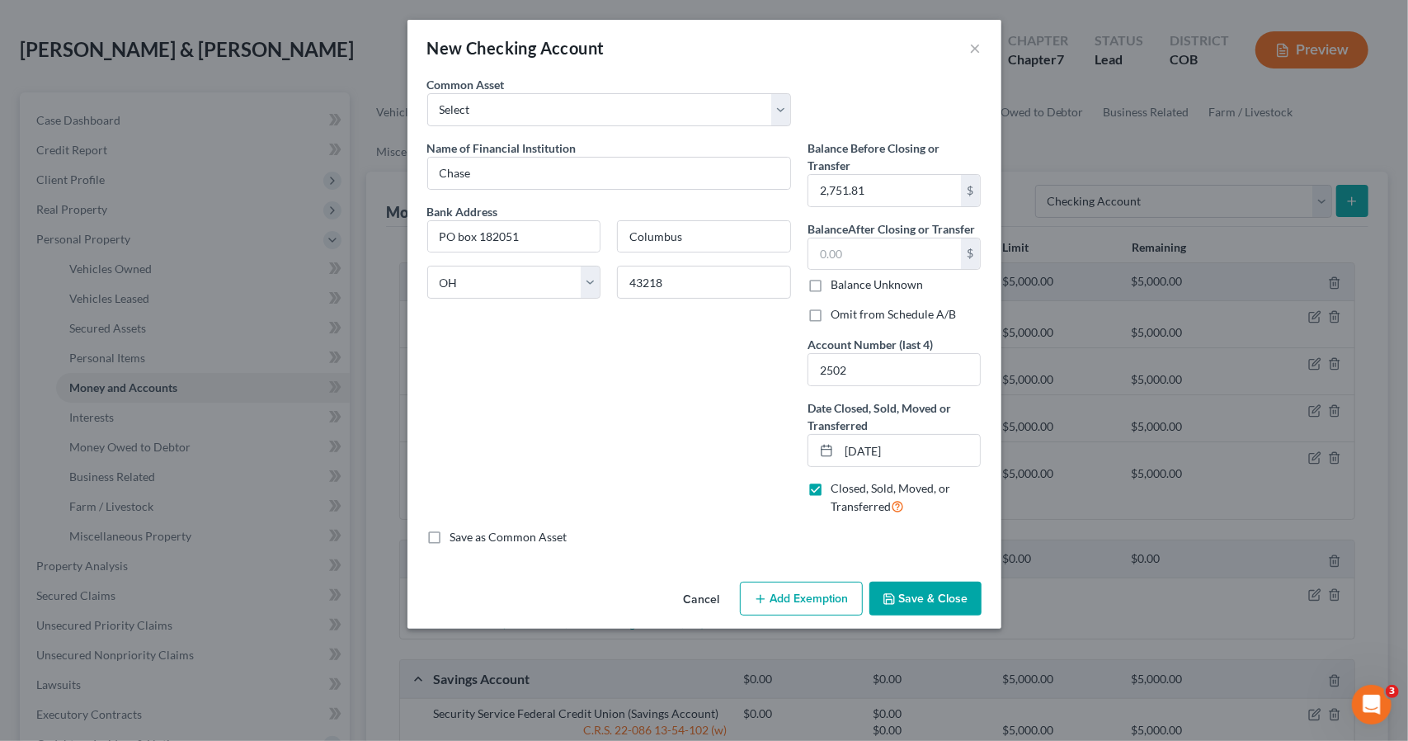
click at [916, 582] on button "Save & Close" at bounding box center [925, 599] width 112 height 35
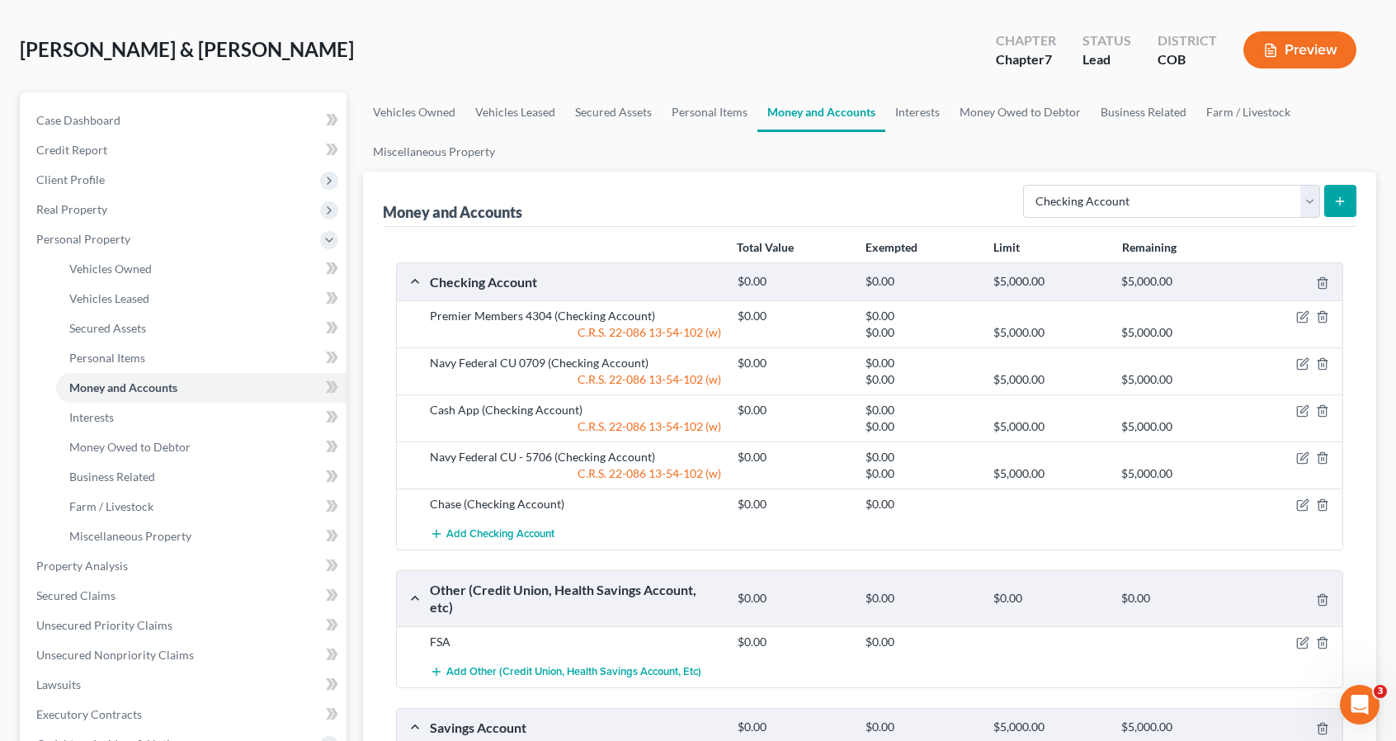
click at [1341, 207] on button "submit" at bounding box center [1340, 201] width 32 height 32
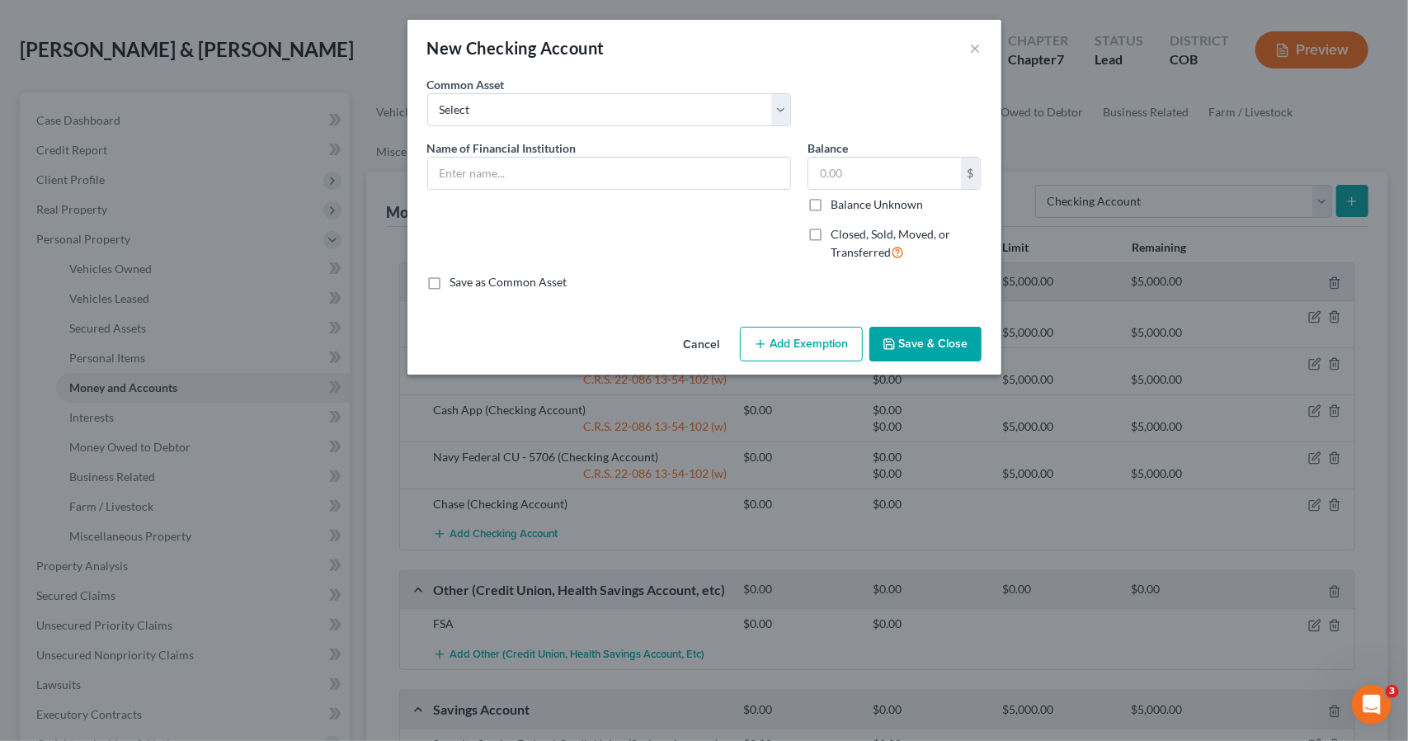
click at [856, 229] on span "Closed, Sold, Moved, or Transferred" at bounding box center [891, 243] width 120 height 32
click at [848, 229] on input "Closed, Sold, Moved, or Transferred" at bounding box center [842, 231] width 11 height 11
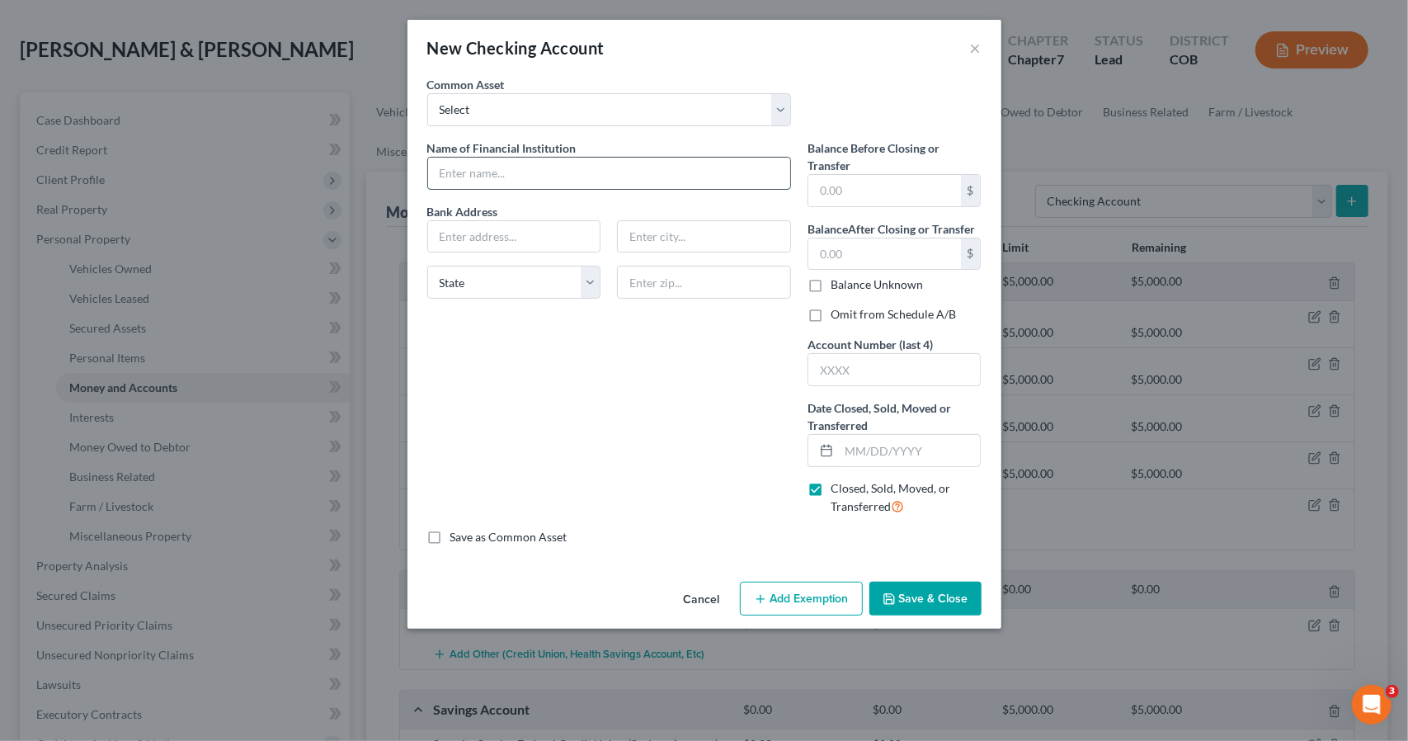
click at [753, 176] on input "text" at bounding box center [609, 173] width 362 height 31
click at [835, 365] on input "text" at bounding box center [894, 369] width 172 height 31
click at [939, 598] on button "Save & Close" at bounding box center [925, 599] width 112 height 35
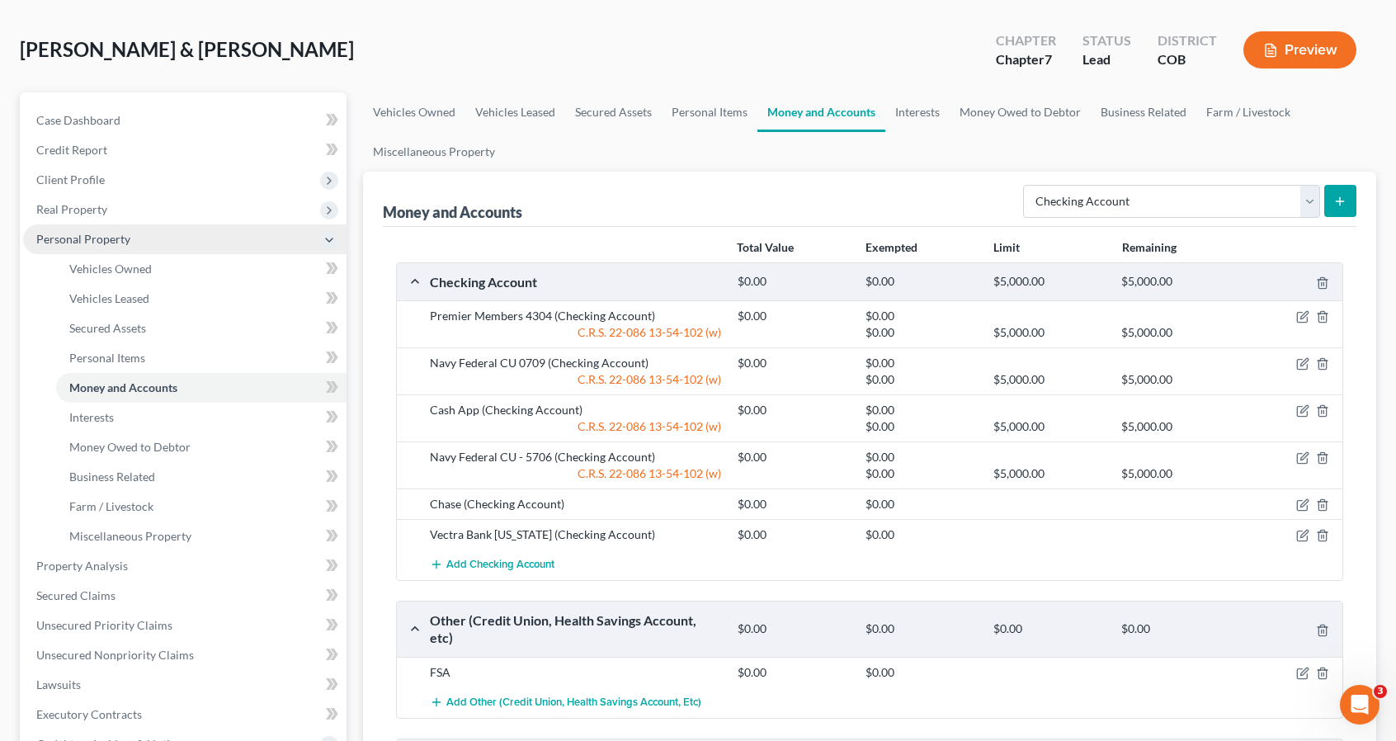
drag, startPoint x: 102, startPoint y: 242, endPoint x: 79, endPoint y: 252, distance: 25.1
click at [79, 252] on span "Personal Property" at bounding box center [184, 239] width 323 height 30
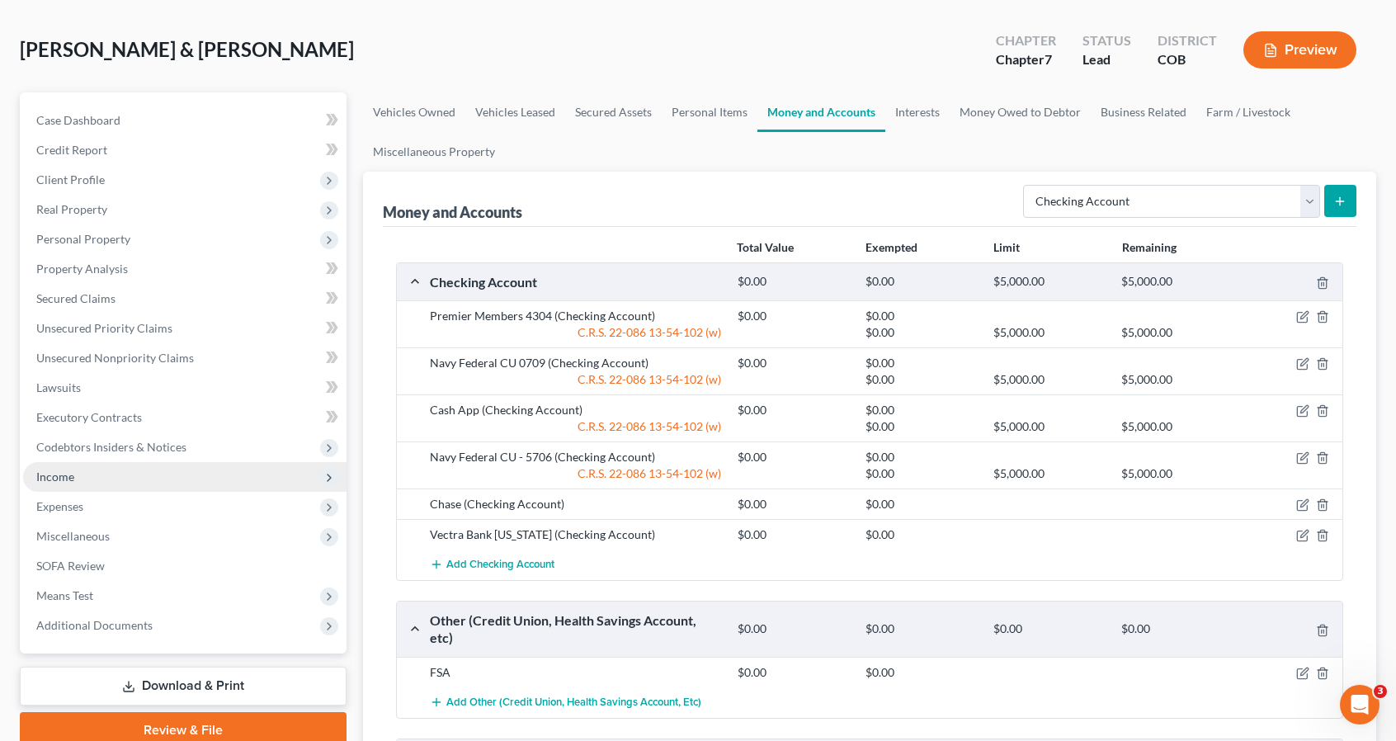
click at [97, 474] on span "Income" at bounding box center [184, 477] width 323 height 30
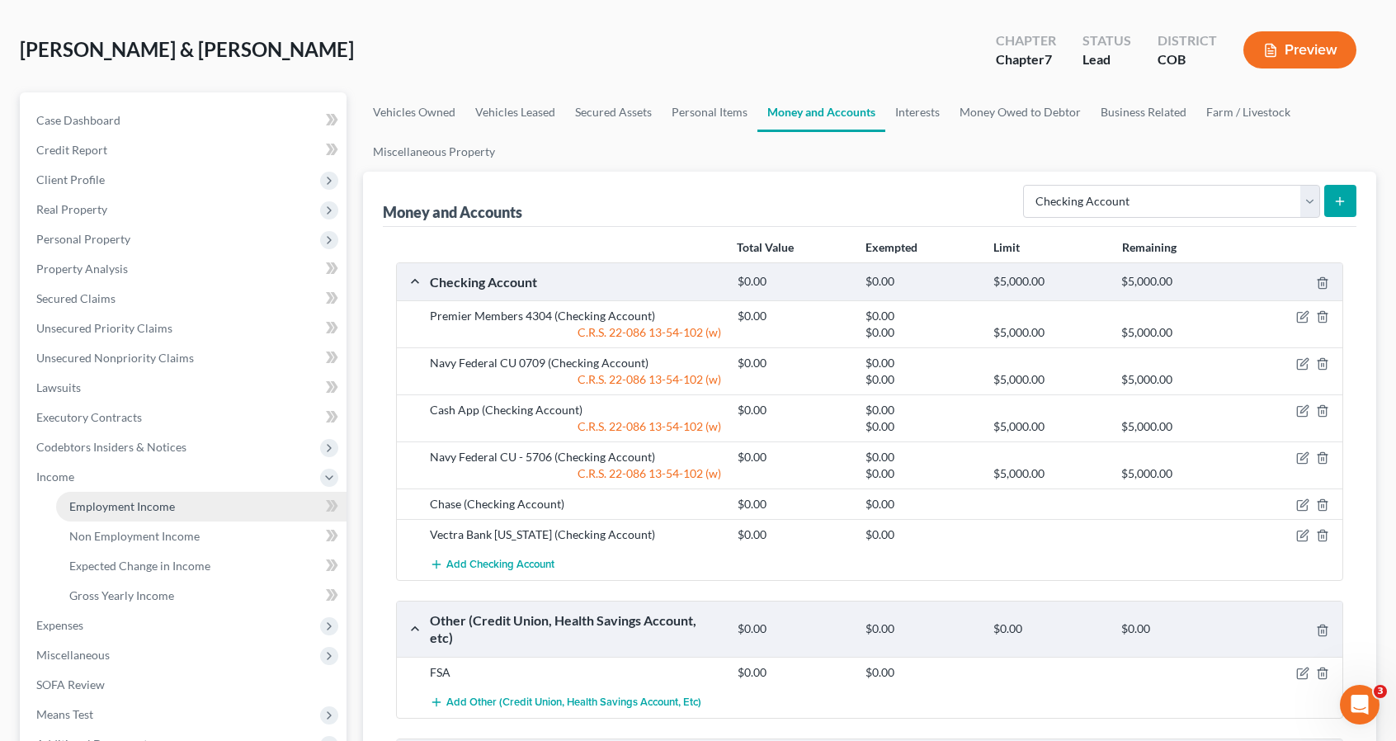
click at [104, 502] on span "Employment Income" at bounding box center [122, 506] width 106 height 14
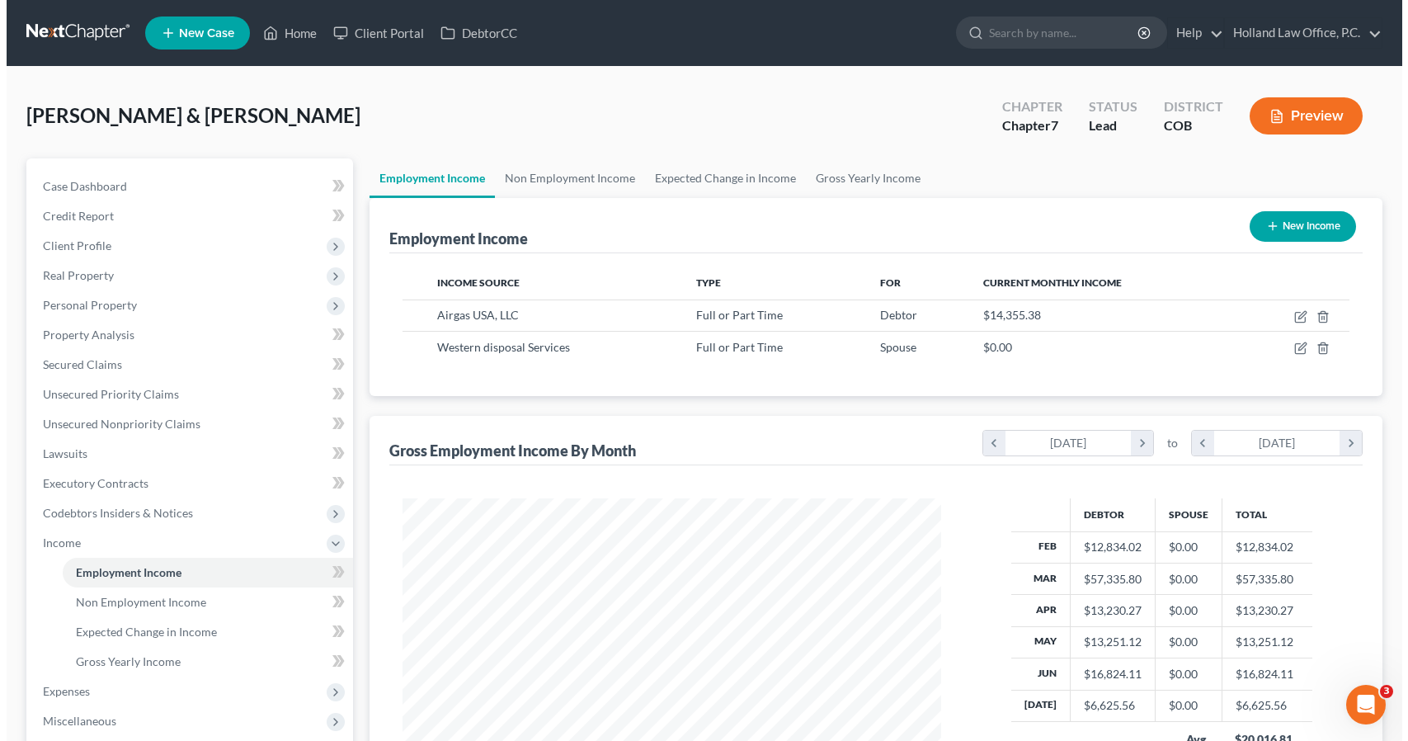
scroll to position [294, 571]
click at [894, 172] on link "Gross Yearly Income" at bounding box center [861, 178] width 125 height 40
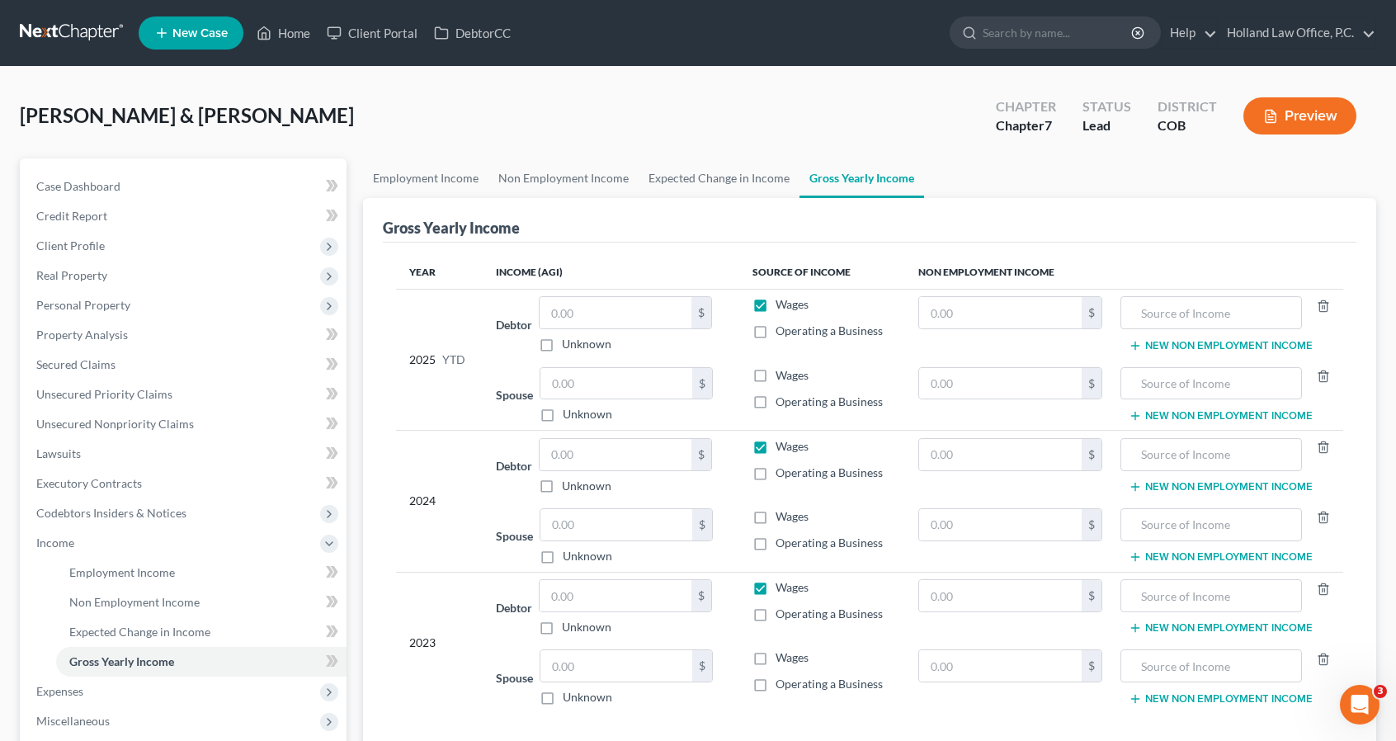
click at [775, 650] on label "Wages" at bounding box center [791, 657] width 33 height 16
click at [782, 650] on input "Wages" at bounding box center [787, 654] width 11 height 11
click at [775, 508] on label "Wages" at bounding box center [791, 516] width 33 height 16
click at [782, 508] on input "Wages" at bounding box center [787, 513] width 11 height 11
click at [775, 374] on label "Wages" at bounding box center [791, 375] width 33 height 16
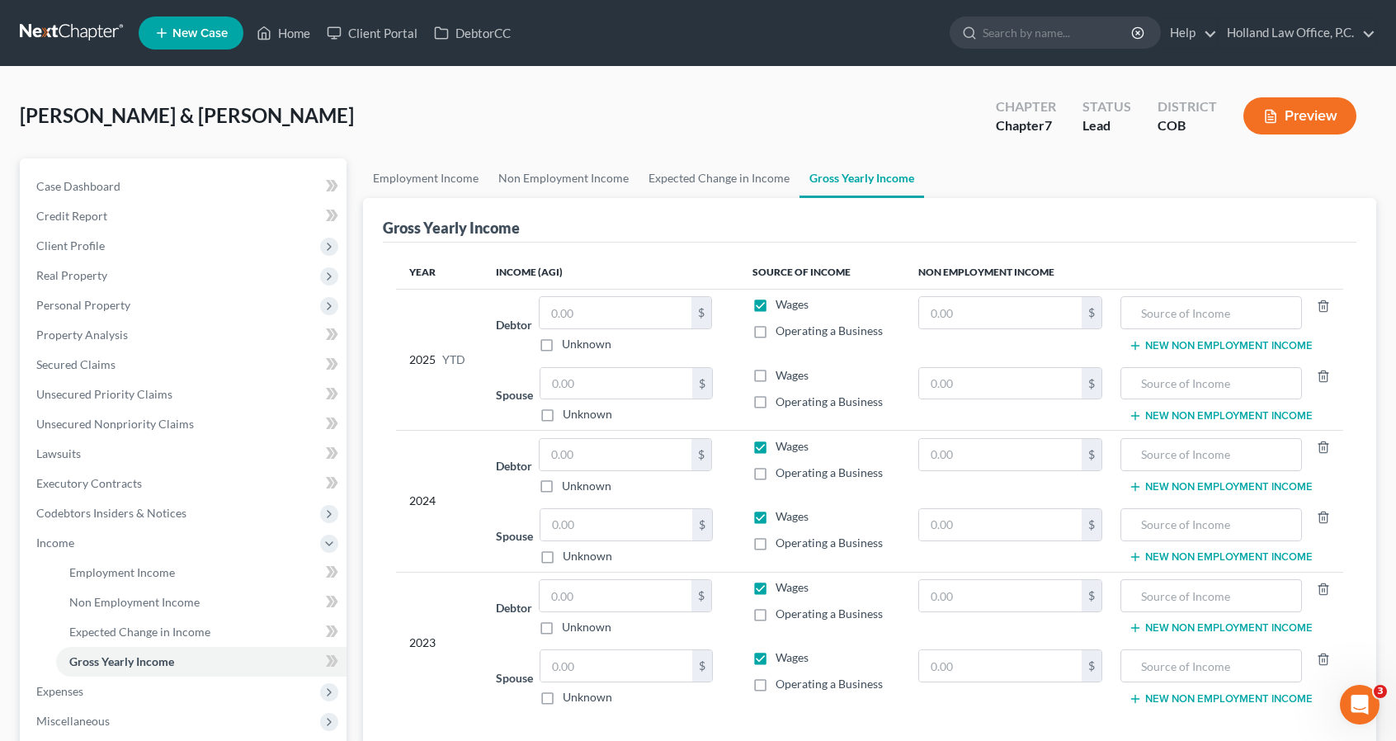
click at [782, 374] on input "Wages" at bounding box center [787, 372] width 11 height 11
click at [92, 700] on span "Expenses" at bounding box center [184, 691] width 323 height 30
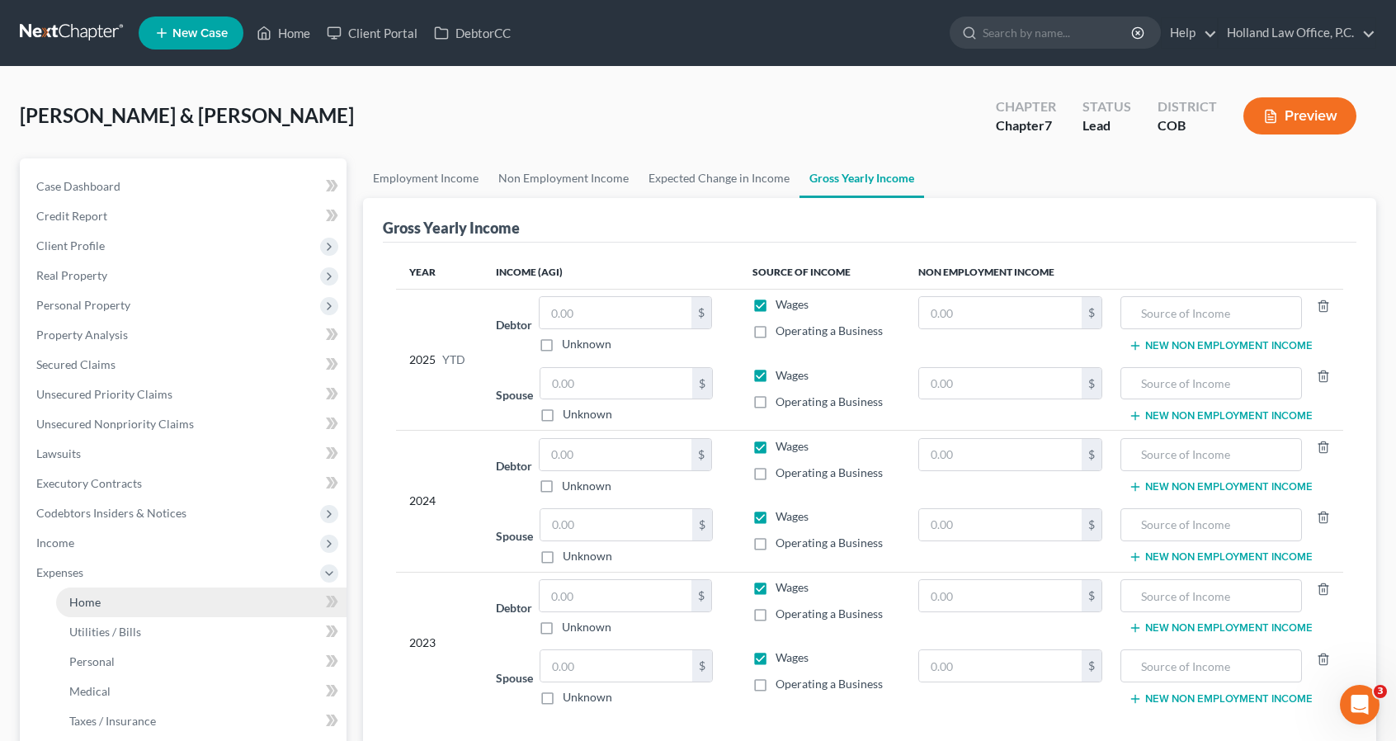
click at [115, 605] on link "Home" at bounding box center [201, 602] width 290 height 30
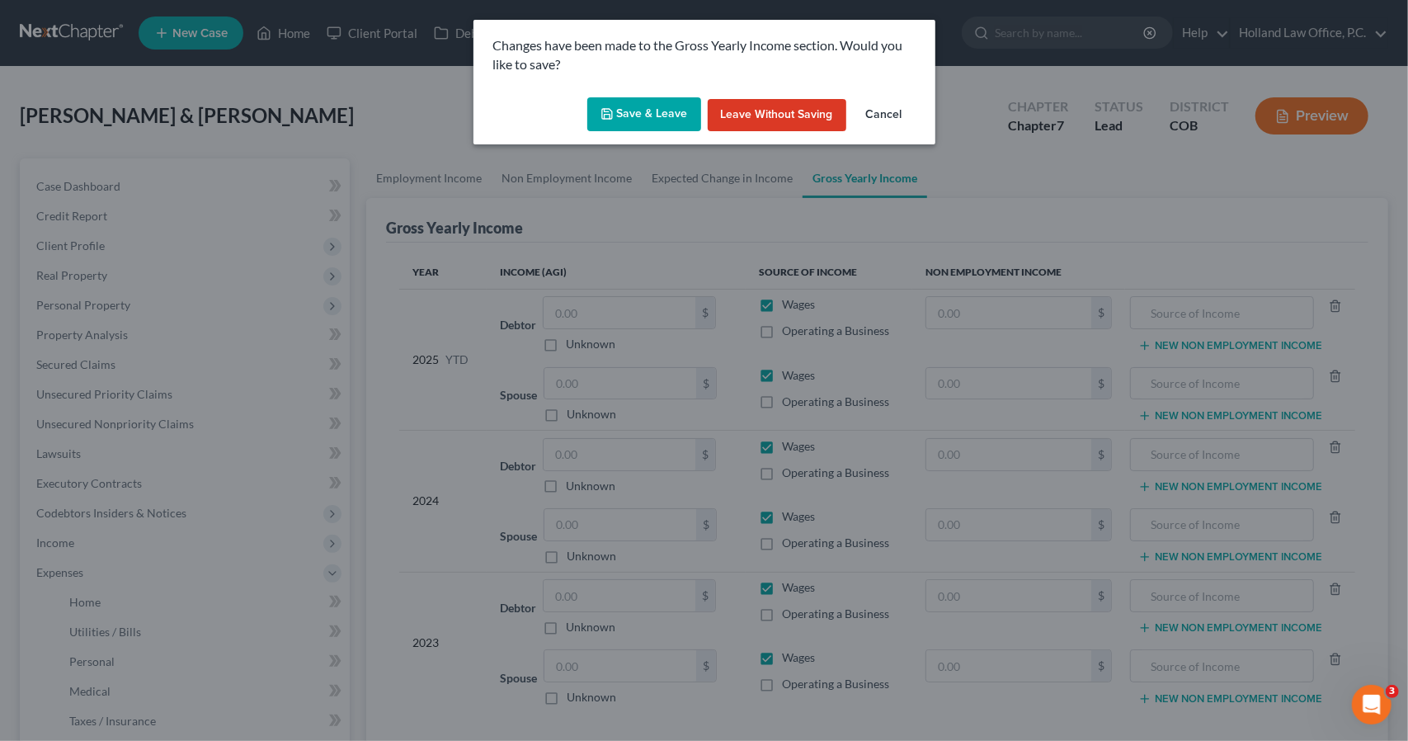
drag, startPoint x: 668, startPoint y: 83, endPoint x: 668, endPoint y: 94, distance: 10.7
click at [668, 90] on div "Changes have been made to the Gross Yearly Income section. Would you like to sa…" at bounding box center [705, 55] width 462 height 71
click at [668, 94] on div "Save & Leave Leave without Saving Cancel" at bounding box center [705, 118] width 462 height 54
click at [668, 101] on button "Save & Leave" at bounding box center [644, 114] width 114 height 35
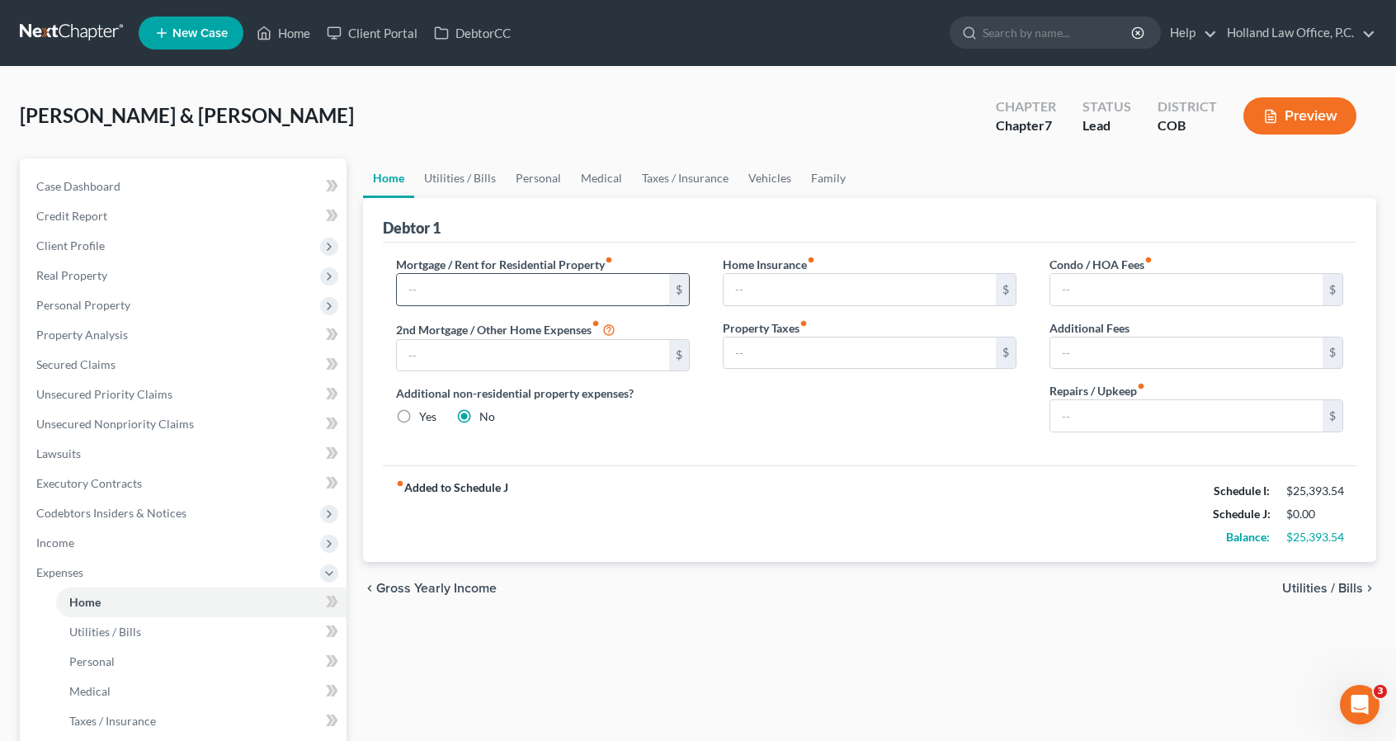
click at [542, 286] on input "text" at bounding box center [533, 289] width 272 height 31
click at [472, 187] on link "Utilities / Bills" at bounding box center [460, 178] width 92 height 40
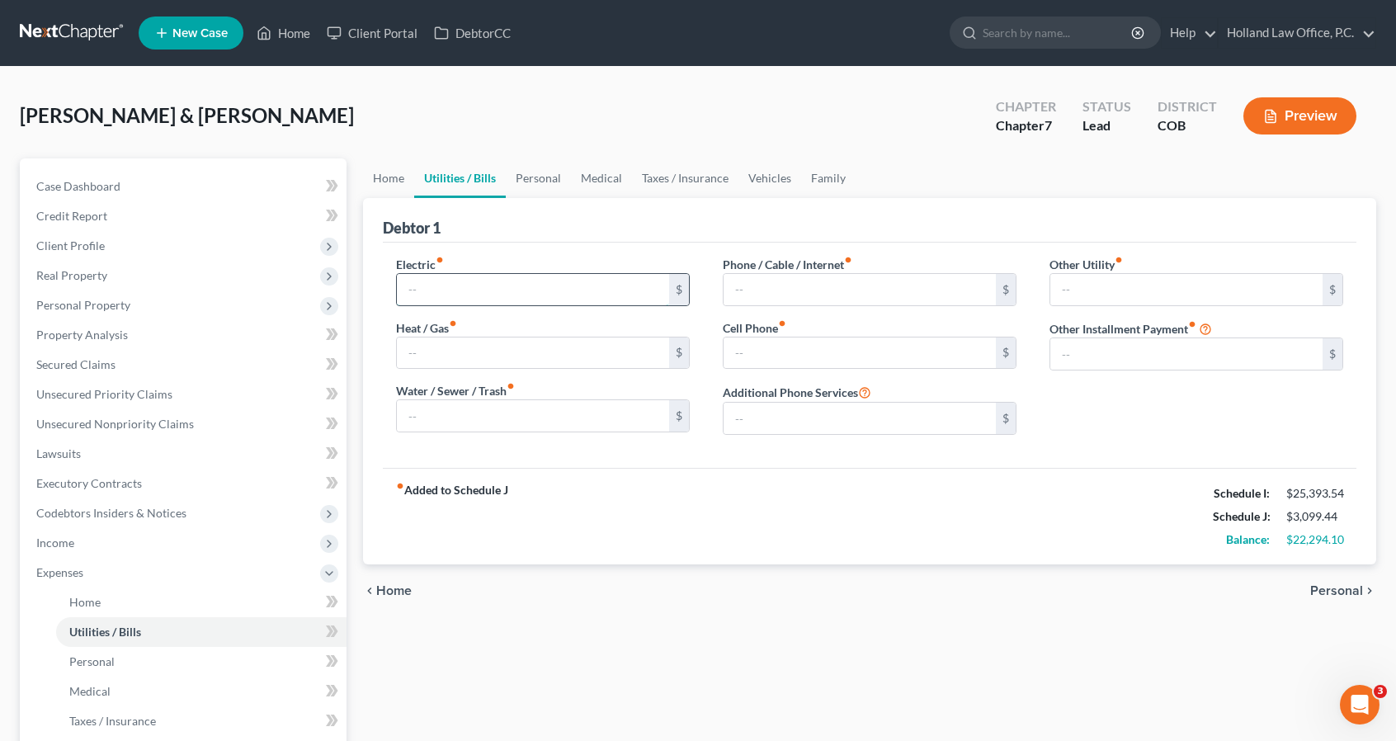
click at [500, 295] on input "text" at bounding box center [533, 289] width 272 height 31
click at [545, 192] on link "Personal" at bounding box center [538, 178] width 65 height 40
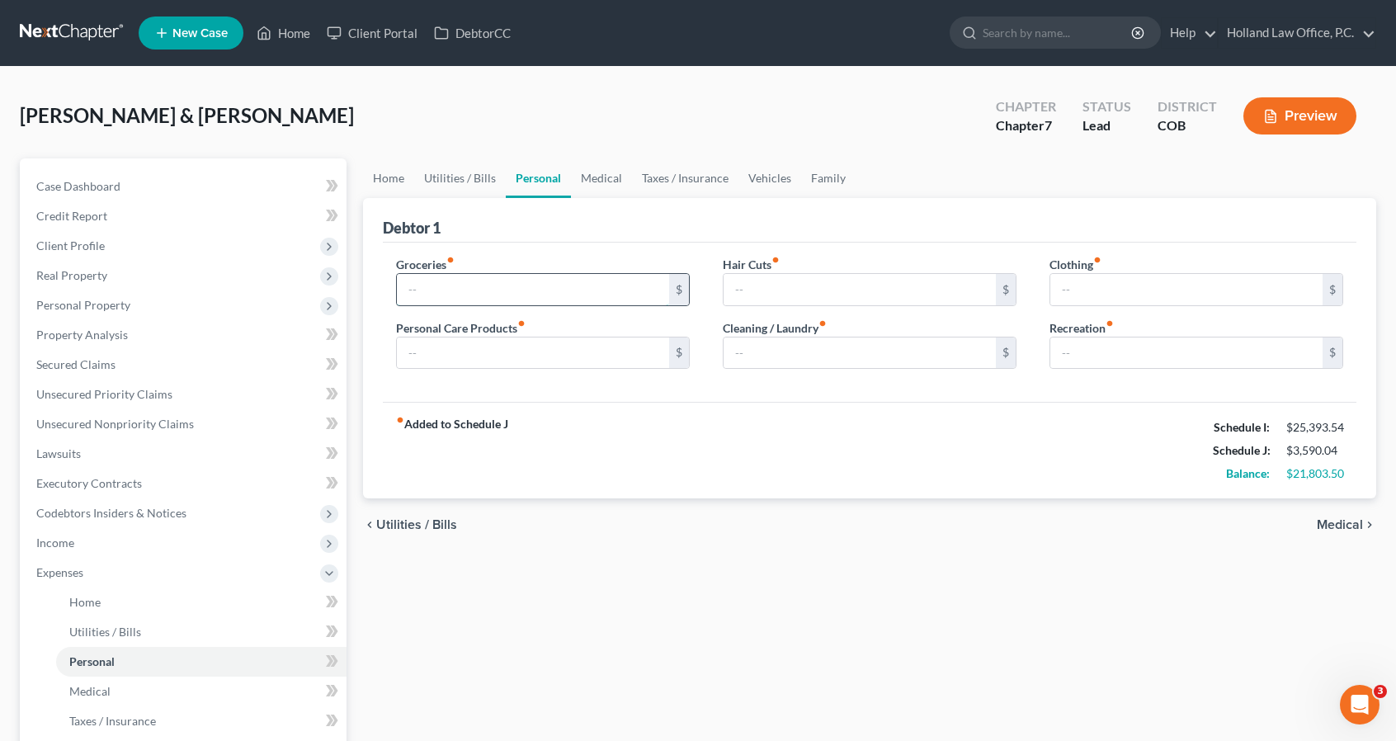
click at [520, 296] on input "text" at bounding box center [533, 289] width 272 height 31
click at [408, 177] on link "Home" at bounding box center [388, 178] width 51 height 40
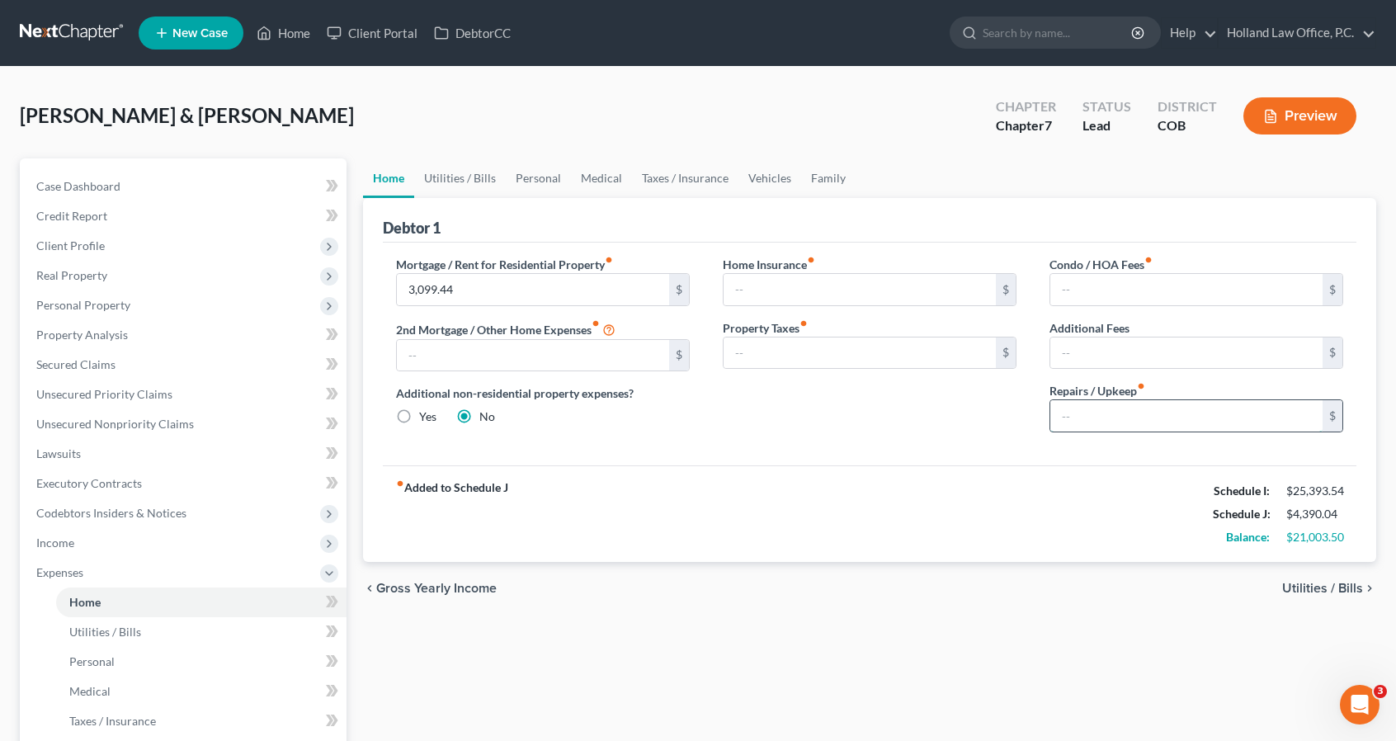
click at [1087, 409] on input "text" at bounding box center [1186, 415] width 272 height 31
click at [540, 186] on link "Personal" at bounding box center [538, 178] width 65 height 40
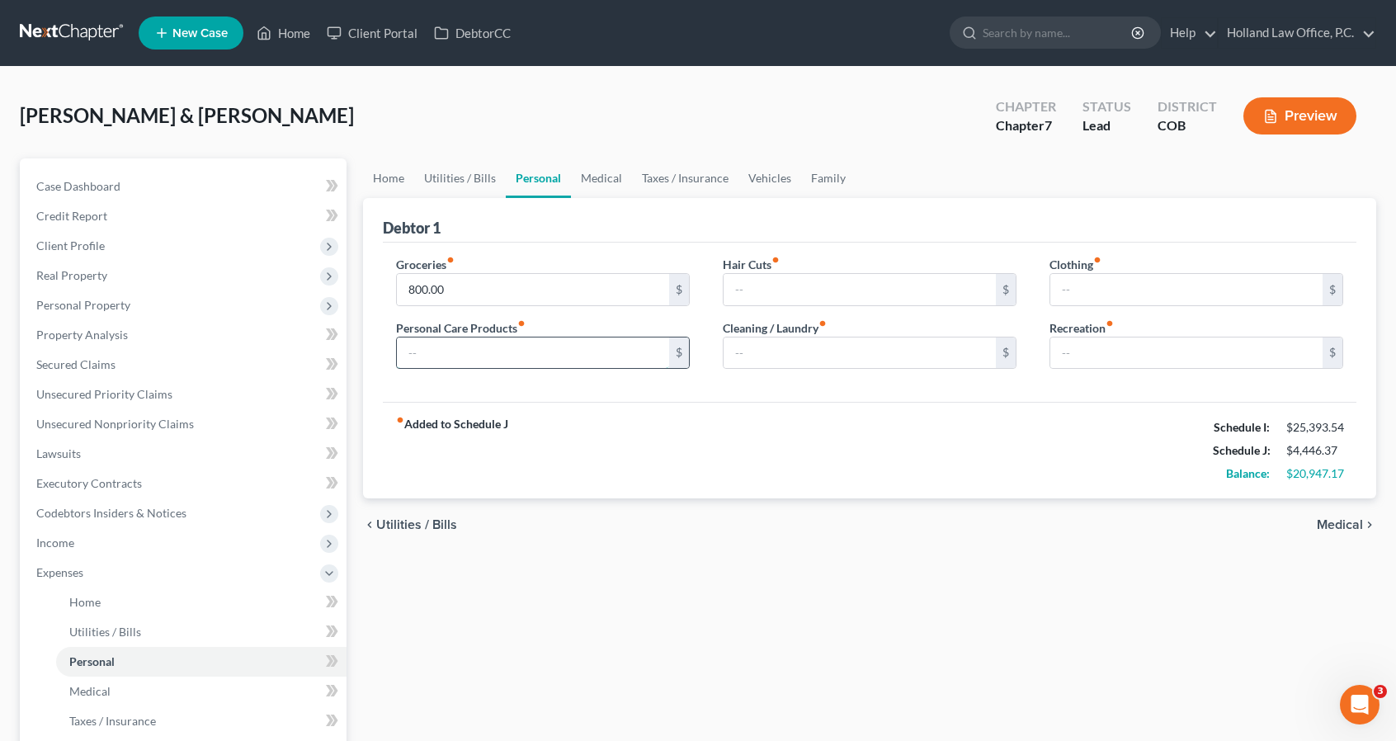
click at [483, 360] on input "text" at bounding box center [533, 352] width 272 height 31
click at [391, 173] on link "Home" at bounding box center [388, 178] width 51 height 40
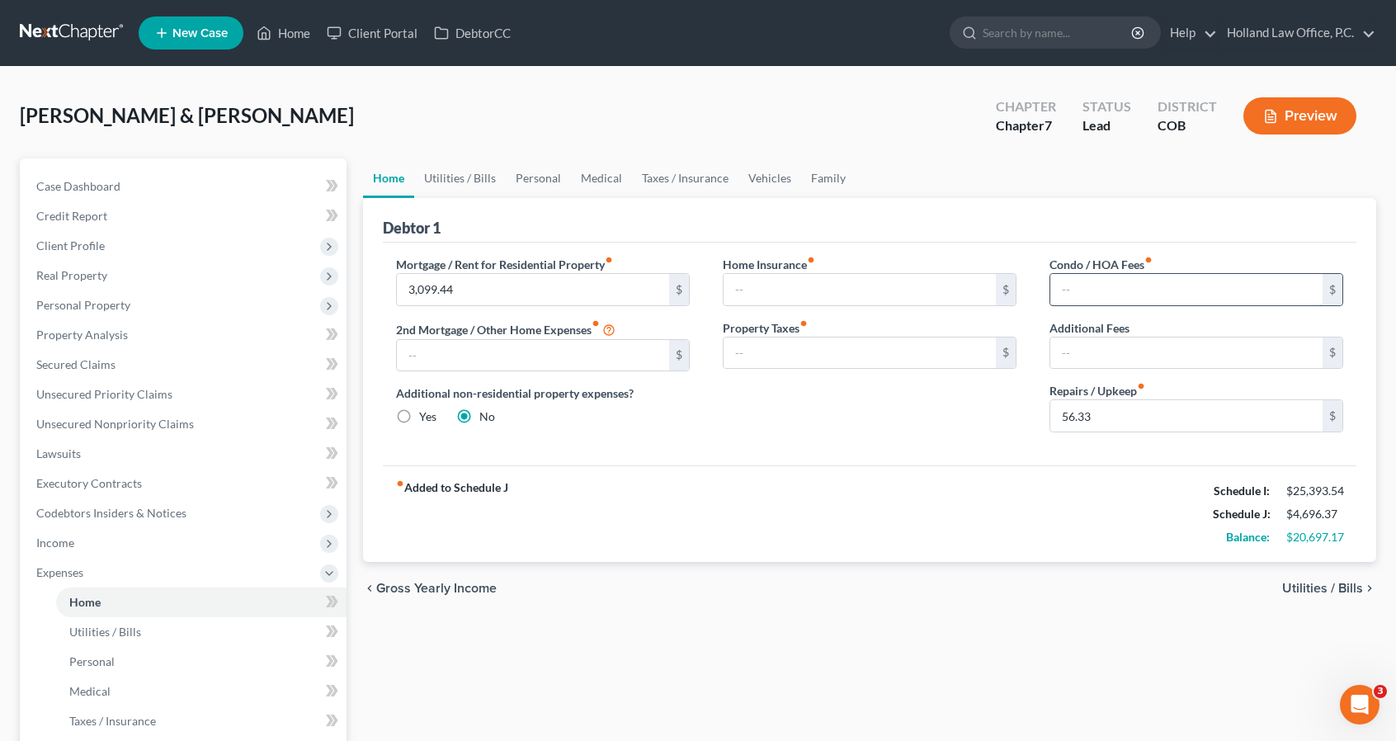
click at [1114, 290] on input "text" at bounding box center [1186, 289] width 272 height 31
click at [619, 363] on input "text" at bounding box center [533, 355] width 272 height 31
click at [1074, 349] on input "text" at bounding box center [1186, 352] width 272 height 31
click at [483, 185] on link "Utilities / Bills" at bounding box center [460, 178] width 92 height 40
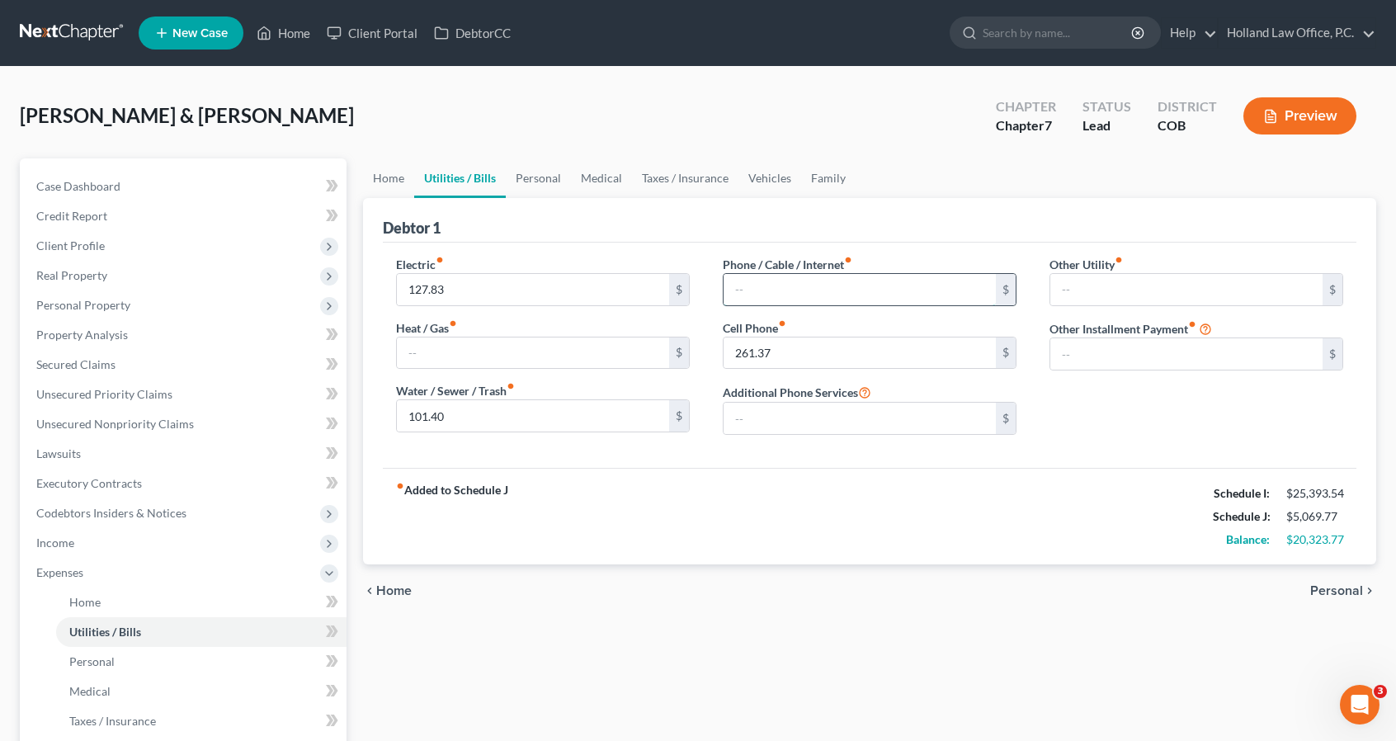
click at [749, 286] on input "text" at bounding box center [859, 289] width 272 height 31
click at [536, 181] on link "Personal" at bounding box center [538, 178] width 65 height 40
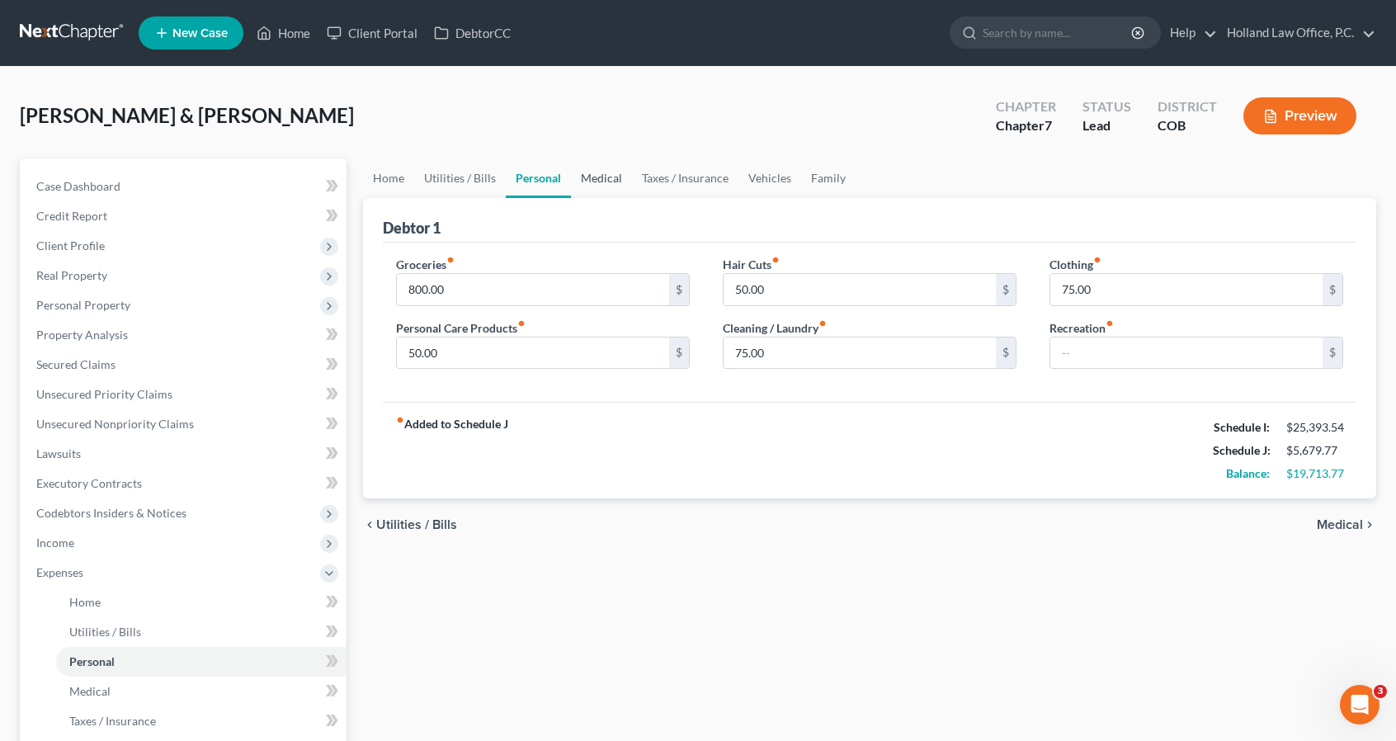
click at [609, 178] on link "Medical" at bounding box center [601, 178] width 61 height 40
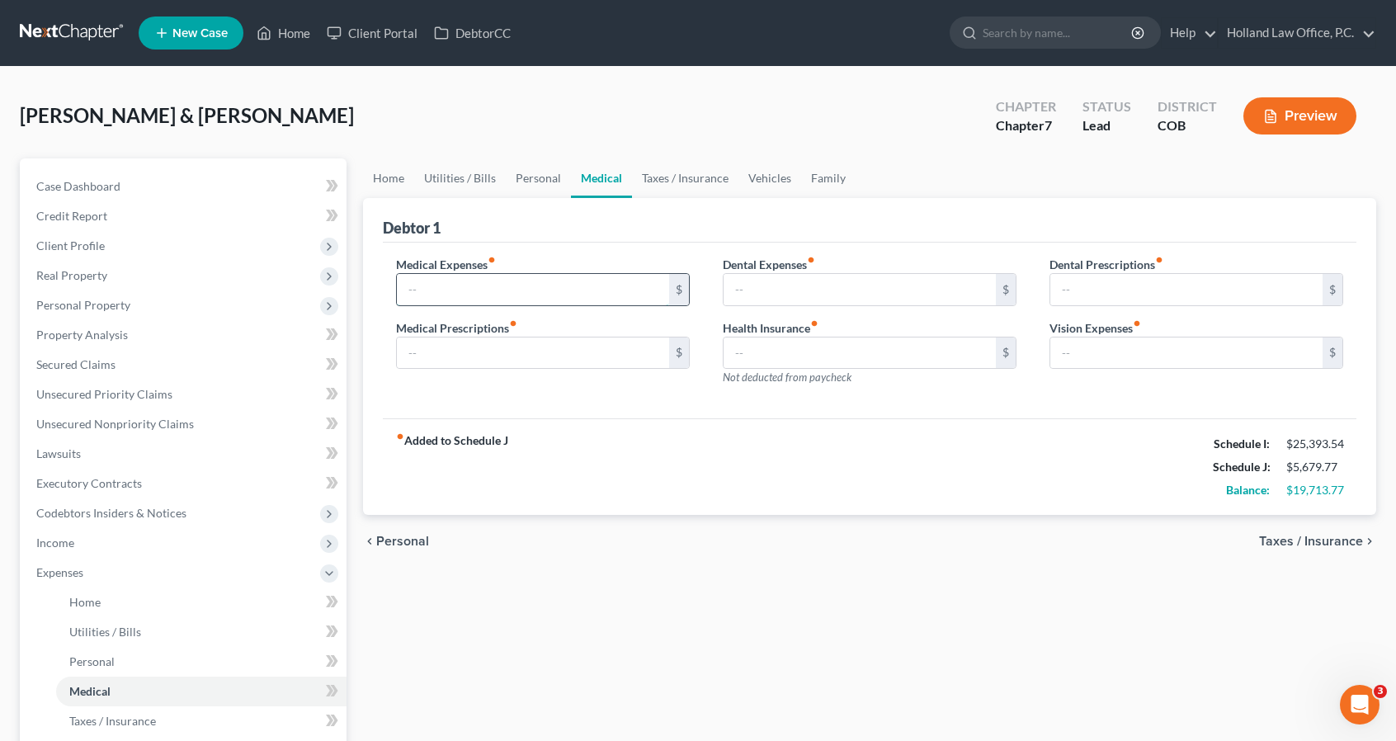
click at [547, 285] on input "text" at bounding box center [533, 289] width 272 height 31
click at [657, 185] on link "Taxes / Insurance" at bounding box center [685, 178] width 106 height 40
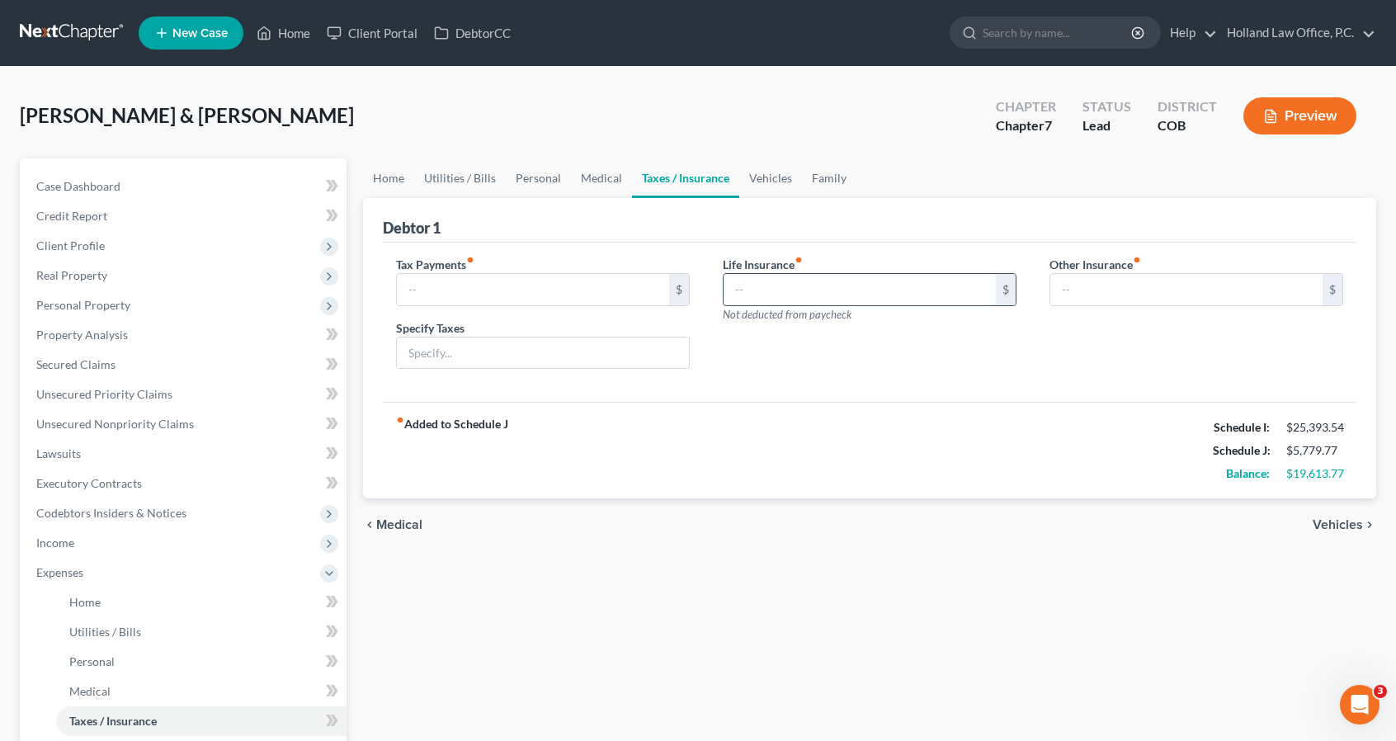
click at [747, 285] on input "text" at bounding box center [859, 289] width 272 height 31
click at [1062, 283] on input "text" at bounding box center [1186, 289] width 272 height 31
click at [1145, 329] on input "Legal Shield & Idenity Shield" at bounding box center [1196, 335] width 292 height 31
click at [769, 177] on link "Vehicles" at bounding box center [770, 178] width 63 height 40
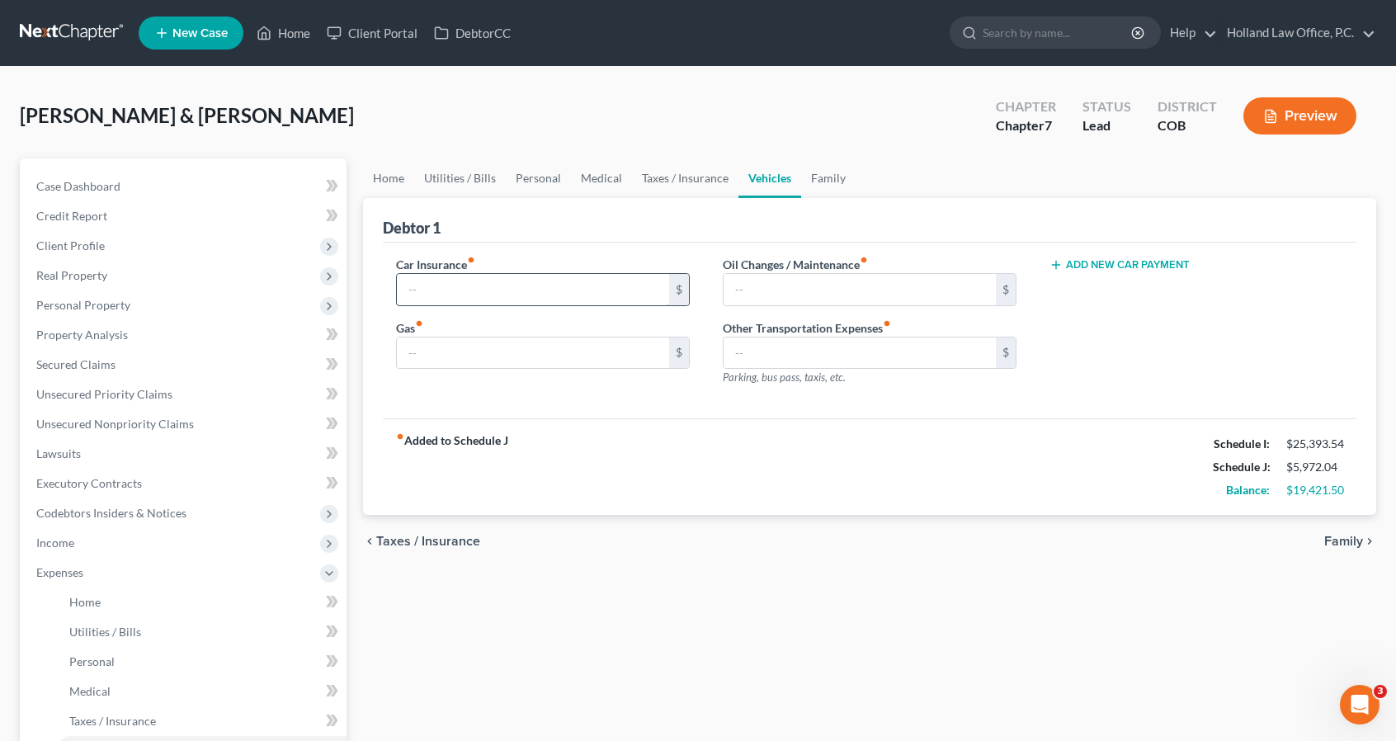
click at [537, 282] on input "text" at bounding box center [533, 289] width 272 height 31
click at [533, 346] on input "text" at bounding box center [533, 352] width 272 height 31
click at [157, 314] on span "Personal Property" at bounding box center [184, 305] width 323 height 30
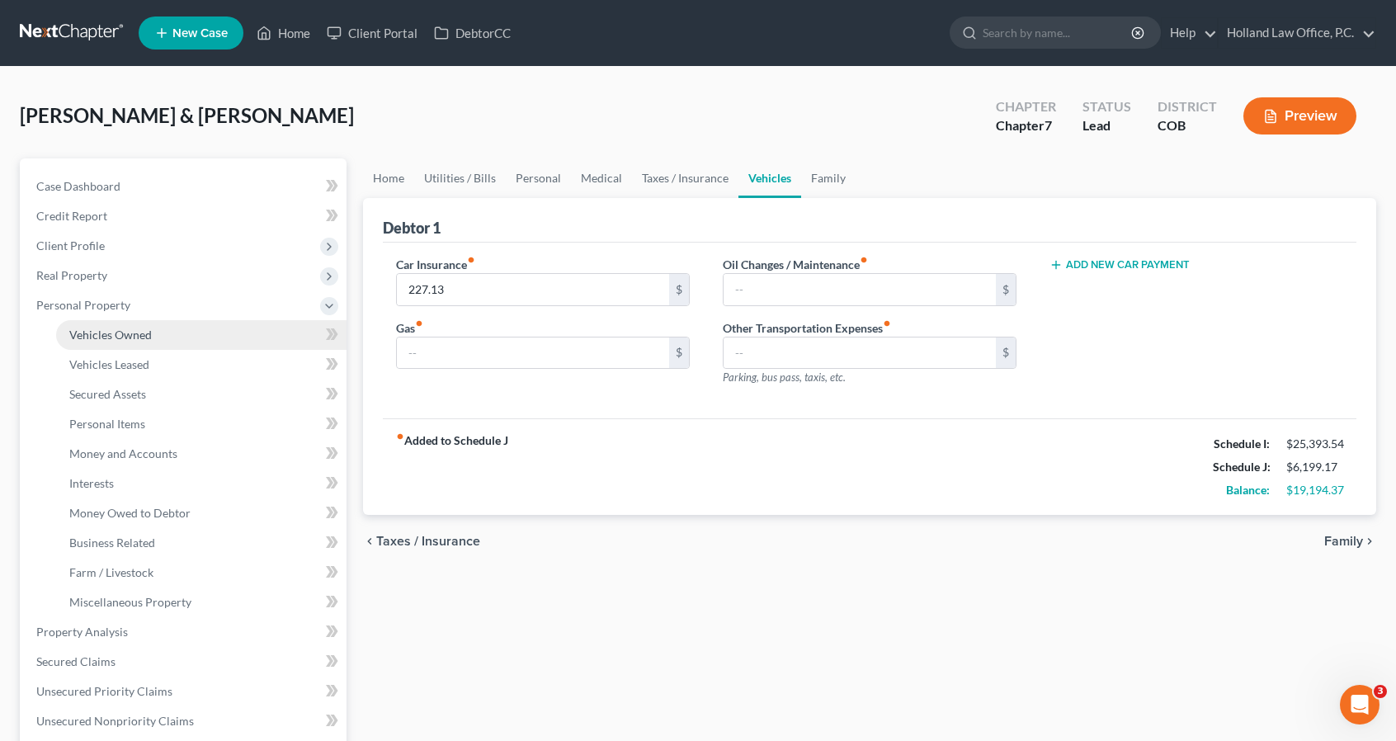
click at [159, 342] on link "Vehicles Owned" at bounding box center [201, 335] width 290 height 30
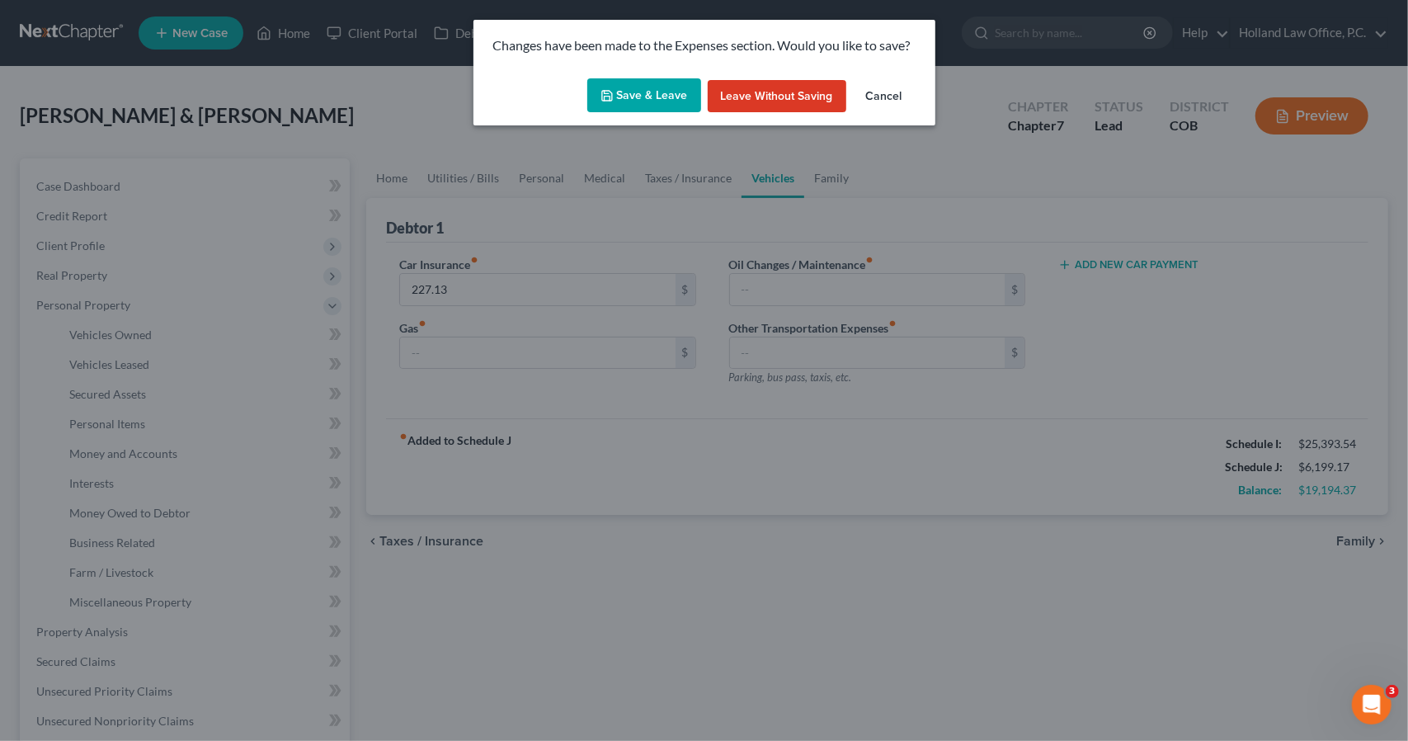
click at [663, 101] on button "Save & Leave" at bounding box center [644, 95] width 114 height 35
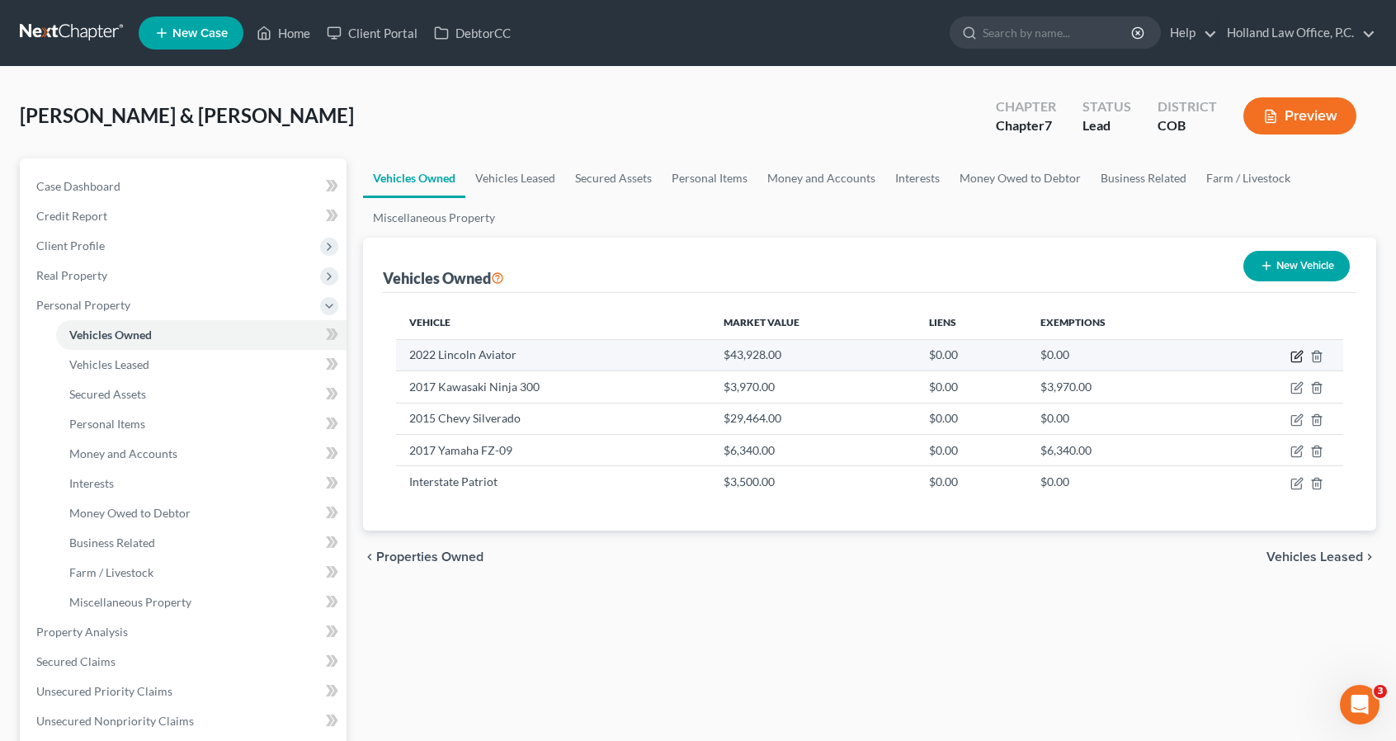
click at [1294, 355] on icon "button" at bounding box center [1296, 356] width 13 height 13
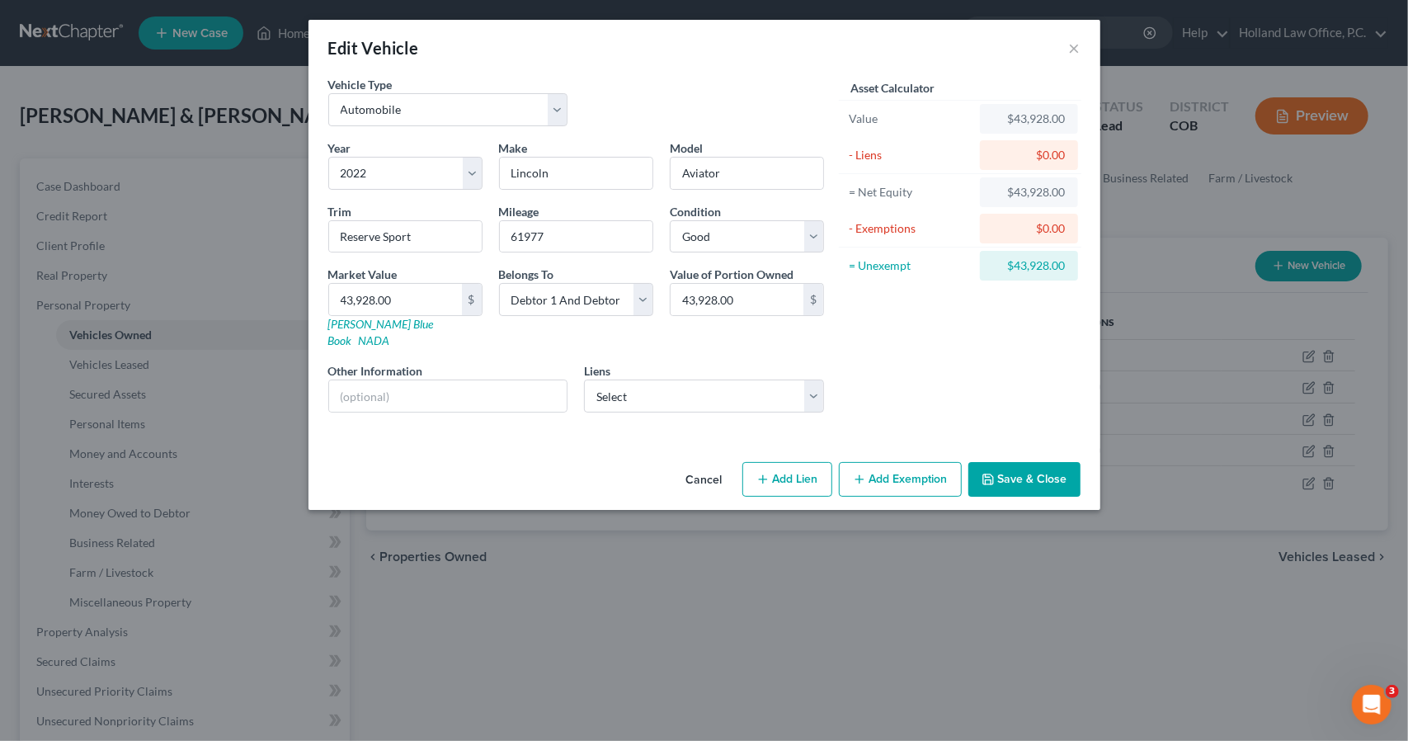
click at [651, 395] on div "Year Select 2026 2025 2024 2023 2022 2021 2020 2019 2018 2017 2016 2015 2014 20…" at bounding box center [576, 282] width 512 height 286
click at [644, 379] on select "Select Security Service FCU - $38,156.63" at bounding box center [704, 395] width 240 height 33
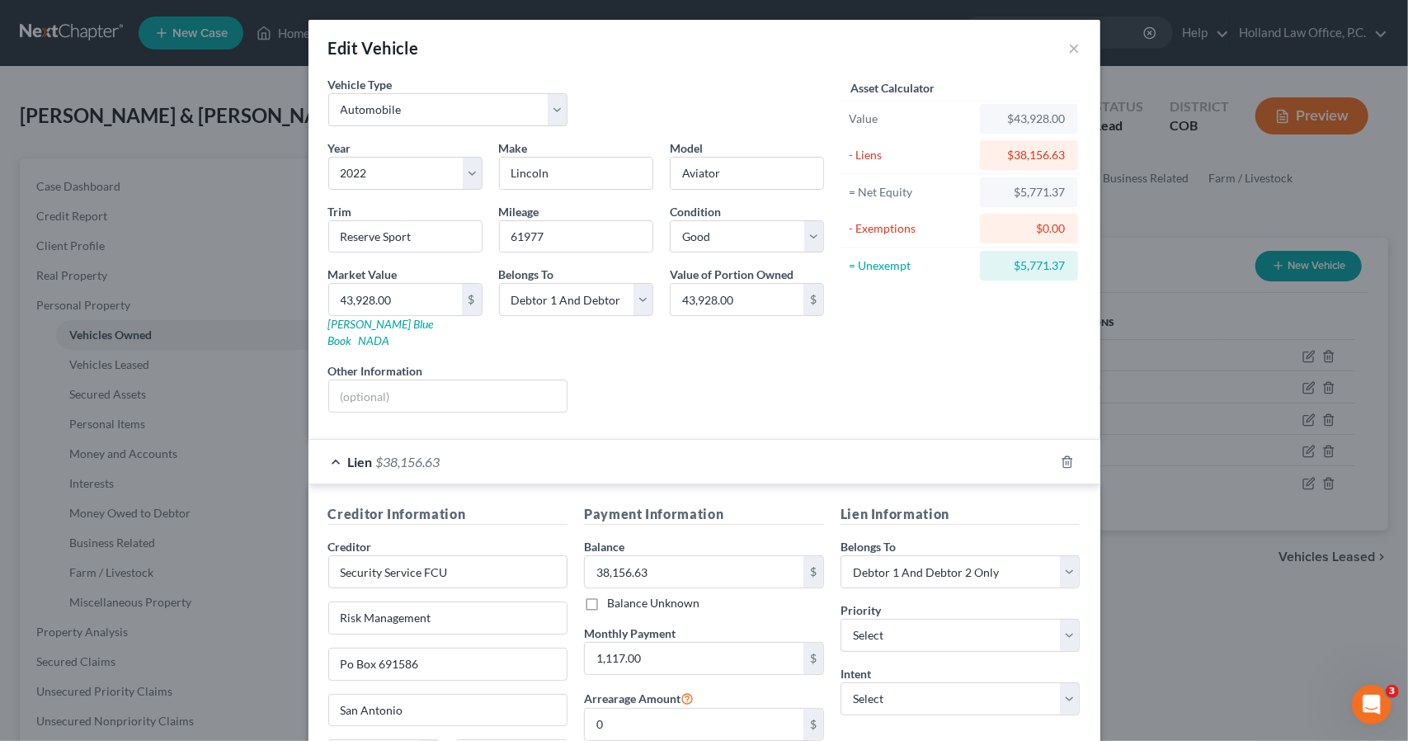
click at [904, 450] on div "Lien $38,156.63" at bounding box center [682, 462] width 746 height 44
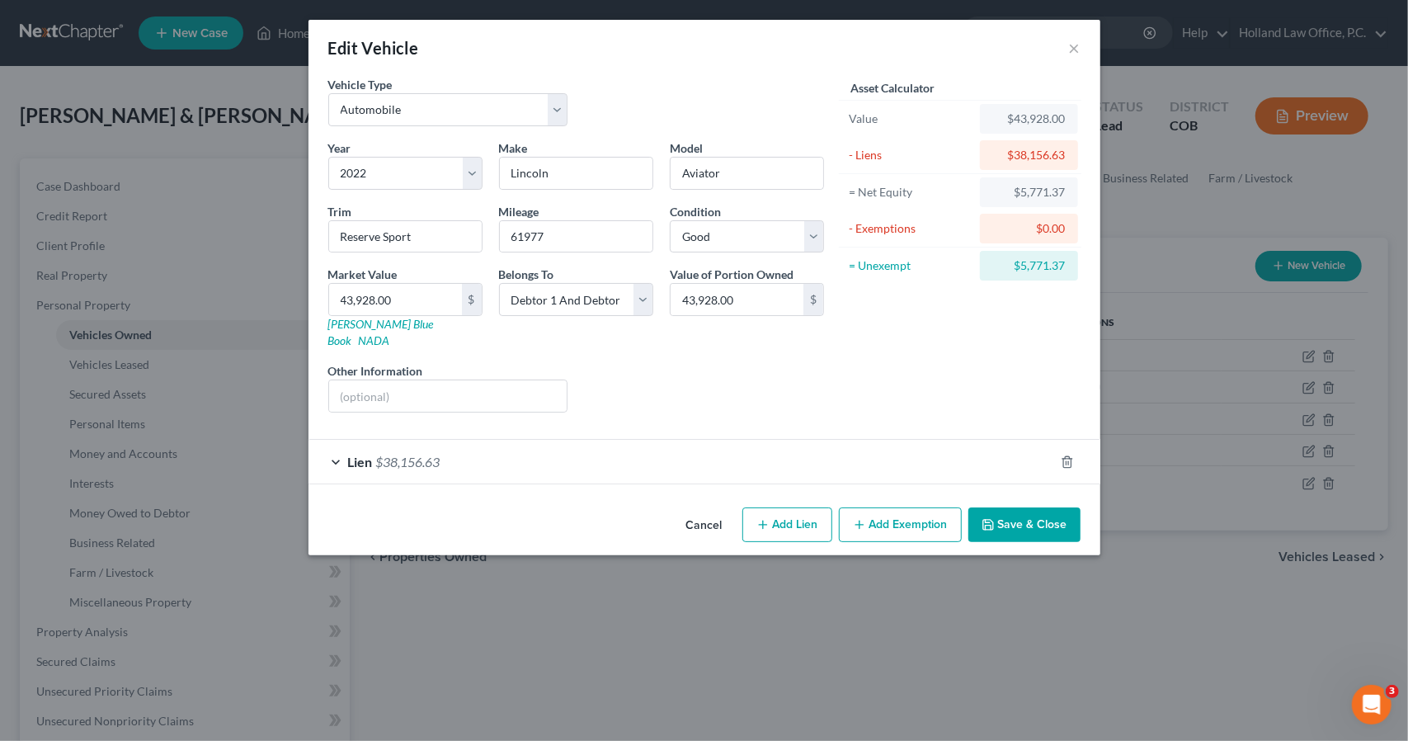
click at [1002, 507] on button "Save & Close" at bounding box center [1024, 524] width 112 height 35
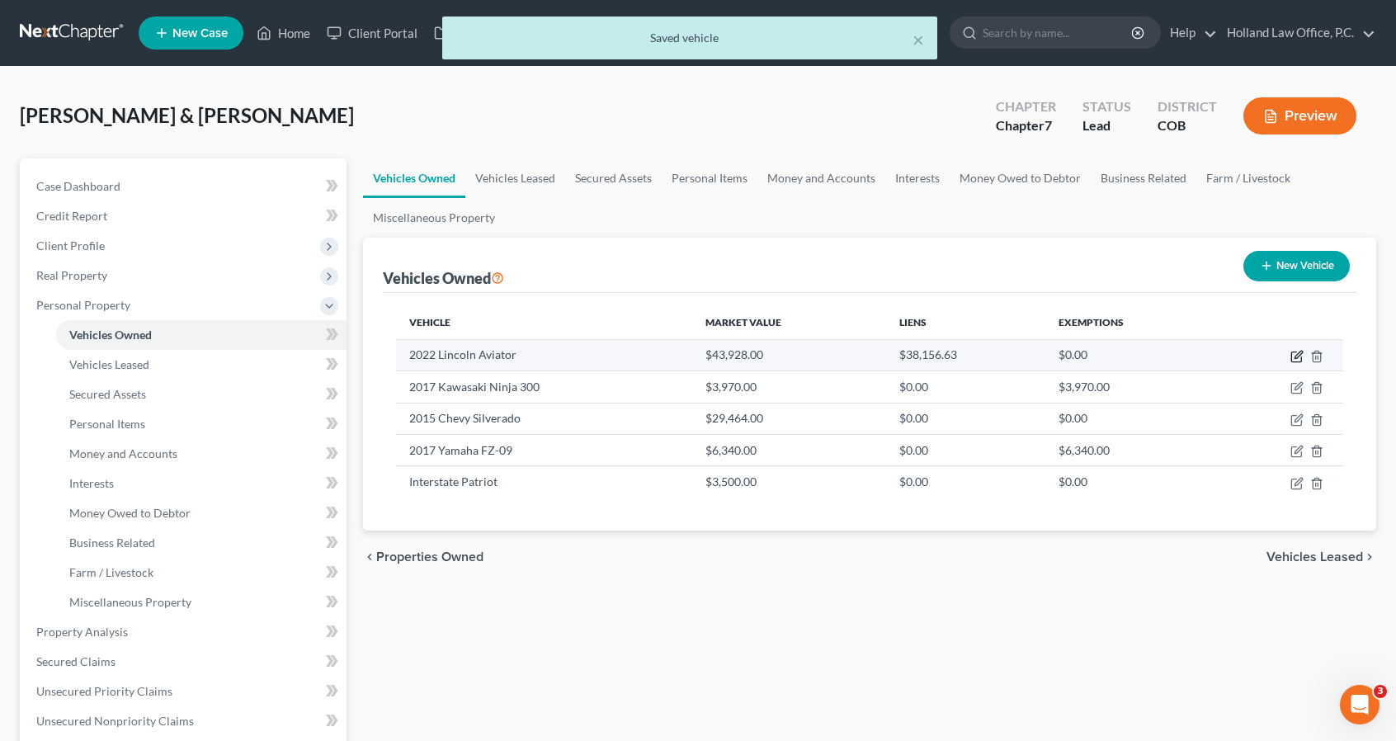
click at [1294, 359] on icon "button" at bounding box center [1296, 356] width 13 height 13
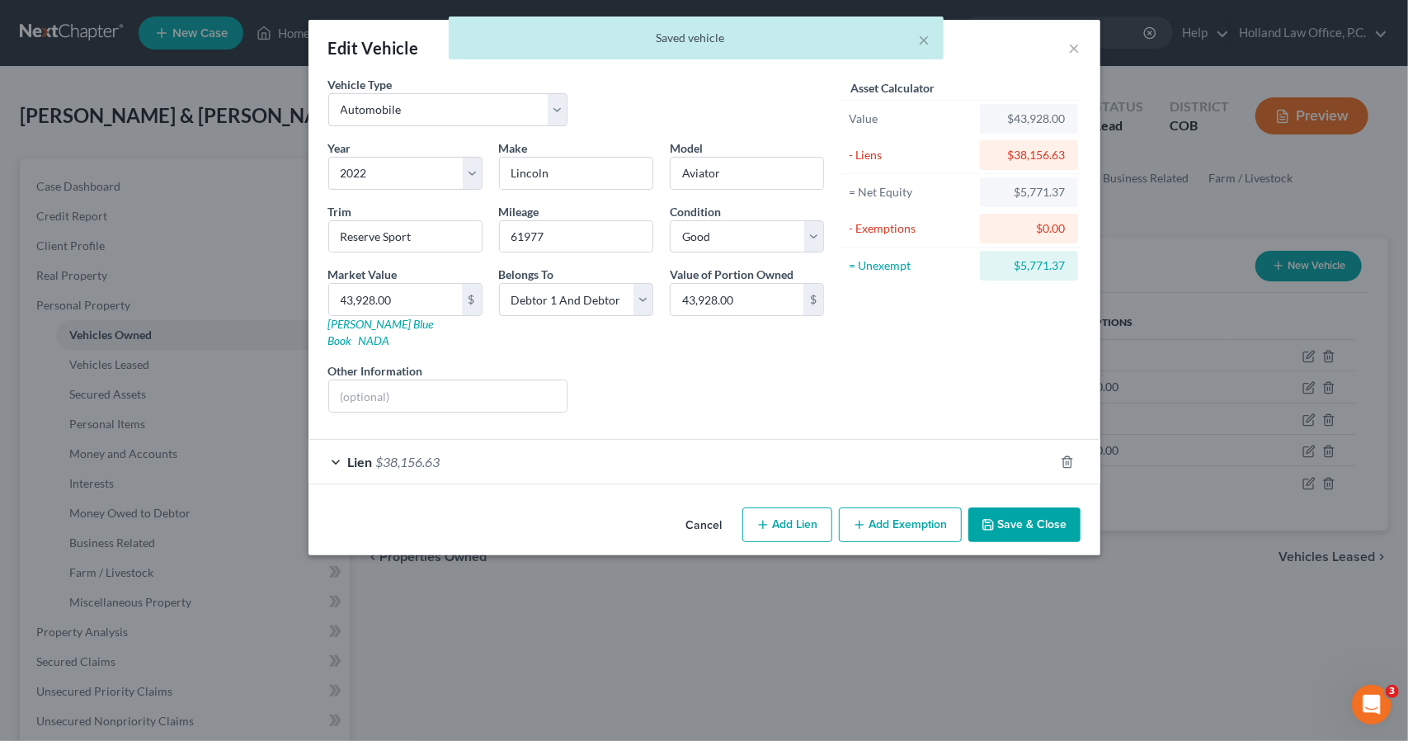
click at [874, 507] on button "Add Exemption" at bounding box center [900, 524] width 123 height 35
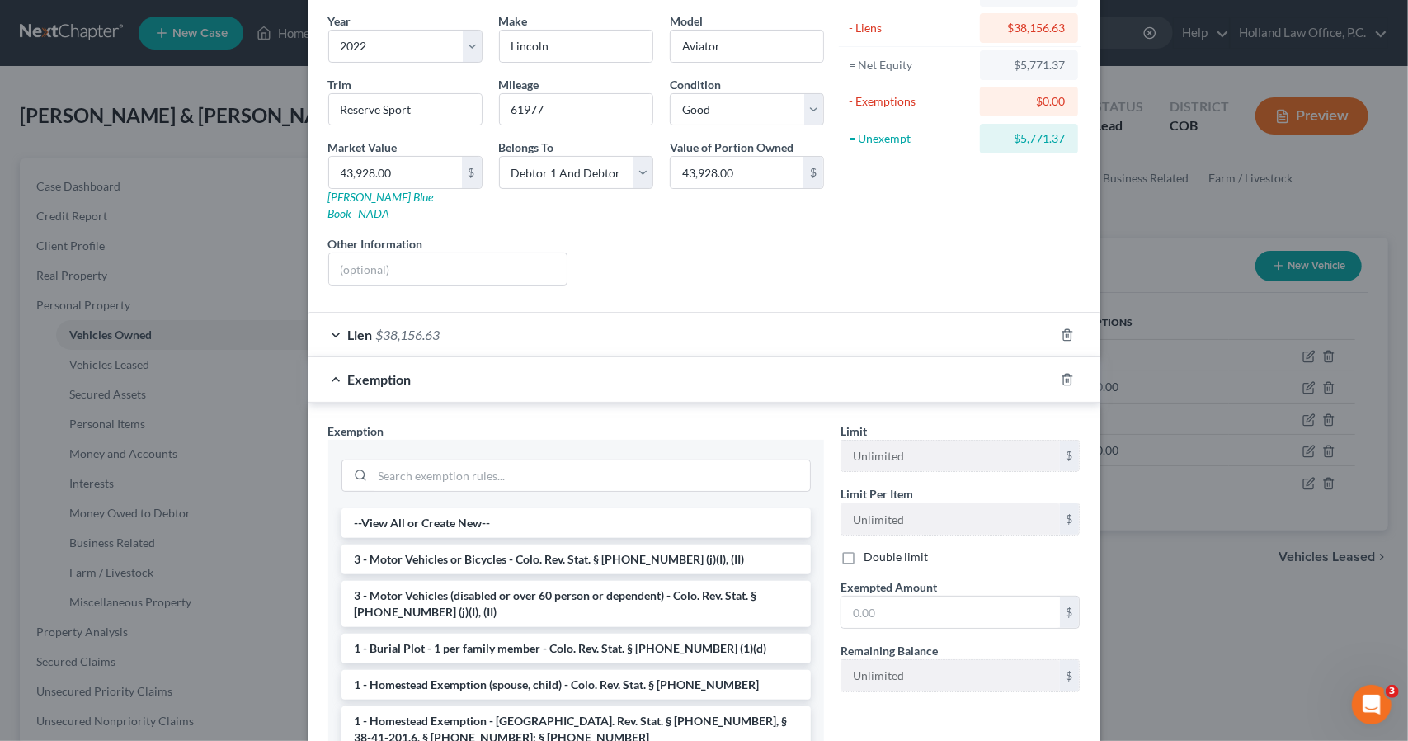
scroll to position [132, 0]
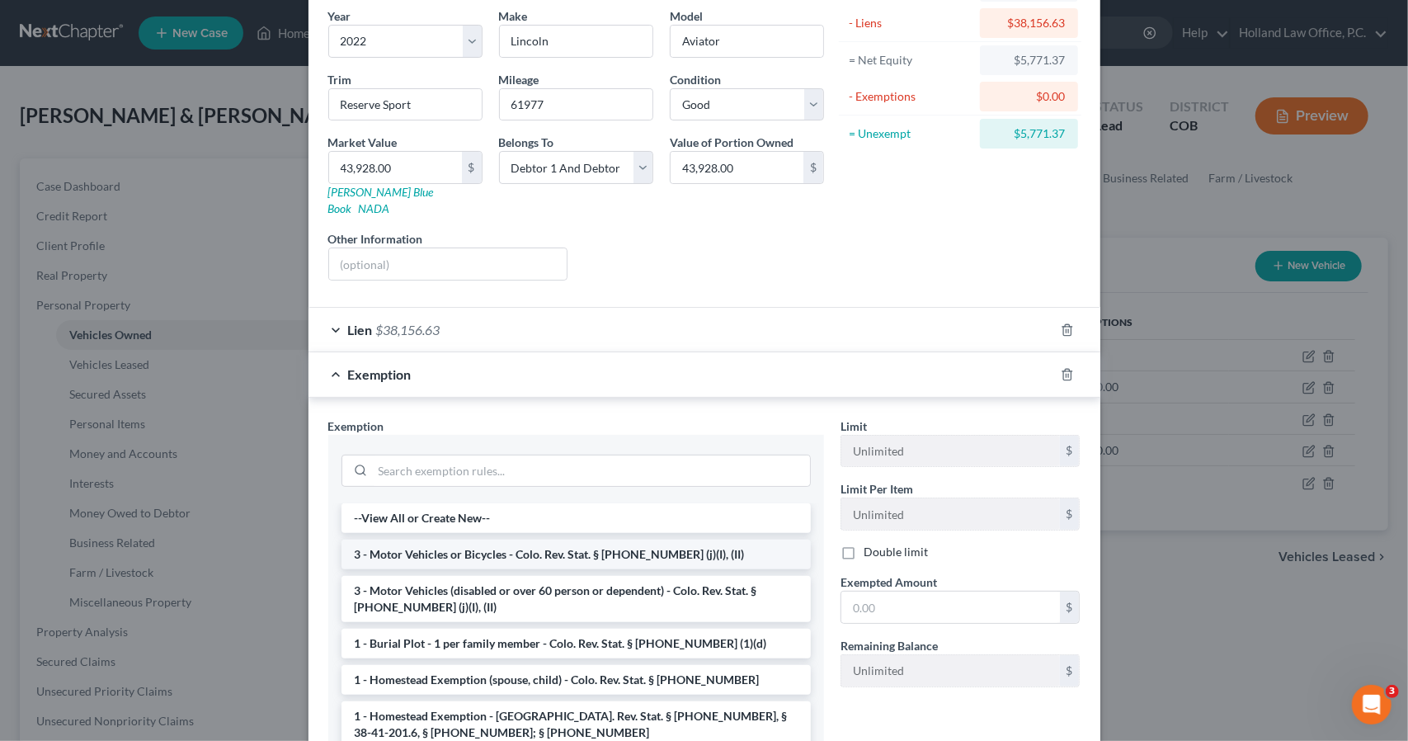
click at [727, 542] on li "3 - Motor Vehicles or Bicycles - Colo. Rev. Stat. § [PHONE_NUMBER] (j)(I), (II)" at bounding box center [576, 555] width 469 height 30
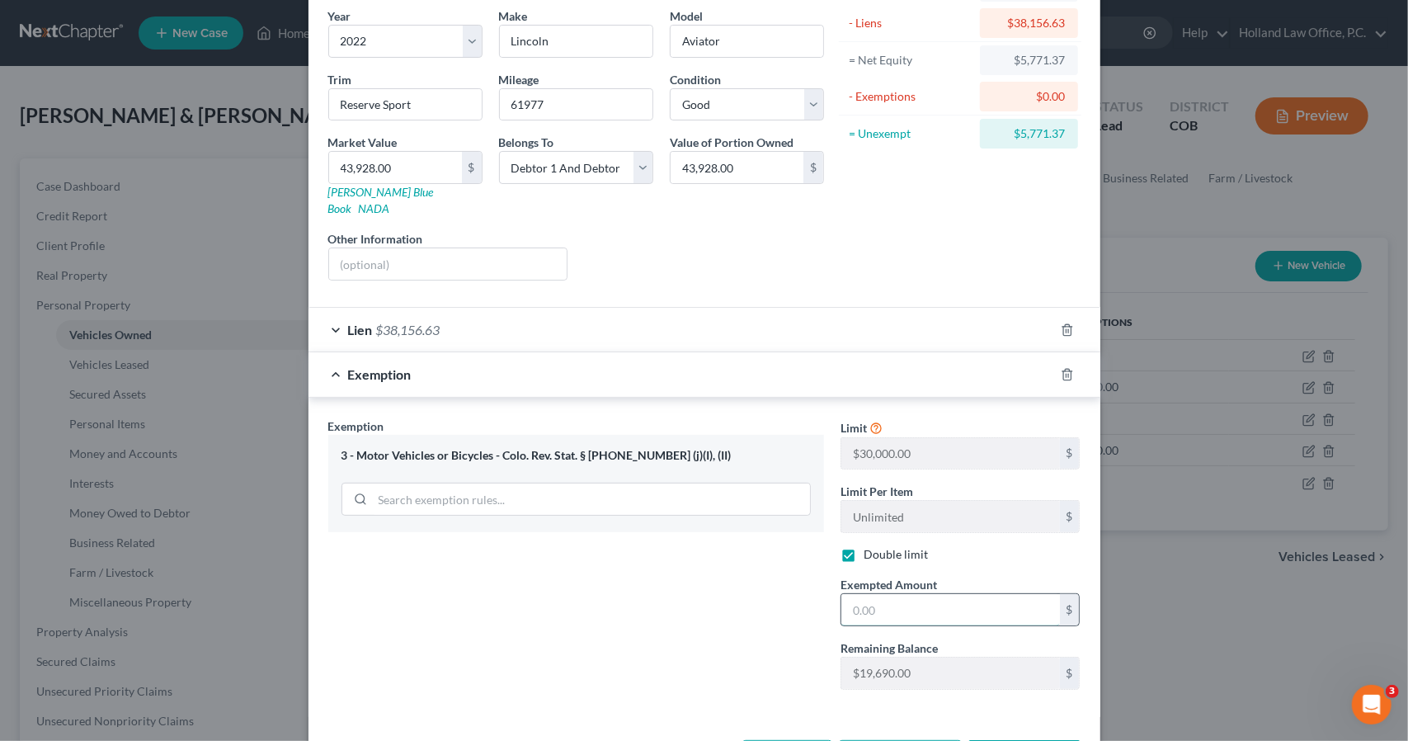
click at [841, 594] on input "text" at bounding box center [950, 609] width 219 height 31
click at [820, 361] on div "Exemption $5,771.37" at bounding box center [682, 374] width 746 height 44
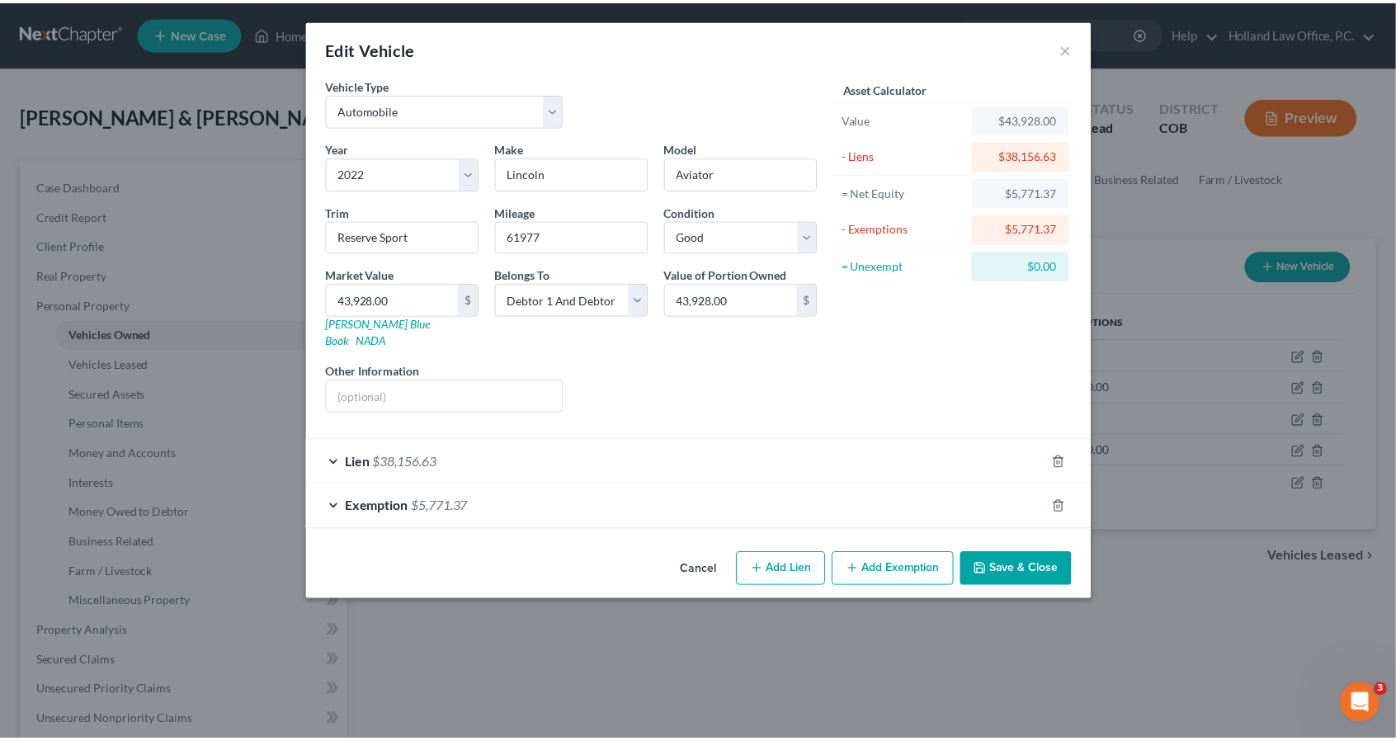
scroll to position [0, 0]
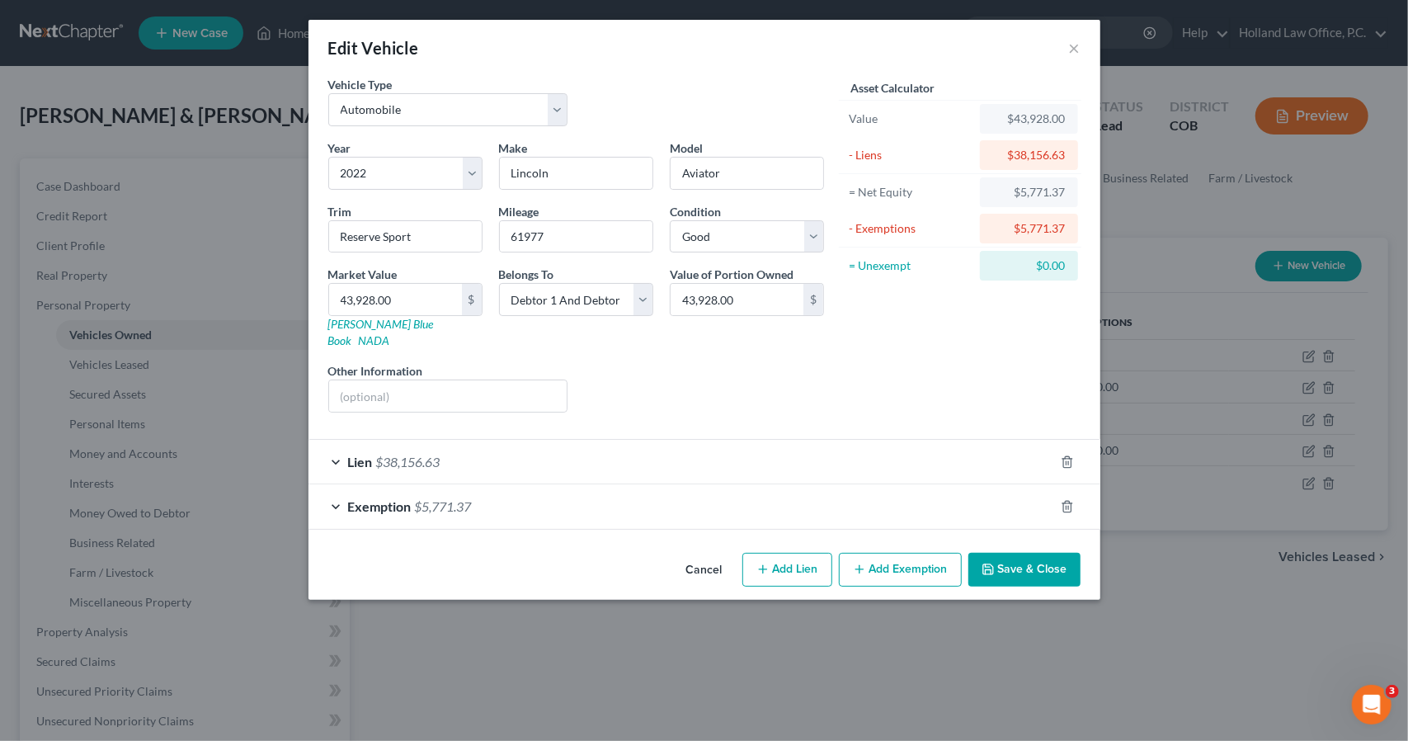
click at [1053, 553] on button "Save & Close" at bounding box center [1024, 570] width 112 height 35
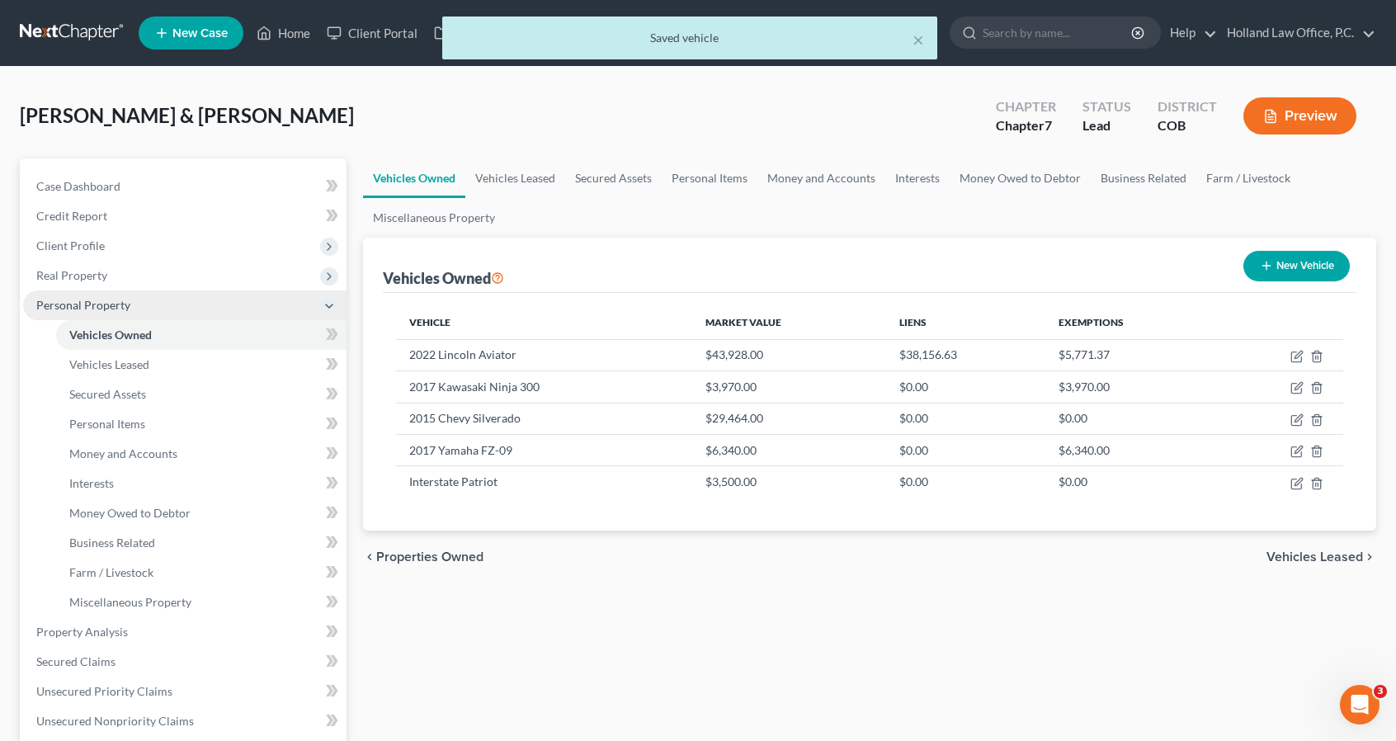
click at [134, 312] on span "Personal Property" at bounding box center [184, 305] width 323 height 30
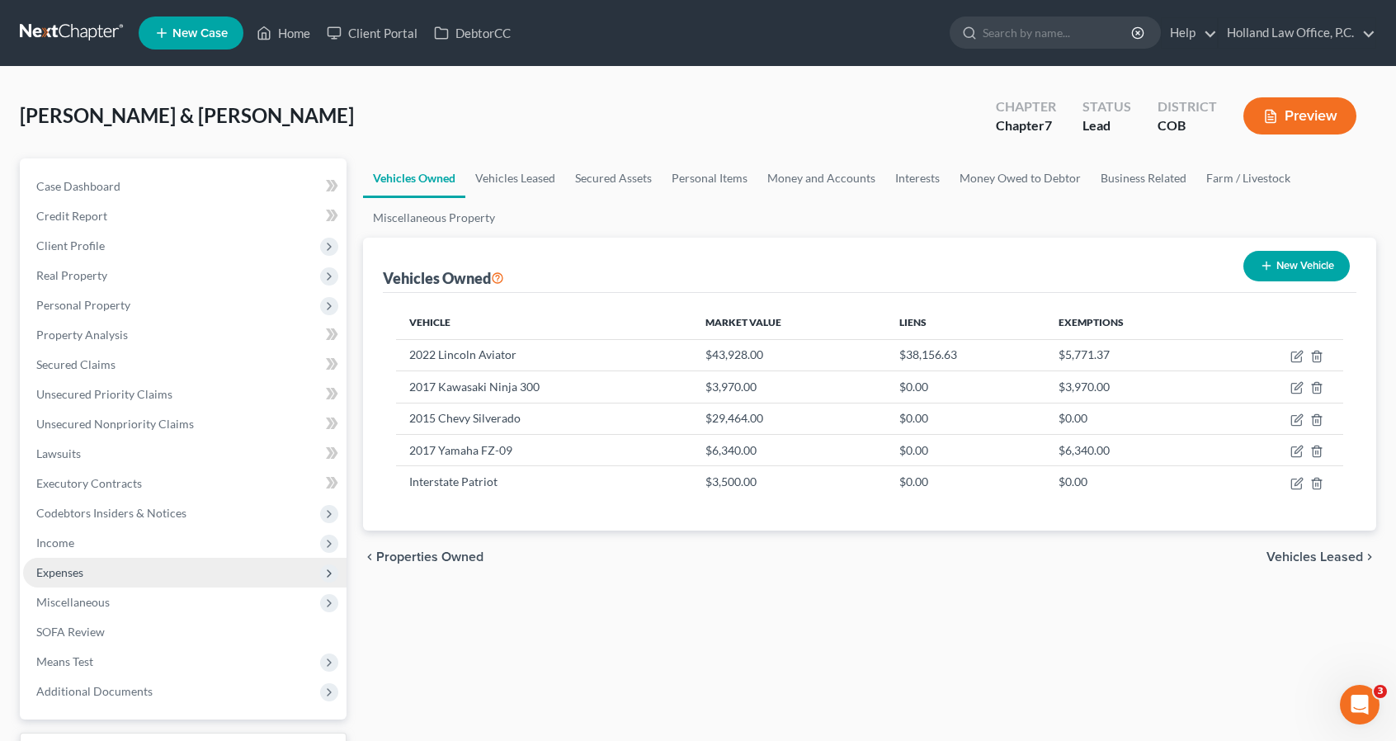
click at [125, 567] on span "Expenses" at bounding box center [184, 573] width 323 height 30
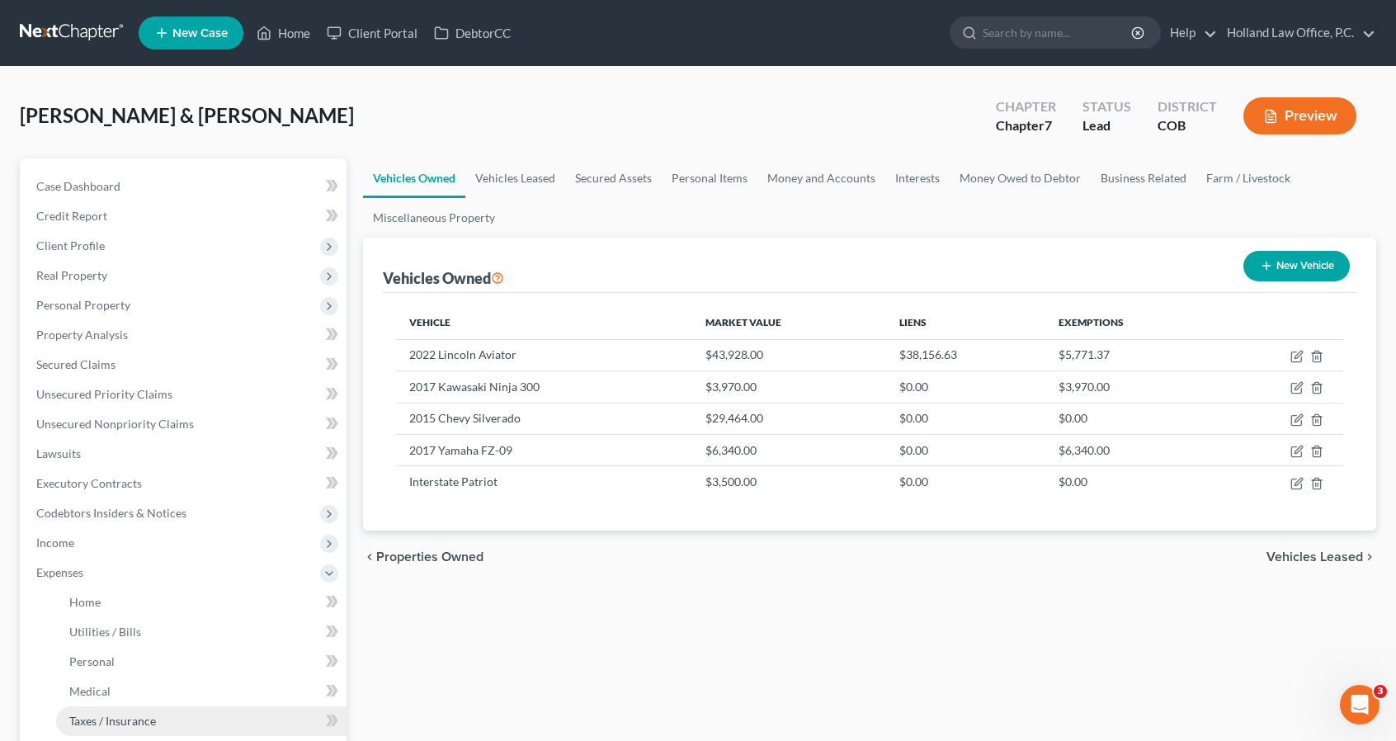
click at [140, 714] on span "Taxes / Insurance" at bounding box center [112, 721] width 87 height 14
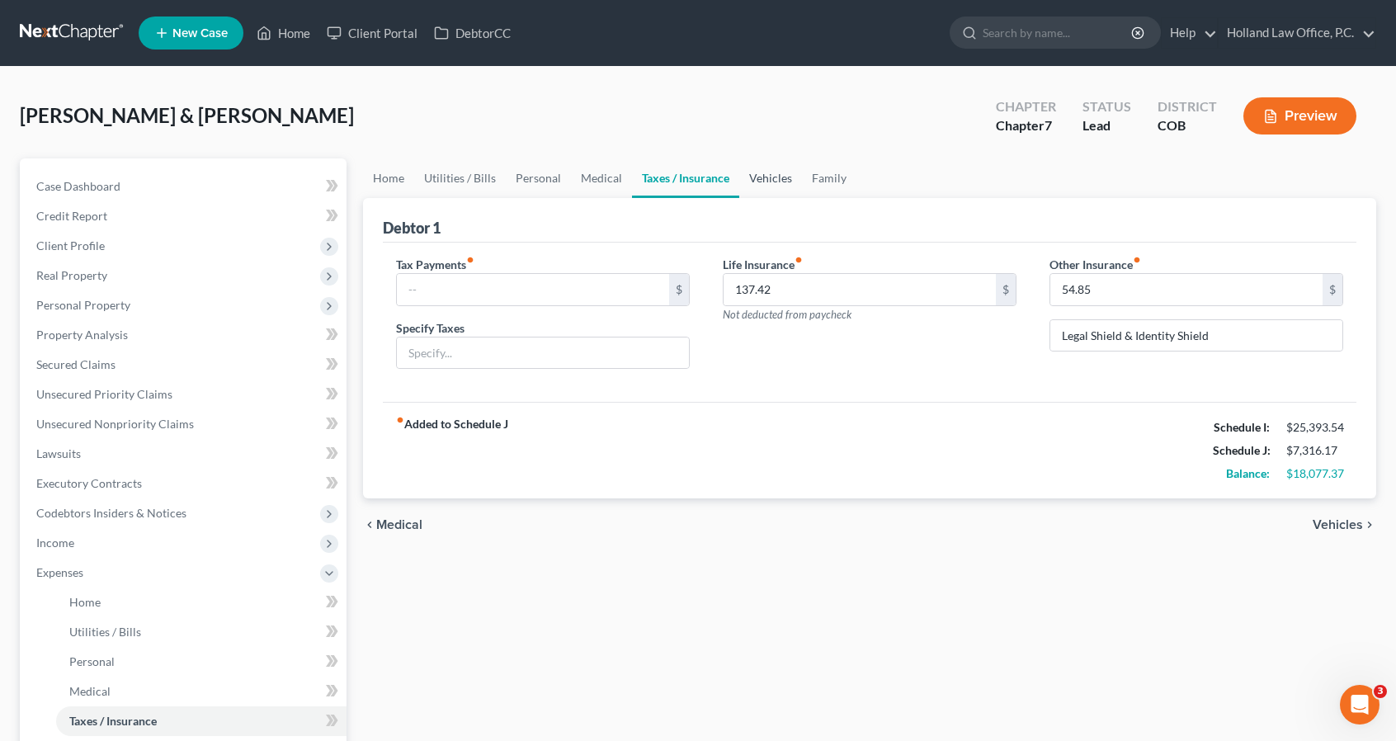
click at [751, 192] on link "Vehicles" at bounding box center [770, 178] width 63 height 40
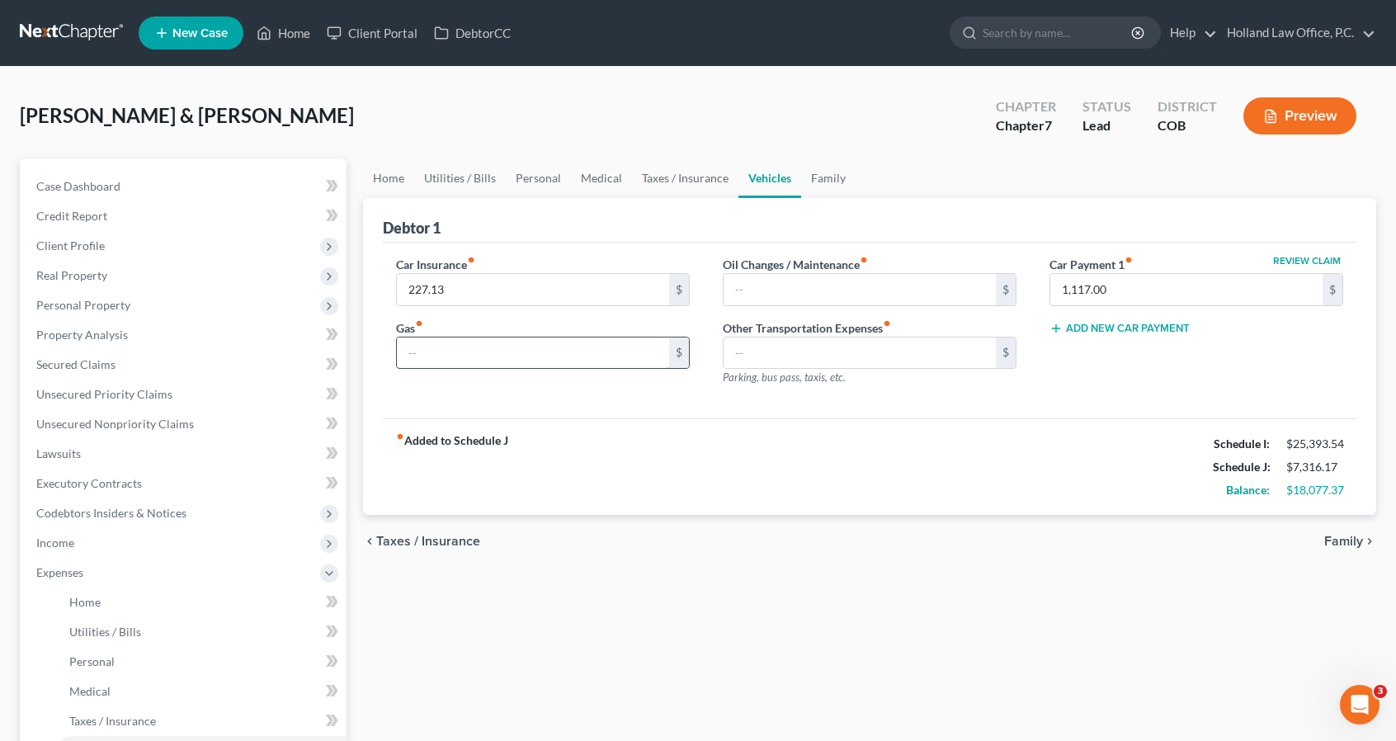
click at [564, 346] on input "text" at bounding box center [533, 352] width 272 height 31
click at [811, 204] on div "Debtor 1" at bounding box center [869, 220] width 973 height 45
click at [814, 193] on link "Family" at bounding box center [828, 178] width 54 height 40
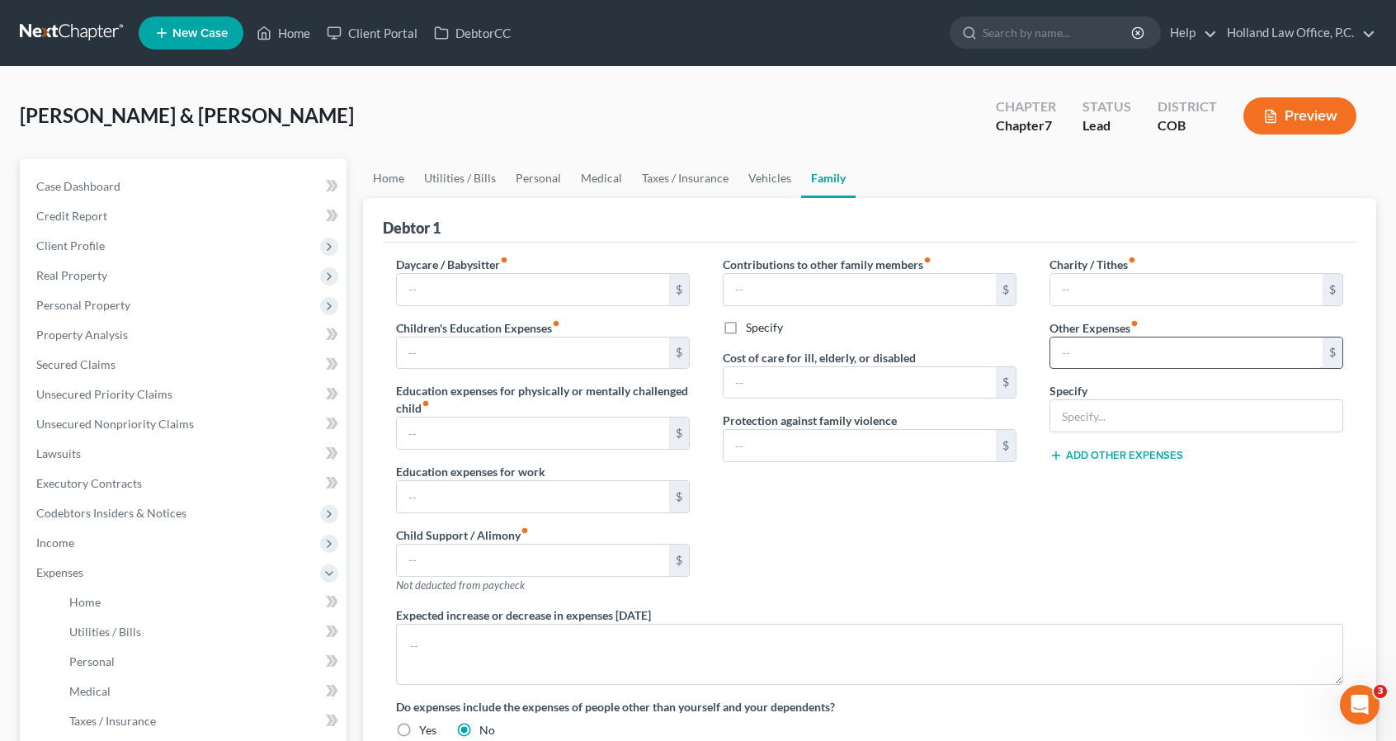
click at [1119, 351] on input "text" at bounding box center [1186, 352] width 272 height 31
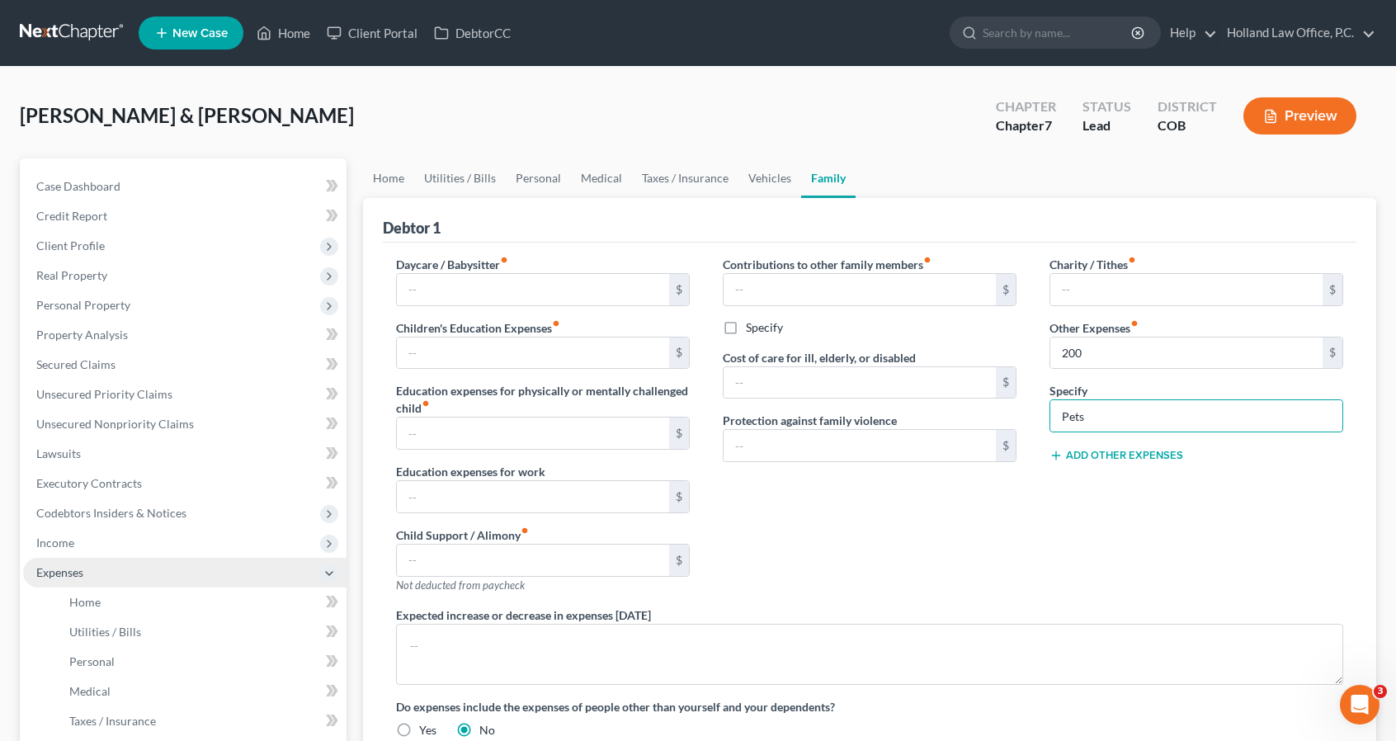
click at [56, 573] on span "Expenses" at bounding box center [59, 572] width 47 height 14
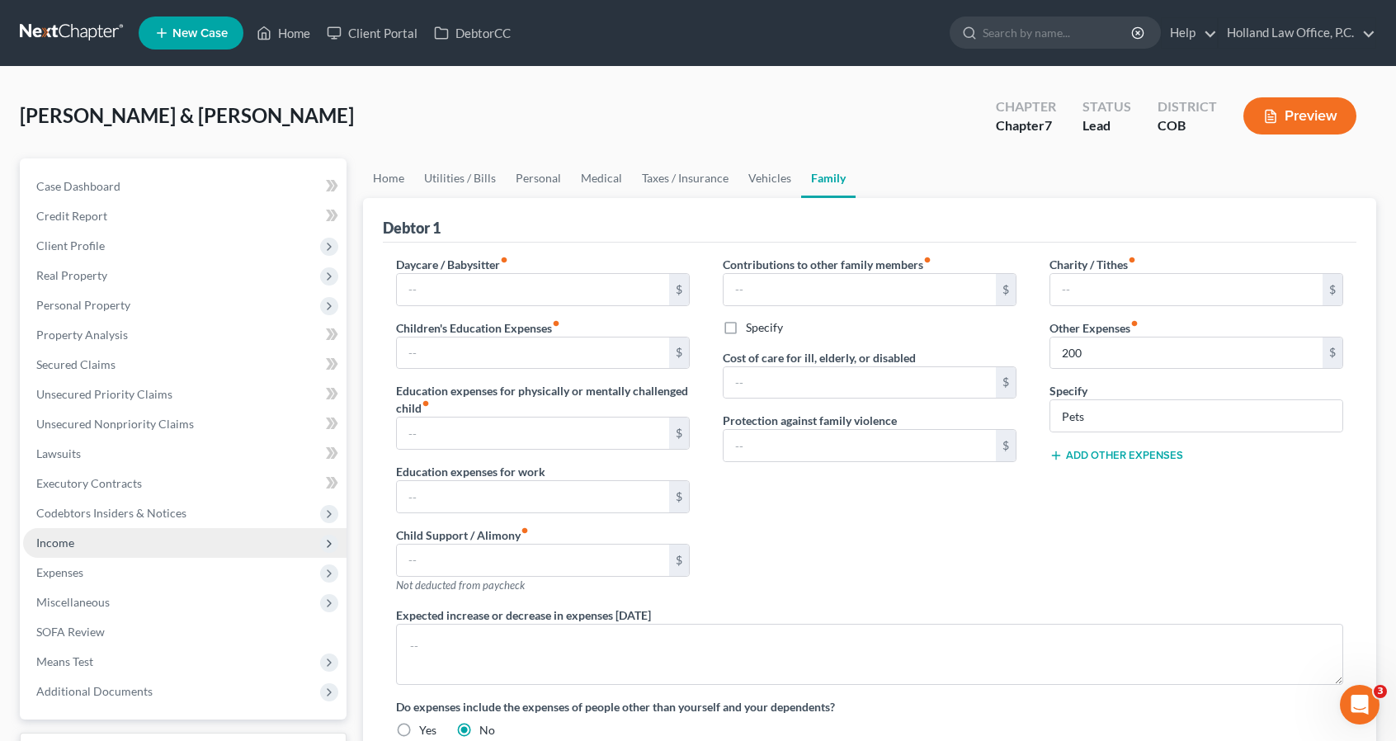
click at [64, 549] on span "Income" at bounding box center [184, 543] width 323 height 30
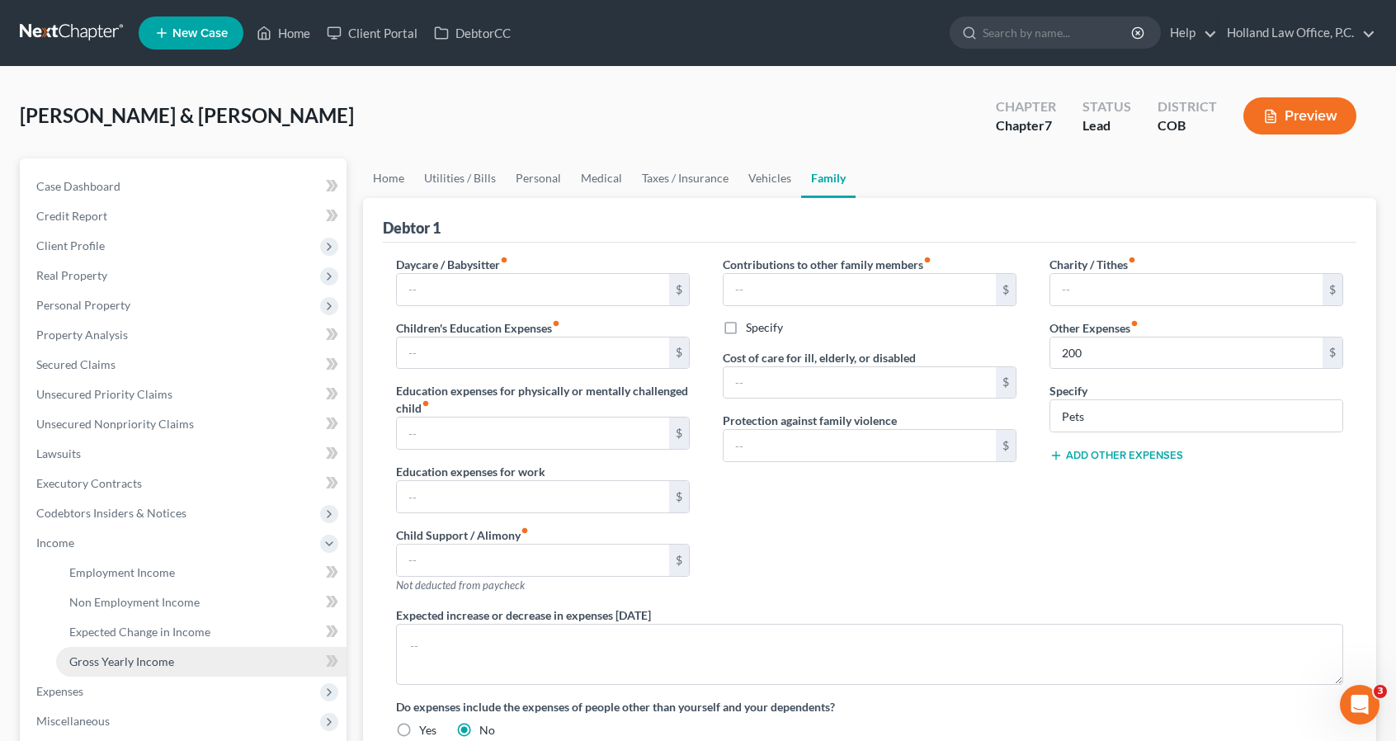
click at [137, 664] on span "Gross Yearly Income" at bounding box center [121, 661] width 105 height 14
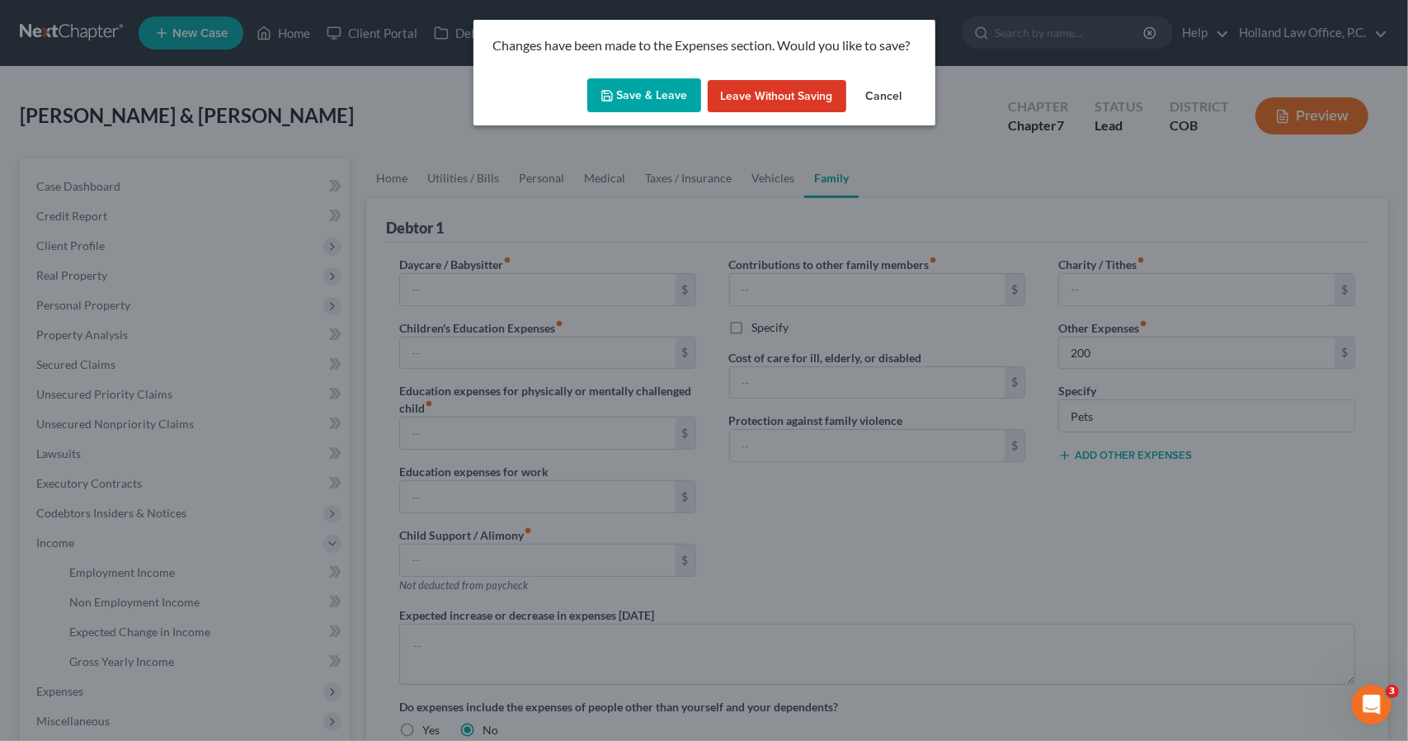
click at [672, 106] on button "Save & Leave" at bounding box center [644, 95] width 114 height 35
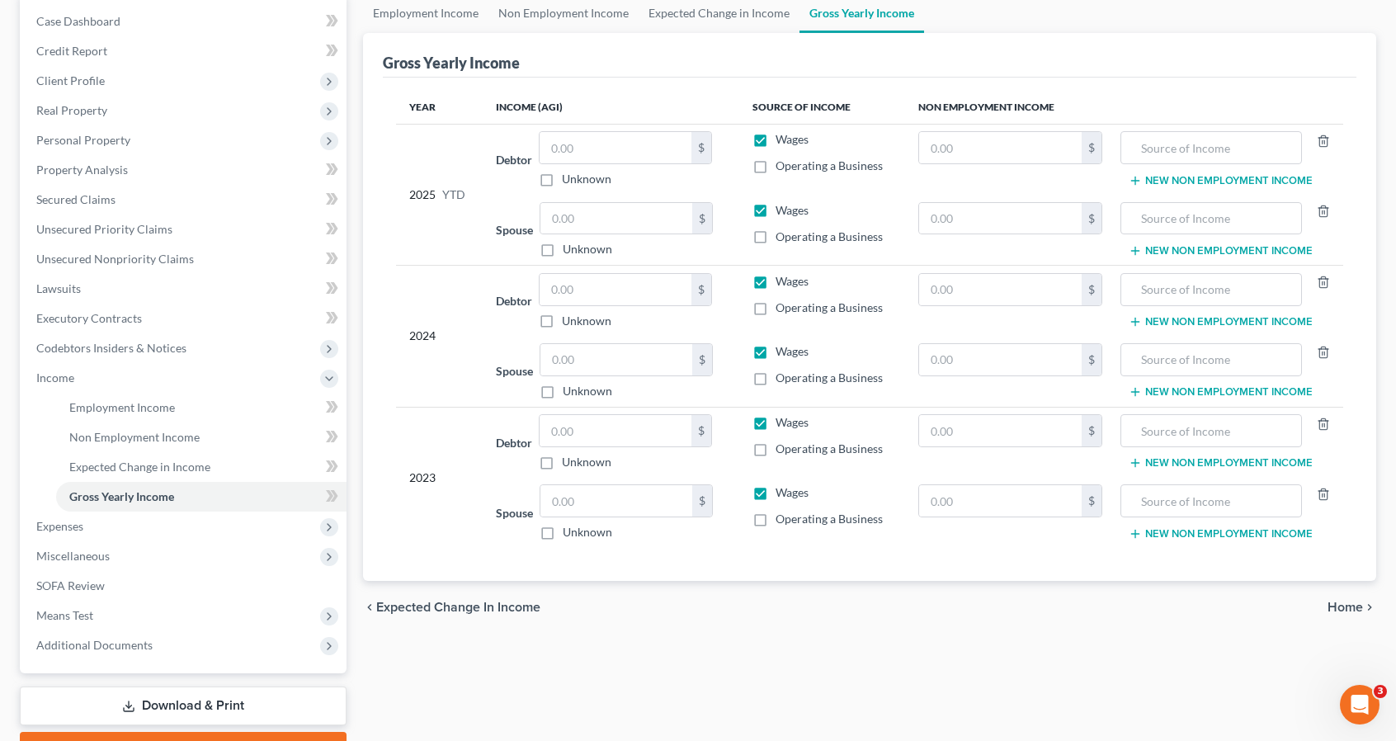
scroll to position [198, 0]
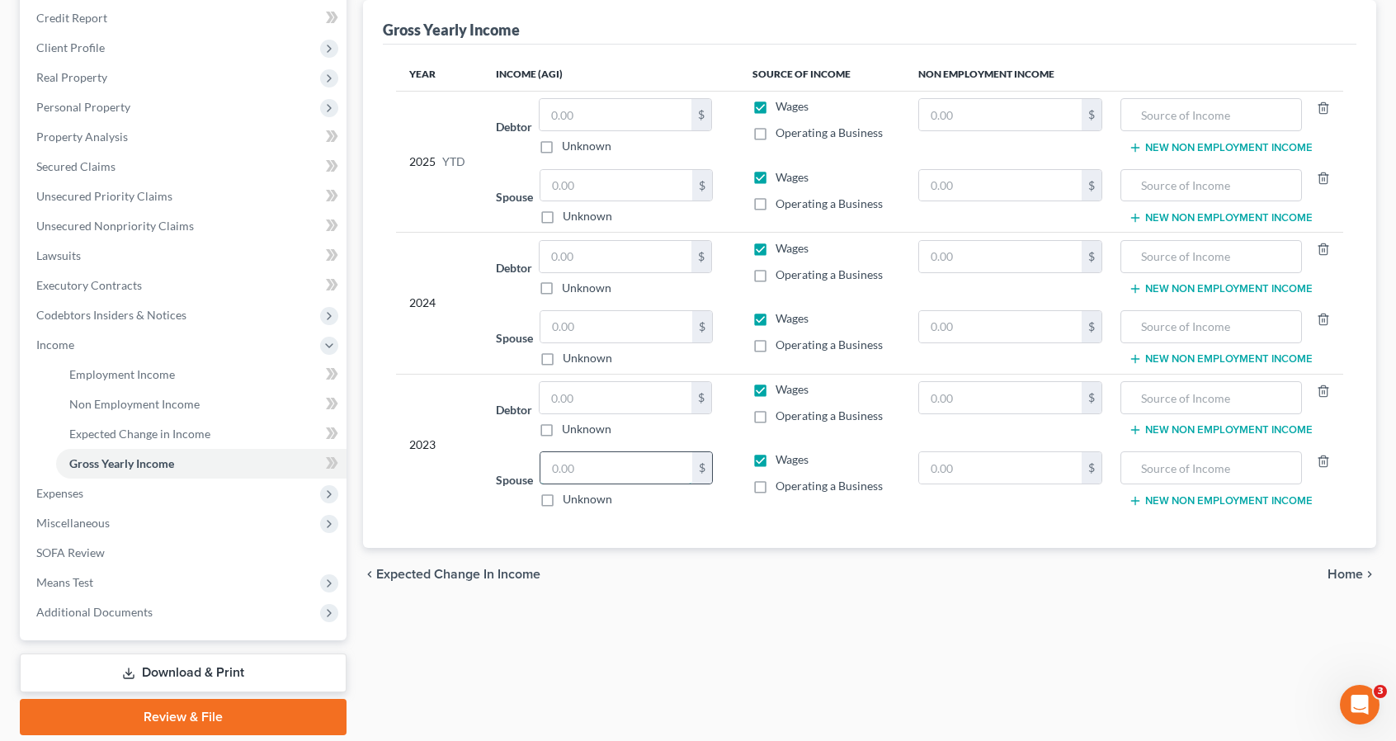
click at [621, 464] on input "text" at bounding box center [616, 467] width 152 height 31
click at [610, 396] on input "text" at bounding box center [616, 397] width 152 height 31
click at [600, 328] on input "text" at bounding box center [616, 326] width 152 height 31
click at [601, 247] on input "text" at bounding box center [616, 256] width 152 height 31
click at [607, 186] on input "text" at bounding box center [616, 185] width 152 height 31
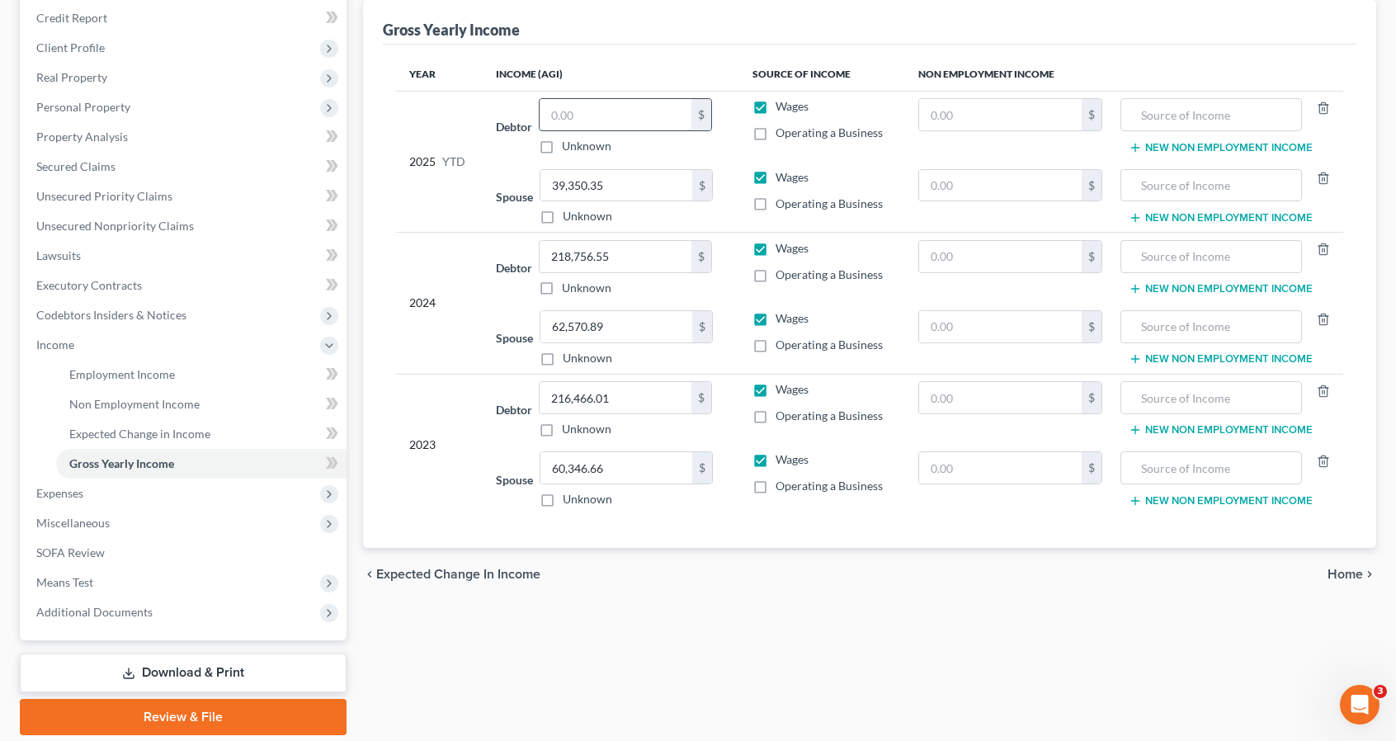
click at [600, 107] on input "text" at bounding box center [616, 114] width 152 height 31
click at [523, 105] on div "Debtor 149,030.07 $ Unknown Balance Undetermined 149,030.07 $ Unknown" at bounding box center [611, 126] width 230 height 56
click at [949, 329] on input "text" at bounding box center [1000, 326] width 163 height 31
drag, startPoint x: 949, startPoint y: 329, endPoint x: 917, endPoint y: 330, distance: 32.2
click at [917, 330] on td "0 $" at bounding box center [1010, 338] width 210 height 71
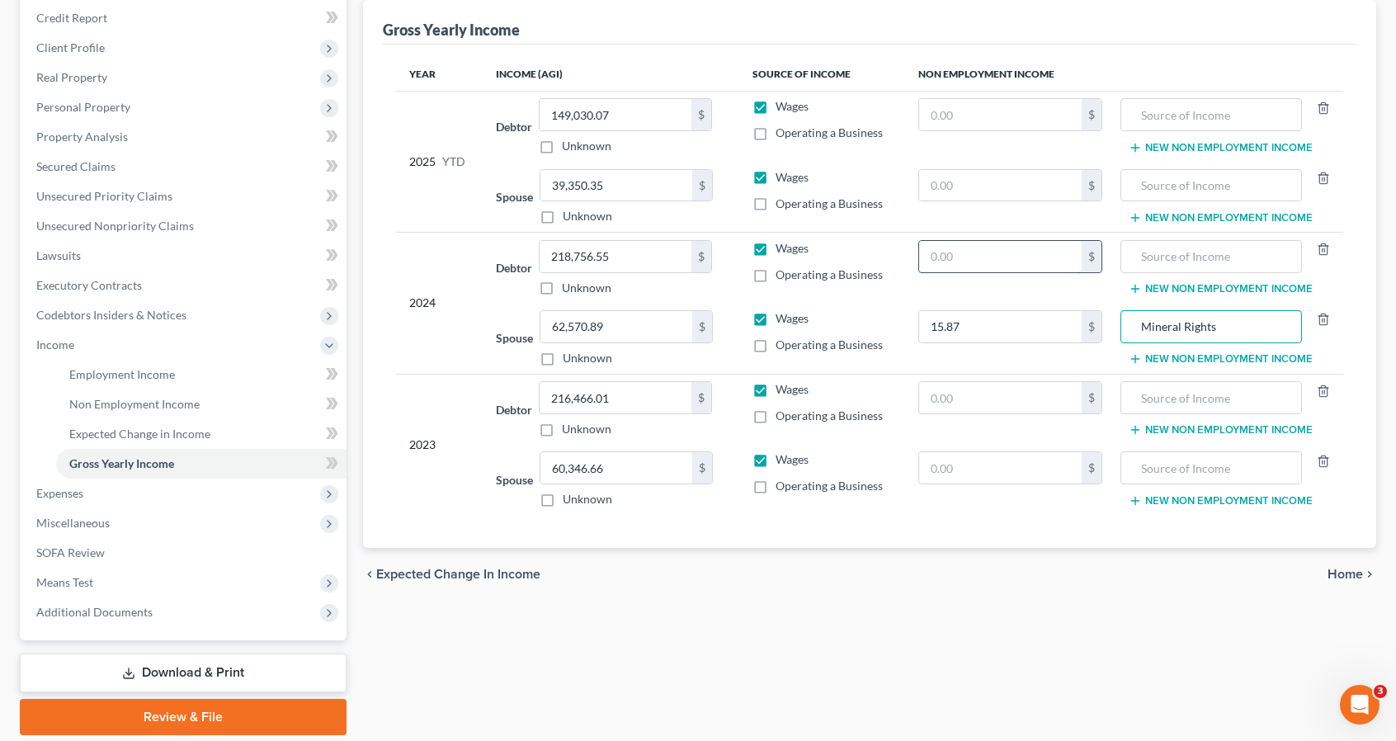
click at [964, 260] on input "text" at bounding box center [1000, 256] width 163 height 31
click at [1137, 106] on input "text" at bounding box center [1210, 114] width 163 height 31
click at [1160, 150] on button "New Non Employment Income" at bounding box center [1221, 147] width 184 height 13
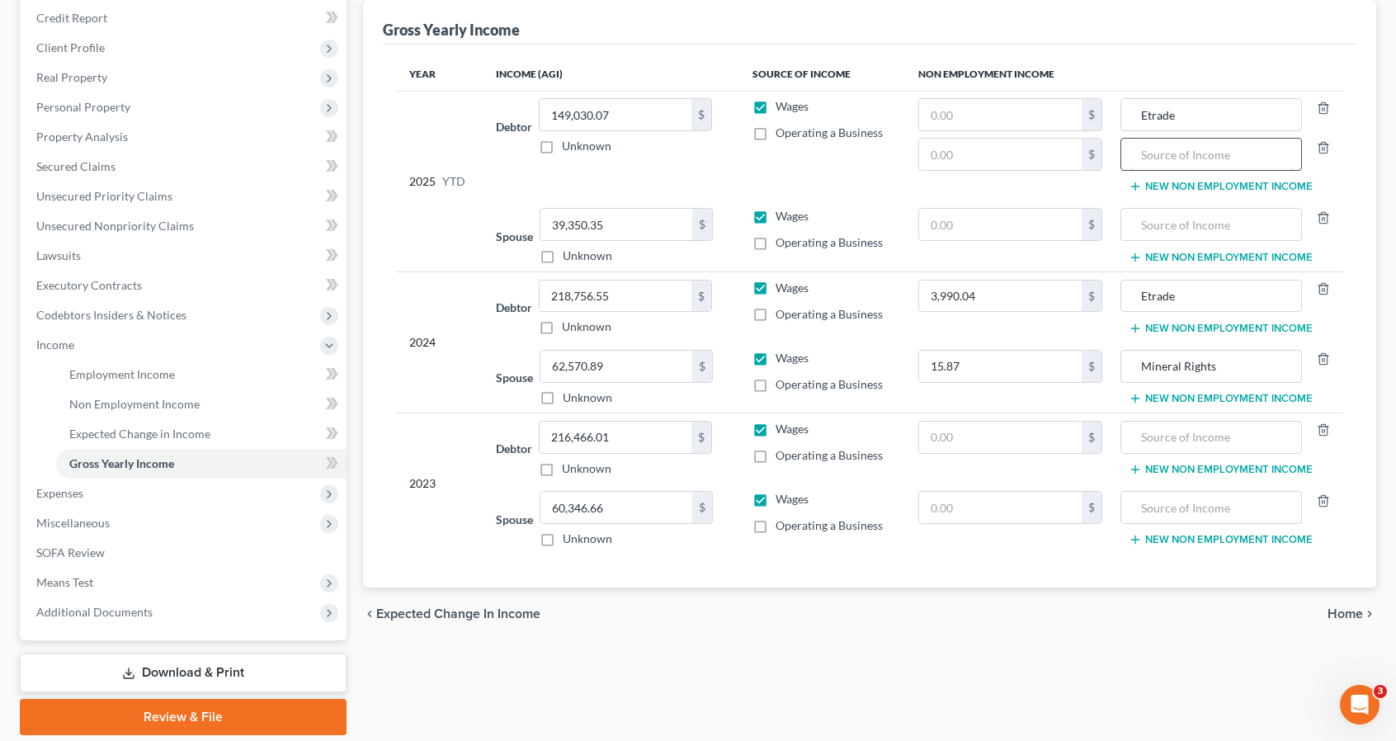
click at [1160, 153] on input "text" at bounding box center [1210, 154] width 163 height 31
click at [1081, 155] on input "text" at bounding box center [1000, 154] width 163 height 31
click at [1040, 127] on input "text" at bounding box center [1000, 114] width 163 height 31
click at [1041, 139] on input "text" at bounding box center [1000, 154] width 163 height 31
click at [785, 309] on span "Operating a Business" at bounding box center [828, 314] width 107 height 14
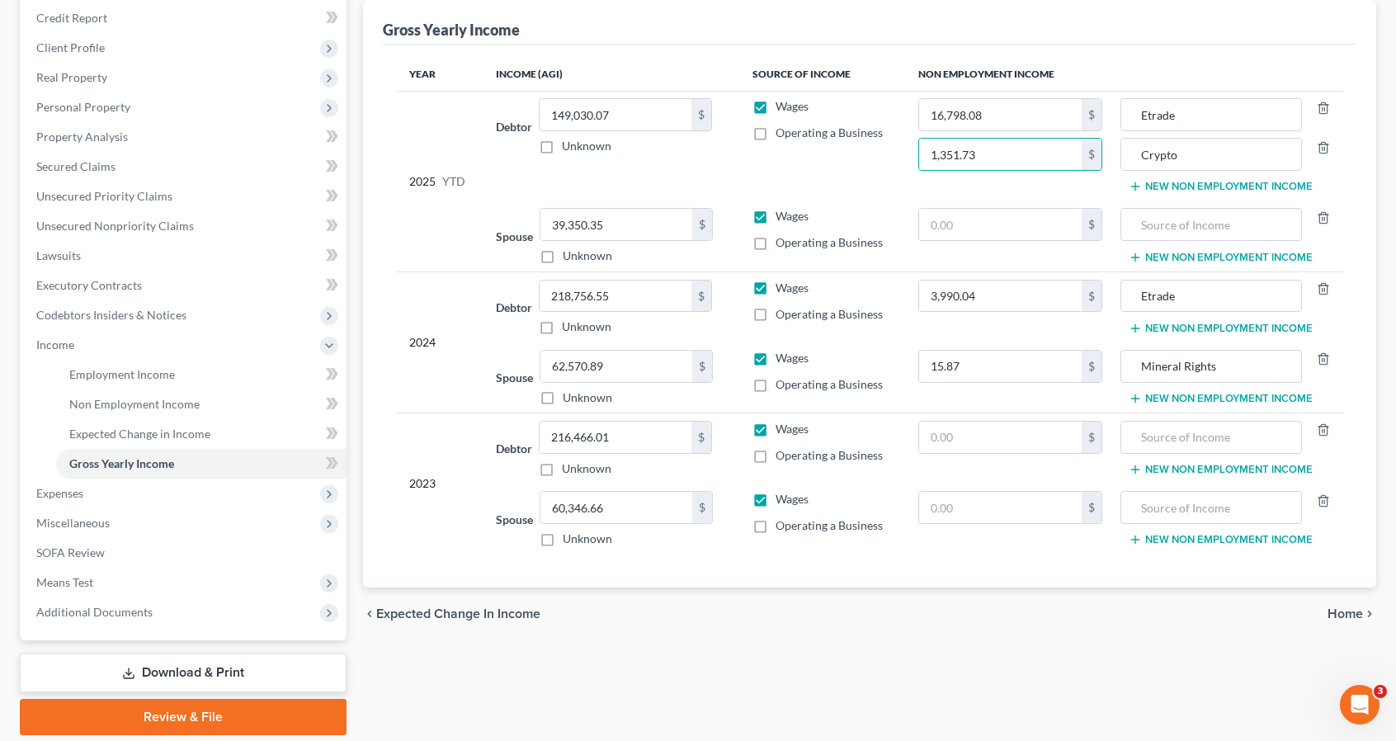
click at [785, 309] on input "Operating a Business" at bounding box center [787, 311] width 11 height 11
click at [775, 379] on label "Operating a Business" at bounding box center [828, 384] width 107 height 16
click at [782, 379] on input "Operating a Business" at bounding box center [787, 381] width 11 height 11
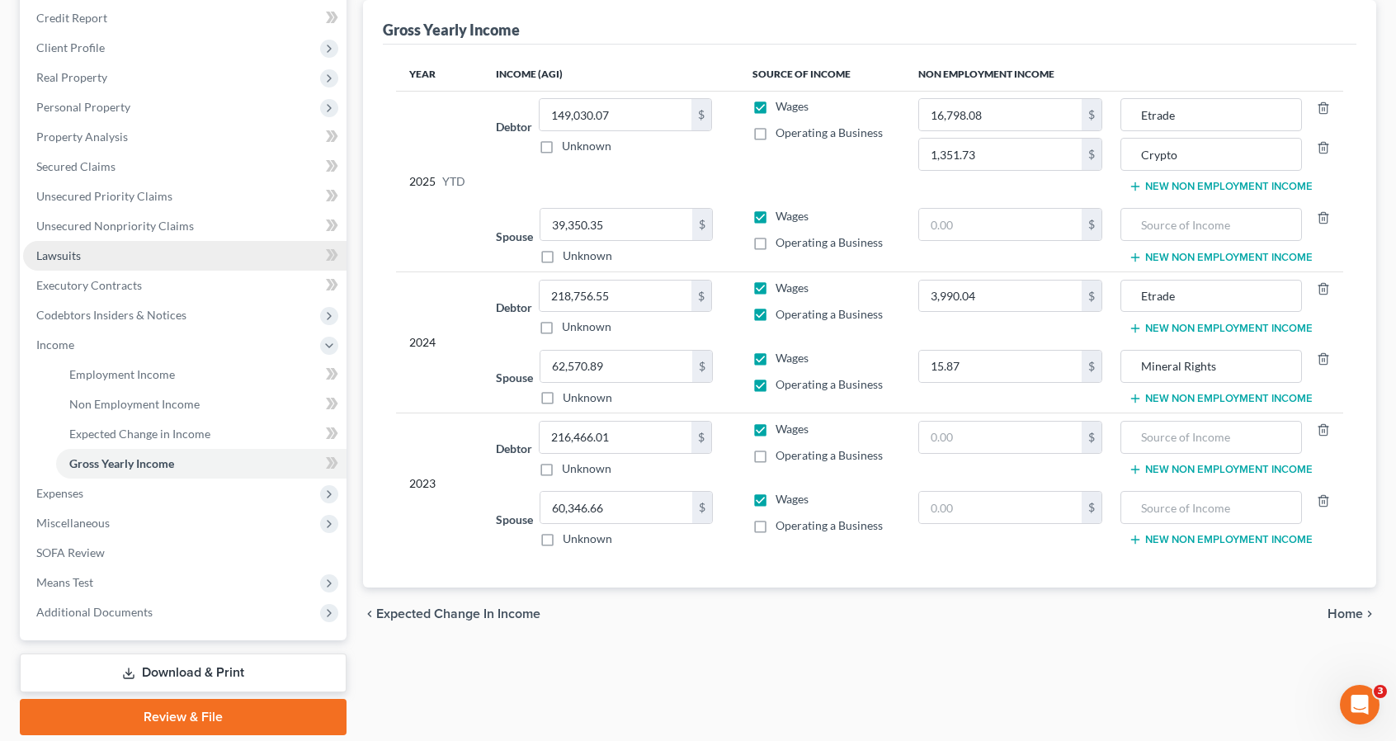
click at [249, 254] on link "Lawsuits" at bounding box center [184, 256] width 323 height 30
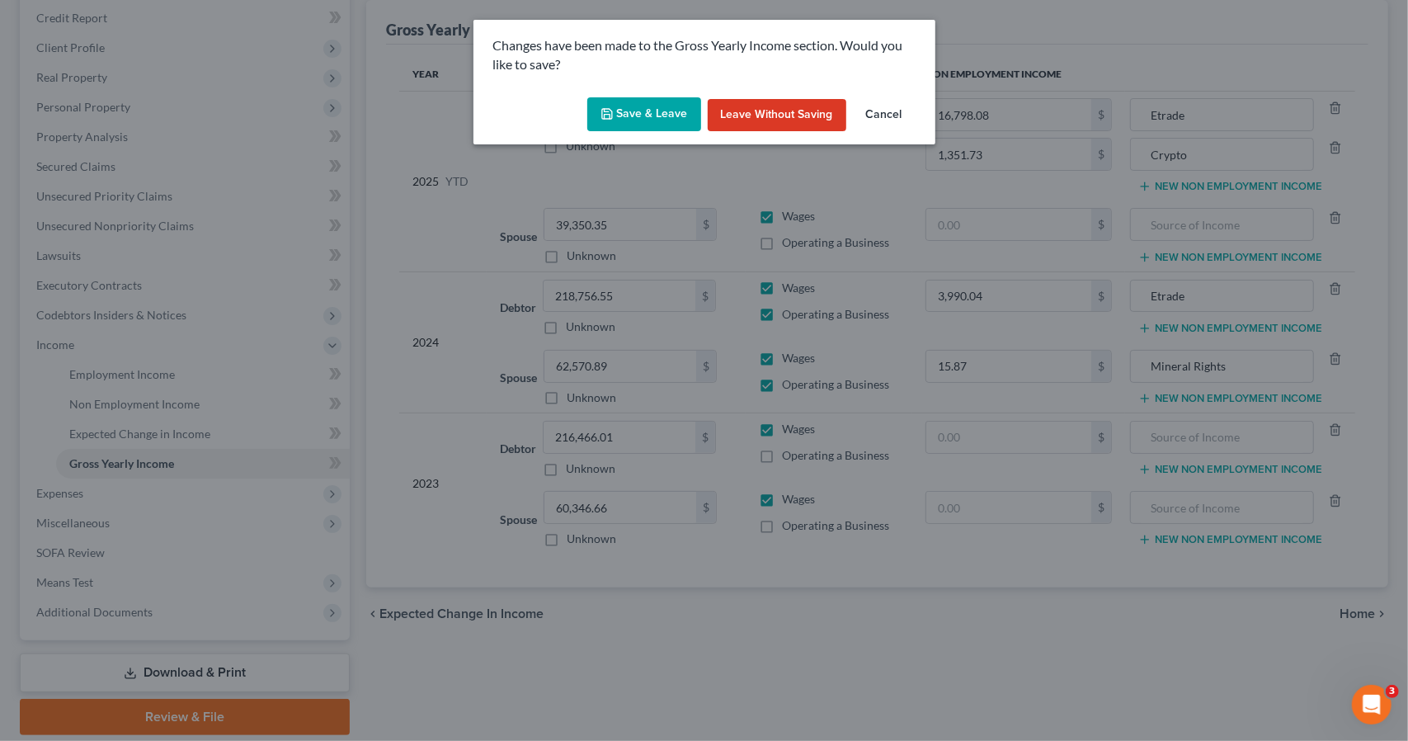
click at [635, 101] on button "Save & Leave" at bounding box center [644, 114] width 114 height 35
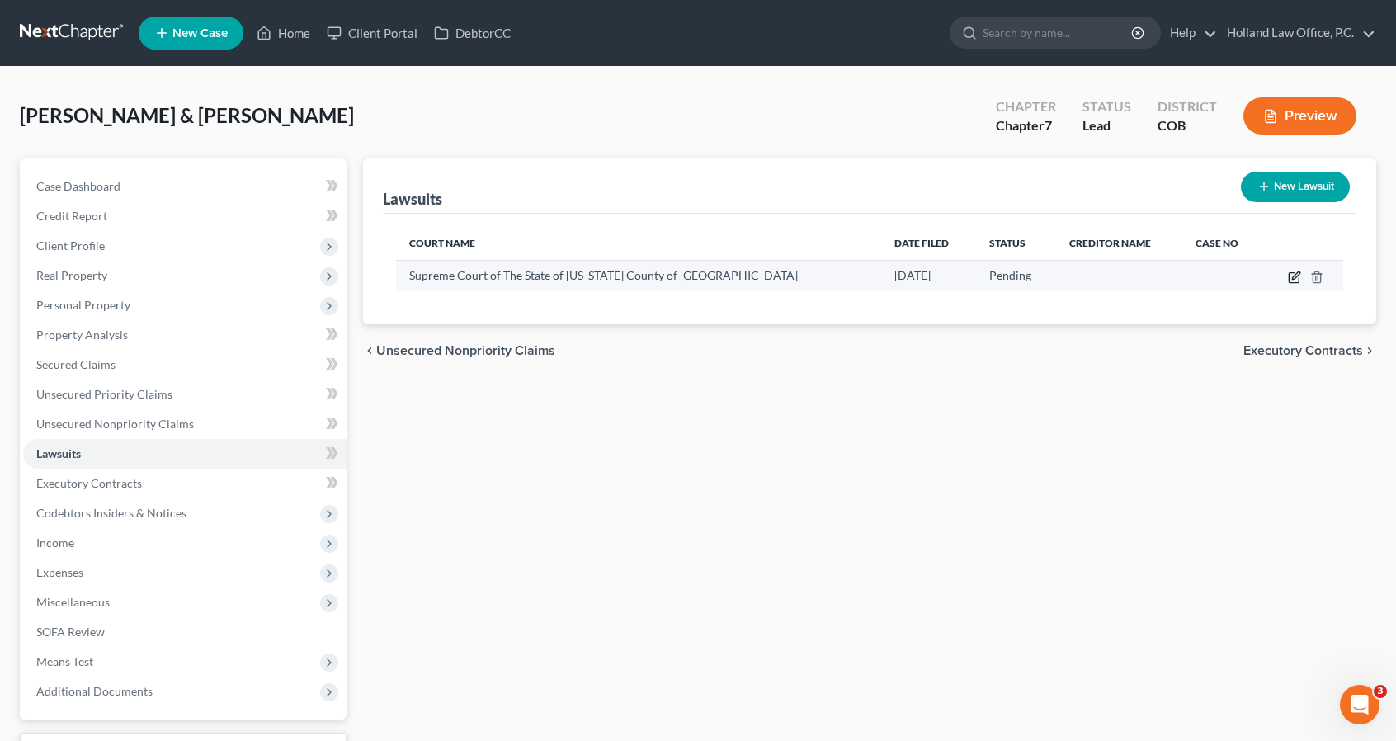
click at [1298, 276] on icon "button" at bounding box center [1294, 278] width 10 height 10
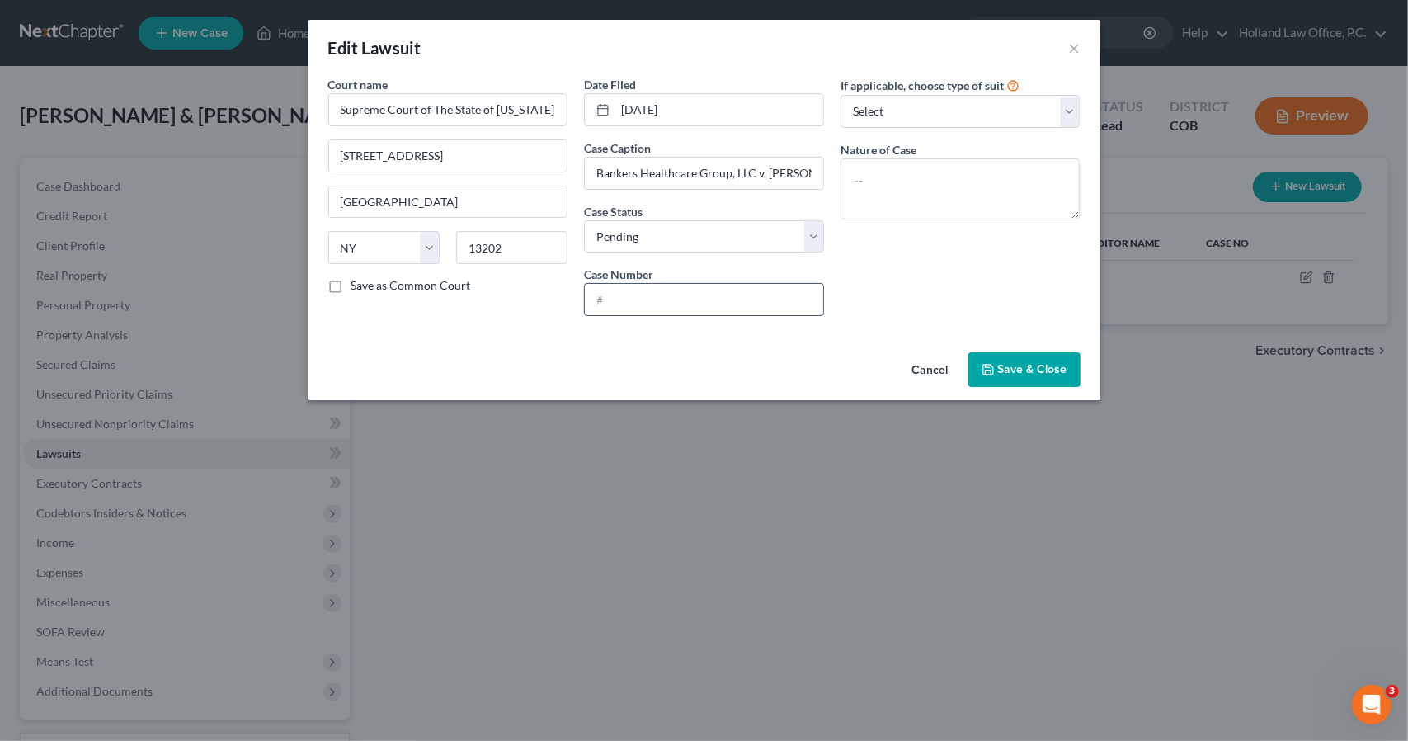
click at [813, 307] on input "text" at bounding box center [704, 299] width 238 height 31
click at [1006, 372] on span "Save & Close" at bounding box center [1032, 369] width 69 height 14
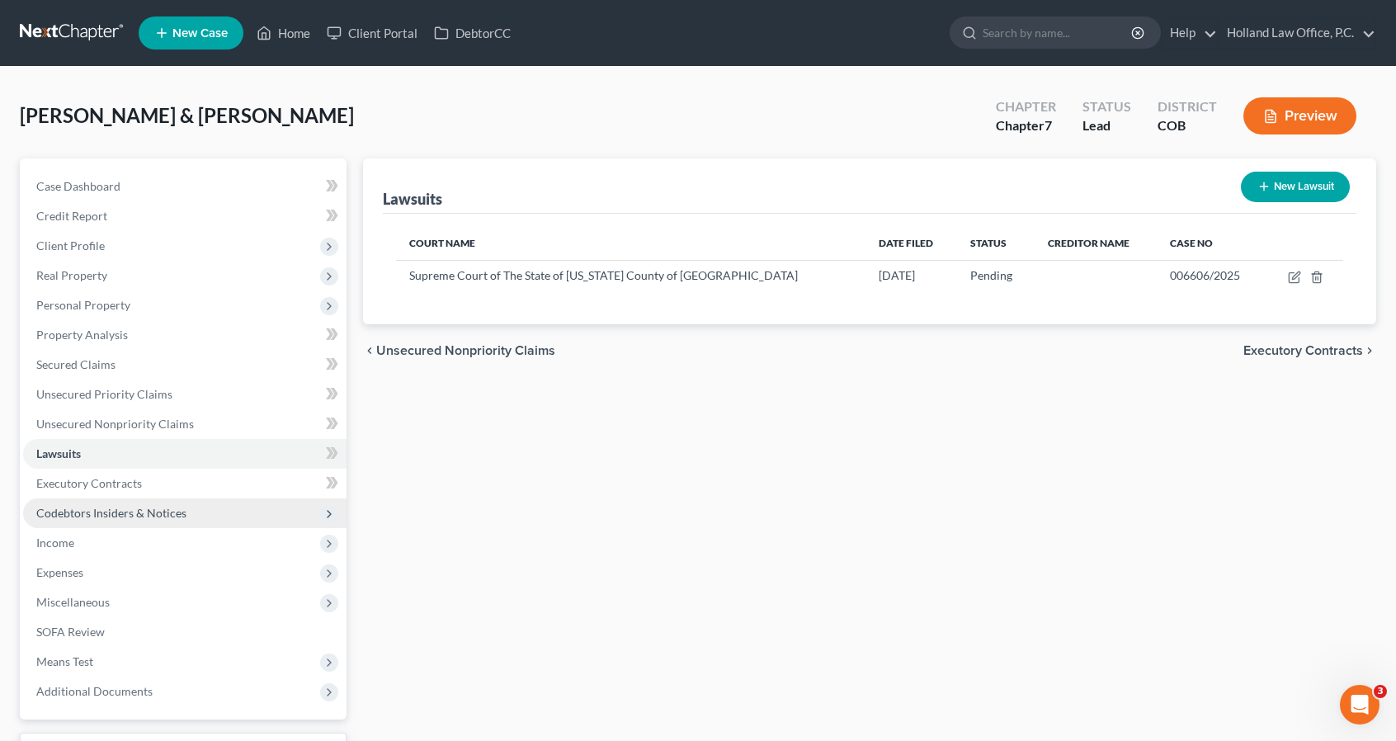
click at [159, 513] on span "Codebtors Insiders & Notices" at bounding box center [111, 513] width 150 height 14
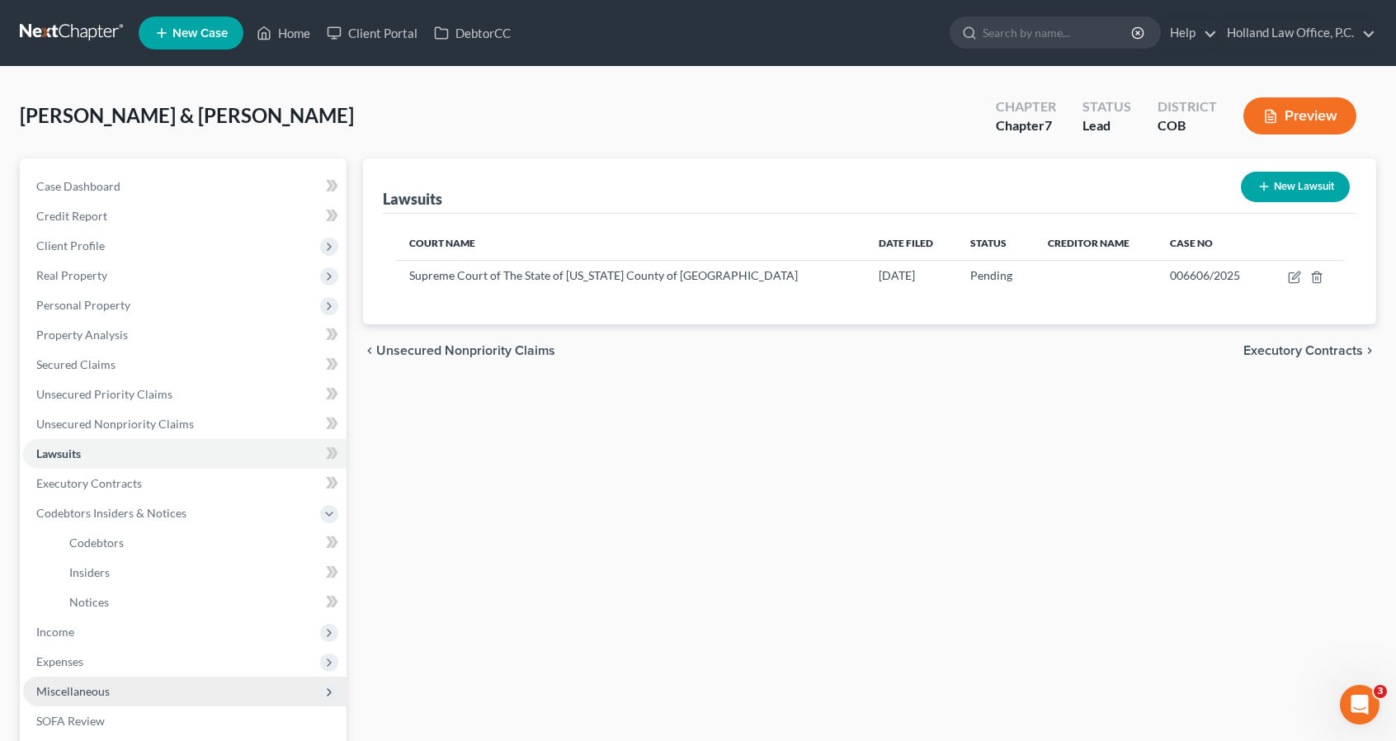
click at [155, 682] on span "Miscellaneous" at bounding box center [184, 691] width 323 height 30
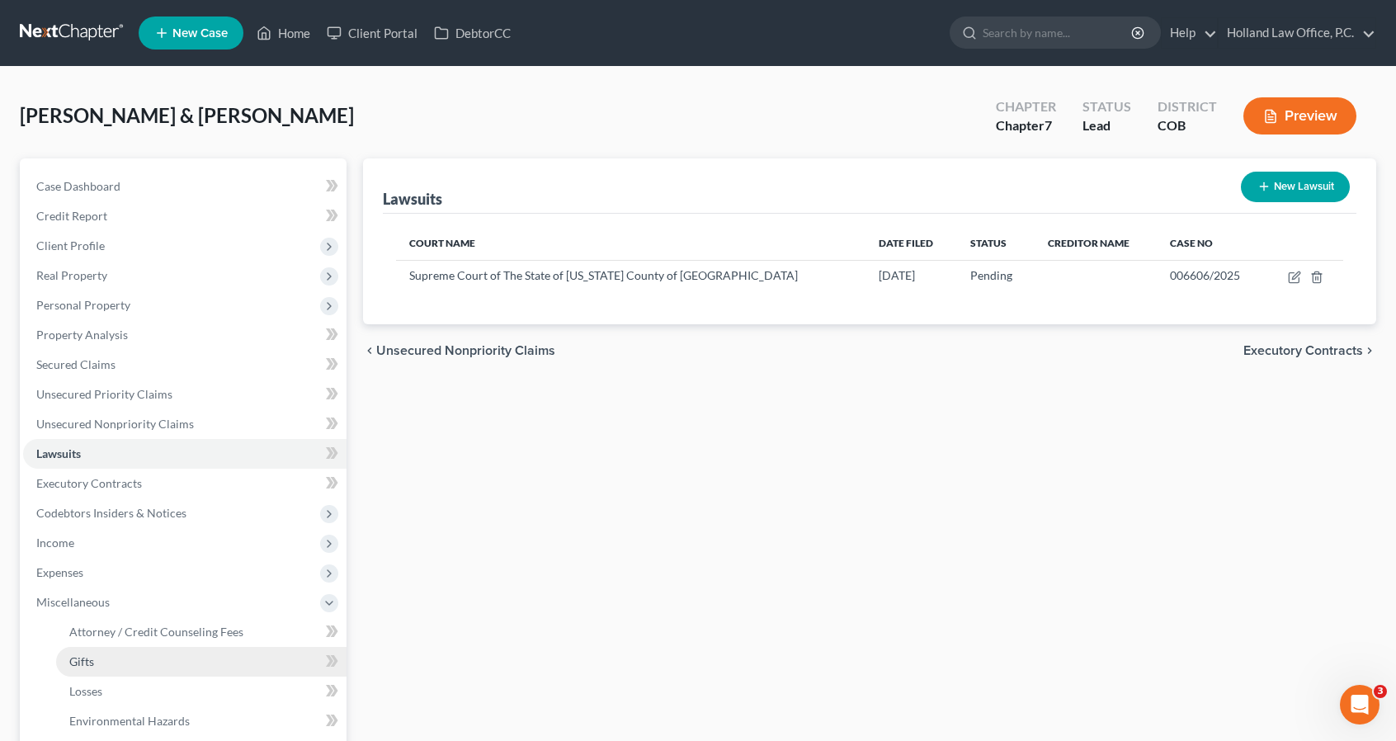
click at [152, 664] on link "Gifts" at bounding box center [201, 662] width 290 height 30
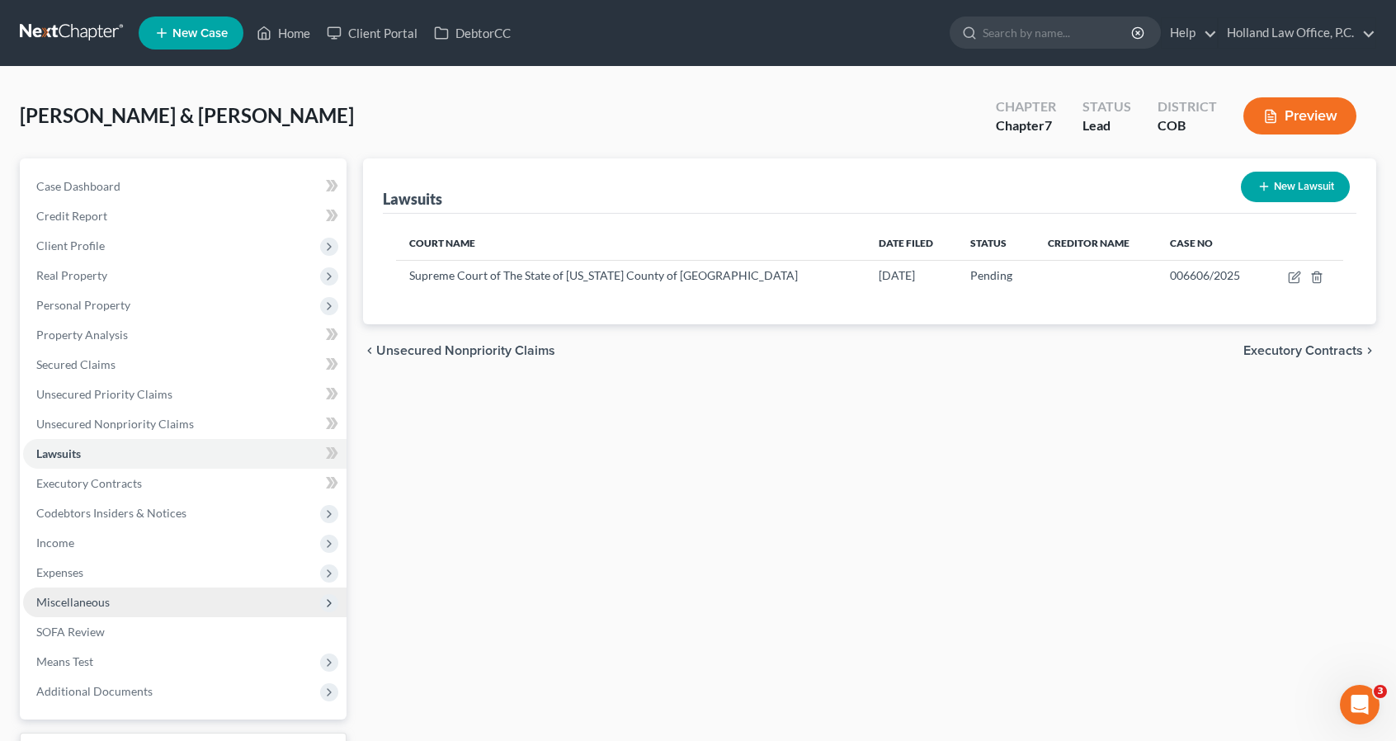
click at [111, 609] on span "Miscellaneous" at bounding box center [184, 602] width 323 height 30
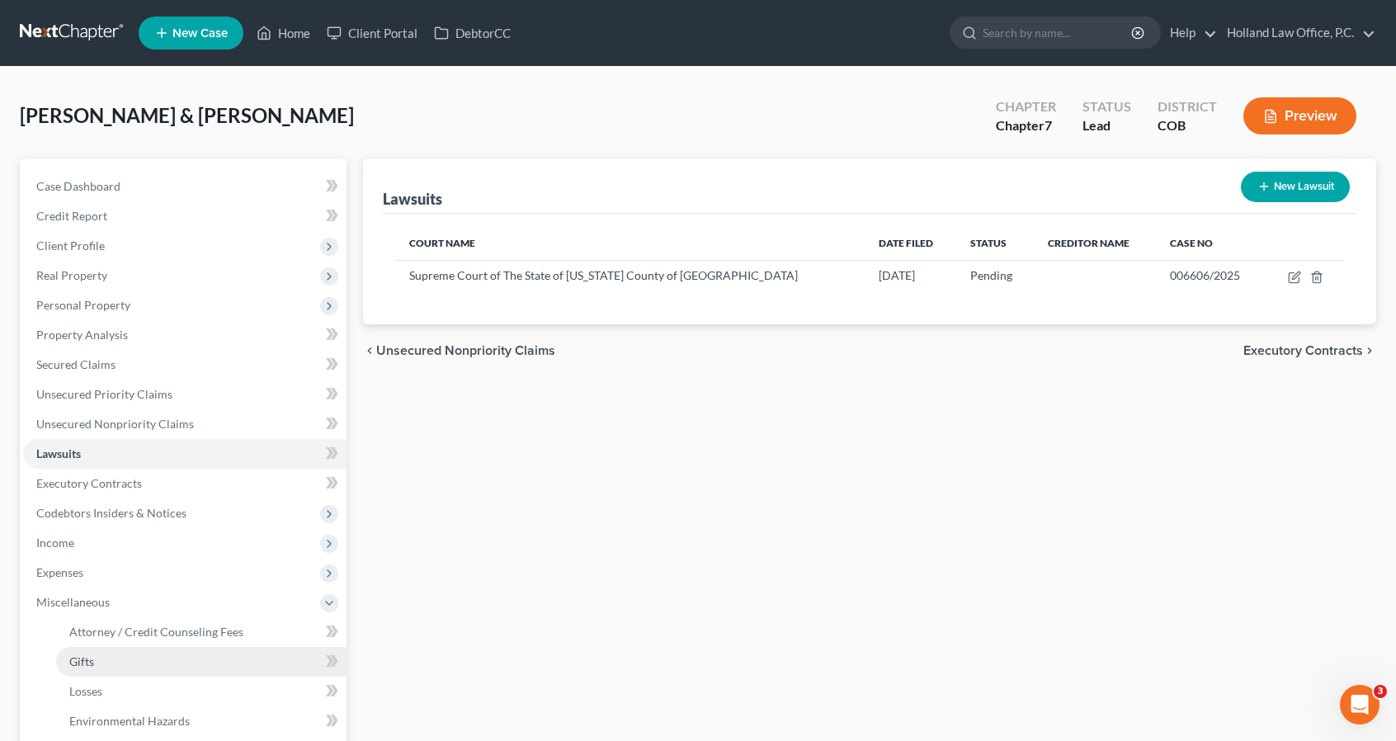
click at [112, 674] on link "Gifts" at bounding box center [201, 662] width 290 height 30
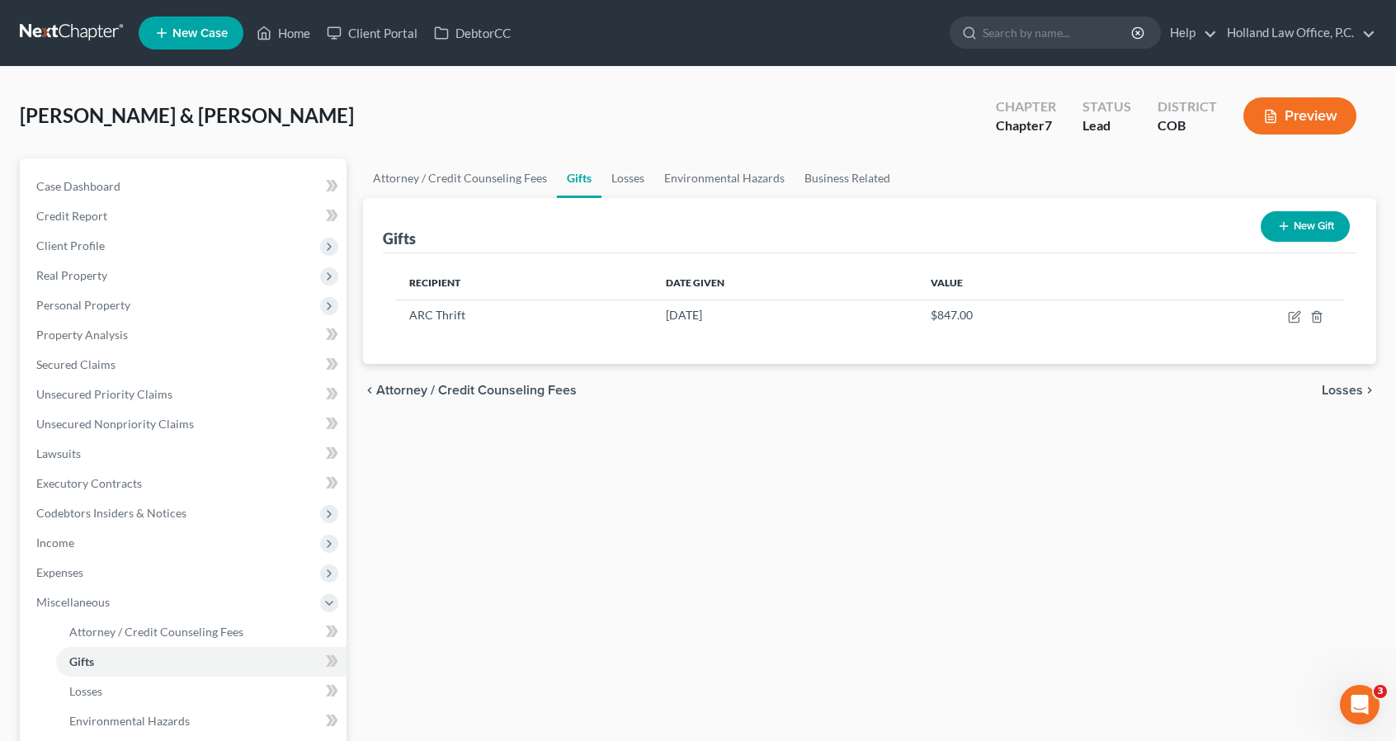
click at [1312, 222] on button "New Gift" at bounding box center [1305, 226] width 89 height 31
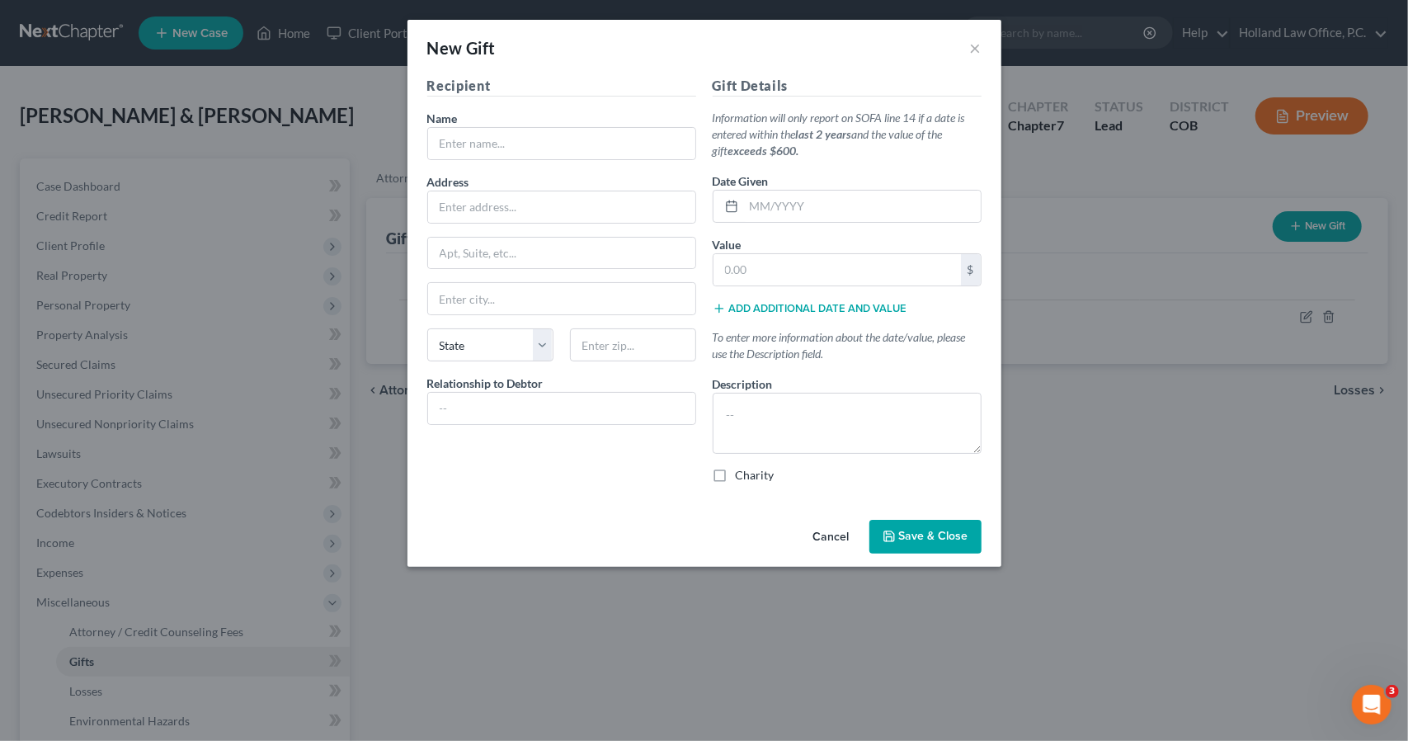
click at [456, 161] on div "Recipient Name * Address Apt, Suite, etc State State AL AK AR AZ CA CO CT DE DC…" at bounding box center [561, 286] width 285 height 421
click at [457, 149] on input "text" at bounding box center [561, 143] width 267 height 31
type input "Ann Richer"
type input "30000 Kassen Rd SPC 130"
type input "95304"
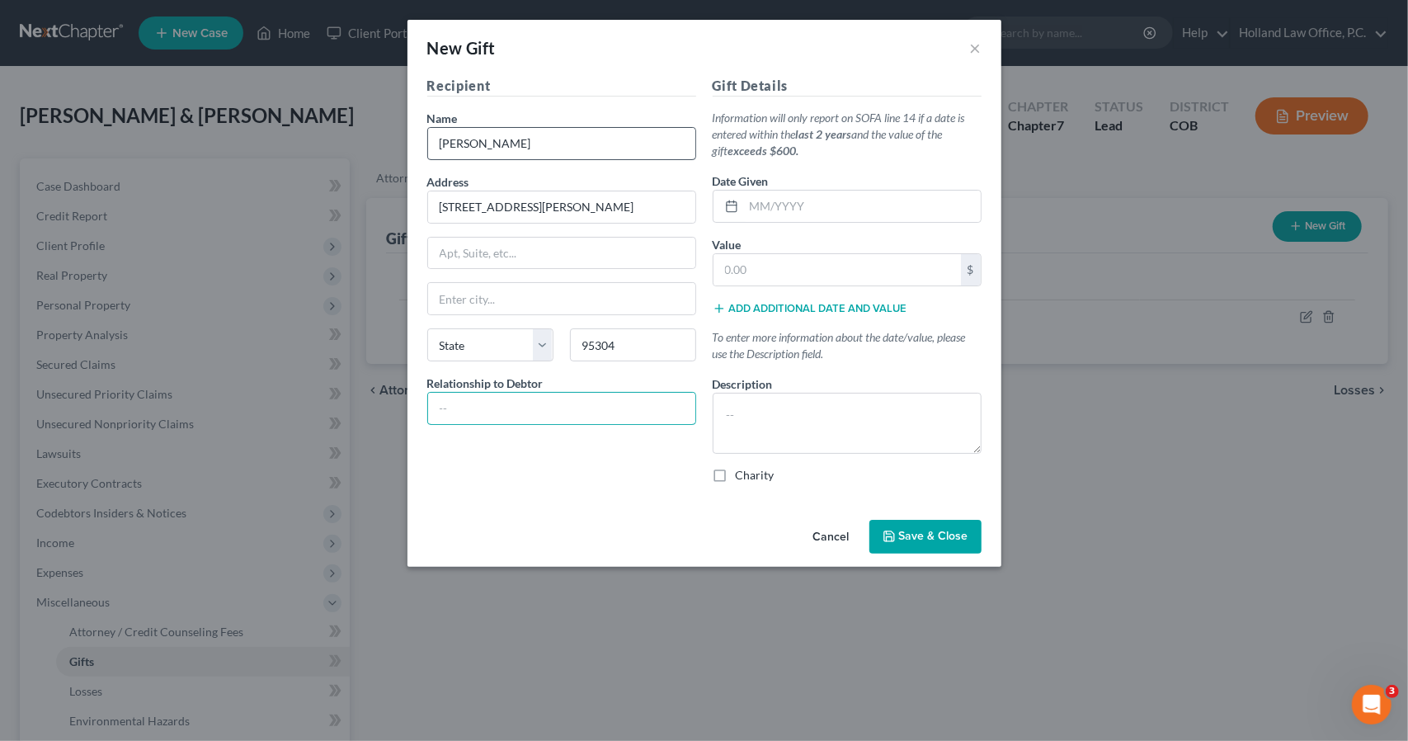
type input "Banta"
select select "4"
type input "Sister in Law"
type input "03/2024"
click at [767, 276] on input "text" at bounding box center [837, 269] width 247 height 31
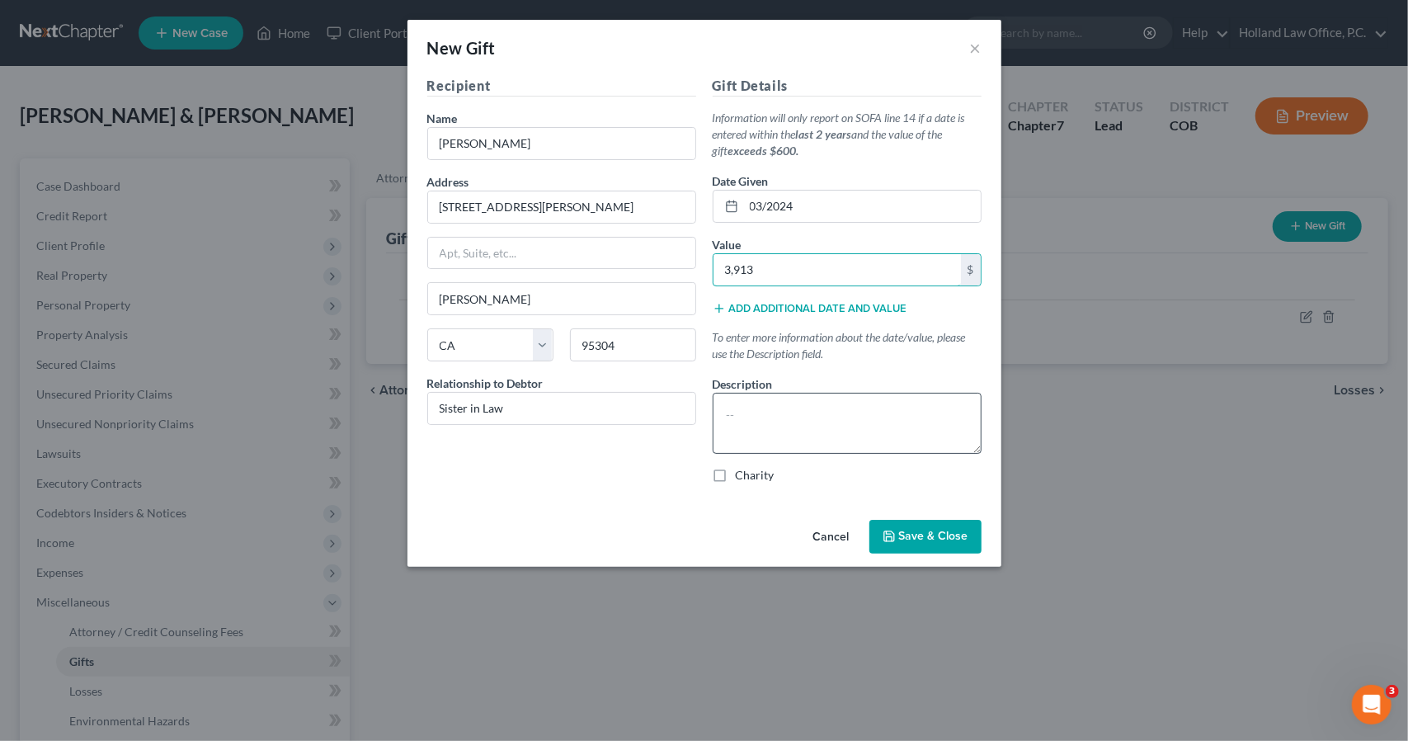
type input "3,913"
click at [779, 417] on textarea at bounding box center [847, 423] width 269 height 61
click at [745, 407] on textarea "Neice Wrecked Car and needed a new one to get to work," at bounding box center [847, 423] width 269 height 61
click at [788, 443] on textarea "Niece Wrecked Car and needed a new one to get to work," at bounding box center [847, 423] width 269 height 61
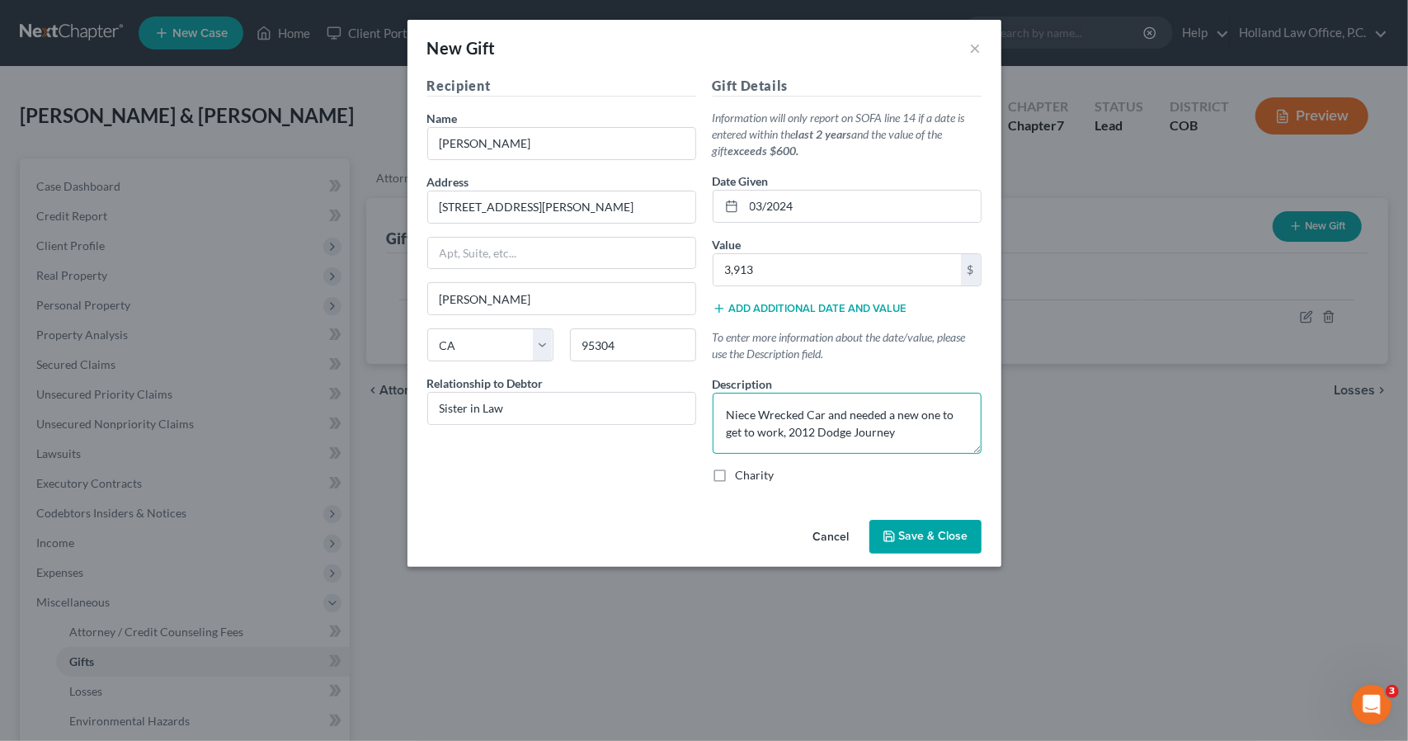
type textarea "Niece Wrecked Car and needed a new one to get to work, 2012 Dodge Journey"
click at [912, 530] on span "Save & Close" at bounding box center [933, 537] width 69 height 14
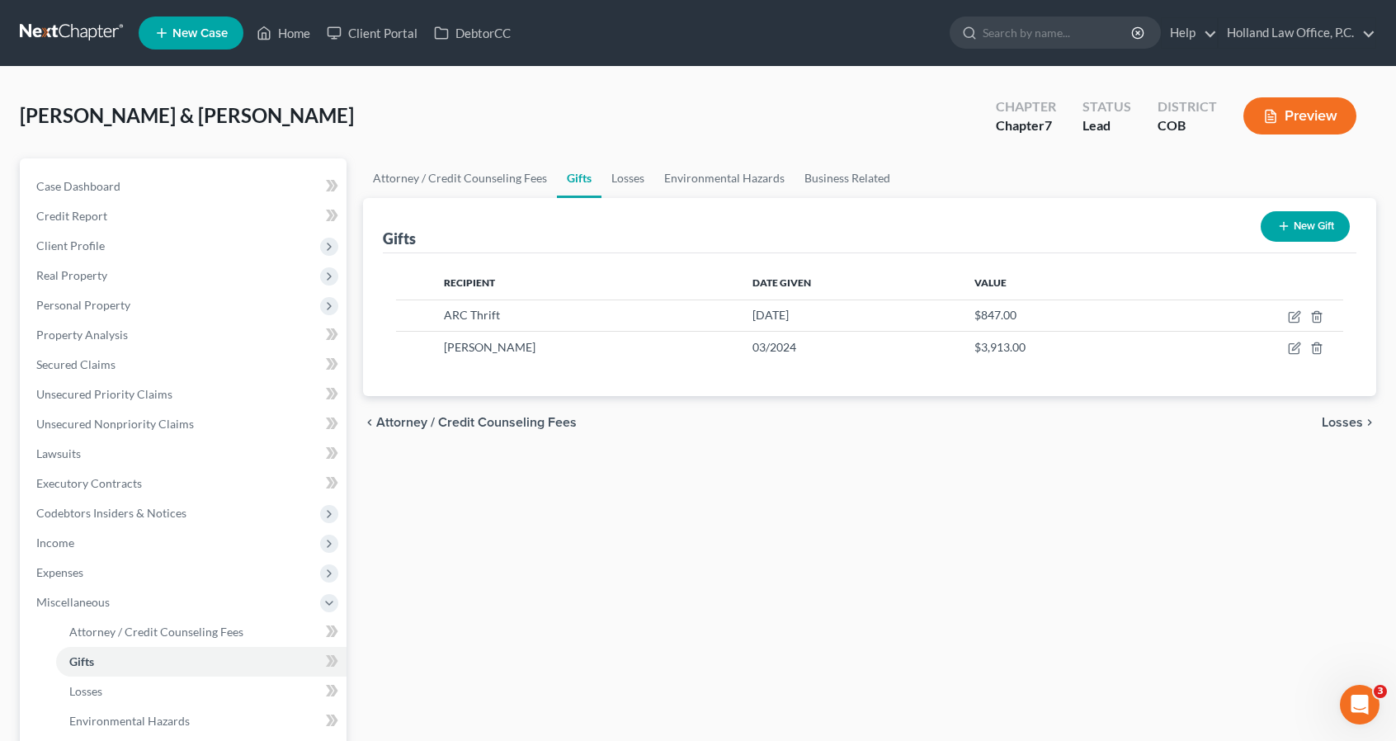
click at [1322, 214] on button "New Gift" at bounding box center [1305, 226] width 89 height 31
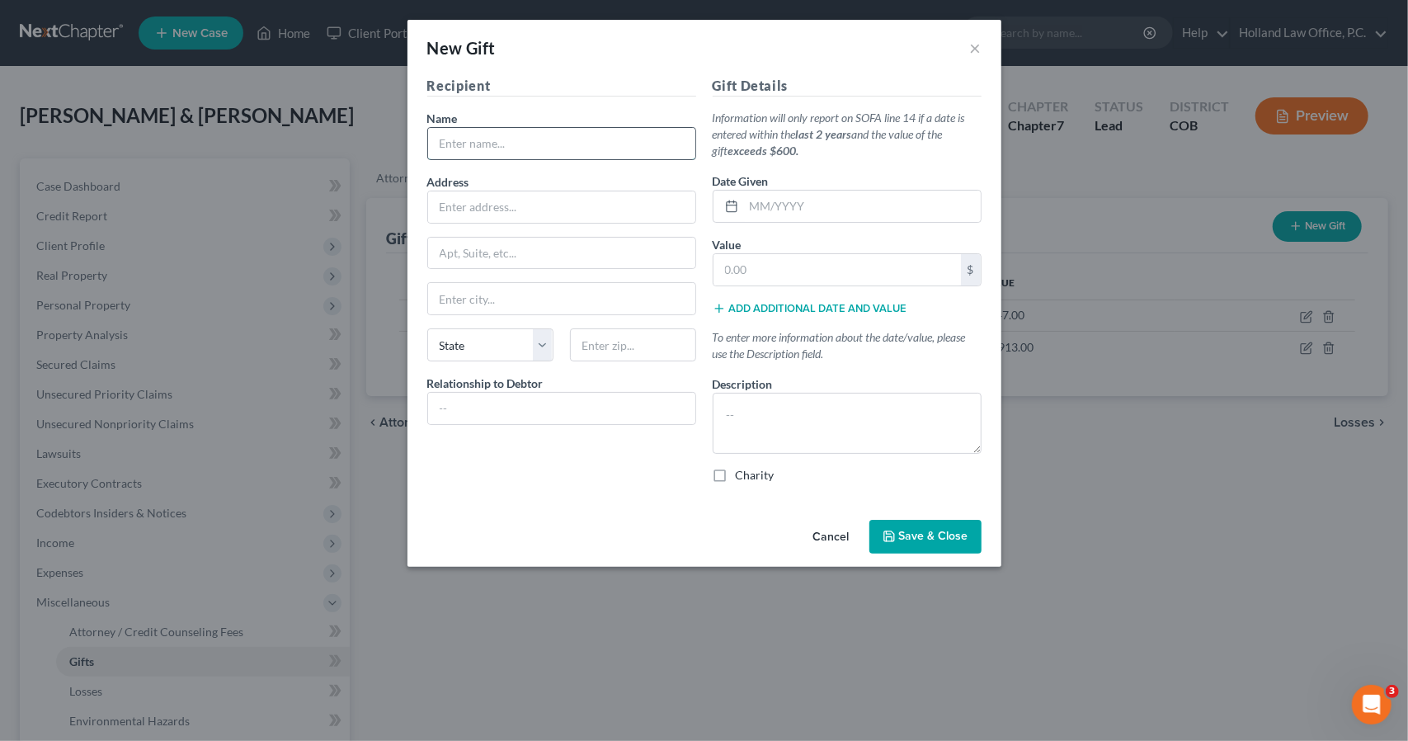
click at [613, 131] on input "text" at bounding box center [561, 143] width 267 height 31
type input "Goodwill"
type input "1750 Main st"
type input "80501"
type input "Longmont"
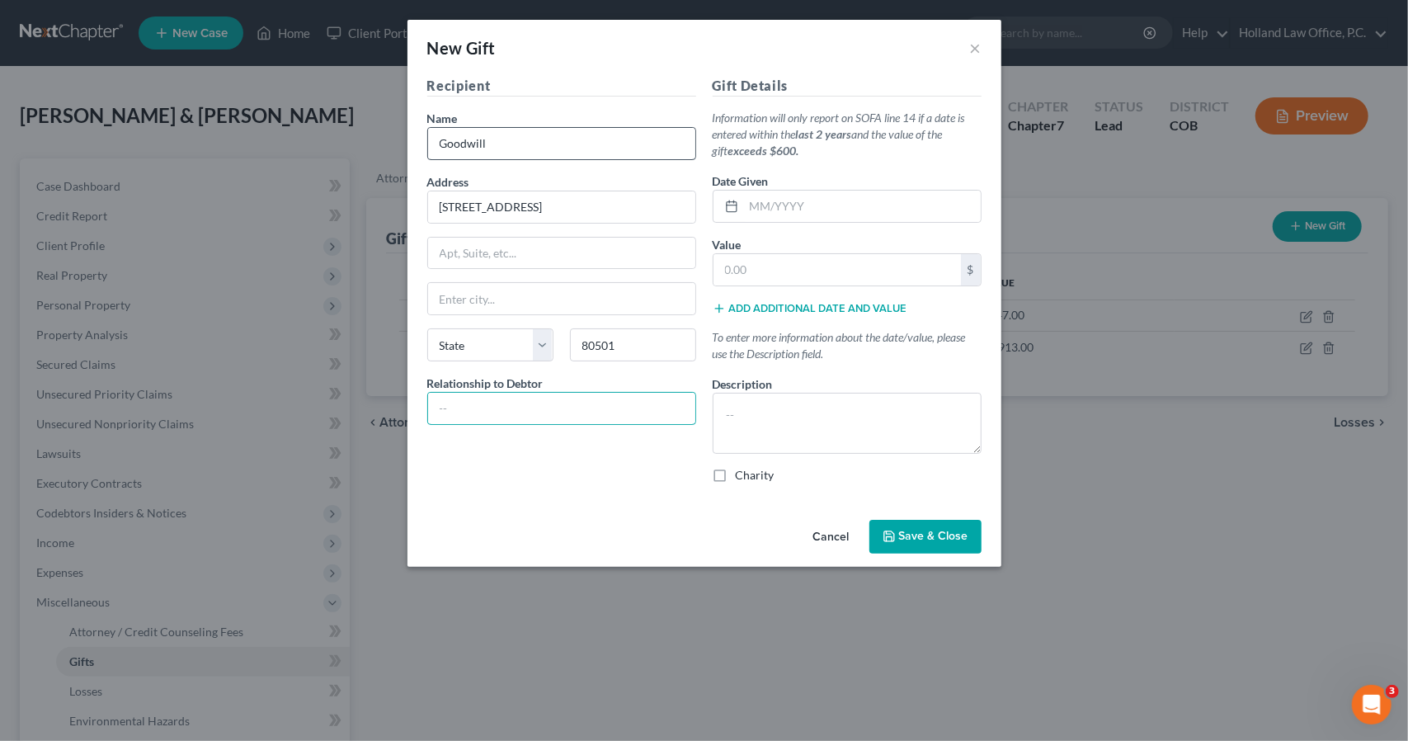
select select "5"
click at [772, 205] on input "text" at bounding box center [862, 206] width 237 height 31
type input "1/2024"
click at [782, 262] on input "text" at bounding box center [837, 269] width 247 height 31
type input "266.50"
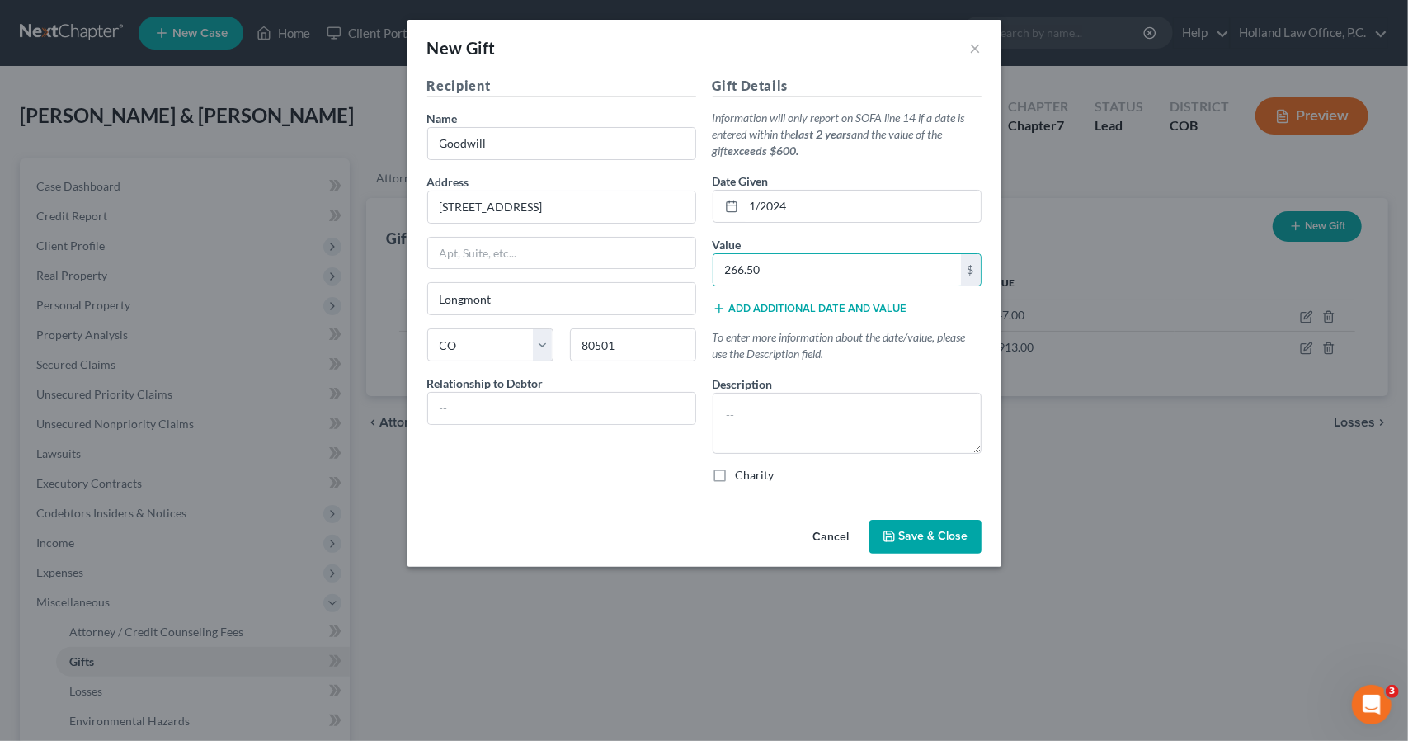
click at [801, 313] on button "Add additional date and value" at bounding box center [810, 308] width 195 height 13
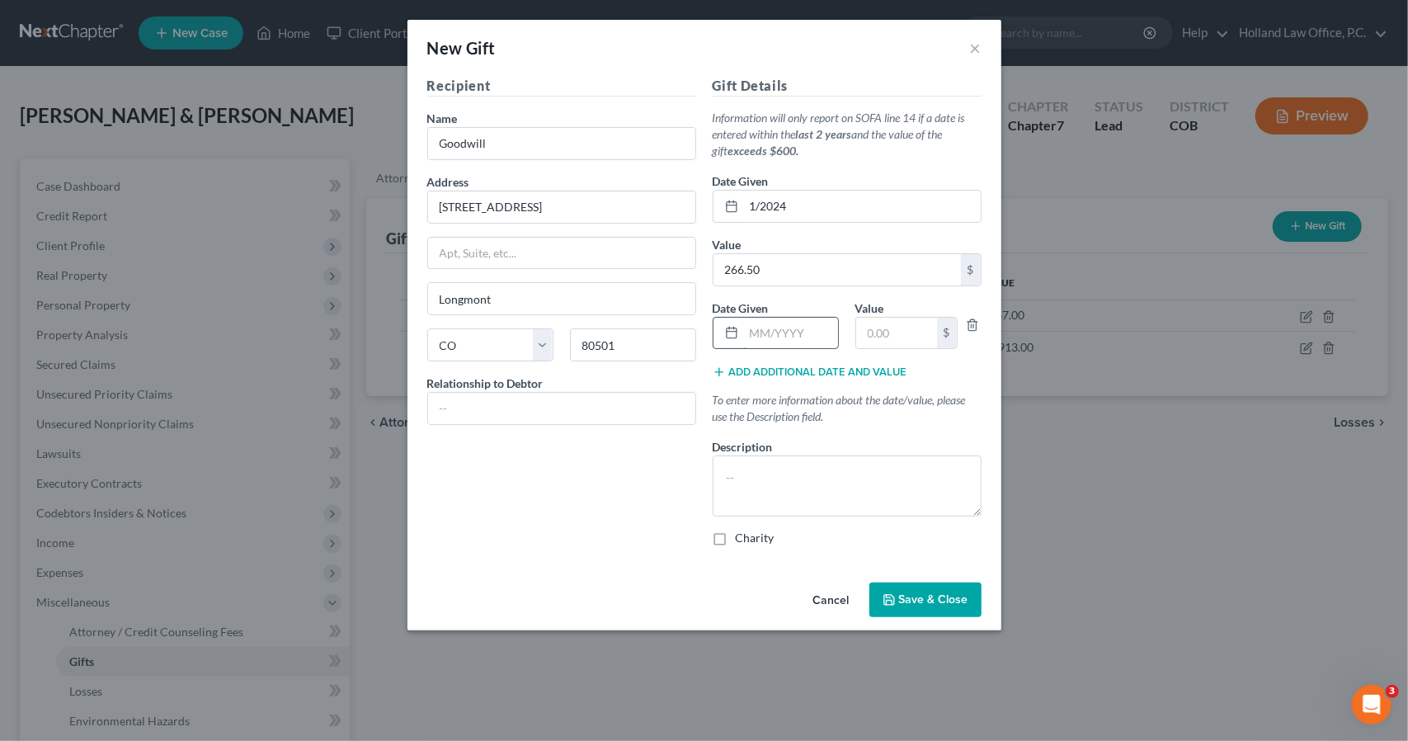
click at [801, 332] on input "text" at bounding box center [791, 333] width 94 height 31
type input "12/2023"
click at [868, 337] on input "text" at bounding box center [896, 333] width 81 height 31
type input "500"
click at [858, 459] on textarea at bounding box center [847, 485] width 269 height 61
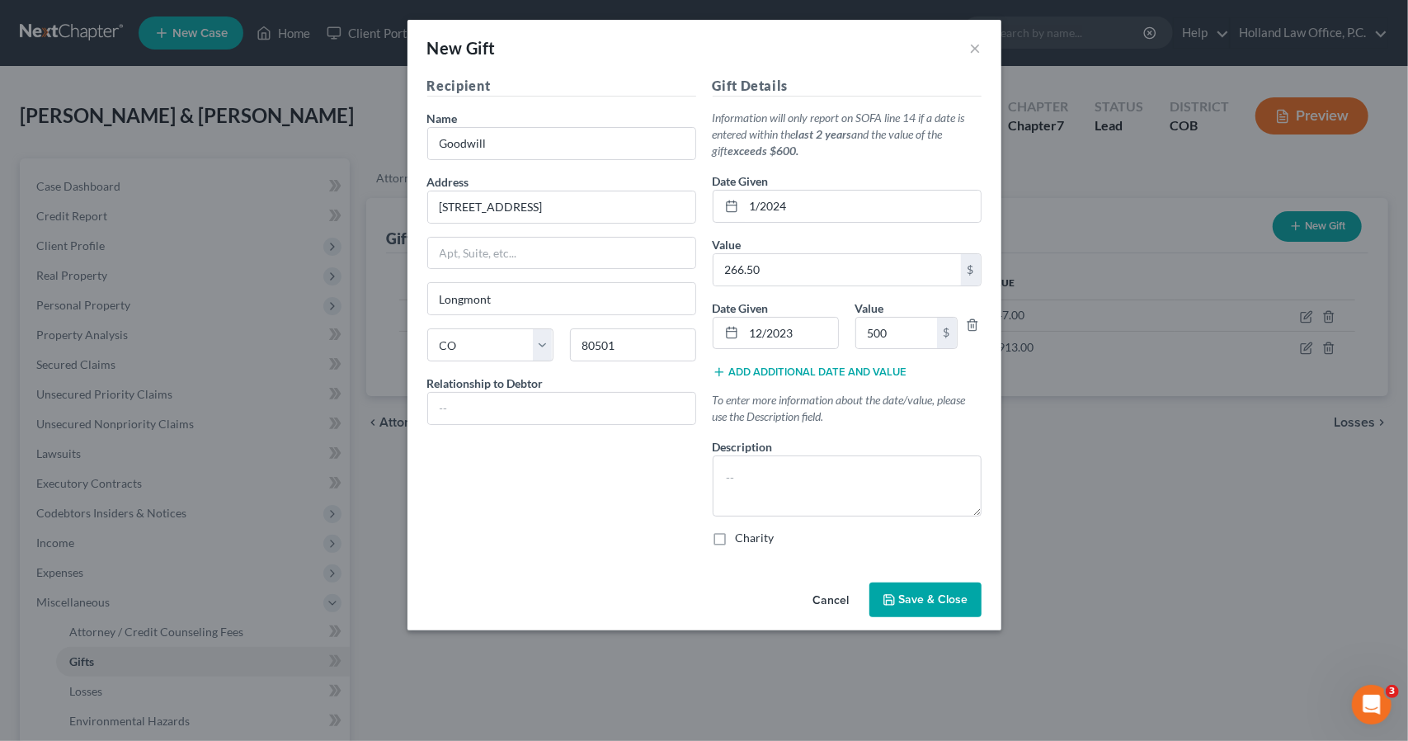
click at [907, 587] on button "Save & Close" at bounding box center [925, 599] width 112 height 35
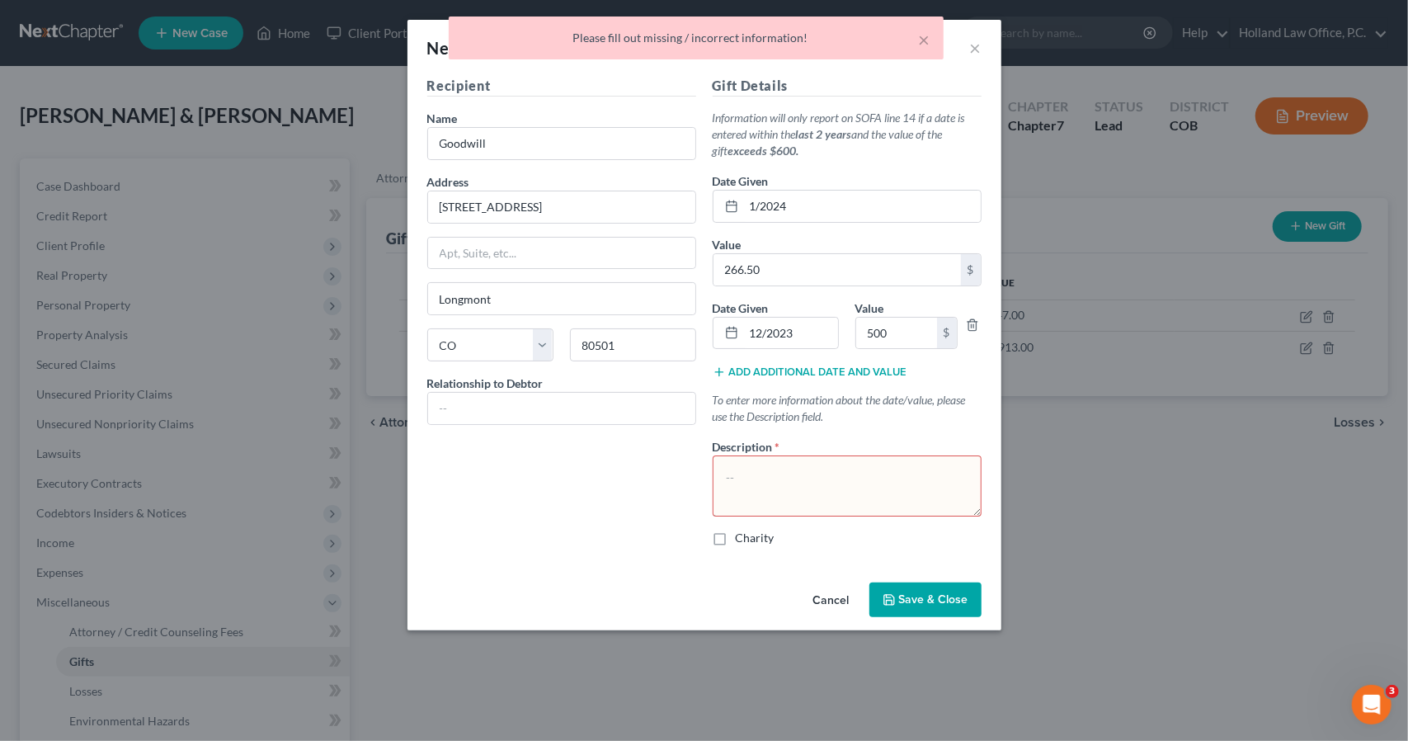
click at [840, 482] on textarea at bounding box center [847, 485] width 269 height 61
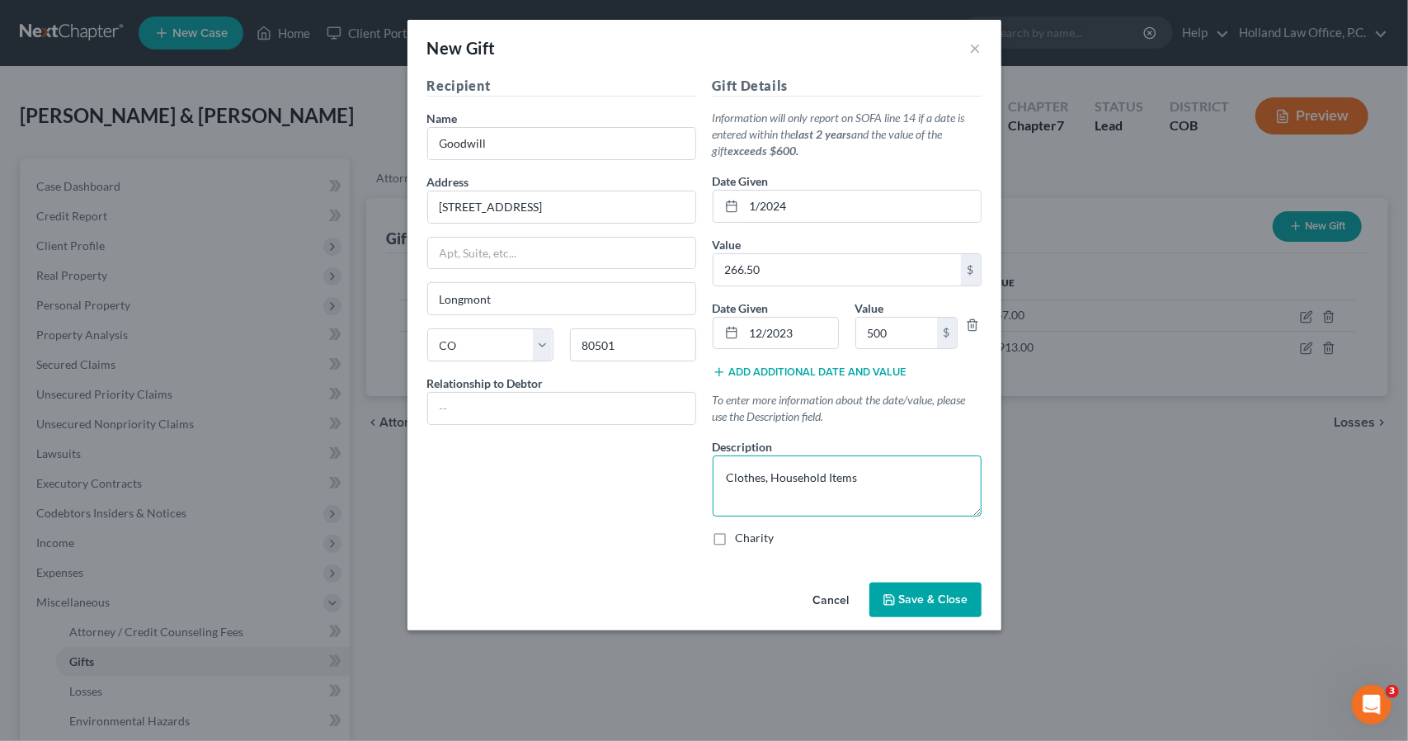
type textarea "Clothes, Household Items"
click at [883, 596] on button "Save & Close" at bounding box center [925, 599] width 112 height 35
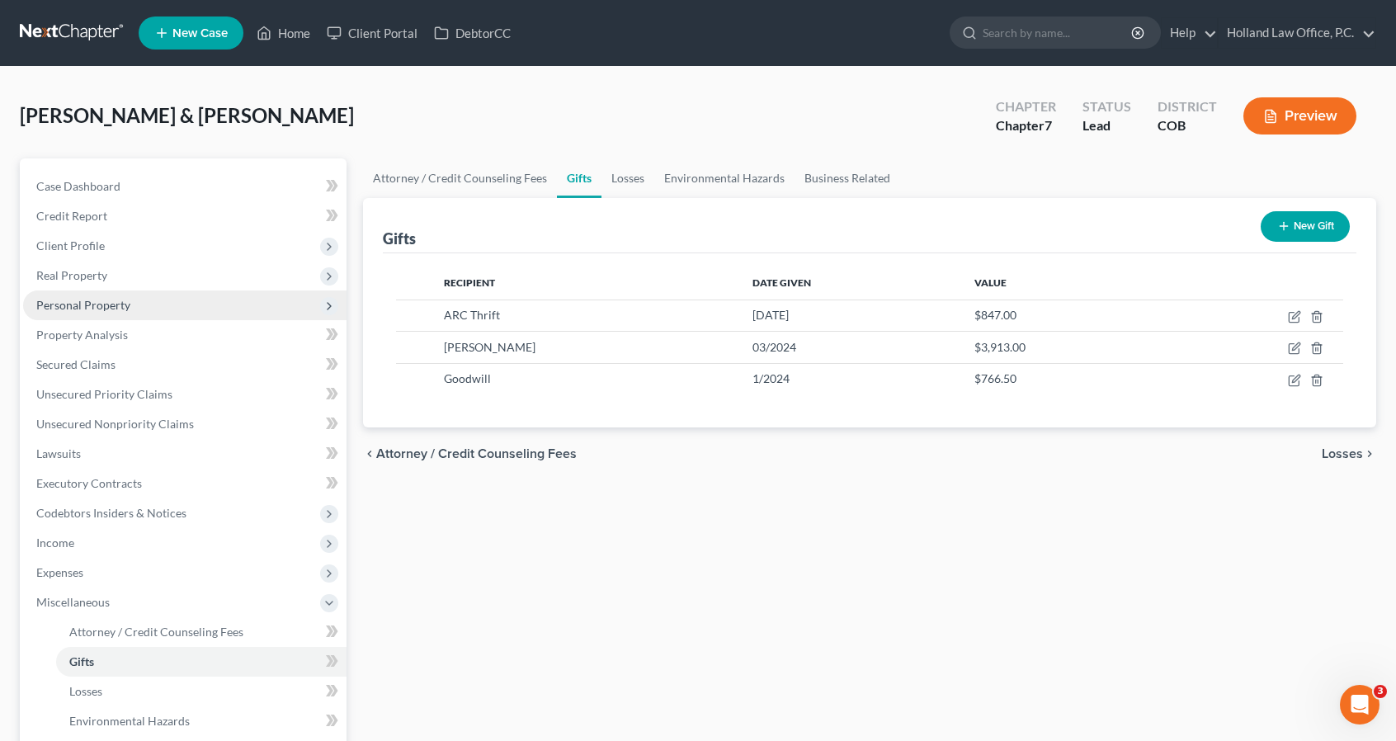
click at [139, 304] on span "Personal Property" at bounding box center [184, 305] width 323 height 30
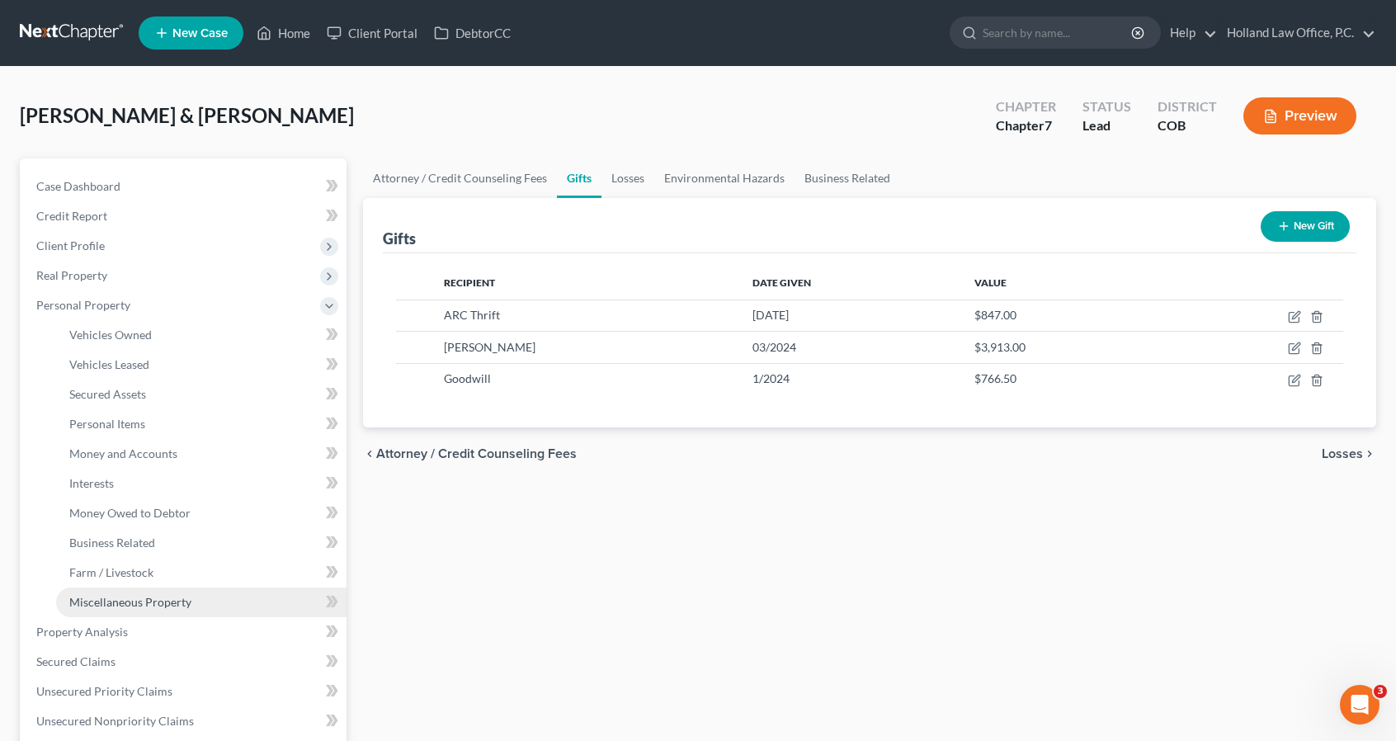
click at [157, 605] on span "Miscellaneous Property" at bounding box center [130, 602] width 122 height 14
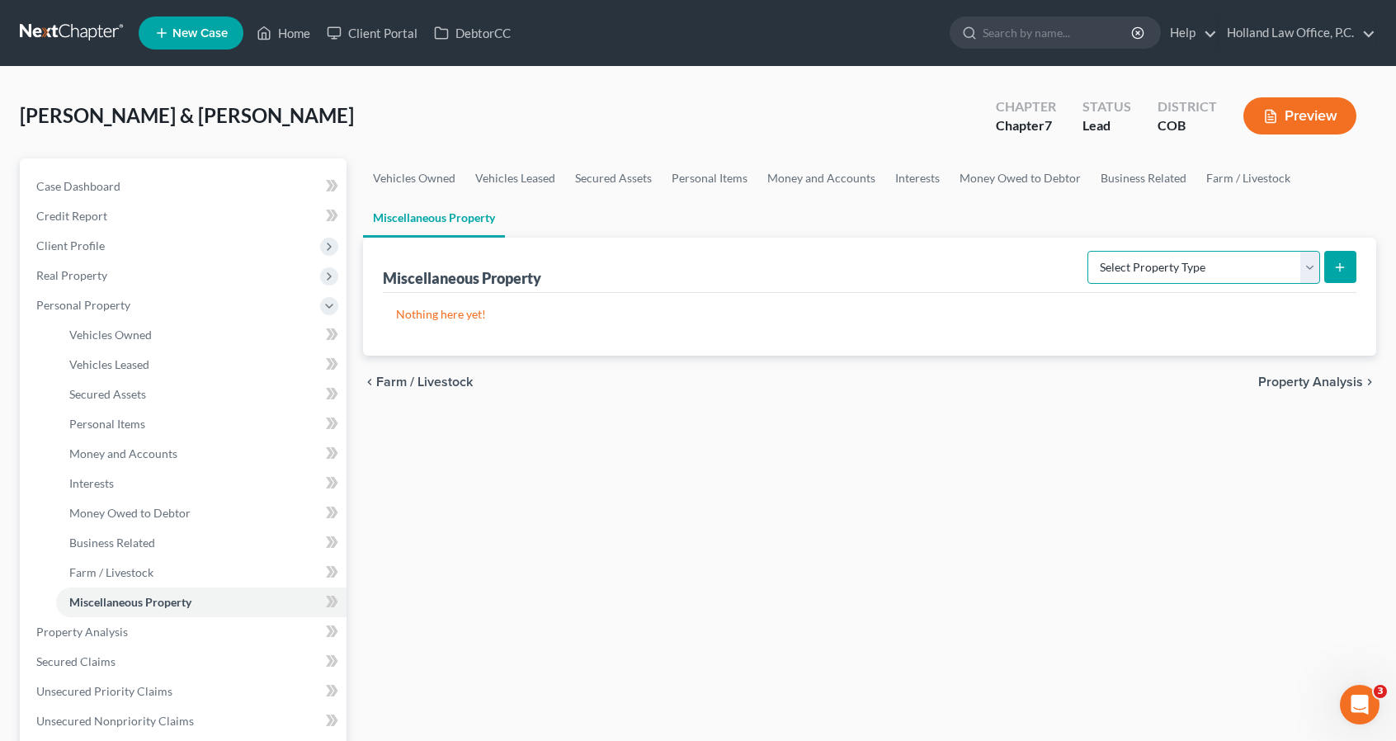
click at [1087, 261] on select "Select Property Type Assigned for Creditor Benefit Within 1 Year Holding for An…" at bounding box center [1203, 267] width 233 height 33
select select "stored_within_1_year"
click at [1087, 251] on select "Select Property Type Assigned for Creditor Benefit Within 1 Year Holding for An…" at bounding box center [1203, 267] width 233 height 33
click at [1352, 260] on button "submit" at bounding box center [1340, 267] width 32 height 32
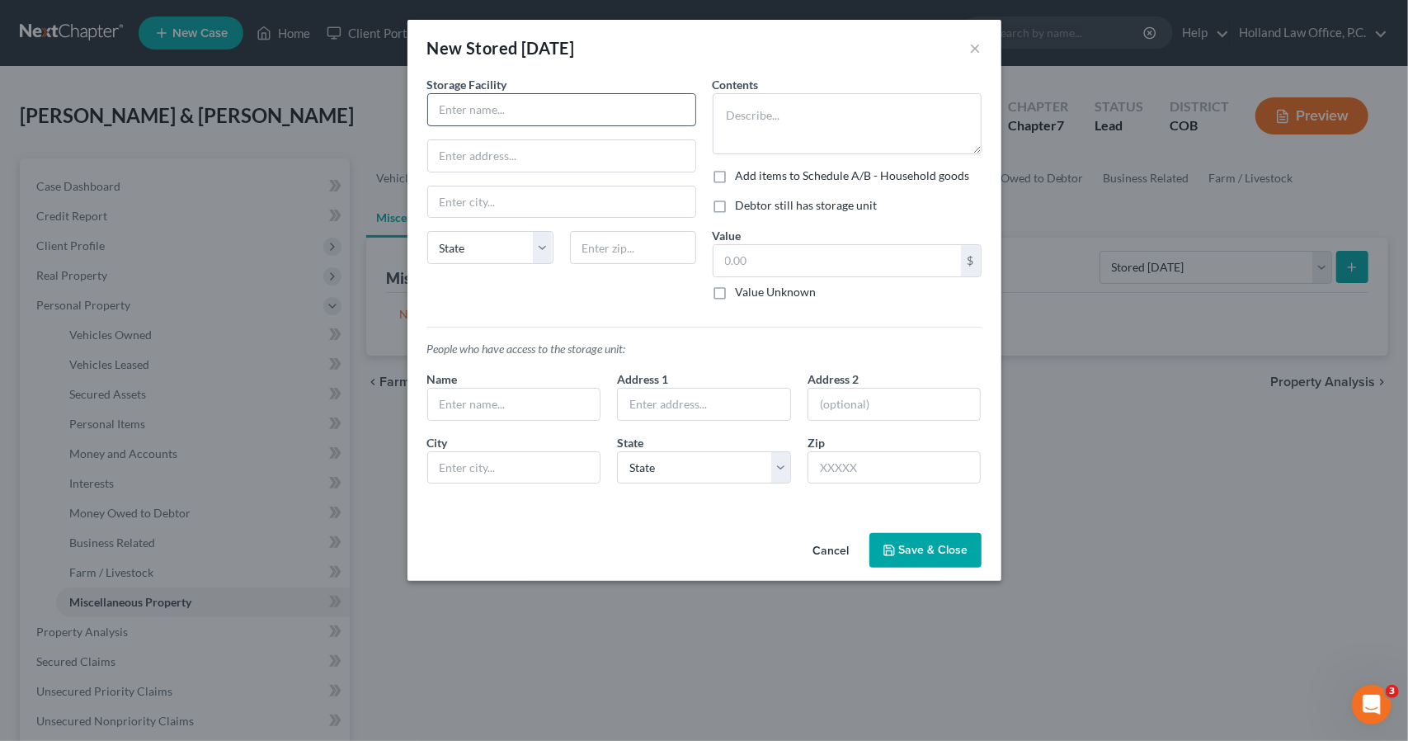
click at [616, 116] on input "text" at bounding box center [561, 109] width 267 height 31
type input "A American Self Storgae"
type input "201 Thomas Ct"
type input "80514"
type input "Dacono"
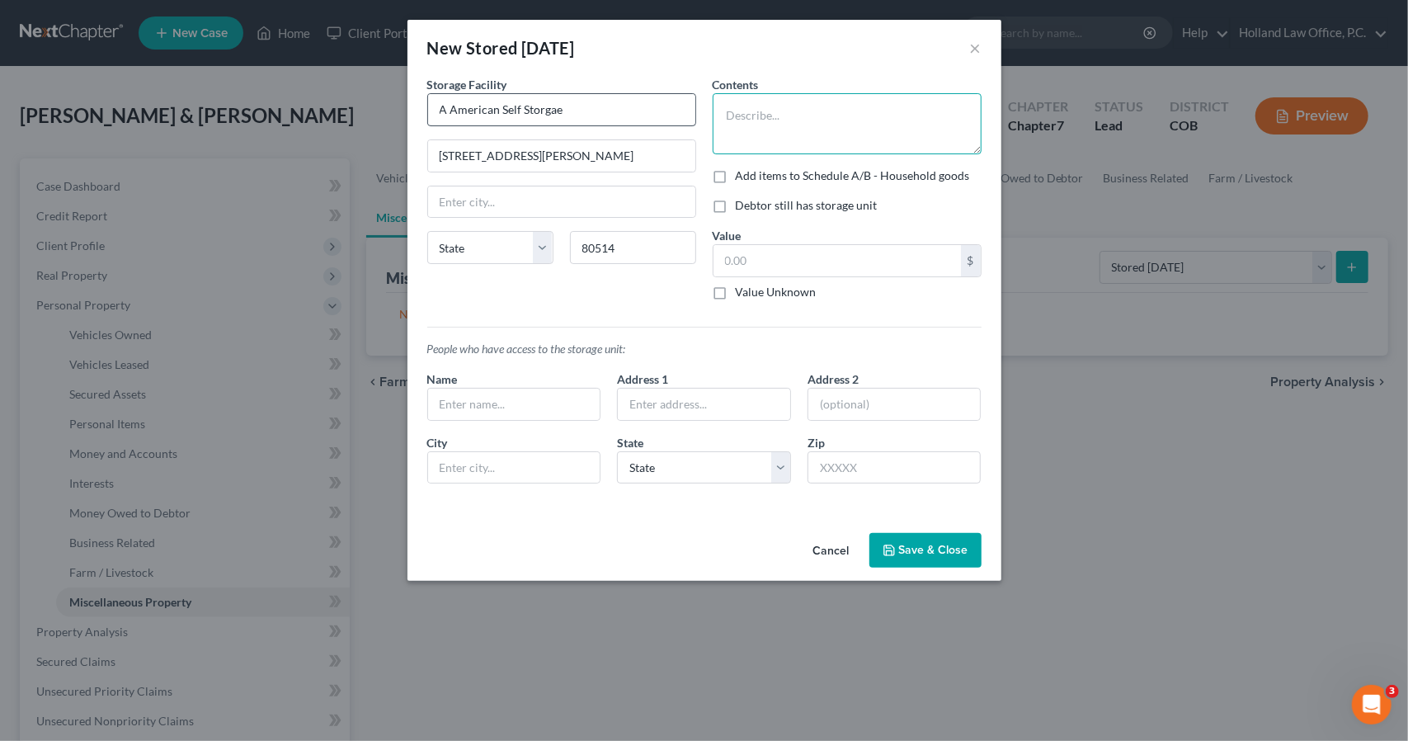
select select "5"
click at [775, 117] on textarea "Houshole Goods" at bounding box center [847, 123] width 269 height 61
type textarea "Household Goods"
click at [940, 540] on button "Save & Close" at bounding box center [925, 550] width 112 height 35
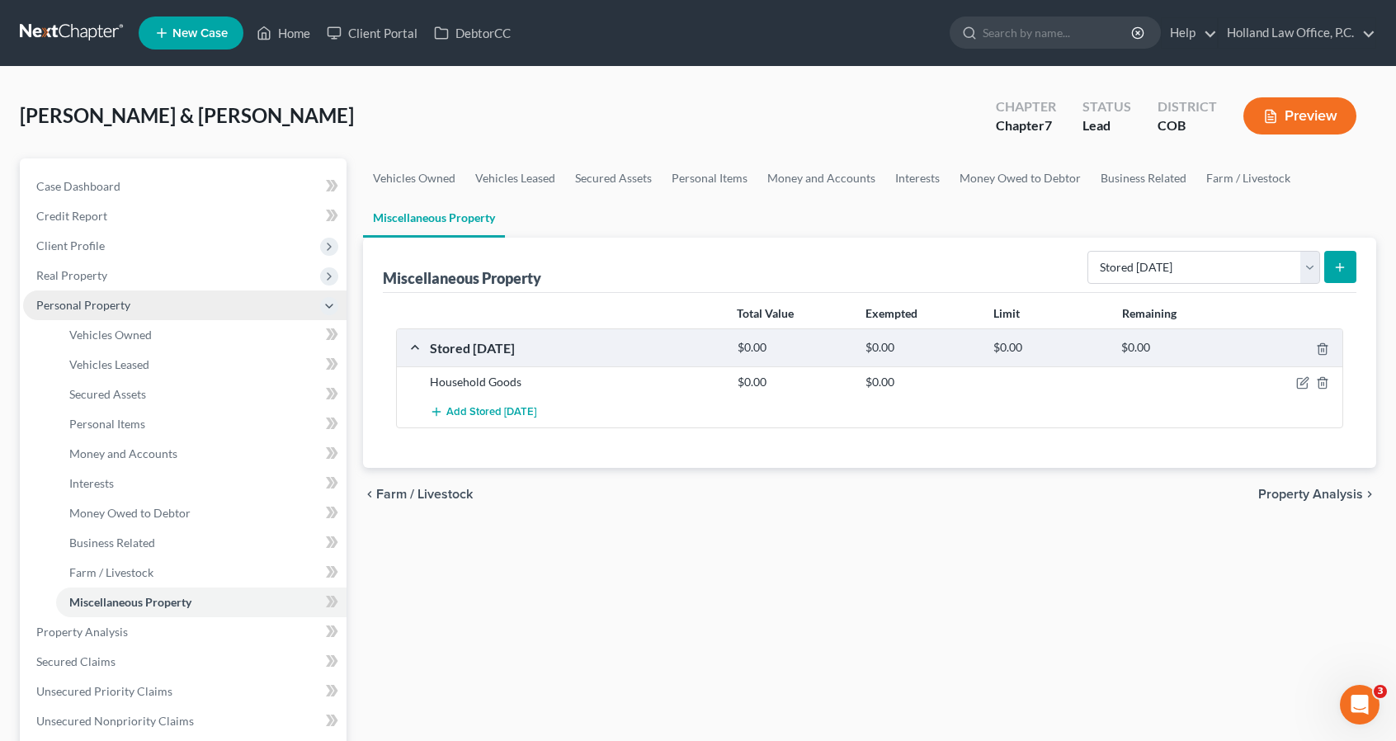
click at [103, 299] on span "Personal Property" at bounding box center [83, 305] width 94 height 14
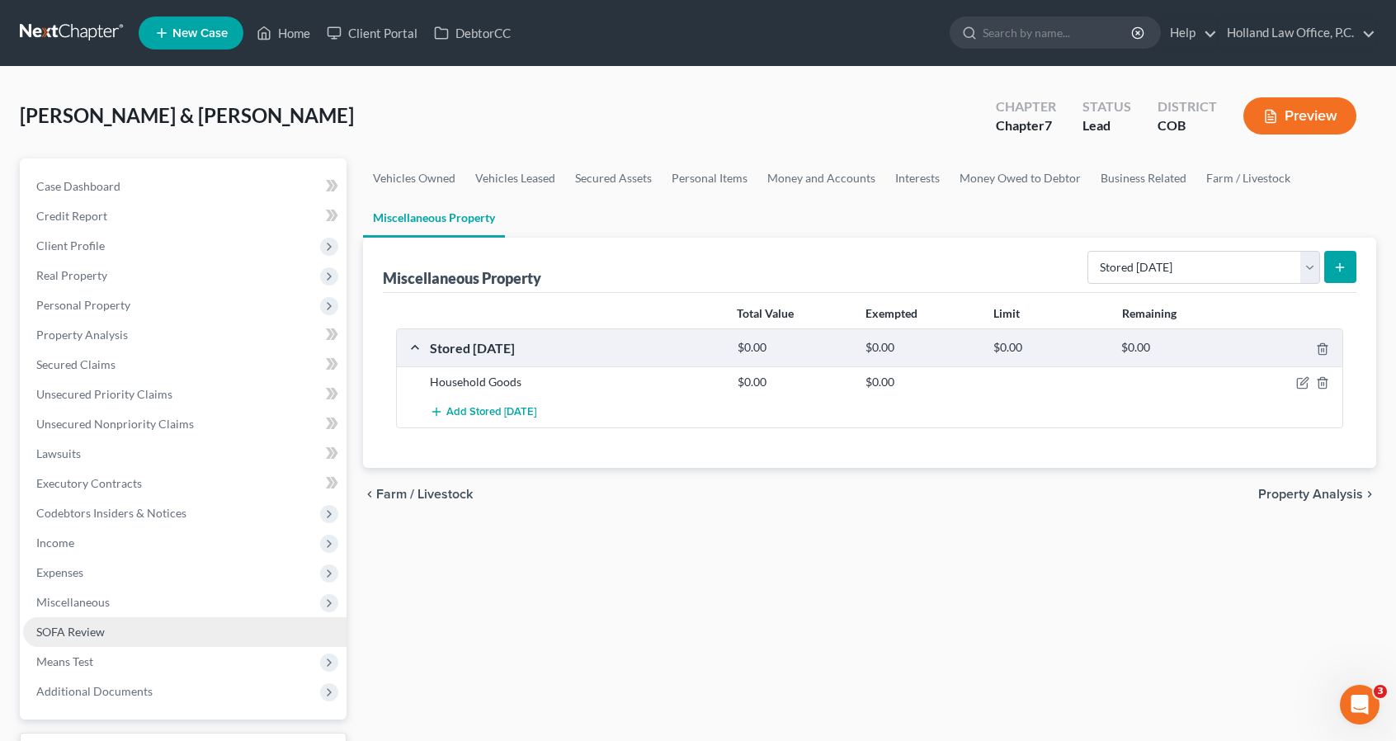
click at [153, 634] on link "SOFA Review" at bounding box center [184, 632] width 323 height 30
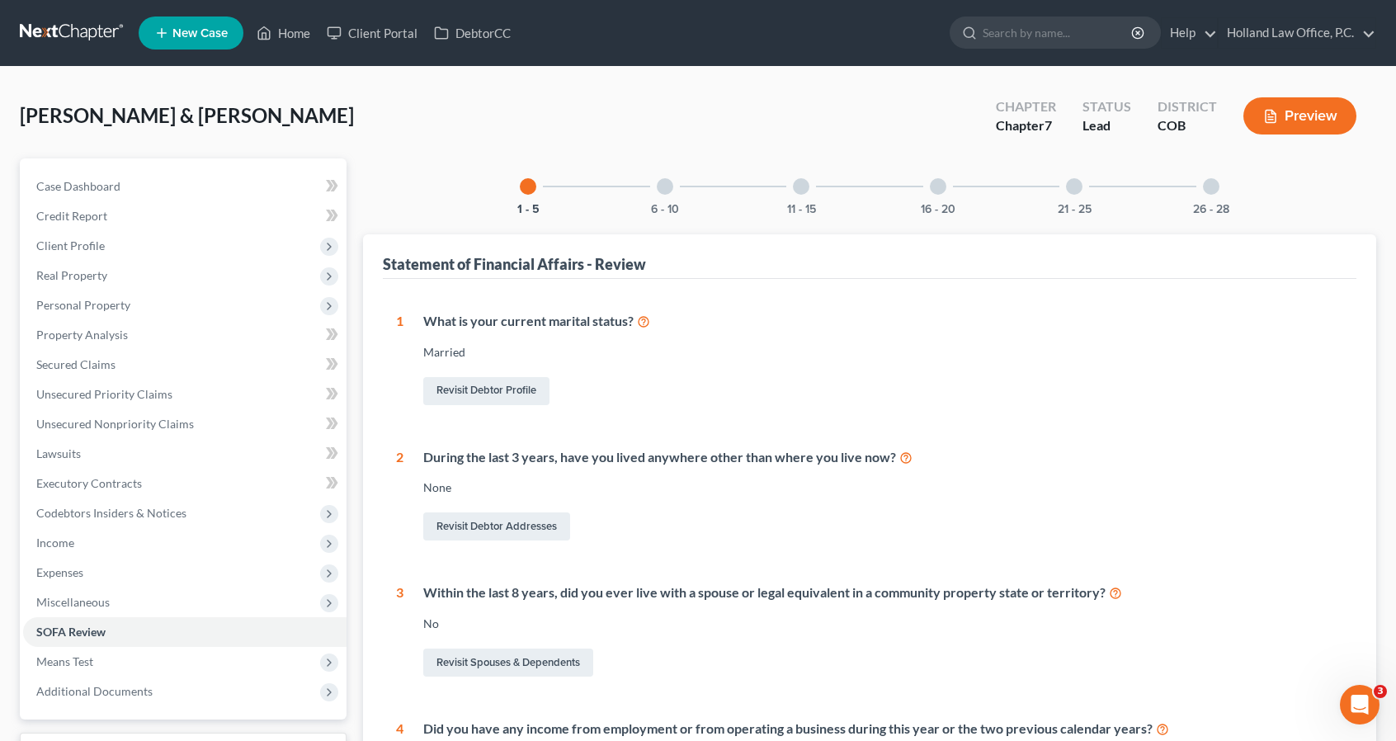
click at [1206, 200] on div "26 - 28" at bounding box center [1211, 186] width 56 height 56
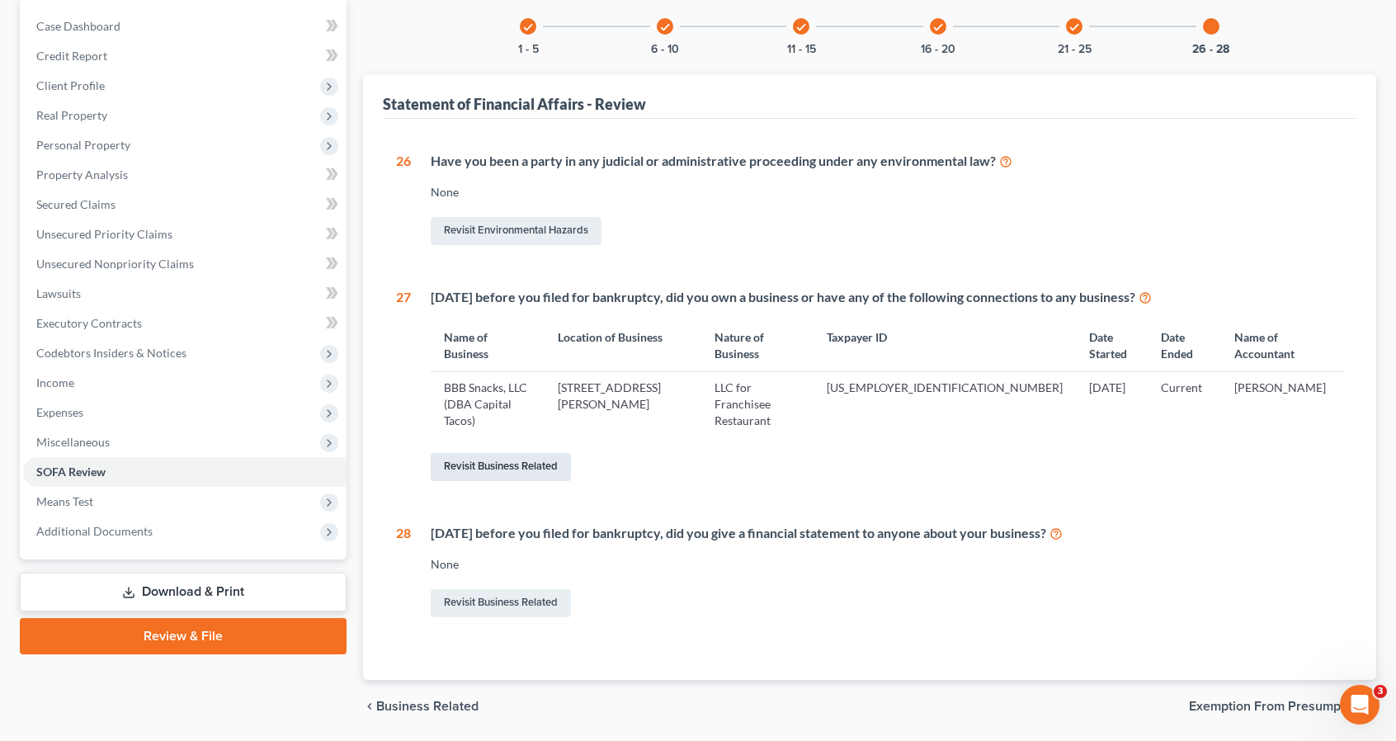
scroll to position [165, 0]
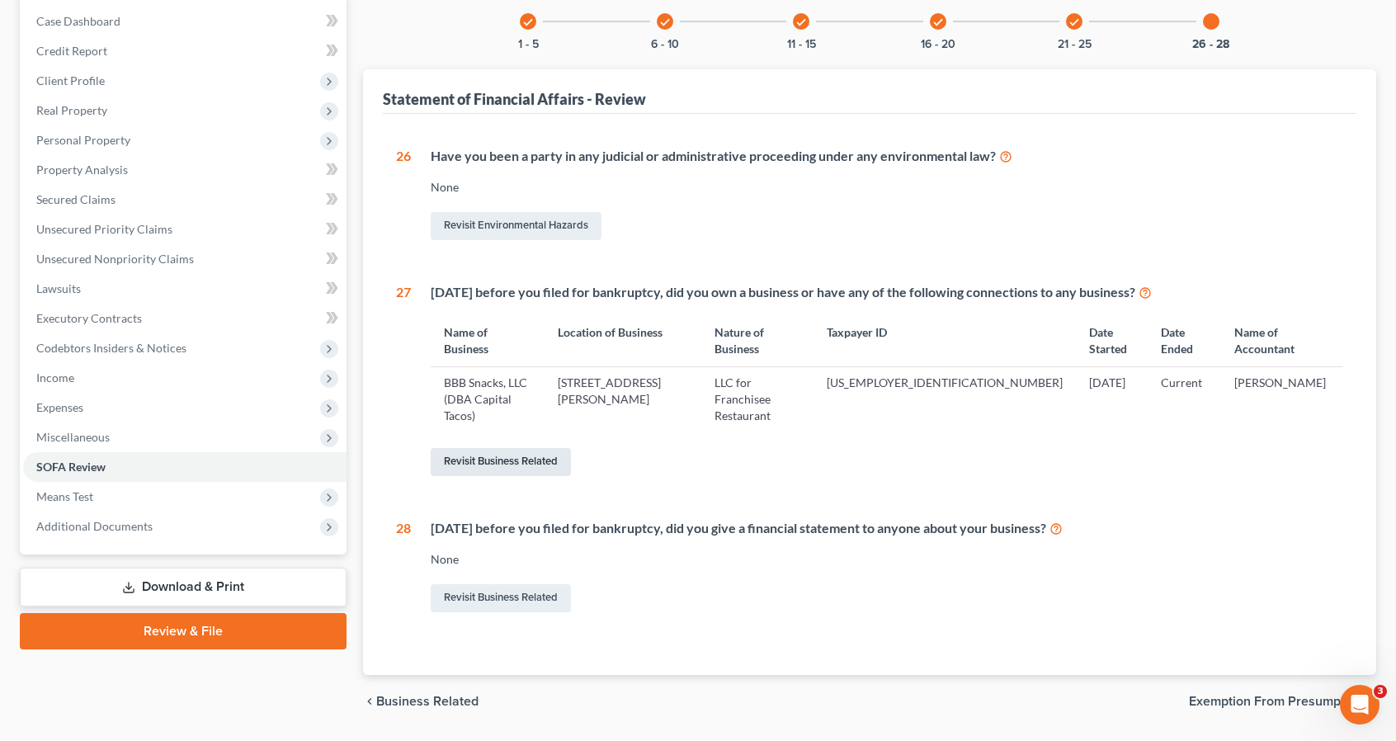
click at [561, 448] on link "Revisit Business Related" at bounding box center [501, 462] width 140 height 28
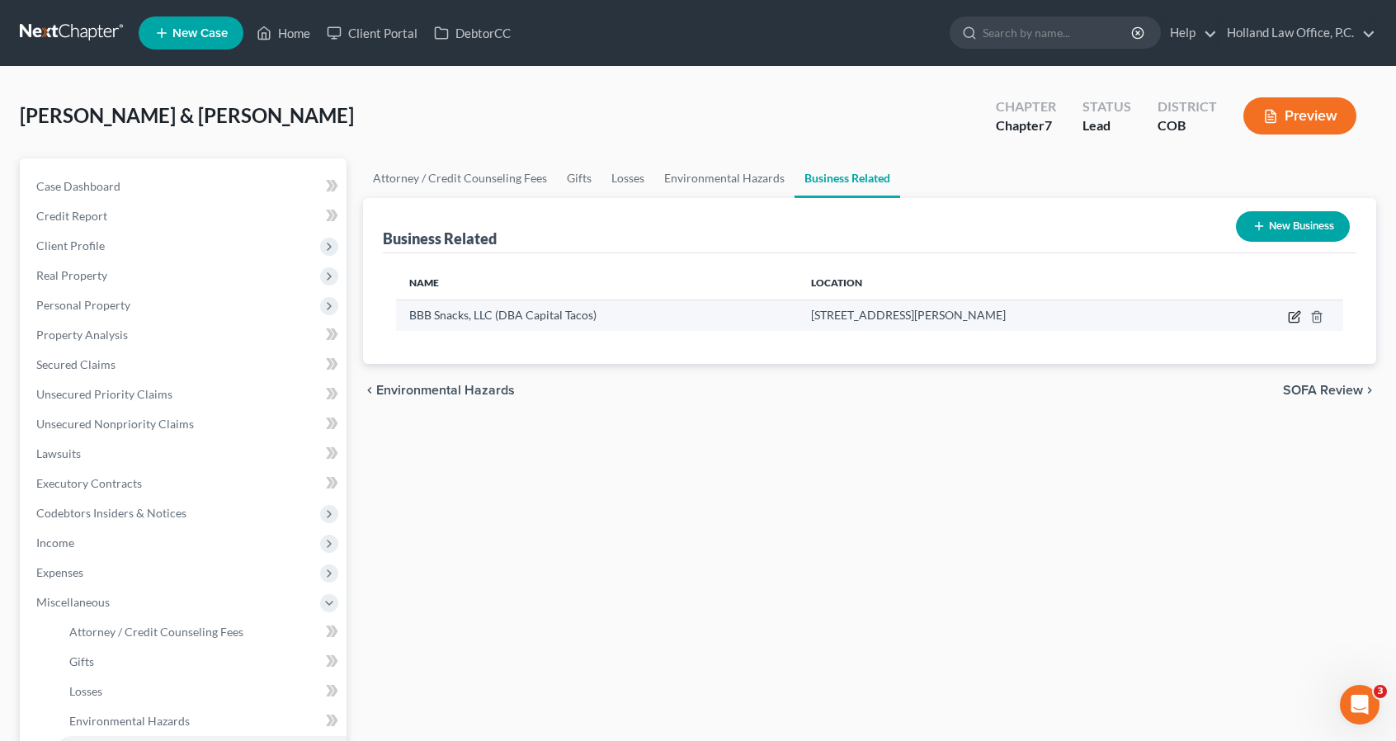
click at [1294, 319] on icon "button" at bounding box center [1294, 316] width 13 height 13
select select "sole_proprietor"
select select "5"
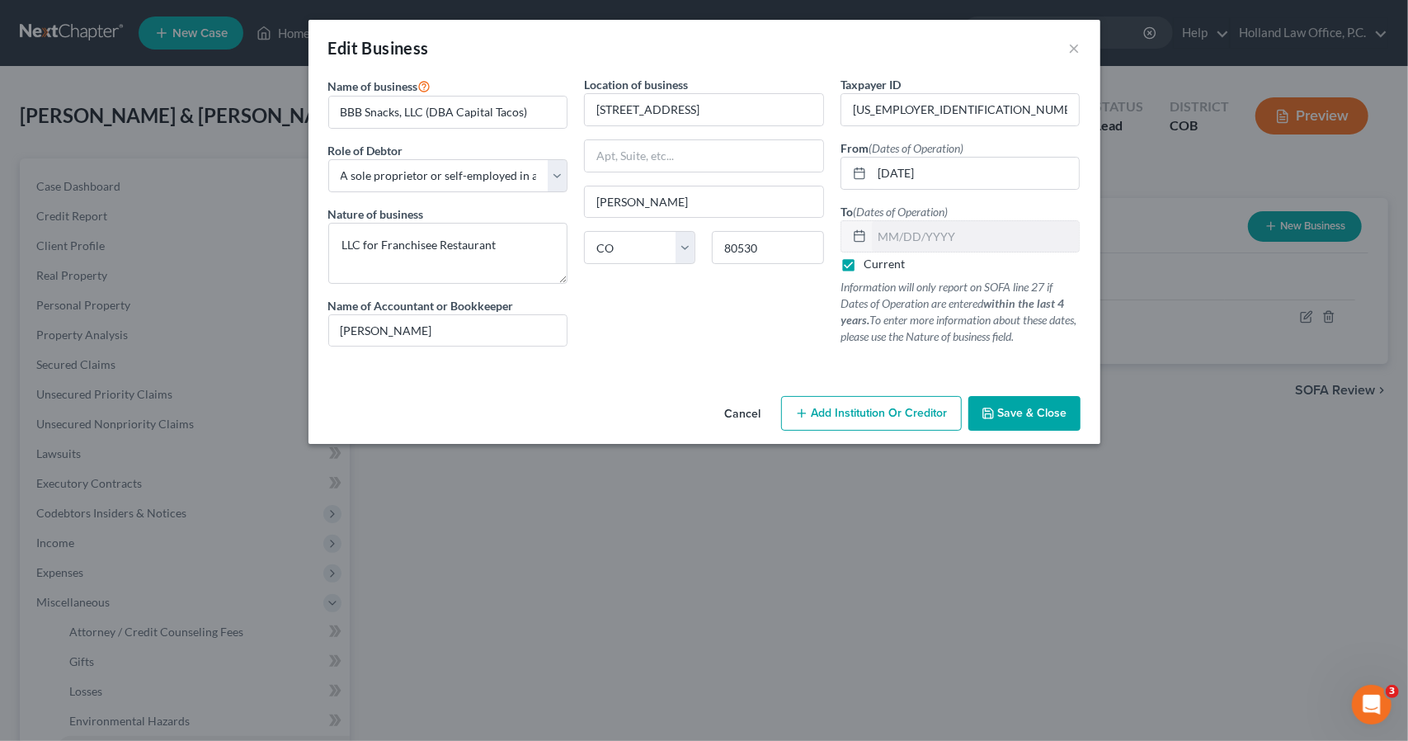
click at [864, 264] on label "Current" at bounding box center [884, 264] width 41 height 16
click at [870, 264] on input "Current" at bounding box center [875, 261] width 11 height 11
checkbox input "false"
click at [891, 245] on input "text" at bounding box center [976, 236] width 208 height 31
type input "02/09/2025"
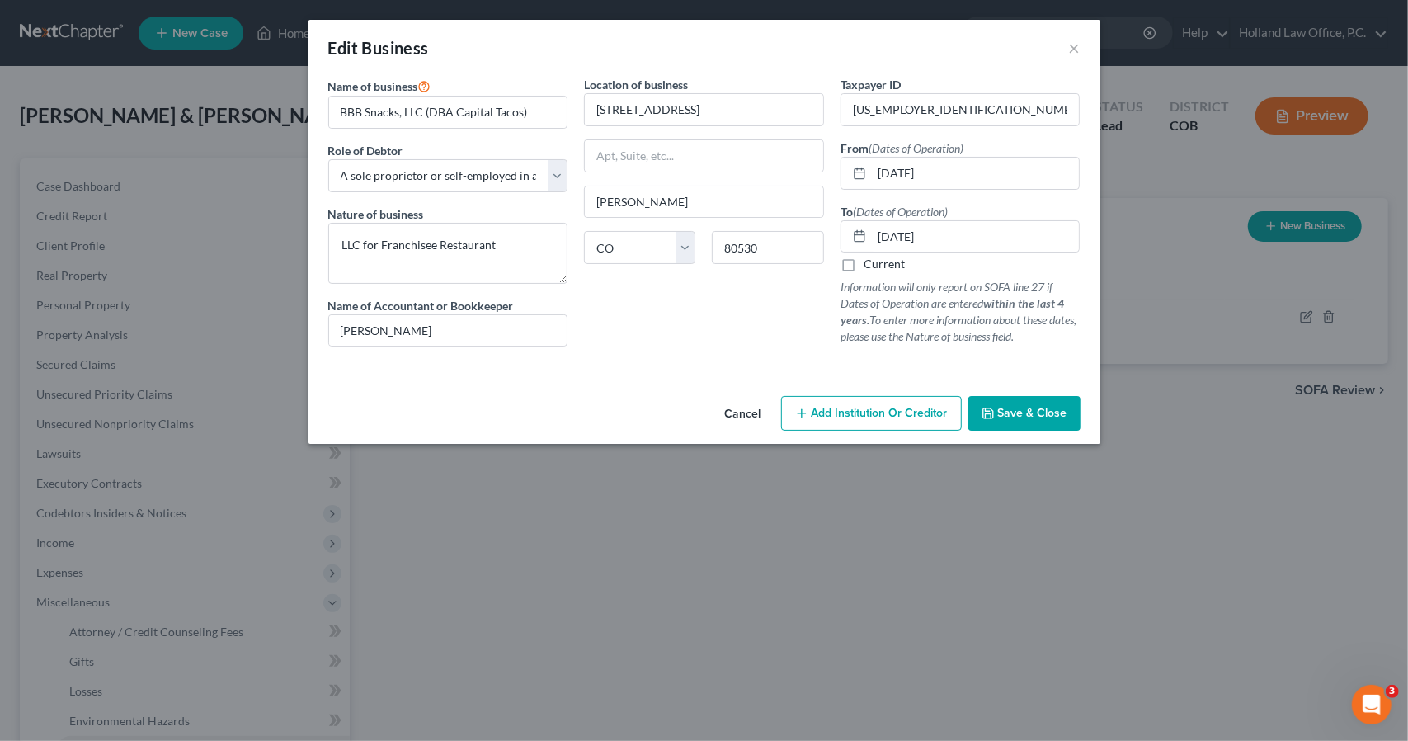
click at [864, 260] on label "Current" at bounding box center [884, 264] width 41 height 16
click at [870, 260] on input "Current" at bounding box center [875, 261] width 11 height 11
checkbox input "true"
click at [1018, 407] on span "Save & Close" at bounding box center [1032, 413] width 69 height 14
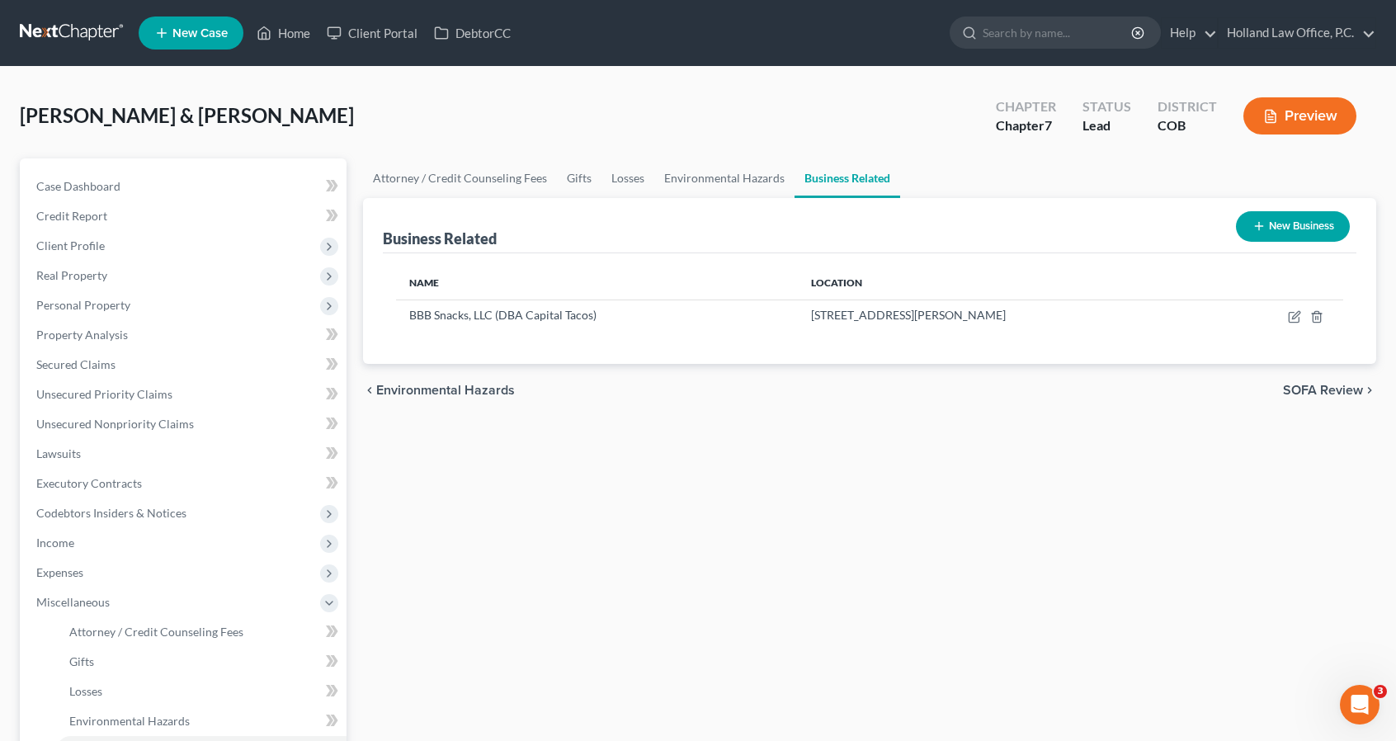
click at [274, 15] on ul "New Case Home Client Portal DebtorCC - No Result - See all results Or Press Ent…" at bounding box center [757, 33] width 1237 height 43
click at [280, 29] on link "Home" at bounding box center [283, 33] width 70 height 30
